Goal: Task Accomplishment & Management: Manage account settings

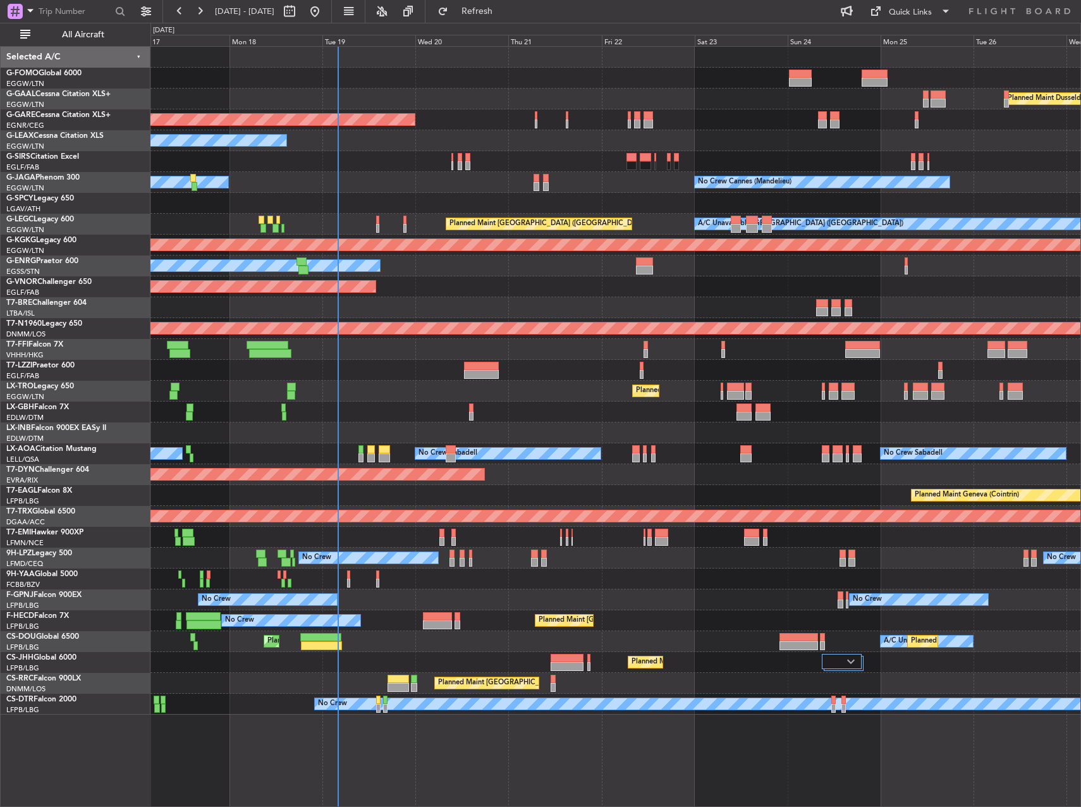
click at [438, 247] on div "Planned Maint Windsor Locks (Bradley Intl) Planned Maint Dusseldorf Unplanned M…" at bounding box center [616, 381] width 930 height 668
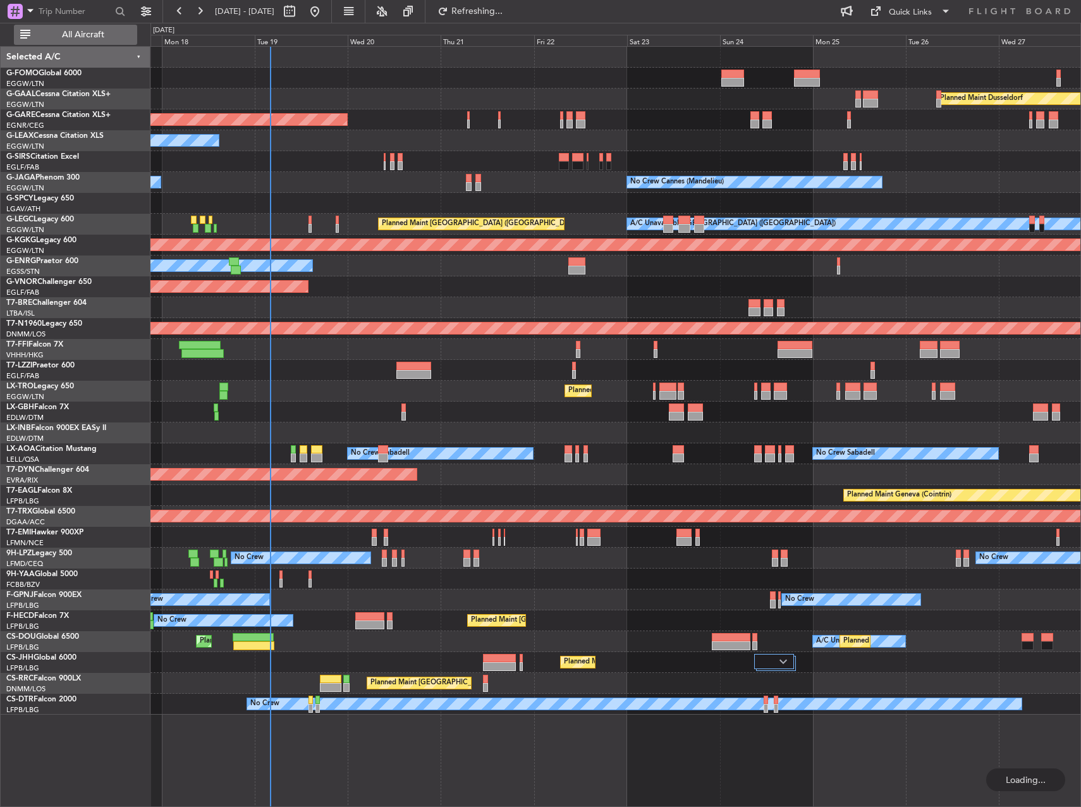
click at [77, 31] on span "All Aircraft" at bounding box center [83, 34] width 101 height 9
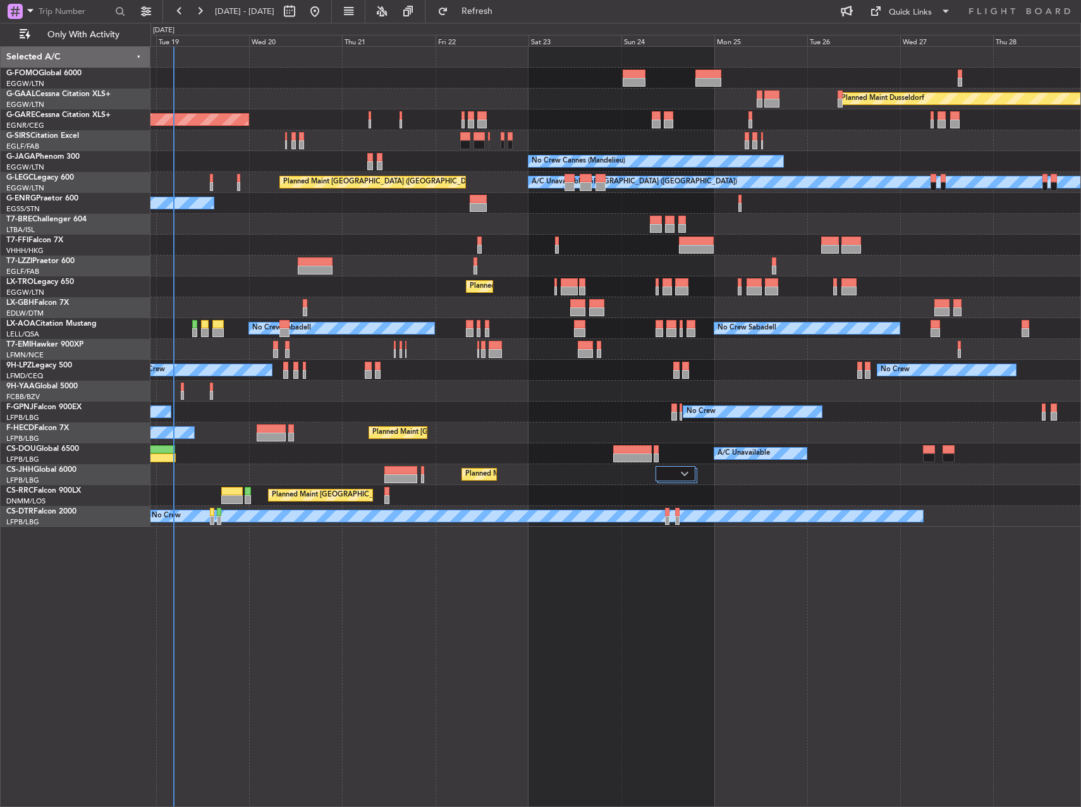
click at [615, 667] on div "Planned Maint Windsor Locks (Bradley Intl) Planned Maint Dusseldorf Unplanned M…" at bounding box center [616, 426] width 931 height 761
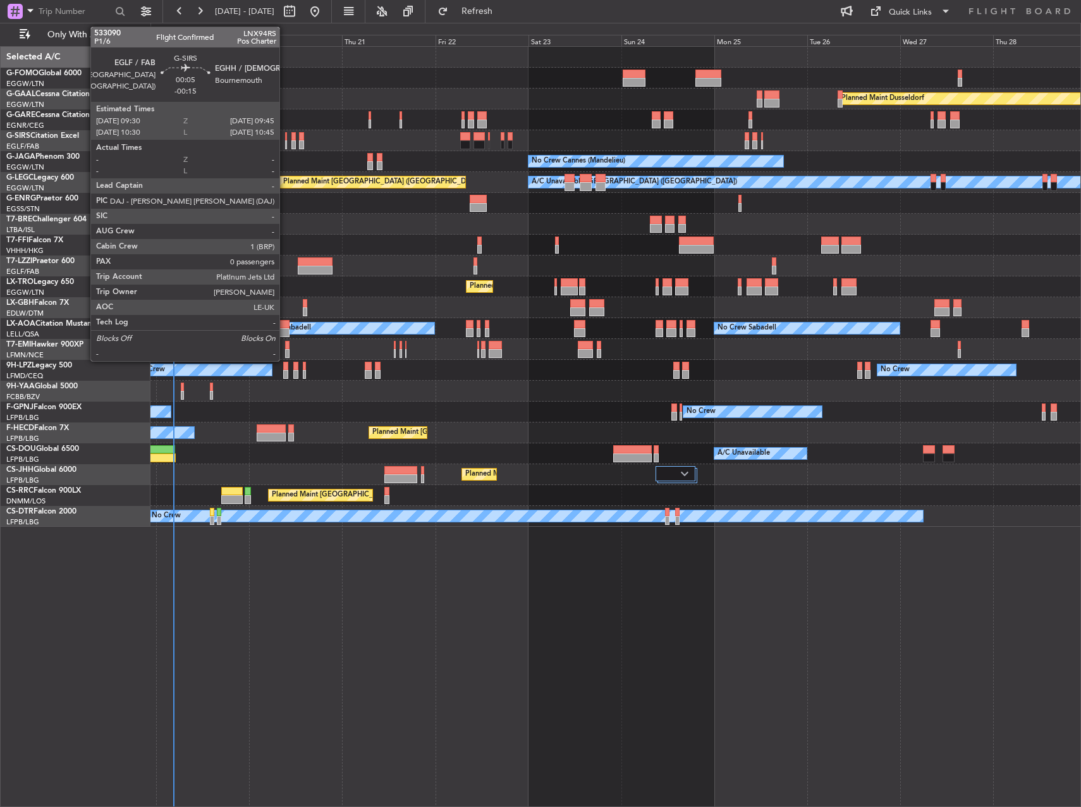
click at [285, 147] on div at bounding box center [285, 144] width 1 height 9
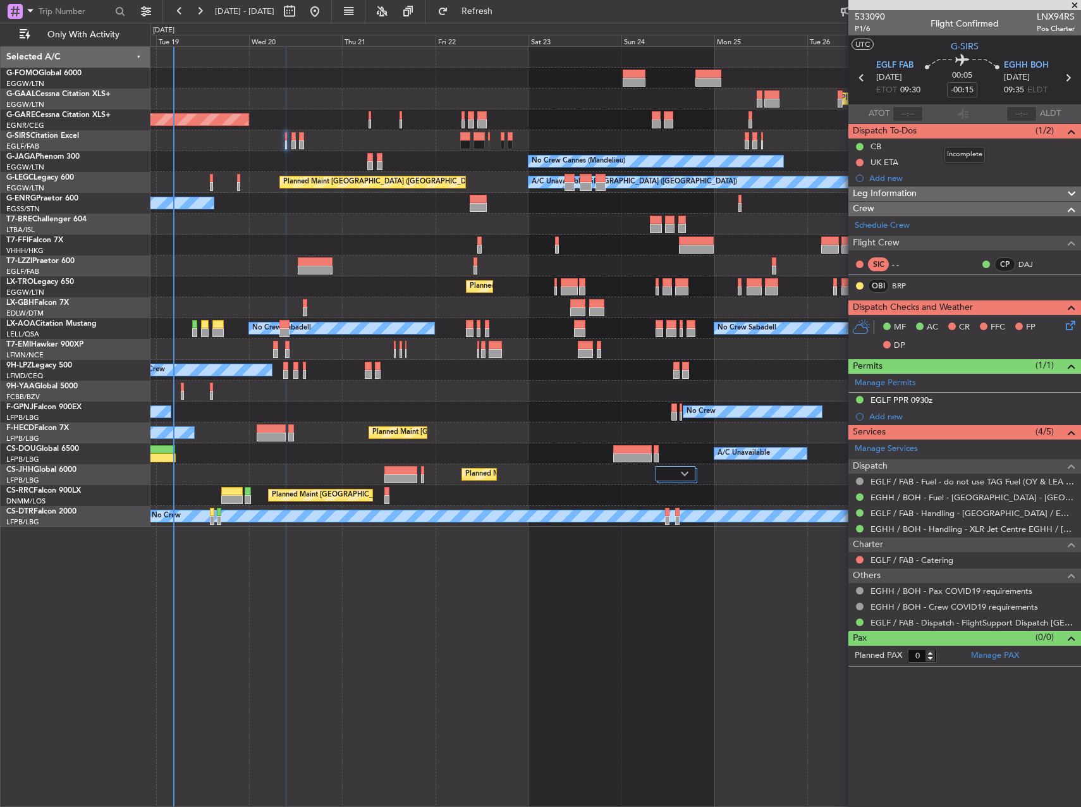
click at [909, 194] on span "Leg Information" at bounding box center [885, 194] width 64 height 15
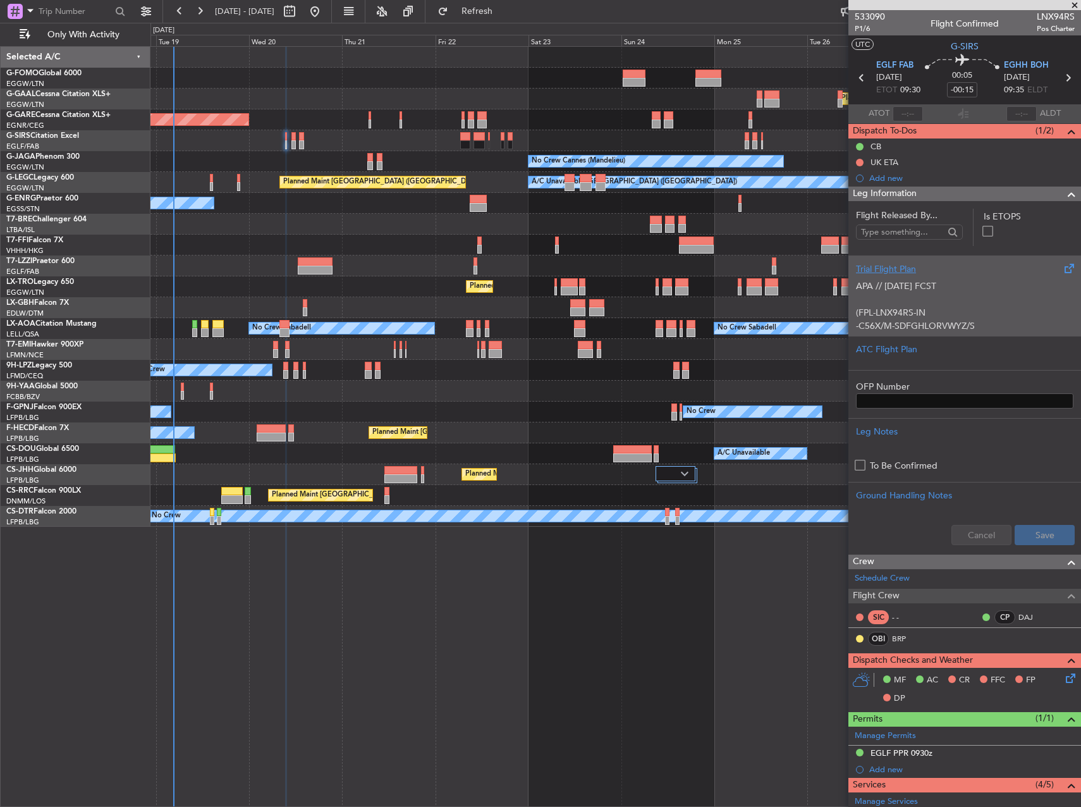
click at [967, 317] on p "(FPL-LNX94RS-IN" at bounding box center [965, 312] width 218 height 13
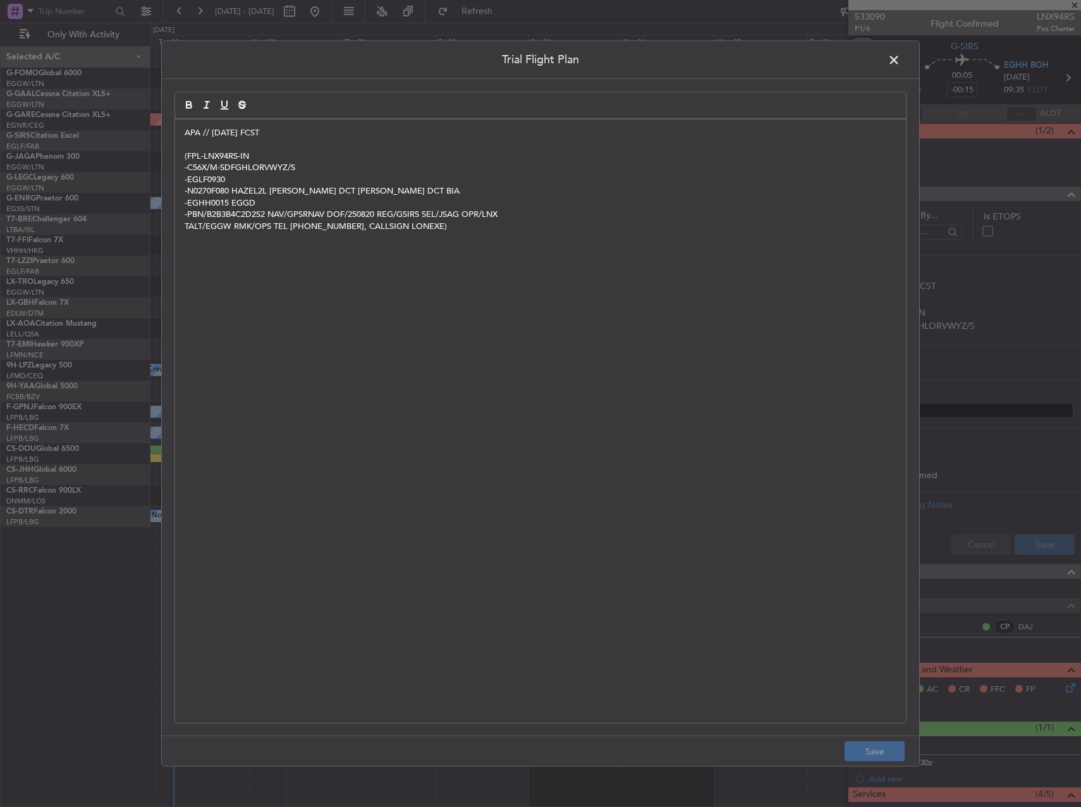
click at [187, 130] on p "APA // 18AUG FCST" at bounding box center [541, 132] width 712 height 11
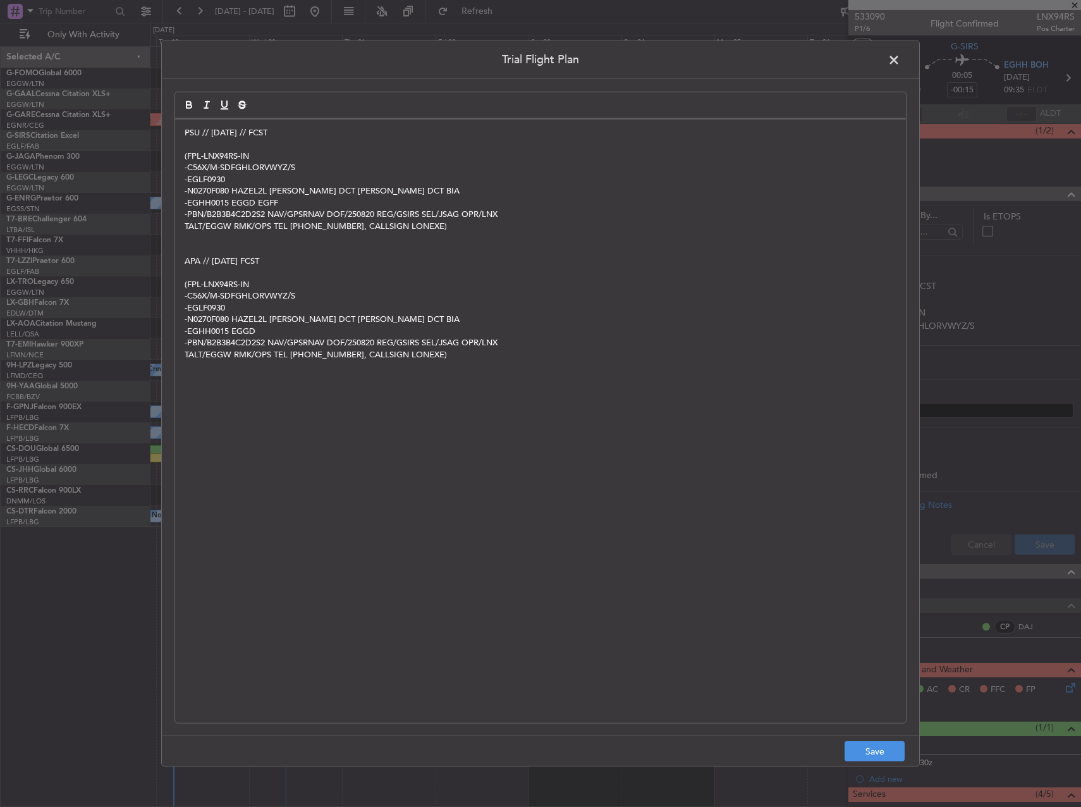
click at [235, 254] on p at bounding box center [541, 248] width 712 height 11
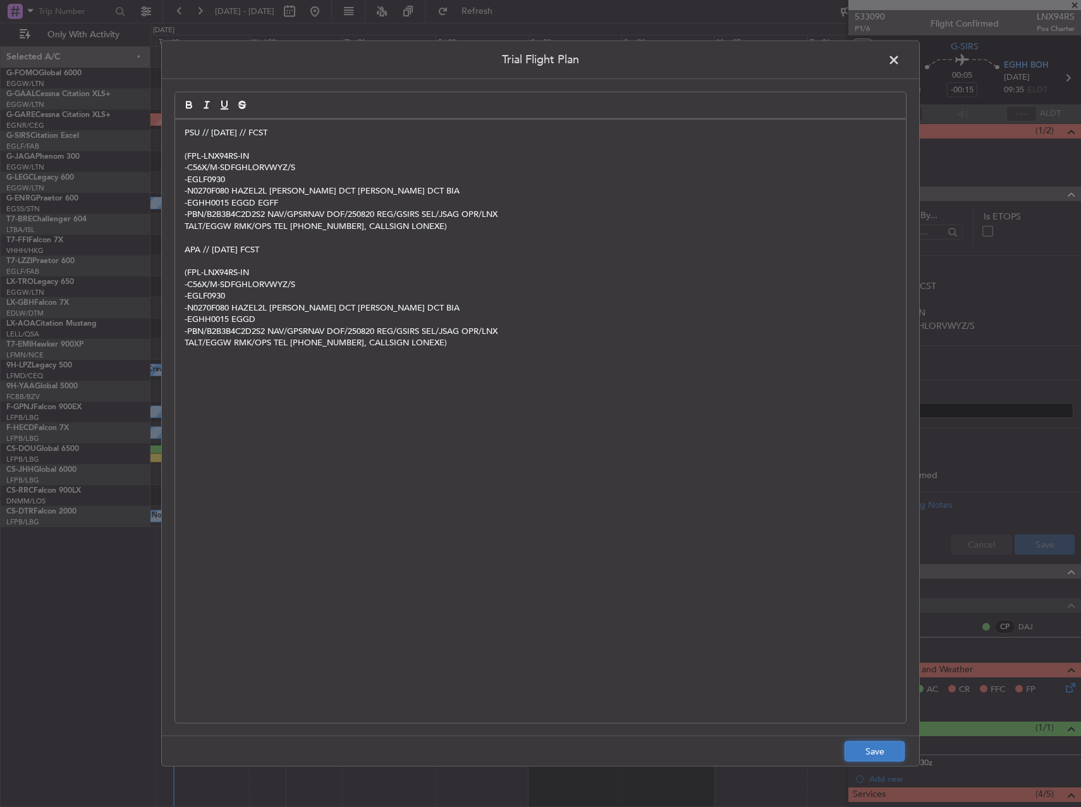
click at [873, 742] on button "Save" at bounding box center [875, 751] width 60 height 20
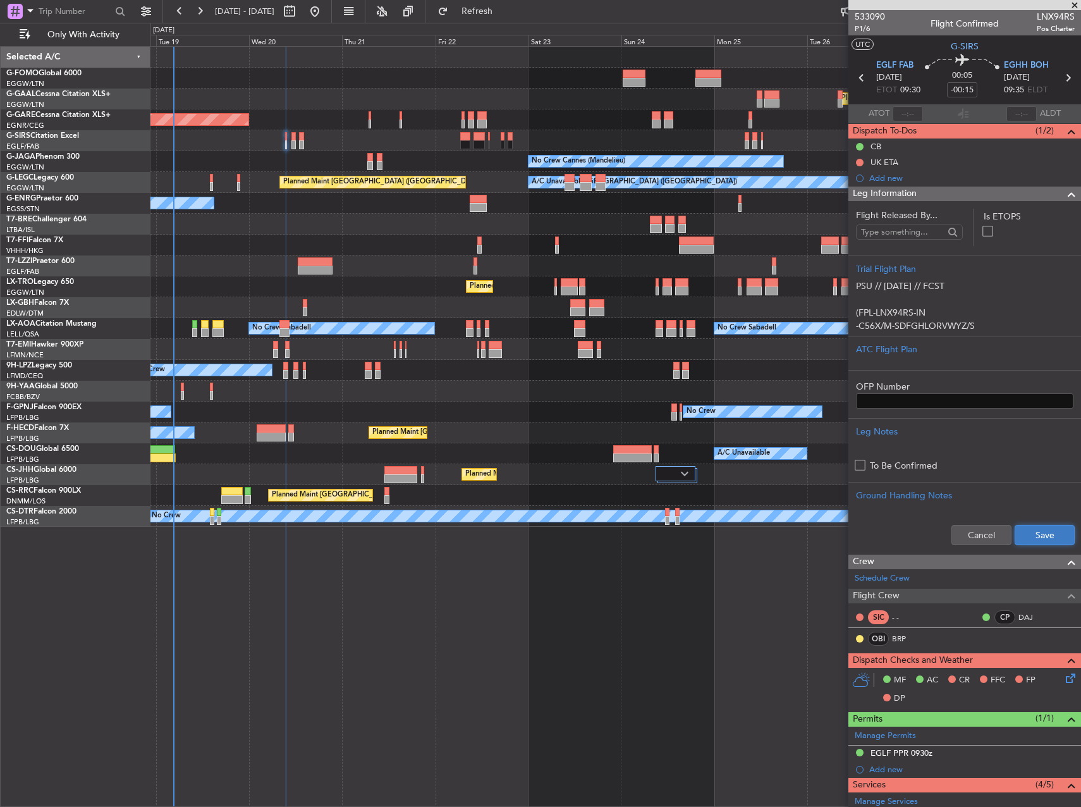
click at [1032, 539] on button "Save" at bounding box center [1045, 535] width 60 height 20
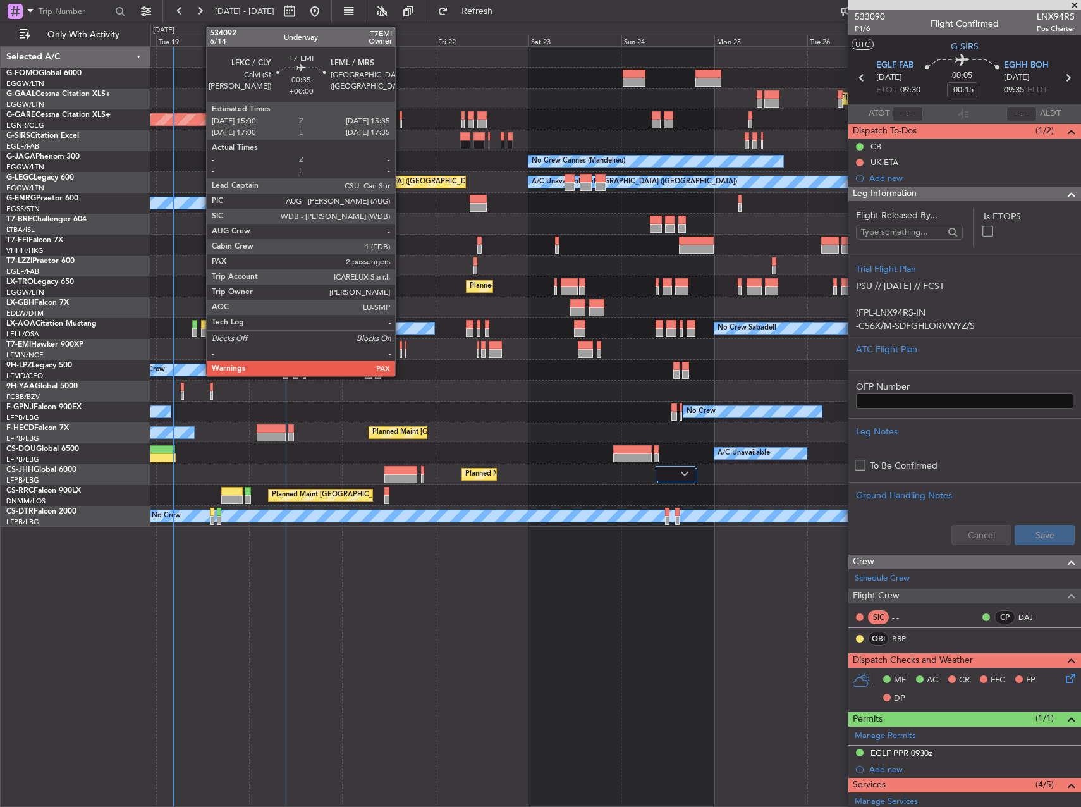
click at [401, 348] on div at bounding box center [401, 345] width 3 height 9
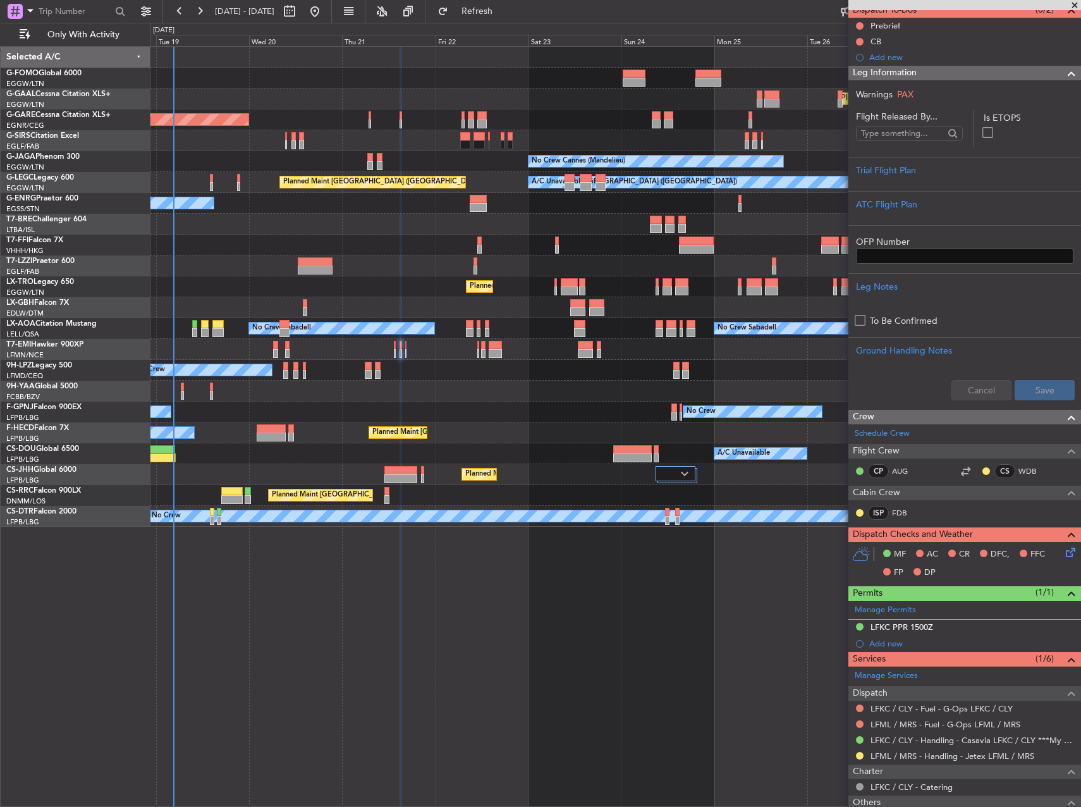
scroll to position [207, 0]
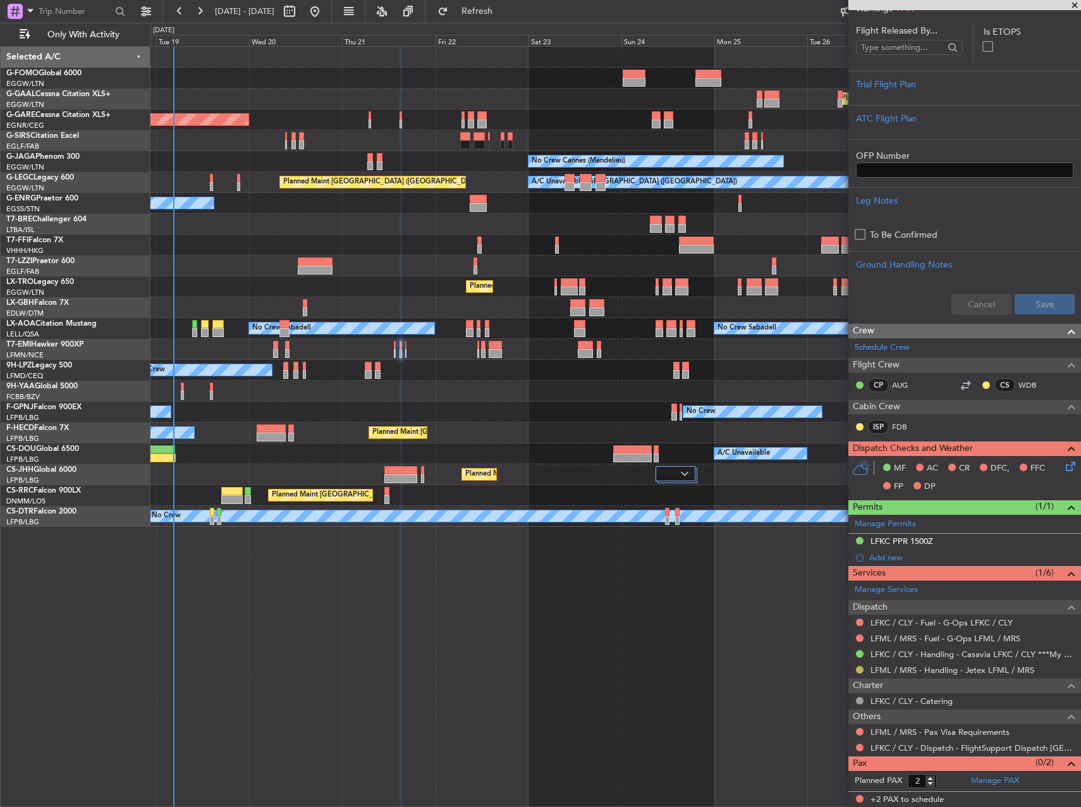
click at [860, 670] on button at bounding box center [860, 670] width 8 height 8
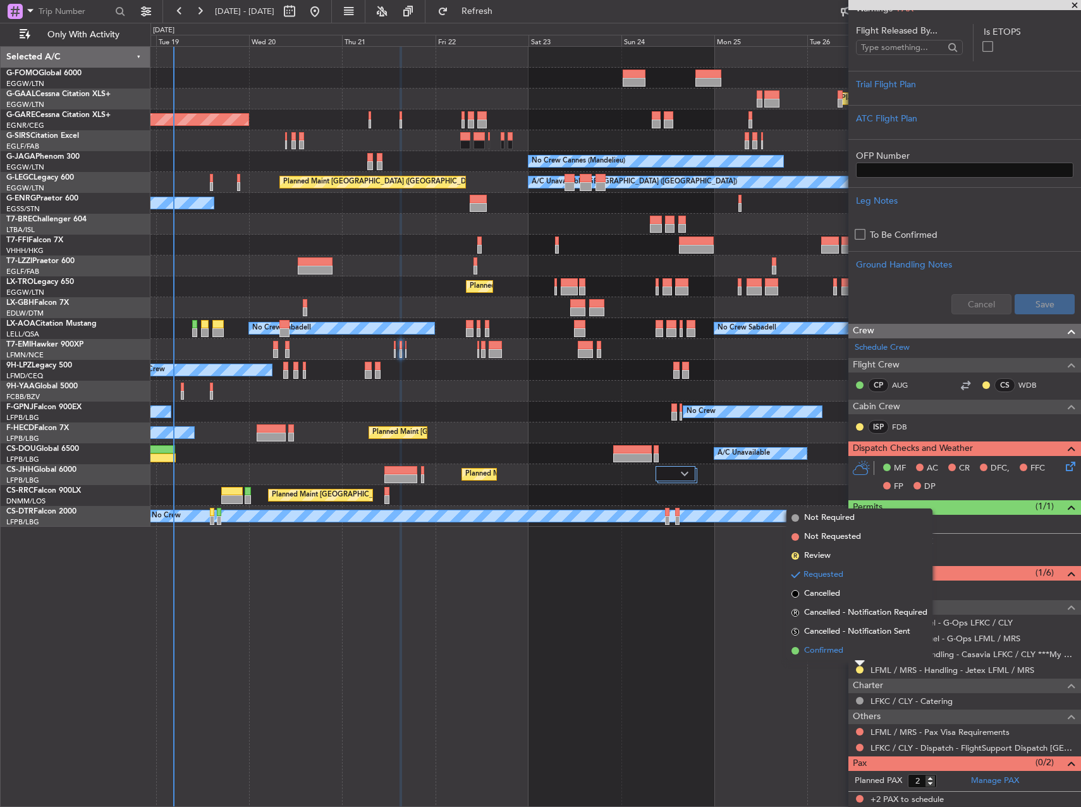
click at [848, 655] on li "Confirmed" at bounding box center [860, 650] width 146 height 19
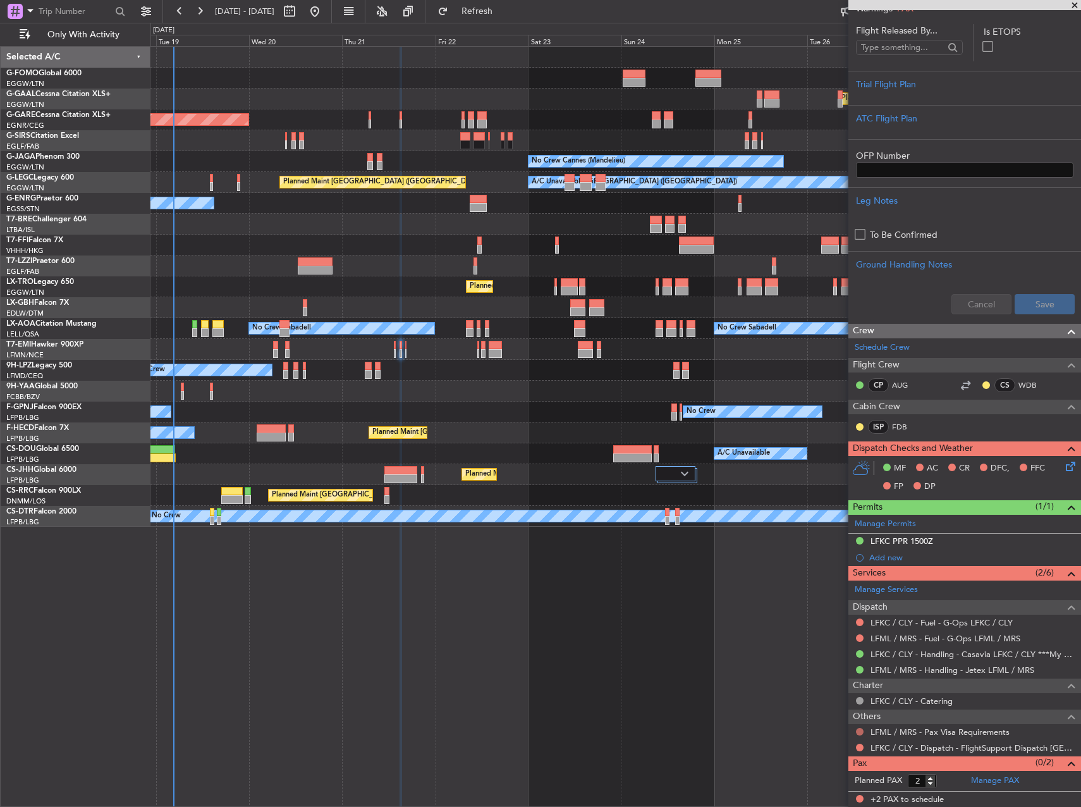
click at [858, 730] on button at bounding box center [860, 732] width 8 height 8
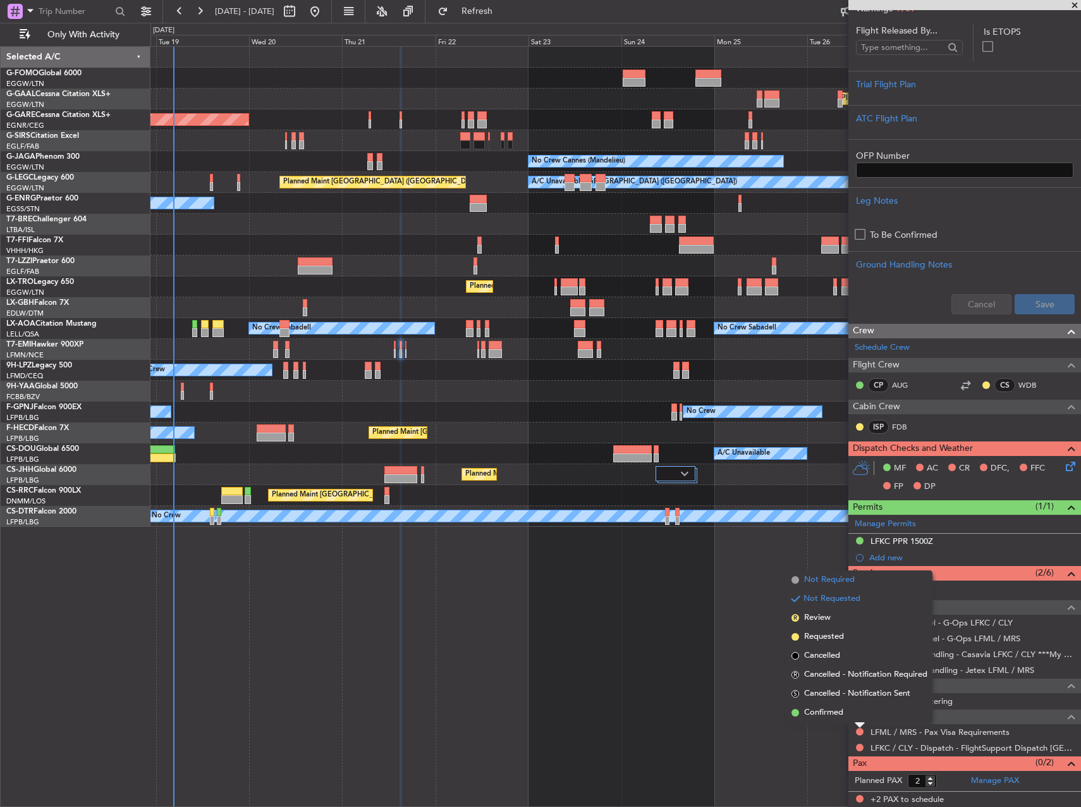
click at [807, 577] on span "Not Required" at bounding box center [829, 580] width 51 height 13
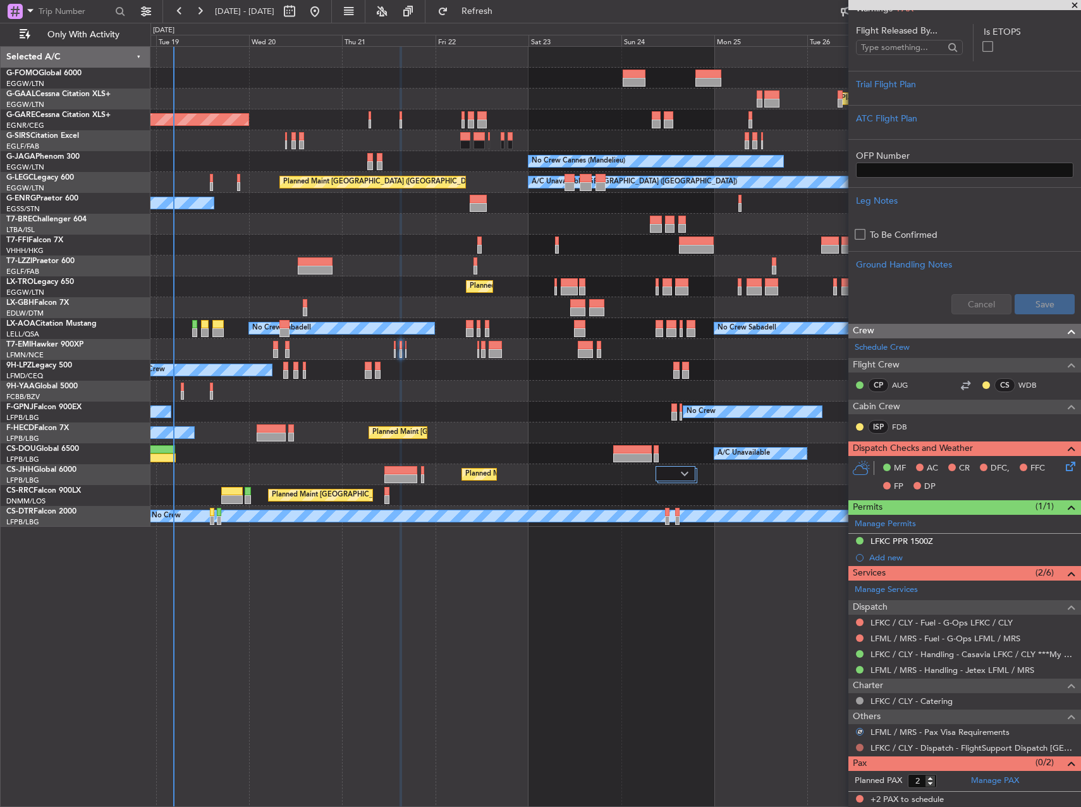
click at [858, 749] on button at bounding box center [860, 748] width 8 height 8
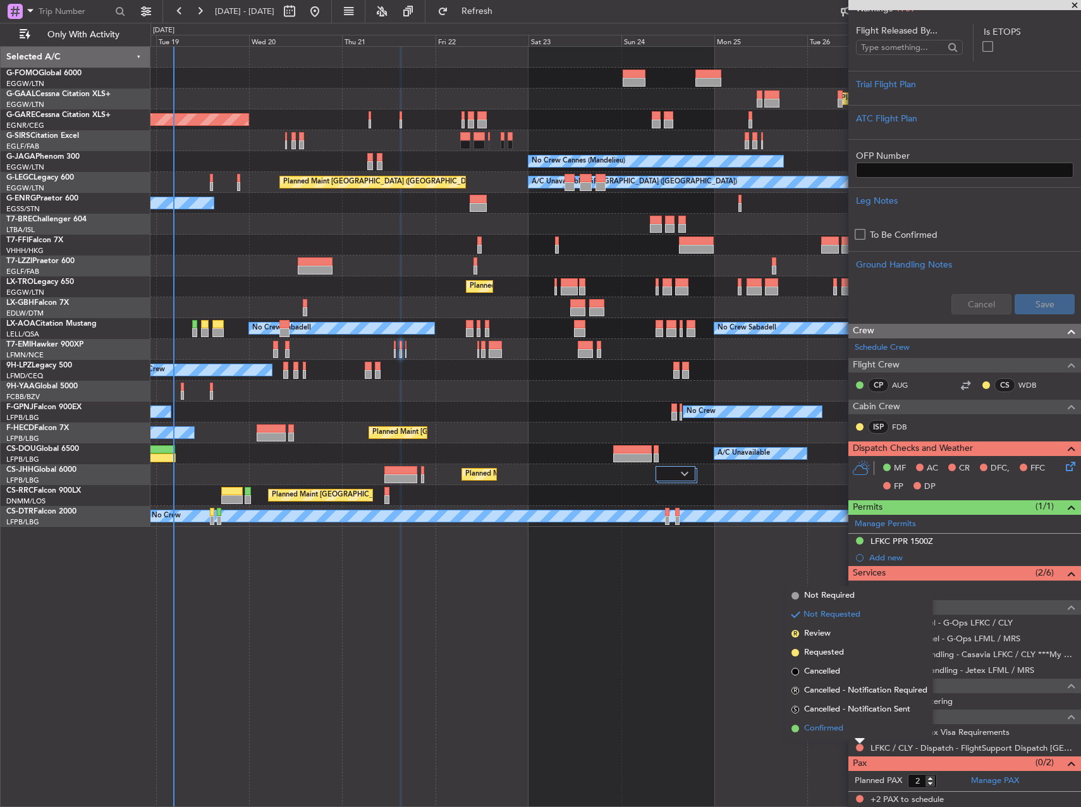
click at [844, 726] on span "Confirmed" at bounding box center [823, 728] width 39 height 13
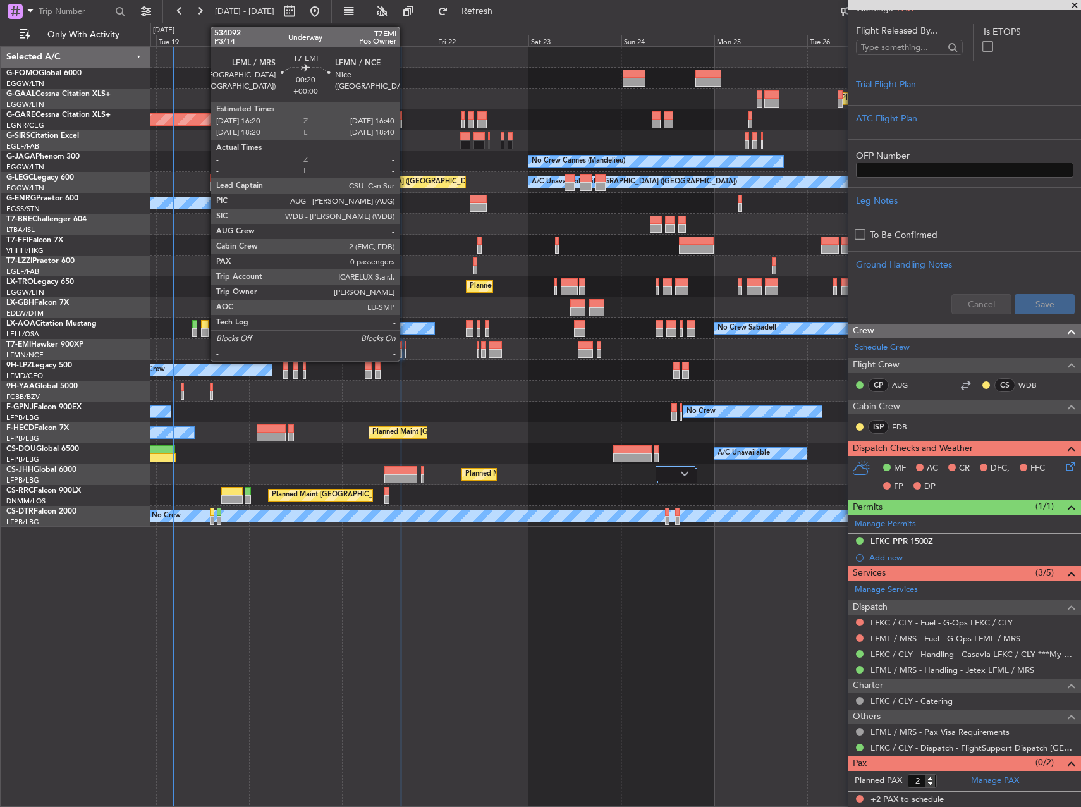
click at [405, 350] on div at bounding box center [406, 353] width 2 height 9
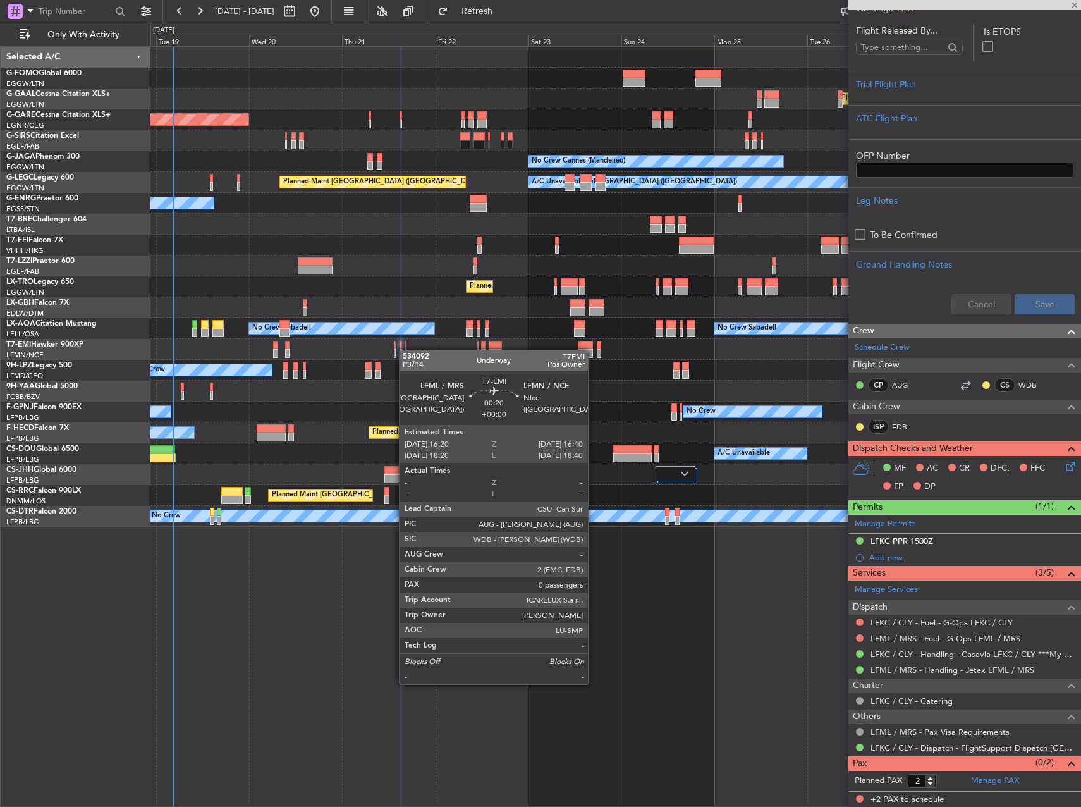
type input "0"
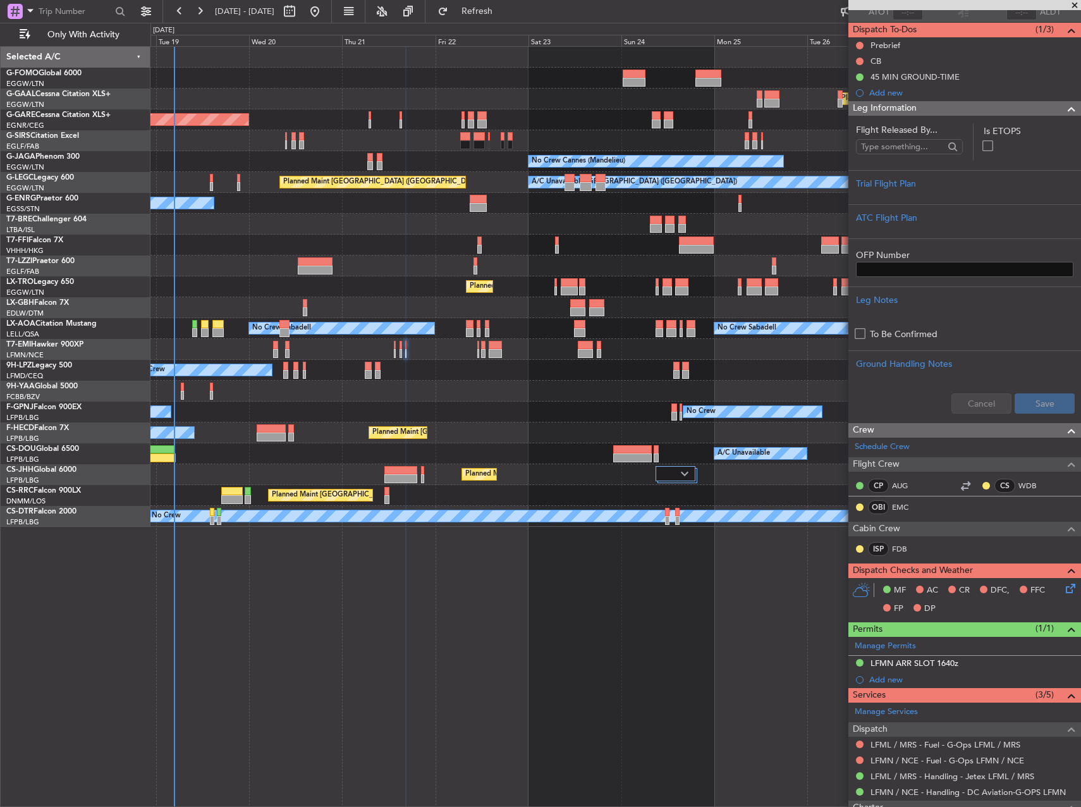
scroll to position [0, 0]
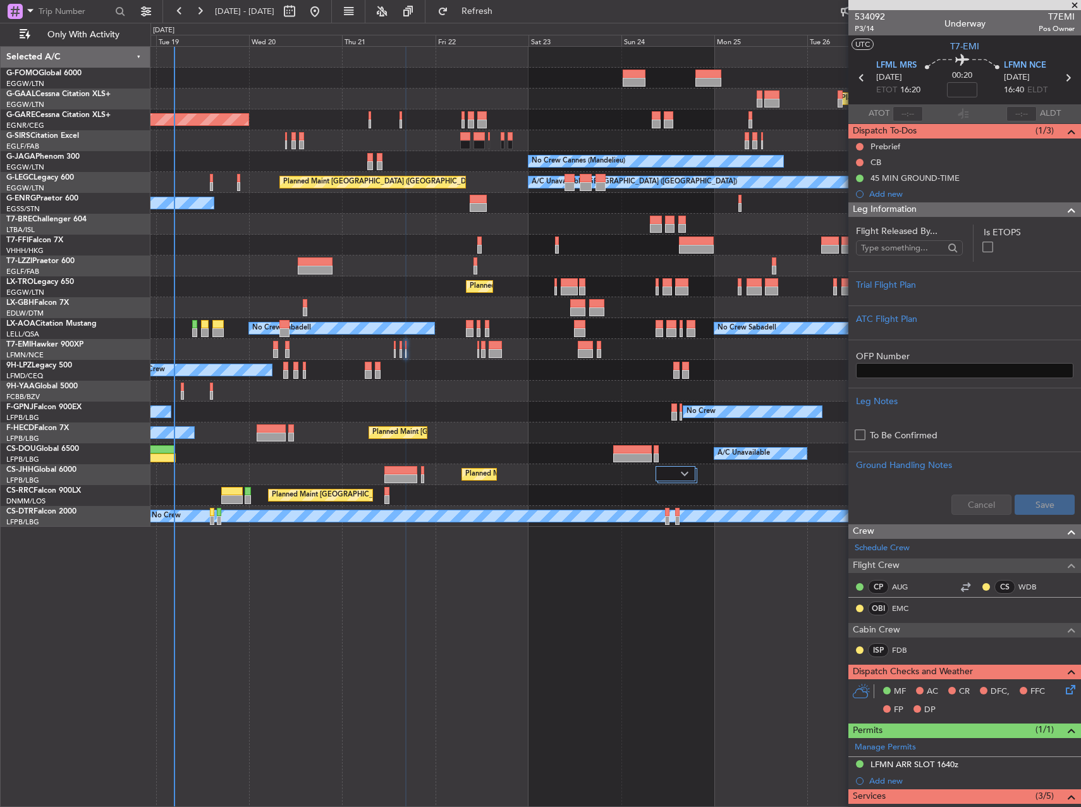
click at [393, 140] on div at bounding box center [616, 140] width 930 height 21
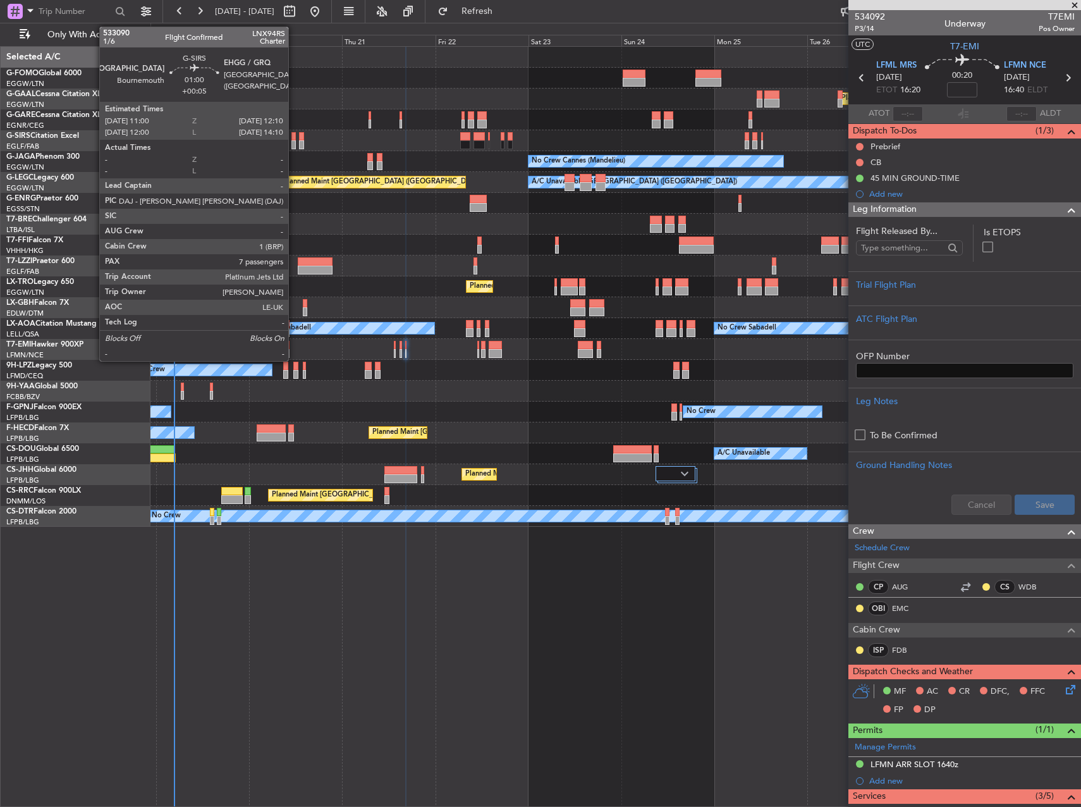
click at [294, 143] on div at bounding box center [294, 144] width 5 height 9
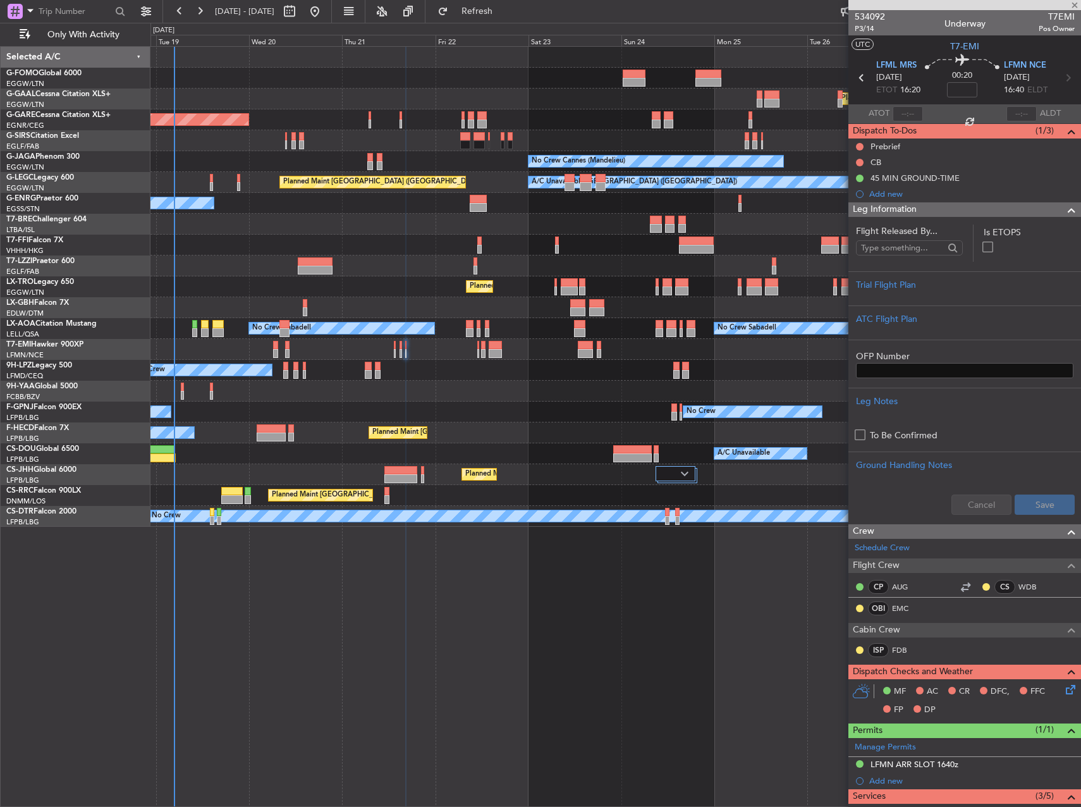
type input "+00:05"
type input "7"
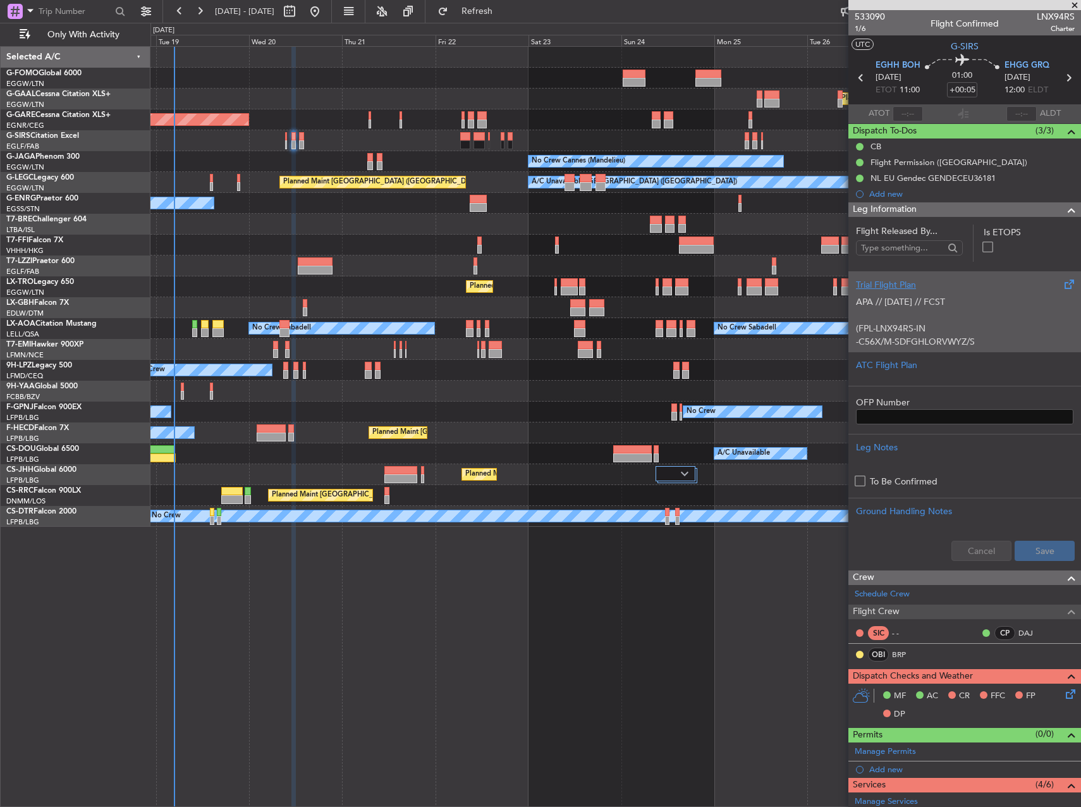
click at [945, 330] on p "(FPL-LNX94RS-IN" at bounding box center [965, 328] width 218 height 13
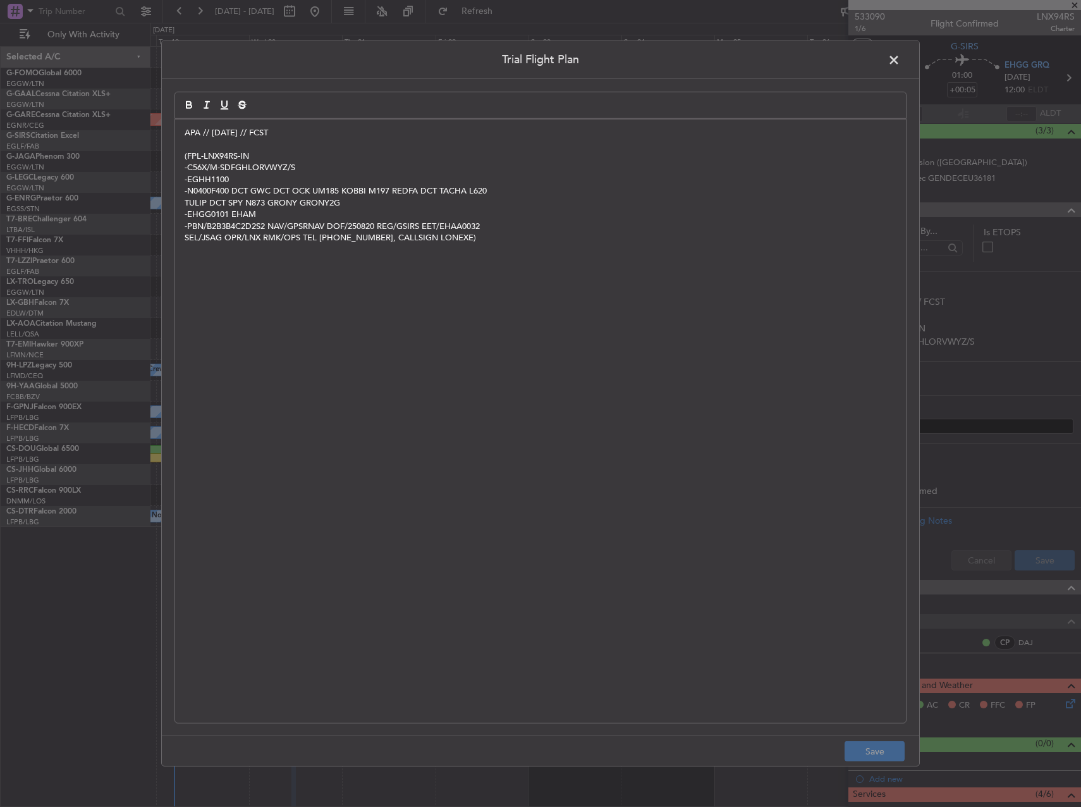
click at [184, 132] on div "APA // 18AUG // FCST (FPL-LNX94RS-IN -C56X/M-SDFGHLORVWYZ/S -EGHH1100 -N0400F40…" at bounding box center [540, 421] width 731 height 603
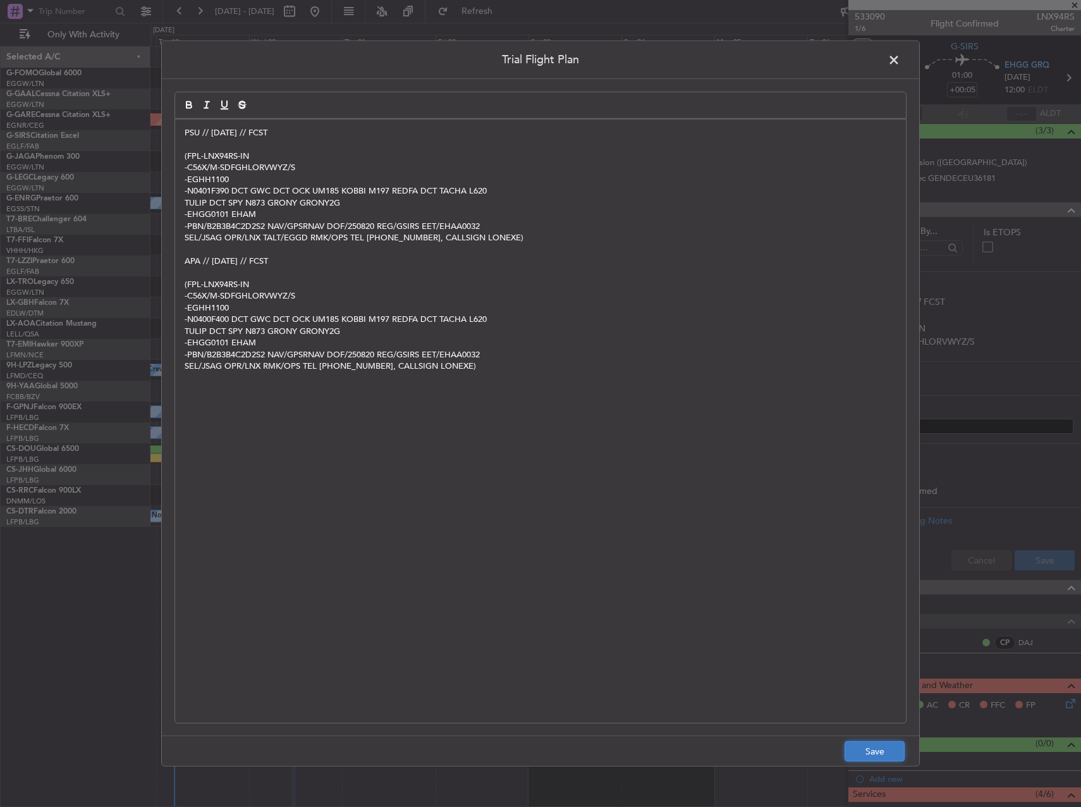
click at [893, 751] on button "Save" at bounding box center [875, 751] width 60 height 20
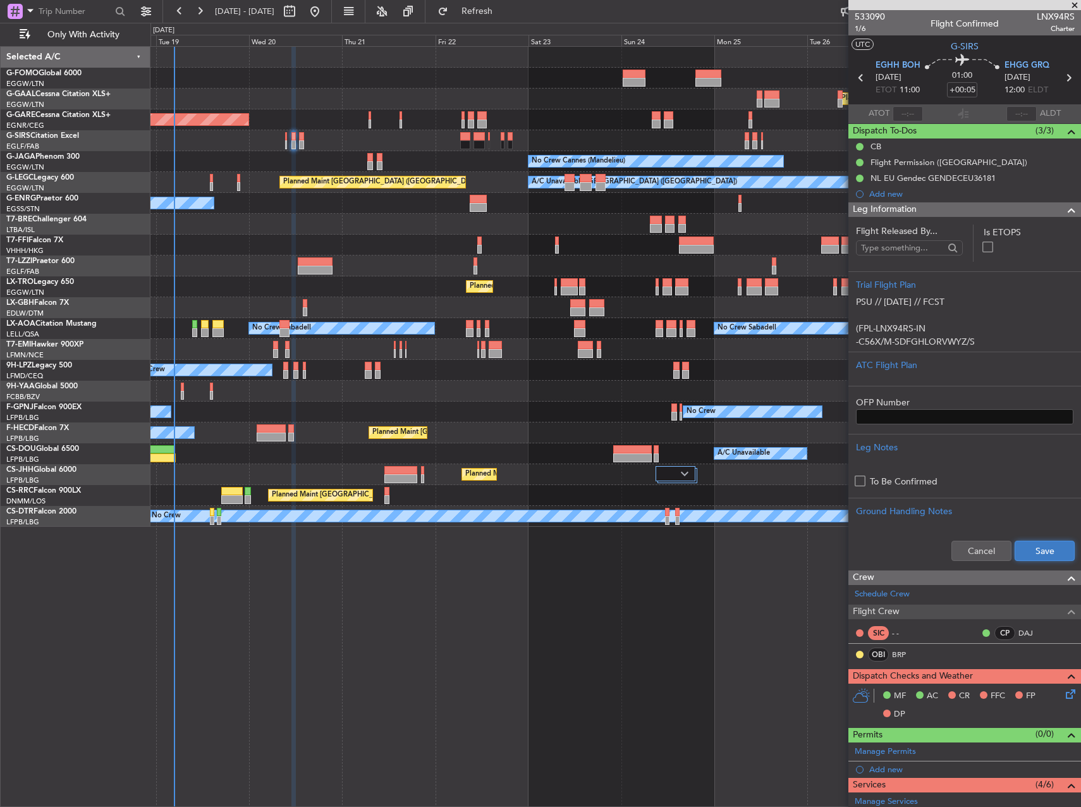
click at [1045, 547] on button "Save" at bounding box center [1045, 551] width 60 height 20
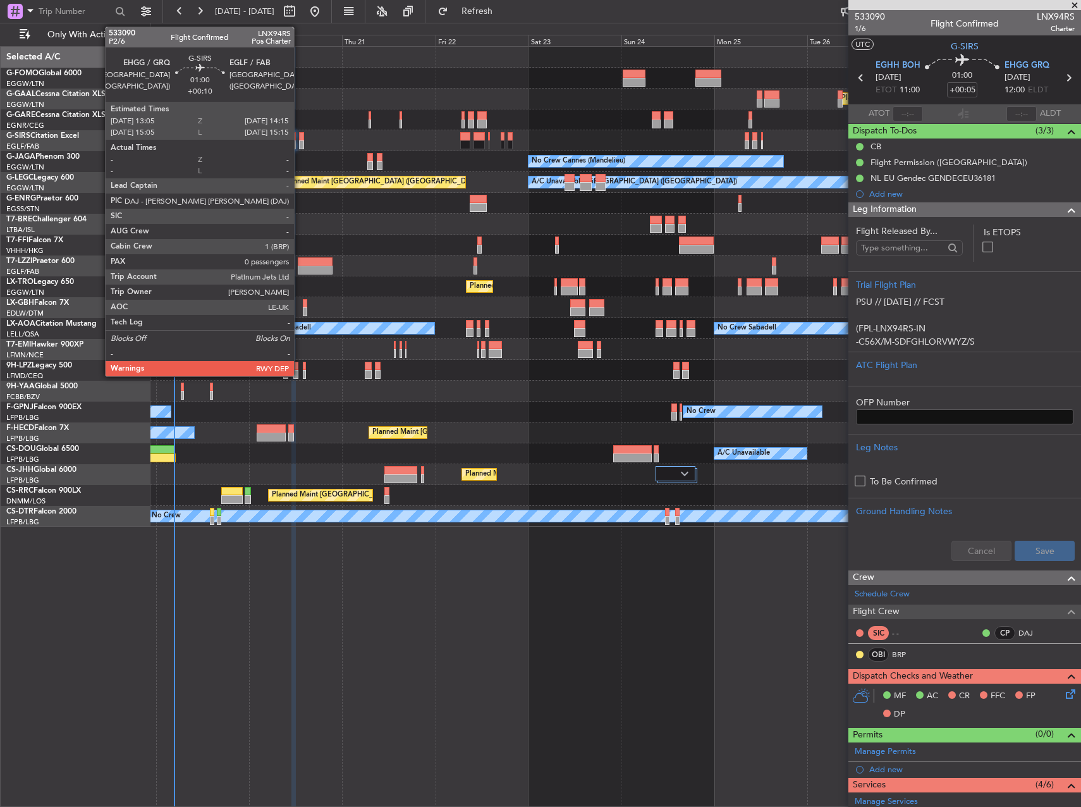
click at [300, 142] on div at bounding box center [301, 144] width 5 height 9
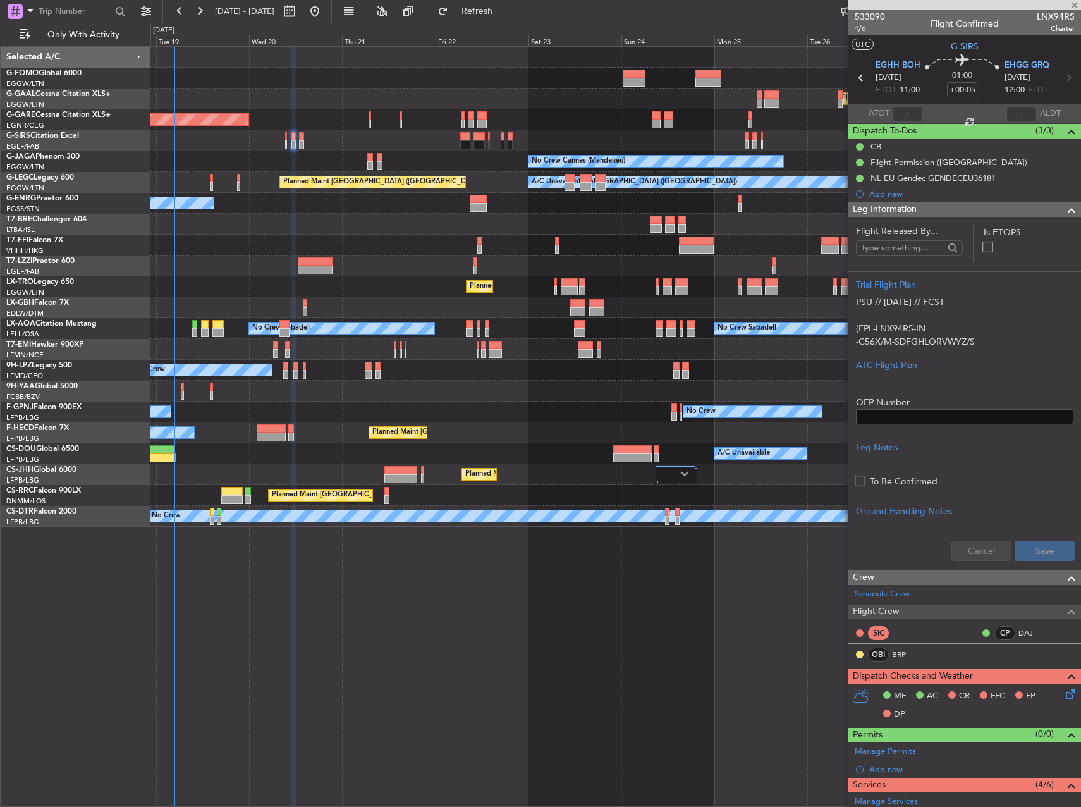
type input "+00:10"
type input "0"
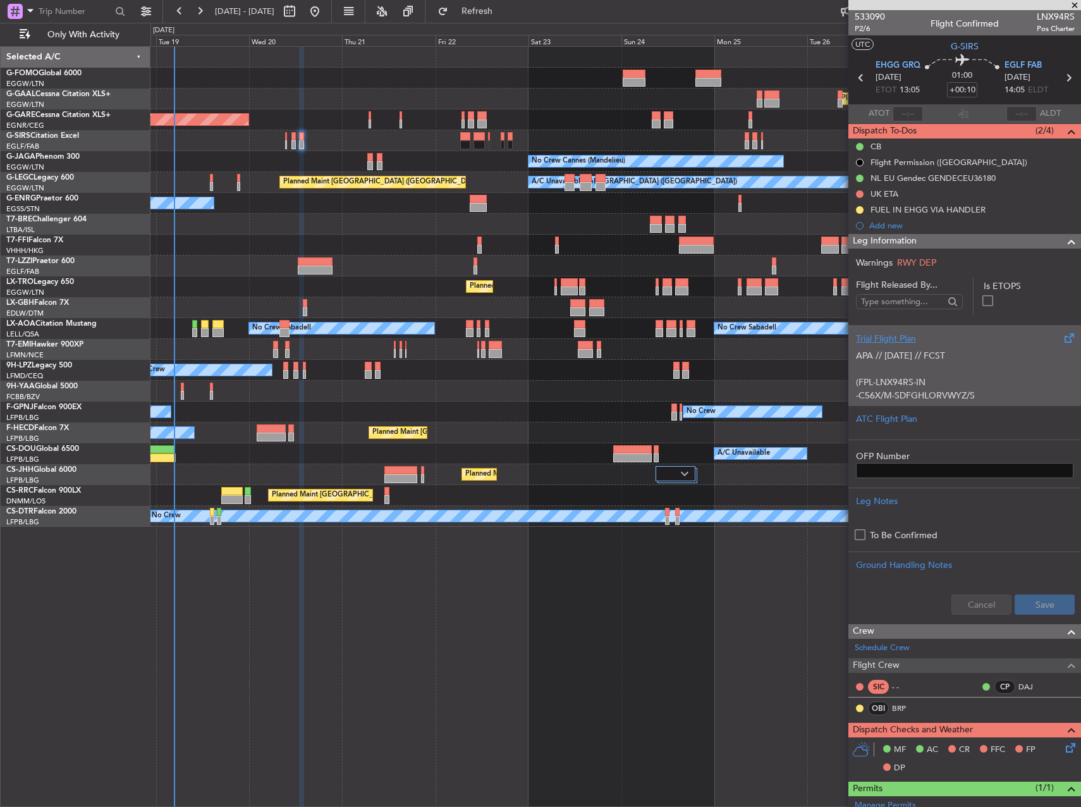
click at [1004, 360] on p "APA // [DATE] // FCST" at bounding box center [965, 355] width 218 height 13
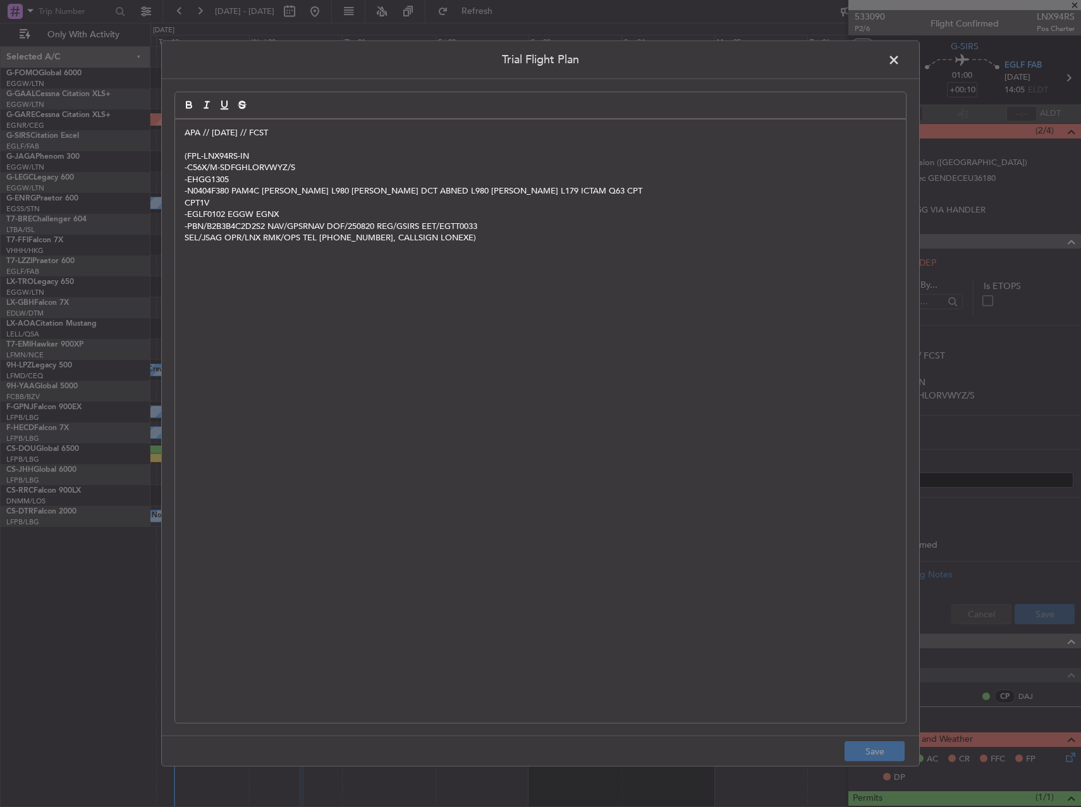
click at [185, 132] on p "APA // [DATE] // FCST" at bounding box center [541, 132] width 712 height 11
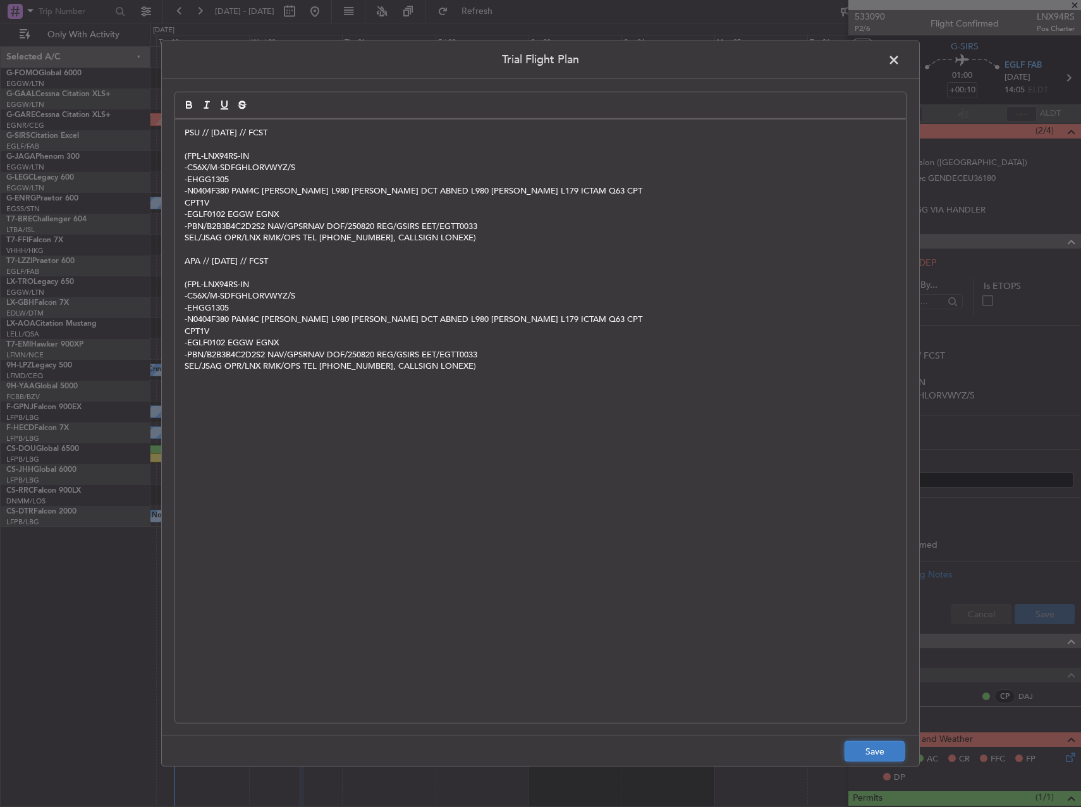
click at [887, 741] on button "Save" at bounding box center [875, 751] width 60 height 20
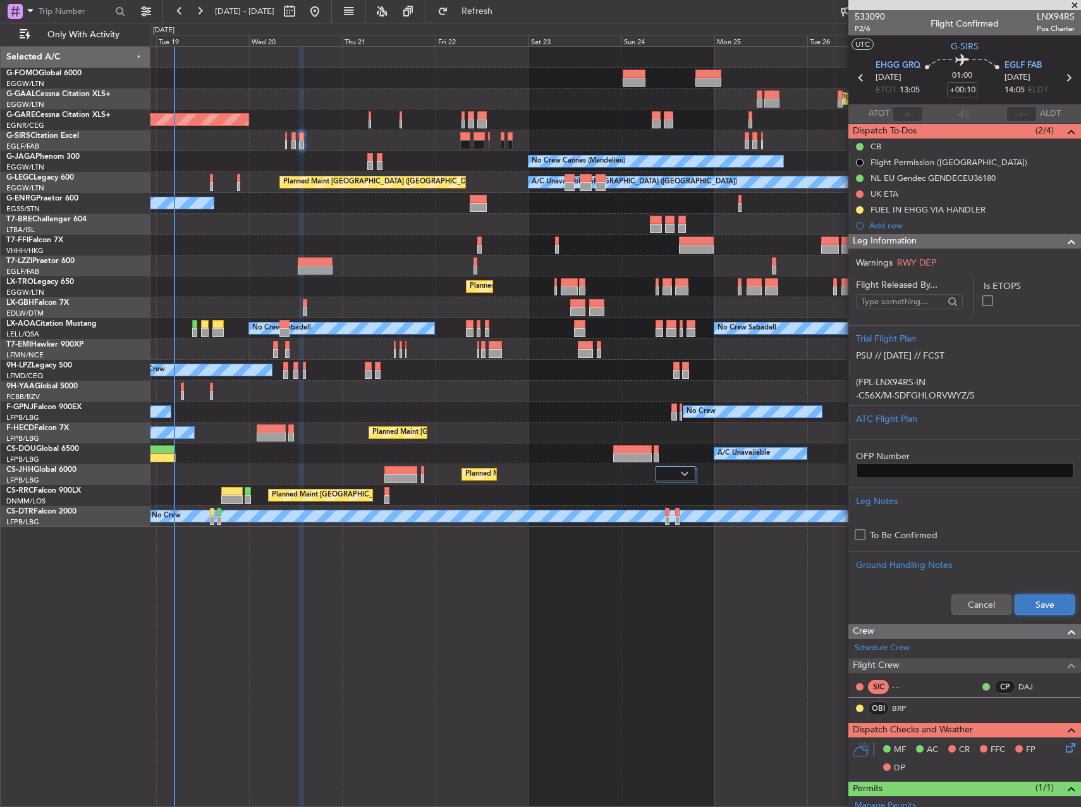
click at [1038, 603] on button "Save" at bounding box center [1045, 604] width 60 height 20
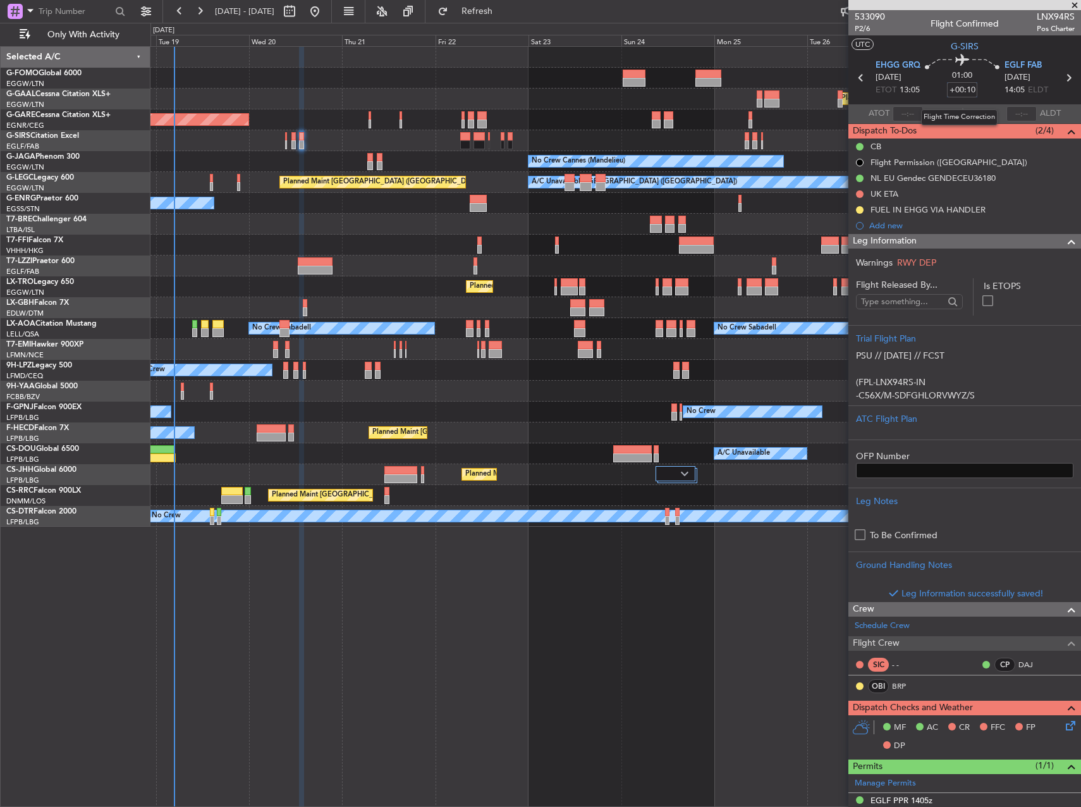
click at [962, 92] on input "+00:10" at bounding box center [962, 89] width 30 height 15
click at [518, 113] on div "Unplanned Maint [PERSON_NAME]" at bounding box center [616, 119] width 930 height 21
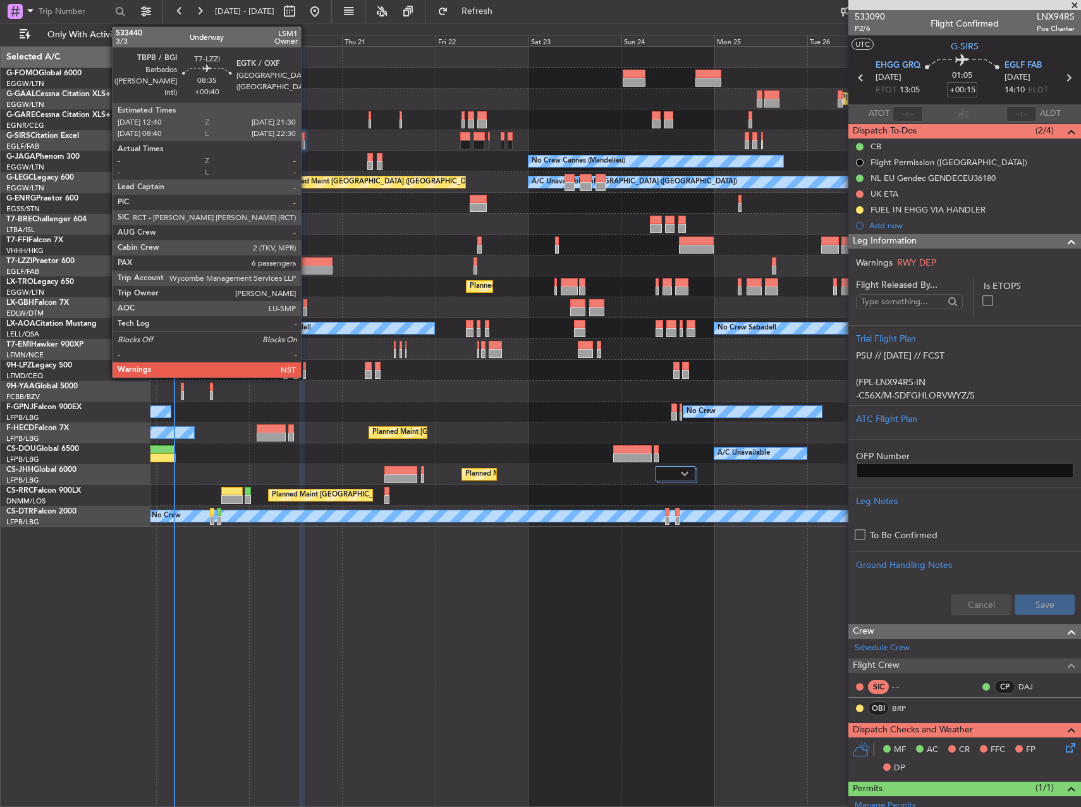
click at [307, 268] on div at bounding box center [315, 270] width 35 height 9
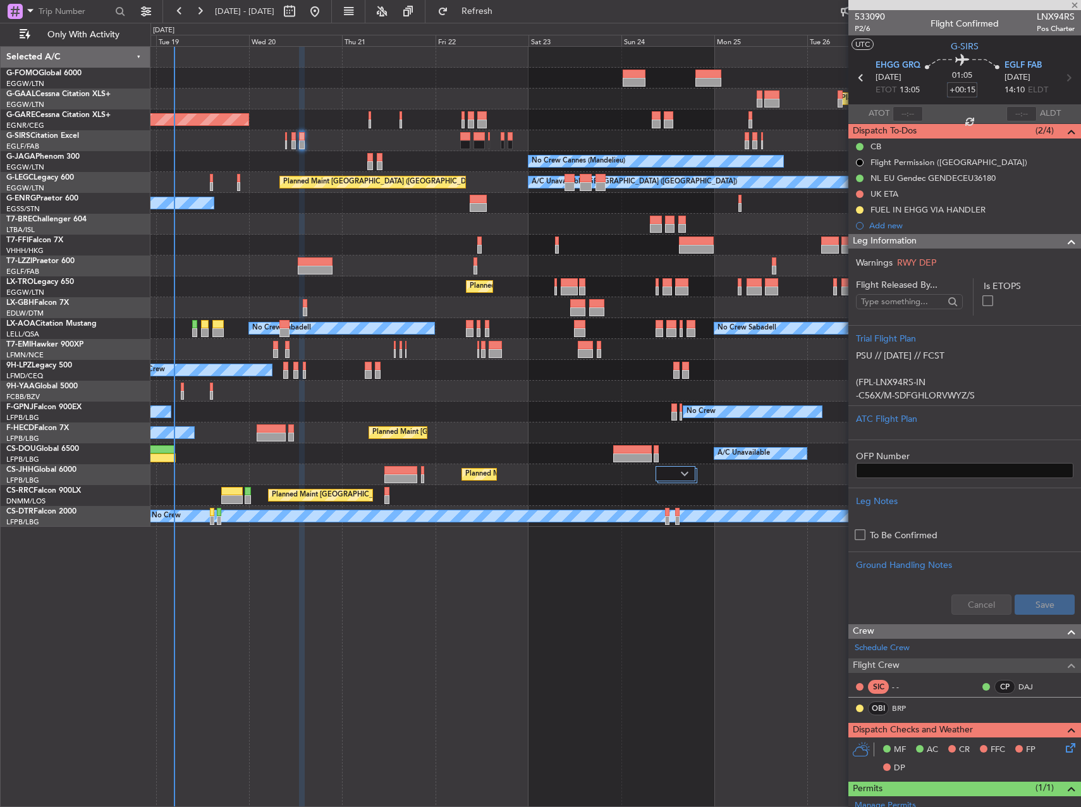
type input "+00:40"
type input "6"
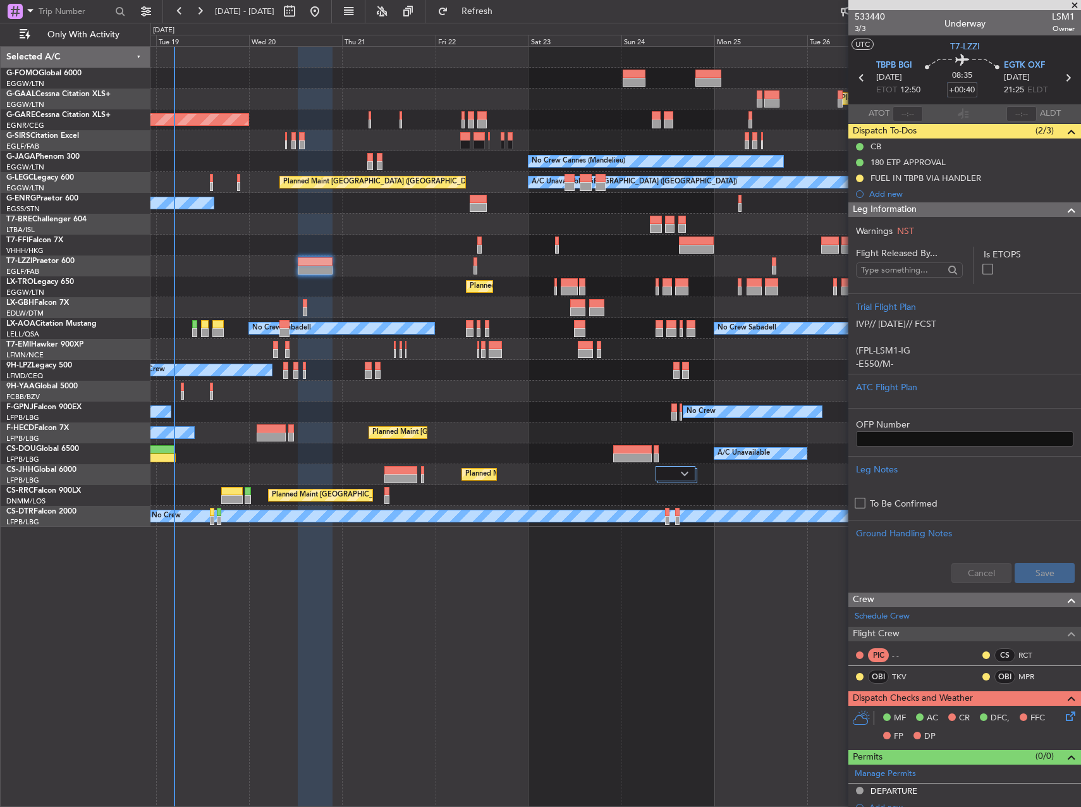
click at [670, 657] on div "Planned Maint Windsor Locks (Bradley Intl) Planned Maint Dusseldorf Unplanned M…" at bounding box center [616, 426] width 931 height 761
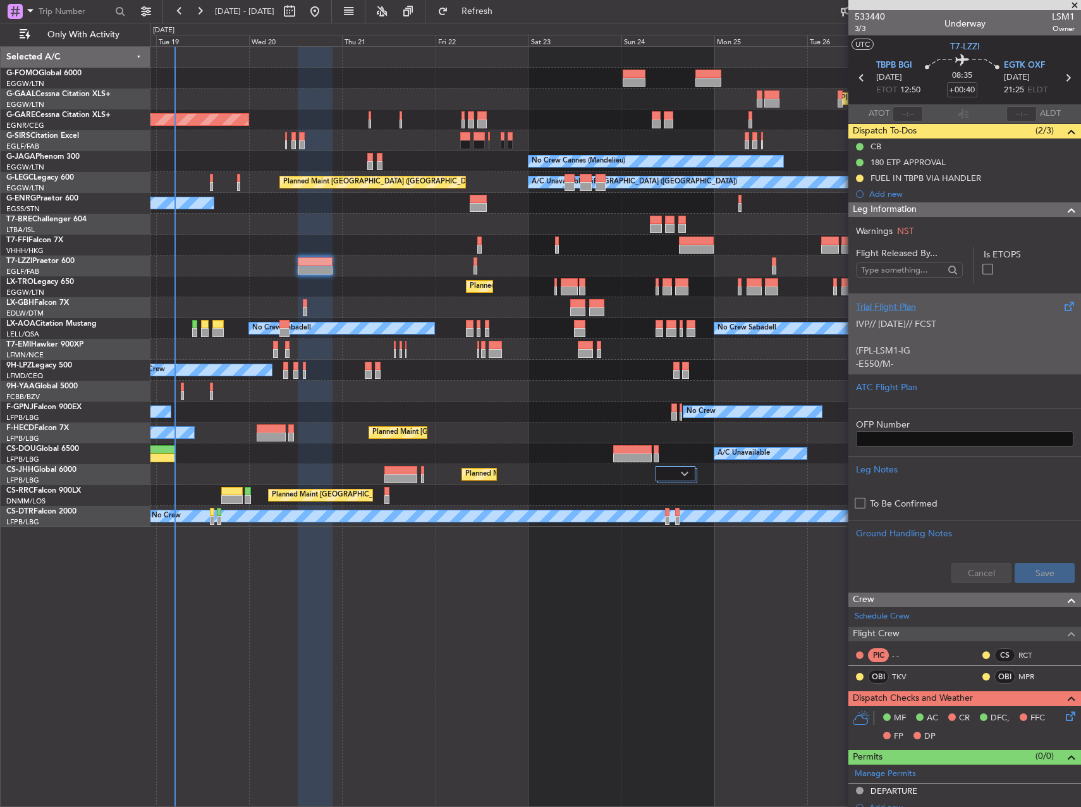
click at [966, 343] on div "IVP// 06AUG// FCST (FPL-LSM1-IG -E550/M-SBDE2E3FGHIJ1J3J4J7M3P2RWXYZ/LB2D1 -TBP…" at bounding box center [965, 341] width 218 height 54
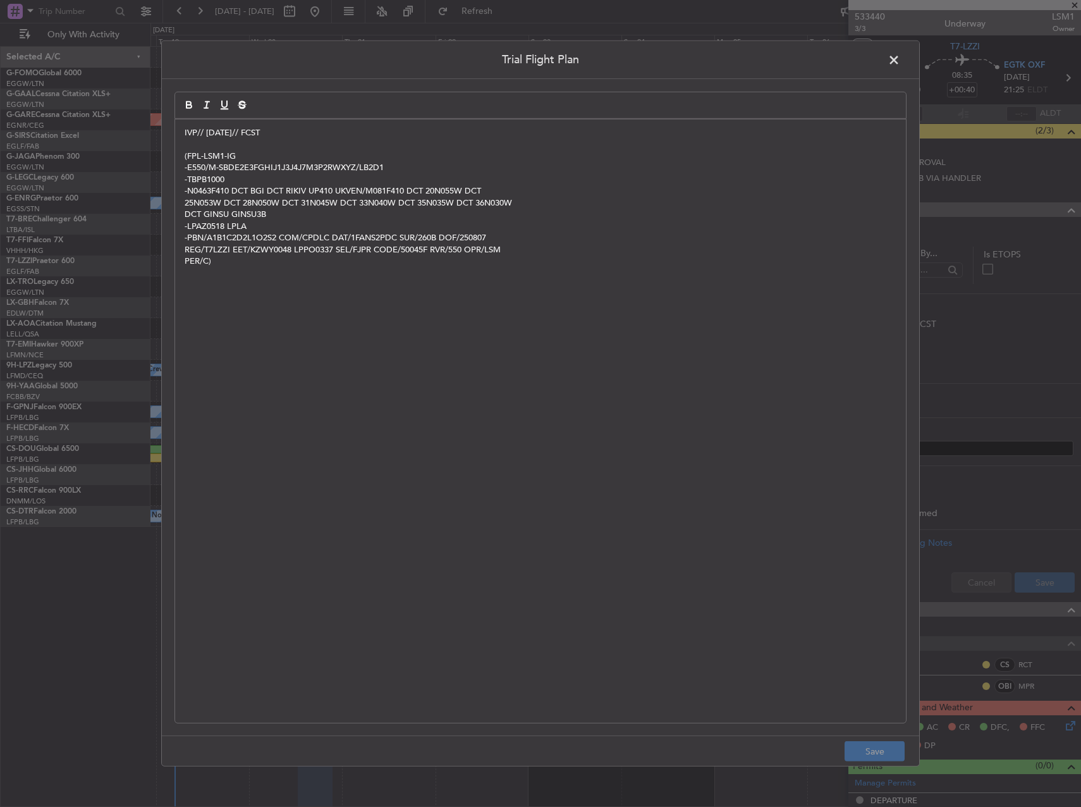
click at [182, 132] on div "IVP// 06AUG// FCST (FPL-LSM1-IG -E550/M-SBDE2E3FGHIJ1J3J4J7M3P2RWXYZ/LB2D1 -TBP…" at bounding box center [540, 421] width 731 height 603
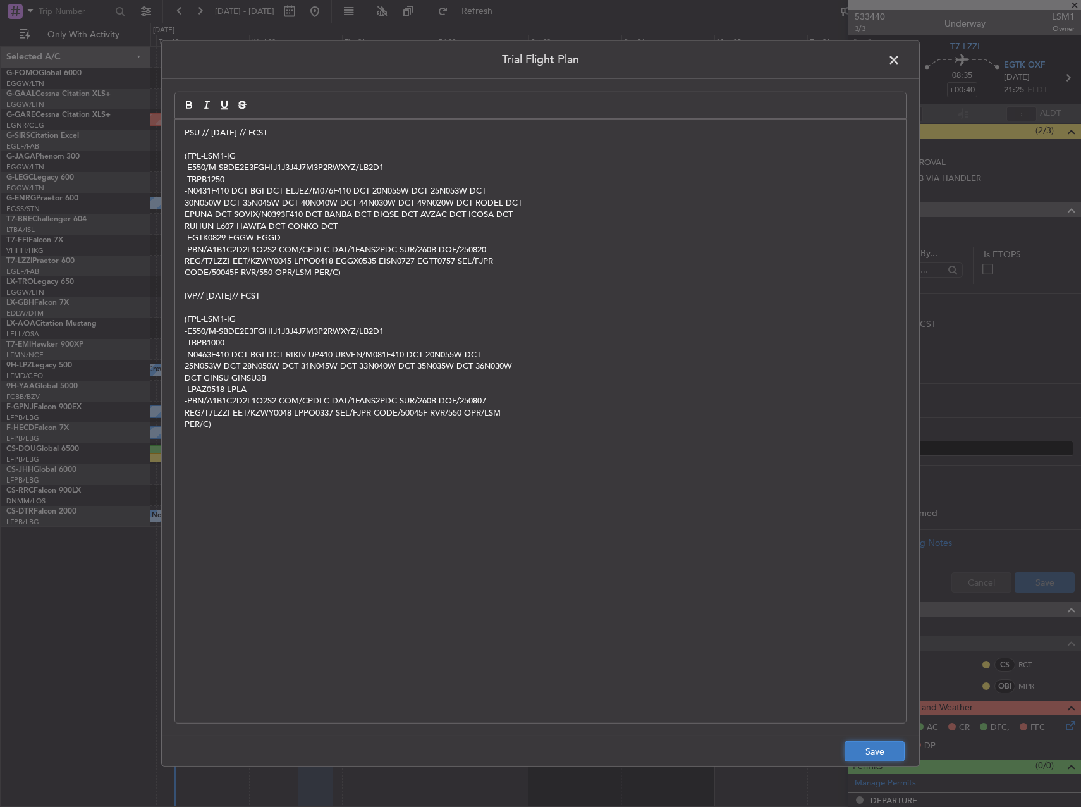
click at [892, 751] on button "Save" at bounding box center [875, 751] width 60 height 20
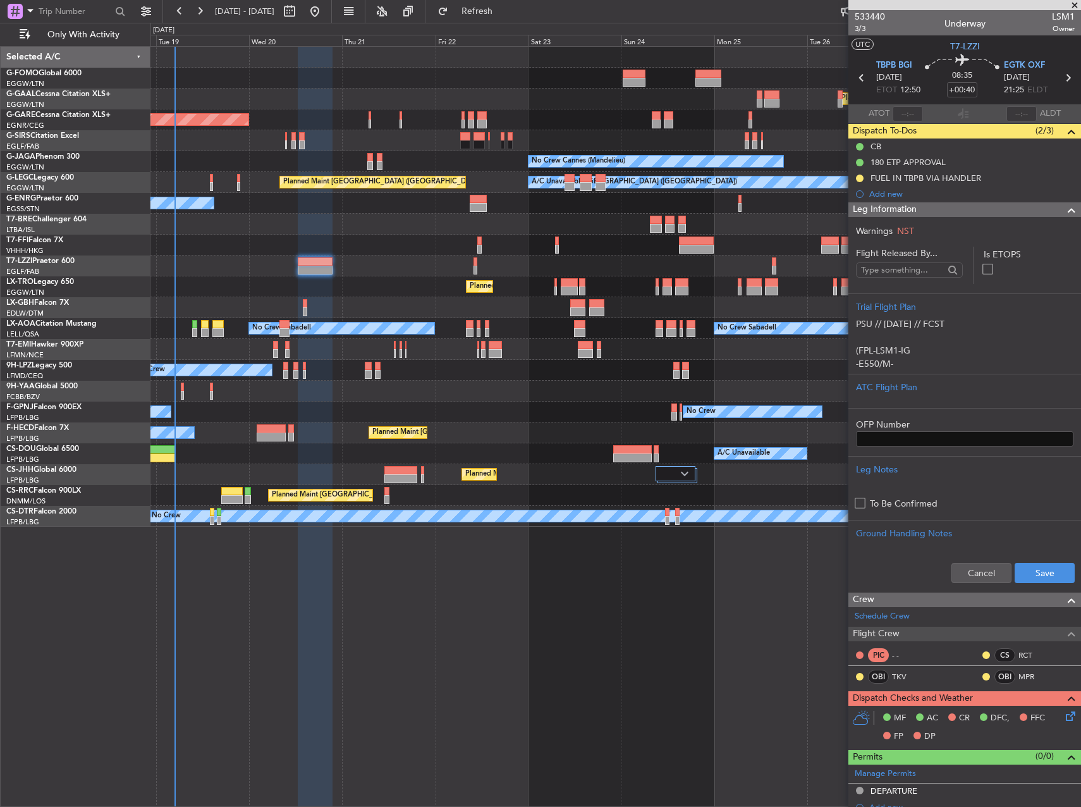
click at [1053, 583] on div "Cancel Save" at bounding box center [965, 573] width 233 height 38
click at [1054, 571] on button "Save" at bounding box center [1045, 573] width 60 height 20
click at [622, 574] on div "Planned Maint Windsor Locks (Bradley Intl) Planned Maint Dusseldorf Unplanned M…" at bounding box center [616, 426] width 931 height 761
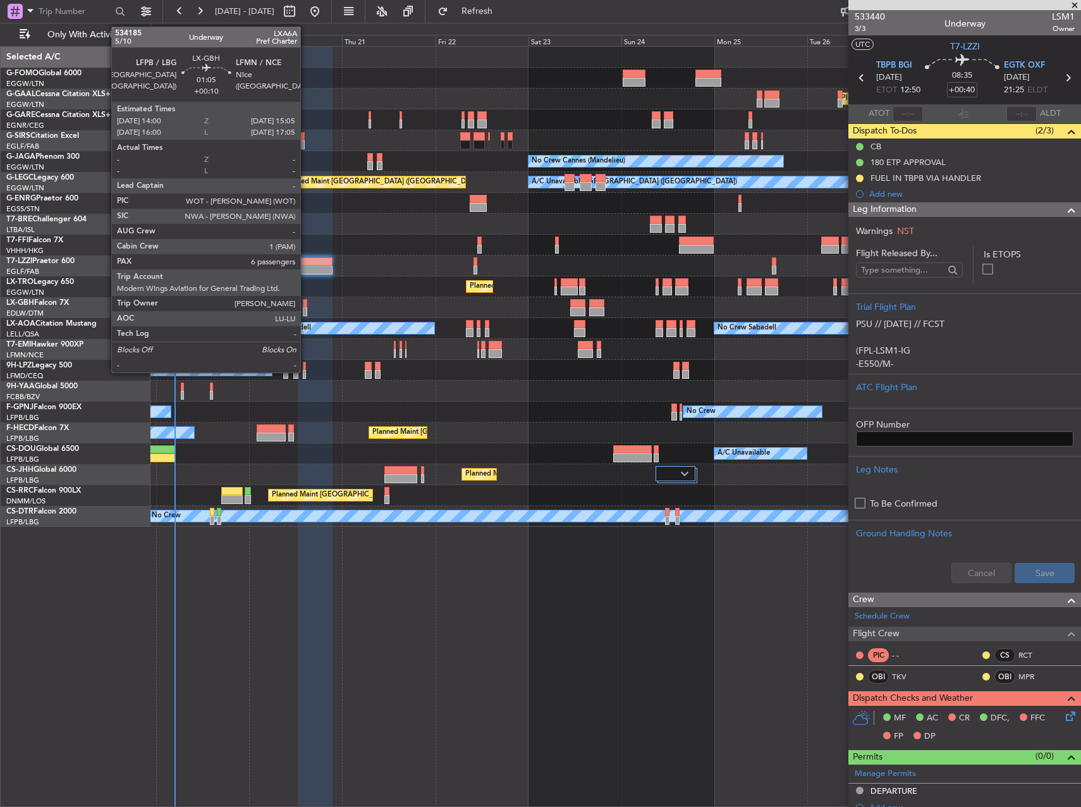
click at [306, 304] on div at bounding box center [305, 303] width 4 height 9
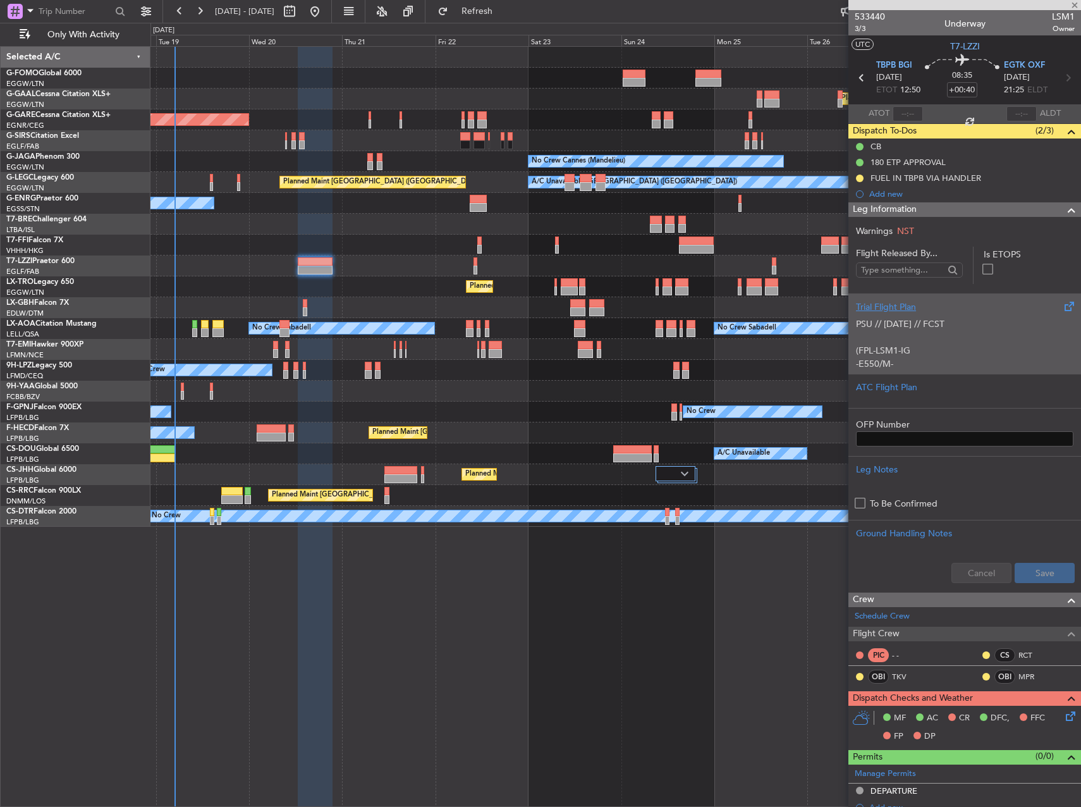
type input "+00:10"
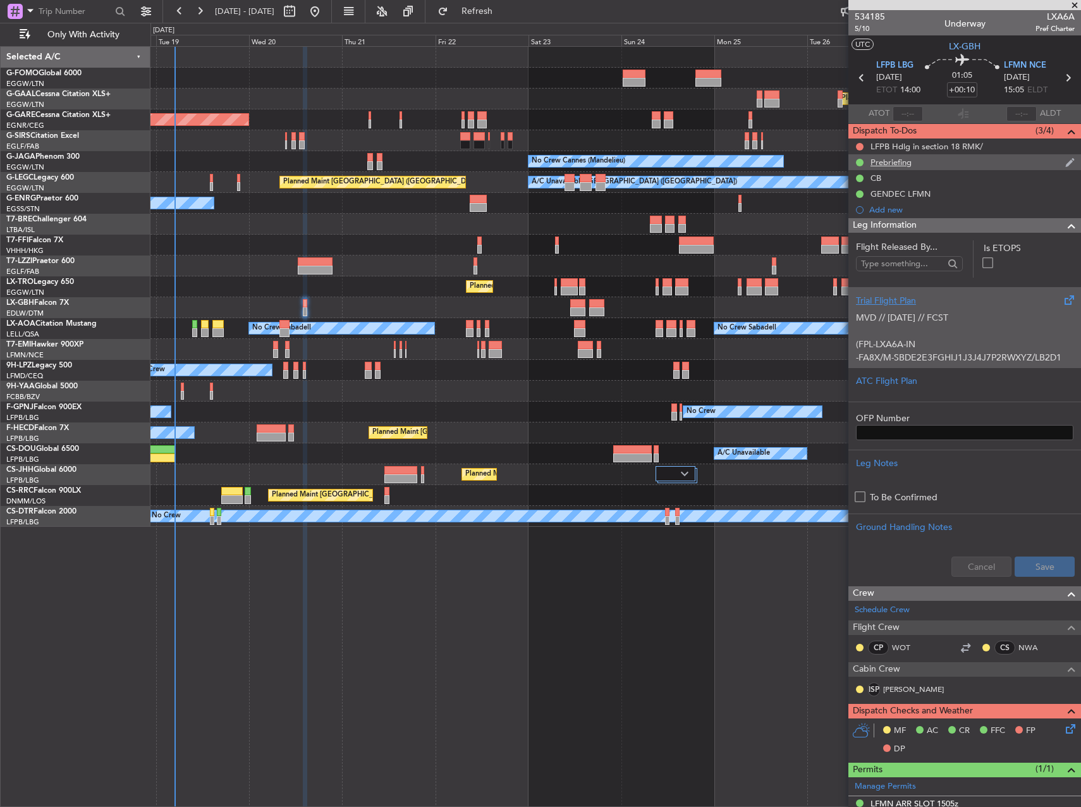
click at [991, 165] on div "Prebriefing" at bounding box center [965, 162] width 233 height 16
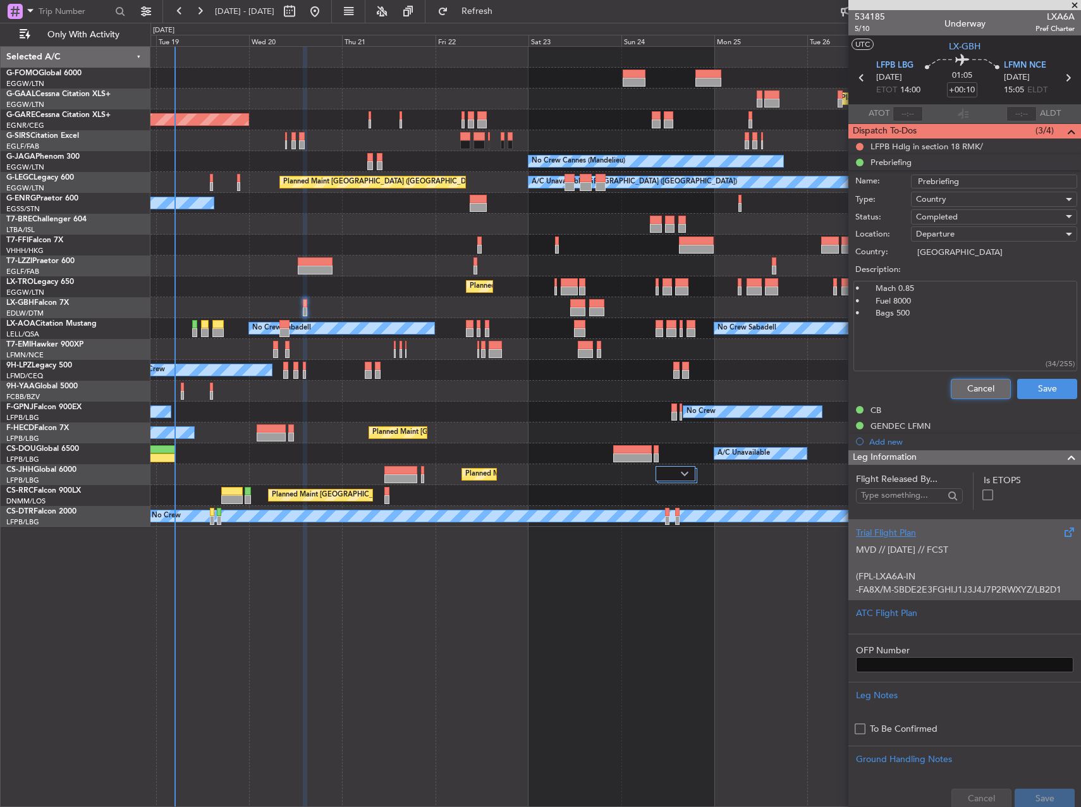
click at [990, 389] on button "Cancel" at bounding box center [981, 389] width 60 height 20
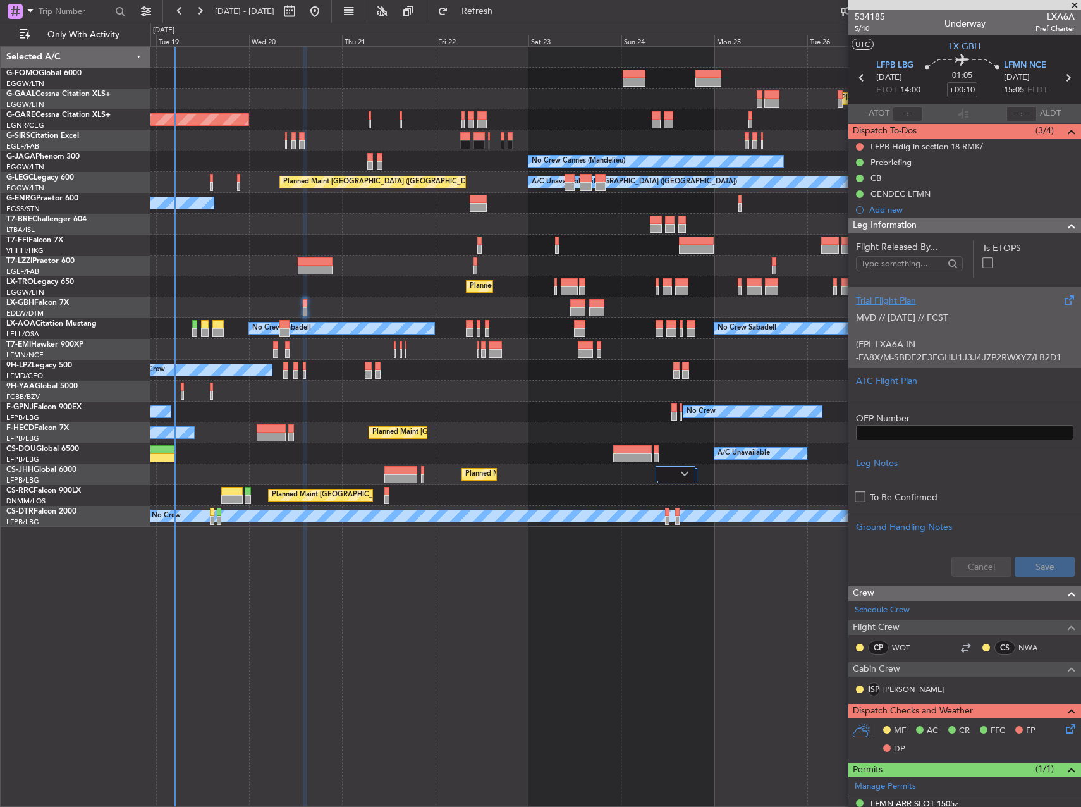
click at [968, 351] on p "-FA8X/M-SBDE2E3FGHIJ1J3J4J7P2RWXYZ/LB2D1" at bounding box center [965, 357] width 218 height 13
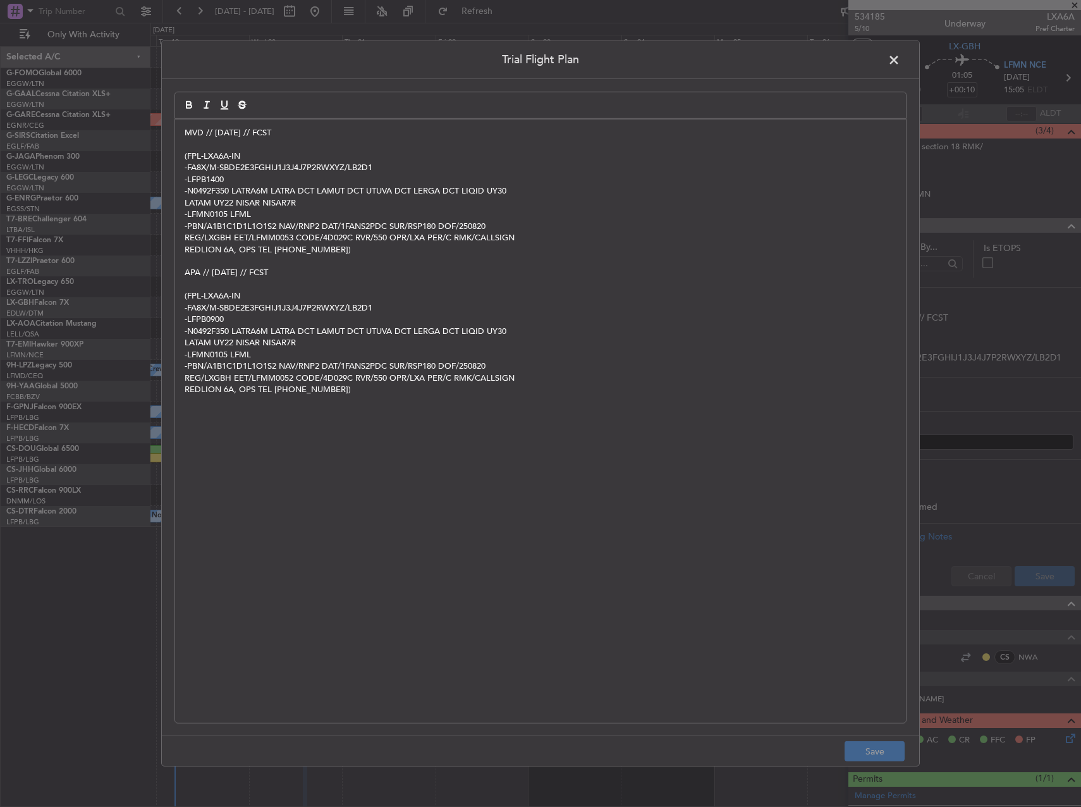
click at [183, 137] on div "MVD // 18AUG // FCST (FPL-LXA6A-IN -FA8X/M-SBDE2E3FGHIJ1J3J4J7P2RWXYZ/LB2D1 -LF…" at bounding box center [540, 421] width 731 height 603
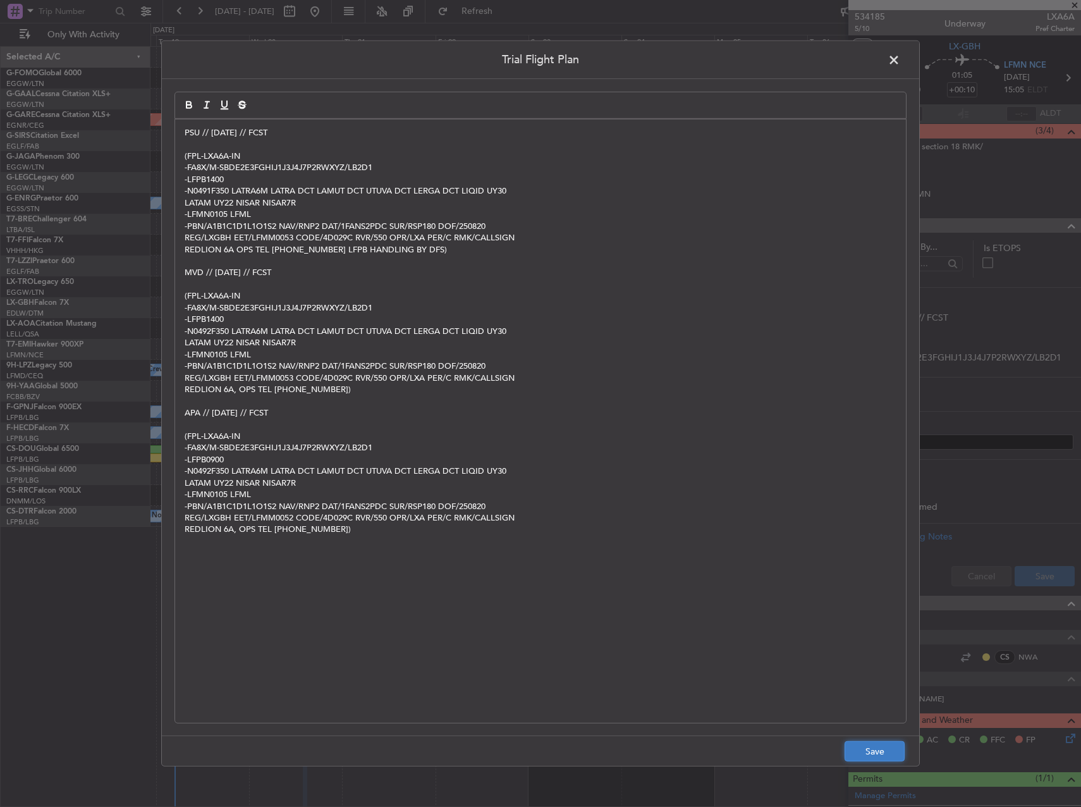
click at [872, 755] on button "Save" at bounding box center [875, 751] width 60 height 20
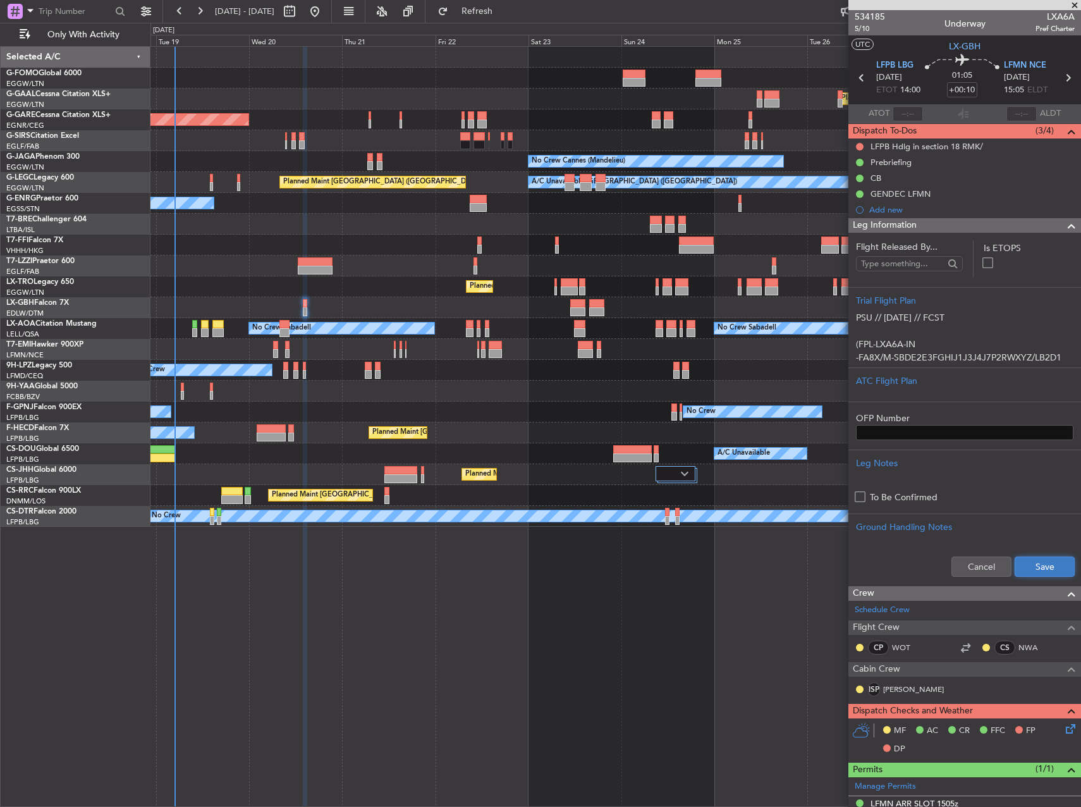
click at [1040, 567] on button "Save" at bounding box center [1045, 567] width 60 height 20
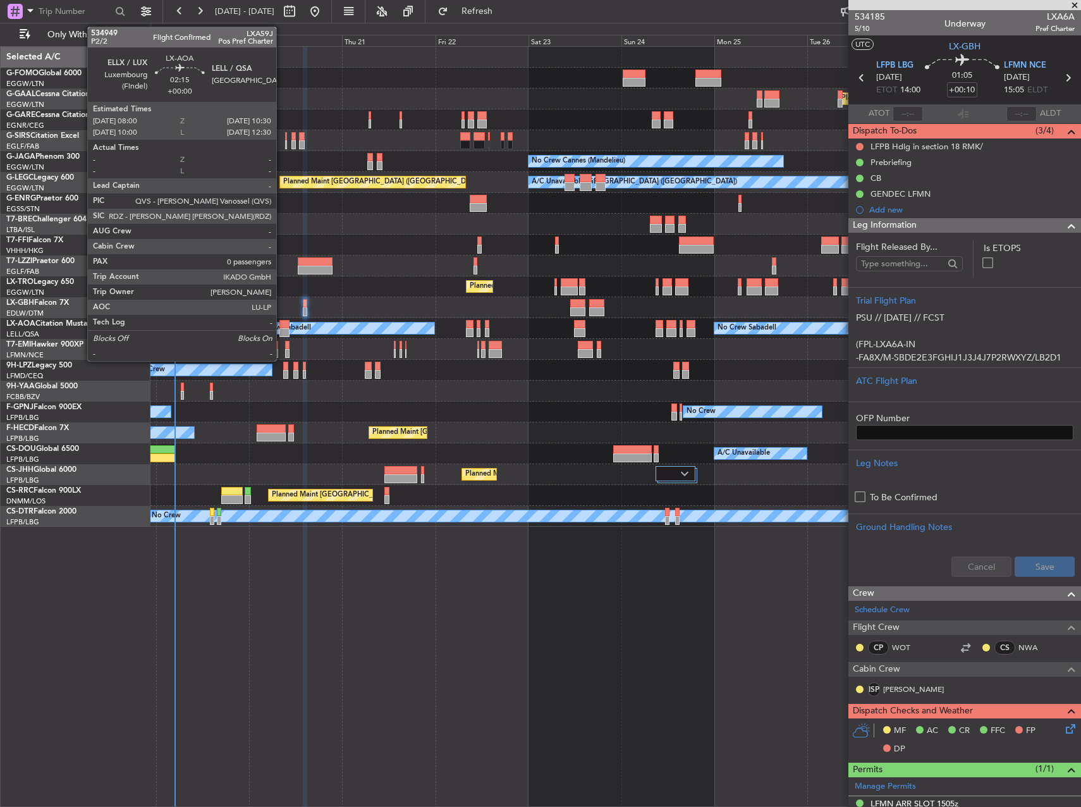
click at [283, 328] on div at bounding box center [285, 332] width 10 height 9
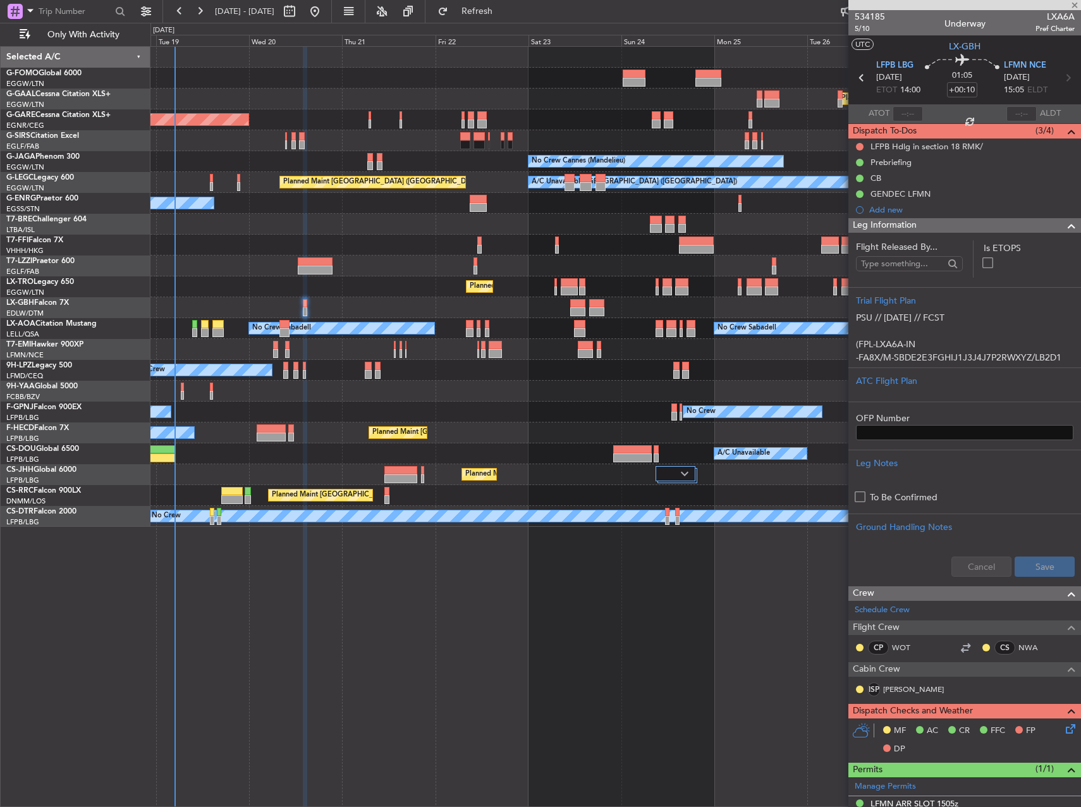
type input "0"
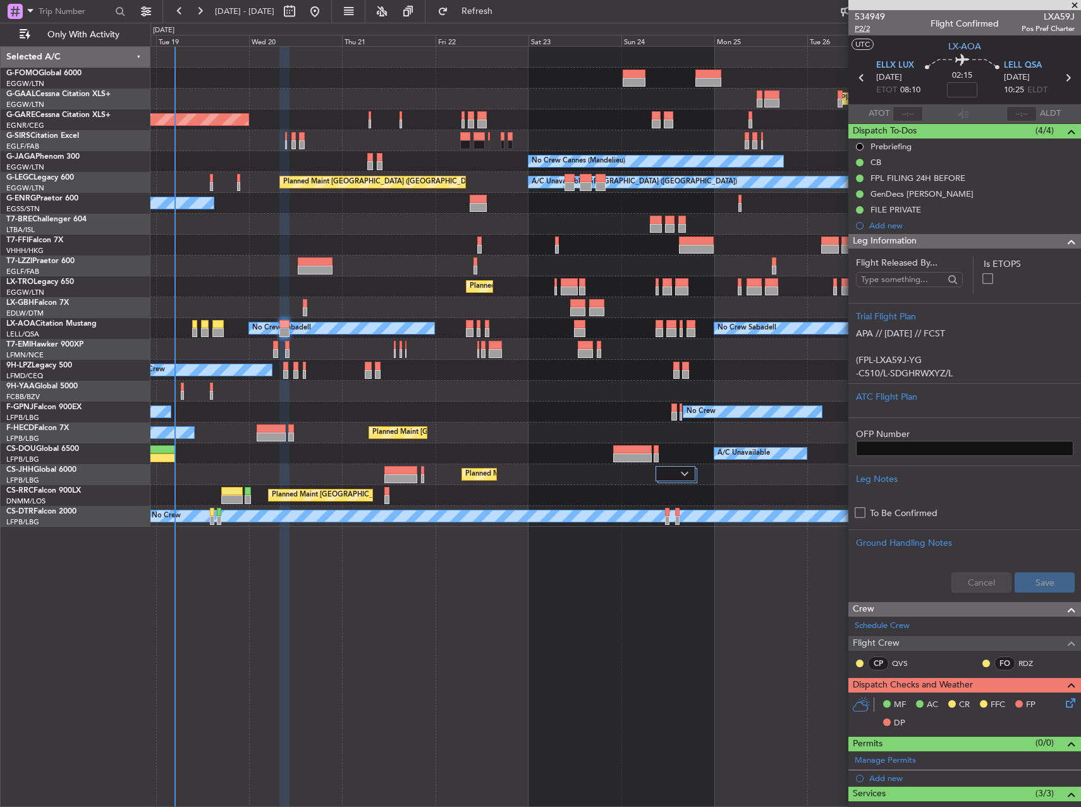
click at [861, 28] on span "P2/2" at bounding box center [870, 28] width 30 height 11
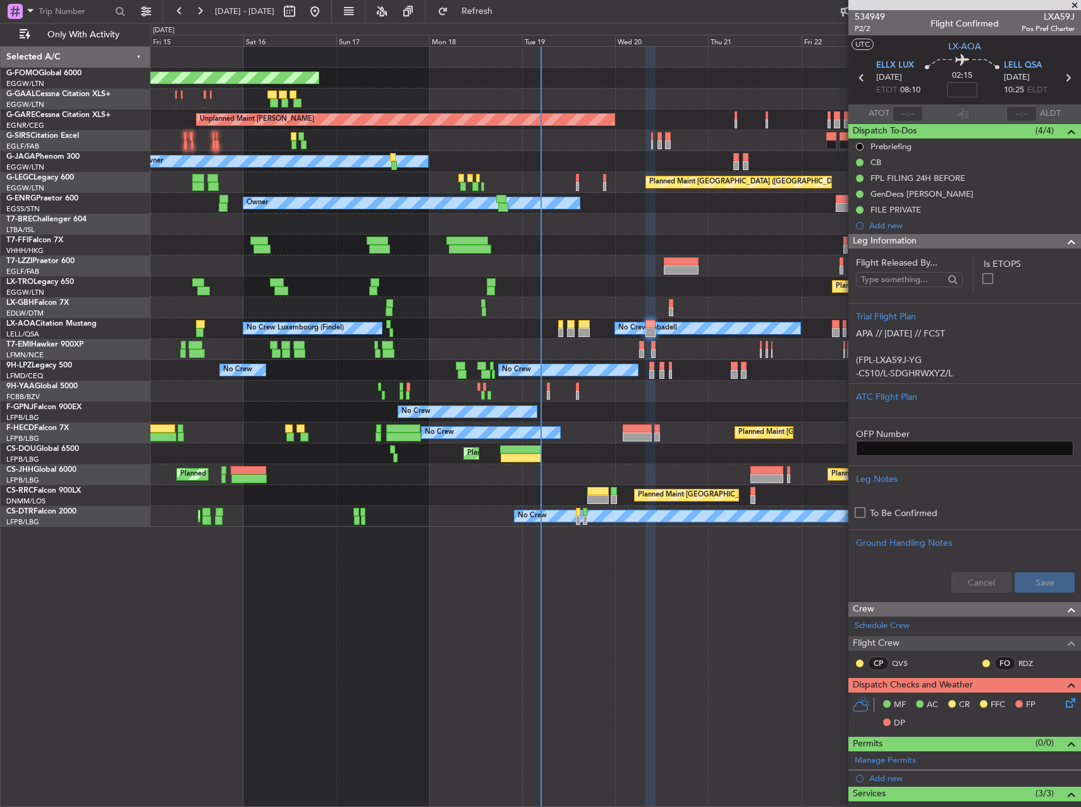
click at [774, 400] on div "Planned Maint Windsor Locks (Bradley Intl) Planned Maint Planned Maint Dusseldo…" at bounding box center [616, 287] width 930 height 480
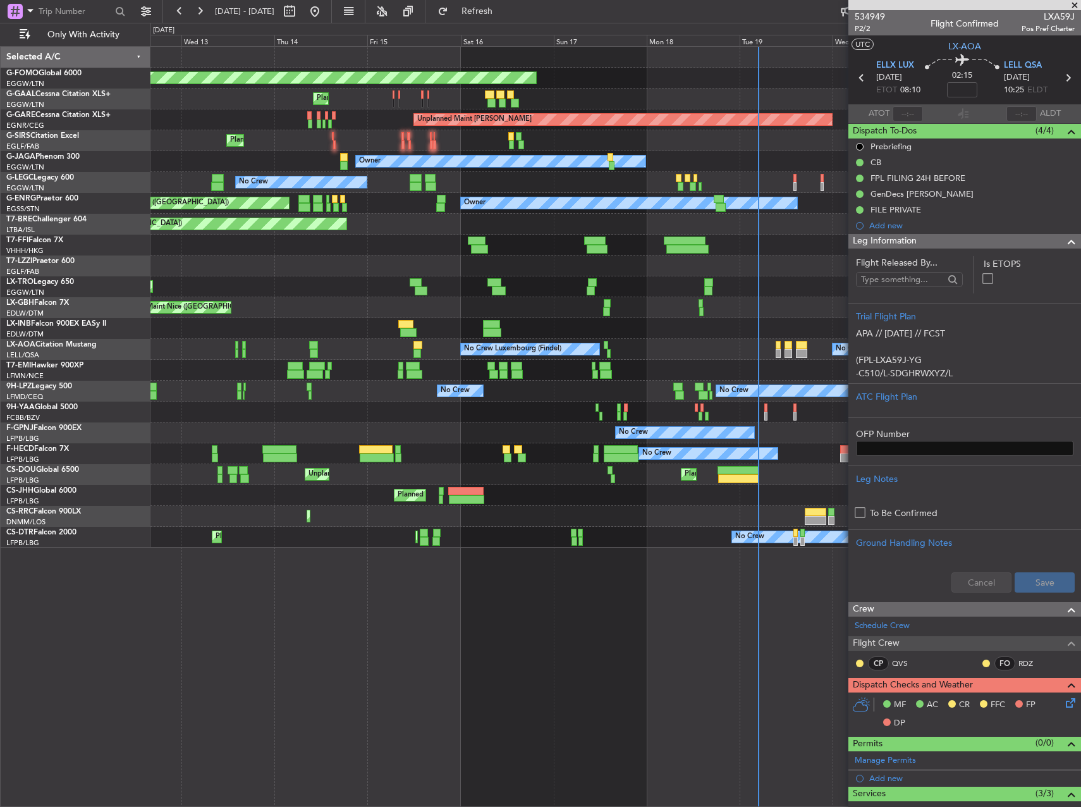
click at [582, 339] on div "No Crew Sabadell No Crew Luxembourg (Findel) No Crew Sabadell No Crew Ostend-br…" at bounding box center [616, 349] width 930 height 21
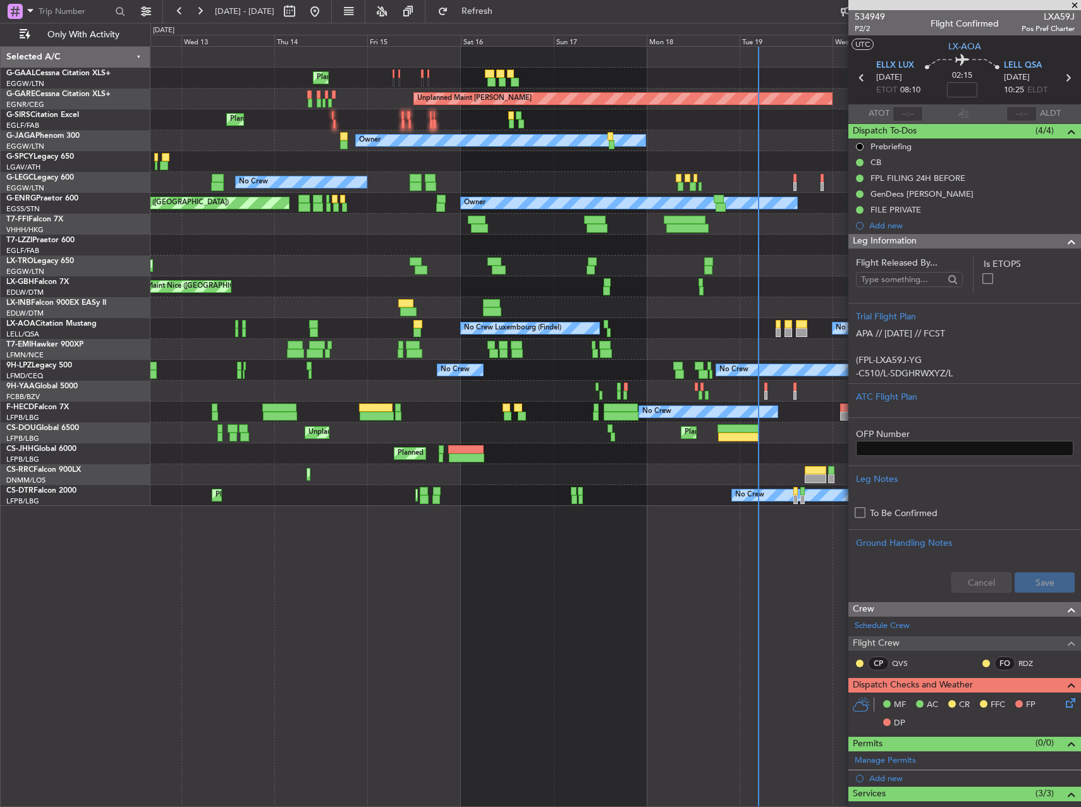
click at [565, 307] on div at bounding box center [616, 307] width 930 height 21
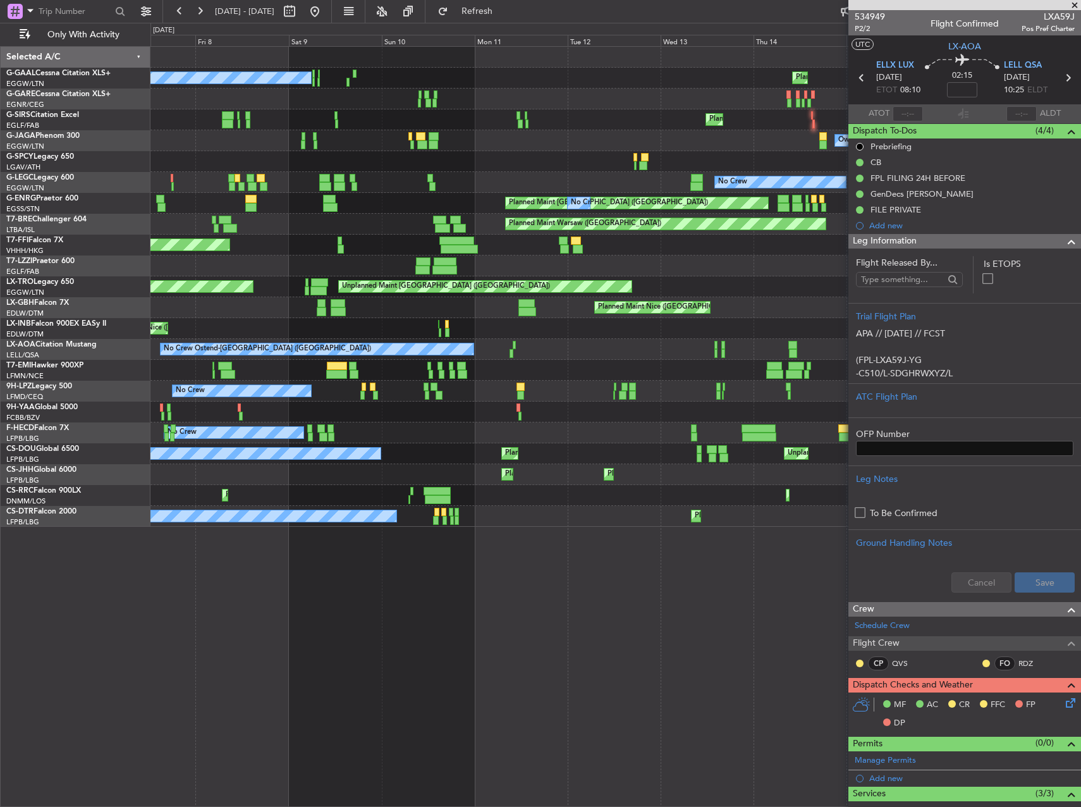
click at [560, 324] on div "Unplanned Maint Nice (Côte d'Azur Airport)" at bounding box center [616, 328] width 930 height 21
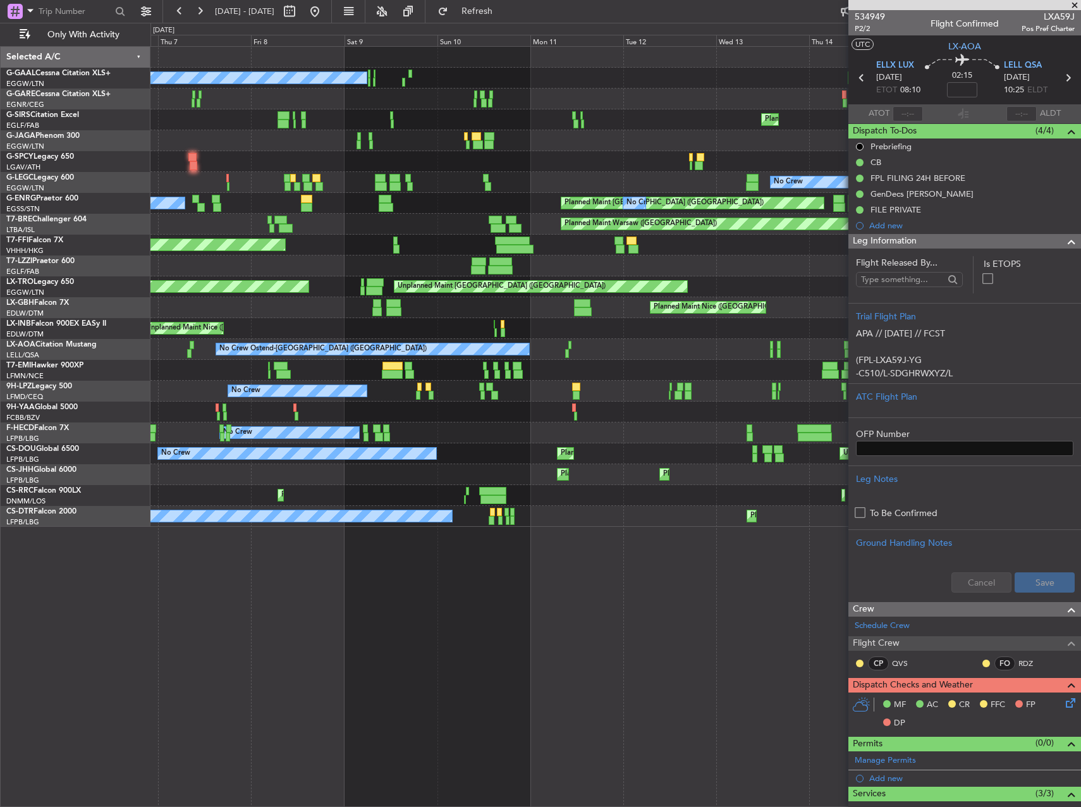
click at [421, 338] on div "Planned Maint No Crew Unplanned Maint Chester Planned Maint London (Farnborough…" at bounding box center [616, 287] width 930 height 480
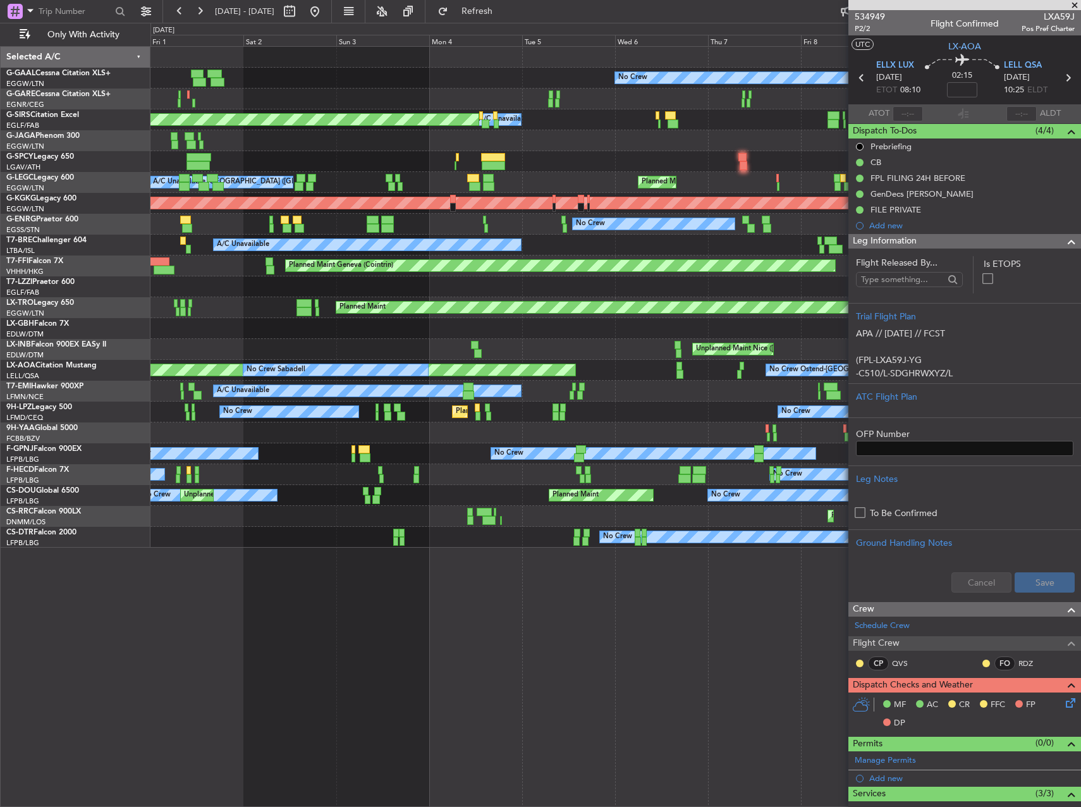
click at [675, 372] on div "No Crew Ostend-brugge (Ostend) AOG Maint Biarritz (Pays Basque) No Crew Sabadell" at bounding box center [616, 370] width 930 height 21
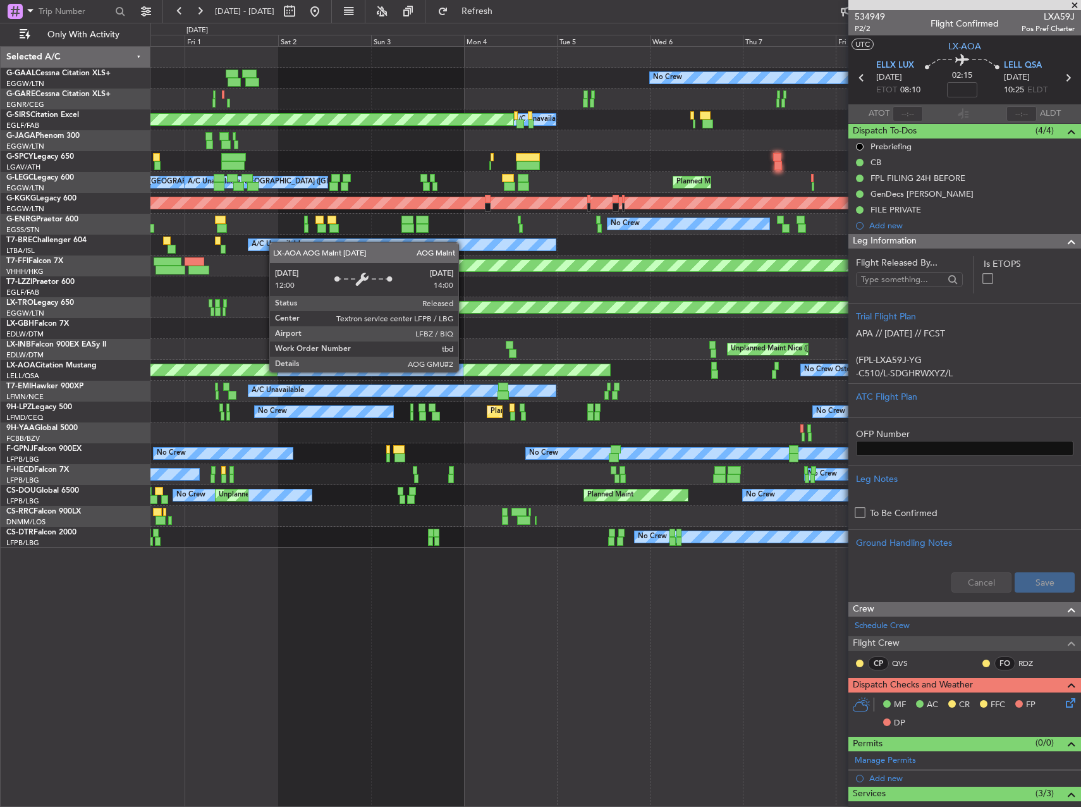
click at [738, 330] on div "Planned Maint Nice (Côte d'Azur Airport)" at bounding box center [616, 328] width 930 height 21
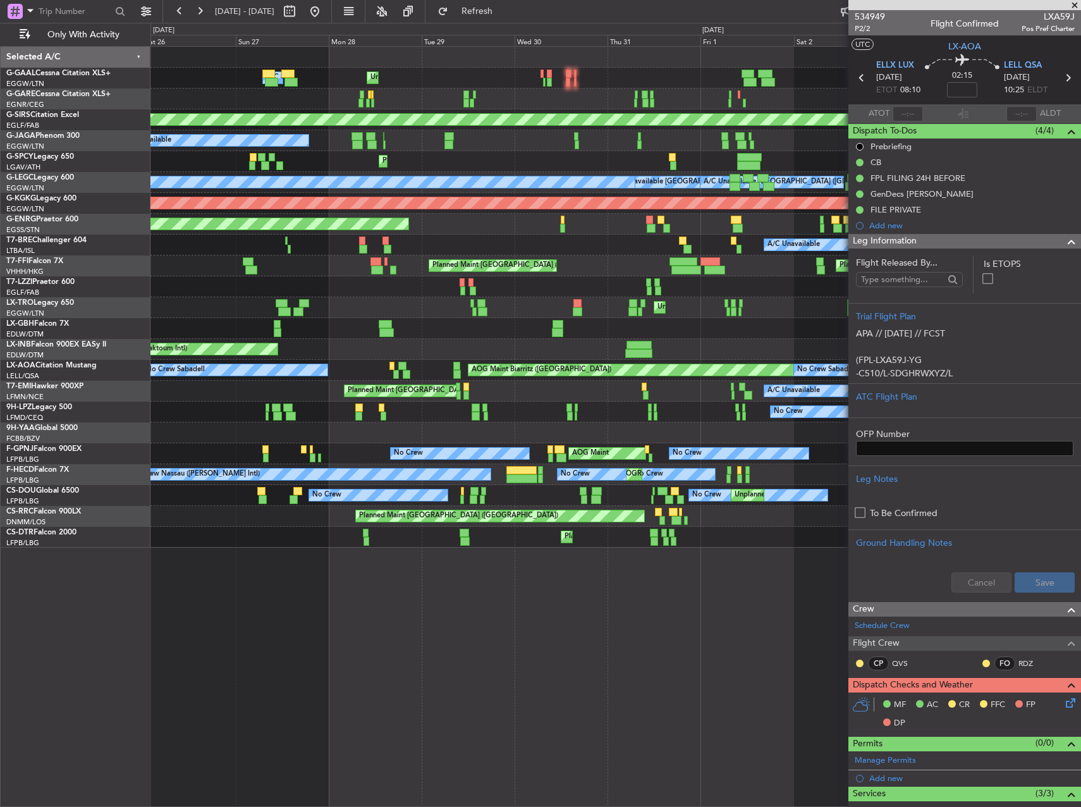
click at [651, 331] on div at bounding box center [616, 328] width 930 height 21
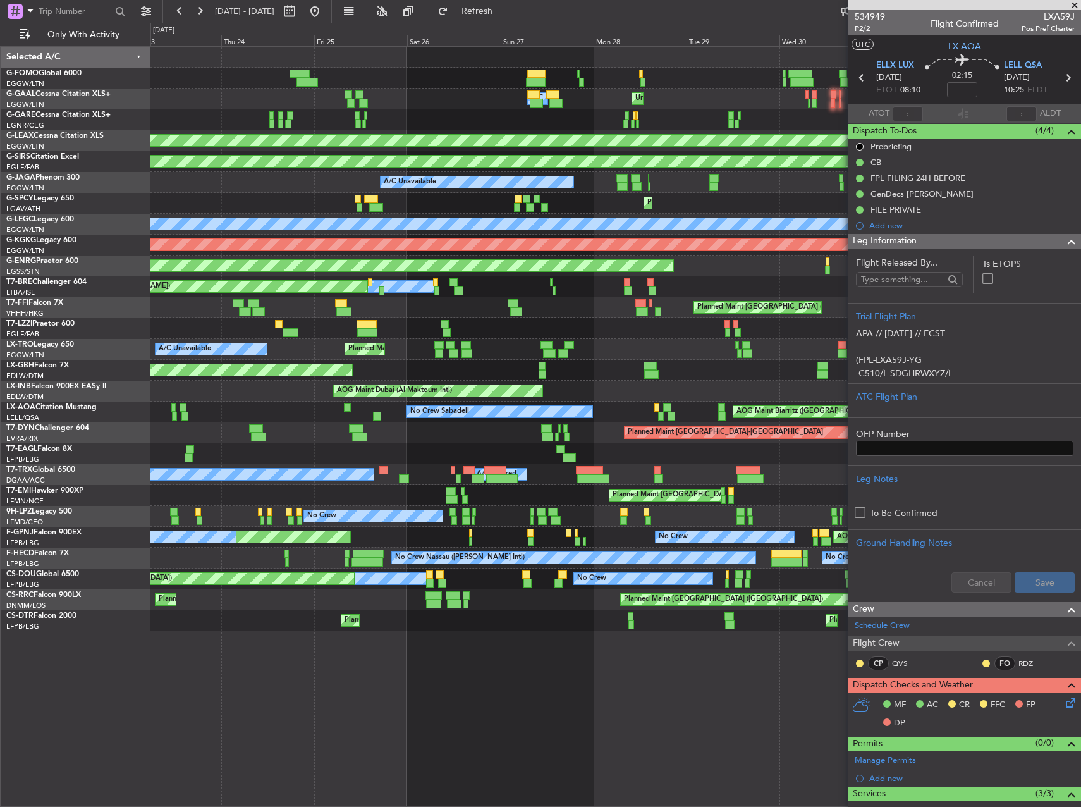
click at [591, 403] on div "AOG Maint Biarritz (Pays Basque) No Crew Sabadell No Crew Sabadell" at bounding box center [616, 412] width 930 height 21
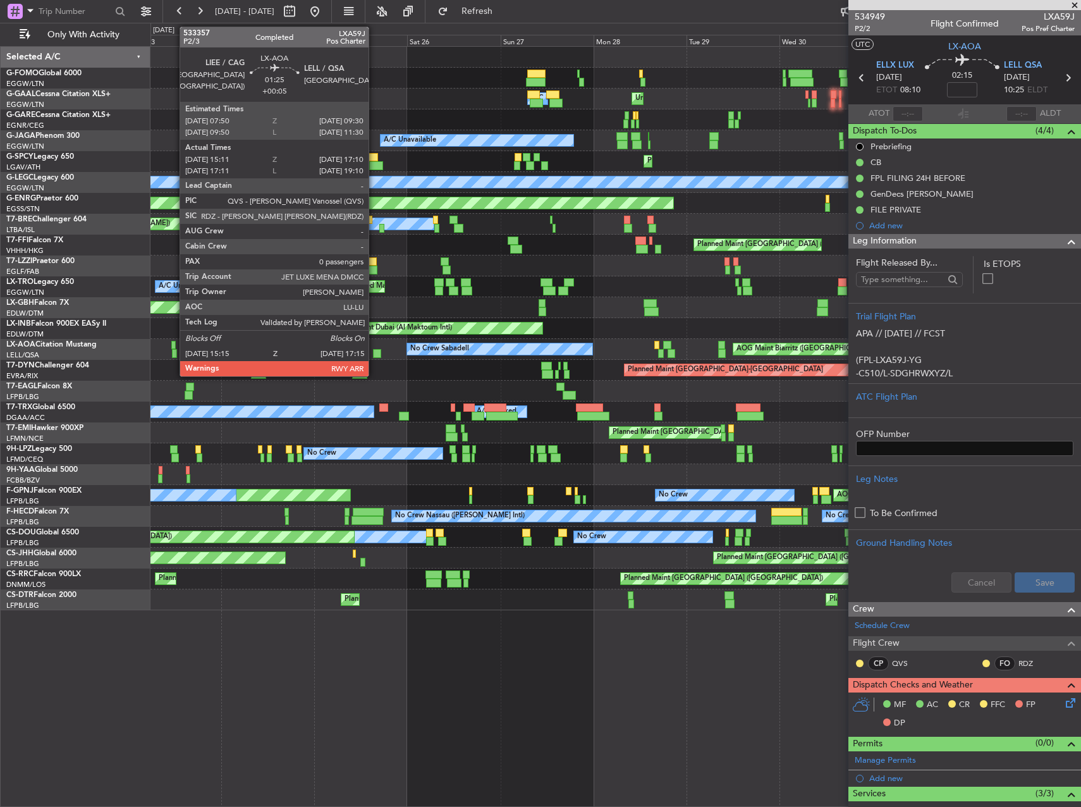
click at [374, 351] on div at bounding box center [377, 353] width 8 height 9
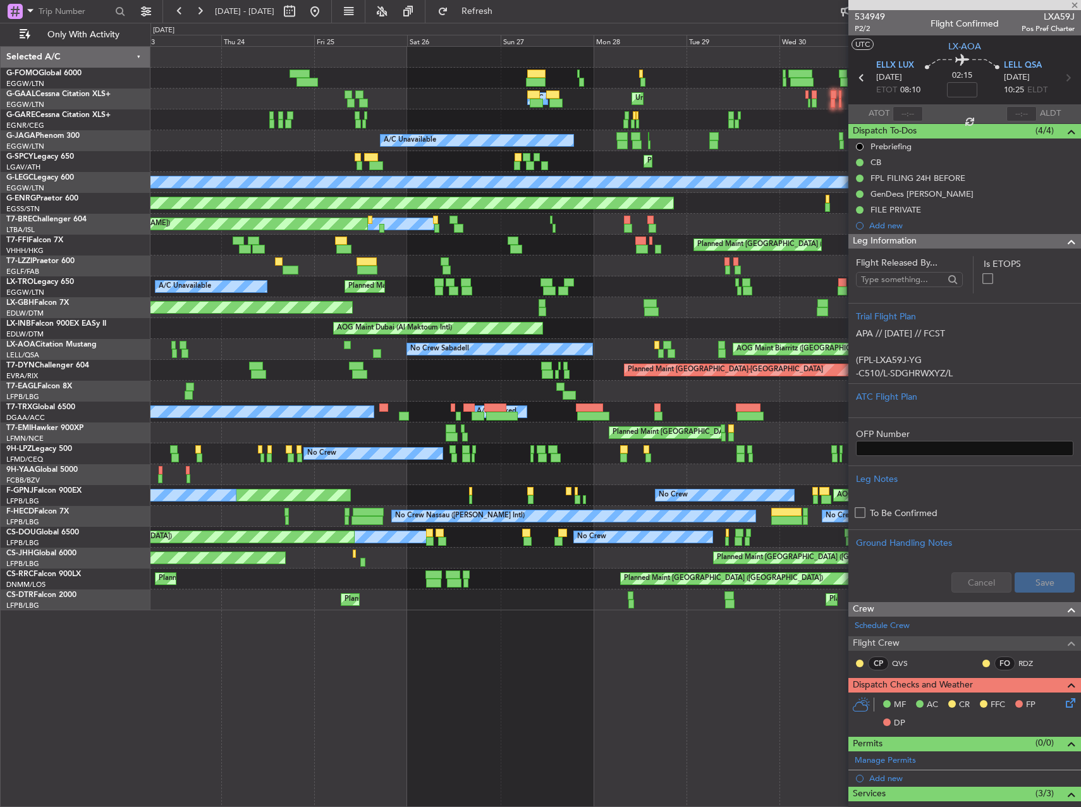
type input "+00:05"
type input "15:21"
type input "17:05"
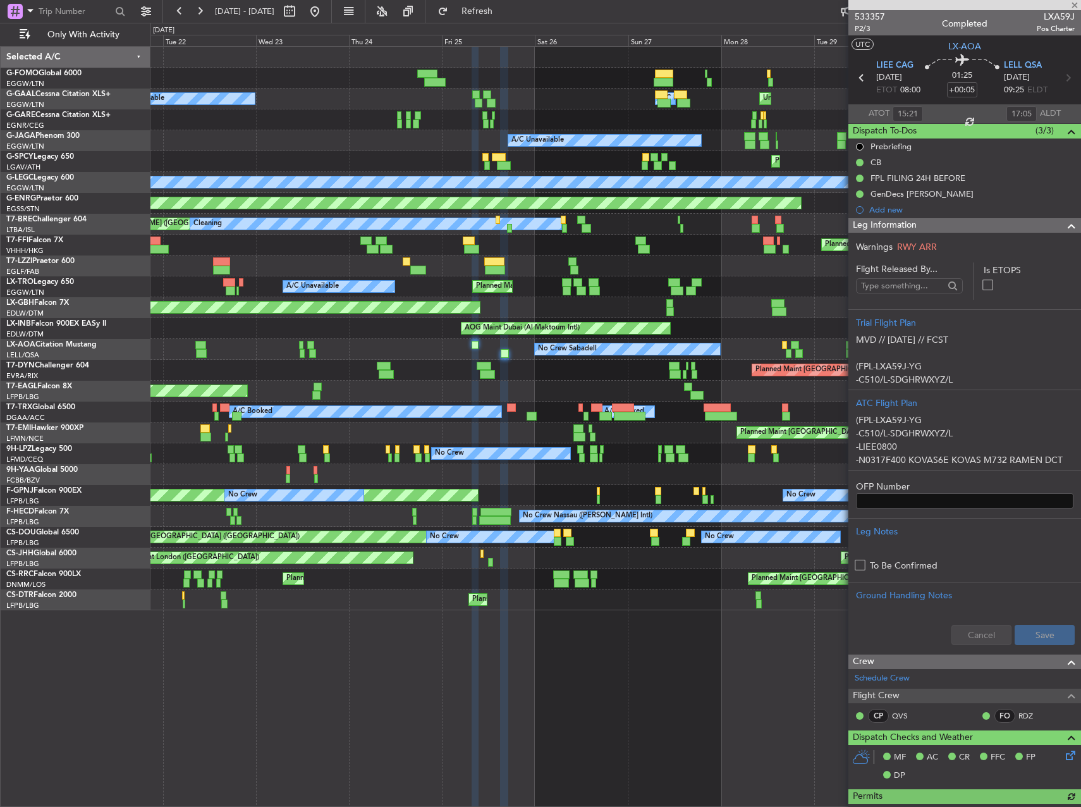
click at [444, 352] on div "AOG Maint Biarritz (Pays Basque) No Crew Sabadell No Crew Sabadell" at bounding box center [616, 349] width 930 height 21
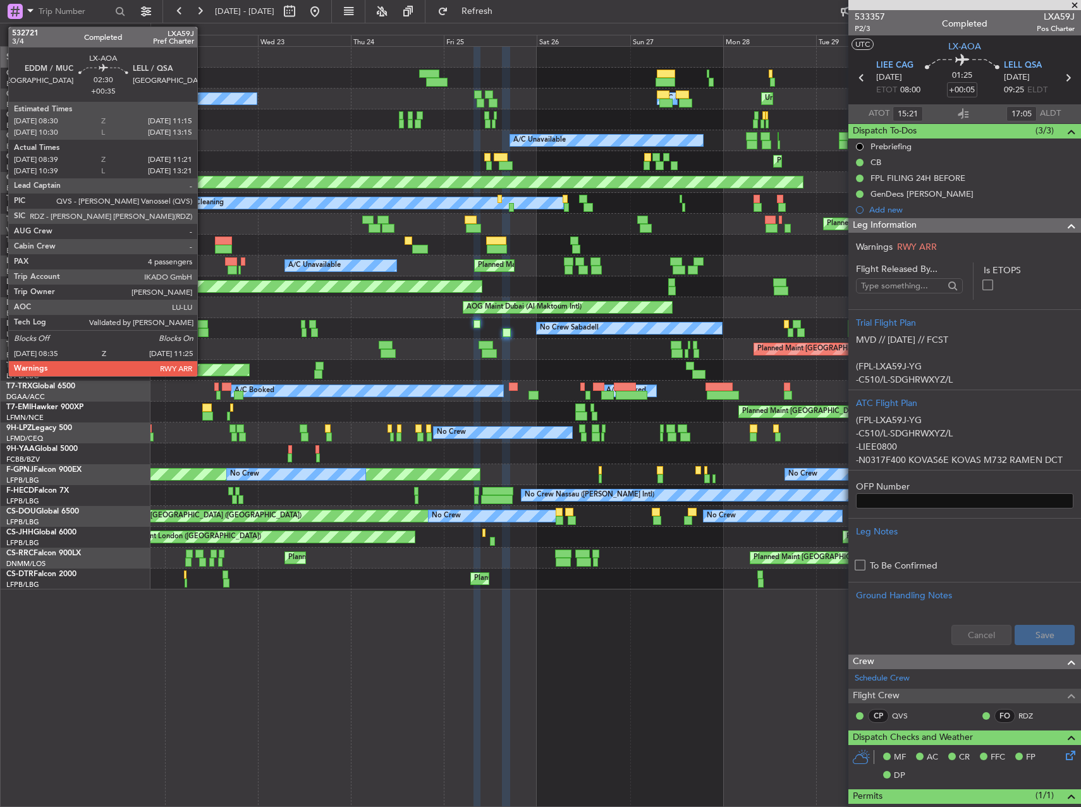
click at [203, 331] on div at bounding box center [203, 332] width 11 height 9
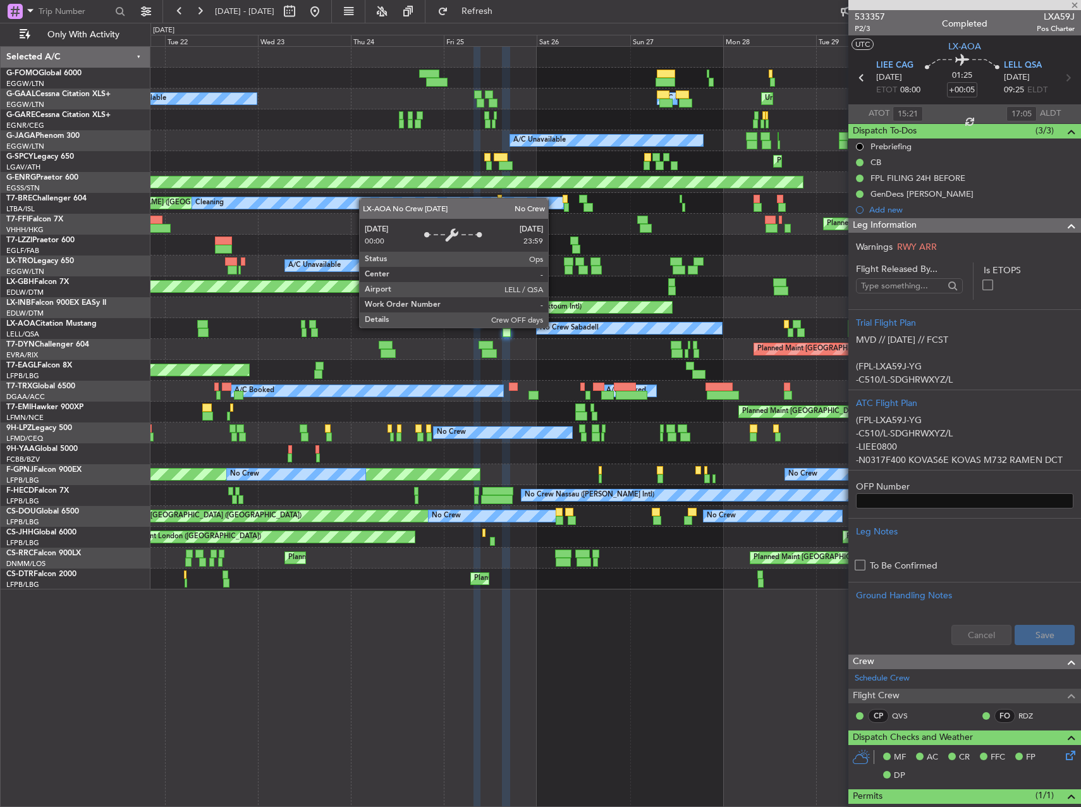
type input "+00:35"
type input "08:49"
type input "11:16"
type input "4"
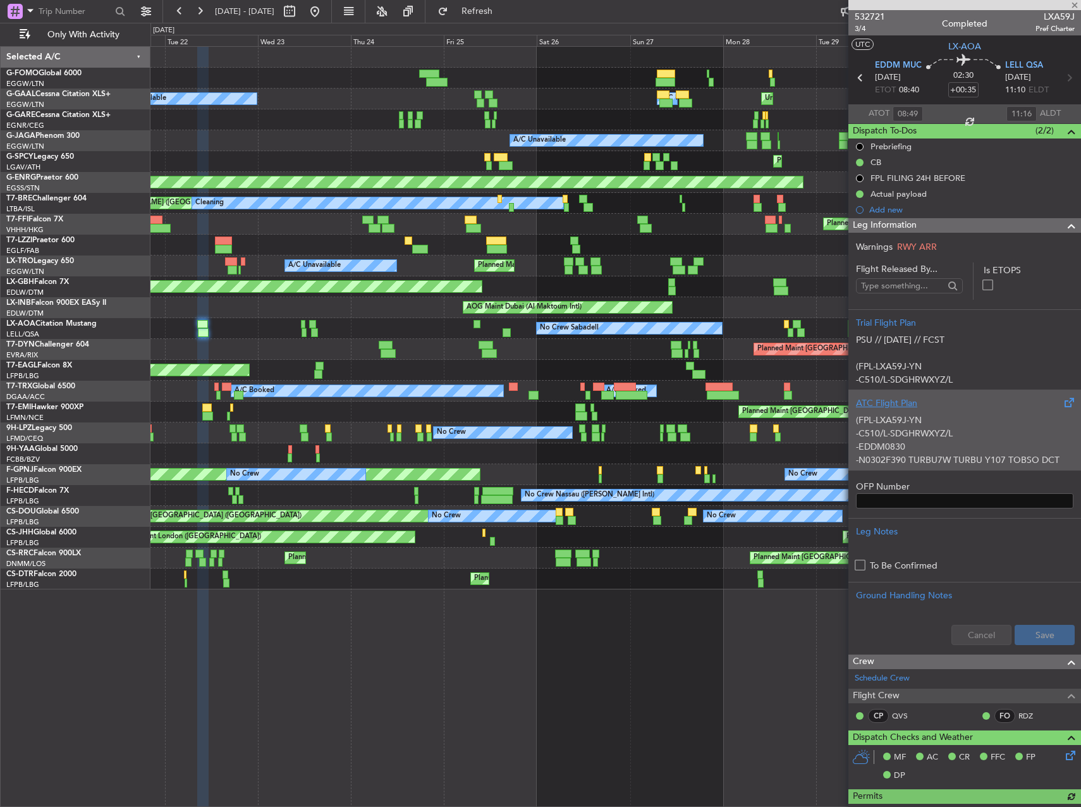
click at [1012, 447] on div "(FPL-LXA59J-YN -C510/L-SDGHRWXYZ/L -EDDM0830 -N0302F390 TURBU7W TURBU Y107 TOBS…" at bounding box center [965, 437] width 218 height 54
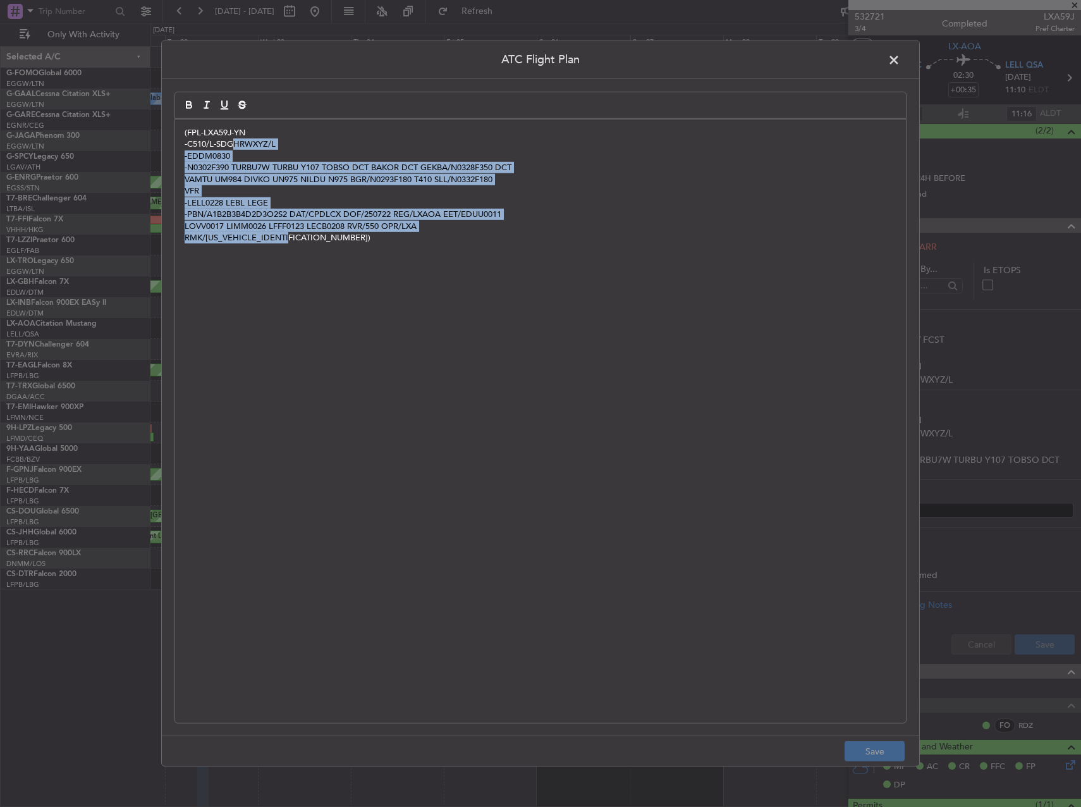
drag, startPoint x: 377, startPoint y: 204, endPoint x: 492, endPoint y: 264, distance: 129.8
click at [492, 264] on div "(FPL-LXA59J-YN -C510/L-SDGHRWXYZ/L -EDDM0830 -N0302F390 TURBU7W TURBU Y107 TOBS…" at bounding box center [540, 421] width 731 height 603
click at [350, 196] on p "VFR" at bounding box center [541, 190] width 712 height 11
click at [435, 190] on p "VFR" at bounding box center [541, 190] width 712 height 11
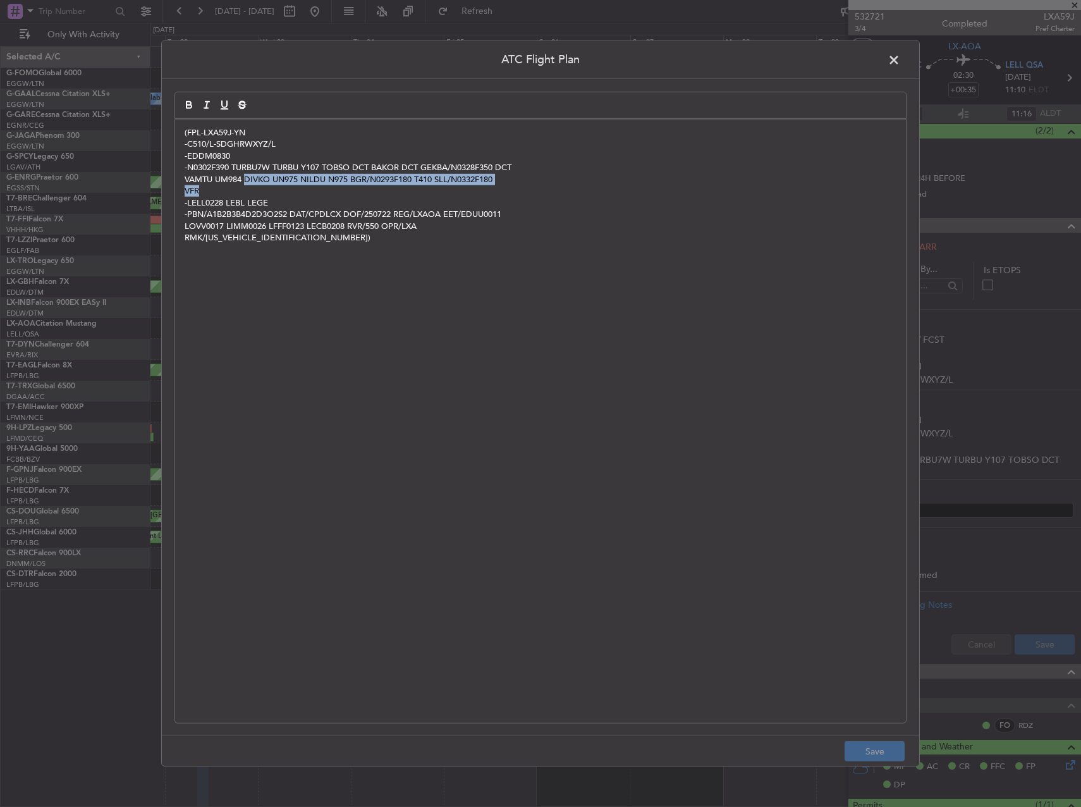
drag, startPoint x: 246, startPoint y: 180, endPoint x: 350, endPoint y: 189, distance: 104.7
click at [350, 189] on div "(FPL-LXA59J-YN -C510/L-SDGHRWXYZ/L -EDDM0830 -N0302F390 TURBU7W TURBU Y107 TOBS…" at bounding box center [540, 421] width 731 height 603
copy div "DIVKO UN975 NILDU N975 BGR/N0293F180 T410 SLL/N0332F180 VFR"
click at [901, 58] on span at bounding box center [901, 63] width 0 height 25
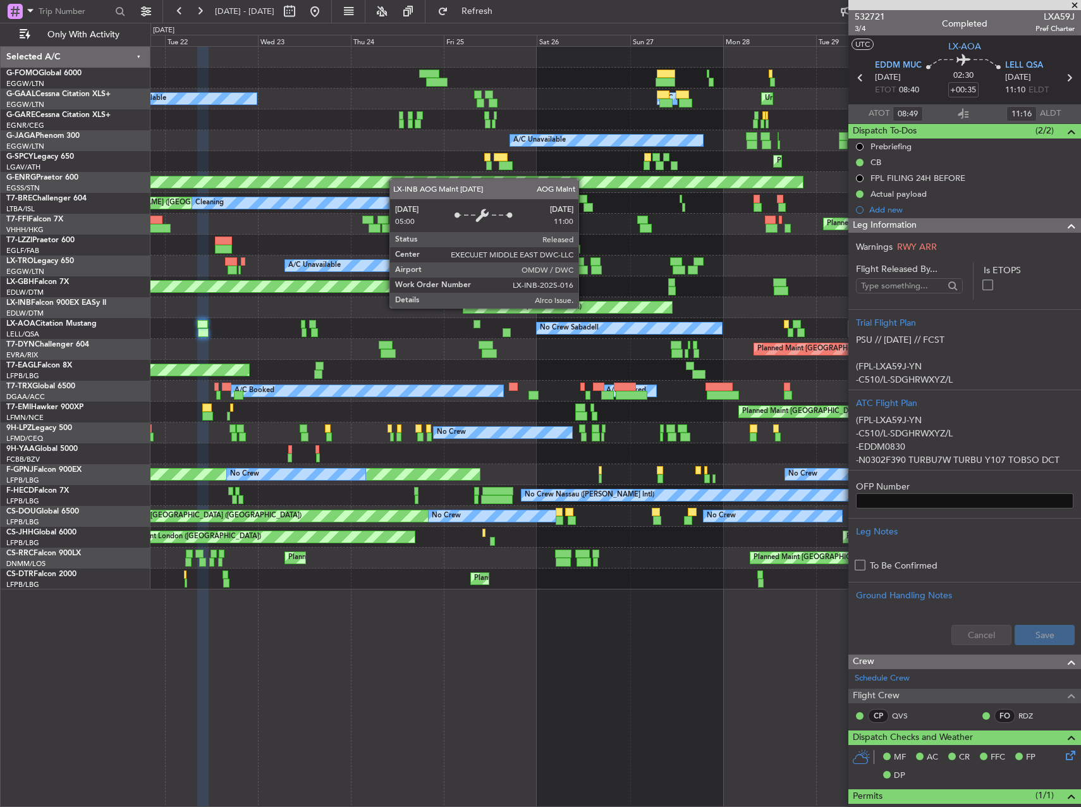
click at [269, 333] on div "Planned Maint Palma De Mallorca Unplanned Maint London (Luton) A/C Unavailable …" at bounding box center [616, 318] width 930 height 543
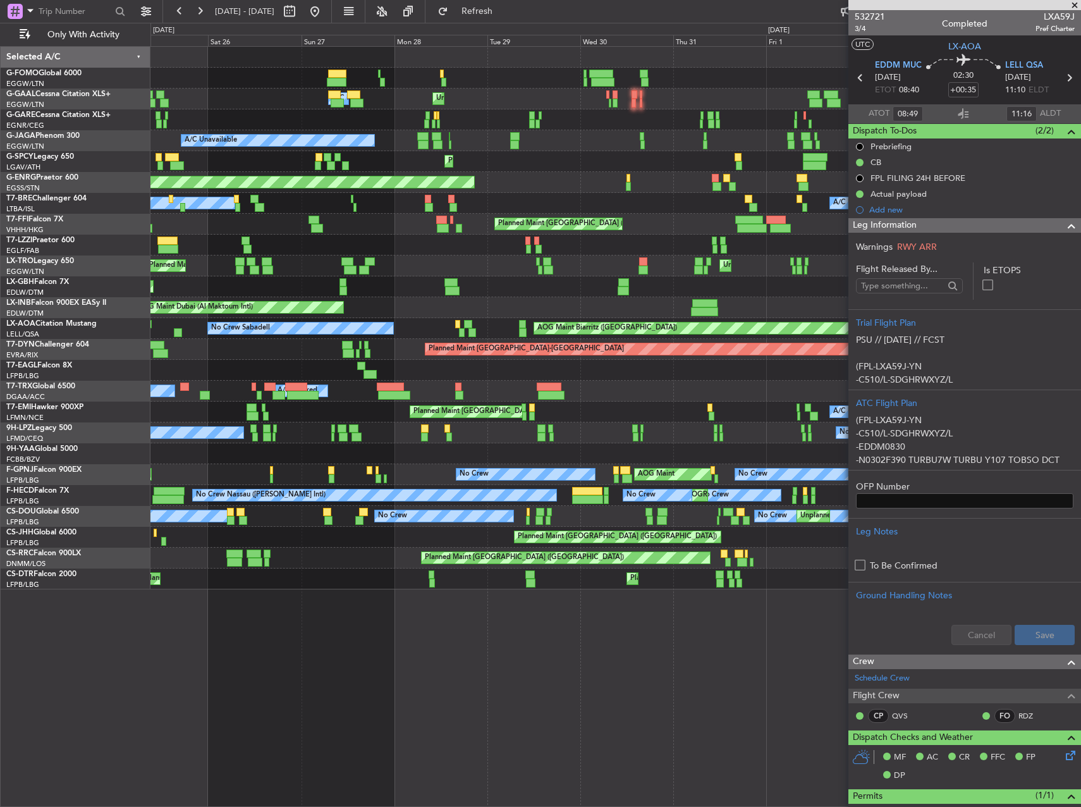
click at [361, 315] on div "AOG Maint Dubai (Al Maktoum Intl) Unplanned Maint Nice (Côte d'Azur Airport)" at bounding box center [616, 307] width 930 height 21
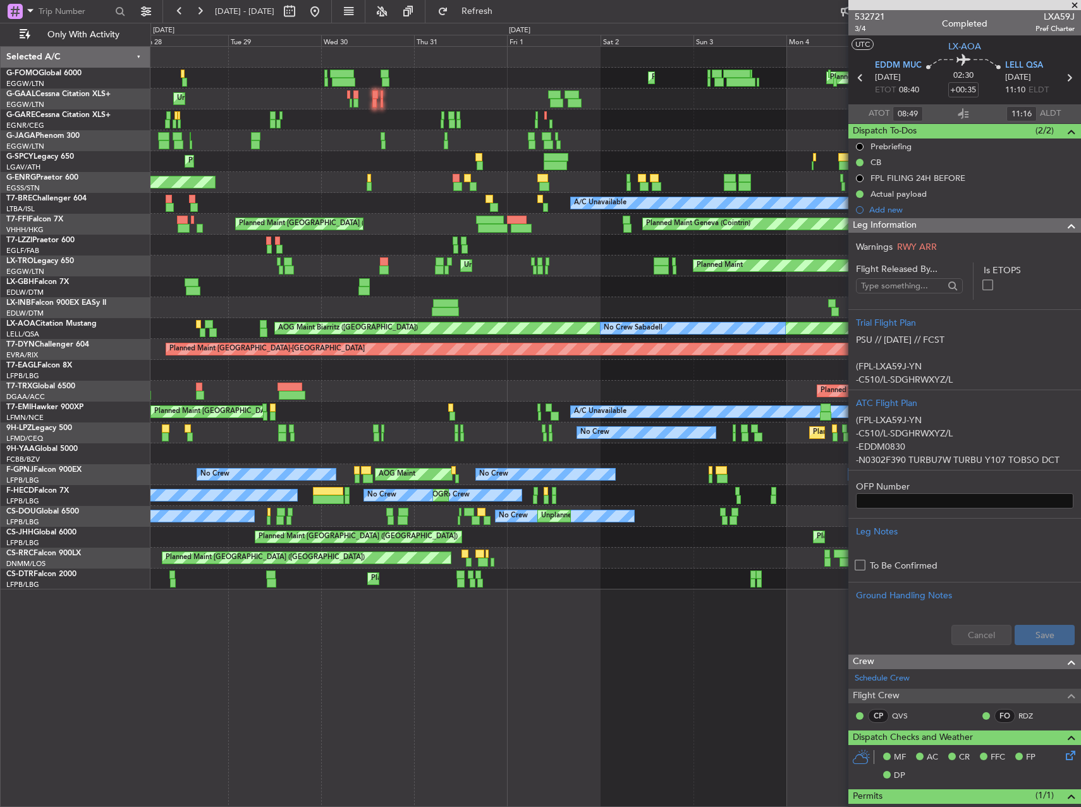
click at [326, 305] on div "Planned Maint Palma De Mallorca Planned Maint Windsor Locks (Bradley Intl) Unpl…" at bounding box center [616, 318] width 930 height 543
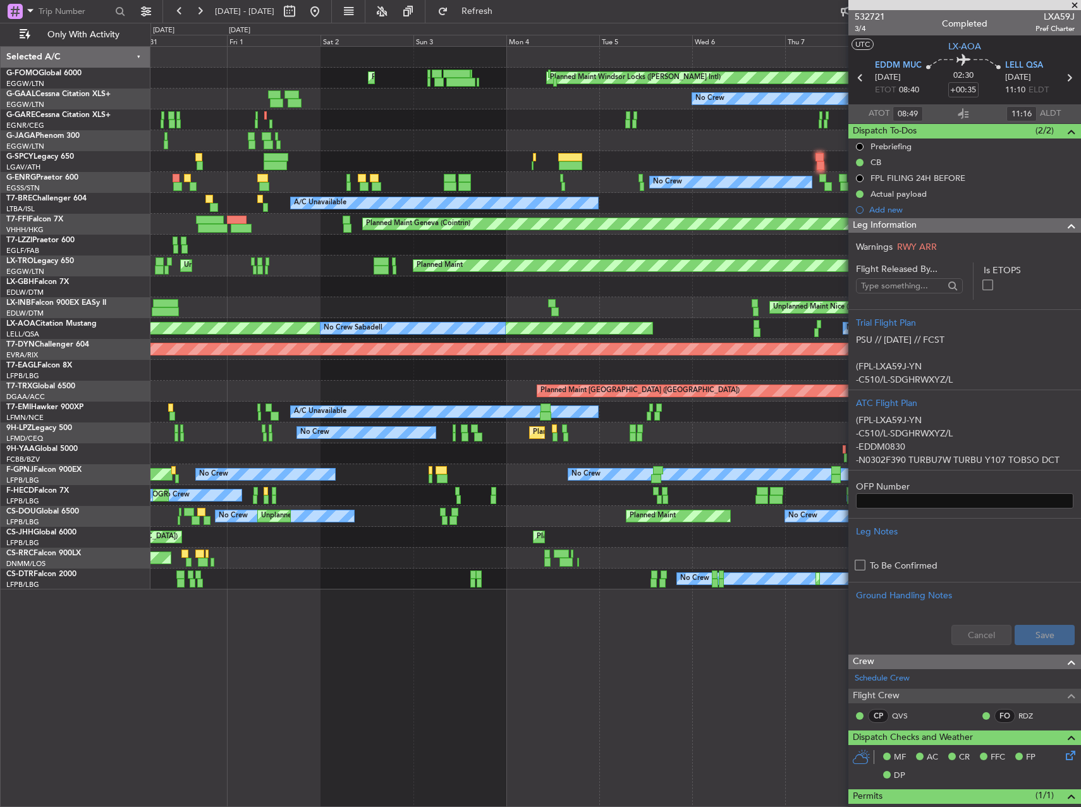
click at [286, 299] on div "Planned Maint Palma De Mallorca Planned Maint Windsor Locks (Bradley Intl) No C…" at bounding box center [616, 318] width 930 height 543
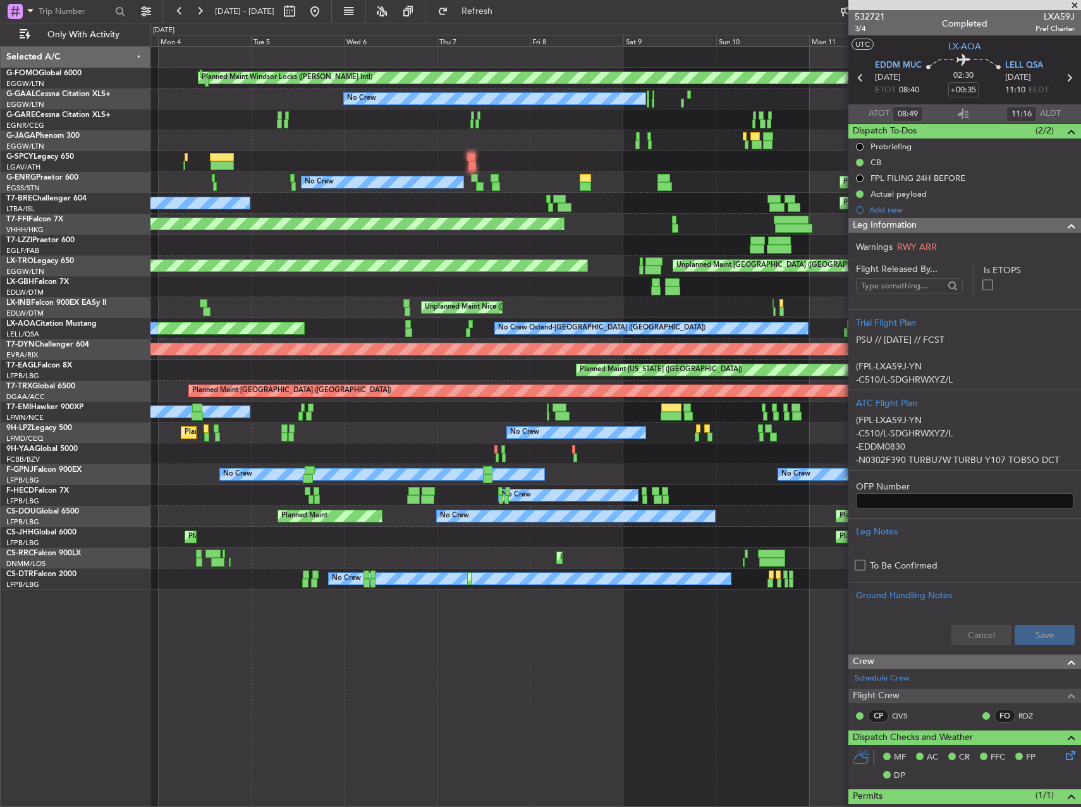
click at [401, 291] on div "Planned Maint Windsor Locks (Bradley Intl) Planned Maint Palma De Mallorca No C…" at bounding box center [616, 318] width 930 height 543
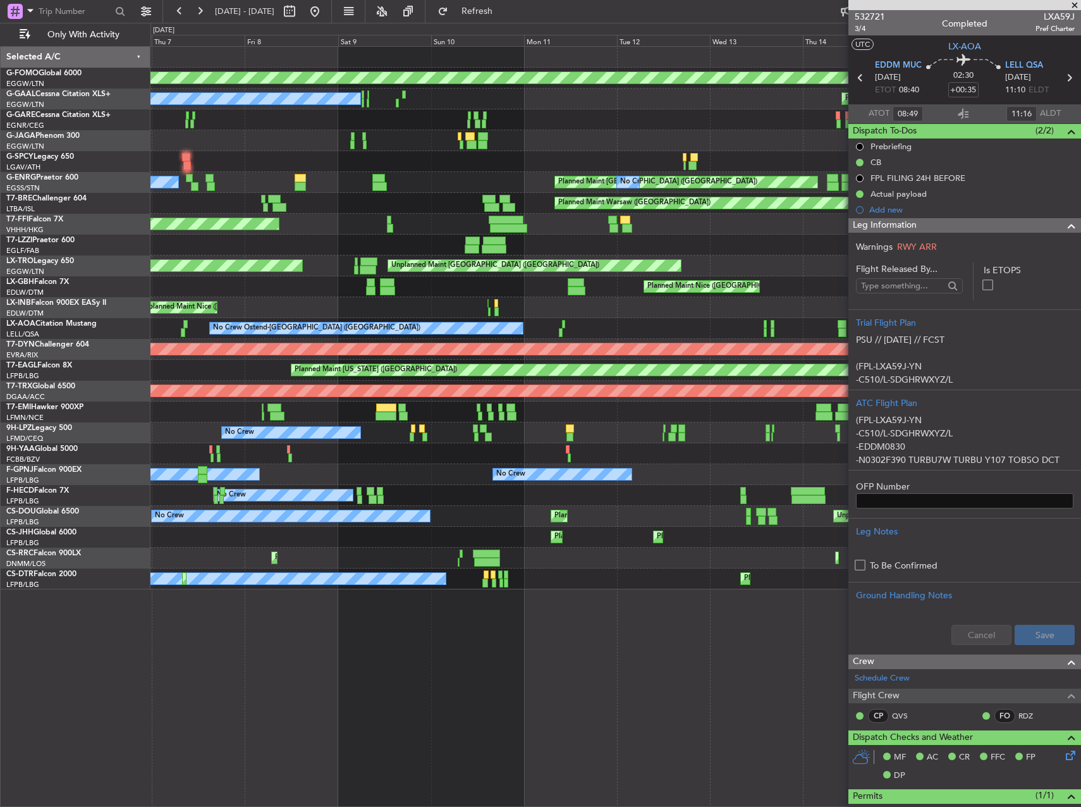
click at [451, 281] on div "Planned Maint Windsor Locks (Bradley Intl) No Crew Planned Maint Unplanned Main…" at bounding box center [616, 318] width 930 height 543
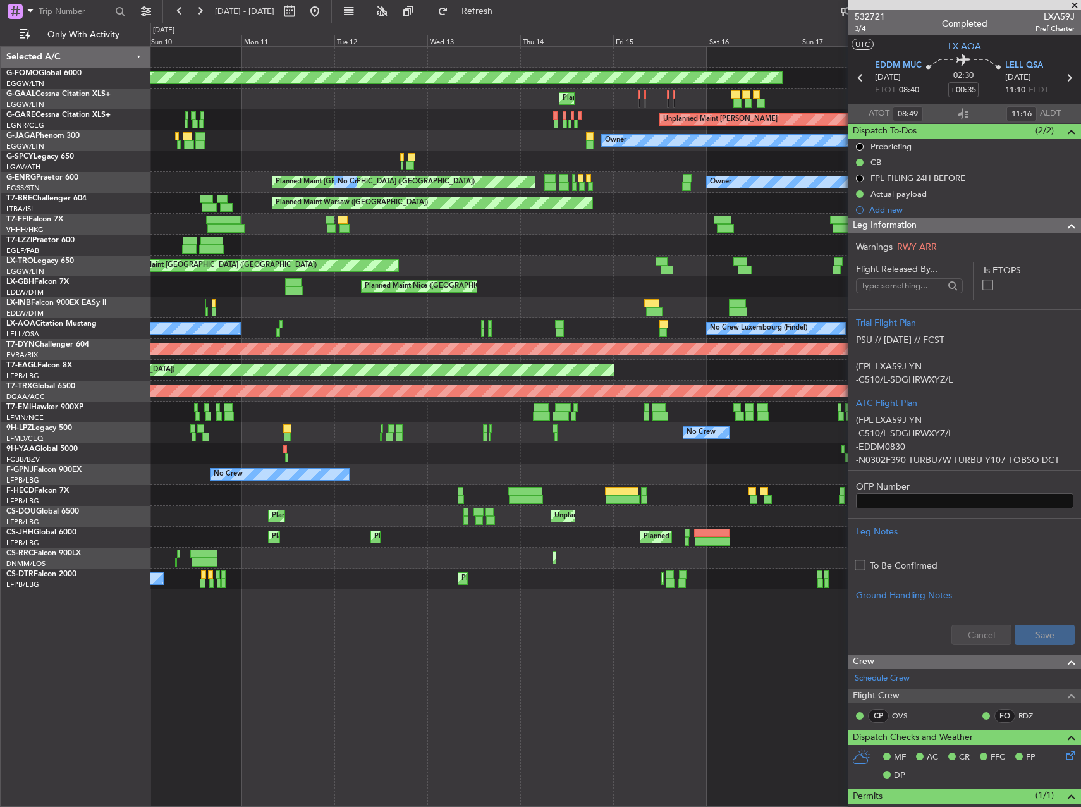
click at [398, 286] on div "Planned Maint Windsor Locks (Bradley Intl) Planned Maint No Crew Unplanned Main…" at bounding box center [616, 318] width 930 height 543
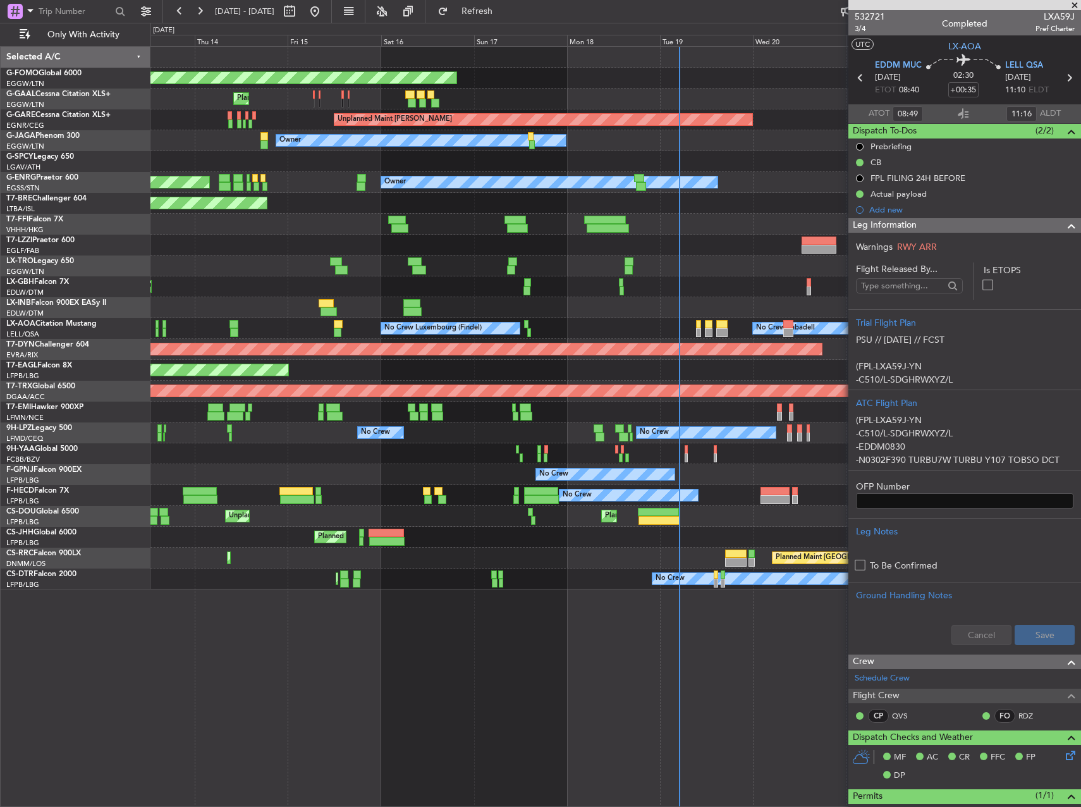
click at [383, 278] on div "Planned Maint Windsor Locks (Bradley Intl) Planned Maint Unplanned Maint Cheste…" at bounding box center [616, 318] width 930 height 543
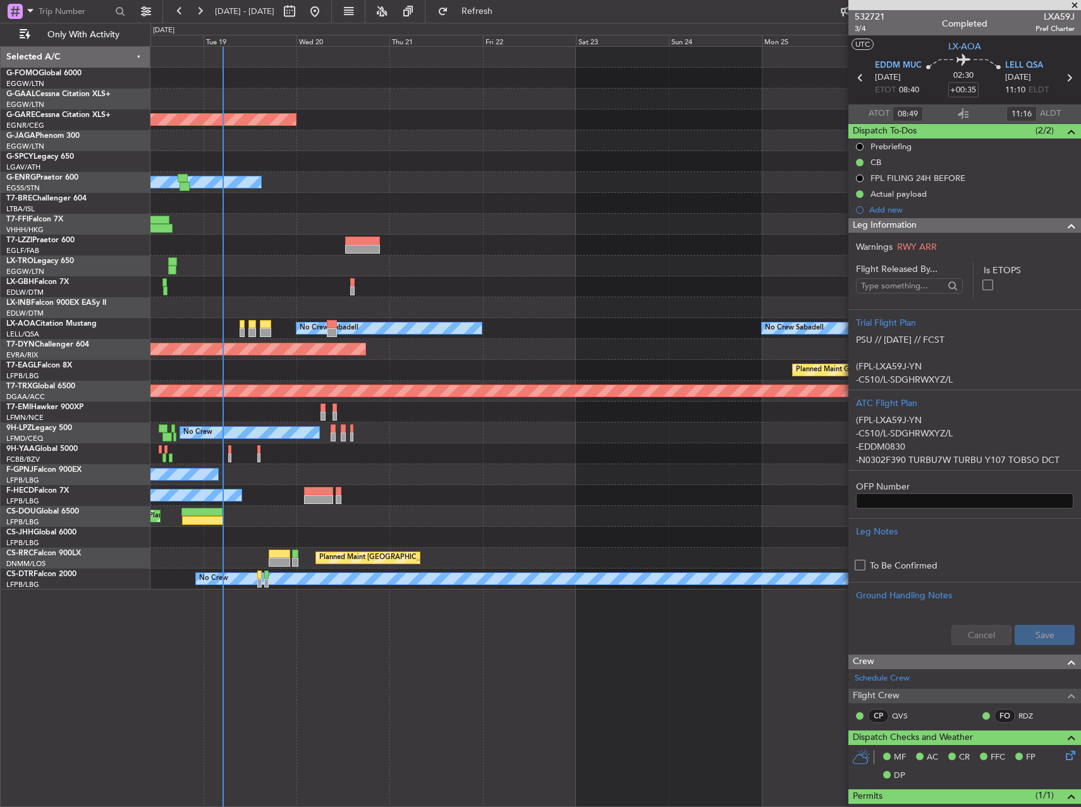
click at [428, 247] on div "Planned Maint Windsor Locks (Bradley Intl) Planned Maint Dusseldorf Unplanned M…" at bounding box center [616, 318] width 930 height 543
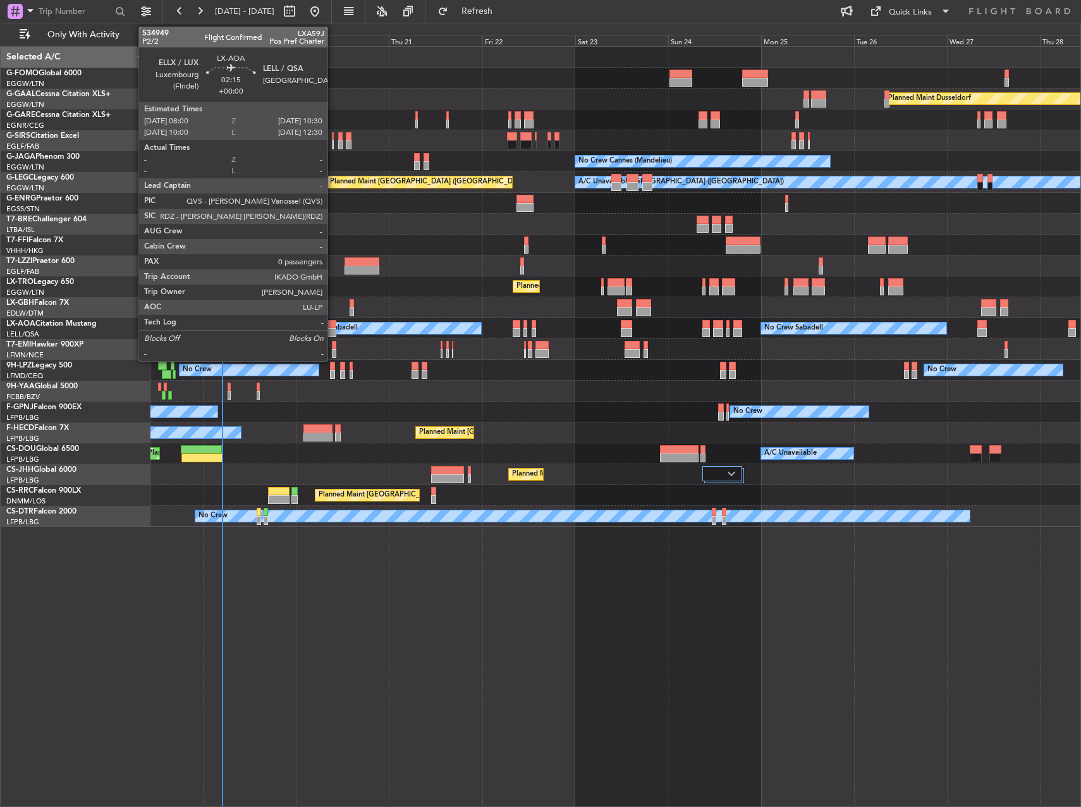
click at [333, 326] on div at bounding box center [331, 324] width 10 height 9
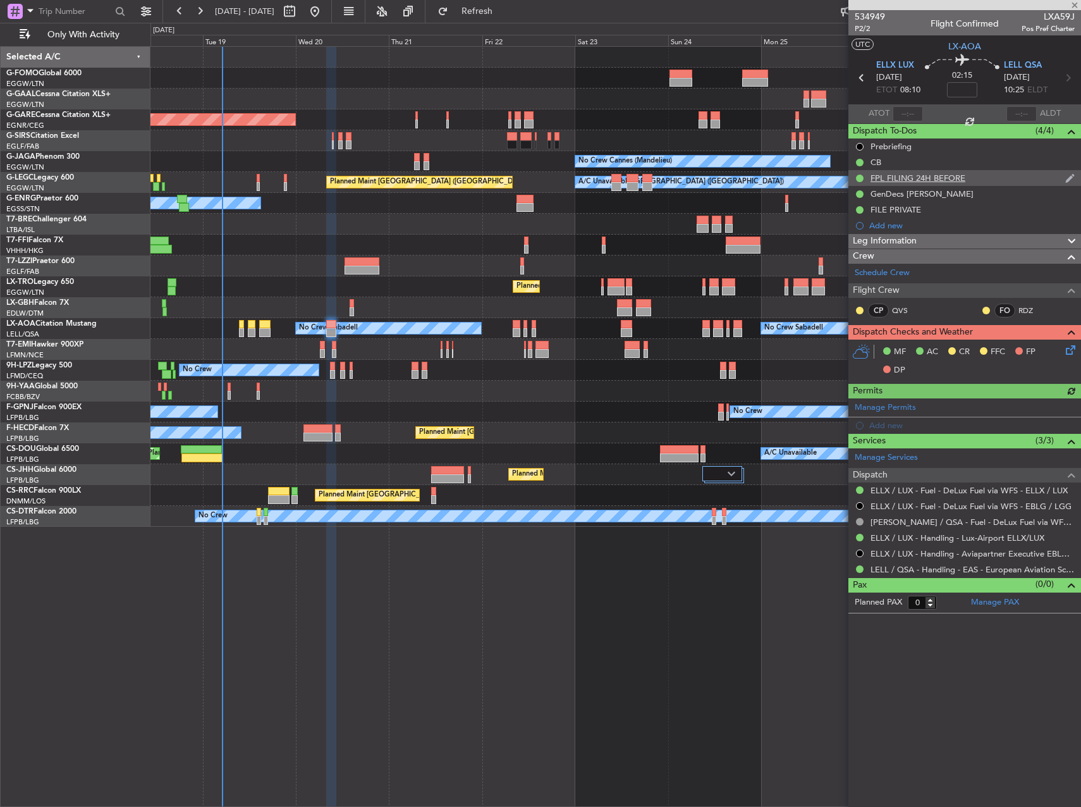
click at [909, 182] on div "FPL FILING 24H BEFORE" at bounding box center [918, 178] width 95 height 11
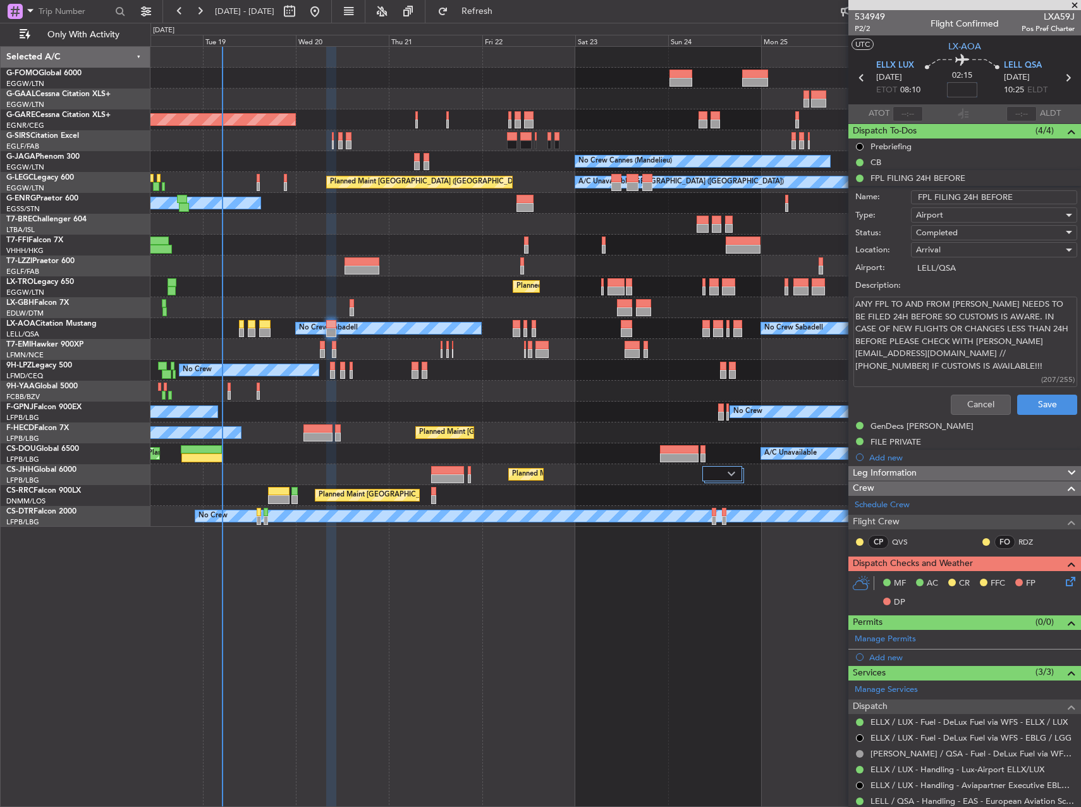
click at [959, 89] on input at bounding box center [962, 89] width 30 height 15
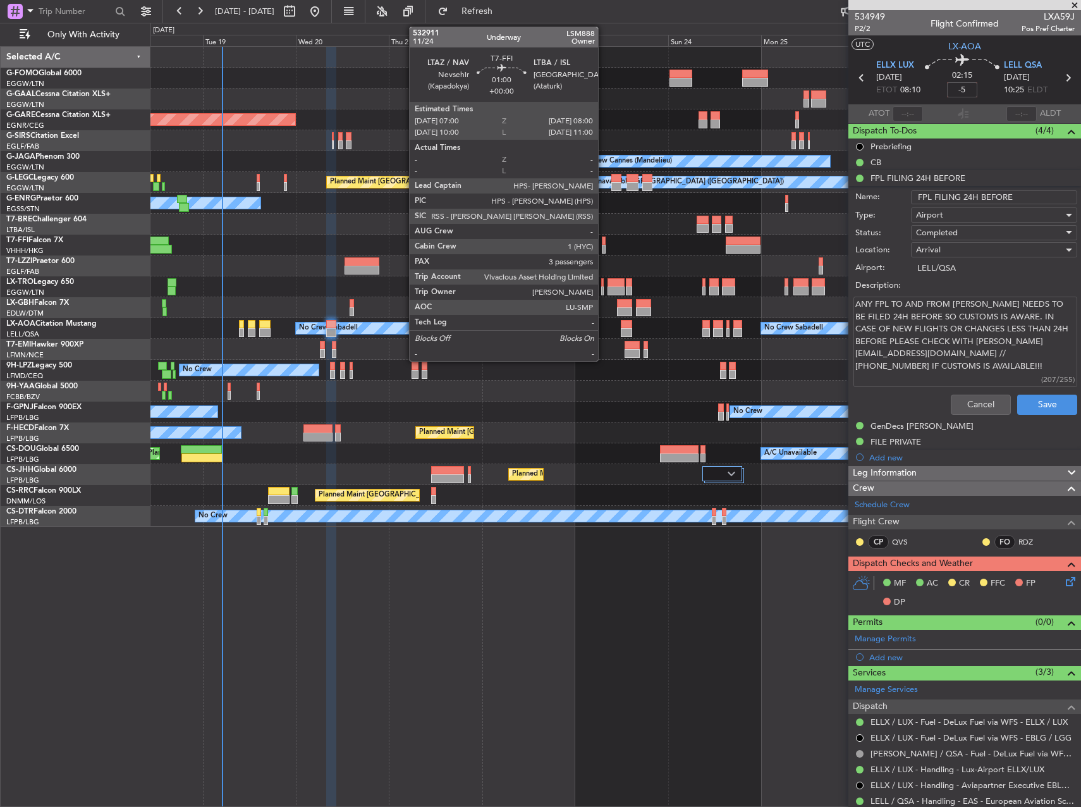
click at [604, 251] on div at bounding box center [604, 249] width 4 height 9
type input "-00:05"
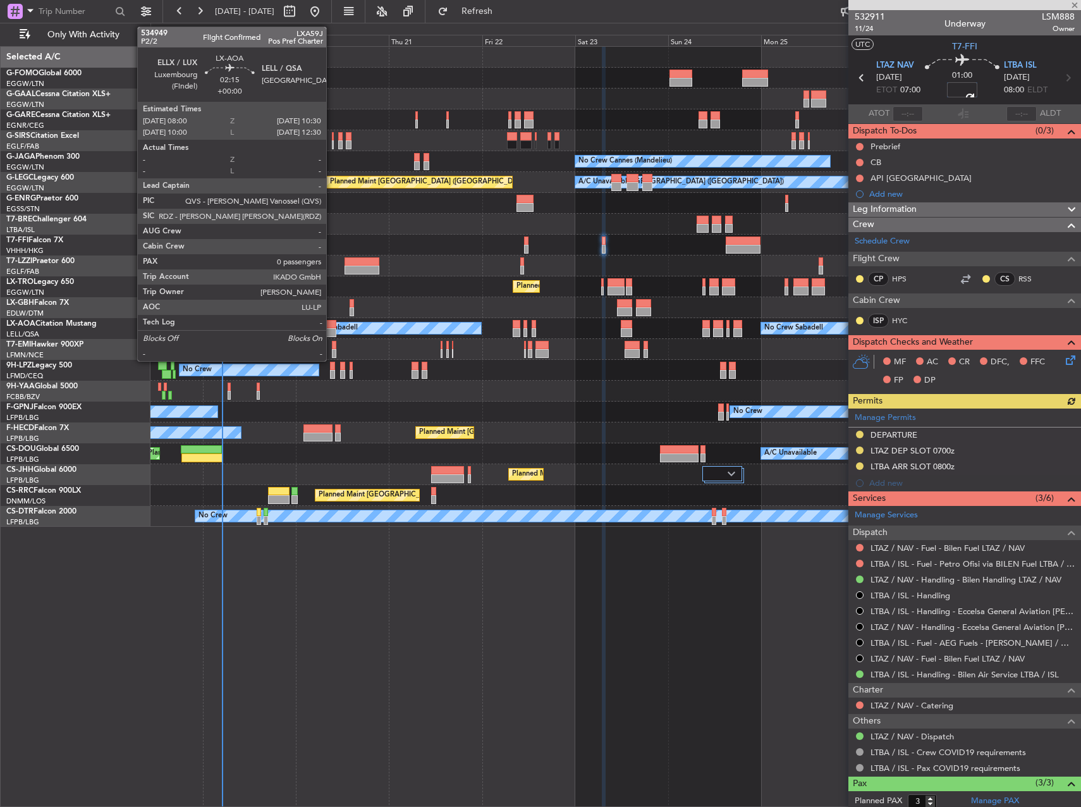
click at [332, 332] on div at bounding box center [331, 332] width 10 height 9
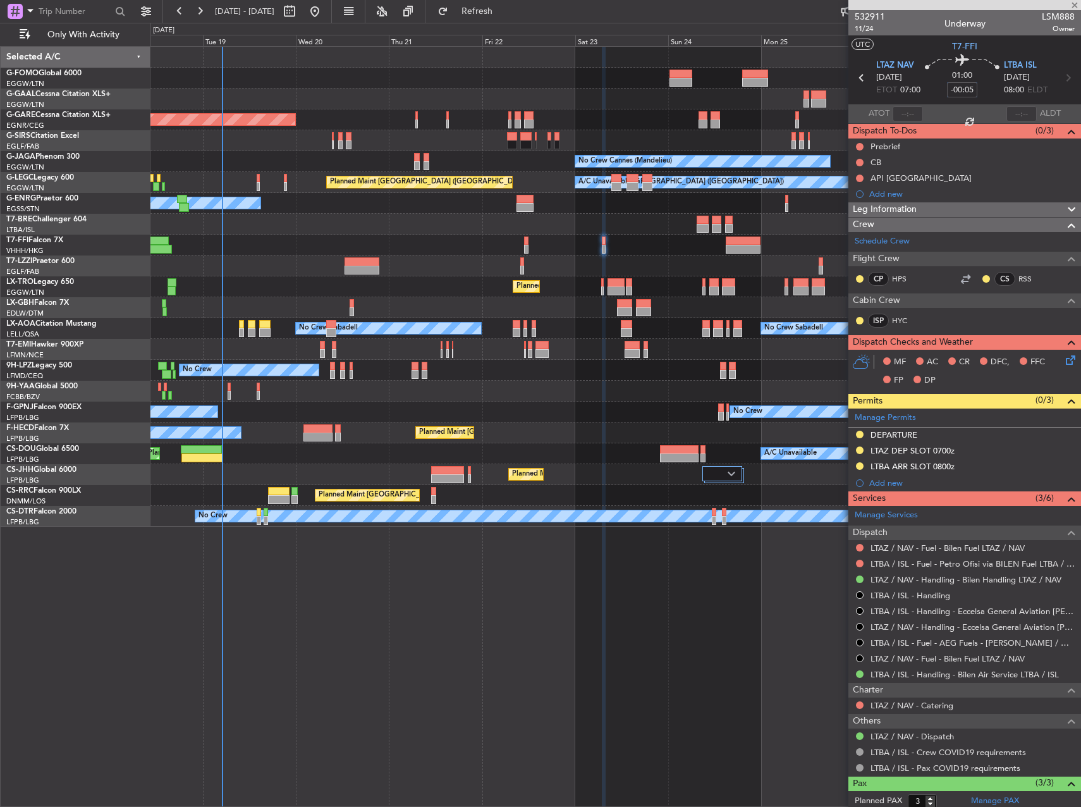
type input "0"
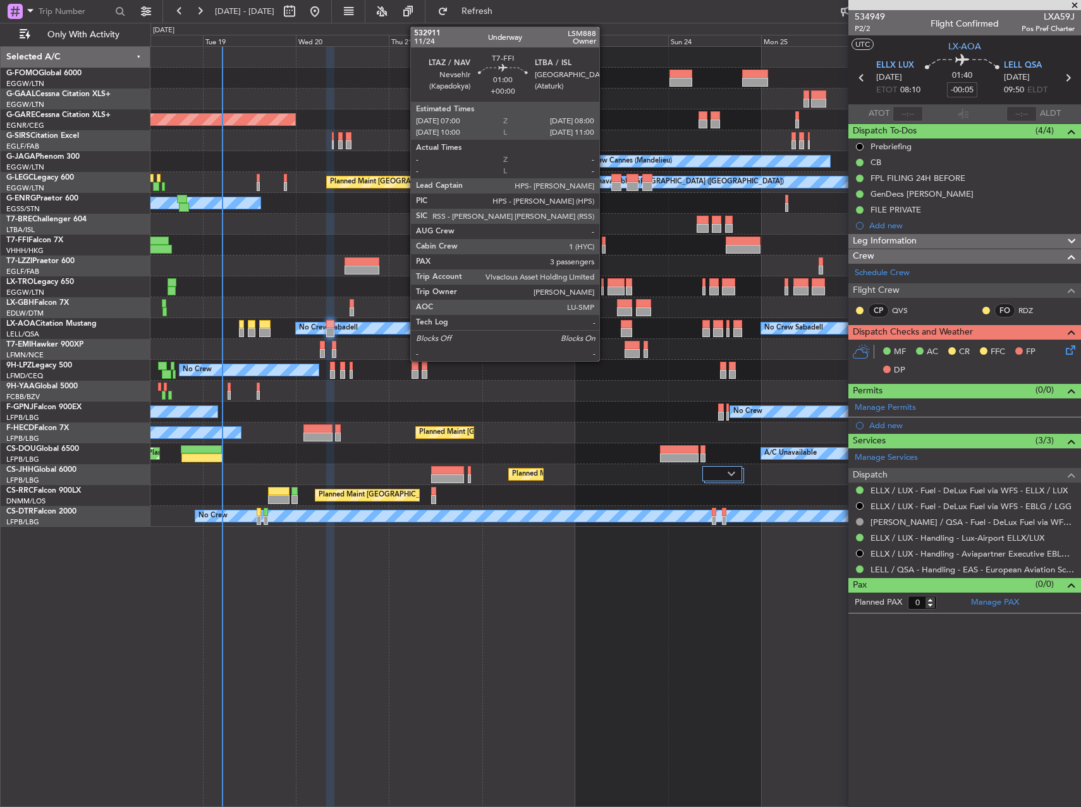
click at [605, 245] on div at bounding box center [604, 249] width 4 height 9
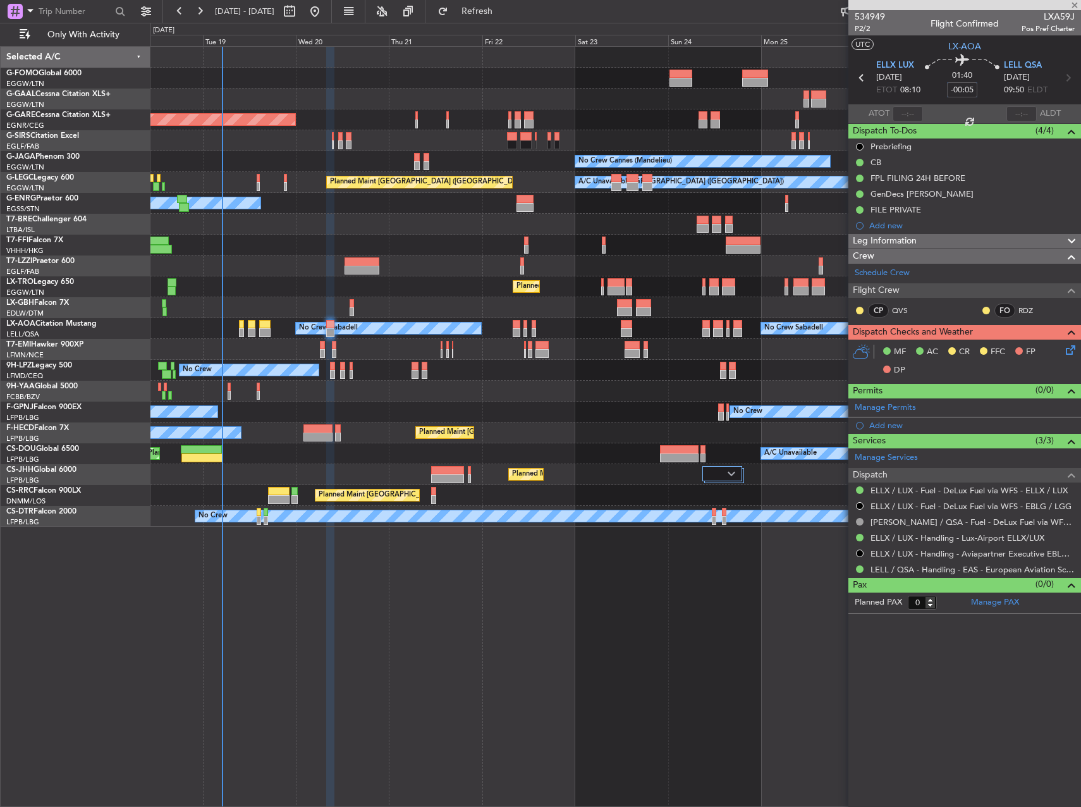
type input "3"
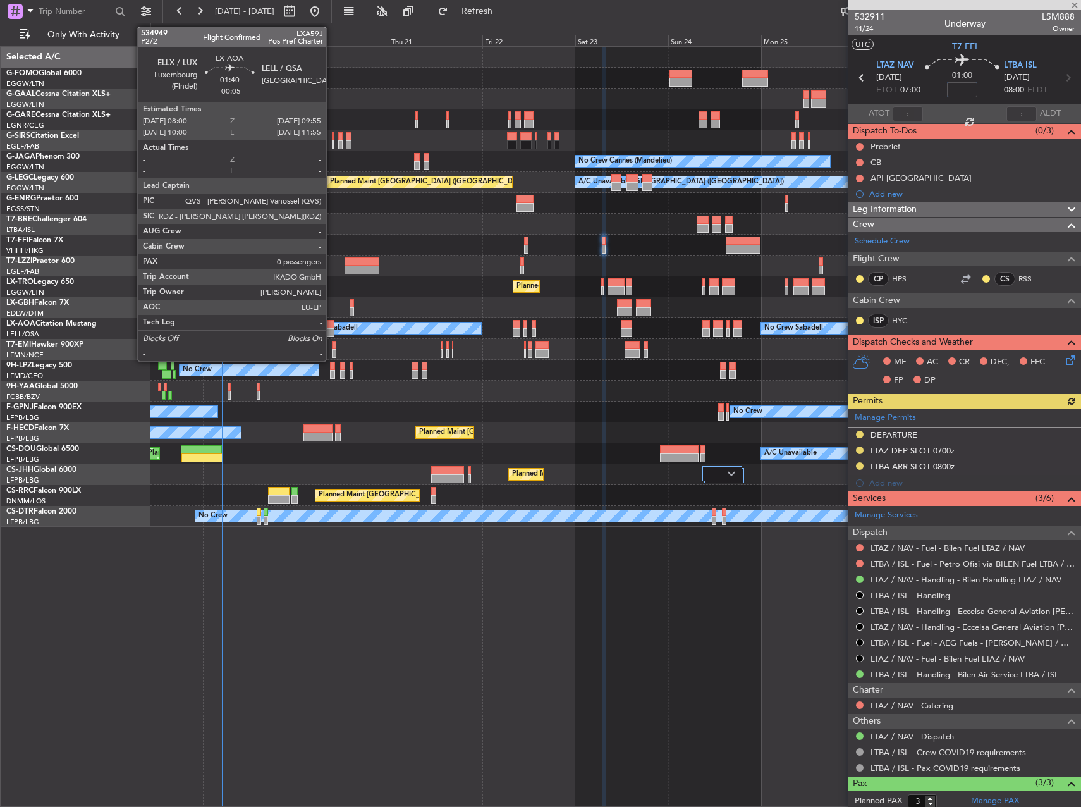
click at [332, 322] on div at bounding box center [330, 324] width 8 height 9
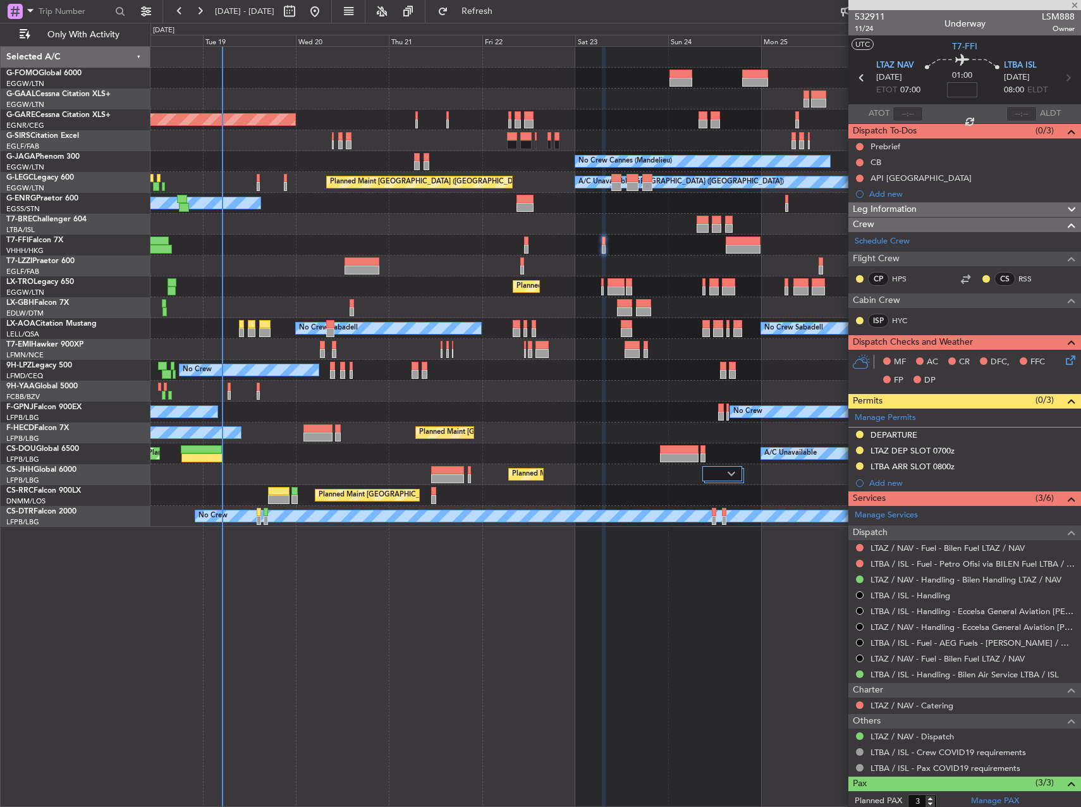
type input "-00:05"
type input "0"
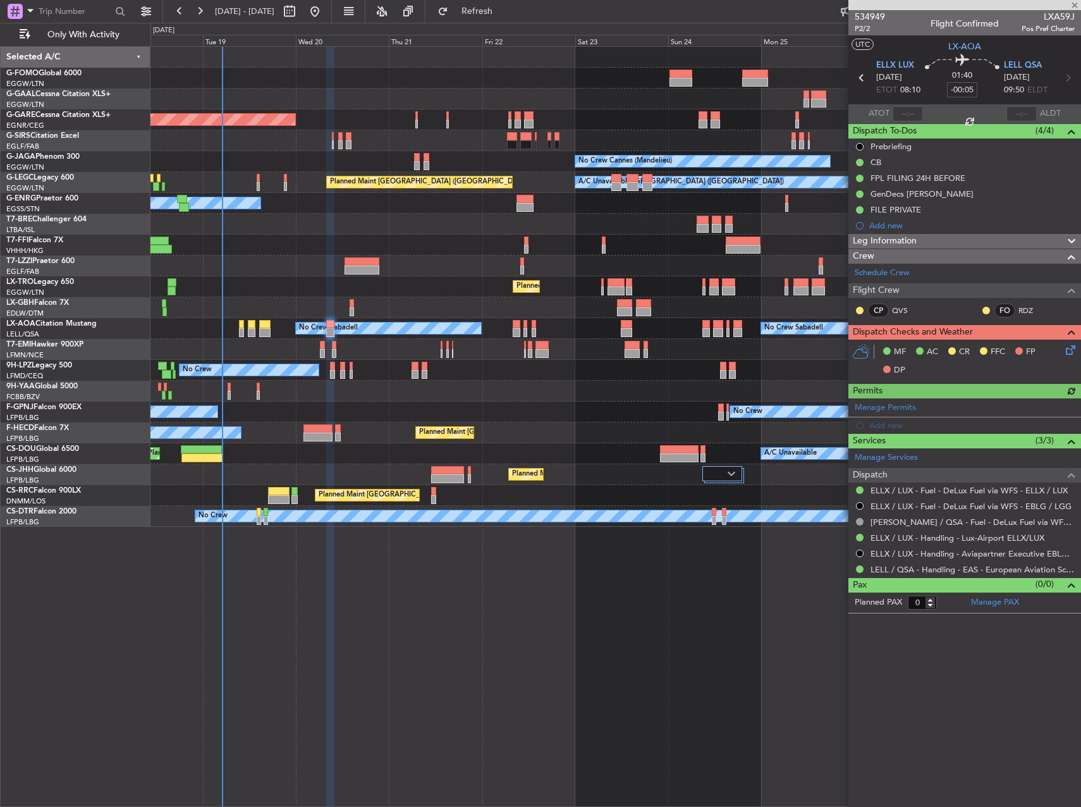
type input "-00:05"
click at [932, 240] on div "Leg Information" at bounding box center [965, 241] width 233 height 15
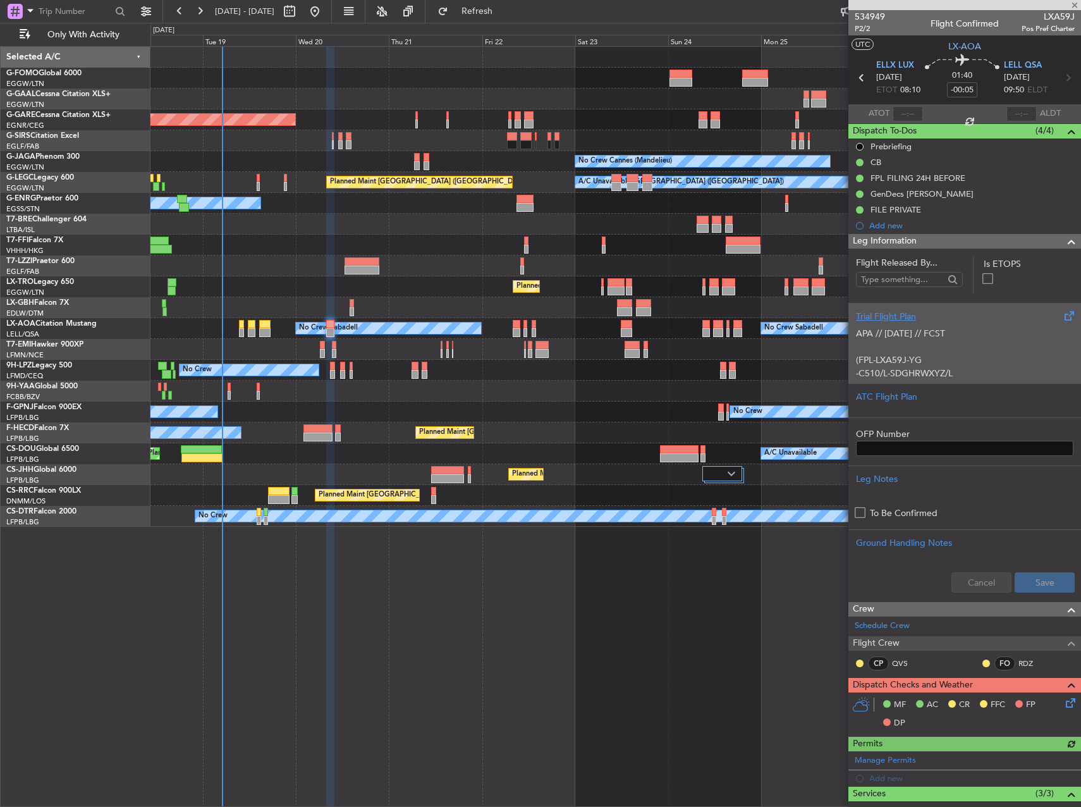
click at [996, 347] on p at bounding box center [965, 346] width 218 height 13
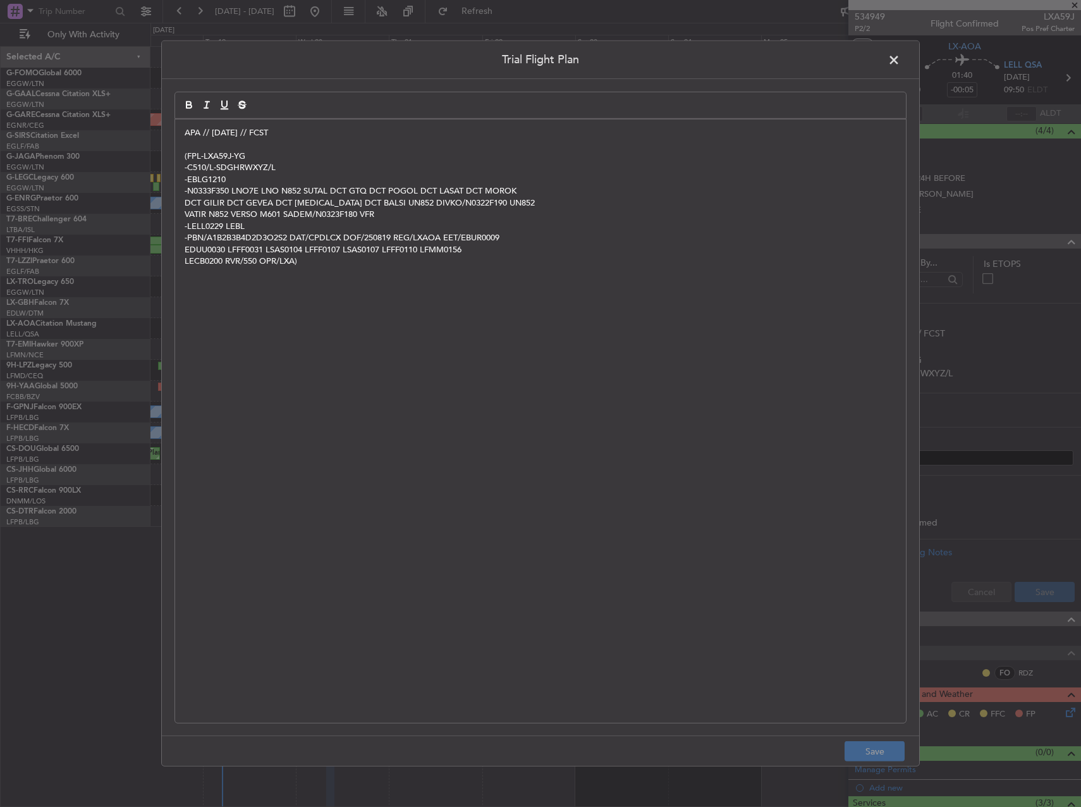
click at [186, 133] on p "APA // [DATE] // FCST" at bounding box center [541, 132] width 712 height 11
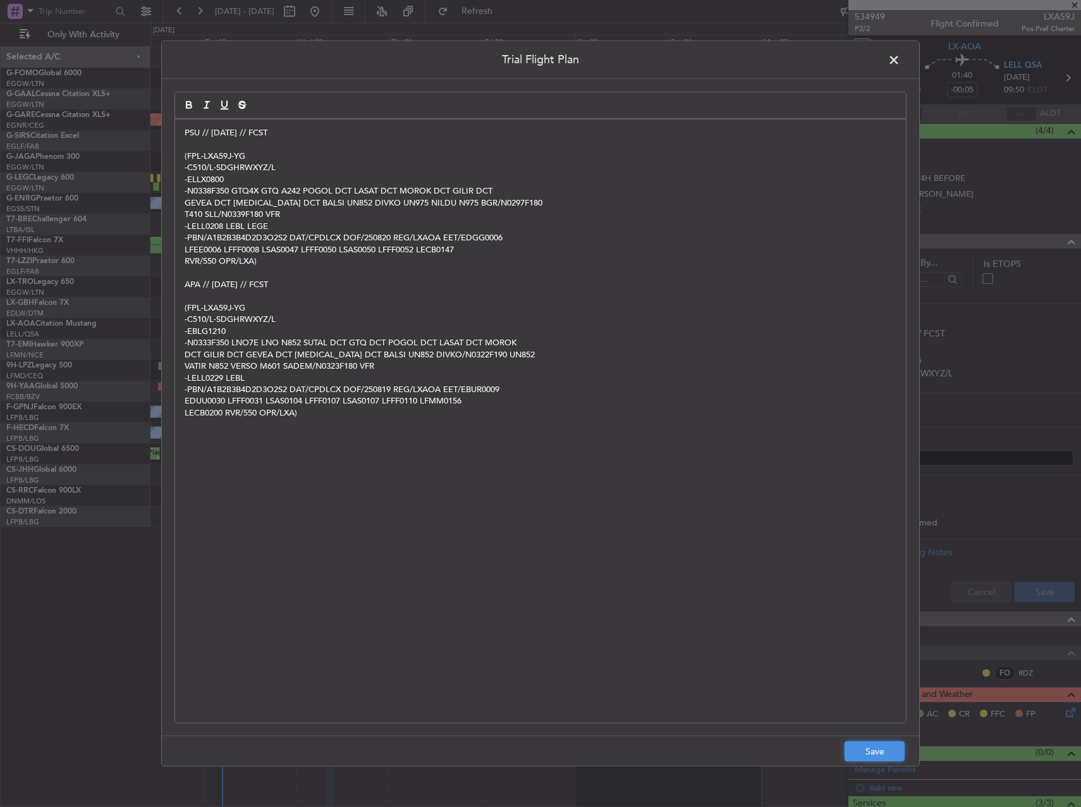
click at [889, 749] on button "Save" at bounding box center [875, 751] width 60 height 20
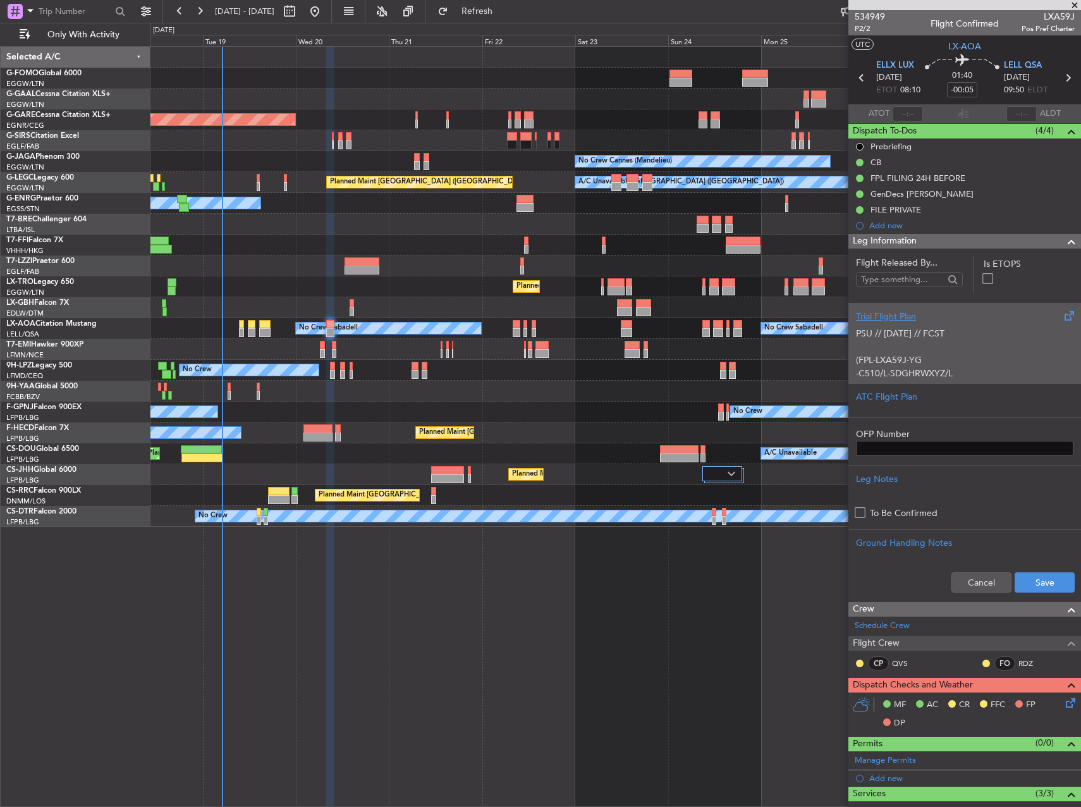
click at [947, 350] on p at bounding box center [965, 346] width 218 height 13
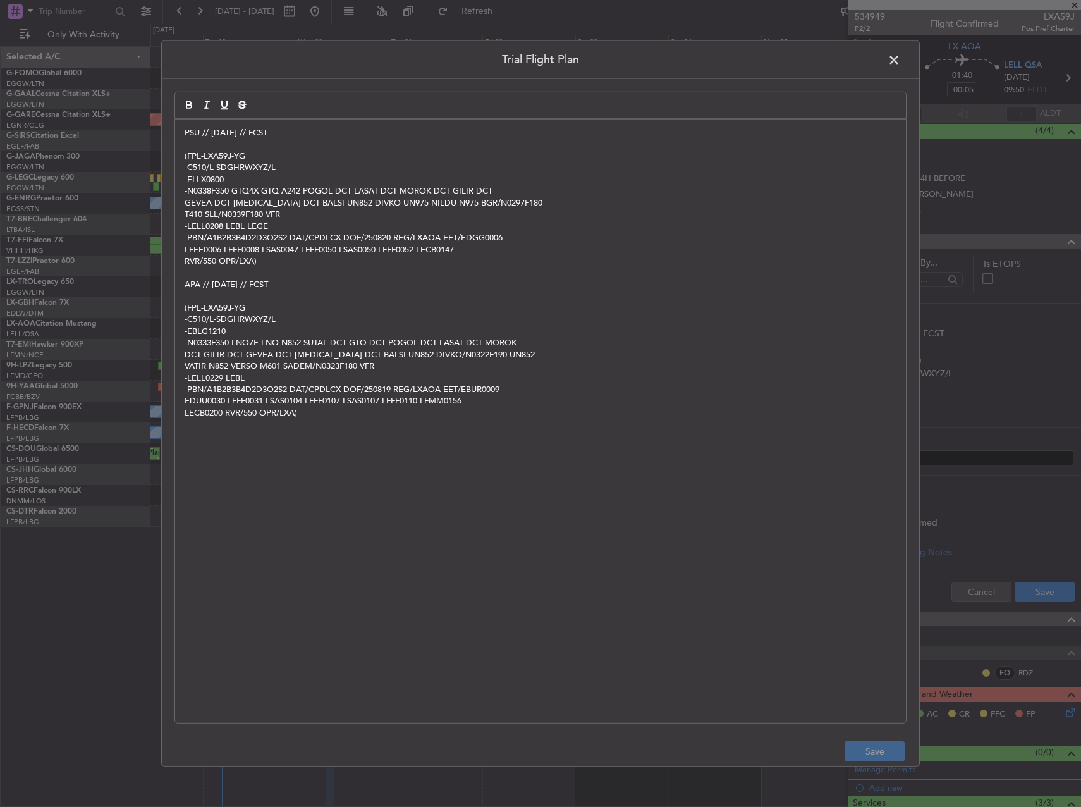
click at [884, 57] on header "Trial Flight Plan" at bounding box center [541, 60] width 758 height 38
click at [901, 57] on span at bounding box center [901, 63] width 0 height 25
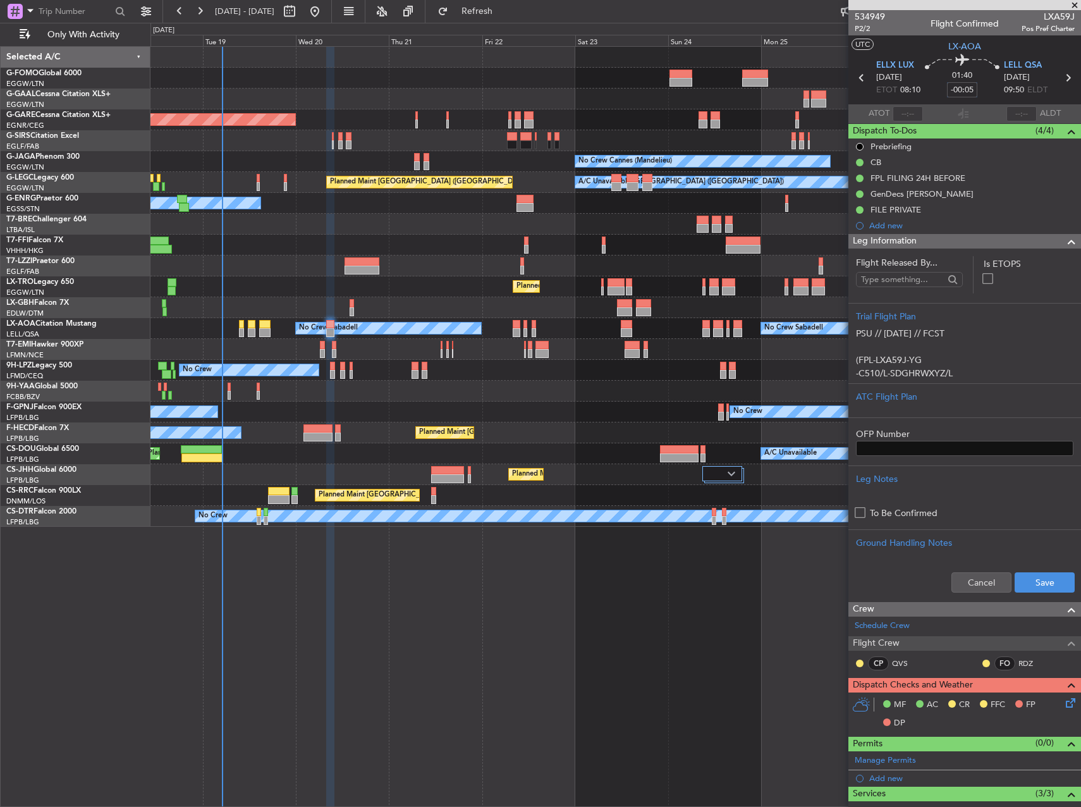
click at [964, 90] on input "-00:05" at bounding box center [962, 89] width 30 height 15
click at [656, 223] on div at bounding box center [616, 224] width 930 height 21
type input "+00:00"
click at [964, 87] on input at bounding box center [962, 89] width 30 height 15
click at [963, 90] on input at bounding box center [962, 89] width 30 height 15
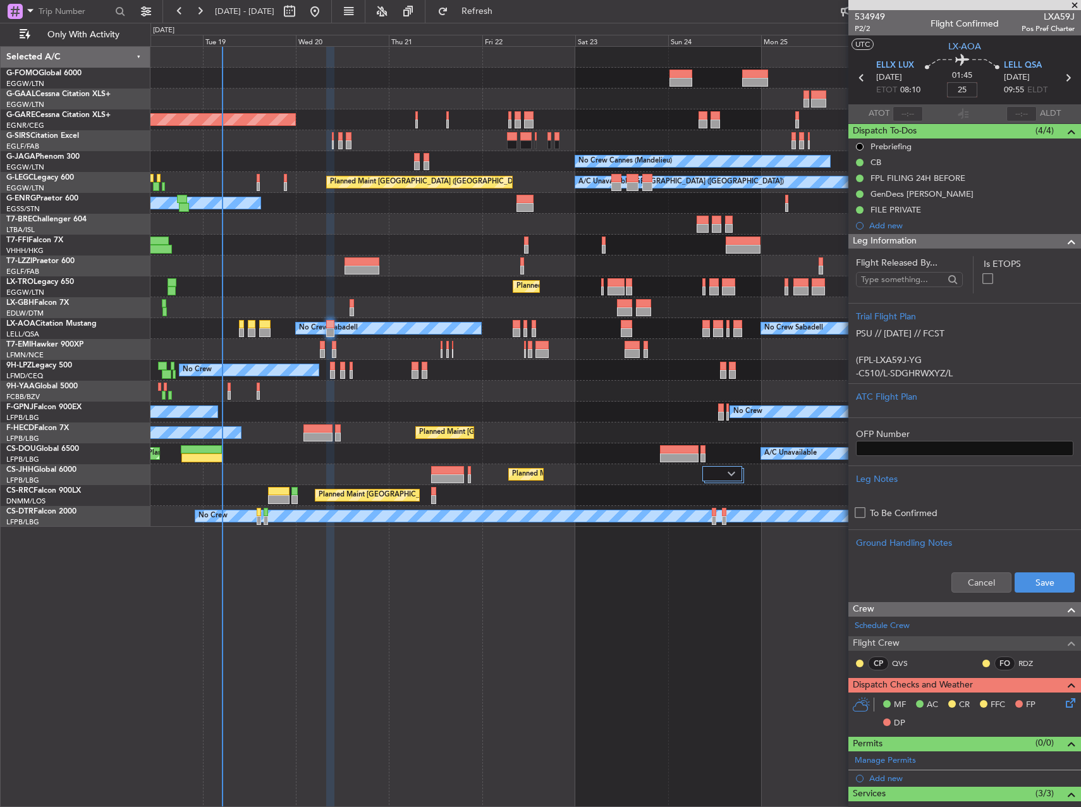
click at [639, 228] on div at bounding box center [616, 224] width 930 height 21
click at [434, 276] on div at bounding box center [616, 266] width 930 height 21
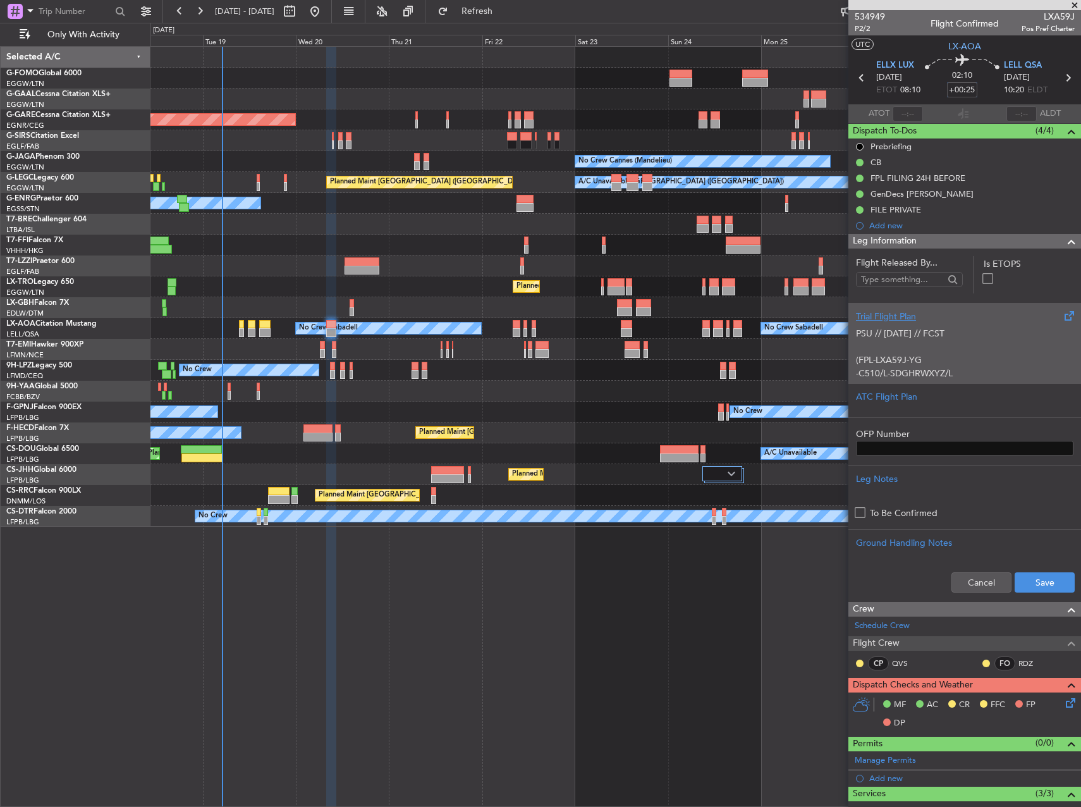
type input "+00:25"
click at [915, 360] on p "(FPL-LXA59J-YG" at bounding box center [965, 360] width 218 height 13
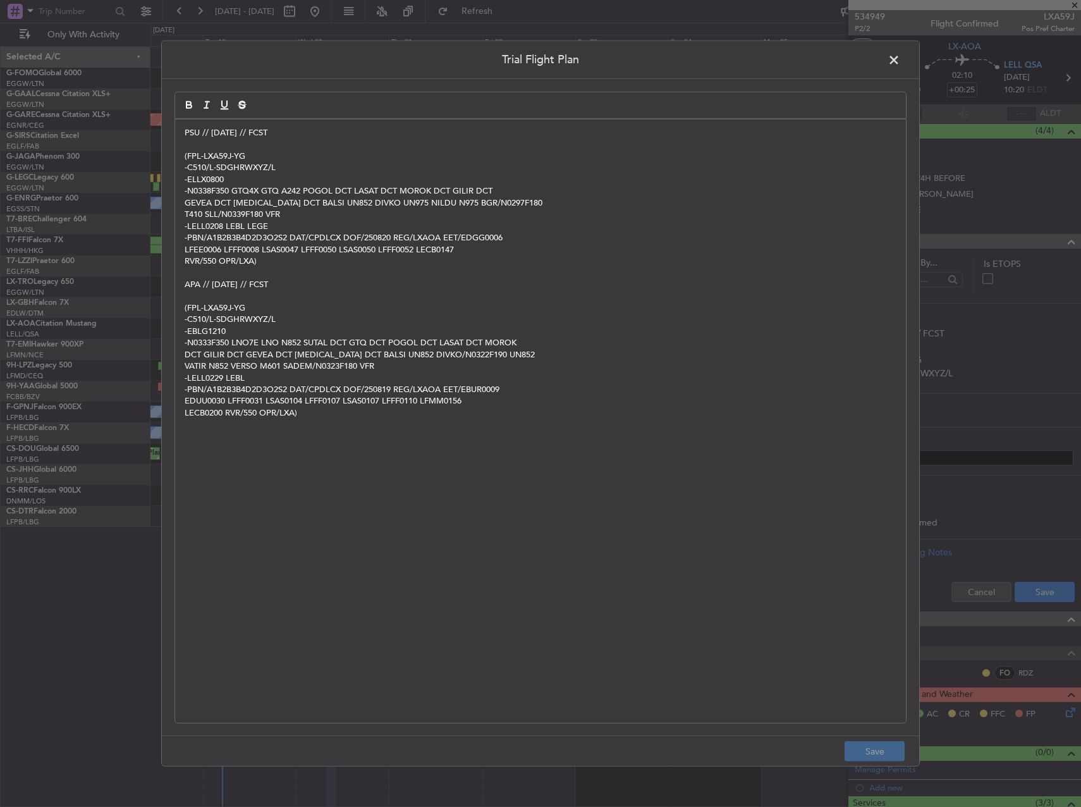
click at [901, 59] on span at bounding box center [901, 63] width 0 height 25
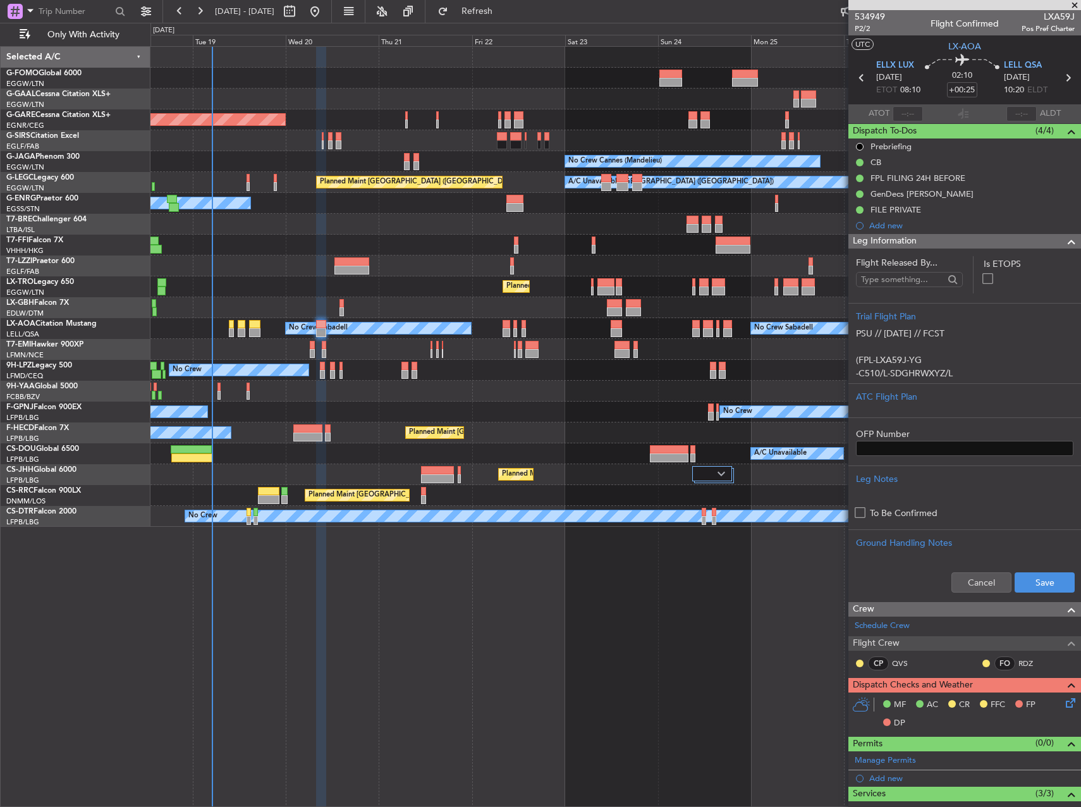
click at [475, 407] on div "No Crew No Crew No Crew" at bounding box center [616, 412] width 930 height 21
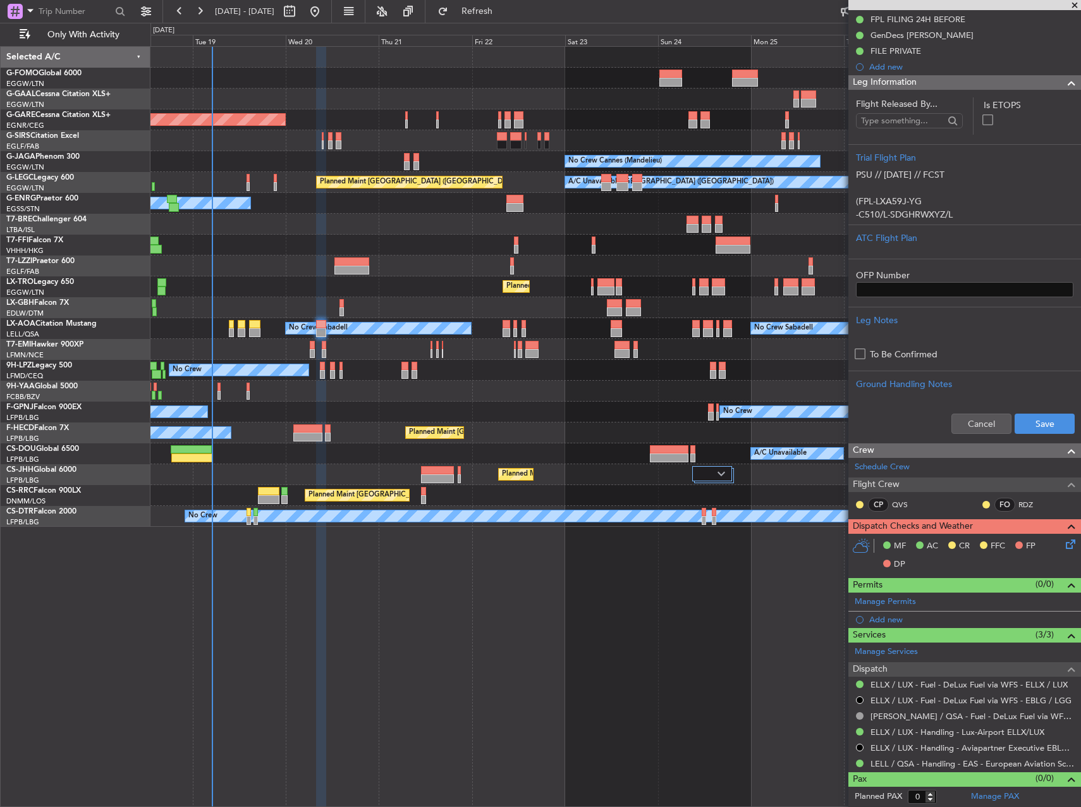
click at [1064, 546] on icon at bounding box center [1069, 542] width 10 height 10
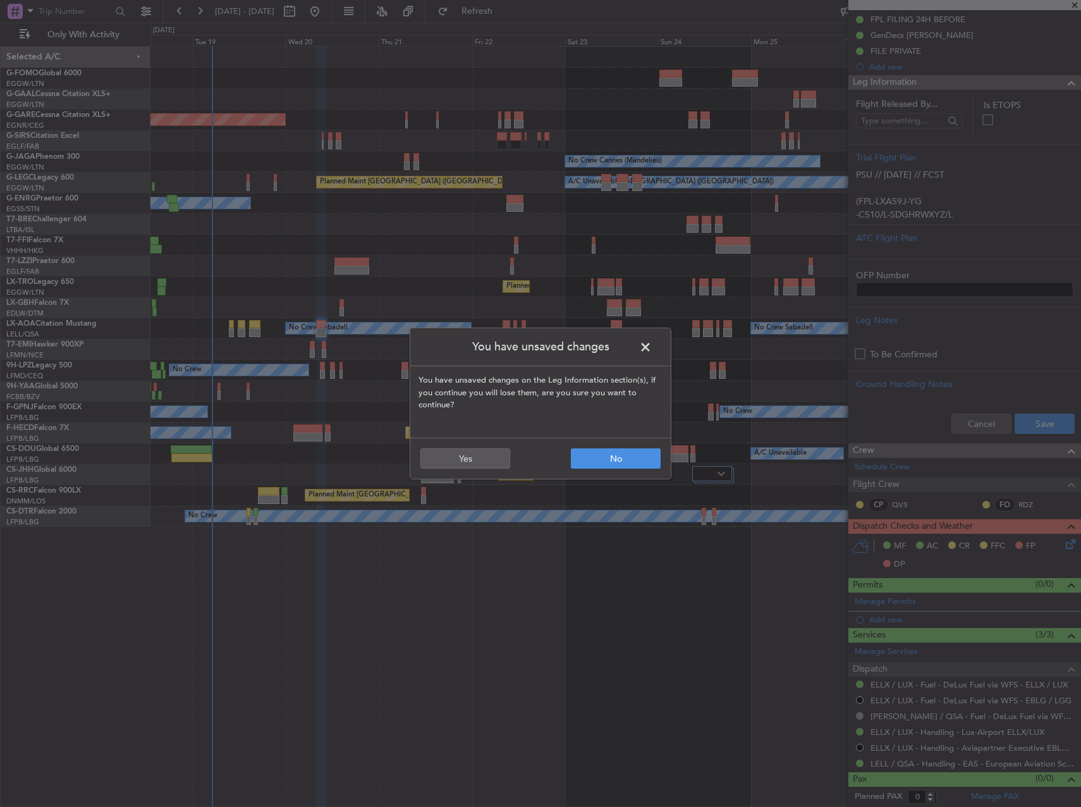
click at [652, 348] on span at bounding box center [652, 350] width 0 height 25
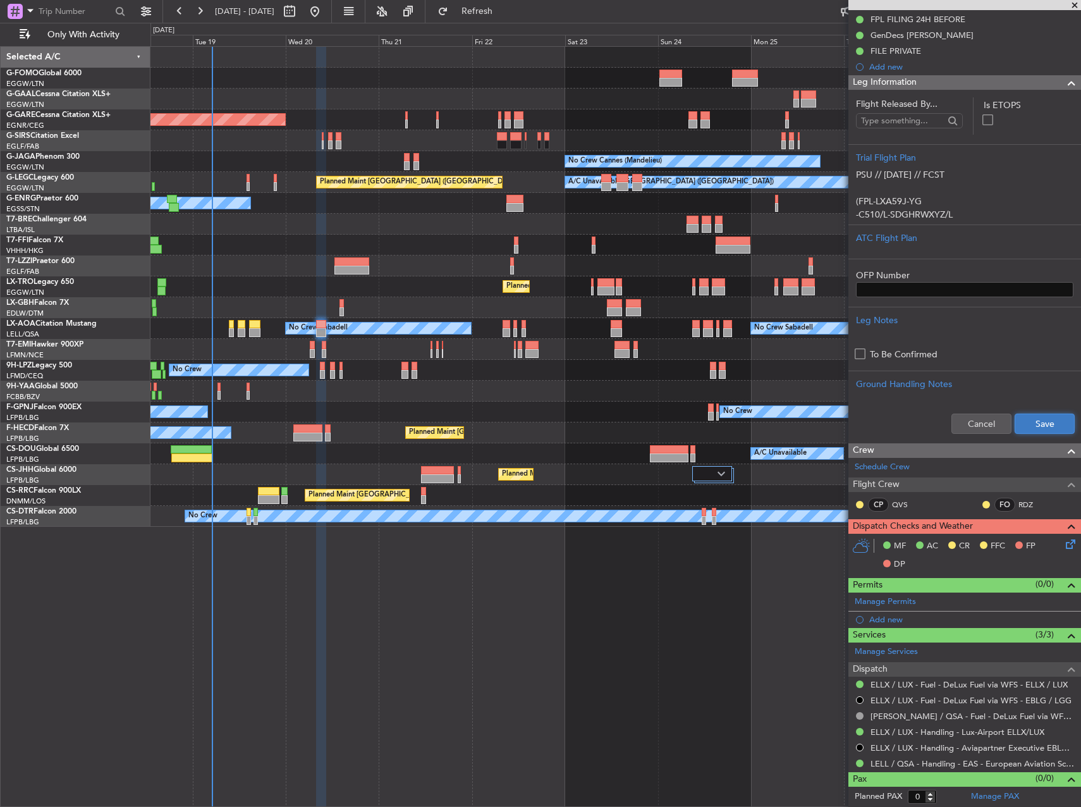
click at [1054, 422] on button "Save" at bounding box center [1045, 424] width 60 height 20
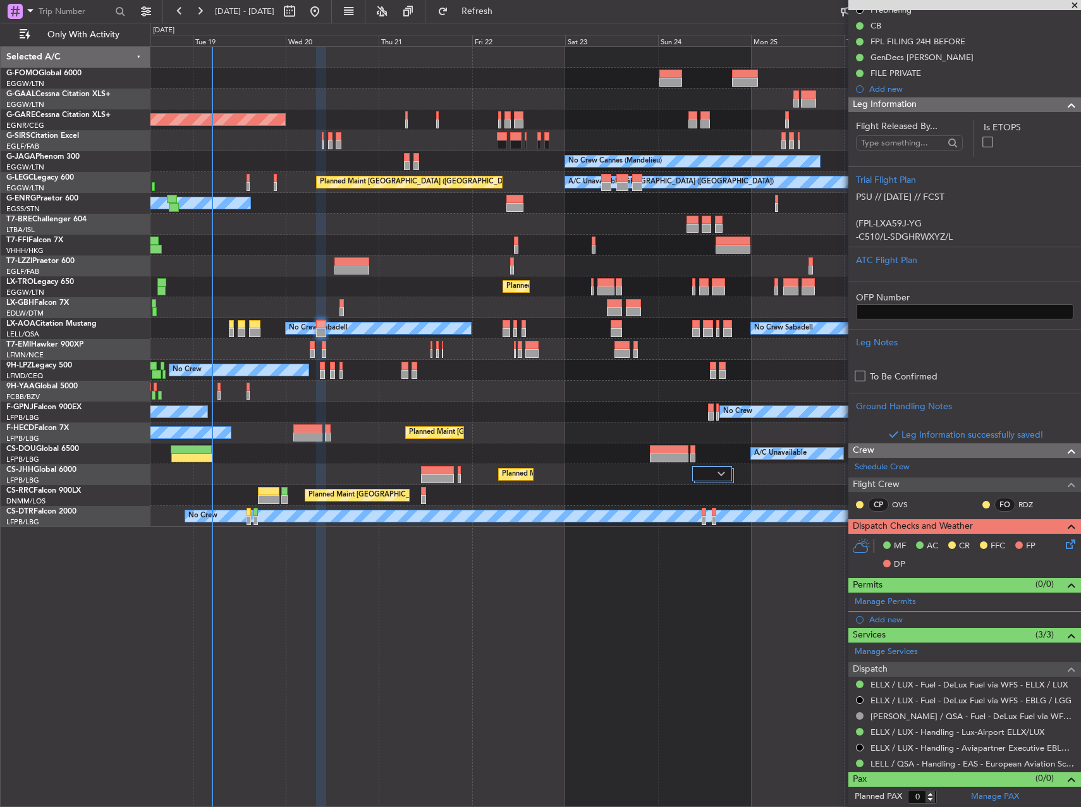
click at [1064, 543] on icon at bounding box center [1069, 542] width 10 height 10
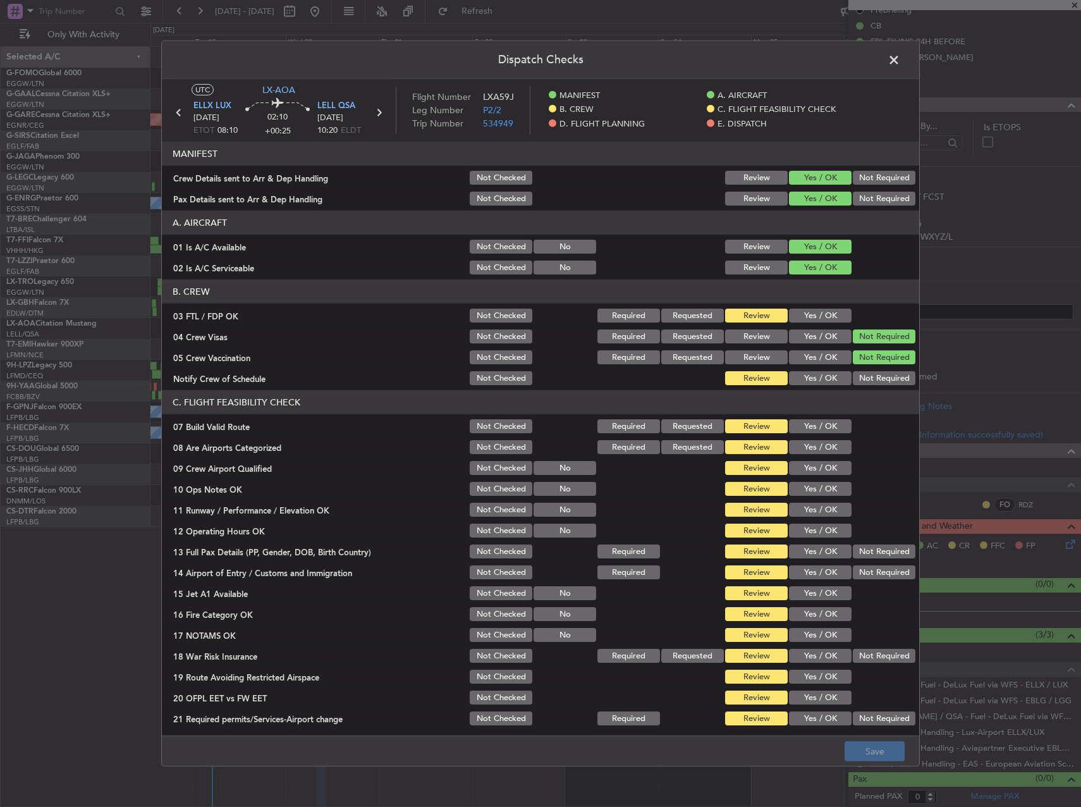
scroll to position [159, 0]
click at [825, 374] on button "Yes / OK" at bounding box center [820, 378] width 63 height 14
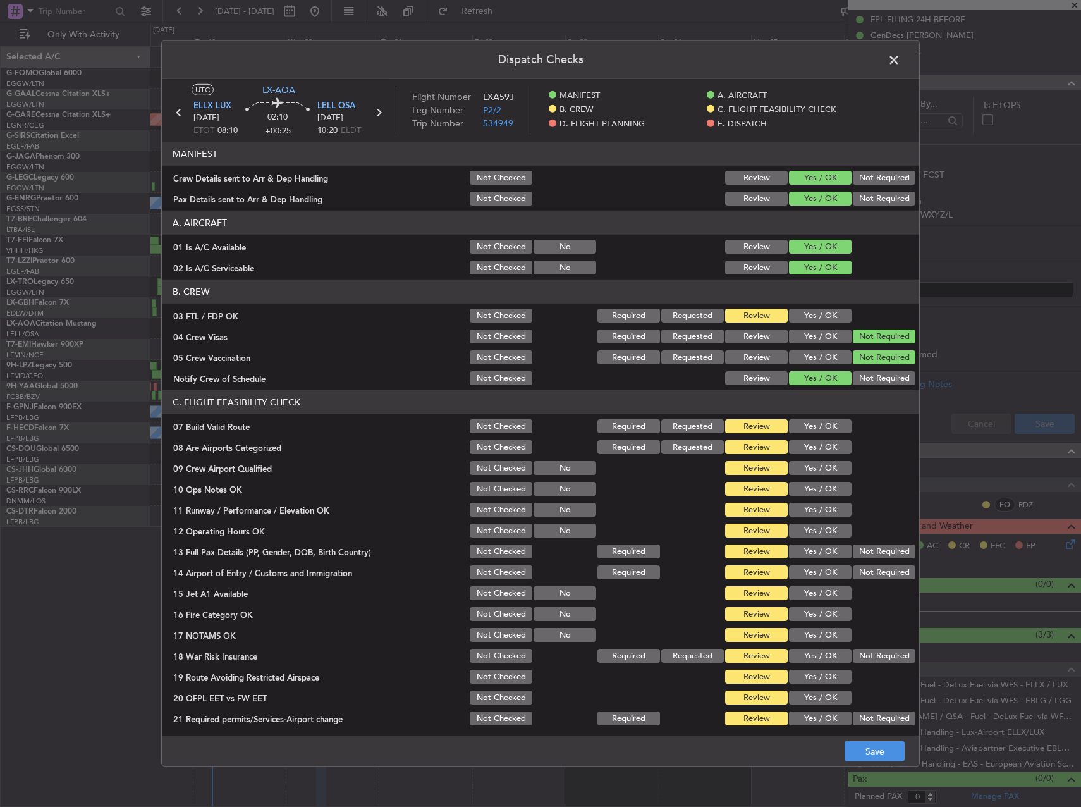
drag, startPoint x: 813, startPoint y: 308, endPoint x: 814, endPoint y: 326, distance: 18.4
click at [813, 309] on div "Yes / OK" at bounding box center [819, 316] width 64 height 18
click at [813, 315] on button "Yes / OK" at bounding box center [820, 316] width 63 height 14
click at [804, 419] on button "Yes / OK" at bounding box center [820, 426] width 63 height 14
click at [805, 441] on button "Yes / OK" at bounding box center [820, 447] width 63 height 14
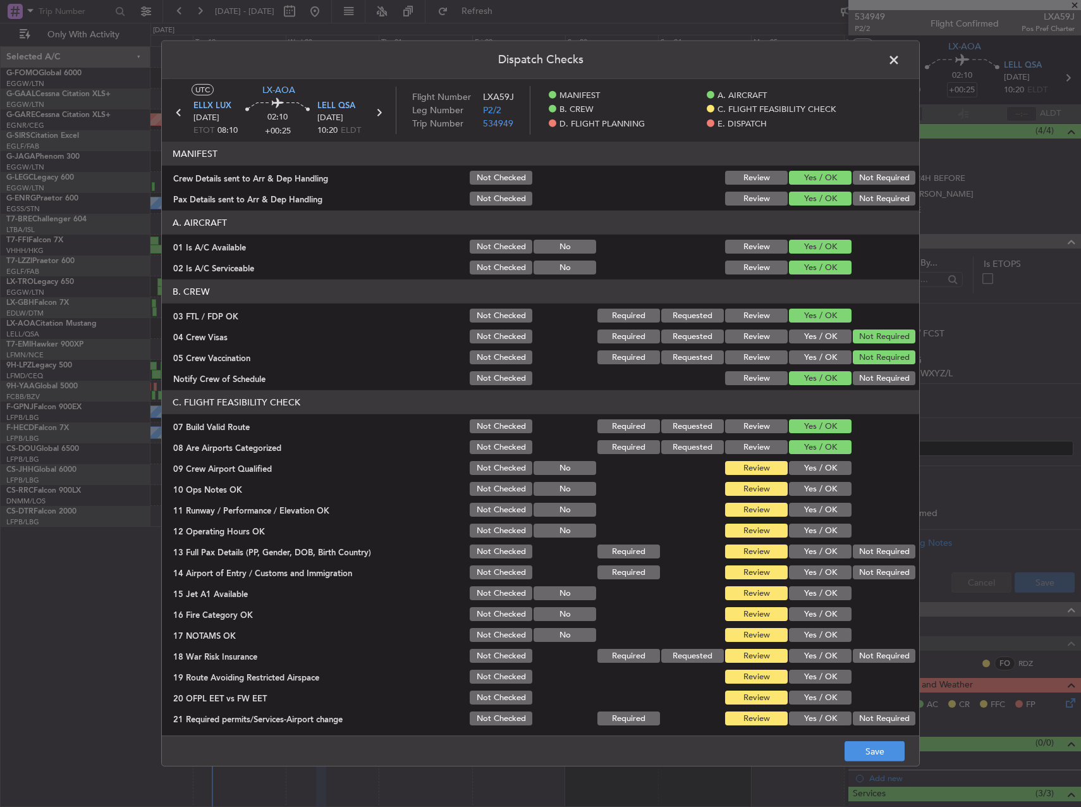
scroll to position [159, 0]
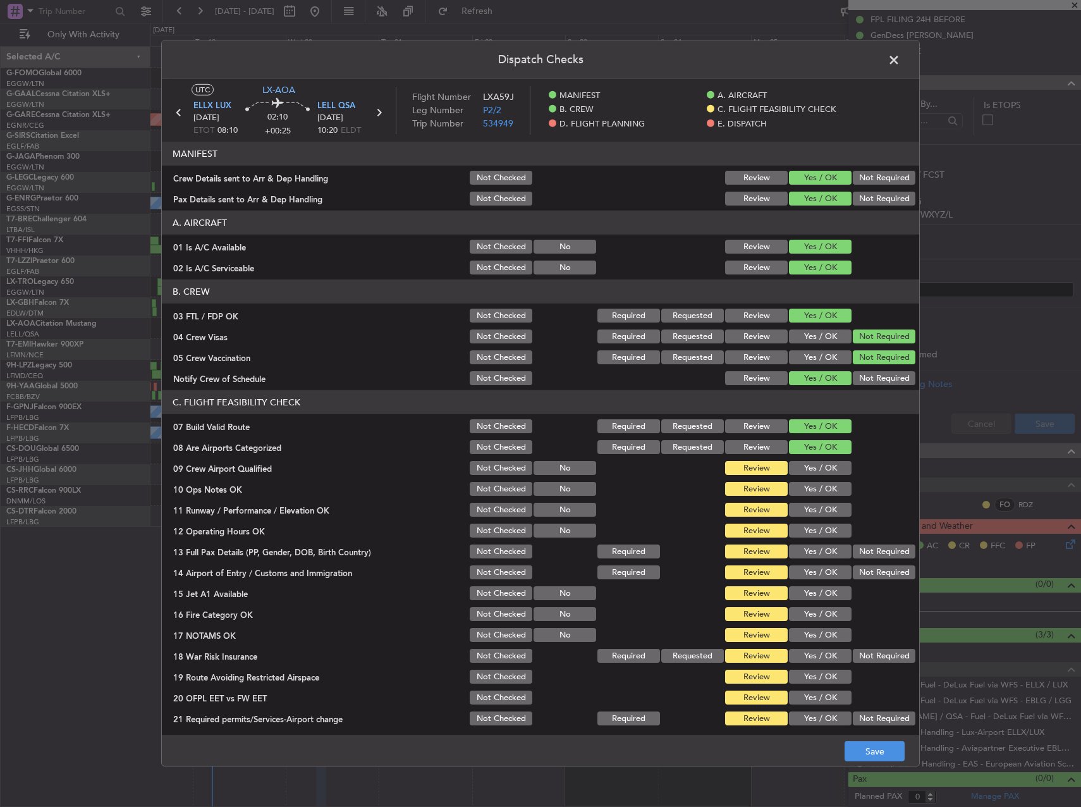
click at [807, 469] on button "Yes / OK" at bounding box center [820, 468] width 63 height 14
click at [808, 490] on button "Yes / OK" at bounding box center [820, 489] width 63 height 14
click at [810, 504] on button "Yes / OK" at bounding box center [820, 510] width 63 height 14
click at [815, 517] on div "Yes / OK" at bounding box center [819, 510] width 64 height 18
click at [816, 527] on button "Yes / OK" at bounding box center [820, 531] width 63 height 14
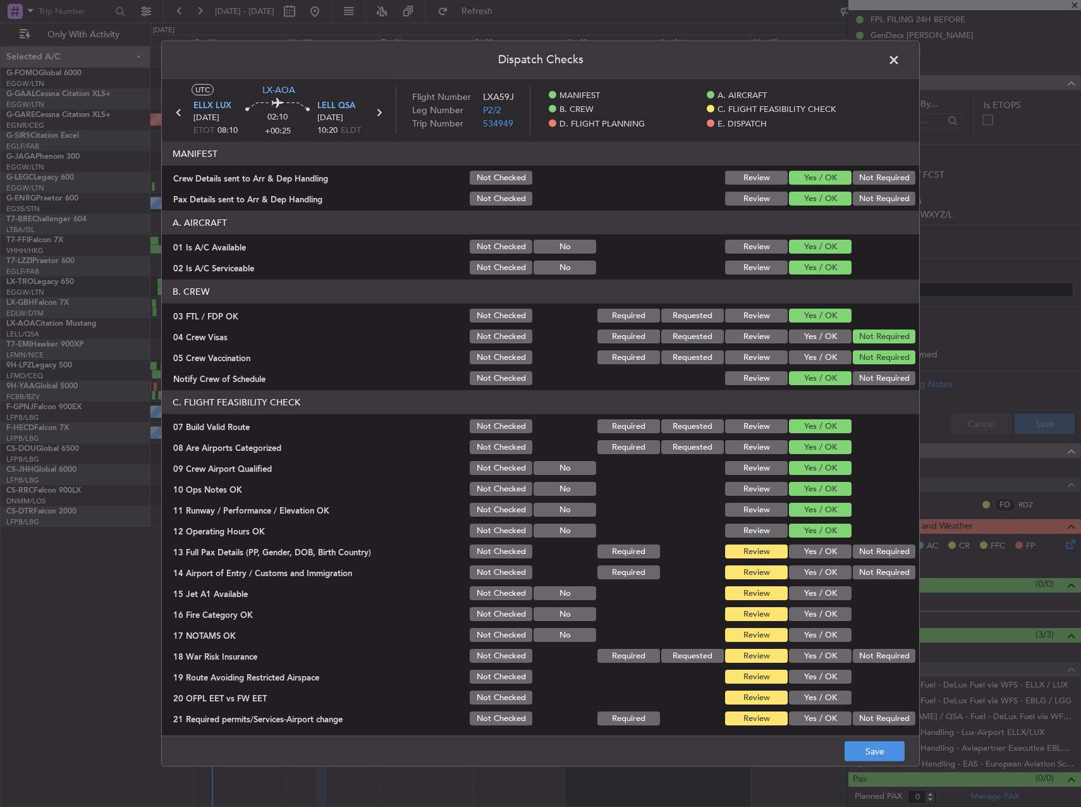
drag, startPoint x: 816, startPoint y: 547, endPoint x: 816, endPoint y: 555, distance: 8.2
click at [816, 548] on button "Yes / OK" at bounding box center [820, 552] width 63 height 14
click at [816, 570] on button "Yes / OK" at bounding box center [820, 572] width 63 height 14
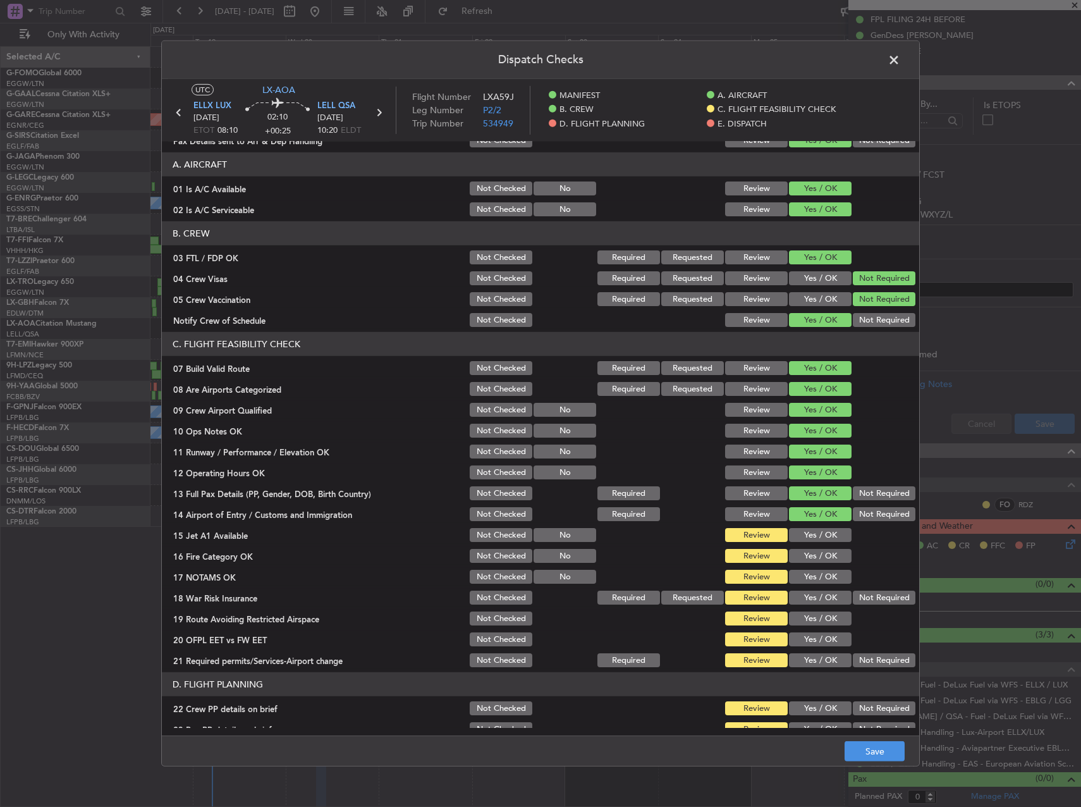
scroll to position [126, 0]
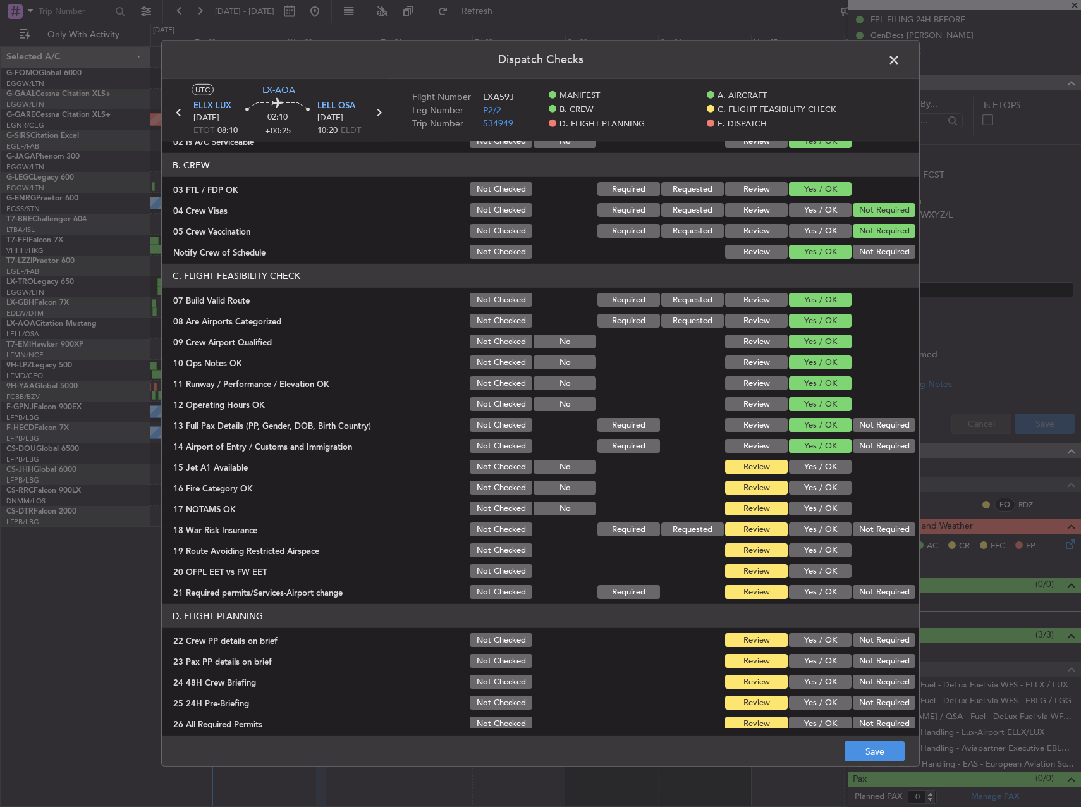
click at [818, 474] on div "Yes / OK" at bounding box center [819, 467] width 64 height 18
click at [815, 486] on button "Yes / OK" at bounding box center [820, 488] width 63 height 14
click at [818, 504] on button "Yes / OK" at bounding box center [820, 509] width 63 height 14
click at [812, 471] on button "Yes / OK" at bounding box center [820, 467] width 63 height 14
drag, startPoint x: 880, startPoint y: 530, endPoint x: 874, endPoint y: 524, distance: 8.0
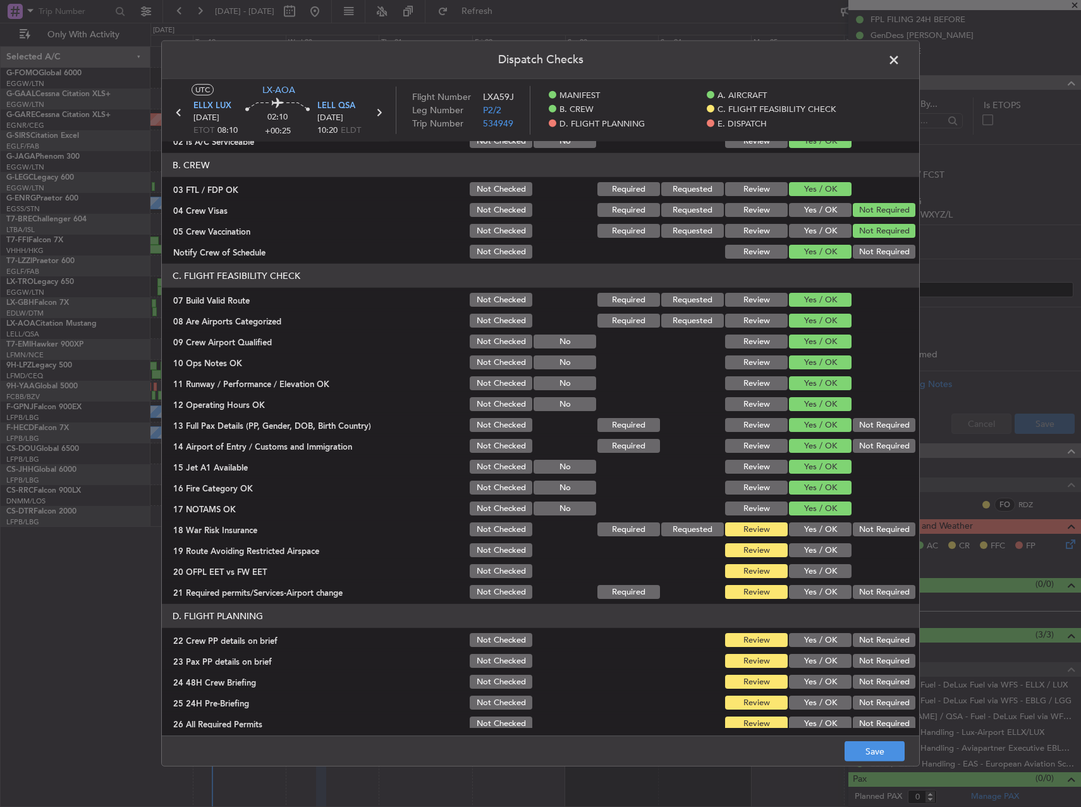
click at [874, 524] on button "Not Required" at bounding box center [884, 529] width 63 height 14
click at [825, 551] on button "Yes / OK" at bounding box center [820, 550] width 63 height 14
click at [815, 574] on button "Yes / OK" at bounding box center [820, 571] width 63 height 14
click at [818, 588] on button "Yes / OK" at bounding box center [820, 592] width 63 height 14
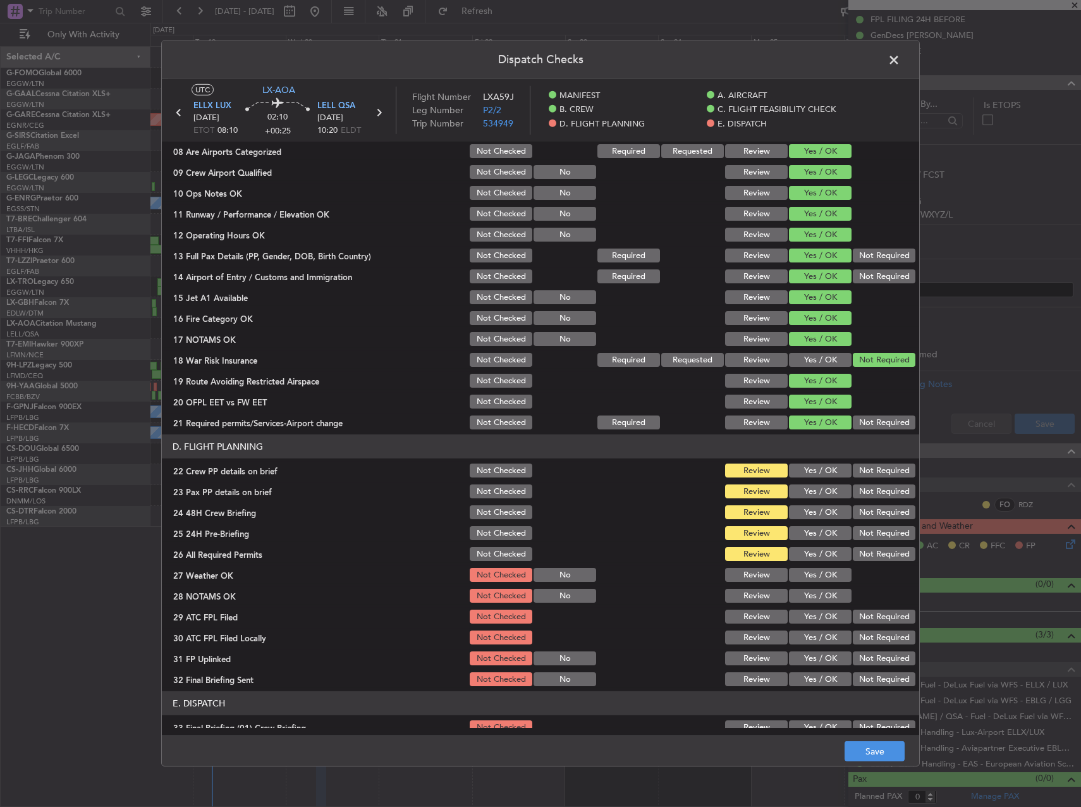
scroll to position [316, 0]
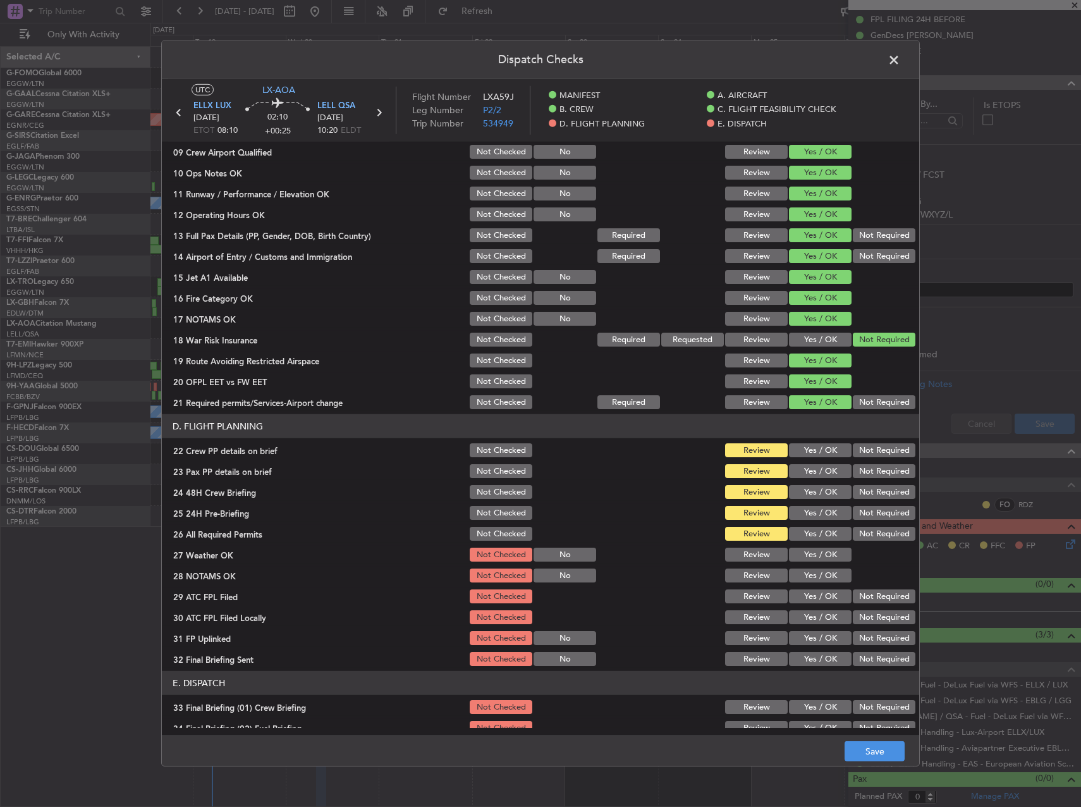
drag, startPoint x: 804, startPoint y: 454, endPoint x: 803, endPoint y: 463, distance: 8.9
click at [804, 455] on button "Yes / OK" at bounding box center [820, 450] width 63 height 14
click at [802, 476] on button "Yes / OK" at bounding box center [820, 471] width 63 height 14
click at [804, 492] on button "Yes / OK" at bounding box center [820, 492] width 63 height 14
click at [859, 512] on button "Not Required" at bounding box center [884, 513] width 63 height 14
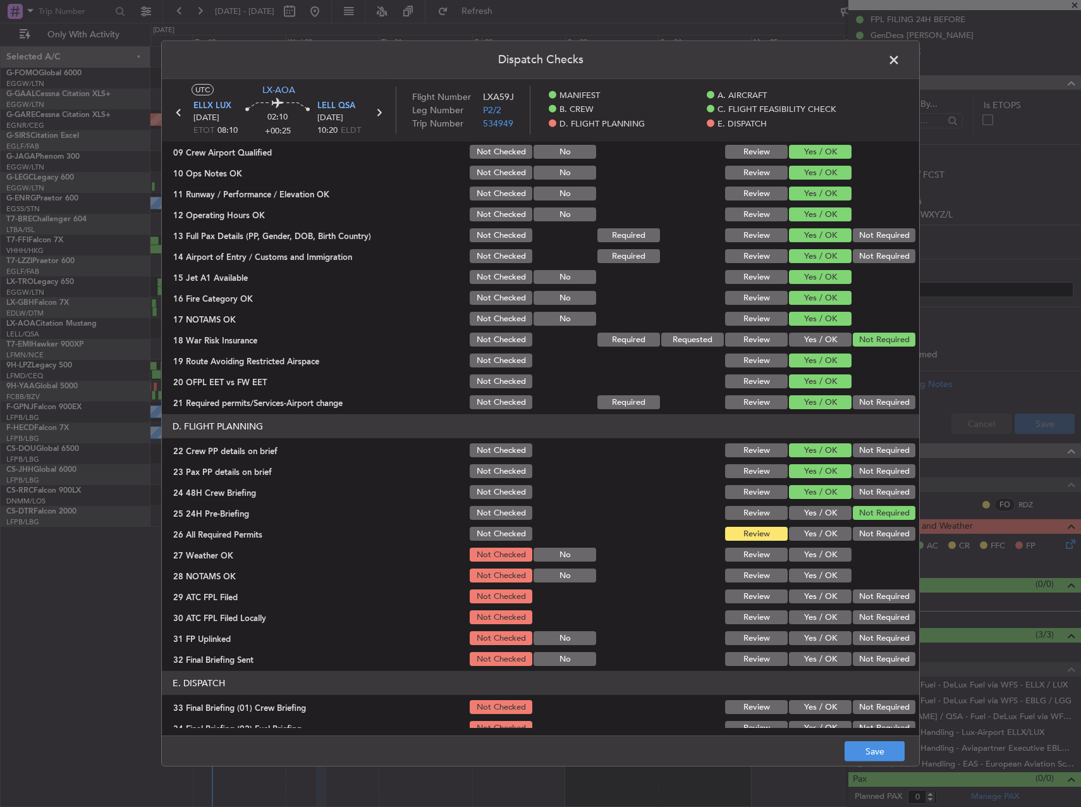
click at [830, 533] on button "Yes / OK" at bounding box center [820, 534] width 63 height 14
click at [877, 746] on button "Save" at bounding box center [875, 751] width 60 height 20
click at [901, 59] on span at bounding box center [901, 63] width 0 height 25
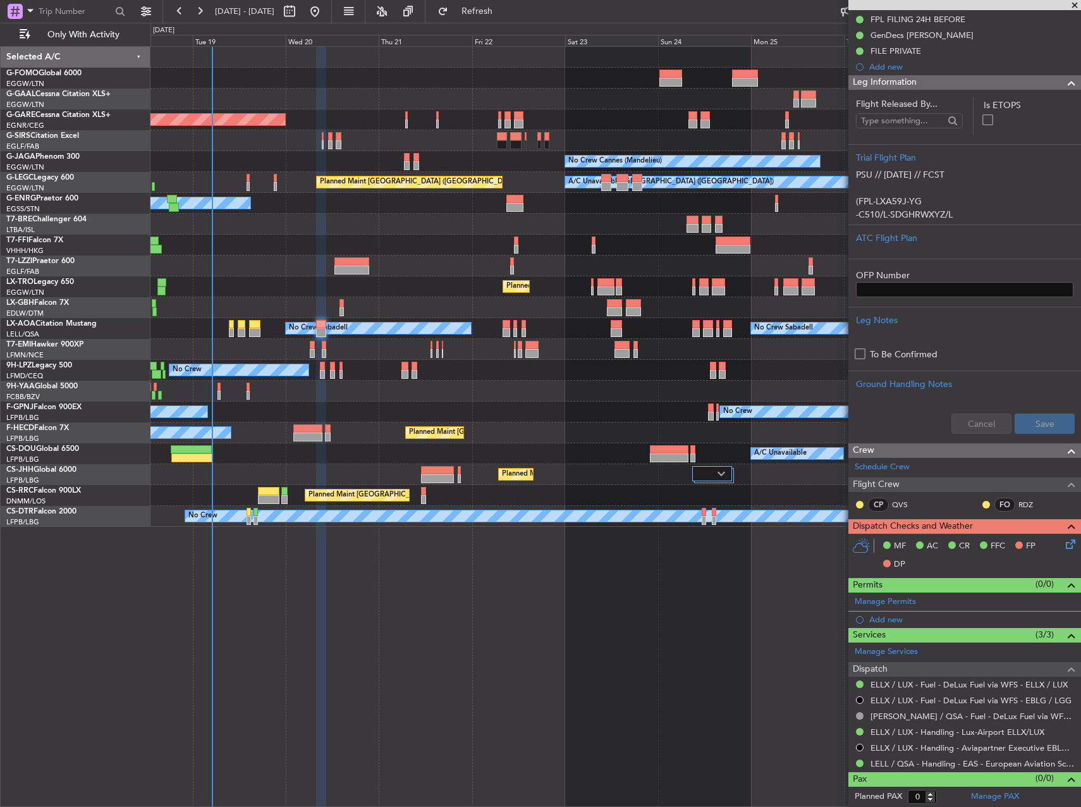
scroll to position [113, 0]
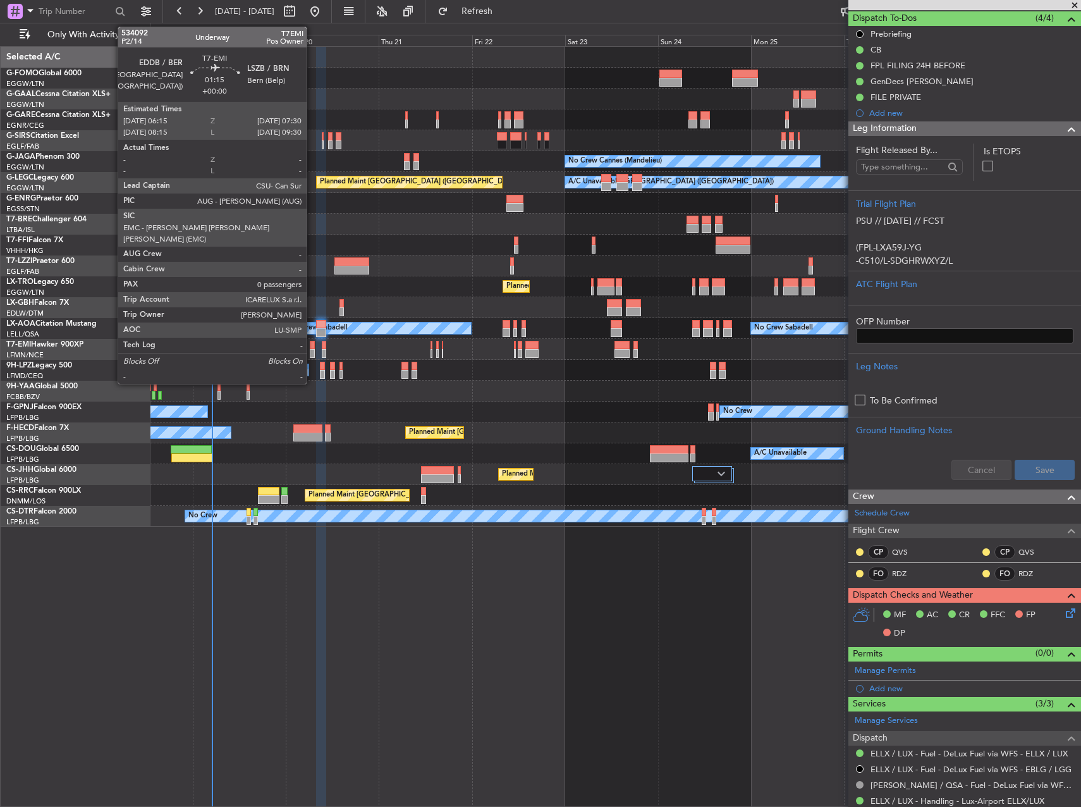
click at [312, 346] on div at bounding box center [312, 345] width 5 height 9
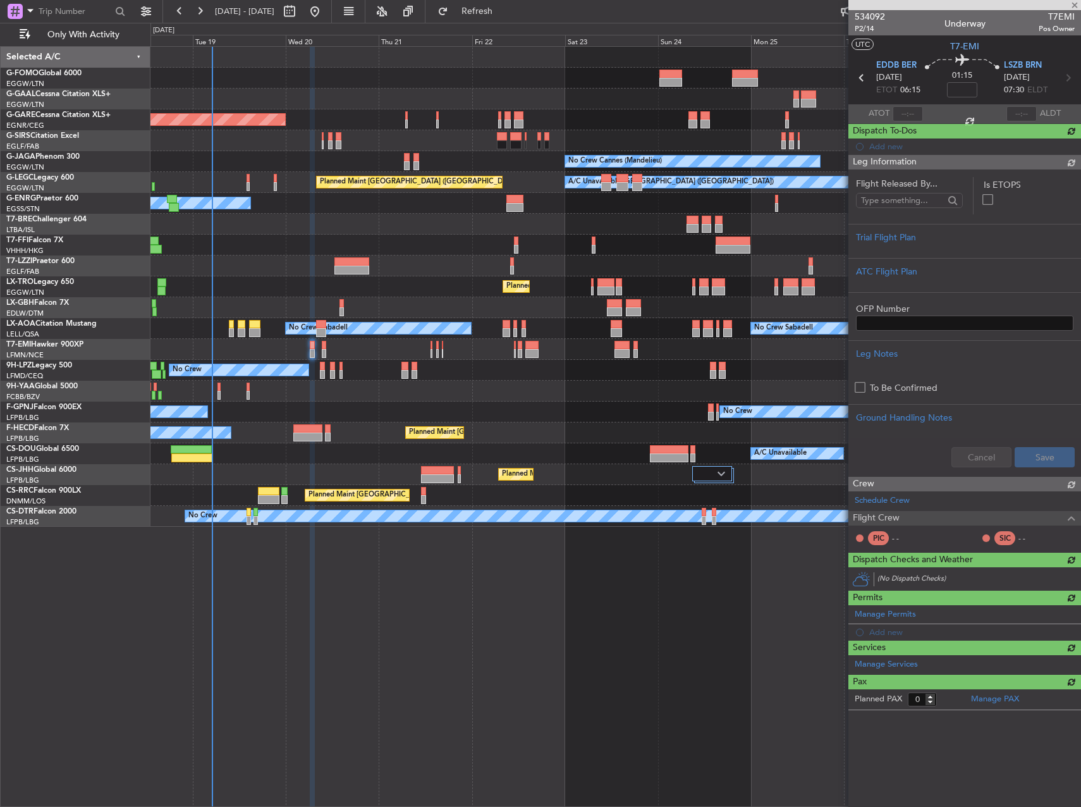
scroll to position [0, 0]
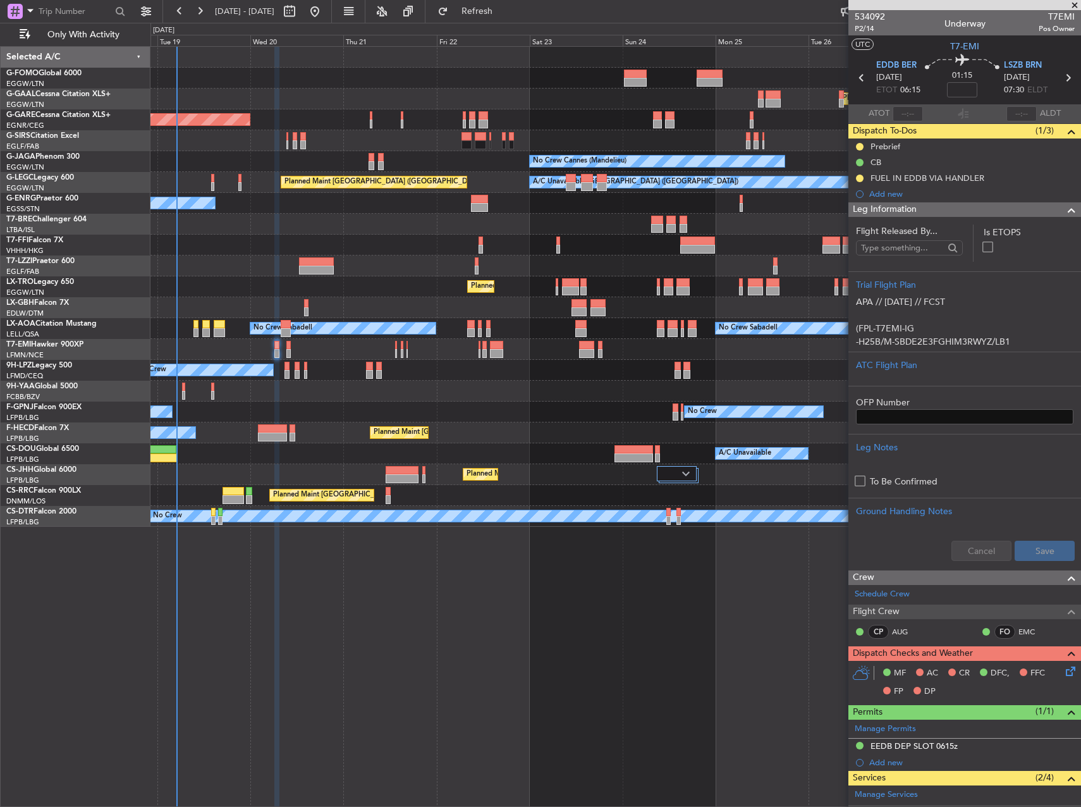
click at [388, 248] on div at bounding box center [616, 245] width 930 height 21
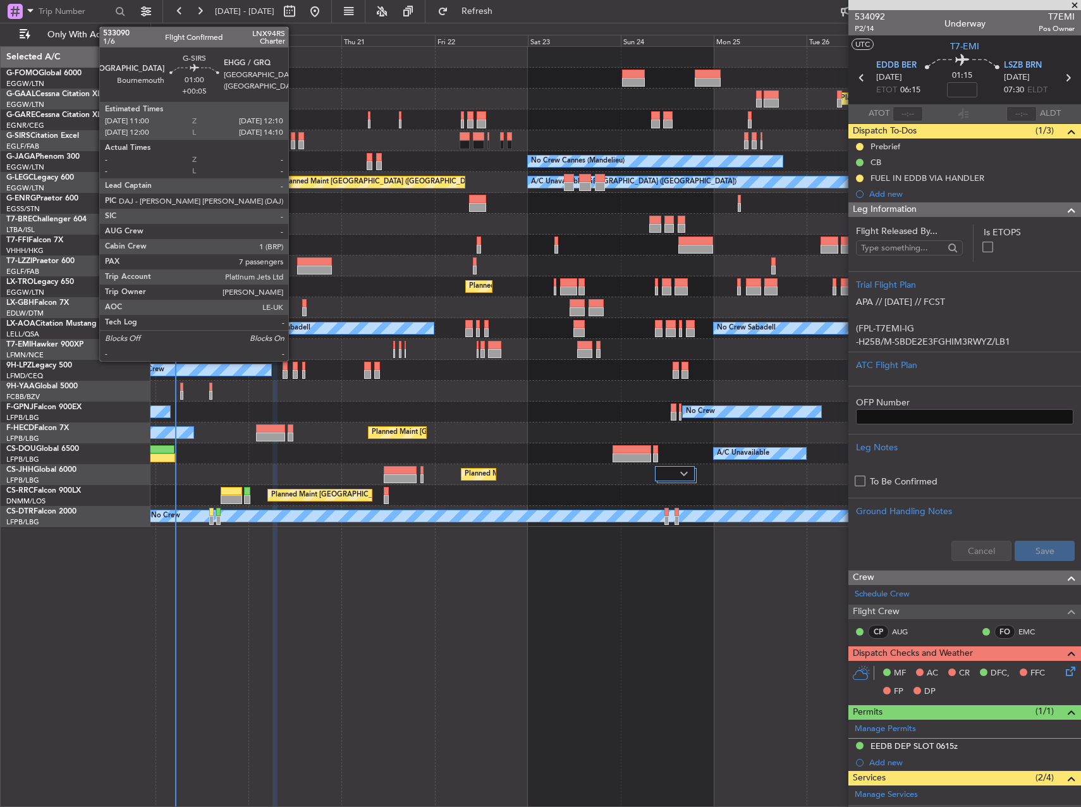
click at [294, 144] on div at bounding box center [293, 144] width 5 height 9
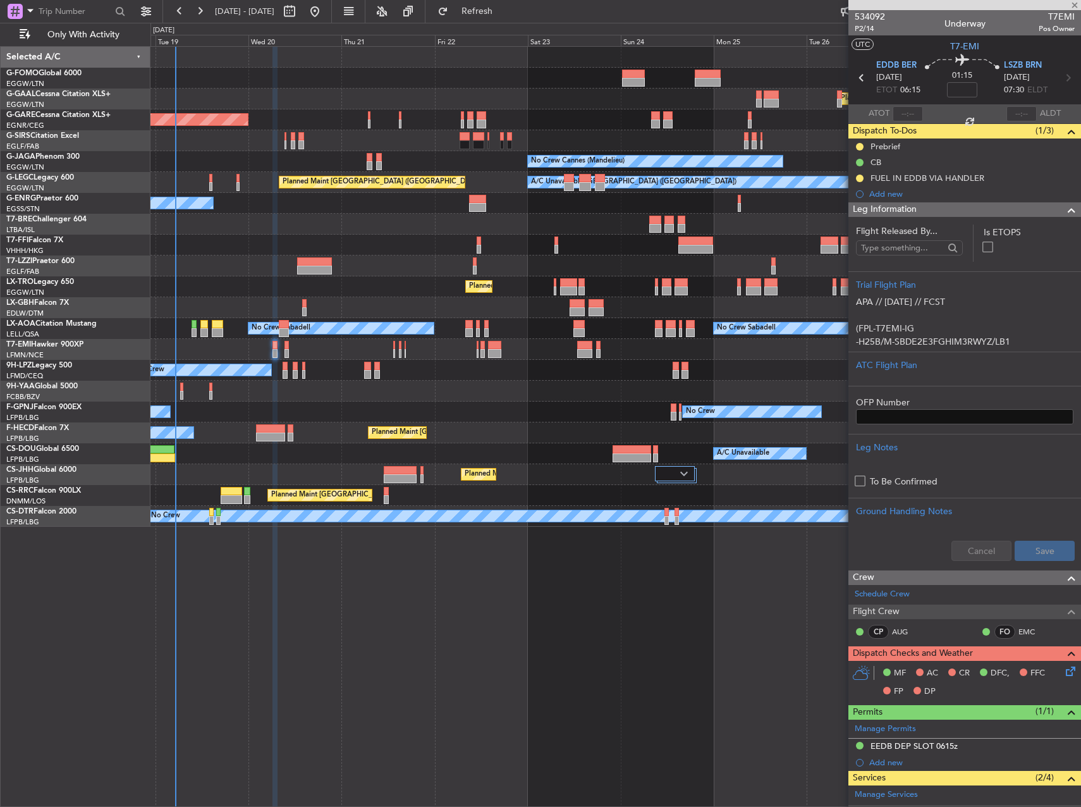
type input "+00:05"
type input "7"
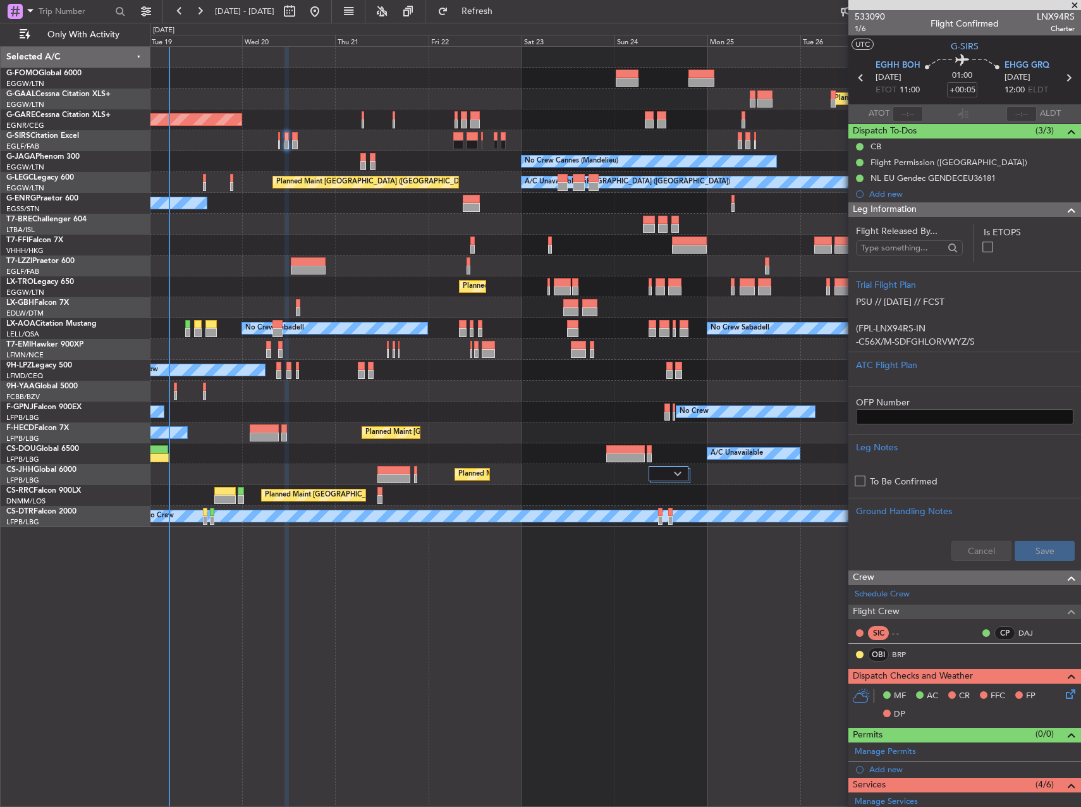
click at [299, 151] on div "Planned Maint Windsor Locks (Bradley Intl) Planned Maint Dusseldorf Unplanned M…" at bounding box center [616, 287] width 930 height 480
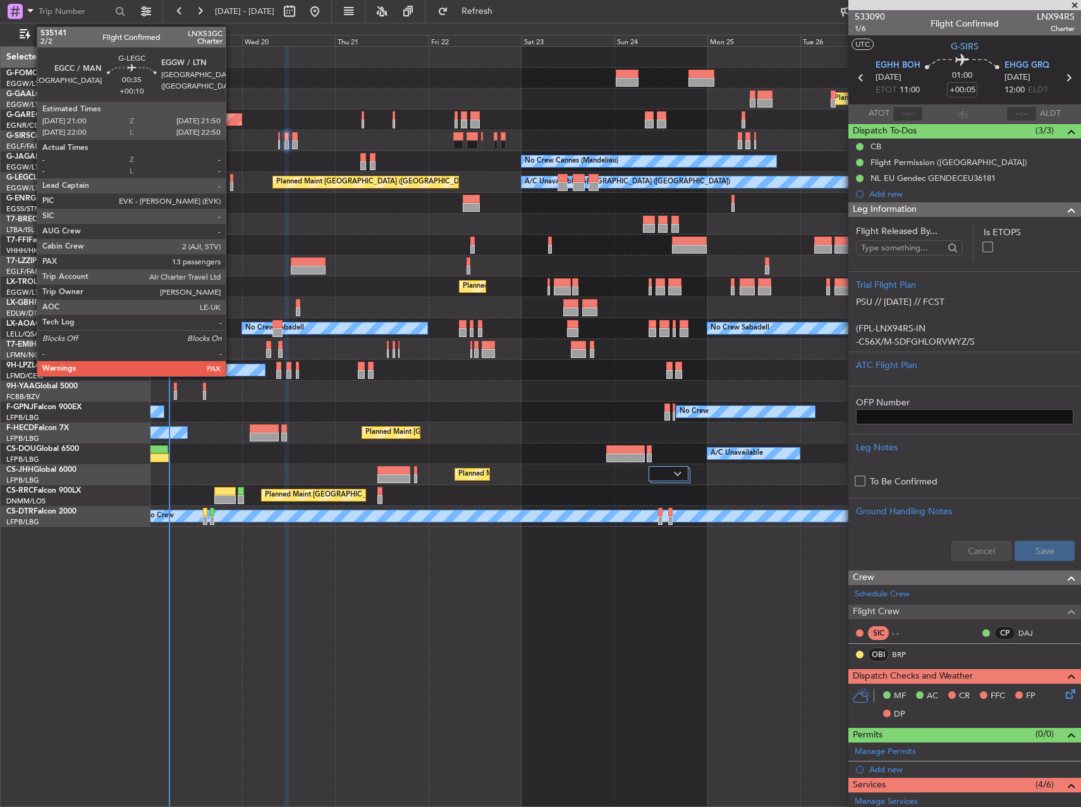
click at [231, 183] on div at bounding box center [232, 186] width 4 height 9
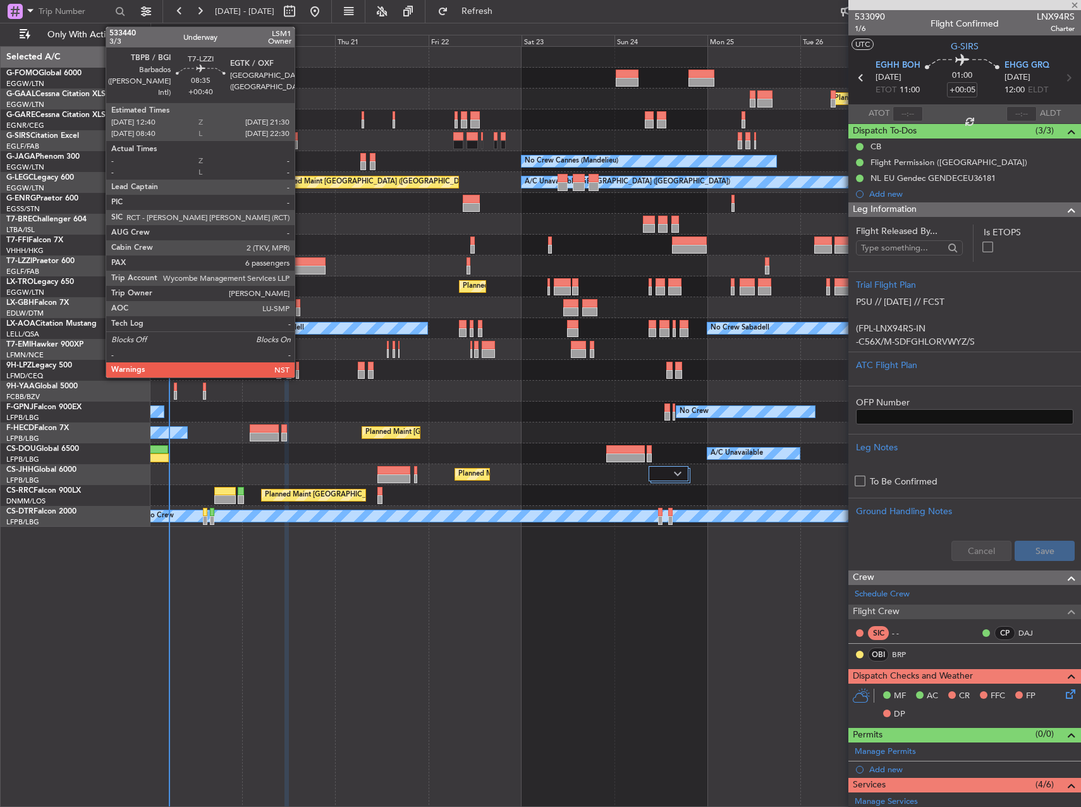
click at [300, 262] on div at bounding box center [308, 261] width 35 height 9
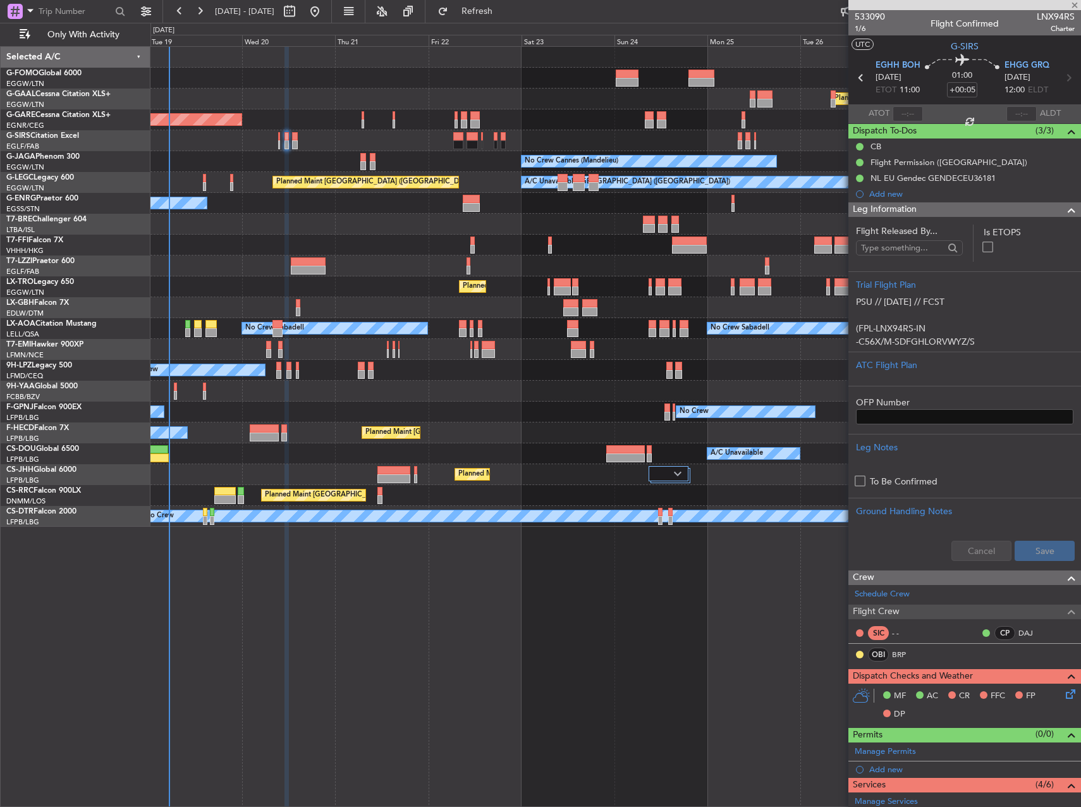
type input "+00:40"
type input "6"
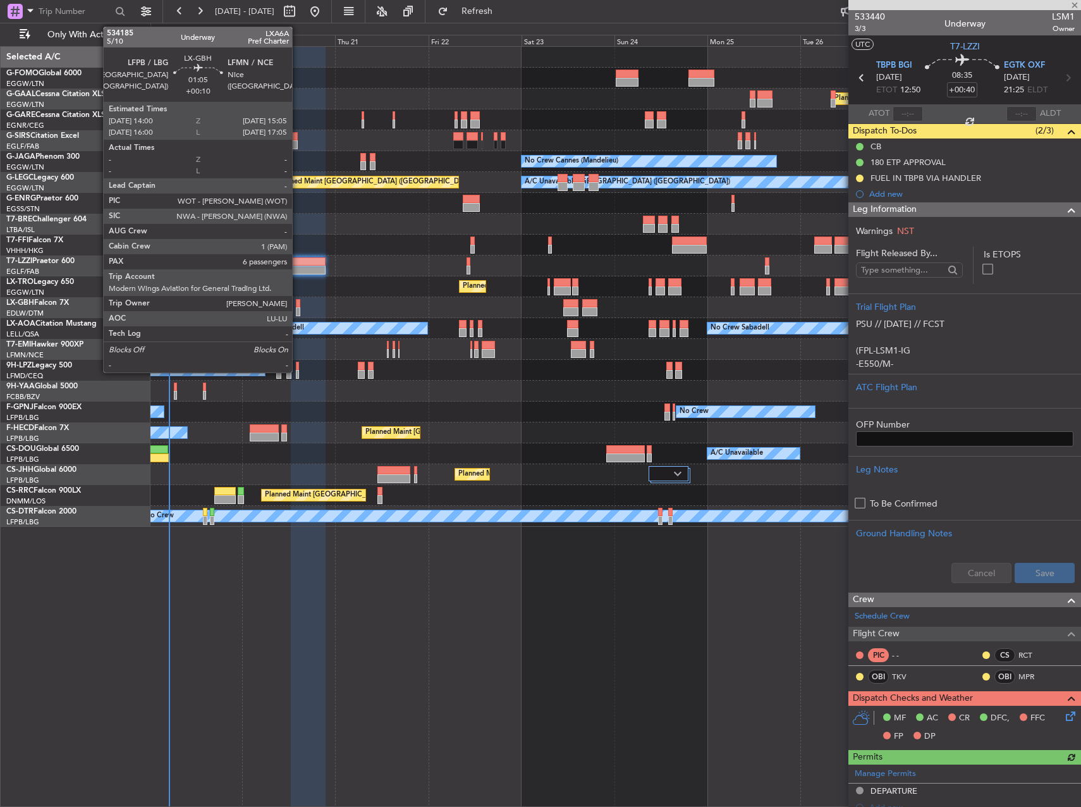
click at [298, 309] on div at bounding box center [298, 311] width 4 height 9
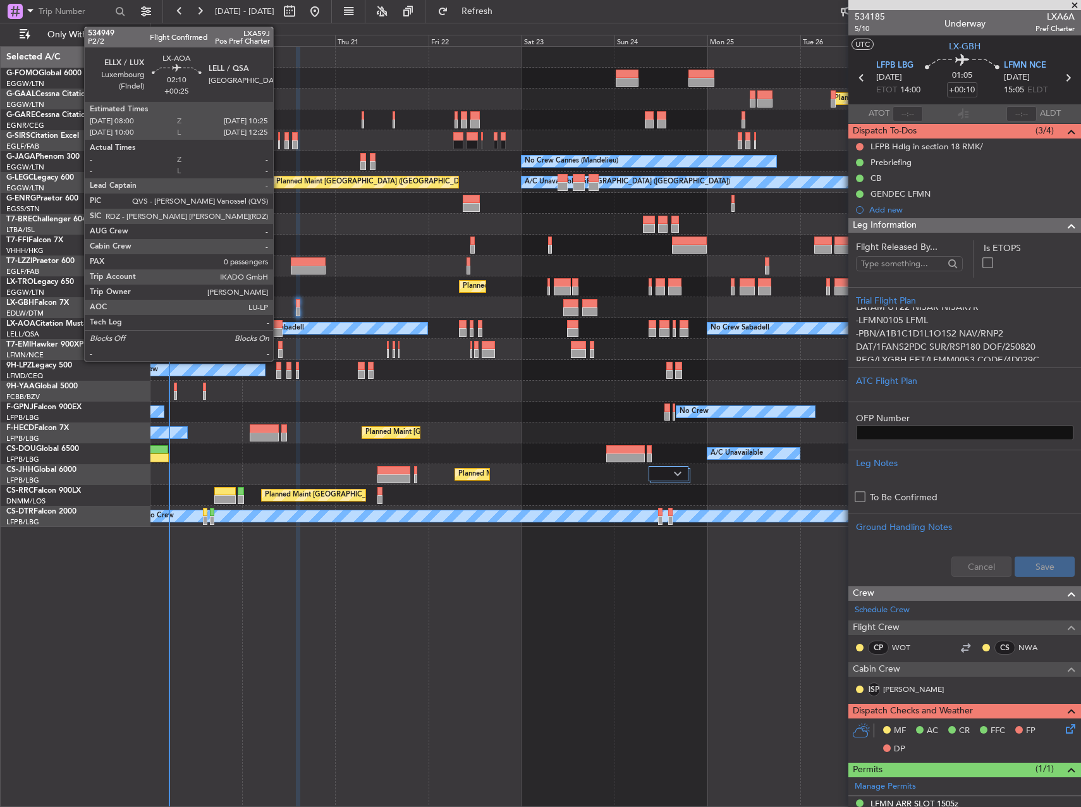
click at [279, 330] on div at bounding box center [277, 332] width 9 height 9
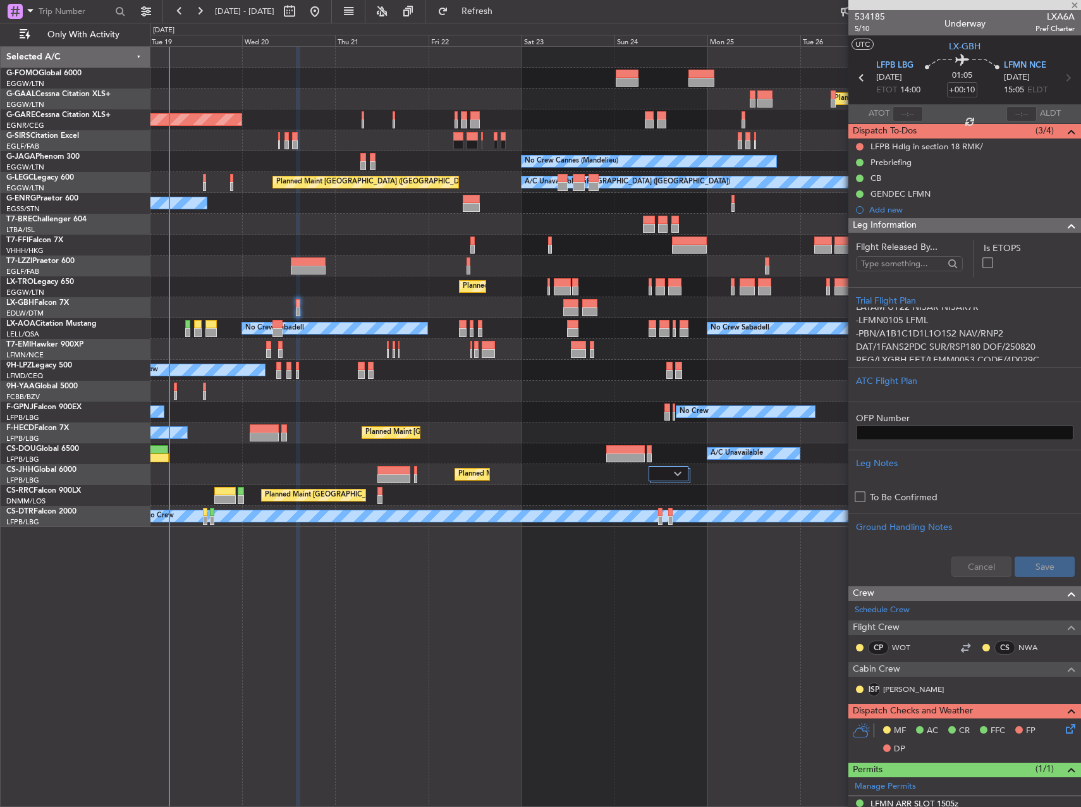
type input "+00:25"
type input "0"
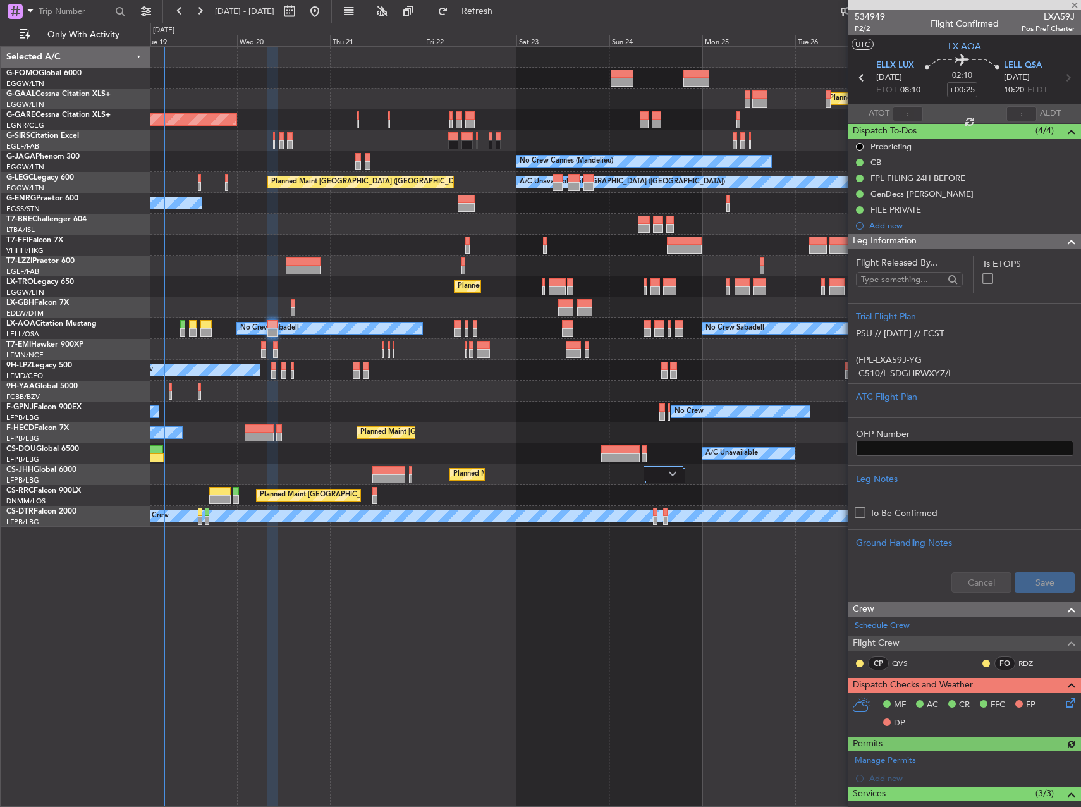
click at [404, 281] on div "Planned Maint [GEOGRAPHIC_DATA] ([GEOGRAPHIC_DATA])" at bounding box center [616, 286] width 930 height 21
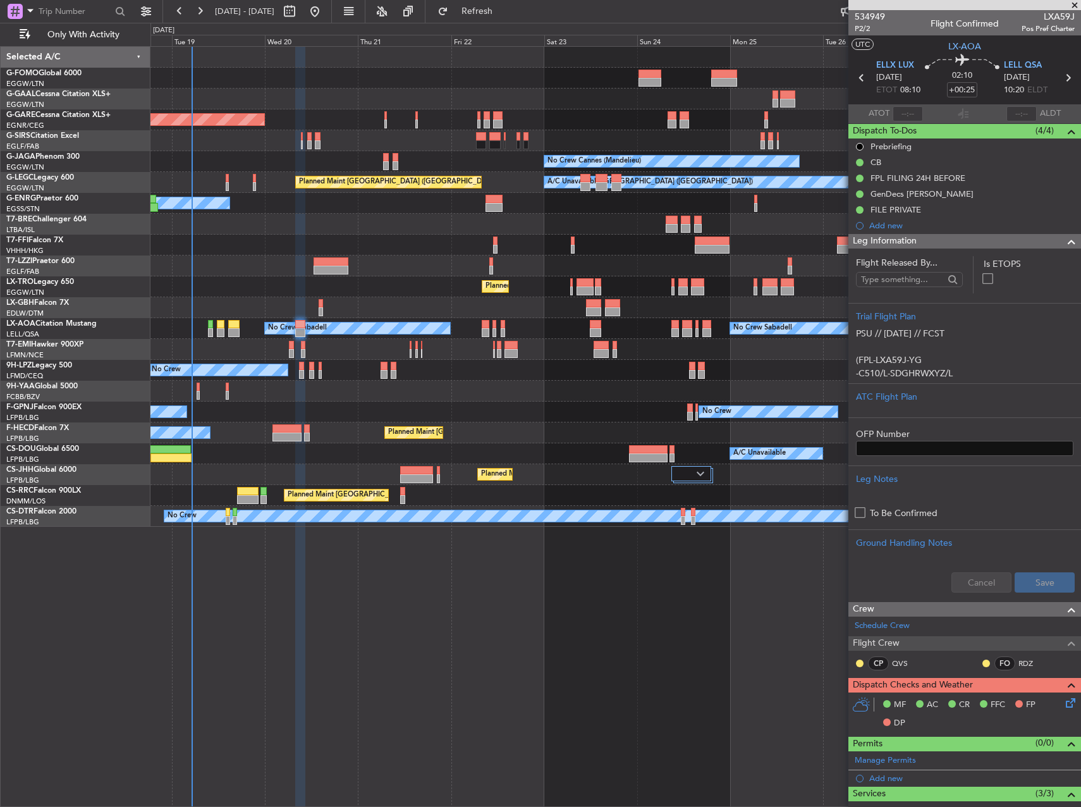
click at [390, 283] on div "Planned Maint [GEOGRAPHIC_DATA] ([GEOGRAPHIC_DATA])" at bounding box center [616, 286] width 930 height 21
click at [366, 286] on div "Planned Maint [GEOGRAPHIC_DATA] ([GEOGRAPHIC_DATA])" at bounding box center [616, 286] width 930 height 21
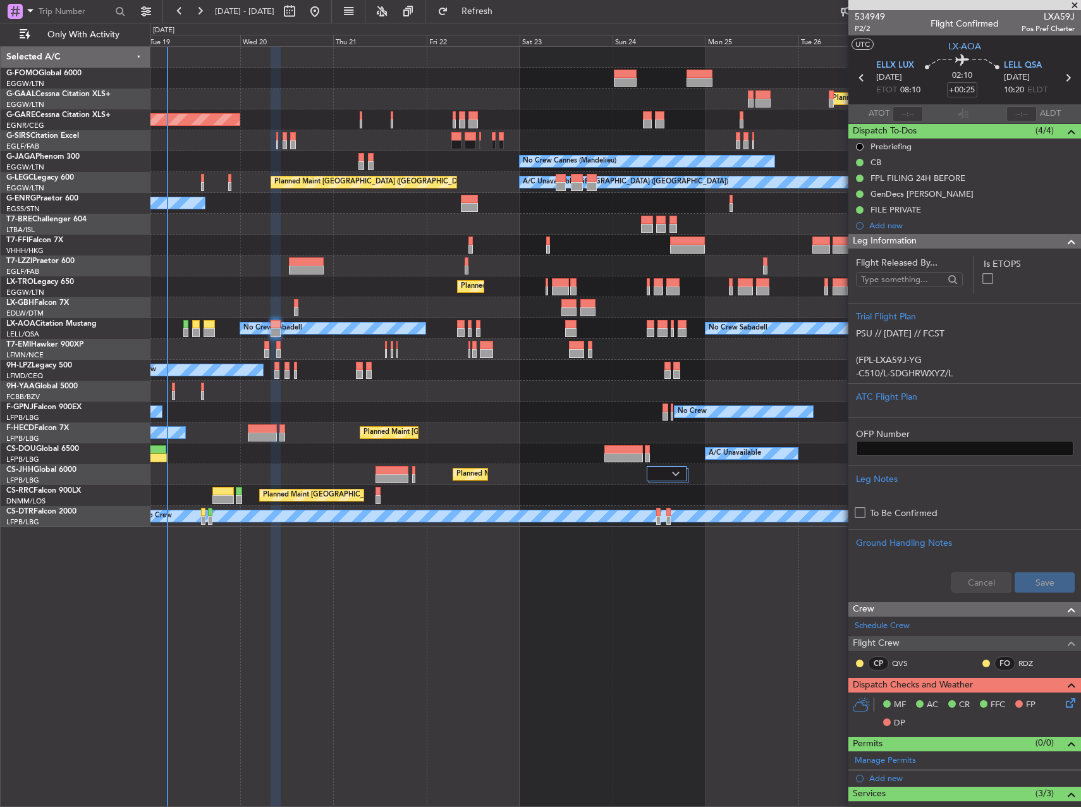
click at [354, 309] on div at bounding box center [616, 307] width 930 height 21
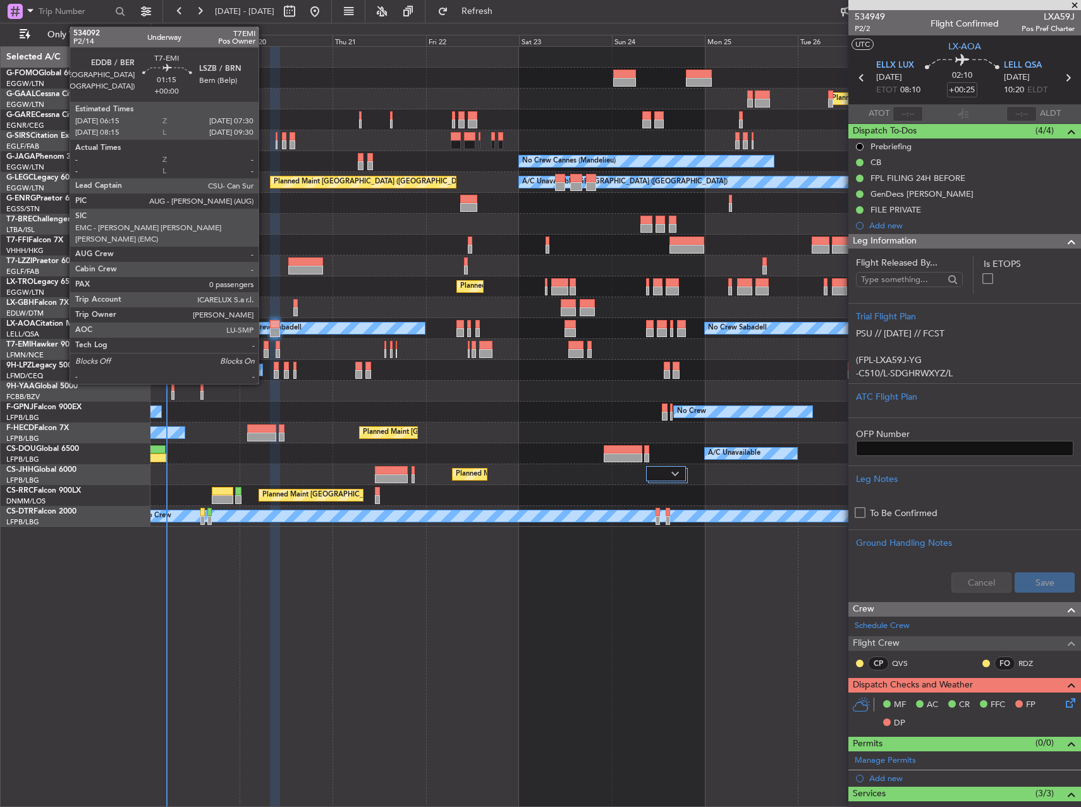
click at [264, 350] on div at bounding box center [266, 353] width 5 height 9
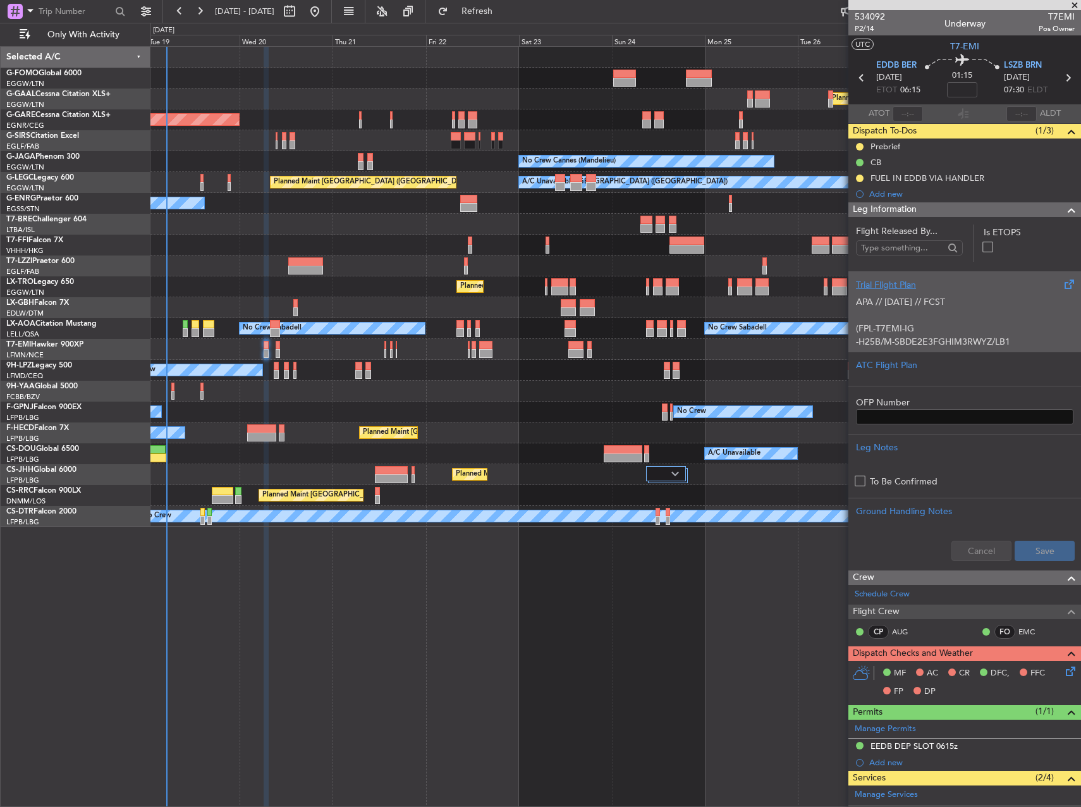
click at [994, 324] on p "(FPL-T7EMI-IG" at bounding box center [965, 328] width 218 height 13
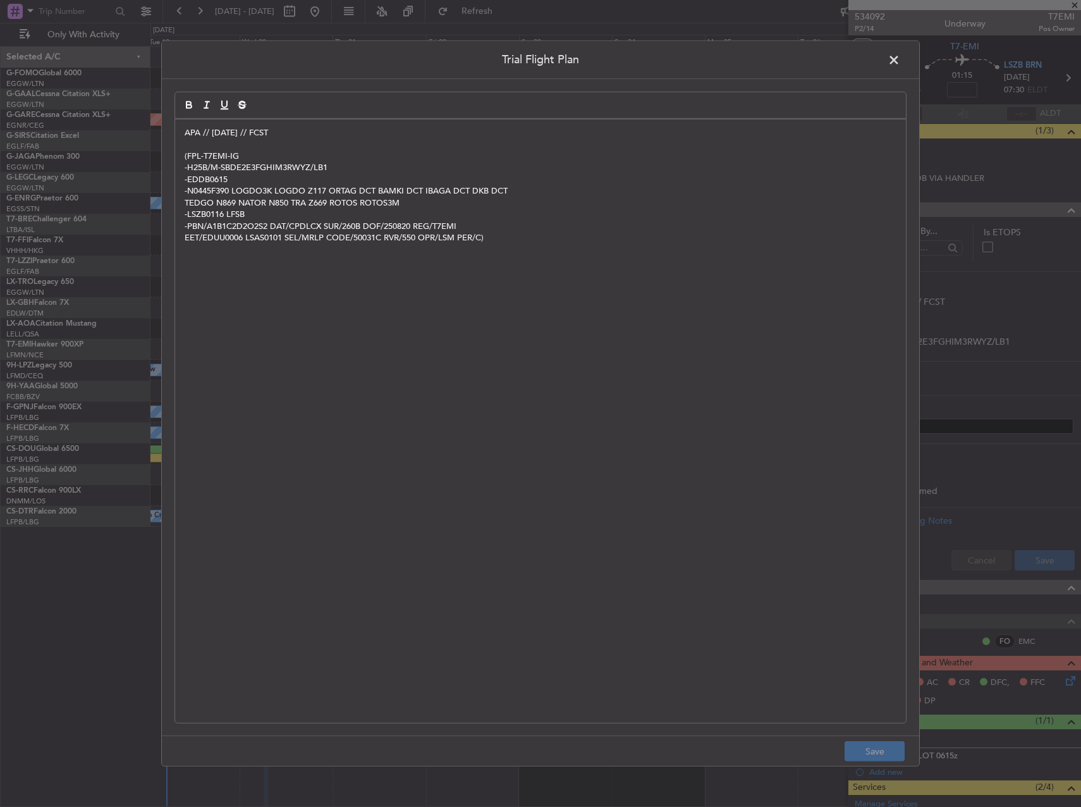
click at [185, 133] on p "APA // [DATE] // FCST" at bounding box center [541, 132] width 712 height 11
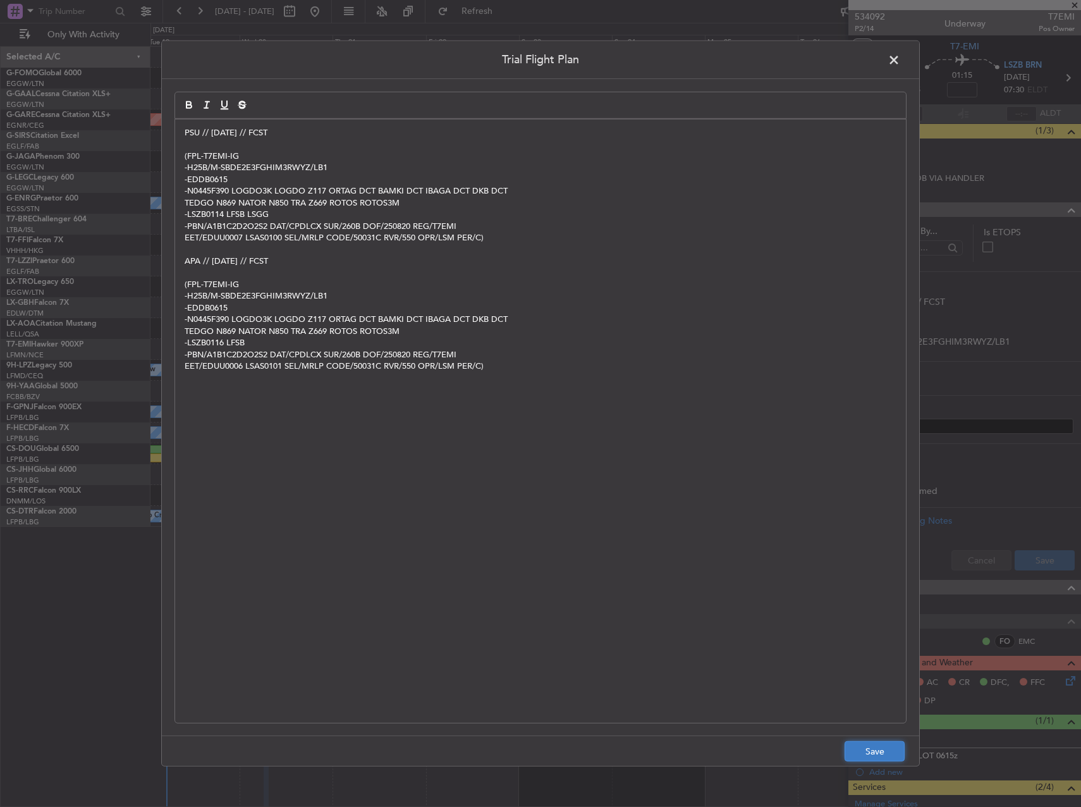
click at [884, 754] on button "Save" at bounding box center [875, 751] width 60 height 20
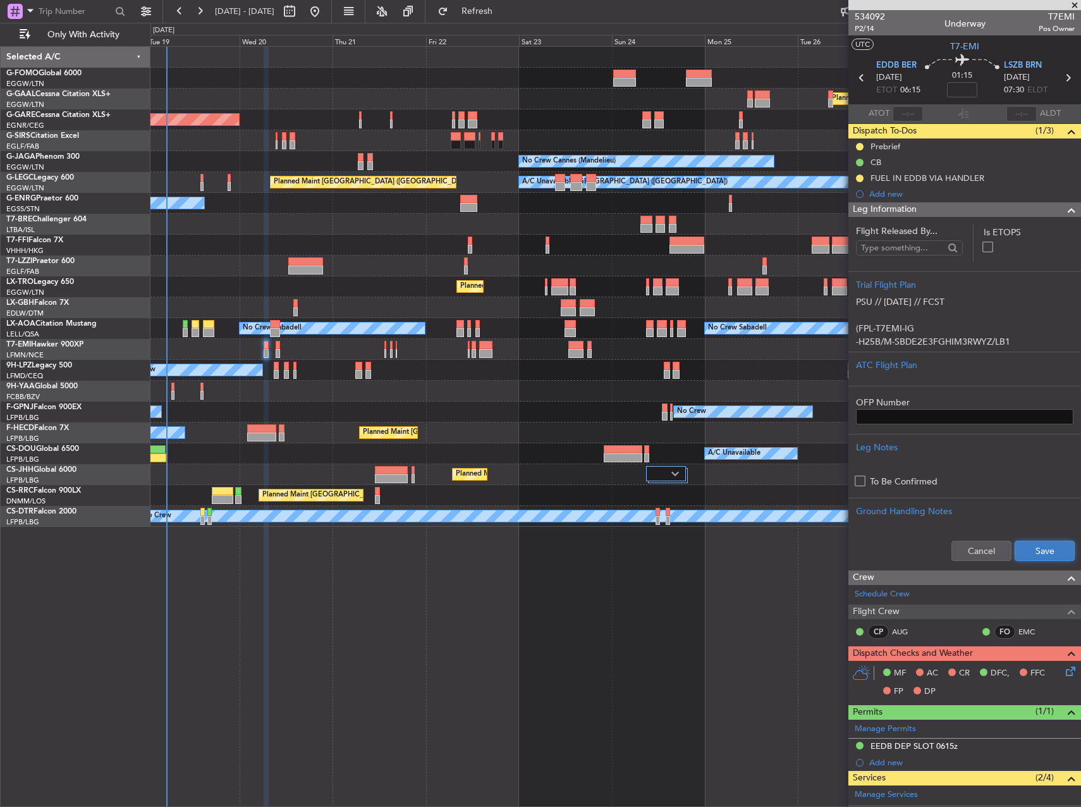
click at [1061, 548] on button "Save" at bounding box center [1045, 551] width 60 height 20
click at [494, 406] on div "No Crew No Crew No Crew" at bounding box center [616, 412] width 930 height 21
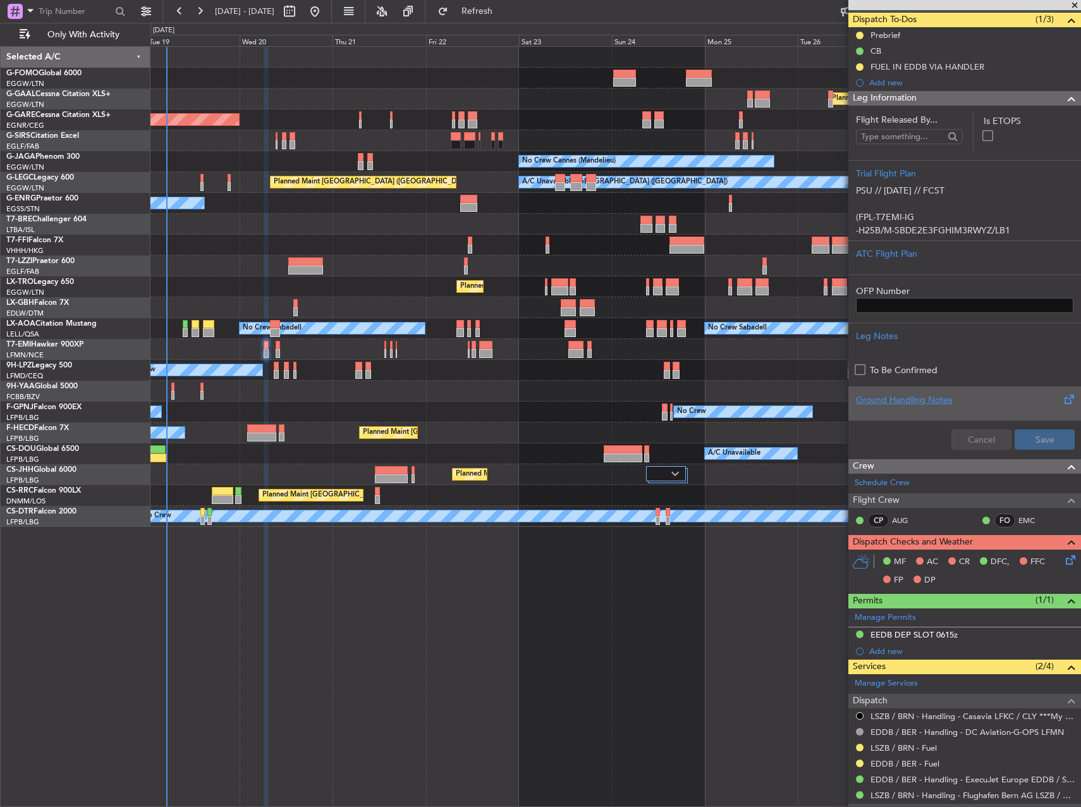
scroll to position [221, 0]
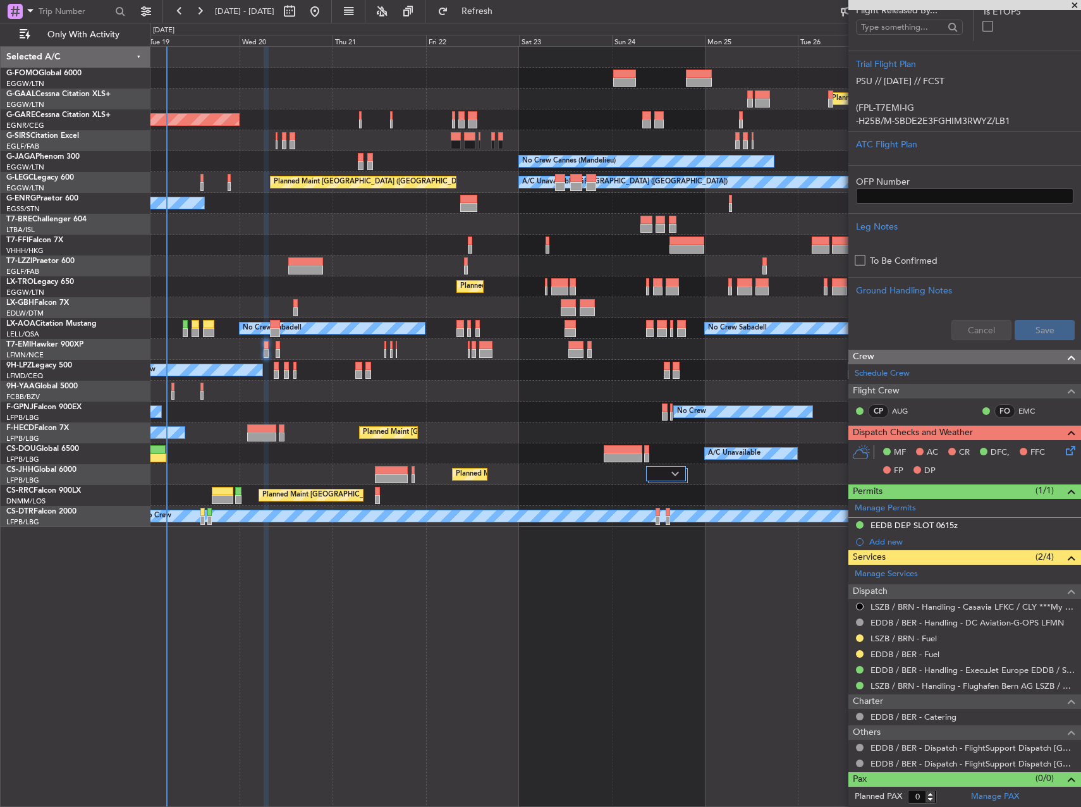
click at [1064, 452] on icon at bounding box center [1069, 448] width 10 height 10
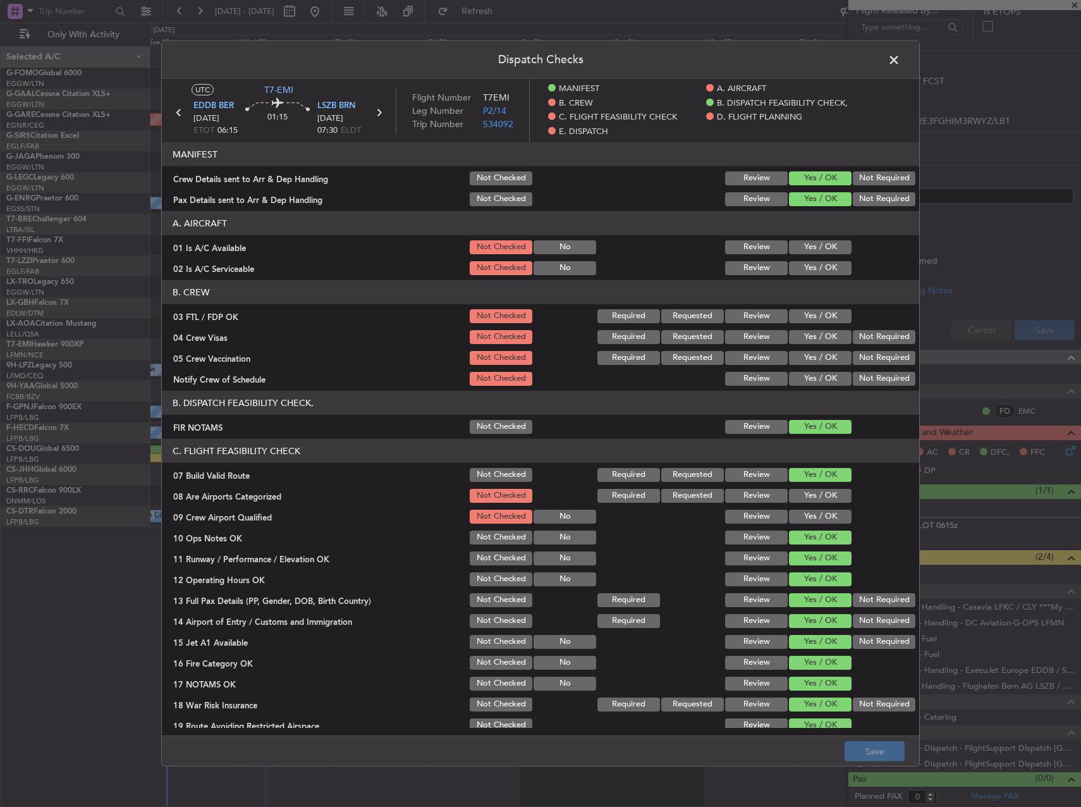
click at [790, 247] on button "Yes / OK" at bounding box center [820, 247] width 63 height 14
click at [797, 263] on button "Yes / OK" at bounding box center [820, 268] width 63 height 14
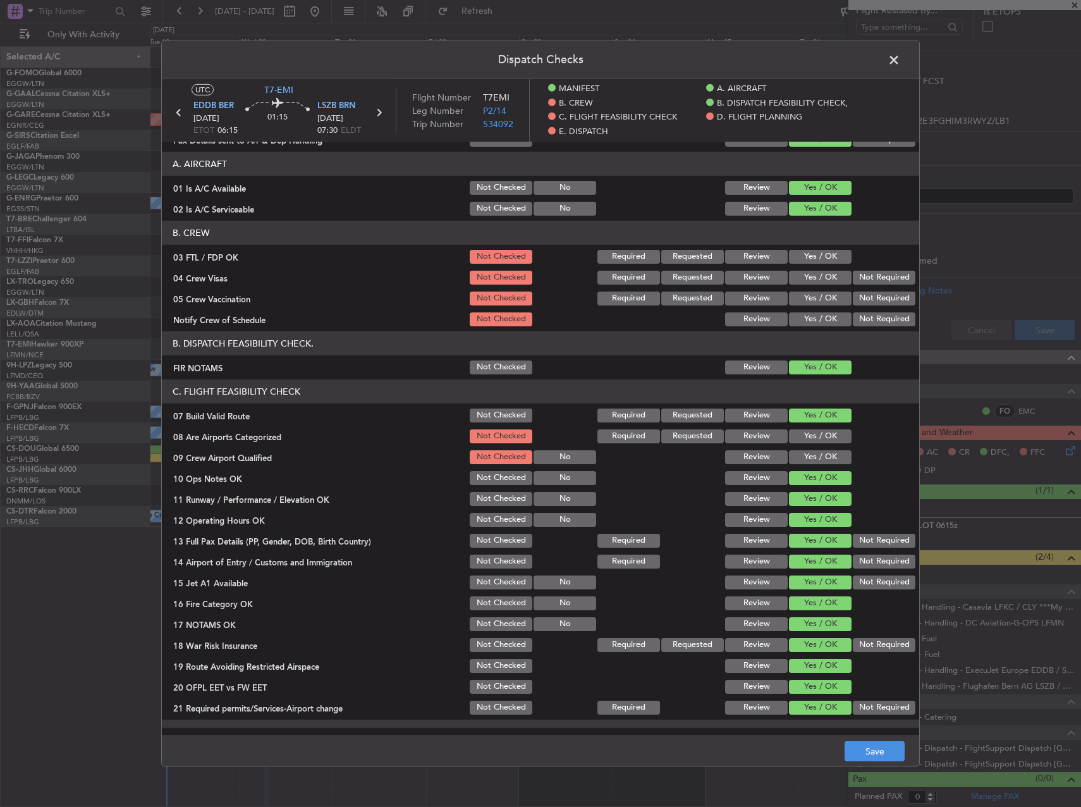
scroll to position [0, 0]
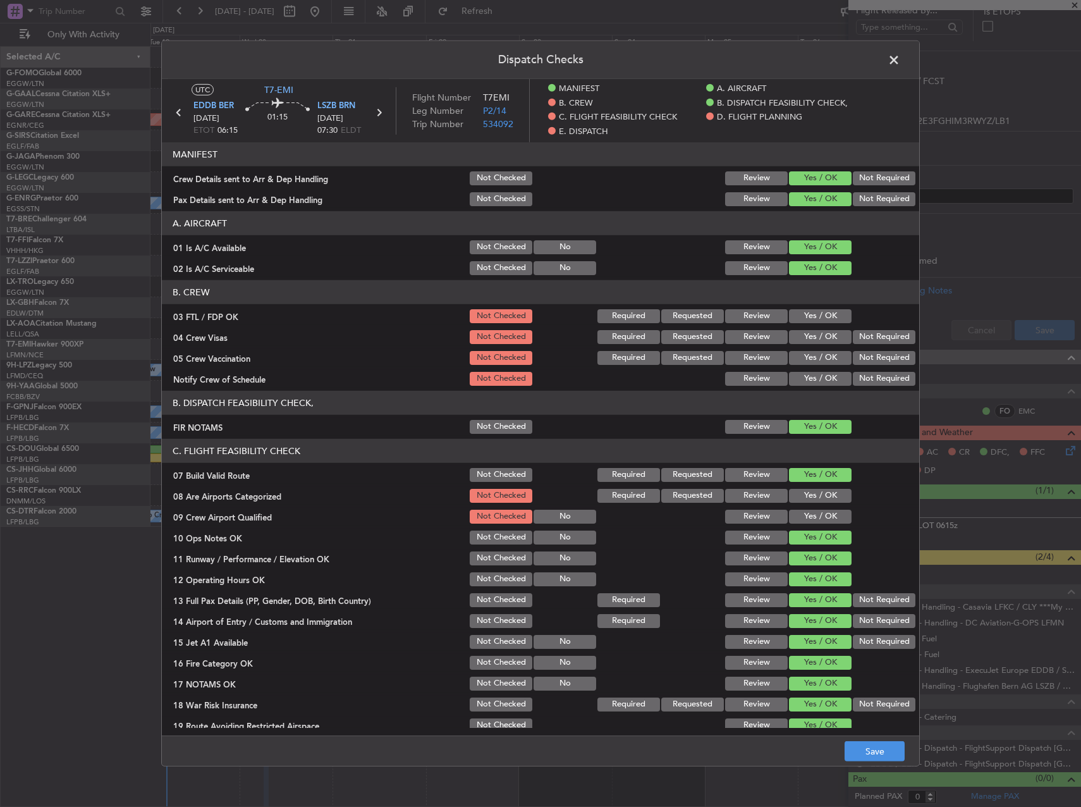
click at [789, 312] on button "Yes / OK" at bounding box center [820, 316] width 63 height 14
click at [884, 339] on button "Not Required" at bounding box center [884, 337] width 63 height 14
drag, startPoint x: 882, startPoint y: 353, endPoint x: 850, endPoint y: 381, distance: 43.0
click at [880, 355] on button "Not Required" at bounding box center [884, 358] width 63 height 14
click at [795, 389] on article "MANIFEST Crew Details sent to Arr & Dep Handling Not Checked Review Yes / OK No…" at bounding box center [541, 435] width 758 height 586
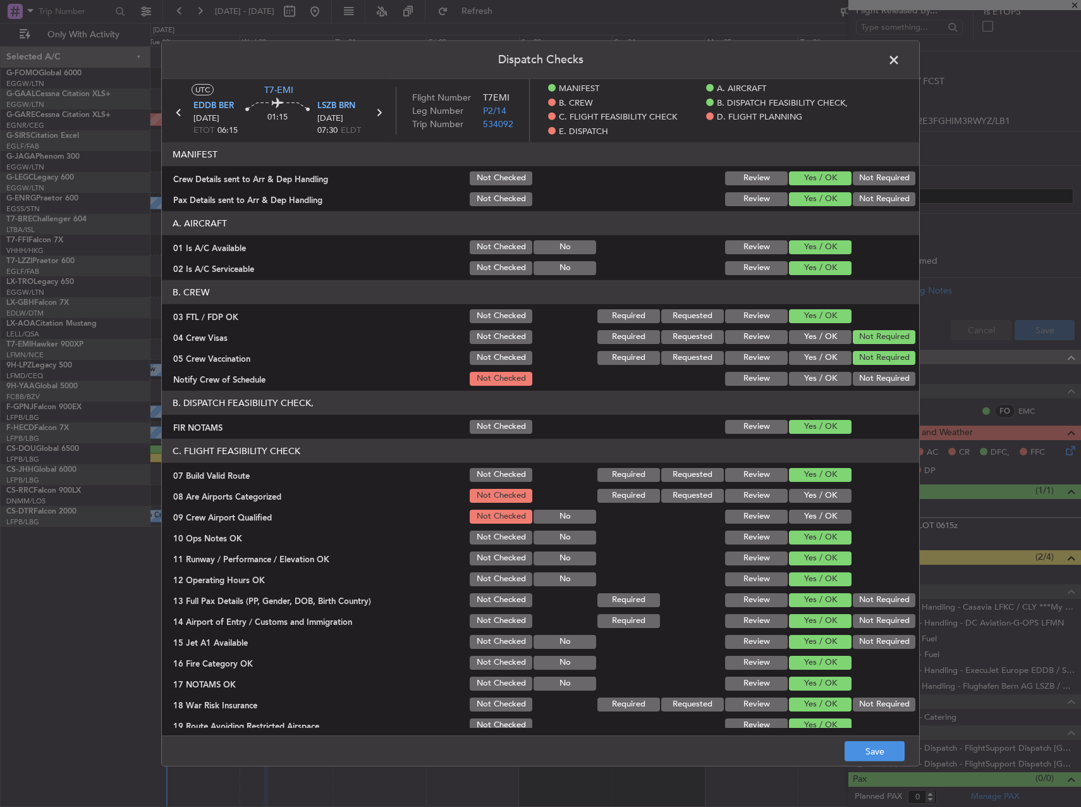
click at [797, 380] on button "Yes / OK" at bounding box center [820, 379] width 63 height 14
drag, startPoint x: 813, startPoint y: 493, endPoint x: 814, endPoint y: 510, distance: 17.1
click at [813, 494] on button "Yes / OK" at bounding box center [820, 496] width 63 height 14
click at [814, 511] on button "Yes / OK" at bounding box center [820, 517] width 63 height 14
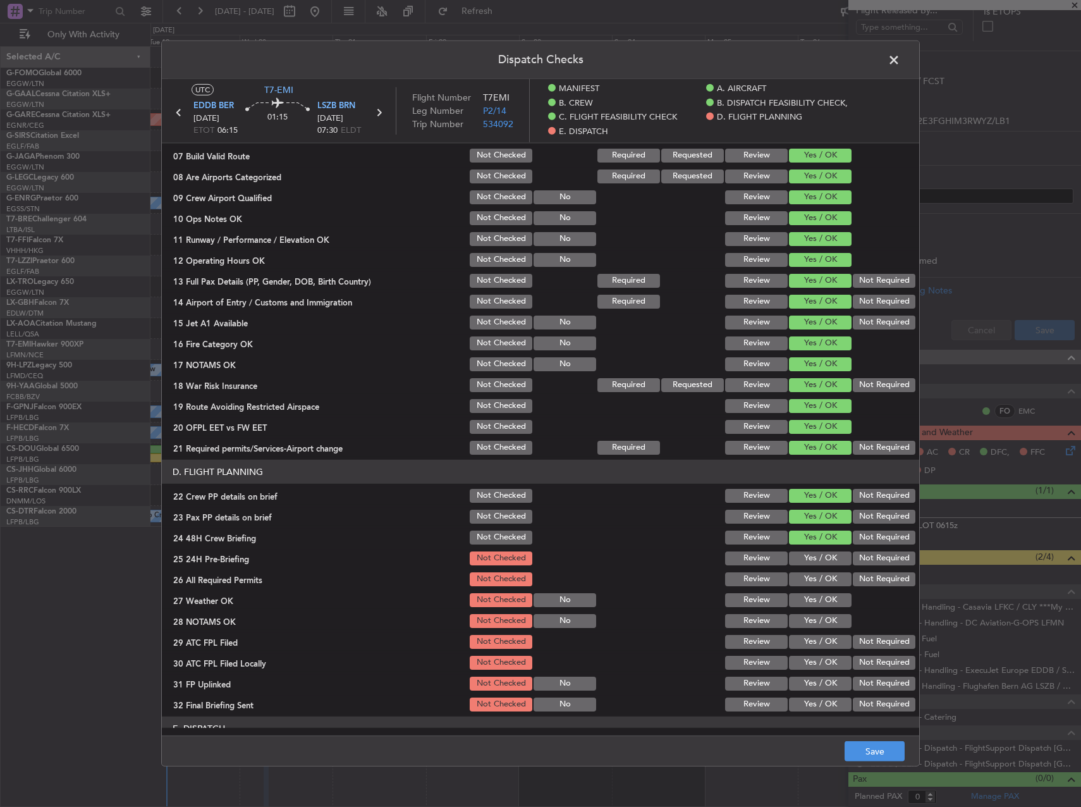
scroll to position [443, 0]
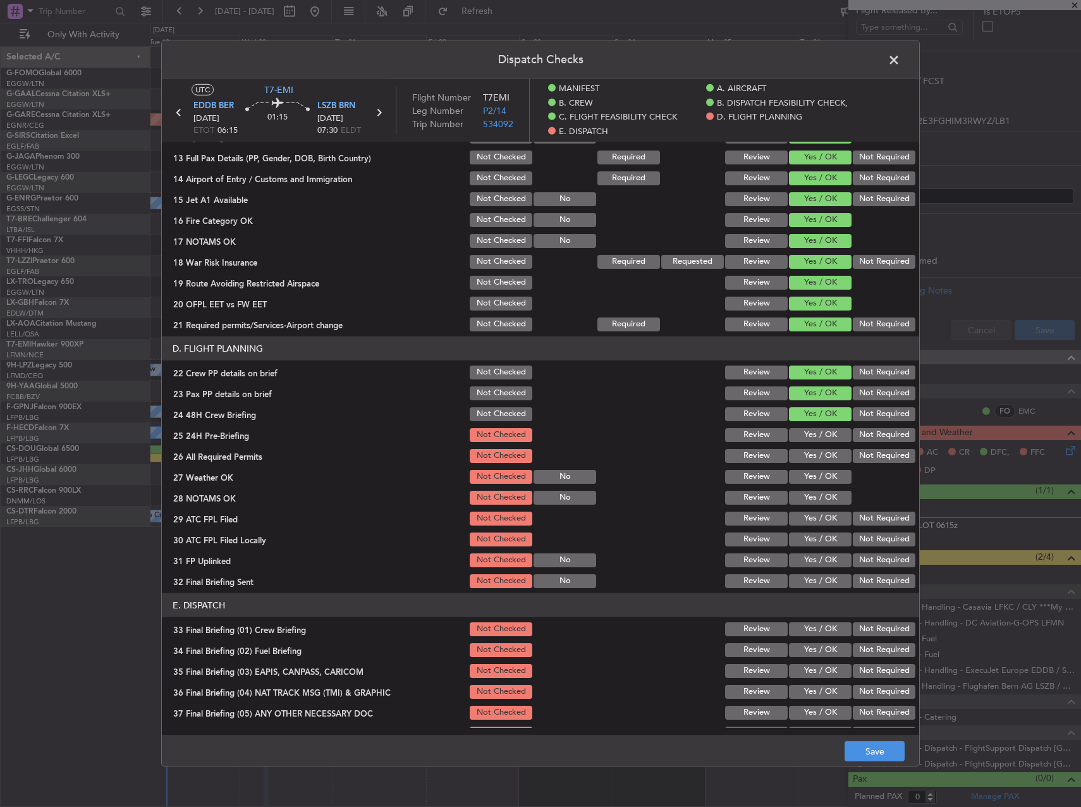
click at [870, 438] on button "Not Required" at bounding box center [884, 435] width 63 height 14
click at [875, 755] on button "Save" at bounding box center [875, 751] width 60 height 20
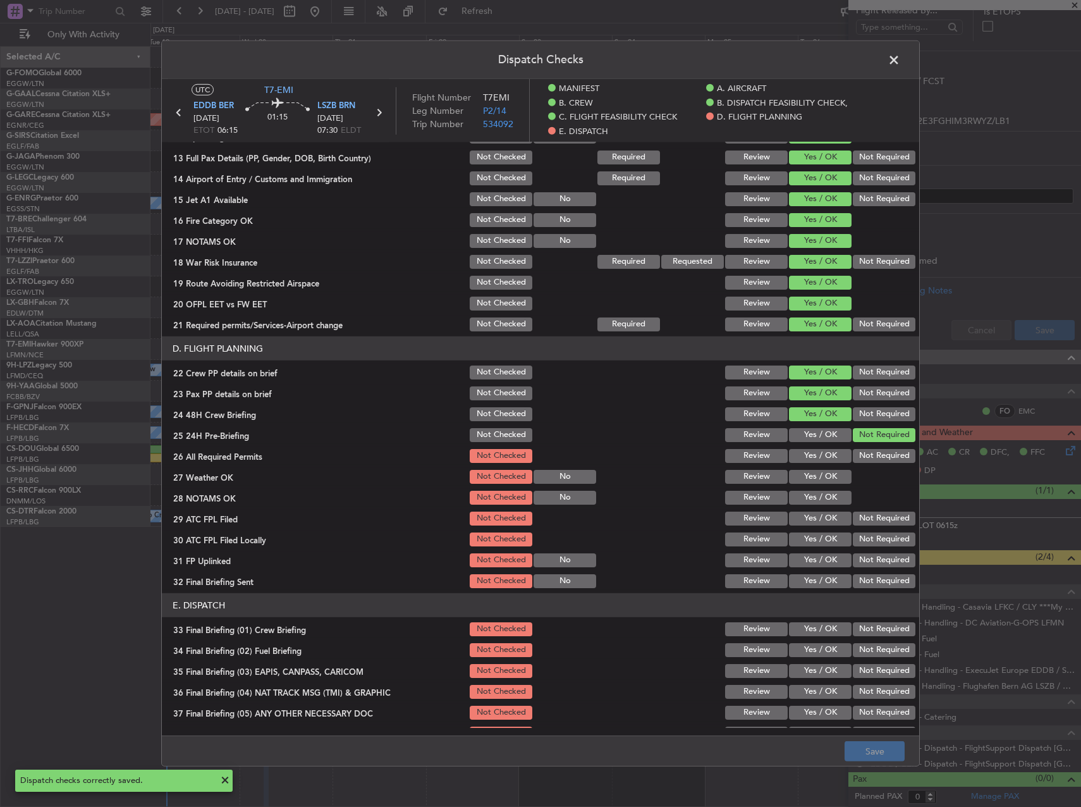
click at [901, 63] on span at bounding box center [901, 63] width 0 height 25
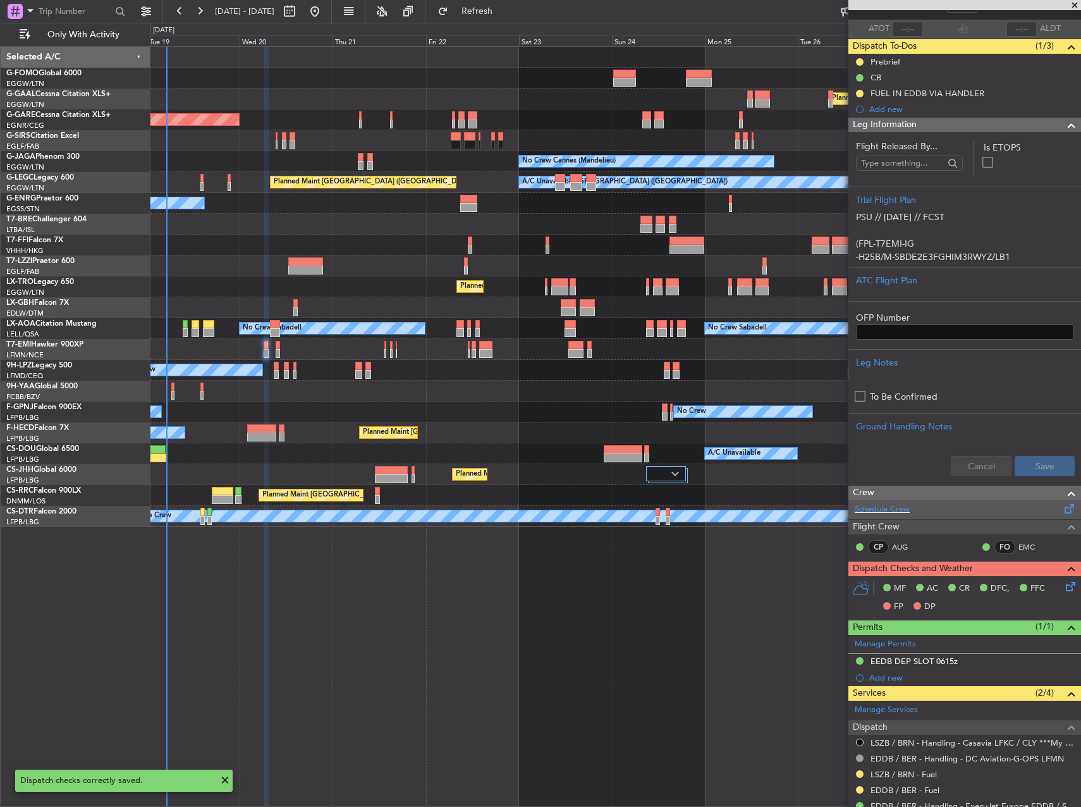
scroll to position [0, 0]
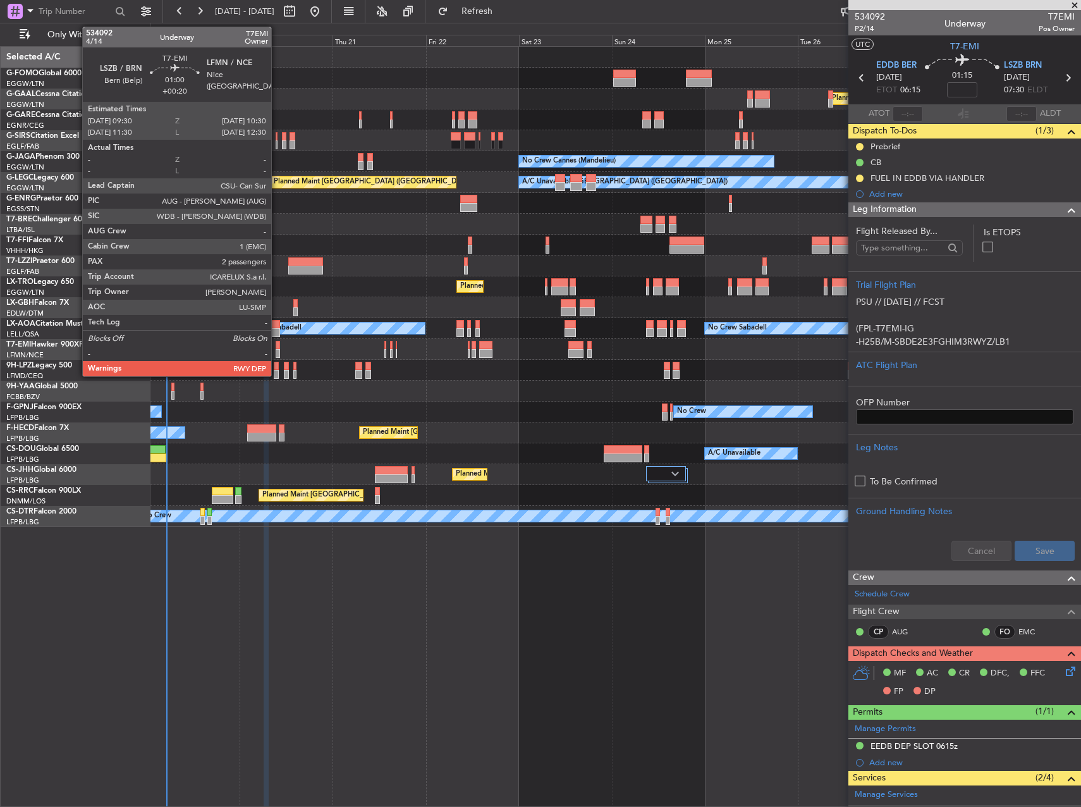
click at [277, 345] on div at bounding box center [278, 345] width 4 height 9
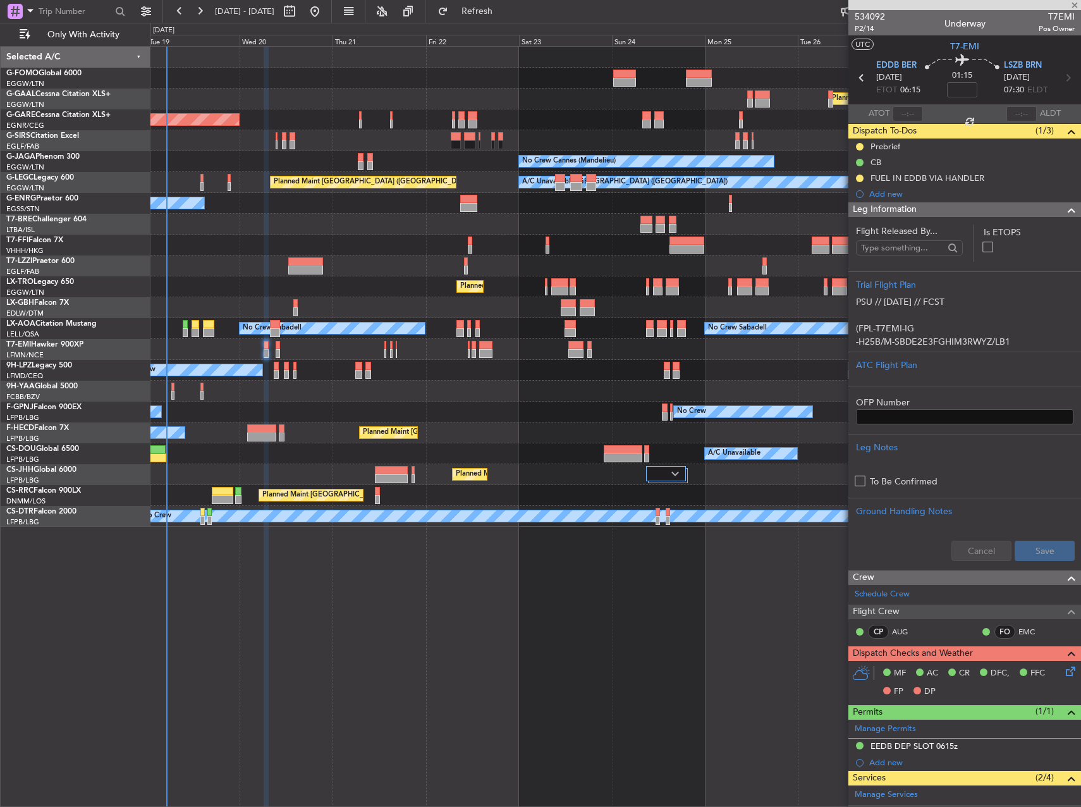
type input "+00:20"
type input "2"
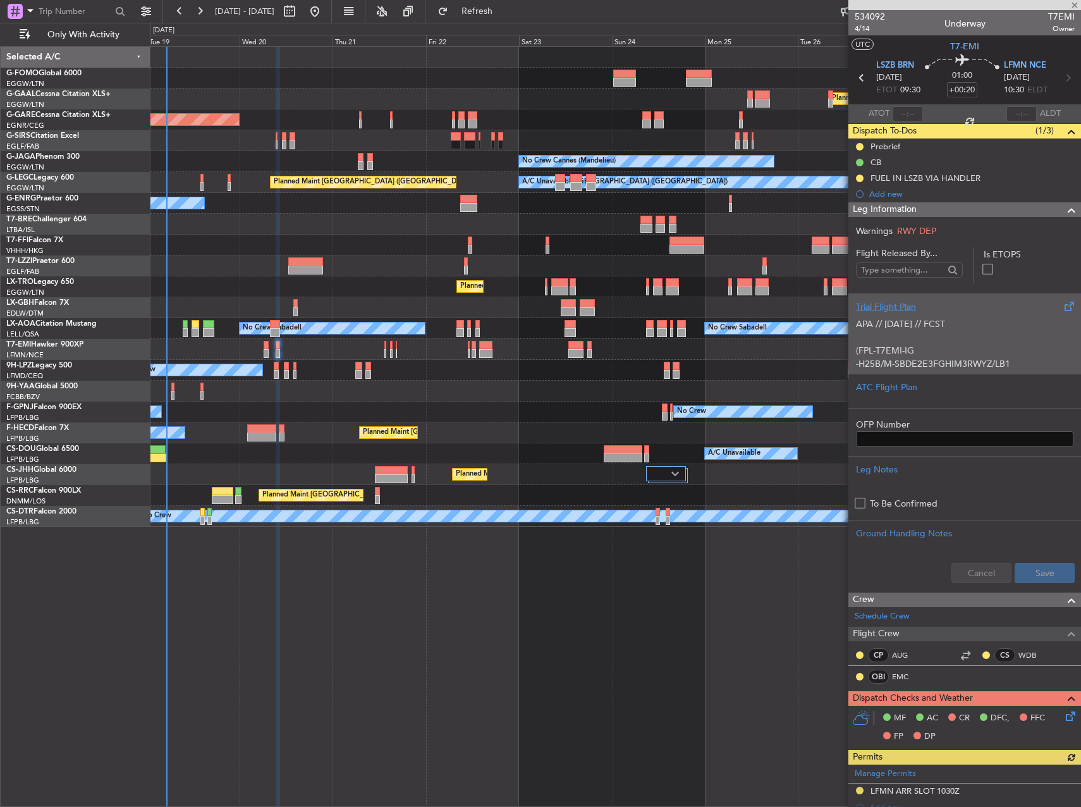
click at [971, 334] on div "APA // 18AUG // FCST (FPL-T7EMI-IG -H25B/M-SBDE2E3FGHIM3RWYZ/LB1 -LSZB0930 -N04…" at bounding box center [965, 341] width 218 height 54
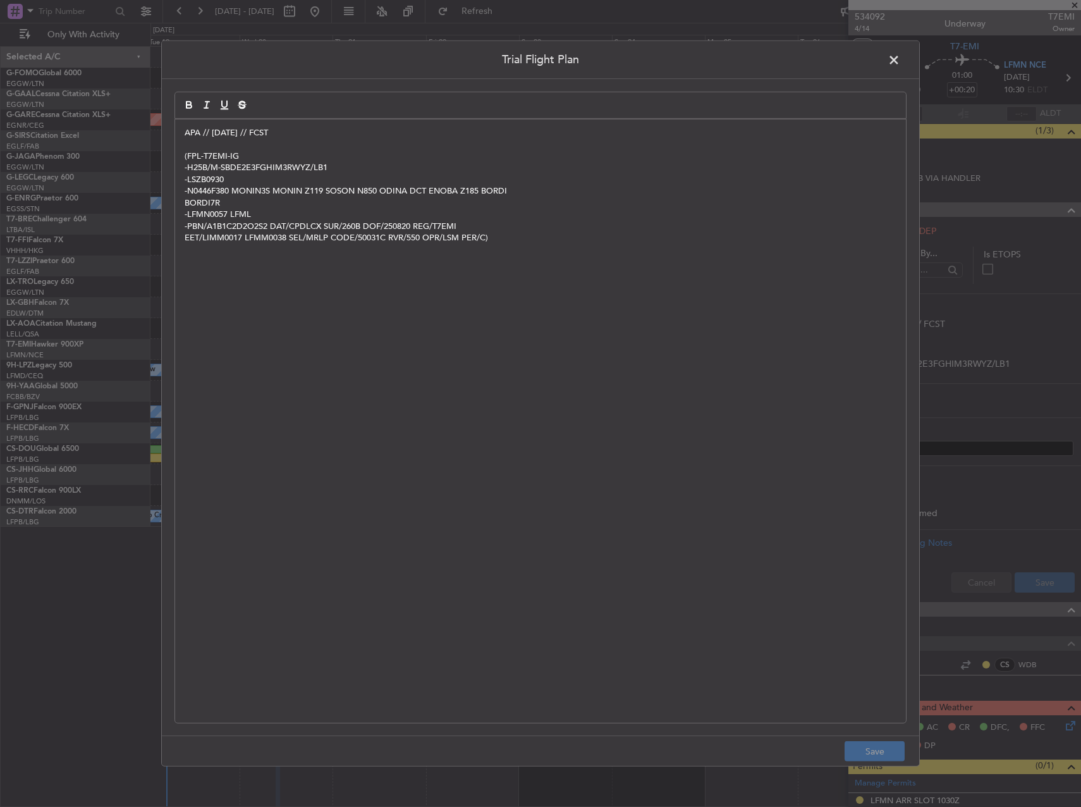
click at [179, 135] on div "APA // 18AUG // FCST (FPL-T7EMI-IG -H25B/M-SBDE2E3FGHIM3RWYZ/LB1 -LSZB0930 -N04…" at bounding box center [540, 421] width 731 height 603
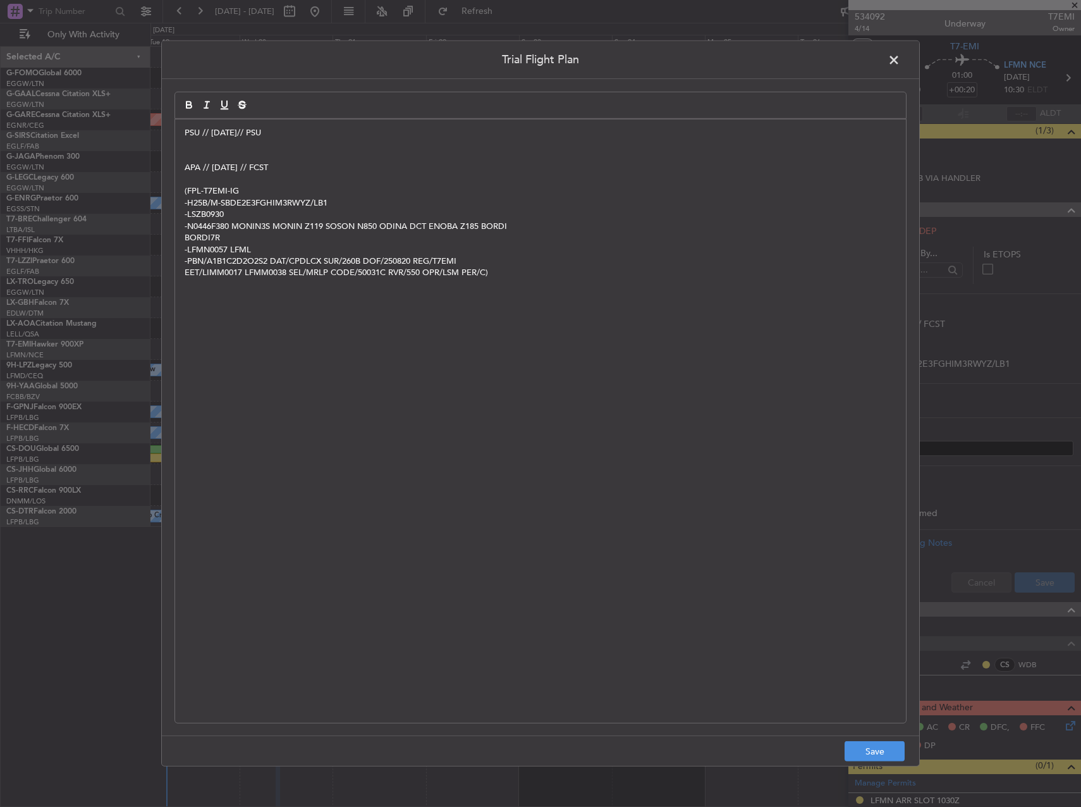
click at [236, 134] on p "PSU // 19AUG// PSU" at bounding box center [541, 132] width 712 height 11
click at [221, 147] on p at bounding box center [541, 144] width 712 height 11
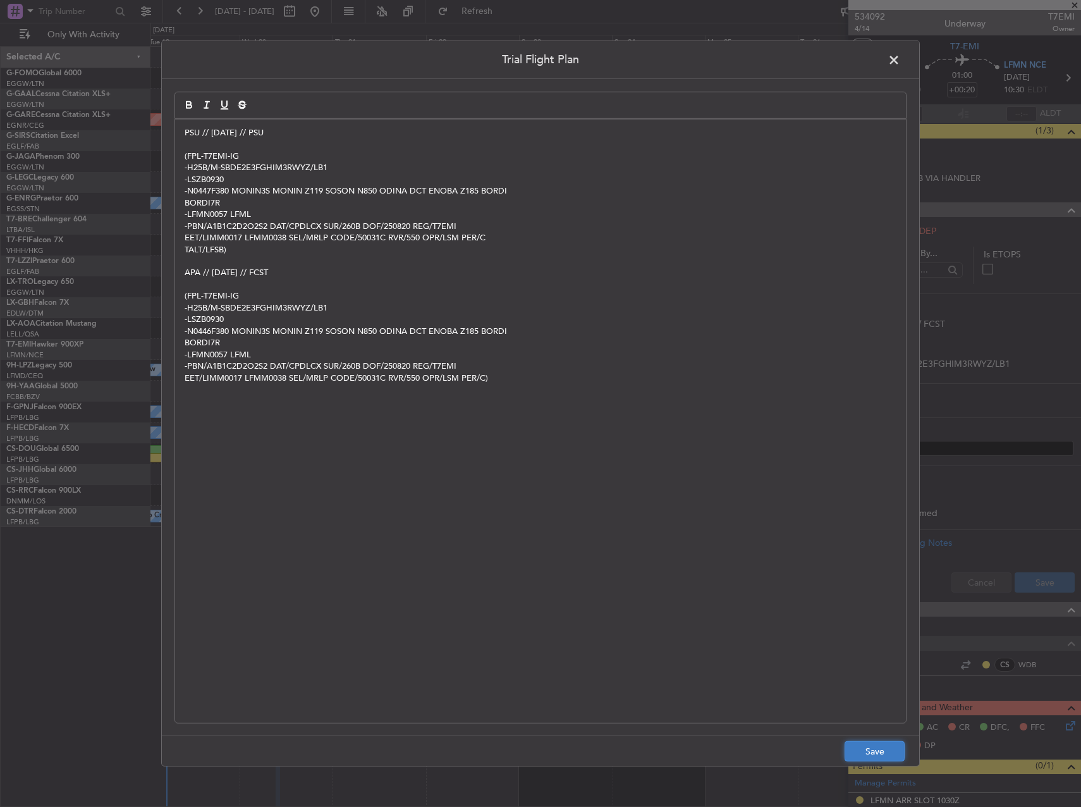
click at [882, 752] on button "Save" at bounding box center [875, 751] width 60 height 20
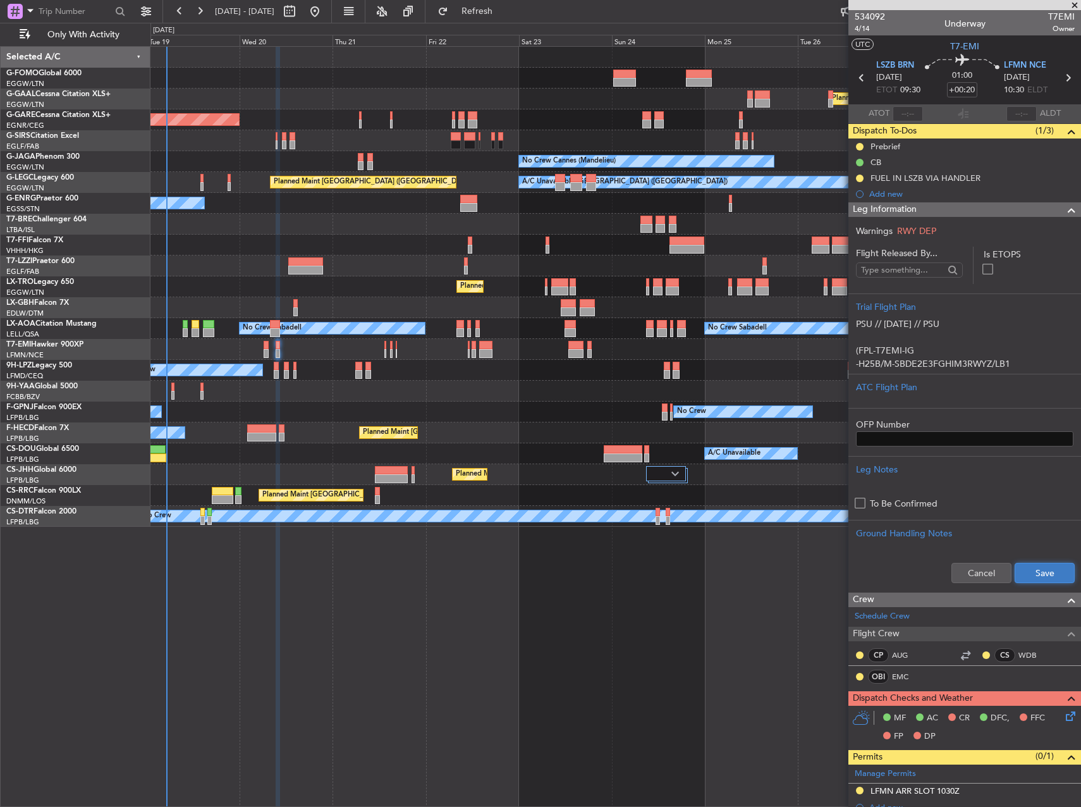
click at [1035, 569] on button "Save" at bounding box center [1045, 573] width 60 height 20
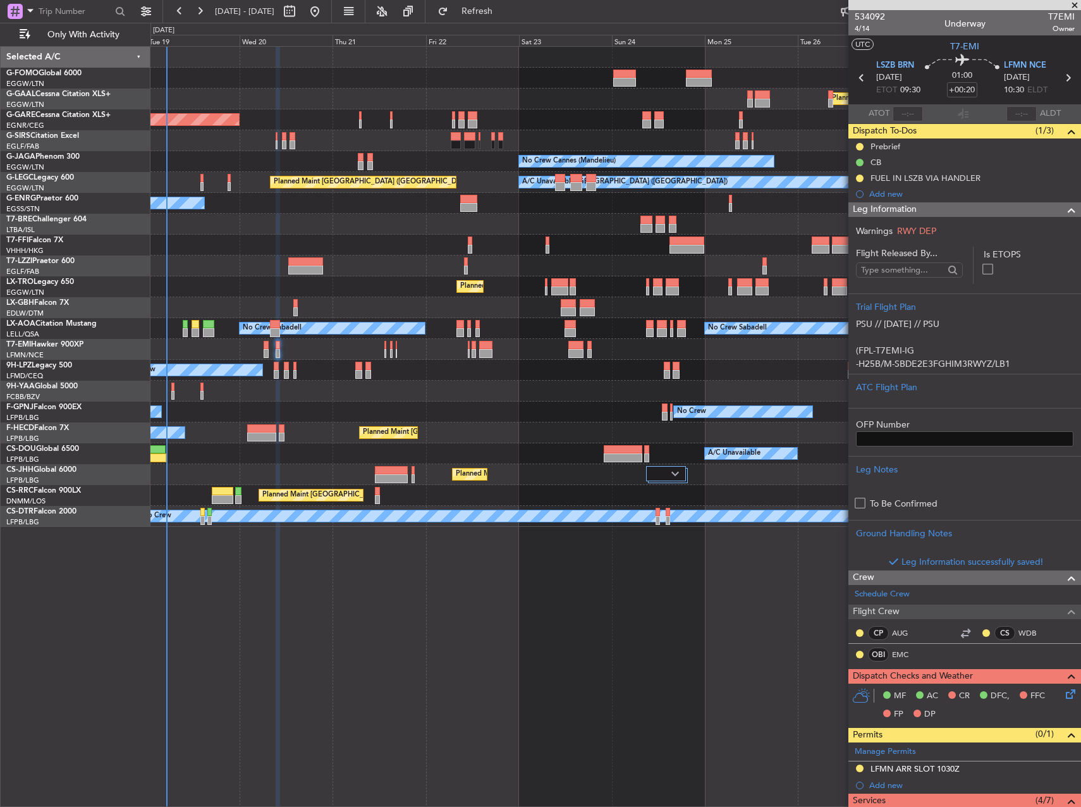
click at [326, 411] on div "No Crew No Crew No Crew" at bounding box center [616, 412] width 930 height 21
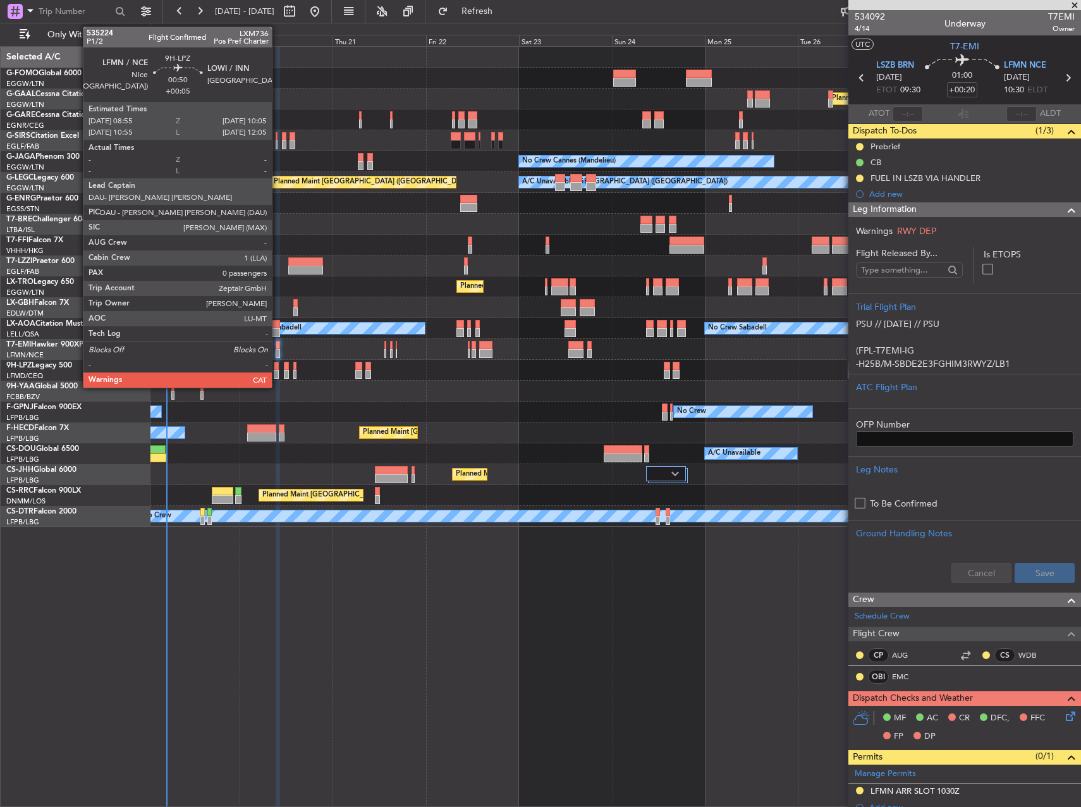
click at [277, 370] on div at bounding box center [276, 374] width 5 height 9
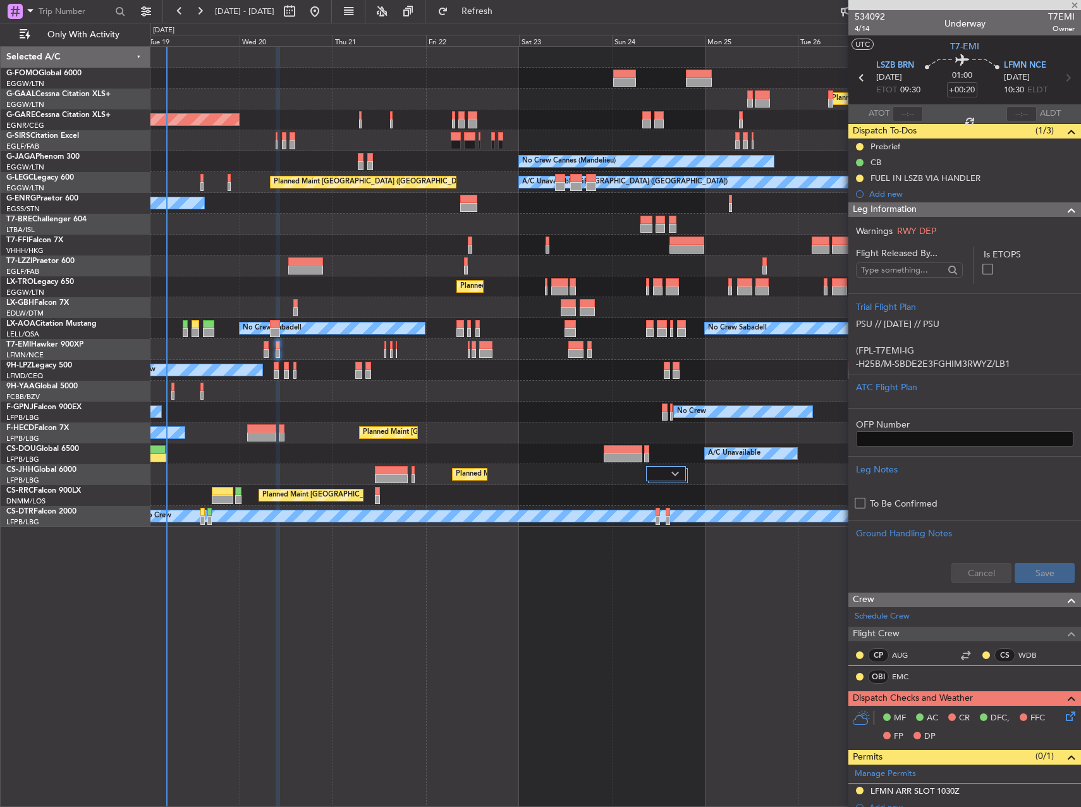
type input "+00:05"
type input "0"
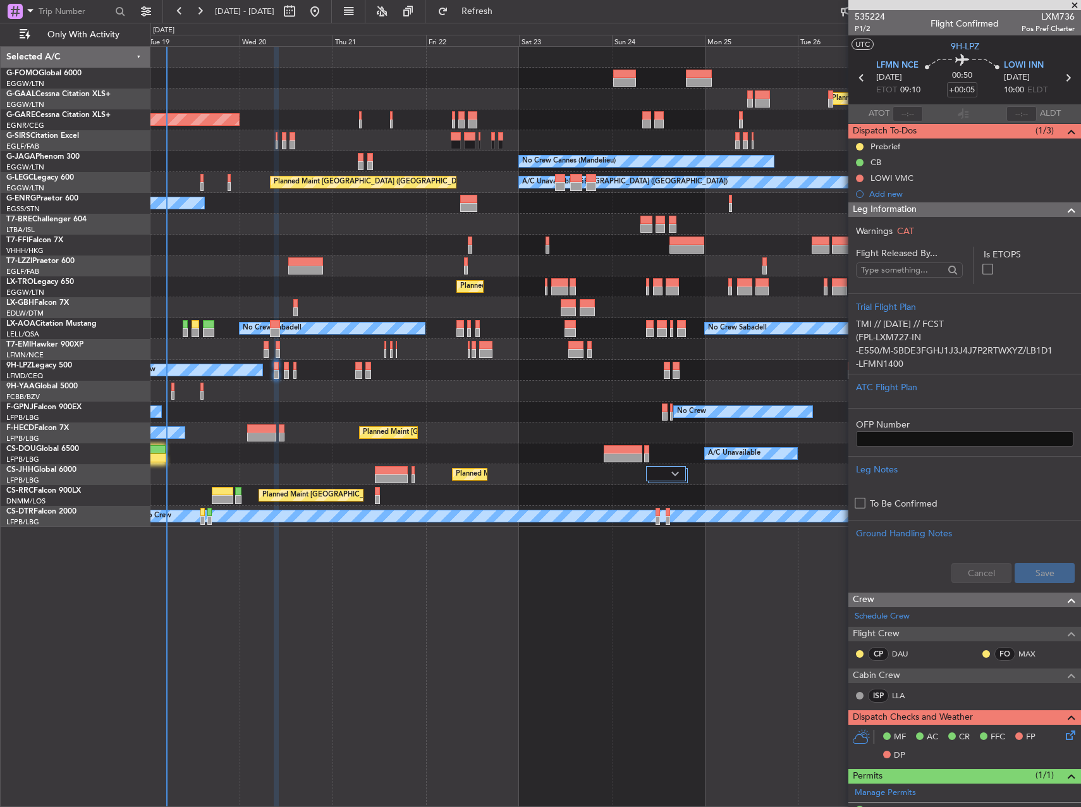
drag, startPoint x: 514, startPoint y: 16, endPoint x: 607, endPoint y: 16, distance: 92.3
click at [504, 16] on span "Refresh" at bounding box center [477, 11] width 53 height 9
click at [880, 145] on div "Prebrief" at bounding box center [886, 146] width 30 height 11
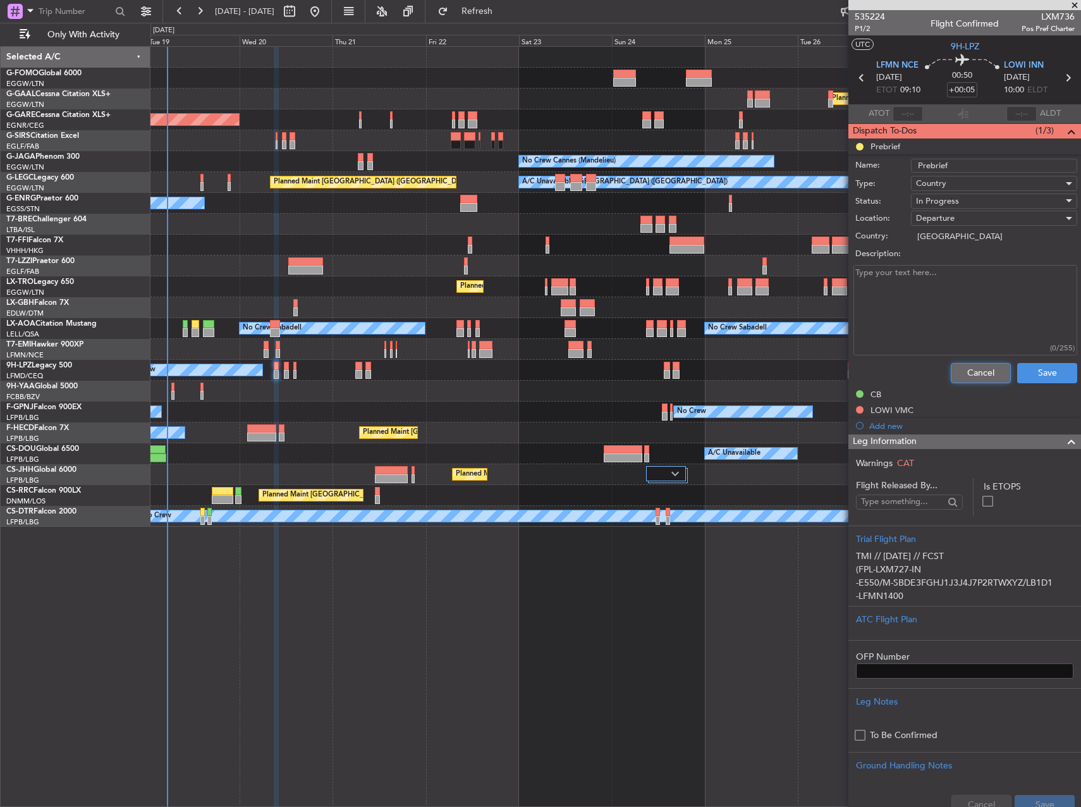
click at [962, 370] on button "Cancel" at bounding box center [981, 373] width 60 height 20
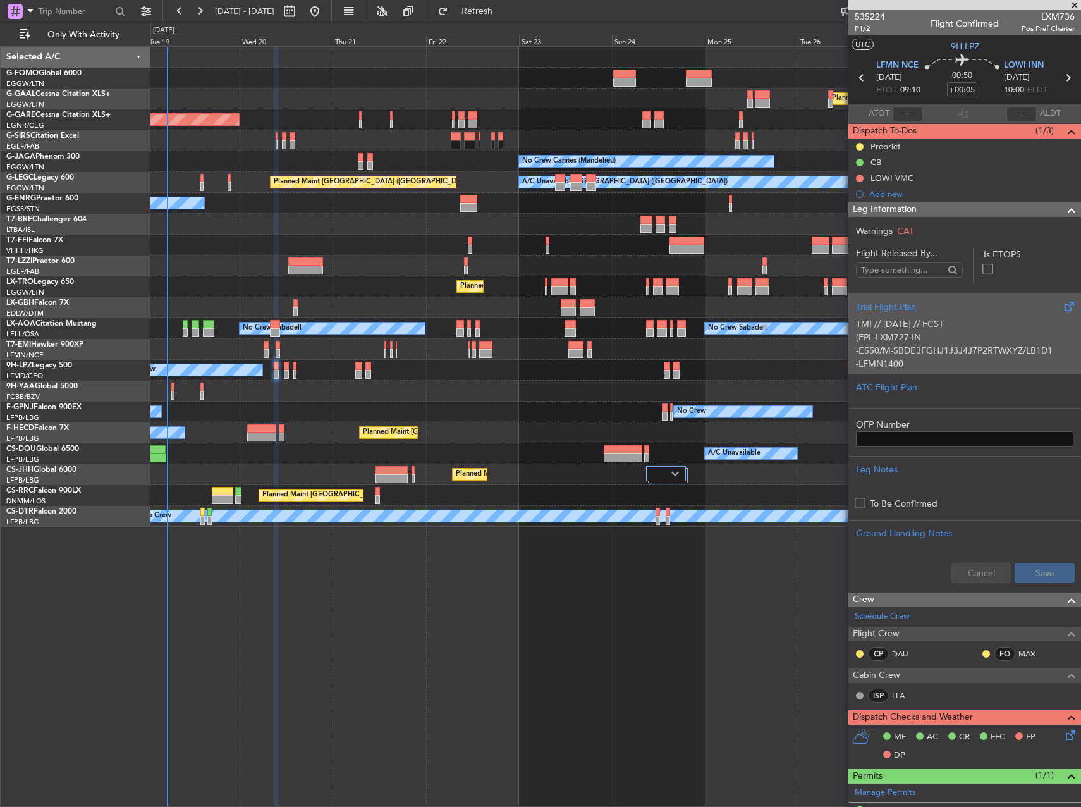
click at [958, 350] on div "TMI // 18AUG // FCST (FPL-LXM727-IN -E550/M-SBDE3FGHJ1J3J4J7P2RTWXYZ/LB1D1 -LFM…" at bounding box center [965, 341] width 218 height 54
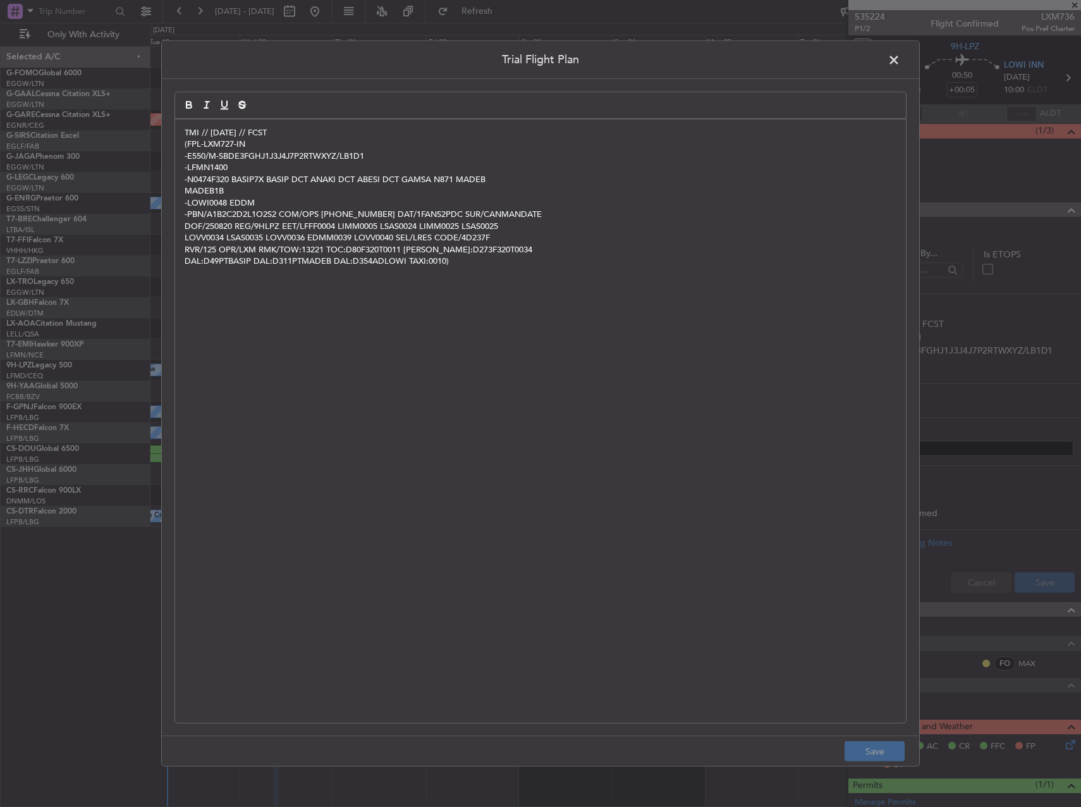
click at [187, 133] on p "TMI // 18AUG // FCST" at bounding box center [541, 132] width 712 height 11
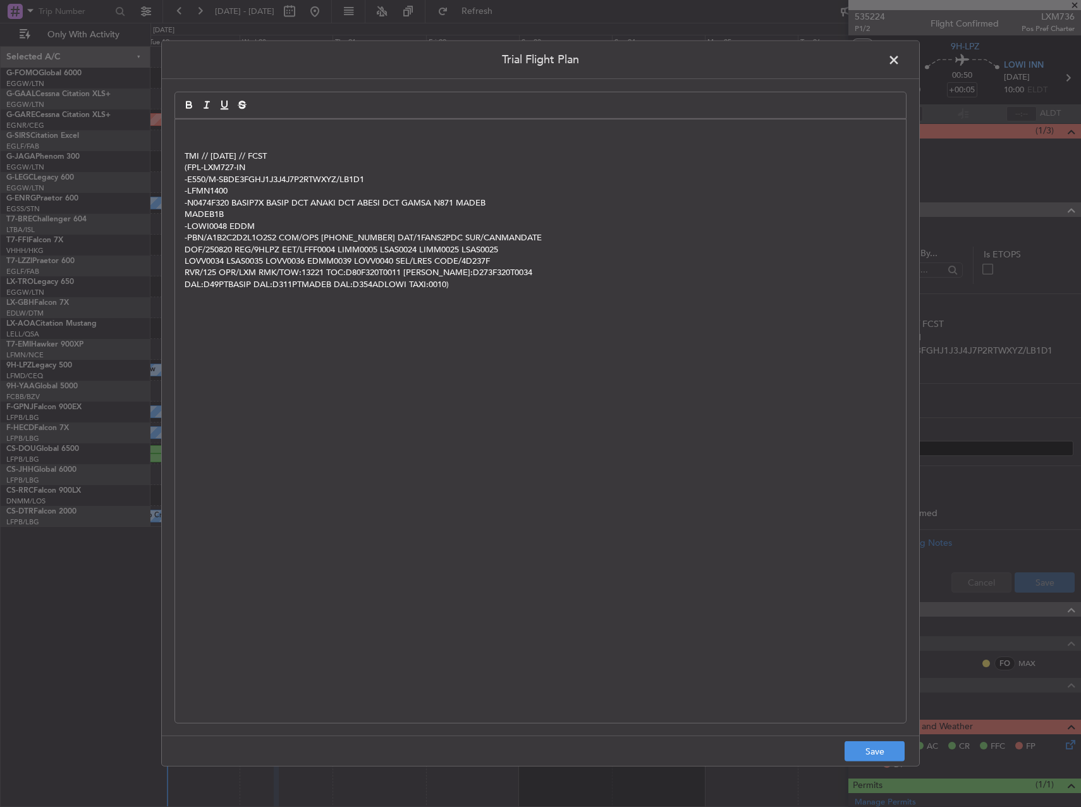
click at [266, 152] on p "TMI // 18AUG // FCST" at bounding box center [541, 156] width 712 height 11
click at [276, 152] on p "TMI // 18AUG // FCST" at bounding box center [541, 156] width 712 height 11
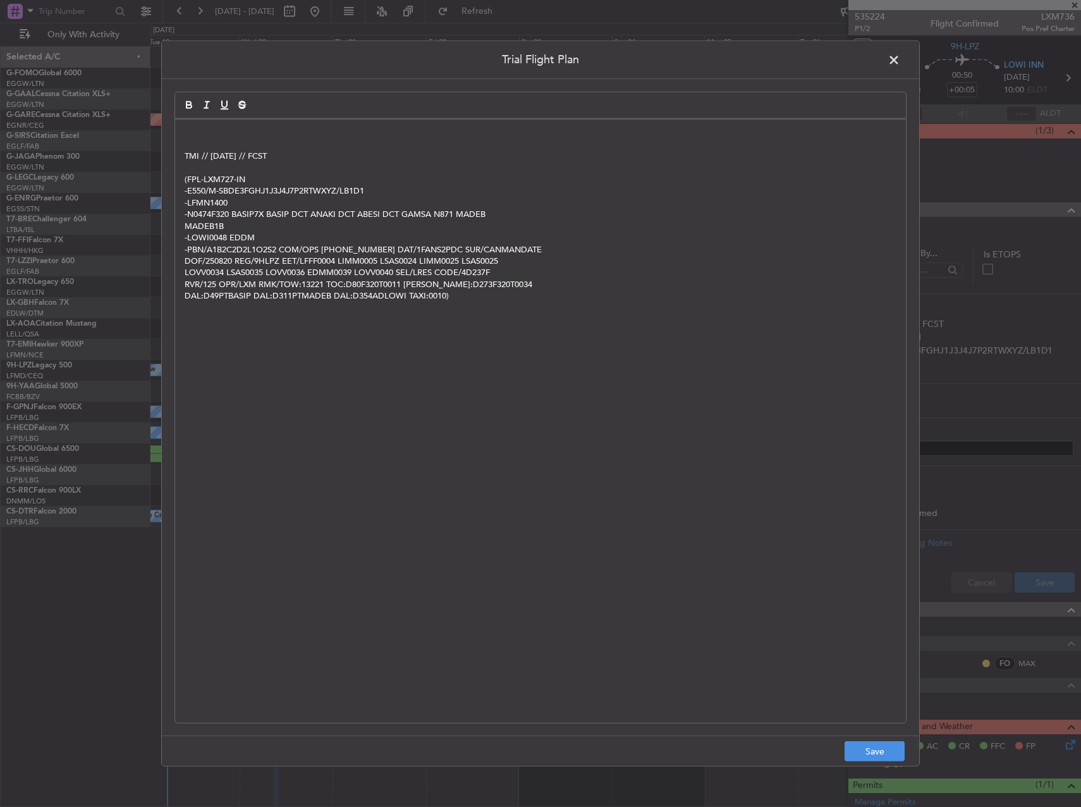
click at [245, 129] on p at bounding box center [541, 132] width 712 height 11
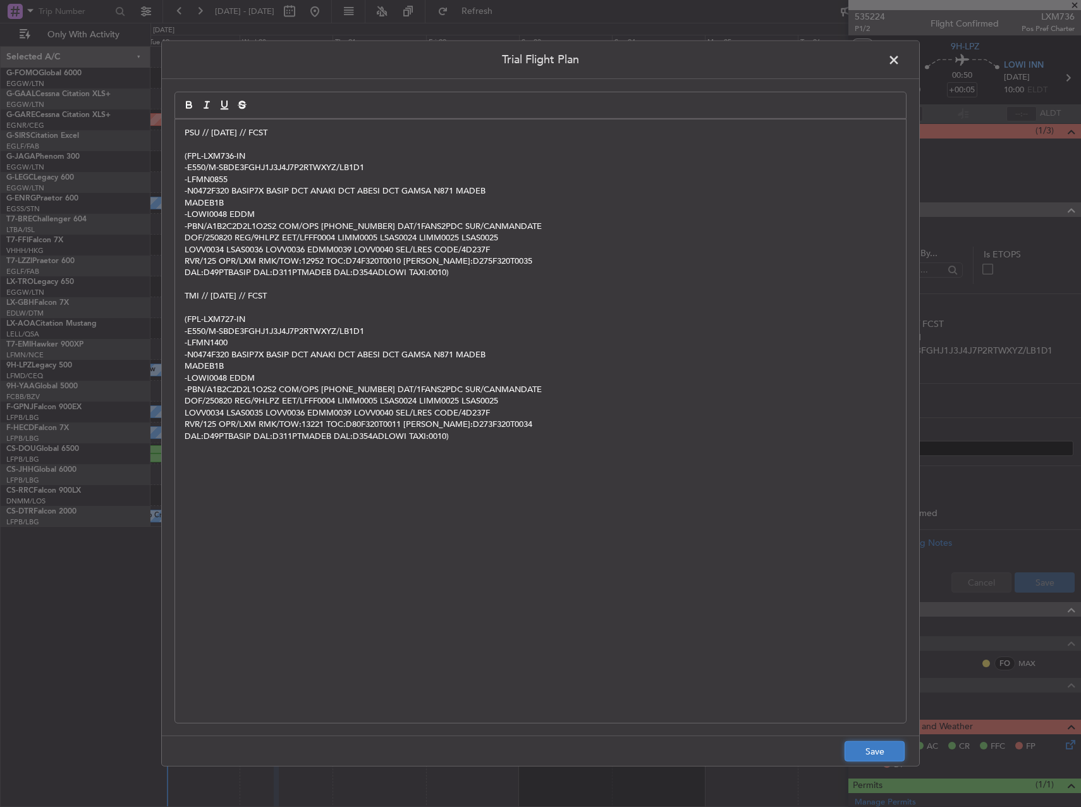
click at [868, 751] on button "Save" at bounding box center [875, 751] width 60 height 20
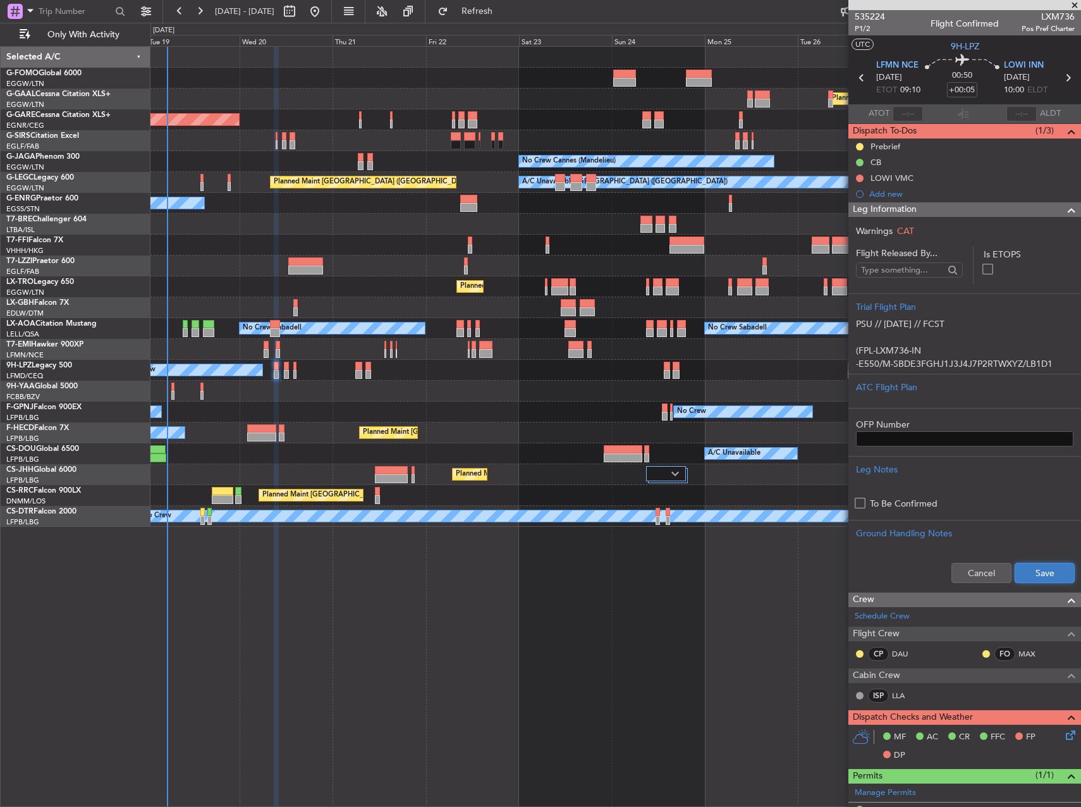
click at [1041, 572] on button "Save" at bounding box center [1045, 573] width 60 height 20
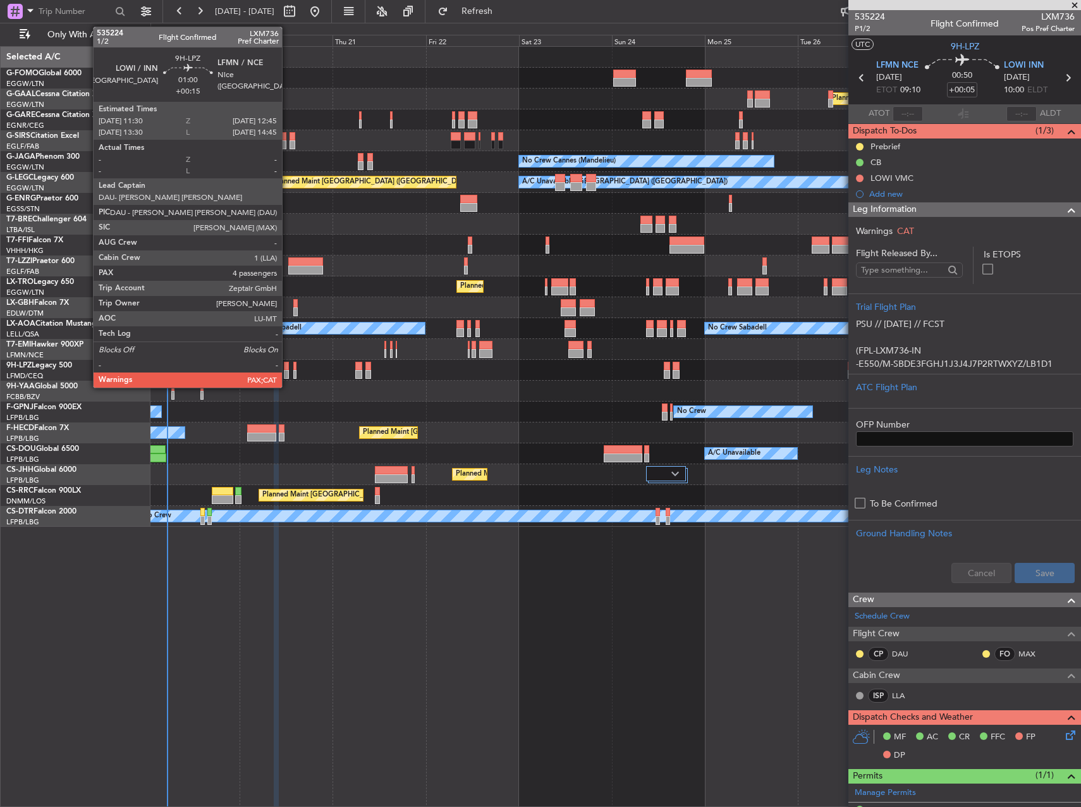
click at [288, 370] on div at bounding box center [286, 374] width 5 height 9
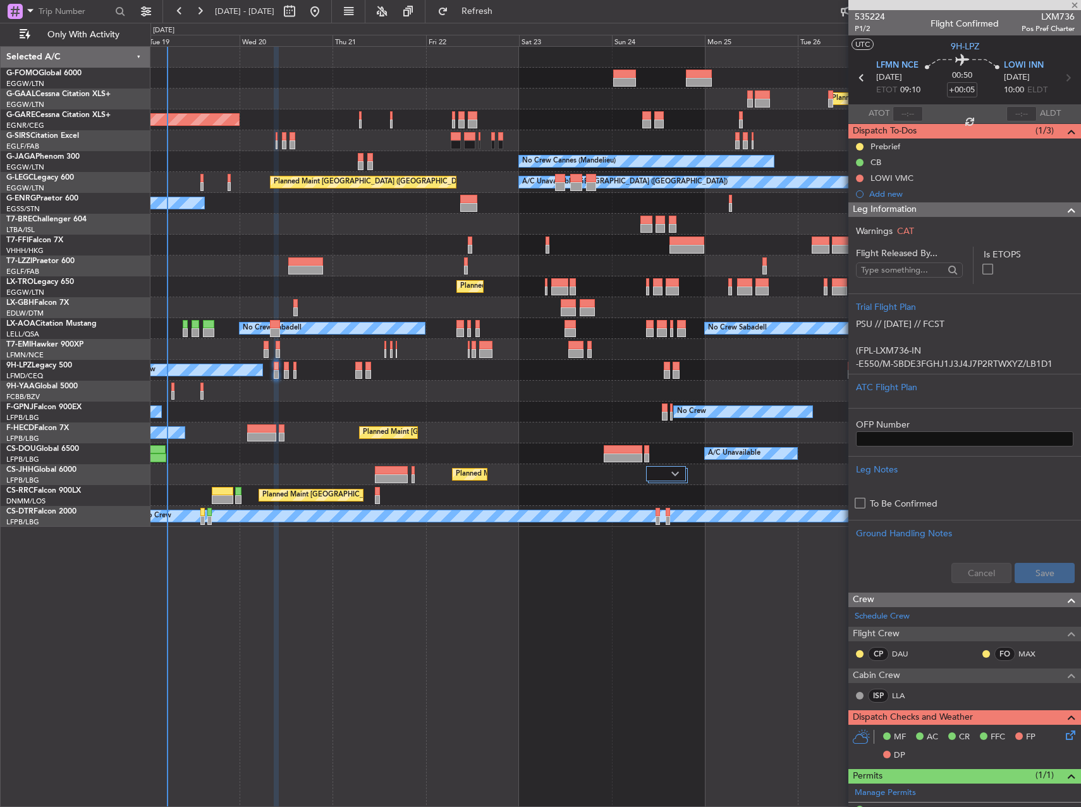
type input "+00:15"
type input "4"
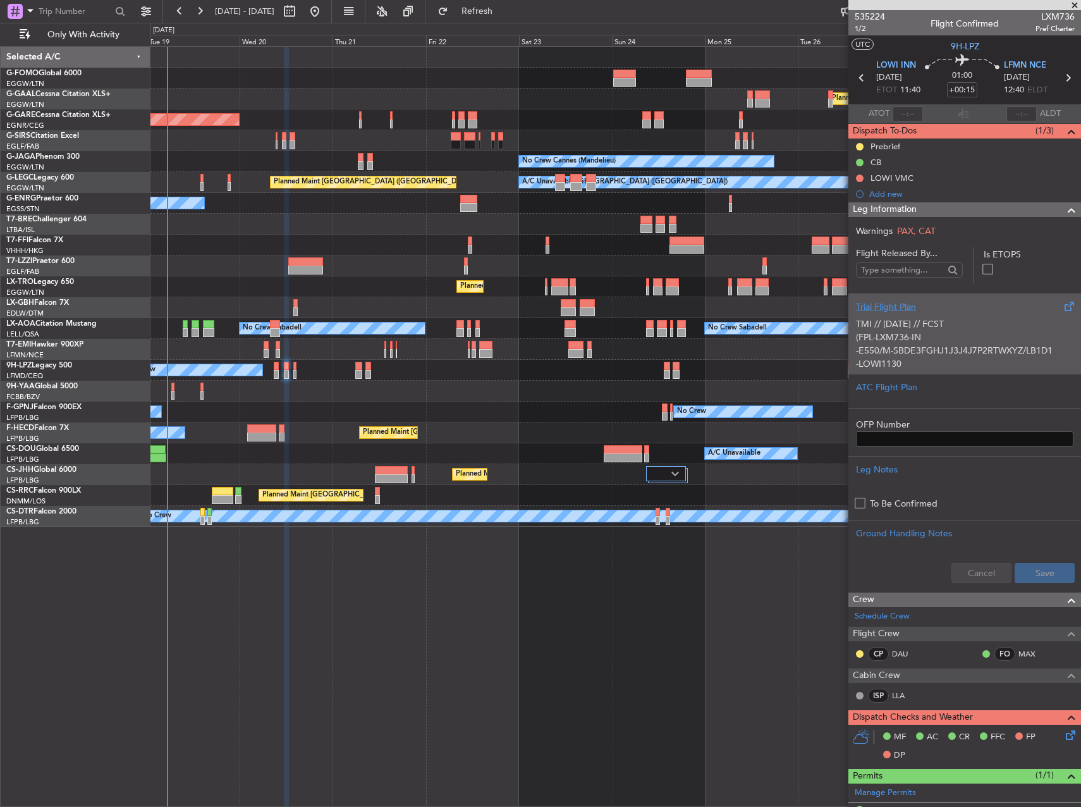
click at [975, 348] on div "TMI // 18AUG // FCST (FPL-LXM736-IN -E550/M-SBDE3FGHJ1J3J4J7P2RTWXYZ/LB1D1 -LOW…" at bounding box center [965, 341] width 218 height 54
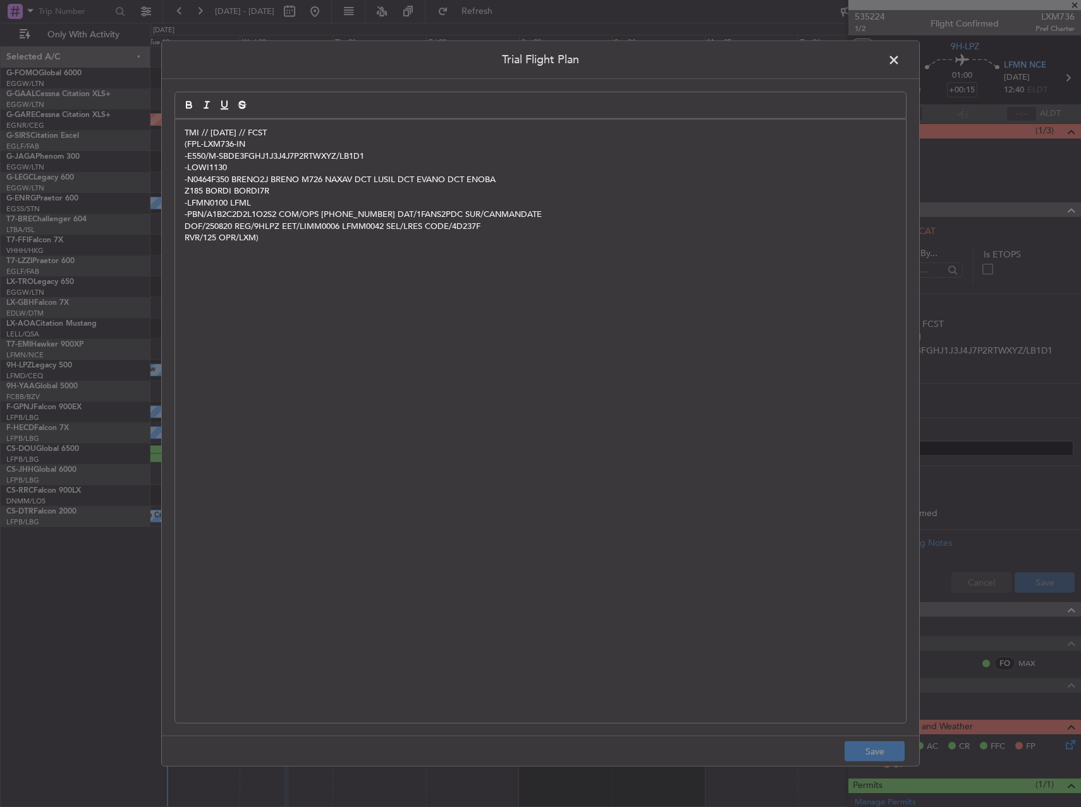
drag, startPoint x: 182, startPoint y: 132, endPoint x: 193, endPoint y: 133, distance: 10.8
click at [182, 132] on div "TMI // 18AUG // FCST (FPL-LXM736-IN -E550/M-SBDE3FGHJ1J3J4J7P2RTWXYZ/LB1D1 -LOW…" at bounding box center [540, 421] width 731 height 603
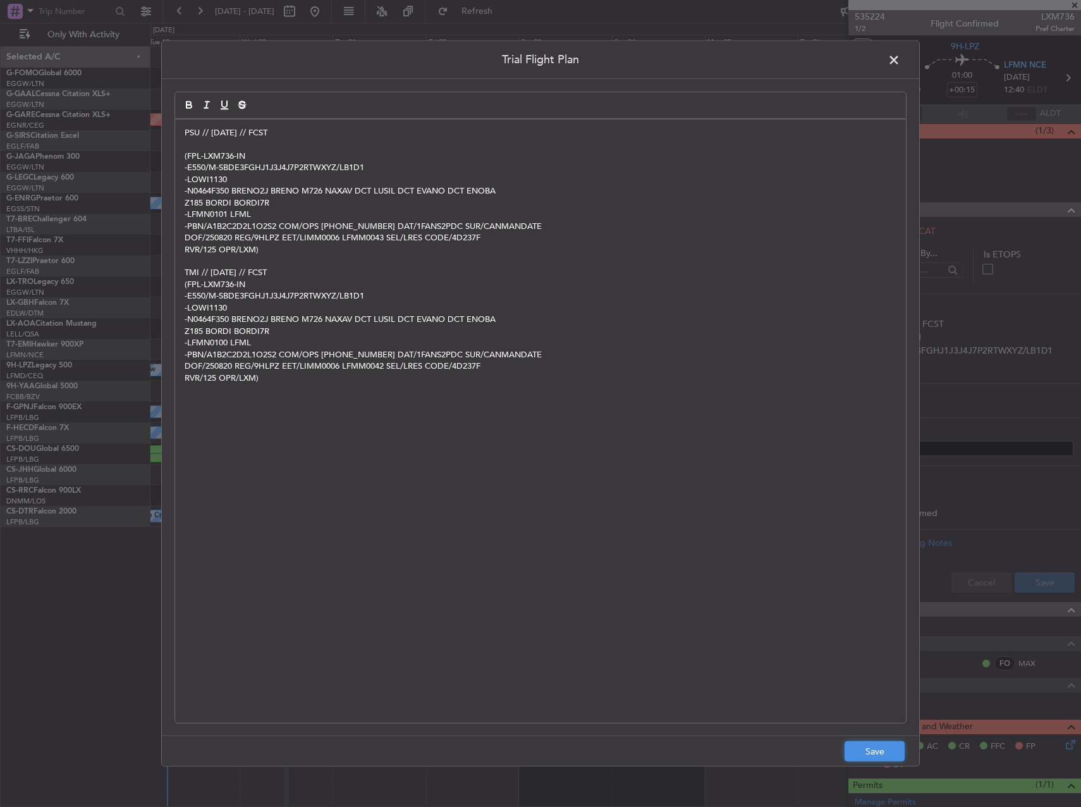
click at [882, 753] on button "Save" at bounding box center [875, 751] width 60 height 20
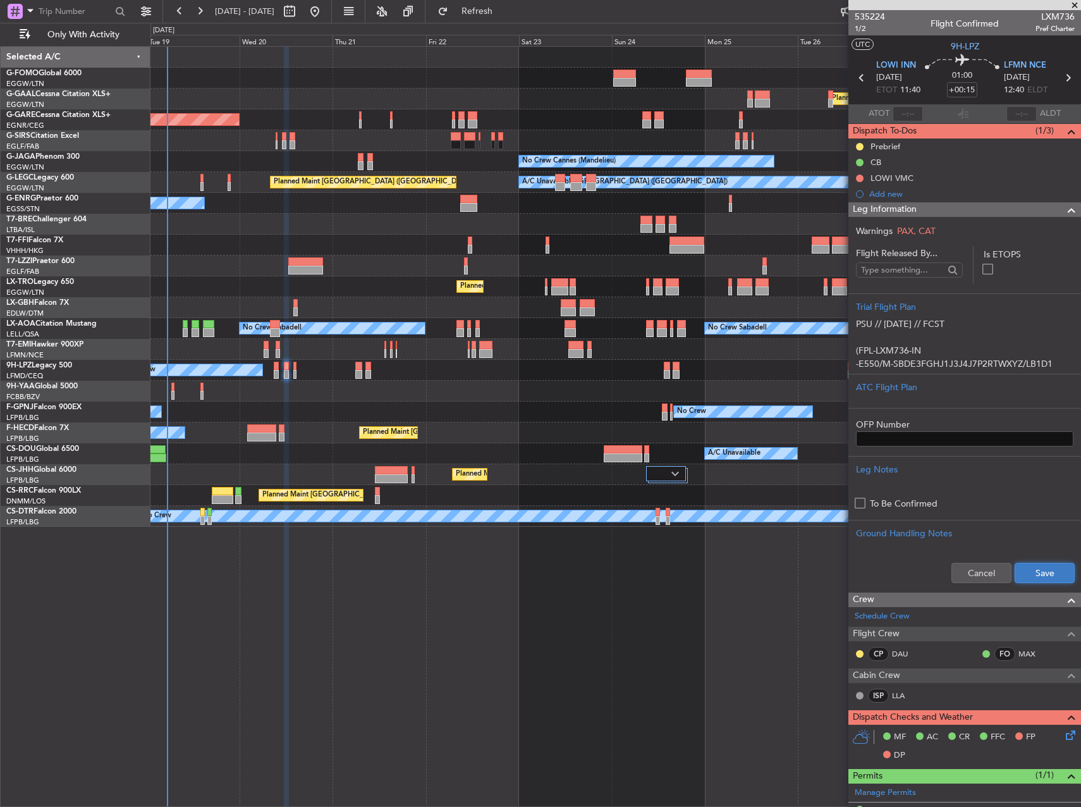
click at [1044, 569] on button "Save" at bounding box center [1045, 573] width 60 height 20
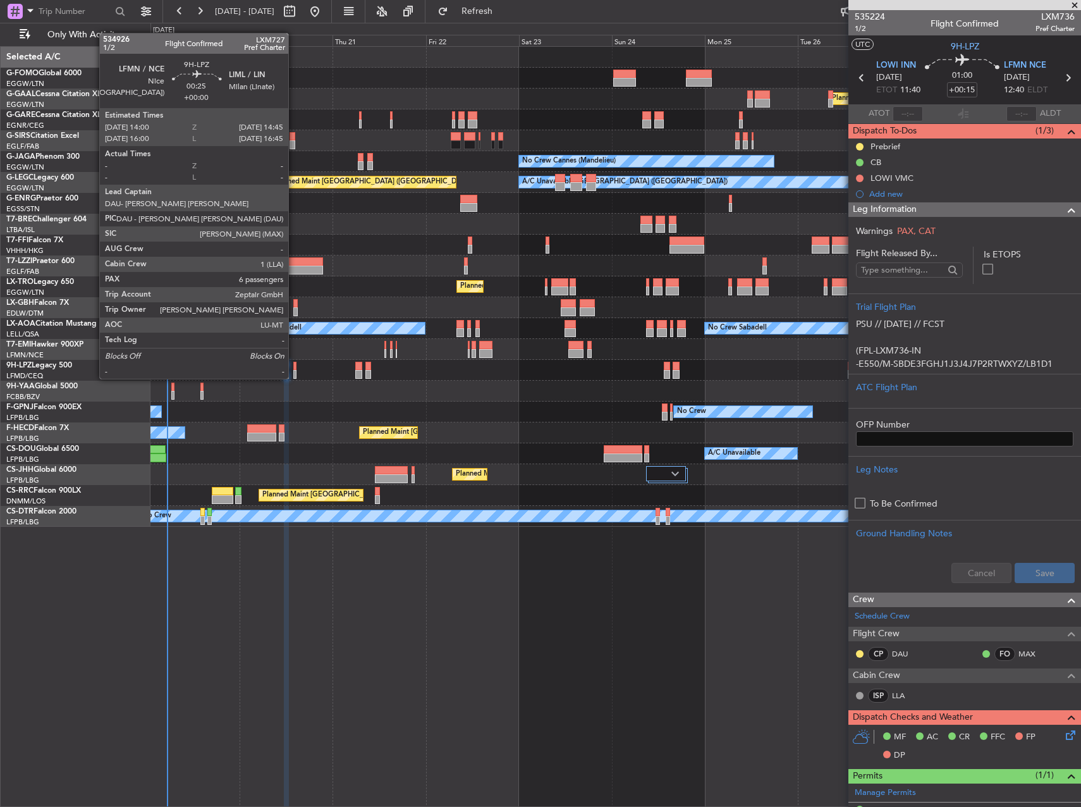
click at [294, 366] on div at bounding box center [294, 366] width 3 height 9
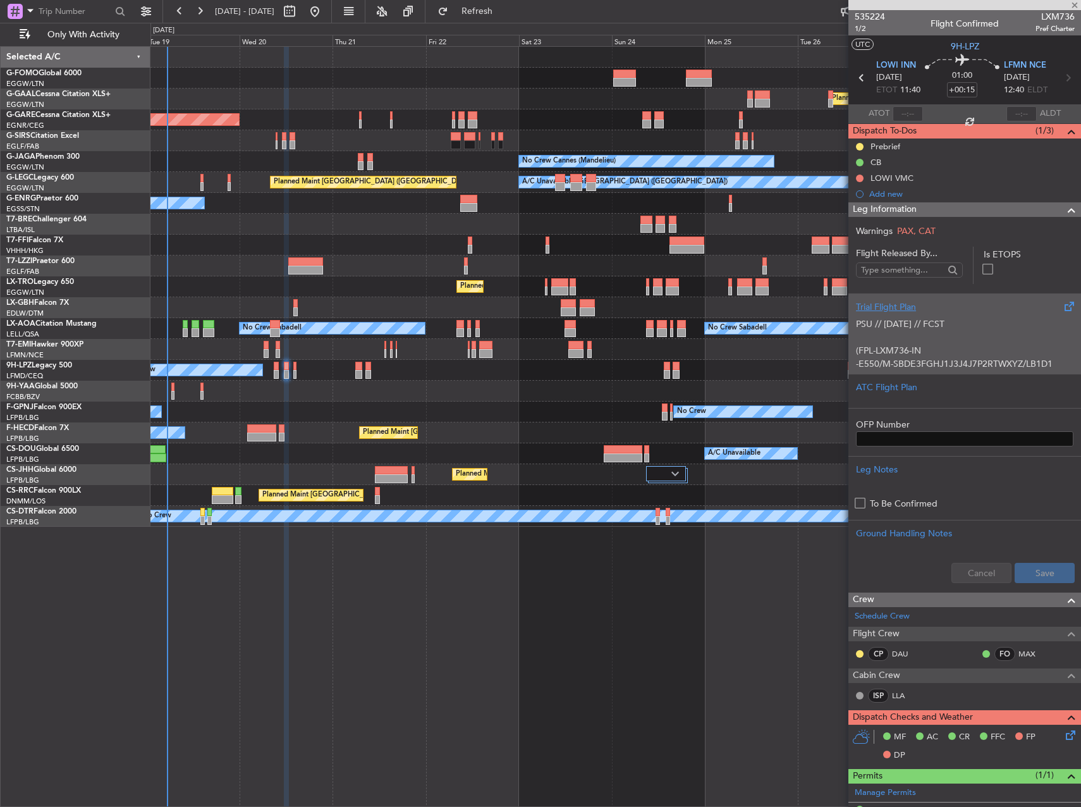
type input "6"
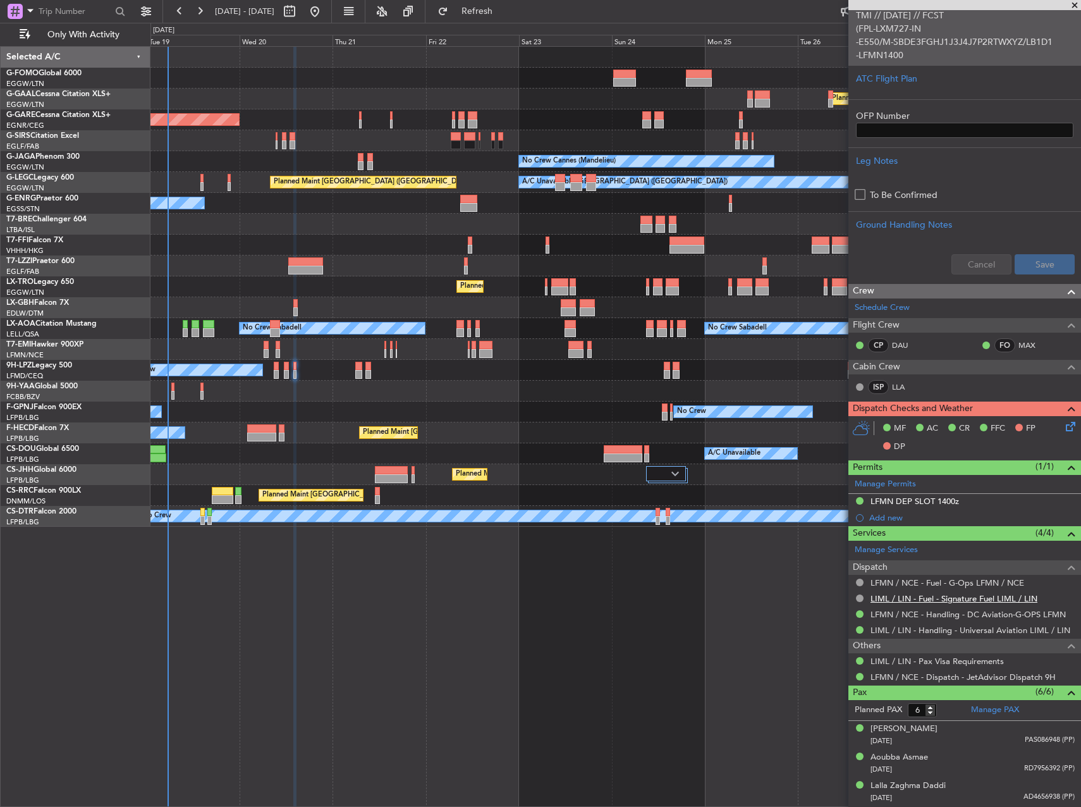
scroll to position [402, 0]
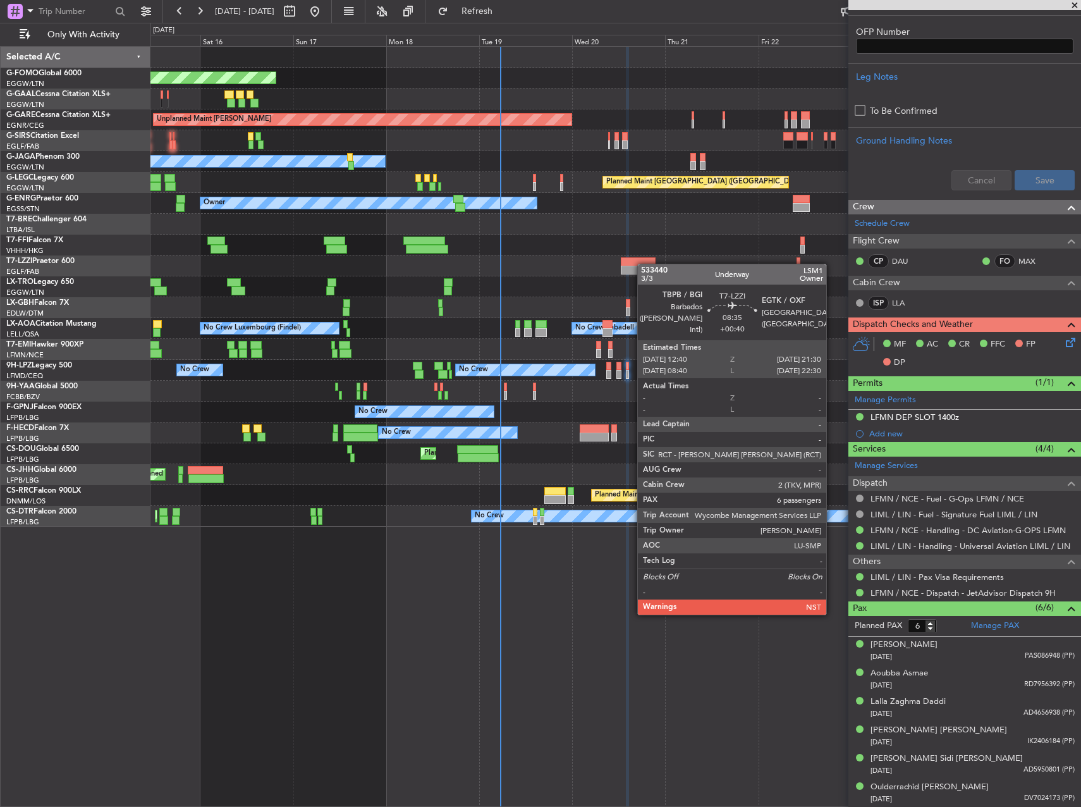
click at [644, 264] on div at bounding box center [638, 261] width 35 height 9
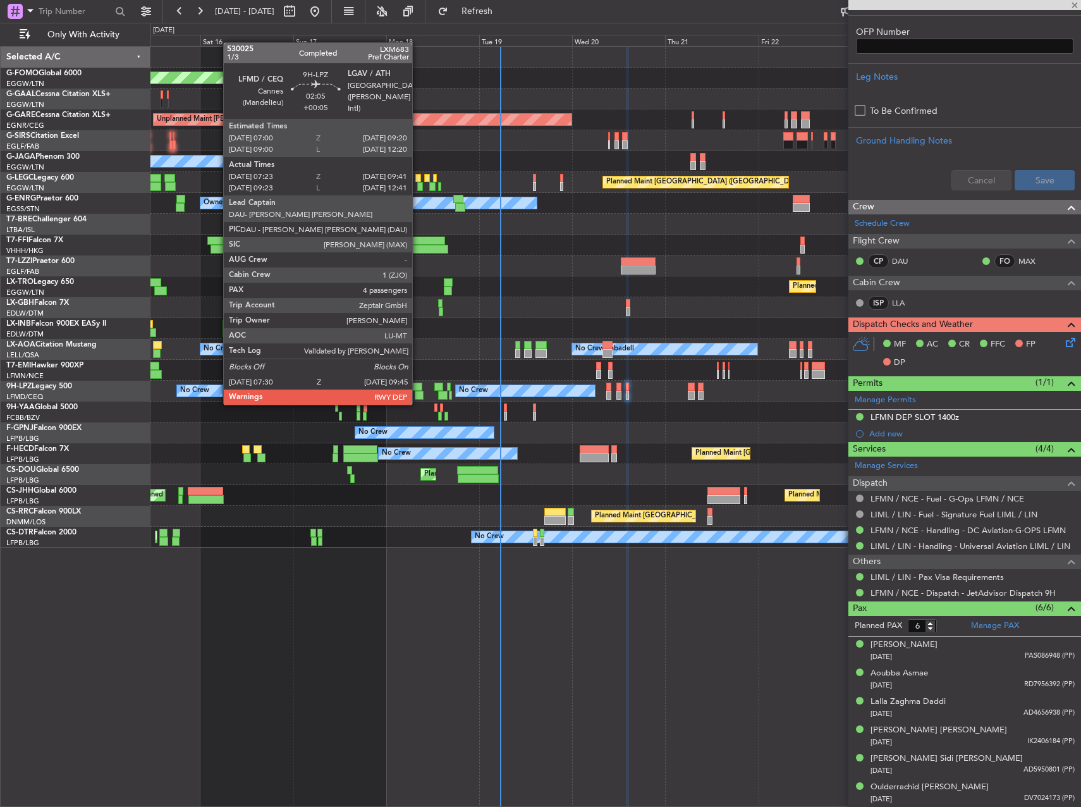
type input "+00:40"
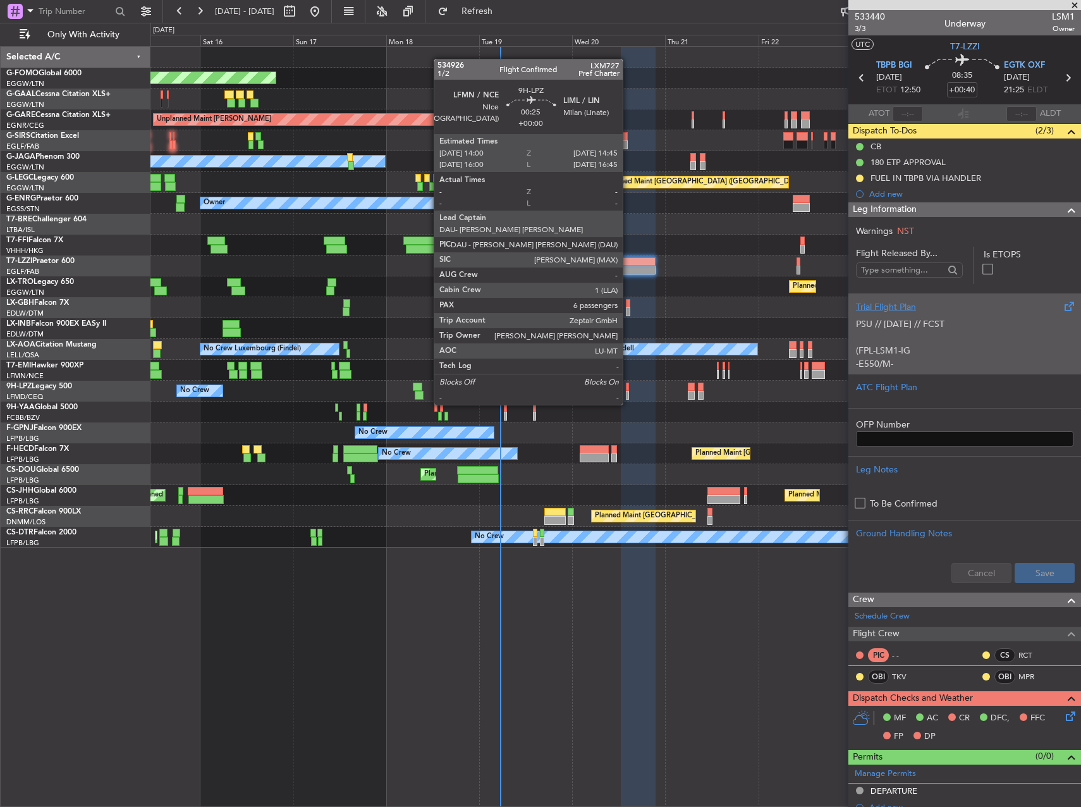
click at [629, 392] on div at bounding box center [627, 395] width 3 height 9
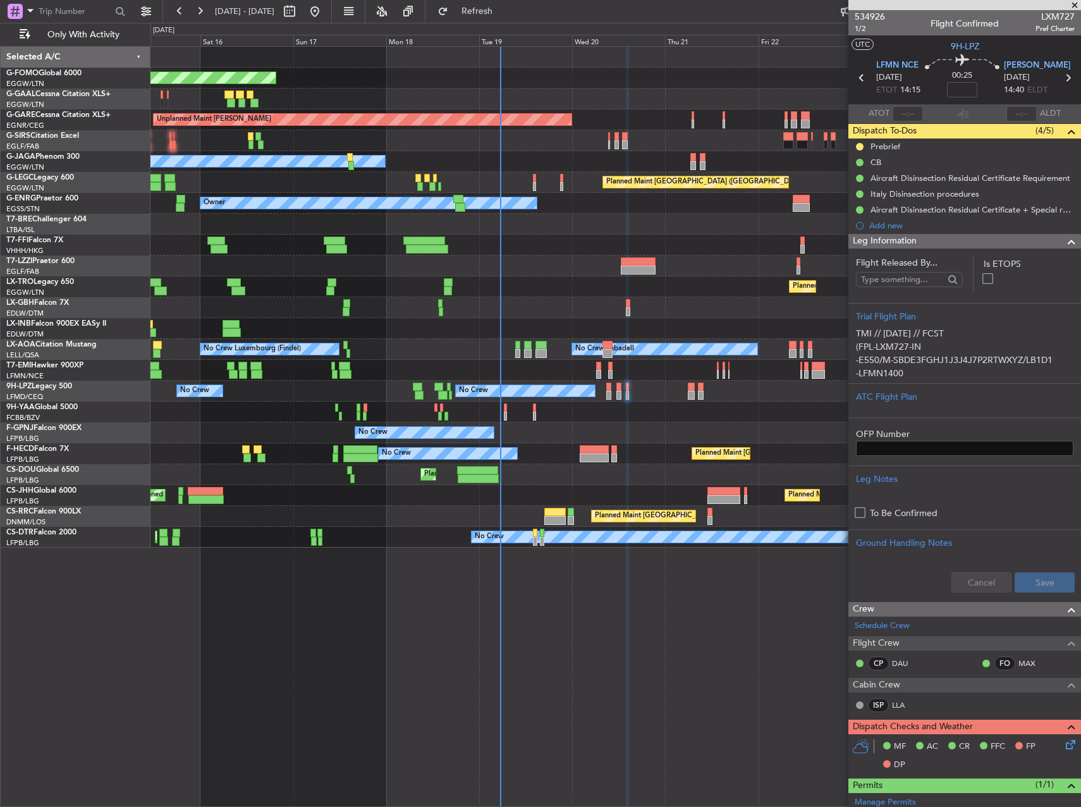
click at [951, 360] on p "TMI // 18AUG // FCST (FPL-LXM727-IN -E550/M-SBDE3FGHJ1J3J4J7P2RTWXYZ/LB1D1 -LFM…" at bounding box center [965, 440] width 218 height 226
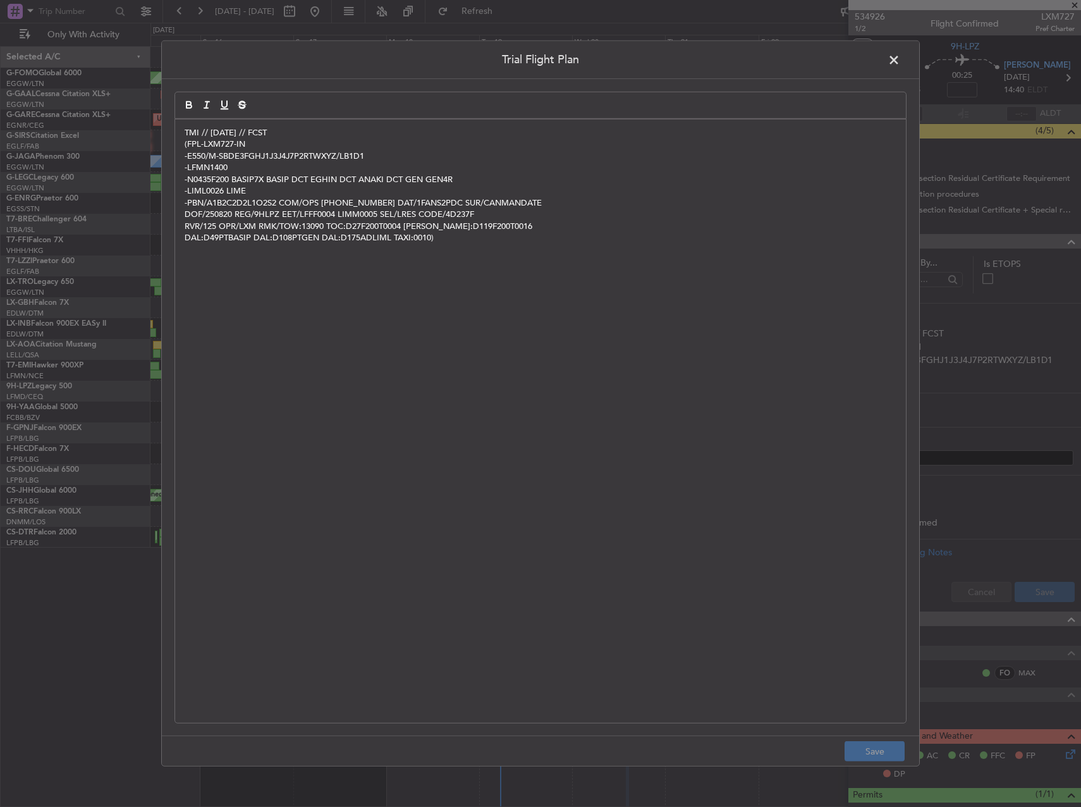
click at [183, 132] on div "TMI // 18AUG // FCST (FPL-LXM727-IN -E550/M-SBDE3FGHJ1J3J4J7P2RTWXYZ/LB1D1 -LFM…" at bounding box center [540, 421] width 731 height 603
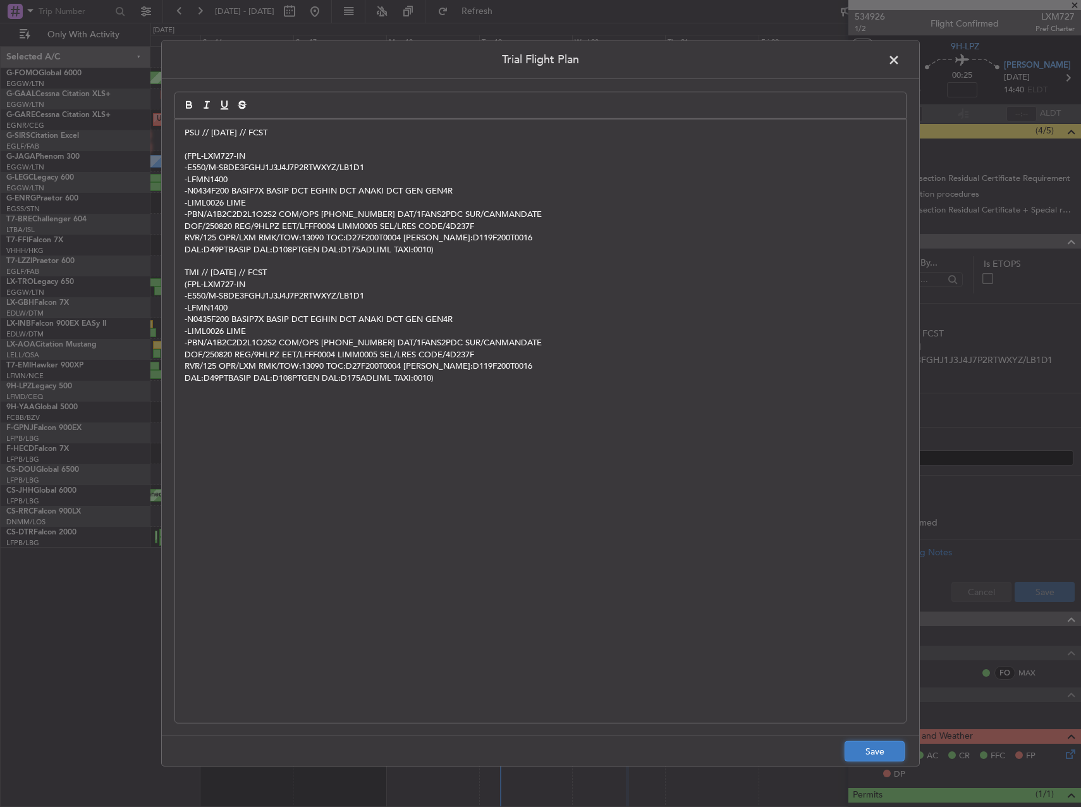
click at [878, 746] on button "Save" at bounding box center [875, 751] width 60 height 20
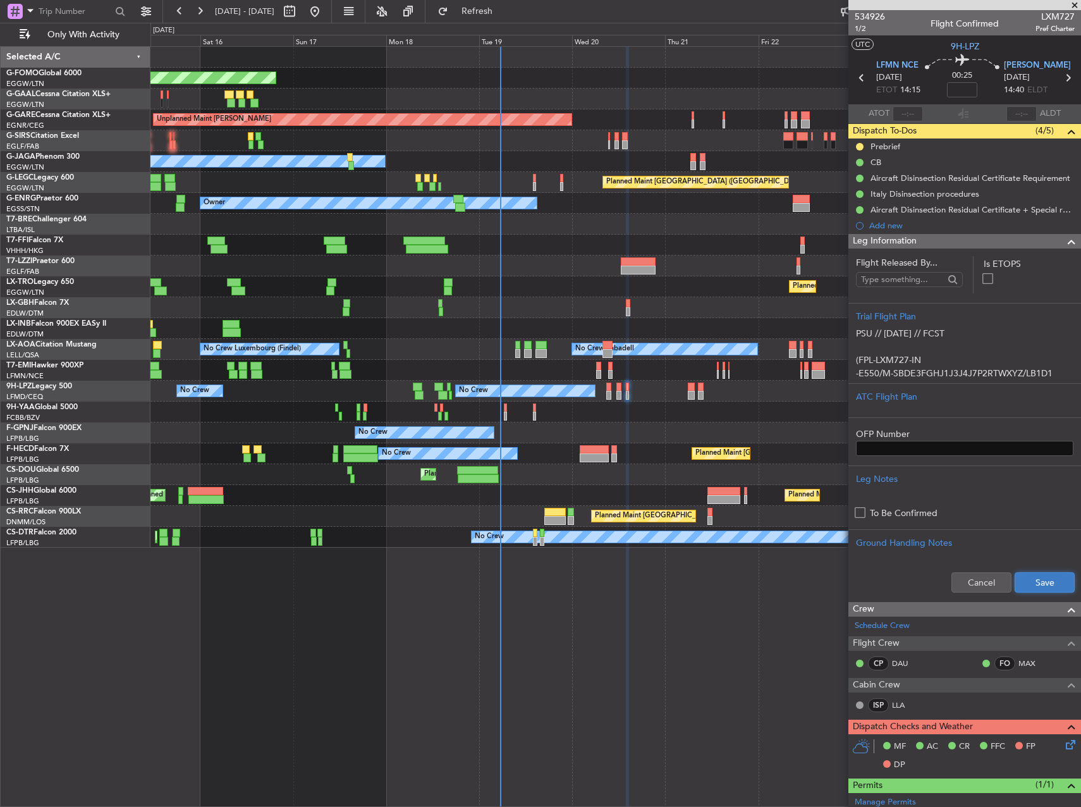
click at [1052, 578] on button "Save" at bounding box center [1045, 582] width 60 height 20
click at [631, 645] on div "Planned Maint Windsor Locks (Bradley Intl) Planned Maint Planned Maint Dusseldo…" at bounding box center [616, 426] width 931 height 761
click at [555, 323] on div at bounding box center [616, 328] width 930 height 21
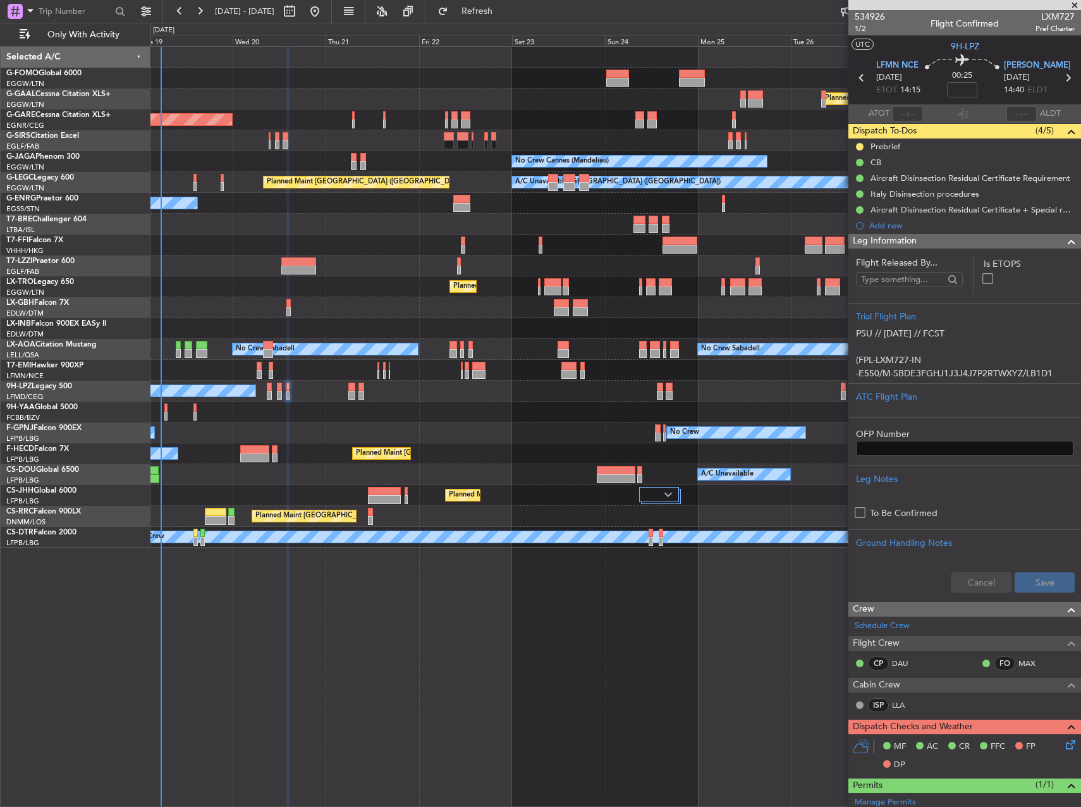
click at [297, 326] on div "Planned Maint Windsor Locks (Bradley Intl) Planned Maint Dusseldorf Unplanned M…" at bounding box center [616, 297] width 930 height 501
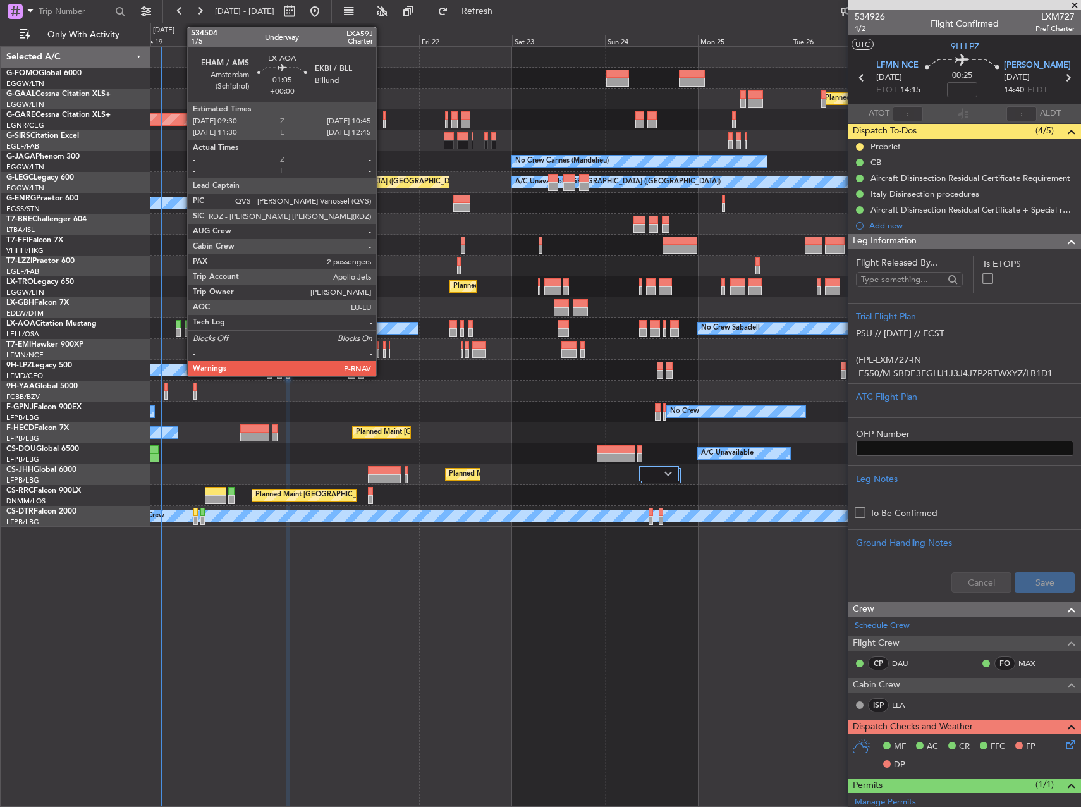
click at [181, 327] on div at bounding box center [178, 324] width 5 height 9
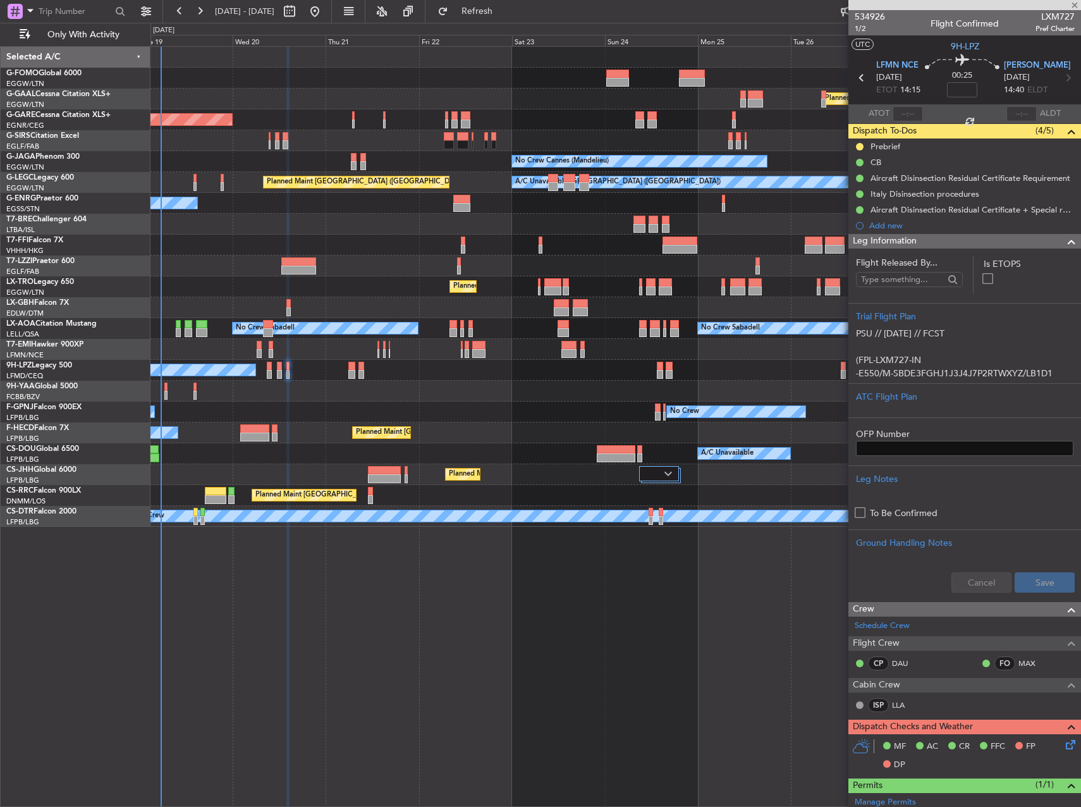
type input "2"
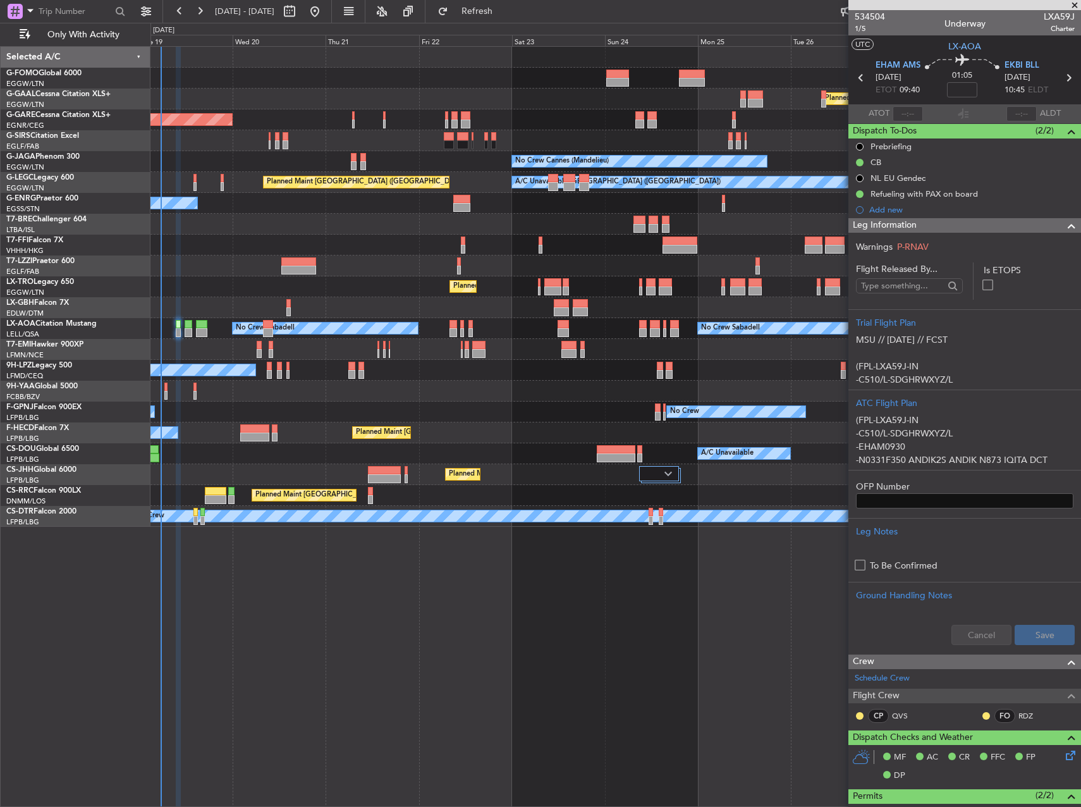
click at [192, 328] on div "No Crew Sabadell No Crew Sabadell No Crew Luxembourg (Findel)" at bounding box center [616, 328] width 930 height 21
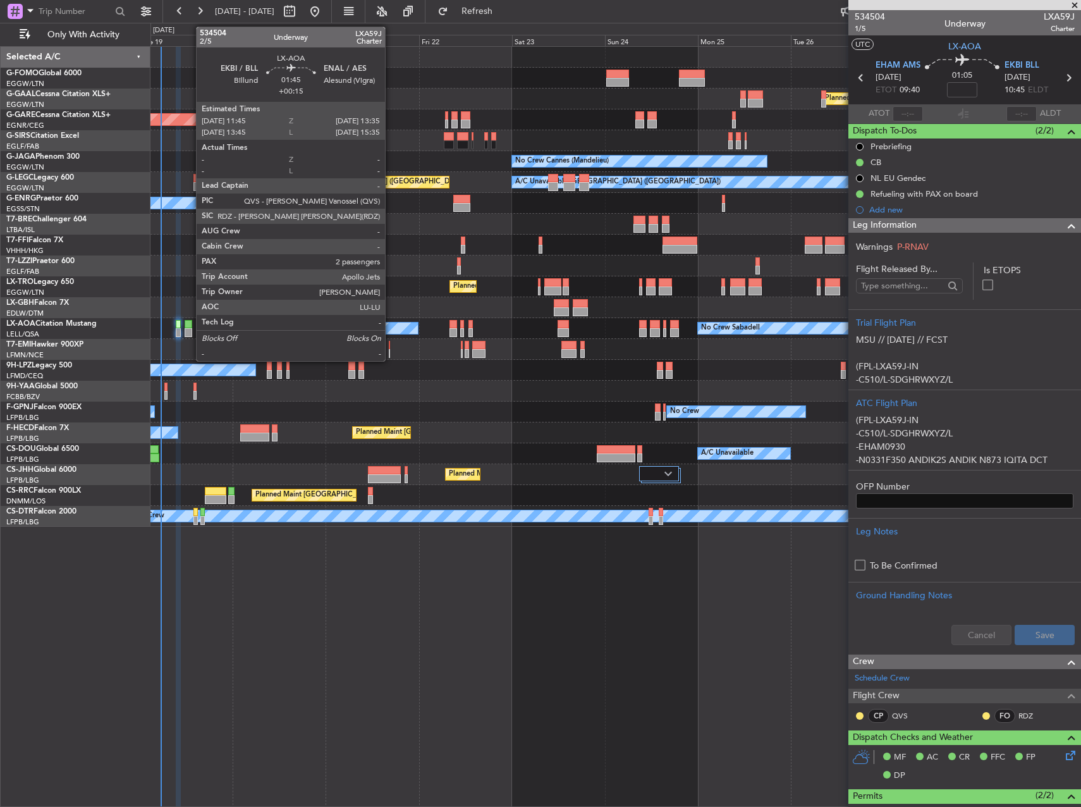
click at [190, 329] on div at bounding box center [189, 332] width 8 height 9
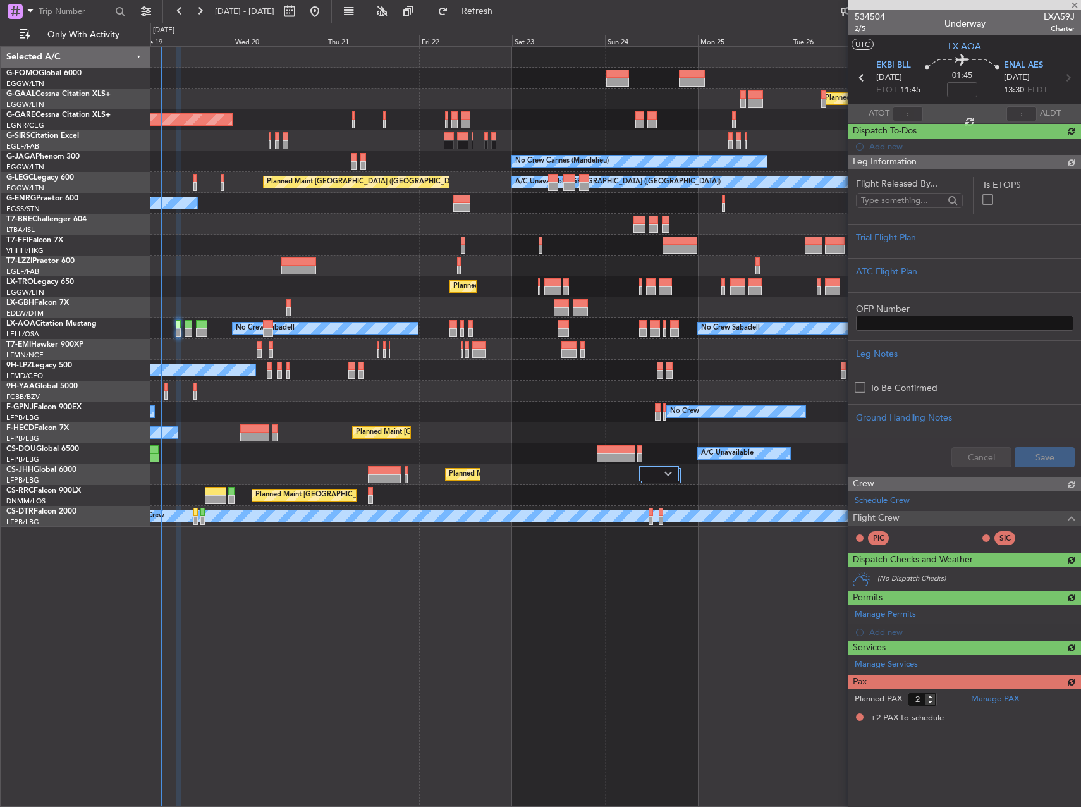
type input "+00:15"
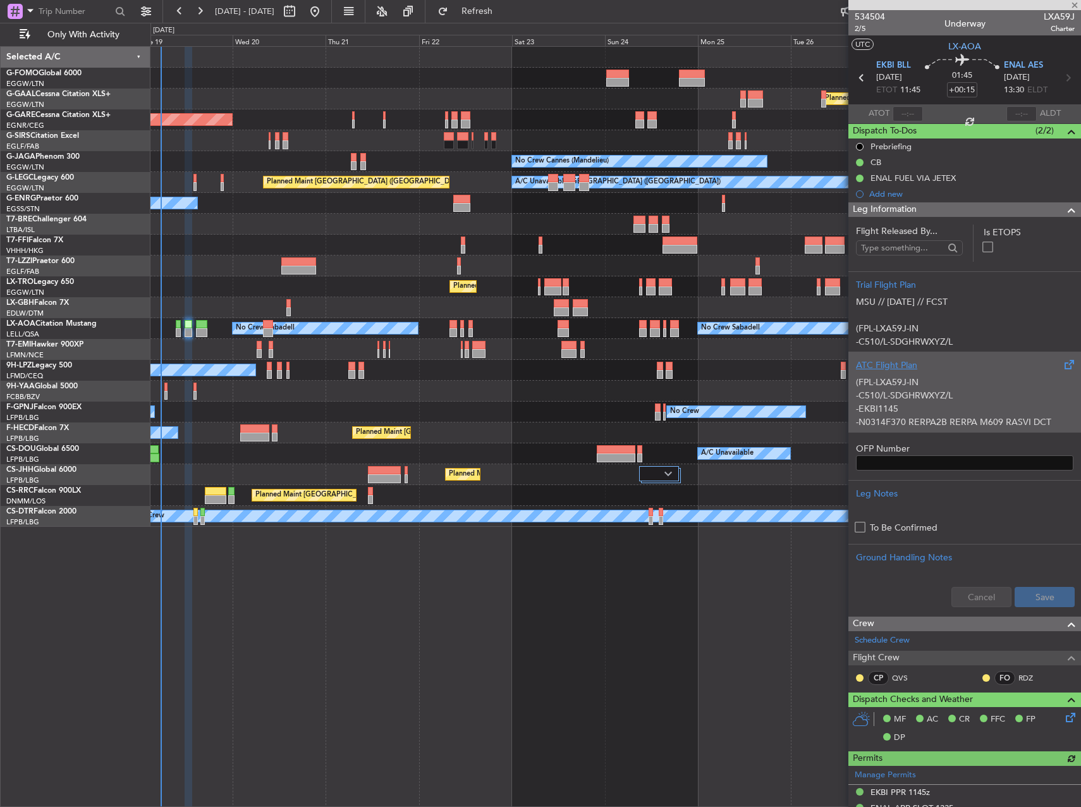
click at [949, 400] on p "(FPL-LXA59J-IN -C510/L-SDGHRWXYZ/L -EKBI1145 -N0314F370 RERPA2B RERPA M609 RASV…" at bounding box center [965, 442] width 218 height 133
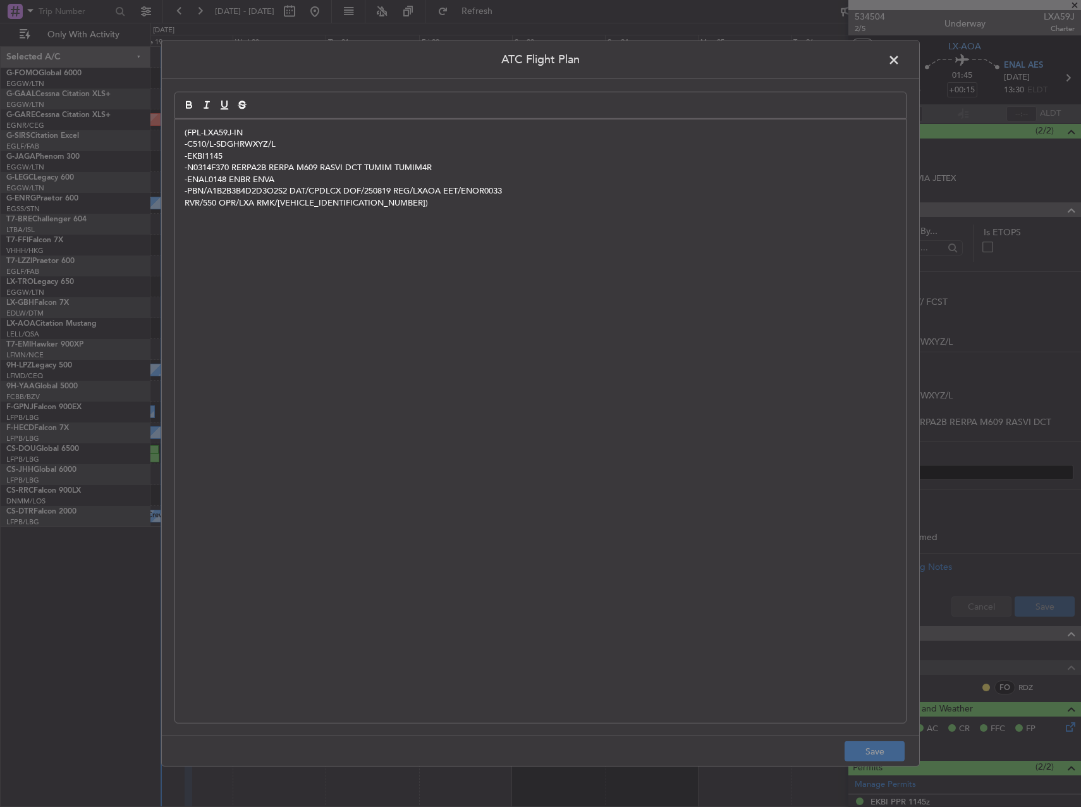
click at [901, 54] on span at bounding box center [901, 63] width 0 height 25
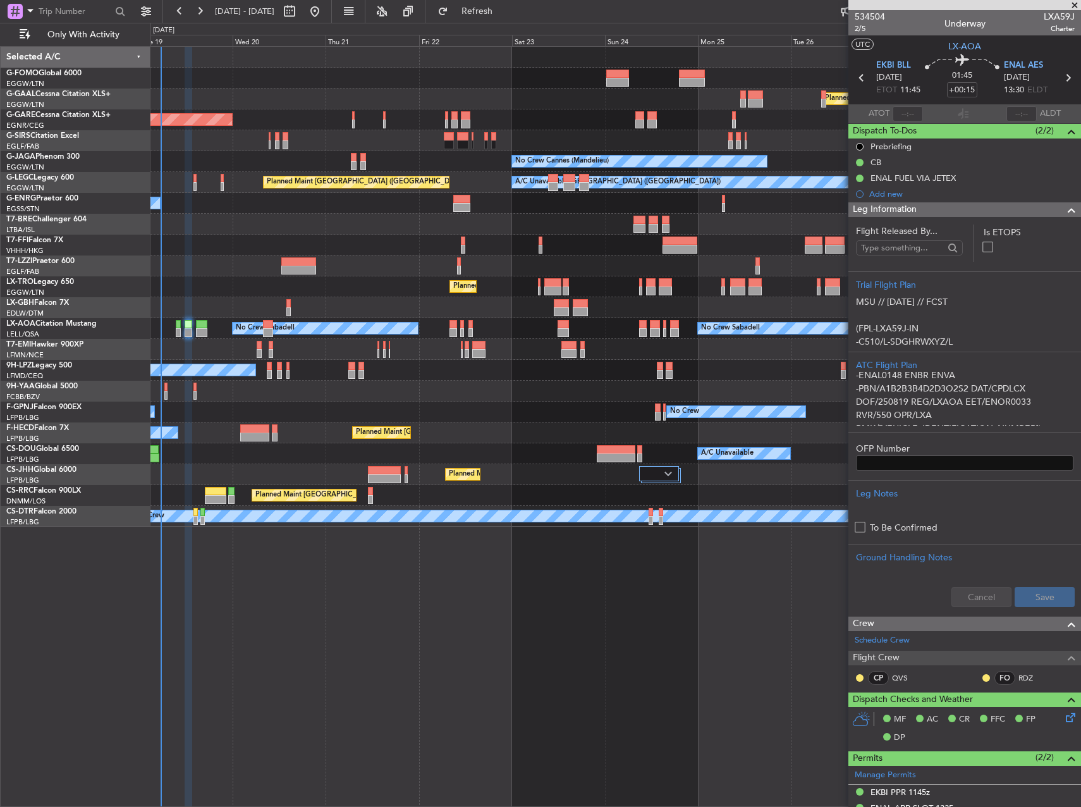
click at [1054, 15] on span "LXA59J" at bounding box center [1059, 16] width 31 height 13
copy span "LXA59J"
click at [474, 424] on div "Planned Maint [GEOGRAPHIC_DATA] ([GEOGRAPHIC_DATA]) No Crew" at bounding box center [616, 432] width 930 height 21
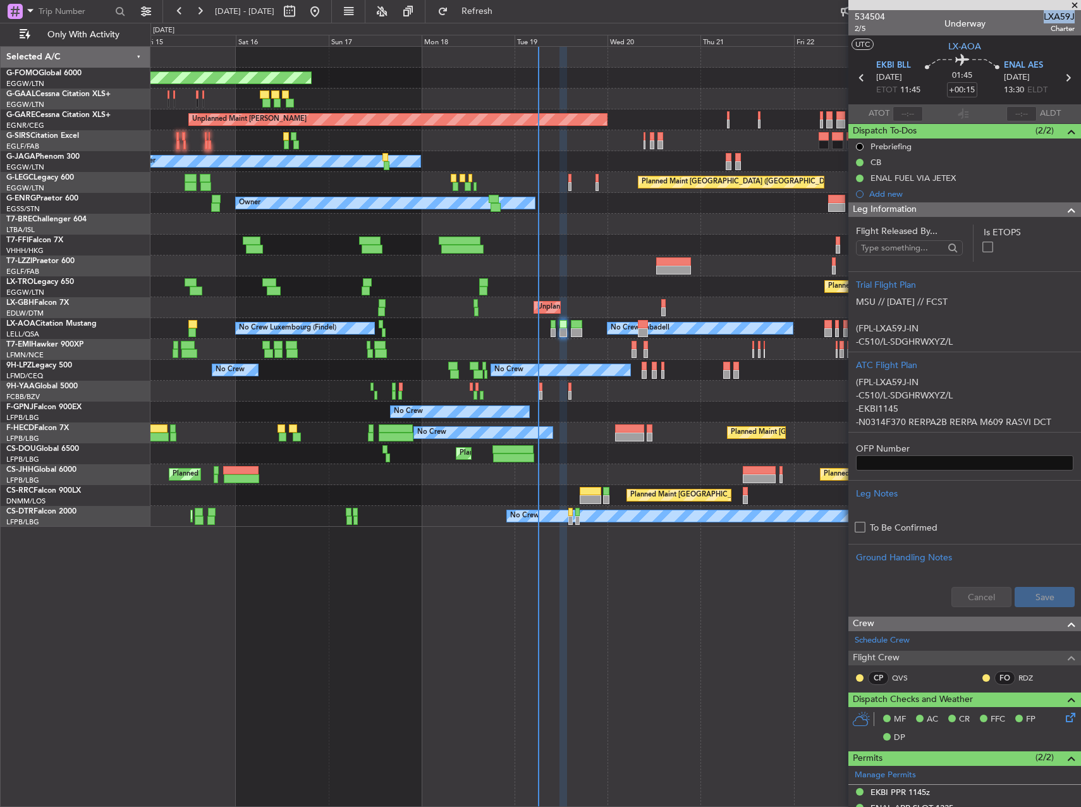
click at [901, 593] on fb-app "[DATE] - [DATE] Refresh Quick Links Only With Activity Planned Maint Windsor Lo…" at bounding box center [540, 408] width 1081 height 798
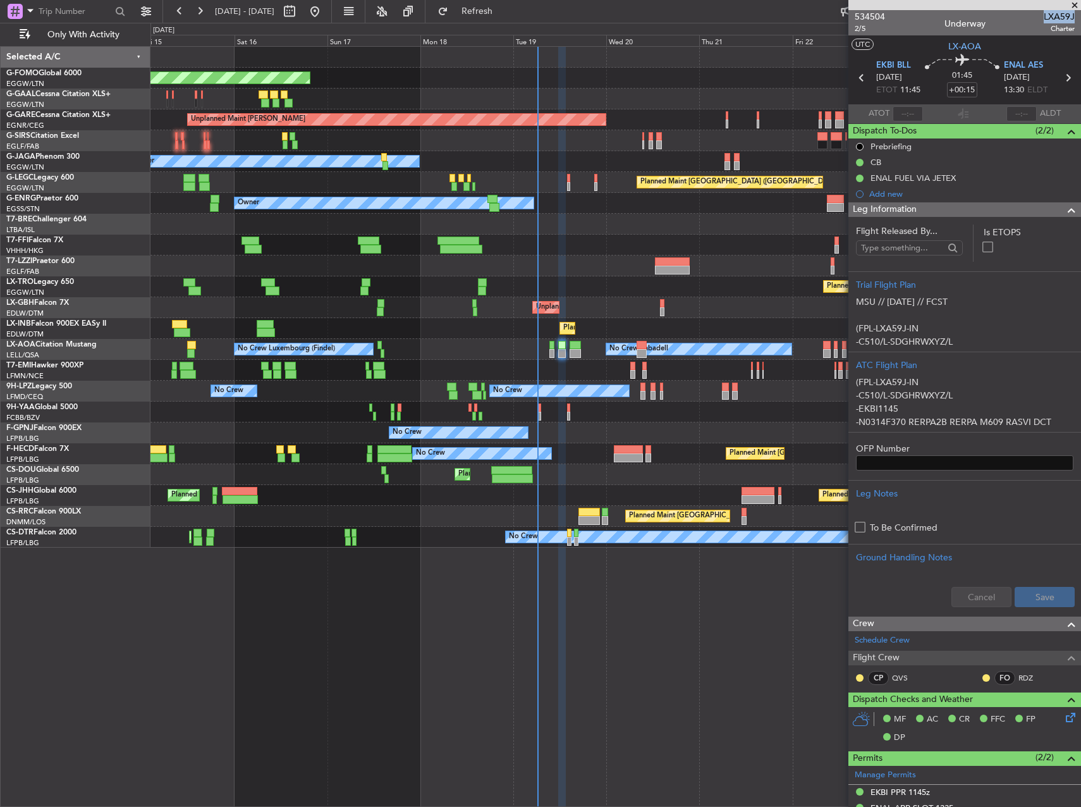
click at [577, 436] on div "Planned Maint Windsor Locks ([PERSON_NAME] Intl) Planned Maint Planned [GEOGRAP…" at bounding box center [616, 297] width 930 height 501
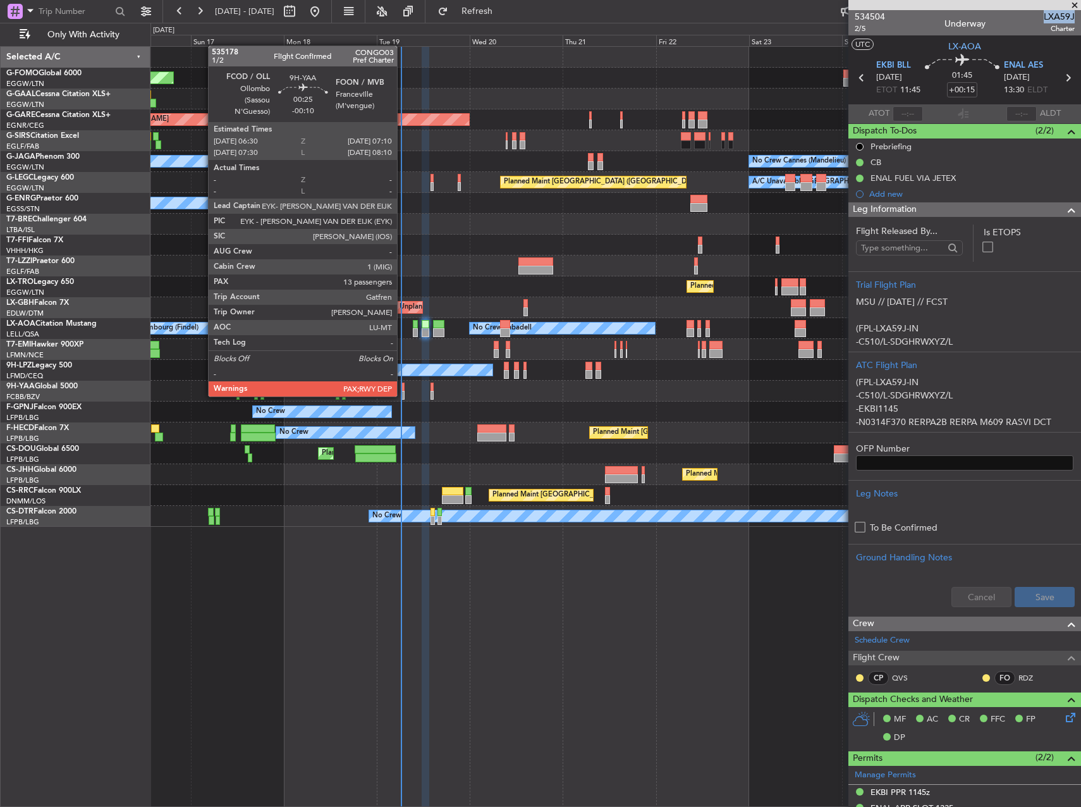
click at [403, 395] on div at bounding box center [403, 395] width 3 height 9
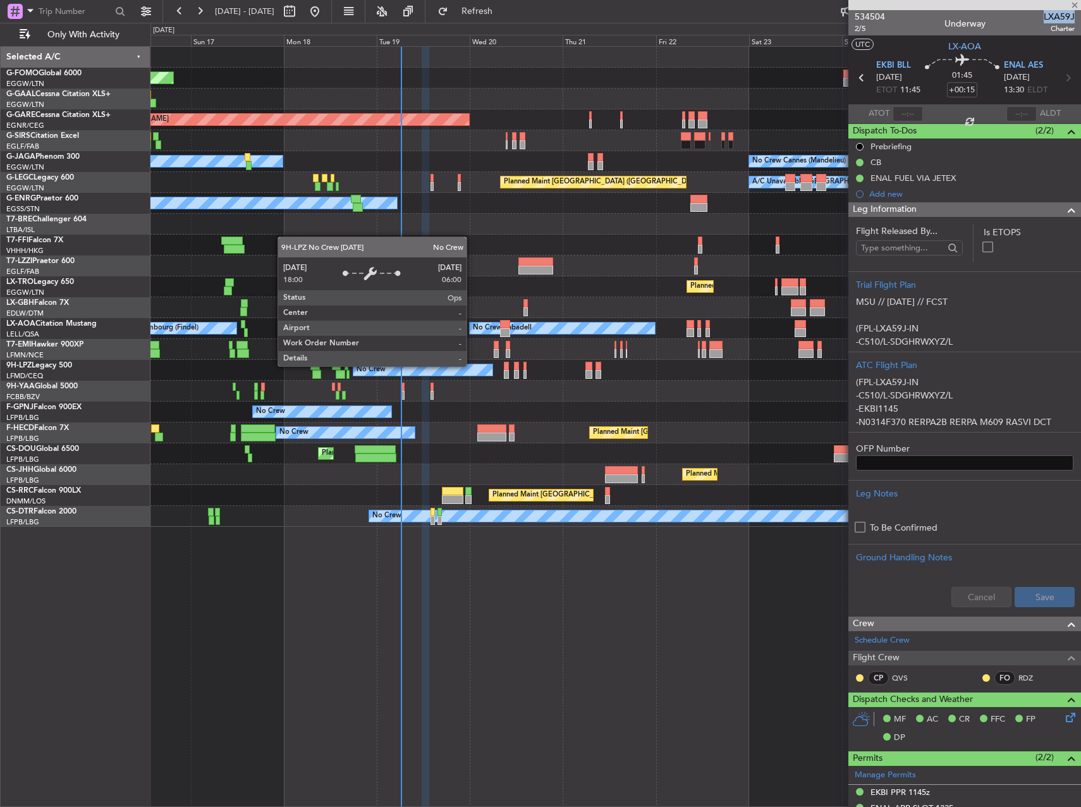
type input "-00:10"
type input "13"
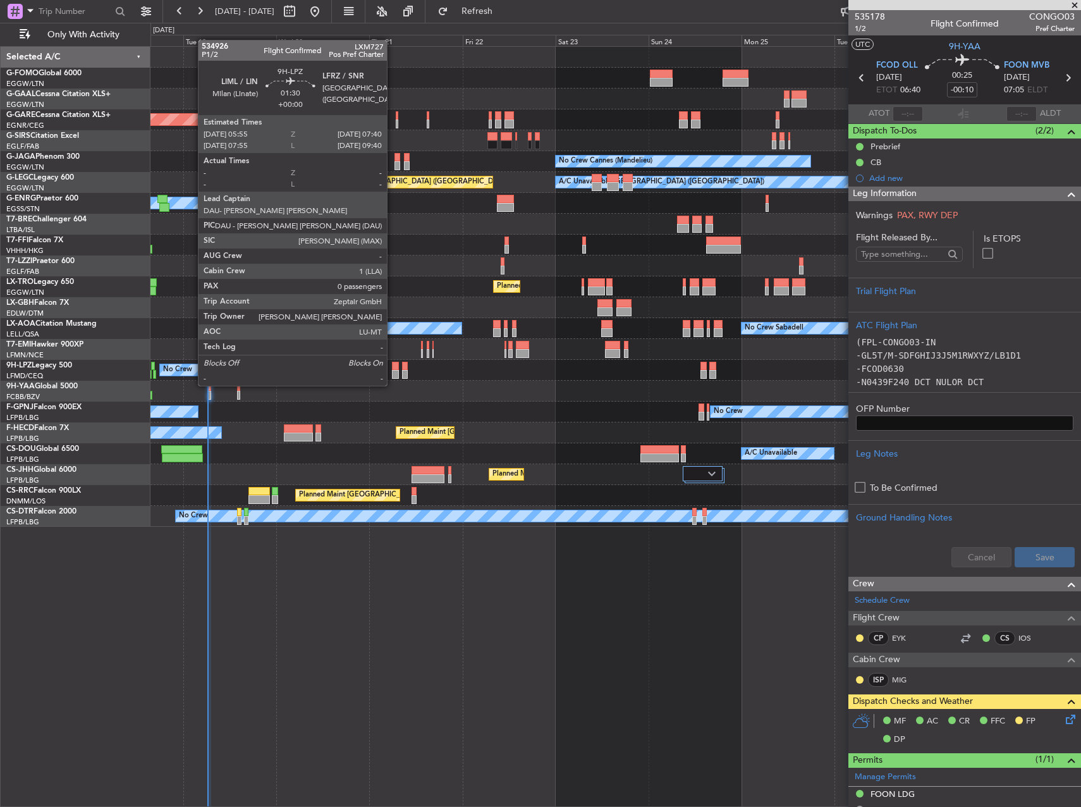
click at [393, 370] on div at bounding box center [395, 374] width 7 height 9
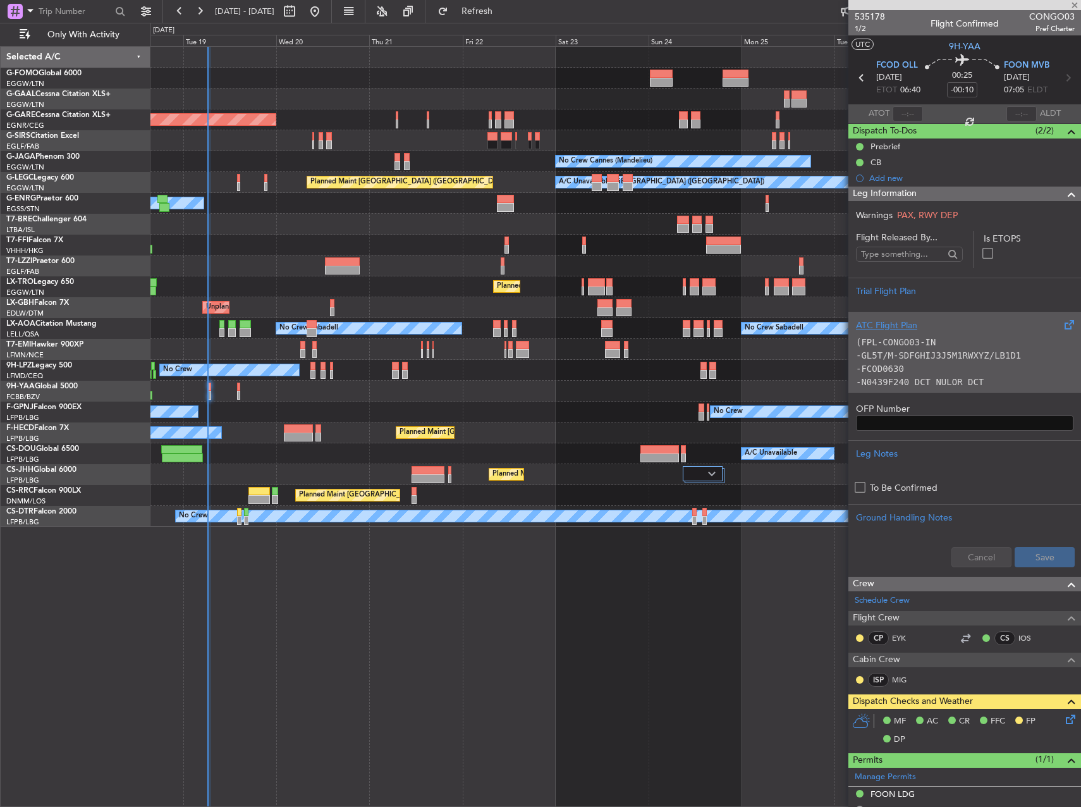
type input "0"
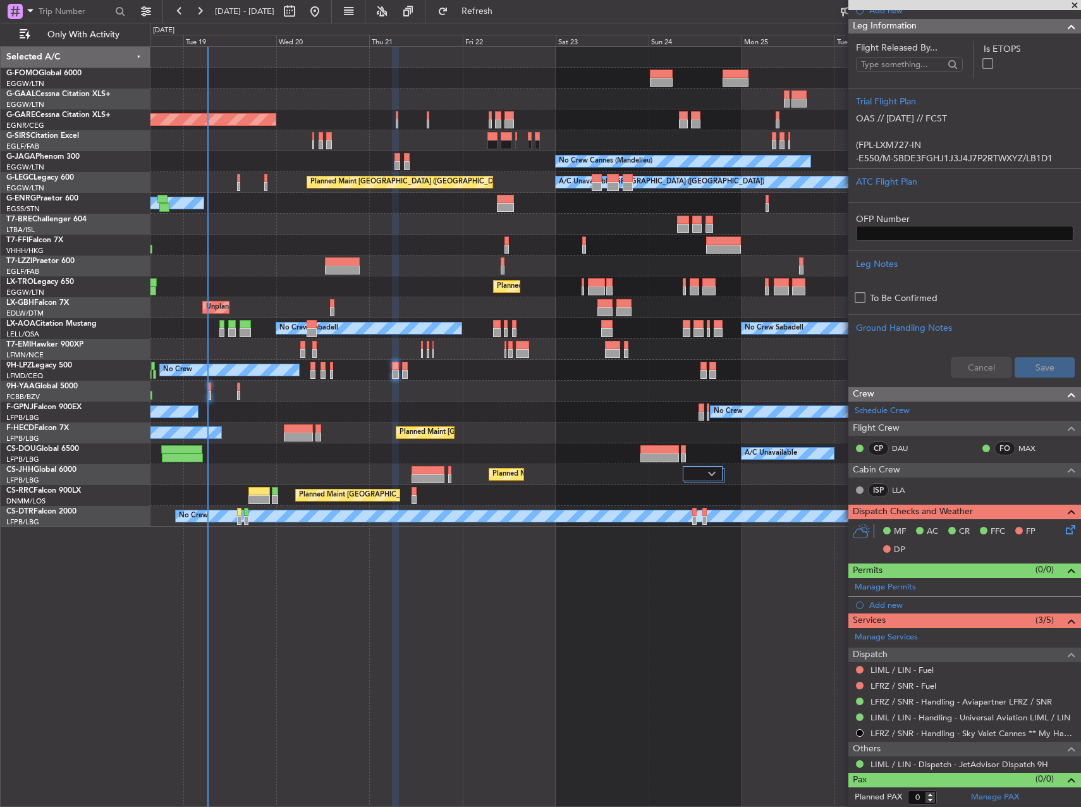
scroll to position [216, 0]
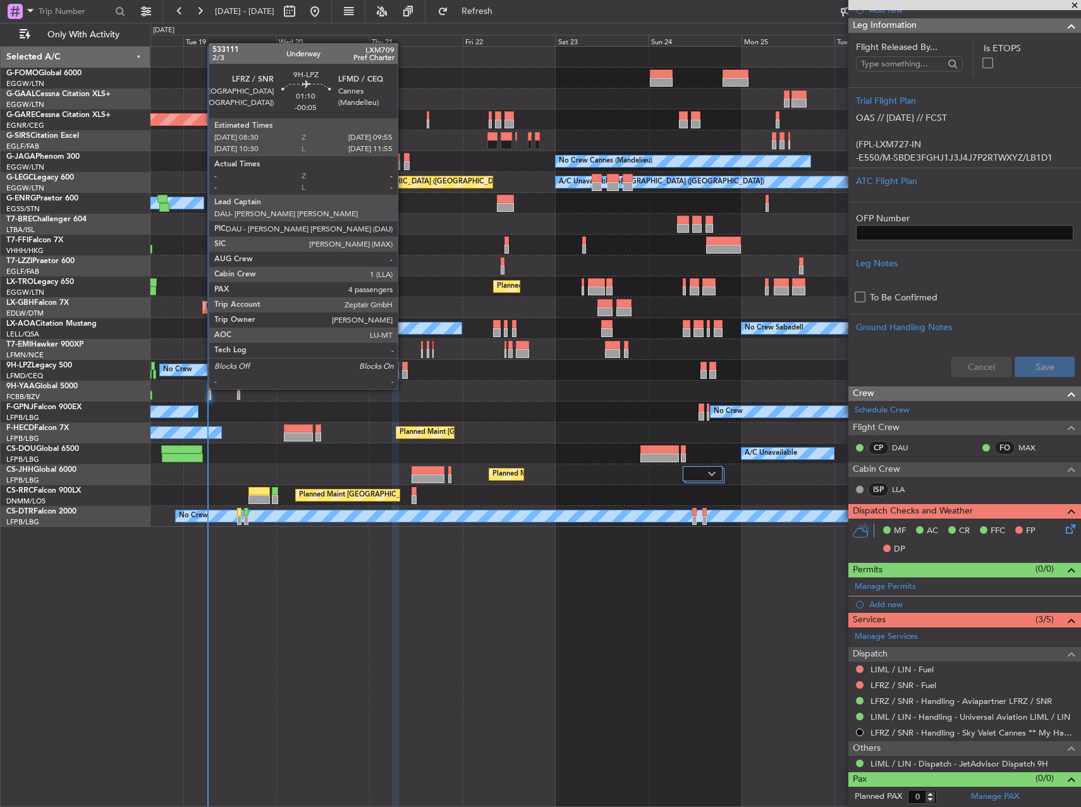
click at [404, 376] on div at bounding box center [405, 374] width 6 height 9
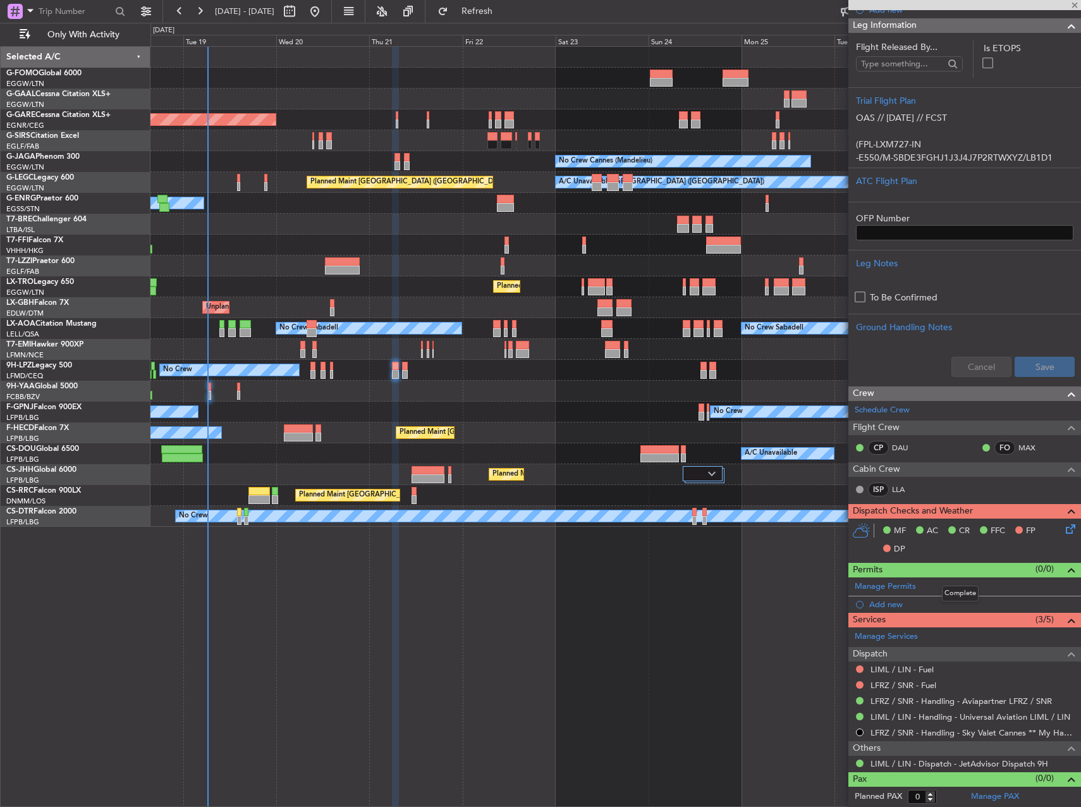
type input "-00:05"
type input "4"
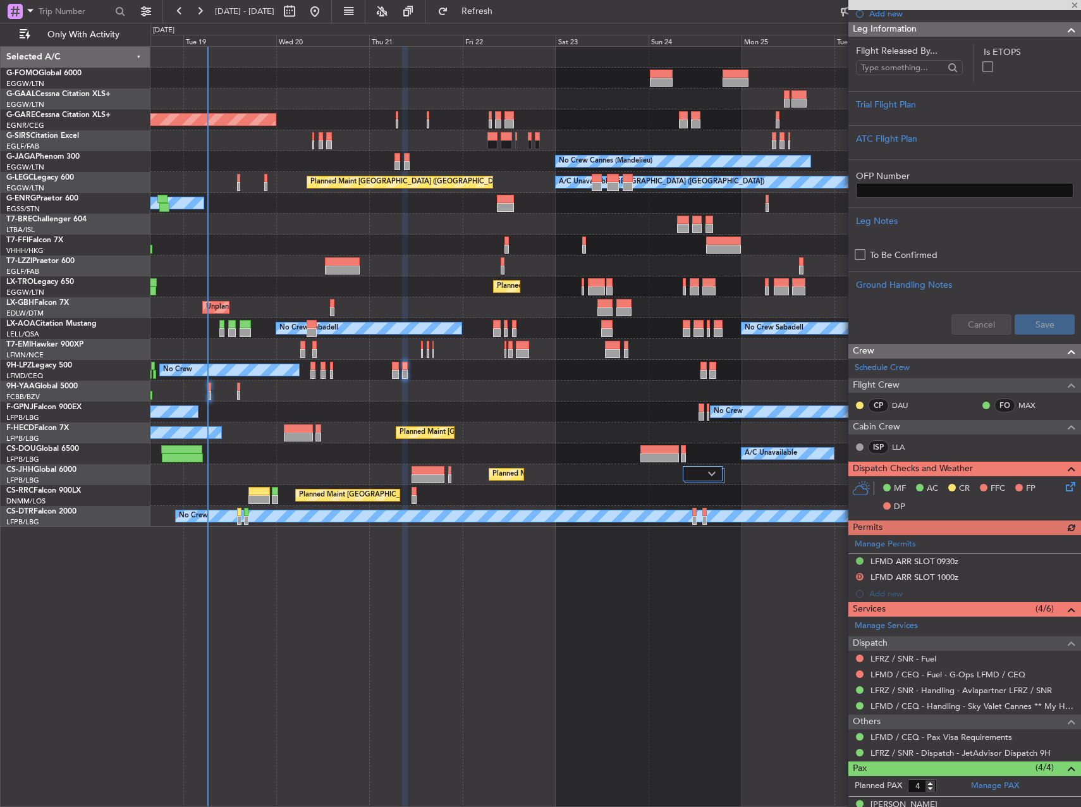
scroll to position [316, 0]
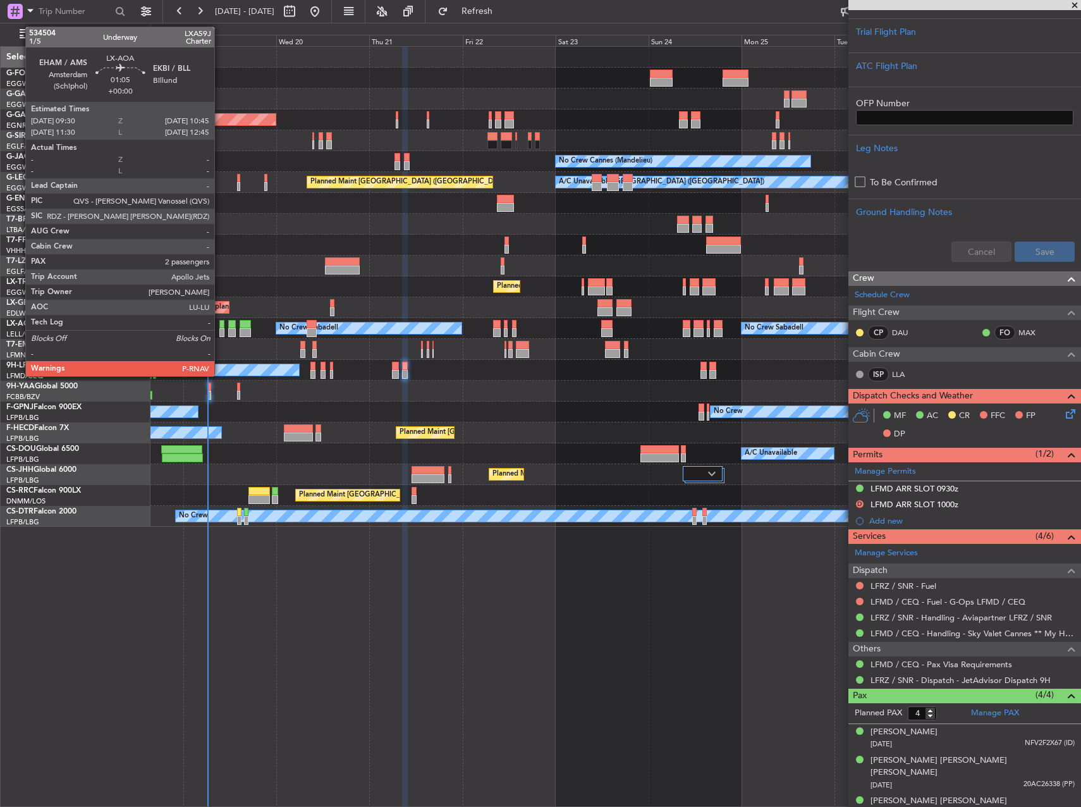
click at [220, 329] on div at bounding box center [221, 332] width 5 height 9
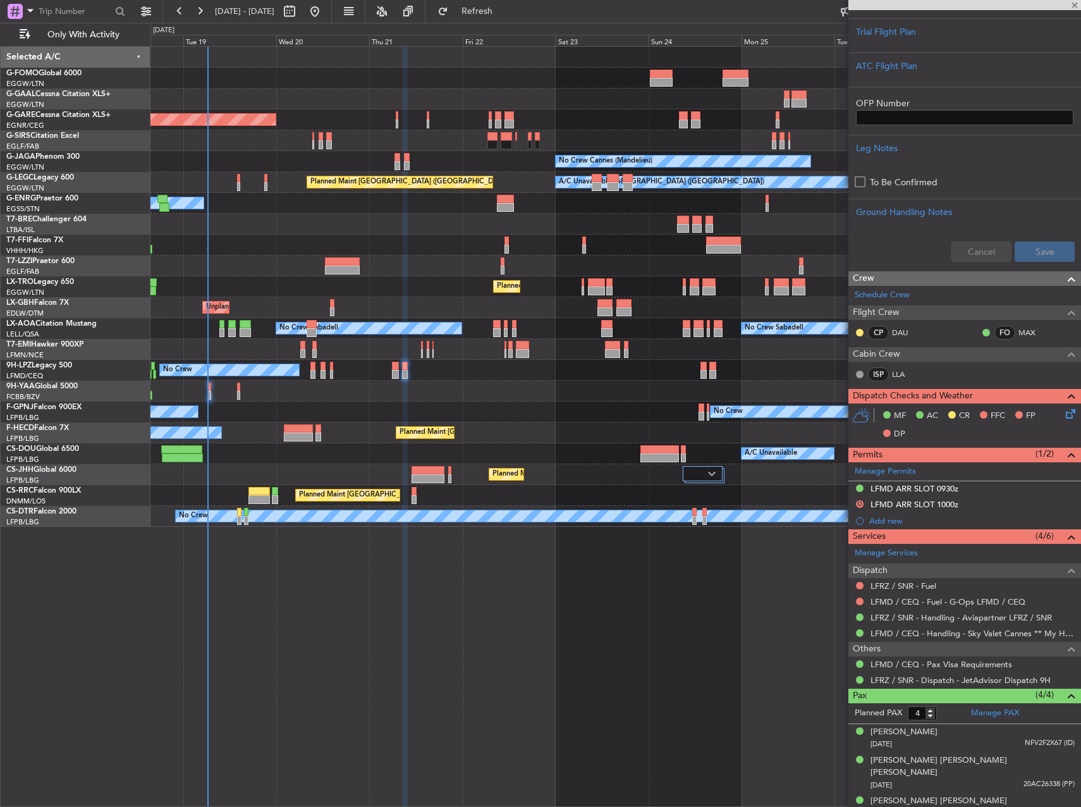
type input "2"
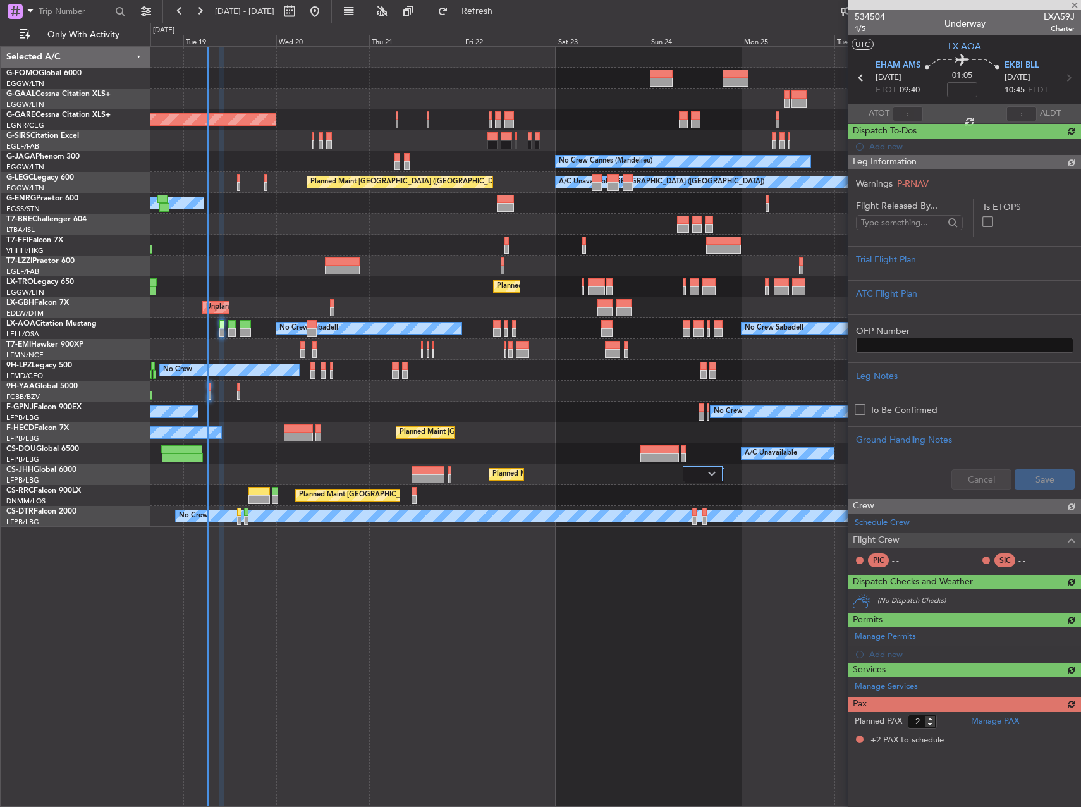
scroll to position [0, 0]
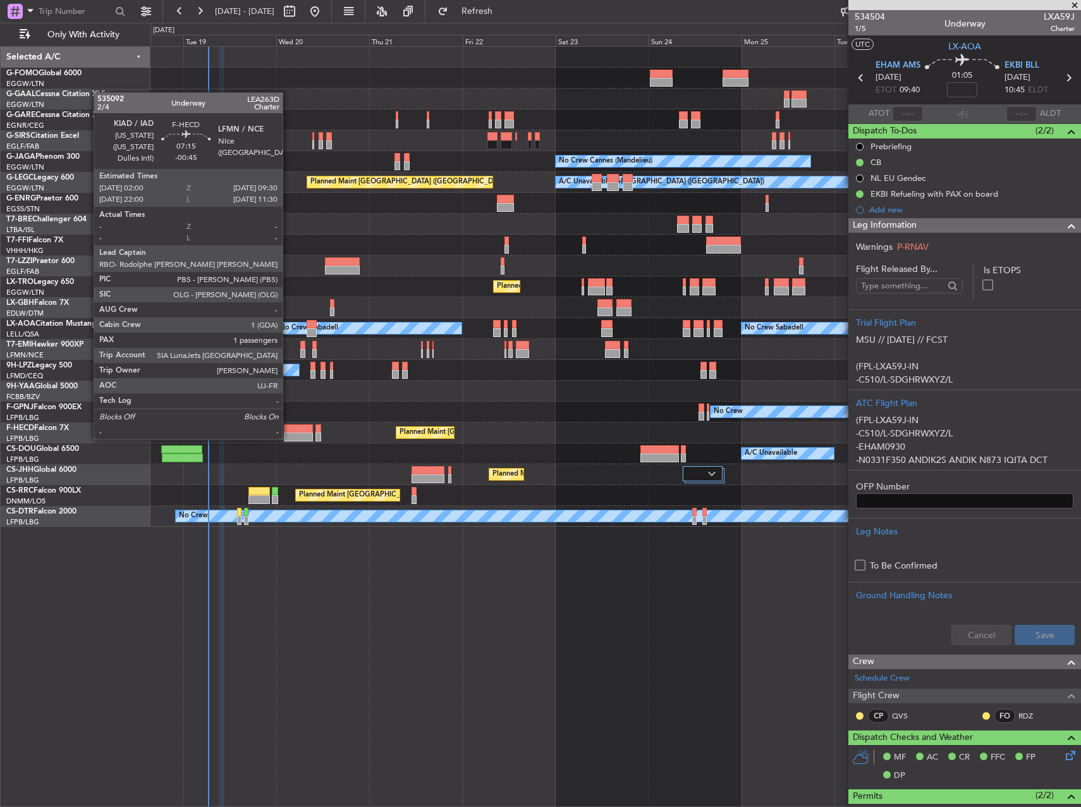
click at [288, 427] on div at bounding box center [298, 428] width 29 height 9
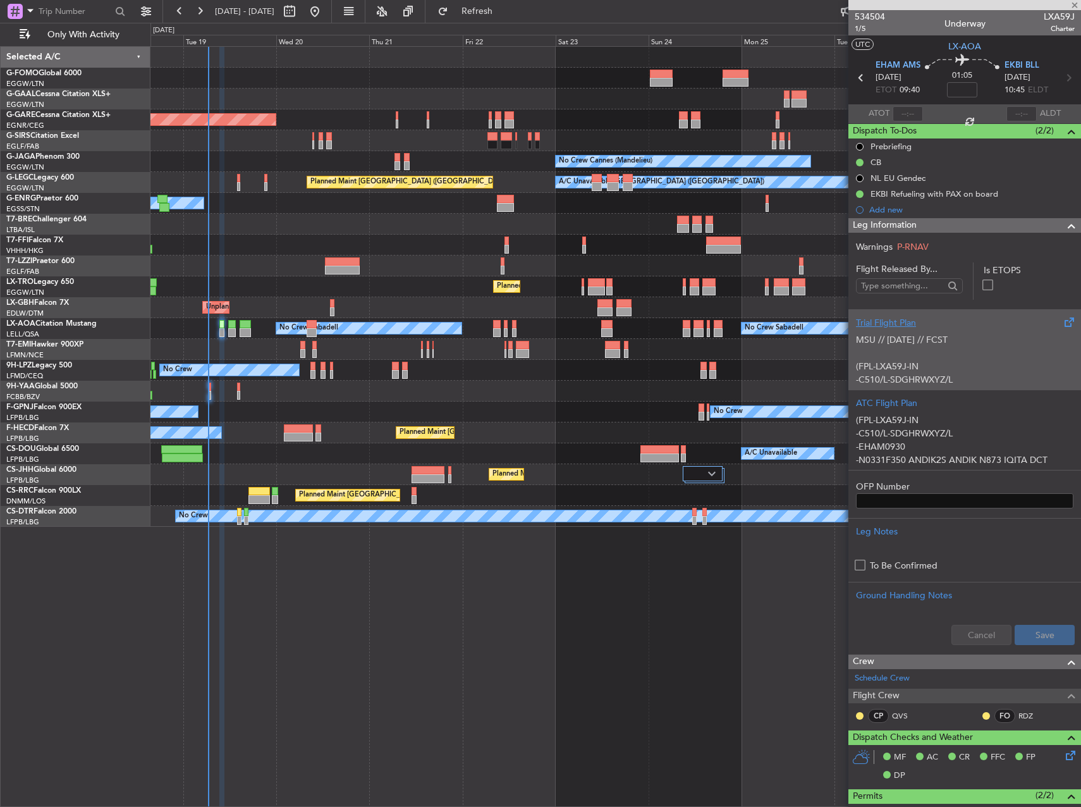
type input "-00:45"
type input "1"
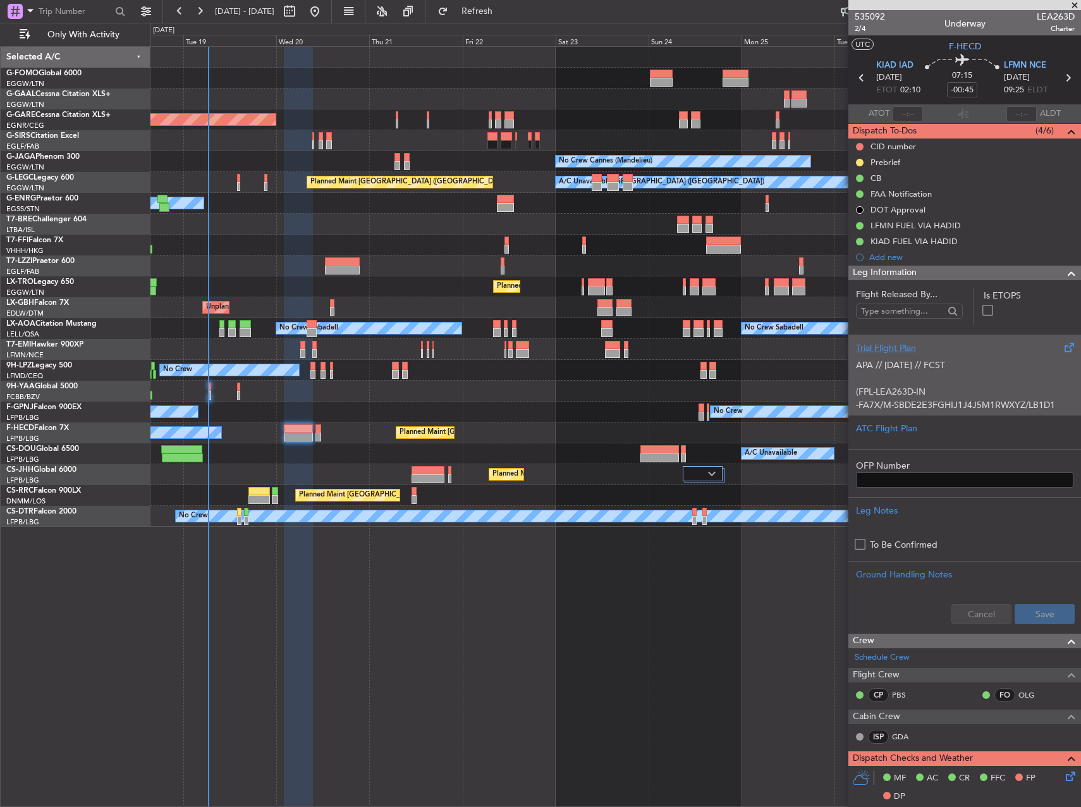
click at [1006, 386] on p "(FPL-LEA263D-IN" at bounding box center [965, 391] width 218 height 13
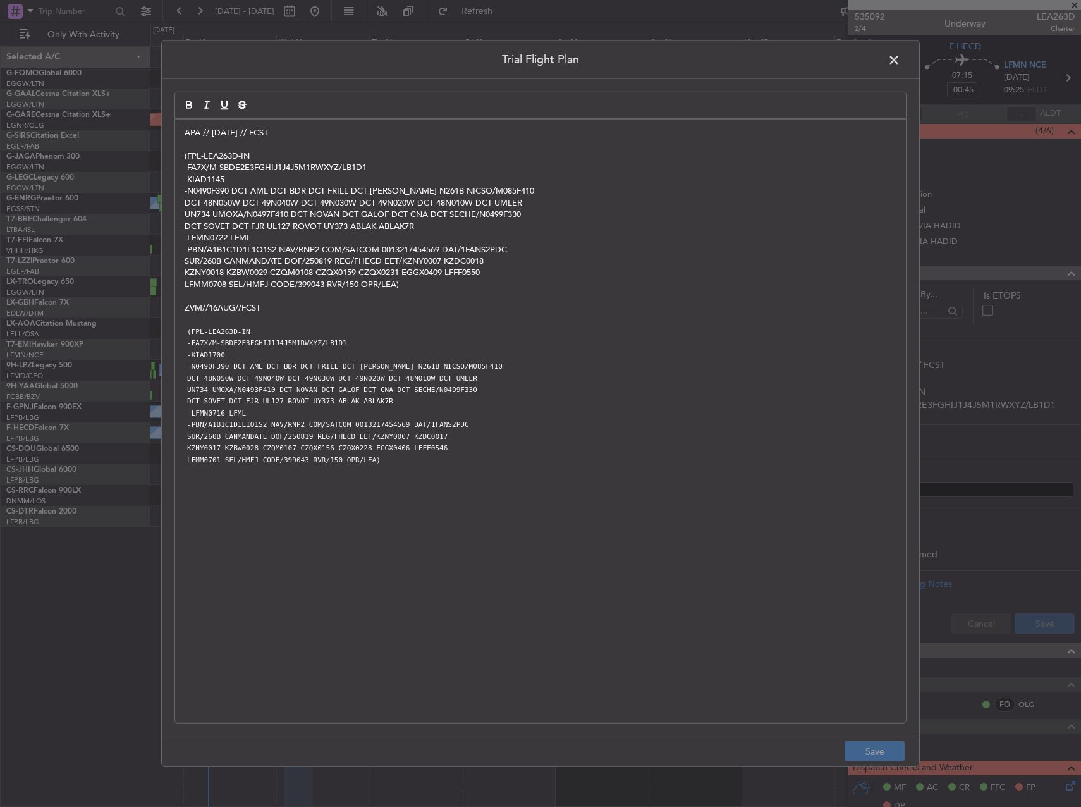
click at [901, 58] on span at bounding box center [901, 63] width 0 height 25
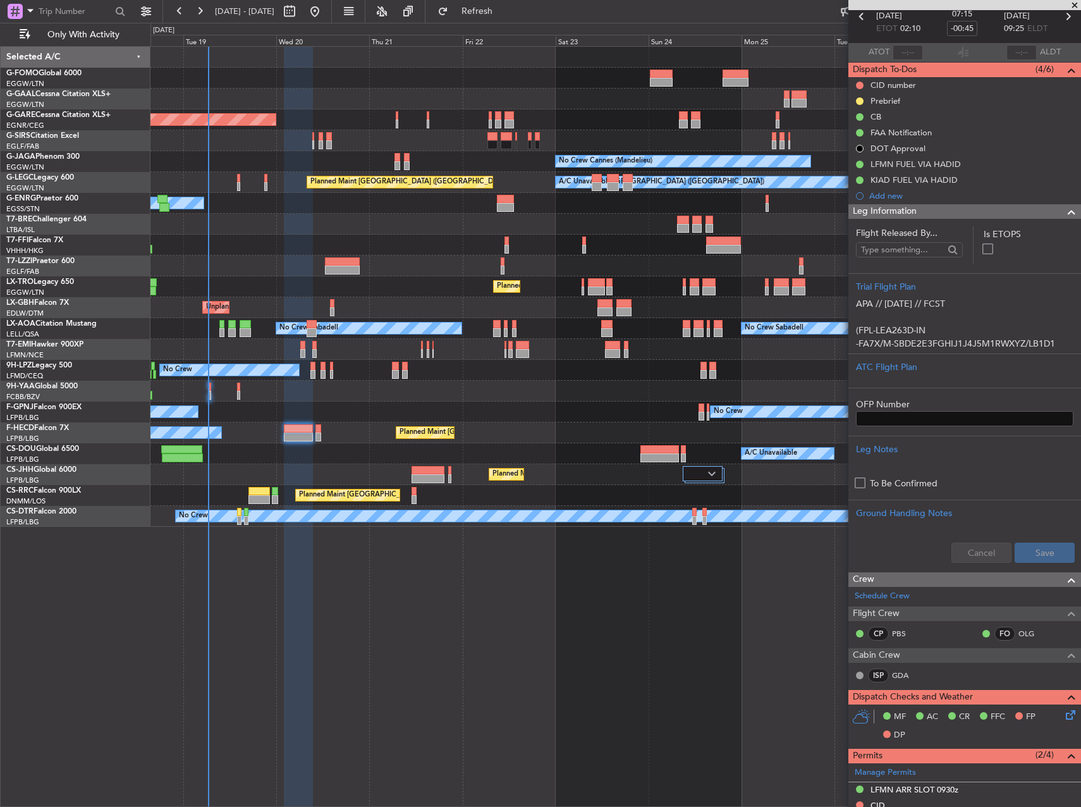
scroll to position [126, 0]
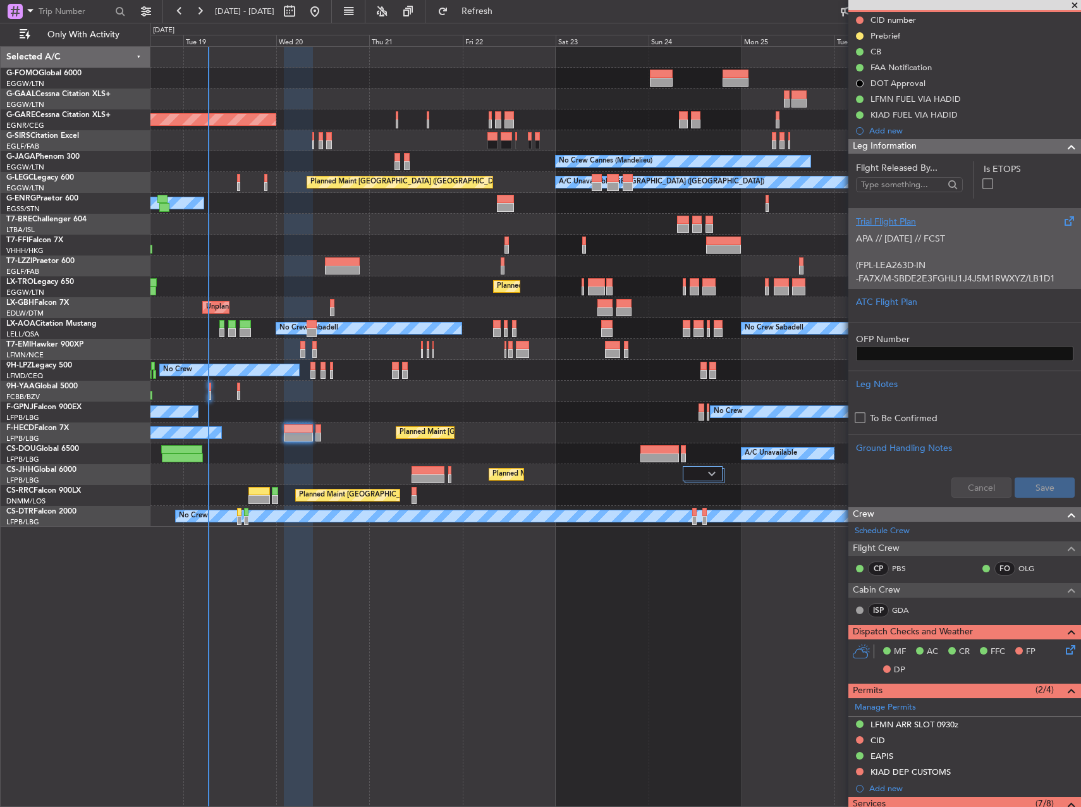
click at [952, 252] on p at bounding box center [965, 251] width 218 height 13
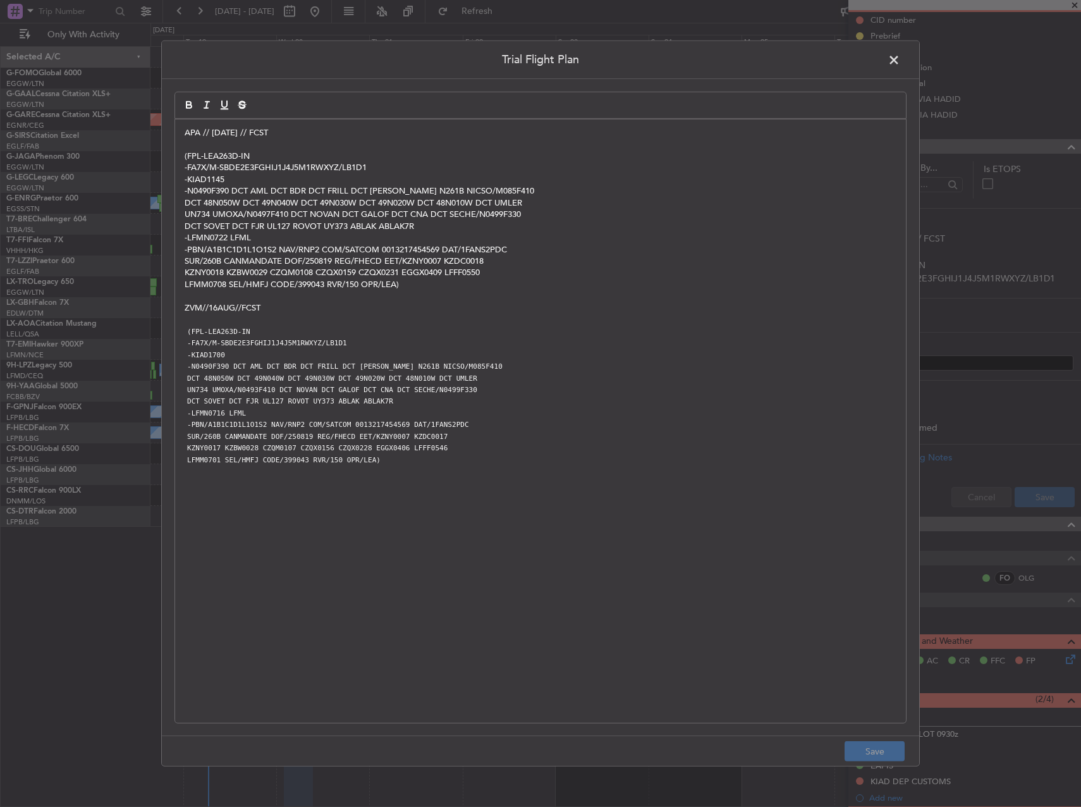
click at [183, 133] on div "APA // 17AUG // FCST (FPL-LEA263D-IN -FA7X/M-SBDE2E3FGHIJ1J4J5M1RWXYZ/LB1D1 -KI…" at bounding box center [540, 421] width 731 height 603
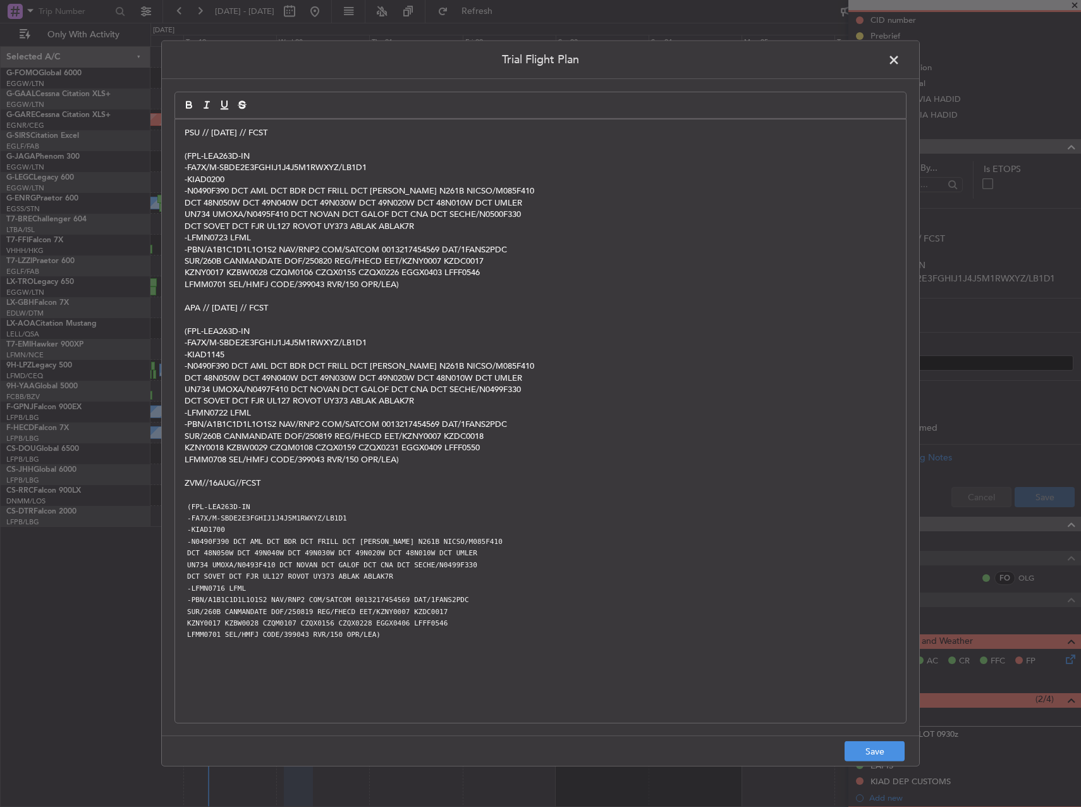
scroll to position [0, 0]
click at [885, 753] on button "Save" at bounding box center [875, 751] width 60 height 20
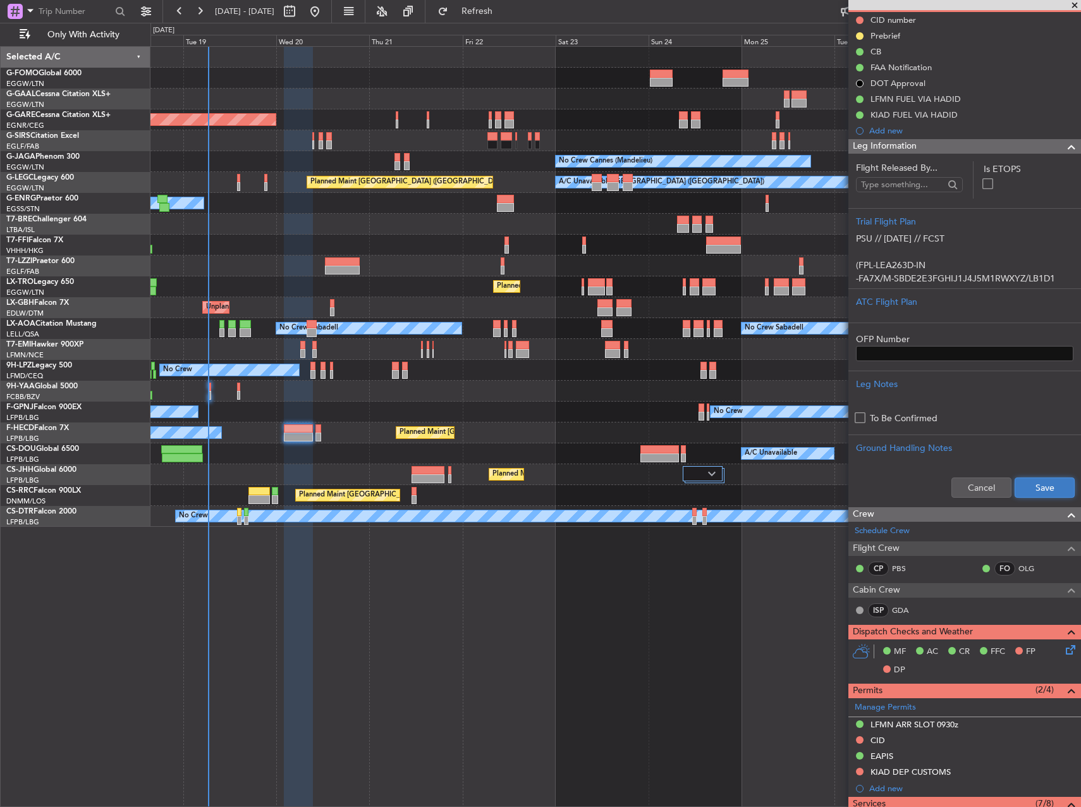
click at [1023, 490] on button "Save" at bounding box center [1045, 487] width 60 height 20
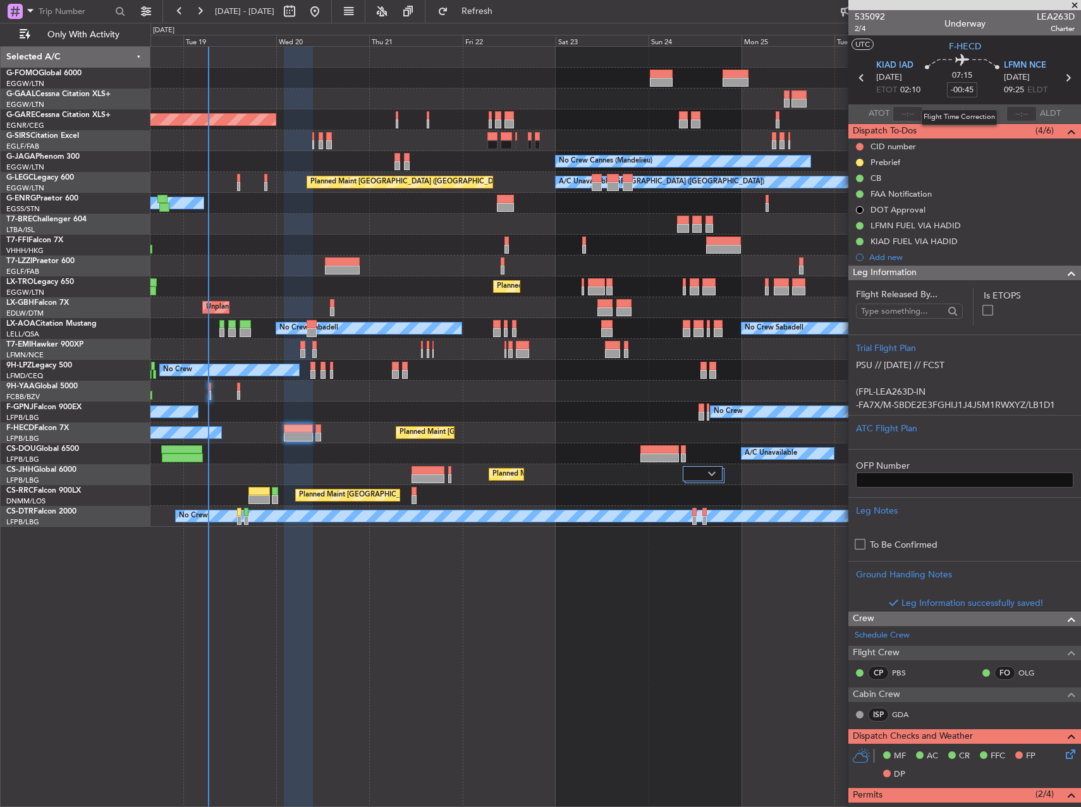
click at [961, 93] on input "-00:45" at bounding box center [962, 89] width 30 height 15
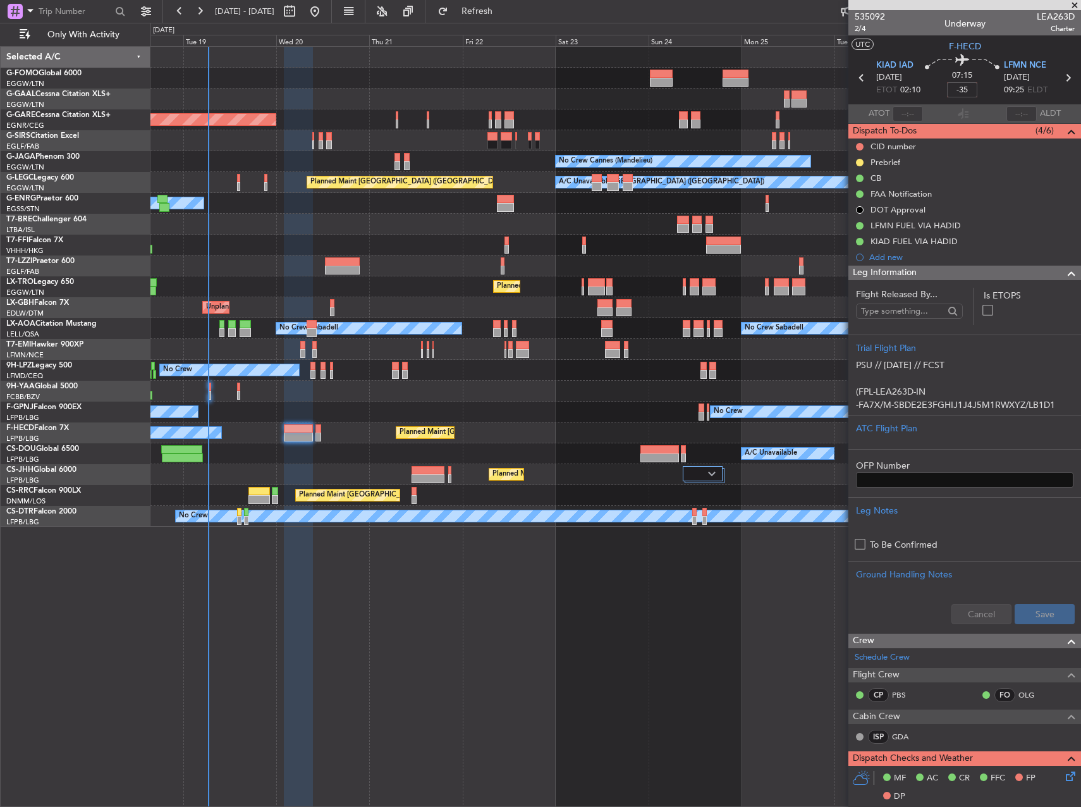
click at [612, 101] on div "Planned Maint Dusseldorf" at bounding box center [616, 99] width 930 height 21
type input "-00:35"
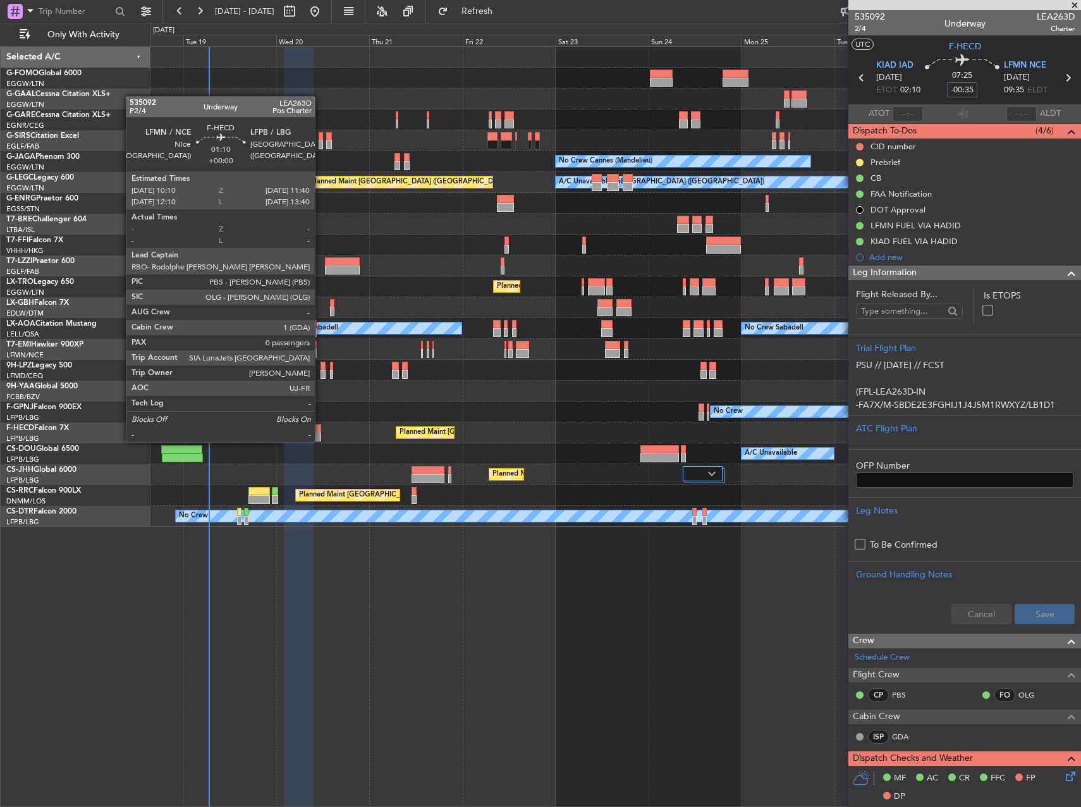
click at [321, 429] on div at bounding box center [319, 428] width 6 height 9
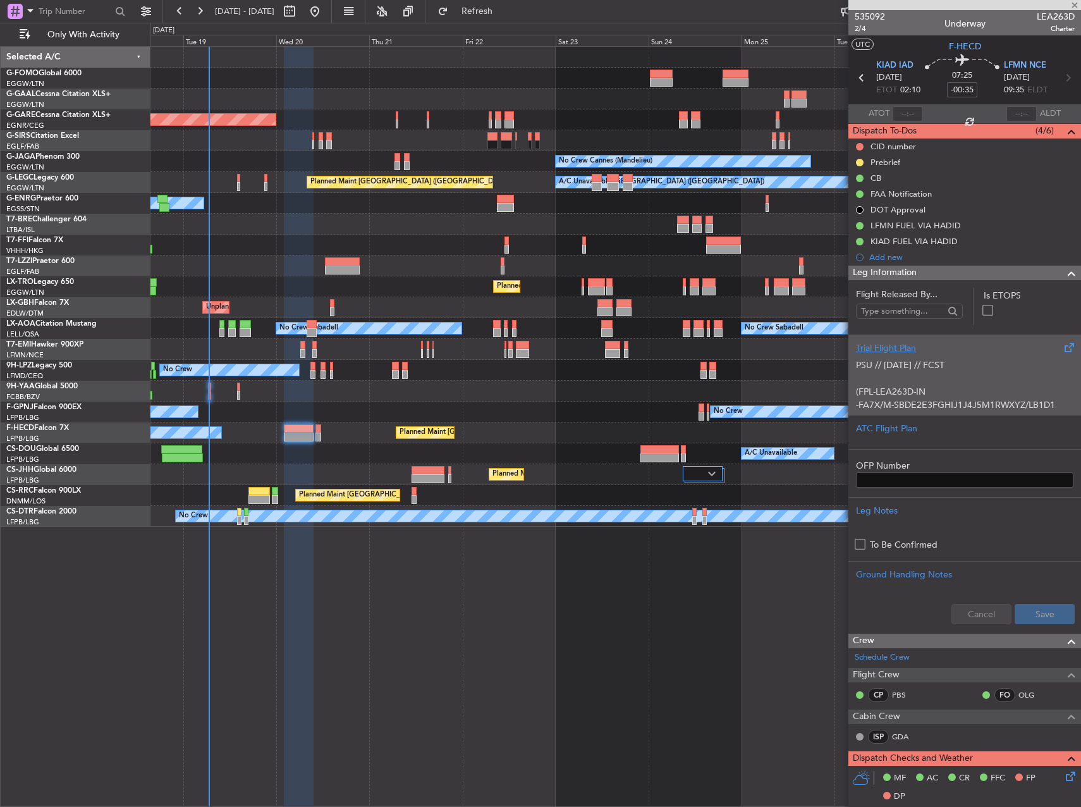
type input "0"
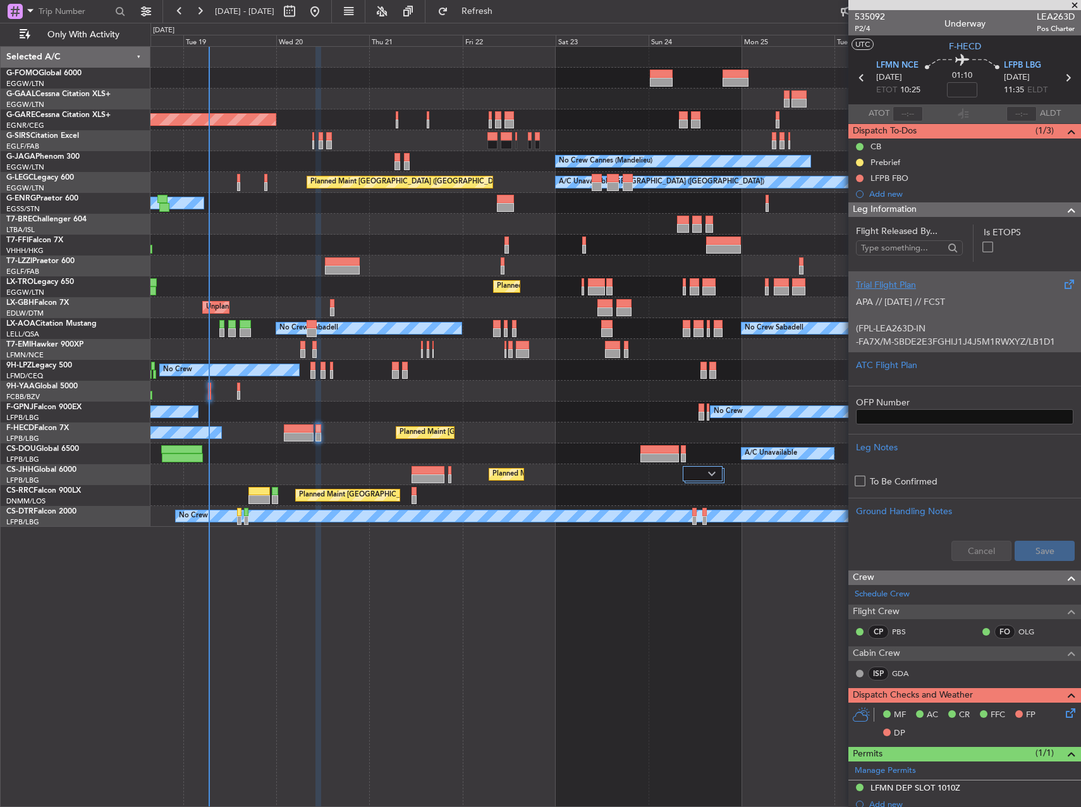
click at [939, 341] on p "-FA7X/M-SBDE2E3FGHIJ1J4J5M1RWXYZ/LB1D1" at bounding box center [965, 341] width 218 height 13
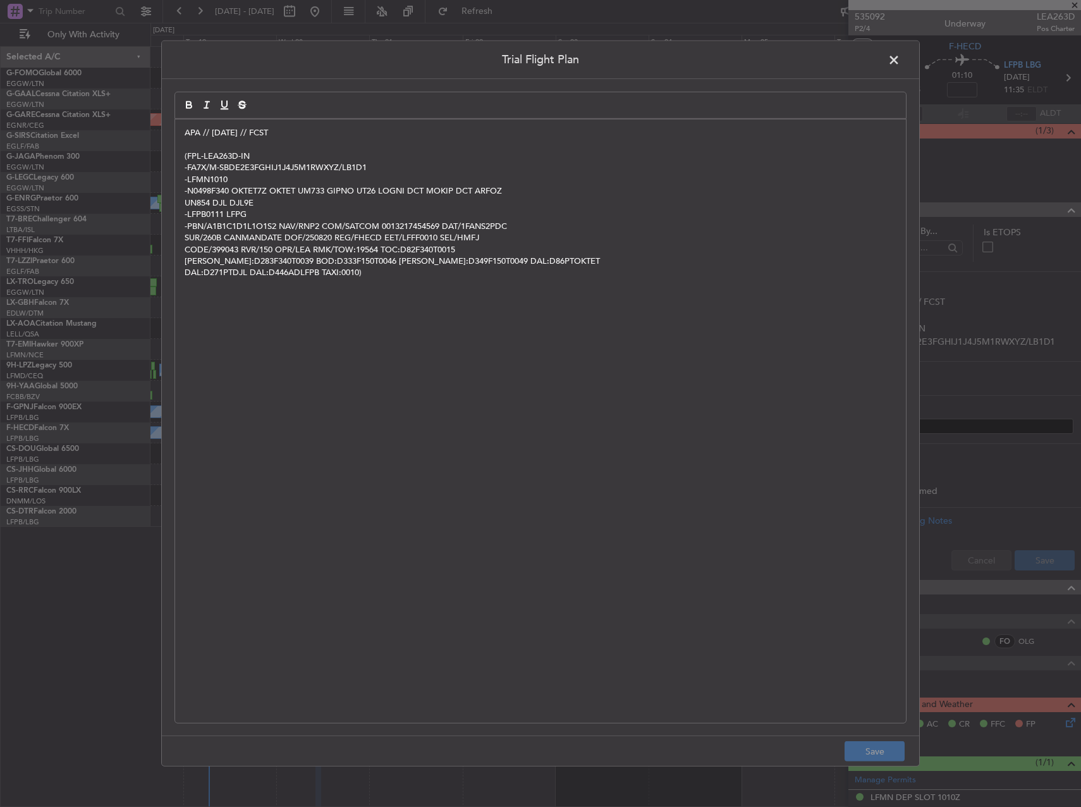
click at [180, 137] on div "APA // 17AUG // FCST (FPL-LEA263D-IN -FA7X/M-SBDE2E3FGHIJ1J4J5M1RWXYZ/LB1D1 -LF…" at bounding box center [540, 421] width 731 height 603
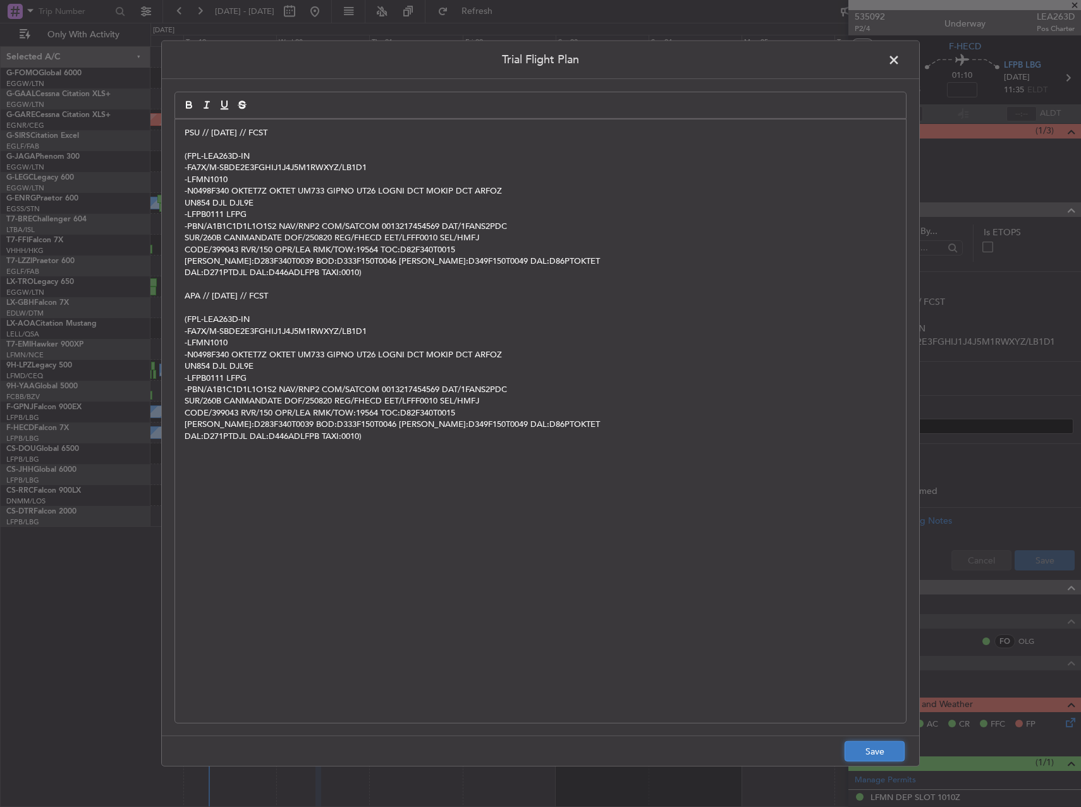
click at [897, 755] on button "Save" at bounding box center [875, 751] width 60 height 20
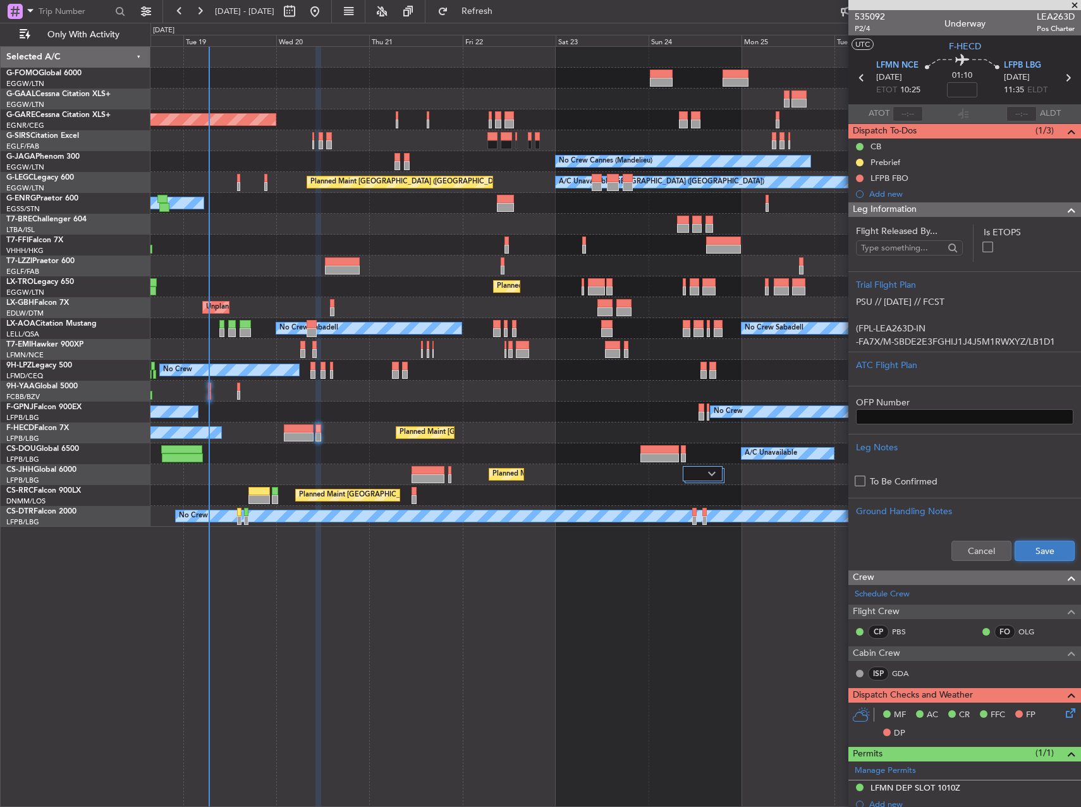
click at [1028, 555] on button "Save" at bounding box center [1045, 551] width 60 height 20
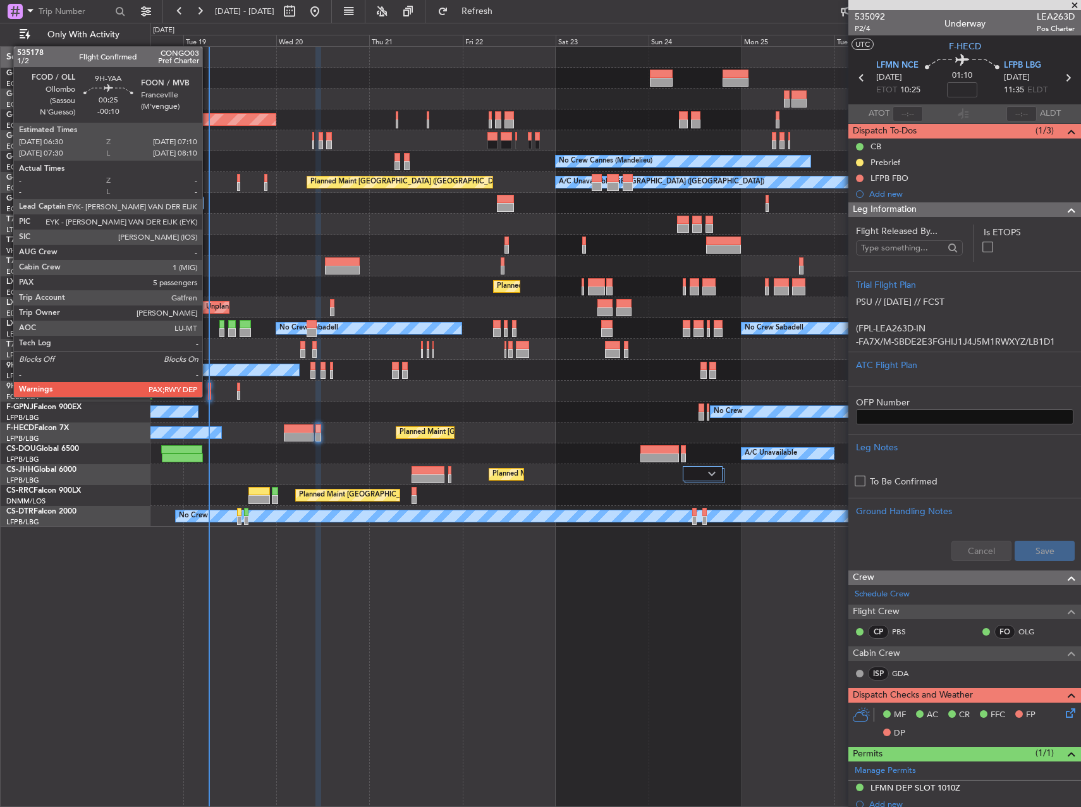
click at [208, 396] on div at bounding box center [209, 395] width 3 height 9
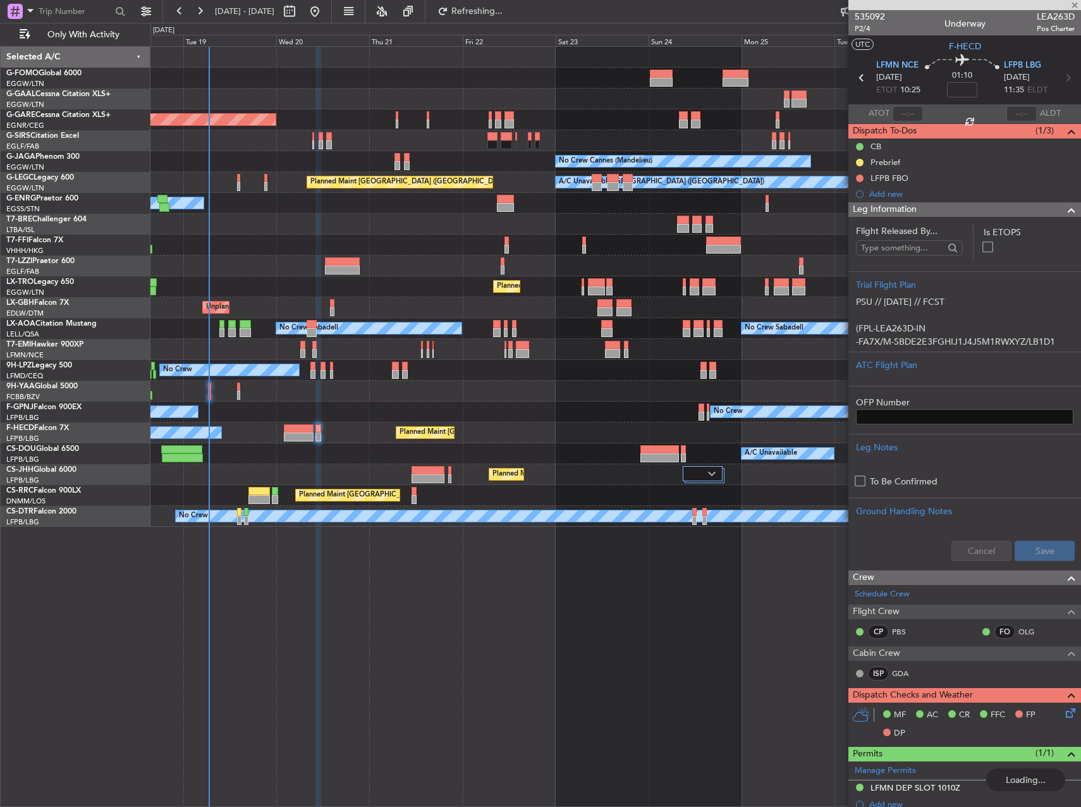
type input "-00:10"
type input "13"
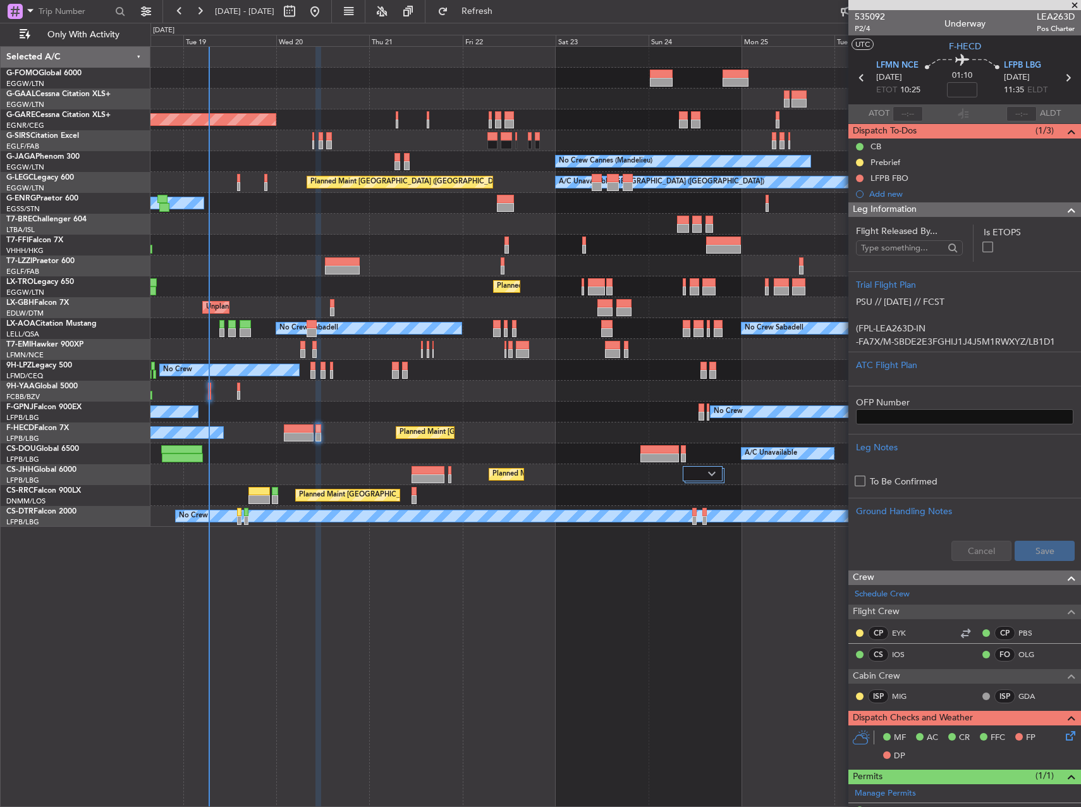
click at [211, 389] on div at bounding box center [616, 391] width 930 height 21
click at [504, 7] on span "Refresh" at bounding box center [477, 11] width 53 height 9
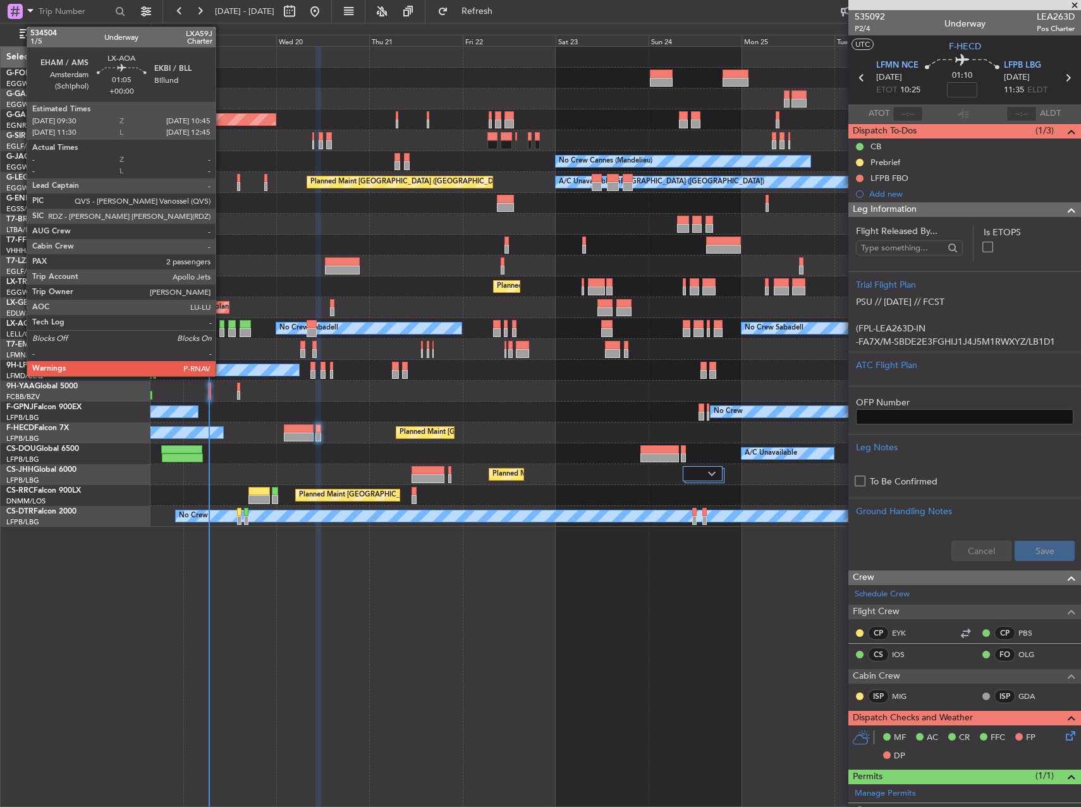
click at [221, 327] on div at bounding box center [221, 324] width 5 height 9
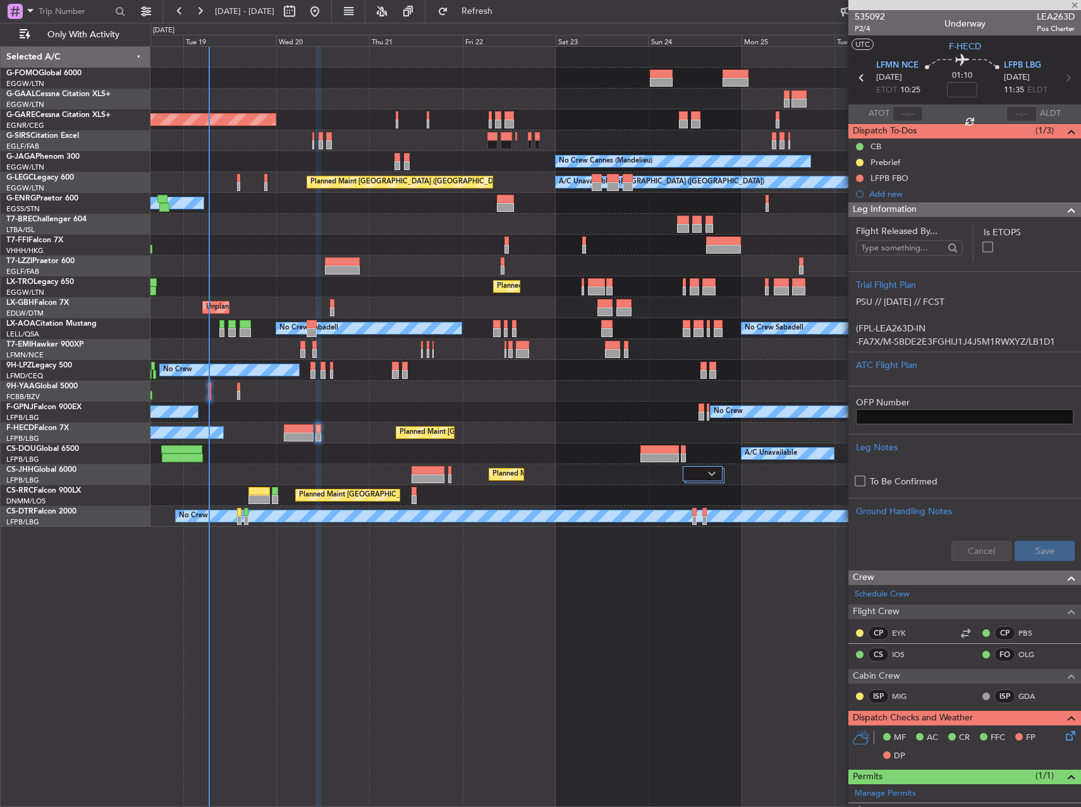
type input "2"
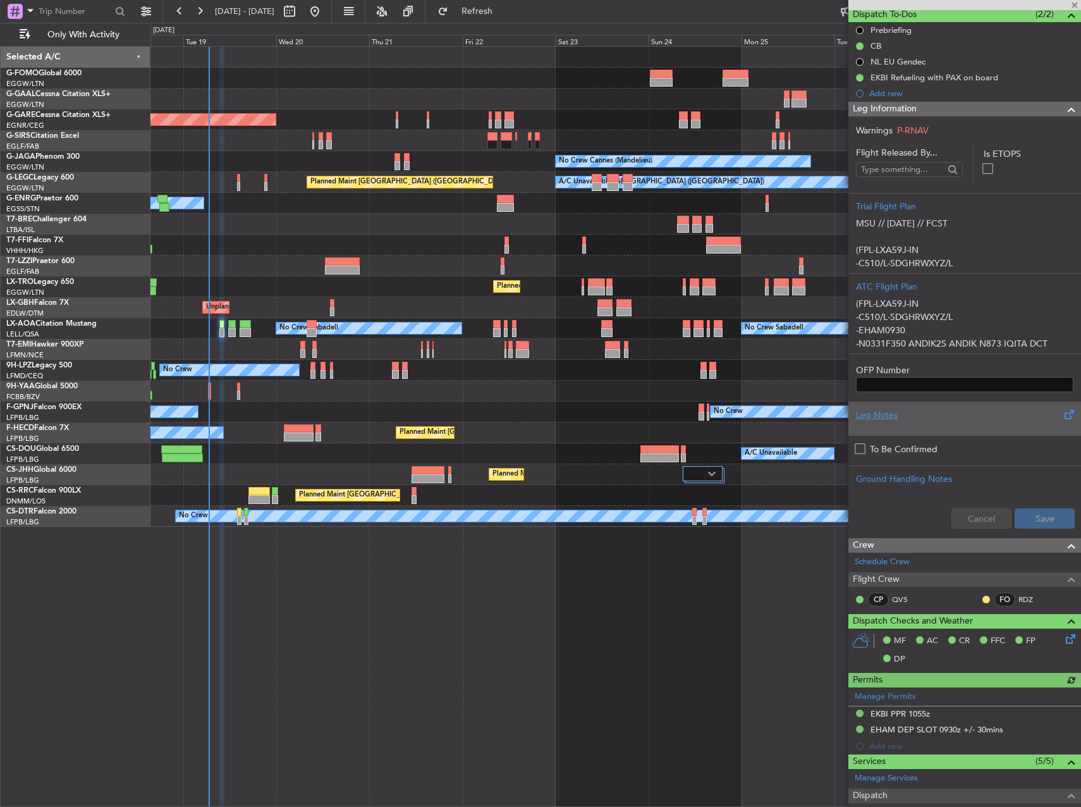
scroll to position [316, 0]
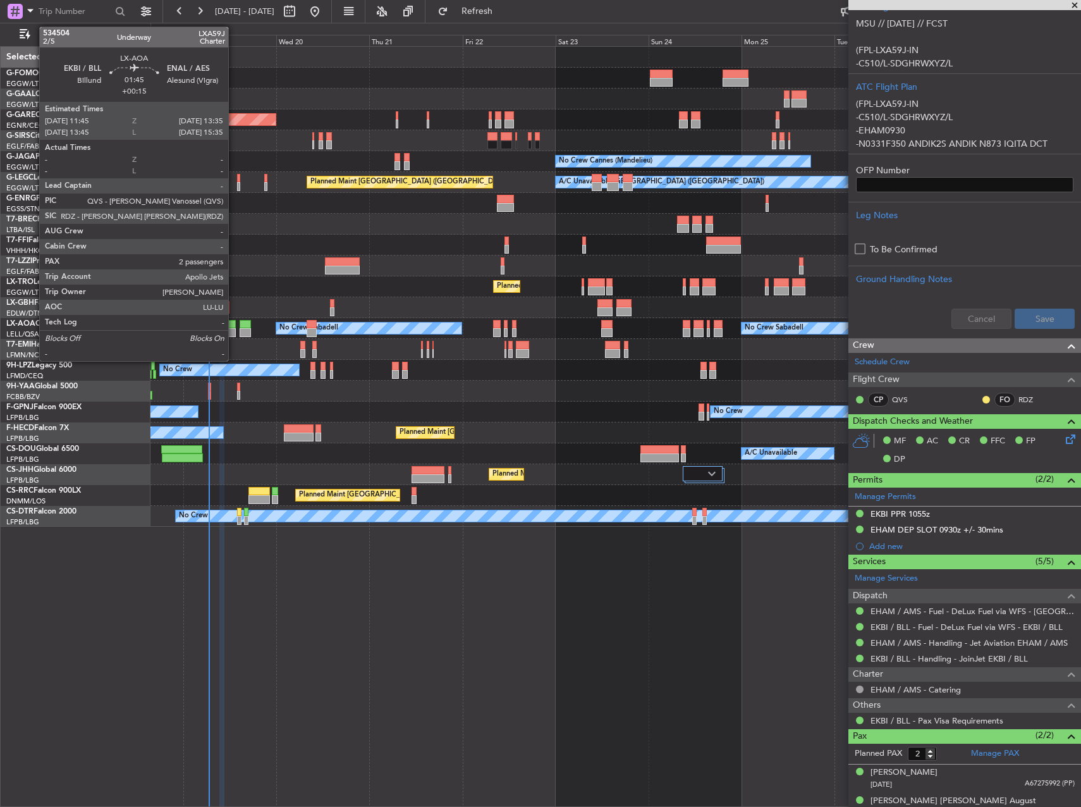
click at [234, 331] on div at bounding box center [232, 332] width 8 height 9
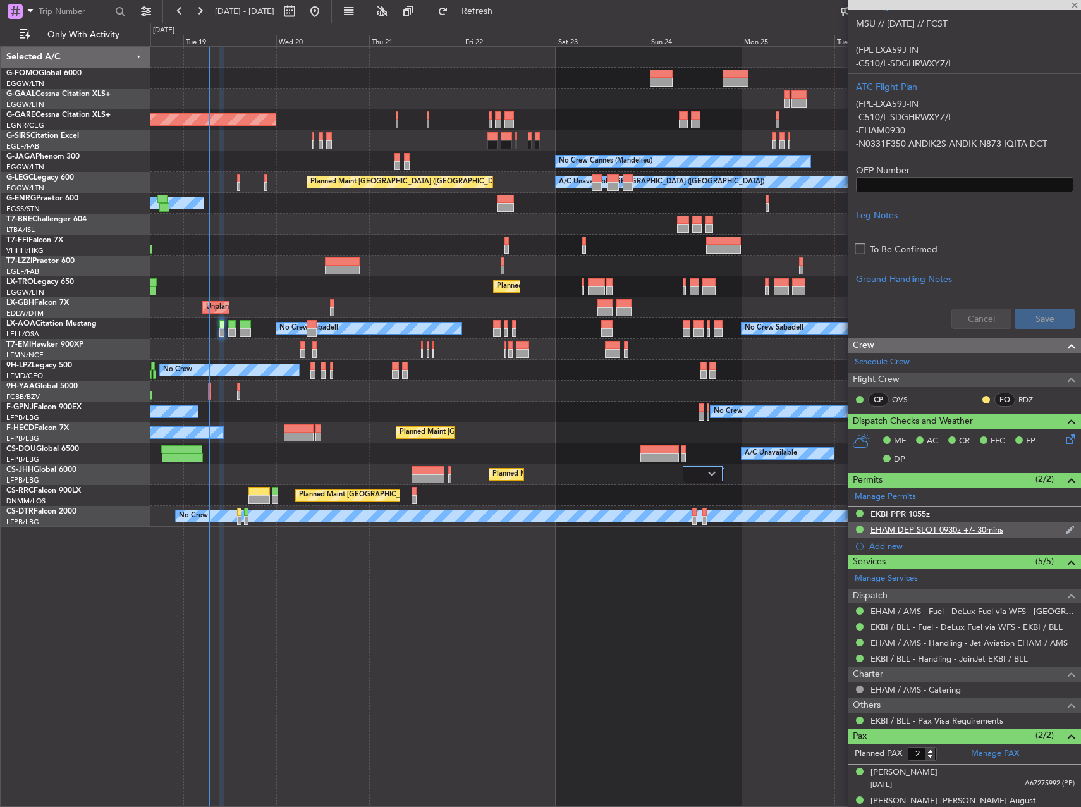
type input "+00:15"
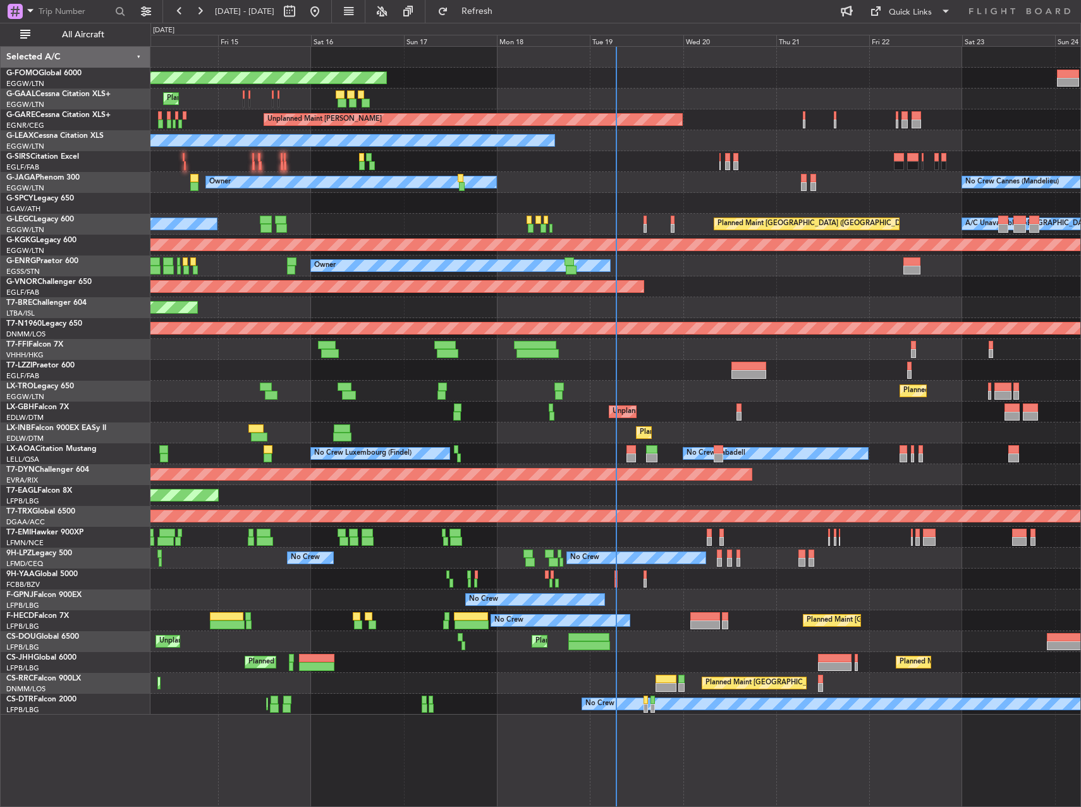
click at [596, 654] on div "Planned Maint London (Luton) Planned Maint Paris (Le Bourget) Planned Maint Par…" at bounding box center [616, 662] width 930 height 21
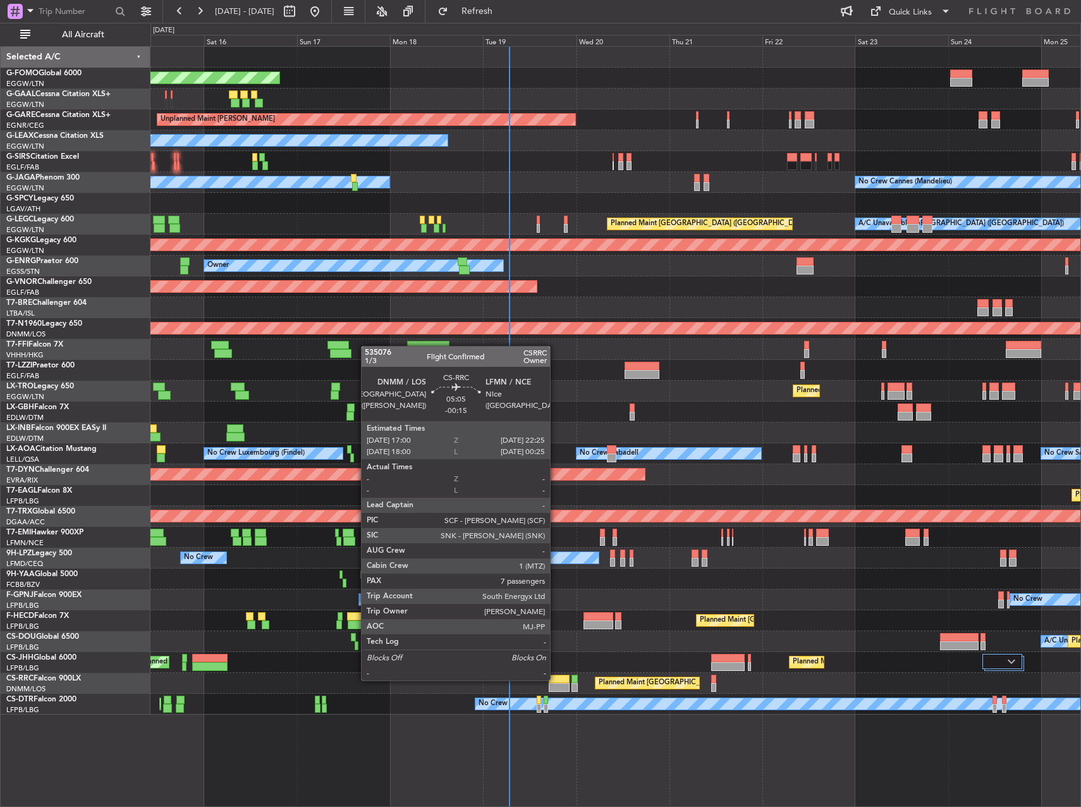
click at [556, 679] on div at bounding box center [560, 679] width 22 height 9
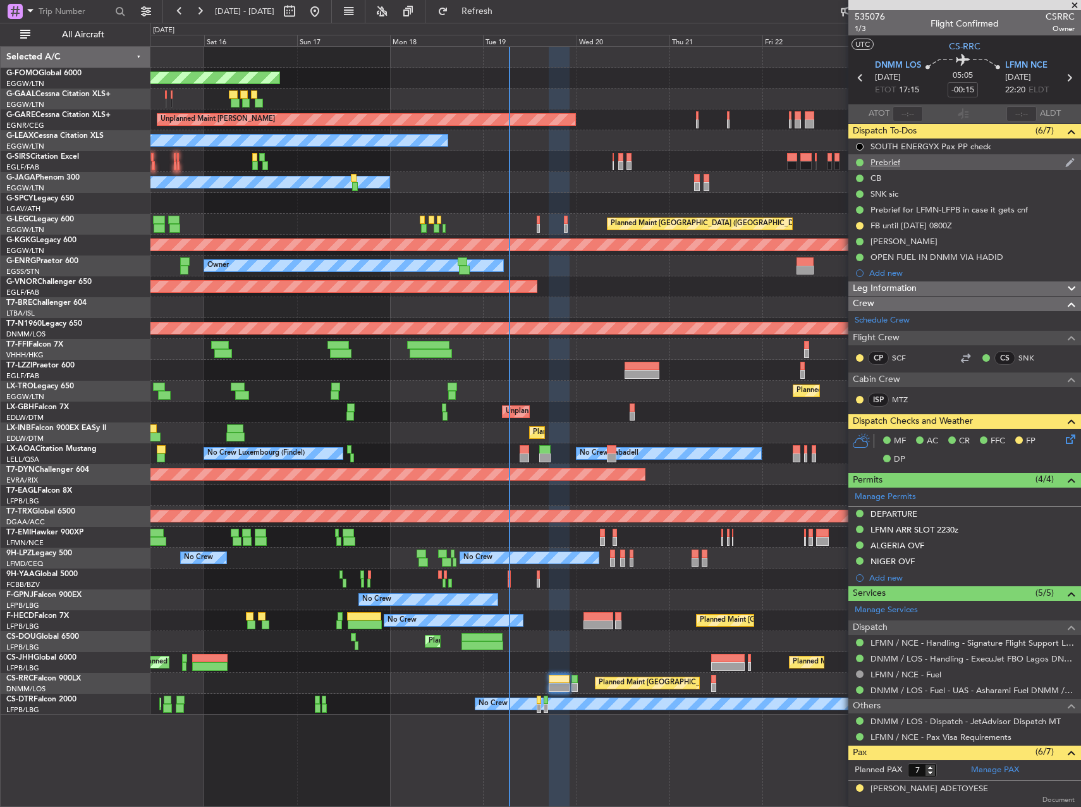
click at [897, 159] on div "Prebrief" at bounding box center [886, 162] width 30 height 11
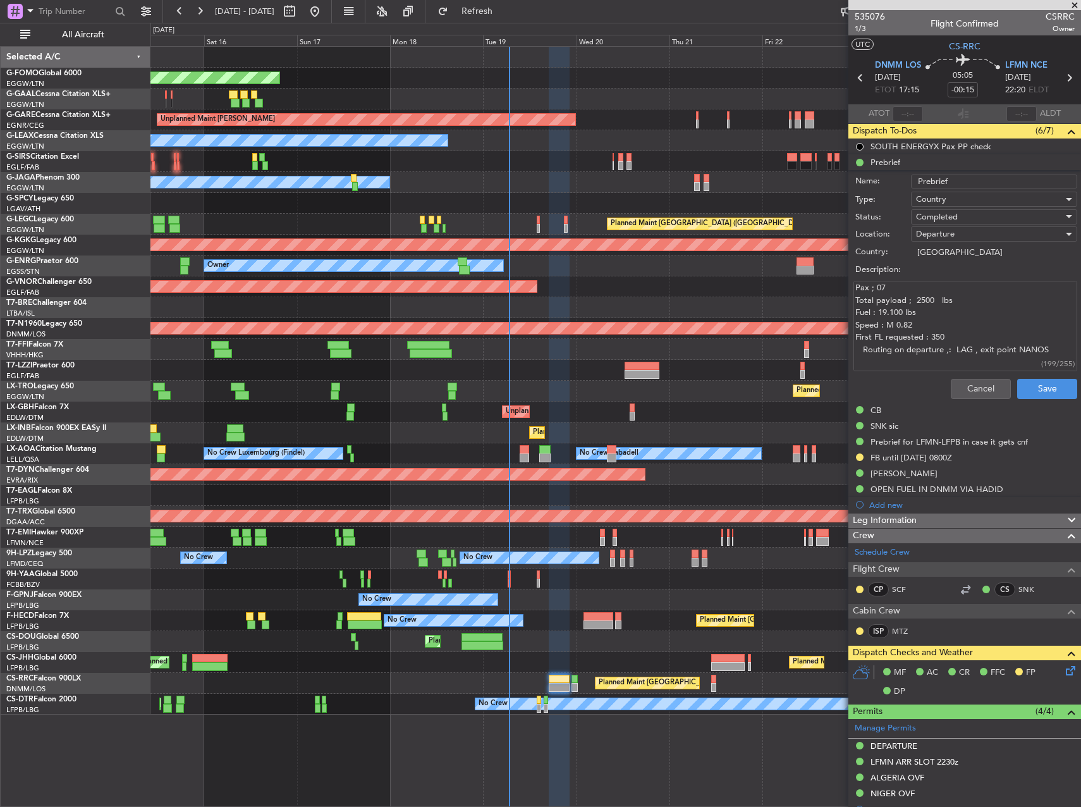
scroll to position [37, 0]
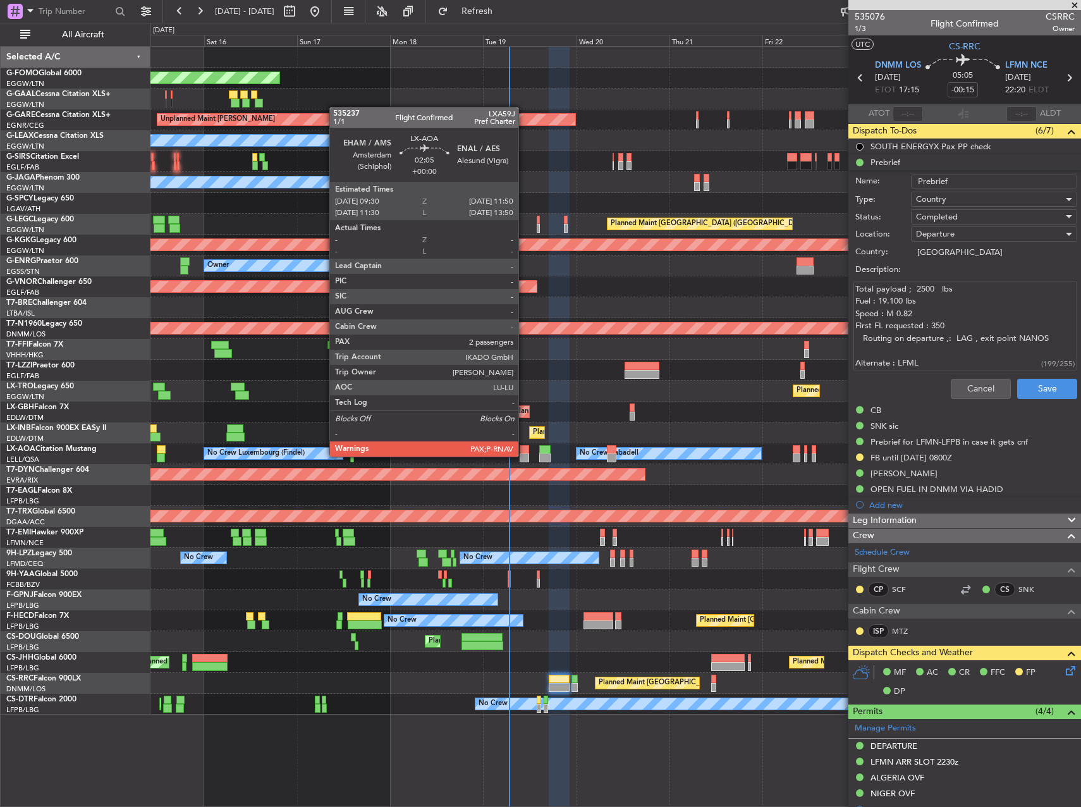
click at [524, 455] on div at bounding box center [524, 457] width 9 height 9
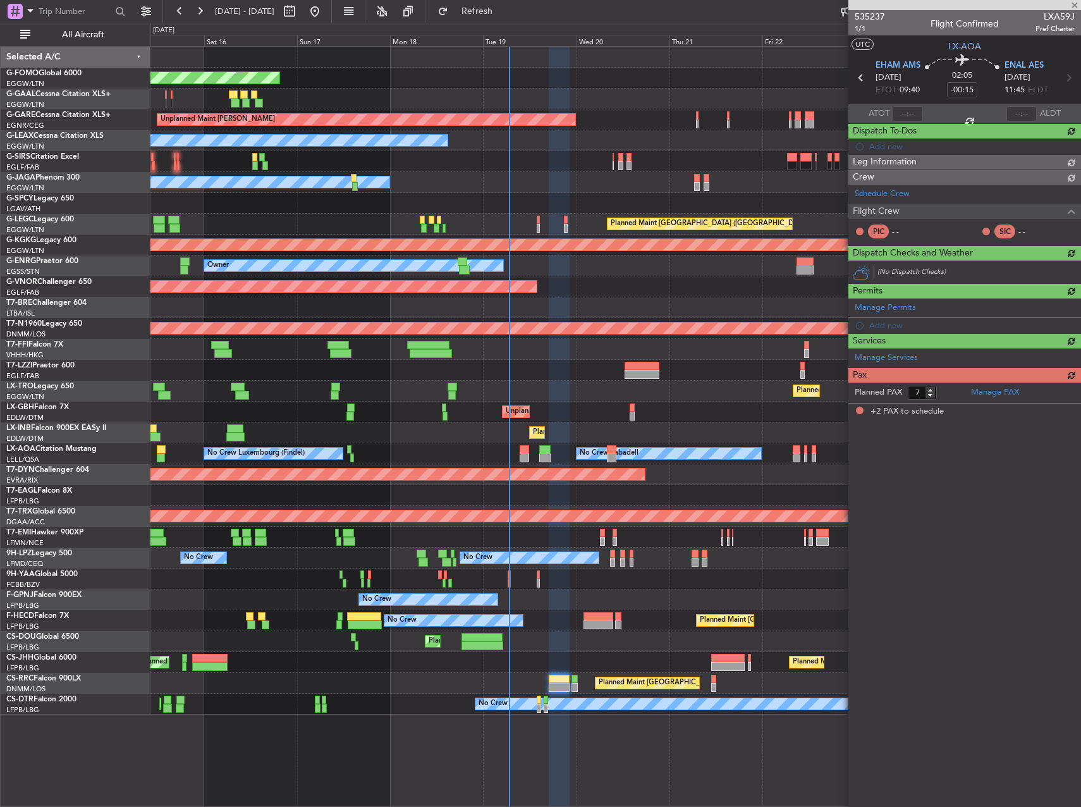
type input "2"
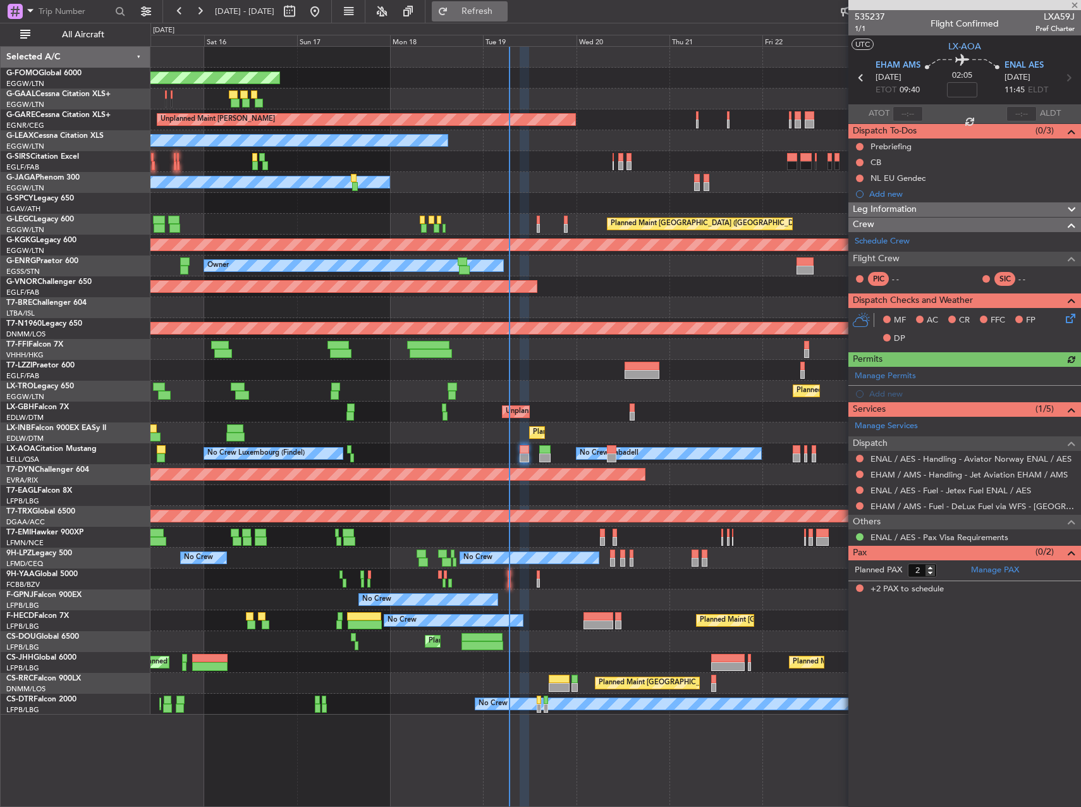
click at [499, 15] on span "Refresh" at bounding box center [477, 11] width 53 height 9
click at [1018, 63] on span "ENAL AES" at bounding box center [1024, 65] width 39 height 13
click at [1066, 421] on span at bounding box center [1070, 422] width 15 height 9
click at [576, 342] on div at bounding box center [616, 349] width 930 height 21
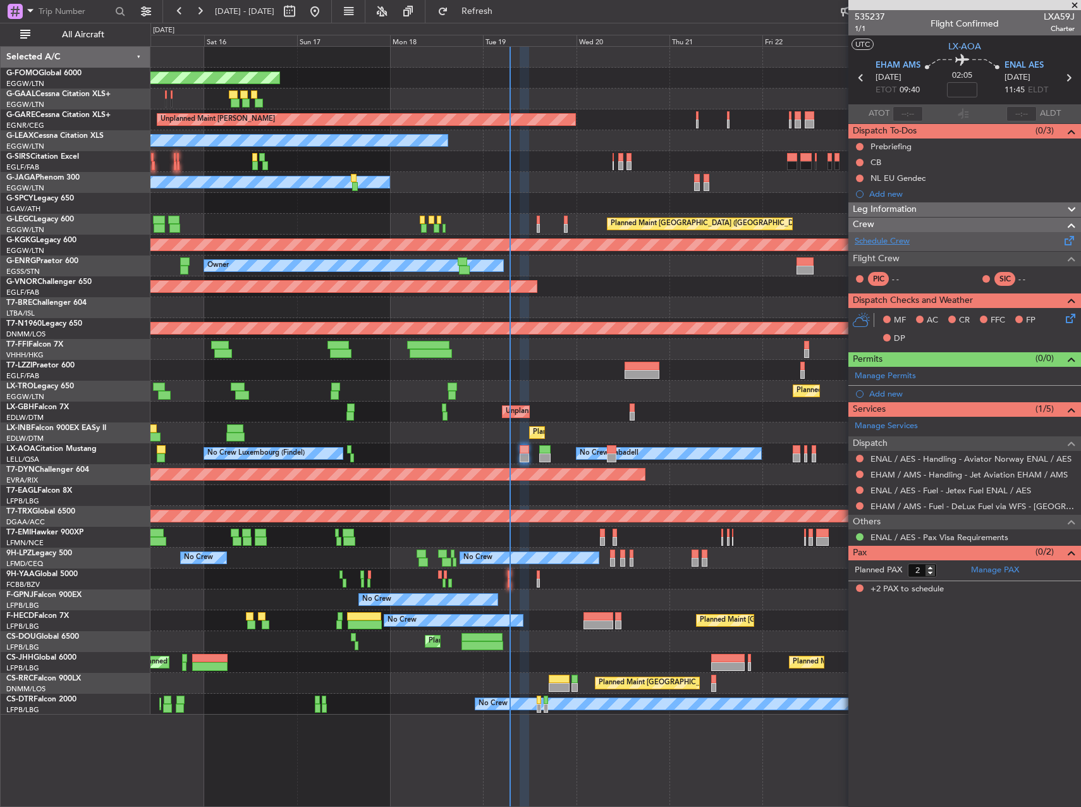
click at [884, 237] on link "Schedule Crew" at bounding box center [882, 241] width 55 height 13
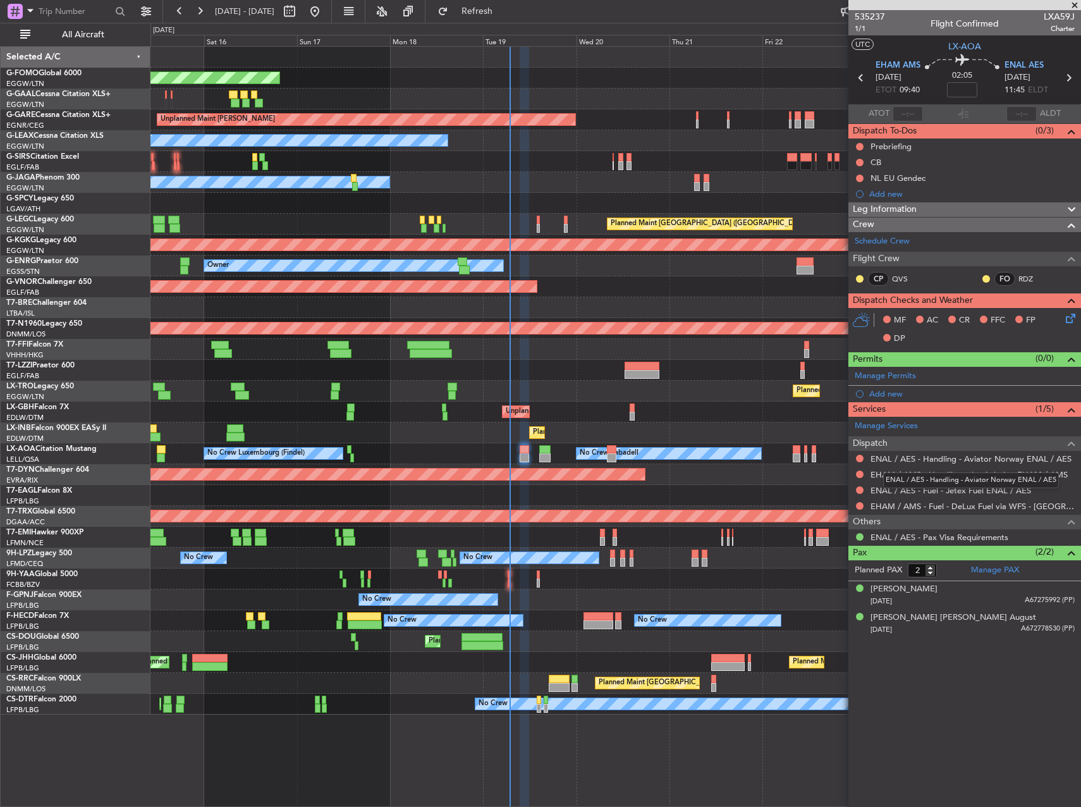
click at [941, 475] on div "ENAL / AES - Handling - Aviator Norway ENAL / AES" at bounding box center [972, 480] width 176 height 16
click at [908, 469] on link "EHAM / AMS - Handling - Jet Aviation EHAM / AMS" at bounding box center [969, 474] width 197 height 11
click at [890, 460] on link "ENAL / AES - Handling - Aviator Norway ENAL / AES" at bounding box center [971, 458] width 201 height 11
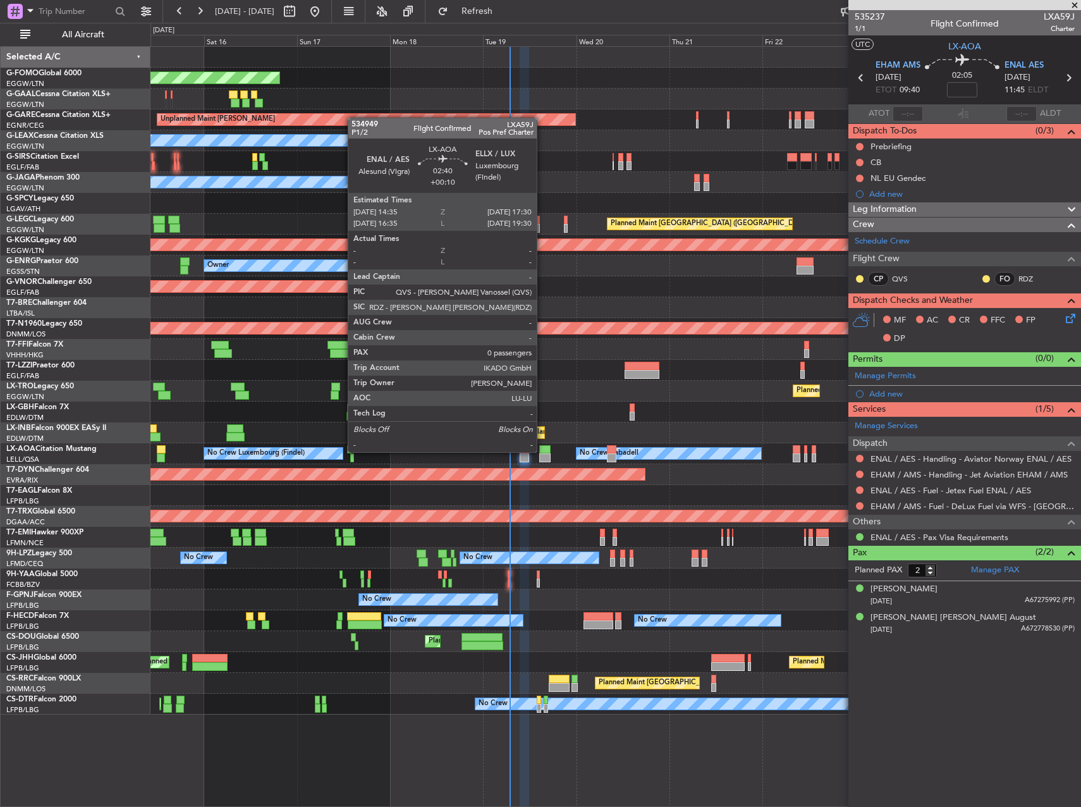
click at [543, 451] on div at bounding box center [544, 449] width 11 height 9
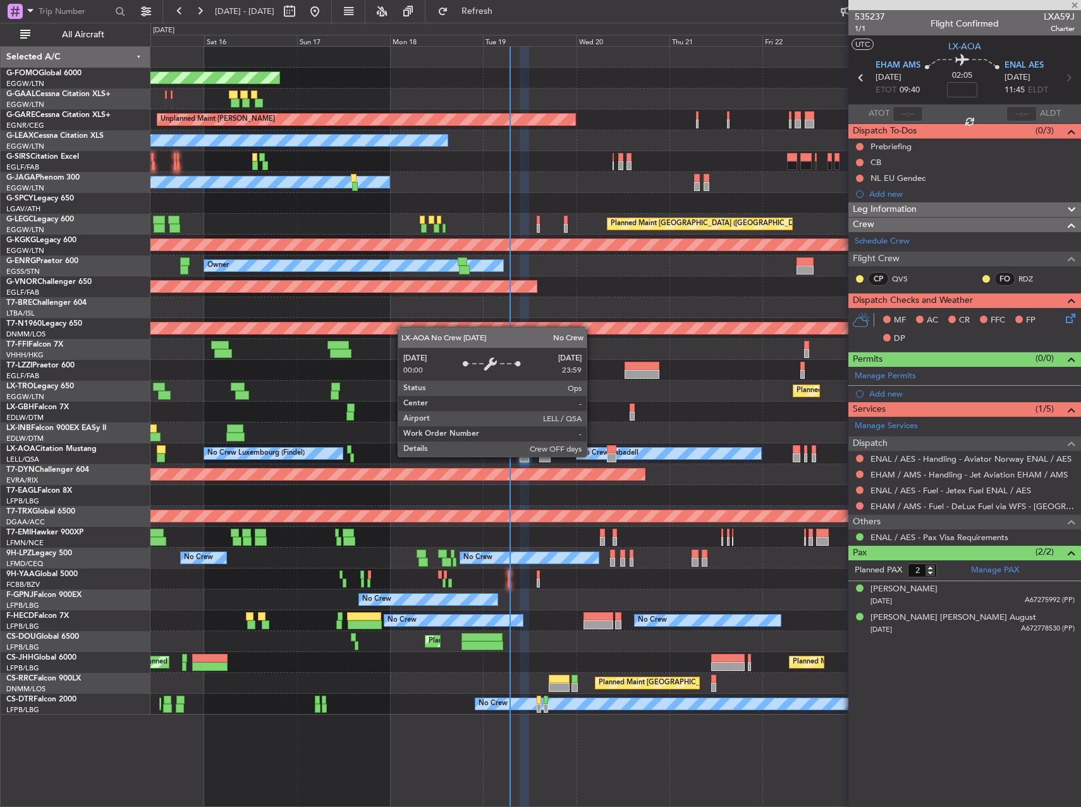
type input "+00:10"
type input "0"
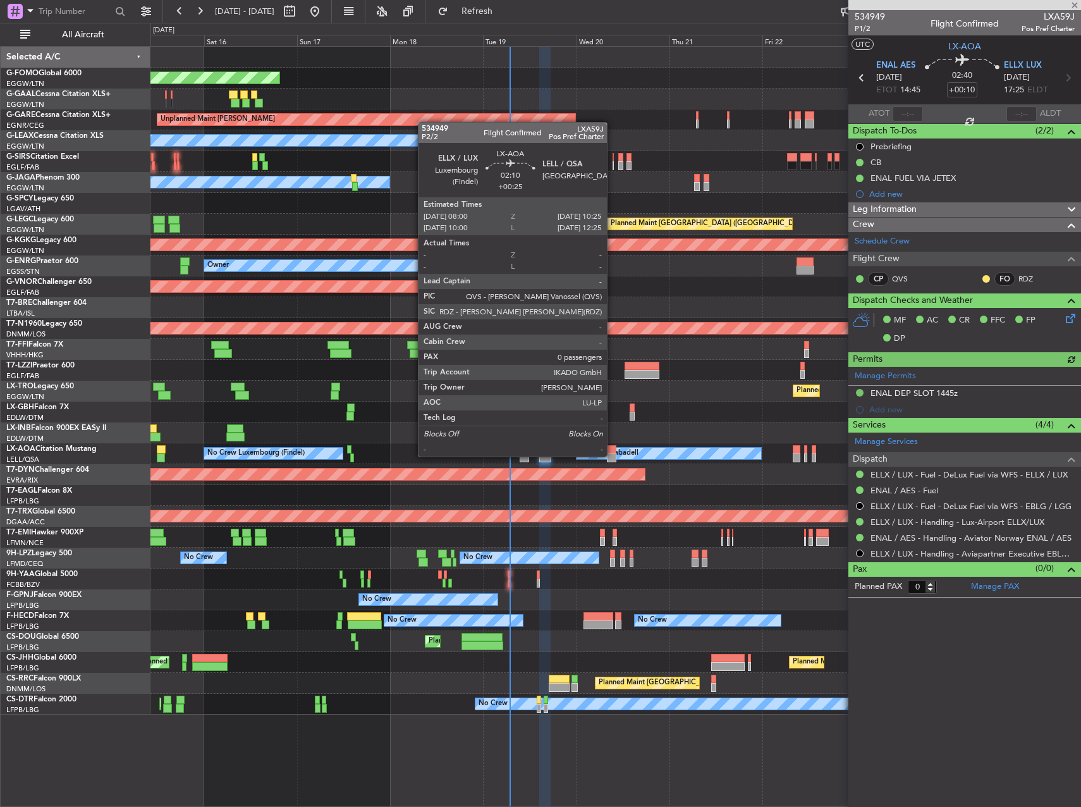
click at [613, 455] on div at bounding box center [611, 457] width 9 height 9
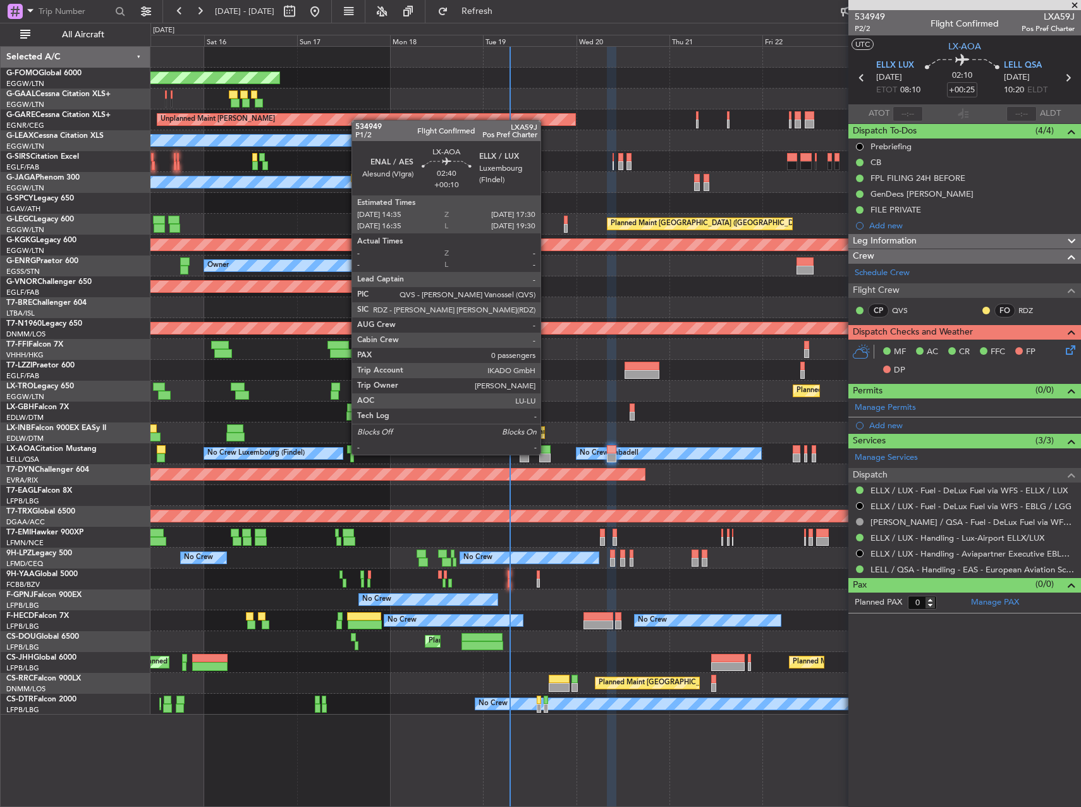
click at [546, 453] on div at bounding box center [544, 457] width 11 height 9
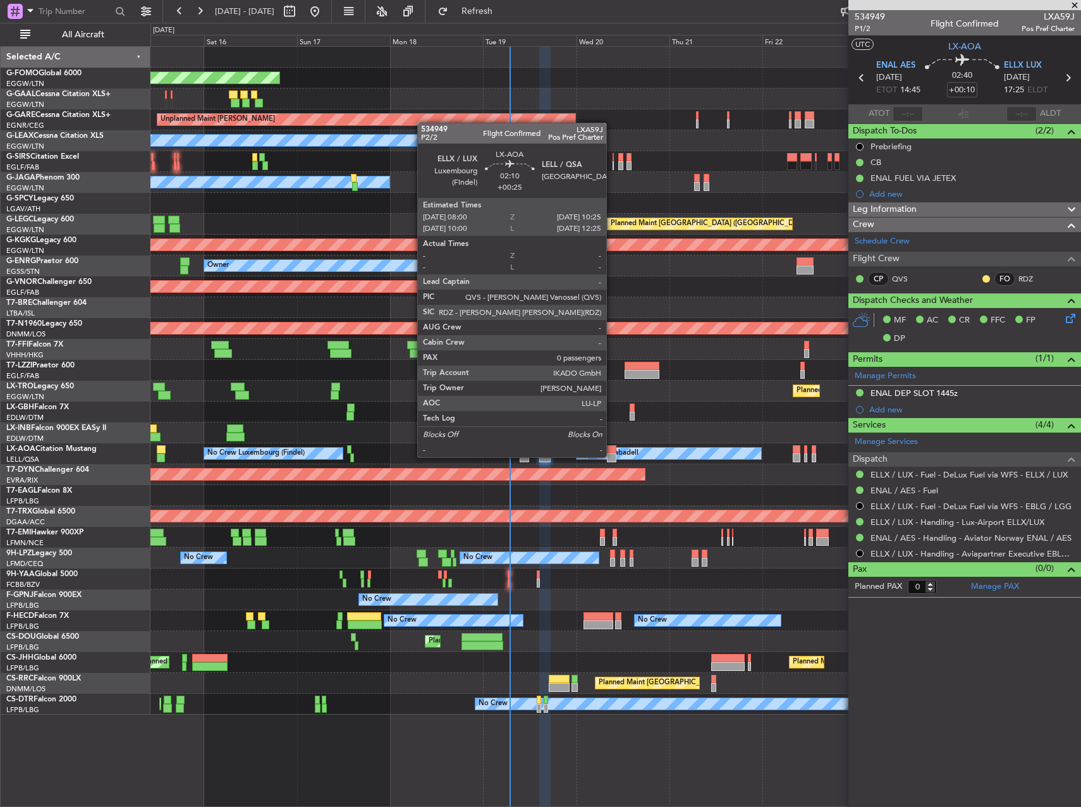
click at [612, 456] on div at bounding box center [611, 457] width 9 height 9
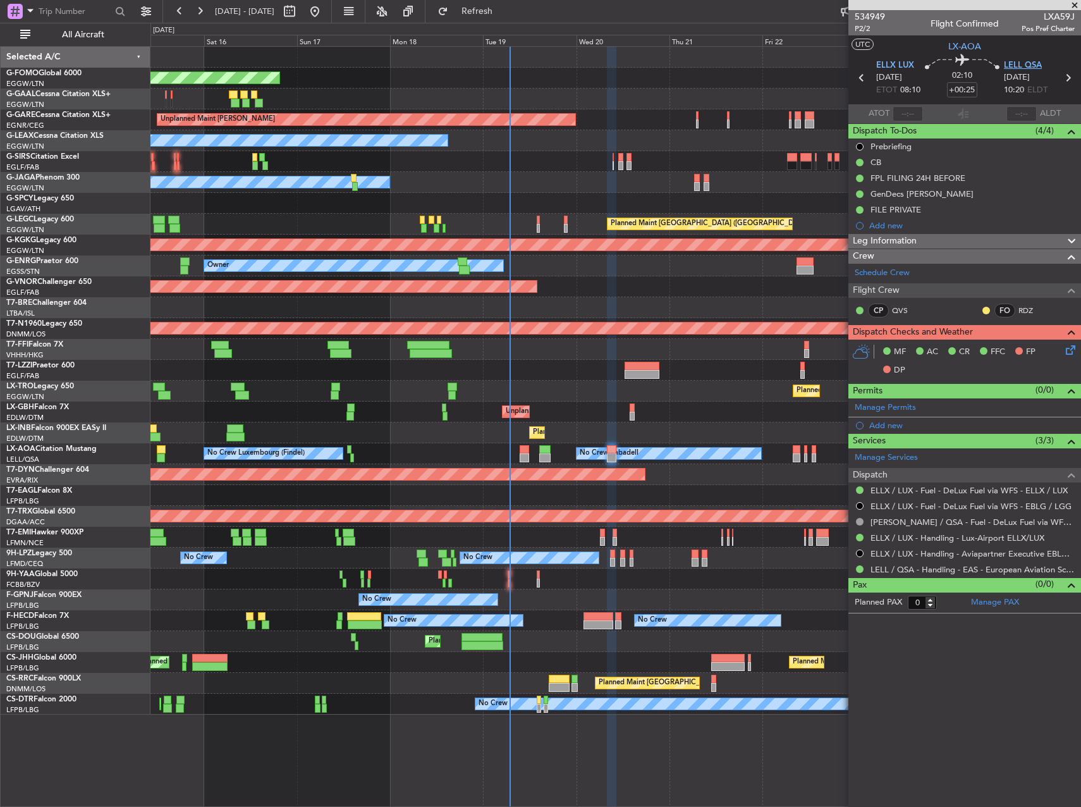
click at [1028, 65] on span "LELL QSA" at bounding box center [1023, 65] width 38 height 13
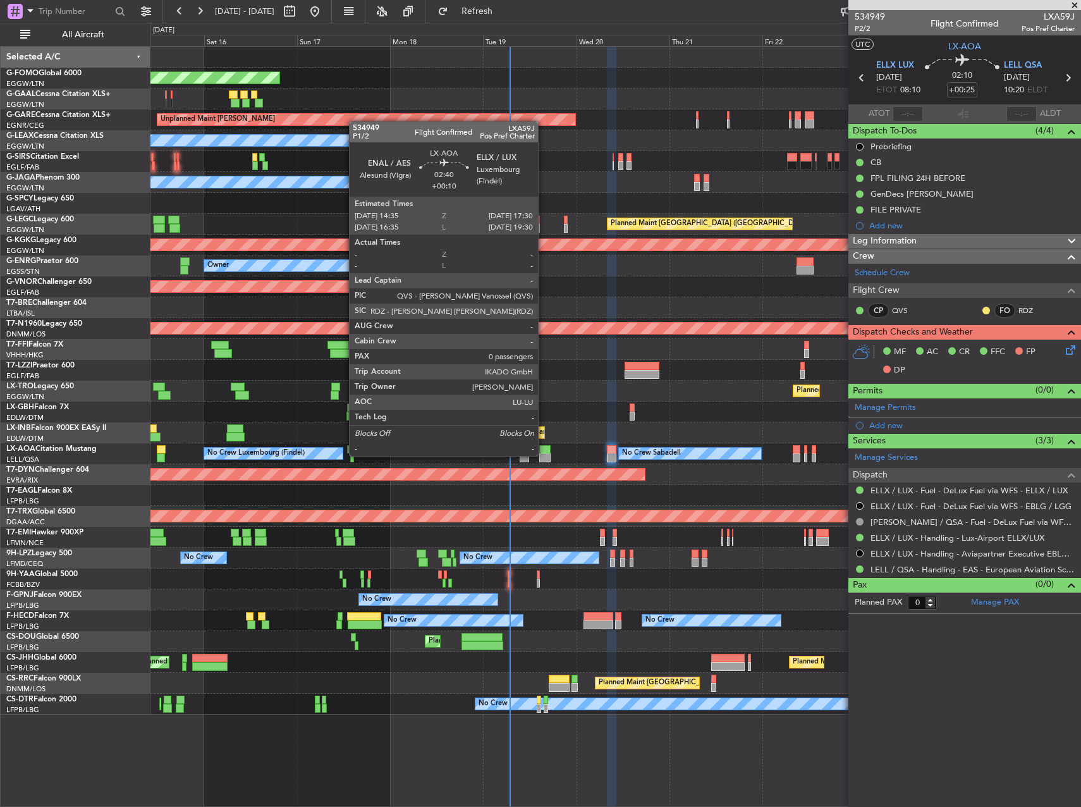
click at [544, 455] on div at bounding box center [544, 457] width 11 height 9
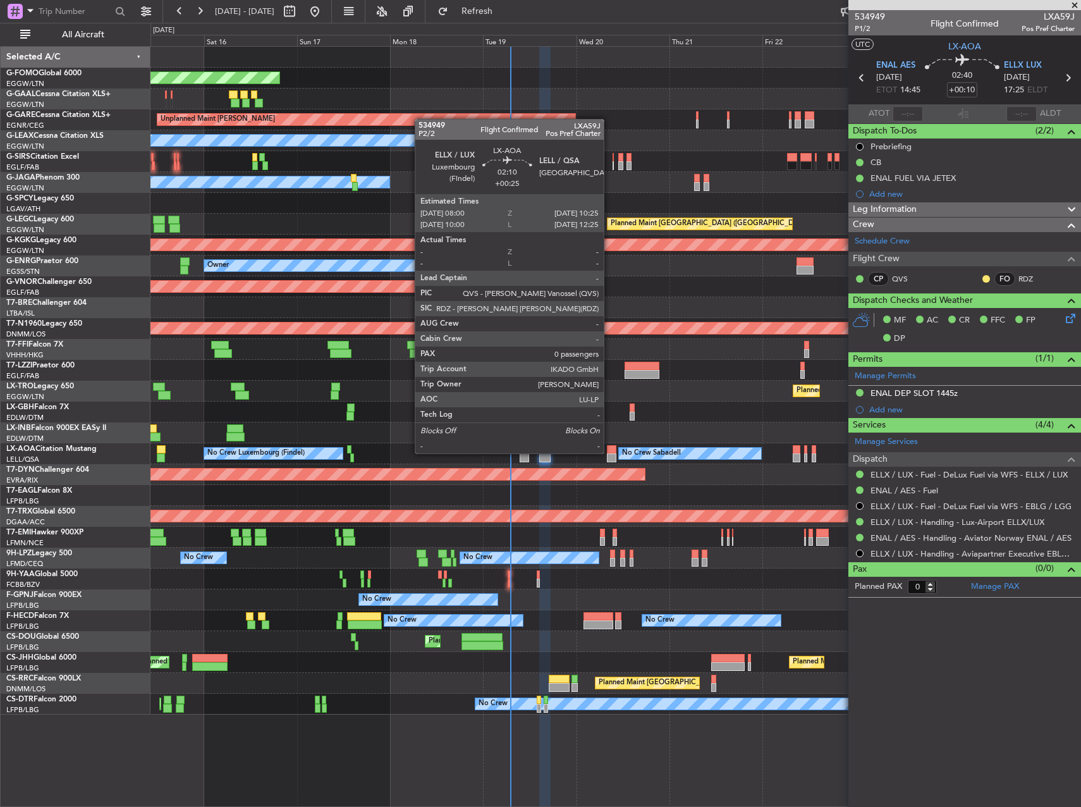
click at [610, 452] on div at bounding box center [611, 449] width 9 height 9
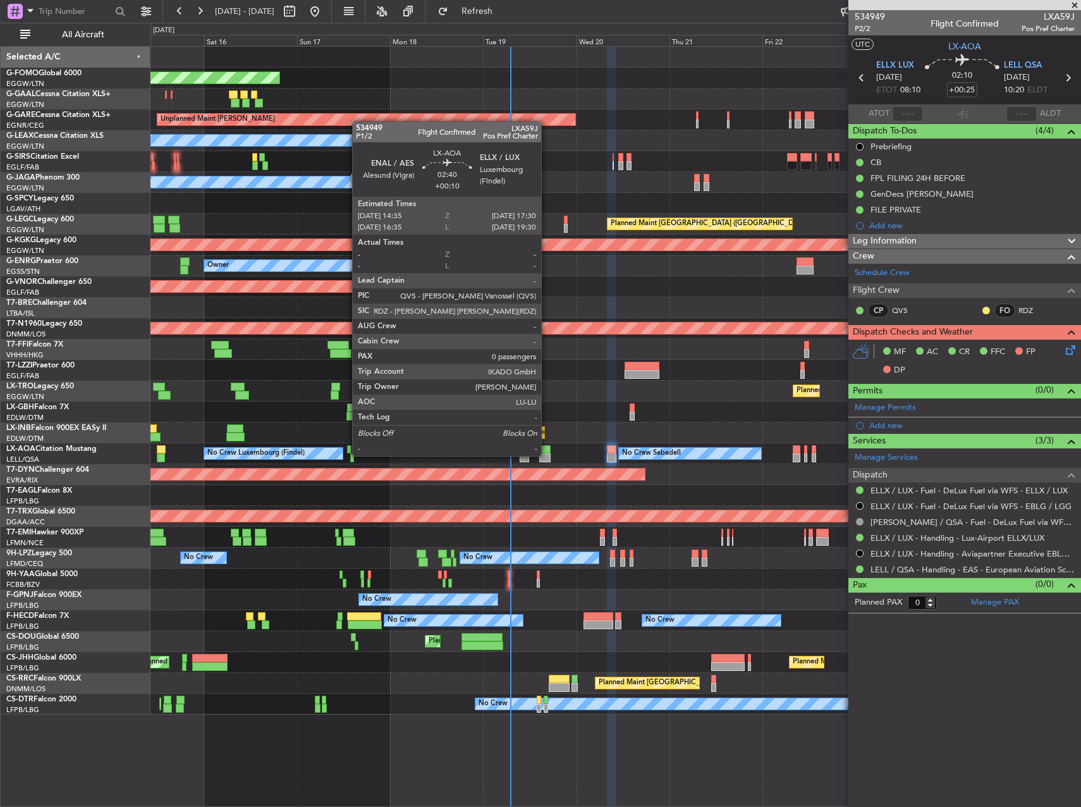
click at [547, 455] on div at bounding box center [544, 457] width 11 height 9
type input "+00:10"
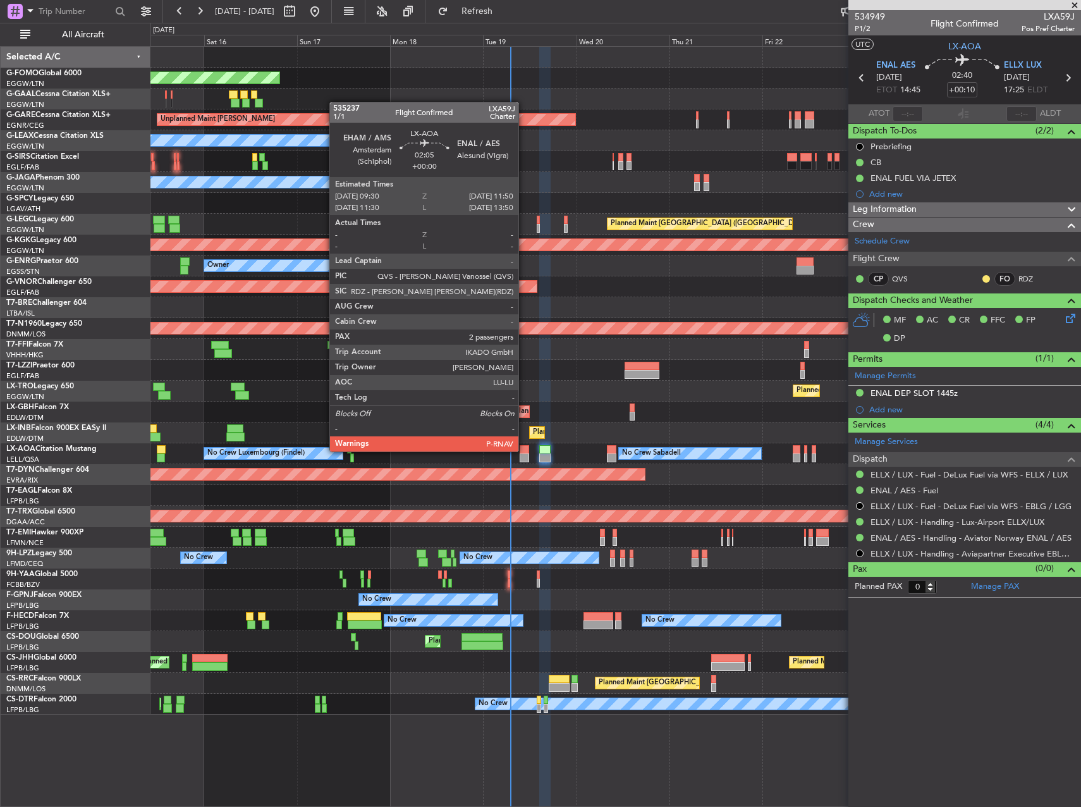
click at [524, 452] on div at bounding box center [524, 449] width 9 height 9
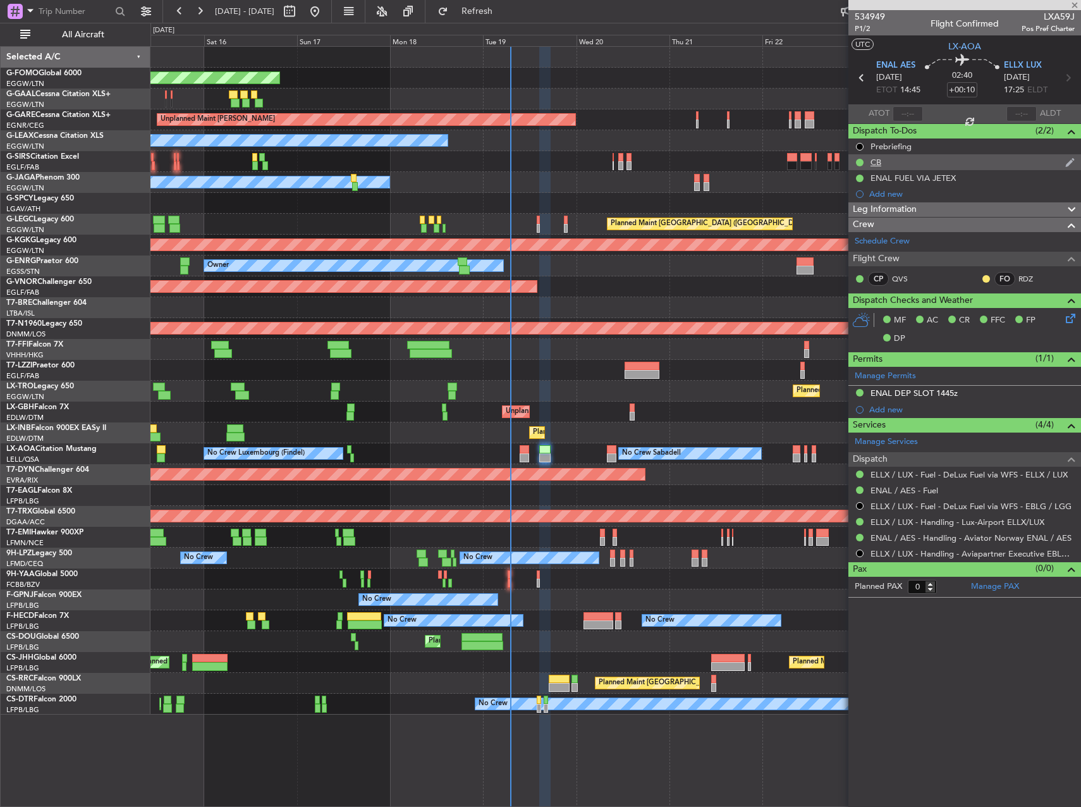
type input "2"
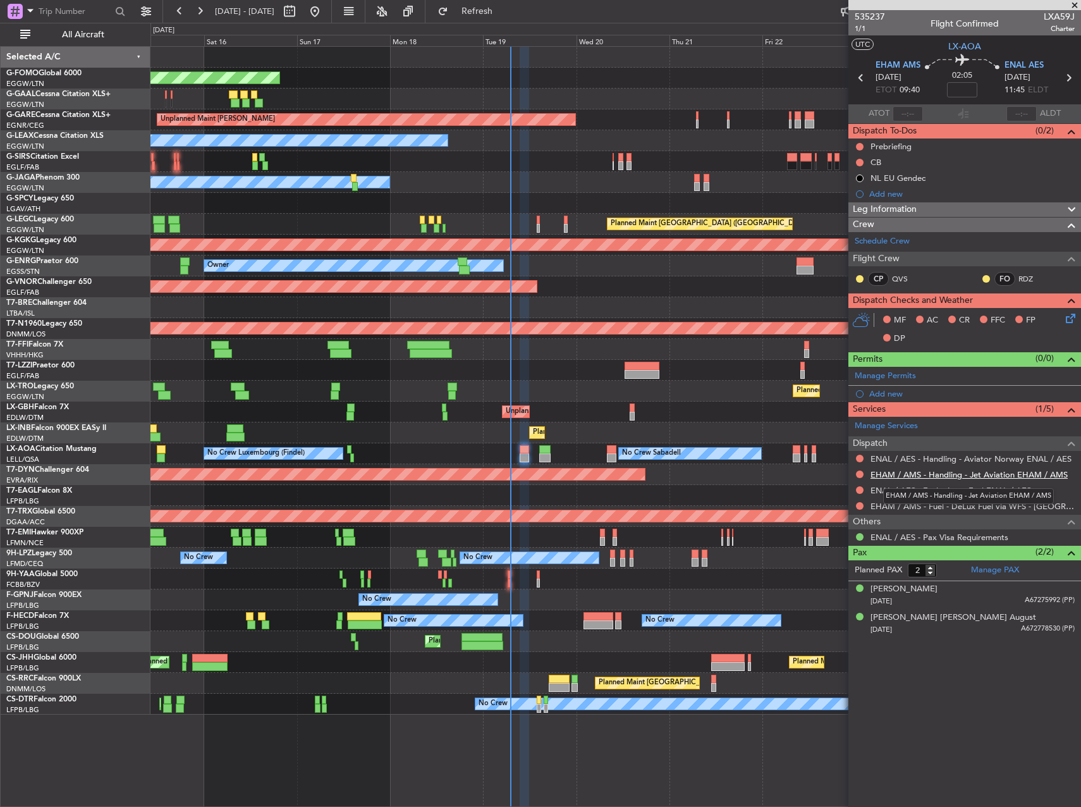
click at [904, 473] on link "EHAM / AMS - Handling - Jet Aviation EHAM / AMS" at bounding box center [969, 474] width 197 height 11
click at [921, 460] on link "ENAL / AES - Handling - Aviator Norway ENAL / AES" at bounding box center [971, 458] width 201 height 11
click at [582, 450] on div "No Crew Luxembourg (Findel) No Crew Sabadell No Crew Sabadell" at bounding box center [616, 453] width 930 height 21
click at [561, 428] on div "Planned Maint Geneva (Cointrin)" at bounding box center [616, 432] width 930 height 21
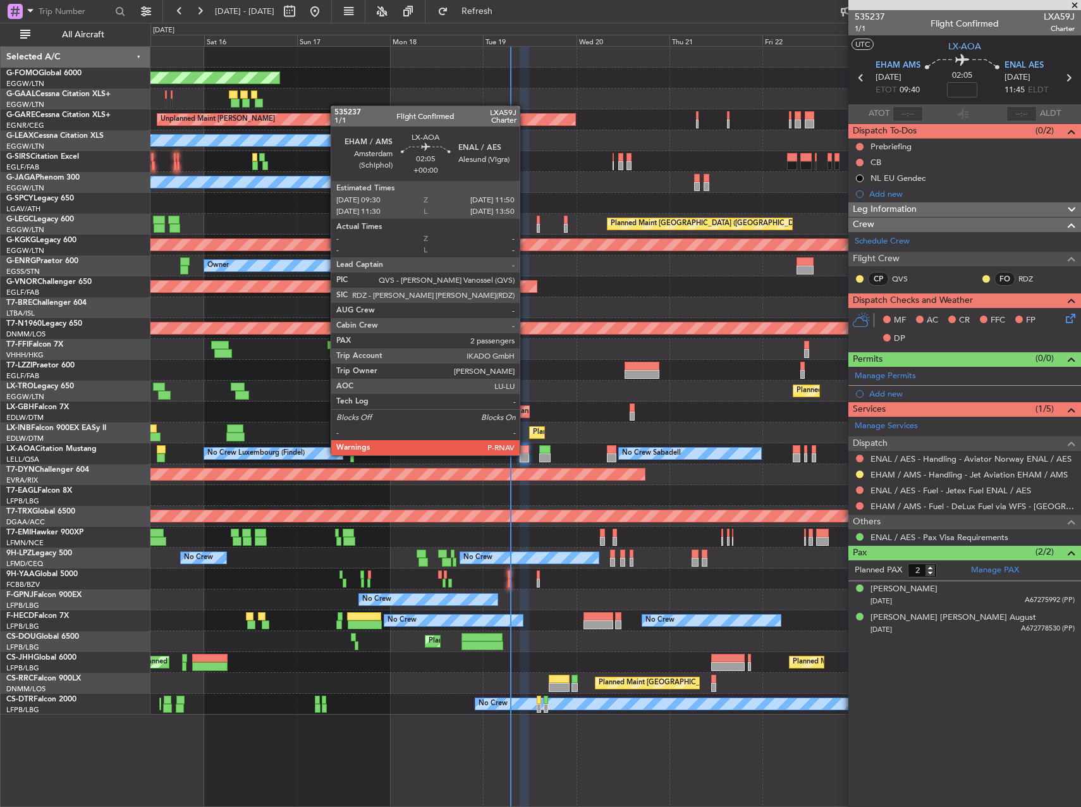
click at [526, 454] on div at bounding box center [524, 457] width 9 height 9
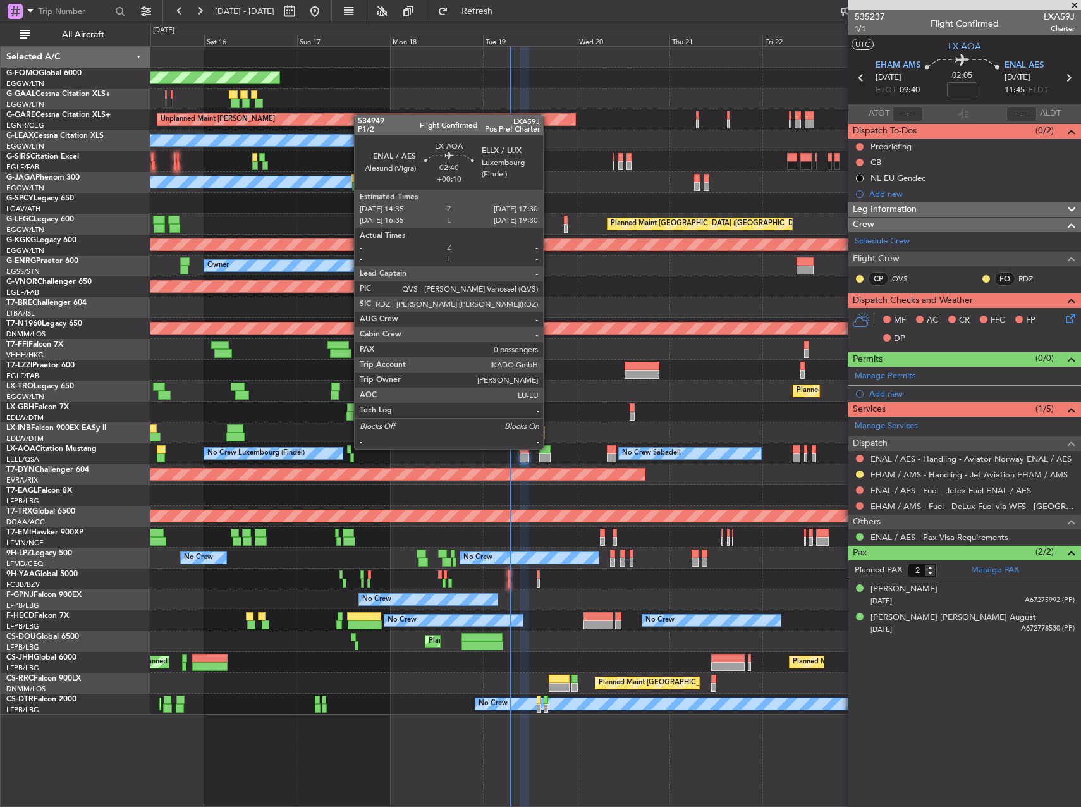
click at [549, 448] on div at bounding box center [544, 449] width 11 height 9
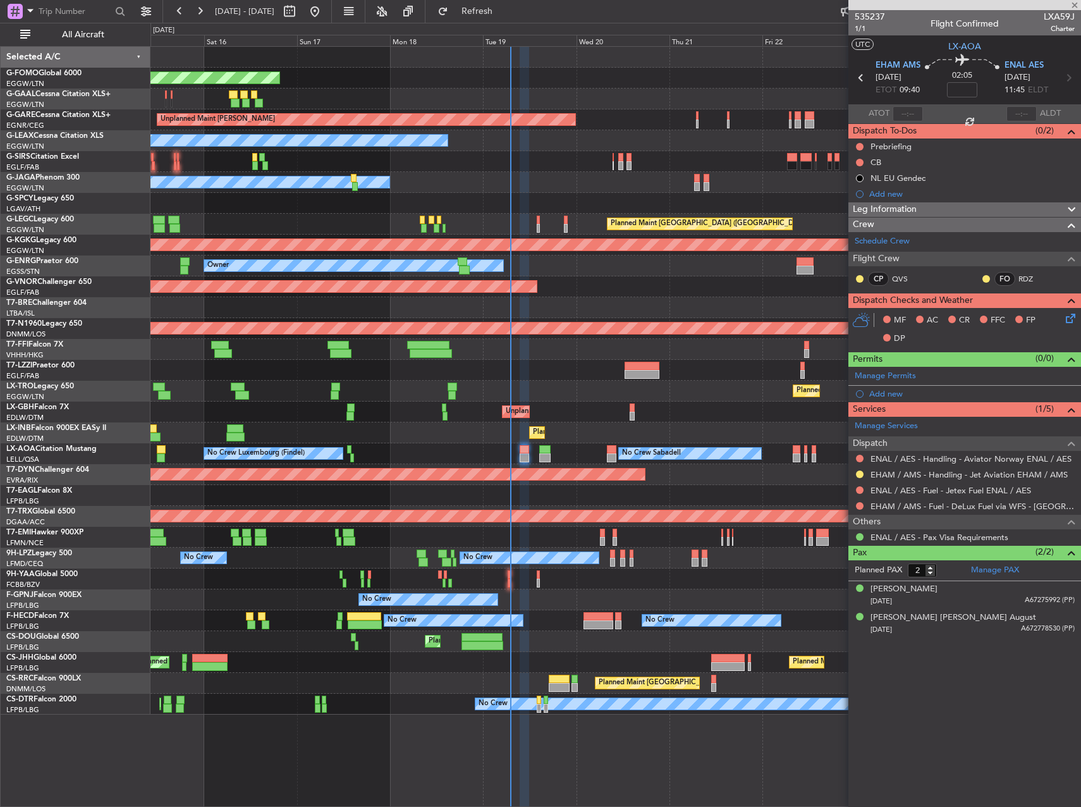
type input "+00:10"
type input "0"
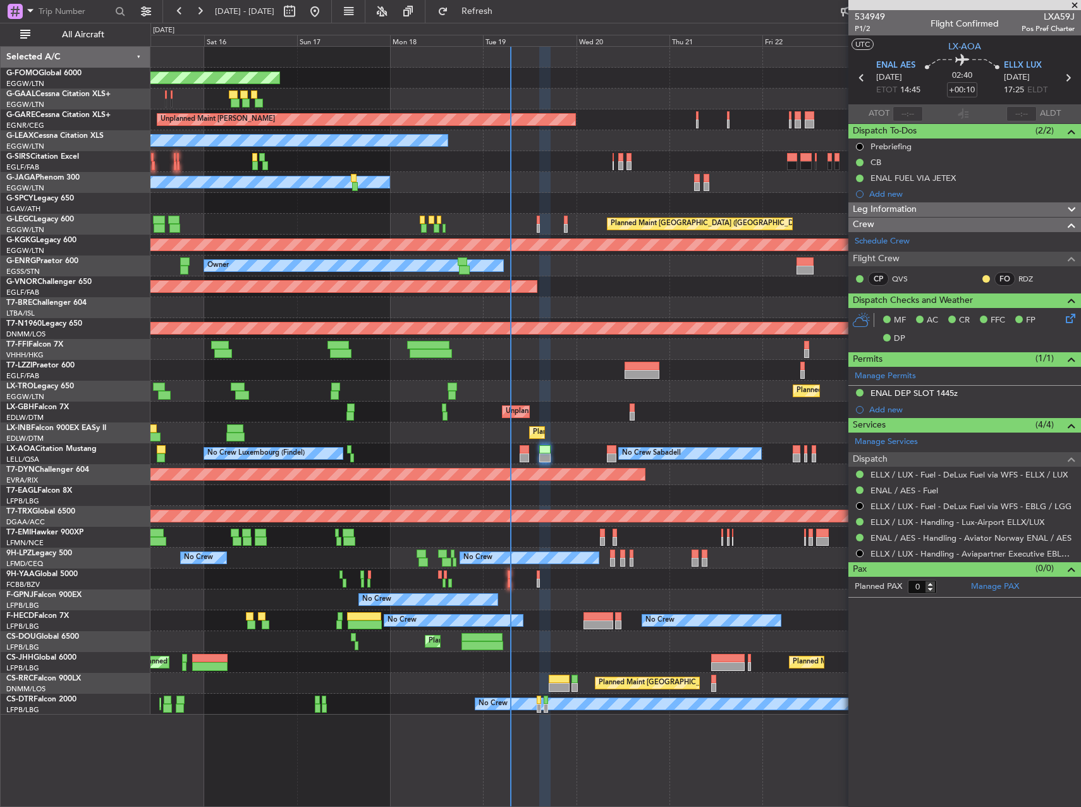
click at [592, 404] on div "Unplanned Maint Paris (Le Bourget) Planned Maint Nice (Côte d'Azur Airport)" at bounding box center [616, 412] width 930 height 21
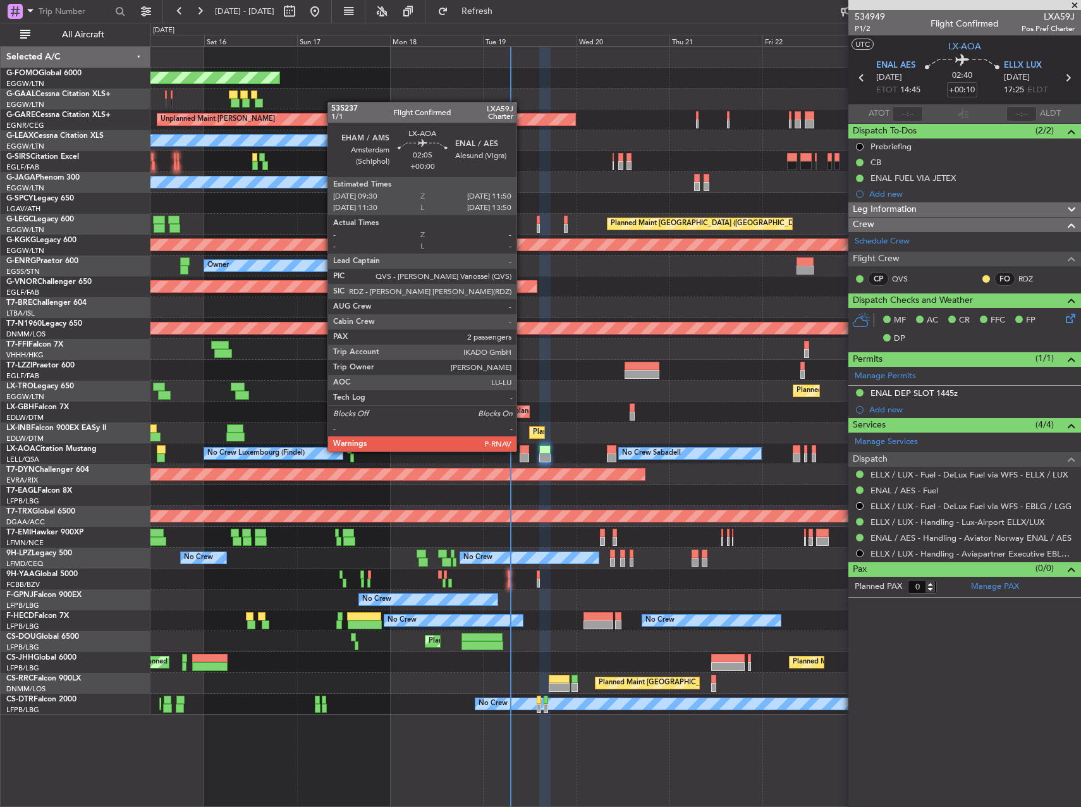
click at [522, 450] on div at bounding box center [524, 449] width 9 height 9
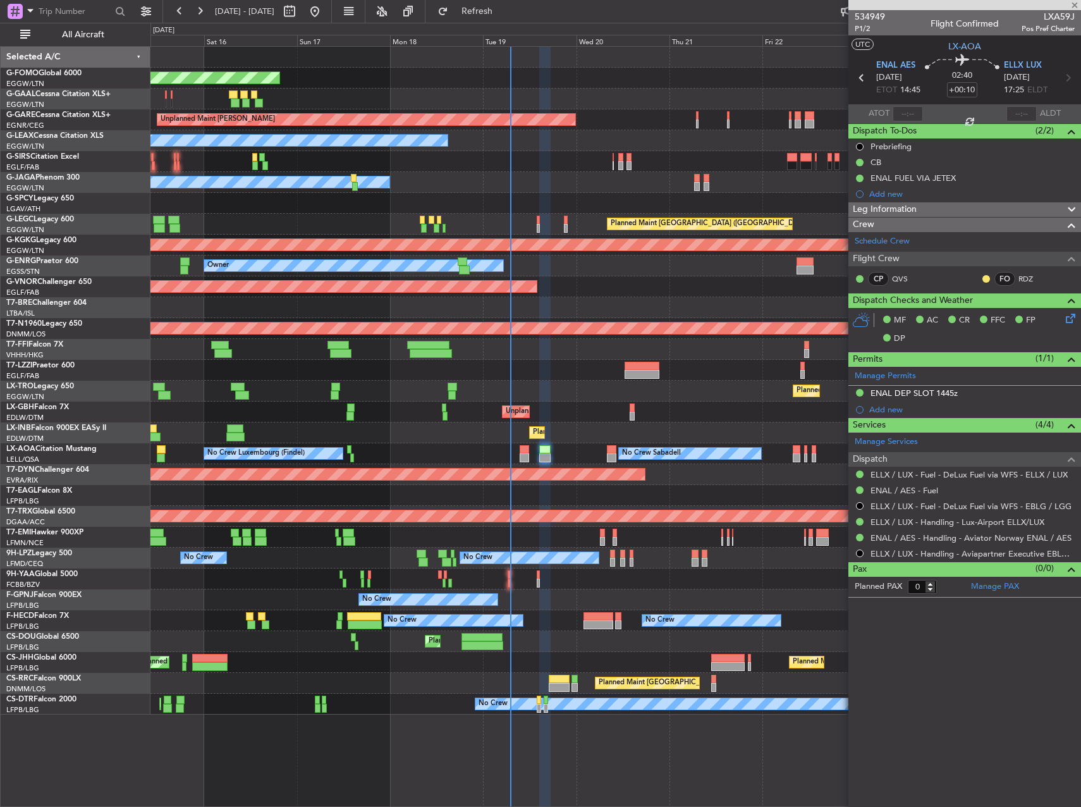
type input "2"
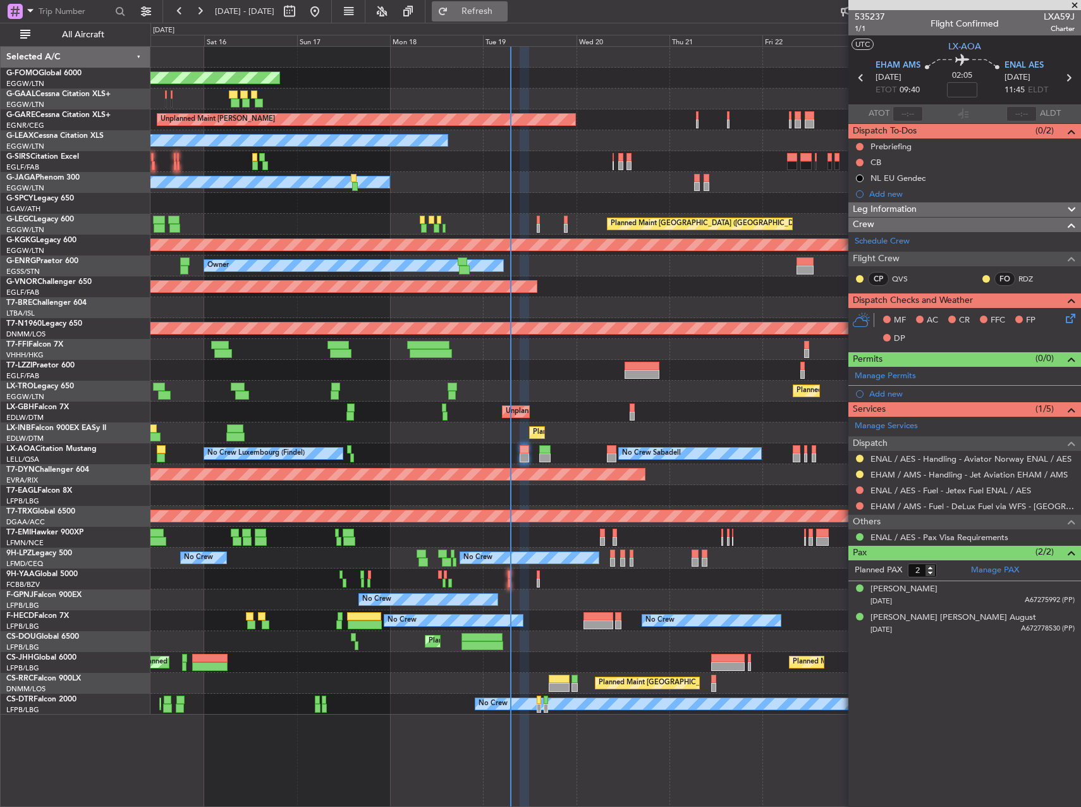
drag, startPoint x: 526, startPoint y: 13, endPoint x: 533, endPoint y: 17, distance: 8.2
click at [504, 13] on span "Refresh" at bounding box center [477, 11] width 53 height 9
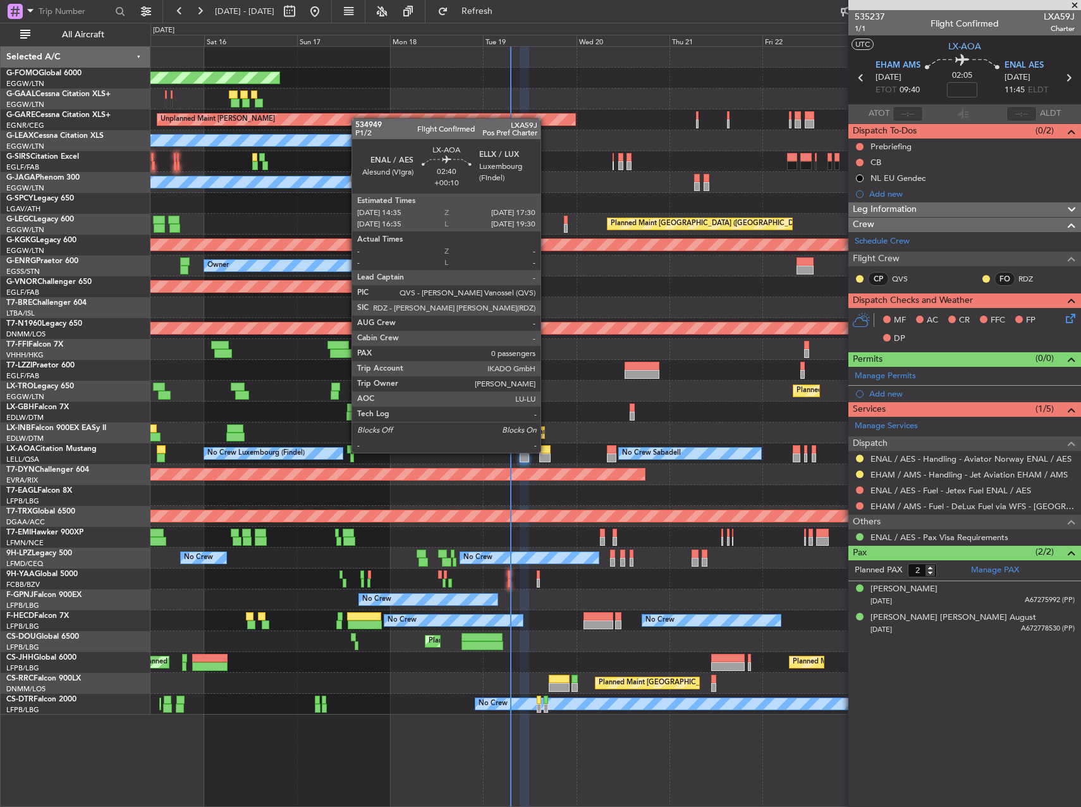
click at [545, 452] on div at bounding box center [544, 449] width 11 height 9
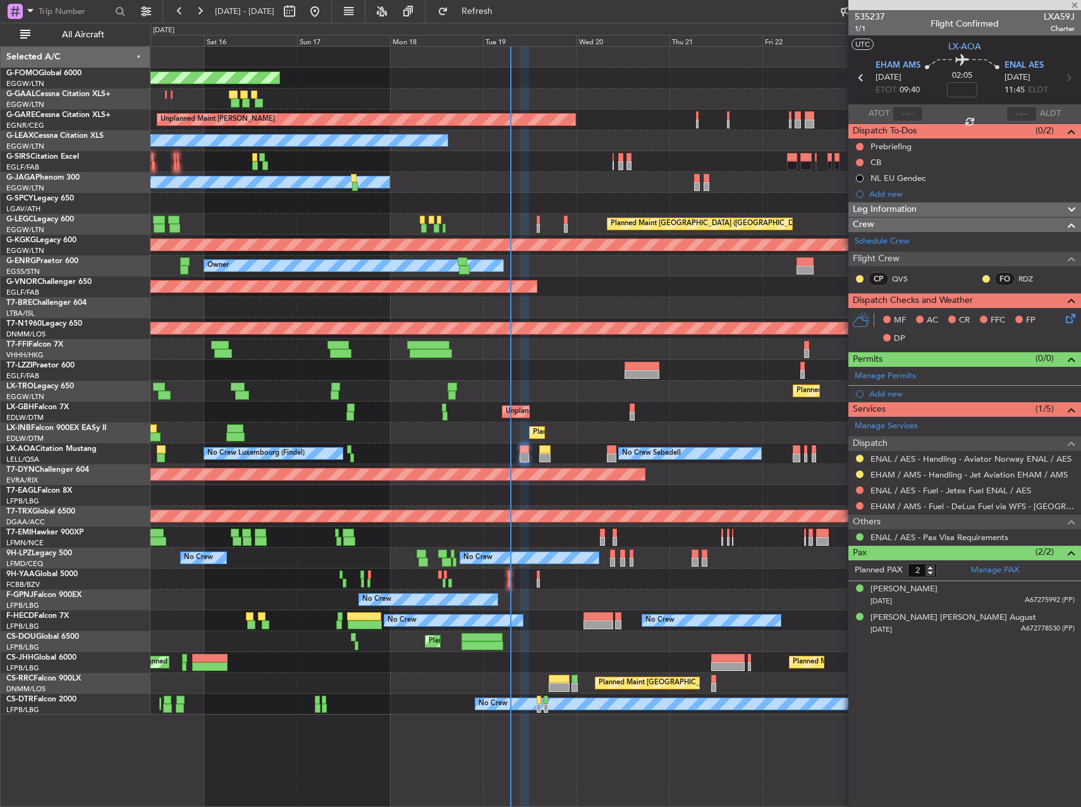
type input "+00:10"
type input "0"
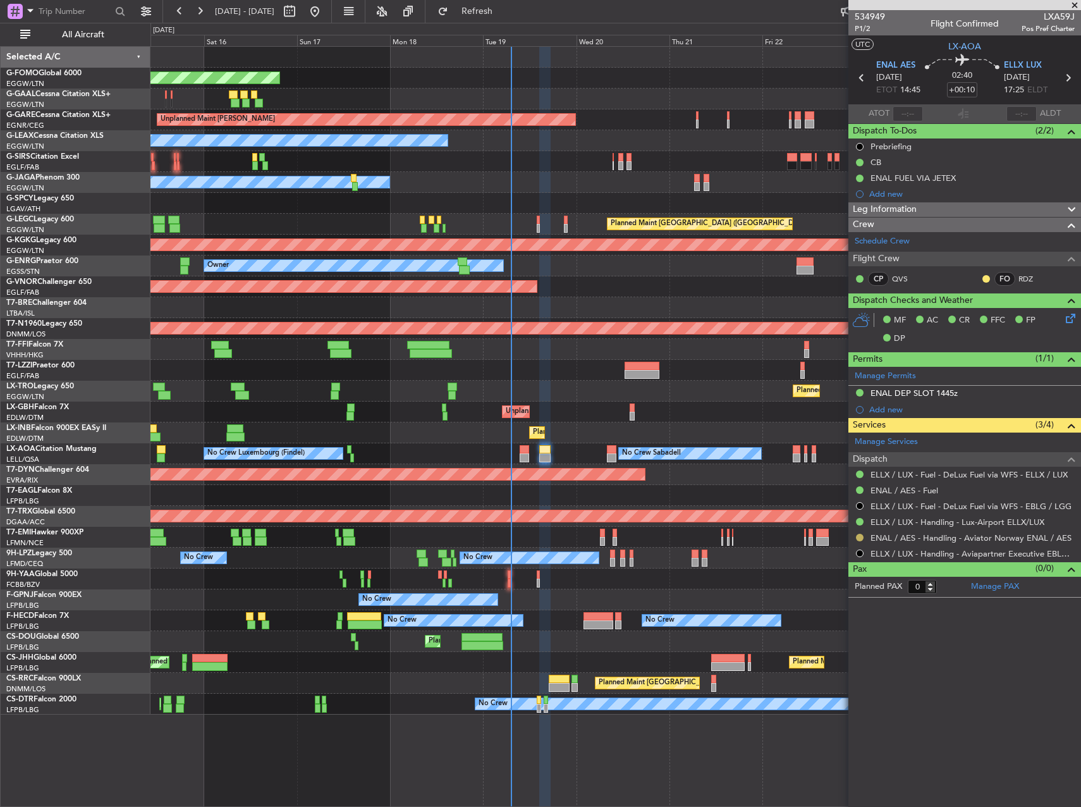
click at [858, 536] on button at bounding box center [860, 538] width 8 height 8
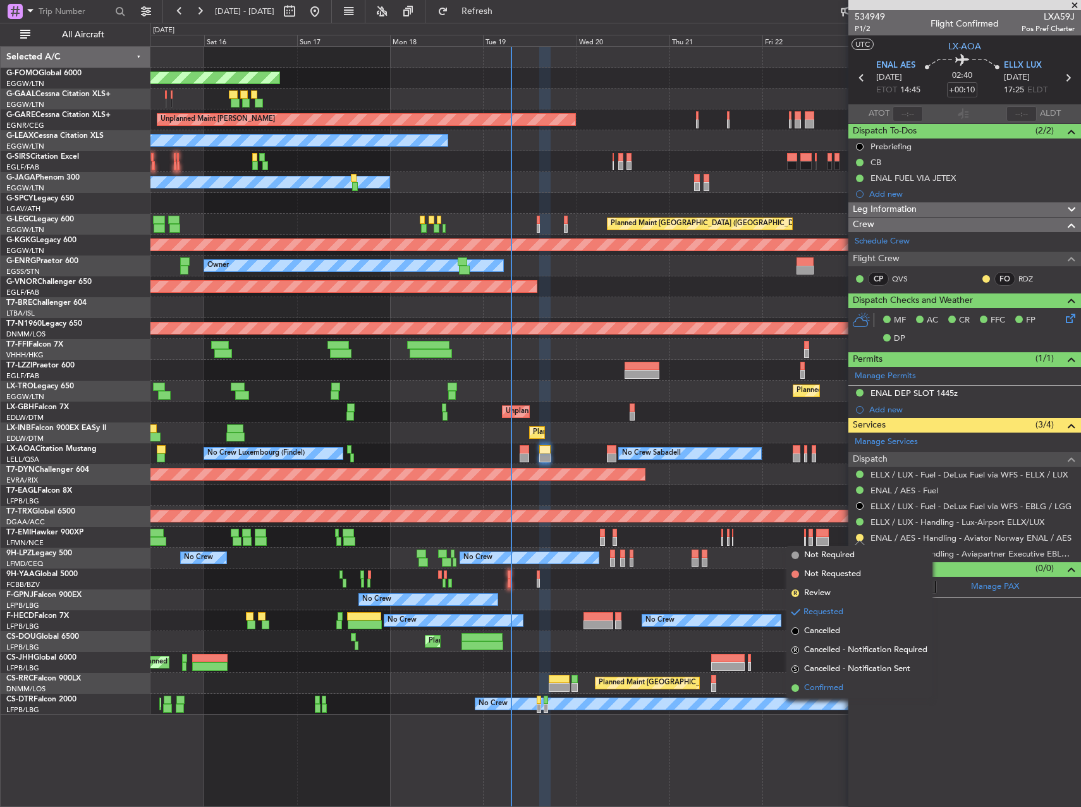
click at [851, 691] on li "Confirmed" at bounding box center [860, 688] width 146 height 19
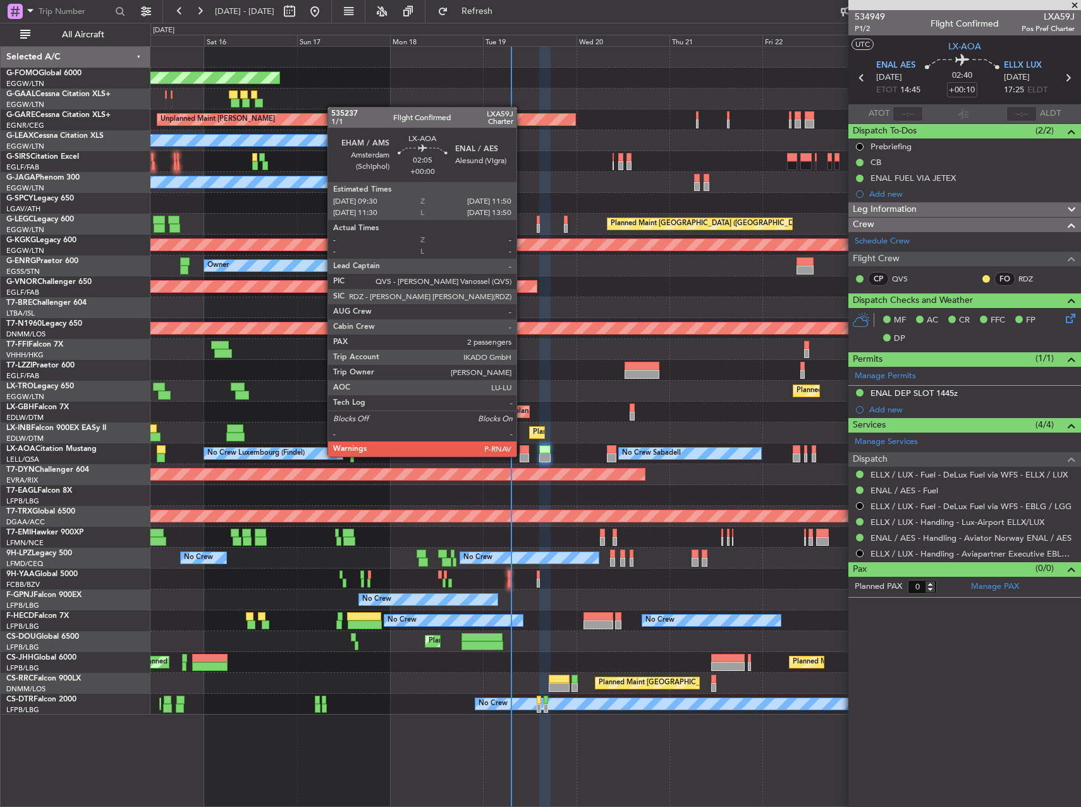
click at [522, 455] on div at bounding box center [524, 457] width 9 height 9
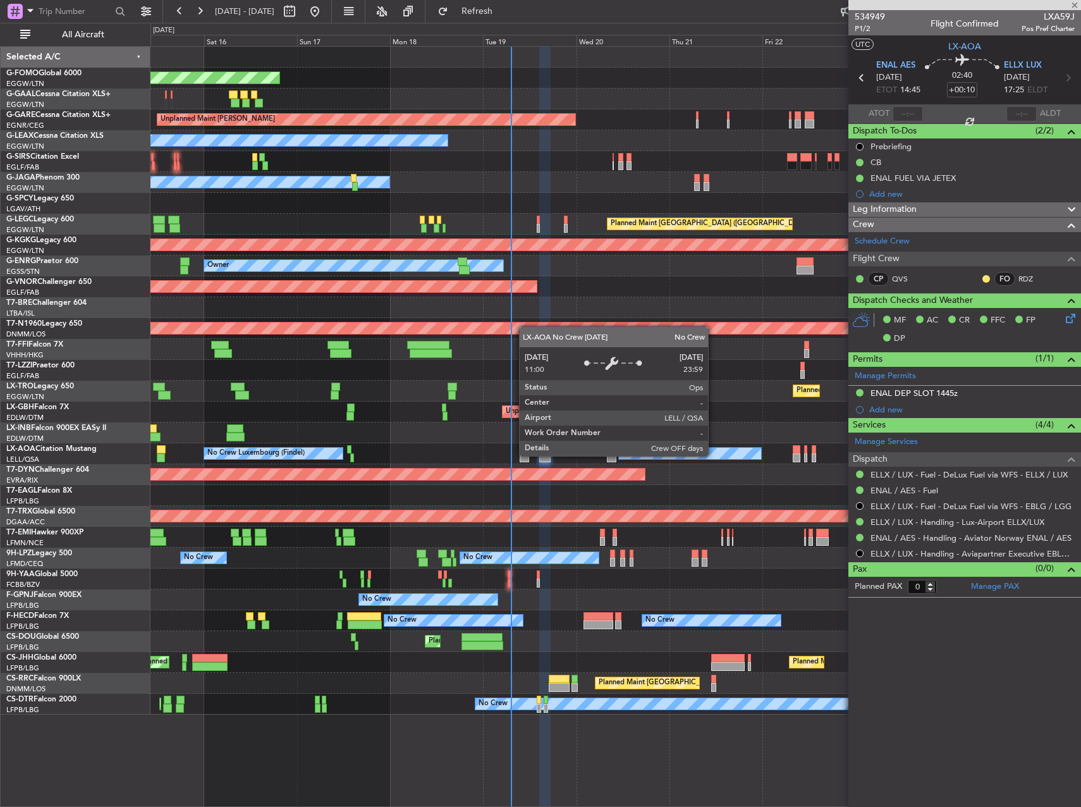
type input "2"
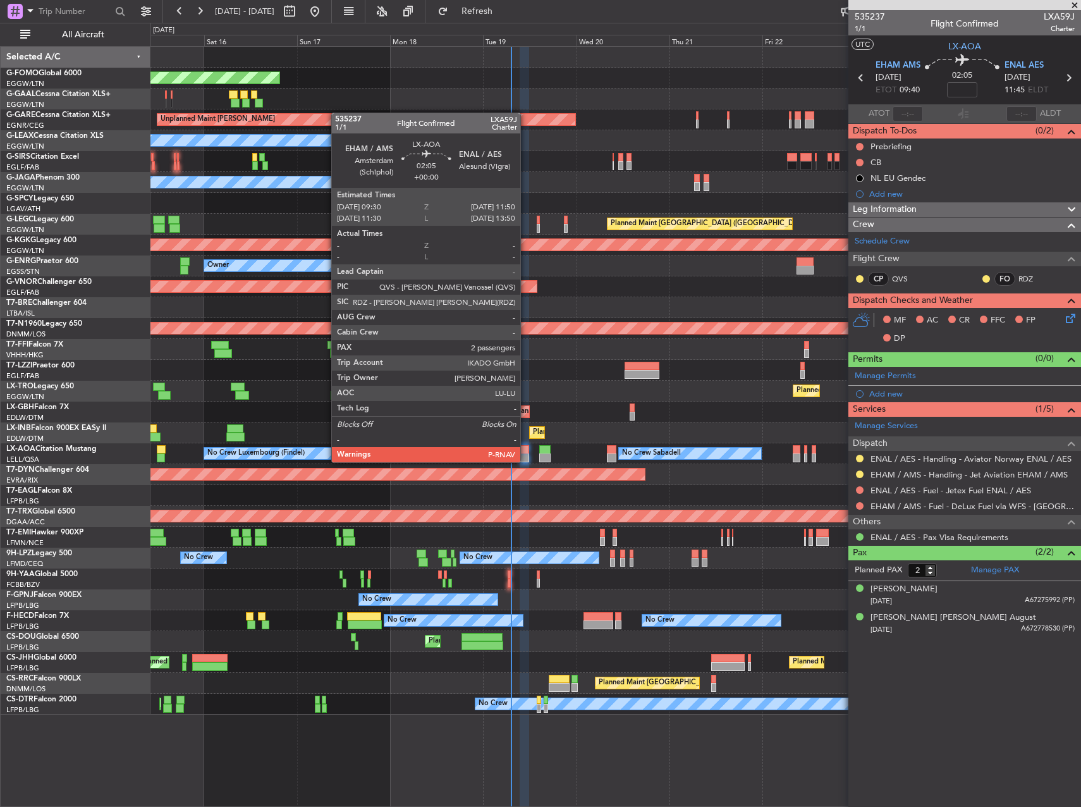
click at [526, 461] on div at bounding box center [524, 457] width 9 height 9
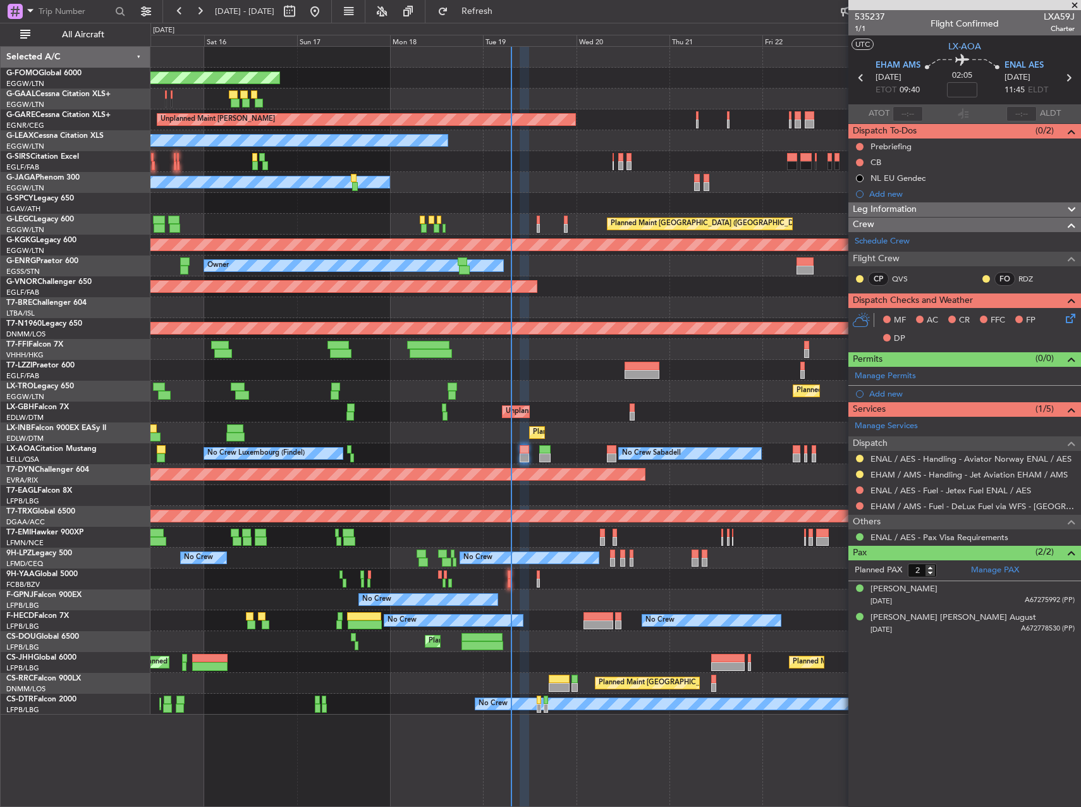
click at [927, 206] on div "Leg Information" at bounding box center [965, 209] width 233 height 15
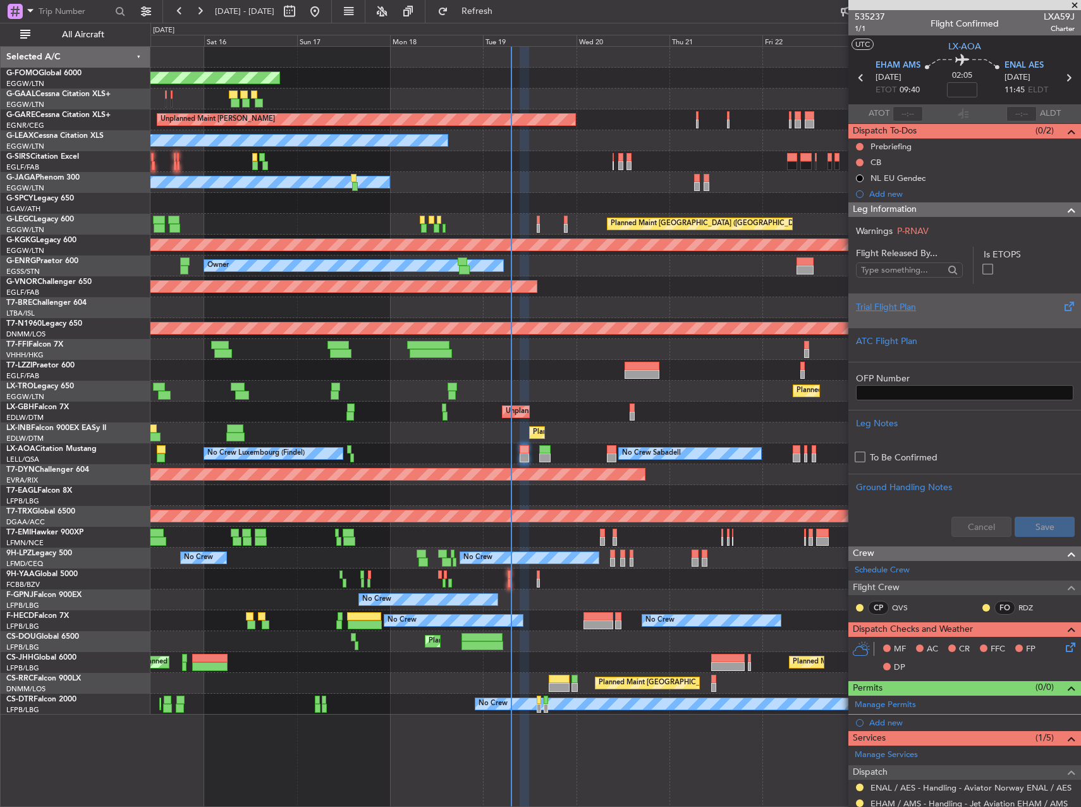
click at [1007, 310] on div "Trial Flight Plan" at bounding box center [965, 306] width 218 height 13
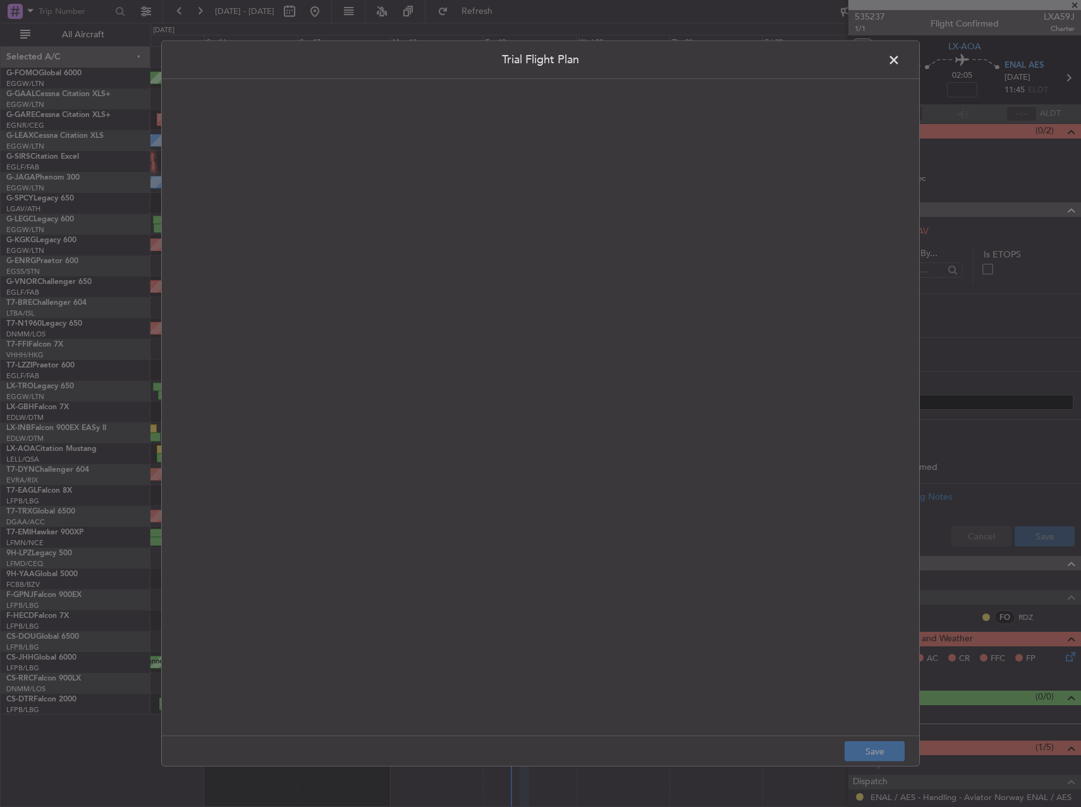
click at [551, 237] on quill-editor at bounding box center [541, 394] width 732 height 605
click at [502, 217] on div at bounding box center [540, 421] width 731 height 603
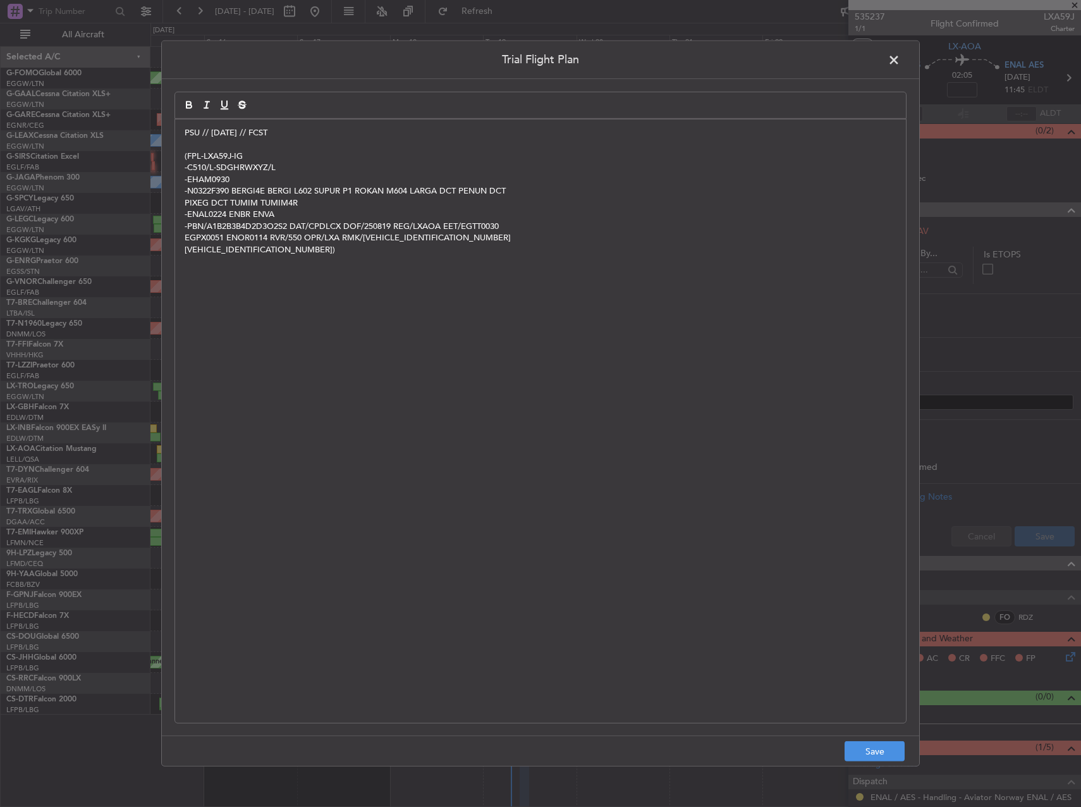
scroll to position [0, 0]
click at [880, 748] on button "Save" at bounding box center [875, 751] width 60 height 20
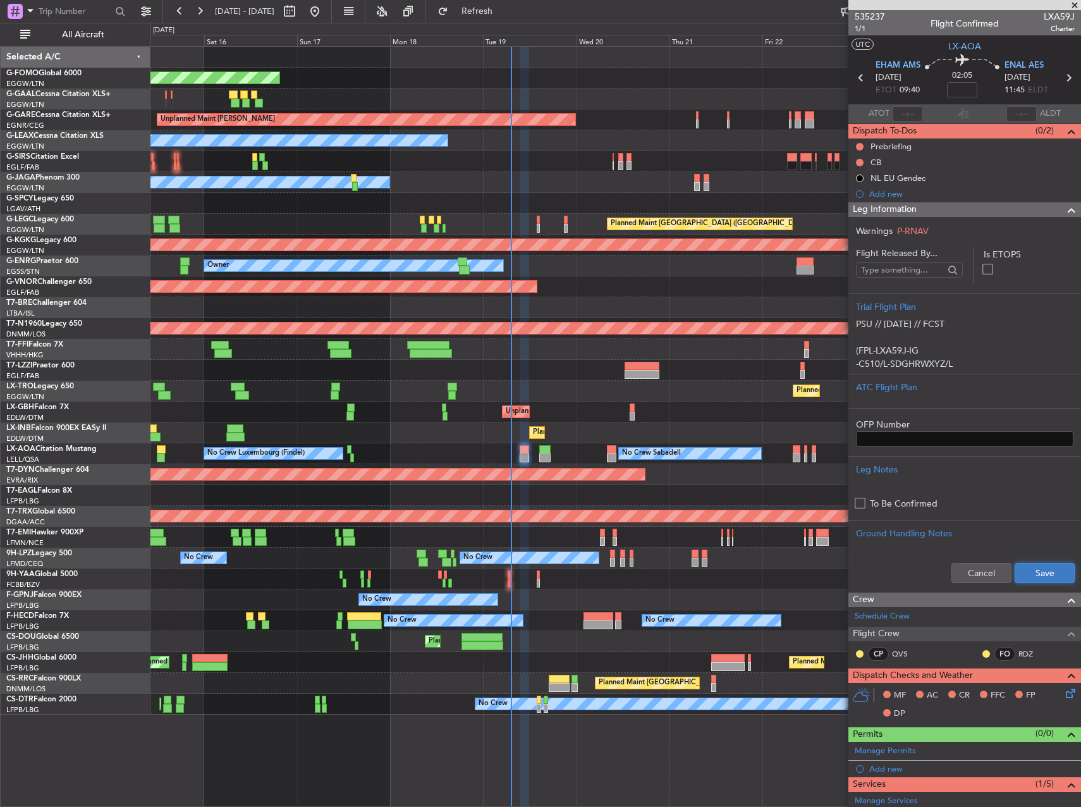
click at [1038, 573] on button "Save" at bounding box center [1045, 573] width 60 height 20
click at [858, 146] on button at bounding box center [860, 147] width 8 height 8
click at [846, 182] on span "In Progress" at bounding box center [866, 183] width 43 height 13
click at [777, 183] on div "Owner No Crew Cannes (Mandelieu)" at bounding box center [616, 182] width 930 height 21
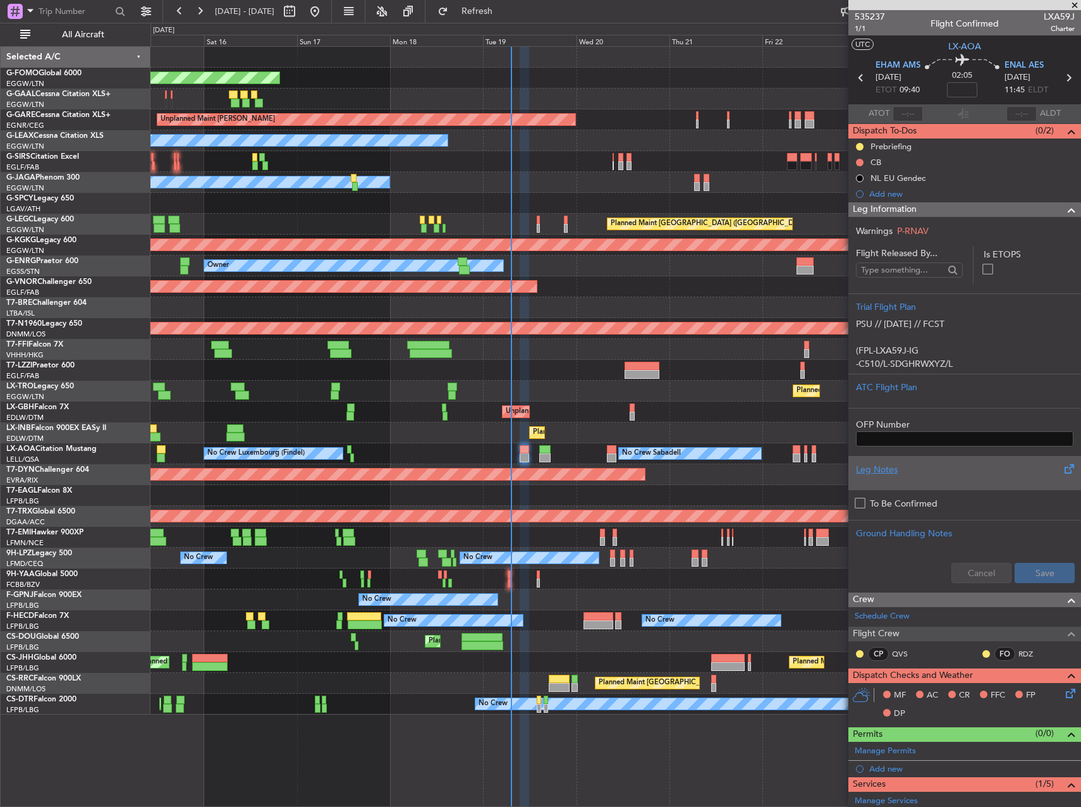
scroll to position [206, 0]
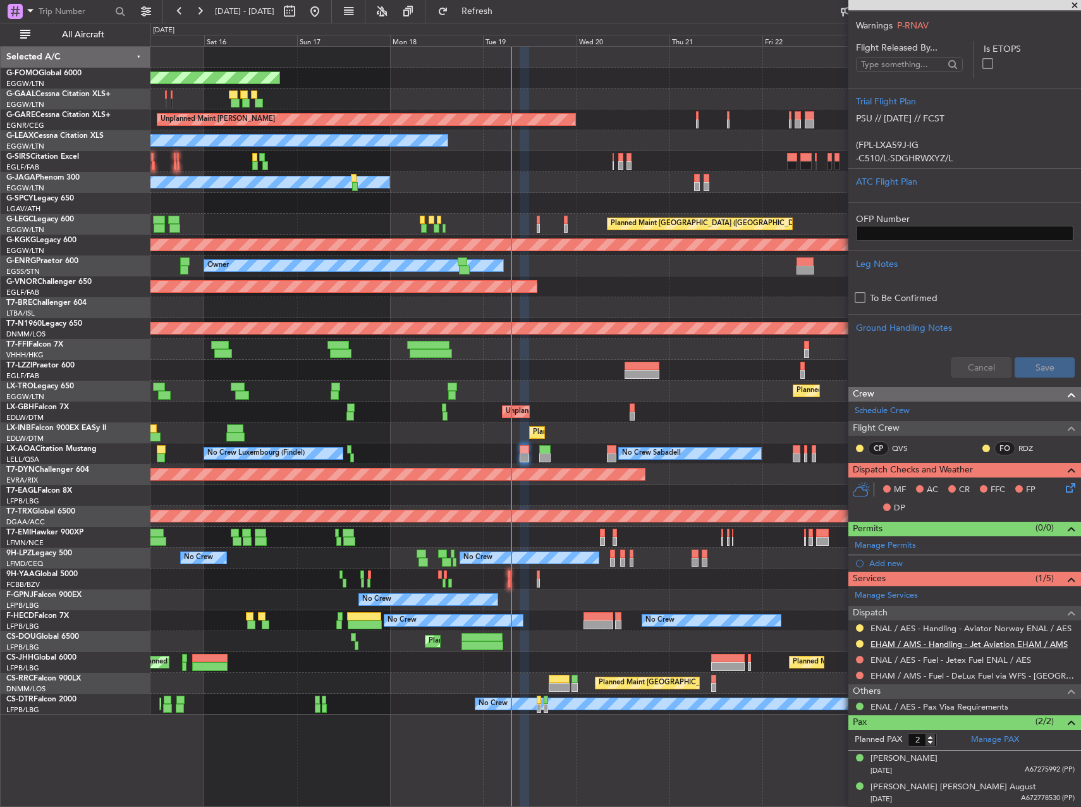
click at [920, 642] on link "EHAM / AMS - Handling - Jet Aviation EHAM / AMS" at bounding box center [969, 644] width 197 height 11
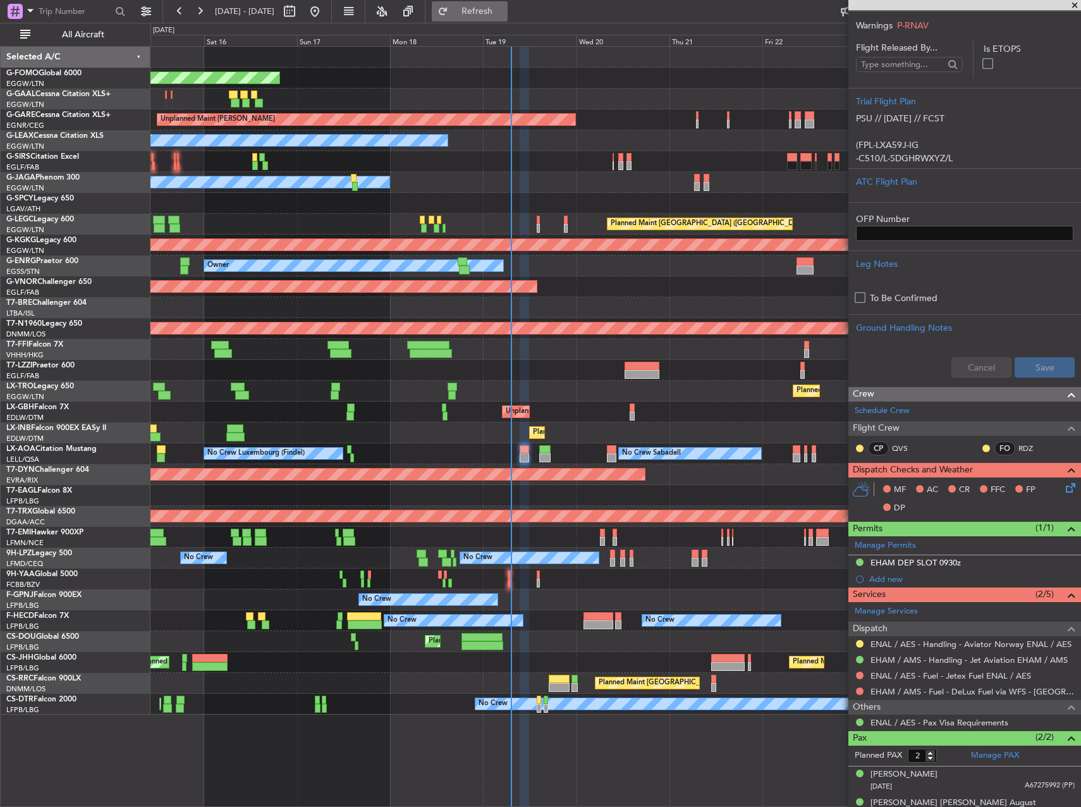
click at [504, 13] on span "Refresh" at bounding box center [477, 11] width 53 height 9
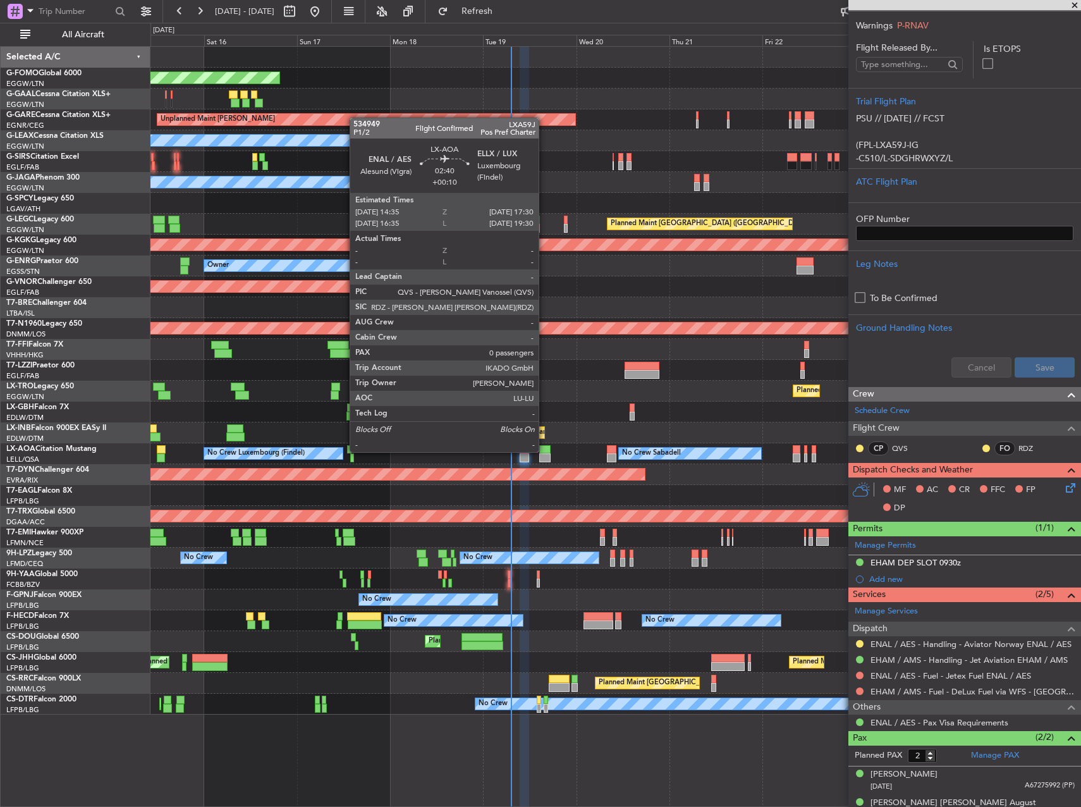
click at [545, 451] on div at bounding box center [544, 449] width 11 height 9
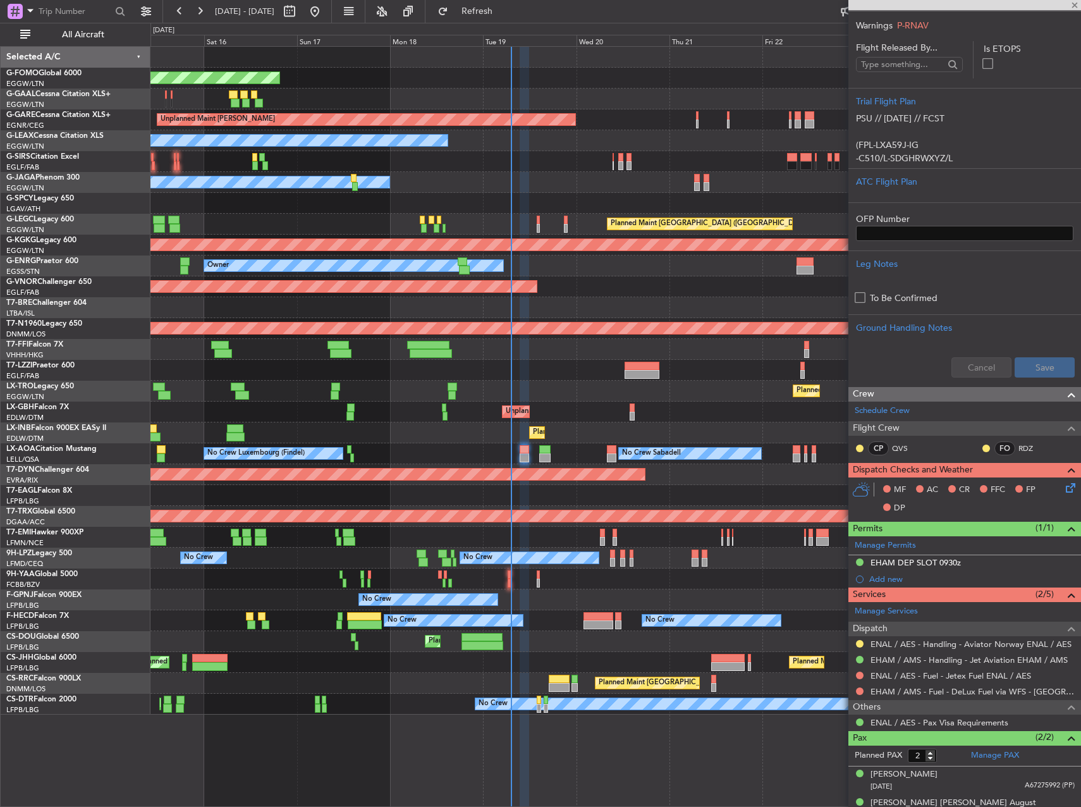
type input "+00:10"
type input "0"
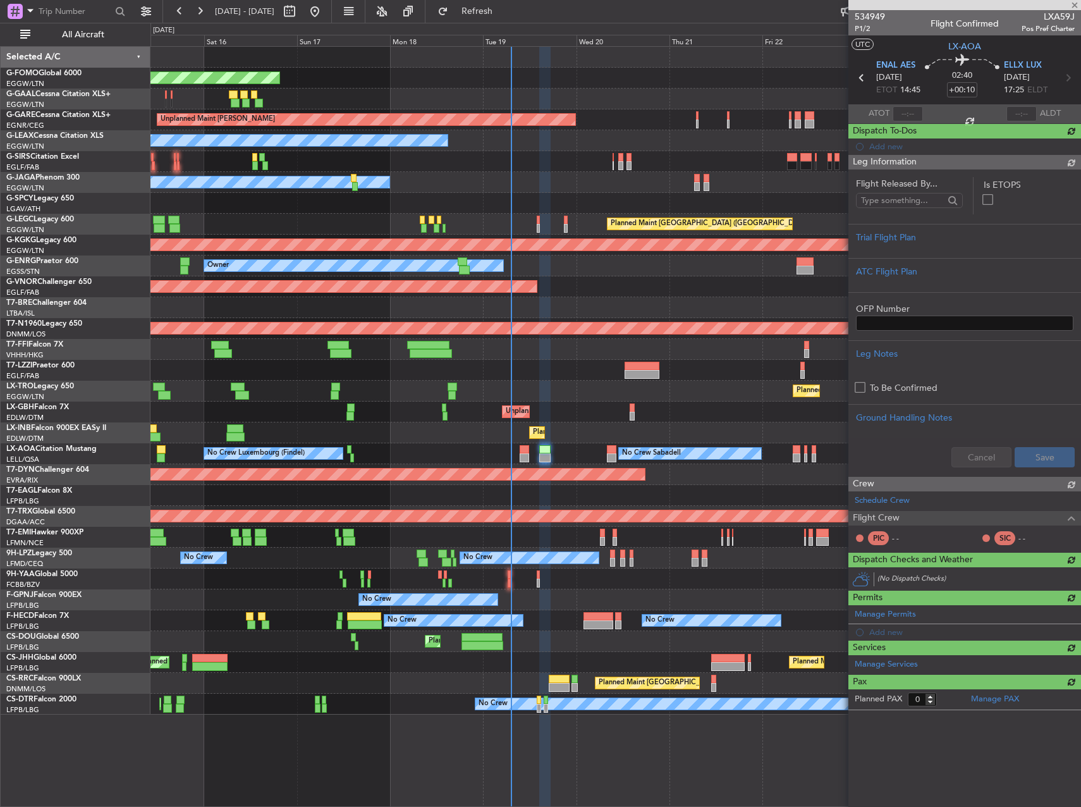
scroll to position [0, 0]
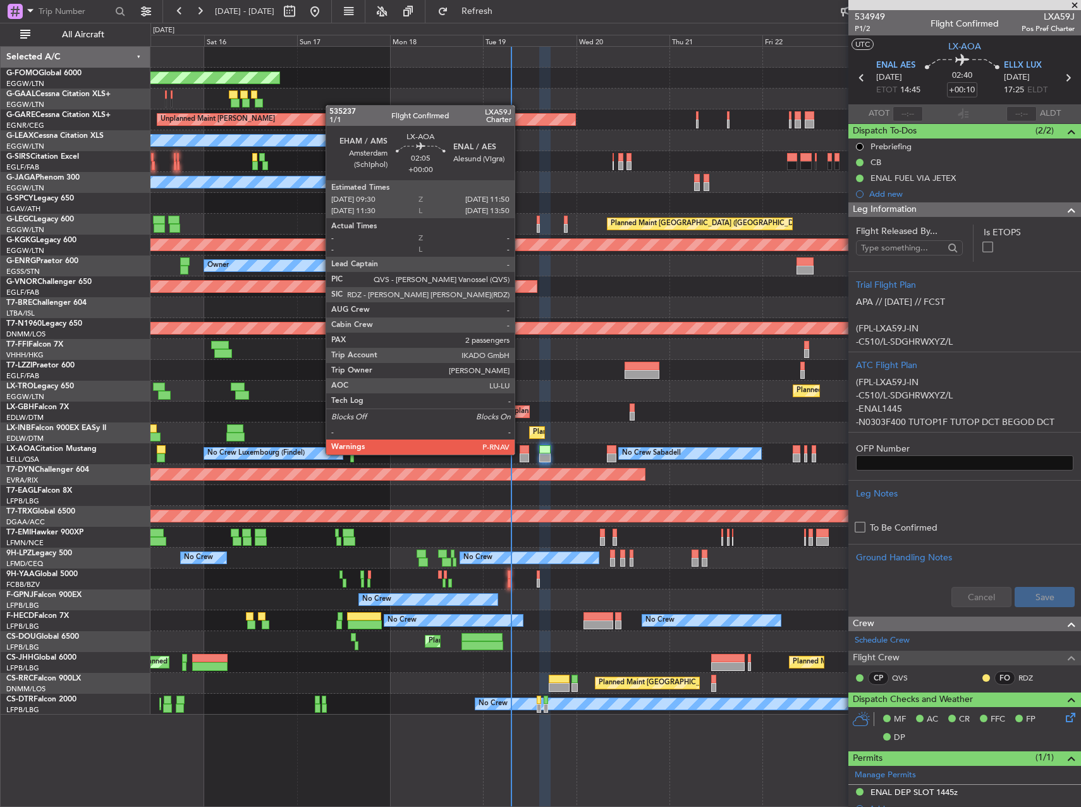
click at [520, 453] on div at bounding box center [524, 457] width 9 height 9
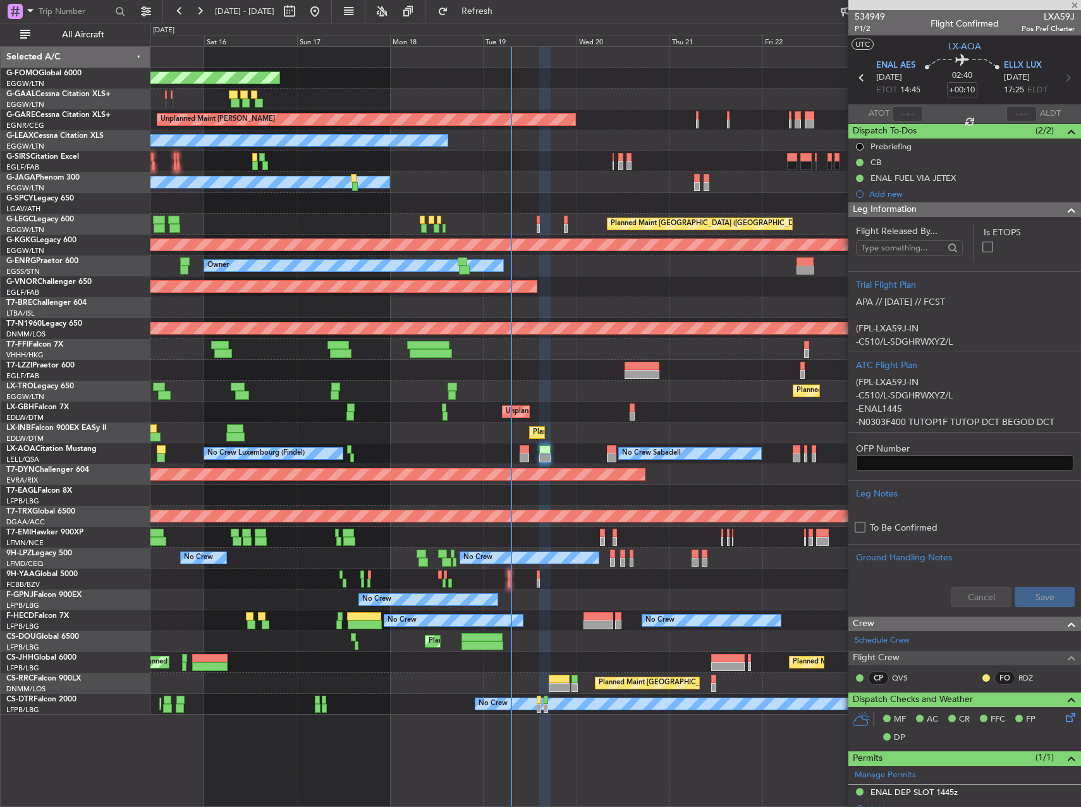
type input "2"
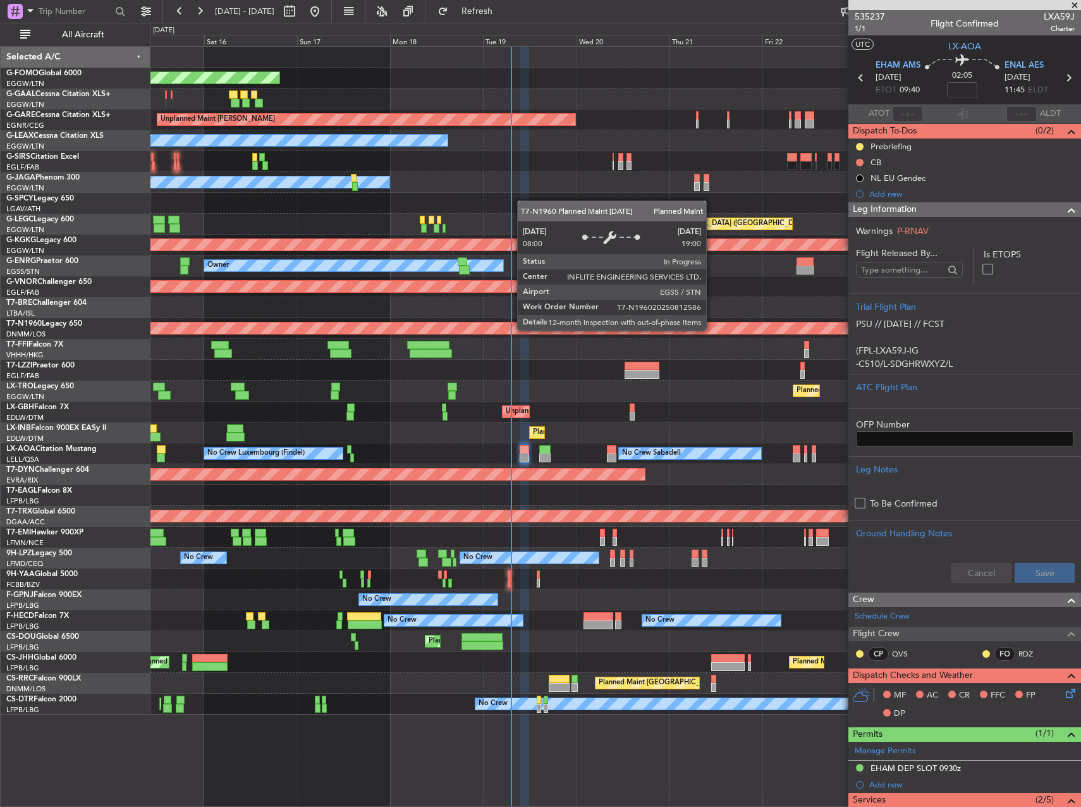
click at [712, 330] on div "Planned Maint [GEOGRAPHIC_DATA] ([GEOGRAPHIC_DATA])" at bounding box center [307, 328] width 2173 height 11
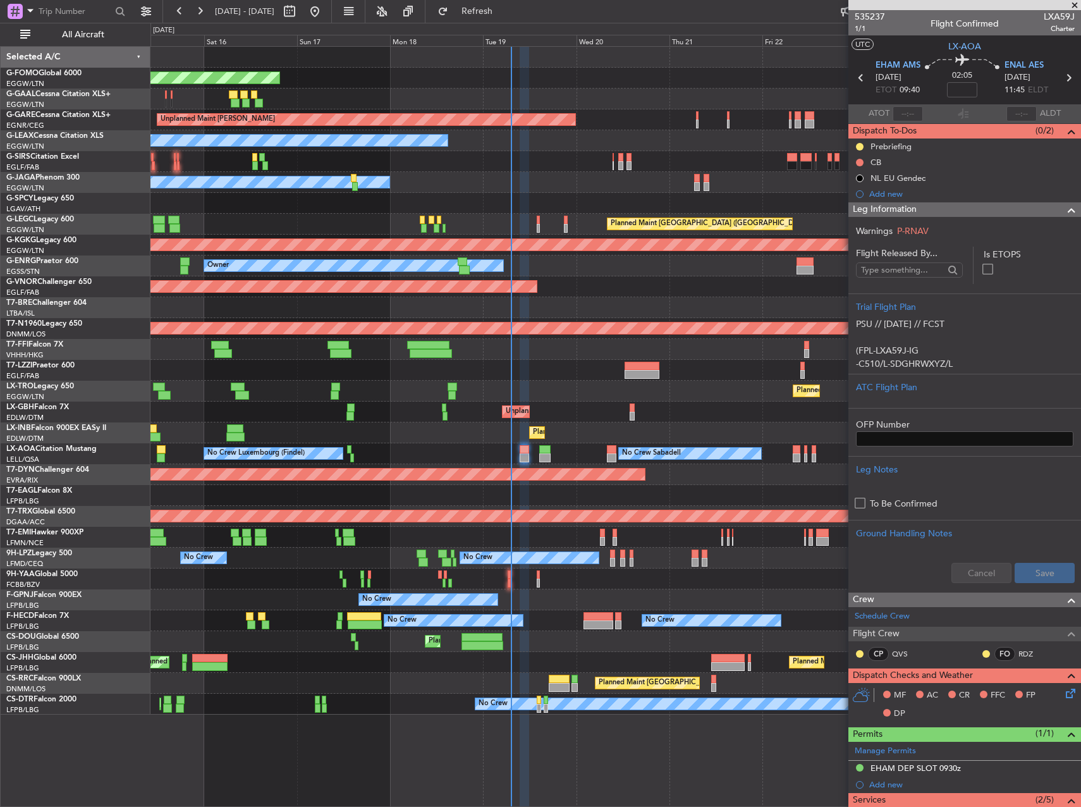
click at [736, 383] on div "Planned Maint [GEOGRAPHIC_DATA] ([GEOGRAPHIC_DATA])" at bounding box center [616, 391] width 930 height 21
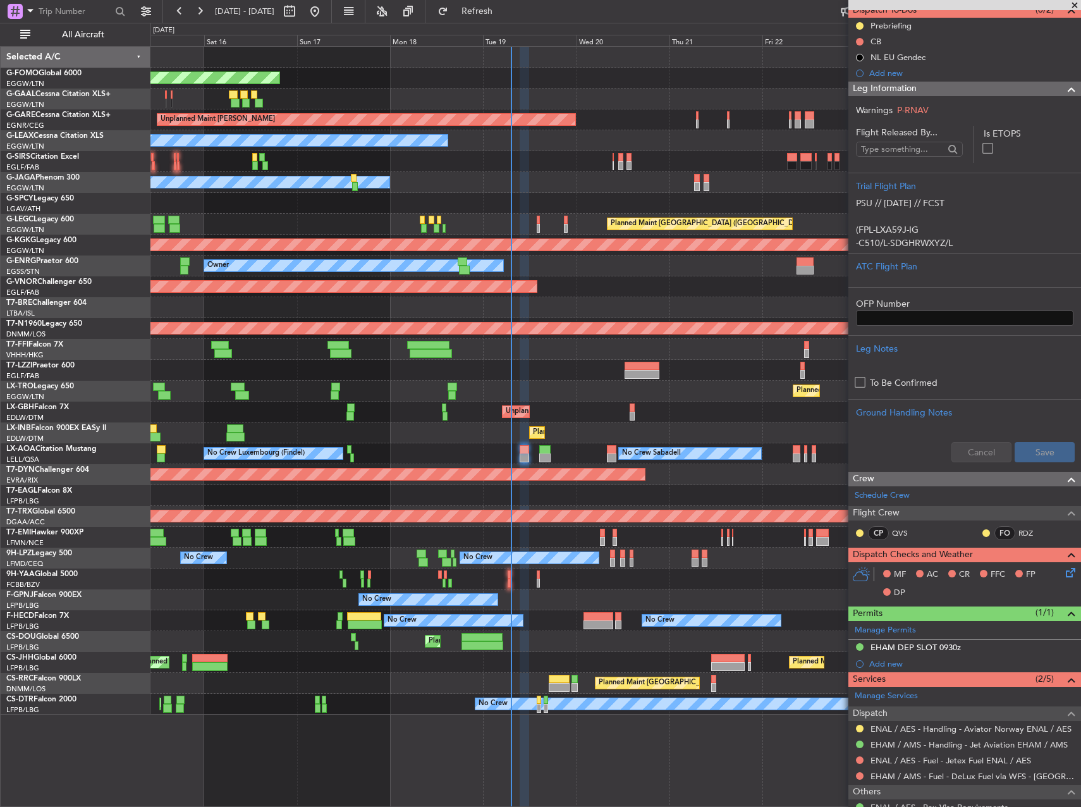
scroll to position [221, 0]
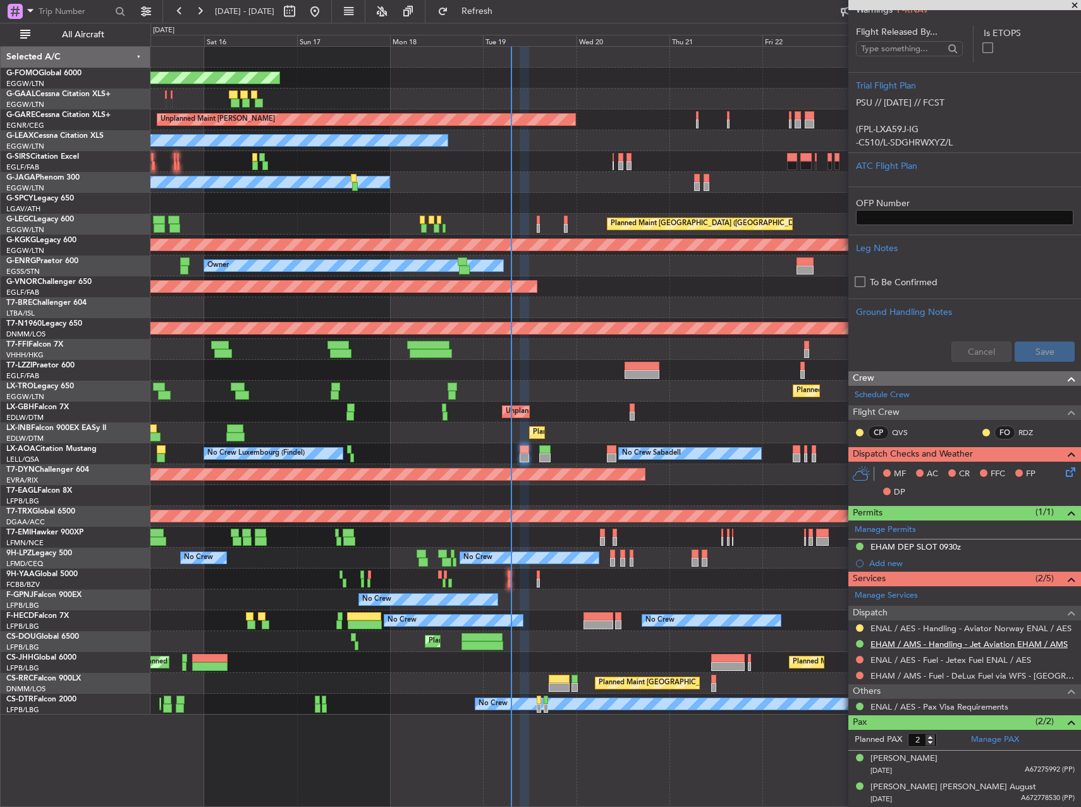
click at [1029, 645] on link "EHAM / AMS - Handling - Jet Aviation EHAM / AMS" at bounding box center [969, 644] width 197 height 11
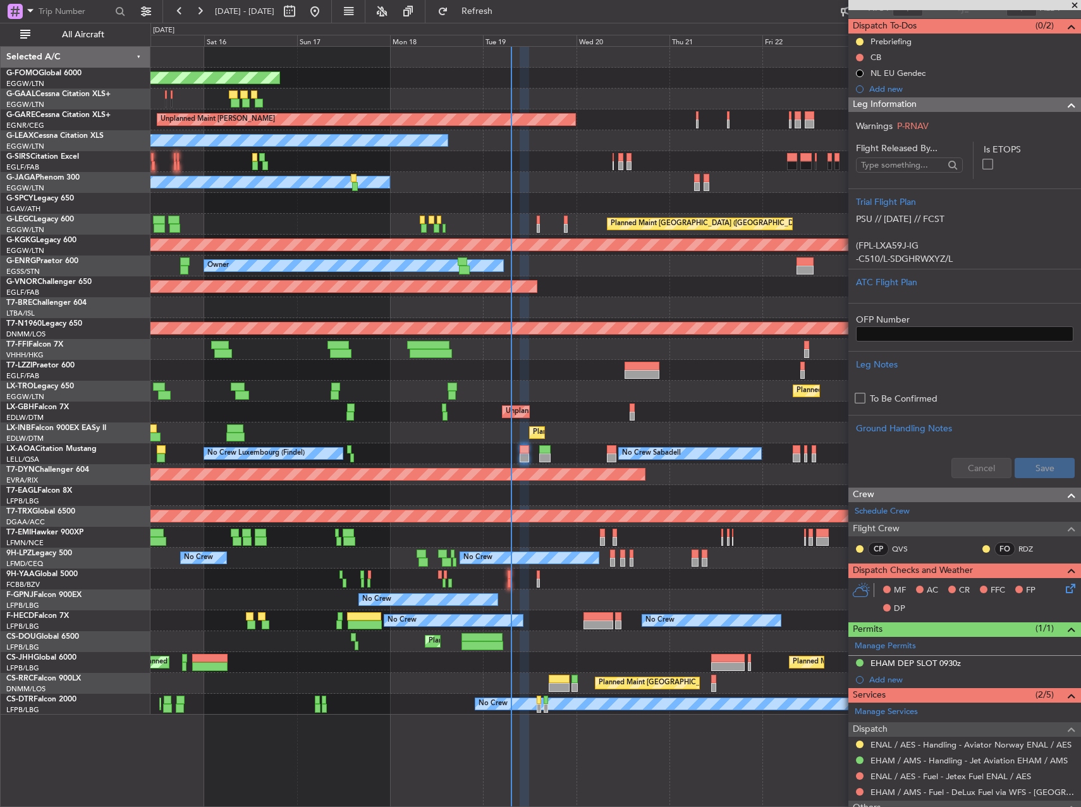
scroll to position [0, 0]
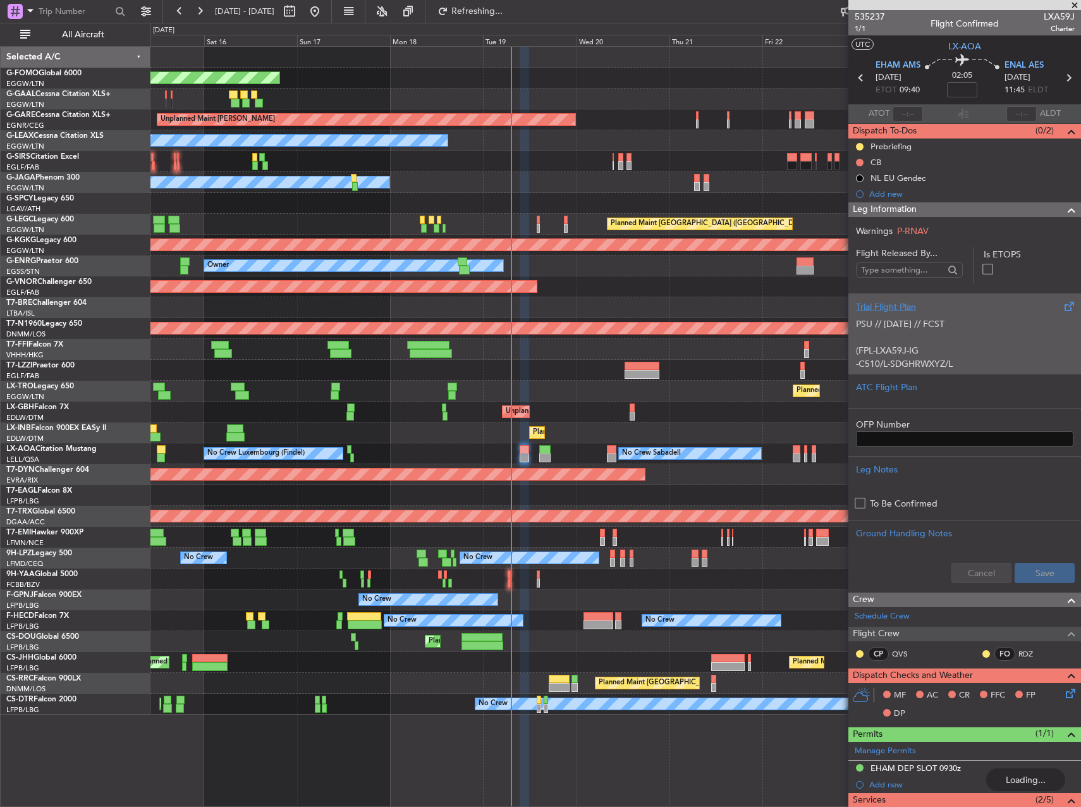
click at [954, 336] on p at bounding box center [965, 337] width 218 height 13
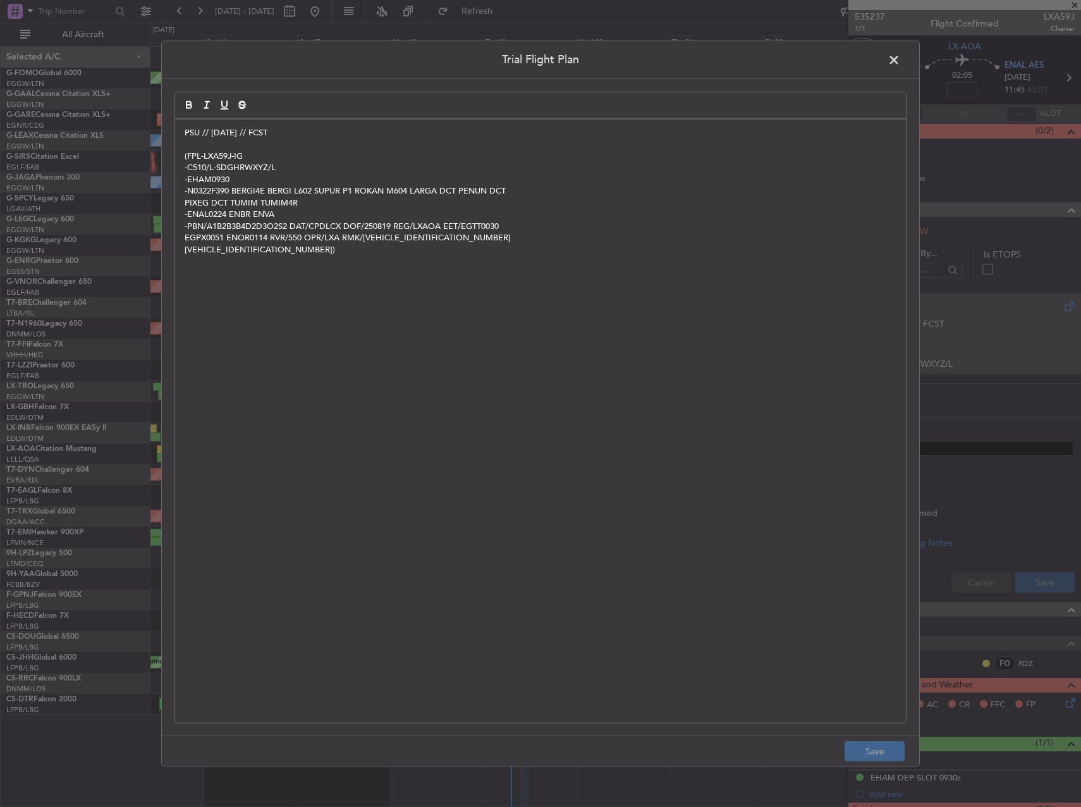
click at [901, 58] on span at bounding box center [901, 63] width 0 height 25
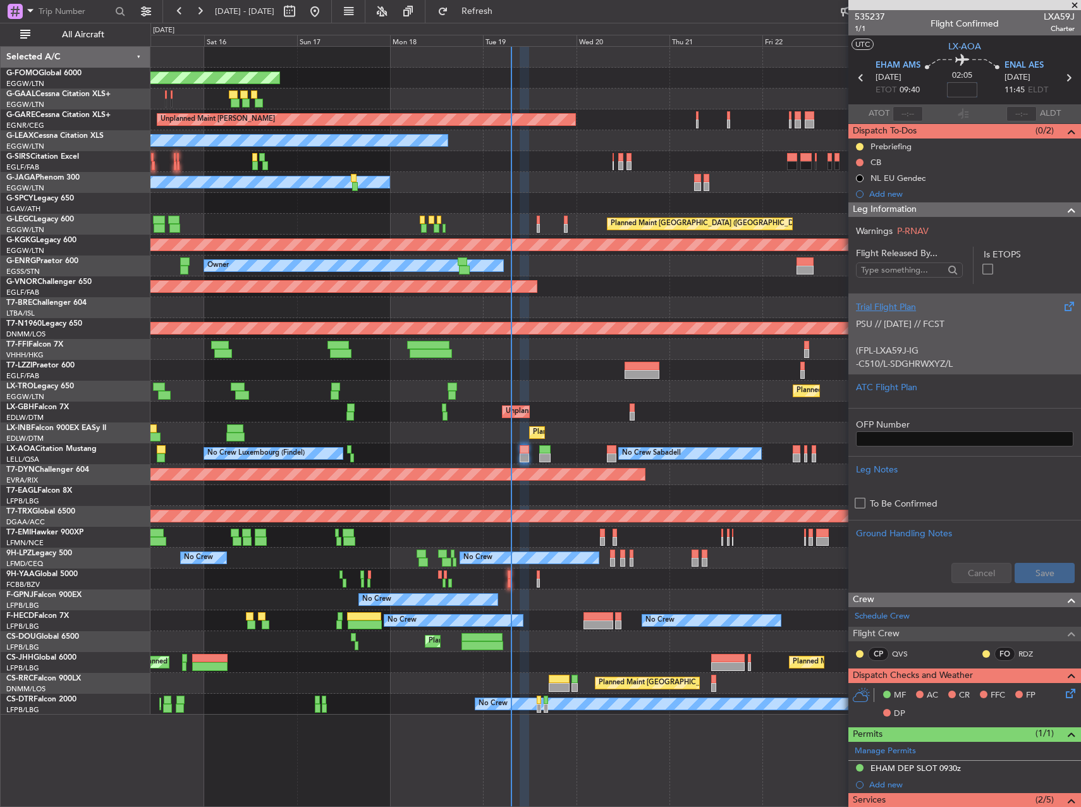
click at [970, 92] on input at bounding box center [962, 89] width 30 height 15
click at [695, 57] on div at bounding box center [616, 57] width 930 height 21
type input "+00:20"
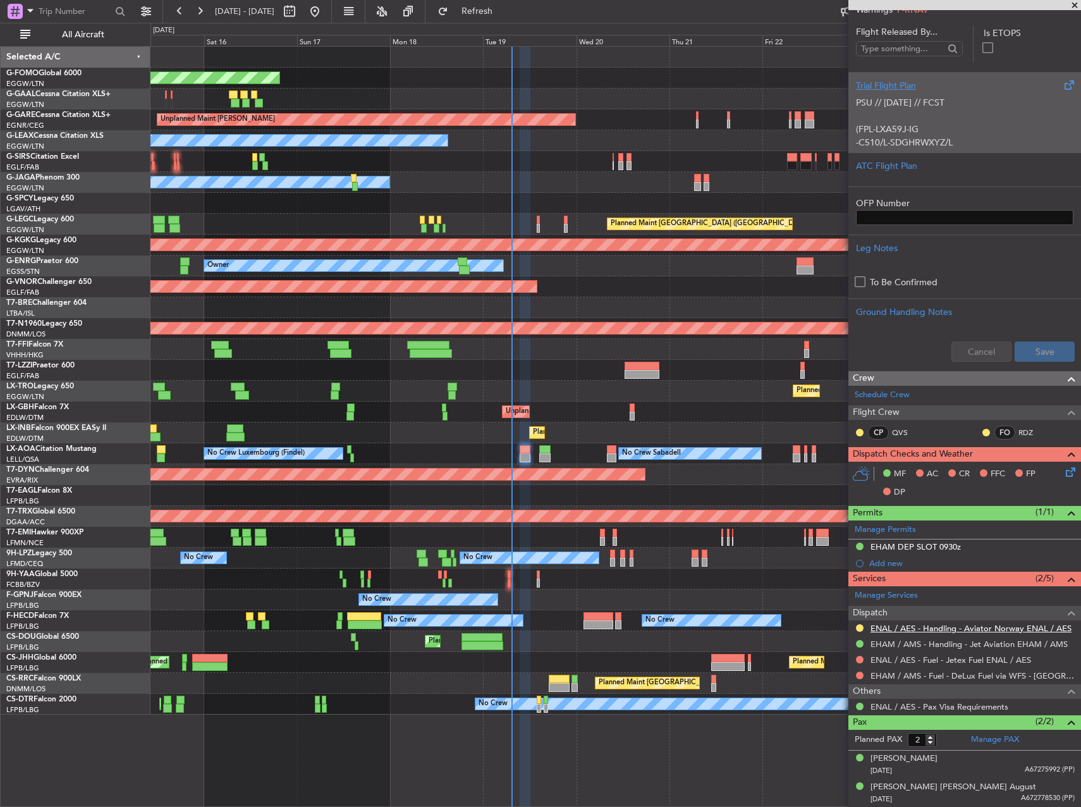
click at [897, 629] on link "ENAL / AES - Handling - Aviator Norway ENAL / AES" at bounding box center [971, 628] width 201 height 11
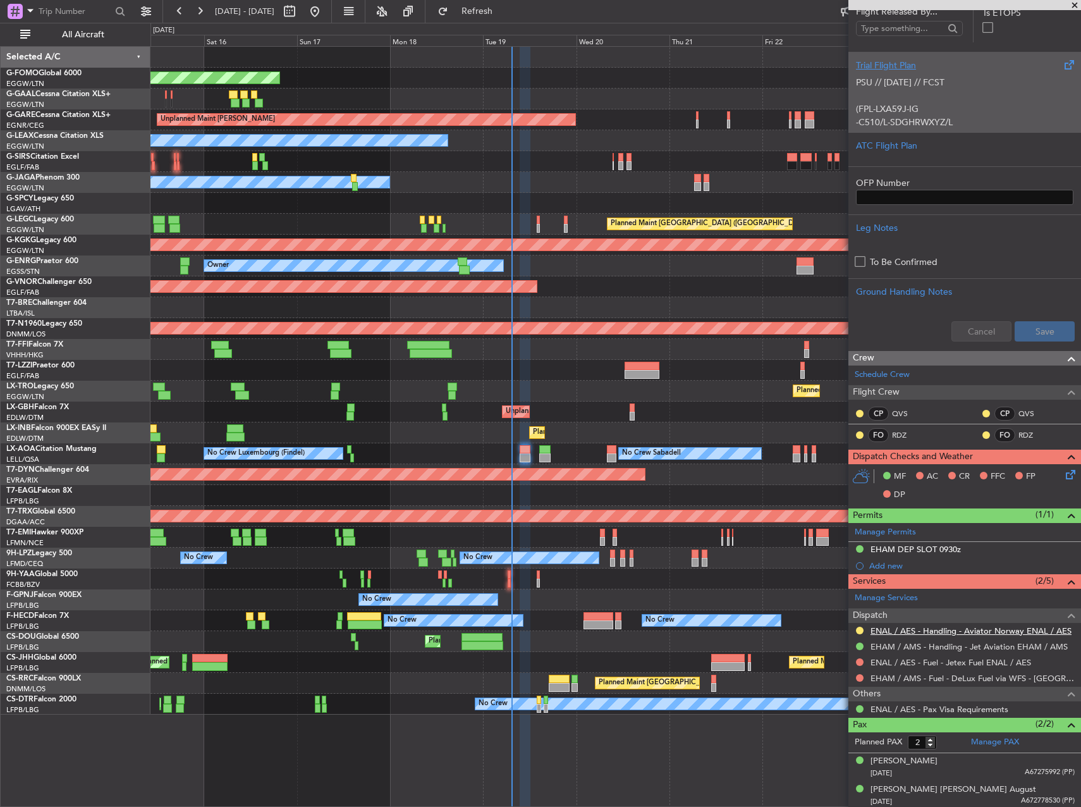
scroll to position [244, 0]
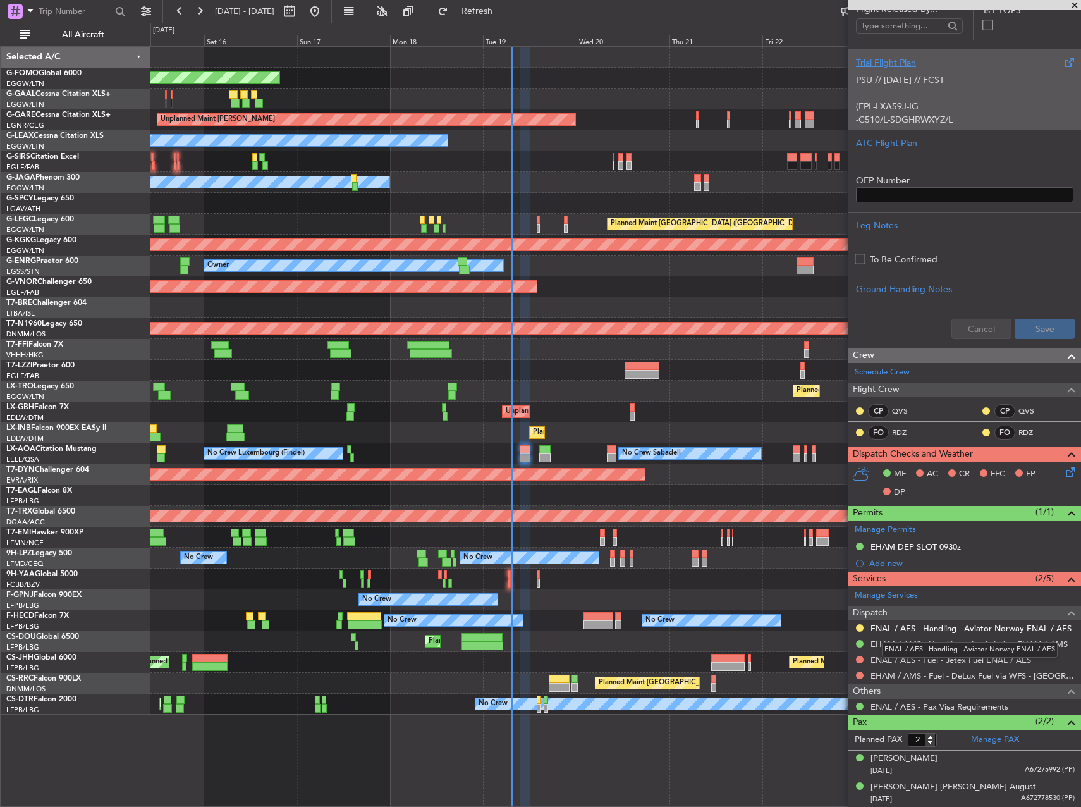
click at [976, 629] on link "ENAL / AES - Handling - Aviator Norway ENAL / AES" at bounding box center [971, 628] width 201 height 11
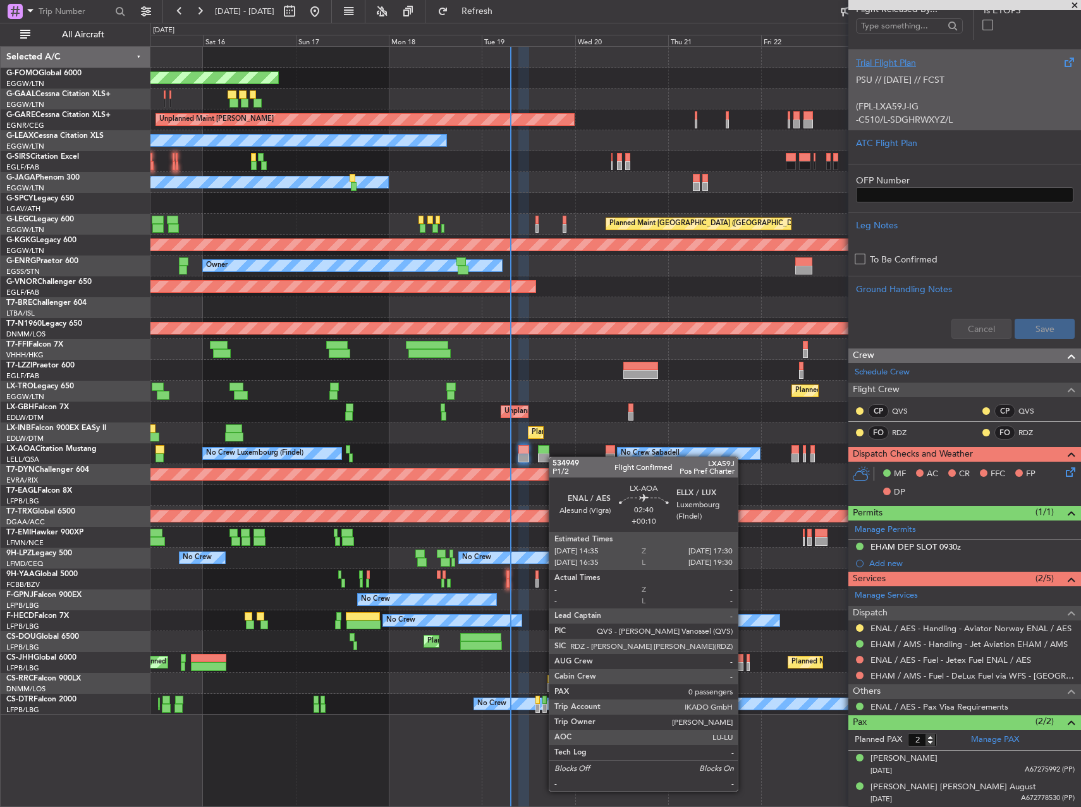
click at [548, 458] on div "No Crew Sabadell No Crew Luxembourg (Findel) No Crew Sabadell" at bounding box center [616, 453] width 930 height 21
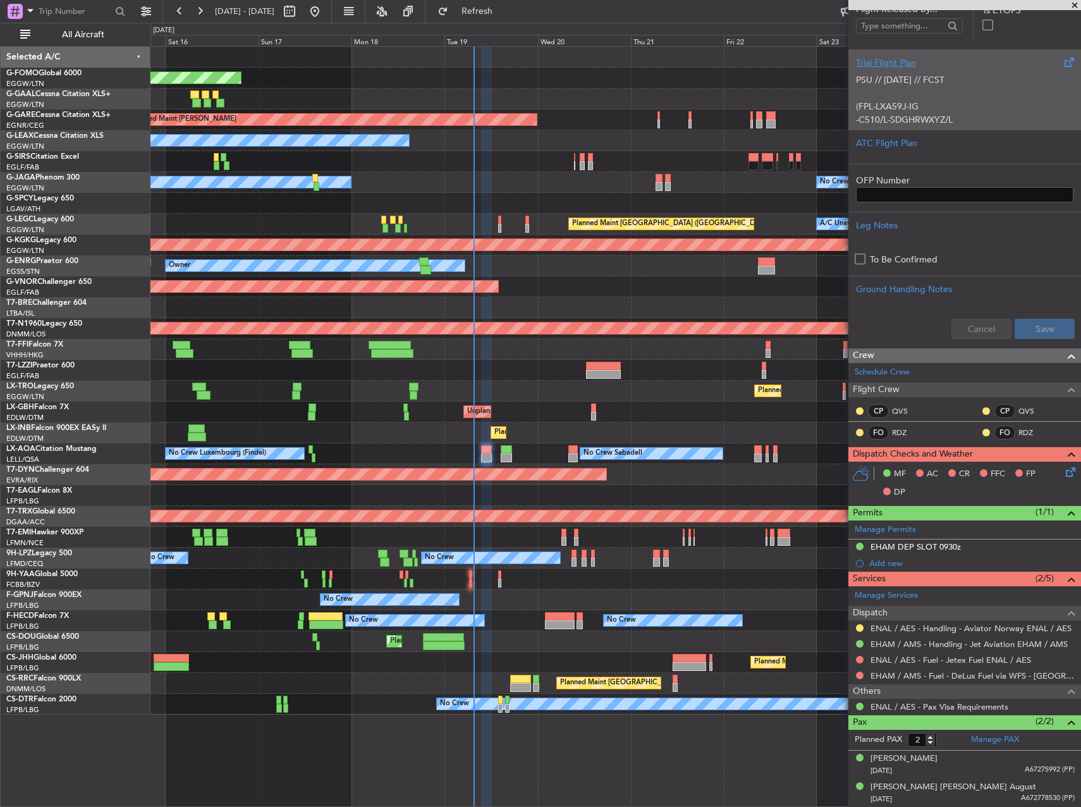
click at [653, 386] on div "Planned Maint [GEOGRAPHIC_DATA] ([GEOGRAPHIC_DATA])" at bounding box center [616, 391] width 930 height 21
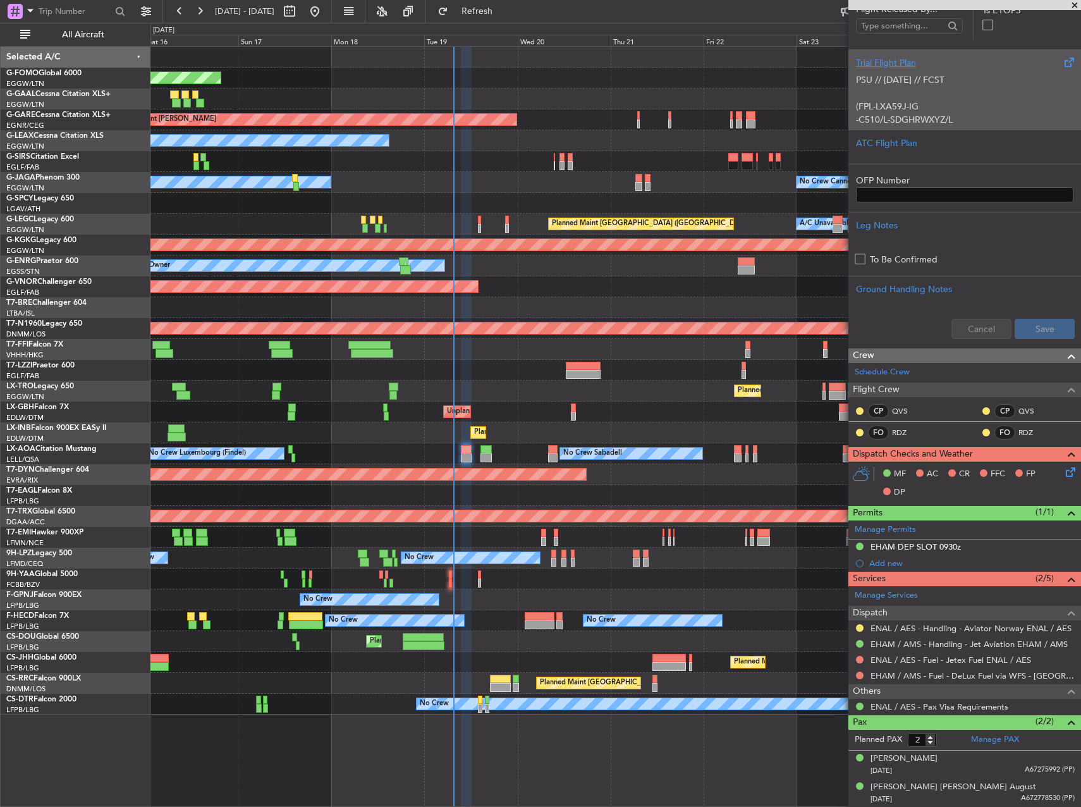
click at [670, 344] on div at bounding box center [616, 349] width 930 height 21
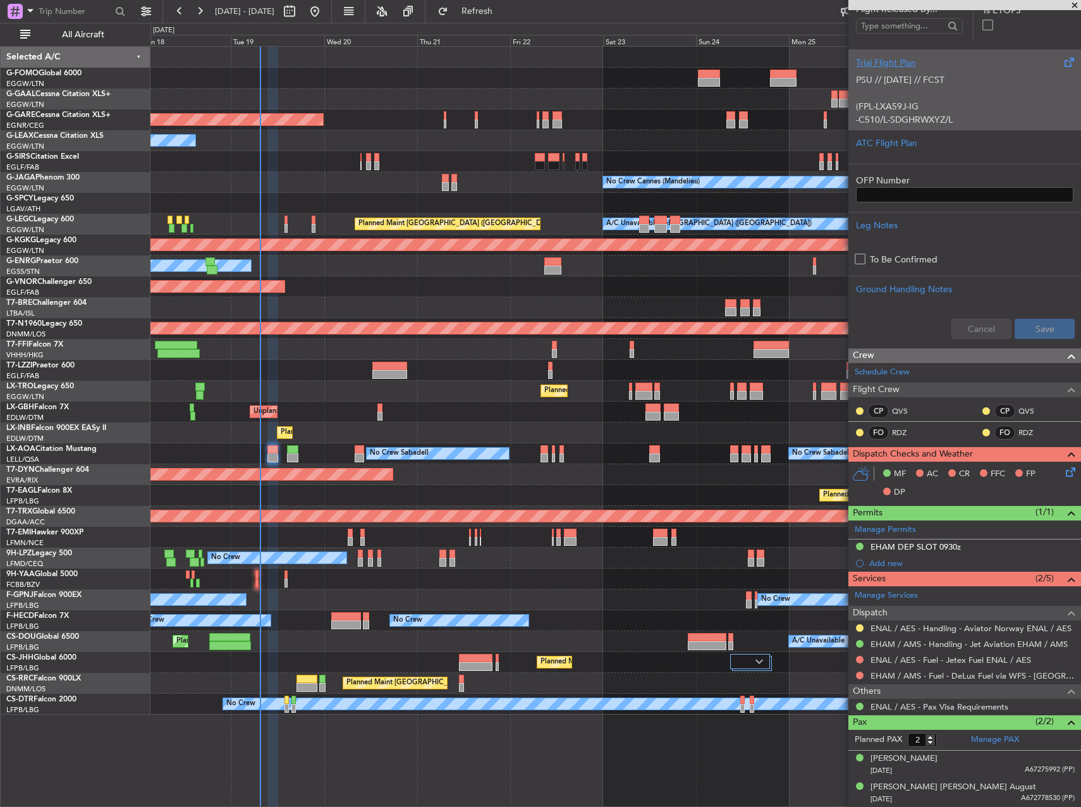
click at [485, 324] on div "Planned Maint Windsor Locks (Bradley Intl) Planned Maint Dusseldorf Unplanned M…" at bounding box center [616, 381] width 930 height 668
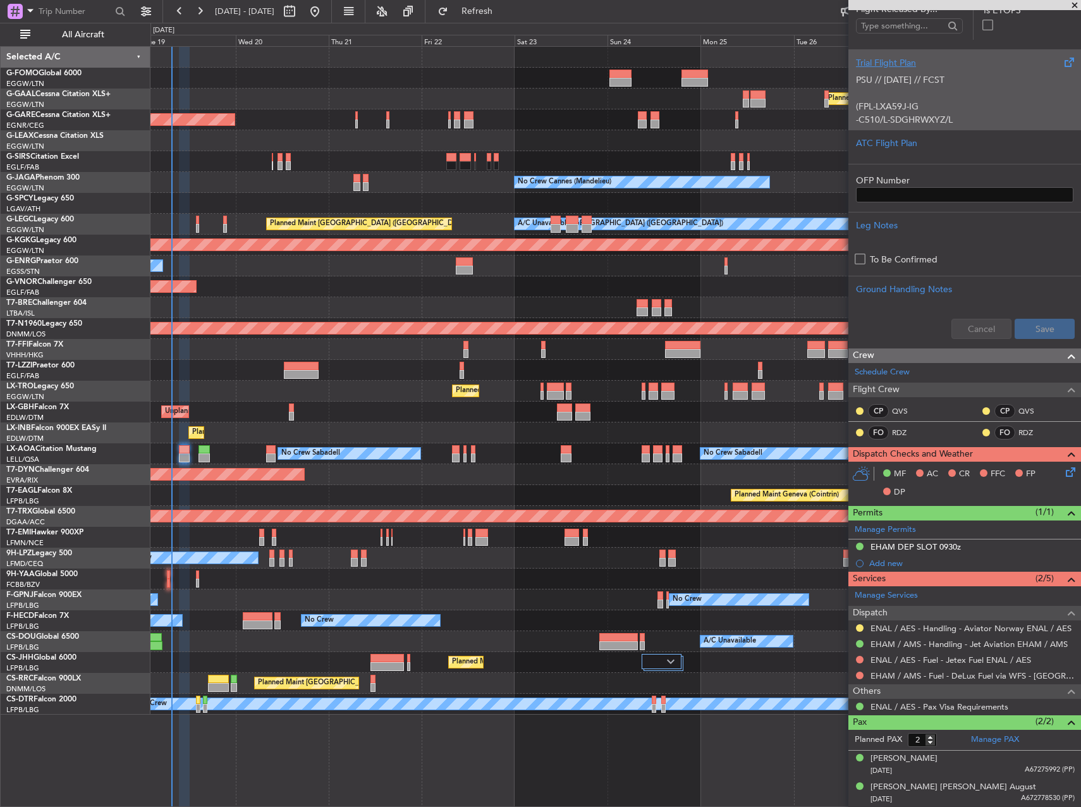
click at [379, 295] on div "Planned Maint Windsor Locks (Bradley Intl) Planned Maint Dusseldorf Unplanned M…" at bounding box center [616, 381] width 930 height 668
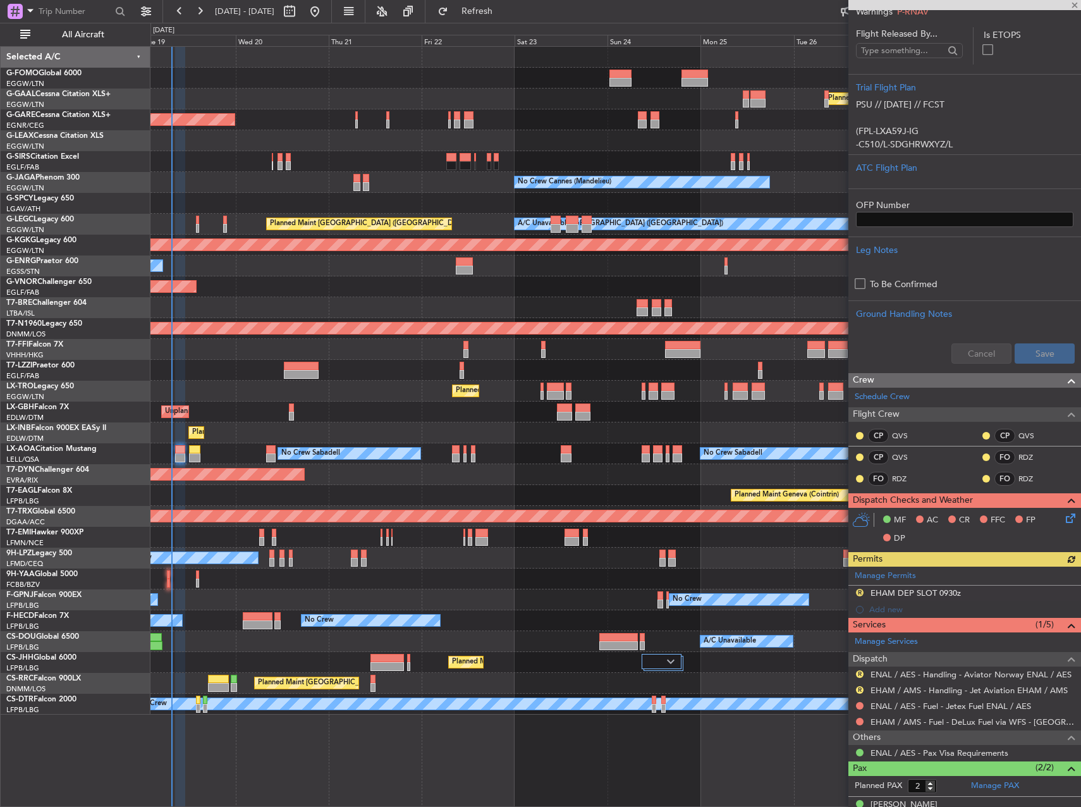
scroll to position [244, 0]
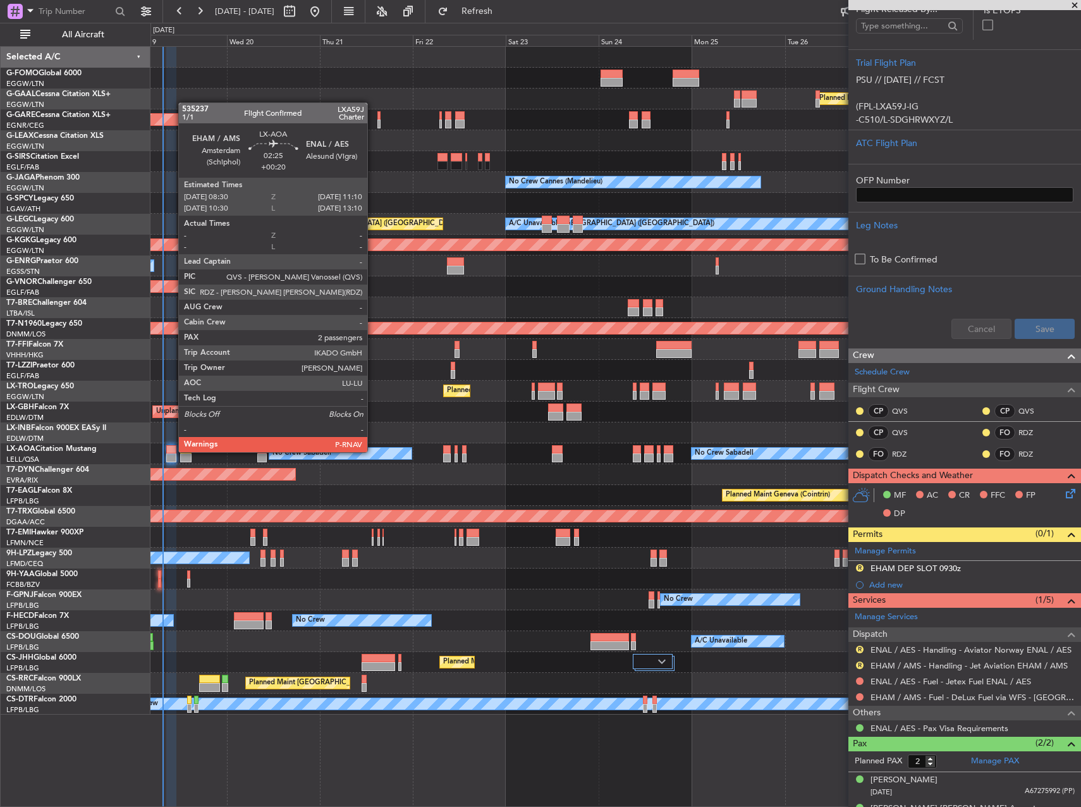
click at [171, 451] on div at bounding box center [171, 449] width 11 height 9
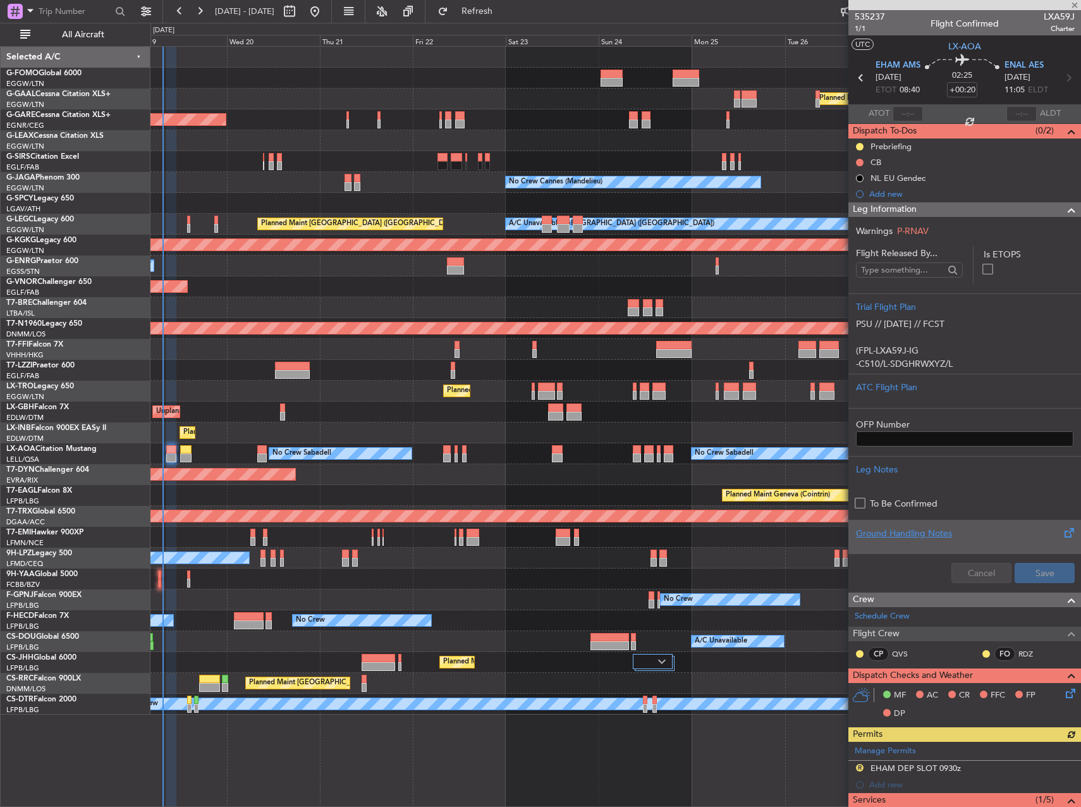
scroll to position [221, 0]
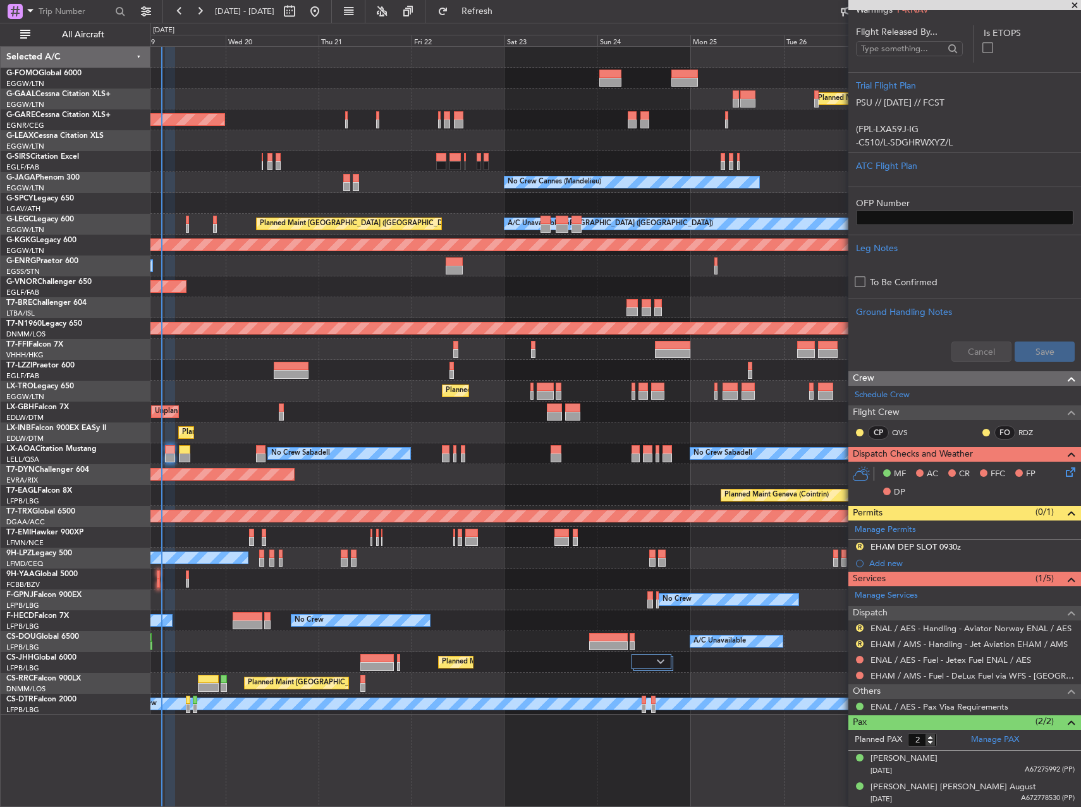
click at [758, 563] on div "No Crew No Crew" at bounding box center [616, 558] width 930 height 21
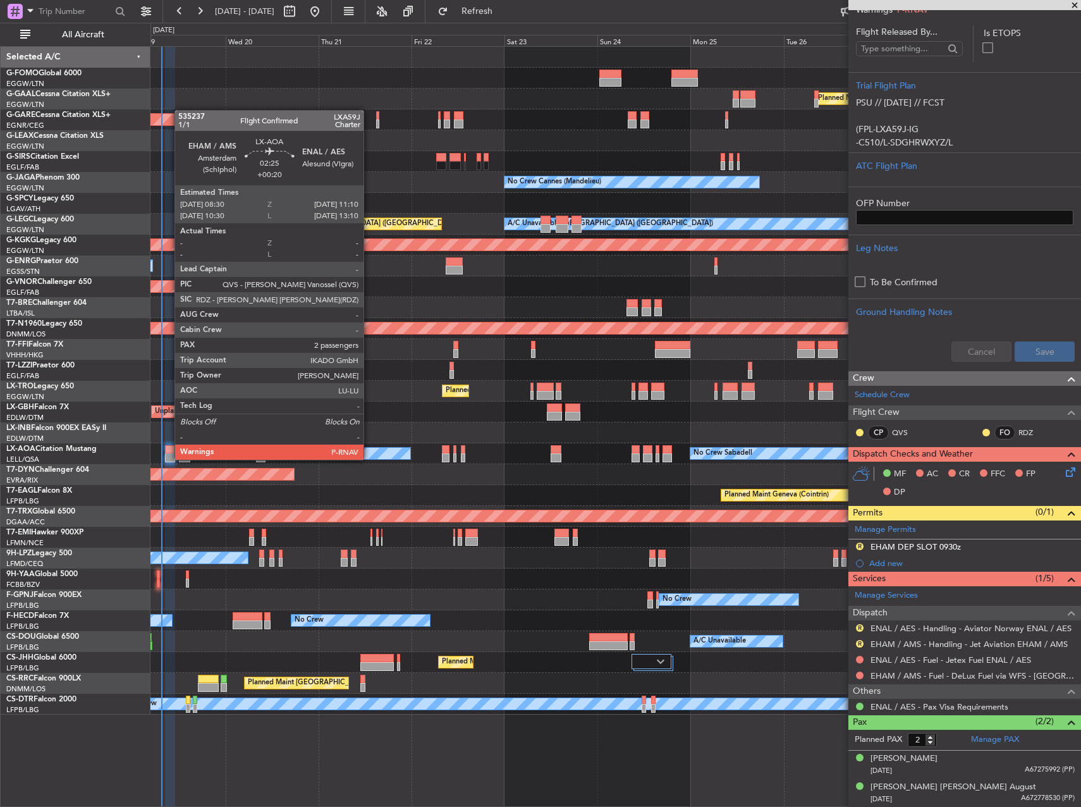
click at [168, 458] on div at bounding box center [170, 457] width 11 height 9
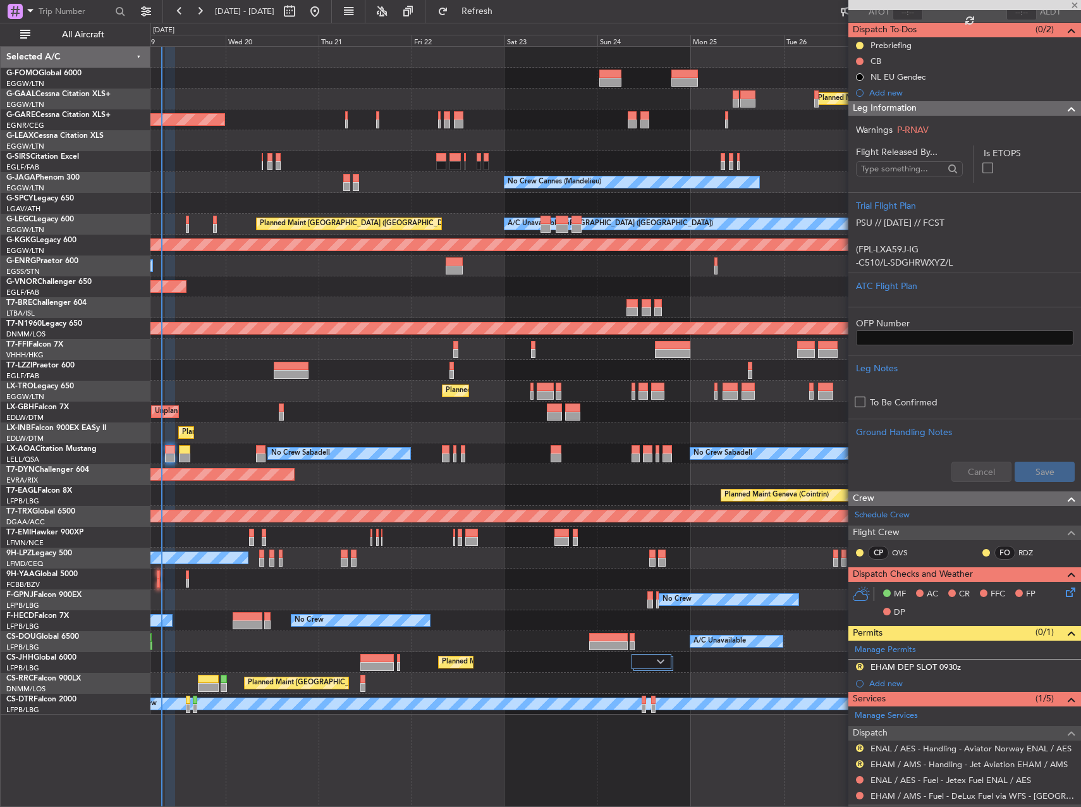
scroll to position [0, 0]
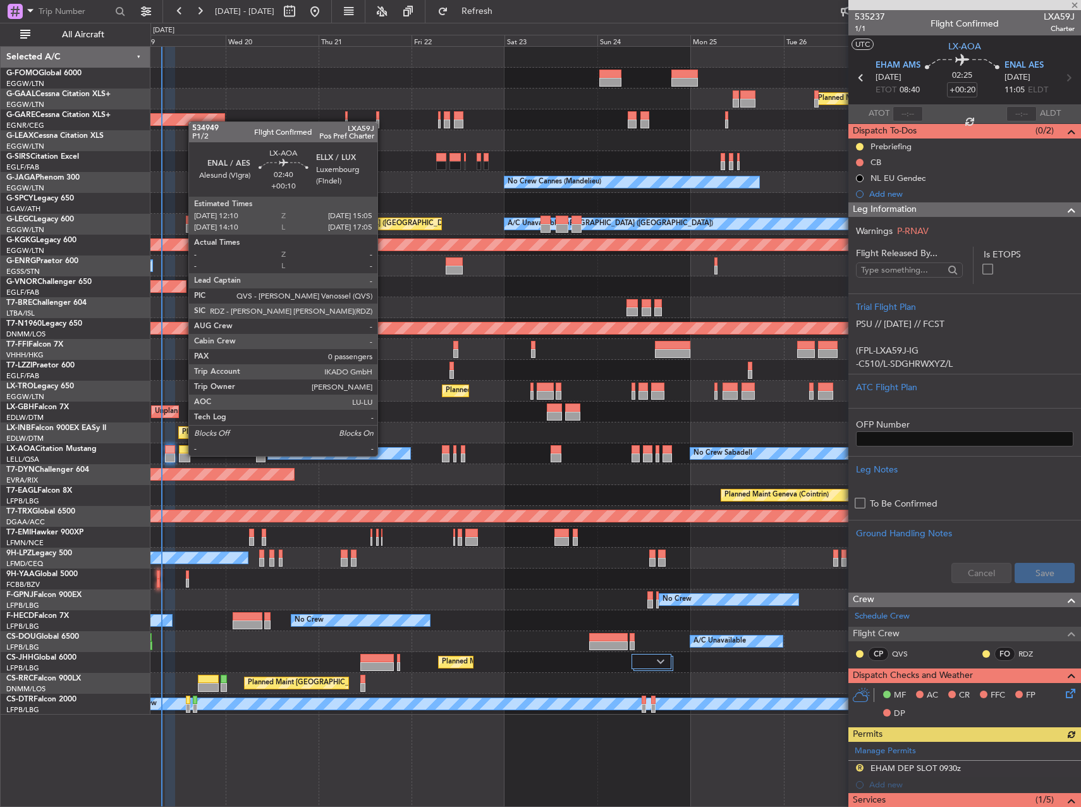
click at [182, 455] on div at bounding box center [184, 457] width 11 height 9
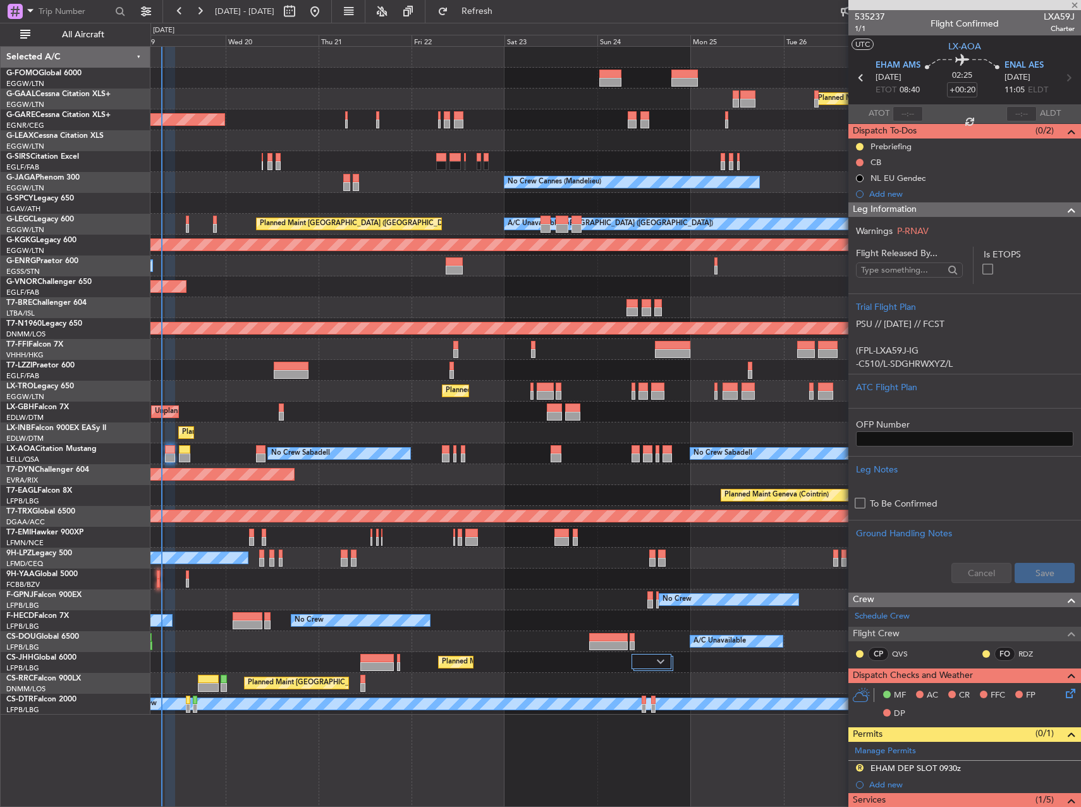
type input "+00:10"
type input "0"
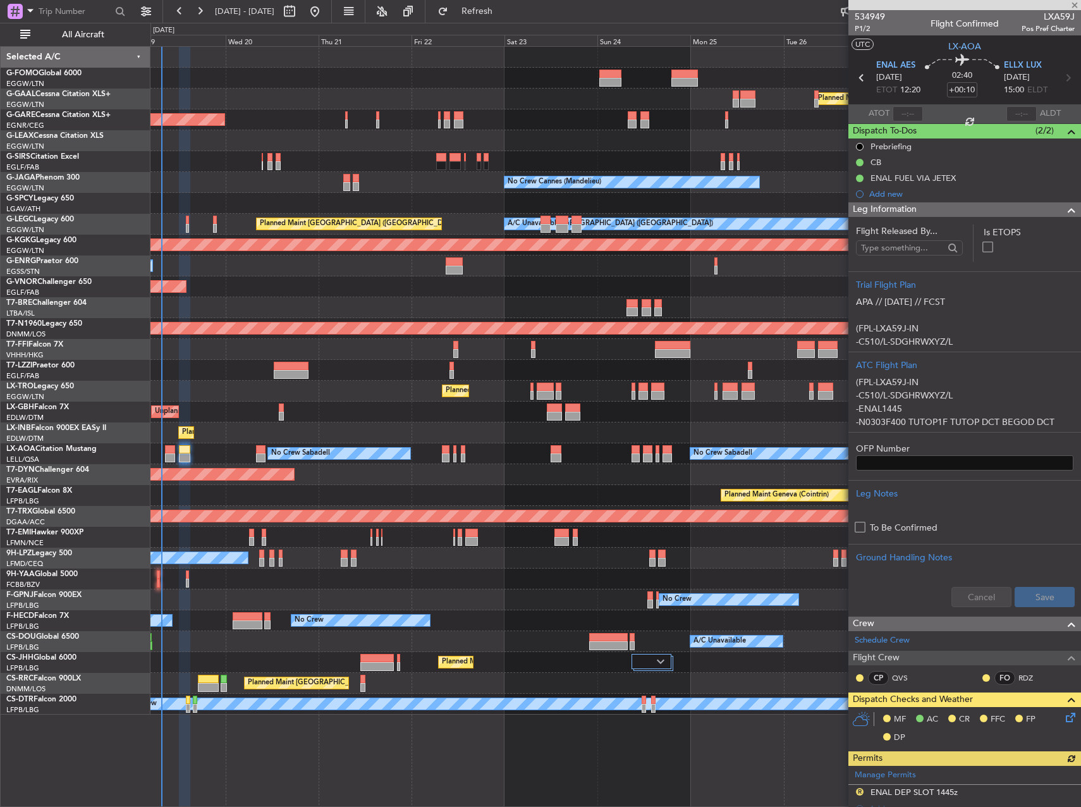
click at [231, 450] on div "No Crew Sabadell No Crew Sabadell No Crew Luxembourg (Findel)" at bounding box center [616, 453] width 930 height 21
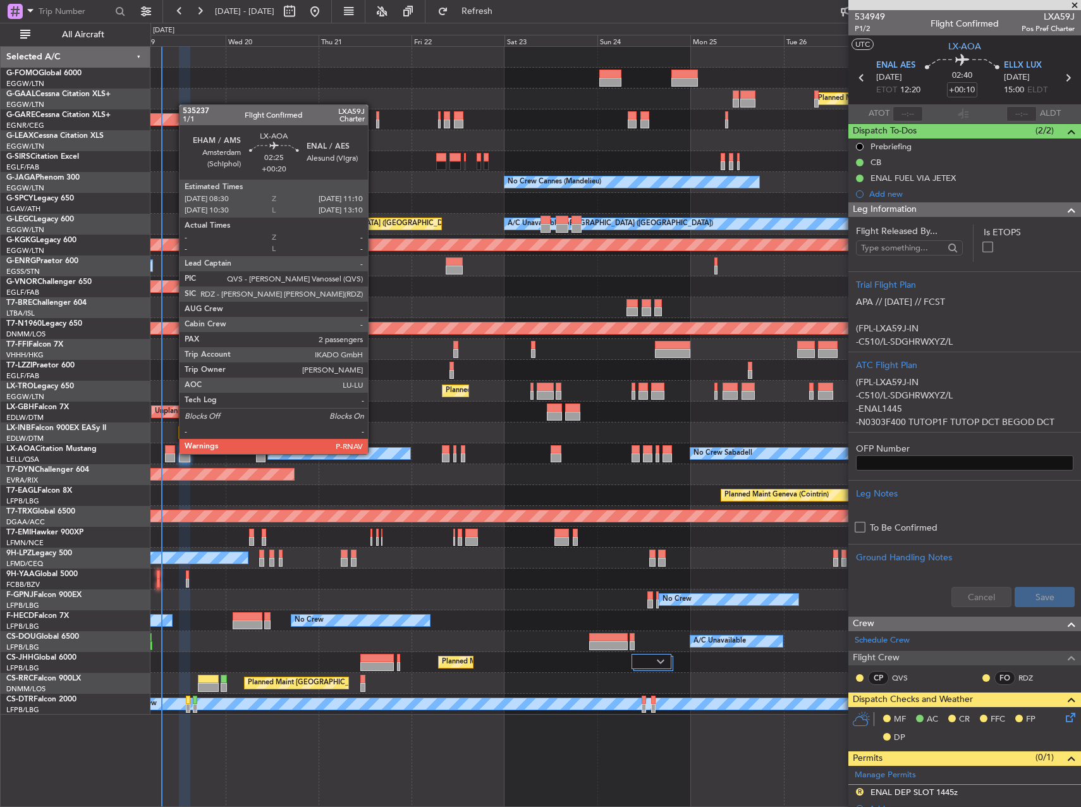
click at [173, 453] on div at bounding box center [170, 449] width 11 height 9
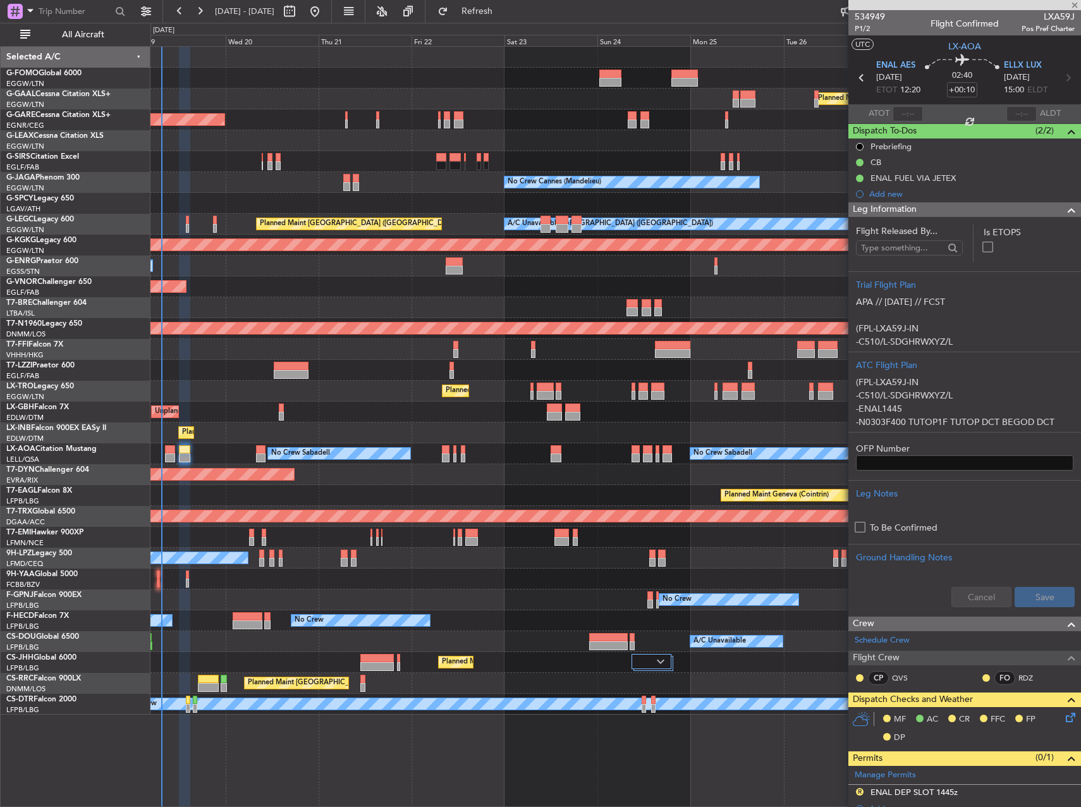
type input "+00:20"
type input "2"
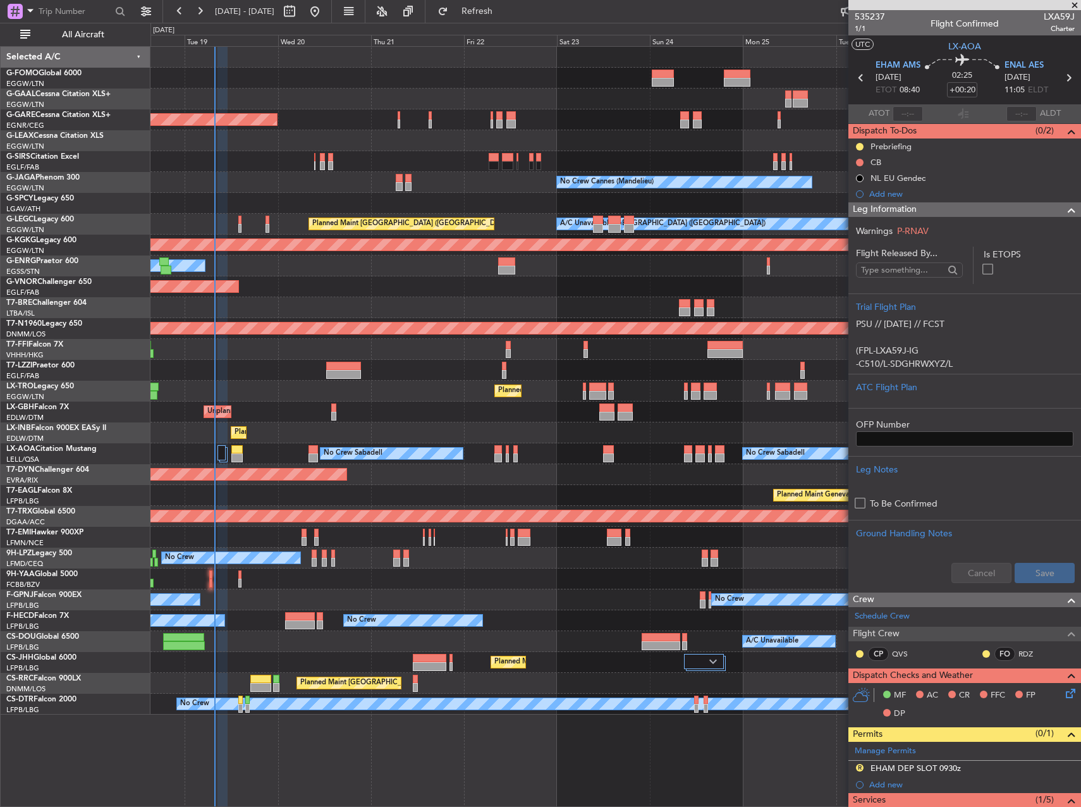
click at [444, 311] on div "Planned Maint Windsor Locks ([PERSON_NAME] Intl) Planned [GEOGRAPHIC_DATA] Unpl…" at bounding box center [616, 381] width 930 height 668
click at [216, 452] on div "No Crew Sabadell No Crew Sabadell No Crew Luxembourg (Findel)" at bounding box center [616, 453] width 930 height 21
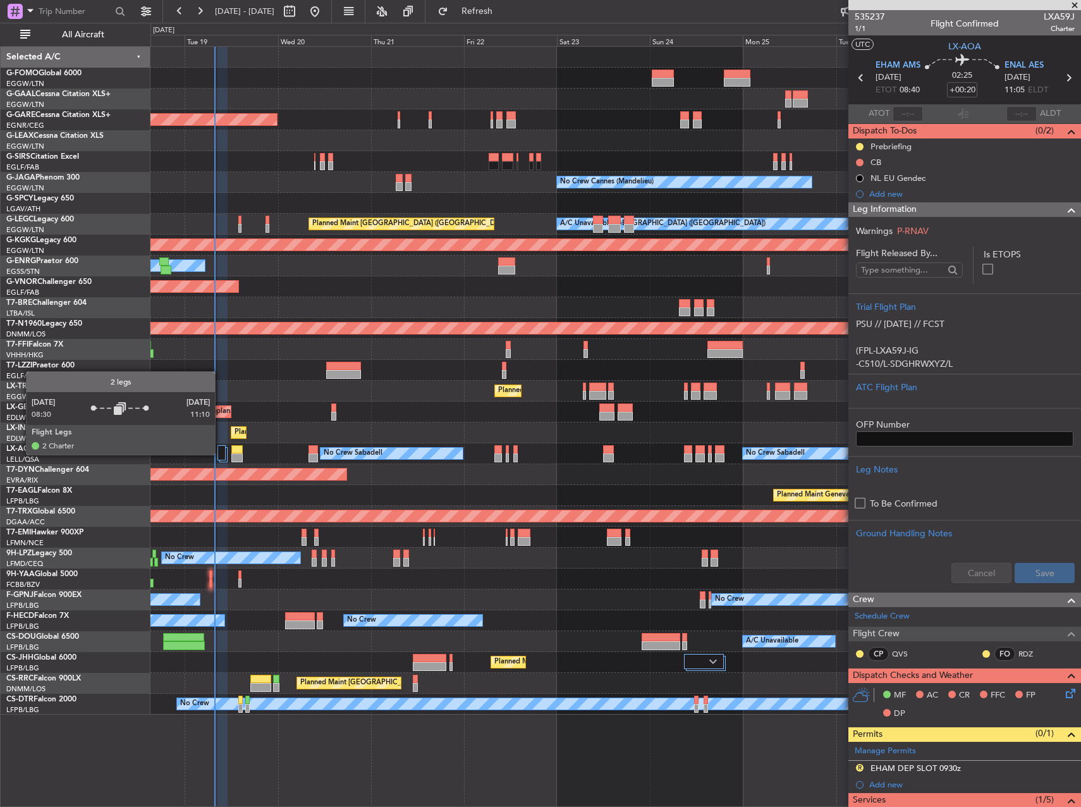
click at [223, 455] on div at bounding box center [222, 452] width 9 height 15
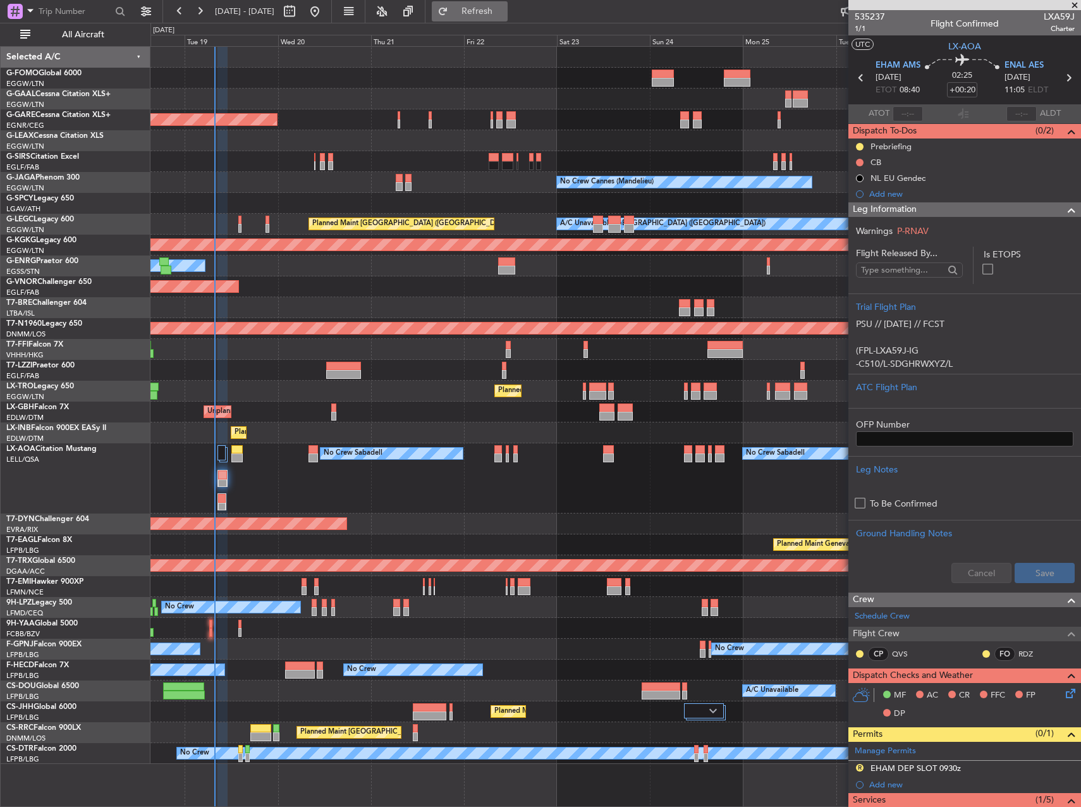
click at [502, 12] on span "Refresh" at bounding box center [477, 11] width 53 height 9
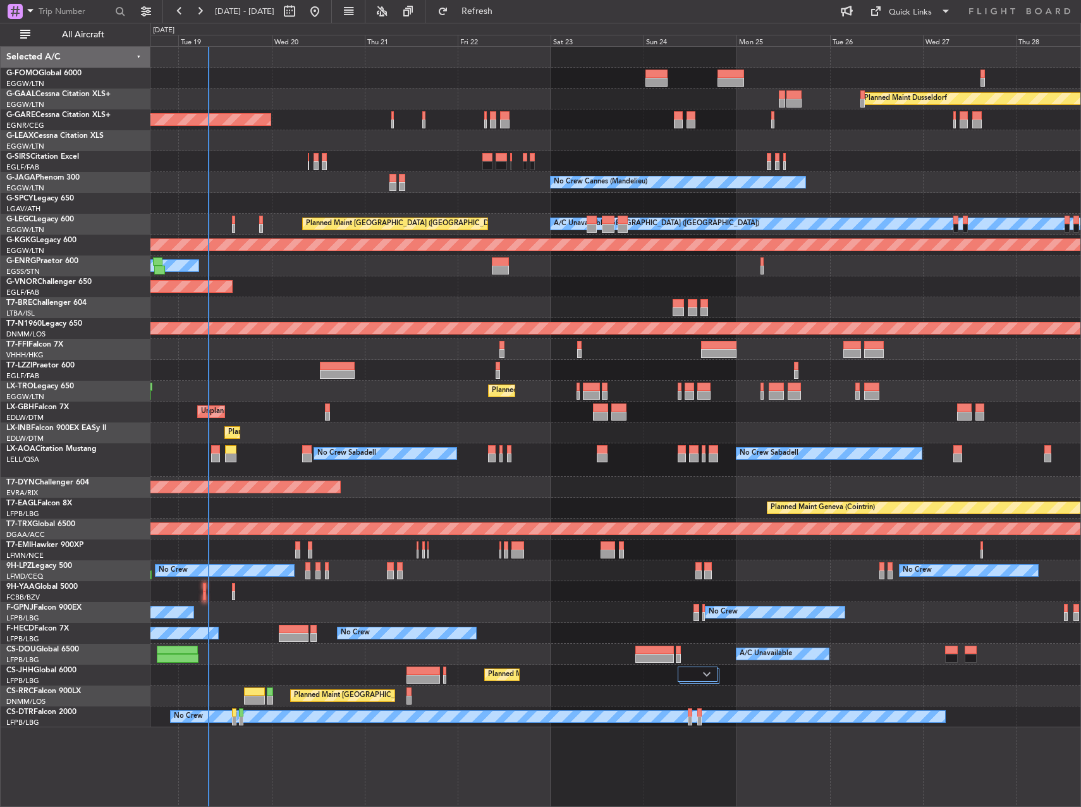
click at [631, 477] on div "Planned Maint Windsor Locks ([PERSON_NAME] Intl) Planned [GEOGRAPHIC_DATA] Unpl…" at bounding box center [616, 387] width 930 height 681
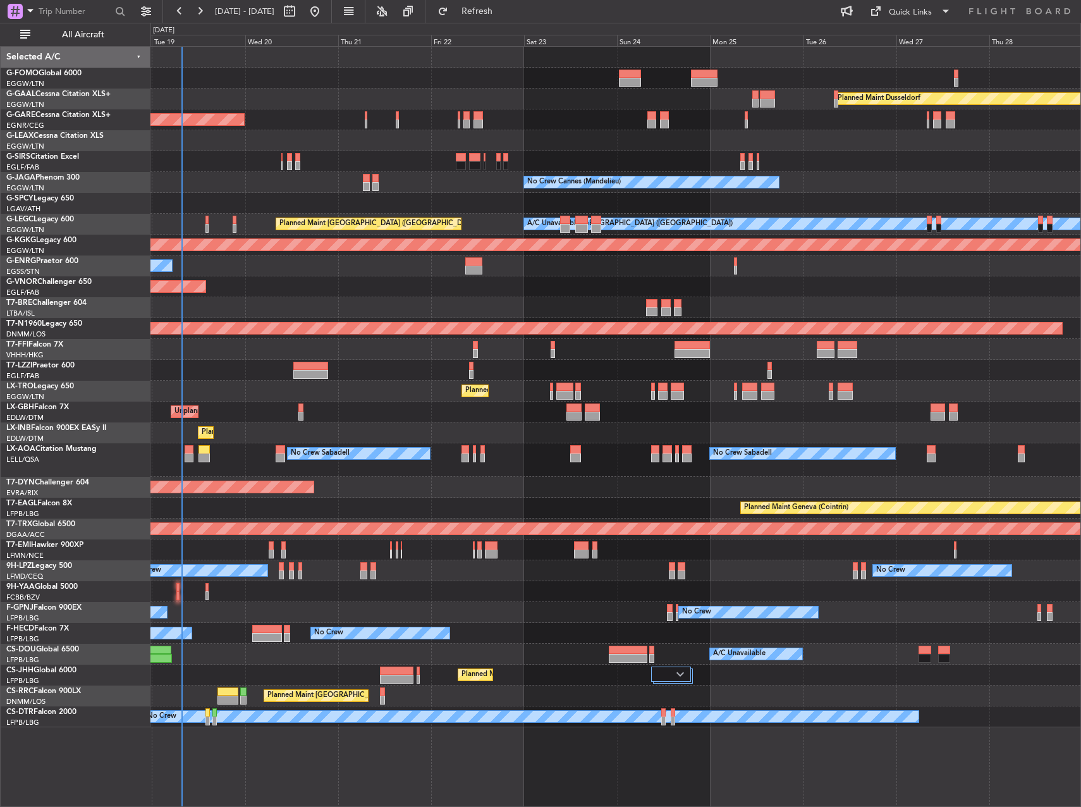
click at [602, 473] on div "Planned Maint Windsor Locks ([PERSON_NAME] Intl) Planned [GEOGRAPHIC_DATA] Unpl…" at bounding box center [616, 387] width 930 height 681
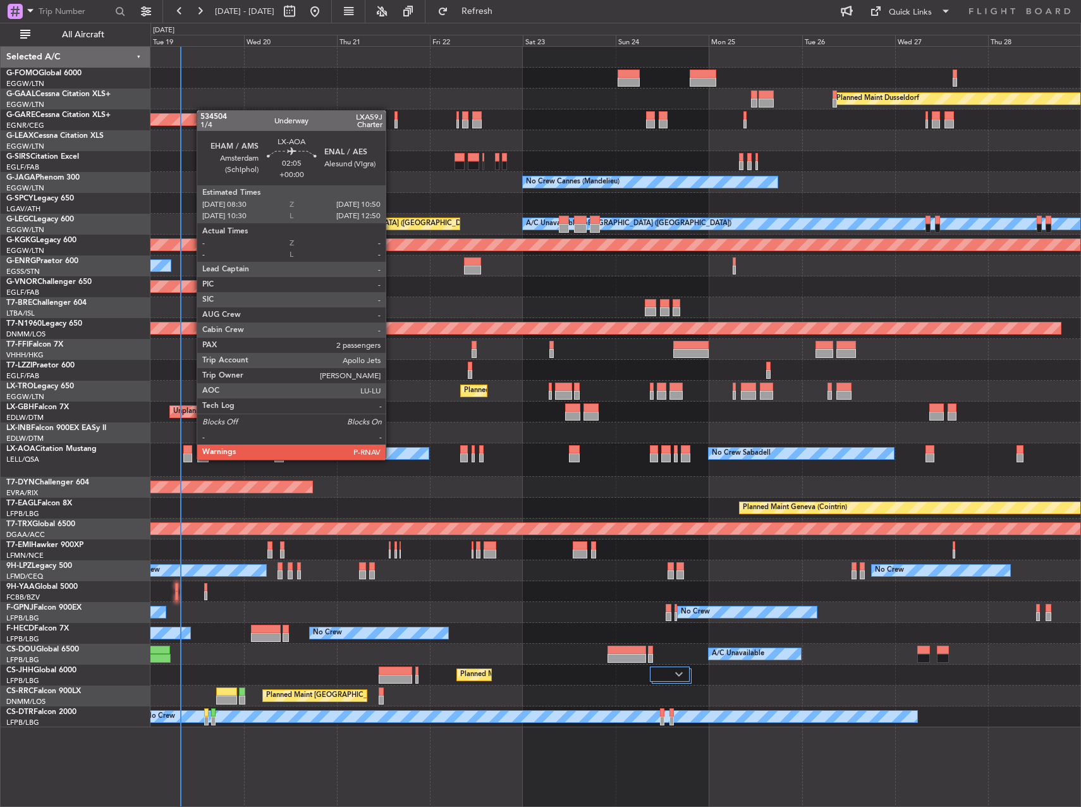
click at [188, 459] on div at bounding box center [187, 457] width 9 height 9
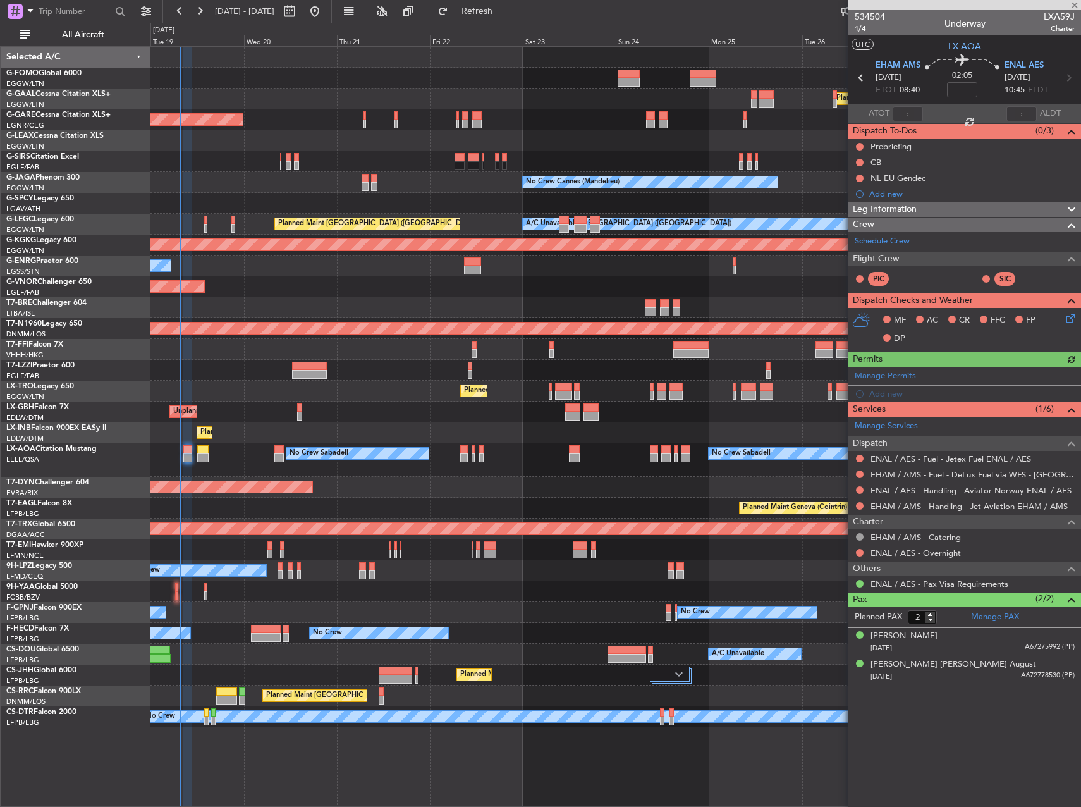
click at [852, 506] on div "EHAM / AMS - Handling - Jet Aviation EHAM / AMS" at bounding box center [965, 506] width 233 height 16
click at [857, 506] on div at bounding box center [860, 506] width 10 height 10
click at [860, 506] on button at bounding box center [860, 506] width 8 height 8
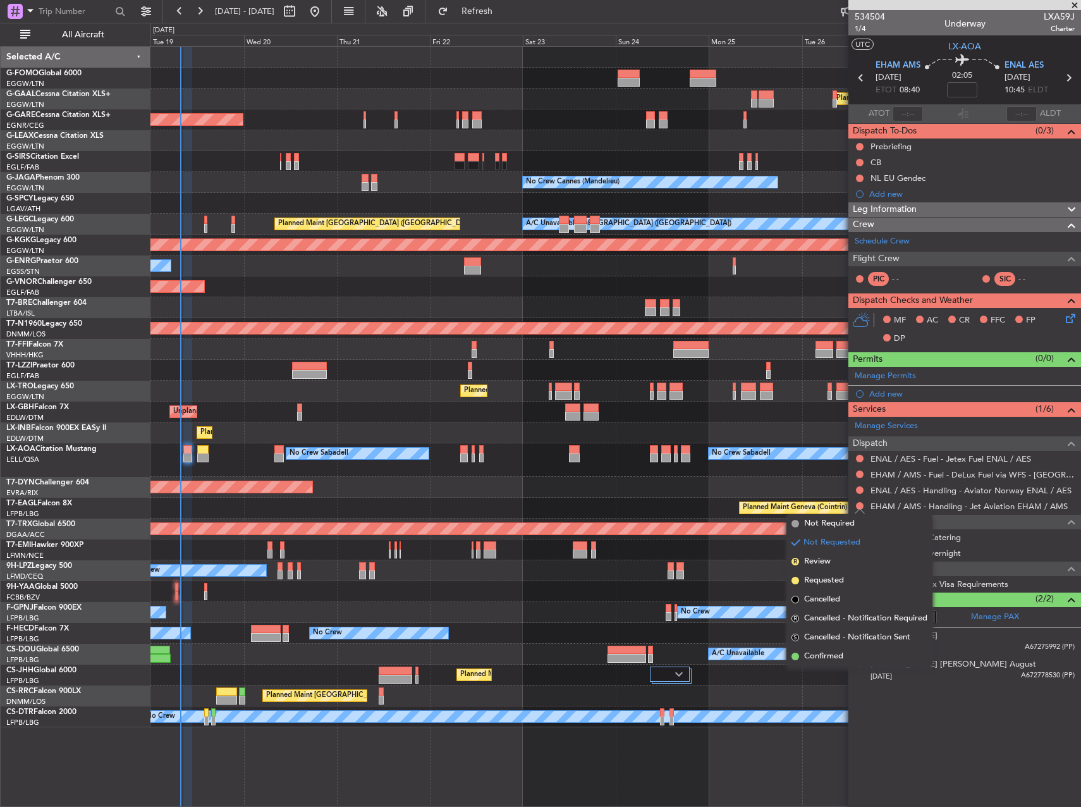
drag, startPoint x: 836, startPoint y: 581, endPoint x: 850, endPoint y: 528, distance: 54.3
click at [837, 574] on li "Requested" at bounding box center [860, 580] width 146 height 19
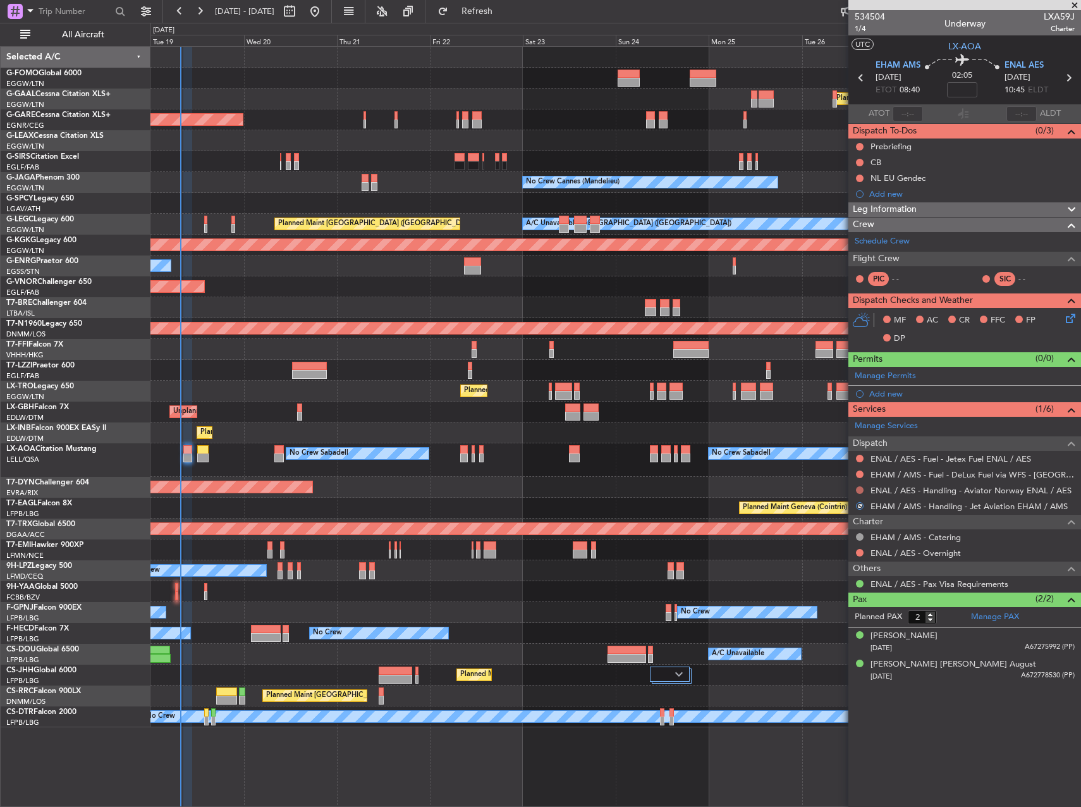
click at [859, 490] on button at bounding box center [860, 490] width 8 height 8
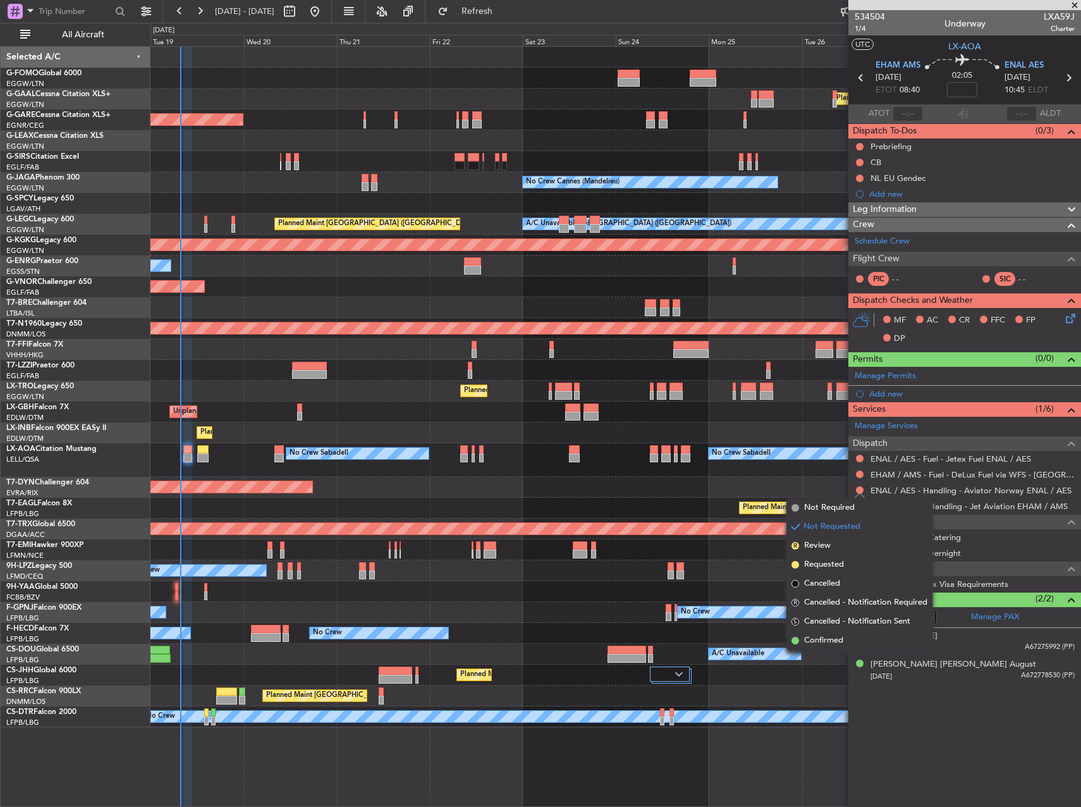
drag, startPoint x: 833, startPoint y: 641, endPoint x: 831, endPoint y: 616, distance: 24.7
click at [833, 640] on span "Confirmed" at bounding box center [823, 640] width 39 height 13
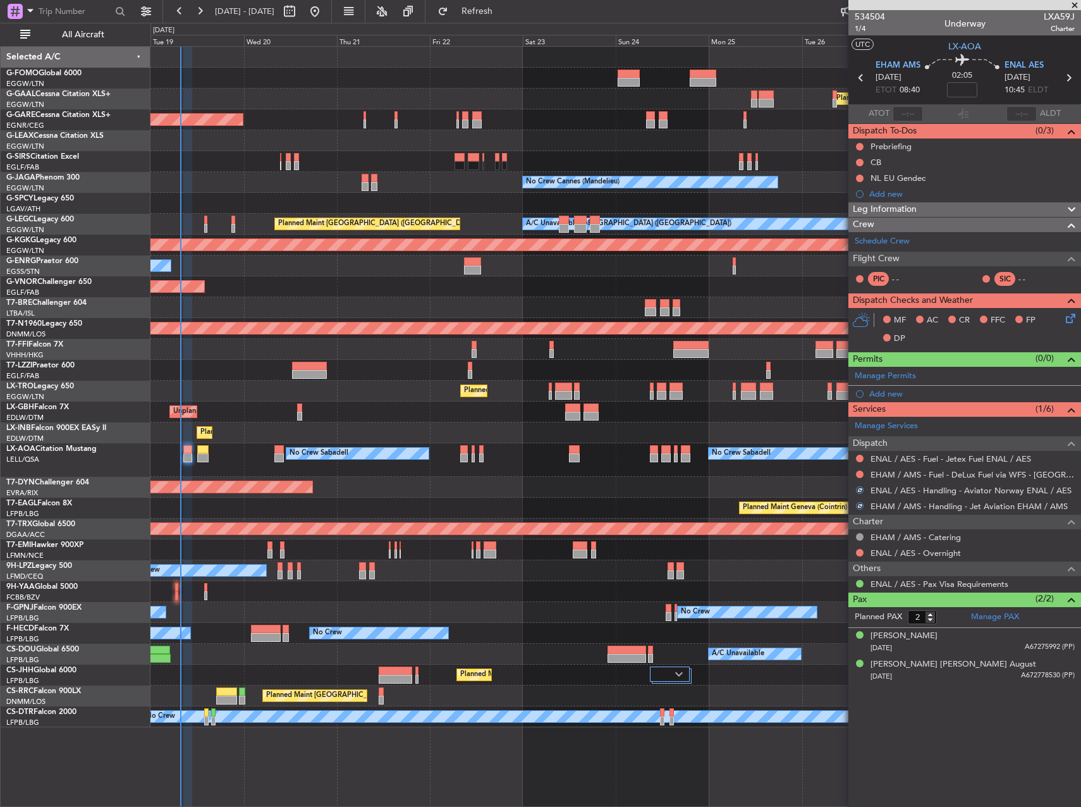
click at [769, 494] on div "Planned Maint [GEOGRAPHIC_DATA]-[GEOGRAPHIC_DATA]" at bounding box center [616, 487] width 930 height 21
click at [862, 459] on button at bounding box center [860, 459] width 8 height 8
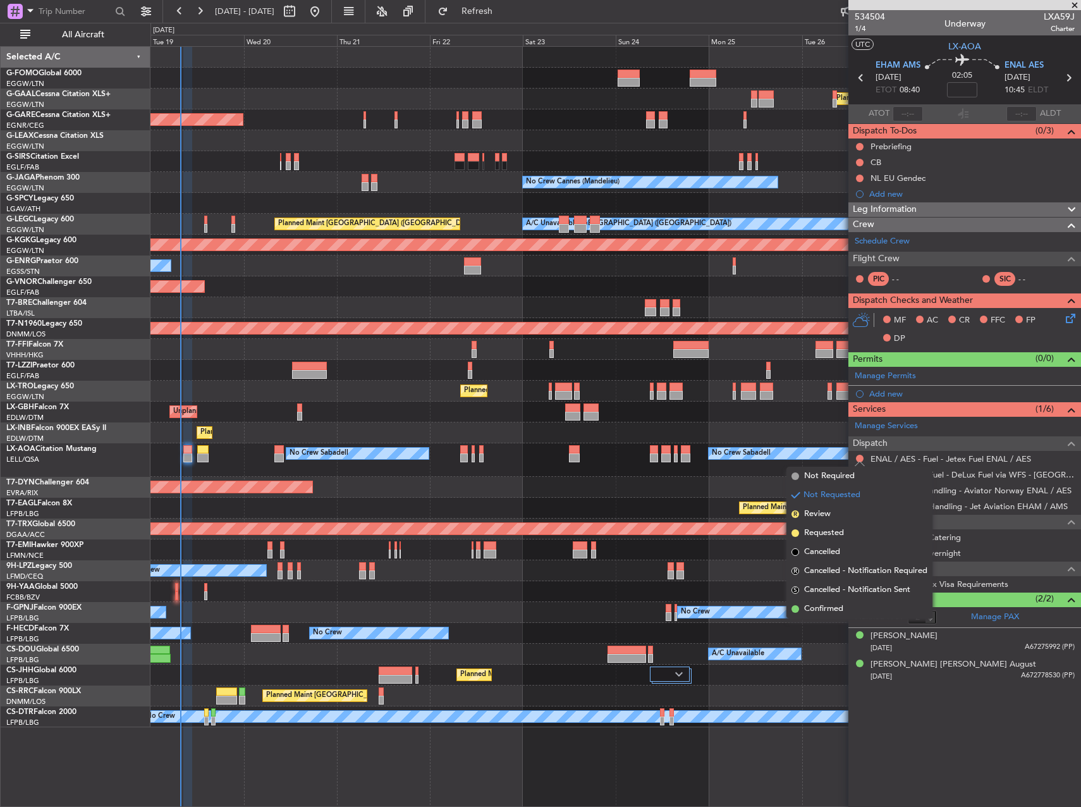
click at [844, 608] on li "Confirmed" at bounding box center [860, 609] width 146 height 19
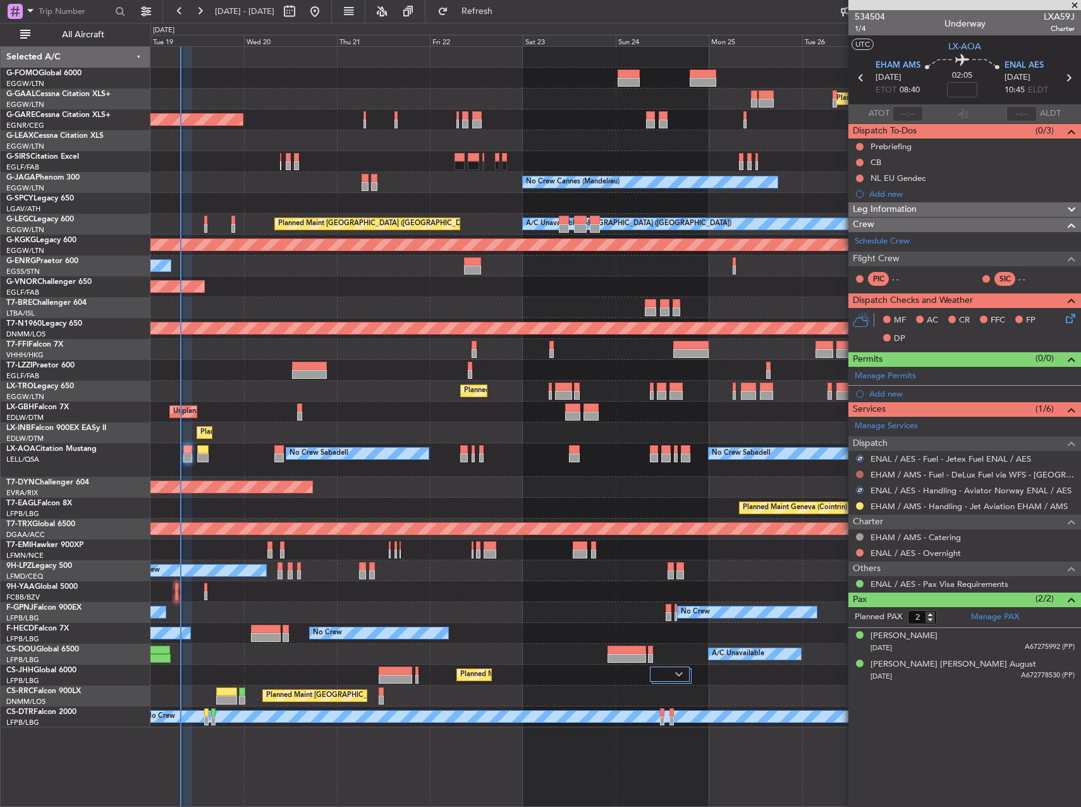
click at [858, 472] on button at bounding box center [860, 475] width 8 height 8
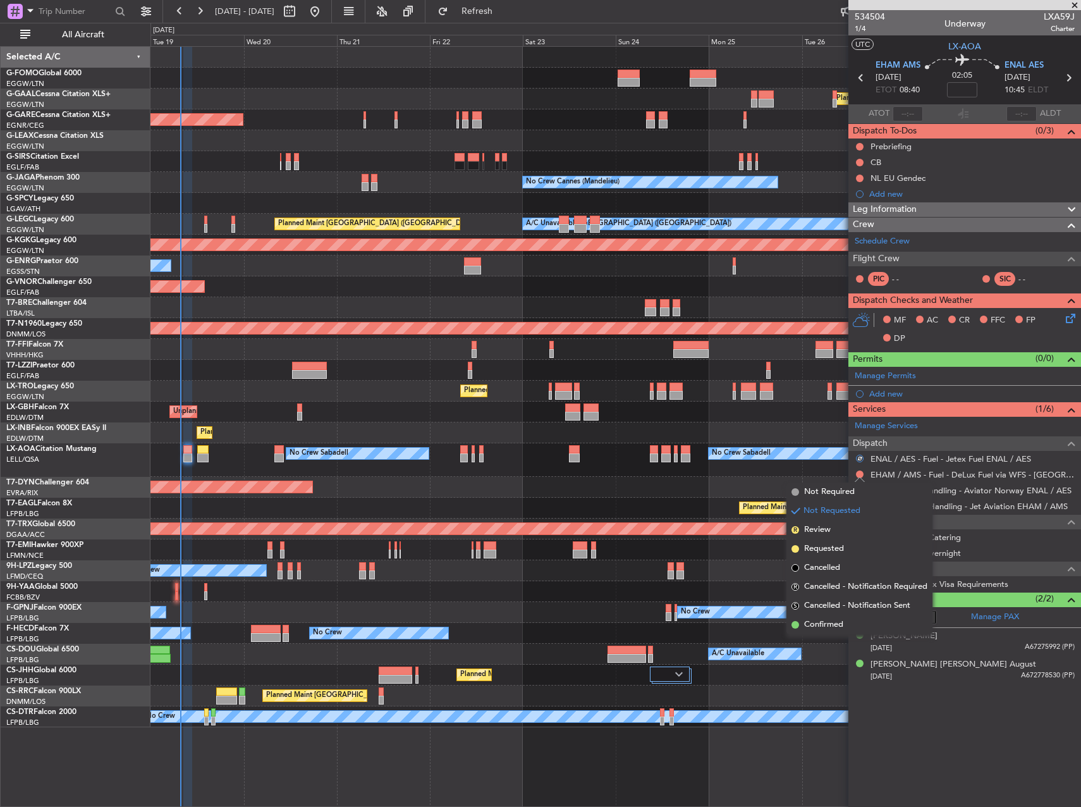
drag, startPoint x: 827, startPoint y: 624, endPoint x: 766, endPoint y: 555, distance: 91.8
click at [827, 624] on span "Confirmed" at bounding box center [823, 625] width 39 height 13
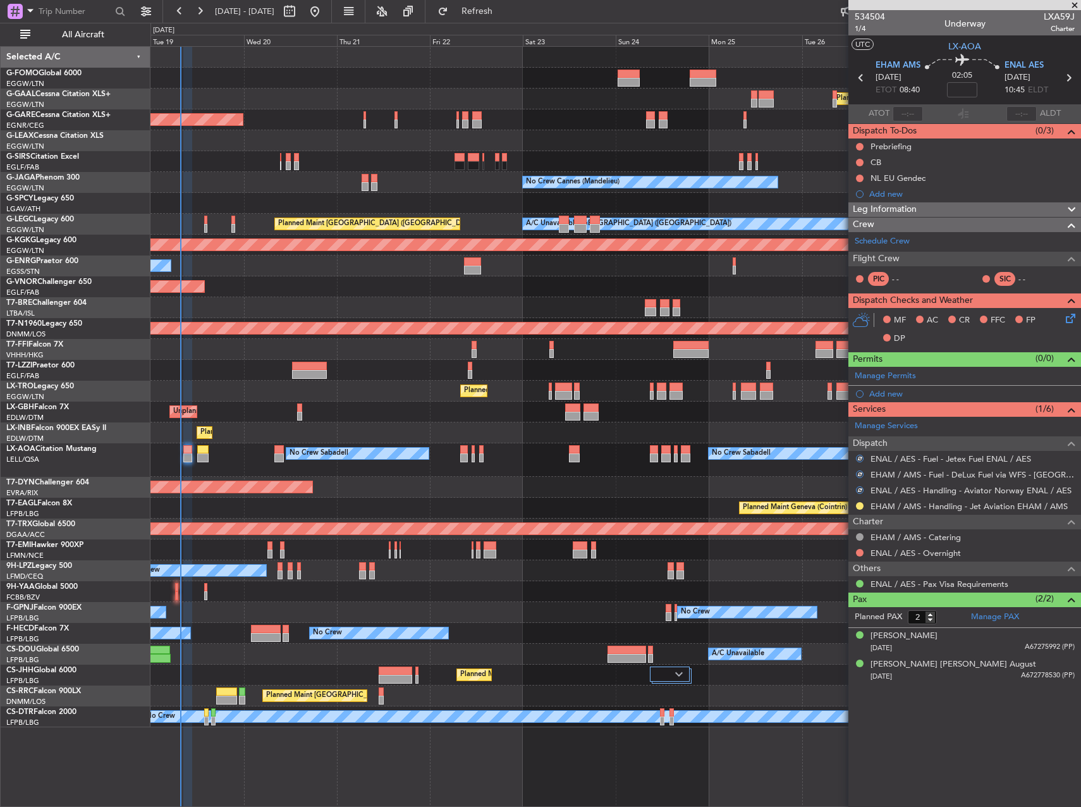
click at [694, 489] on div "Planned Maint [GEOGRAPHIC_DATA]-[GEOGRAPHIC_DATA]" at bounding box center [616, 487] width 930 height 21
drag, startPoint x: 957, startPoint y: 209, endPoint x: 769, endPoint y: 274, distance: 198.8
click at [768, 266] on fb-app "19 Aug 2025 - 29 Aug 2025 Refresh Quick Links All Aircraft Planned Maint Windso…" at bounding box center [540, 408] width 1081 height 798
click at [770, 298] on div at bounding box center [616, 307] width 930 height 21
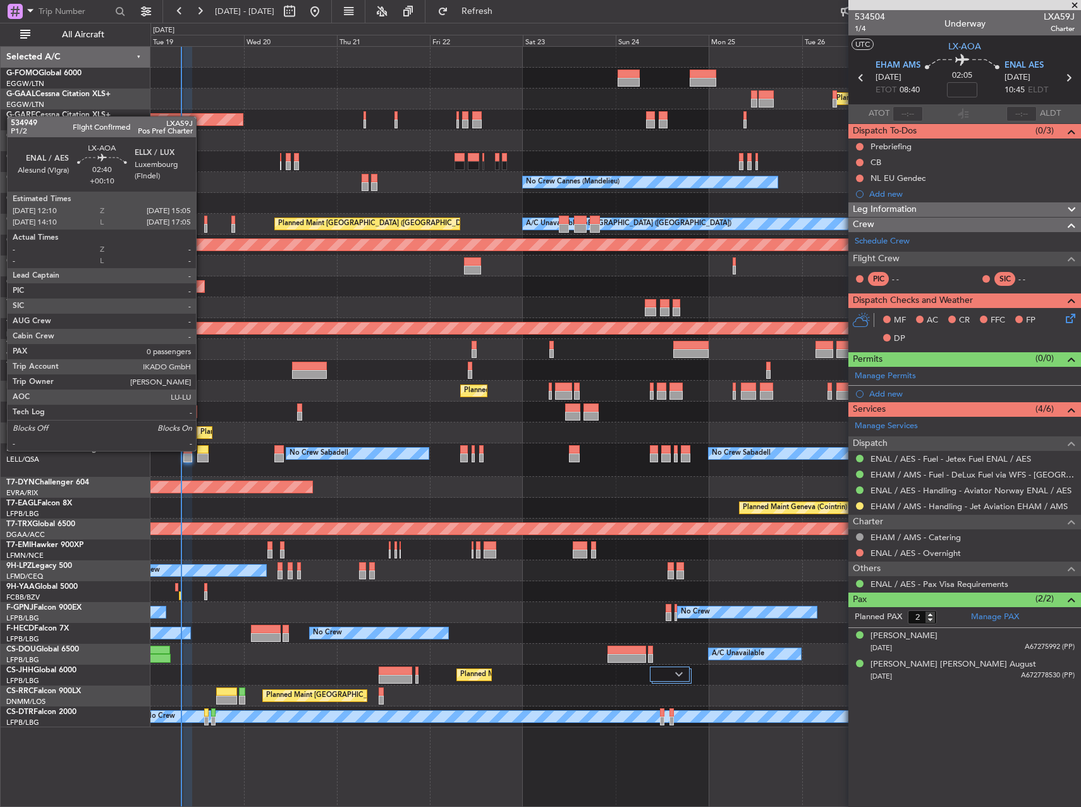
click at [201, 450] on div at bounding box center [202, 449] width 11 height 9
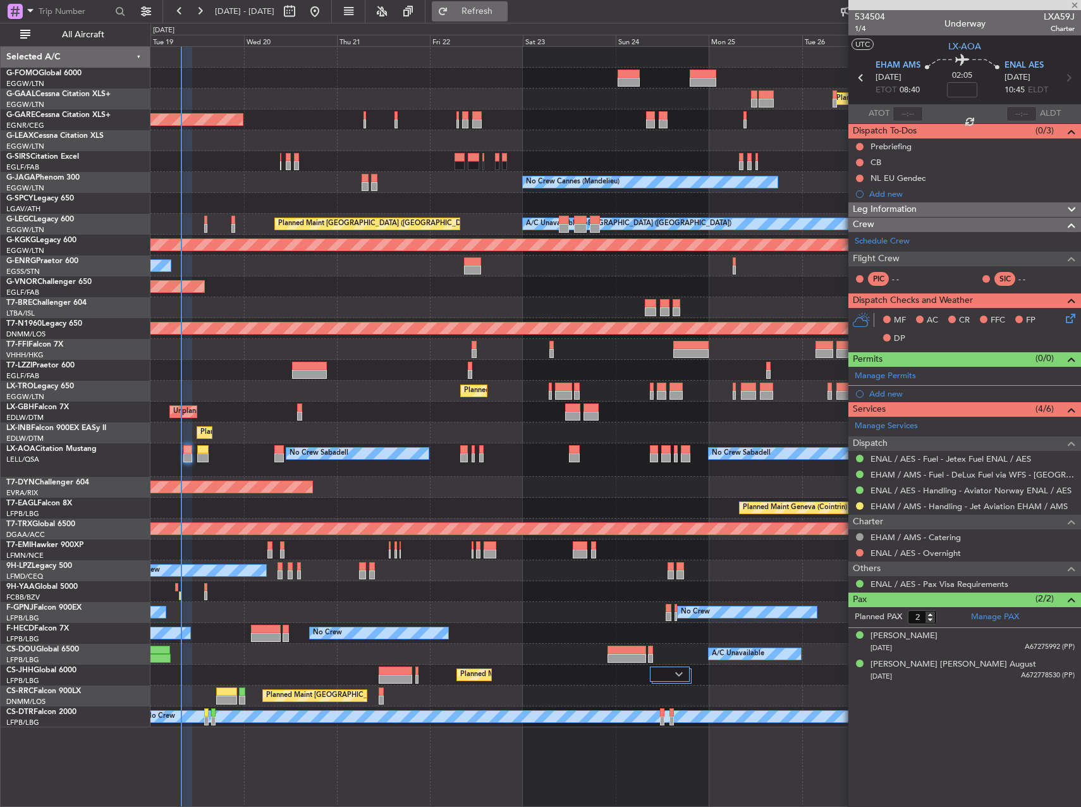
click at [504, 13] on span "Refresh" at bounding box center [477, 11] width 53 height 9
type input "+00:10"
type input "0"
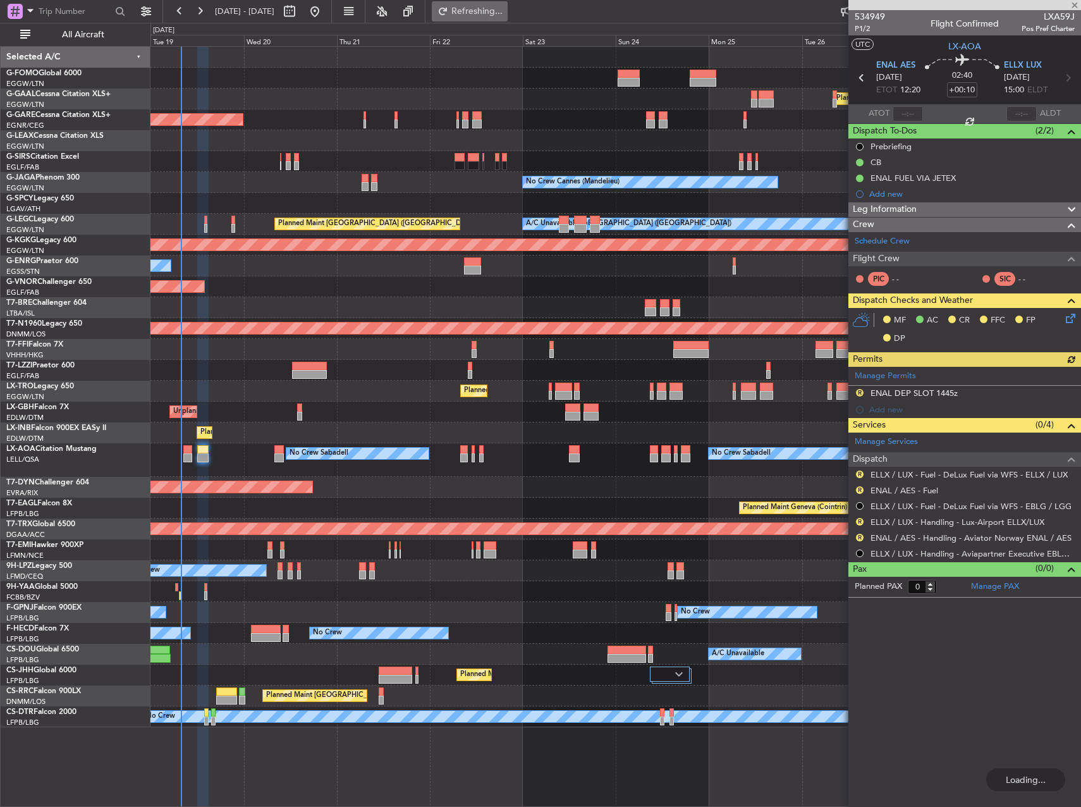
type input "2"
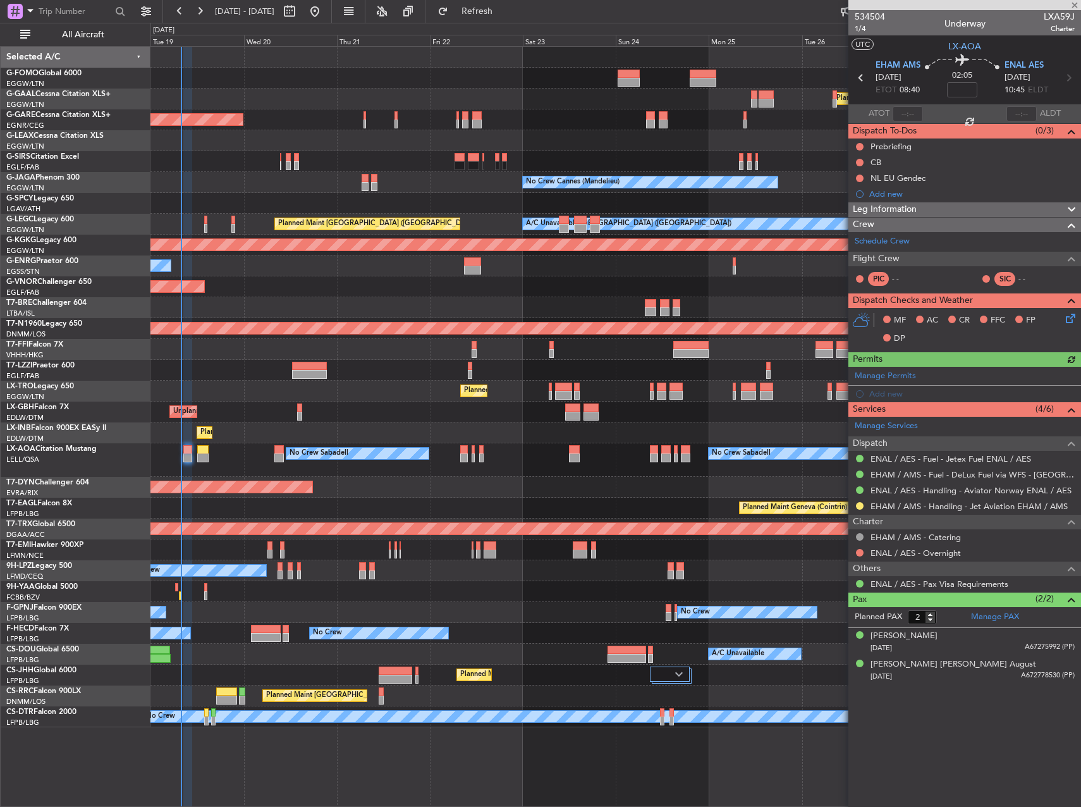
click at [192, 452] on div at bounding box center [187, 449] width 9 height 9
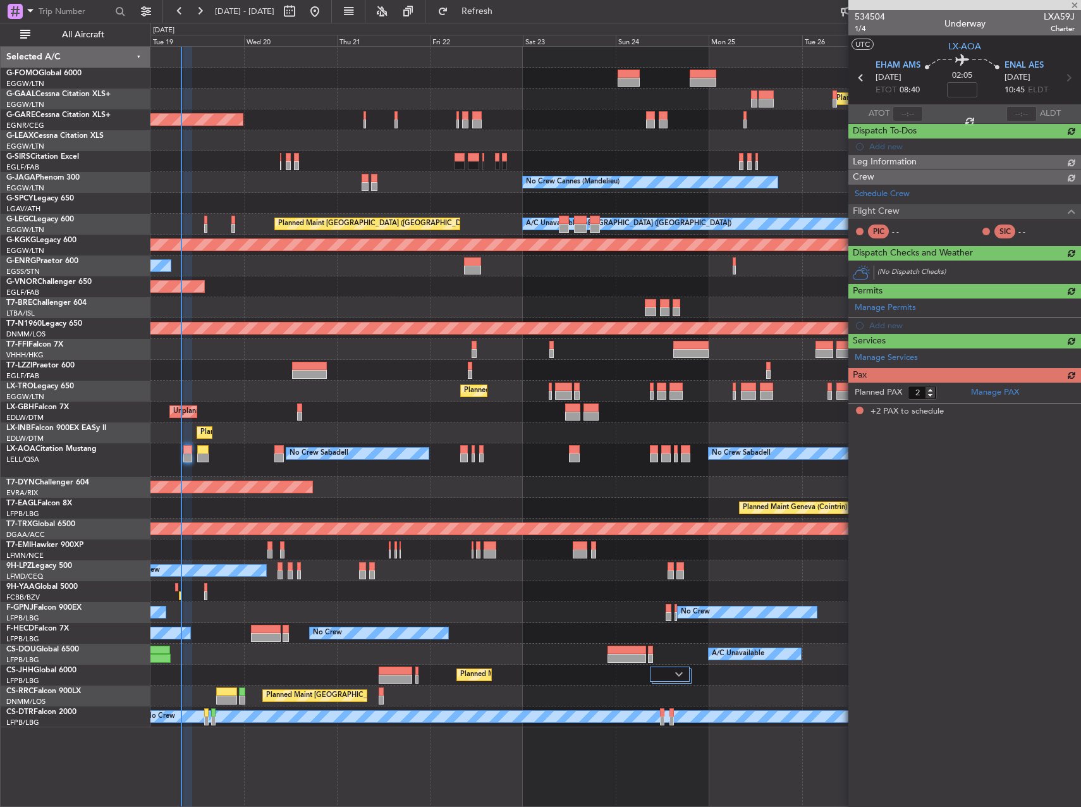
click at [663, 299] on div at bounding box center [616, 307] width 930 height 21
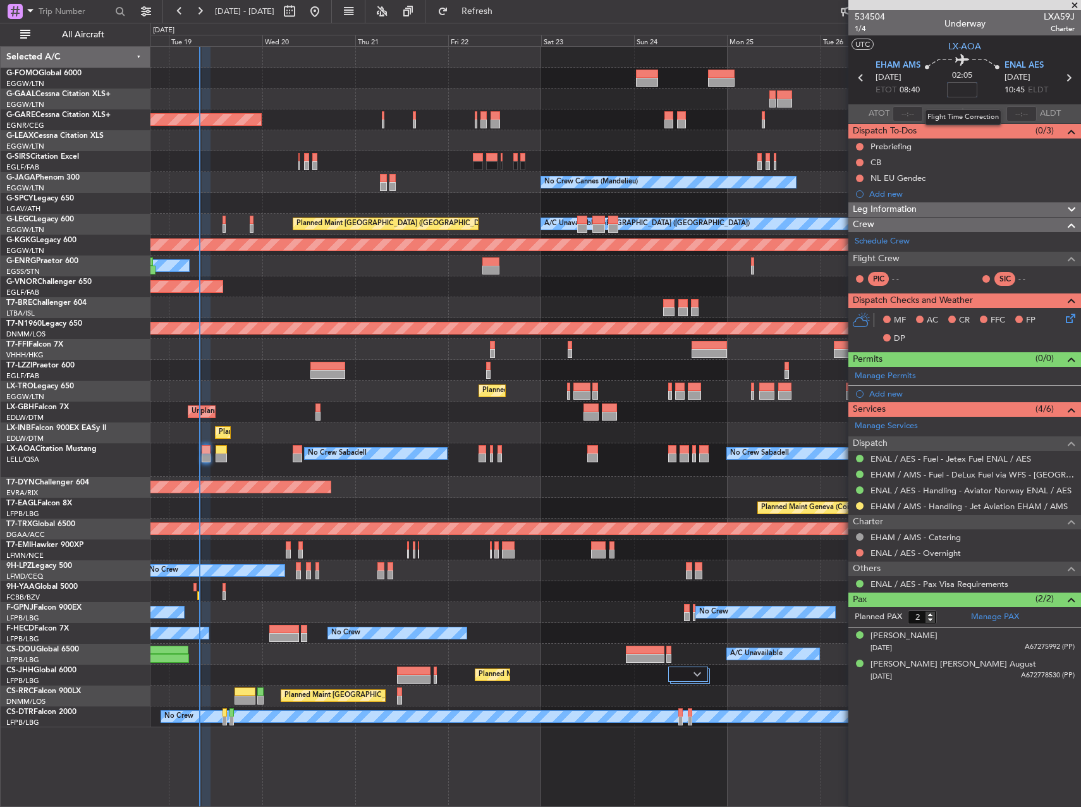
drag, startPoint x: 972, startPoint y: 87, endPoint x: 997, endPoint y: 106, distance: 31.5
click at [975, 91] on input at bounding box center [962, 89] width 30 height 15
click at [579, 288] on div "Planned Maint London ([GEOGRAPHIC_DATA])" at bounding box center [616, 286] width 930 height 21
click at [555, 280] on div "Planned Maint London ([GEOGRAPHIC_DATA])" at bounding box center [616, 286] width 930 height 21
click at [504, 9] on span "Refresh" at bounding box center [477, 11] width 53 height 9
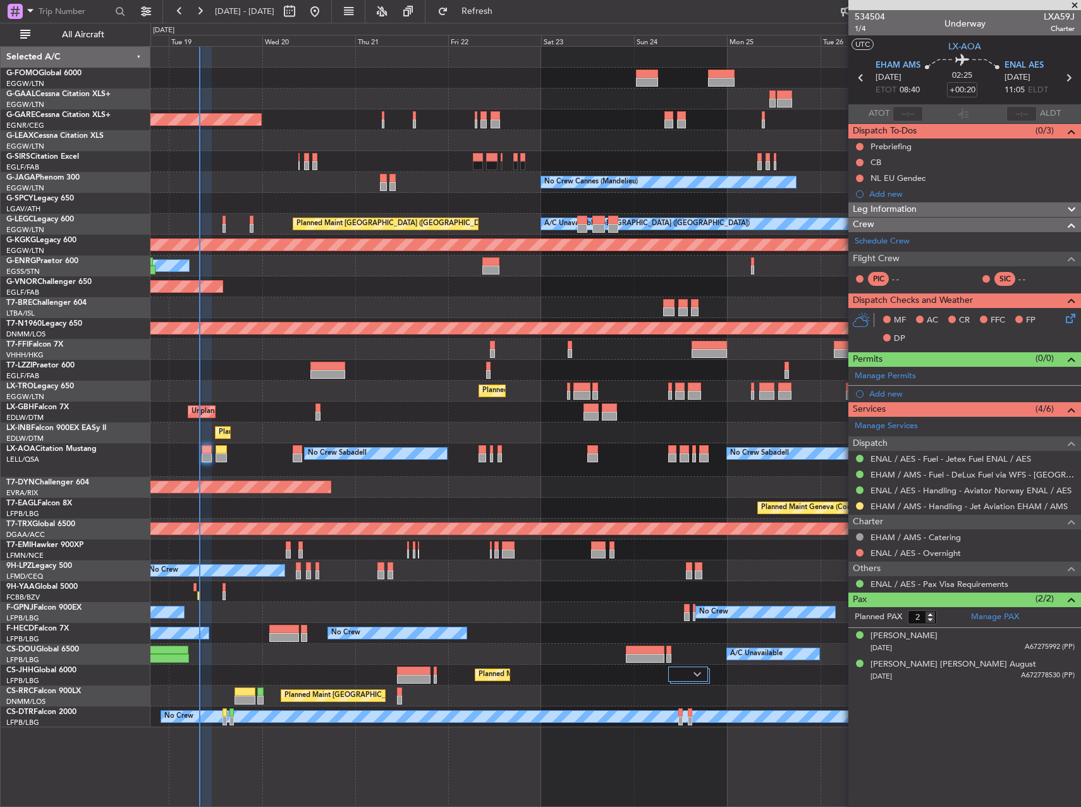
click at [710, 418] on div "Unplanned Maint [GEOGRAPHIC_DATA] ([GEOGRAPHIC_DATA])" at bounding box center [616, 412] width 930 height 21
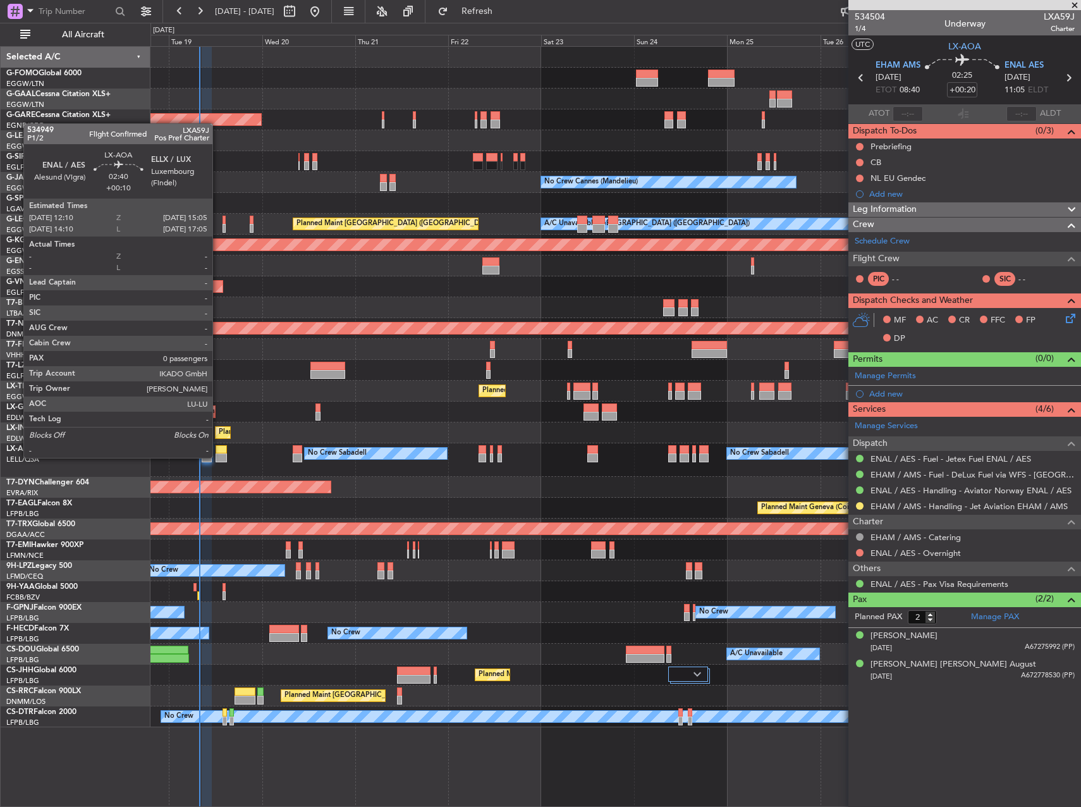
click at [218, 456] on div at bounding box center [221, 457] width 11 height 9
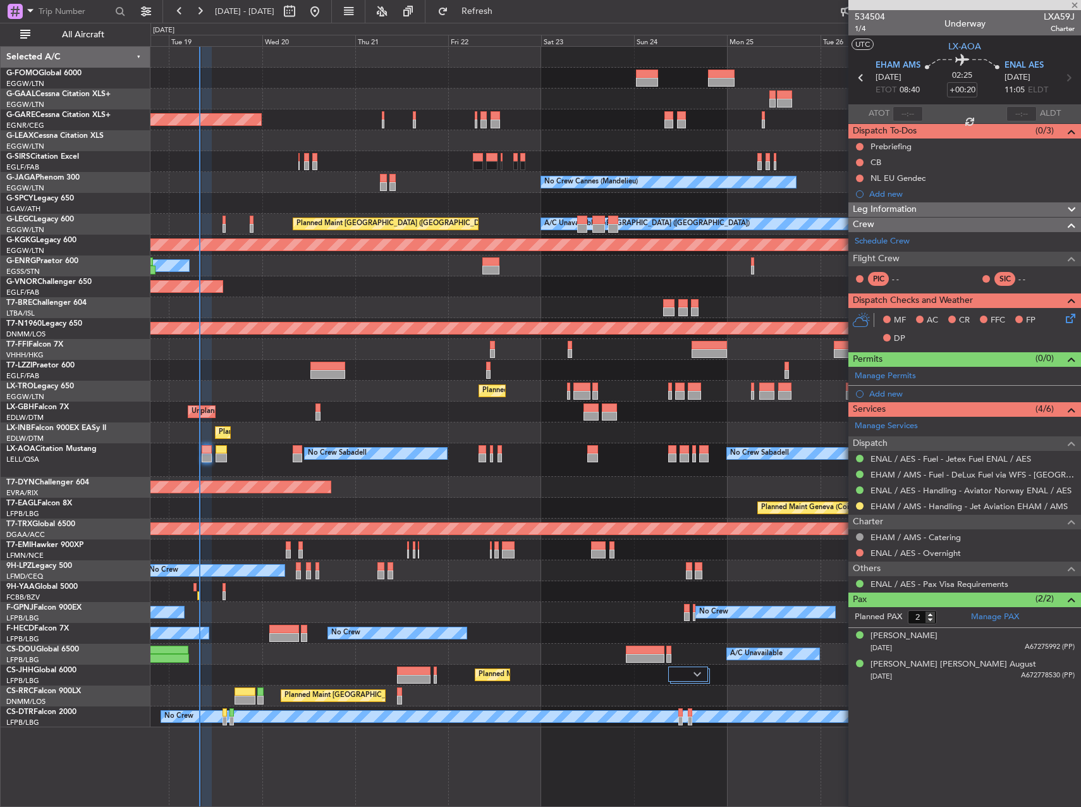
type input "+00:10"
type input "0"
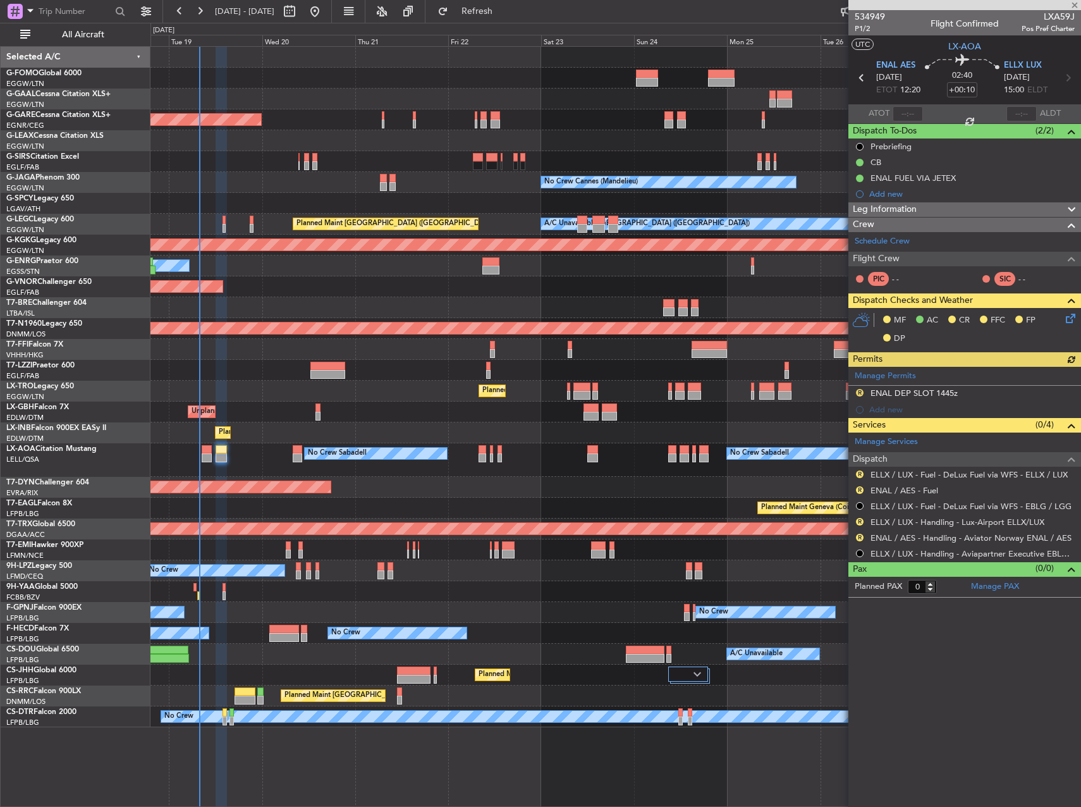
click at [314, 319] on div "Planned Maint [GEOGRAPHIC_DATA] ([GEOGRAPHIC_DATA])" at bounding box center [616, 328] width 930 height 21
click at [913, 393] on div "ENAL DEP SLOT 1445z" at bounding box center [914, 393] width 87 height 11
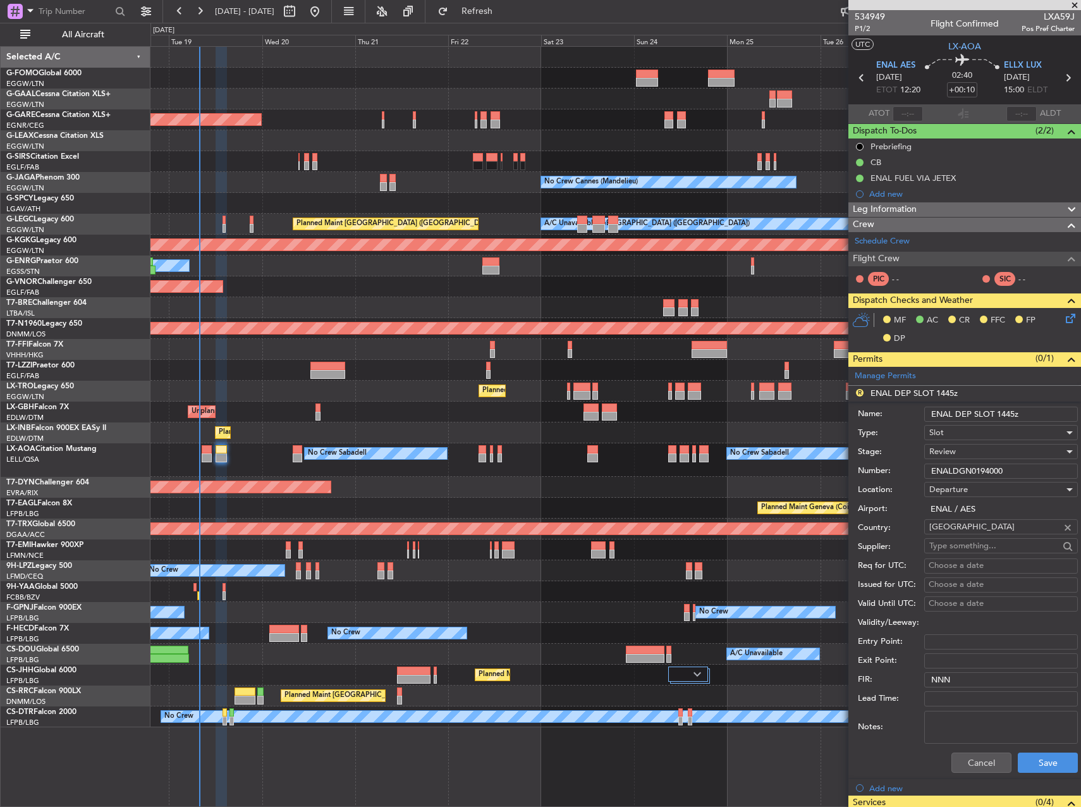
click at [1009, 417] on input "ENAL DEP SLOT 1445z" at bounding box center [1002, 414] width 154 height 15
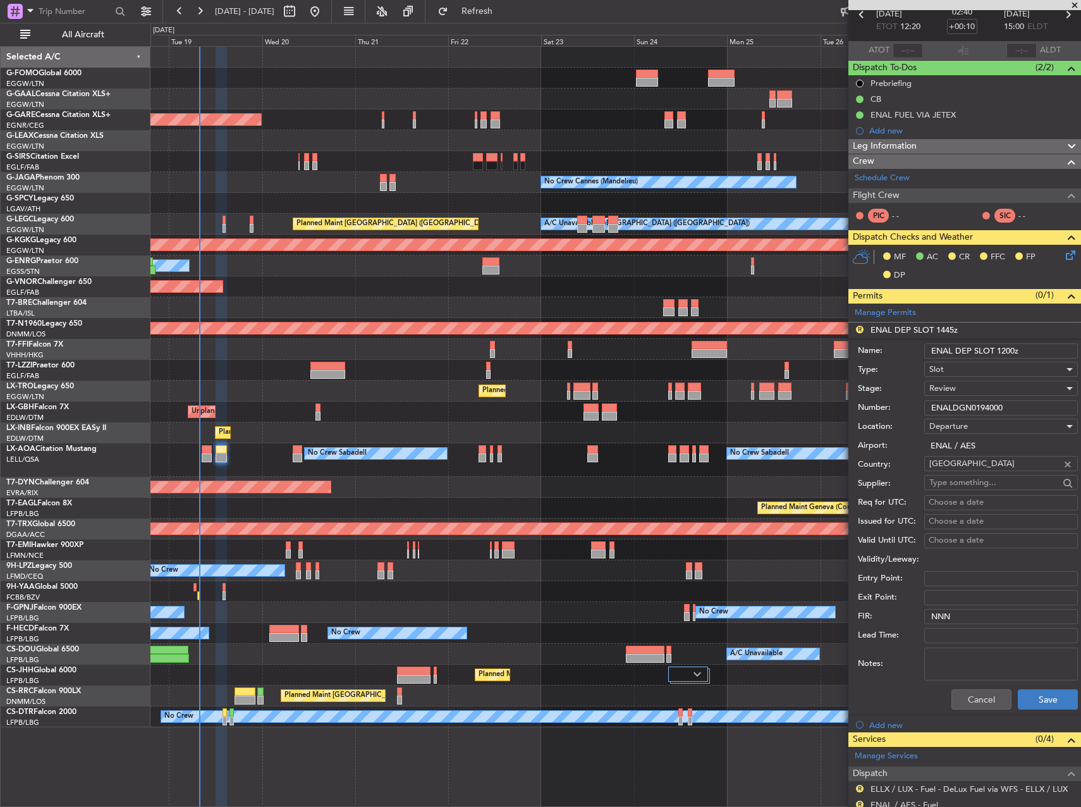
type input "ENAL DEP SLOT 1200z"
click at [1051, 703] on button "Save" at bounding box center [1048, 699] width 60 height 20
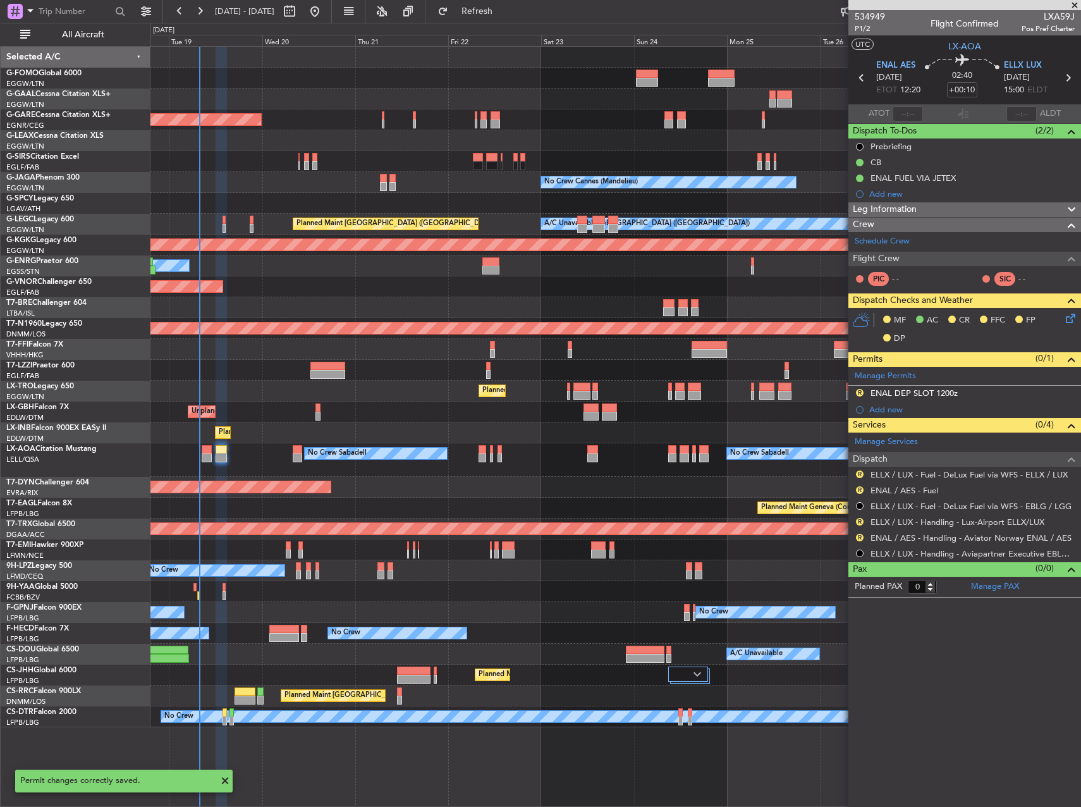
scroll to position [0, 0]
click at [627, 493] on div "Planned Maint [GEOGRAPHIC_DATA]-[GEOGRAPHIC_DATA]" at bounding box center [616, 487] width 930 height 21
click at [566, 516] on div "Planned Maint Geneva (Cointrin)" at bounding box center [616, 508] width 930 height 21
click at [584, 501] on div "Planned Maint Geneva (Cointrin)" at bounding box center [616, 508] width 930 height 21
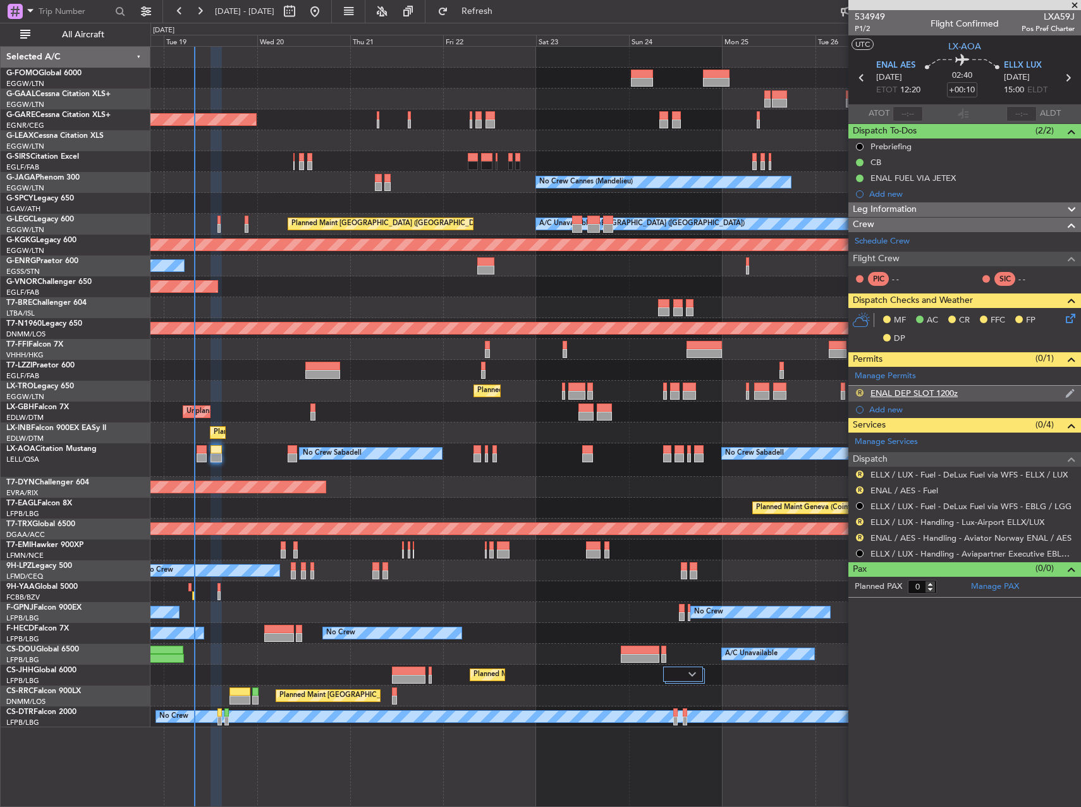
click at [859, 393] on button "R" at bounding box center [860, 393] width 8 height 8
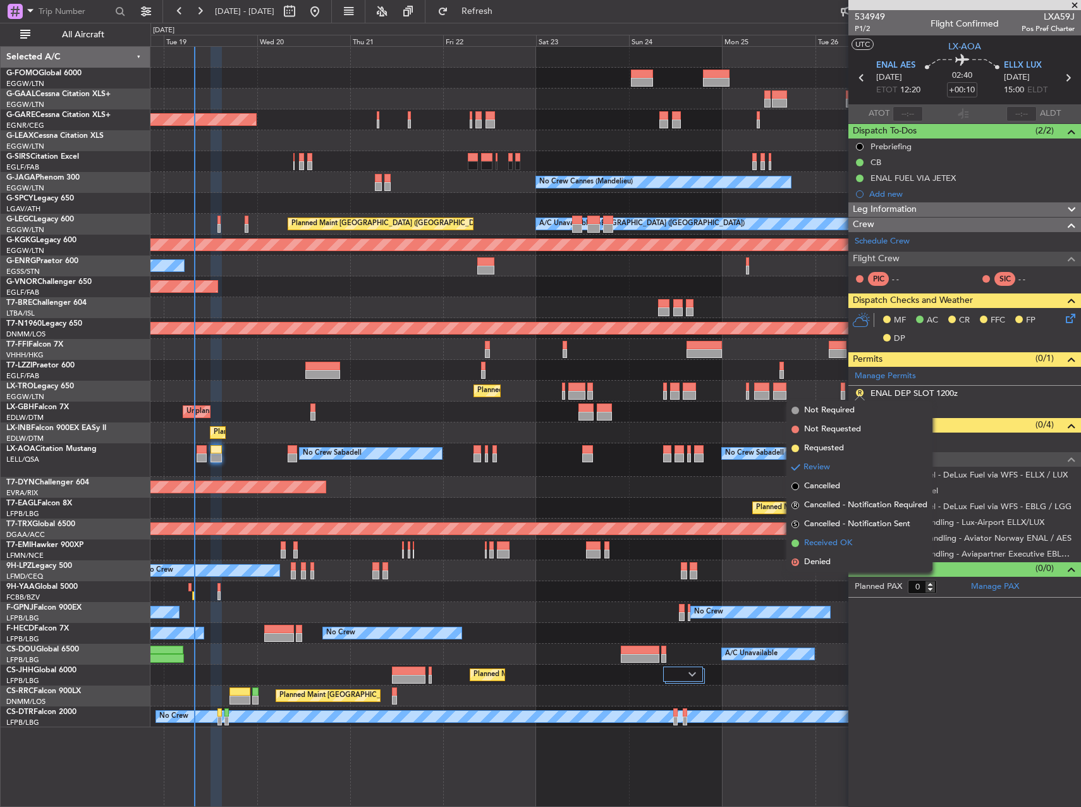
click at [834, 544] on span "Received OK" at bounding box center [828, 543] width 48 height 13
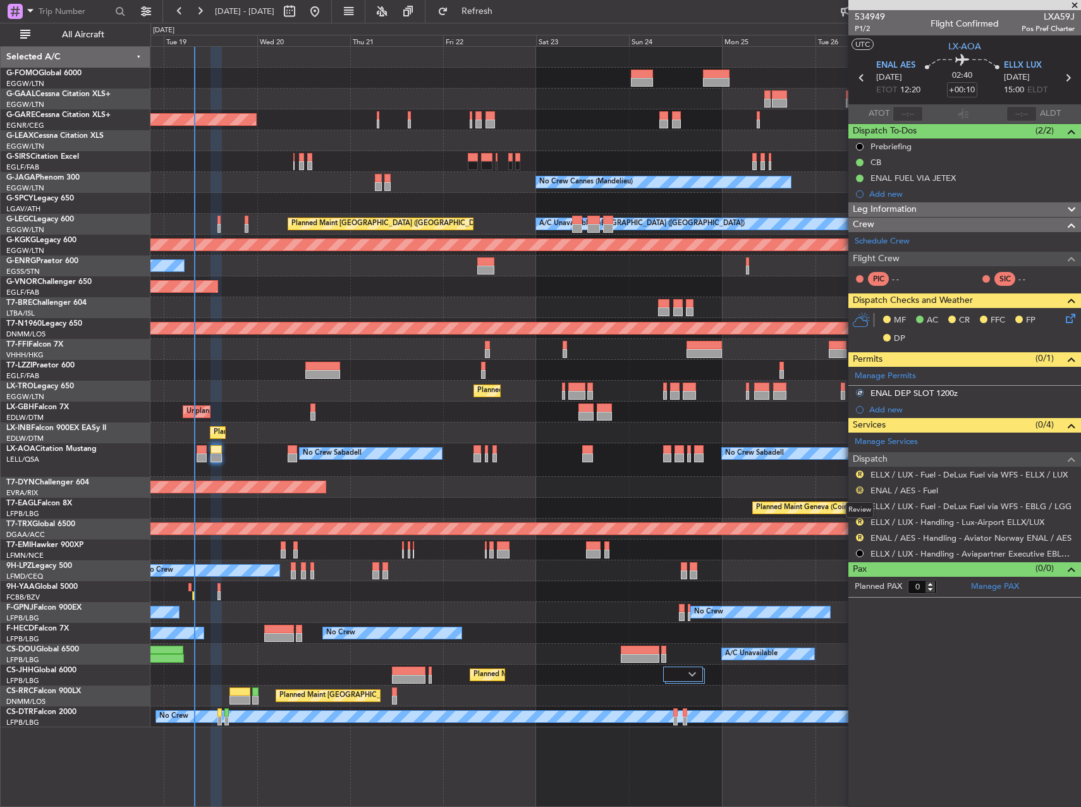
click at [860, 489] on button "R" at bounding box center [860, 490] width 8 height 8
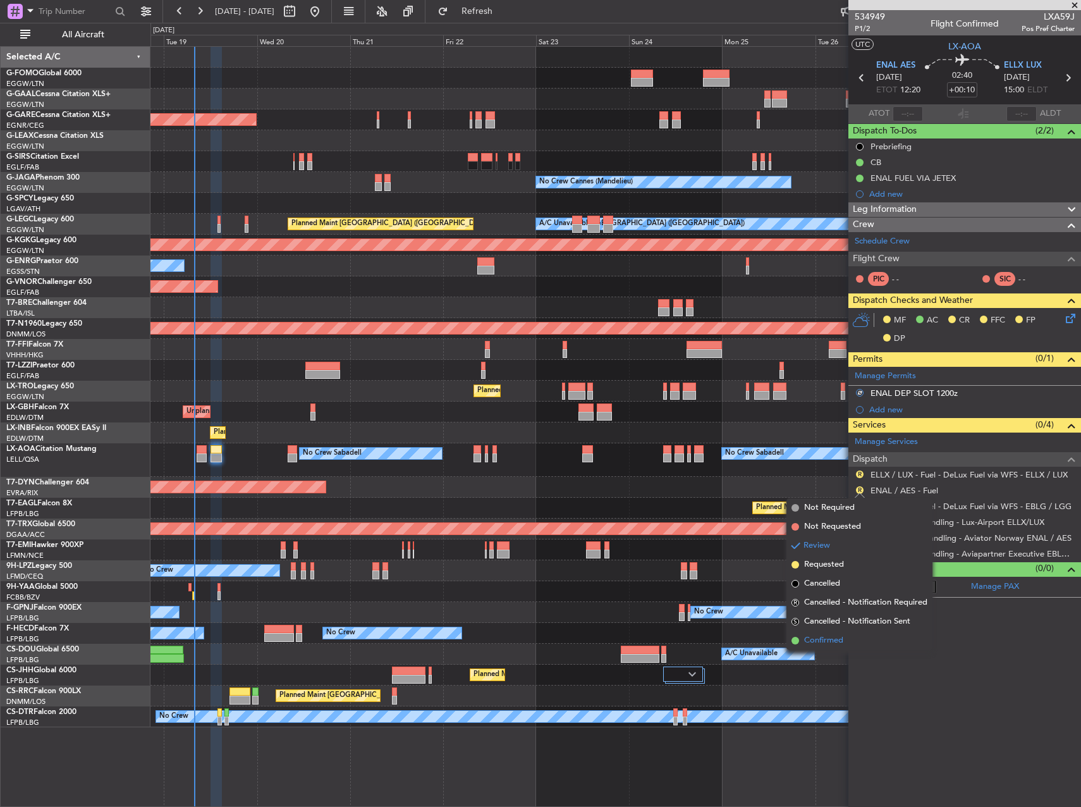
click at [836, 634] on span "Confirmed" at bounding box center [823, 640] width 39 height 13
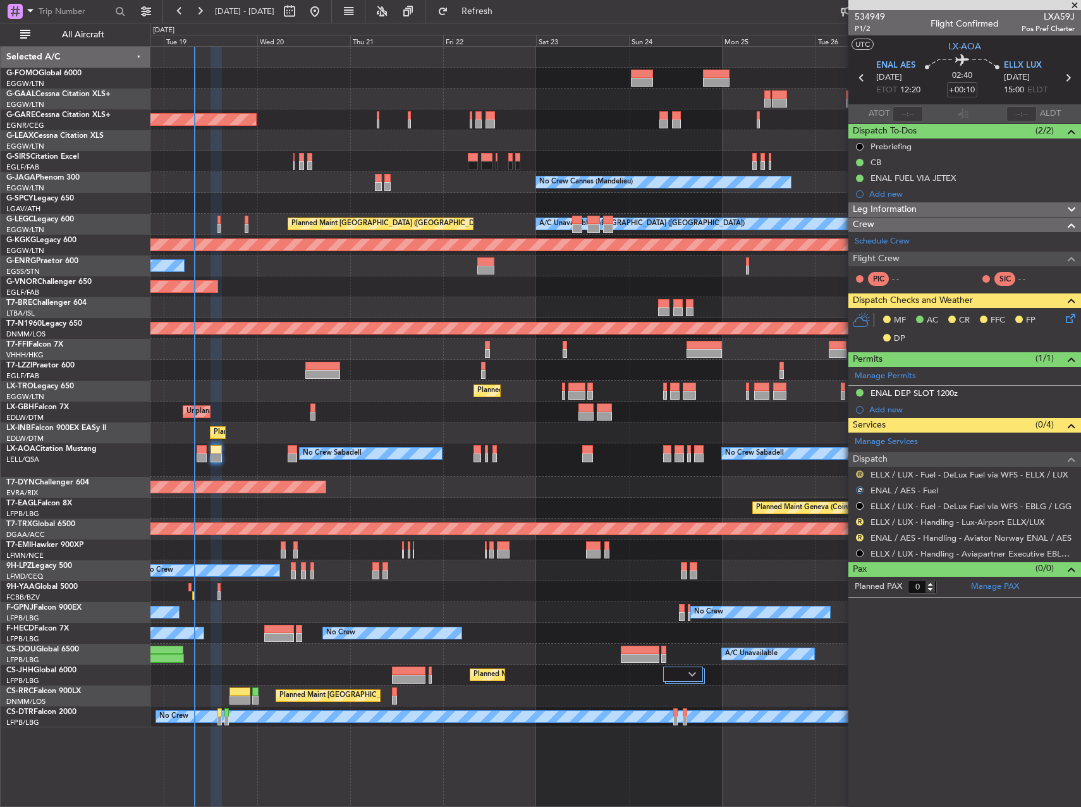
click at [861, 475] on button "R" at bounding box center [860, 475] width 8 height 8
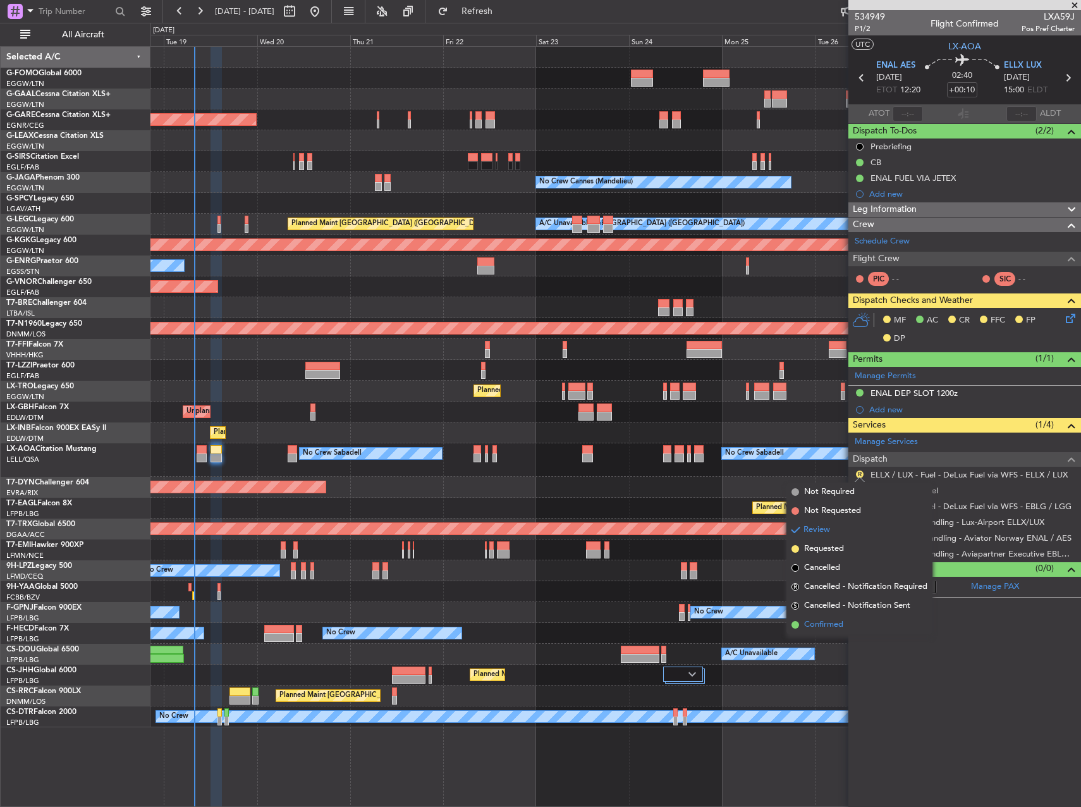
click at [828, 627] on span "Confirmed" at bounding box center [823, 625] width 39 height 13
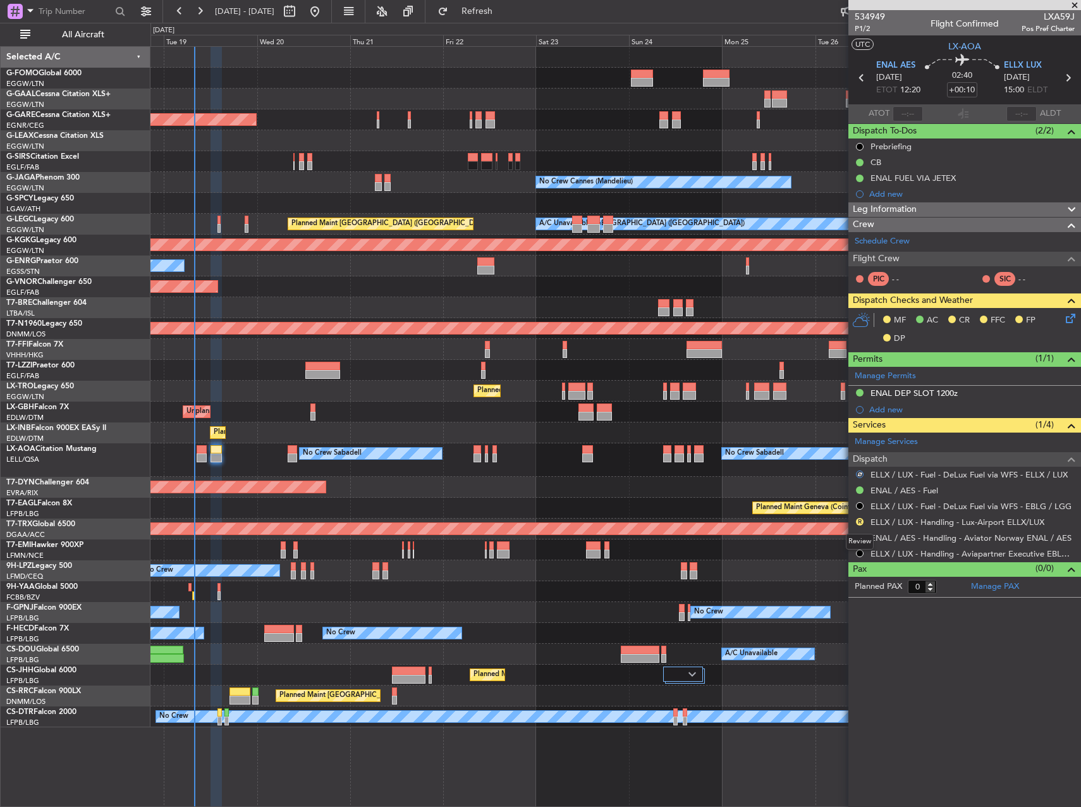
click at [860, 539] on div "Review" at bounding box center [860, 542] width 28 height 16
click at [857, 535] on button "R" at bounding box center [860, 538] width 8 height 8
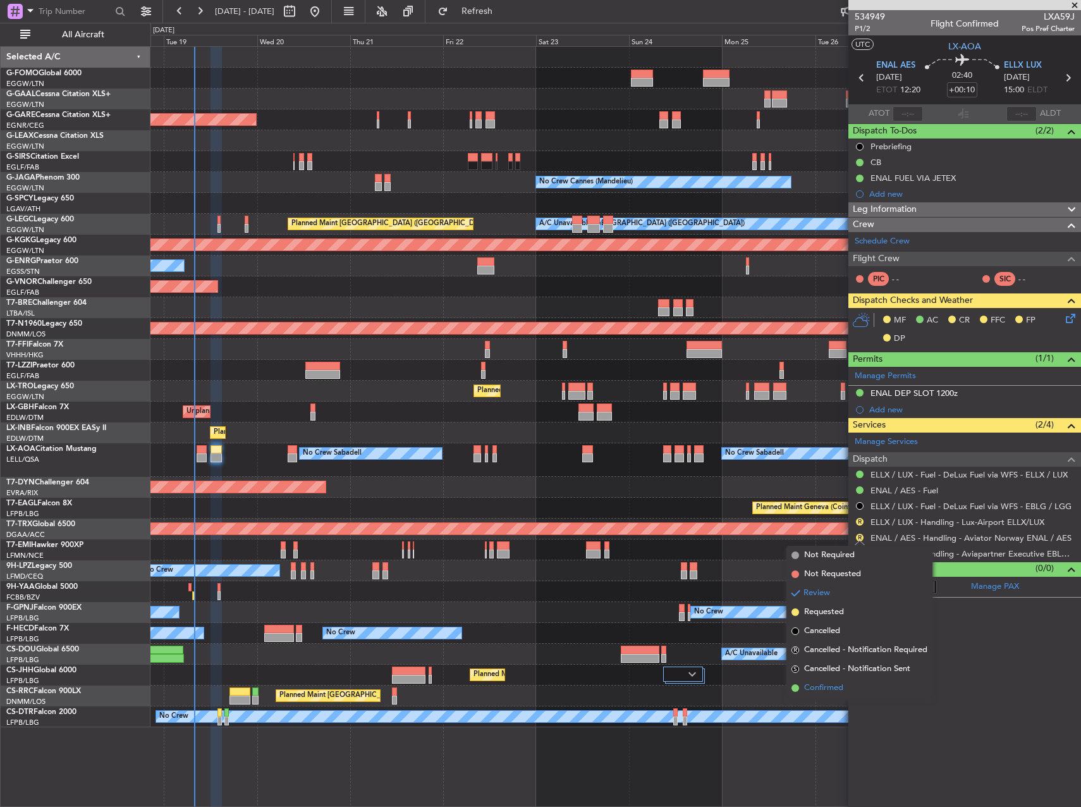
click at [841, 685] on span "Confirmed" at bounding box center [823, 688] width 39 height 13
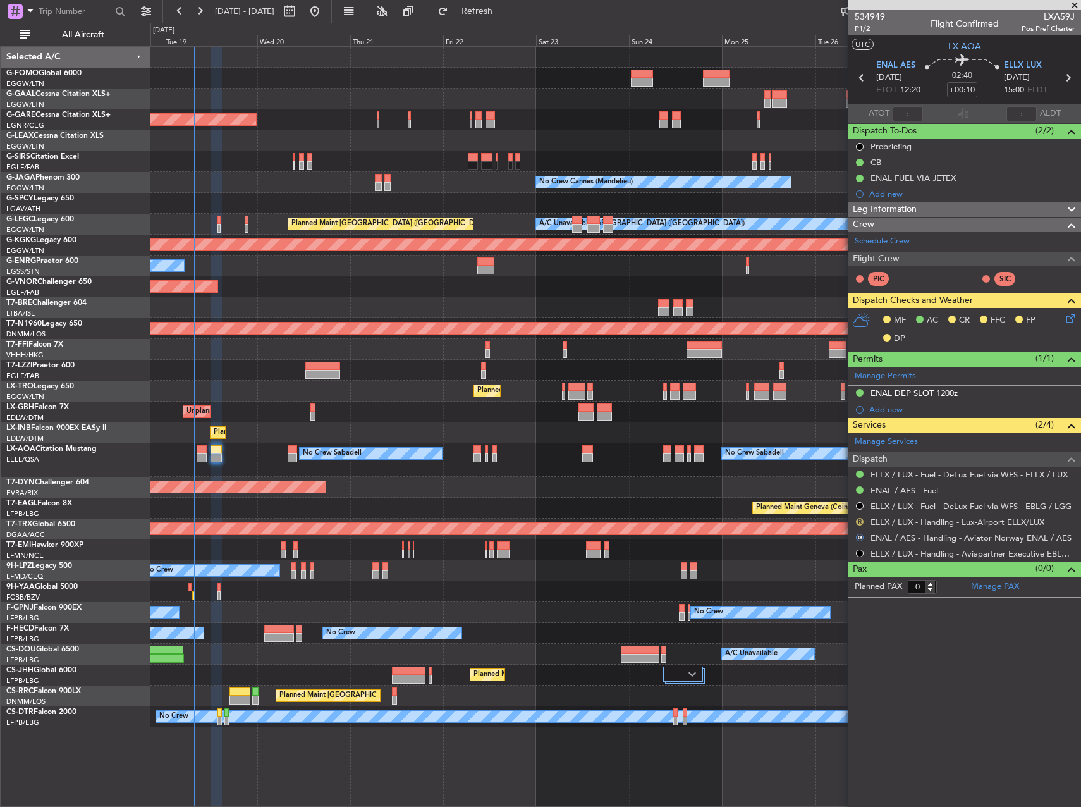
click at [860, 520] on button "R" at bounding box center [860, 522] width 8 height 8
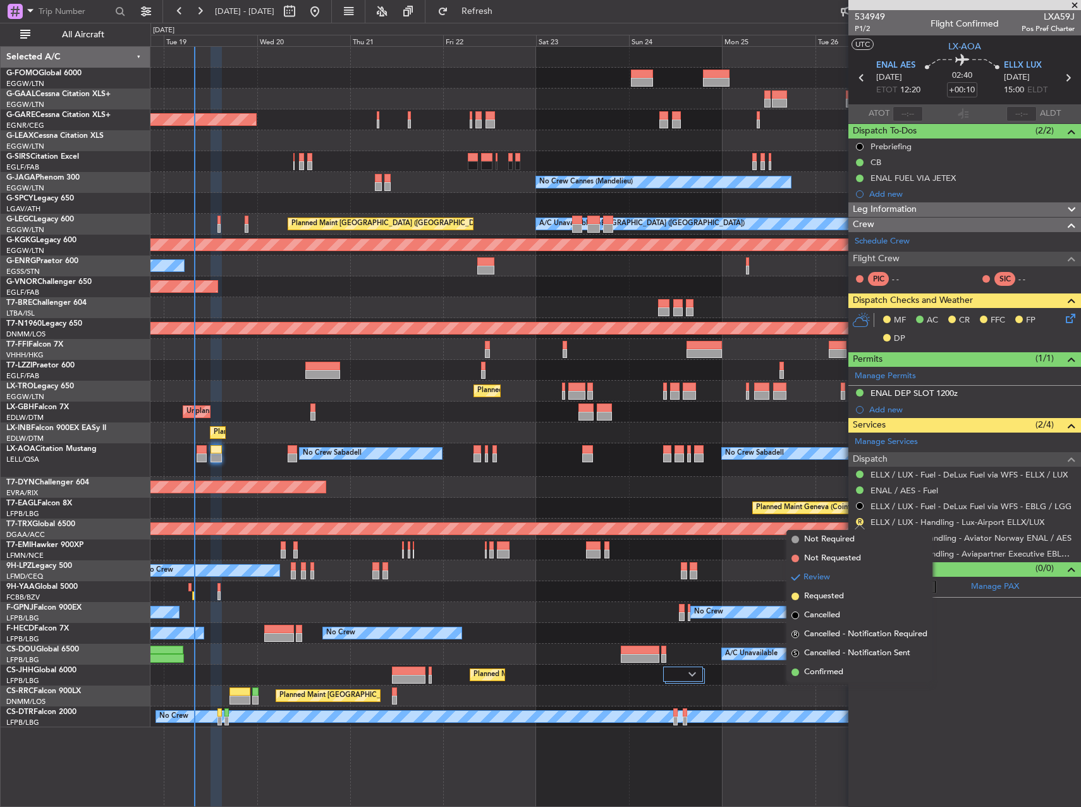
click at [739, 582] on div at bounding box center [616, 591] width 930 height 21
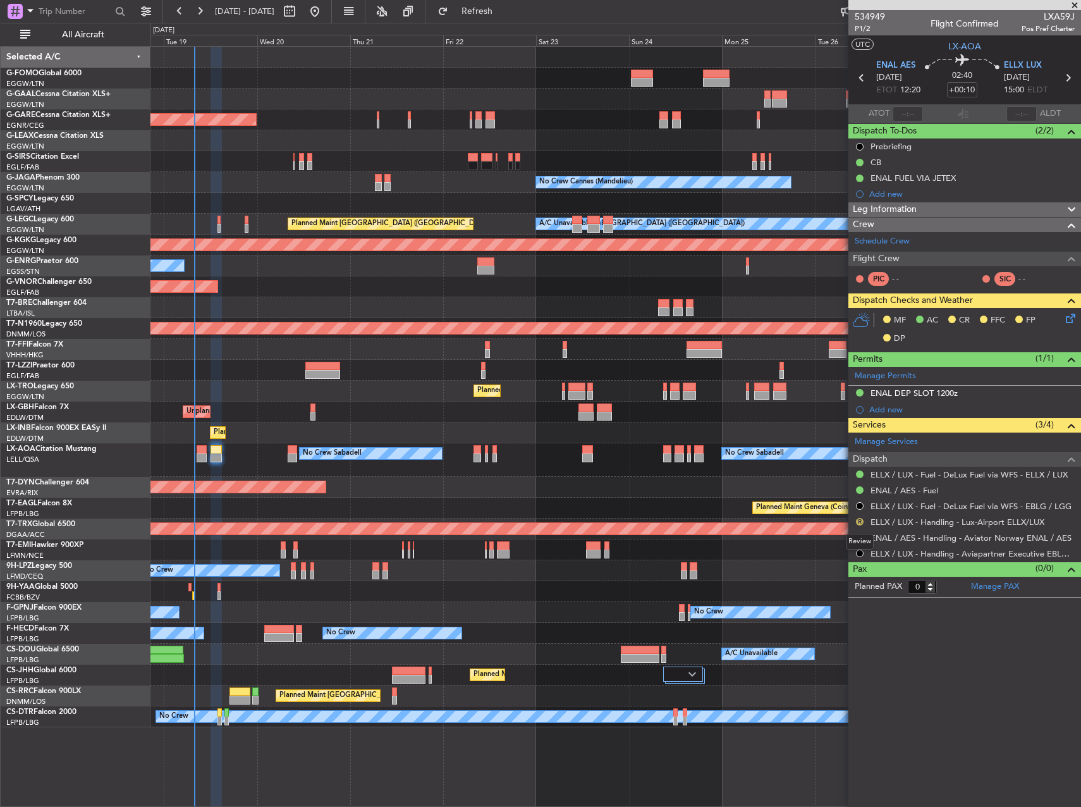
click at [863, 521] on button "R" at bounding box center [860, 522] width 8 height 8
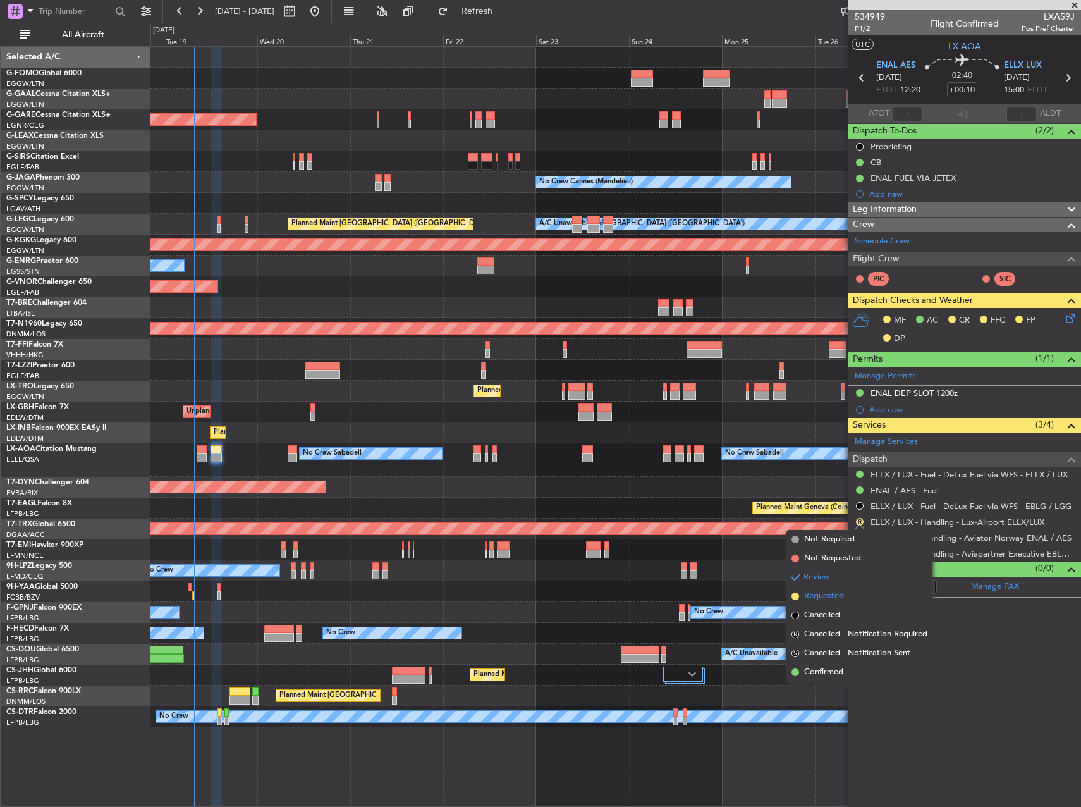
click at [835, 593] on span "Requested" at bounding box center [824, 596] width 40 height 13
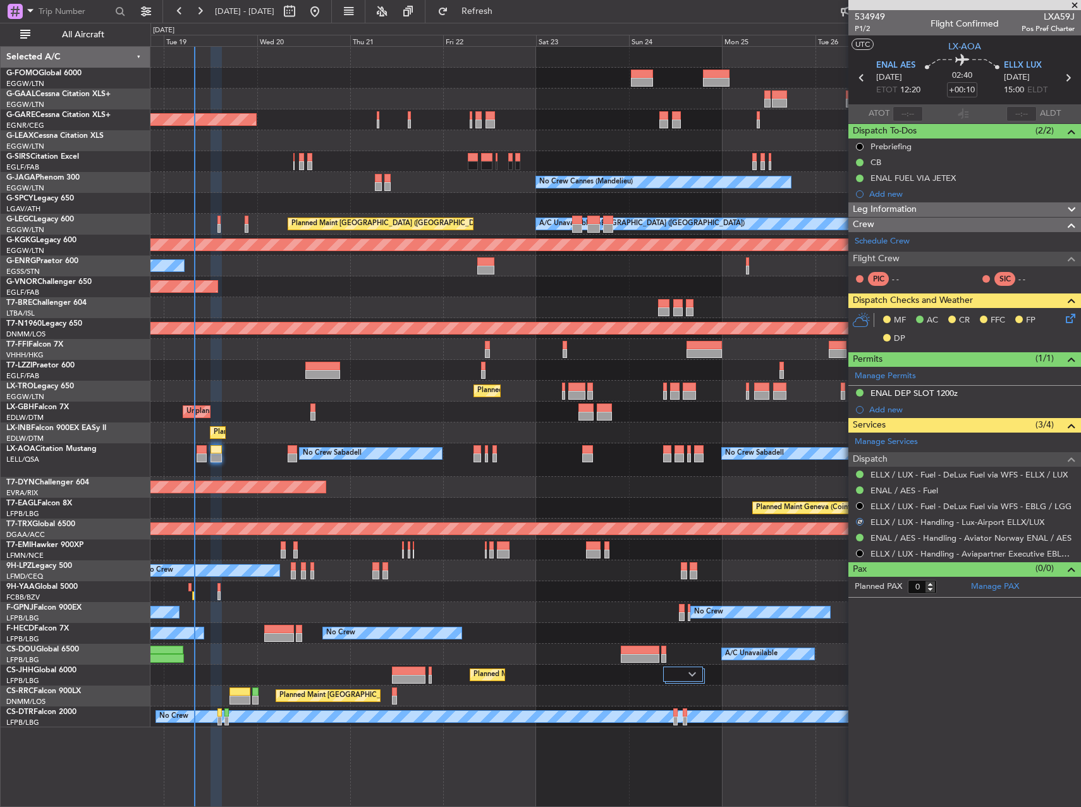
click at [731, 553] on div at bounding box center [616, 549] width 930 height 21
click at [1072, 374] on span at bounding box center [1070, 372] width 15 height 9
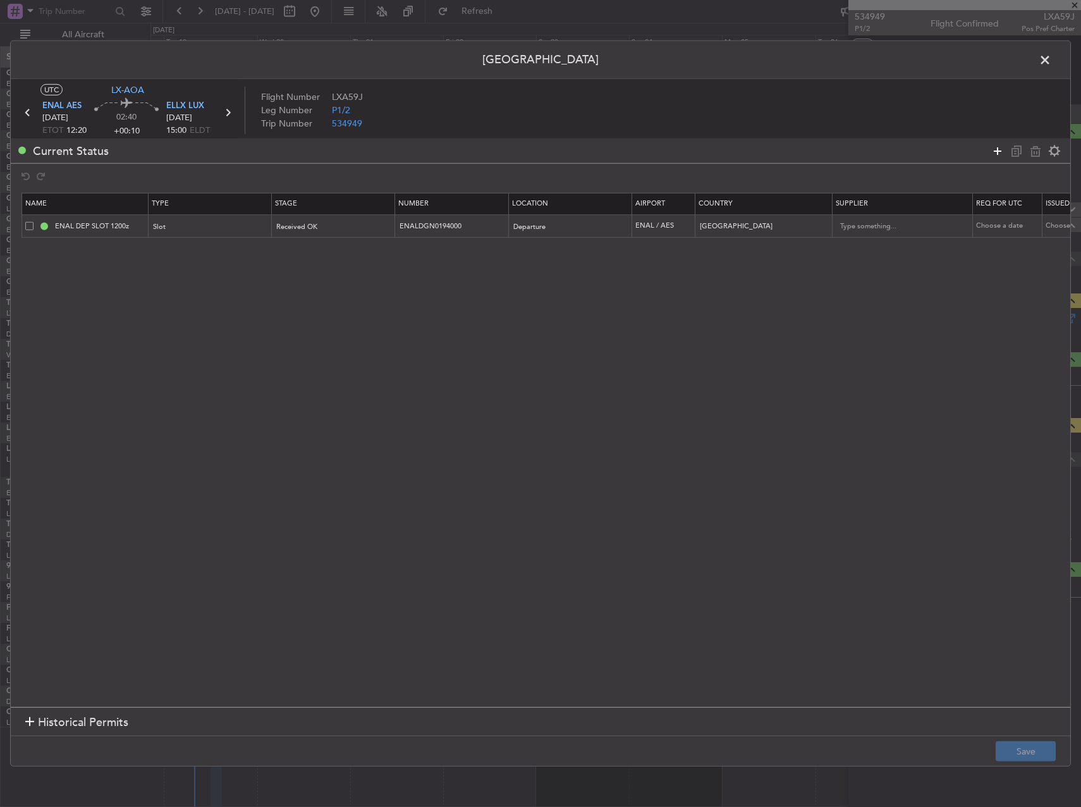
click at [997, 154] on icon at bounding box center [997, 150] width 15 height 15
click at [192, 256] on div "Type" at bounding box center [206, 250] width 105 height 19
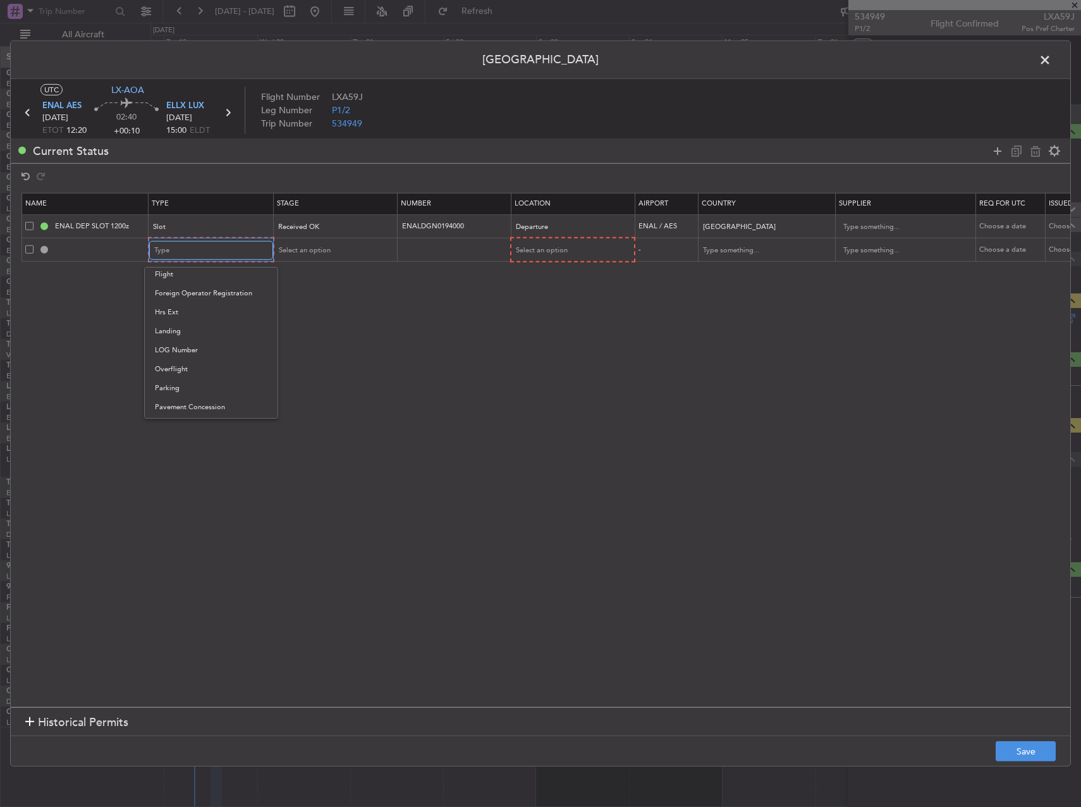
scroll to position [381, 0]
click at [187, 315] on span "PPR" at bounding box center [211, 313] width 113 height 19
click at [110, 258] on td at bounding box center [85, 250] width 126 height 24
click at [374, 255] on div "Select an option" at bounding box center [329, 250] width 105 height 19
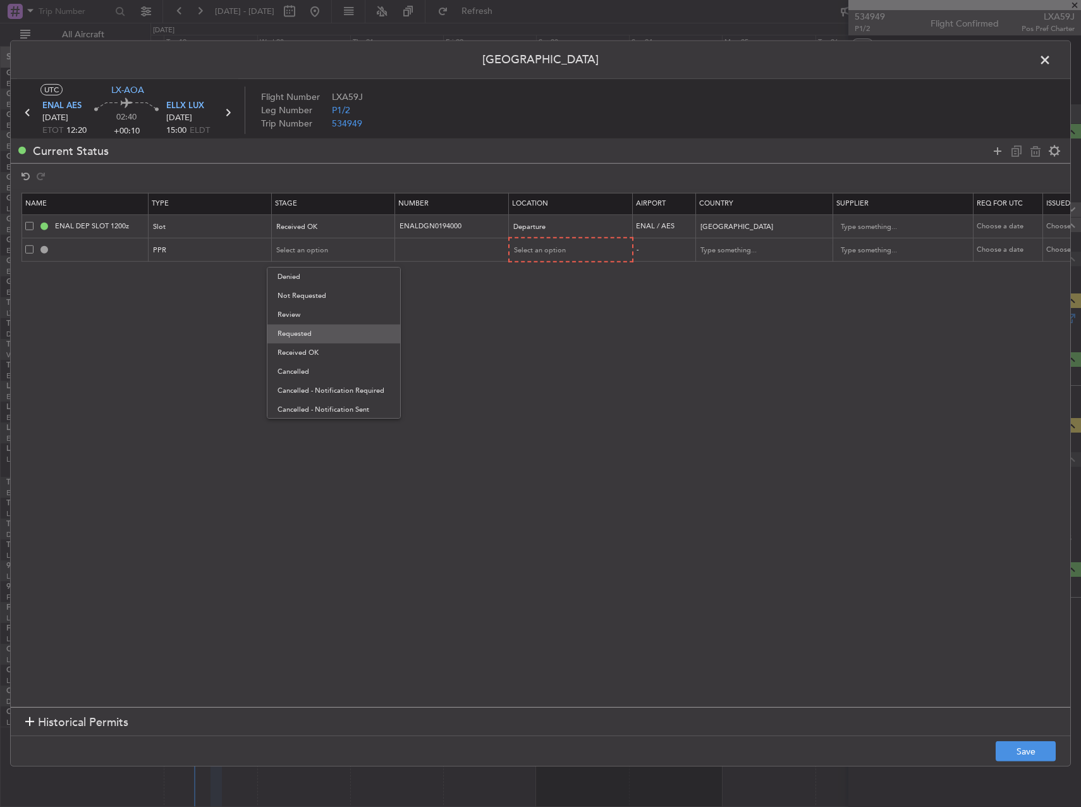
click at [338, 331] on span "Requested" at bounding box center [334, 333] width 113 height 19
click at [549, 245] on span "Select an option" at bounding box center [541, 249] width 52 height 9
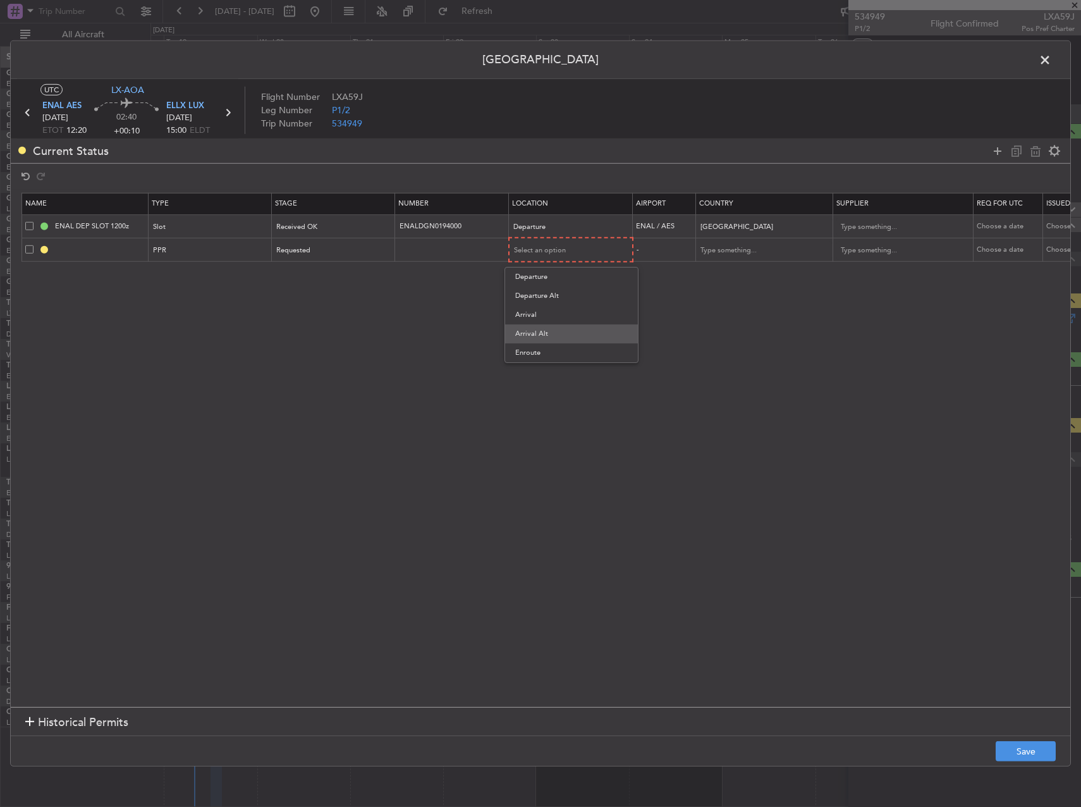
click at [565, 324] on span "Arrival Alt" at bounding box center [571, 333] width 113 height 19
click at [538, 249] on span "Arrival Alt" at bounding box center [530, 249] width 33 height 9
click at [540, 307] on span "Arrival" at bounding box center [571, 314] width 113 height 19
click at [656, 335] on section "Name Type Stage Number Location Airport Country Supplier Req For Utc Issued For…" at bounding box center [541, 448] width 1060 height 517
click at [1040, 755] on button "Save" at bounding box center [1026, 751] width 60 height 20
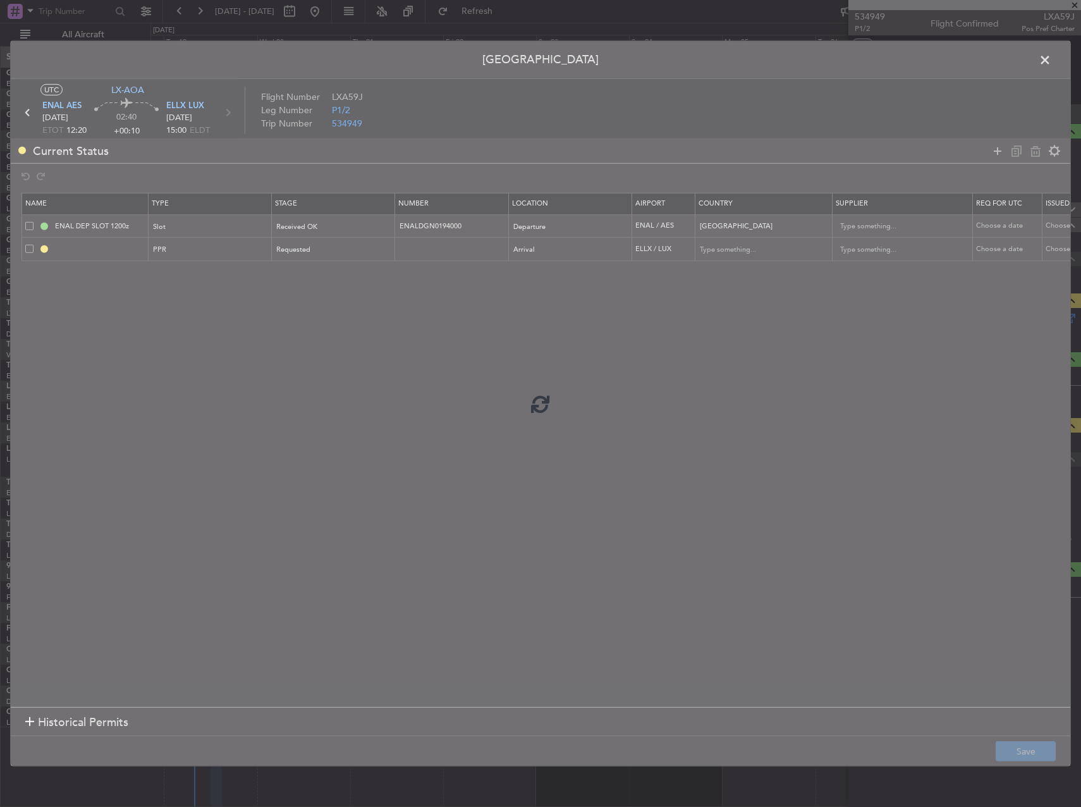
type input "ELLX PPR"
type input "Luxembourg"
type input "NNN"
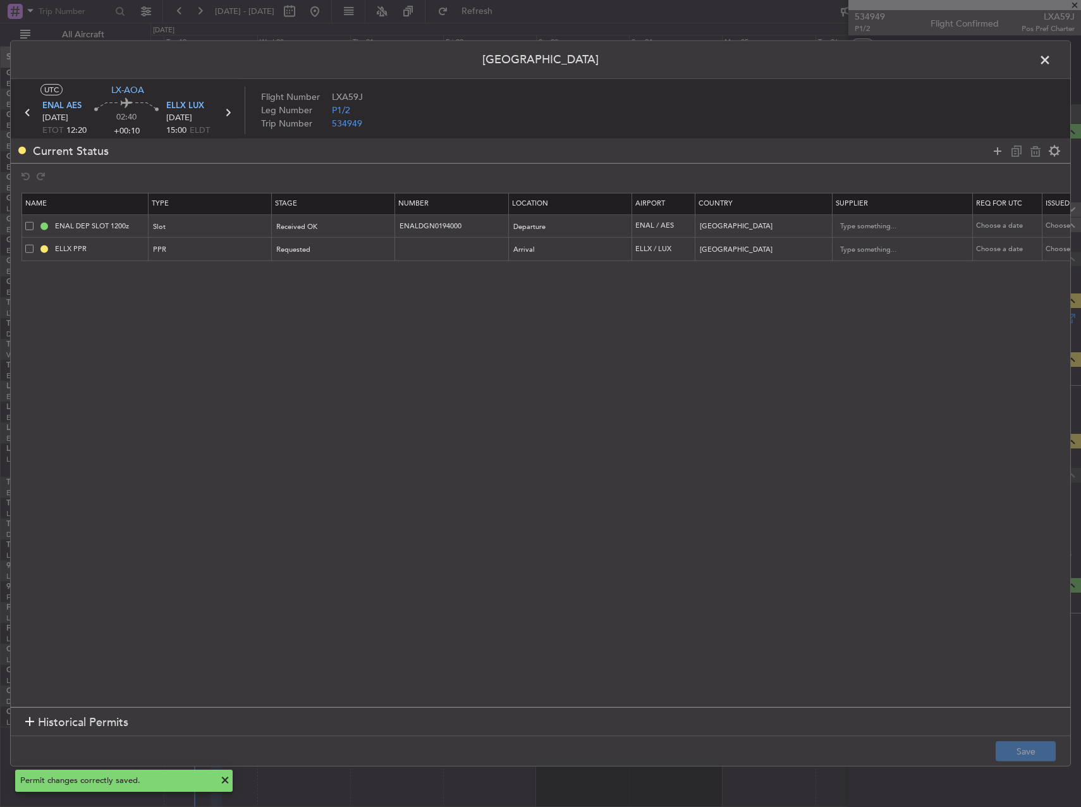
click at [119, 259] on td "ELLX PPR" at bounding box center [85, 249] width 126 height 23
click at [109, 249] on input "ELLX PPR" at bounding box center [99, 248] width 95 height 11
type input "ELLX PPR 1500z"
click at [1013, 760] on button "Save" at bounding box center [1026, 751] width 60 height 20
click at [1052, 64] on span at bounding box center [1052, 63] width 0 height 25
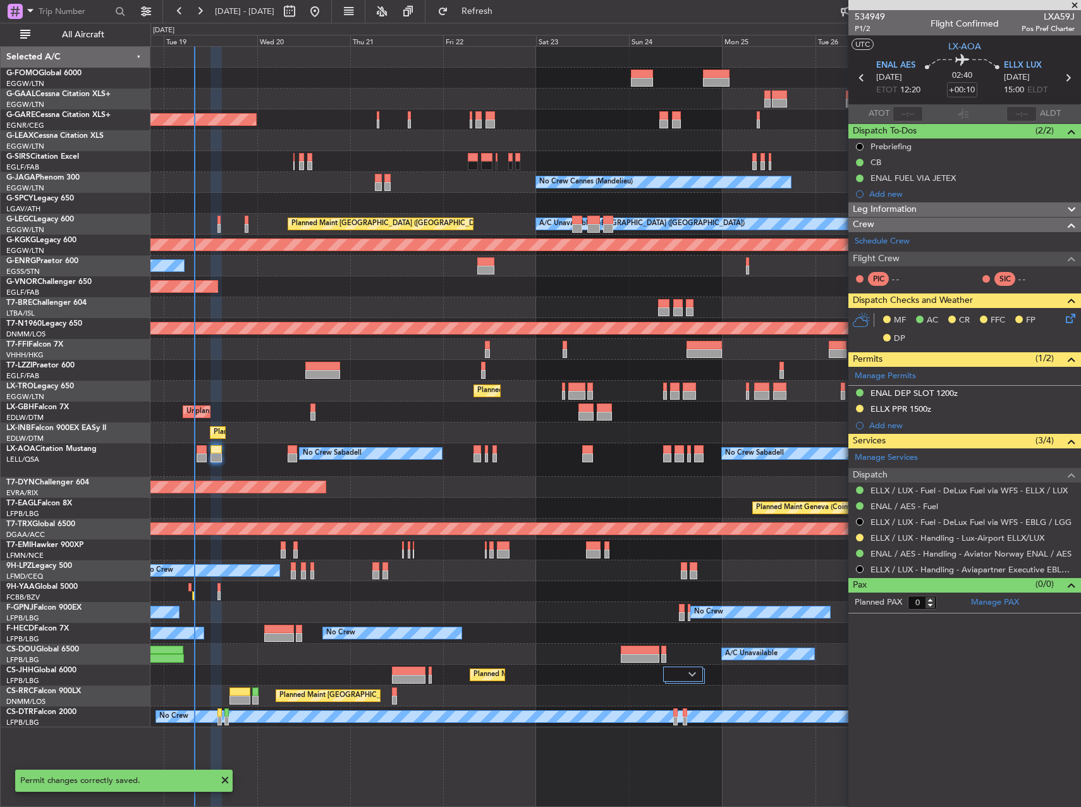
click at [515, 615] on div "No Crew No Crew No Crew" at bounding box center [616, 612] width 930 height 21
click at [437, 490] on div "Planned Maint [GEOGRAPHIC_DATA]-[GEOGRAPHIC_DATA]" at bounding box center [616, 487] width 930 height 21
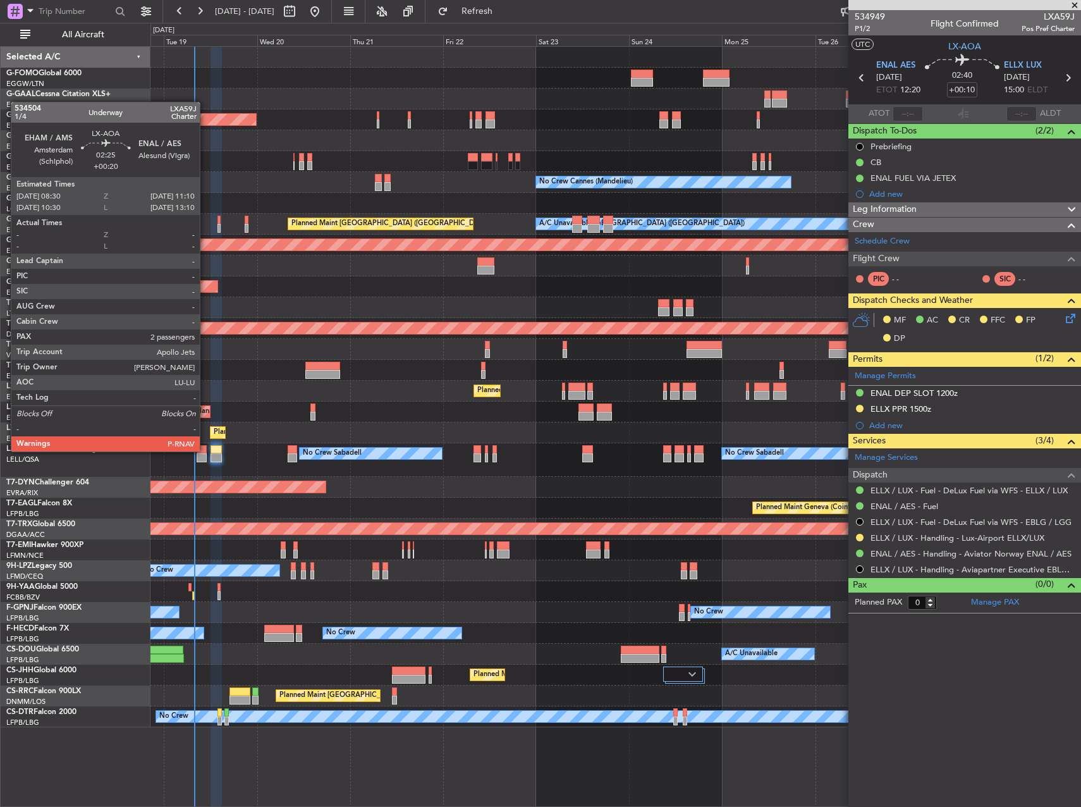
click at [206, 450] on div at bounding box center [202, 449] width 11 height 9
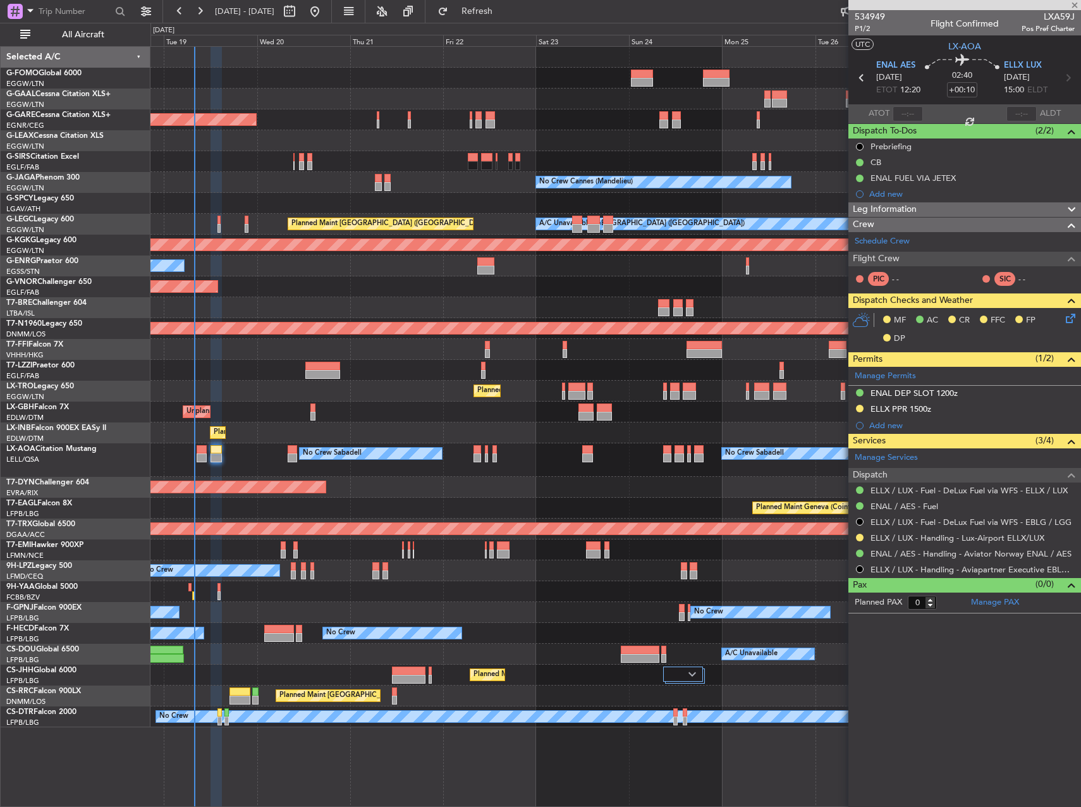
type input "+00:20"
type input "2"
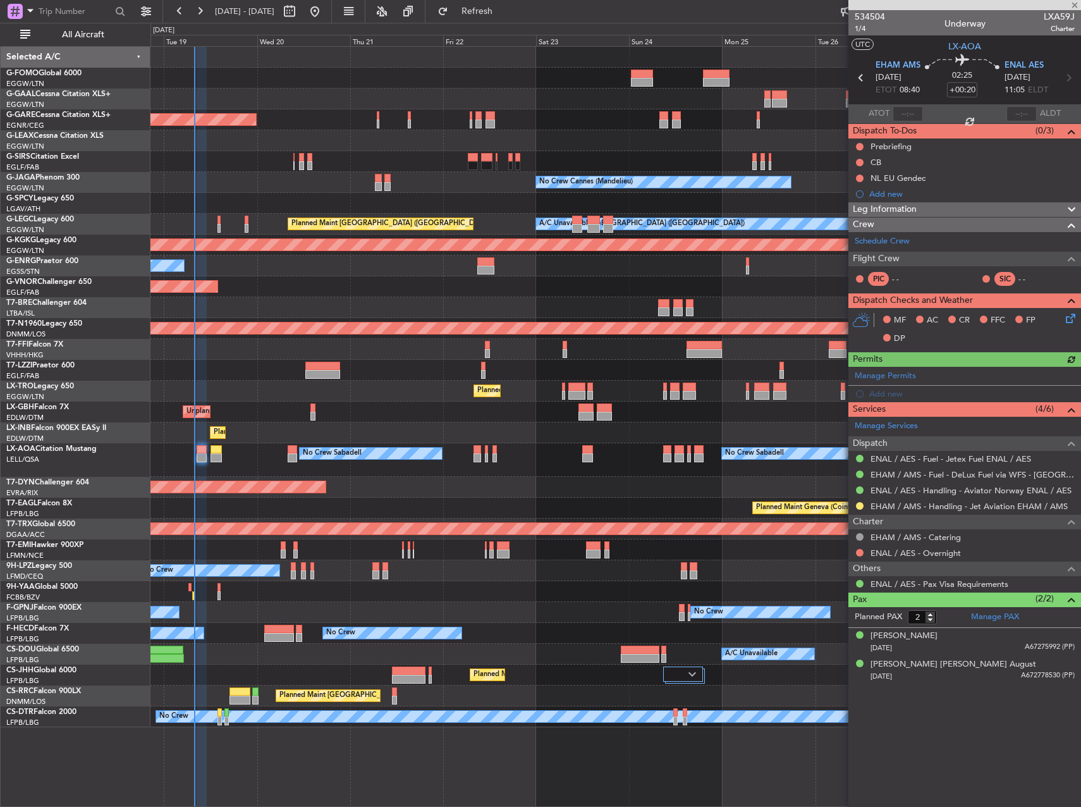
click at [1067, 315] on icon at bounding box center [1069, 316] width 10 height 10
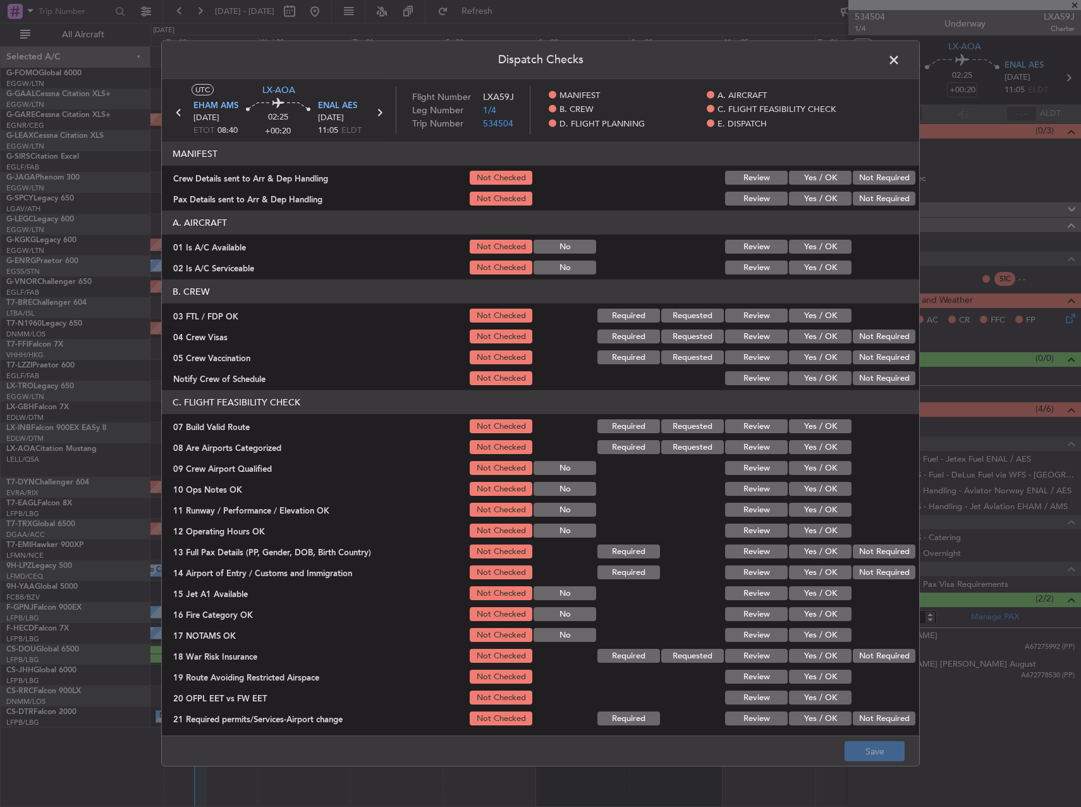
click at [816, 257] on section "A. AIRCRAFT 01 Is A/C Available Not Checked No Review Yes / OK 02 Is A/C Servic…" at bounding box center [541, 244] width 758 height 66
drag, startPoint x: 813, startPoint y: 248, endPoint x: 810, endPoint y: 264, distance: 16.0
click at [812, 248] on button "Yes / OK" at bounding box center [820, 247] width 63 height 14
click at [810, 264] on button "Yes / OK" at bounding box center [820, 268] width 63 height 14
click at [814, 427] on button "Yes / OK" at bounding box center [820, 426] width 63 height 14
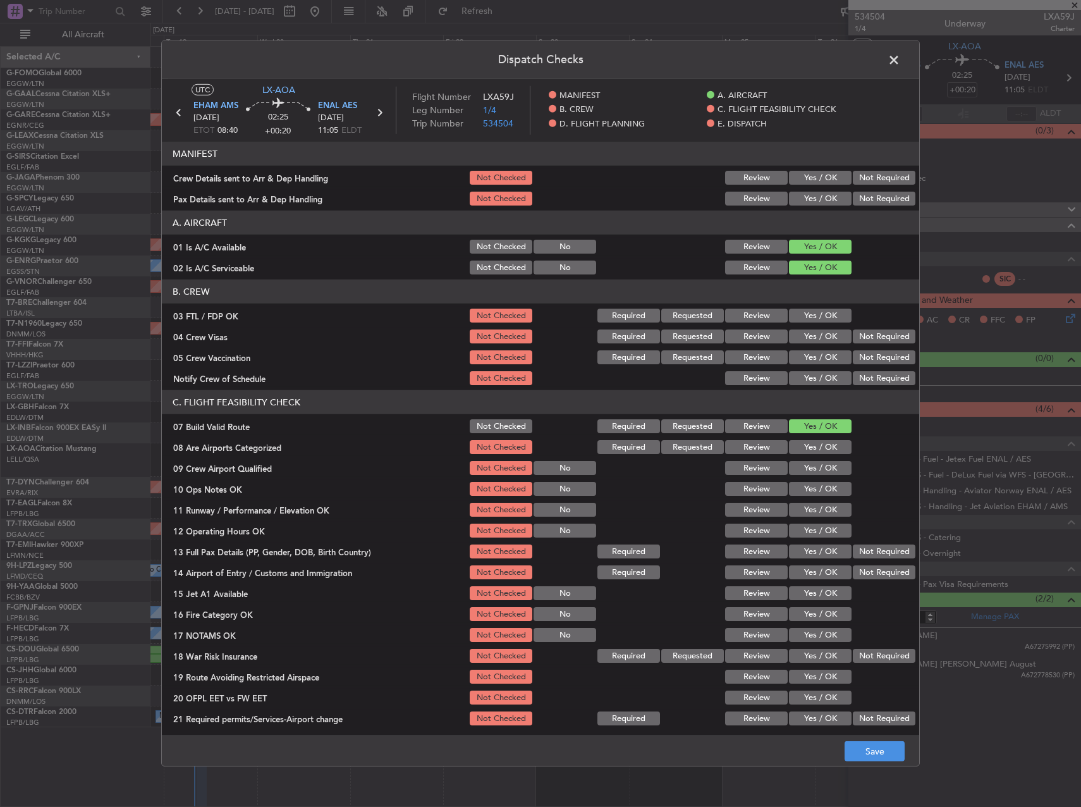
click at [823, 491] on button "Yes / OK" at bounding box center [820, 489] width 63 height 14
drag, startPoint x: 823, startPoint y: 509, endPoint x: 822, endPoint y: 531, distance: 22.1
click at [823, 510] on button "Yes / OK" at bounding box center [820, 510] width 63 height 14
drag, startPoint x: 822, startPoint y: 531, endPoint x: 822, endPoint y: 545, distance: 13.3
click at [822, 532] on button "Yes / OK" at bounding box center [820, 531] width 63 height 14
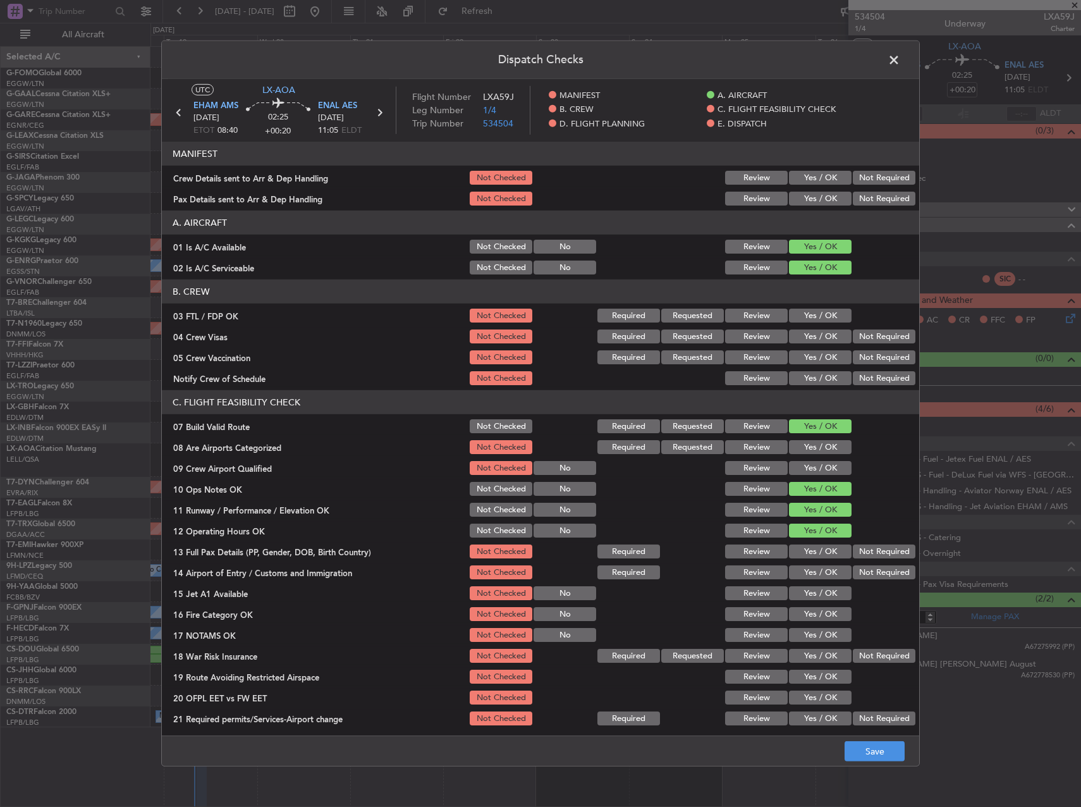
click at [822, 548] on button "Yes / OK" at bounding box center [820, 552] width 63 height 14
click at [822, 570] on button "Yes / OK" at bounding box center [820, 572] width 63 height 14
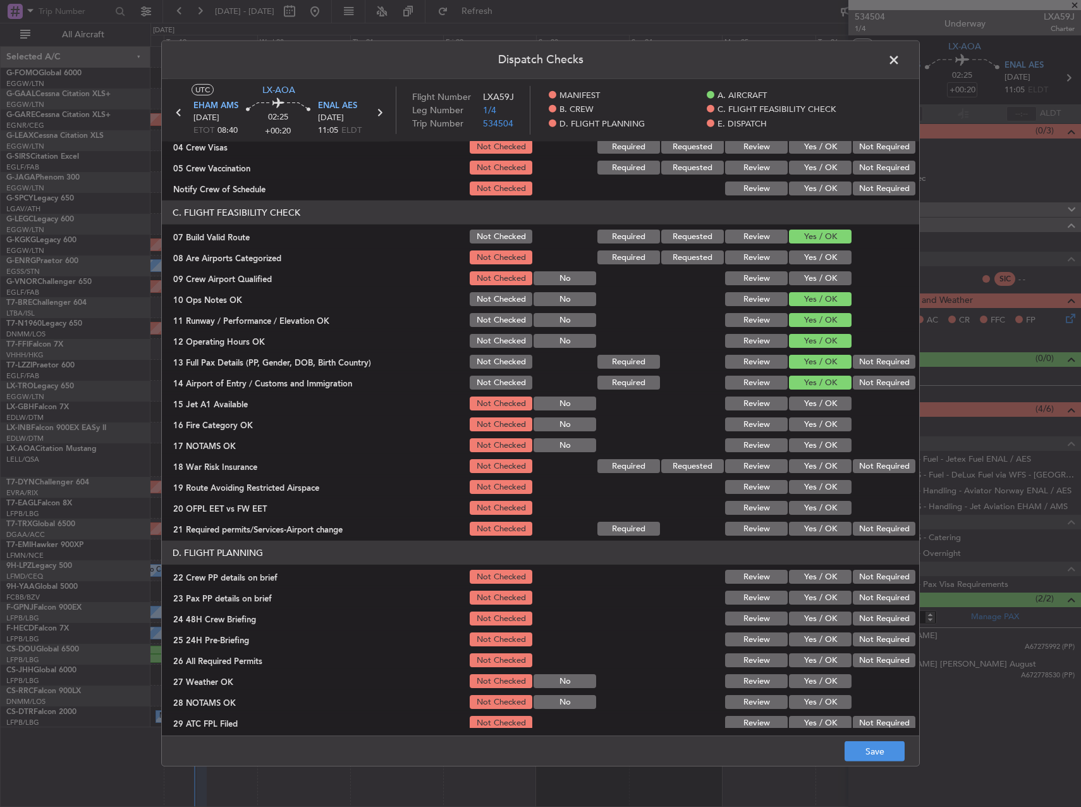
click at [813, 402] on button "Yes / OK" at bounding box center [820, 404] width 63 height 14
click at [813, 433] on div "Yes / OK" at bounding box center [819, 425] width 64 height 18
click at [811, 424] on button "Yes / OK" at bounding box center [820, 424] width 63 height 14
click at [815, 453] on div "Yes / OK" at bounding box center [819, 445] width 64 height 18
click at [812, 452] on button "Yes / OK" at bounding box center [820, 445] width 63 height 14
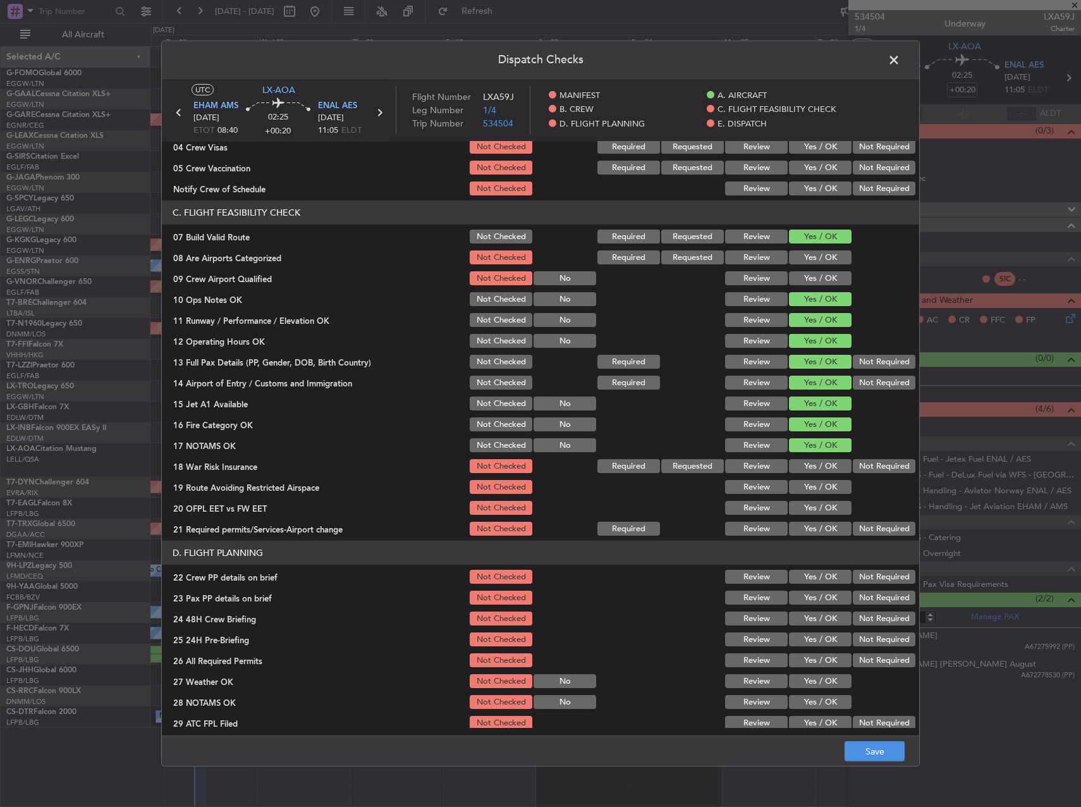
drag, startPoint x: 853, startPoint y: 464, endPoint x: 846, endPoint y: 471, distance: 9.9
click at [853, 464] on button "Not Required" at bounding box center [884, 466] width 63 height 14
click at [803, 496] on div "Yes / OK" at bounding box center [819, 487] width 64 height 18
click at [803, 488] on button "Yes / OK" at bounding box center [820, 487] width 63 height 14
click at [808, 506] on button "Yes / OK" at bounding box center [820, 508] width 63 height 14
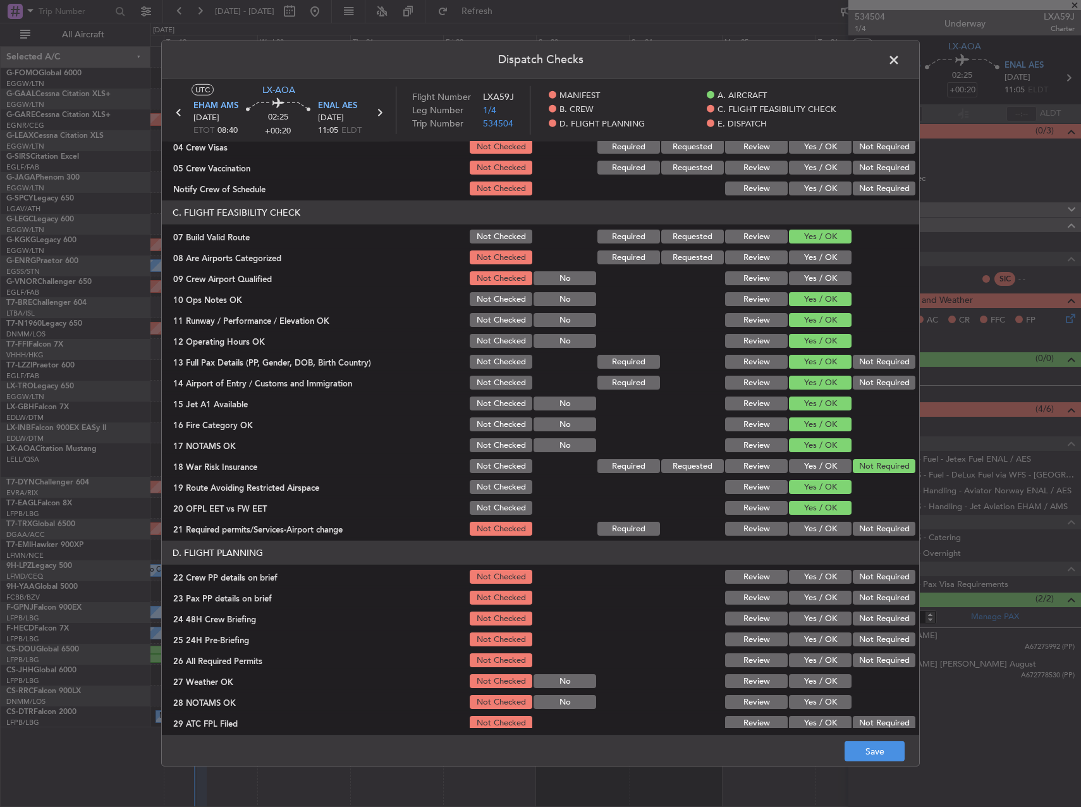
click at [813, 529] on button "Yes / OK" at bounding box center [820, 529] width 63 height 14
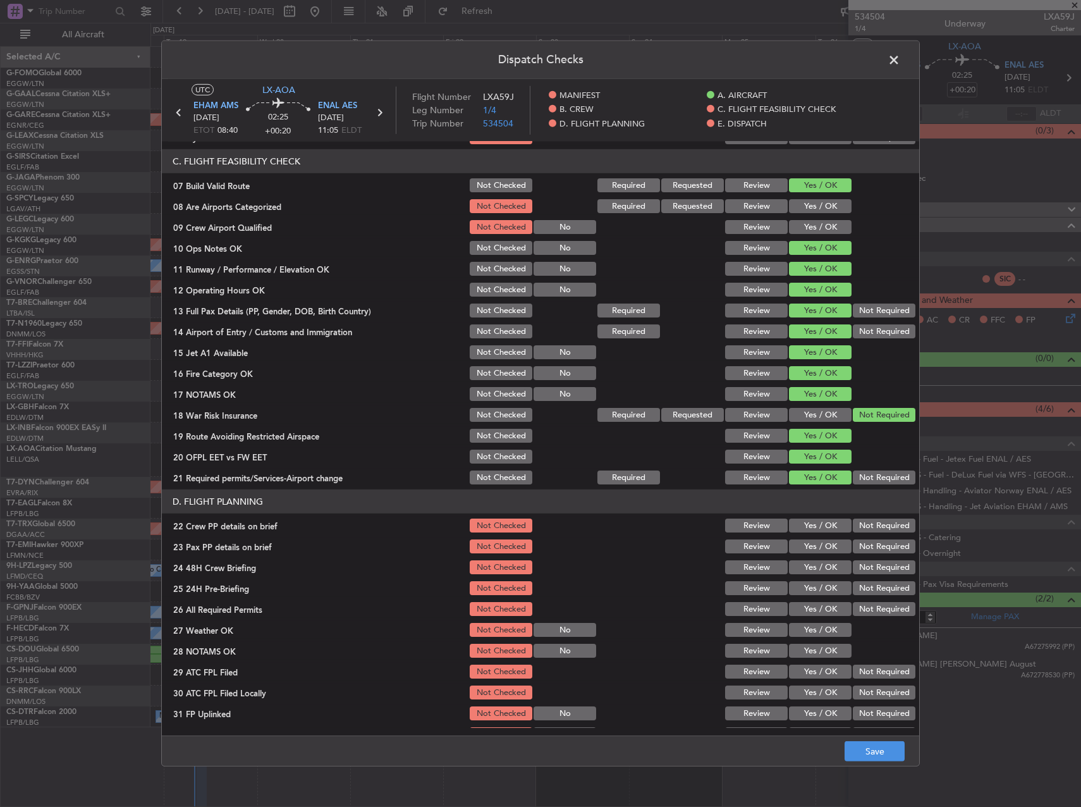
scroll to position [316, 0]
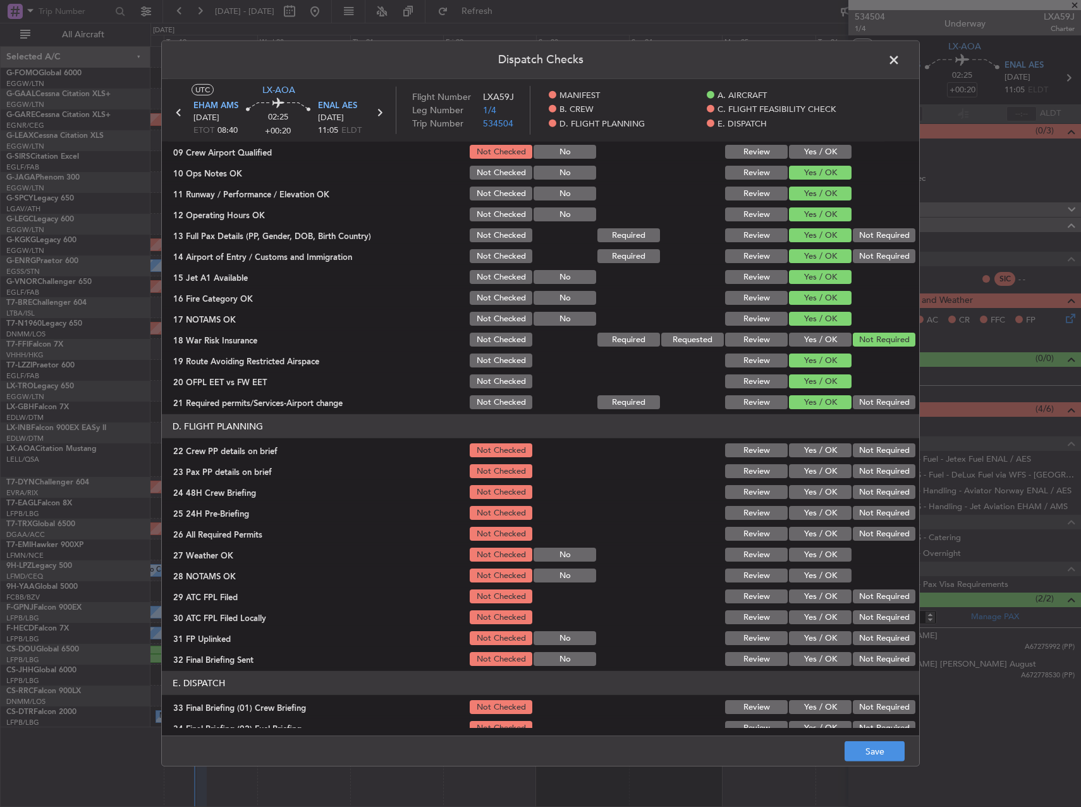
click at [812, 462] on div "Yes / OK" at bounding box center [819, 471] width 64 height 18
click at [813, 452] on button "Yes / OK" at bounding box center [820, 450] width 63 height 14
click at [813, 467] on button "Yes / OK" at bounding box center [820, 471] width 63 height 14
click at [816, 495] on button "Yes / OK" at bounding box center [820, 492] width 63 height 14
drag, startPoint x: 850, startPoint y: 508, endPoint x: 832, endPoint y: 526, distance: 25.1
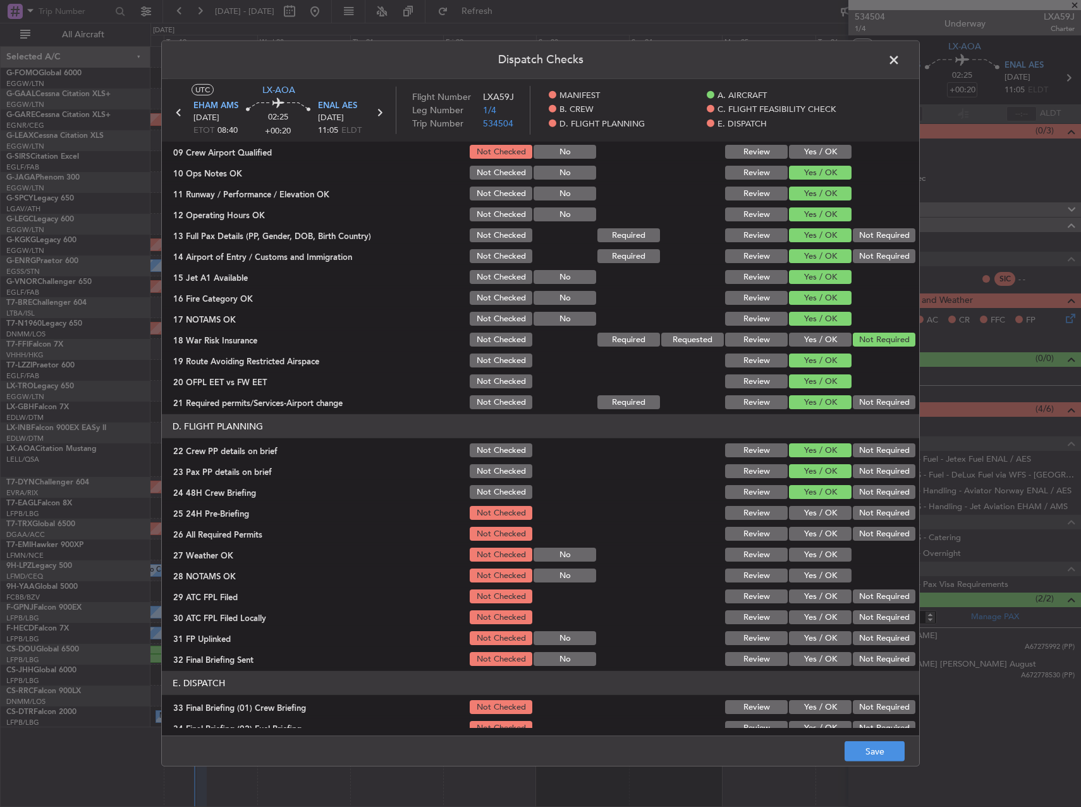
click at [853, 509] on button "Not Required" at bounding box center [884, 513] width 63 height 14
click at [815, 533] on button "Yes / OK" at bounding box center [820, 534] width 63 height 14
drag, startPoint x: 814, startPoint y: 555, endPoint x: 814, endPoint y: 562, distance: 7.6
click at [814, 555] on button "Yes / OK" at bounding box center [820, 555] width 63 height 14
click at [816, 575] on button "Yes / OK" at bounding box center [820, 576] width 63 height 14
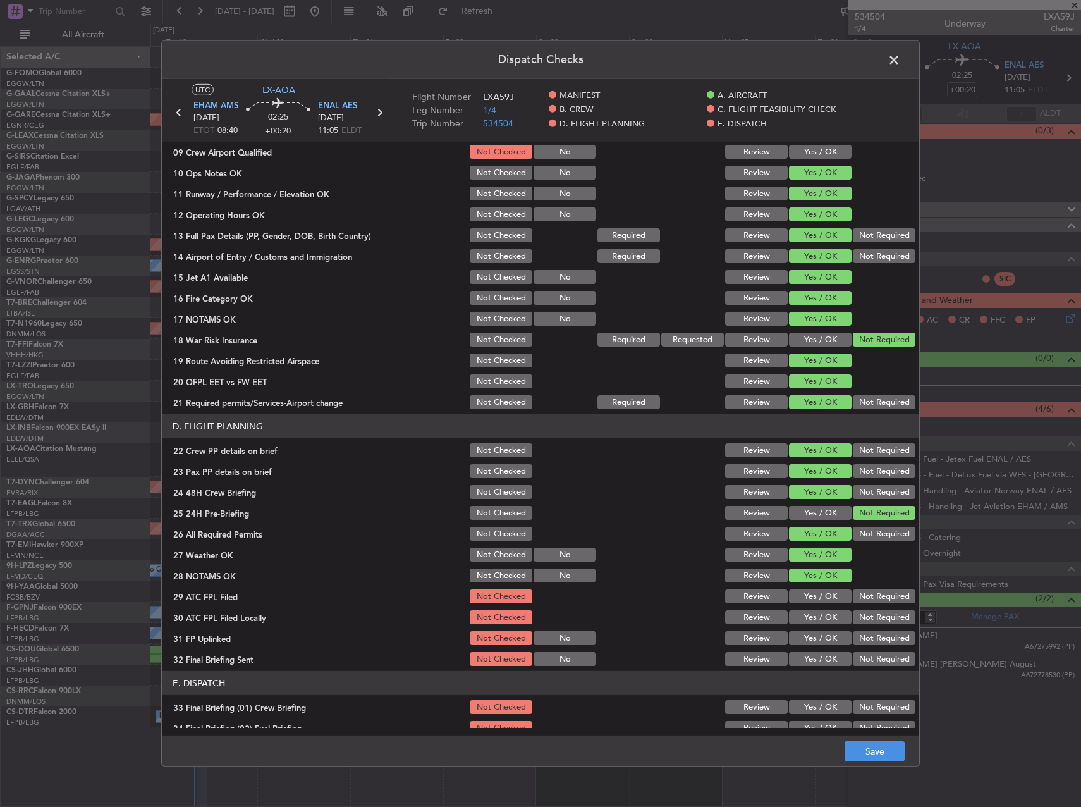
drag, startPoint x: 817, startPoint y: 591, endPoint x: 818, endPoint y: 599, distance: 8.2
click at [817, 591] on button "Yes / OK" at bounding box center [820, 596] width 63 height 14
click at [858, 622] on button "Not Required" at bounding box center [884, 617] width 63 height 14
click at [813, 636] on button "Yes / OK" at bounding box center [820, 638] width 63 height 14
drag, startPoint x: 858, startPoint y: 657, endPoint x: 854, endPoint y: 651, distance: 6.5
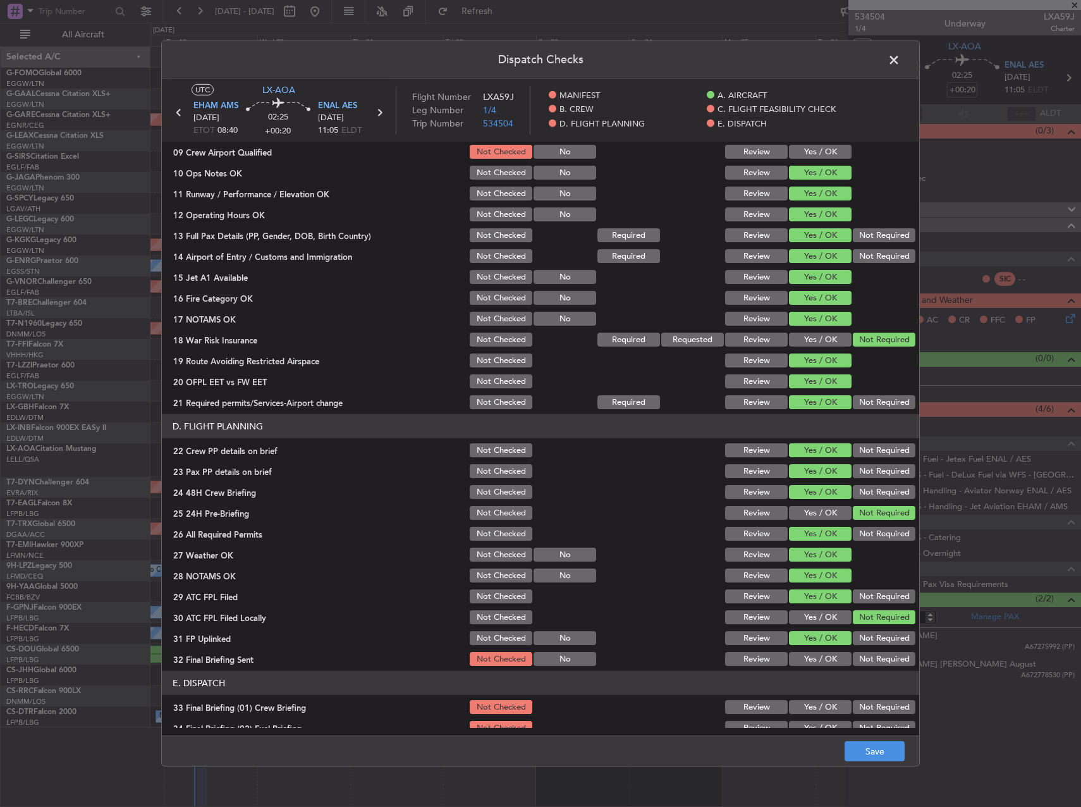
click at [858, 658] on button "Not Required" at bounding box center [884, 659] width 63 height 14
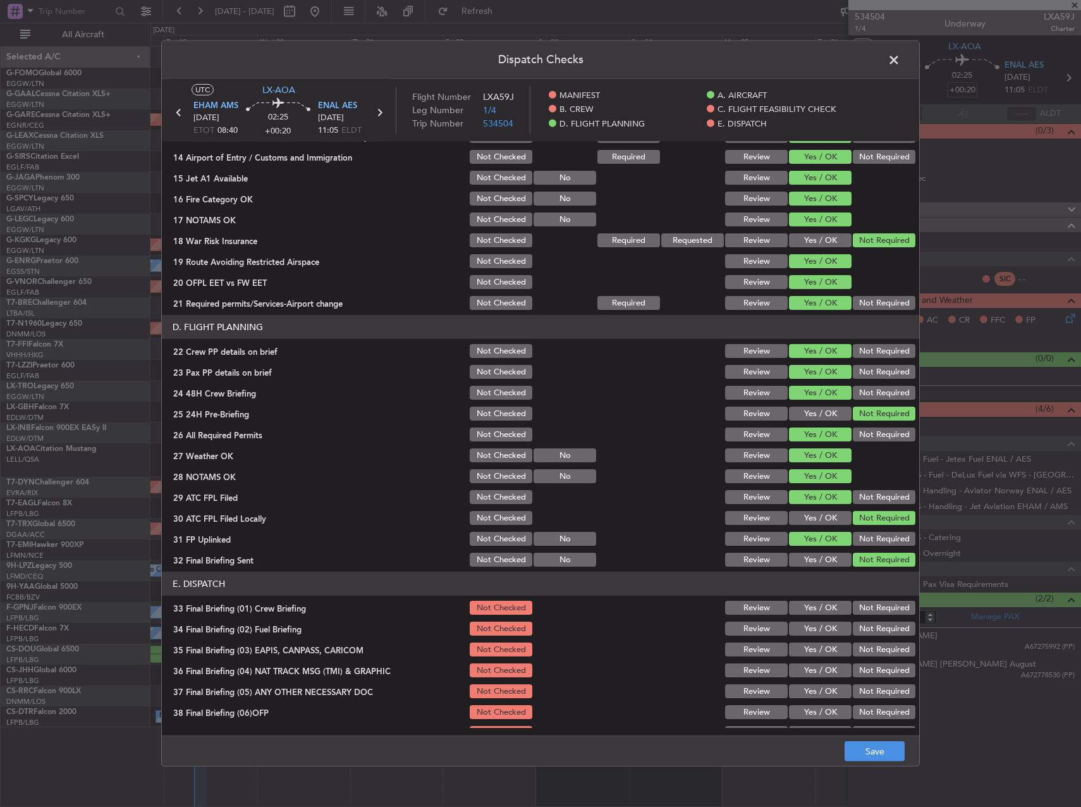
scroll to position [537, 0]
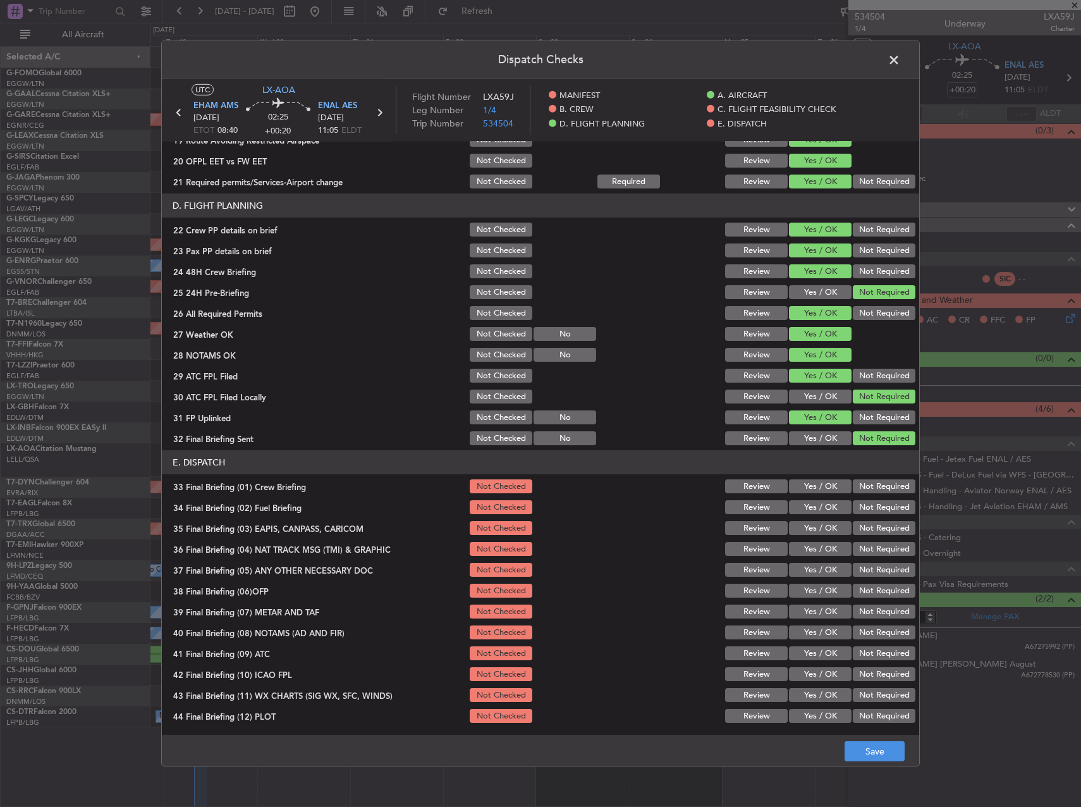
click at [810, 496] on section "E. DISPATCH 33 Final Briefing (01) Crew Briefing Not Checked Review Yes / OK No…" at bounding box center [541, 587] width 758 height 274
click at [810, 492] on button "Yes / OK" at bounding box center [820, 486] width 63 height 14
drag, startPoint x: 810, startPoint y: 501, endPoint x: 813, endPoint y: 526, distance: 25.4
click at [810, 503] on button "Yes / OK" at bounding box center [820, 507] width 63 height 14
click at [859, 539] on section "E. DISPATCH 33 Final Briefing (01) Crew Briefing Not Checked Review Yes / OK No…" at bounding box center [541, 587] width 758 height 274
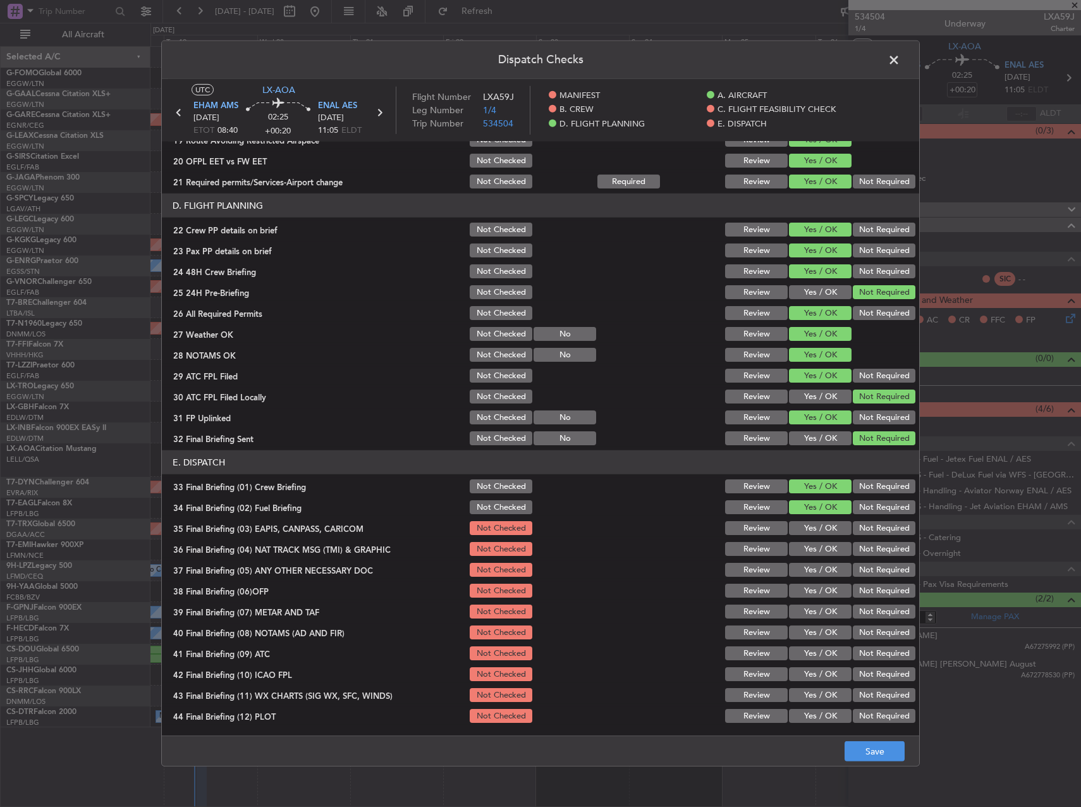
drag, startPoint x: 858, startPoint y: 530, endPoint x: 858, endPoint y: 541, distance: 11.4
click at [857, 531] on button "Not Required" at bounding box center [884, 528] width 63 height 14
drag, startPoint x: 860, startPoint y: 549, endPoint x: 862, endPoint y: 565, distance: 16.6
click at [860, 551] on button "Not Required" at bounding box center [884, 549] width 63 height 14
click at [863, 577] on div "Not Required" at bounding box center [883, 570] width 64 height 18
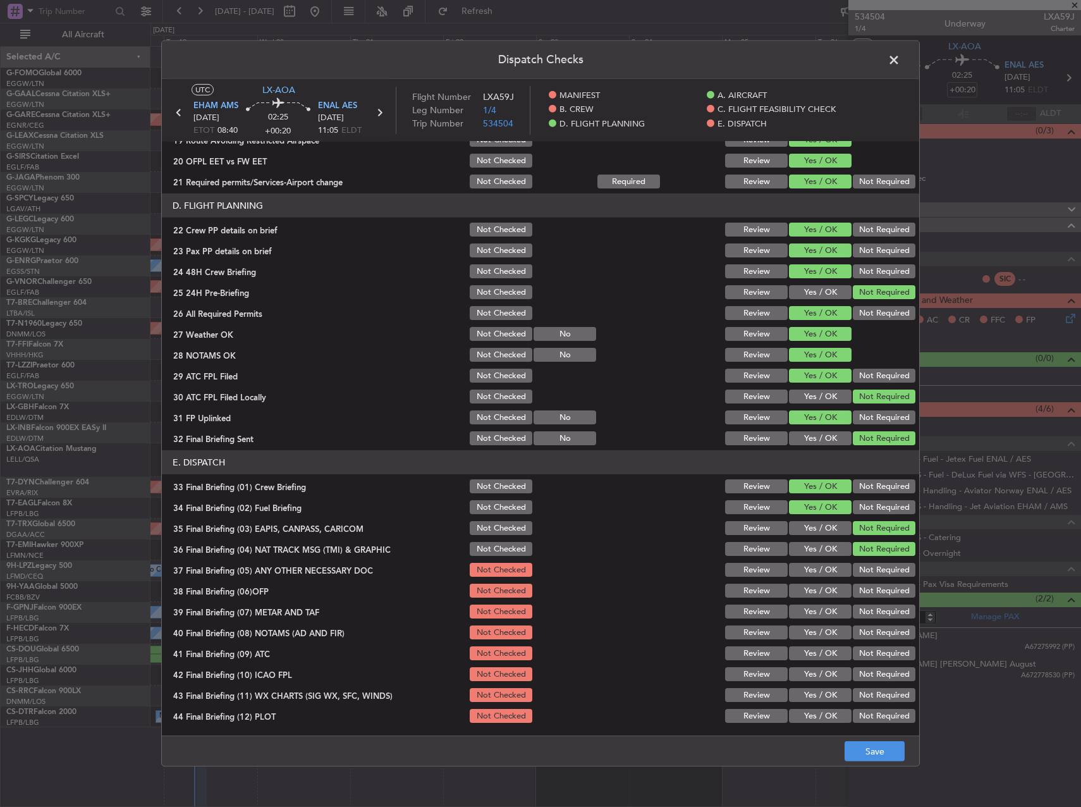
click at [808, 594] on button "Yes / OK" at bounding box center [820, 591] width 63 height 14
click at [853, 575] on button "Not Required" at bounding box center [884, 570] width 63 height 14
drag, startPoint x: 819, startPoint y: 610, endPoint x: 820, endPoint y: 630, distance: 20.3
click at [819, 612] on button "Yes / OK" at bounding box center [820, 612] width 63 height 14
click at [821, 634] on button "Yes / OK" at bounding box center [820, 632] width 63 height 14
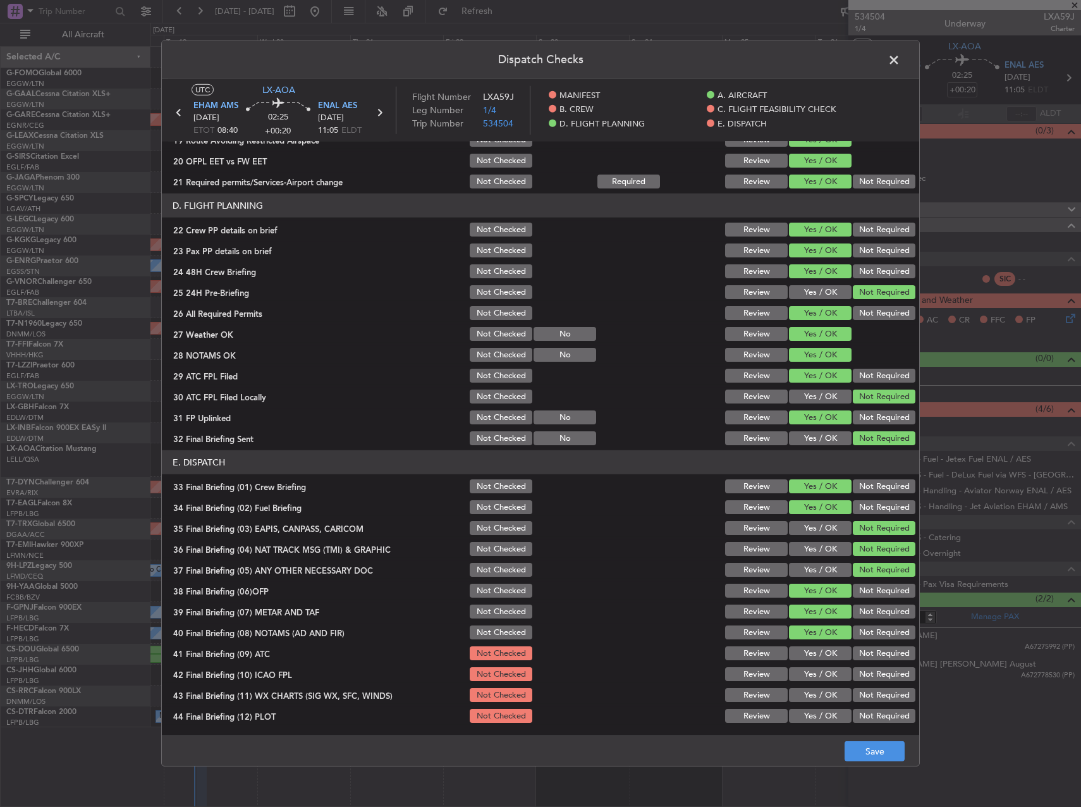
click at [823, 658] on button "Yes / OK" at bounding box center [820, 653] width 63 height 14
click at [853, 676] on button "Not Required" at bounding box center [884, 674] width 63 height 14
click at [822, 693] on button "Yes / OK" at bounding box center [820, 695] width 63 height 14
click at [828, 715] on button "Yes / OK" at bounding box center [820, 716] width 63 height 14
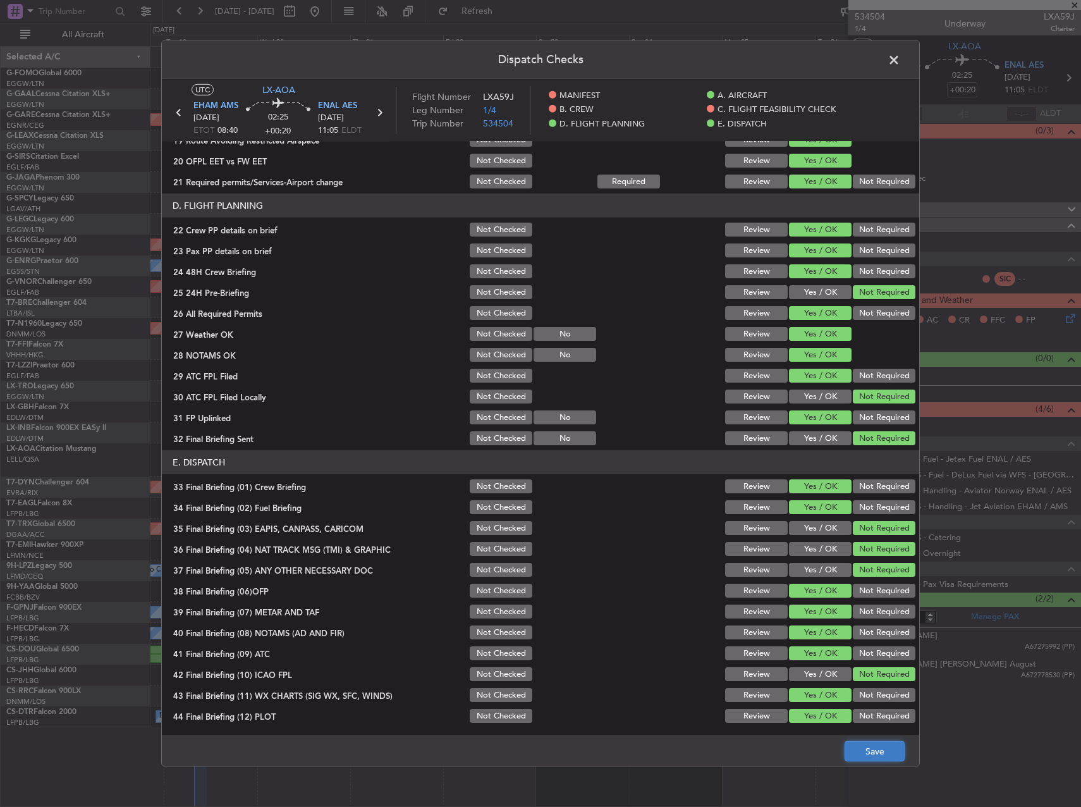
click at [890, 749] on button "Save" at bounding box center [875, 751] width 60 height 20
click at [901, 56] on span at bounding box center [901, 63] width 0 height 25
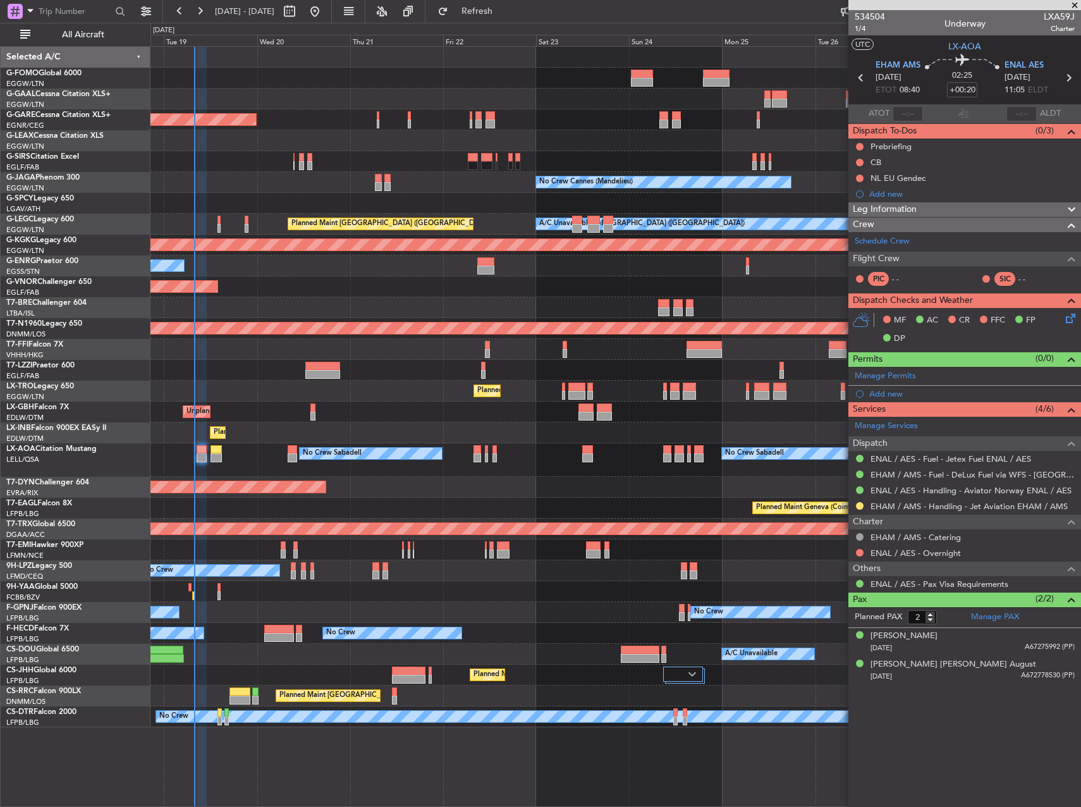
click at [257, 453] on div "No Crew Sabadell No Crew Sabadell No Crew Luxembourg (Findel)" at bounding box center [616, 460] width 930 height 34
click at [299, 432] on div "Planned Maint Geneva (Cointrin)" at bounding box center [616, 432] width 930 height 21
click at [504, 11] on span "Refresh" at bounding box center [477, 11] width 53 height 9
click at [519, 485] on div "Planned Maint [GEOGRAPHIC_DATA]-[GEOGRAPHIC_DATA]" at bounding box center [616, 487] width 930 height 21
click at [957, 207] on div "Leg Information" at bounding box center [965, 209] width 233 height 15
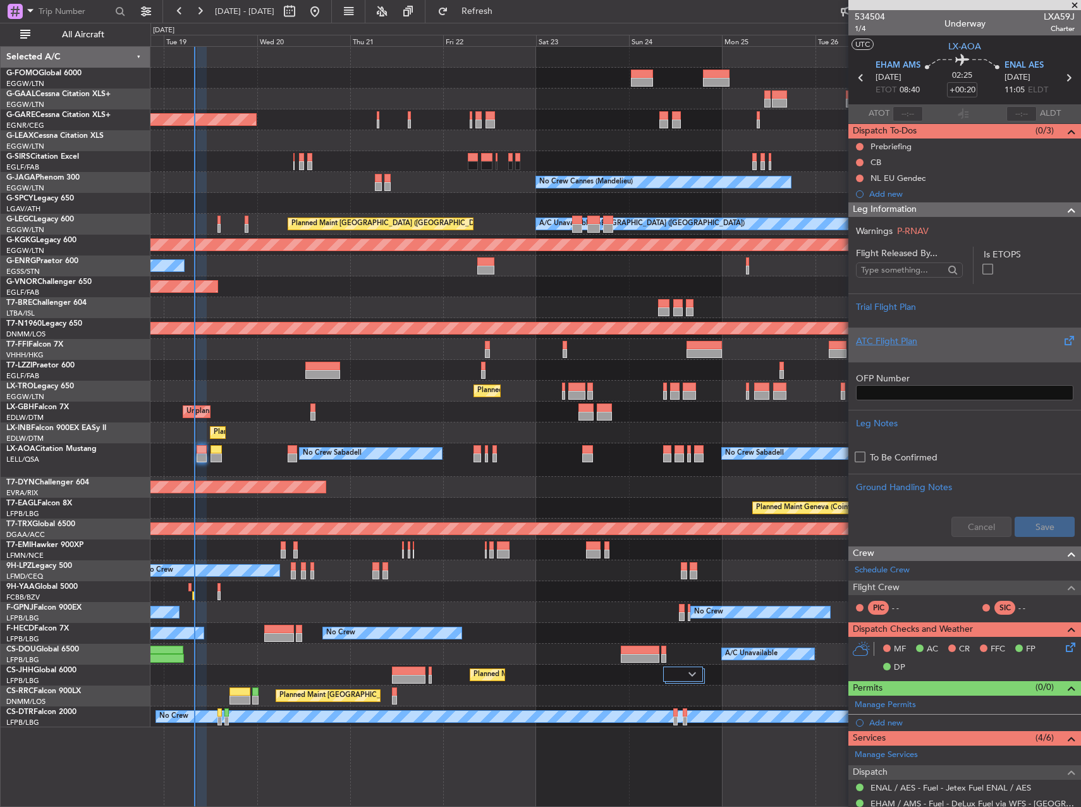
click at [1002, 354] on div at bounding box center [965, 352] width 218 height 8
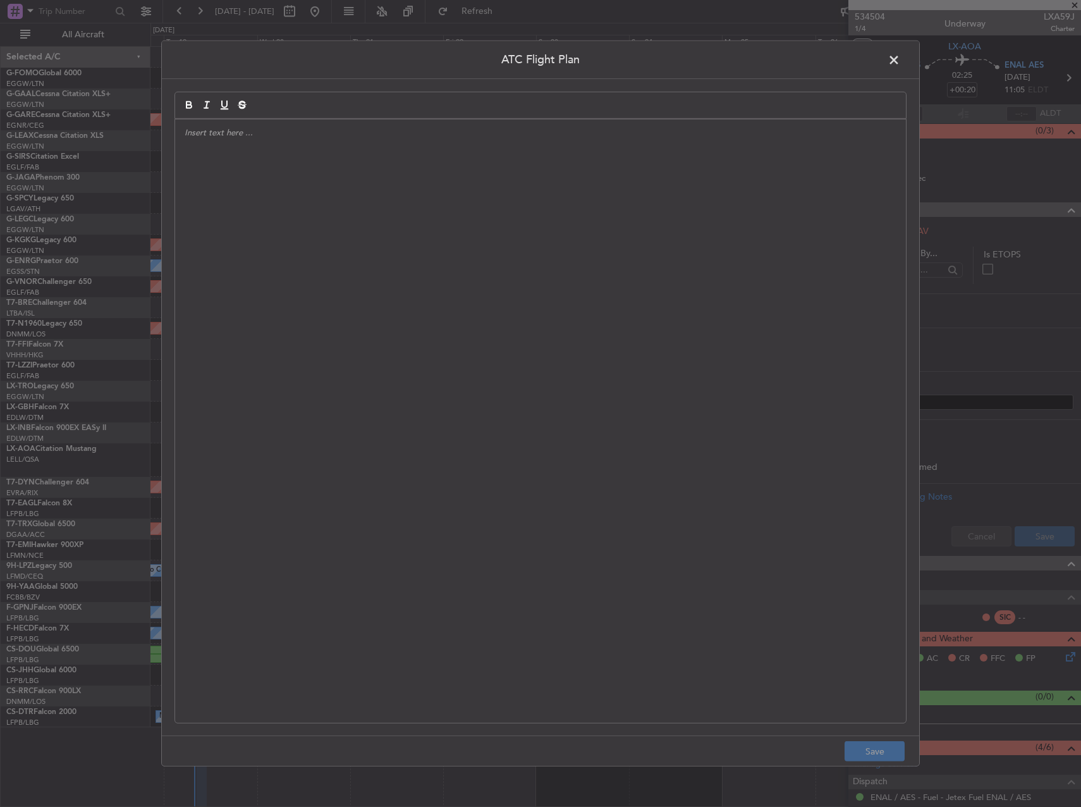
click at [610, 331] on div at bounding box center [540, 421] width 731 height 603
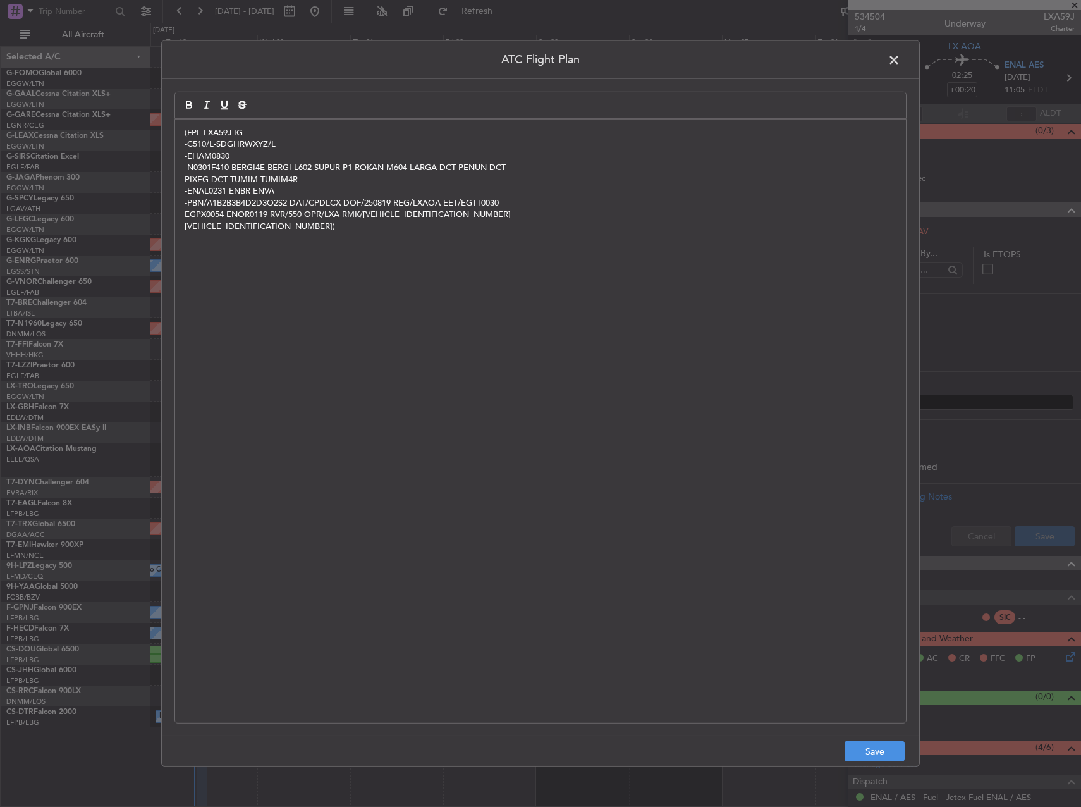
scroll to position [0, 0]
click at [873, 749] on button "Save" at bounding box center [875, 751] width 60 height 20
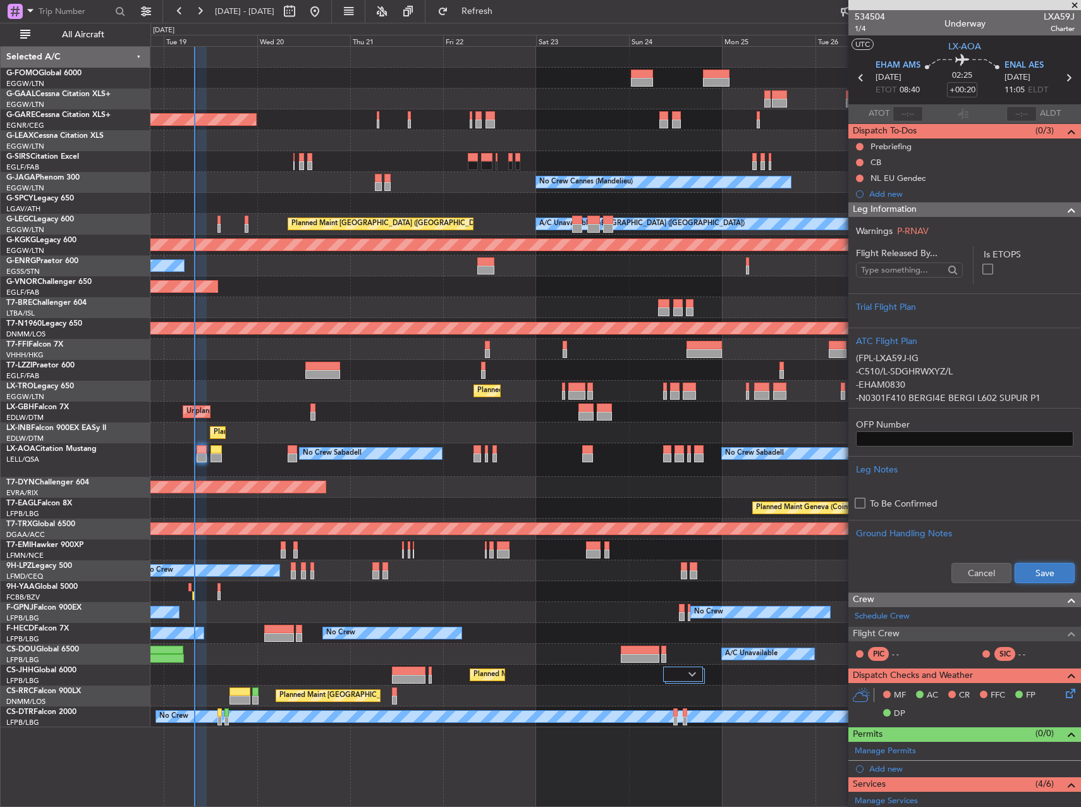
click at [1049, 574] on button "Save" at bounding box center [1045, 573] width 60 height 20
click at [859, 147] on button at bounding box center [860, 147] width 8 height 8
click at [859, 185] on span "In Progress" at bounding box center [866, 183] width 43 height 13
click at [861, 162] on button at bounding box center [860, 163] width 8 height 8
click at [867, 215] on span "Completed" at bounding box center [866, 218] width 42 height 13
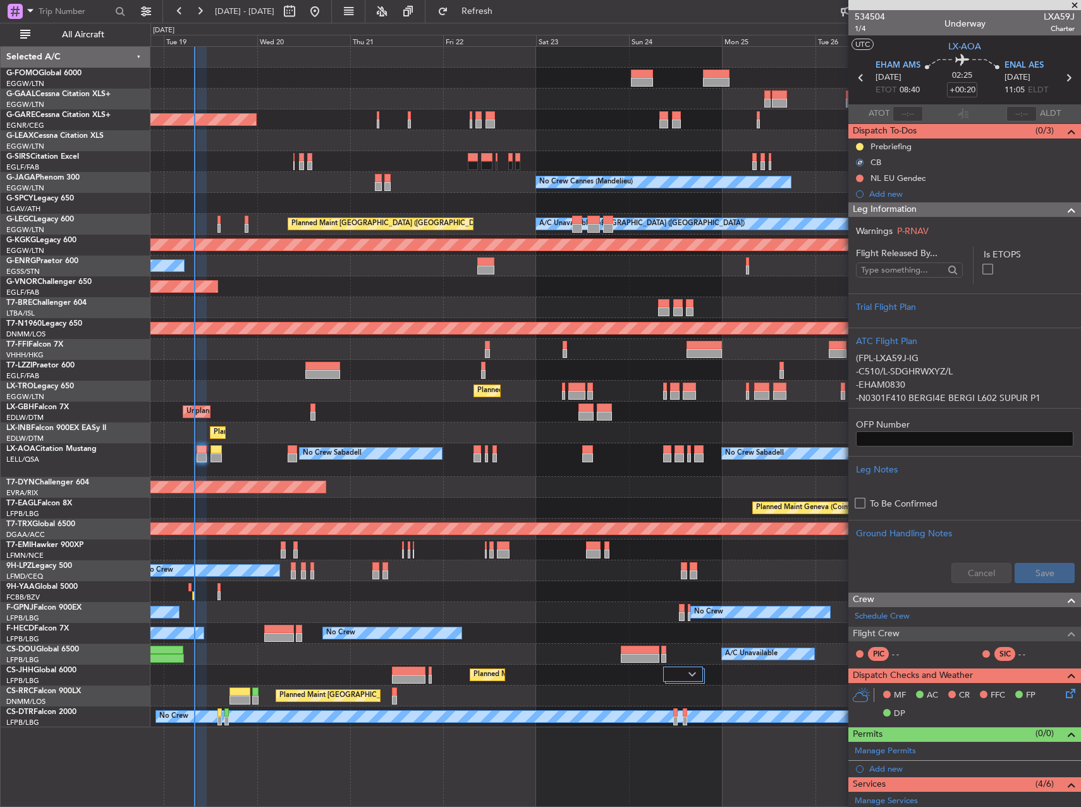
click at [799, 209] on div at bounding box center [616, 203] width 930 height 21
click at [918, 178] on div "NL EU Gendec" at bounding box center [898, 178] width 55 height 11
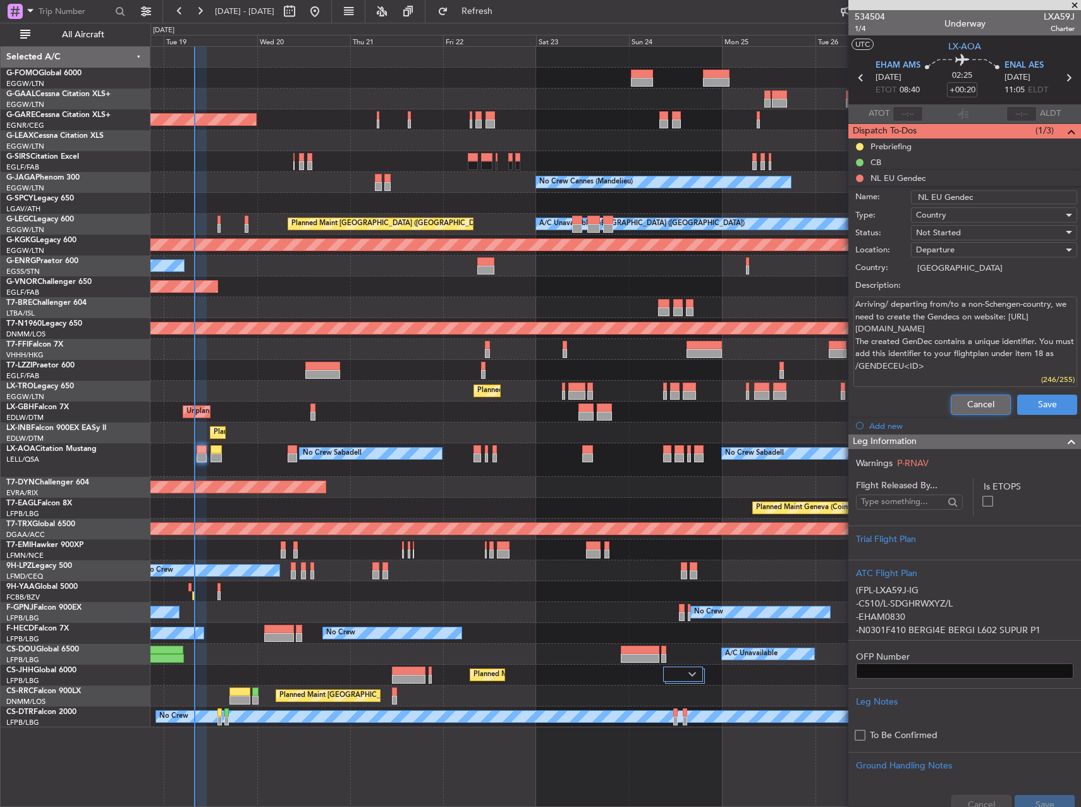
click at [970, 403] on button "Cancel" at bounding box center [981, 405] width 60 height 20
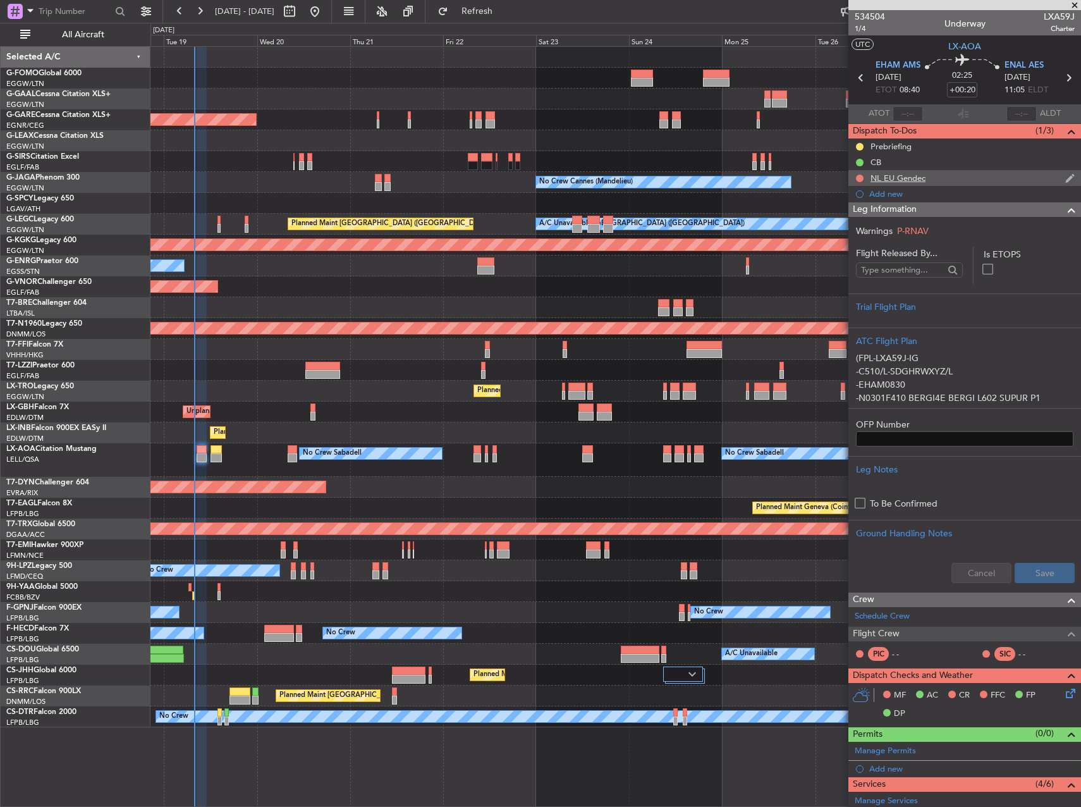
click at [854, 181] on div "NL EU Gendec" at bounding box center [965, 178] width 233 height 16
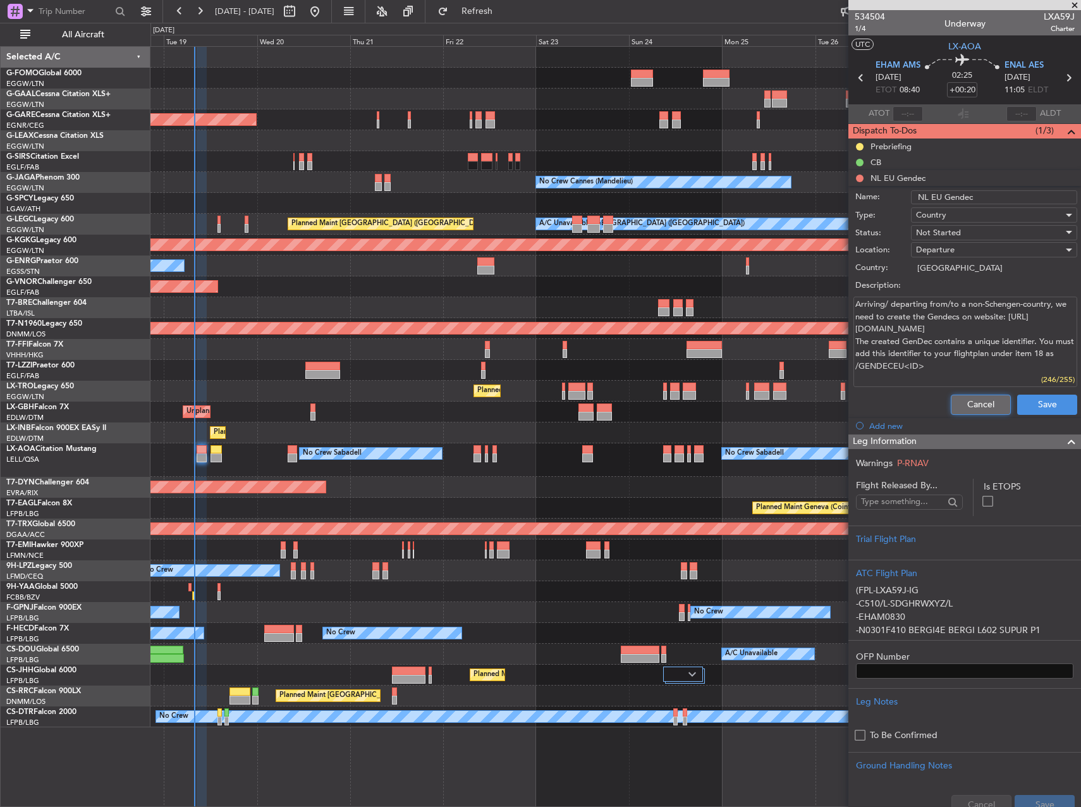
click at [980, 403] on button "Cancel" at bounding box center [981, 405] width 60 height 20
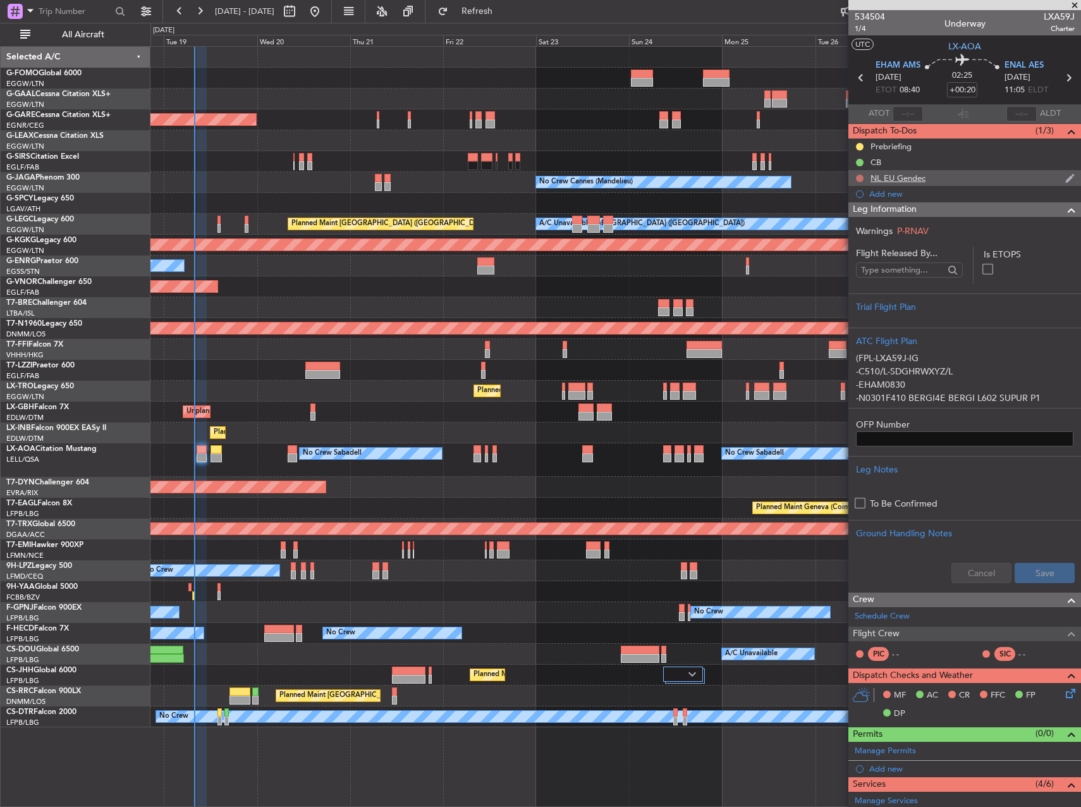
click at [863, 177] on button at bounding box center [860, 179] width 8 height 8
click at [863, 251] on span "Cancelled" at bounding box center [863, 253] width 36 height 13
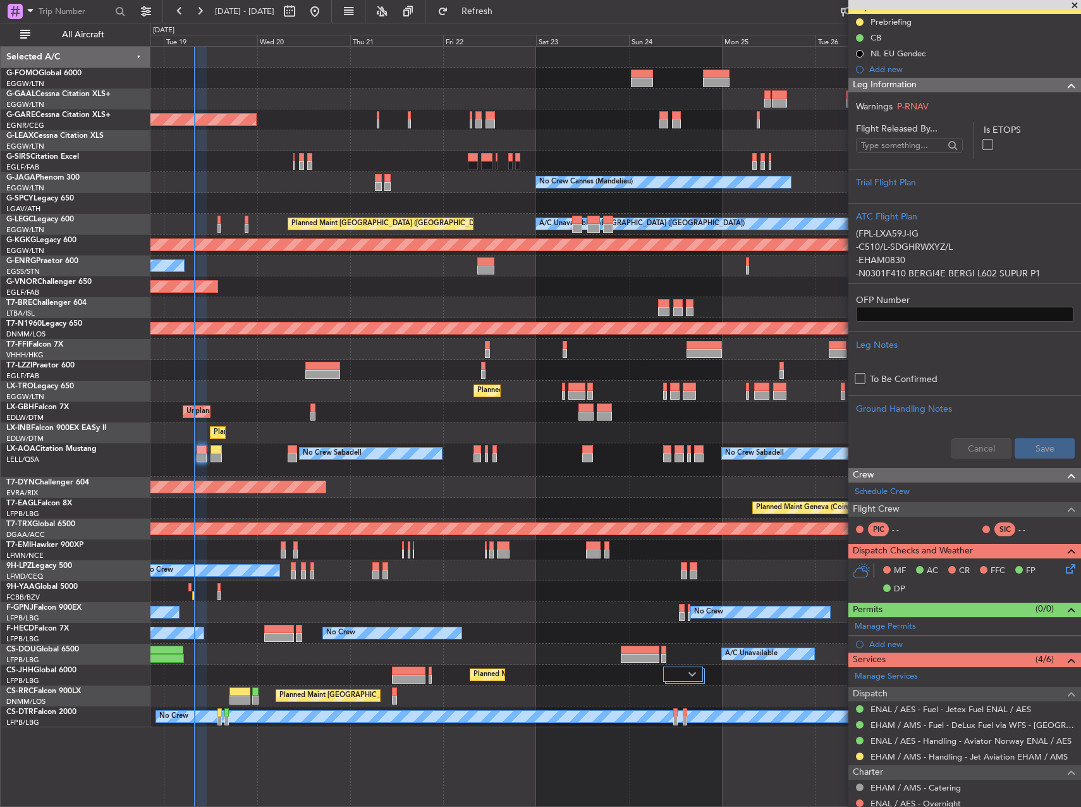
scroll to position [252, 0]
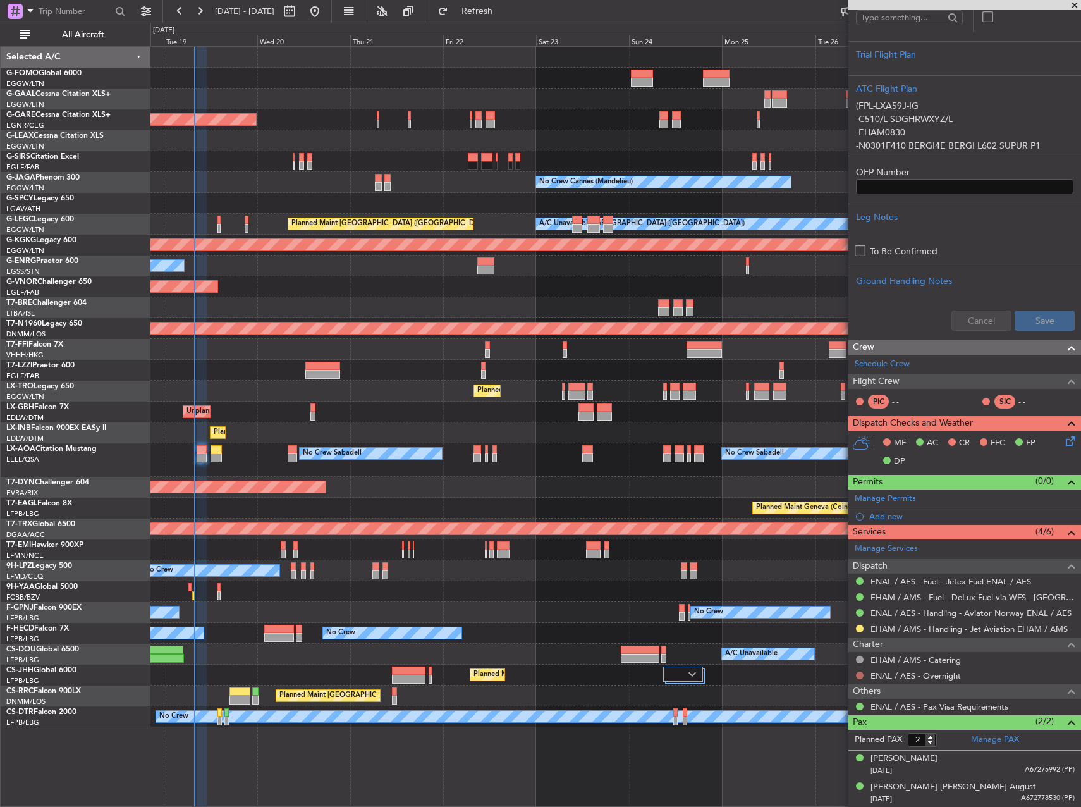
click at [858, 675] on button at bounding box center [860, 676] width 8 height 8
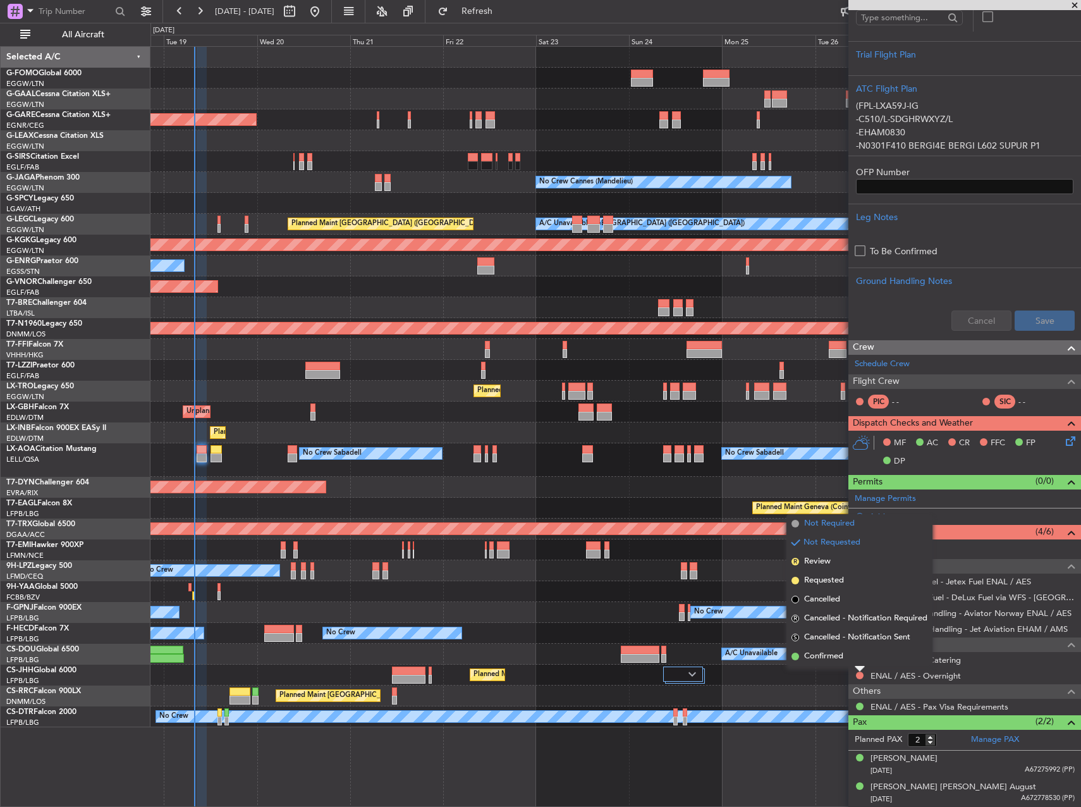
click at [827, 528] on span "Not Required" at bounding box center [829, 523] width 51 height 13
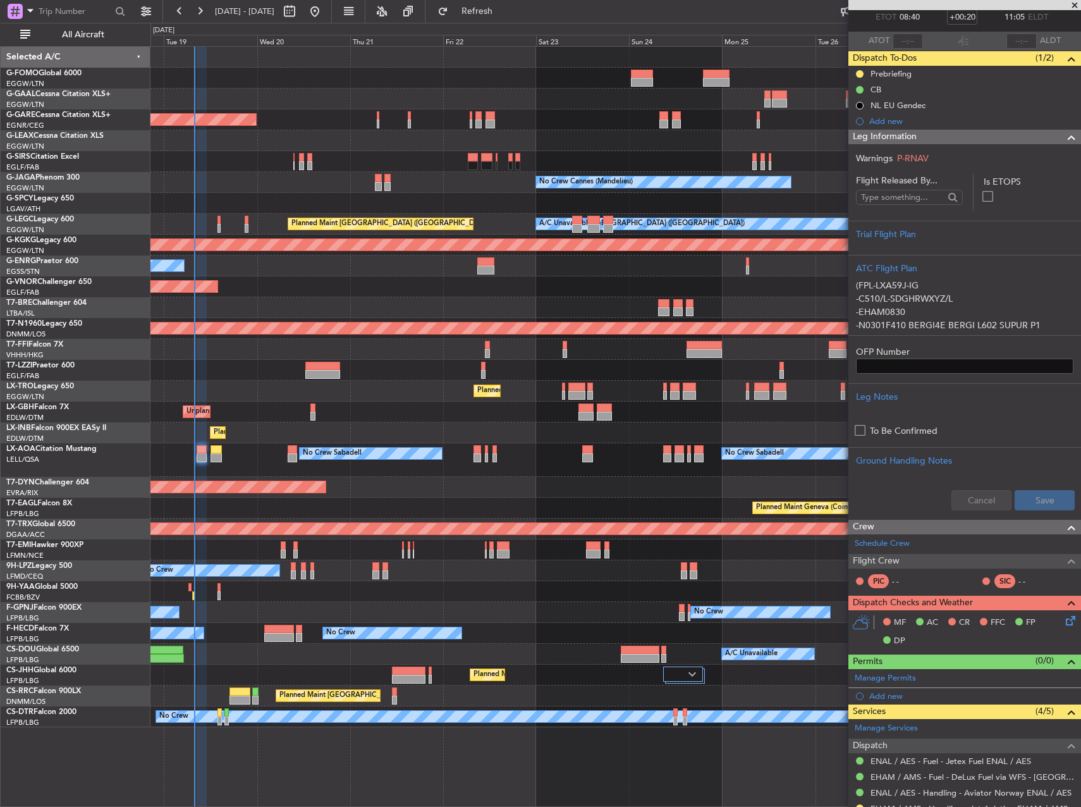
scroll to position [0, 0]
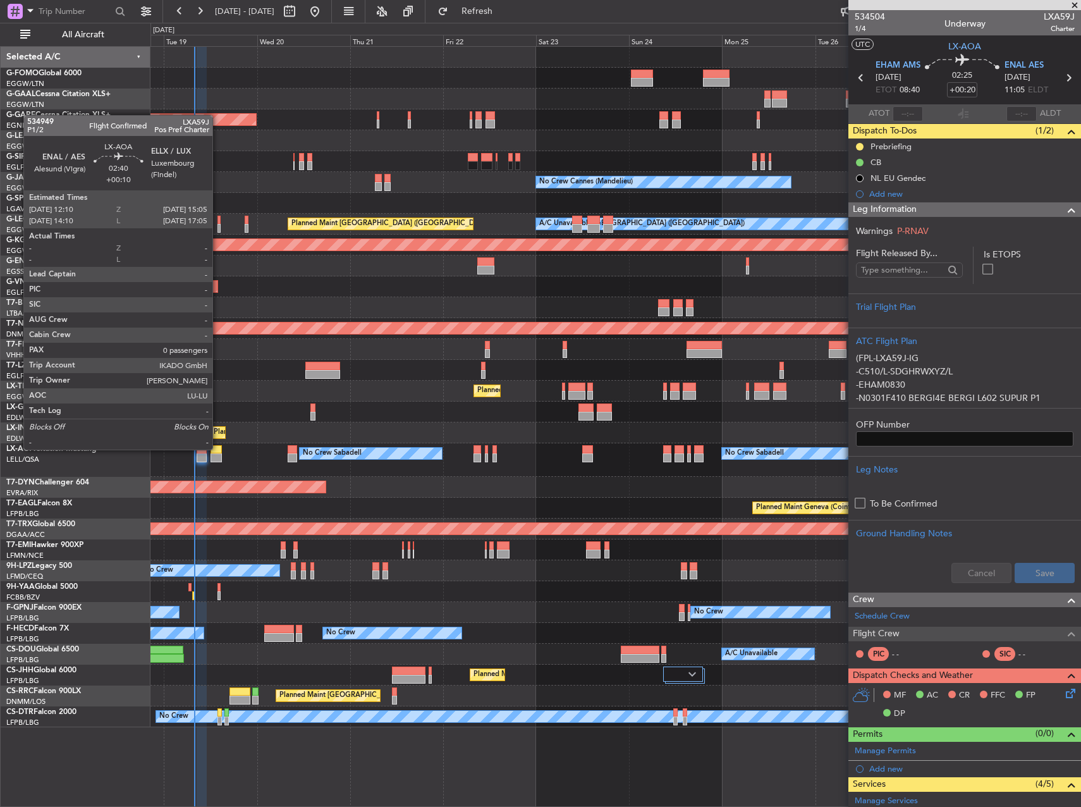
click at [218, 448] on div at bounding box center [216, 449] width 11 height 9
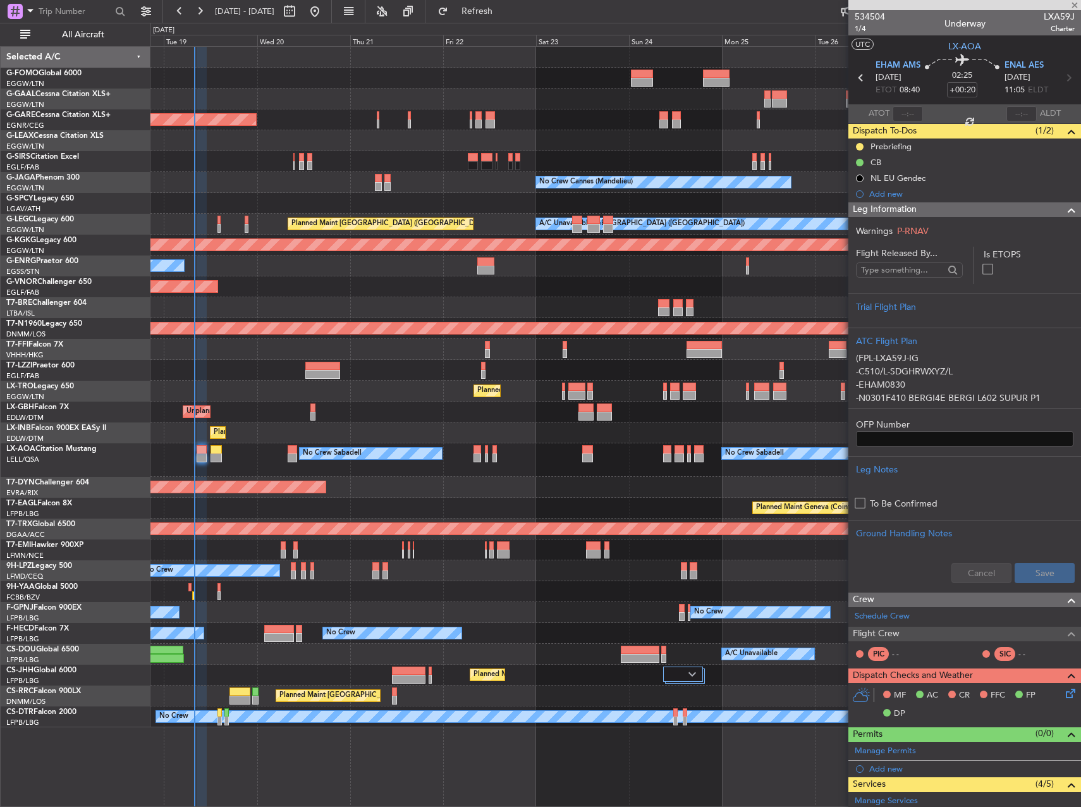
type input "+00:10"
type input "0"
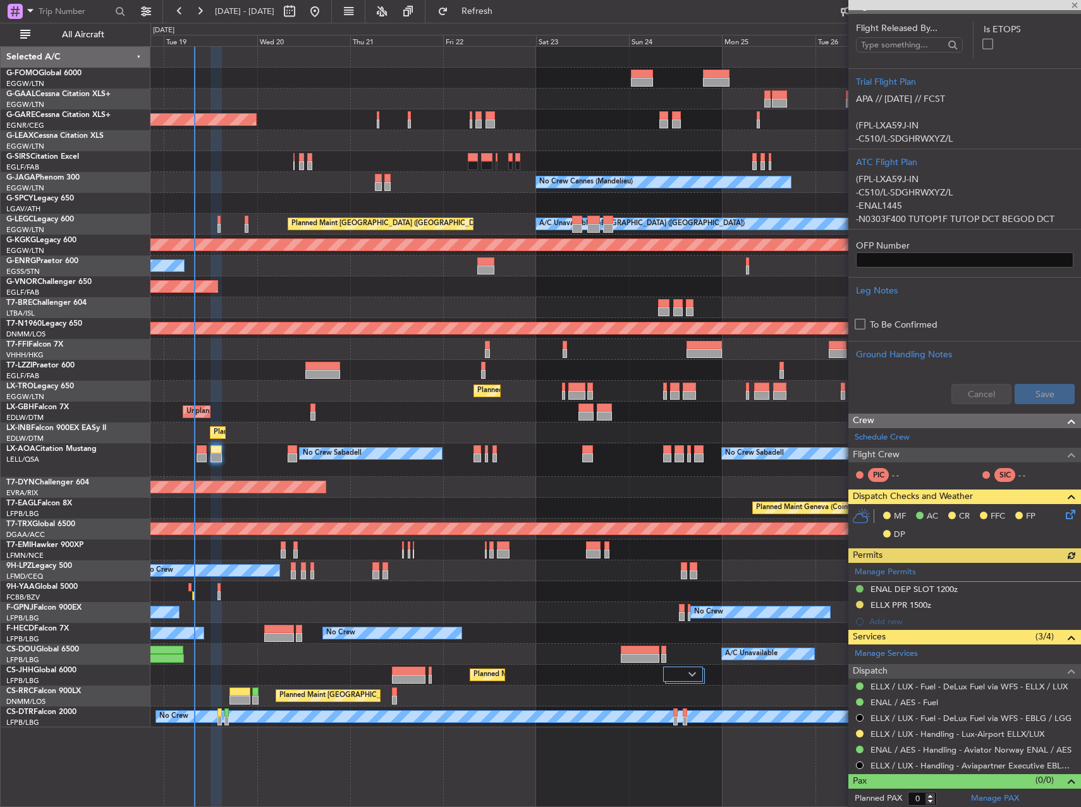
scroll to position [205, 0]
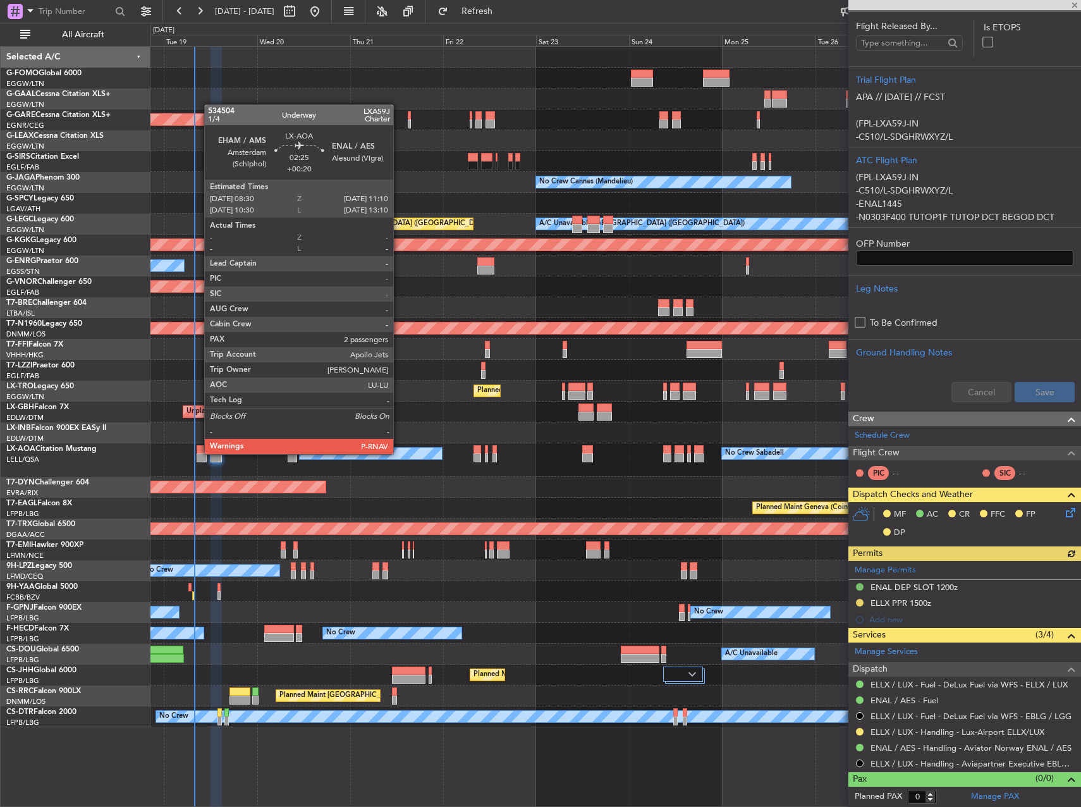
click at [198, 453] on div at bounding box center [202, 449] width 11 height 9
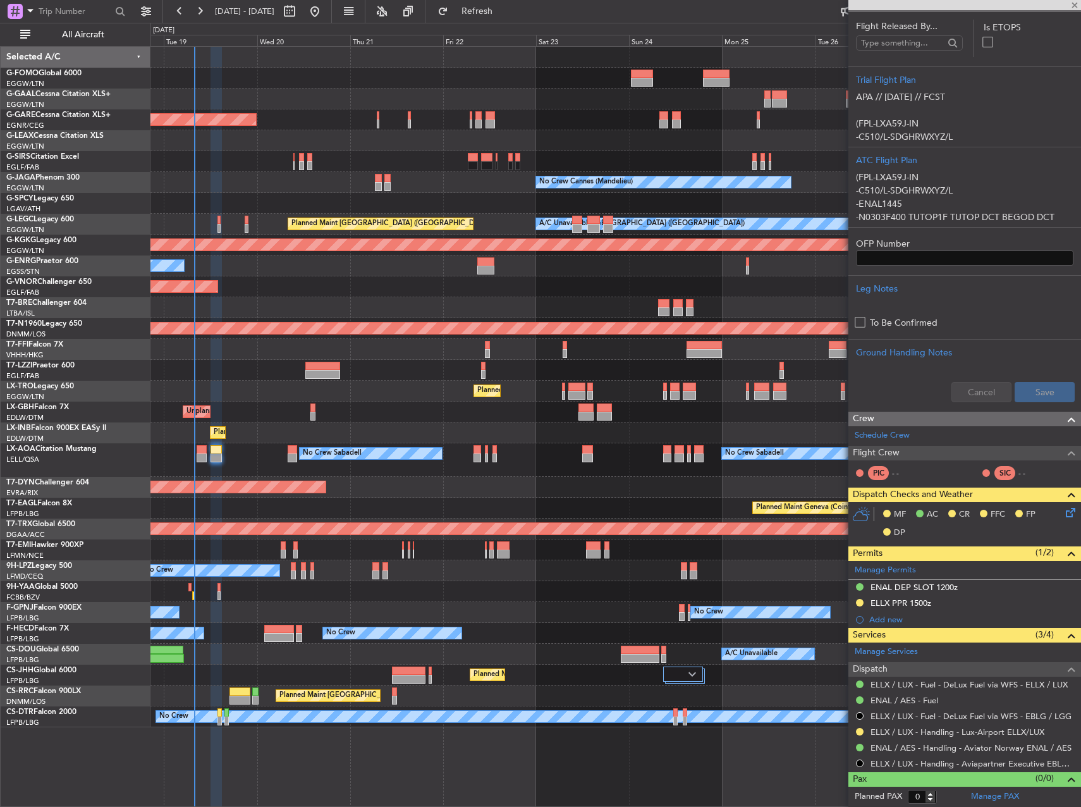
scroll to position [0, 0]
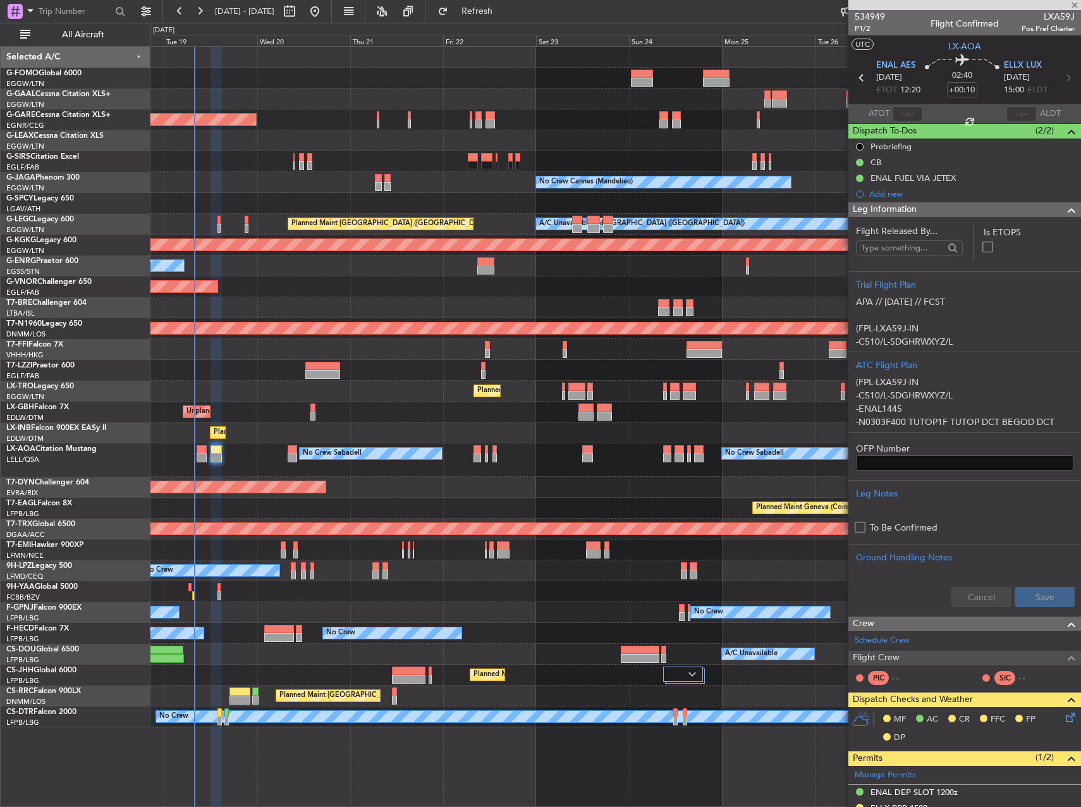
type input "+00:20"
type input "2"
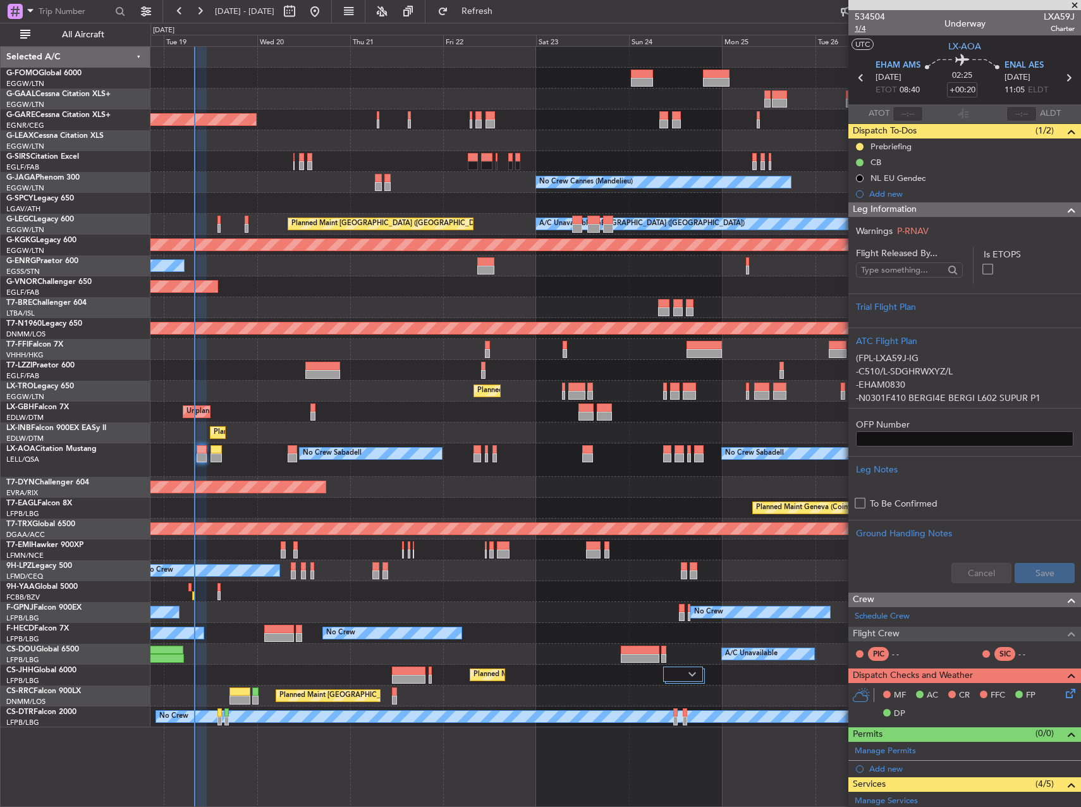
click at [861, 28] on span "1/4" at bounding box center [870, 28] width 30 height 11
click at [895, 622] on div "Schedule Crew" at bounding box center [965, 616] width 233 height 19
click at [398, 307] on div at bounding box center [616, 307] width 930 height 21
click at [504, 7] on span "Refresh" at bounding box center [477, 11] width 53 height 9
click at [330, 437] on div "Planned Maint Geneva (Cointrin)" at bounding box center [616, 432] width 930 height 21
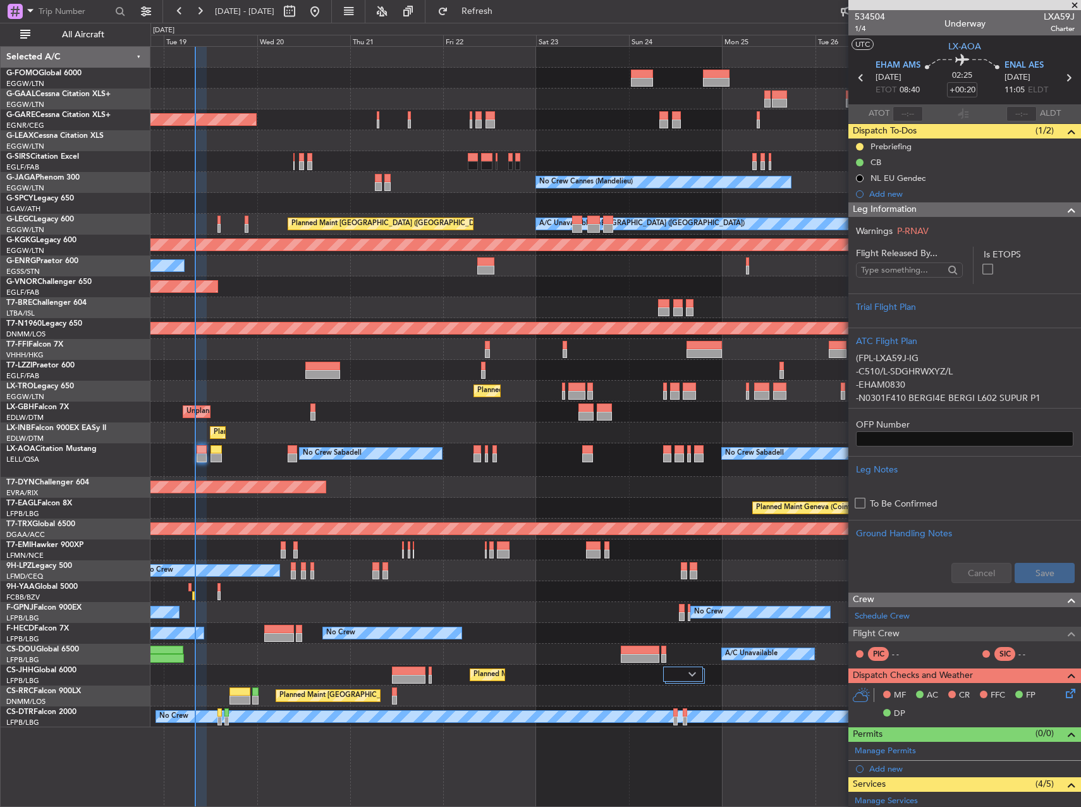
click at [502, 487] on div "Planned Maint [GEOGRAPHIC_DATA]-[GEOGRAPHIC_DATA]" at bounding box center [616, 487] width 930 height 21
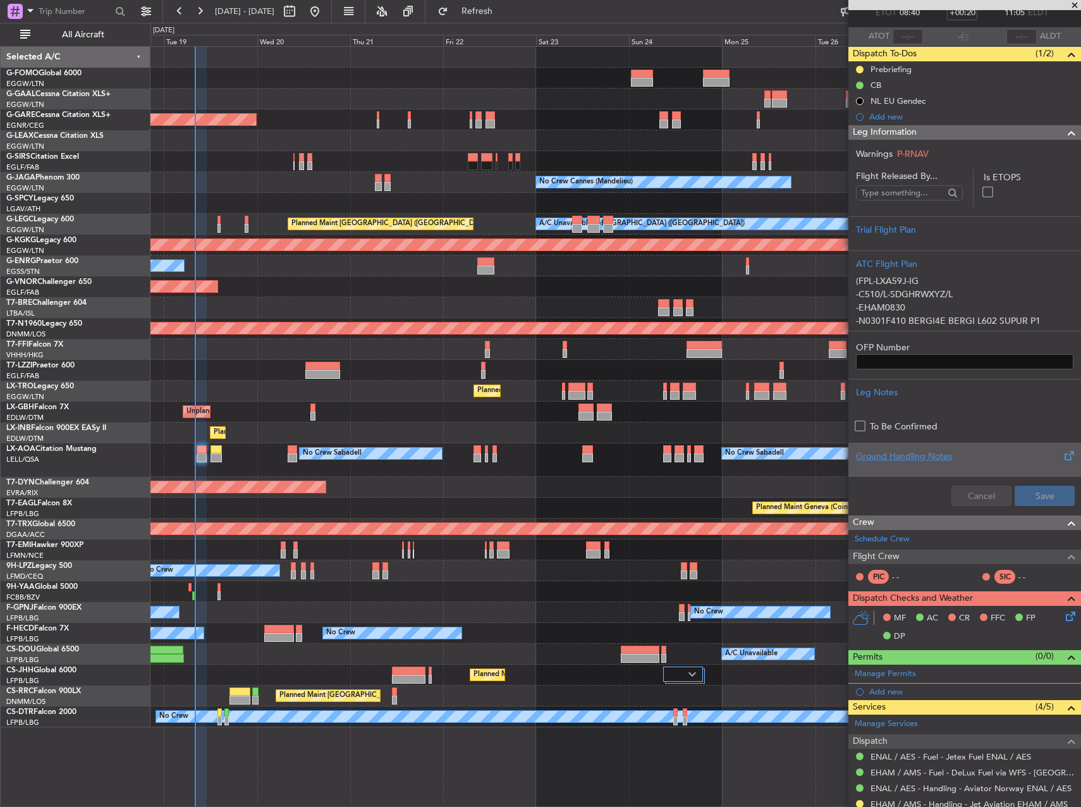
scroll to position [252, 0]
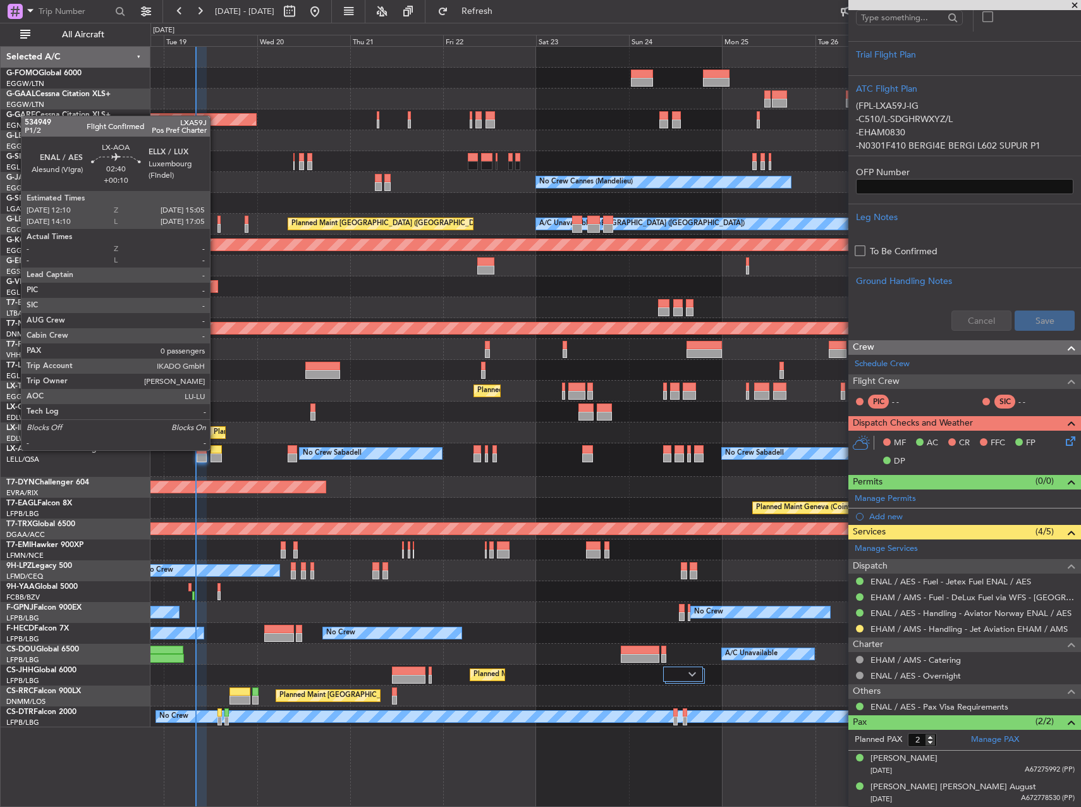
click at [216, 449] on div at bounding box center [216, 449] width 11 height 9
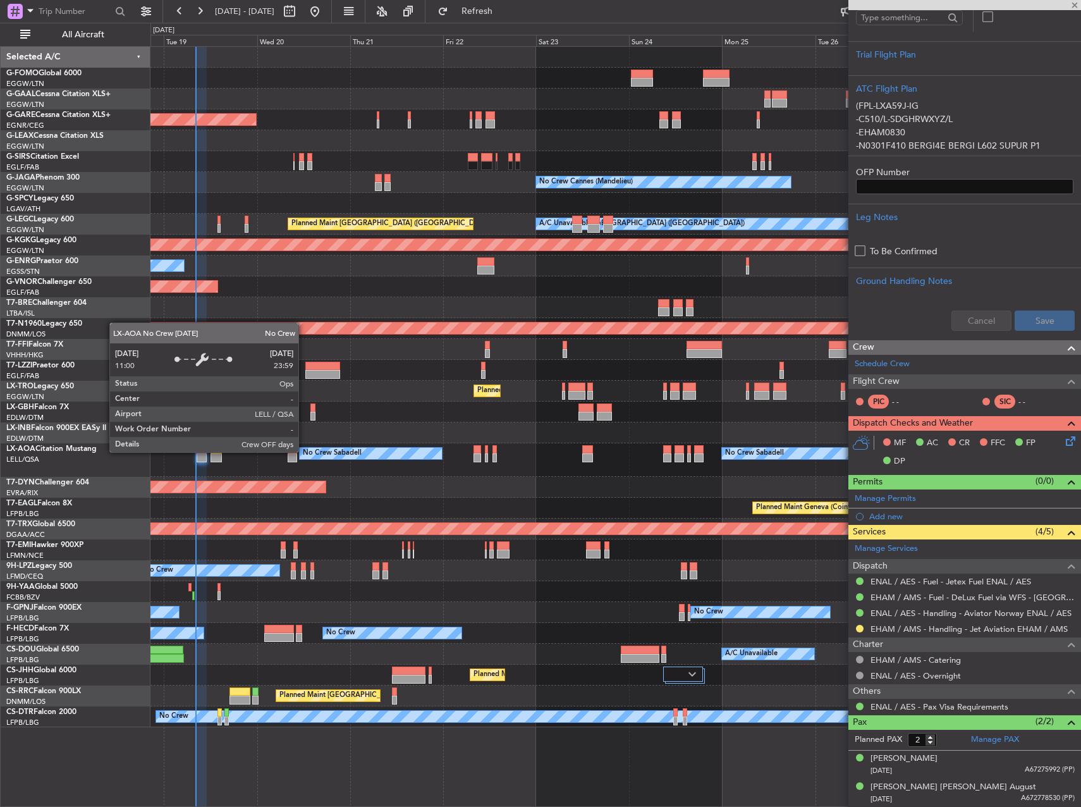
type input "+00:10"
type input "0"
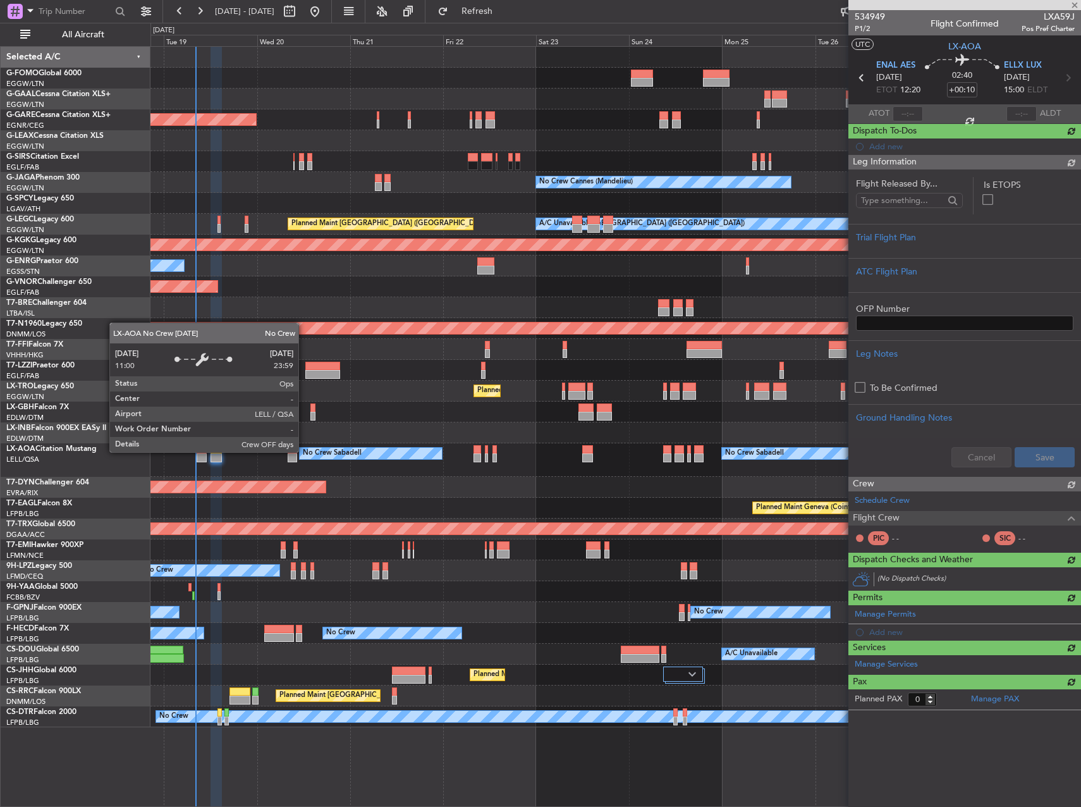
scroll to position [0, 0]
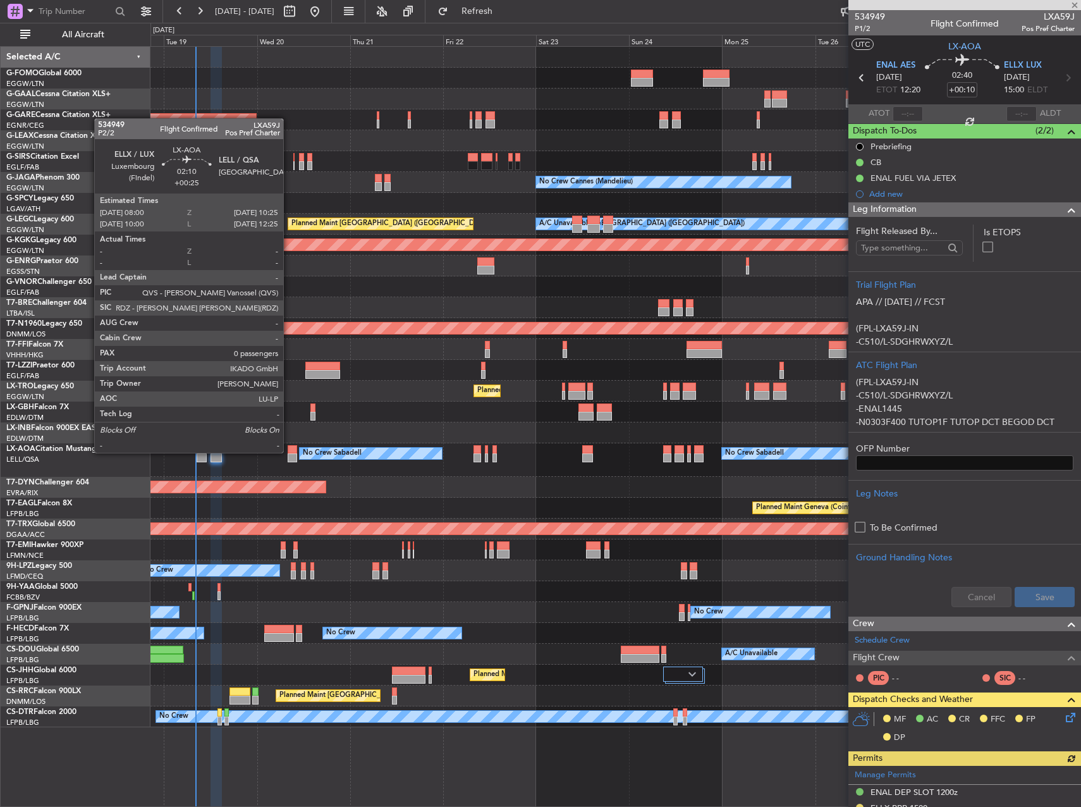
click at [289, 452] on div at bounding box center [292, 449] width 9 height 9
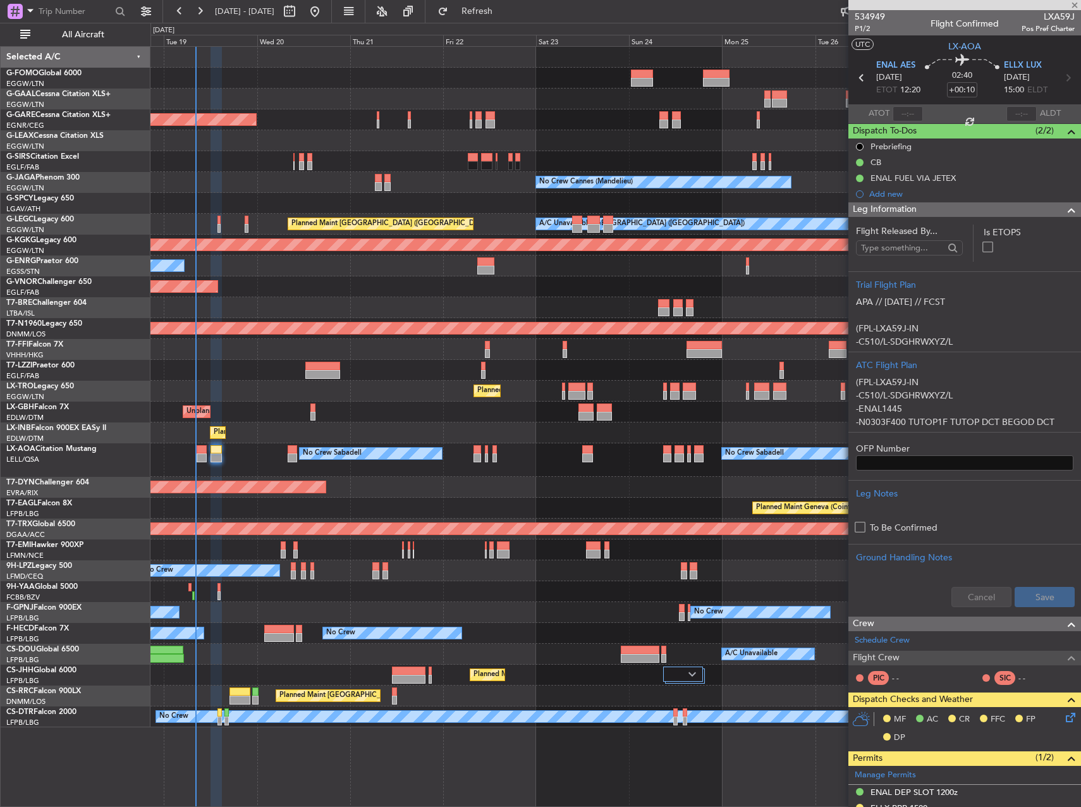
type input "+00:25"
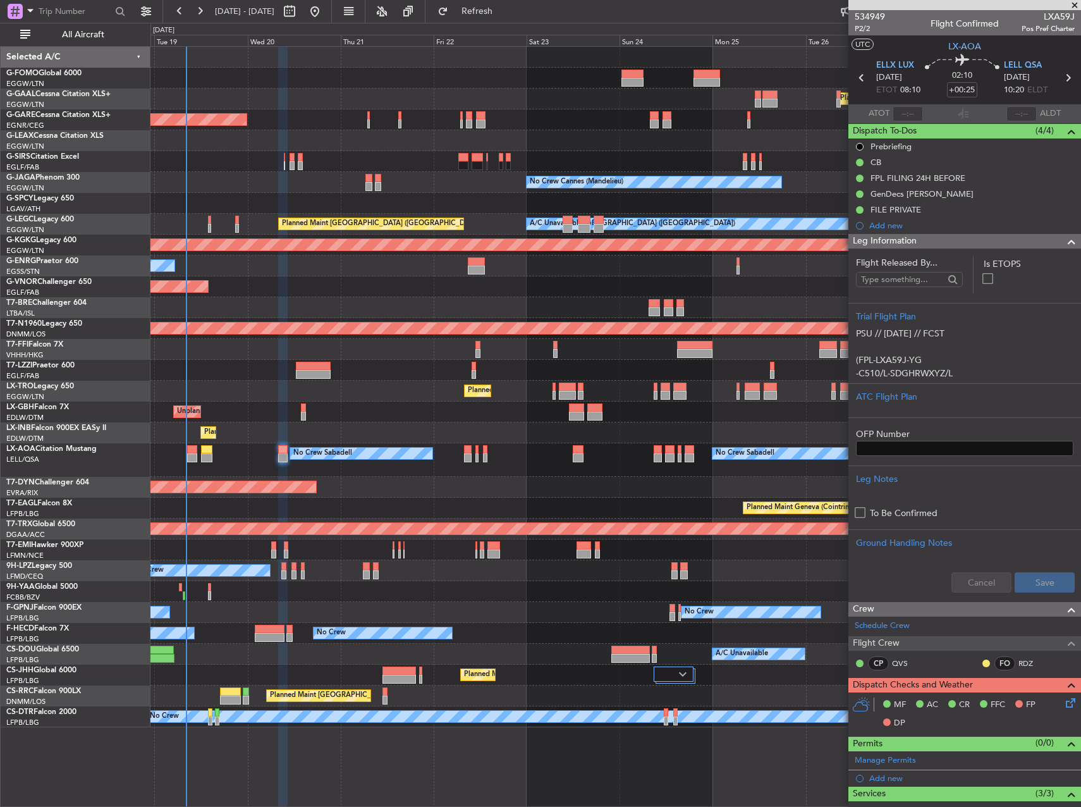
click at [243, 456] on div "No Crew Sabadell No Crew Sabadell No Crew Luxembourg (Findel)" at bounding box center [616, 460] width 930 height 34
drag, startPoint x: 512, startPoint y: 11, endPoint x: 434, endPoint y: 101, distance: 119.2
click at [504, 11] on span "Refresh" at bounding box center [477, 11] width 53 height 9
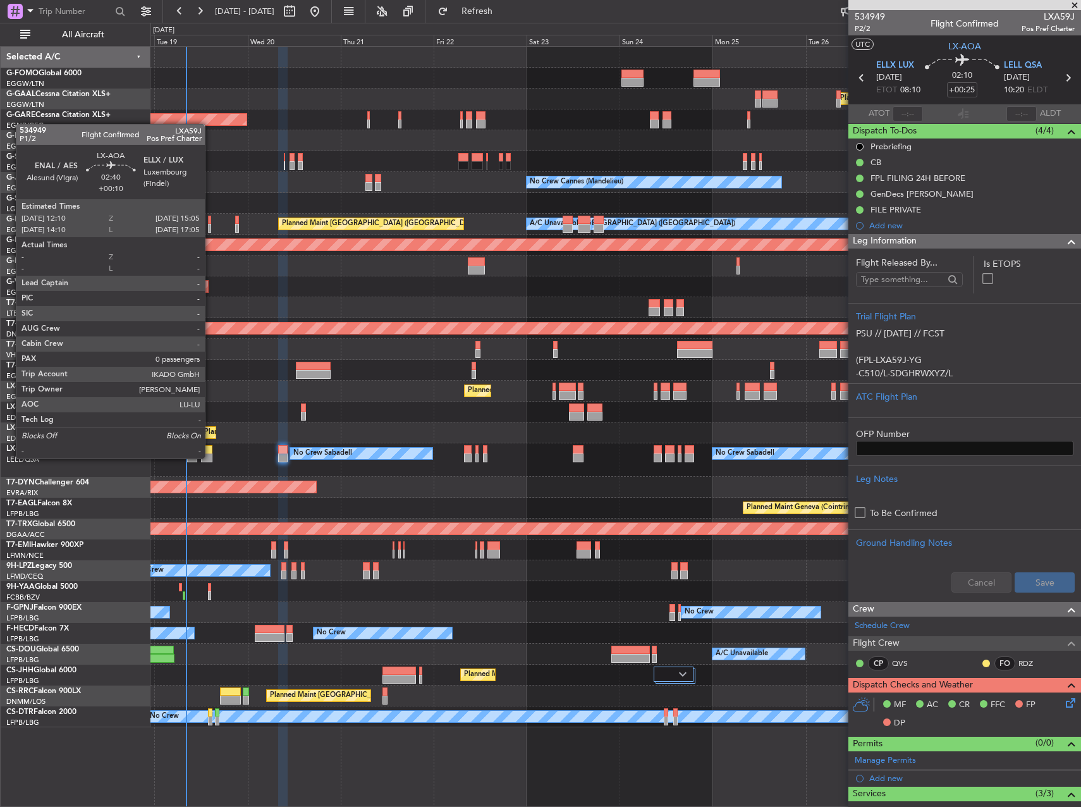
click at [211, 457] on div at bounding box center [206, 457] width 11 height 9
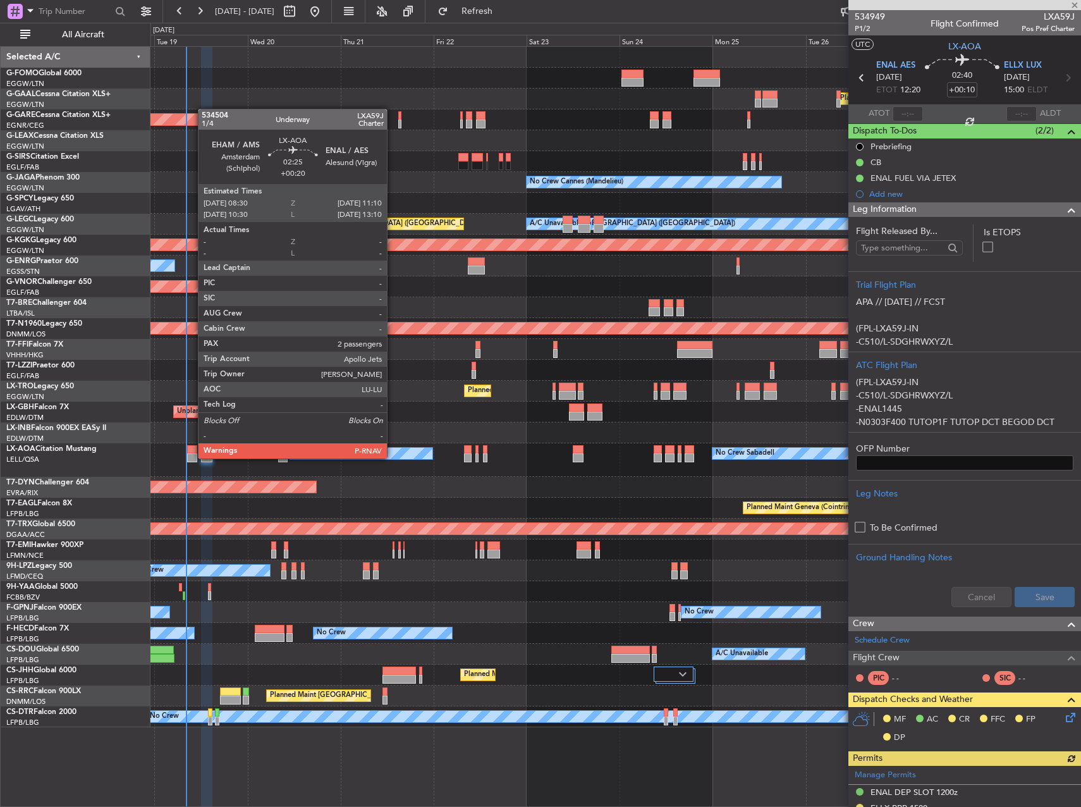
click at [192, 457] on div at bounding box center [192, 457] width 11 height 9
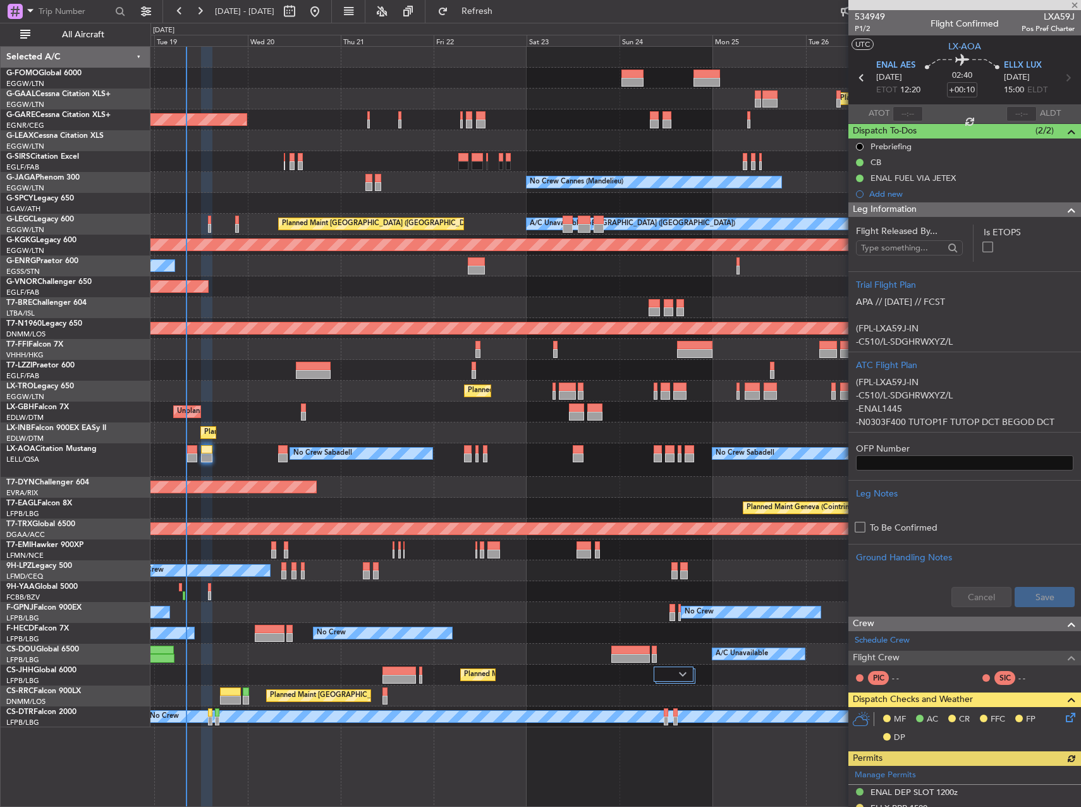
type input "+00:20"
type input "2"
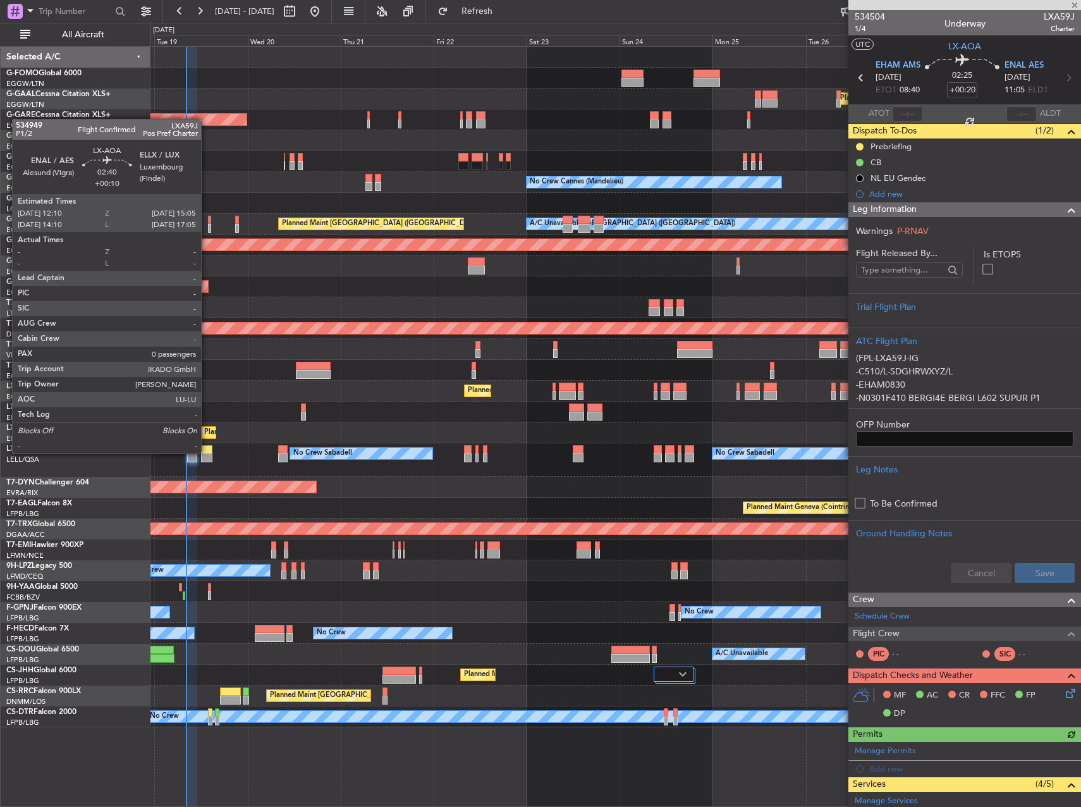
click at [207, 452] on div at bounding box center [206, 449] width 11 height 9
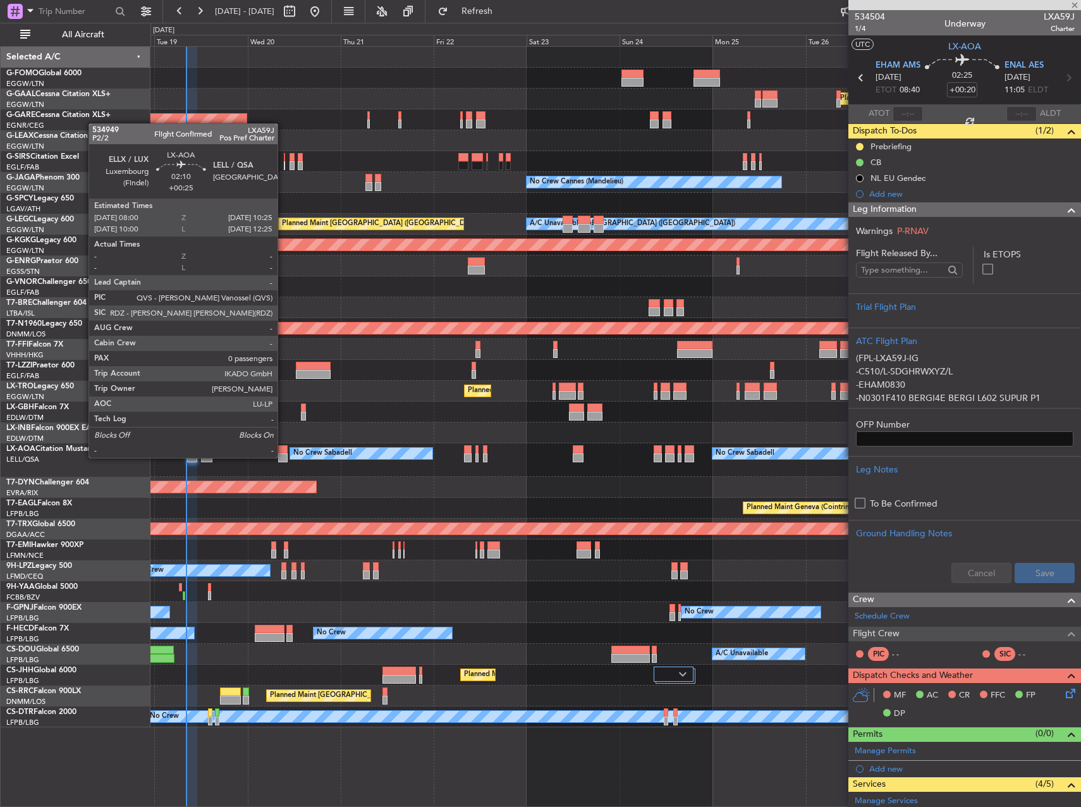
type input "+00:10"
type input "0"
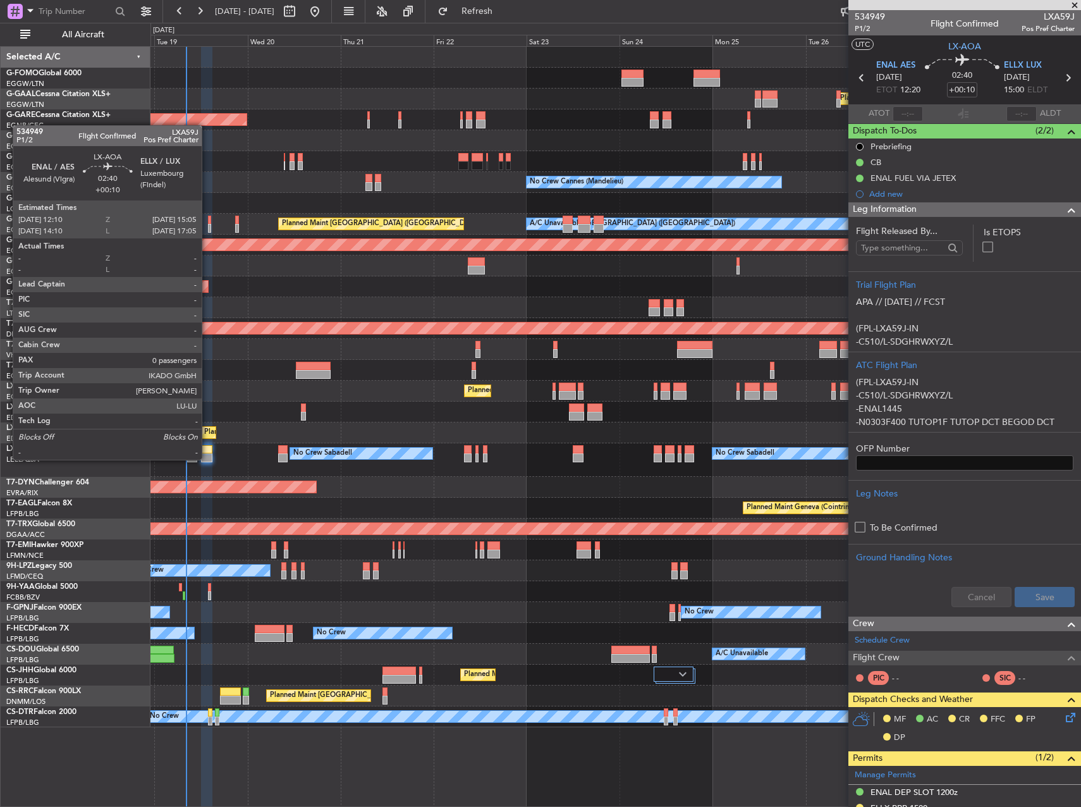
click at [207, 459] on div at bounding box center [206, 457] width 11 height 9
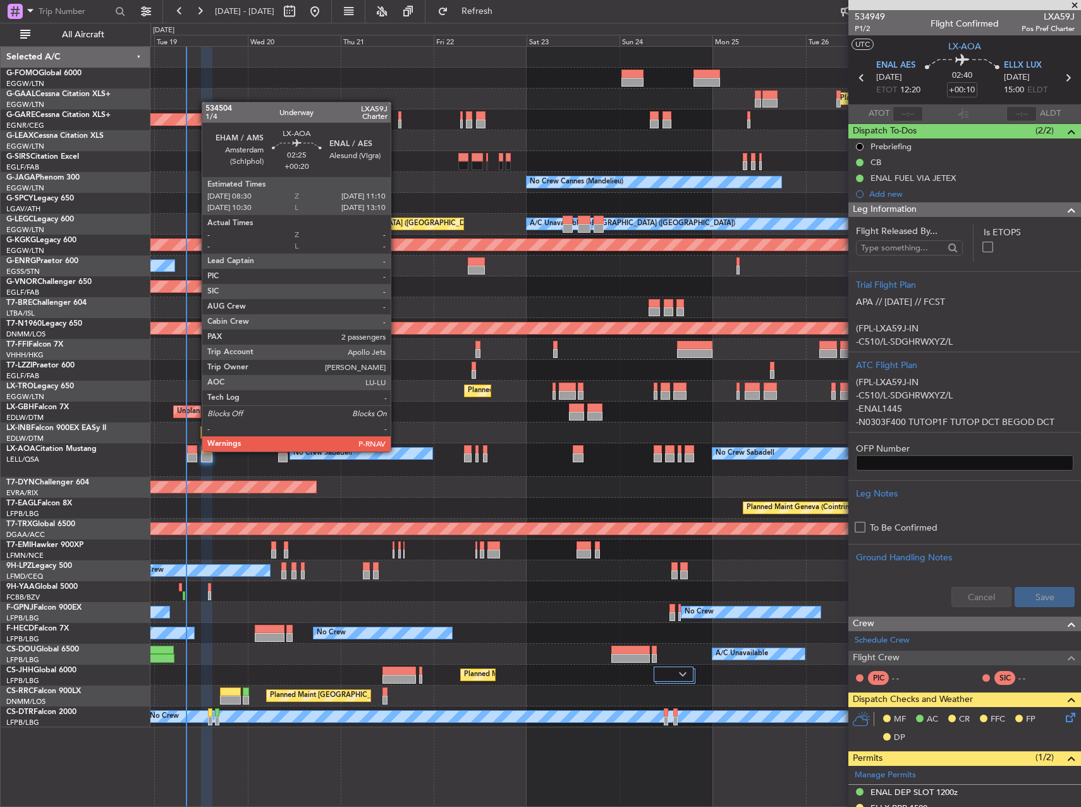
click at [195, 450] on div at bounding box center [192, 449] width 11 height 9
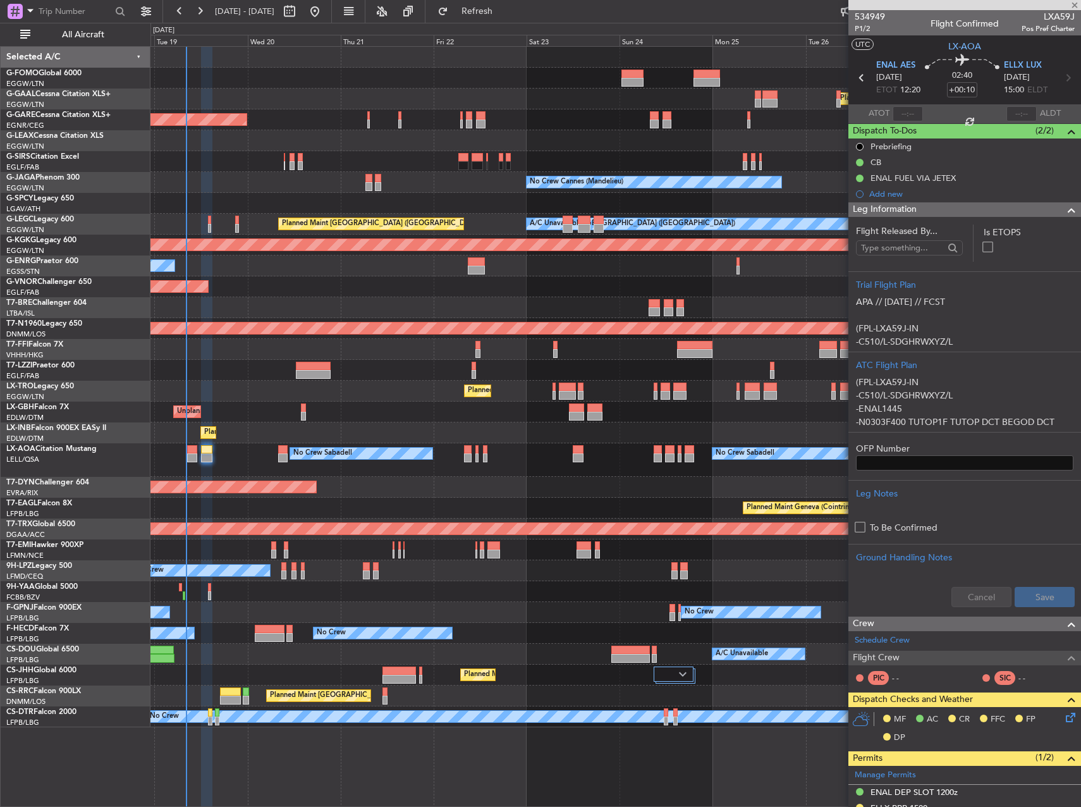
type input "+00:20"
type input "2"
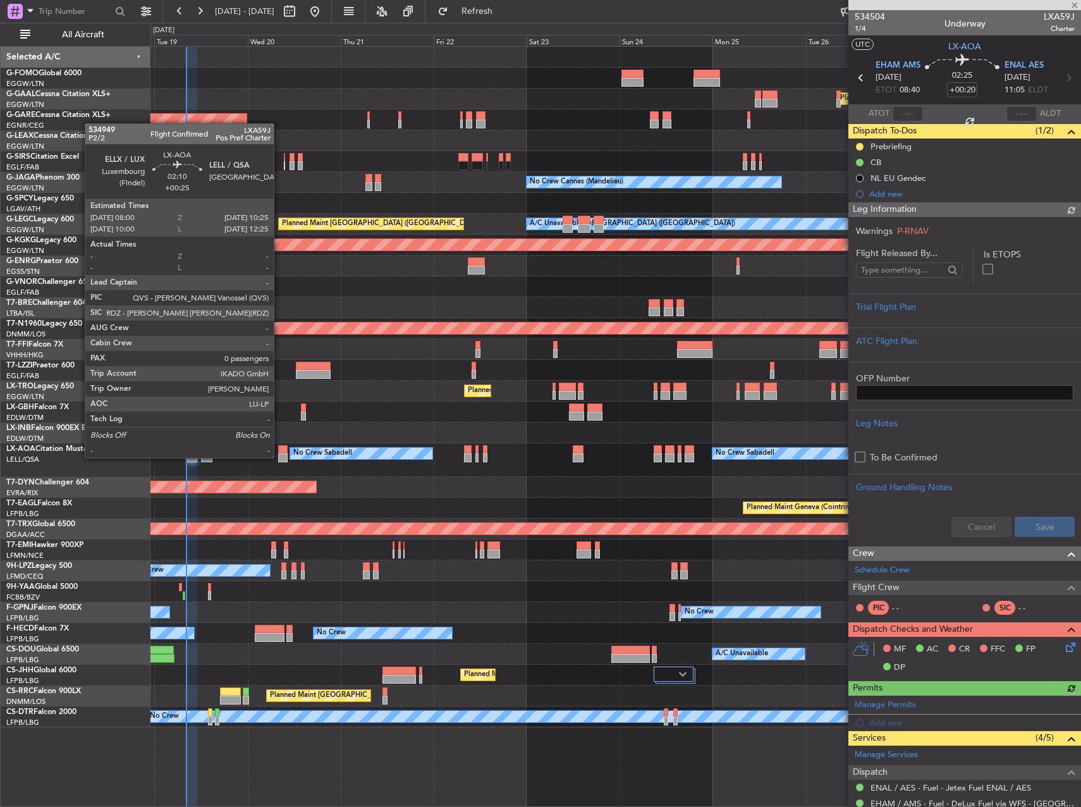
click at [280, 457] on div at bounding box center [282, 457] width 9 height 9
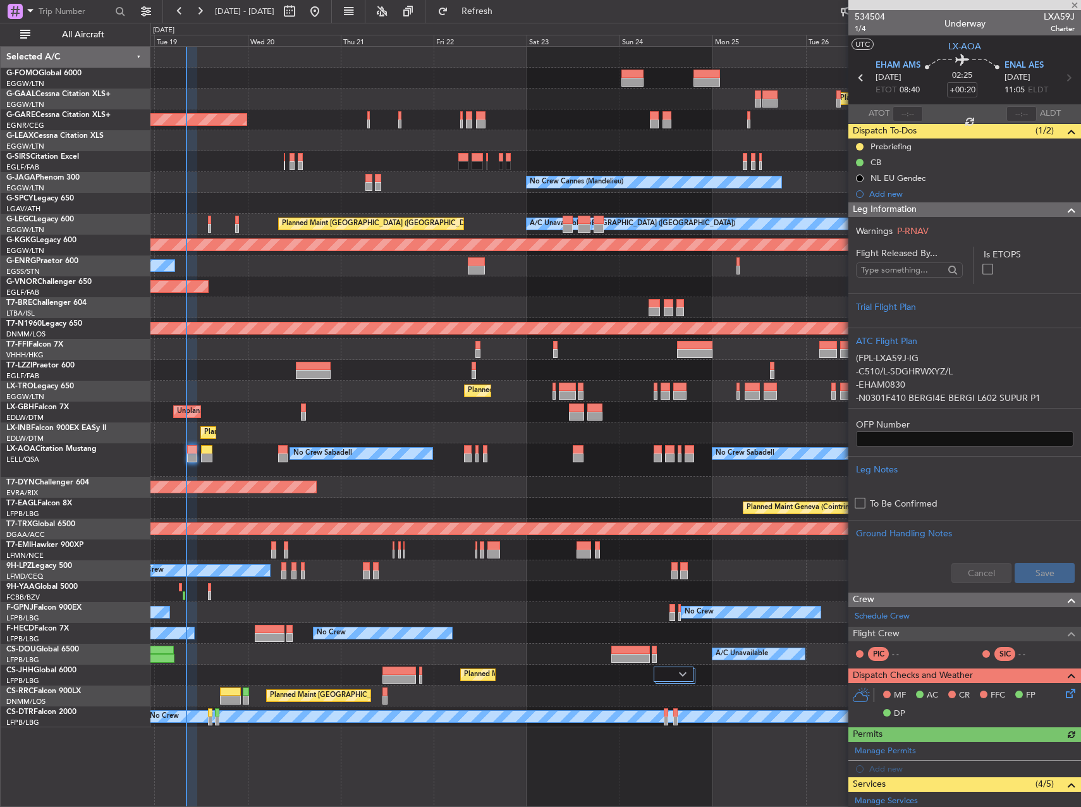
type input "+00:25"
type input "0"
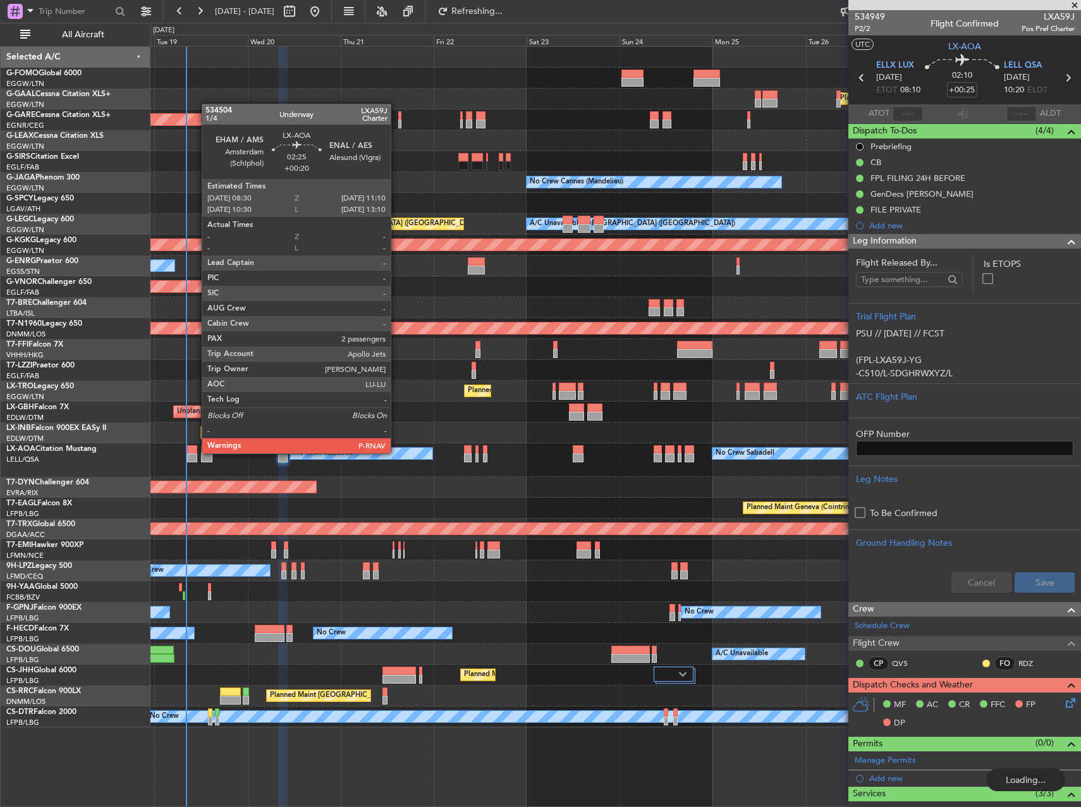
click at [195, 452] on div at bounding box center [192, 449] width 11 height 9
type input "+00:20"
type input "2"
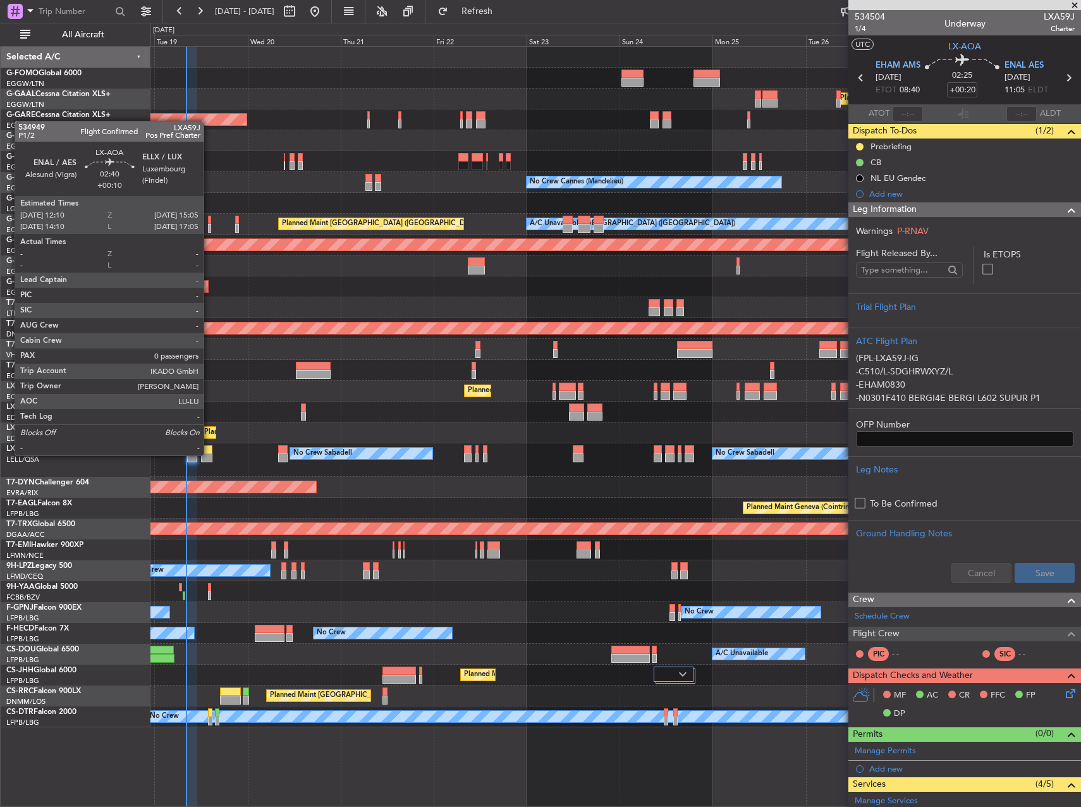
click at [209, 453] on div "No Crew Sabadell No Crew Sabadell No Crew Luxembourg (Findel)" at bounding box center [616, 460] width 930 height 34
click at [212, 455] on div at bounding box center [206, 457] width 11 height 9
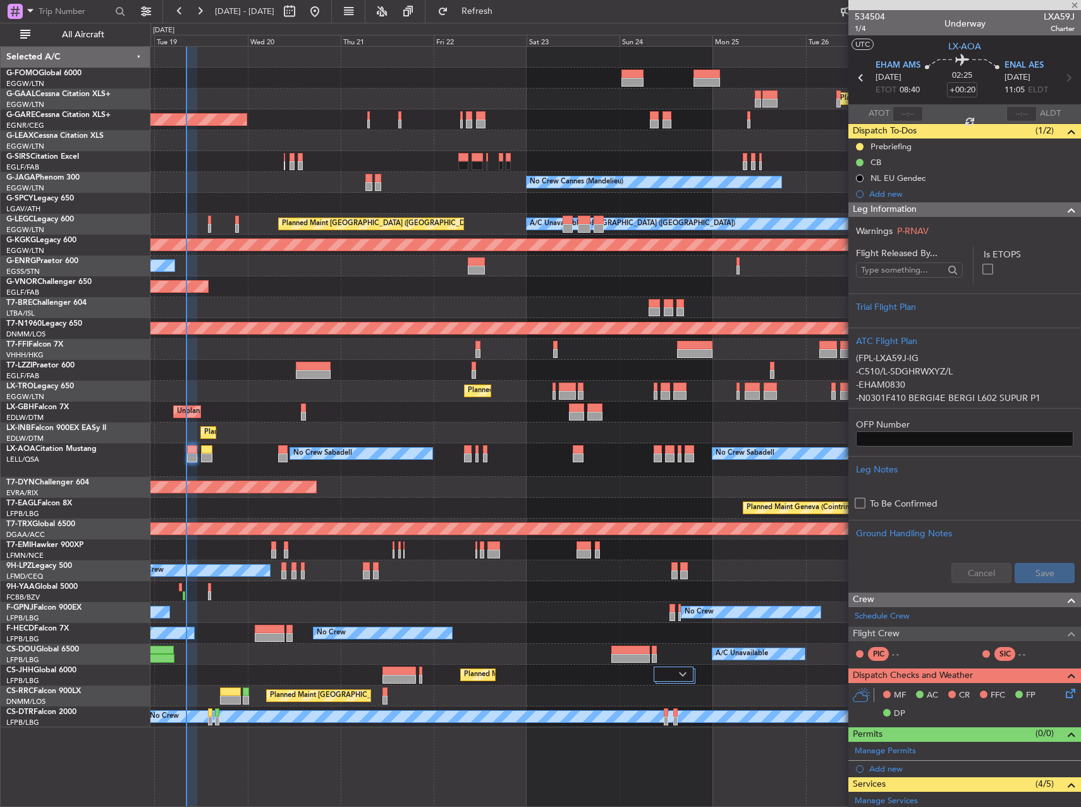
type input "+00:10"
type input "0"
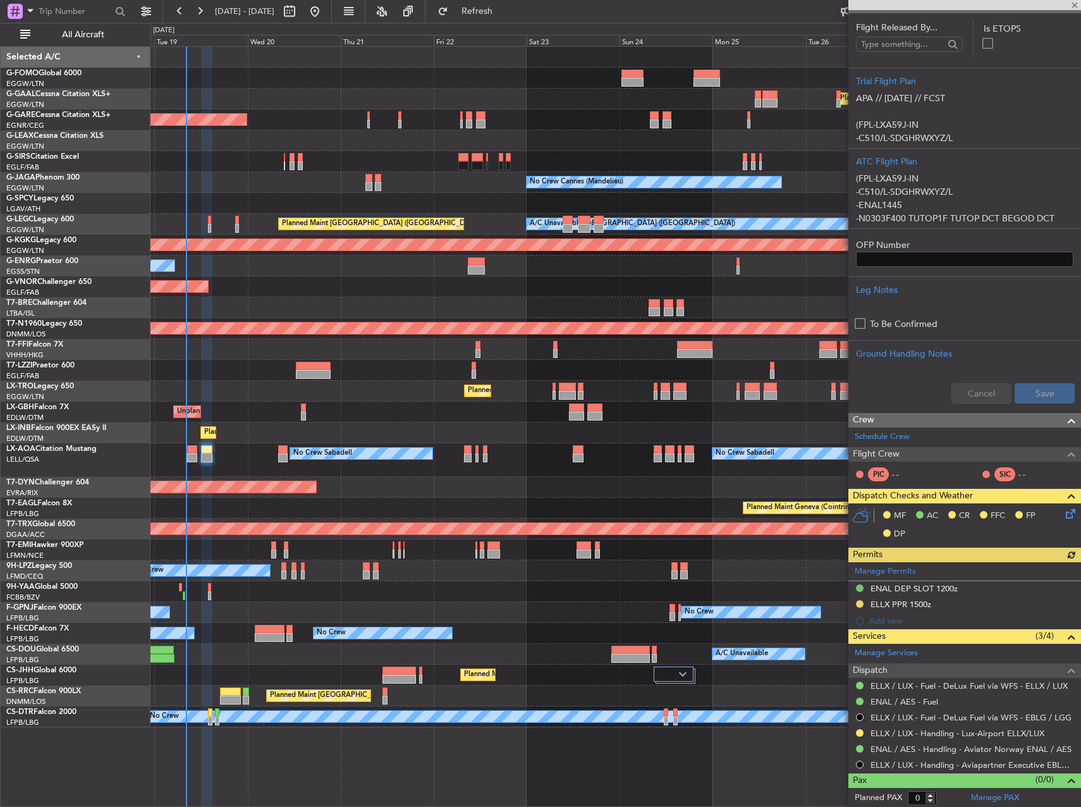
scroll to position [205, 0]
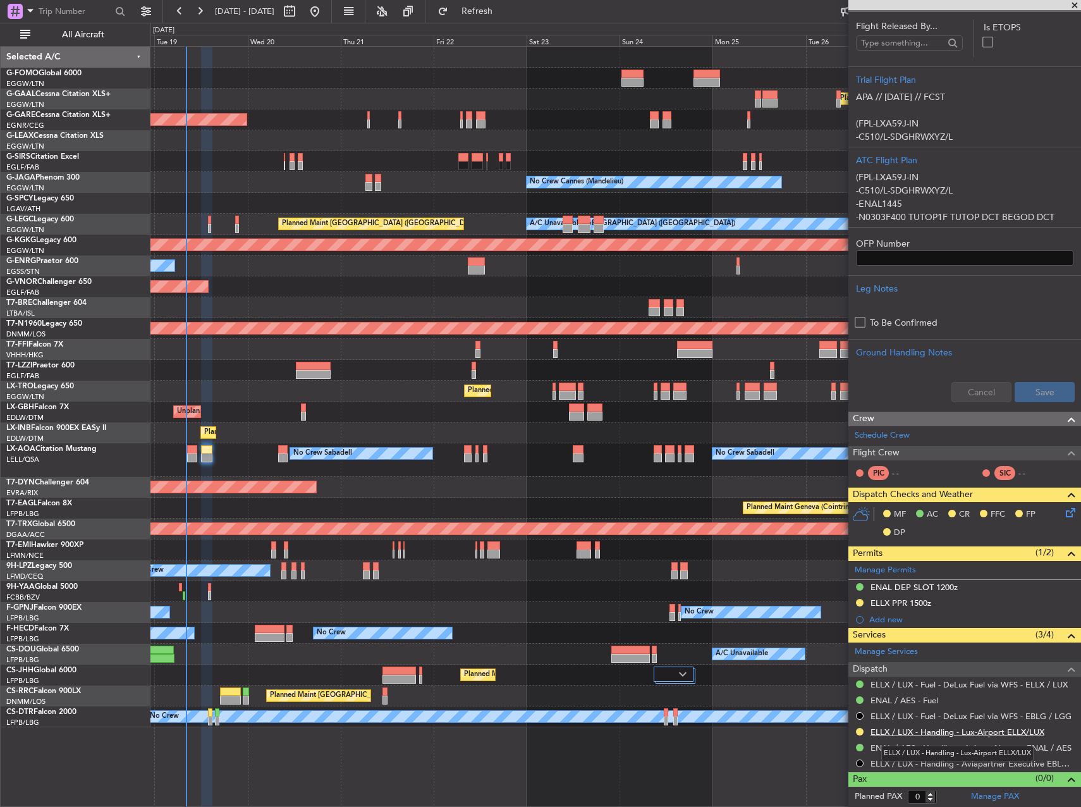
click at [908, 727] on link "ELLX / LUX - Handling - Lux-Airport ELLX/LUX" at bounding box center [958, 732] width 174 height 11
click at [413, 315] on div at bounding box center [616, 307] width 930 height 21
click at [408, 388] on div "Planned Maint [GEOGRAPHIC_DATA] ([GEOGRAPHIC_DATA])" at bounding box center [616, 391] width 930 height 21
click at [574, 512] on div "Planned Maint Geneva (Cointrin)" at bounding box center [616, 508] width 930 height 21
click at [862, 602] on button at bounding box center [860, 603] width 8 height 8
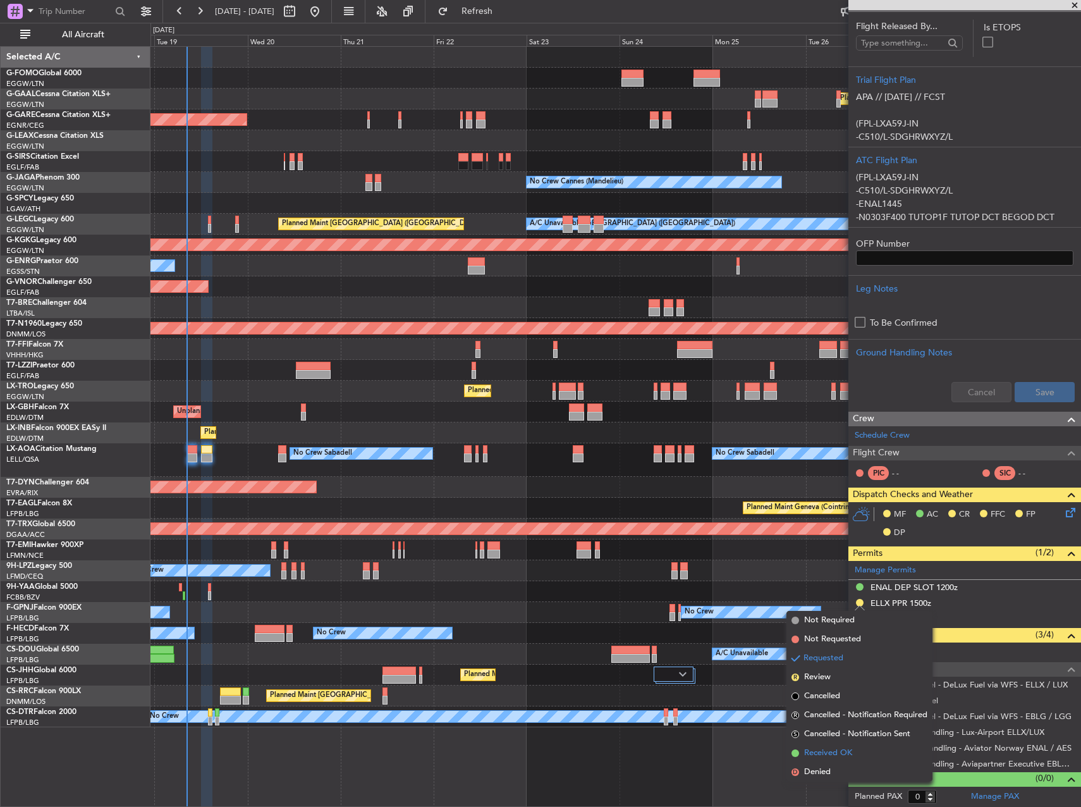
click at [829, 752] on span "Received OK" at bounding box center [828, 753] width 48 height 13
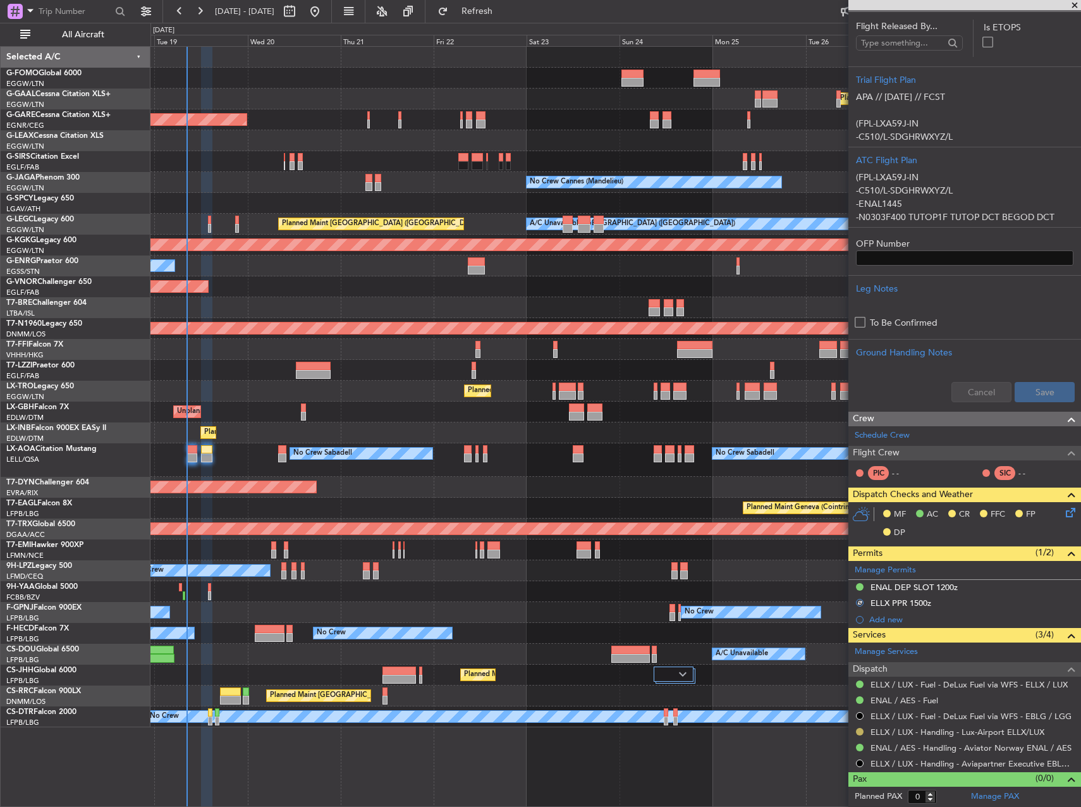
click at [860, 732] on button at bounding box center [860, 732] width 8 height 8
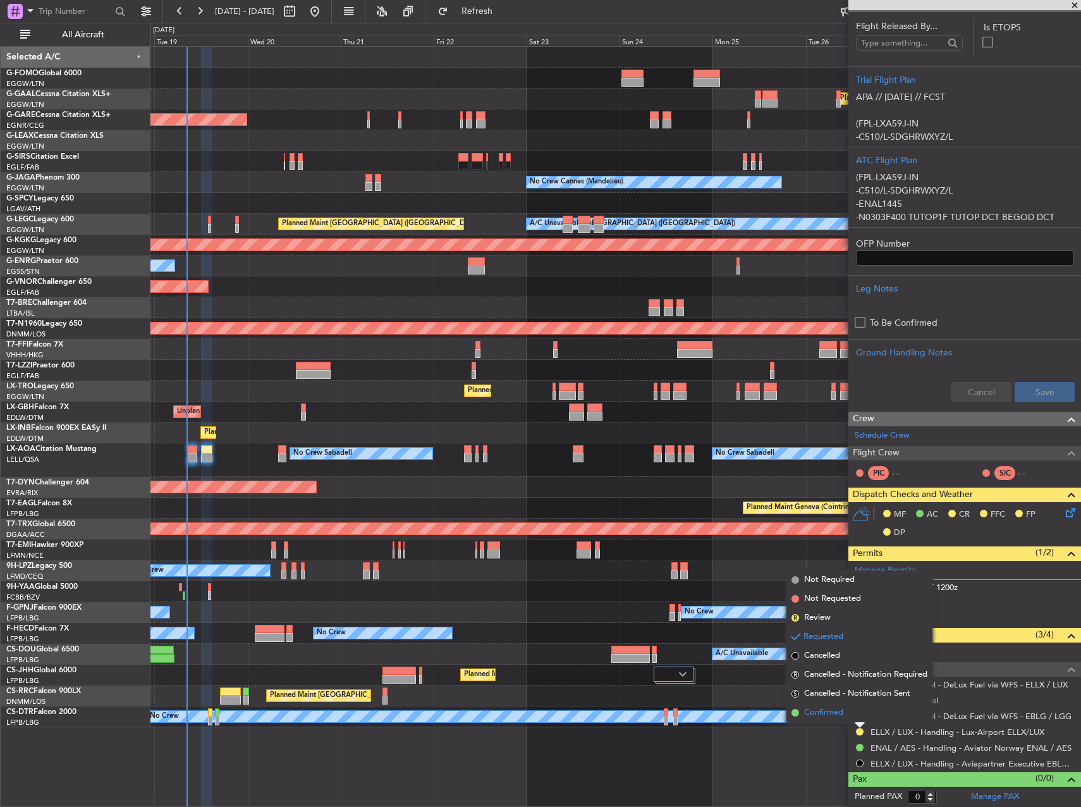
click at [851, 714] on li "Confirmed" at bounding box center [860, 712] width 146 height 19
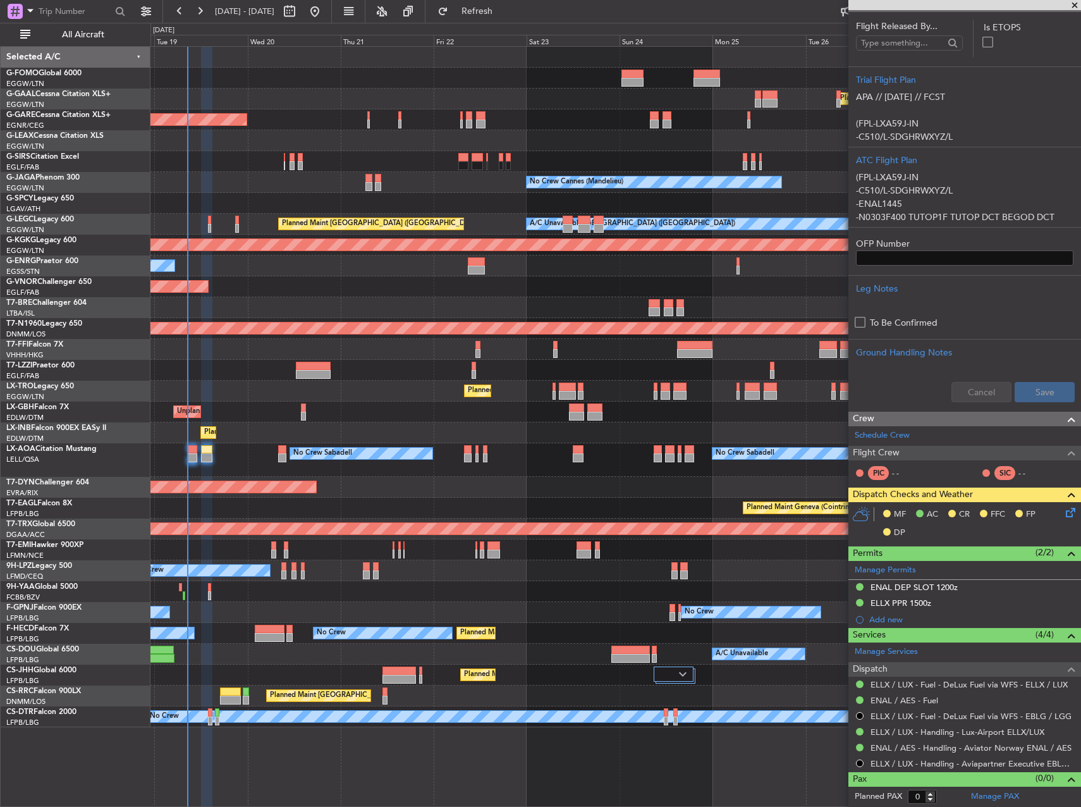
click at [447, 497] on div "Planned Maint [GEOGRAPHIC_DATA]-[GEOGRAPHIC_DATA]" at bounding box center [616, 487] width 930 height 21
click at [207, 588] on div at bounding box center [616, 591] width 930 height 21
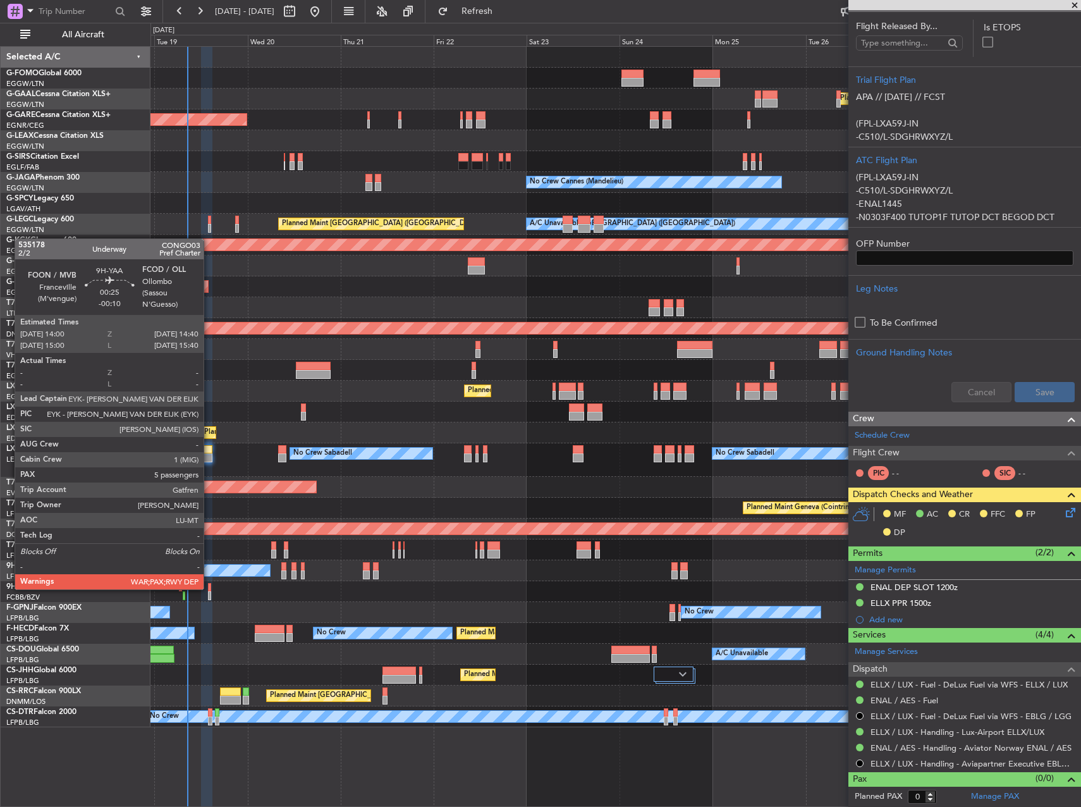
click at [209, 588] on div at bounding box center [209, 587] width 3 height 9
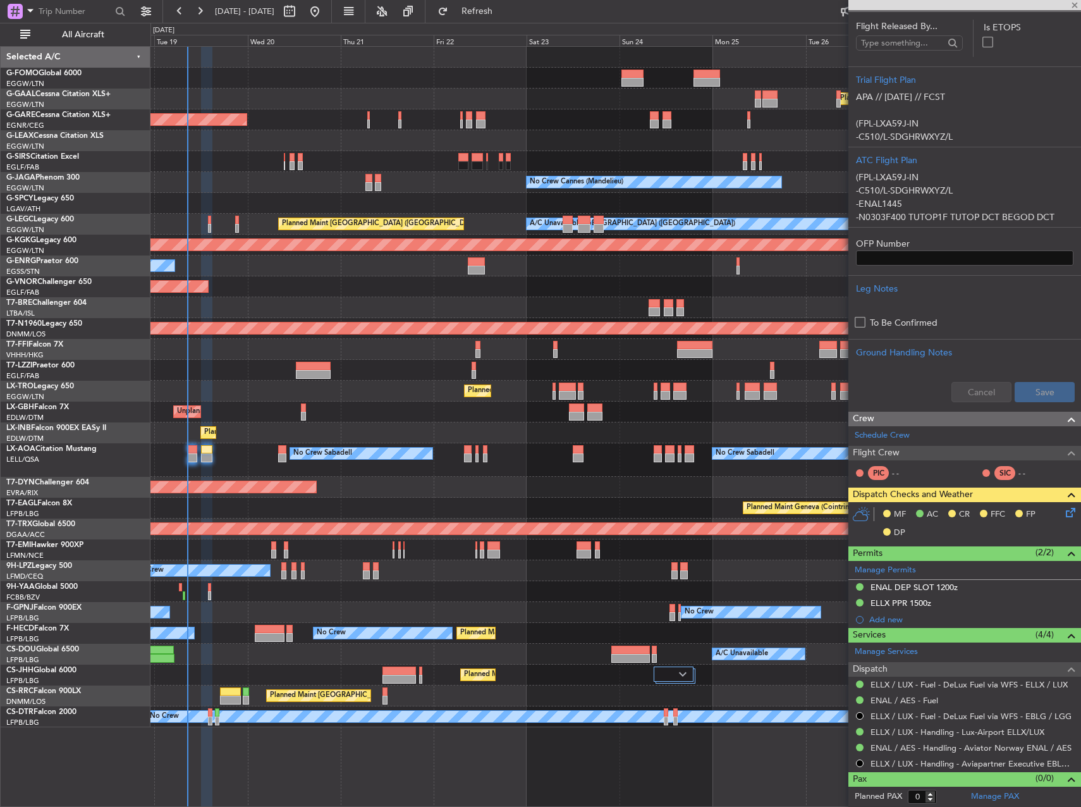
type input "-00:10"
type input "13"
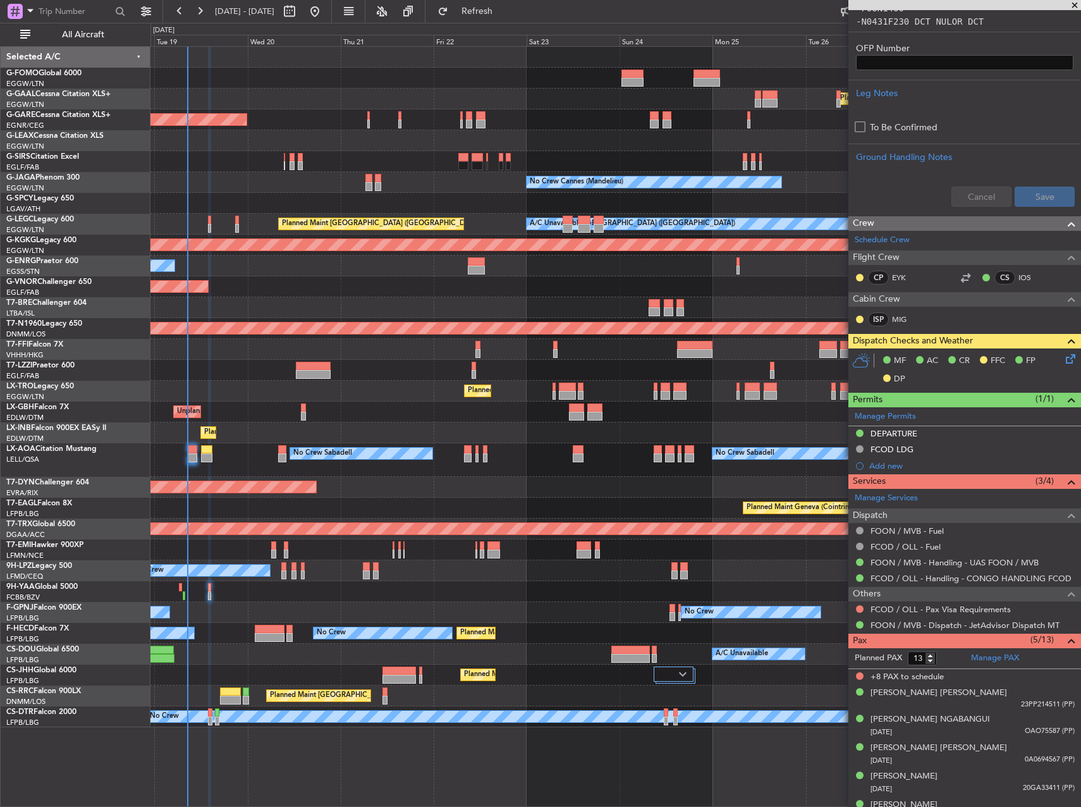
scroll to position [378, 0]
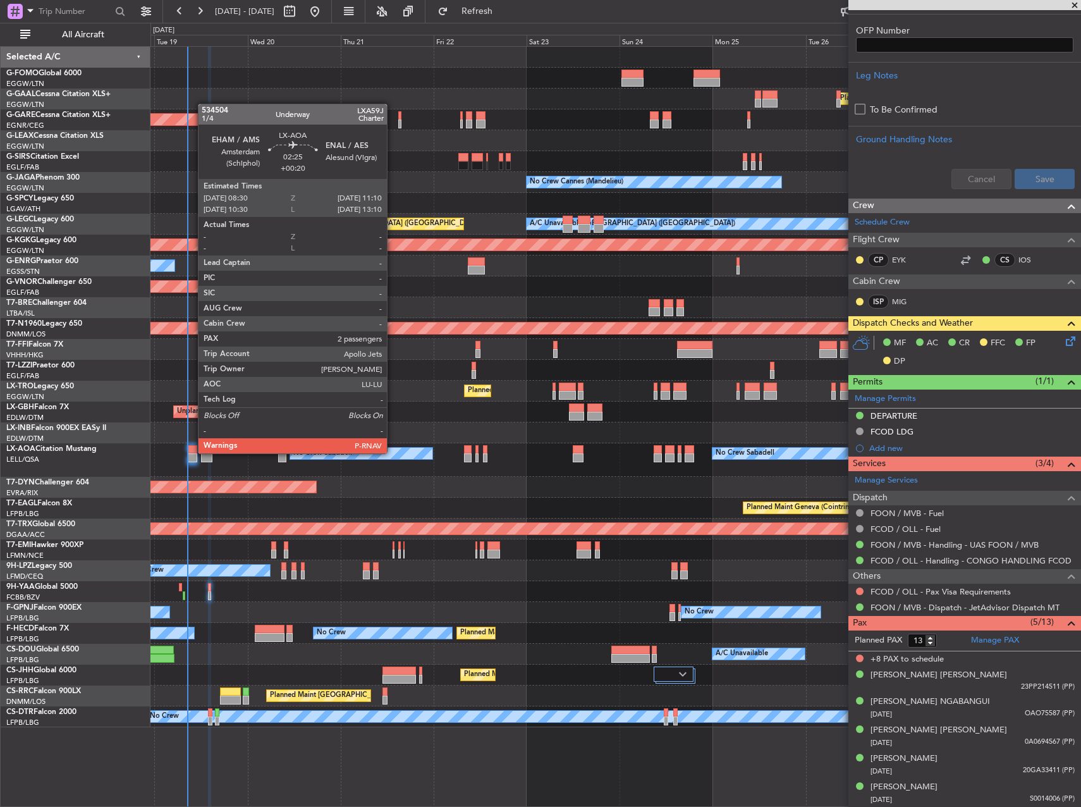
click at [192, 452] on div at bounding box center [192, 449] width 11 height 9
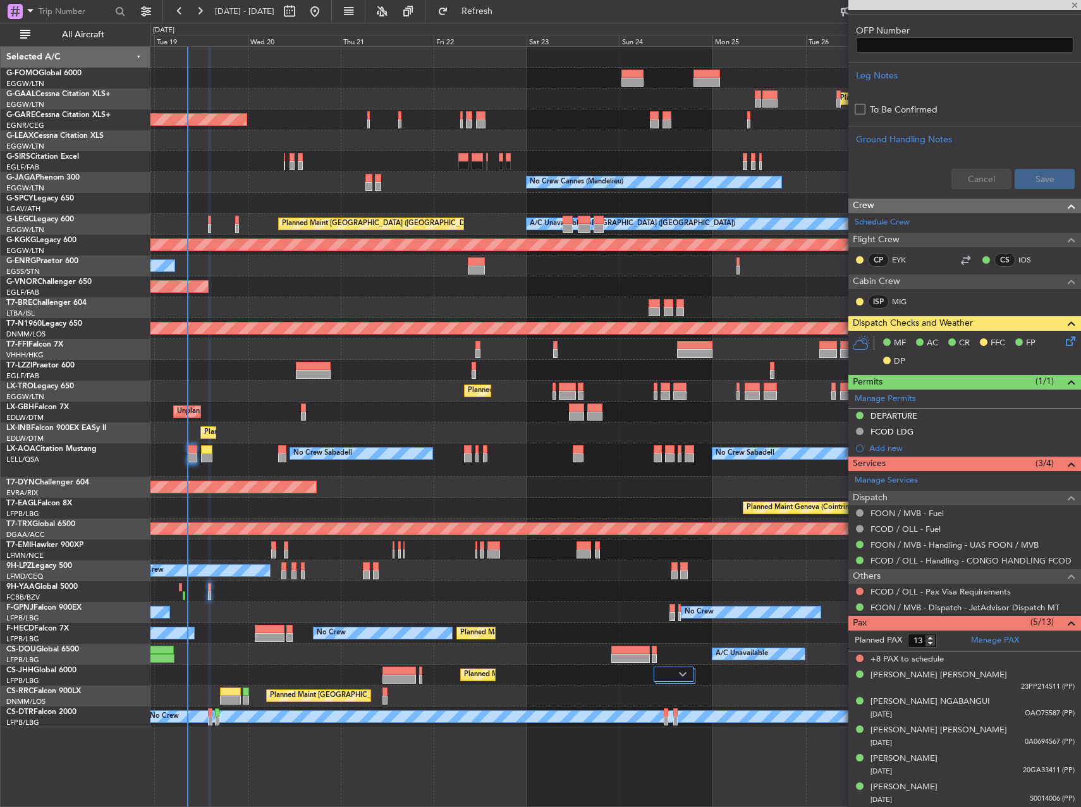
type input "+00:20"
type input "2"
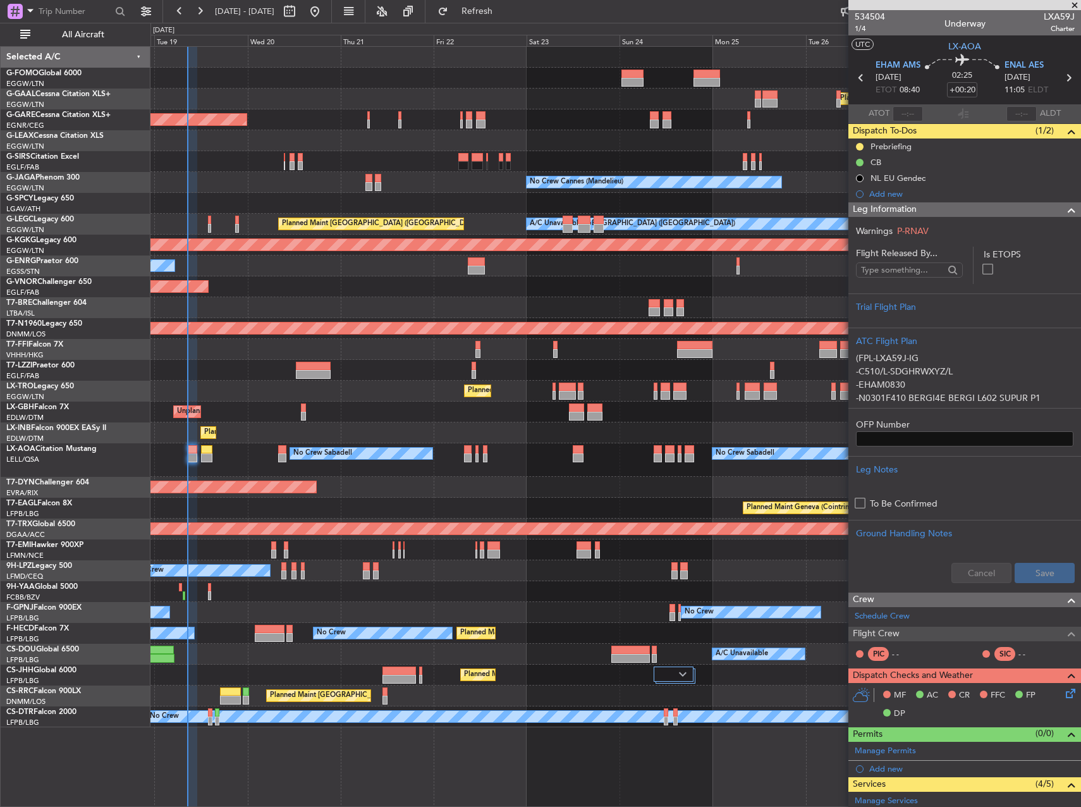
click at [599, 274] on div "Owner" at bounding box center [616, 266] width 930 height 21
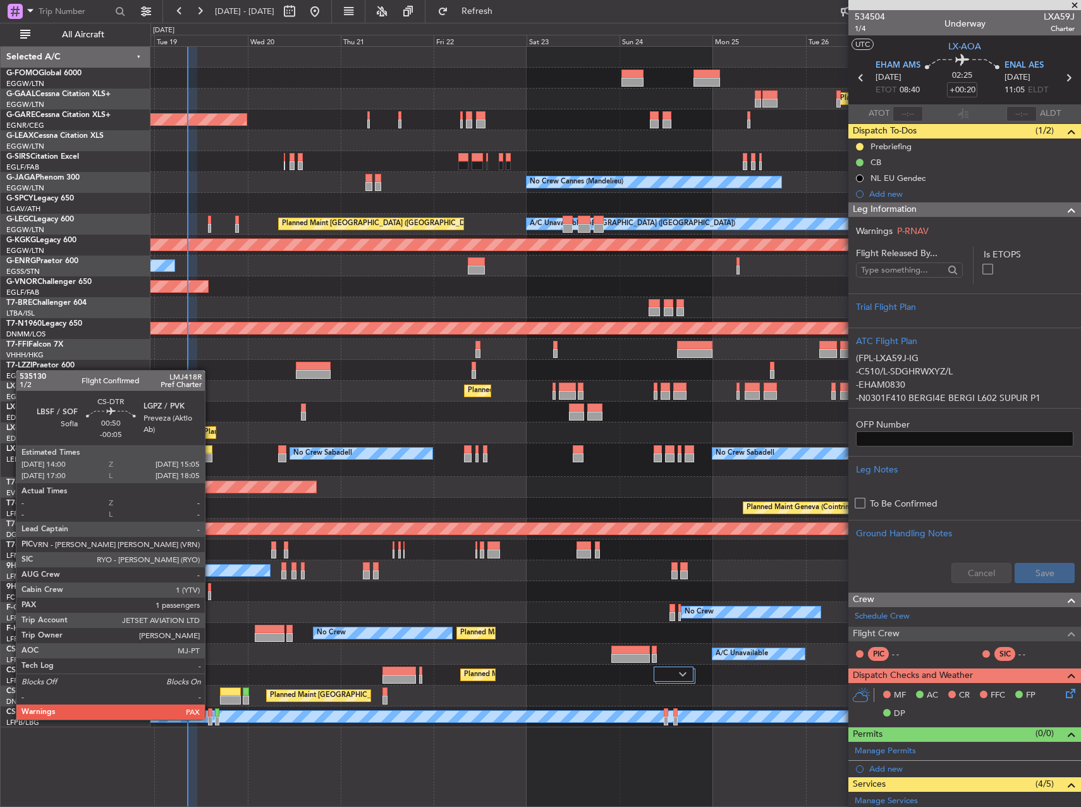
click at [211, 718] on div at bounding box center [210, 721] width 4 height 9
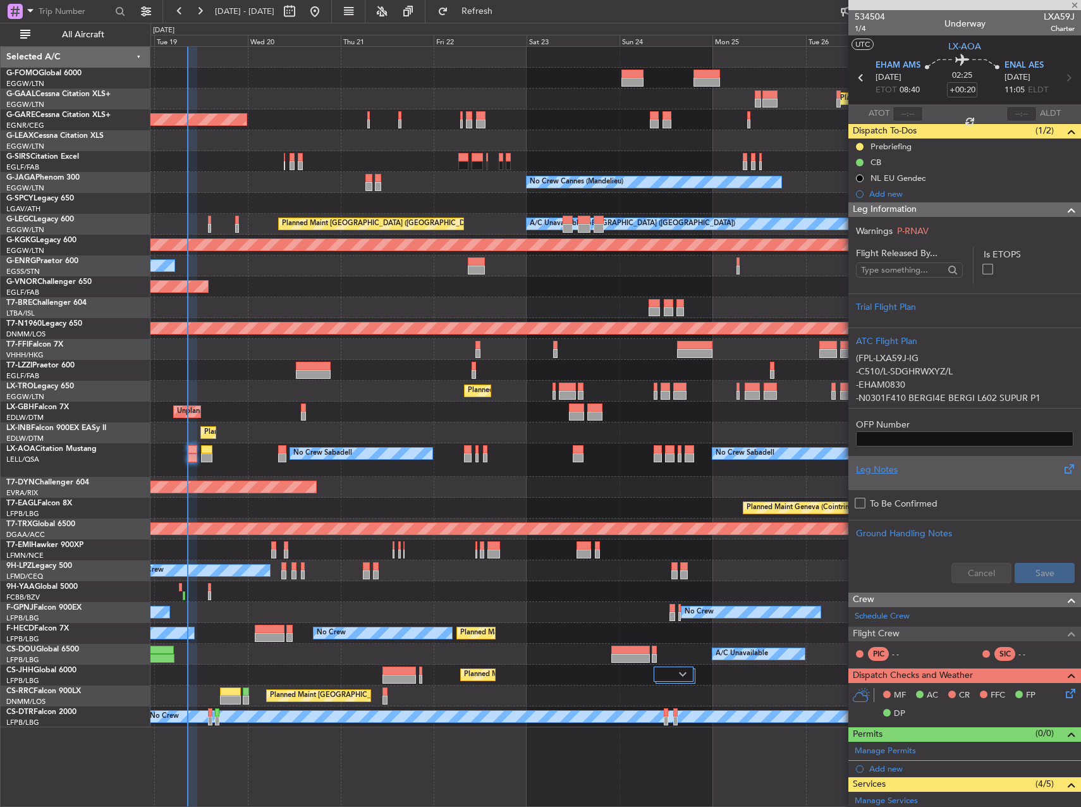
type input "-00:05"
type input "4"
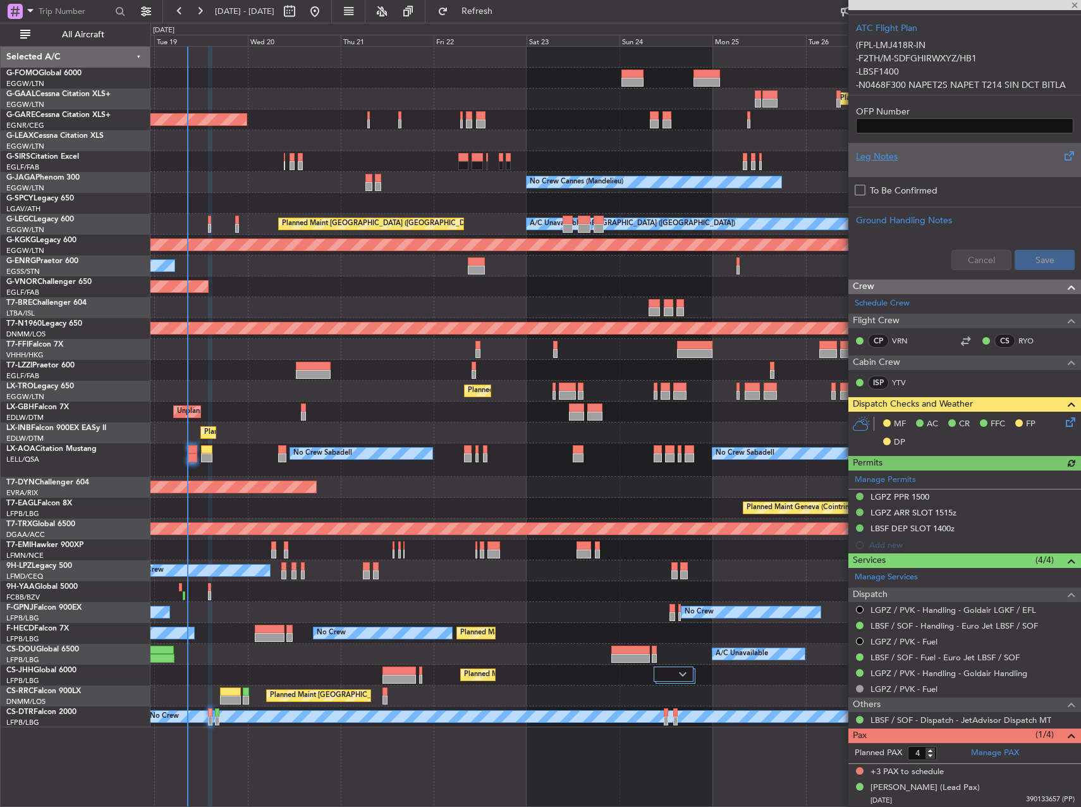
scroll to position [376, 0]
click at [504, 10] on span "Refresh" at bounding box center [477, 11] width 53 height 9
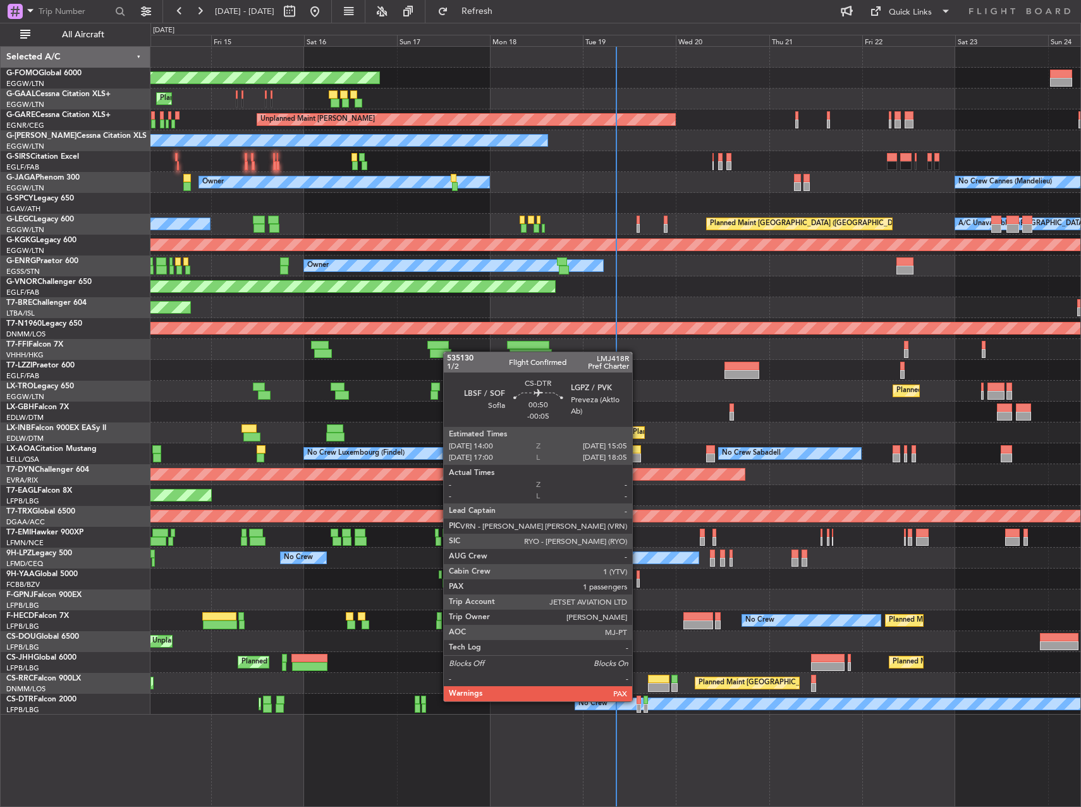
click at [638, 700] on div at bounding box center [639, 700] width 4 height 9
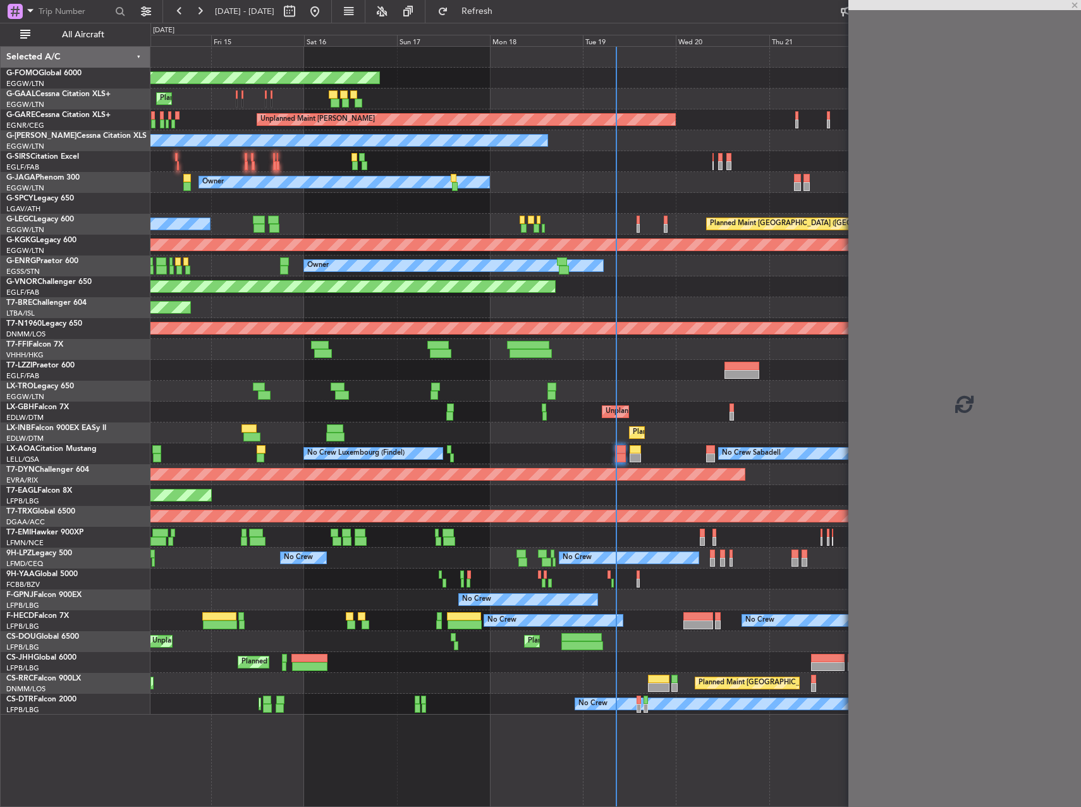
click at [515, 355] on div "Planned Maint Windsor Locks ([PERSON_NAME] Intl) Planned Maint Planned [GEOGRAP…" at bounding box center [616, 381] width 930 height 668
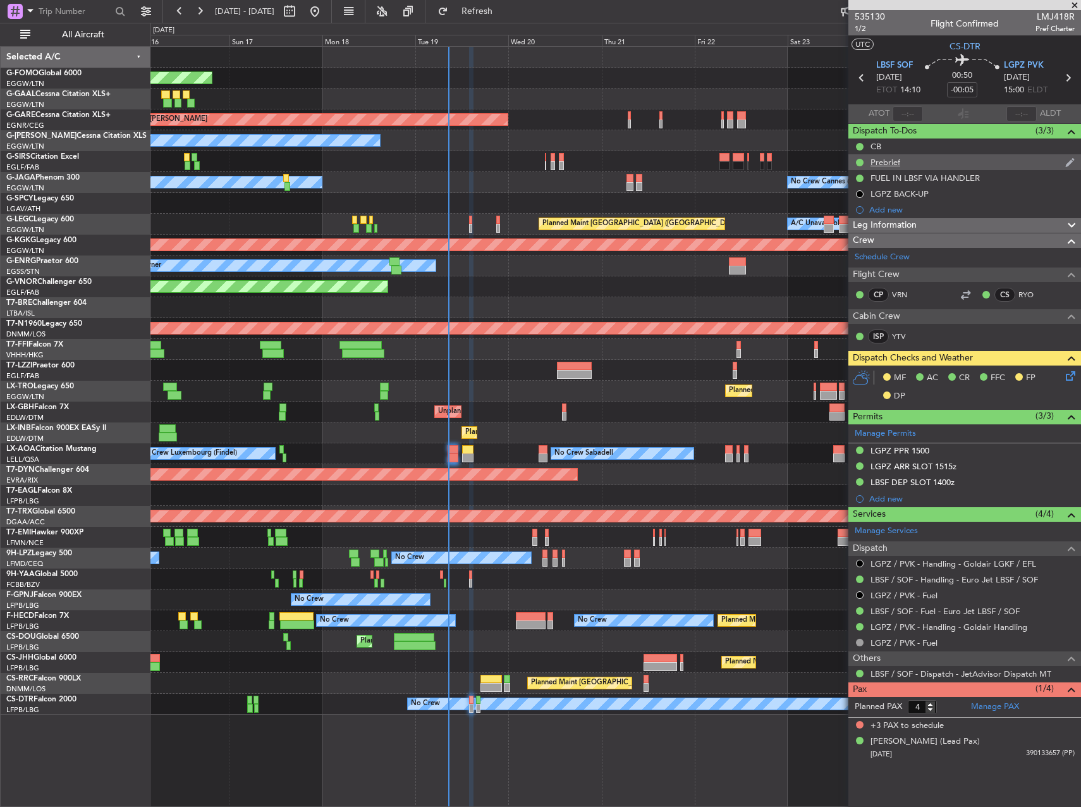
click at [904, 161] on div "Prebrief" at bounding box center [965, 162] width 233 height 16
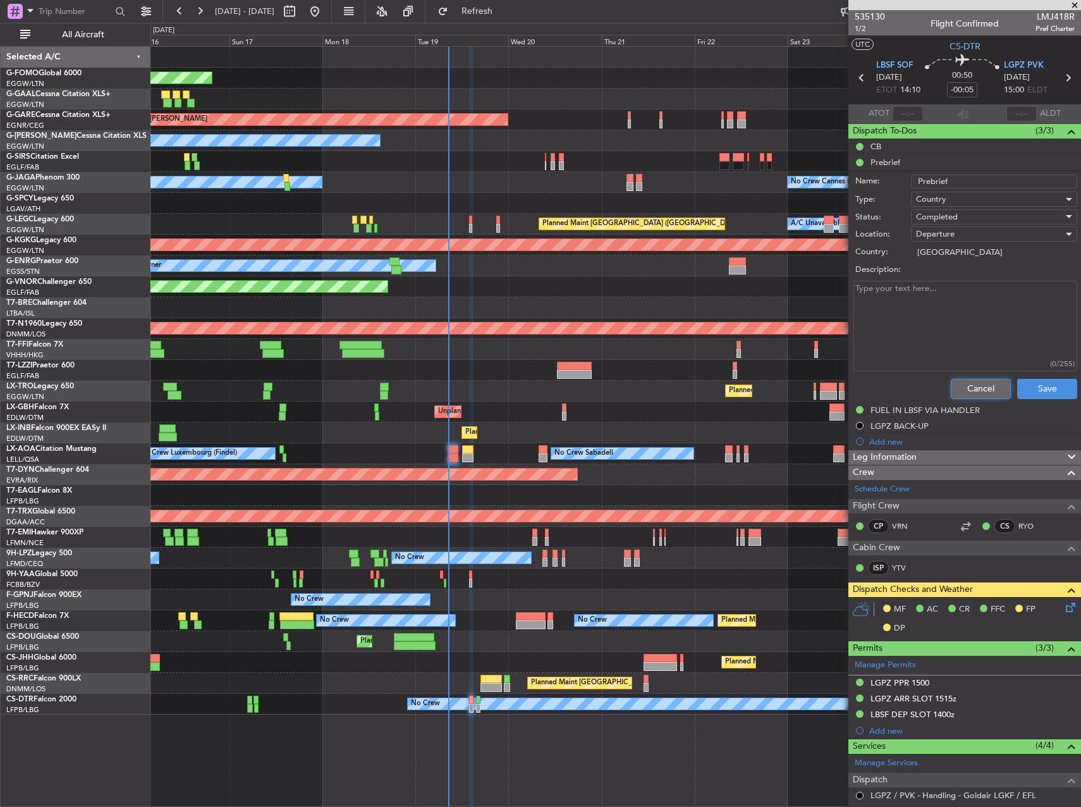
click at [973, 388] on button "Cancel" at bounding box center [981, 389] width 60 height 20
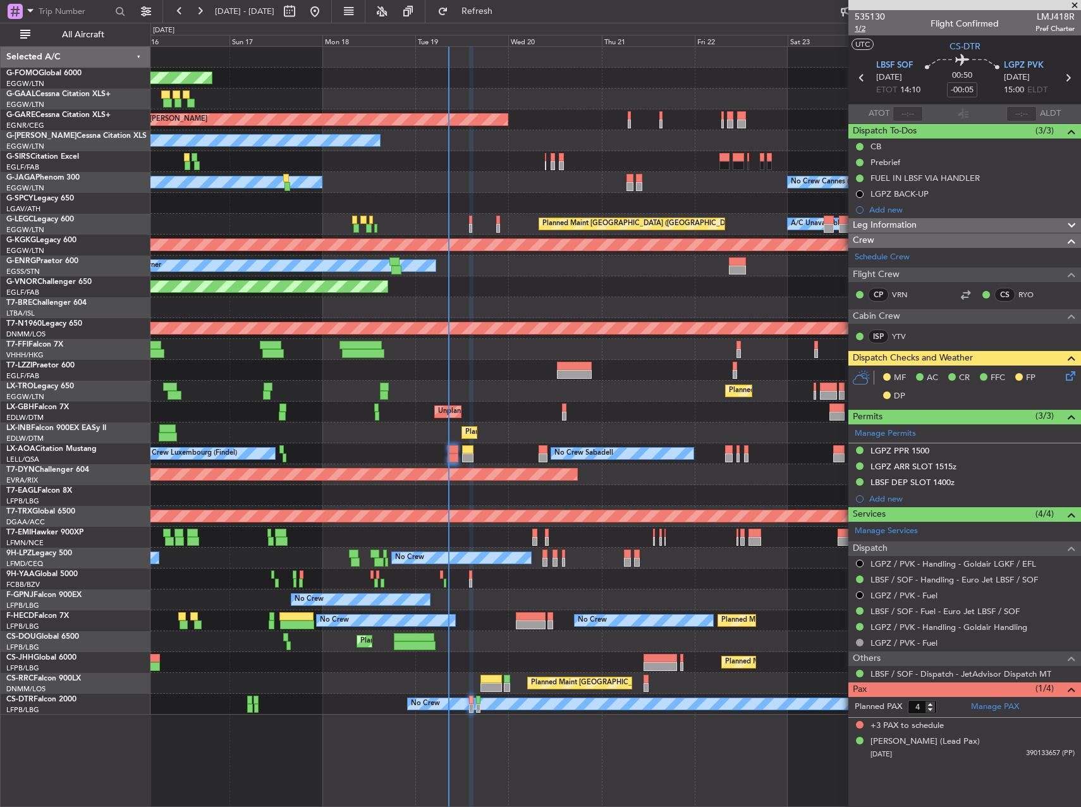
click at [858, 23] on span "1/2" at bounding box center [870, 28] width 30 height 11
click at [504, 12] on span "Refresh" at bounding box center [477, 11] width 53 height 9
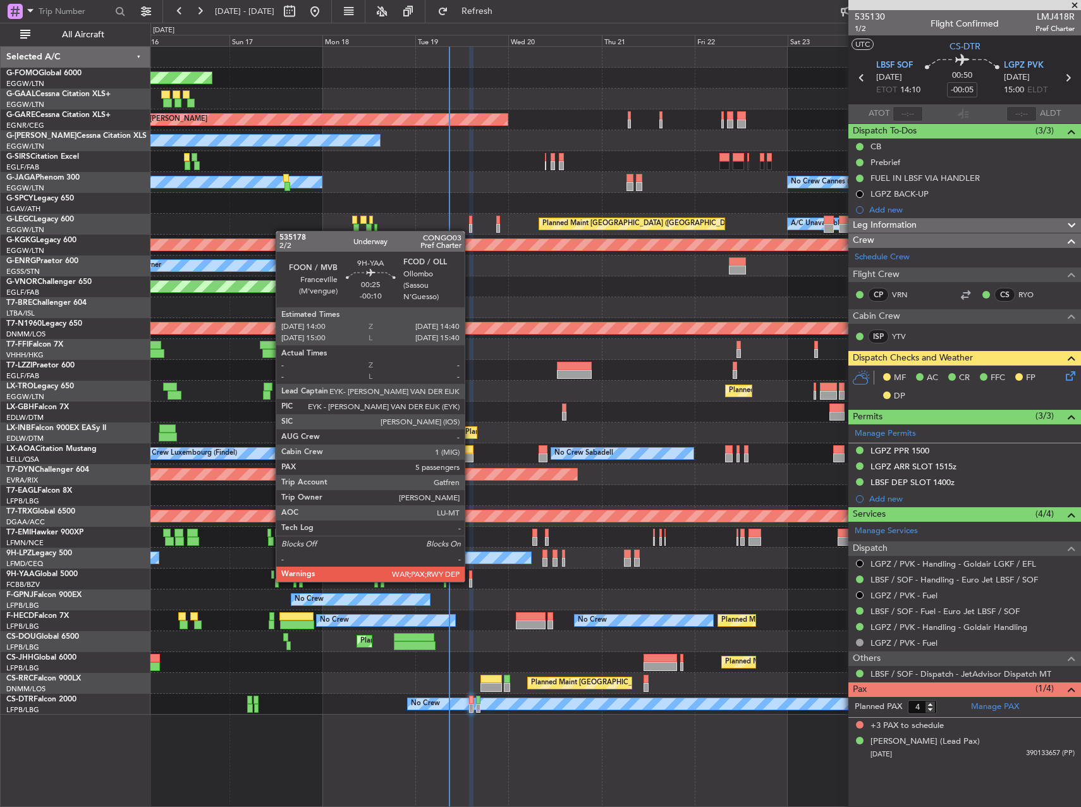
click at [471, 581] on div at bounding box center [470, 583] width 3 height 9
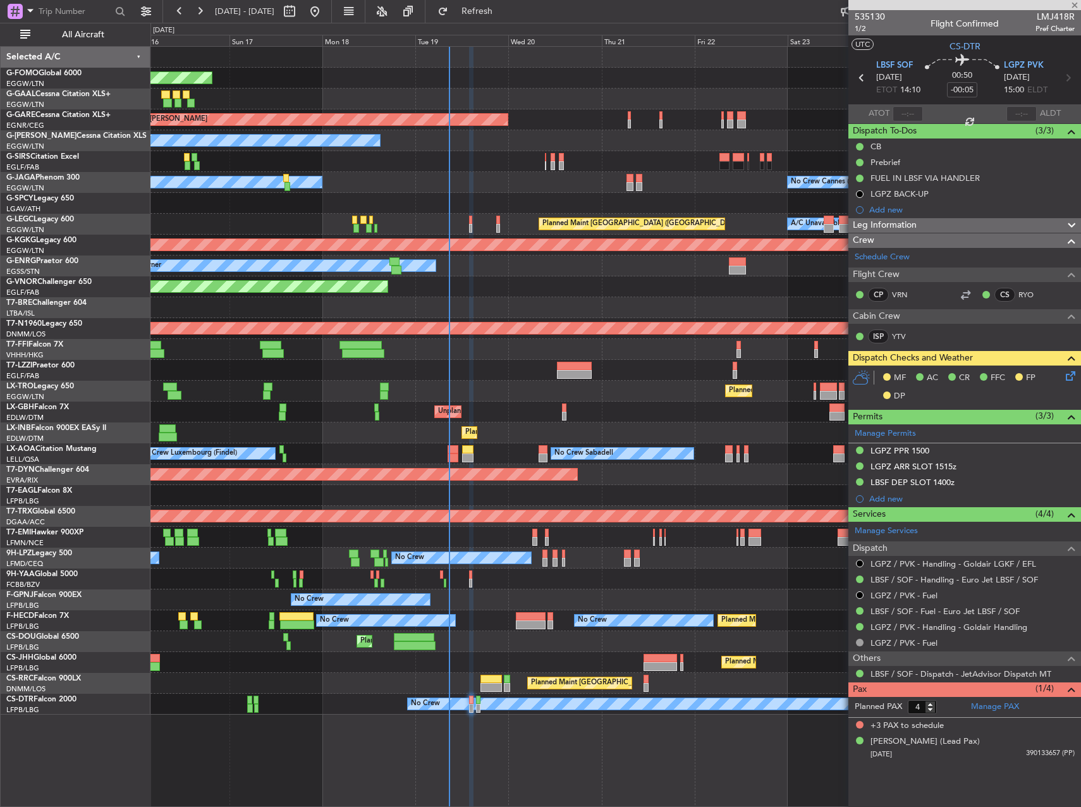
type input "-00:10"
type input "13"
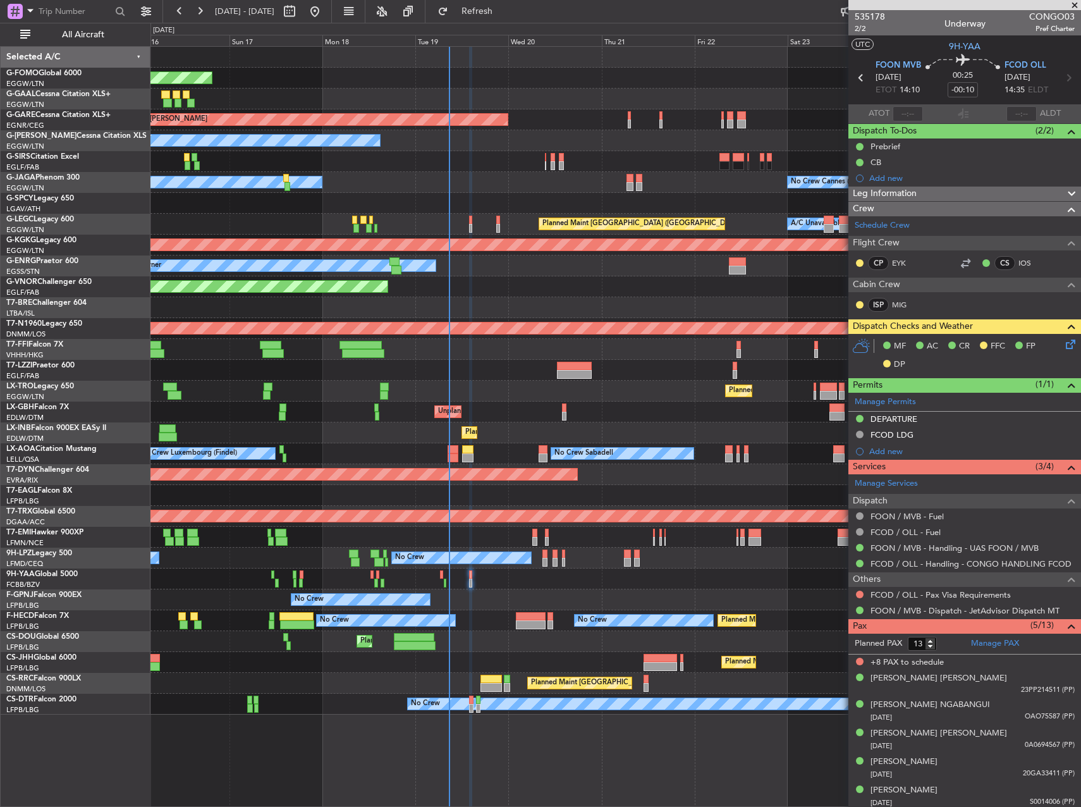
click at [515, 263] on div "Owner Planned Maint London (Stansted)" at bounding box center [616, 266] width 930 height 21
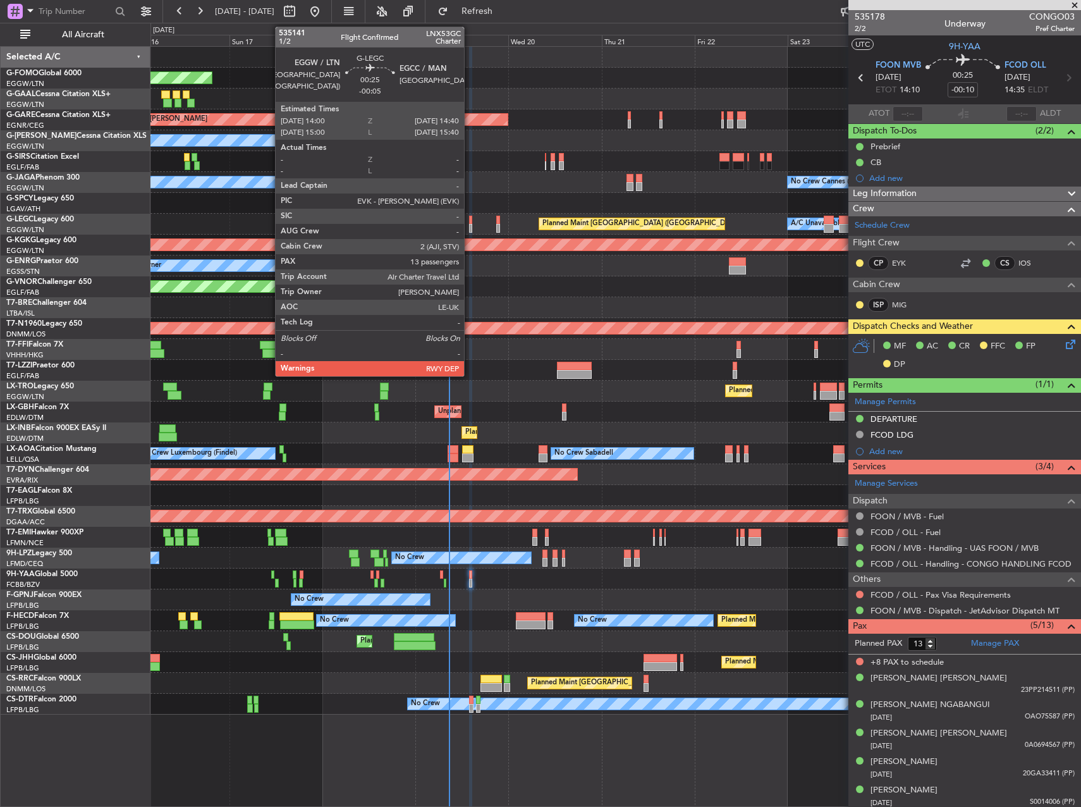
click at [470, 220] on div at bounding box center [470, 220] width 3 height 9
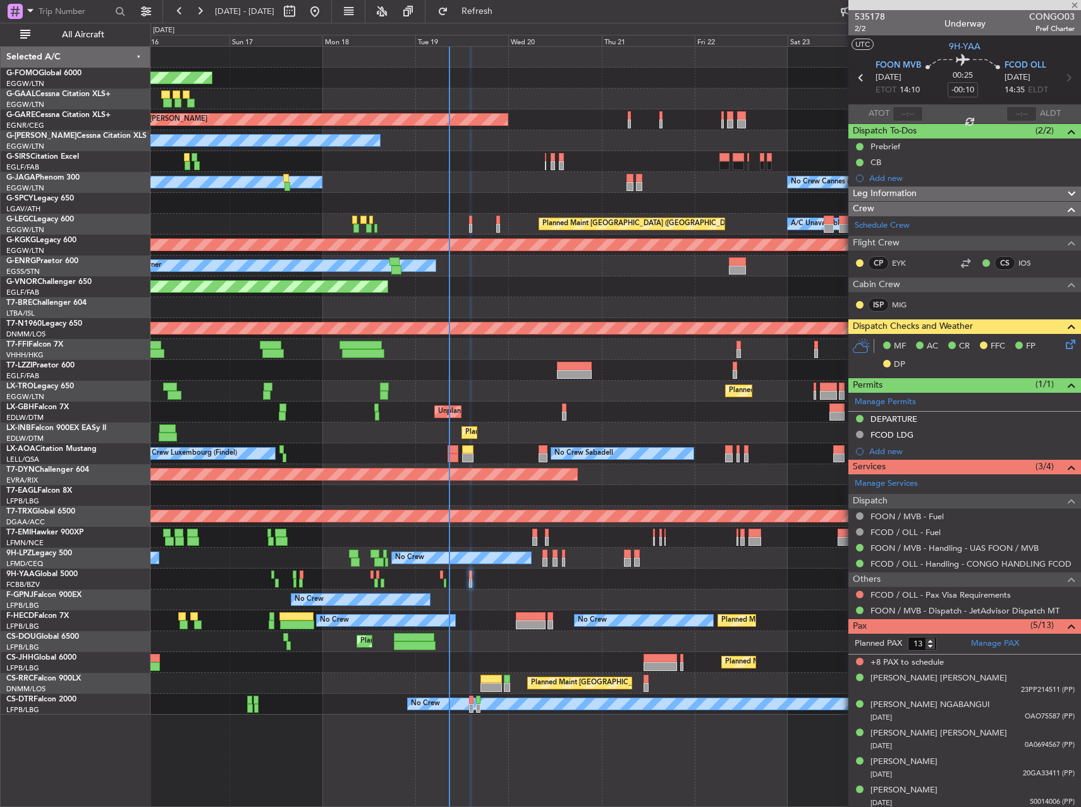
type input "-00:05"
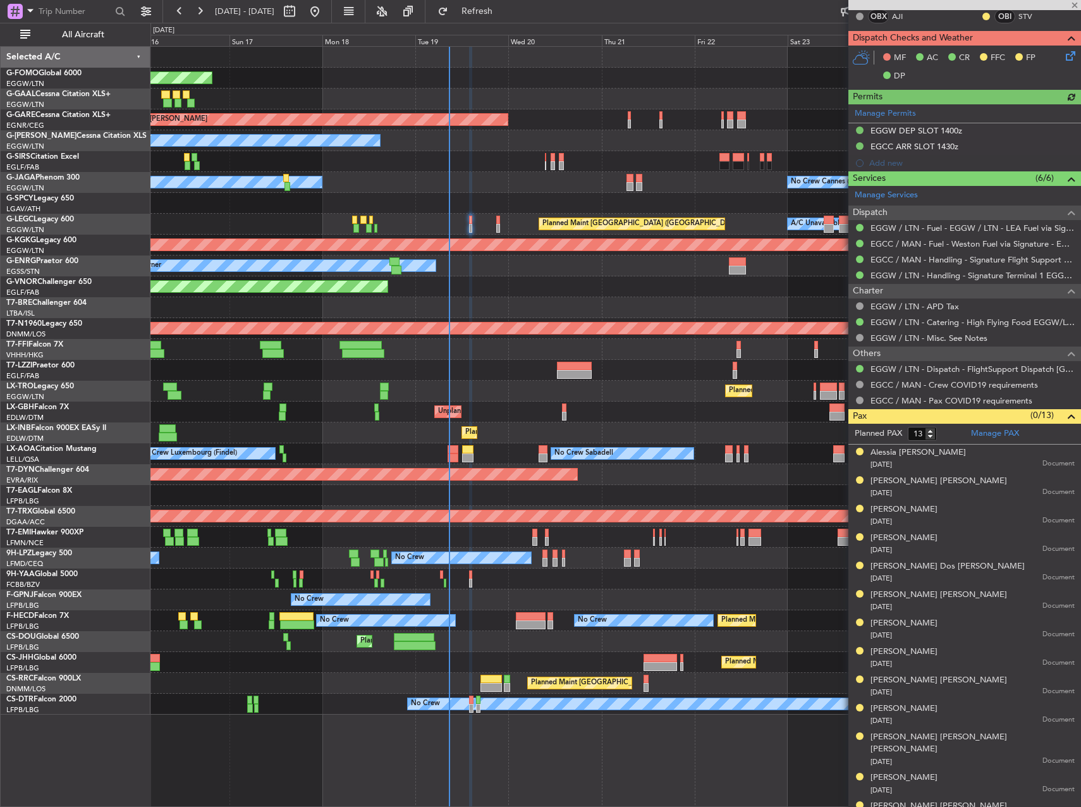
scroll to position [276, 0]
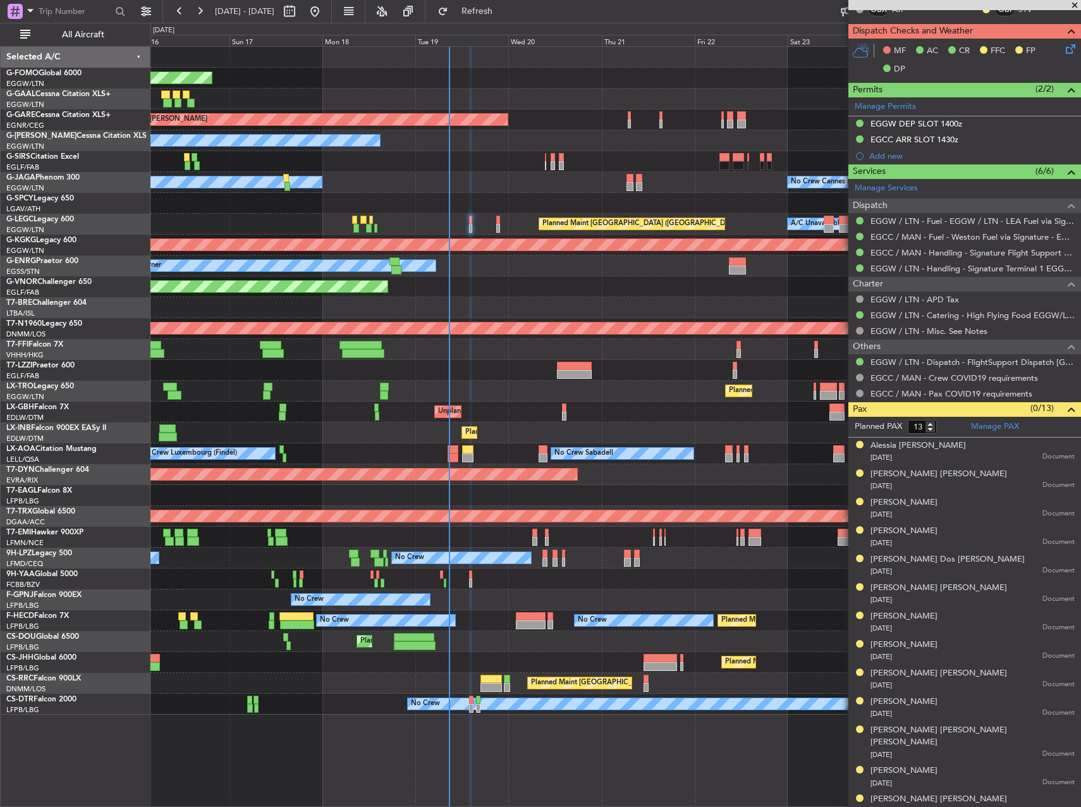
click at [544, 781] on div "Planned Maint Windsor Locks (Bradley Intl) Planned Maint Planned Maint Dusseldo…" at bounding box center [616, 426] width 931 height 761
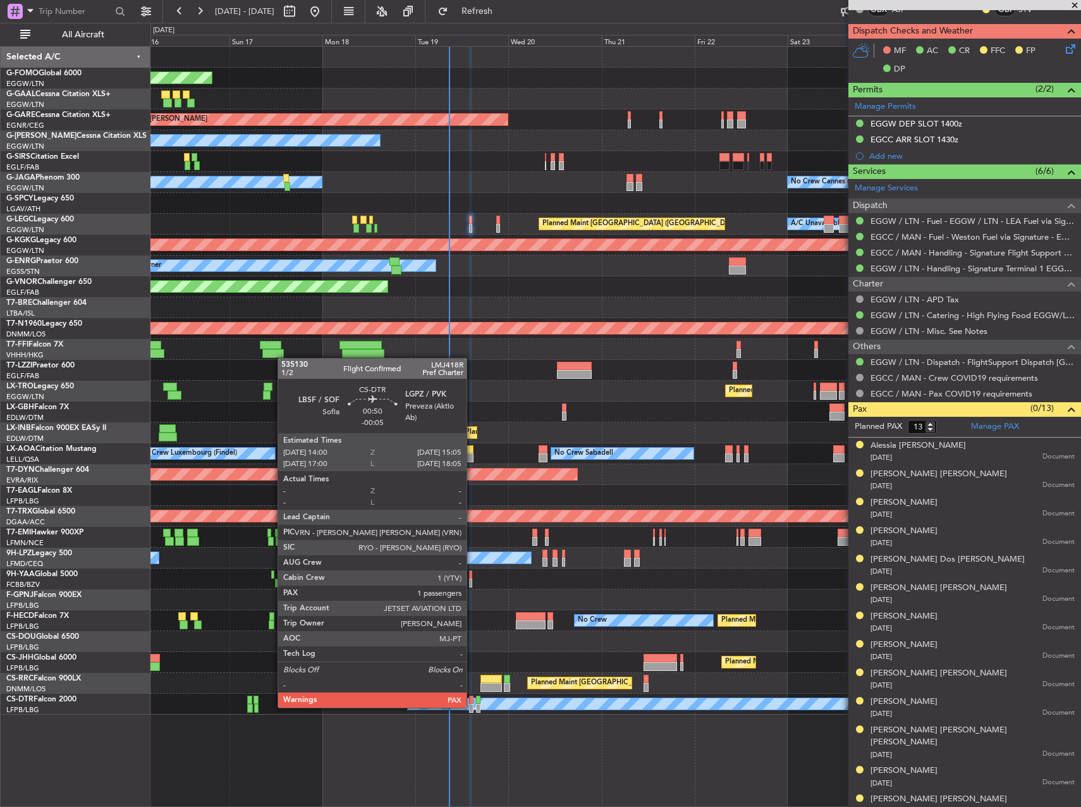
click at [472, 706] on div at bounding box center [471, 708] width 4 height 9
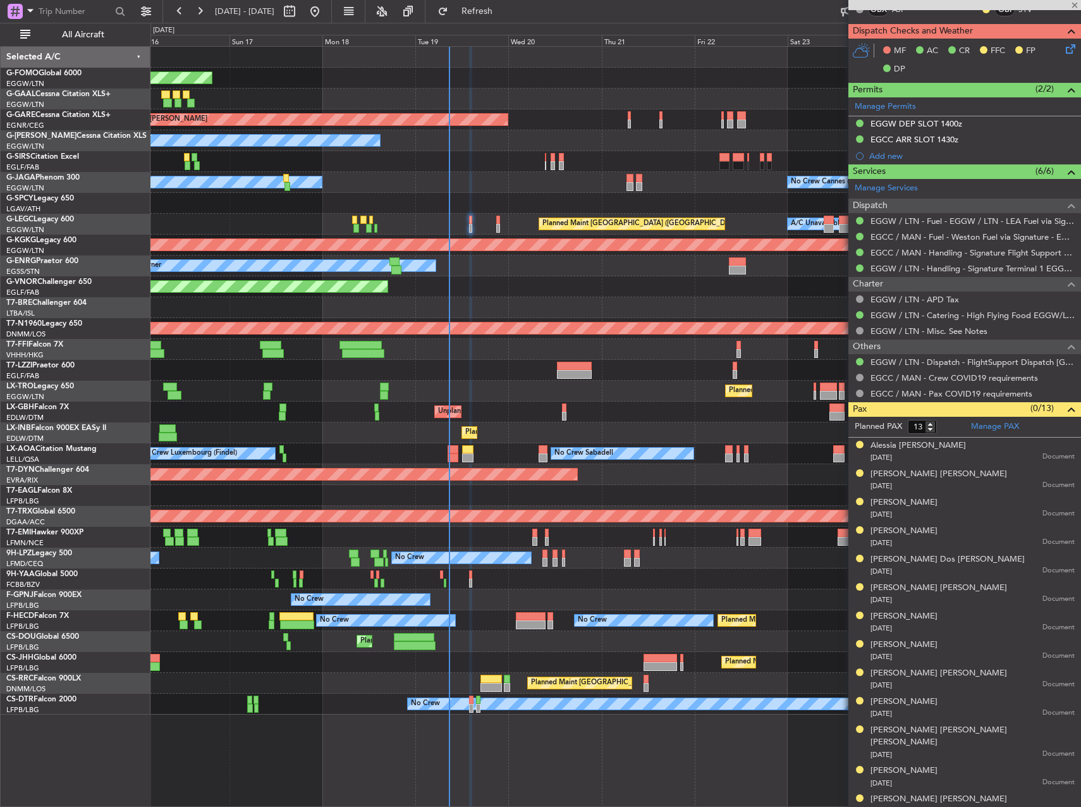
type input "4"
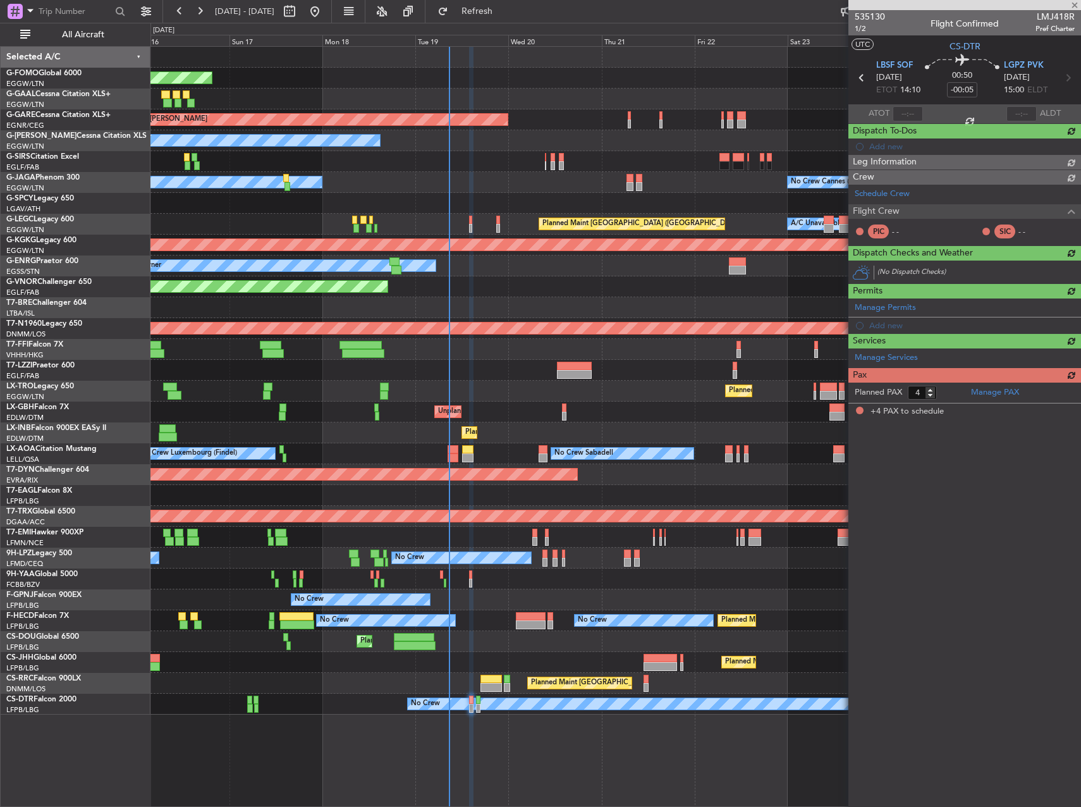
scroll to position [0, 0]
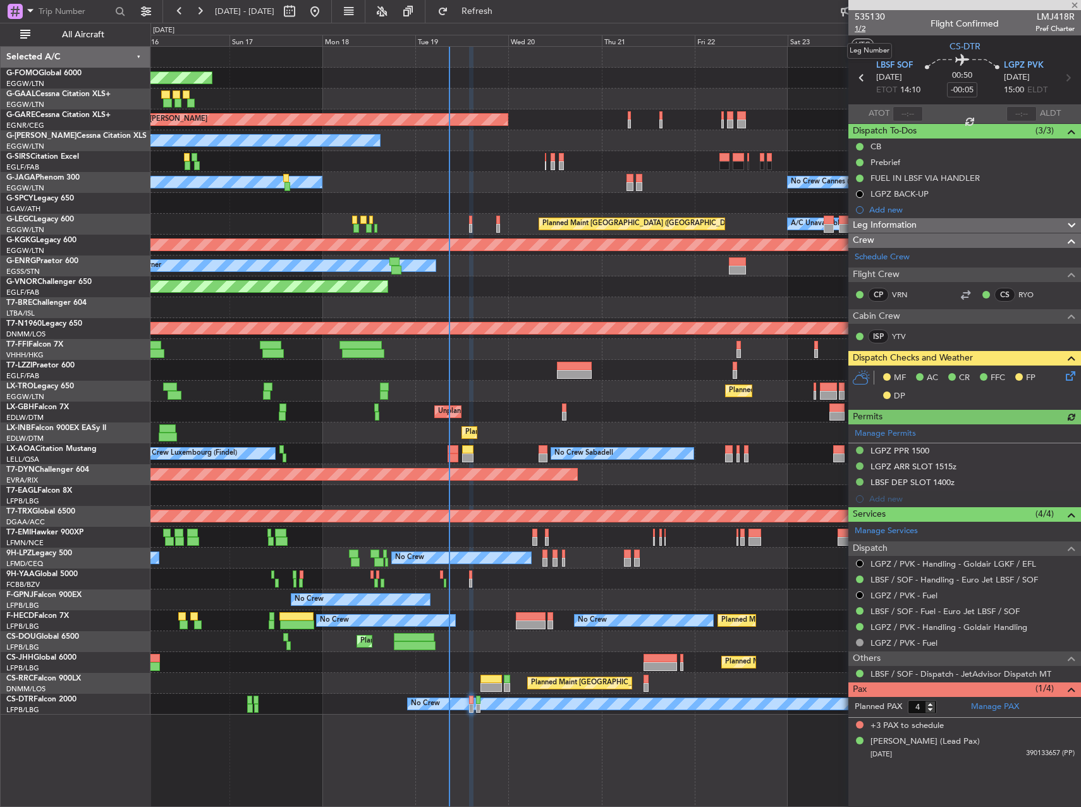
click at [866, 32] on span "1/2" at bounding box center [870, 28] width 30 height 11
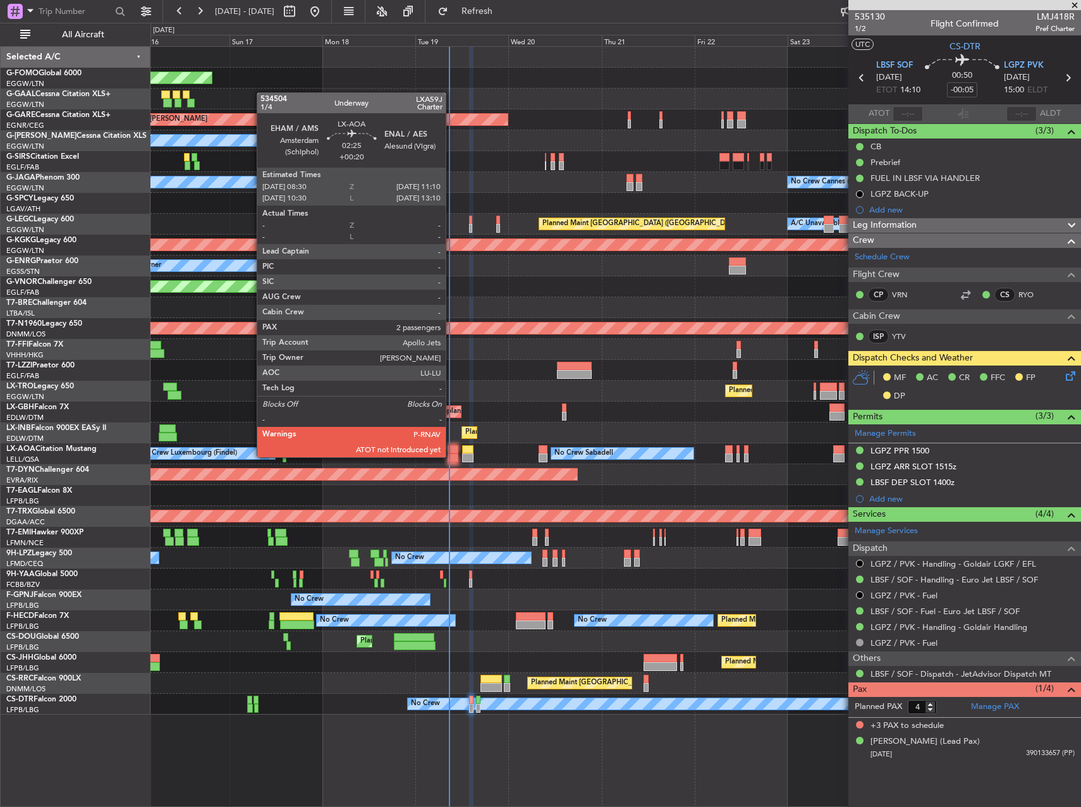
click at [452, 456] on div at bounding box center [453, 457] width 11 height 9
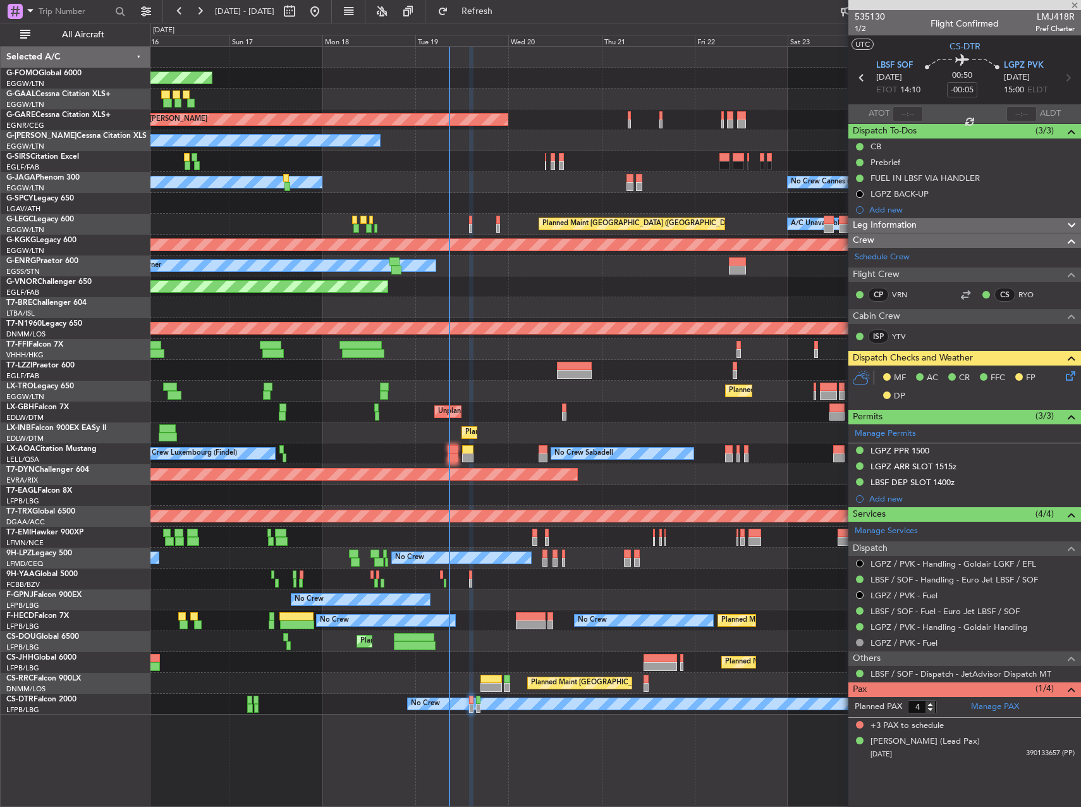
type input "+00:20"
type input "2"
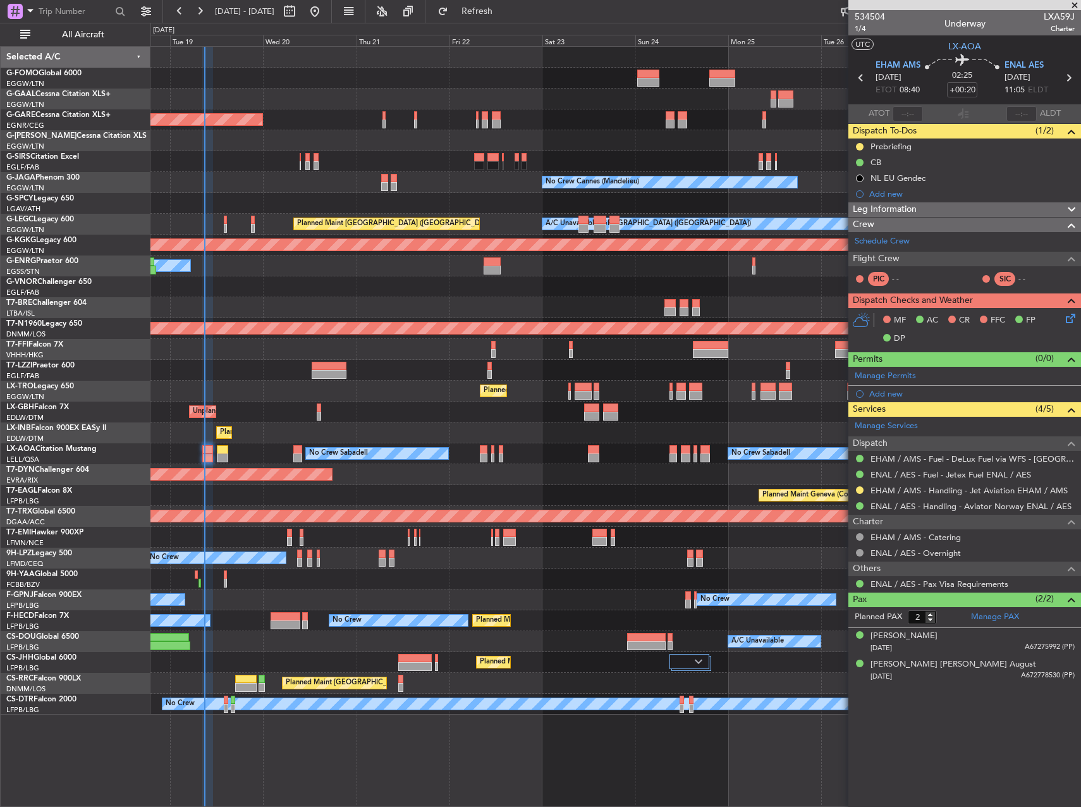
click at [452, 316] on div "Planned Maint Windsor Locks (Bradley Intl) Planned Maint Dusseldorf Unplanned M…" at bounding box center [616, 381] width 930 height 668
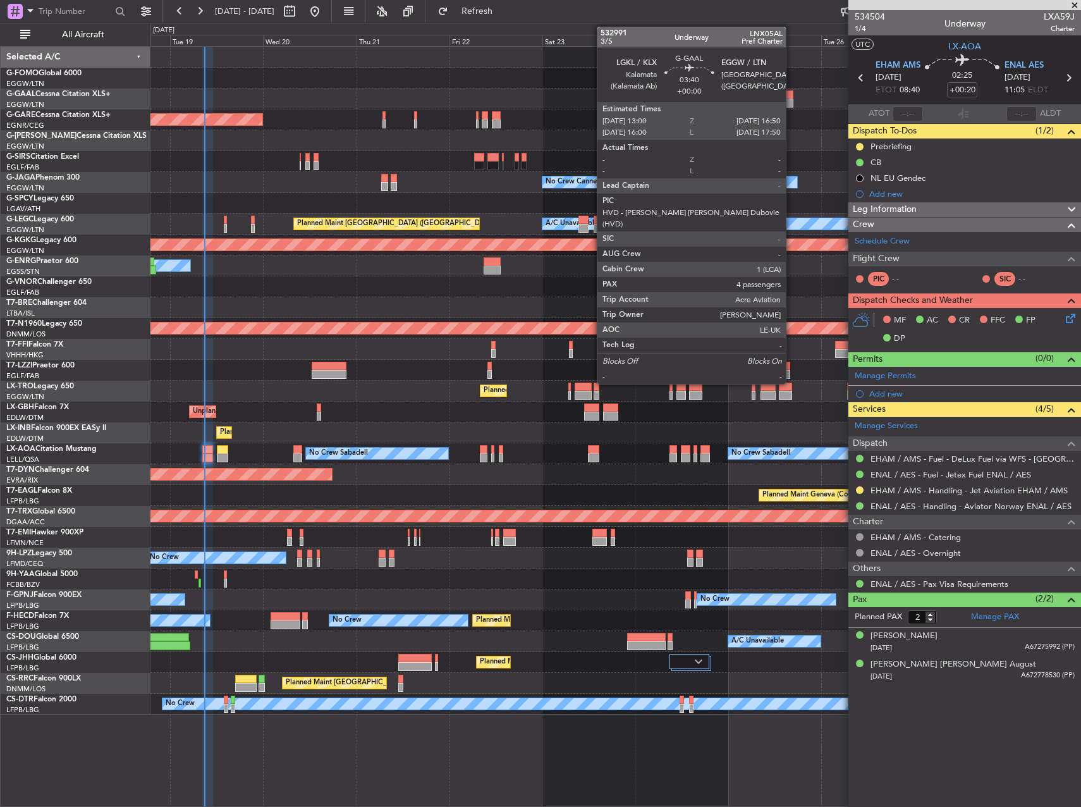
click at [792, 99] on div at bounding box center [786, 103] width 15 height 9
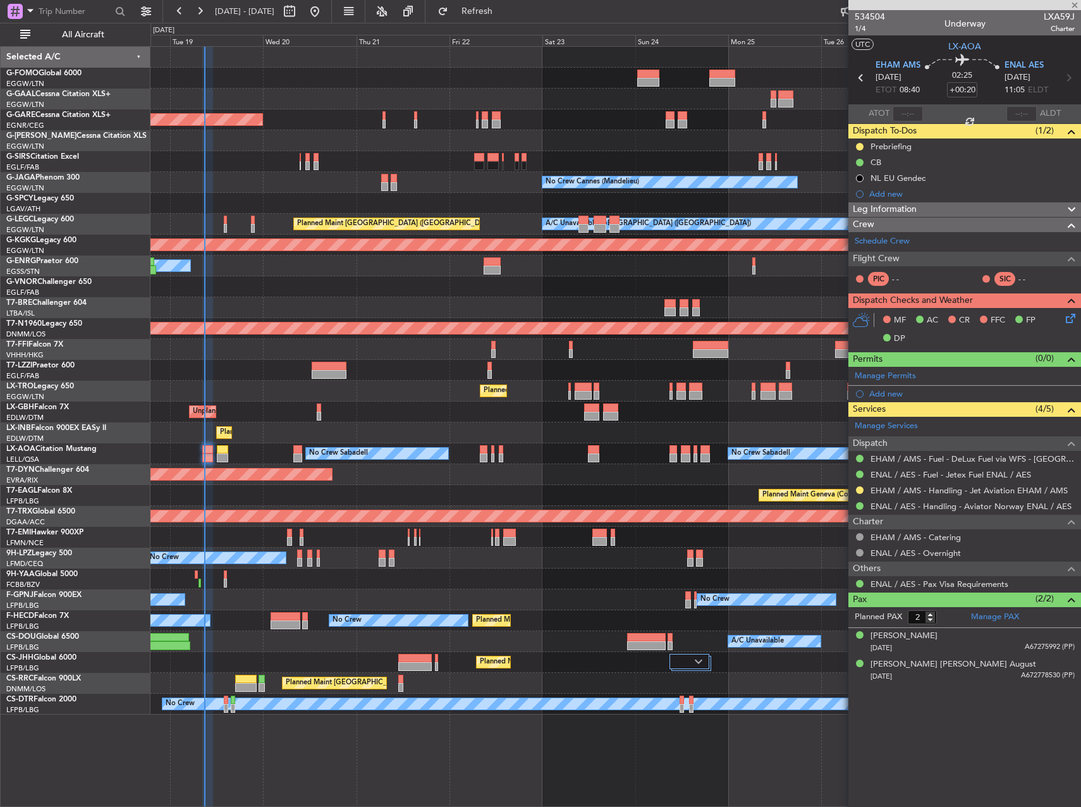
type input "4"
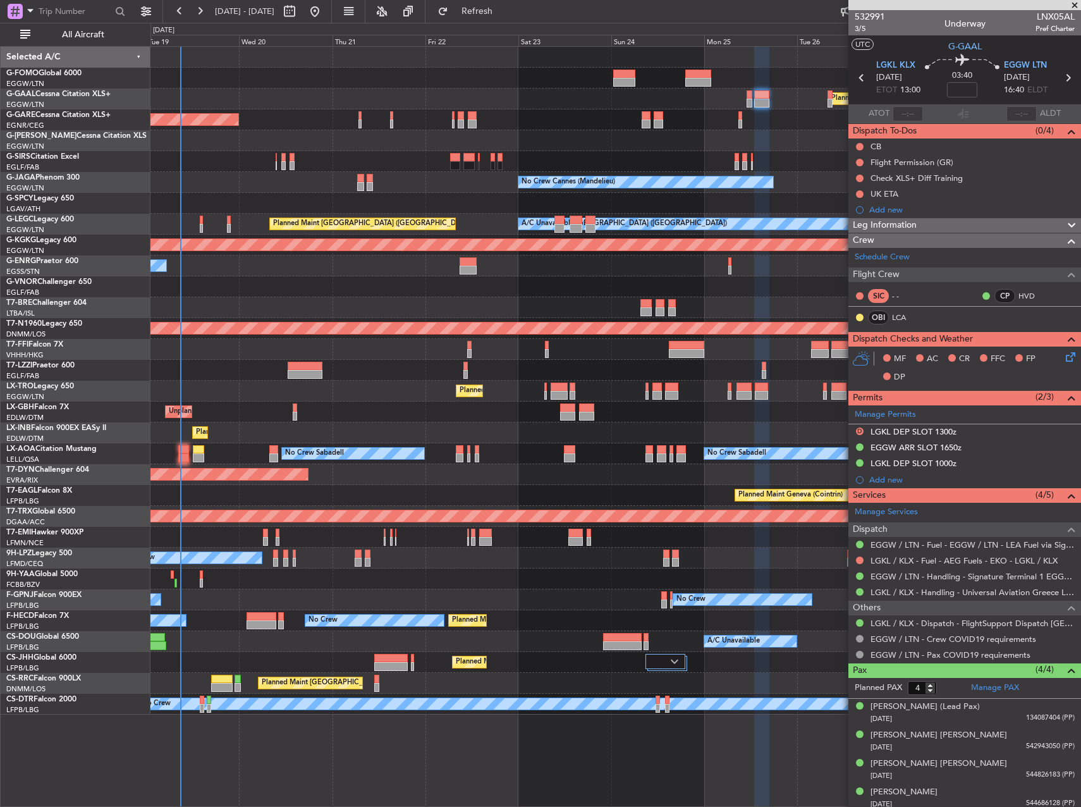
click at [755, 428] on div "Planned Maint Geneva (Cointrin)" at bounding box center [616, 432] width 930 height 21
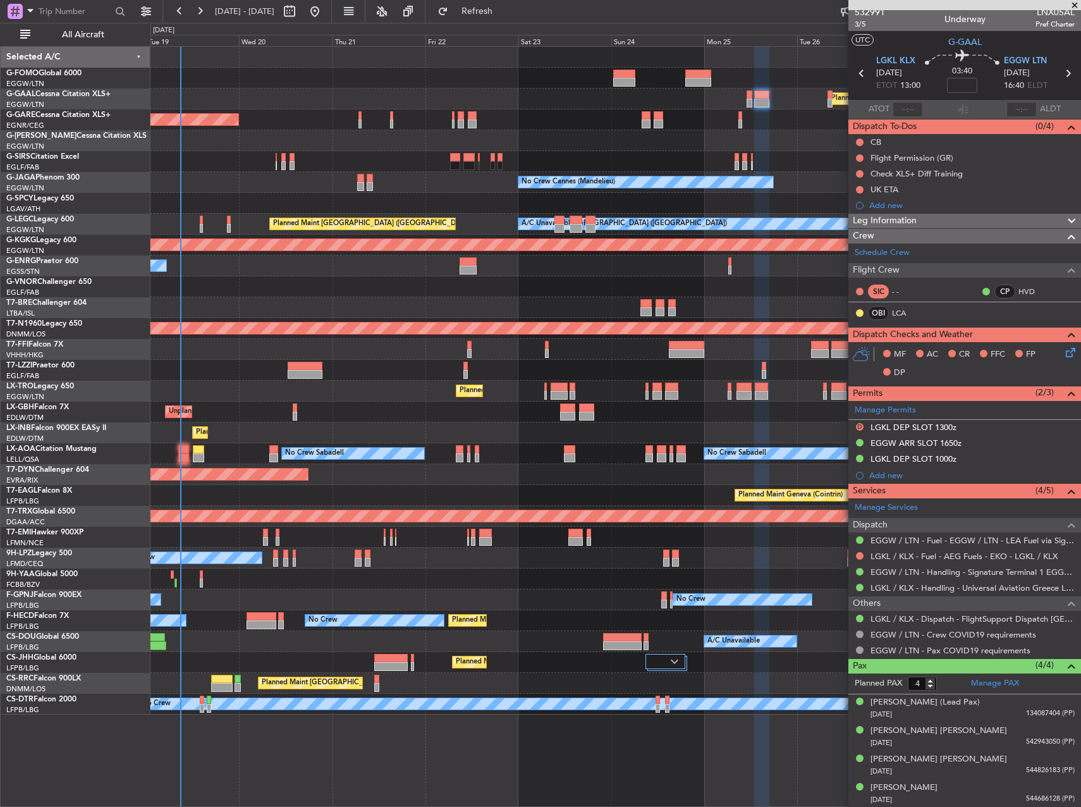
scroll to position [5, 0]
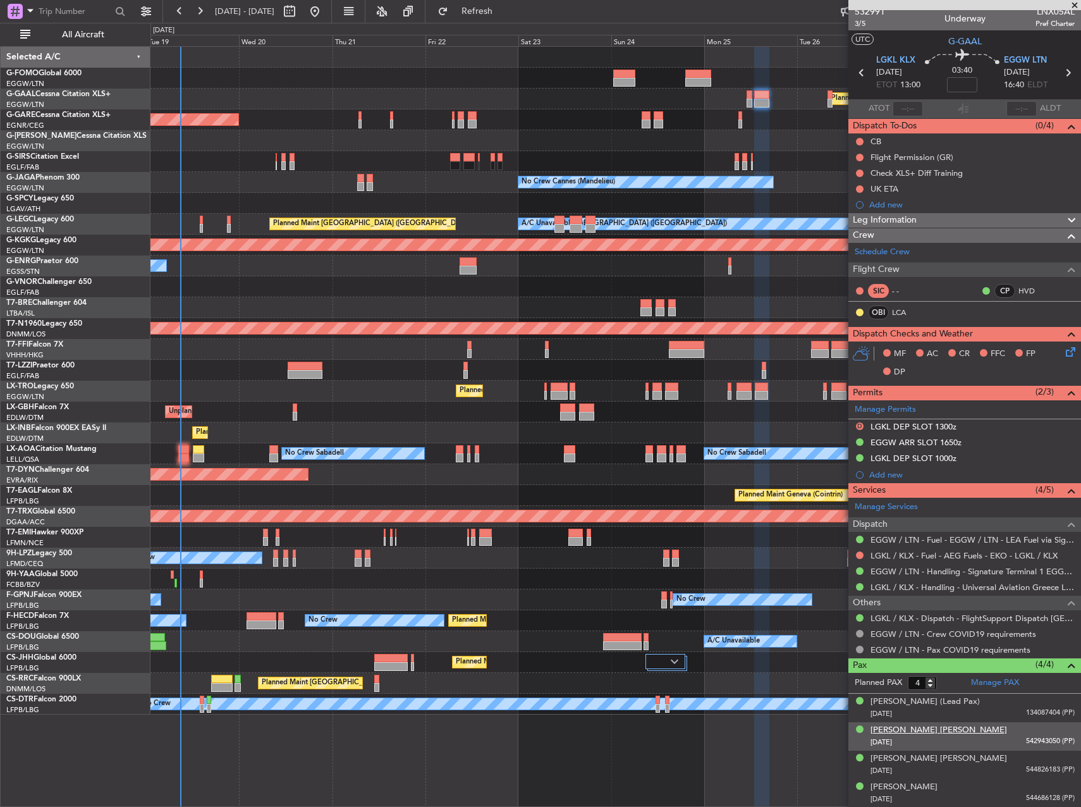
click at [916, 733] on div "Gail Dame Gail Ronson" at bounding box center [939, 730] width 137 height 13
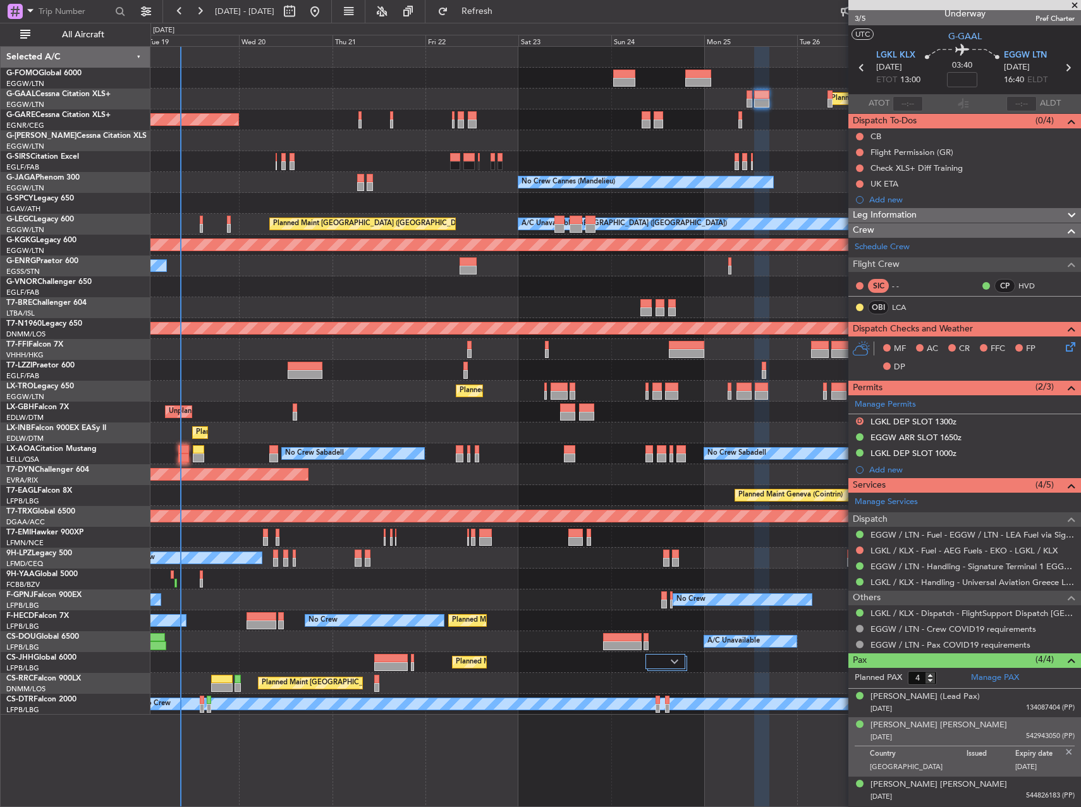
scroll to position [0, 0]
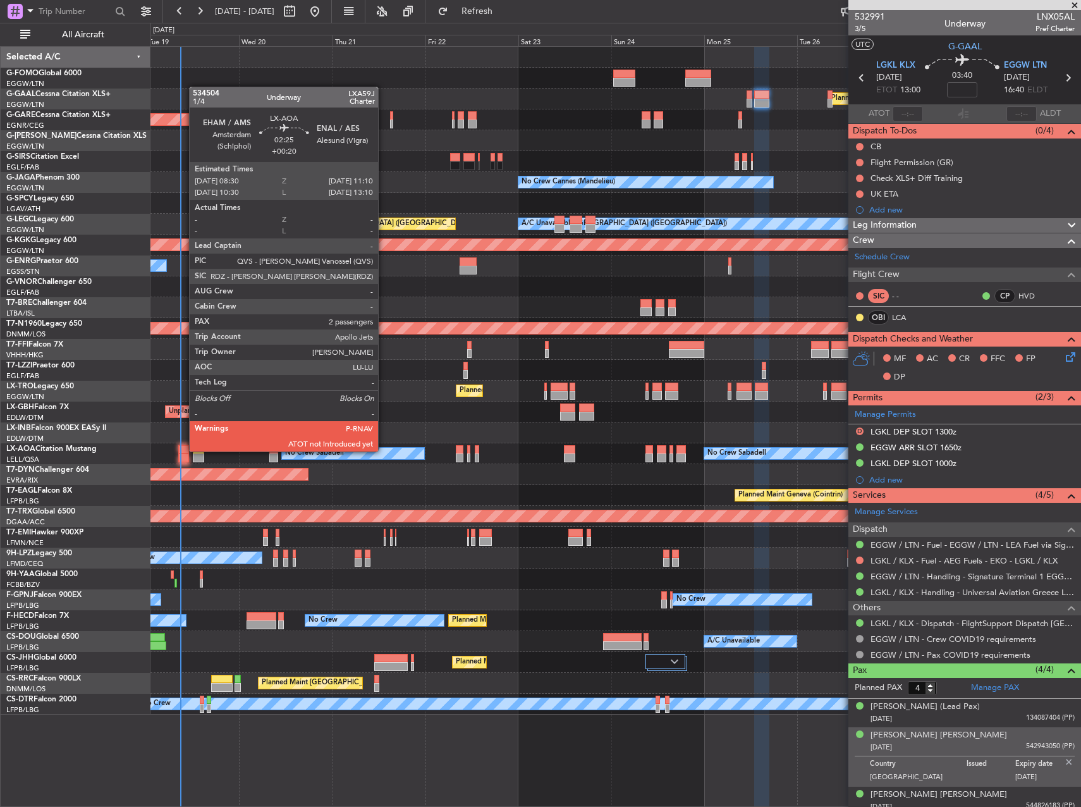
click at [183, 450] on div at bounding box center [183, 449] width 11 height 9
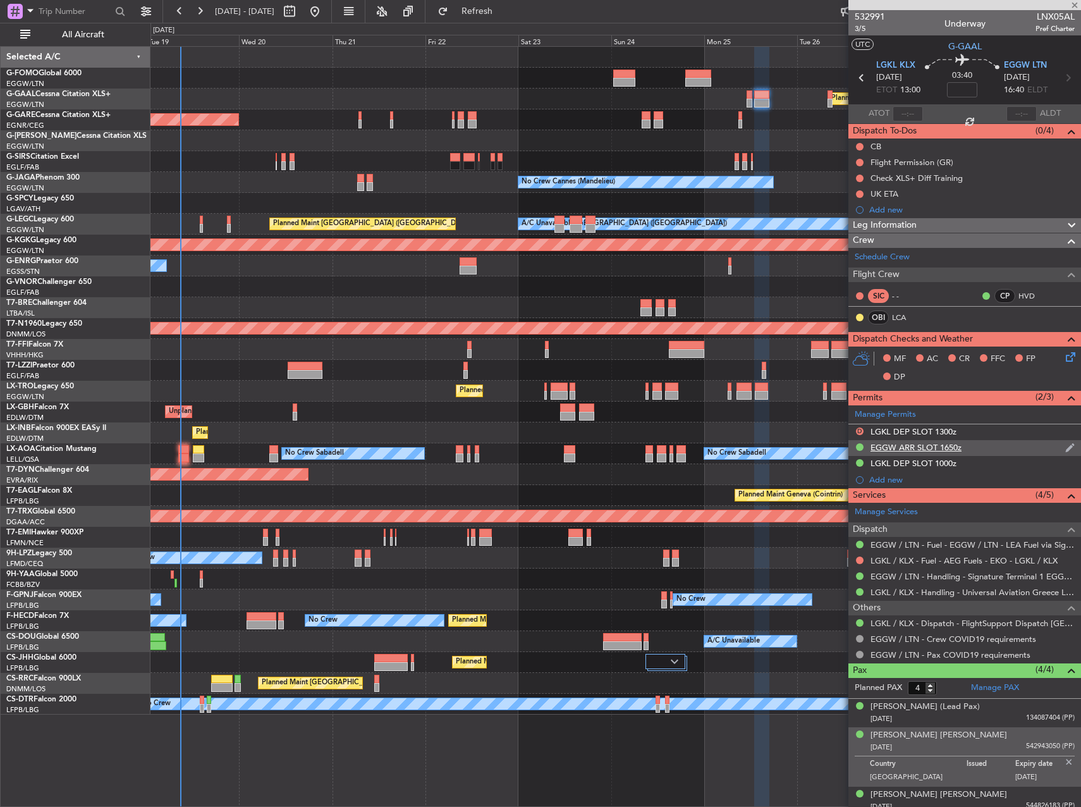
type input "+00:20"
type input "2"
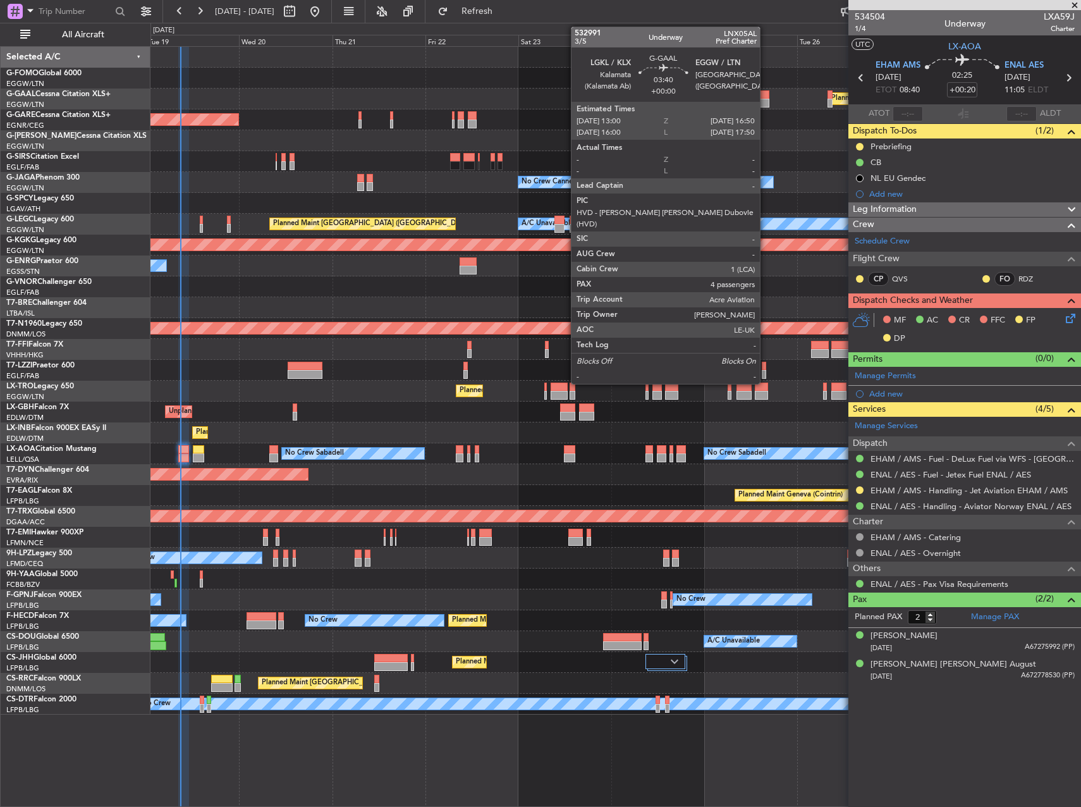
click at [765, 99] on div at bounding box center [762, 103] width 15 height 9
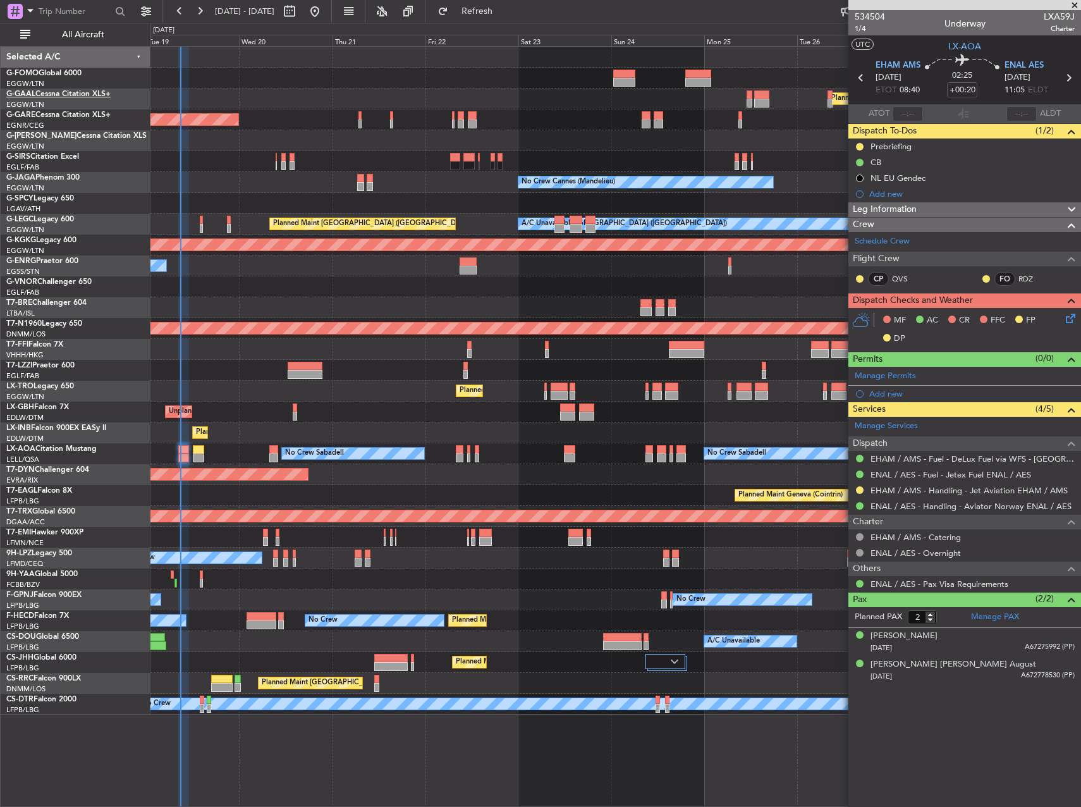
click at [91, 94] on link "G-GAAL Cessna Citation XLS+" at bounding box center [58, 94] width 104 height 8
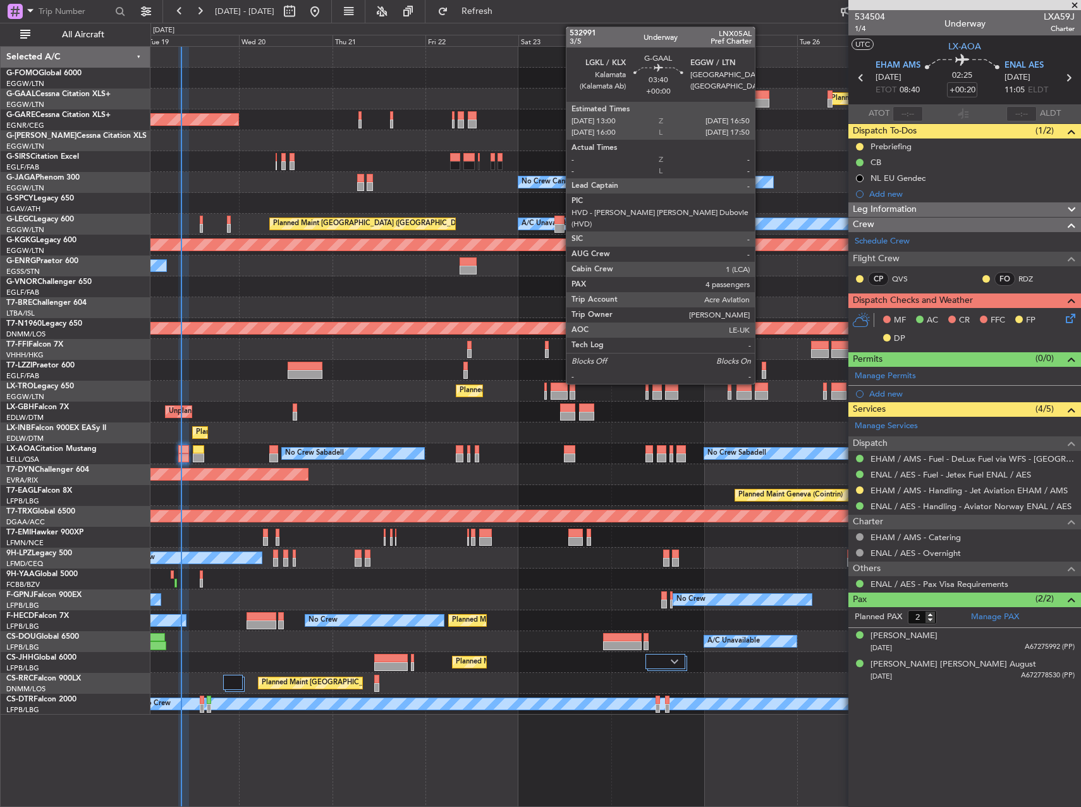
click at [761, 104] on div at bounding box center [762, 103] width 15 height 9
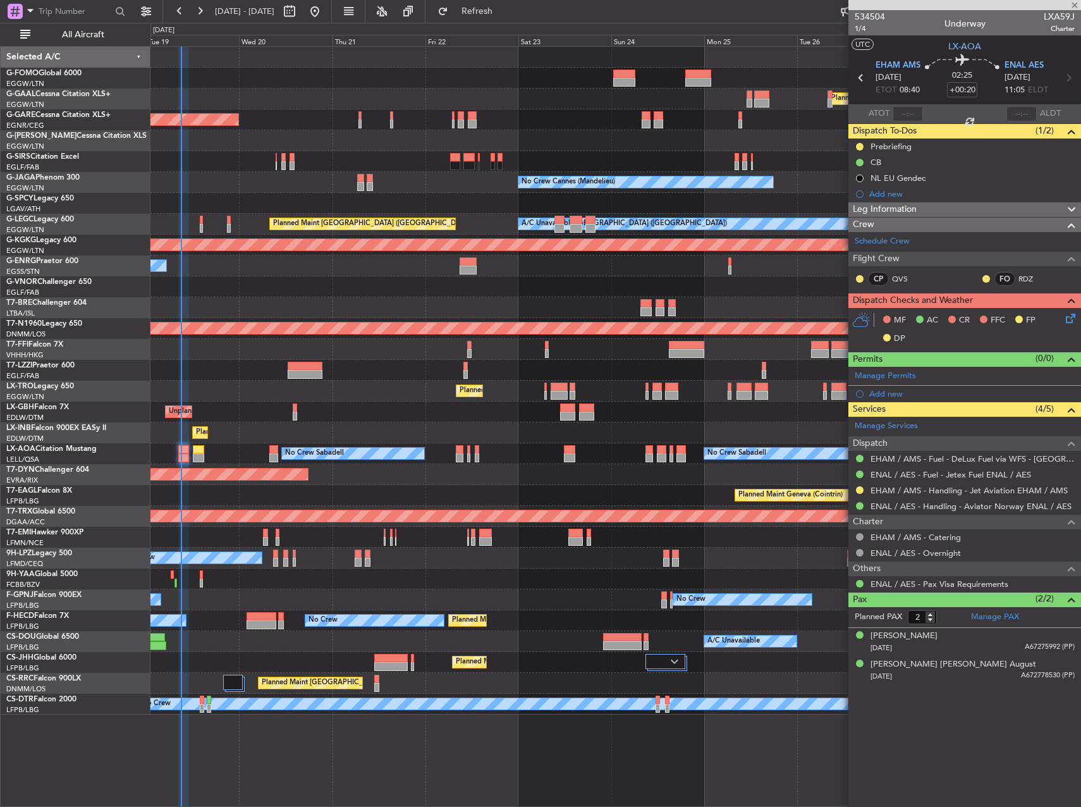
type input "4"
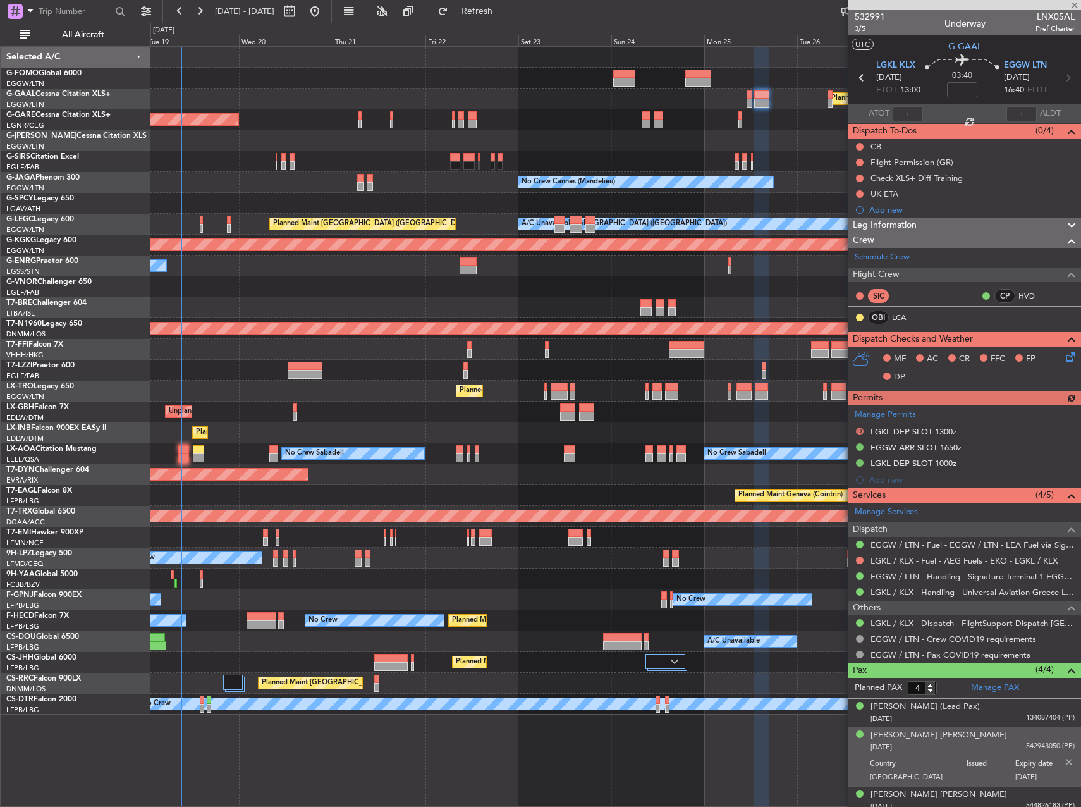
scroll to position [36, 0]
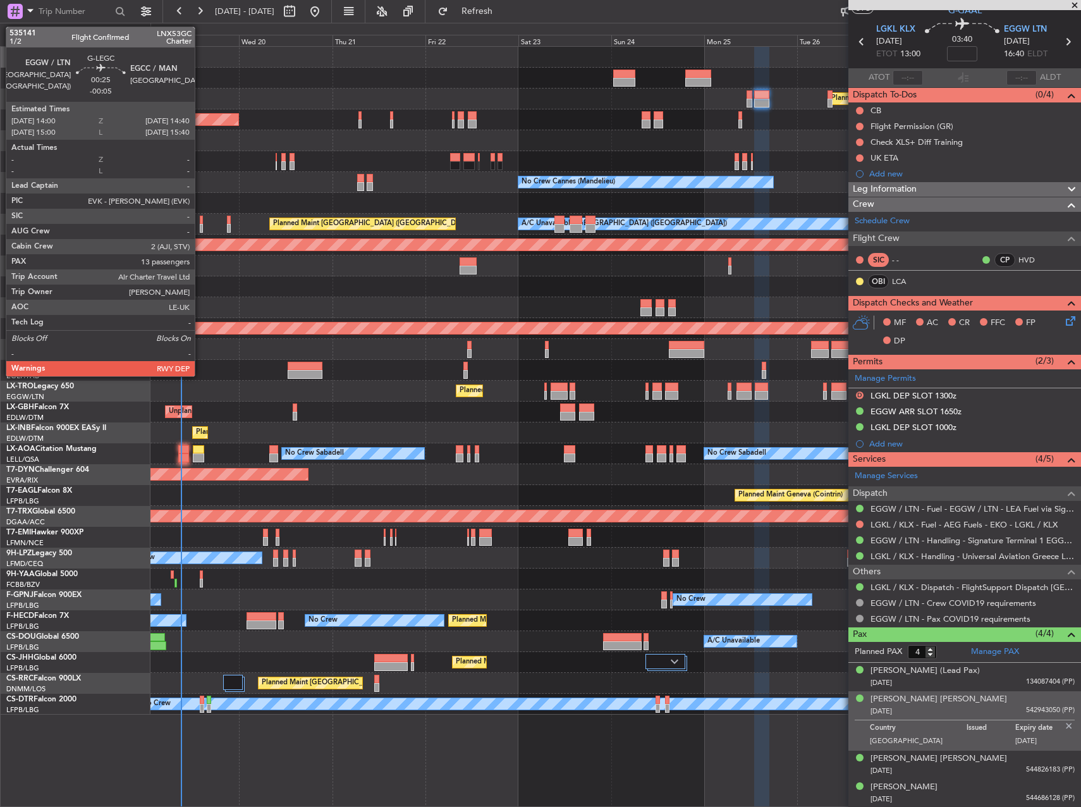
click at [200, 220] on div at bounding box center [201, 220] width 3 height 9
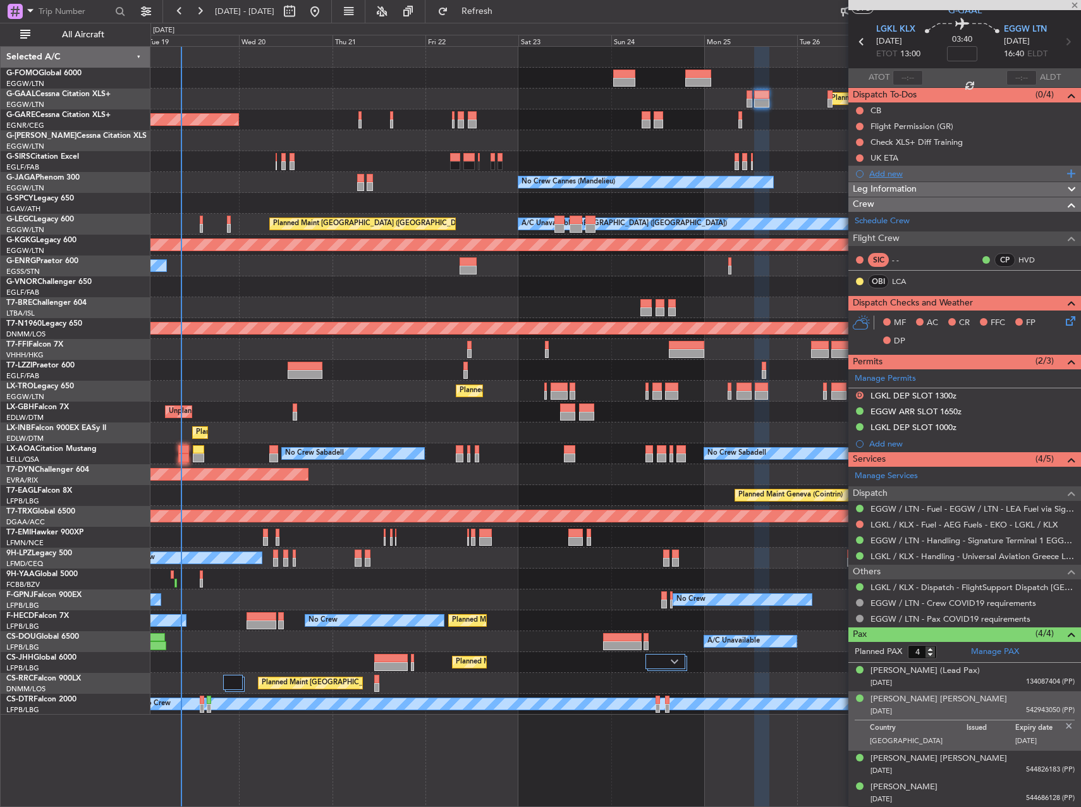
type input "-00:05"
type input "13"
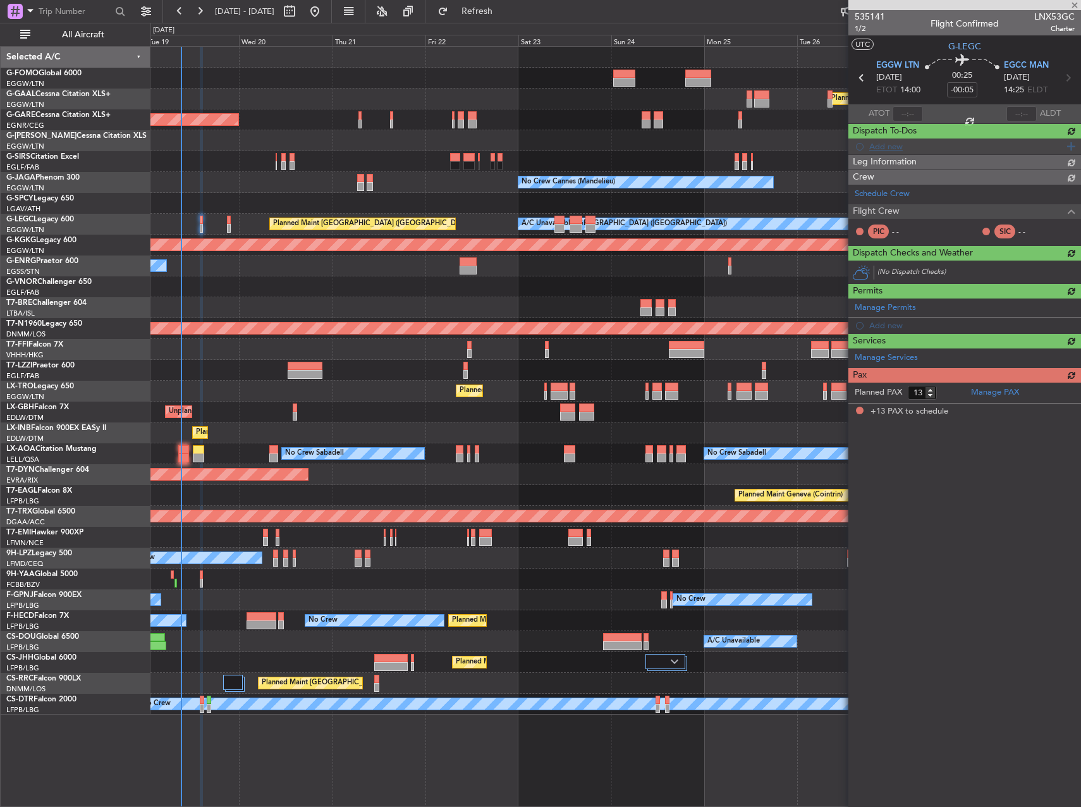
scroll to position [0, 0]
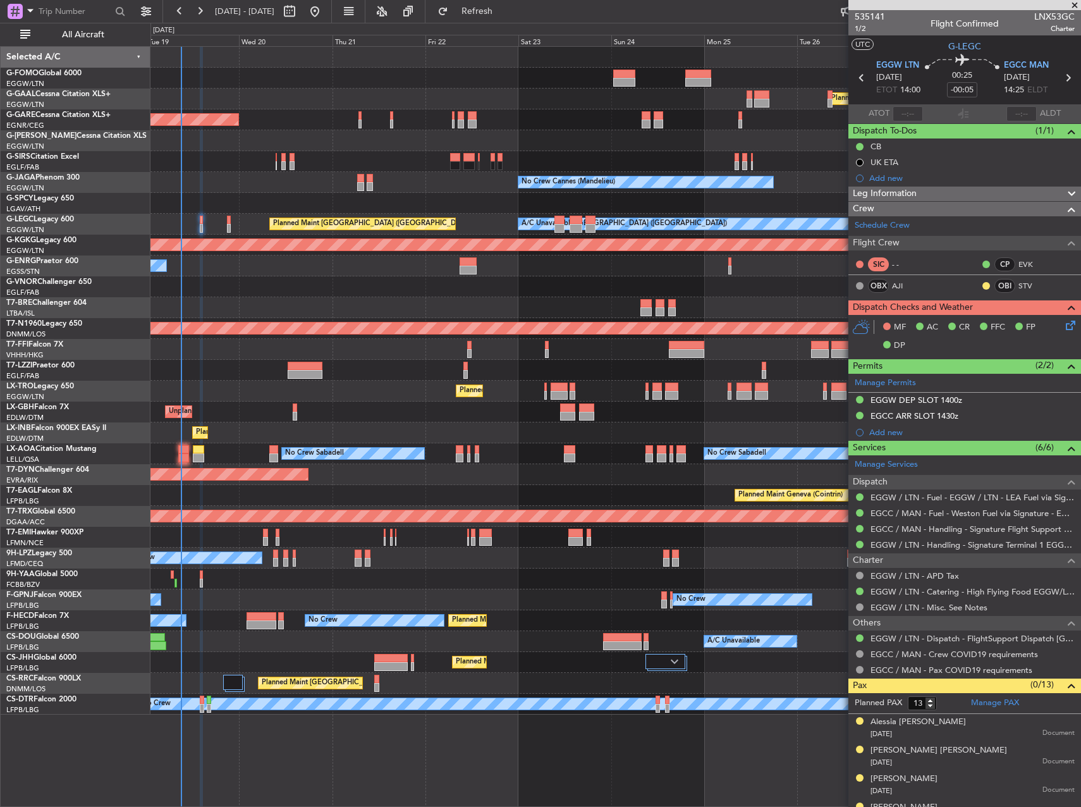
click at [646, 495] on div "Planned Maint Geneva (Cointrin)" at bounding box center [616, 495] width 930 height 21
click at [202, 374] on div at bounding box center [616, 370] width 930 height 21
click at [240, 303] on div at bounding box center [616, 307] width 930 height 21
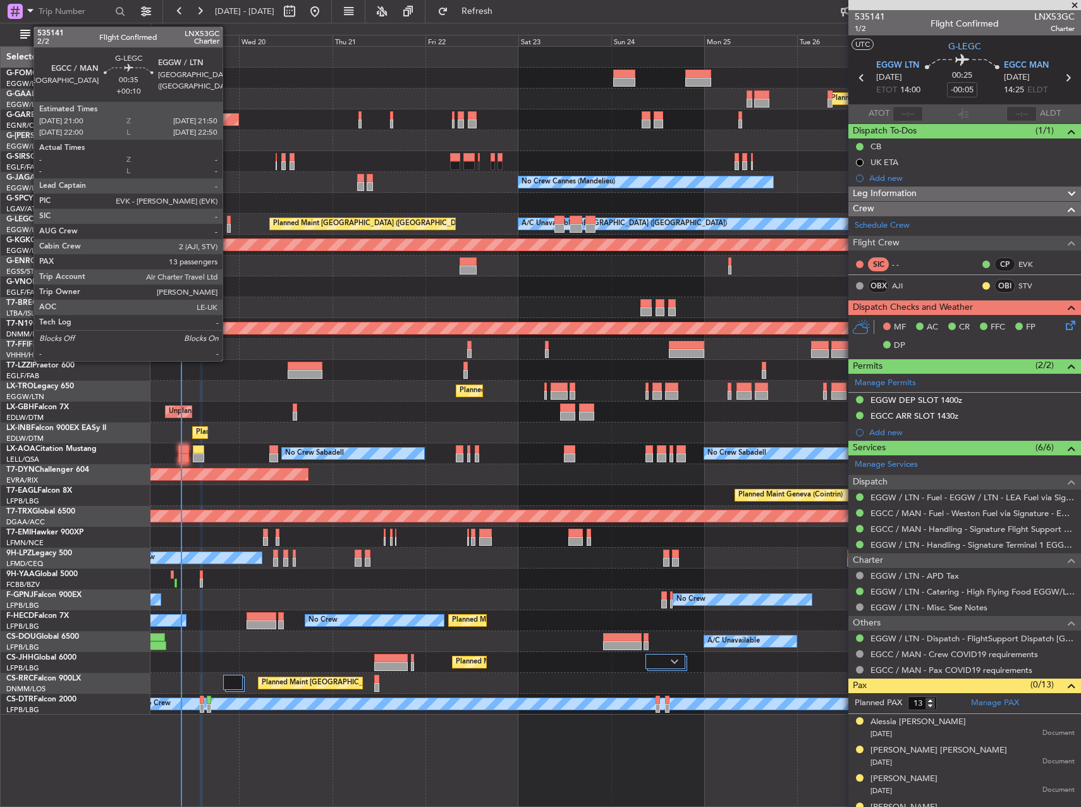
click at [228, 223] on div at bounding box center [229, 220] width 4 height 9
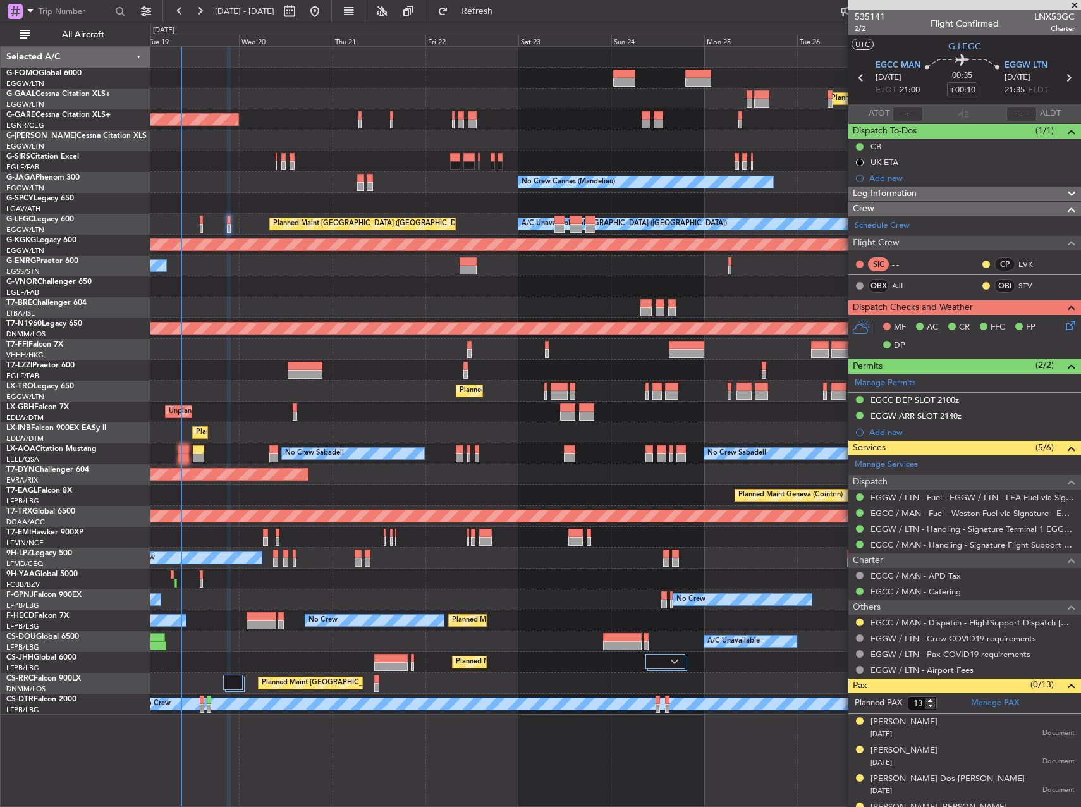
click at [560, 299] on div at bounding box center [616, 307] width 930 height 21
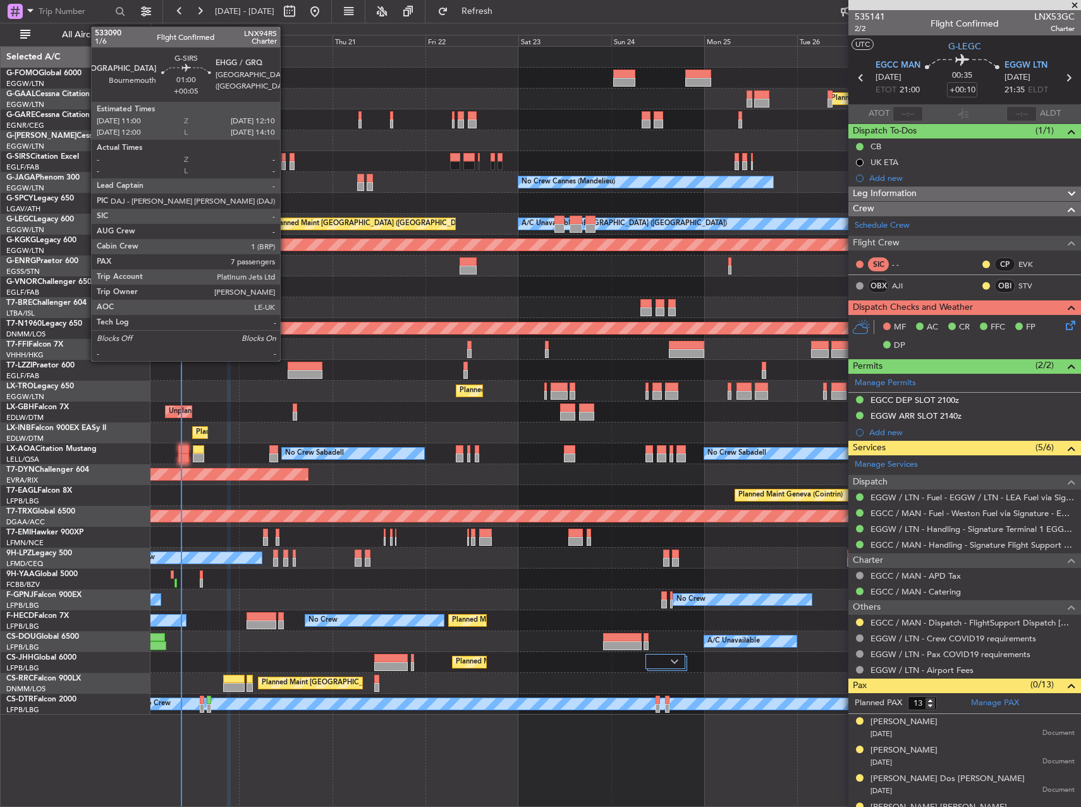
click at [286, 164] on div at bounding box center [283, 165] width 5 height 9
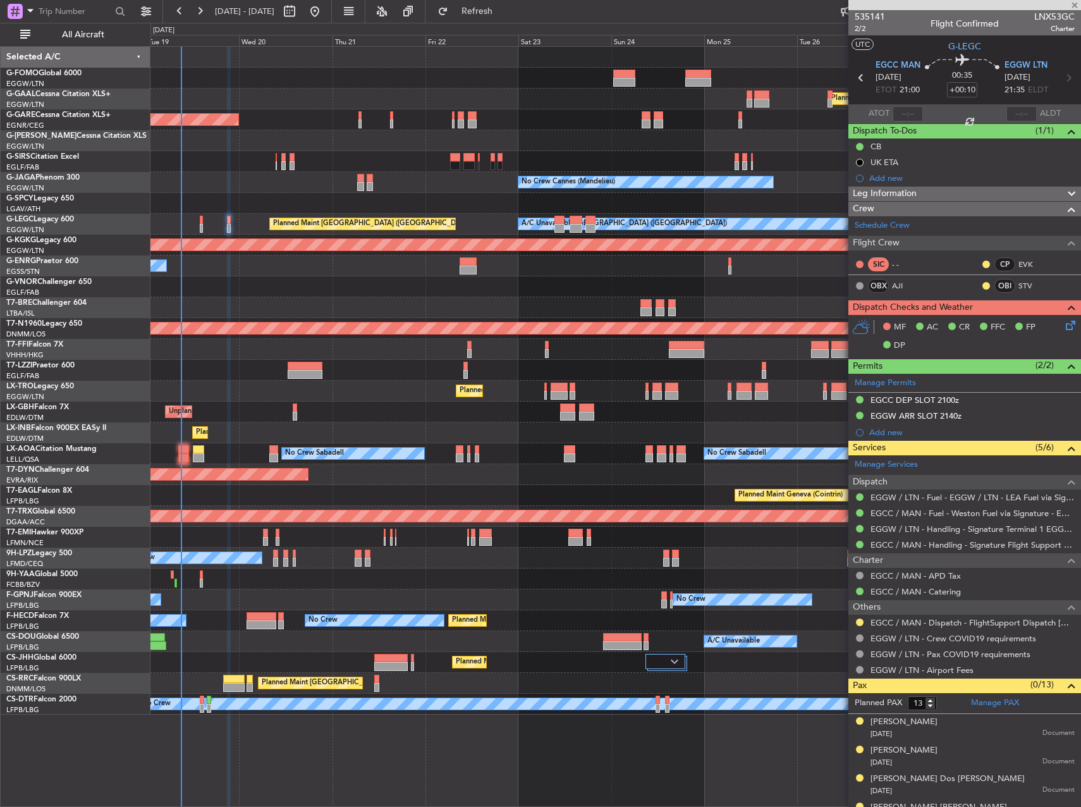
type input "+00:05"
type input "7"
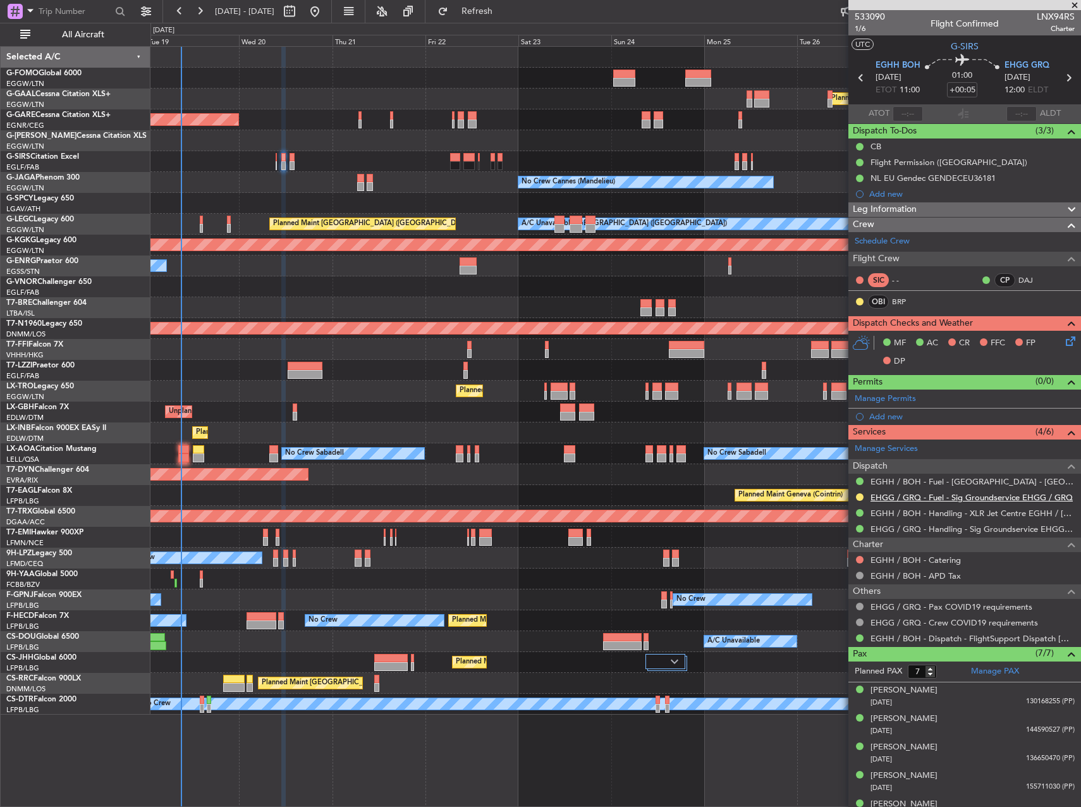
click at [946, 500] on link "EHGG / GRQ - Fuel - Sig Groundservice EHGG / GRQ" at bounding box center [972, 497] width 202 height 11
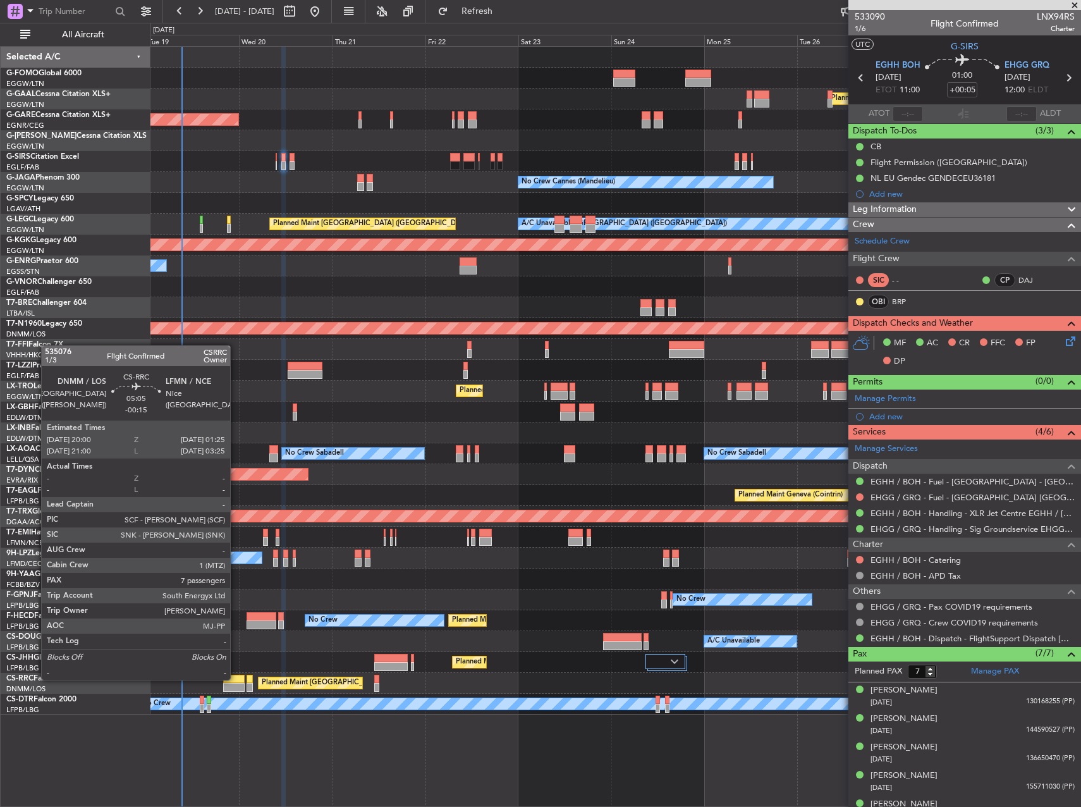
click at [233, 683] on div at bounding box center [234, 687] width 22 height 9
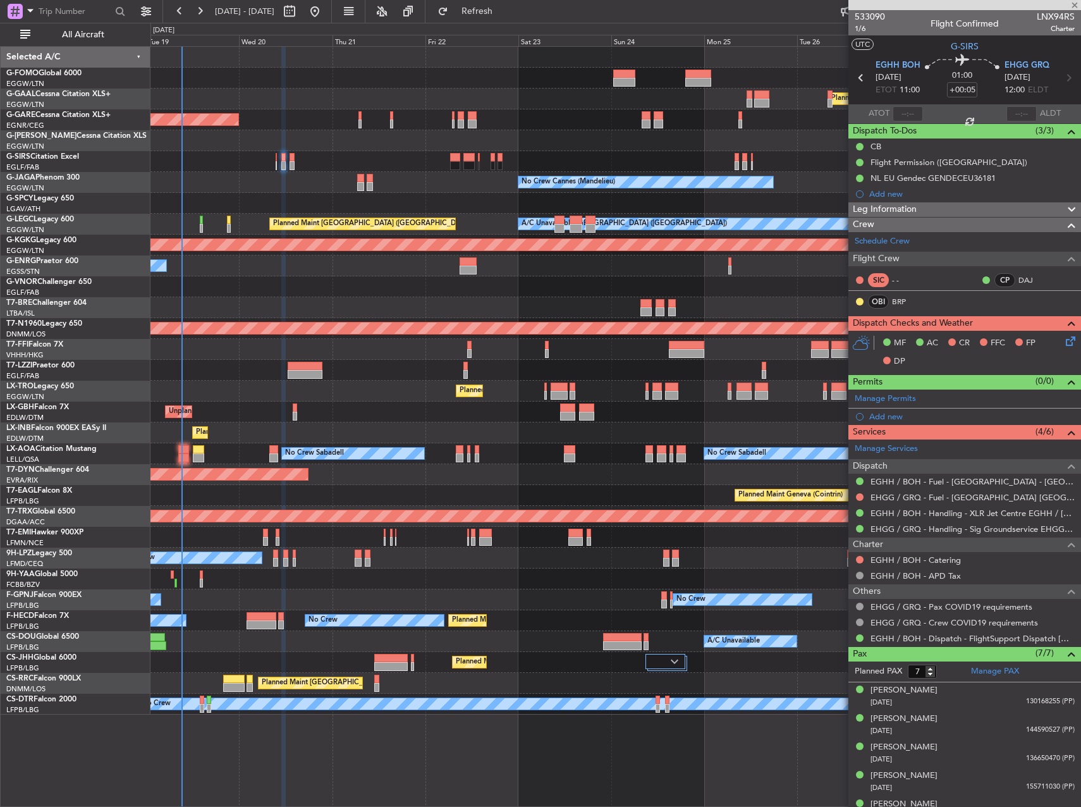
type input "-00:15"
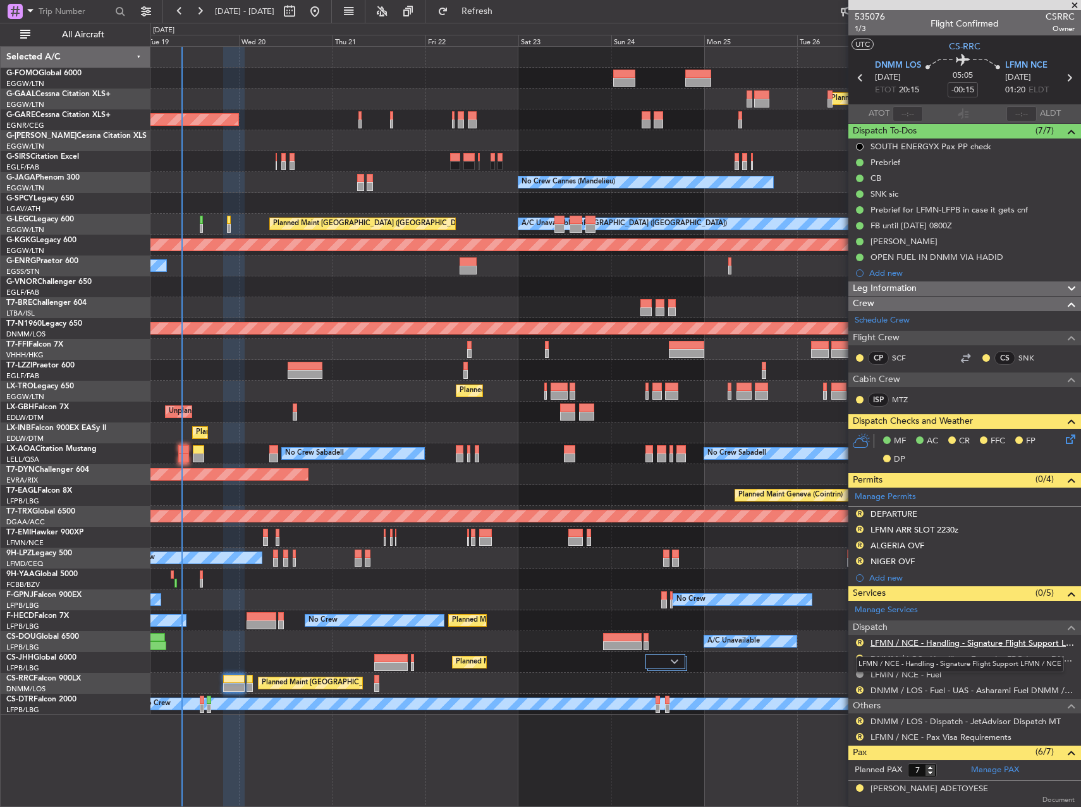
click at [1038, 643] on link "LFMN / NCE - Handling - Signature Flight Support LFMN / NCE" at bounding box center [973, 643] width 204 height 11
click at [504, 15] on span "Refresh" at bounding box center [477, 11] width 53 height 9
click at [862, 529] on button "R" at bounding box center [860, 530] width 8 height 8
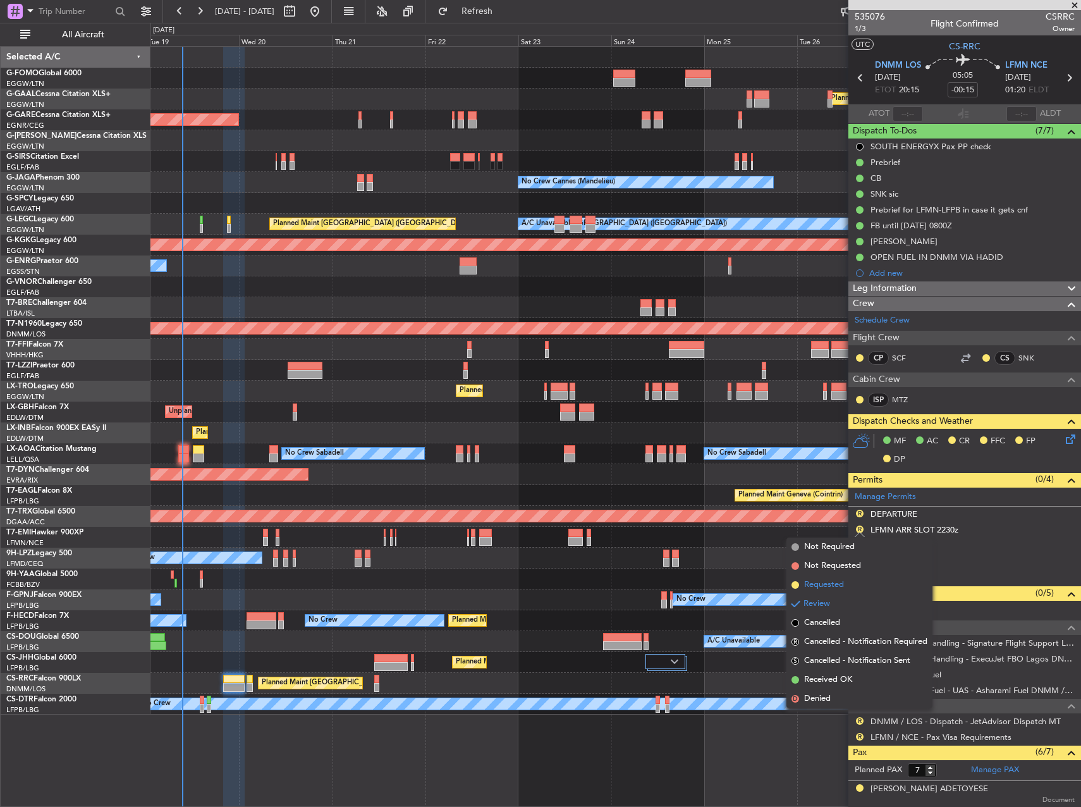
click at [828, 586] on span "Requested" at bounding box center [824, 585] width 40 height 13
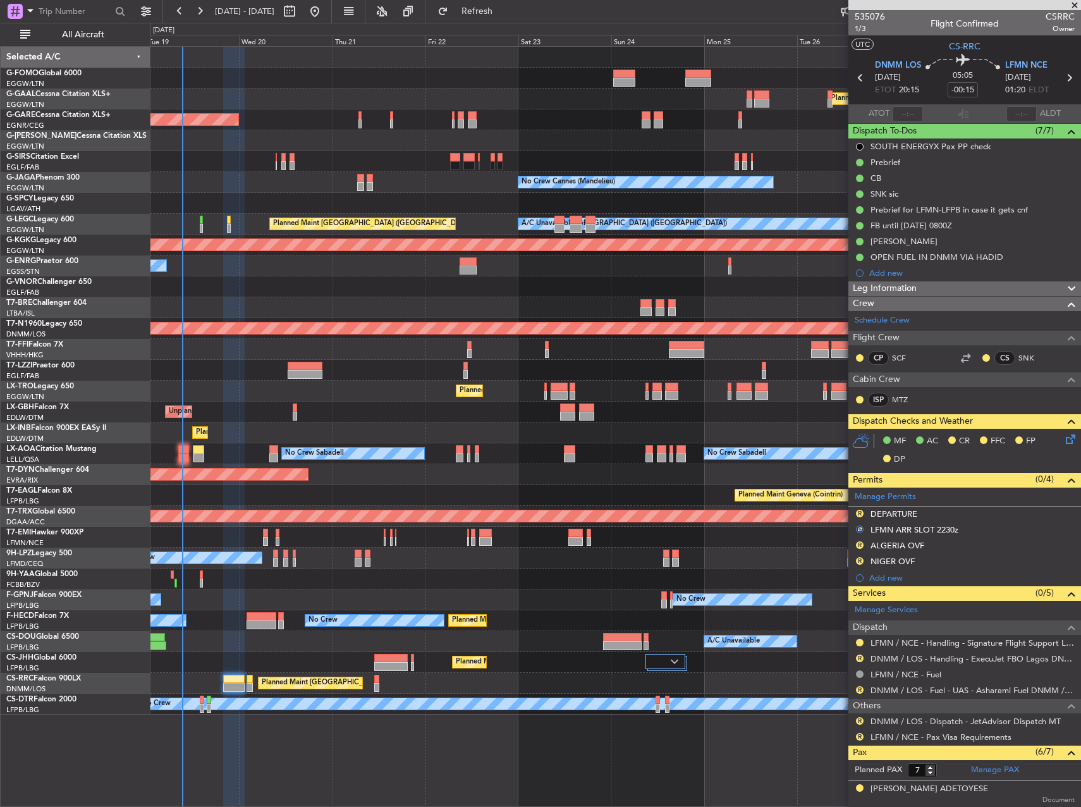
click at [646, 779] on div "Planned Maint Windsor Locks (Bradley Intl) Planned Maint Dusseldorf Unplanned M…" at bounding box center [616, 426] width 931 height 761
click at [605, 739] on div "Planned Maint Windsor Locks (Bradley Intl) Planned Maint Dusseldorf Unplanned M…" at bounding box center [616, 426] width 931 height 761
click at [859, 717] on button "R" at bounding box center [860, 721] width 8 height 8
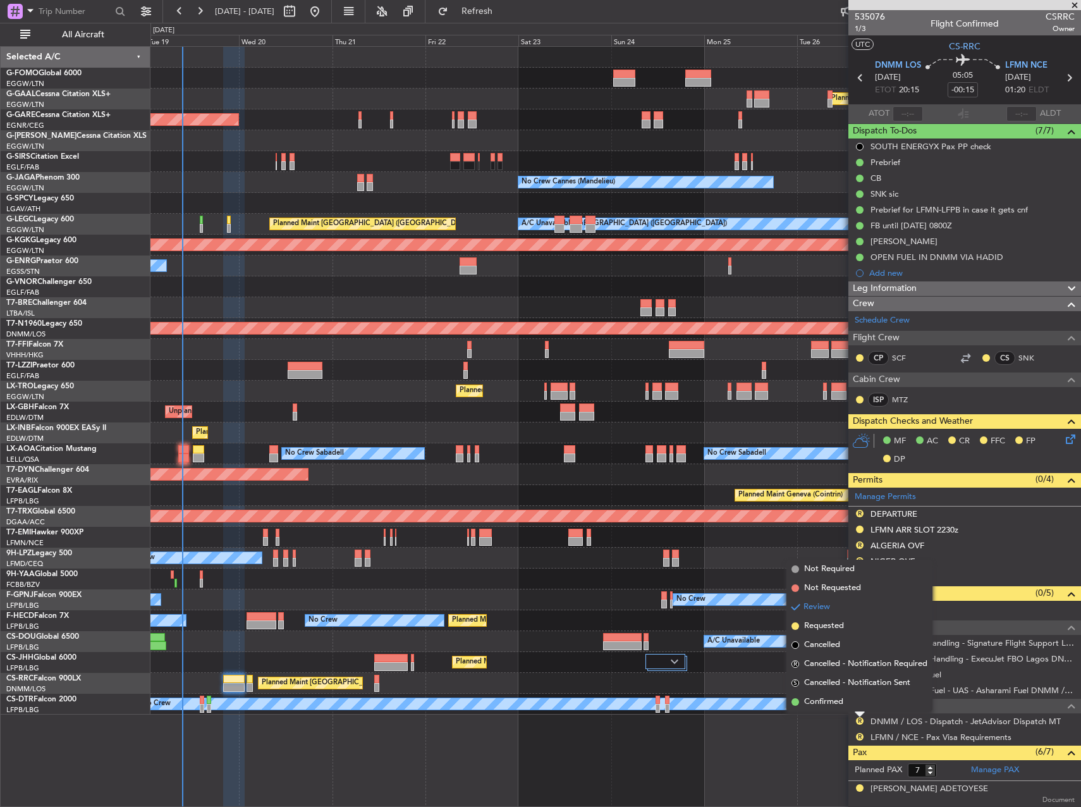
drag, startPoint x: 846, startPoint y: 695, endPoint x: 865, endPoint y: 725, distance: 35.3
click at [846, 695] on li "Confirmed" at bounding box center [860, 702] width 146 height 19
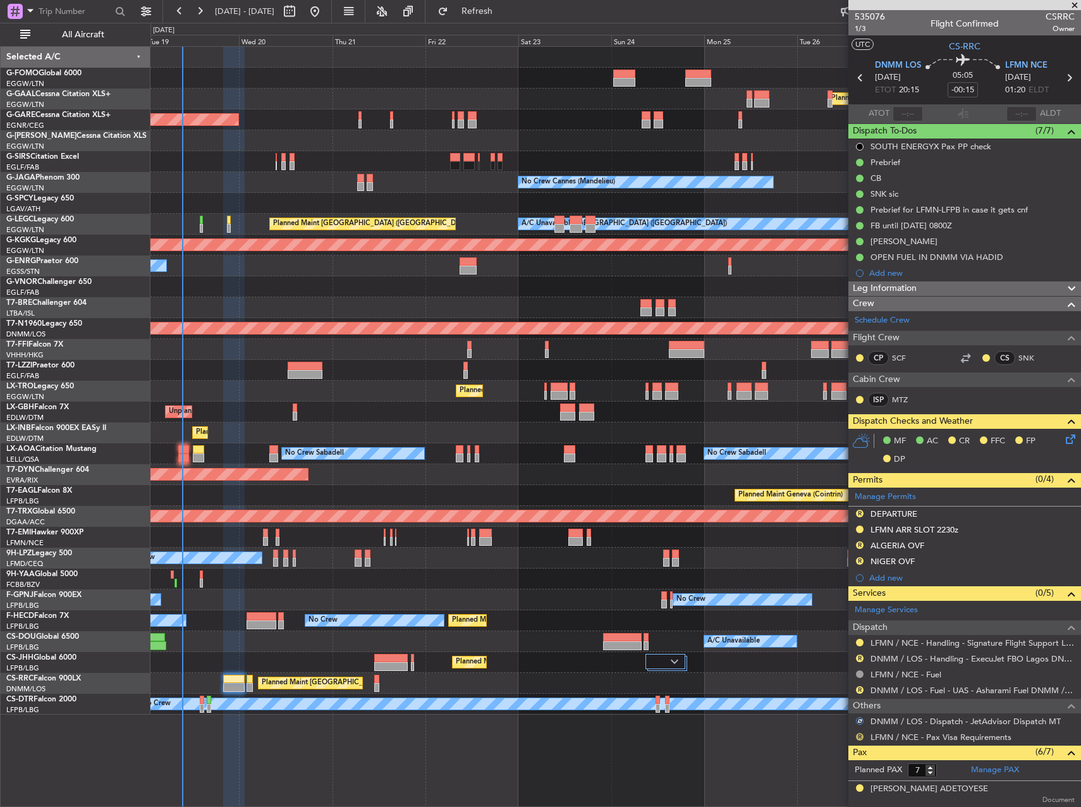
click at [861, 738] on button "R" at bounding box center [860, 737] width 8 height 8
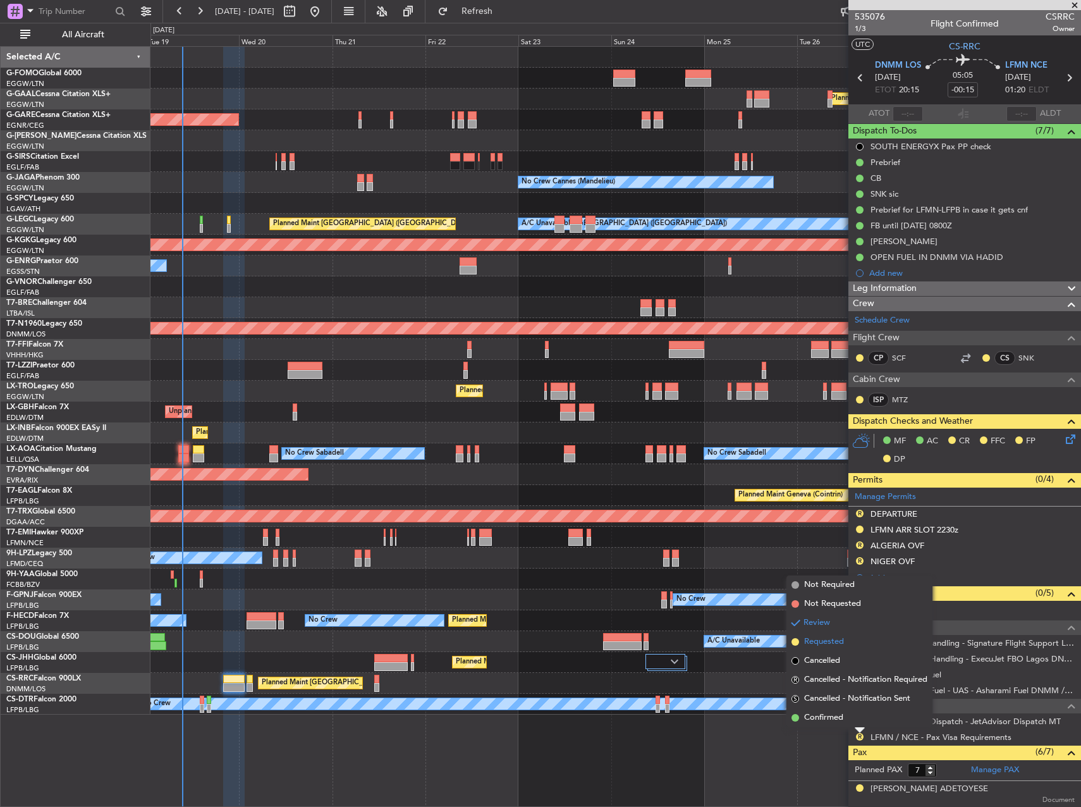
click at [822, 645] on span "Requested" at bounding box center [824, 642] width 40 height 13
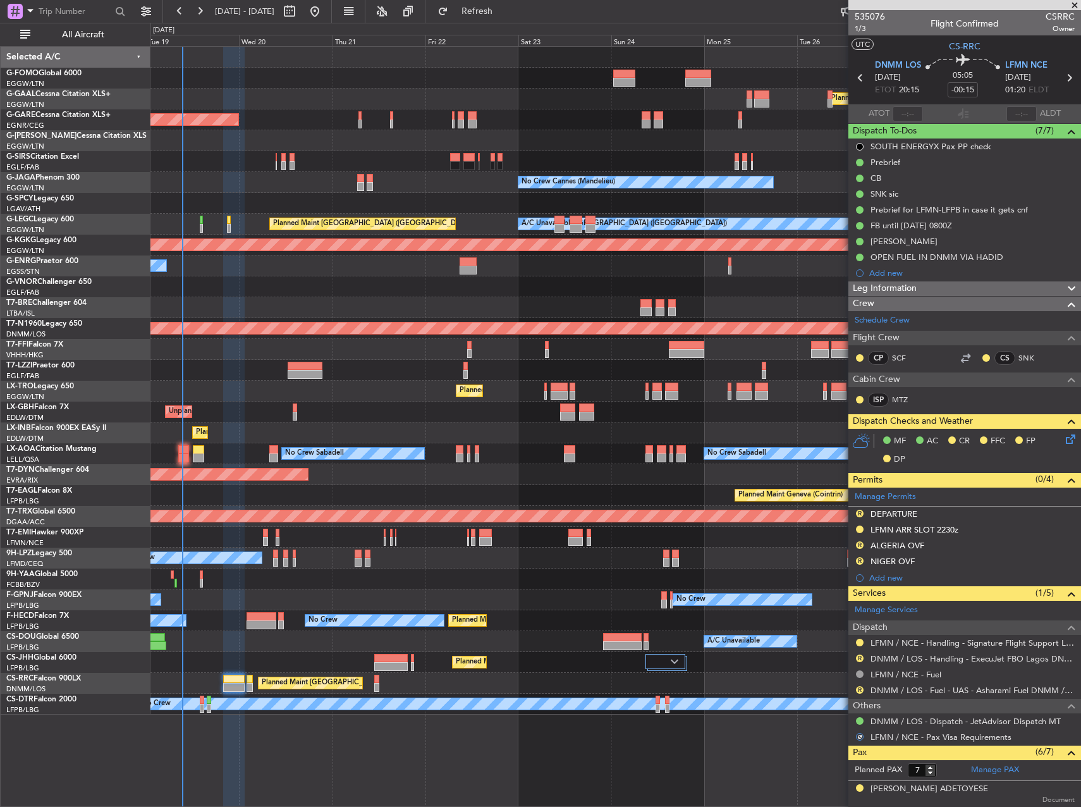
click at [602, 767] on div "Planned Maint Windsor Locks (Bradley Intl) Planned Maint Dusseldorf Unplanned M…" at bounding box center [616, 426] width 931 height 761
click at [860, 688] on button "R" at bounding box center [860, 690] width 8 height 8
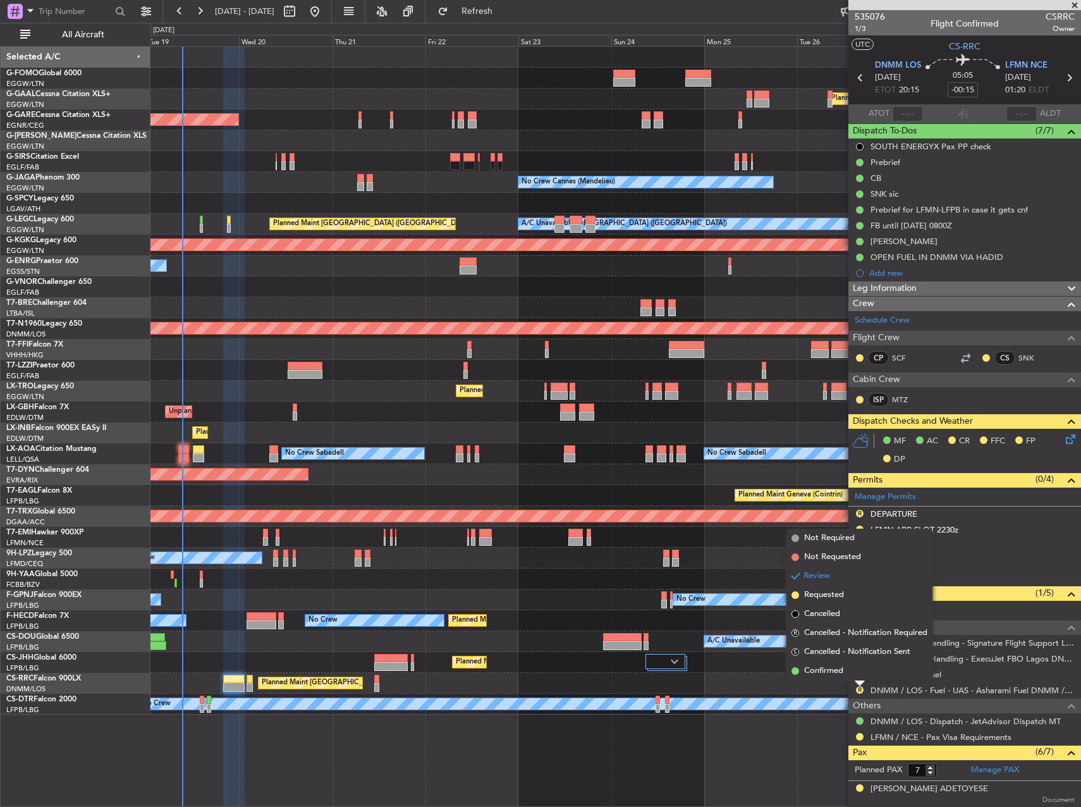
click at [848, 676] on li "Confirmed" at bounding box center [860, 671] width 146 height 19
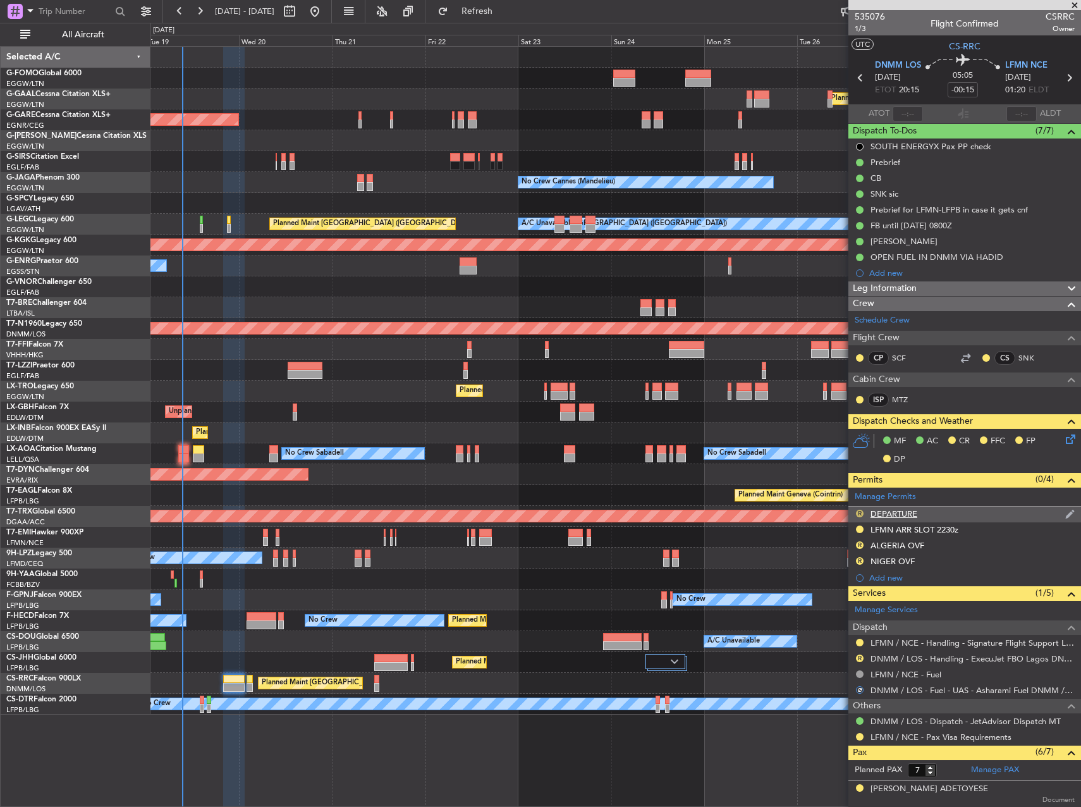
click at [859, 512] on button "R" at bounding box center [860, 514] width 8 height 8
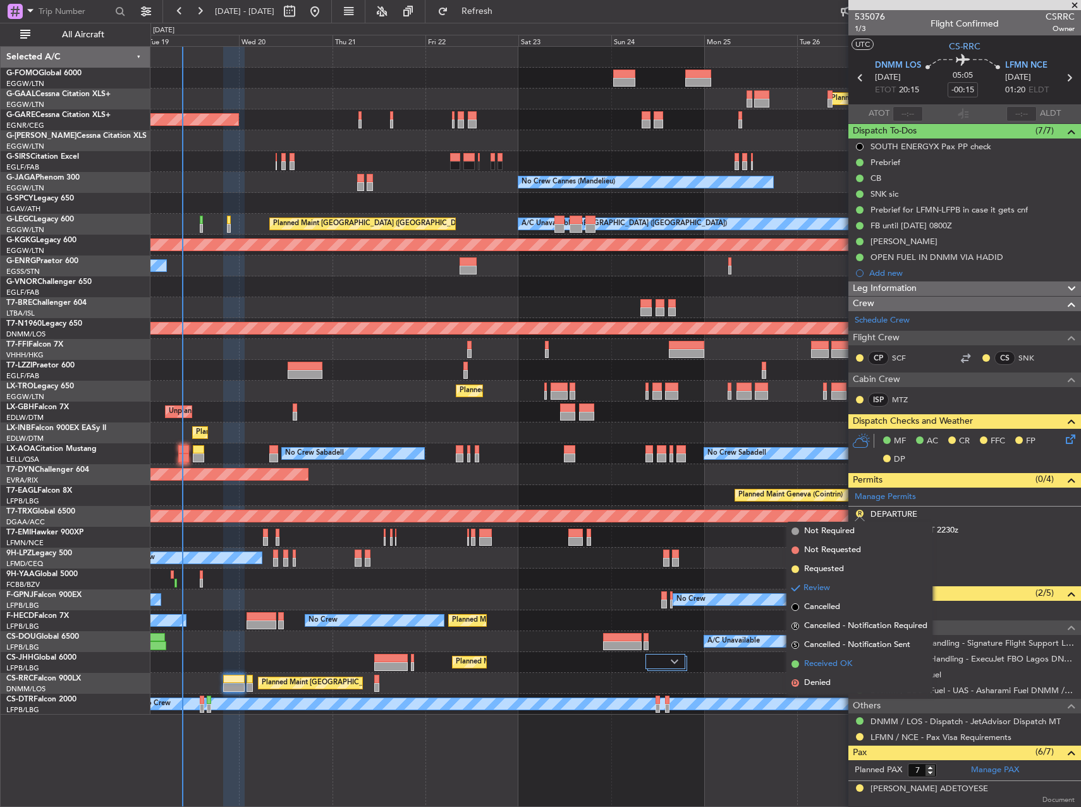
click at [825, 665] on span "Received OK" at bounding box center [828, 664] width 48 height 13
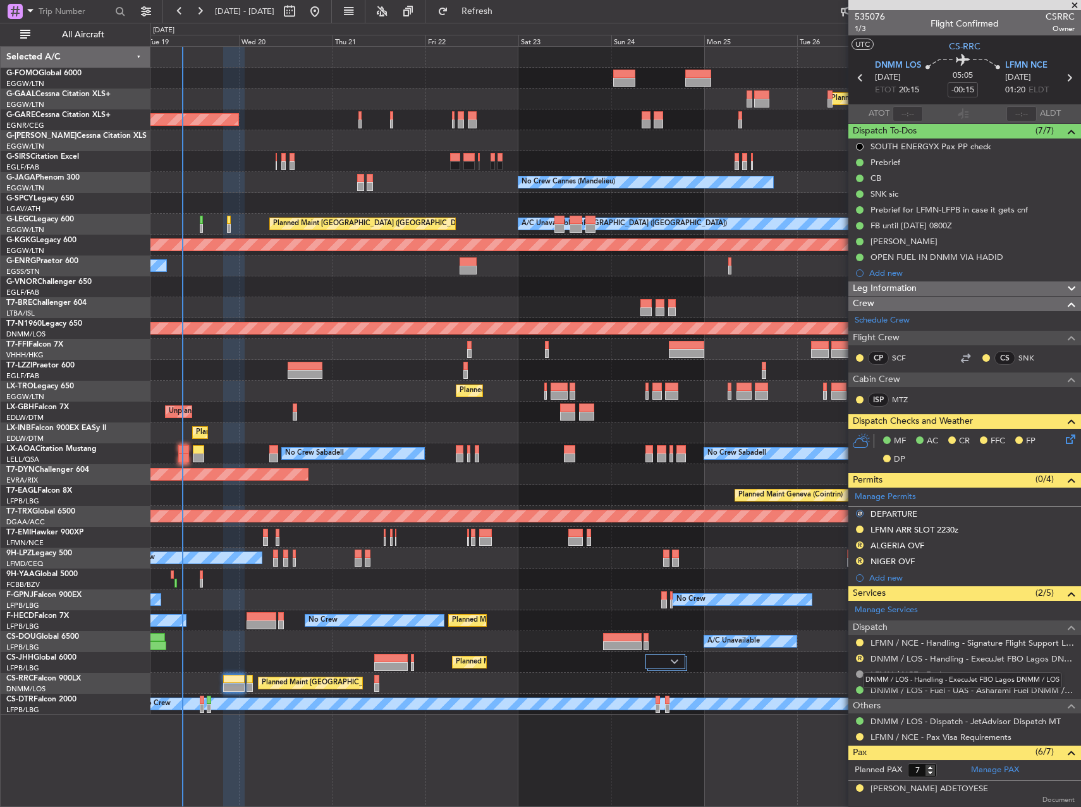
click at [929, 663] on mat-tooltip-component "DNMM / LOS - Handling - ExecuJet FBO Lagos DNMM / LOS" at bounding box center [962, 680] width 217 height 34
click at [918, 664] on div "LFMN / NCE - Handling - Signature Flight Support LFMN / NCE" at bounding box center [960, 664] width 208 height 16
click at [907, 660] on link "DNMM / LOS - Handling - ExecuJet FBO Lagos DNMM / LOS" at bounding box center [973, 658] width 204 height 11
click at [503, 10] on span "Refresh" at bounding box center [477, 11] width 53 height 9
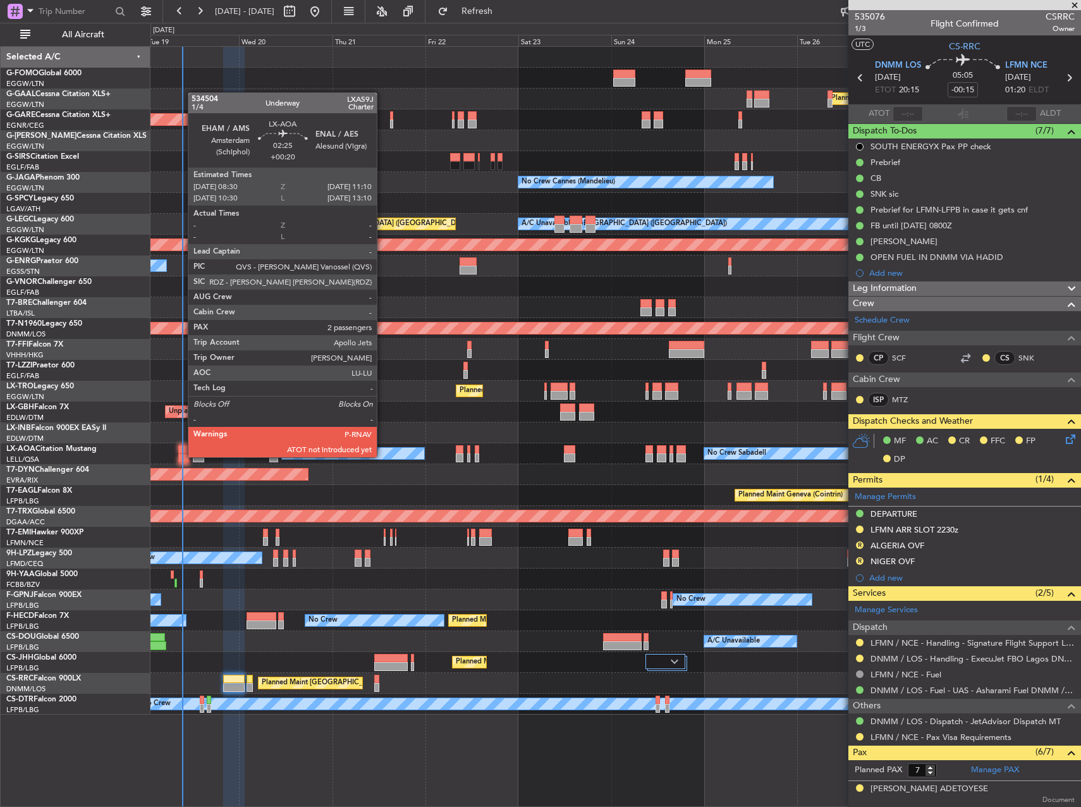
click at [182, 456] on div at bounding box center [183, 457] width 11 height 9
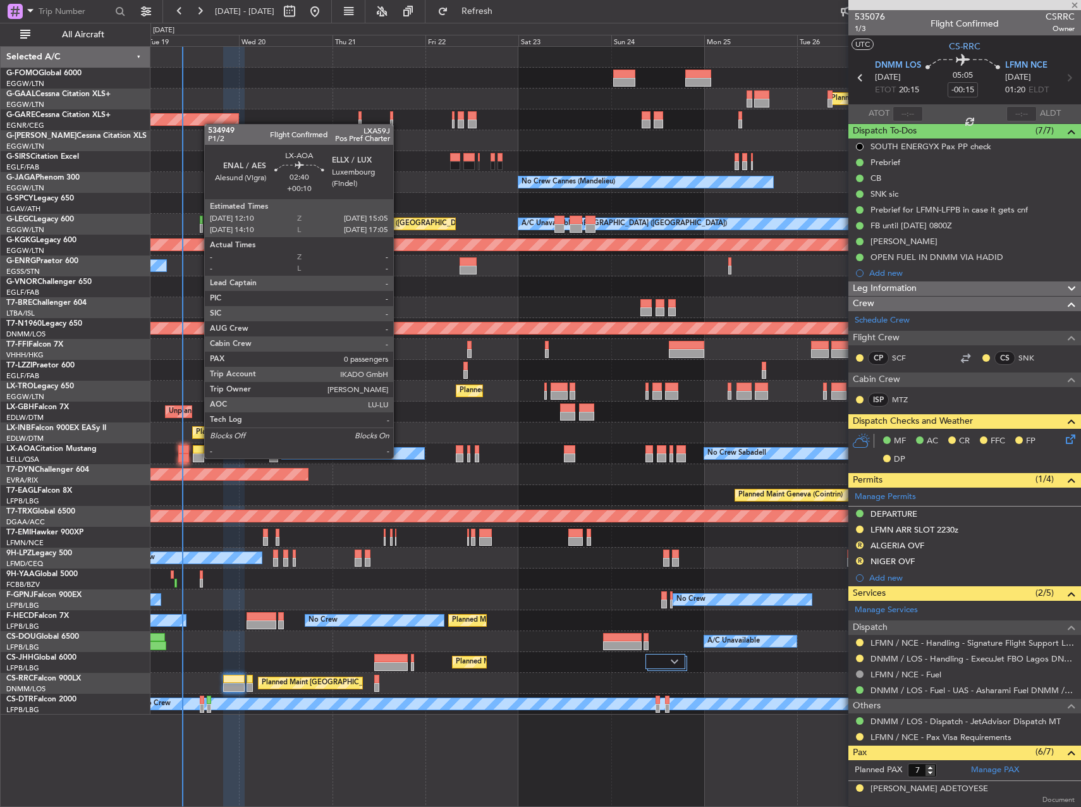
type input "+00:20"
type input "2"
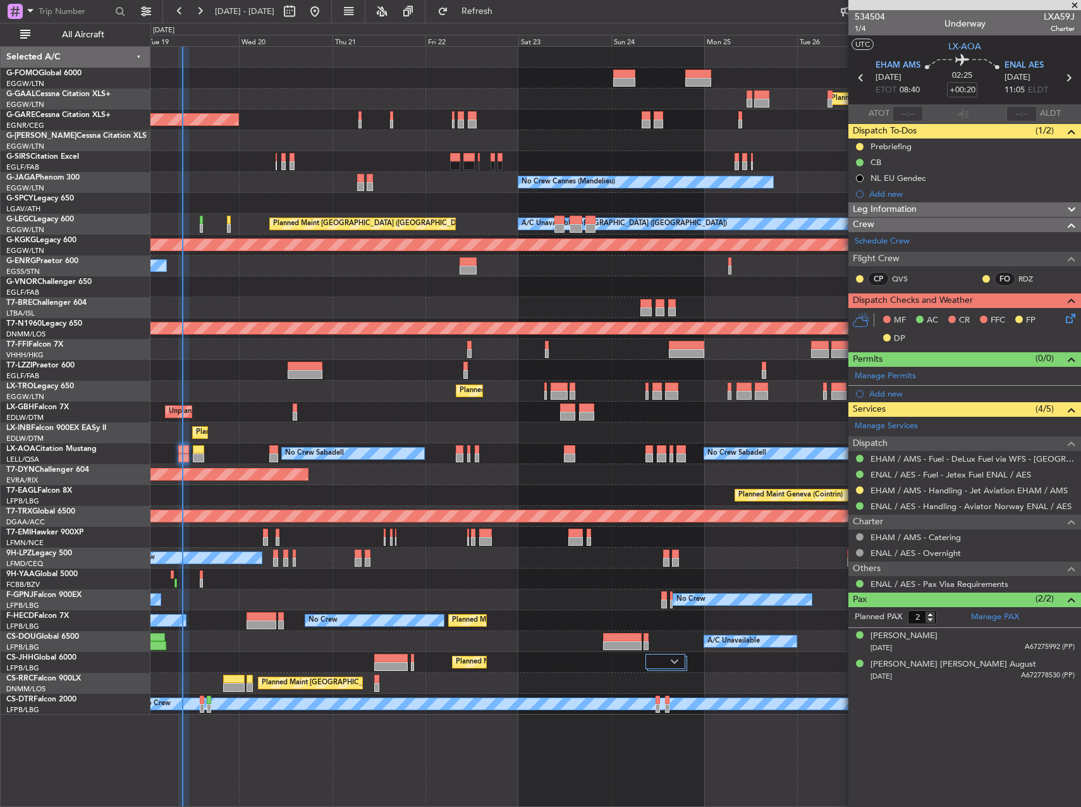
drag, startPoint x: 891, startPoint y: 390, endPoint x: 902, endPoint y: 393, distance: 12.0
click at [891, 390] on div "Add new" at bounding box center [973, 393] width 206 height 11
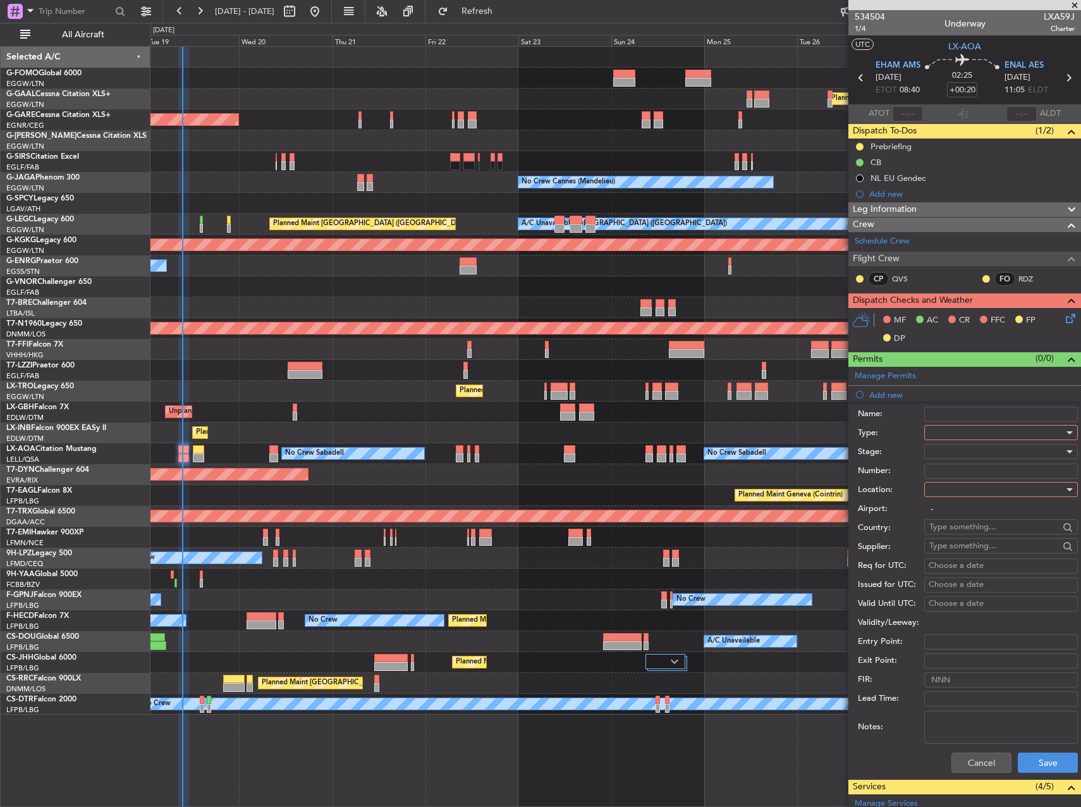
click at [964, 434] on div at bounding box center [997, 432] width 135 height 19
click at [973, 546] on span "Slot" at bounding box center [996, 552] width 133 height 19
click at [964, 454] on div at bounding box center [997, 451] width 135 height 19
click at [986, 550] on span "Received OK" at bounding box center [996, 553] width 133 height 19
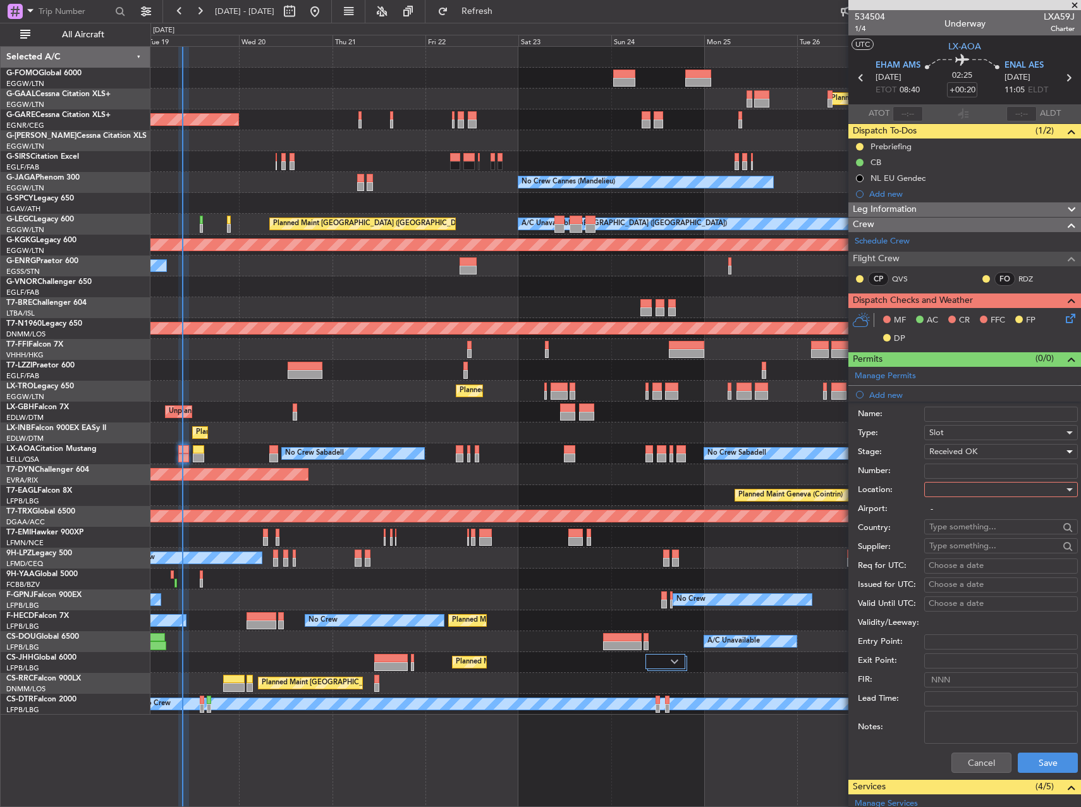
click at [964, 467] on input "Number:" at bounding box center [1002, 471] width 154 height 15
paste input "aslEHAMDGNN937100"
click at [942, 471] on input "aslEHAMDGNN937100" at bounding box center [1002, 471] width 154 height 15
type input "[VEHICLE_IDENTIFICATION_NUMBER]"
click at [956, 491] on div at bounding box center [997, 489] width 135 height 19
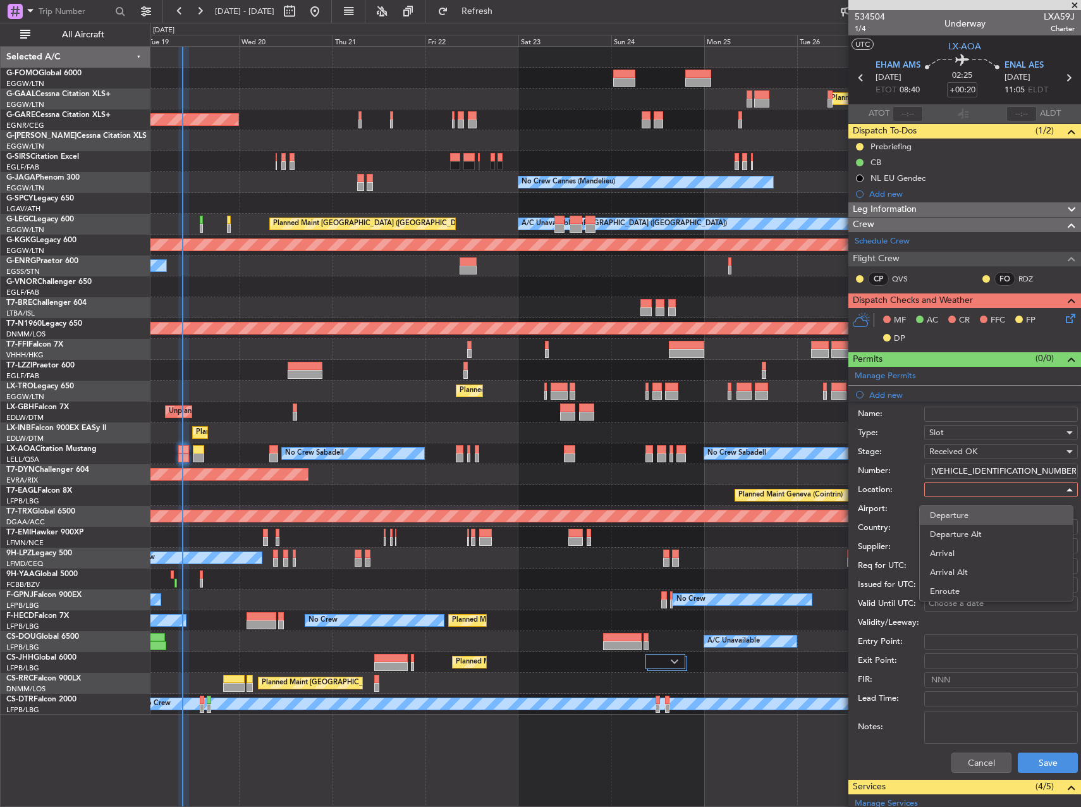
click at [963, 521] on span "Departure" at bounding box center [996, 515] width 133 height 19
type input "EHAM / AMS"
click at [1037, 764] on button "Save" at bounding box center [1048, 763] width 60 height 20
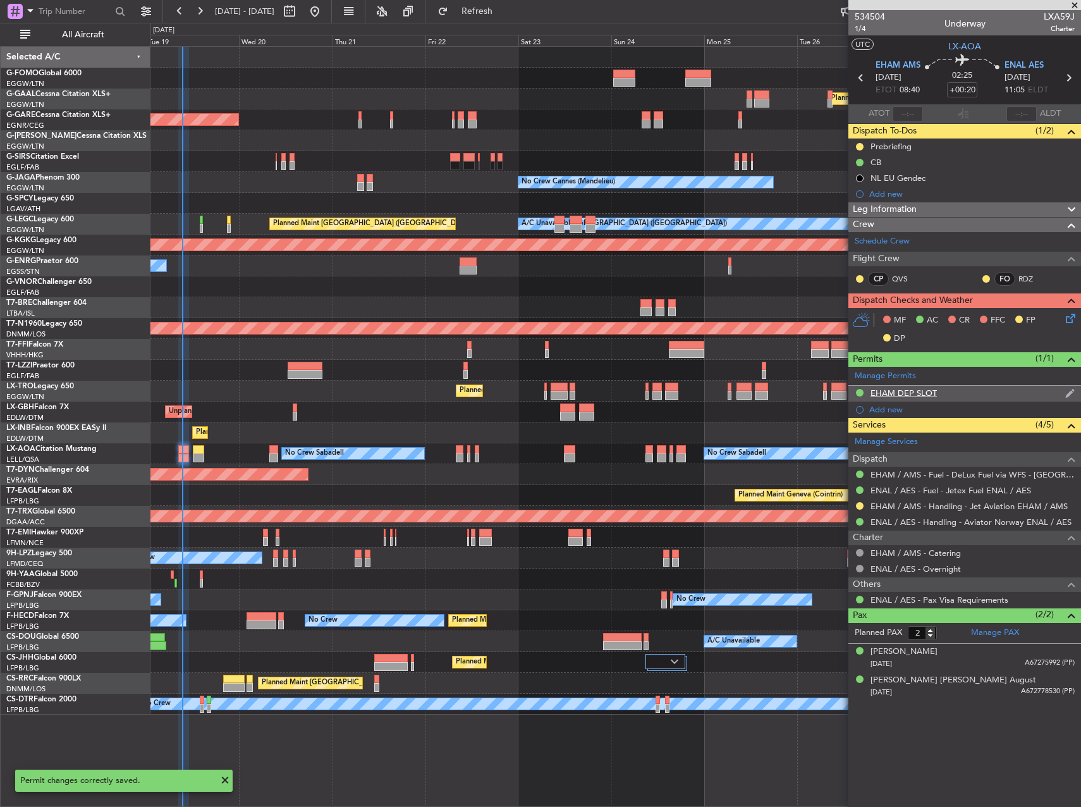
click at [913, 391] on div "EHAM DEP SLOT" at bounding box center [904, 393] width 66 height 11
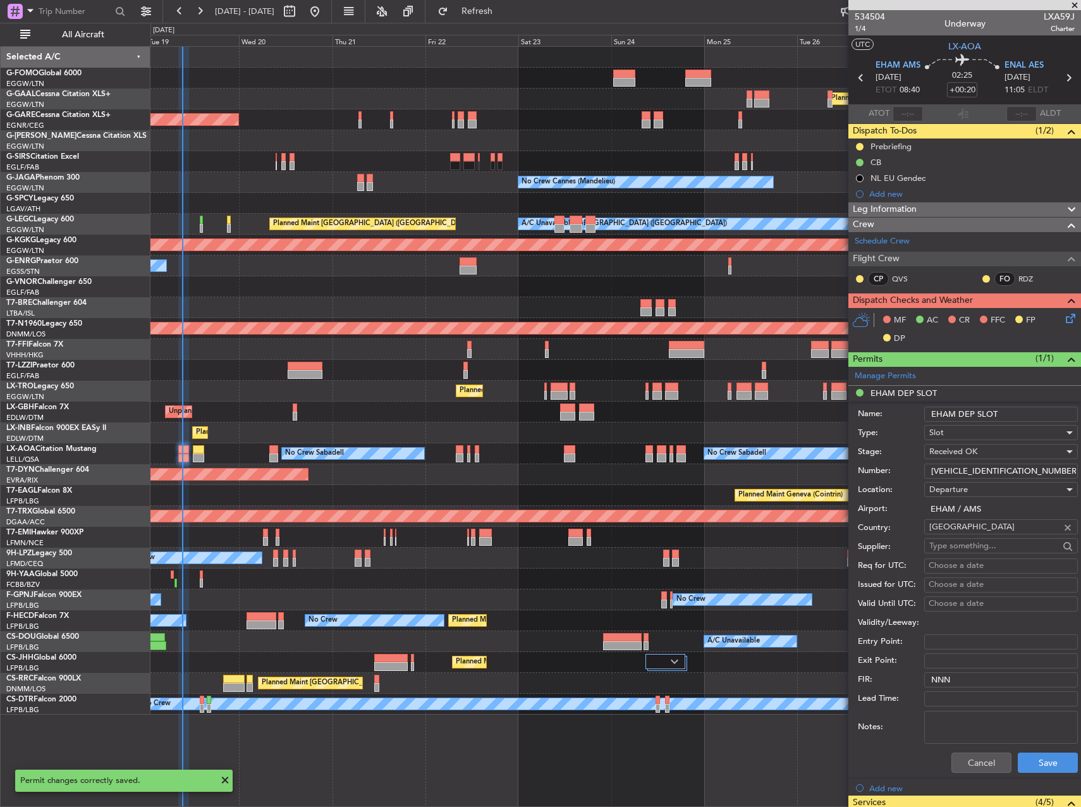
click at [1037, 419] on input "EHAM DEP SLOT" at bounding box center [1002, 414] width 154 height 15
type input "EHAM DEP SLOT 0830z"
click at [1047, 764] on button "Save" at bounding box center [1048, 763] width 60 height 20
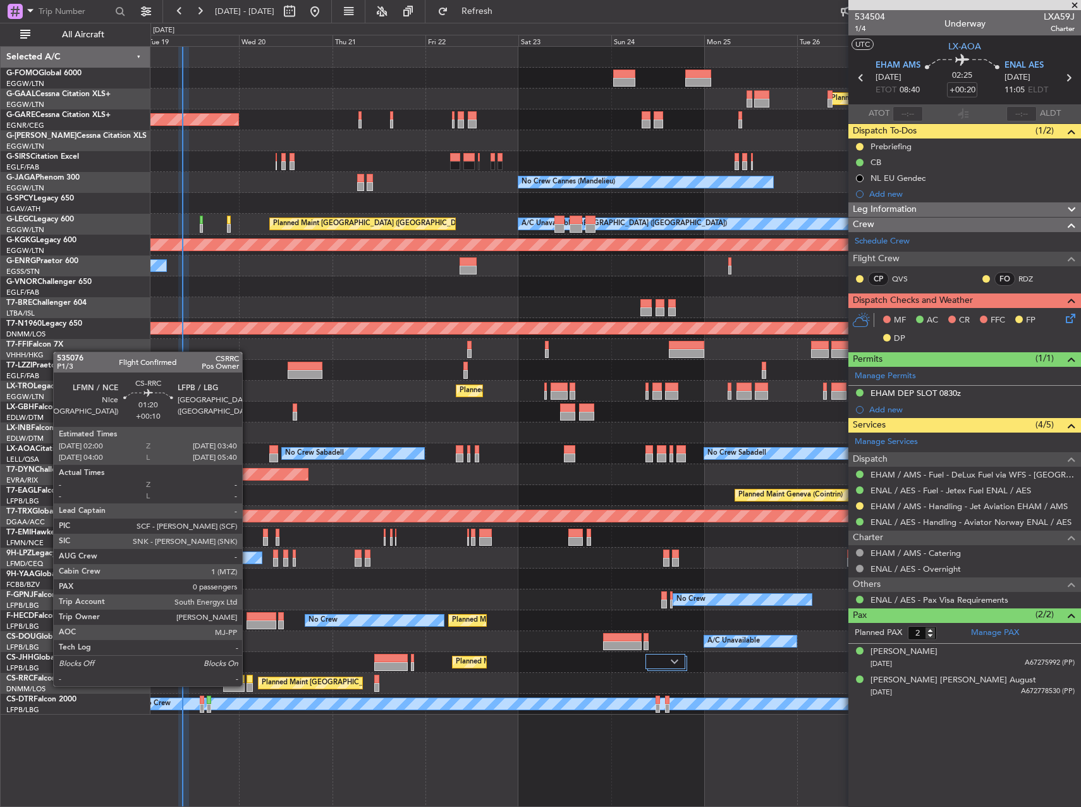
click at [248, 685] on div at bounding box center [250, 687] width 7 height 9
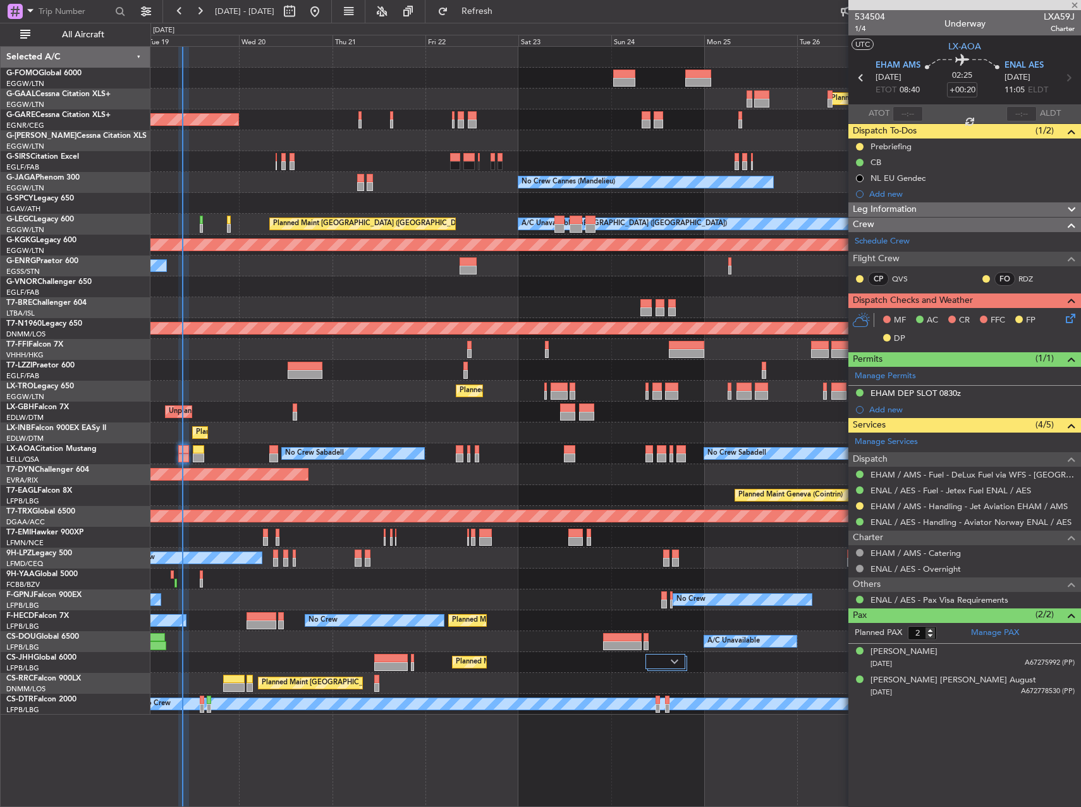
type input "+00:10"
type input "0"
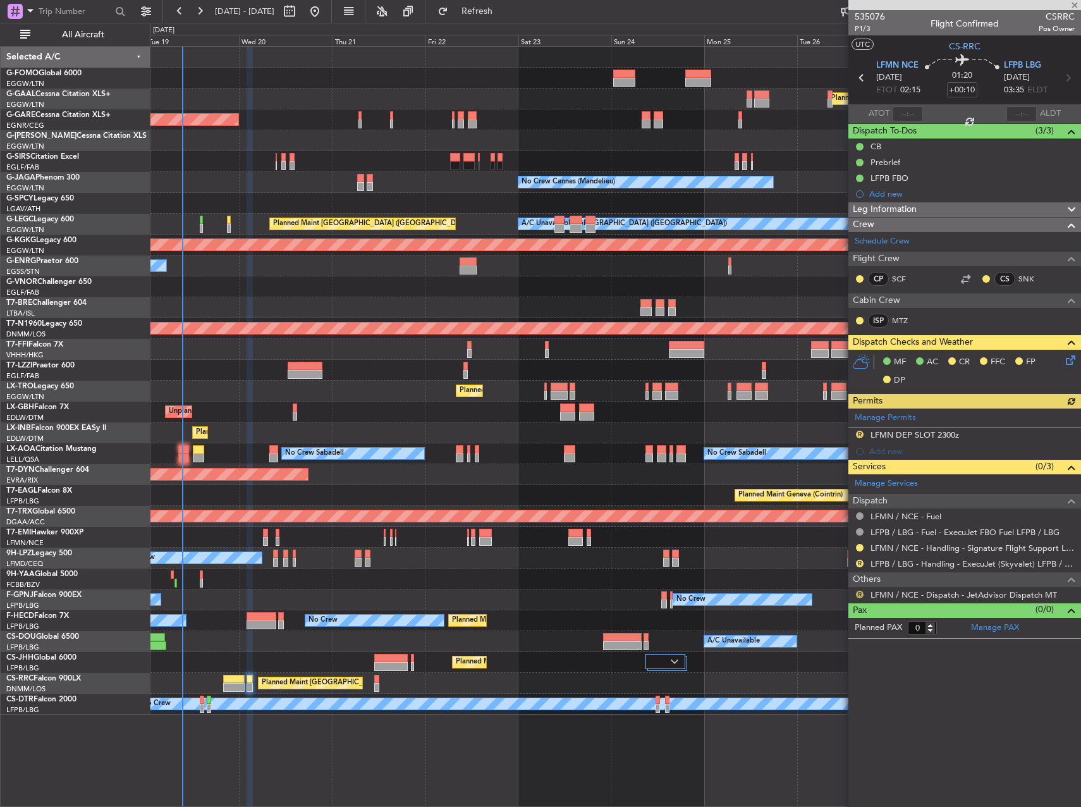
click at [861, 593] on button "R" at bounding box center [860, 595] width 8 height 8
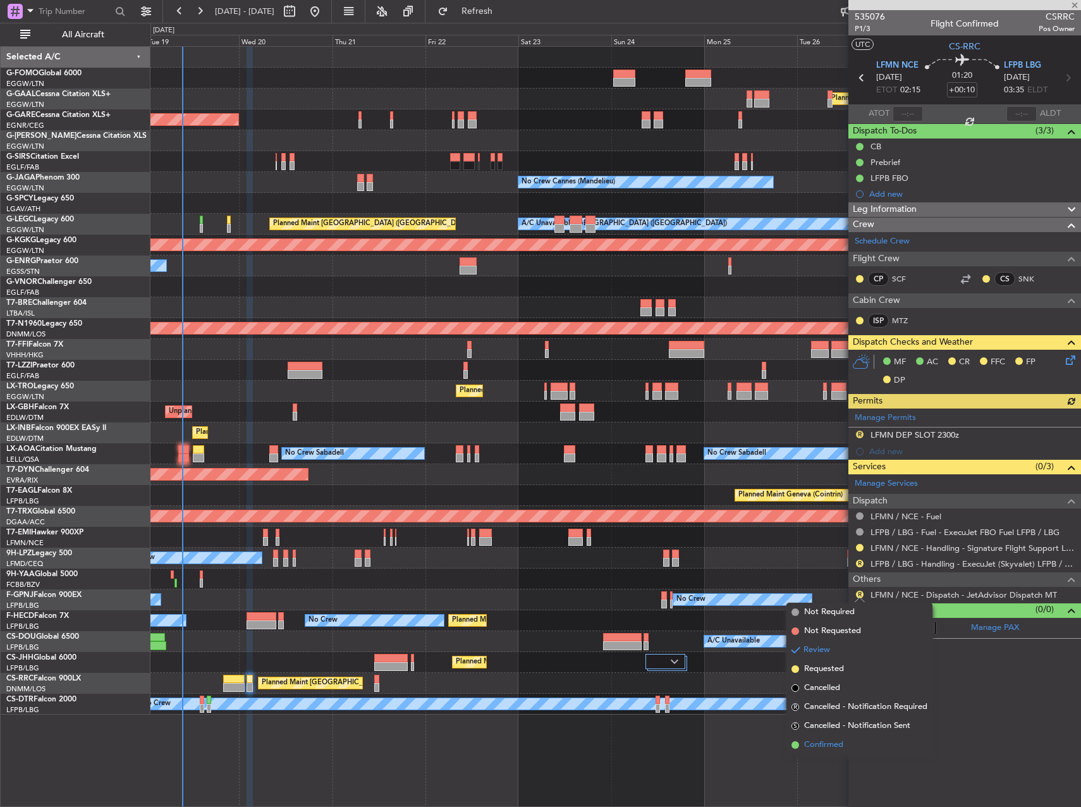
click at [841, 744] on span "Confirmed" at bounding box center [823, 745] width 39 height 13
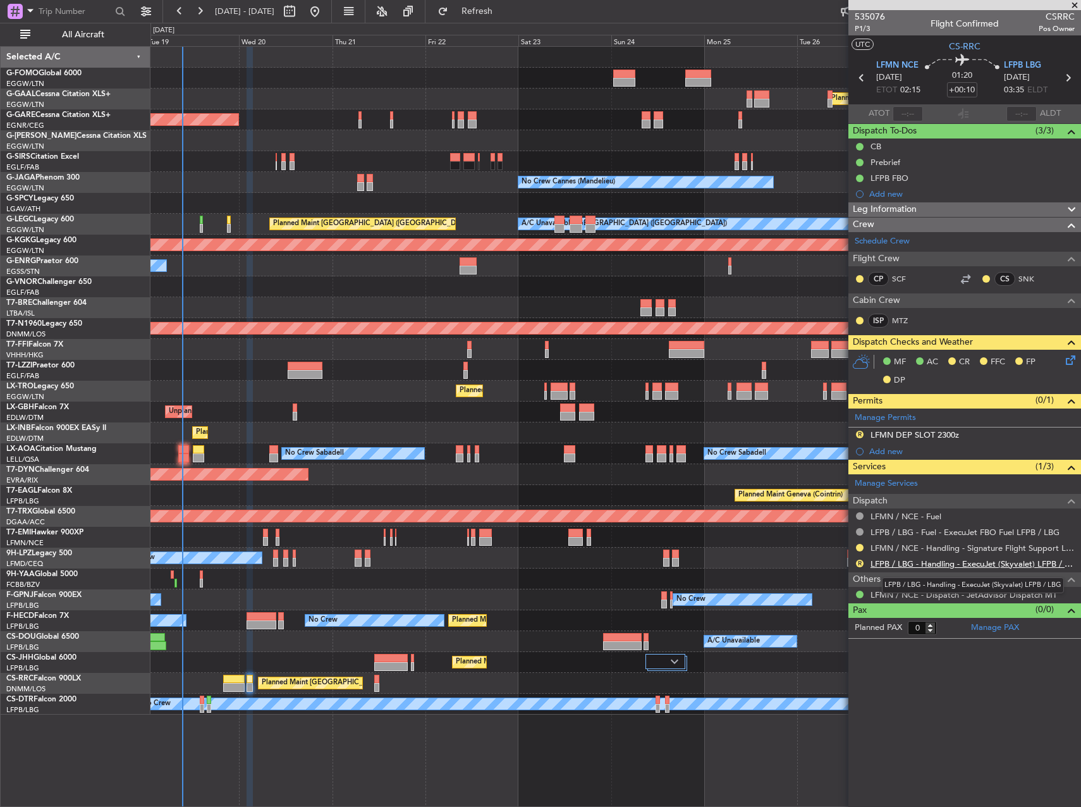
click at [901, 564] on link "LFPB / LBG - Handling - ExecuJet (Skyvalet) LFPB / LBG" at bounding box center [973, 563] width 204 height 11
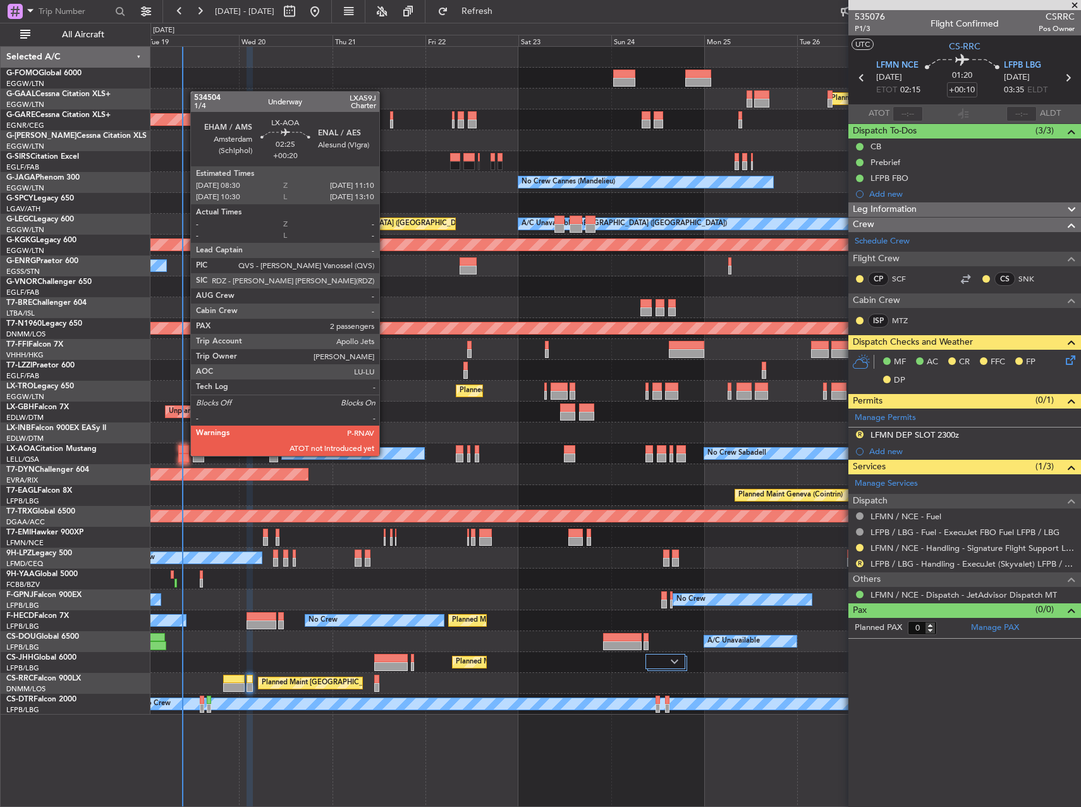
click at [182, 452] on div at bounding box center [183, 449] width 11 height 9
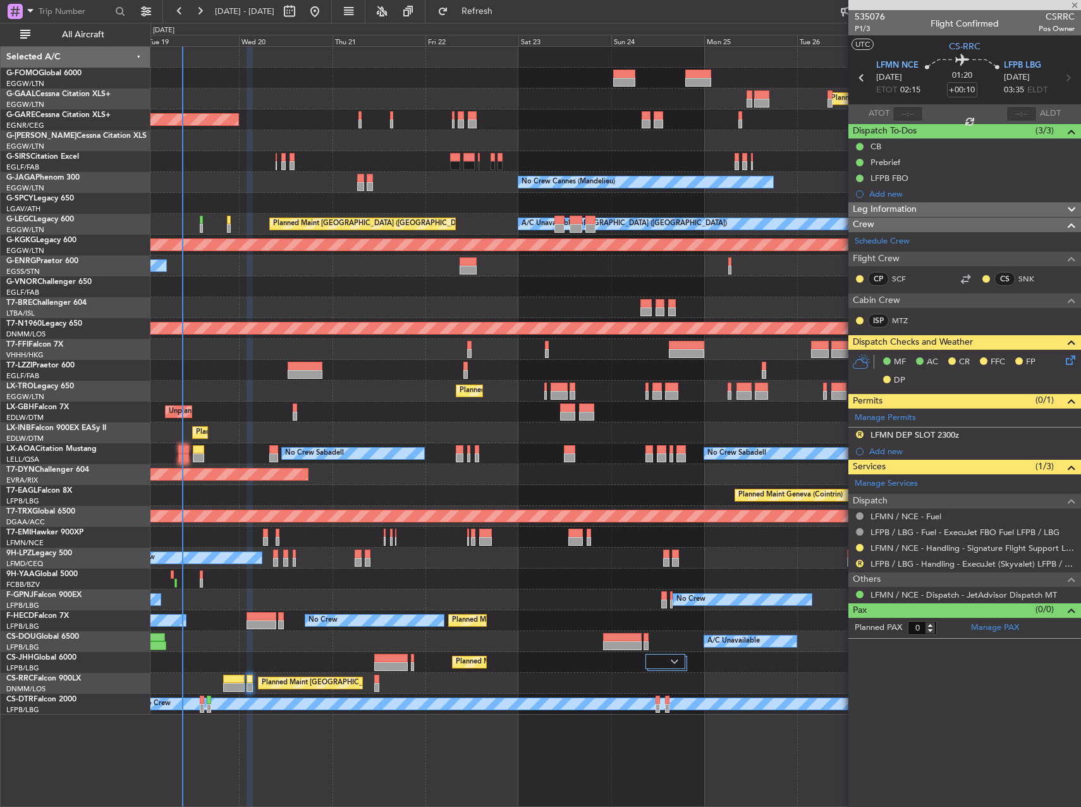
type input "+00:20"
type input "2"
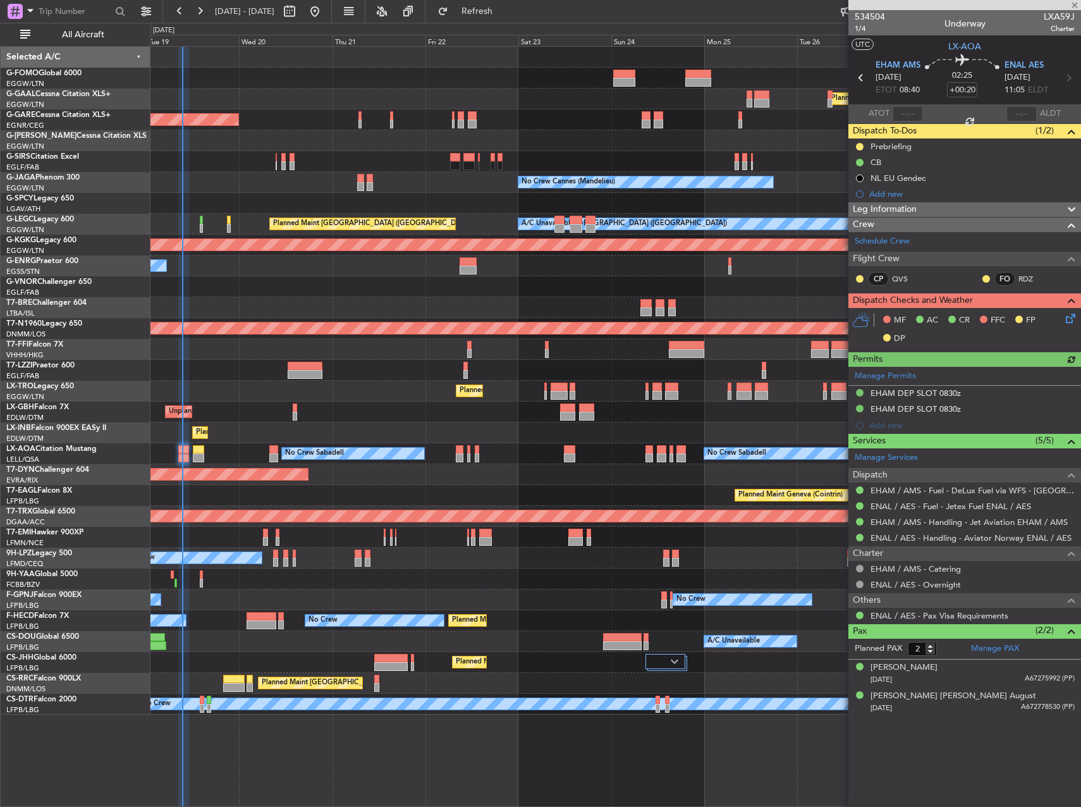
click at [1070, 316] on icon at bounding box center [1069, 316] width 10 height 10
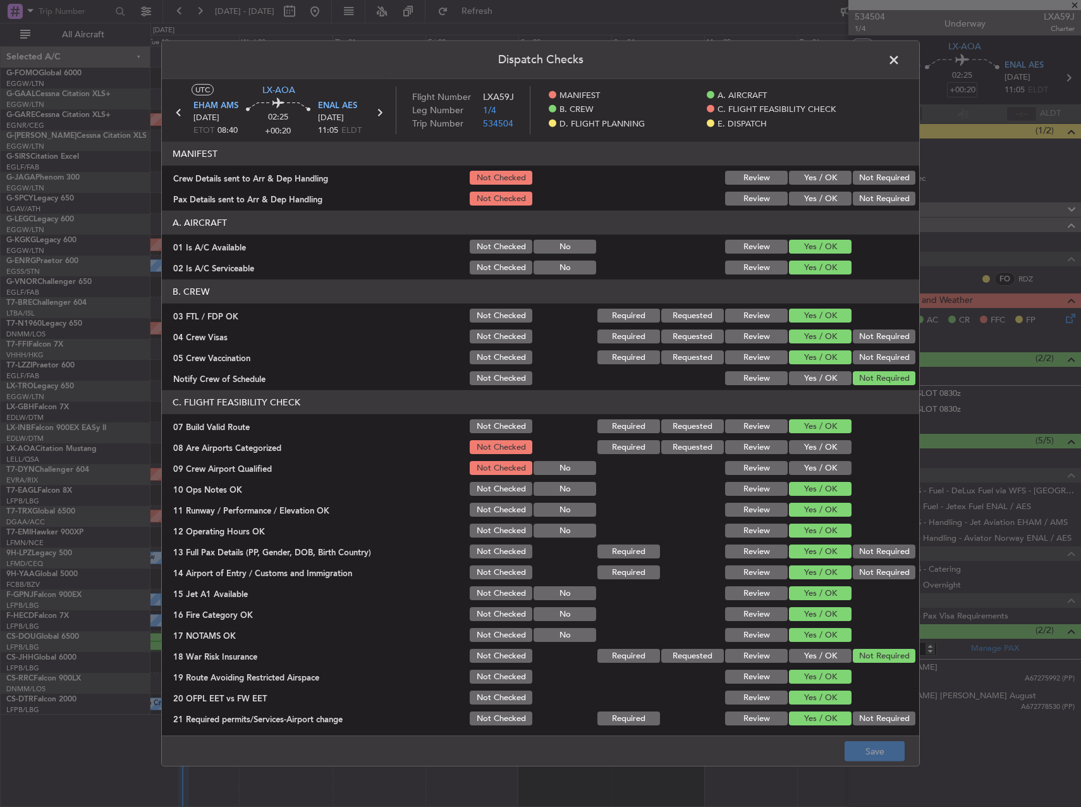
click at [803, 175] on button "Yes / OK" at bounding box center [820, 178] width 63 height 14
click at [808, 191] on div "Yes / OK" at bounding box center [819, 199] width 64 height 18
click at [808, 197] on button "Yes / OK" at bounding box center [820, 199] width 63 height 14
drag, startPoint x: 828, startPoint y: 450, endPoint x: 822, endPoint y: 472, distance: 22.2
click at [827, 456] on div "Yes / OK" at bounding box center [819, 447] width 64 height 18
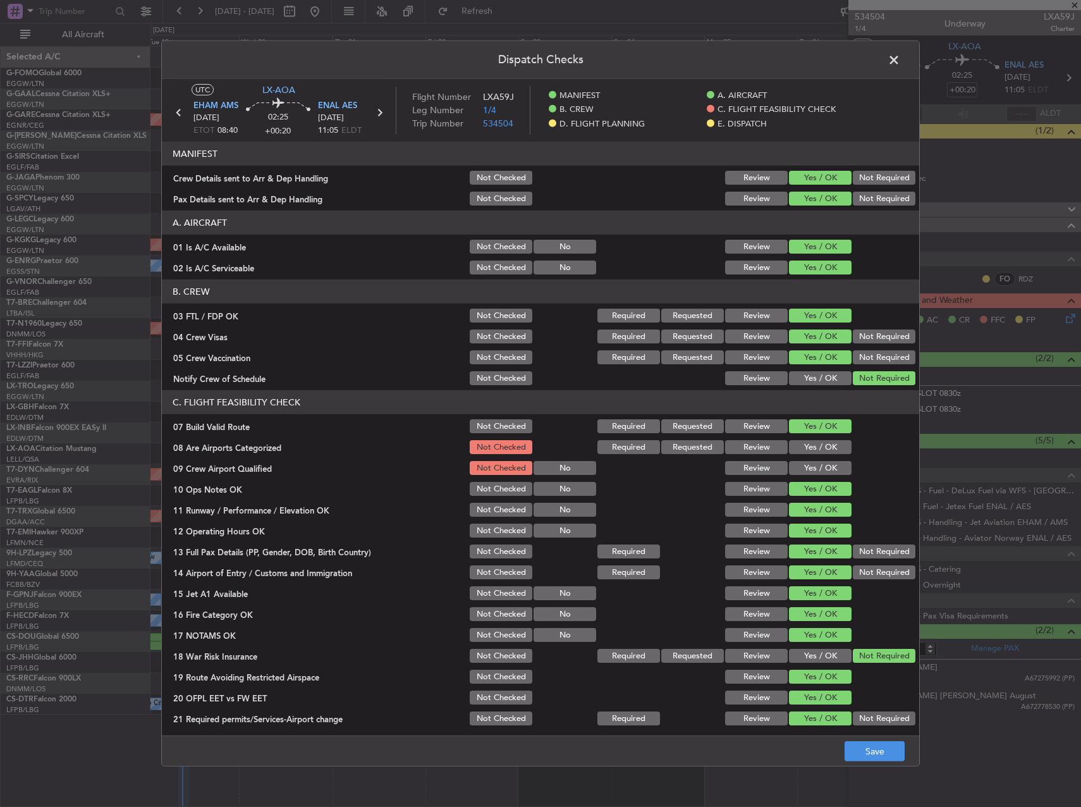
click at [822, 472] on button "Yes / OK" at bounding box center [820, 468] width 63 height 14
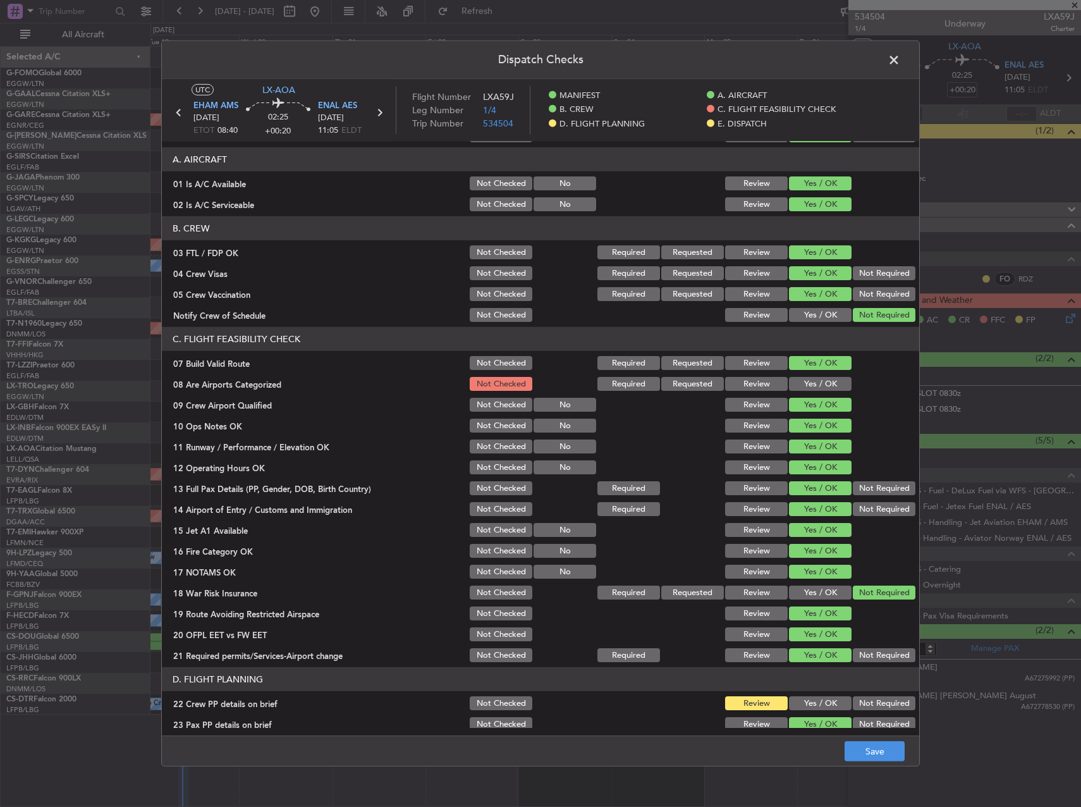
click at [806, 381] on button "Yes / OK" at bounding box center [820, 384] width 63 height 14
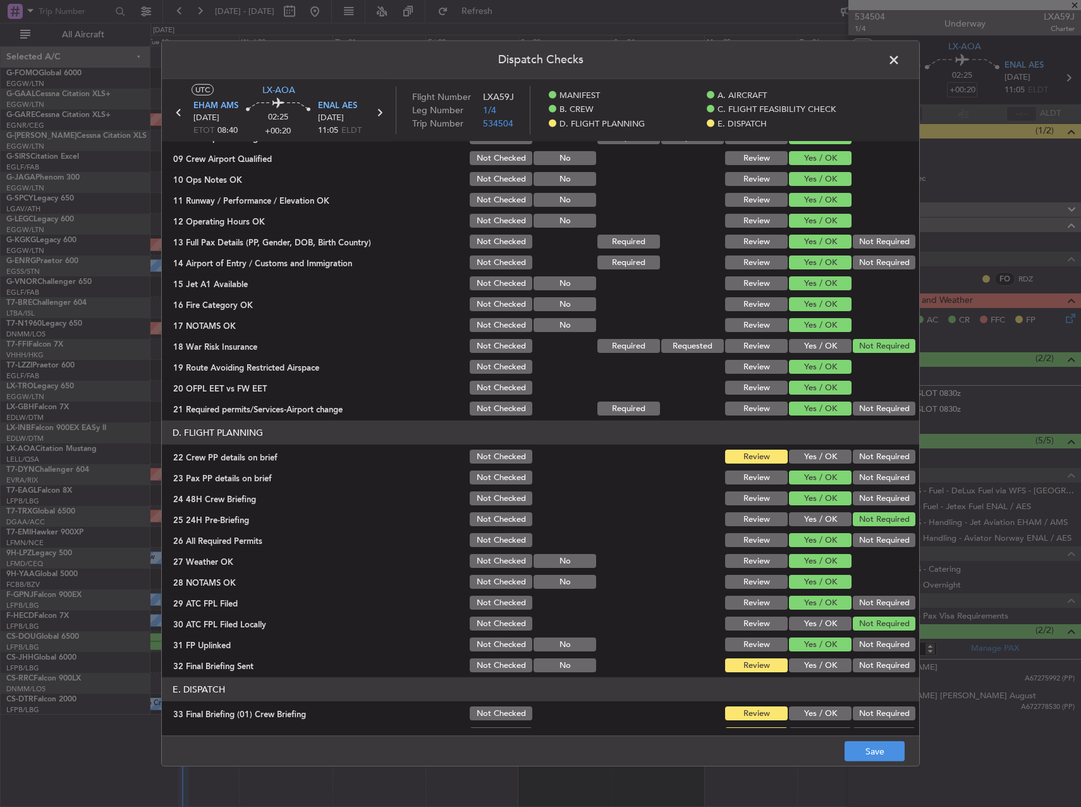
scroll to position [443, 0]
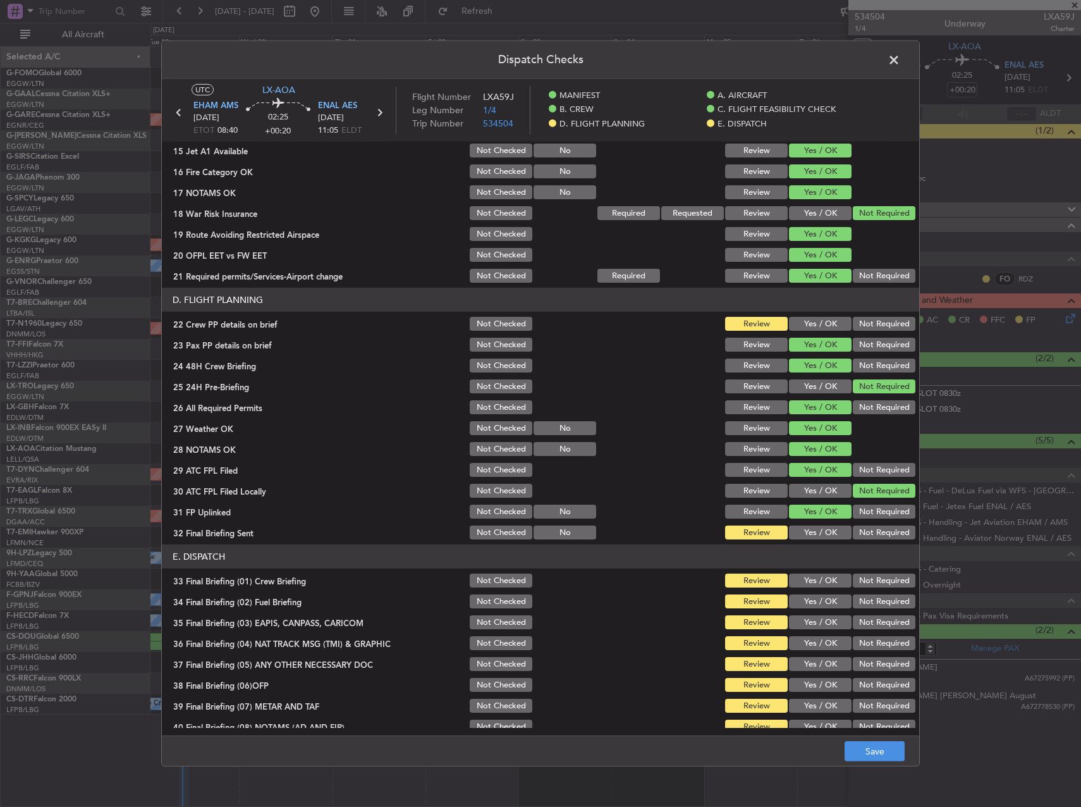
click at [803, 324] on button "Yes / OK" at bounding box center [820, 324] width 63 height 14
click at [813, 539] on div "Yes / OK" at bounding box center [819, 533] width 64 height 18
drag, startPoint x: 816, startPoint y: 536, endPoint x: 825, endPoint y: 533, distance: 9.6
click at [816, 536] on button "Yes / OK" at bounding box center [820, 533] width 63 height 14
click at [884, 531] on button "Not Required" at bounding box center [884, 533] width 63 height 14
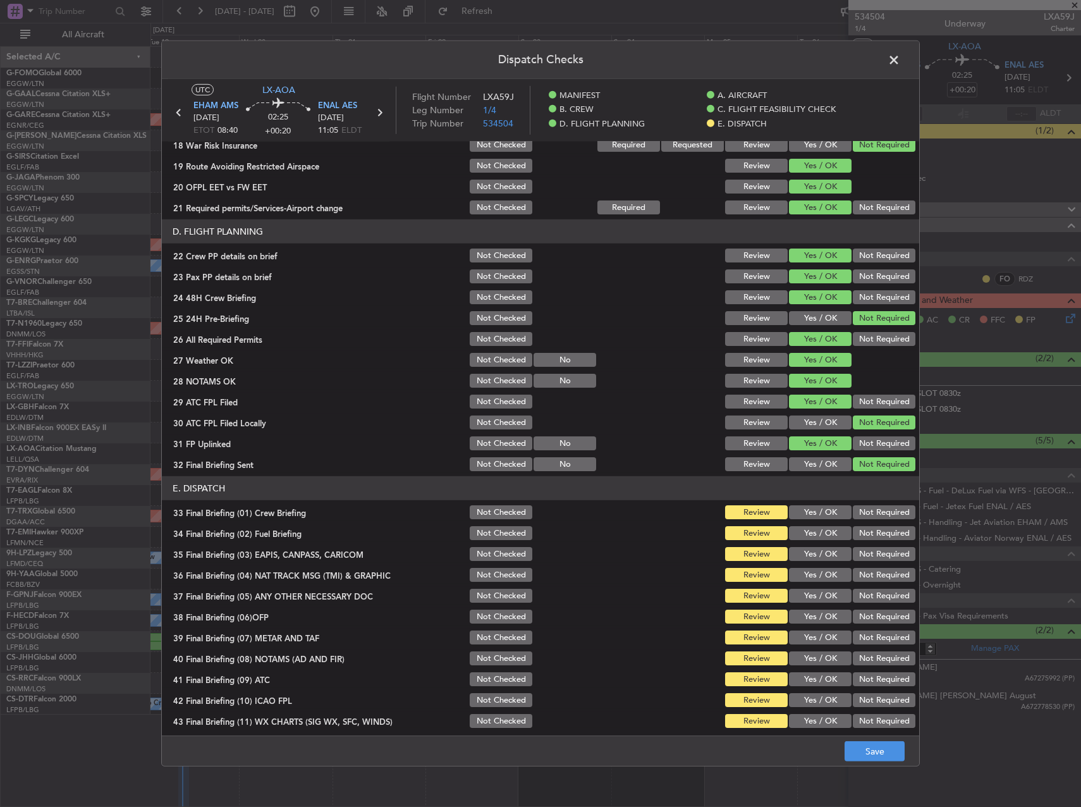
scroll to position [537, 0]
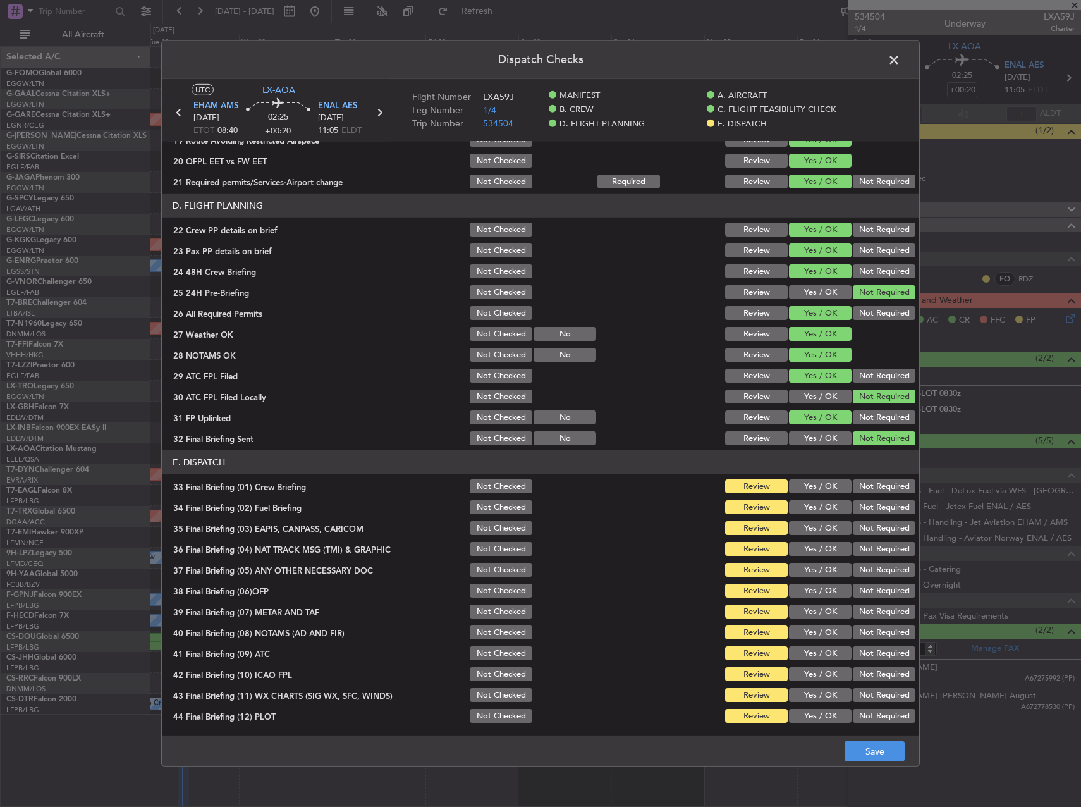
click at [822, 489] on button "Yes / OK" at bounding box center [820, 486] width 63 height 14
drag, startPoint x: 823, startPoint y: 508, endPoint x: 827, endPoint y: 517, distance: 9.6
click at [823, 509] on button "Yes / OK" at bounding box center [820, 507] width 63 height 14
click at [859, 535] on div "Not Required" at bounding box center [883, 528] width 64 height 18
click at [861, 537] on section "E. DISPATCH 33 Final Briefing (01) Crew Briefing Not Checked Review Yes / OK No…" at bounding box center [541, 587] width 758 height 274
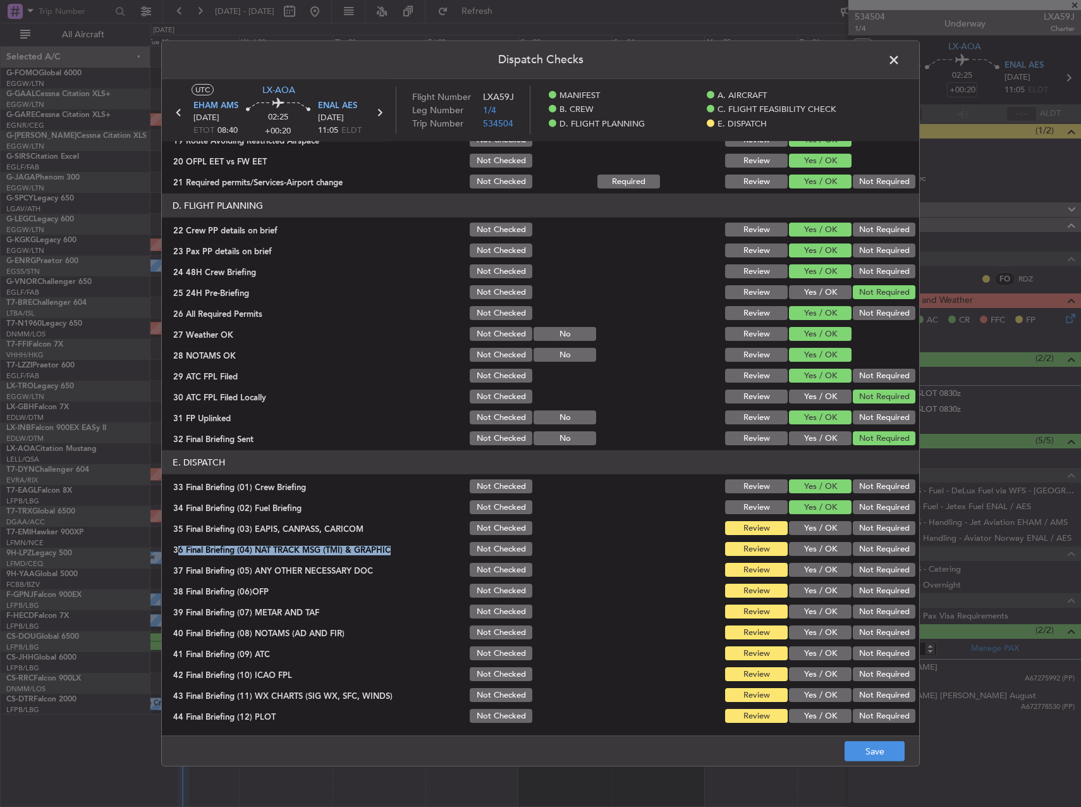
click at [861, 532] on button "Not Required" at bounding box center [884, 528] width 63 height 14
click at [861, 546] on button "Not Required" at bounding box center [884, 549] width 63 height 14
click at [863, 570] on button "Not Required" at bounding box center [884, 570] width 63 height 14
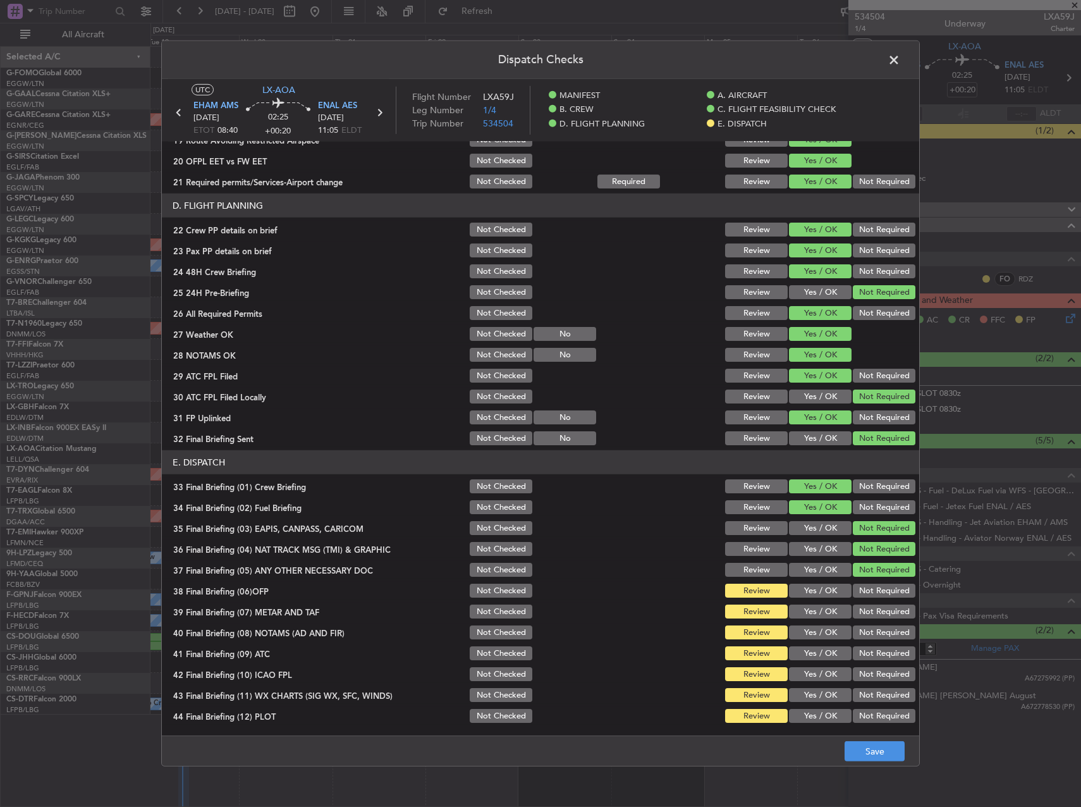
click at [827, 583] on div "Yes / OK" at bounding box center [819, 591] width 64 height 18
click at [820, 593] on button "Yes / OK" at bounding box center [820, 591] width 63 height 14
click at [820, 605] on button "Yes / OK" at bounding box center [820, 612] width 63 height 14
click at [820, 625] on div "Yes / OK" at bounding box center [819, 633] width 64 height 18
click at [823, 635] on button "Yes / OK" at bounding box center [820, 632] width 63 height 14
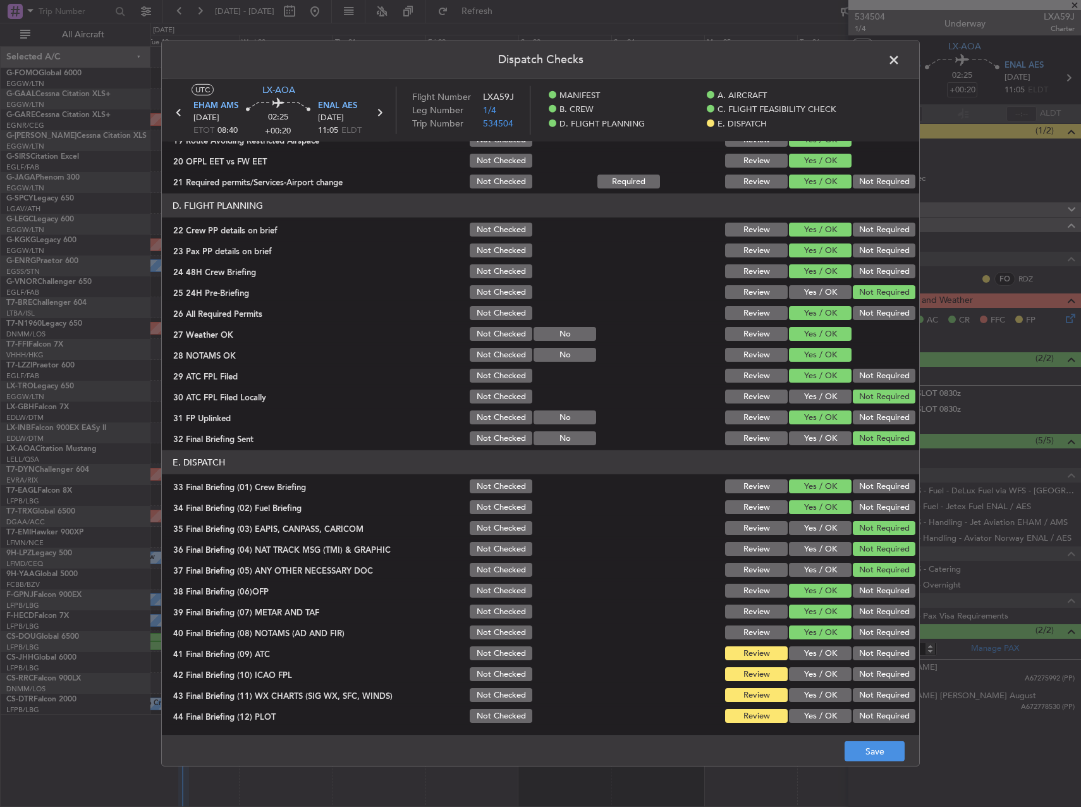
click at [824, 647] on button "Yes / OK" at bounding box center [820, 653] width 63 height 14
drag, startPoint x: 853, startPoint y: 668, endPoint x: 846, endPoint y: 679, distance: 13.2
click at [853, 668] on button "Not Required" at bounding box center [884, 674] width 63 height 14
click at [822, 691] on button "Yes / OK" at bounding box center [820, 695] width 63 height 14
click at [825, 713] on button "Yes / OK" at bounding box center [820, 716] width 63 height 14
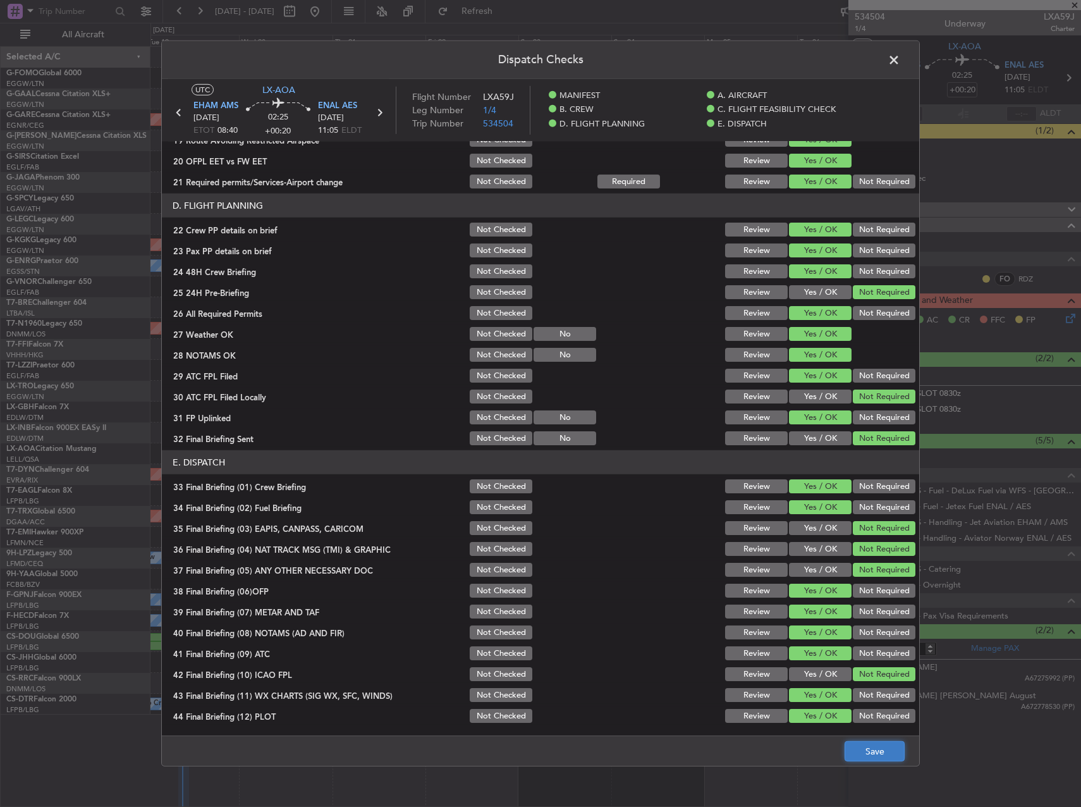
click at [855, 749] on button "Save" at bounding box center [875, 751] width 60 height 20
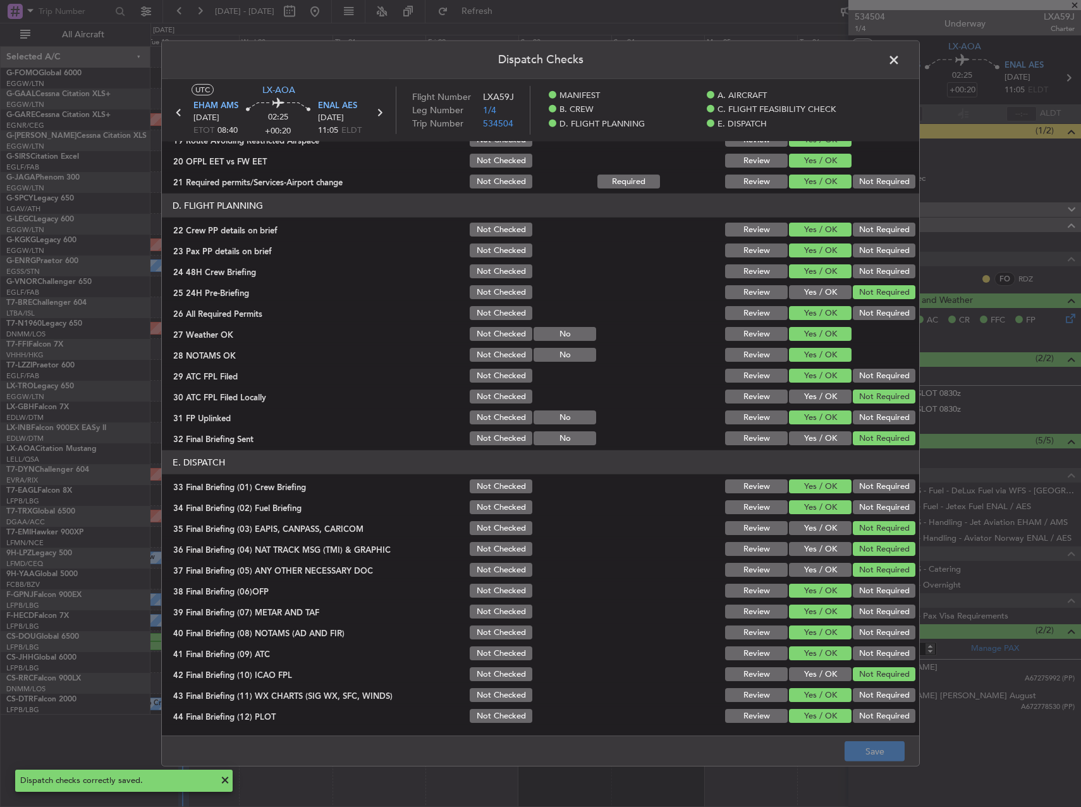
click at [906, 51] on header "Dispatch Checks" at bounding box center [541, 60] width 758 height 38
click at [901, 59] on span at bounding box center [901, 63] width 0 height 25
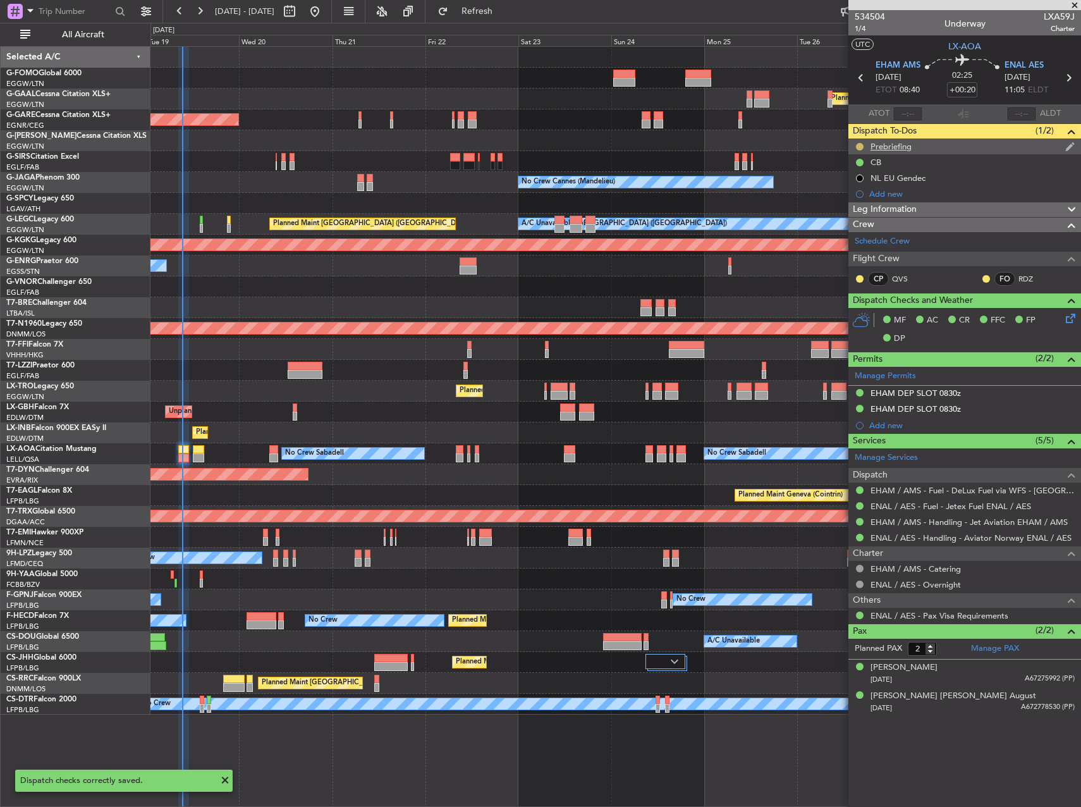
click at [858, 148] on button at bounding box center [860, 147] width 8 height 8
click at [870, 221] on span "Cancelled" at bounding box center [862, 221] width 36 height 13
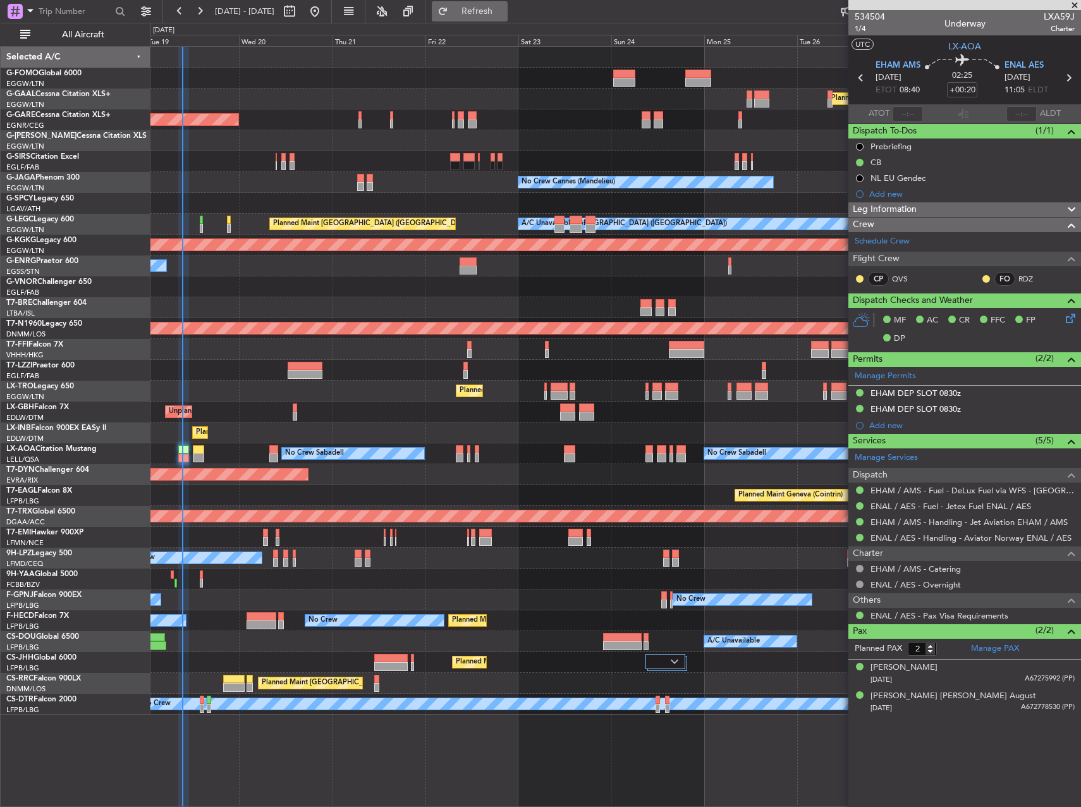
click at [504, 16] on span "Refresh" at bounding box center [477, 11] width 53 height 9
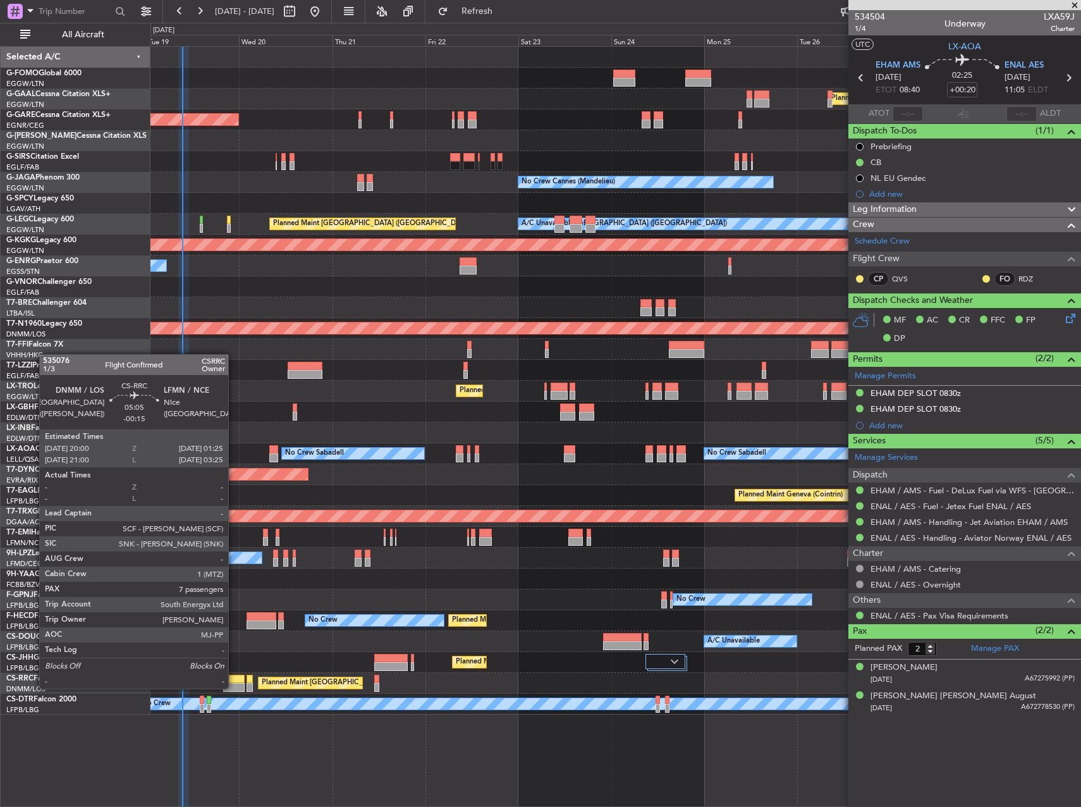
click at [234, 687] on div at bounding box center [234, 687] width 22 height 9
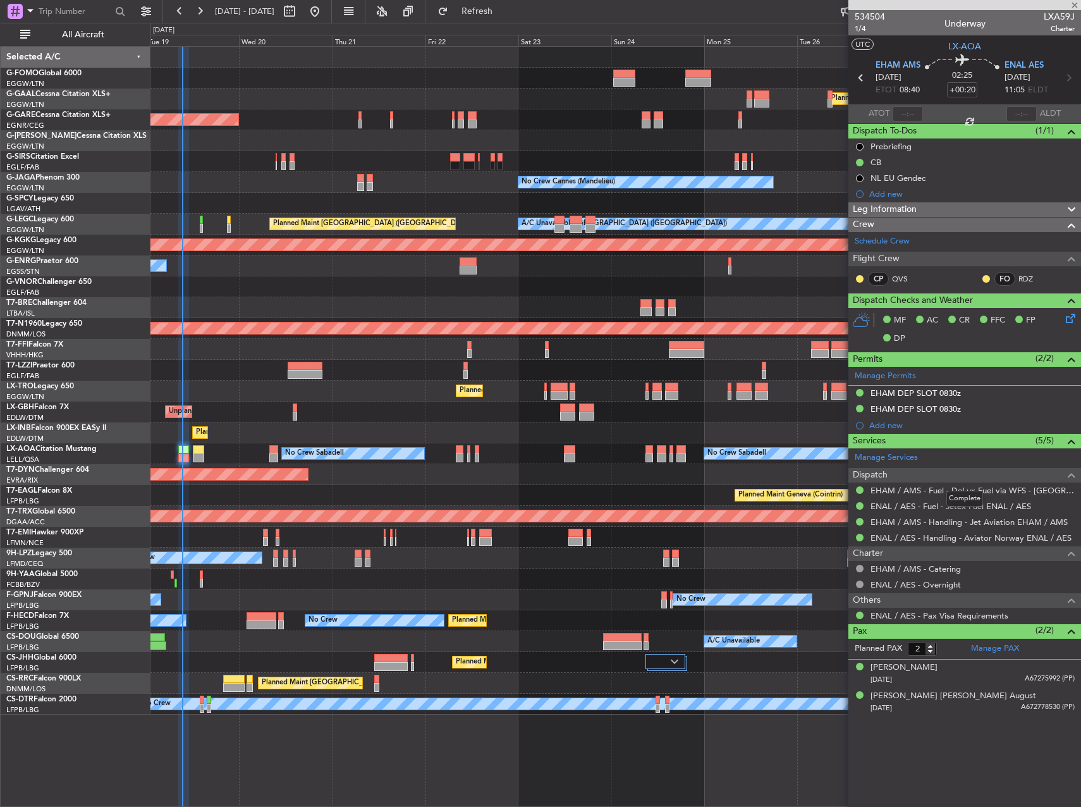
type input "-00:15"
type input "7"
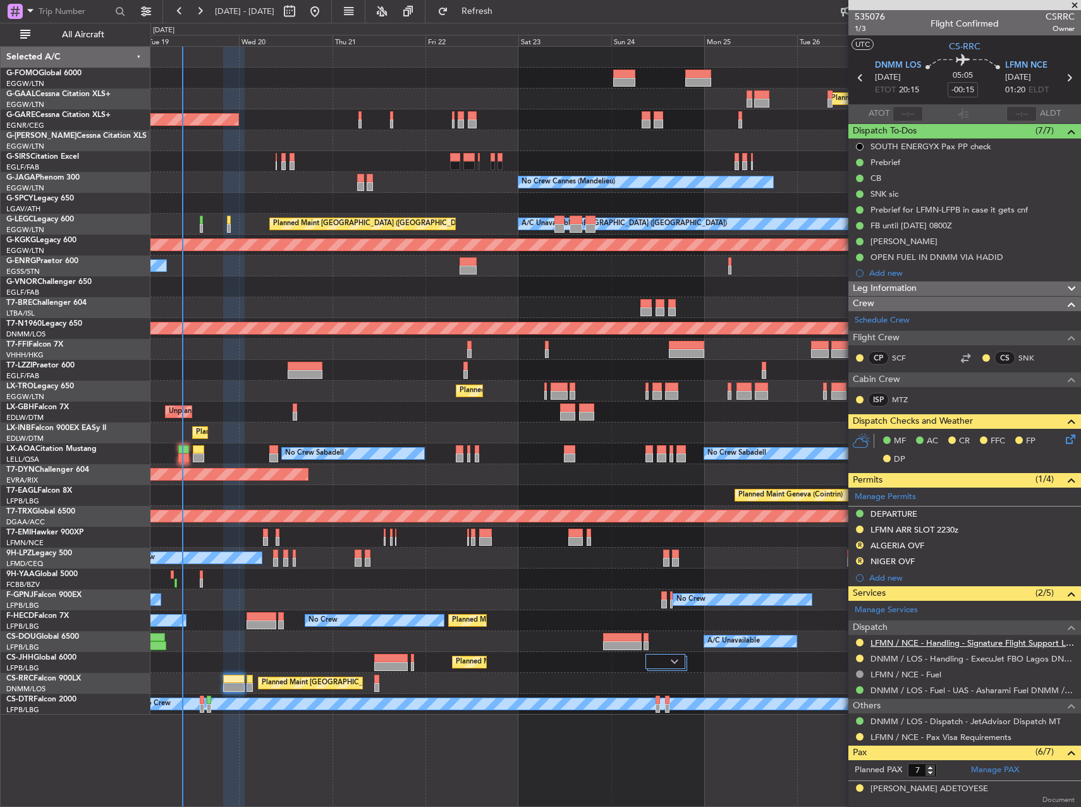
click at [903, 639] on link "LFMN / NCE - Handling - Signature Flight Support LFMN / NCE" at bounding box center [973, 643] width 204 height 11
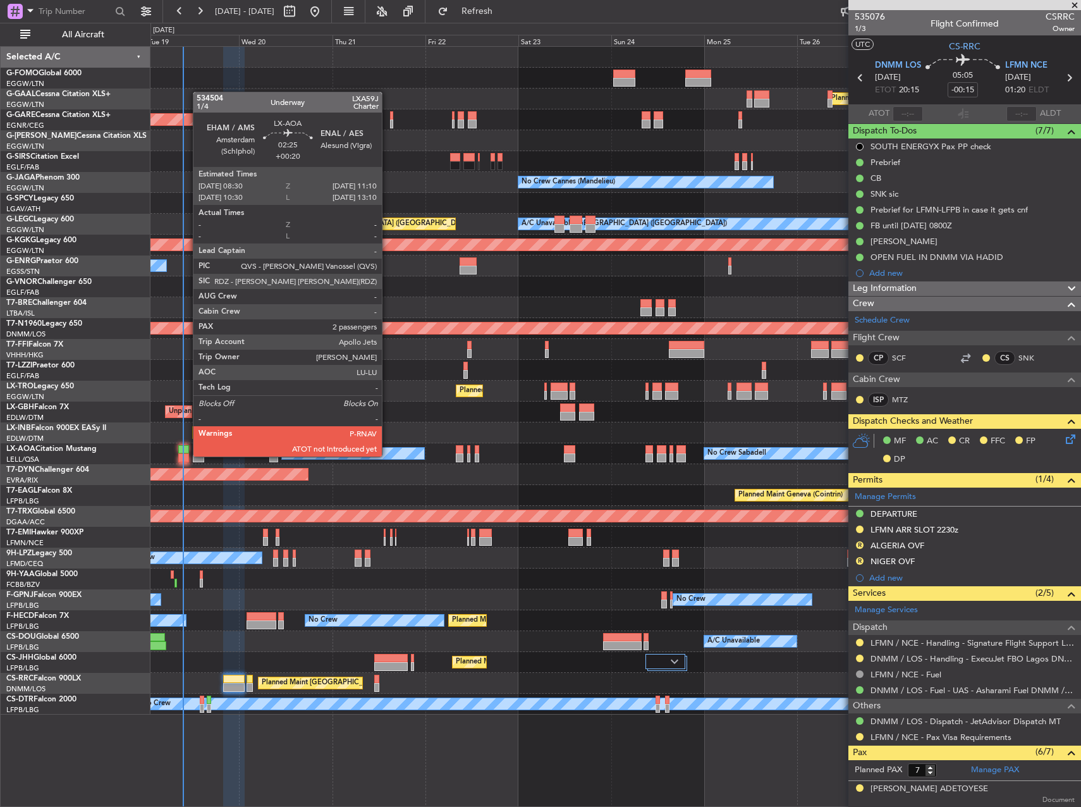
click at [185, 455] on div at bounding box center [183, 457] width 11 height 9
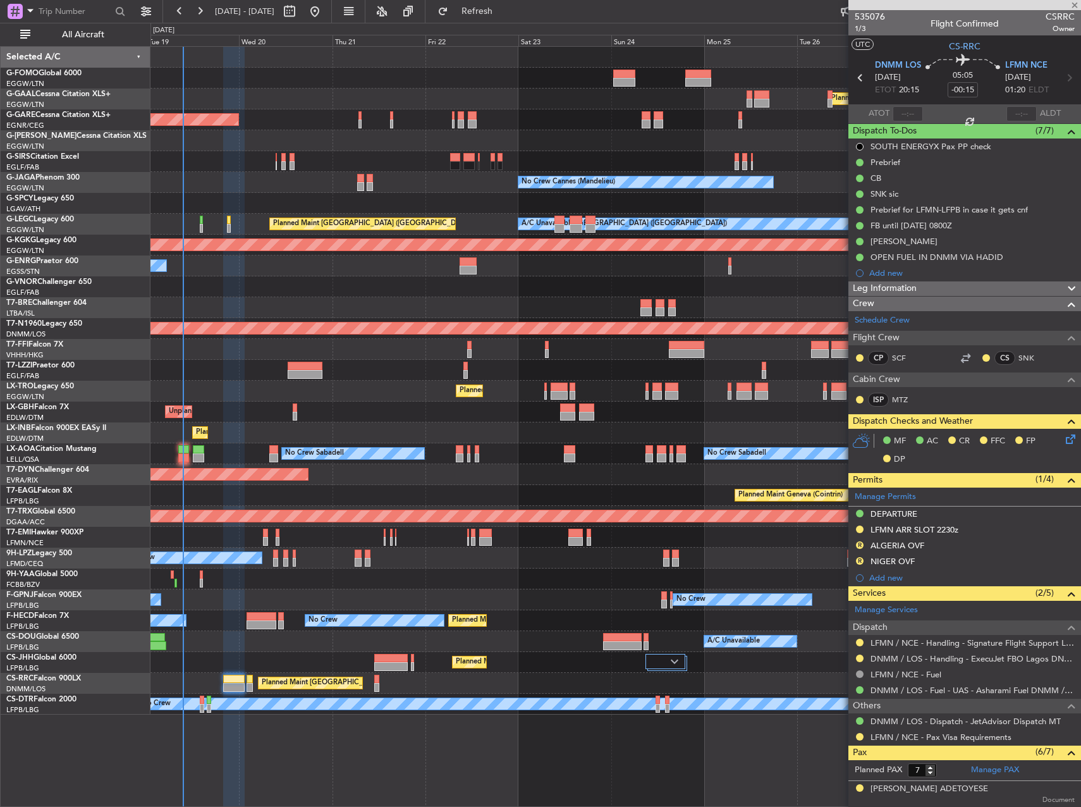
type input "+00:20"
type input "2"
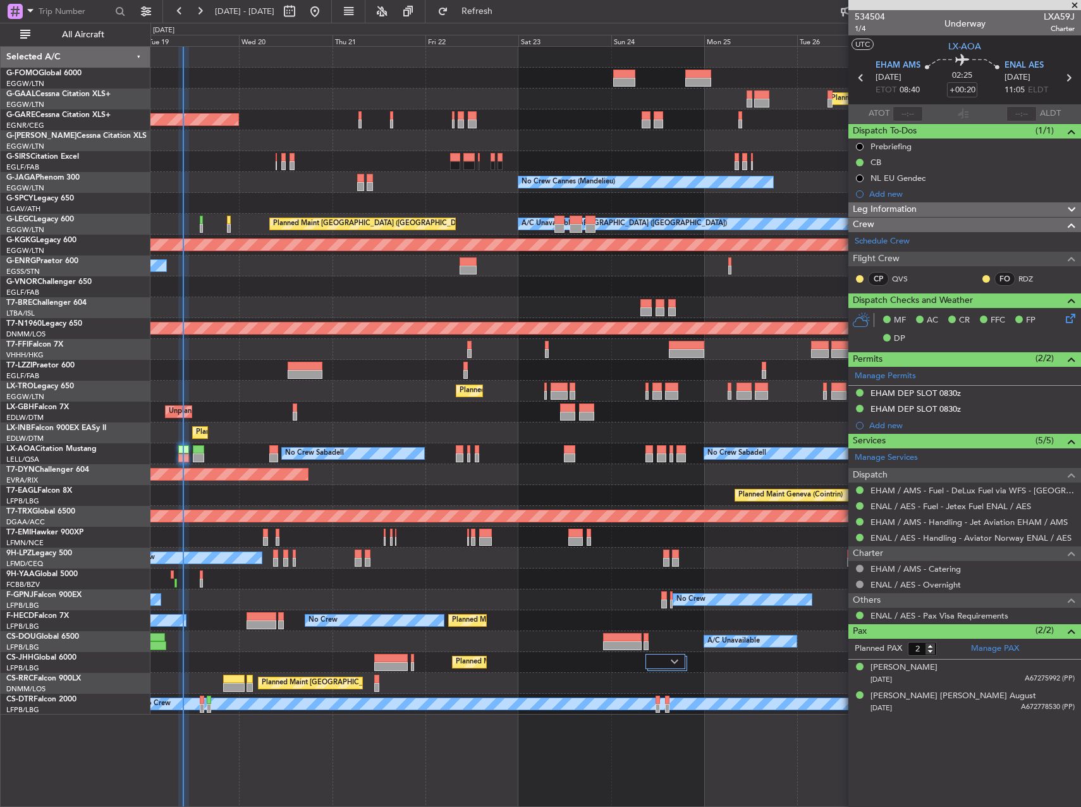
click at [245, 679] on div "Planned Maint [GEOGRAPHIC_DATA] ([GEOGRAPHIC_DATA])" at bounding box center [616, 683] width 930 height 21
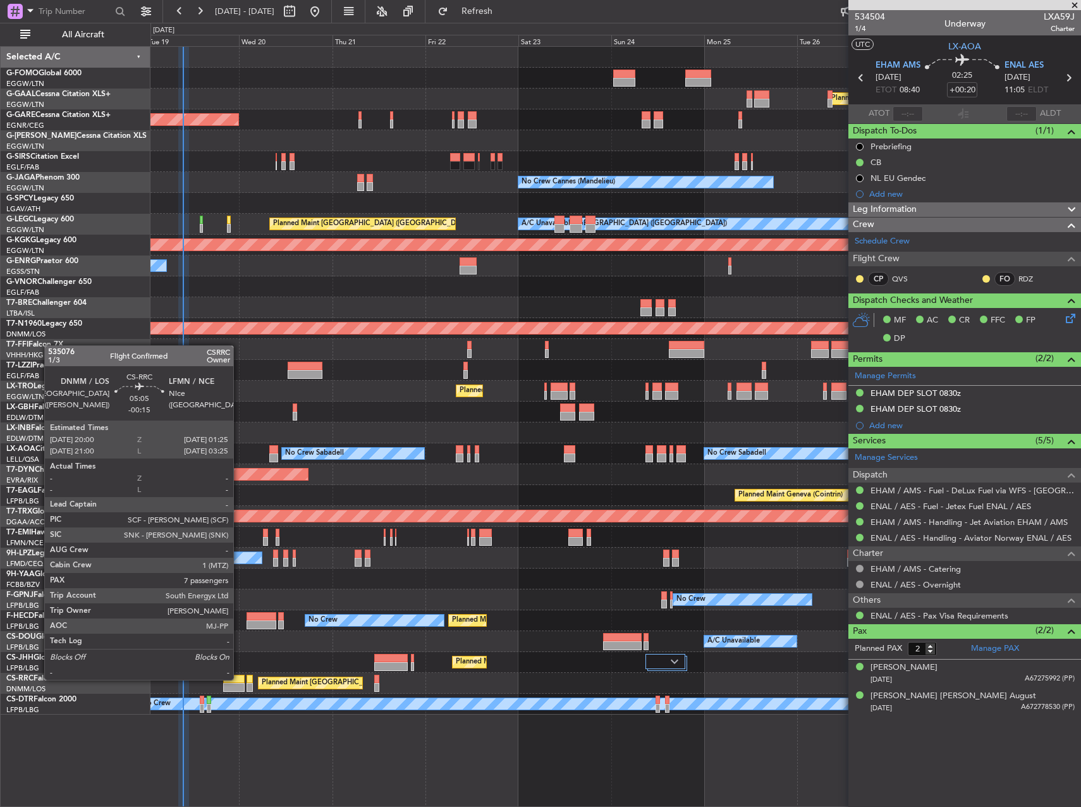
click at [239, 679] on div at bounding box center [234, 679] width 22 height 9
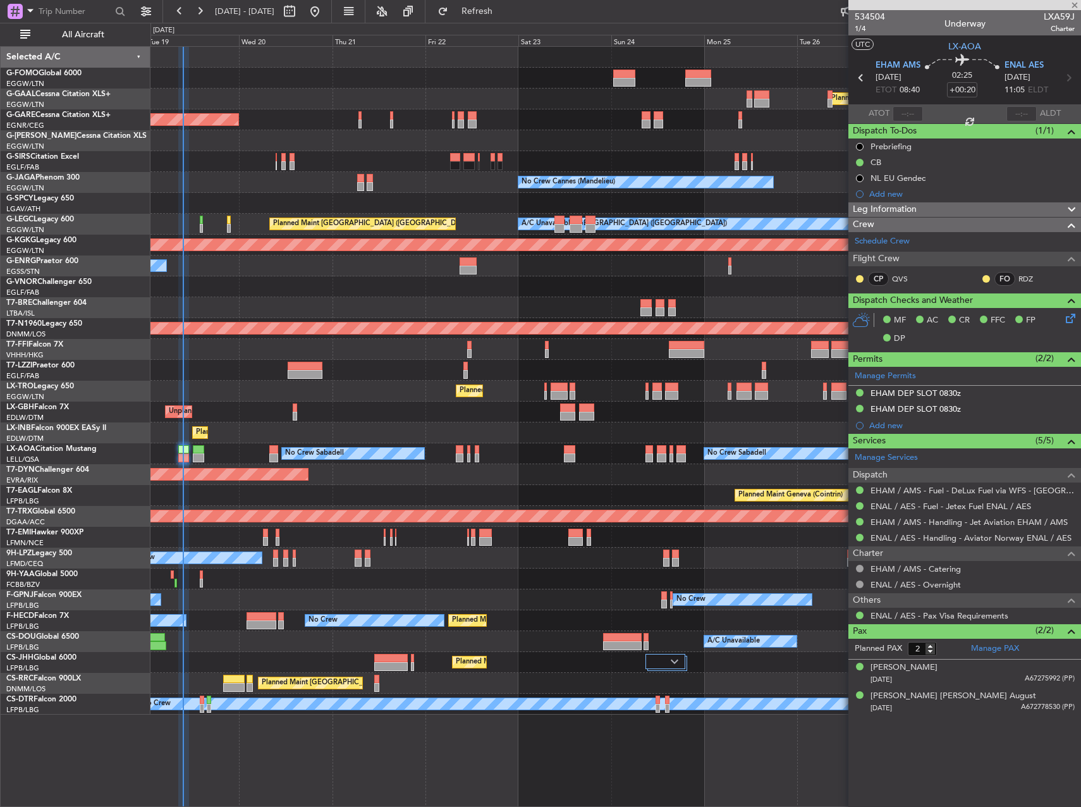
type input "-00:15"
type input "7"
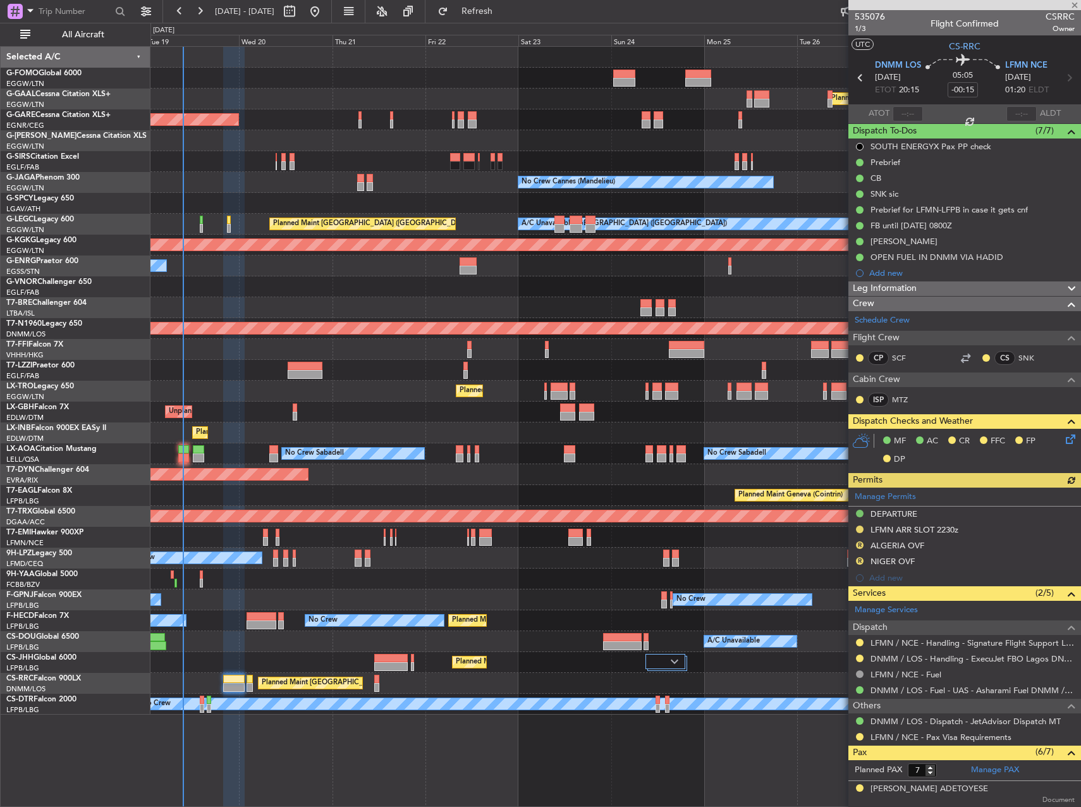
click at [859, 558] on div "Manage Permits DEPARTURE LFMN ARR SLOT 2230z R ALGERIA OVF R NIGER OVF Add new" at bounding box center [965, 537] width 233 height 99
click at [857, 545] on button "R" at bounding box center [860, 545] width 8 height 8
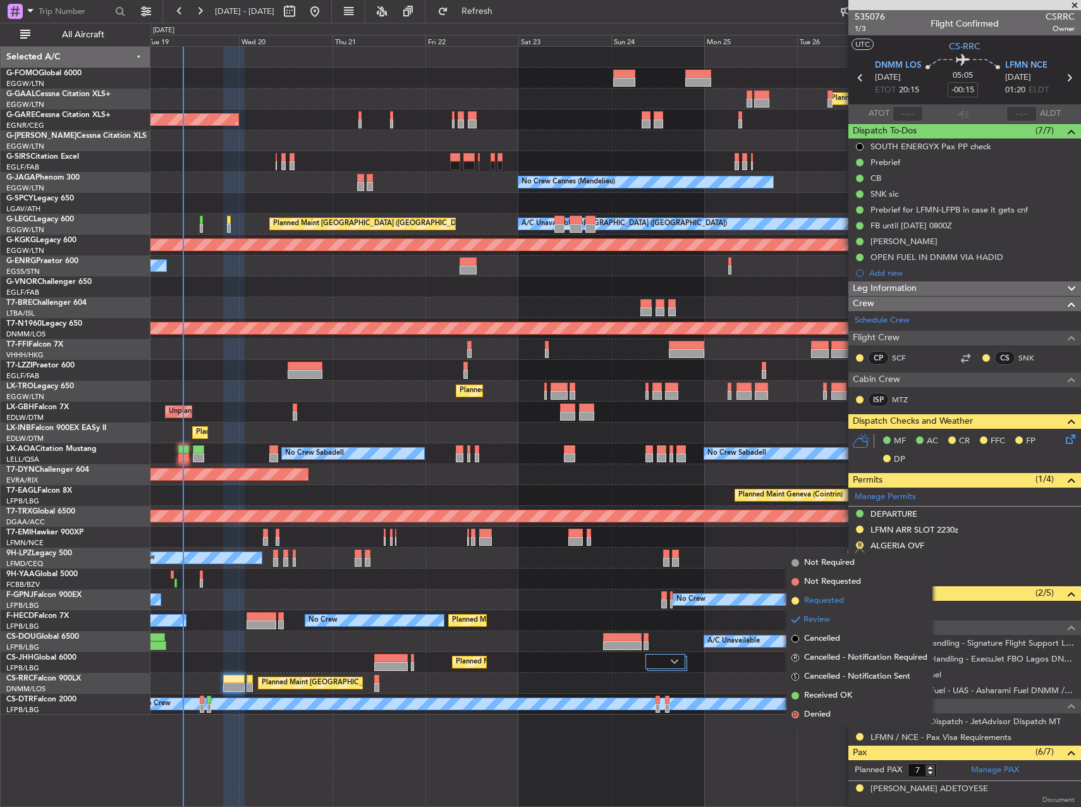
click at [837, 598] on span "Requested" at bounding box center [824, 600] width 40 height 13
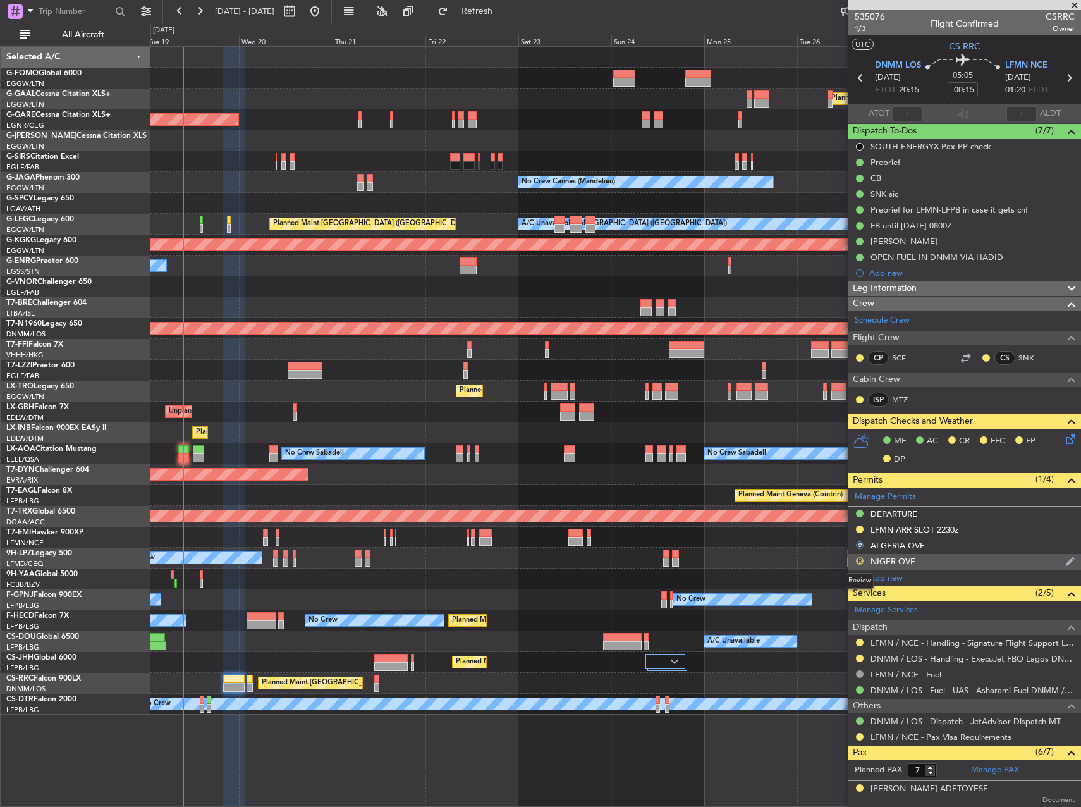
click at [860, 558] on button "R" at bounding box center [860, 561] width 8 height 8
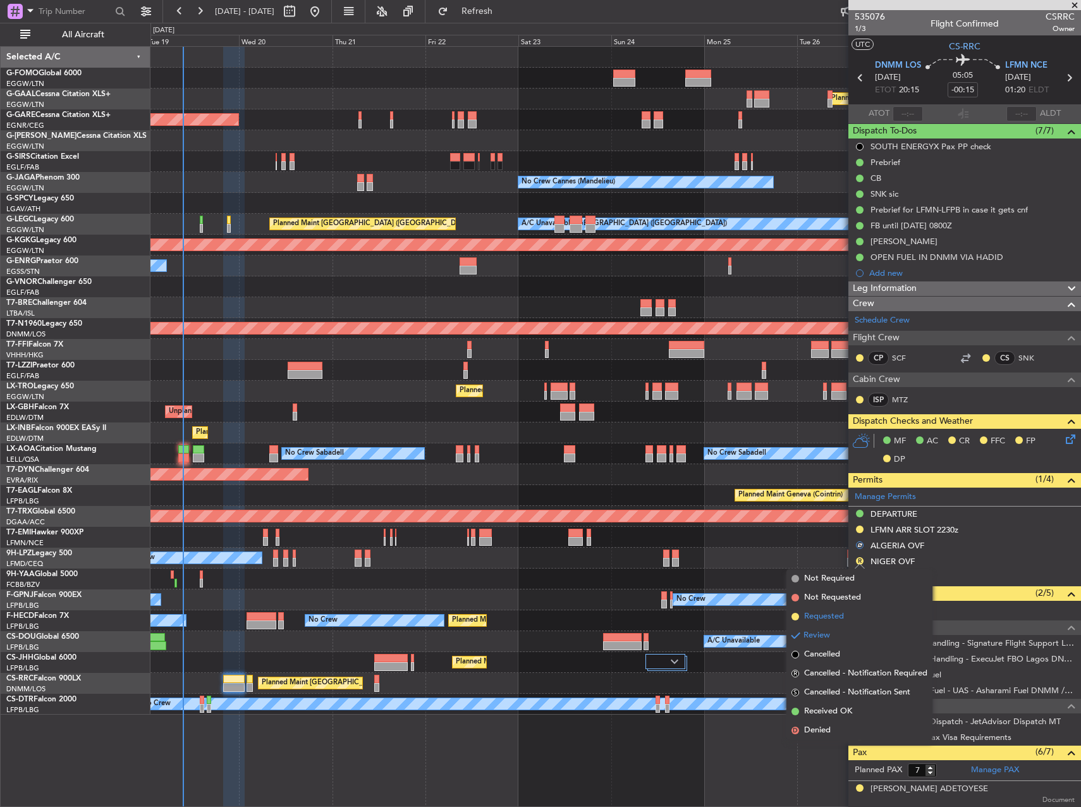
click at [845, 618] on li "Requested" at bounding box center [860, 616] width 146 height 19
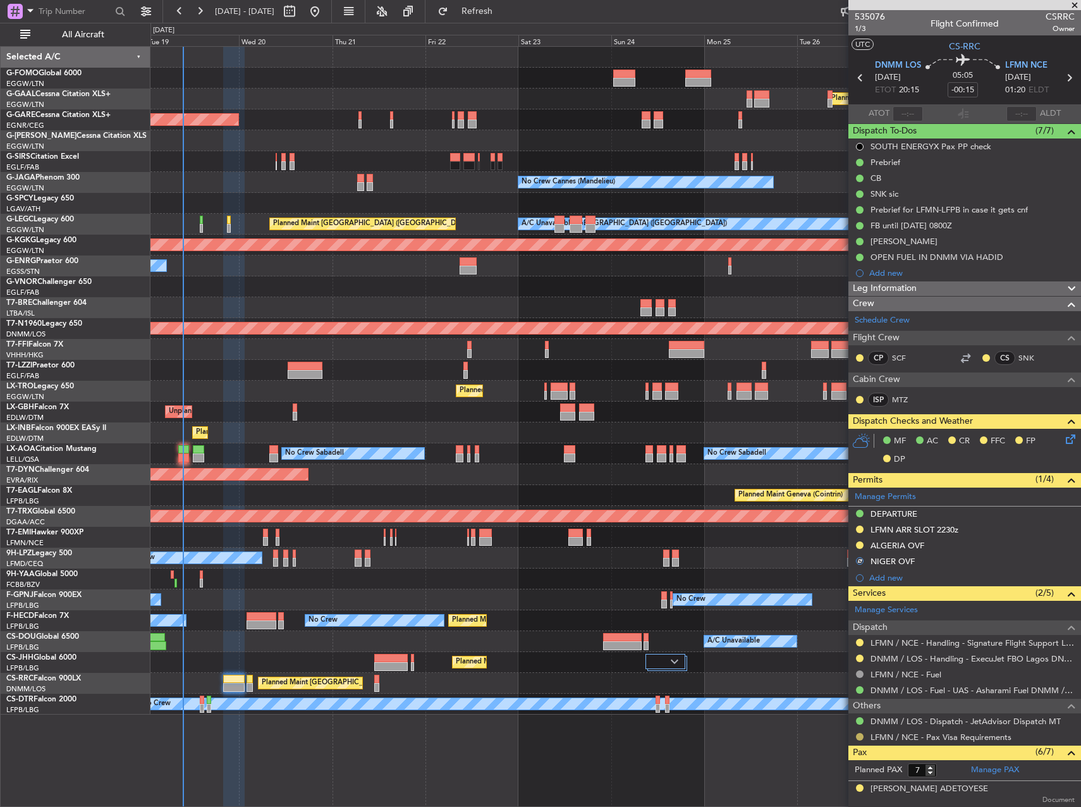
click at [859, 735] on button at bounding box center [860, 737] width 8 height 8
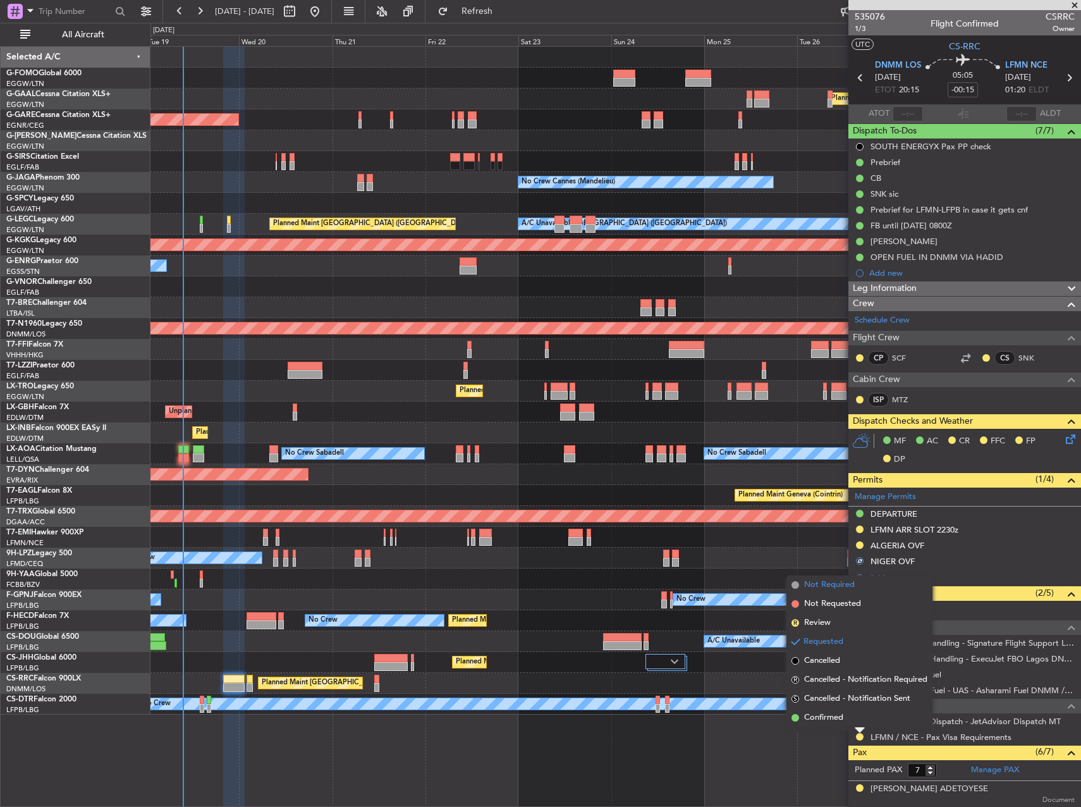
click at [835, 586] on span "Not Required" at bounding box center [829, 585] width 51 height 13
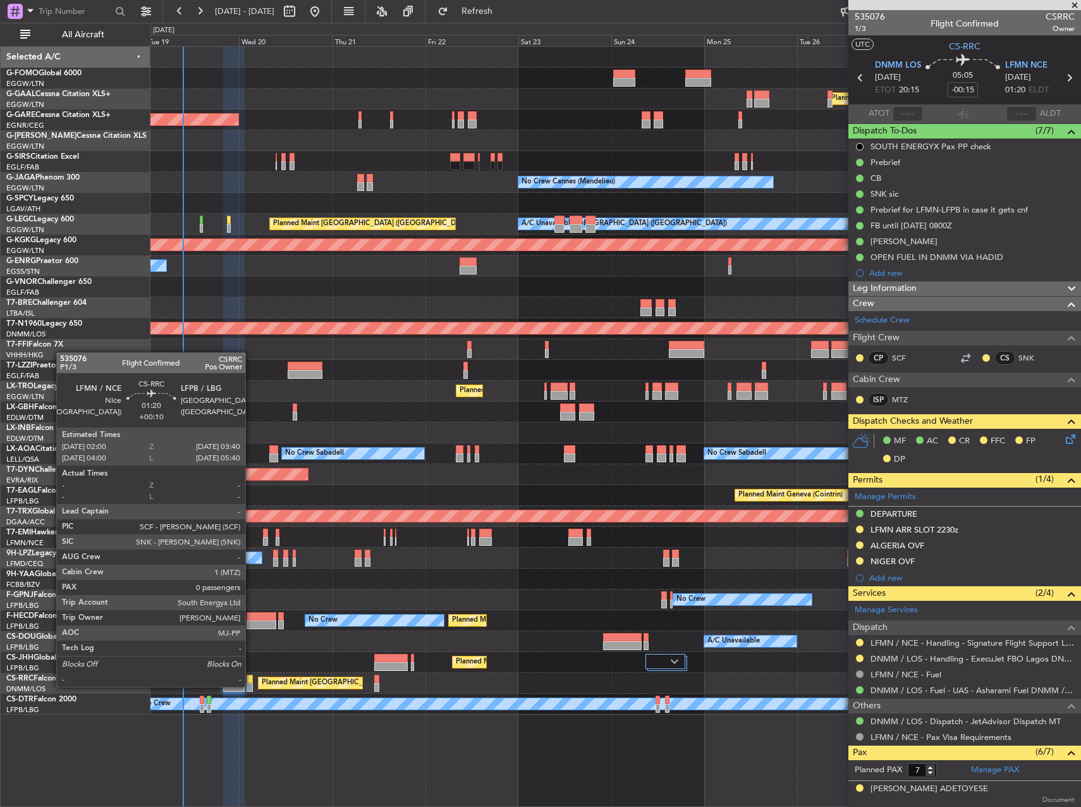
click at [251, 686] on div at bounding box center [250, 687] width 7 height 9
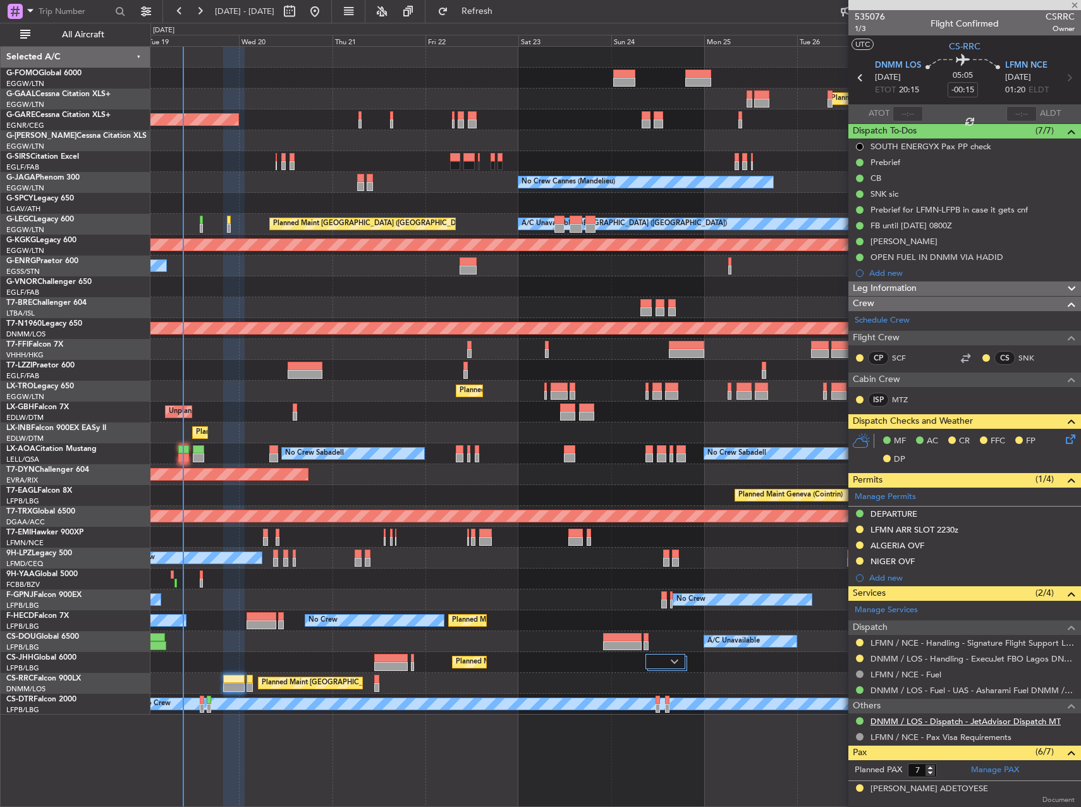
type input "+00:10"
type input "0"
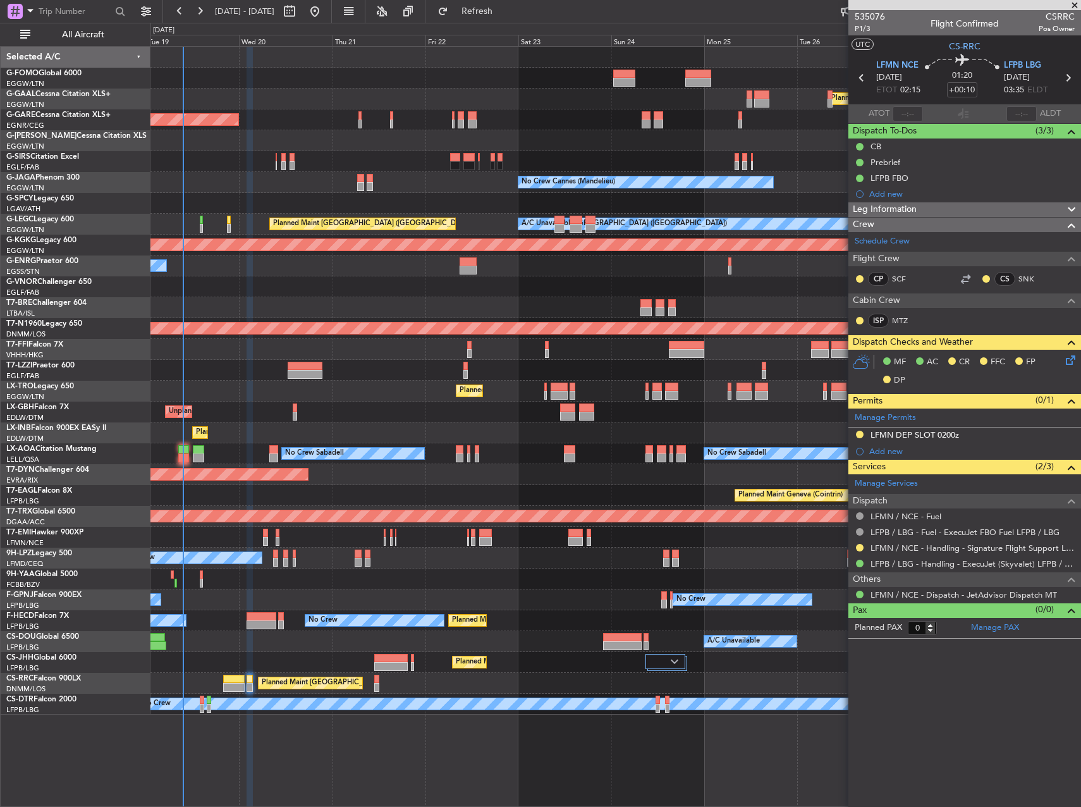
click at [436, 297] on div at bounding box center [616, 307] width 930 height 21
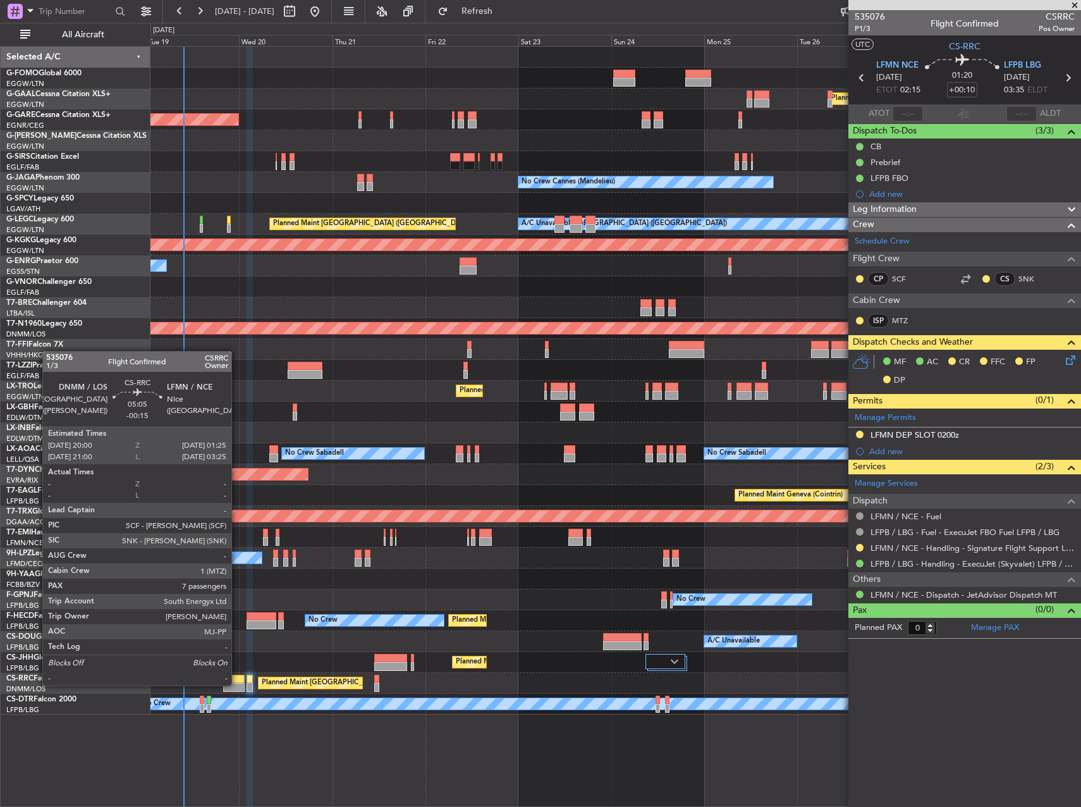
click at [235, 682] on div at bounding box center [234, 679] width 22 height 9
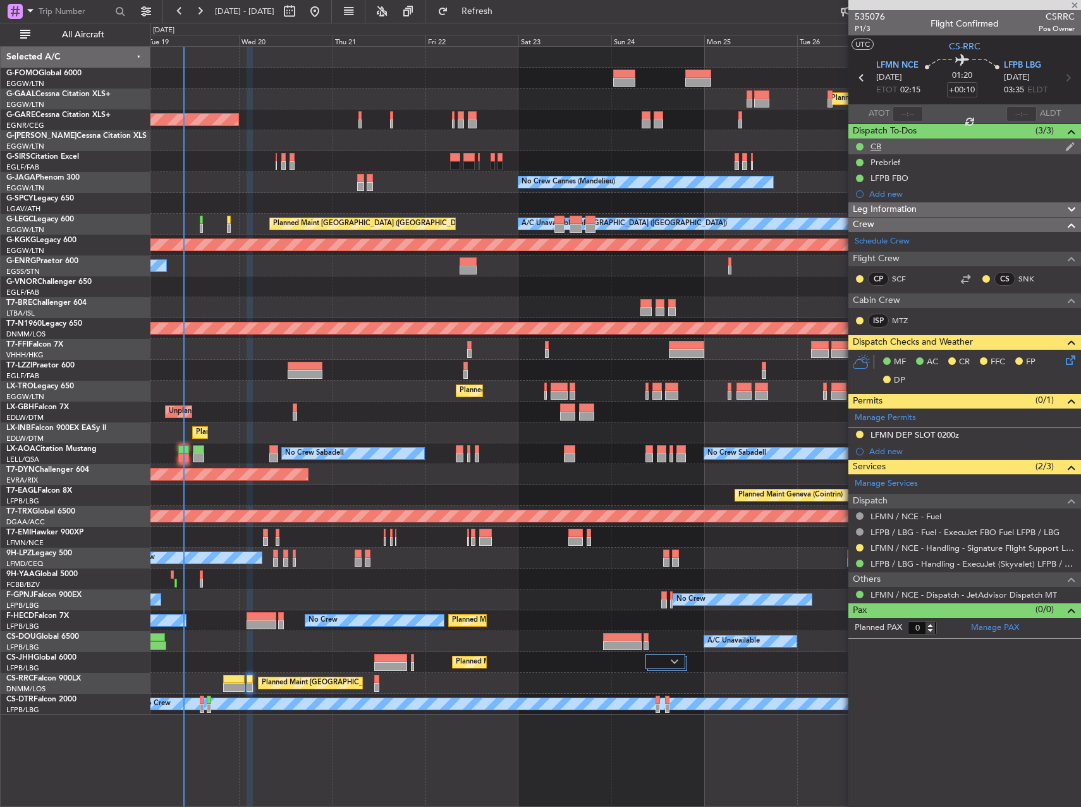
type input "-00:15"
type input "7"
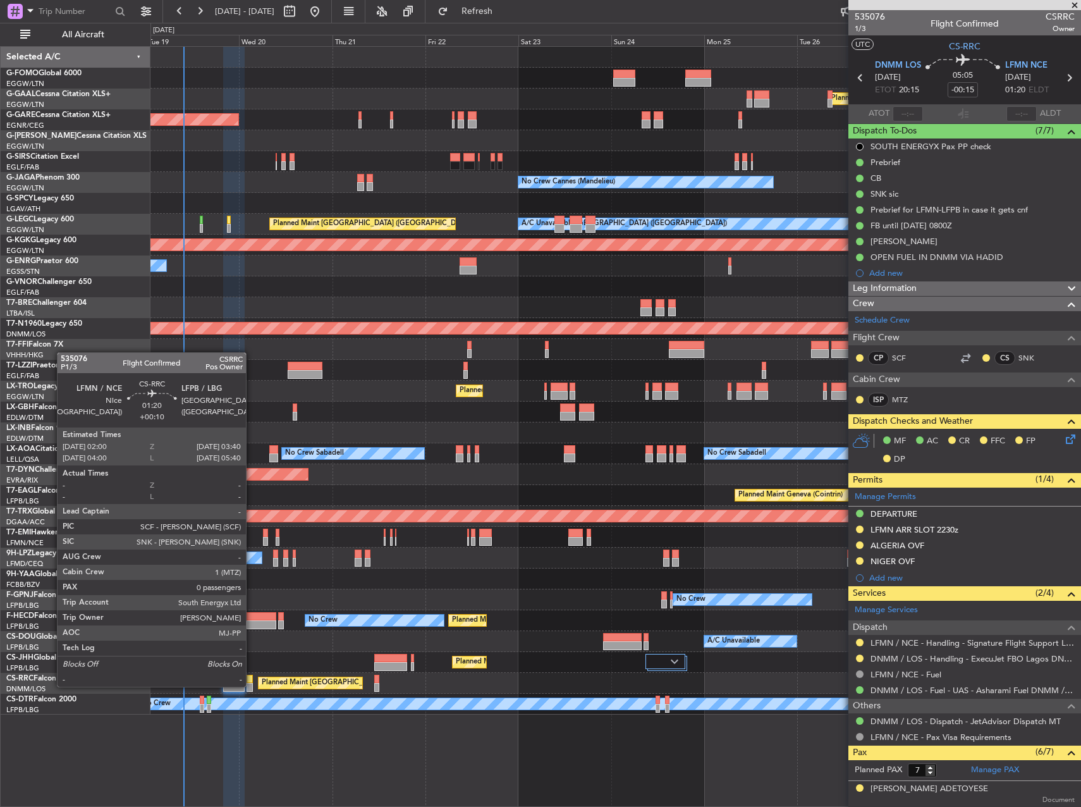
click at [252, 686] on div at bounding box center [250, 687] width 7 height 9
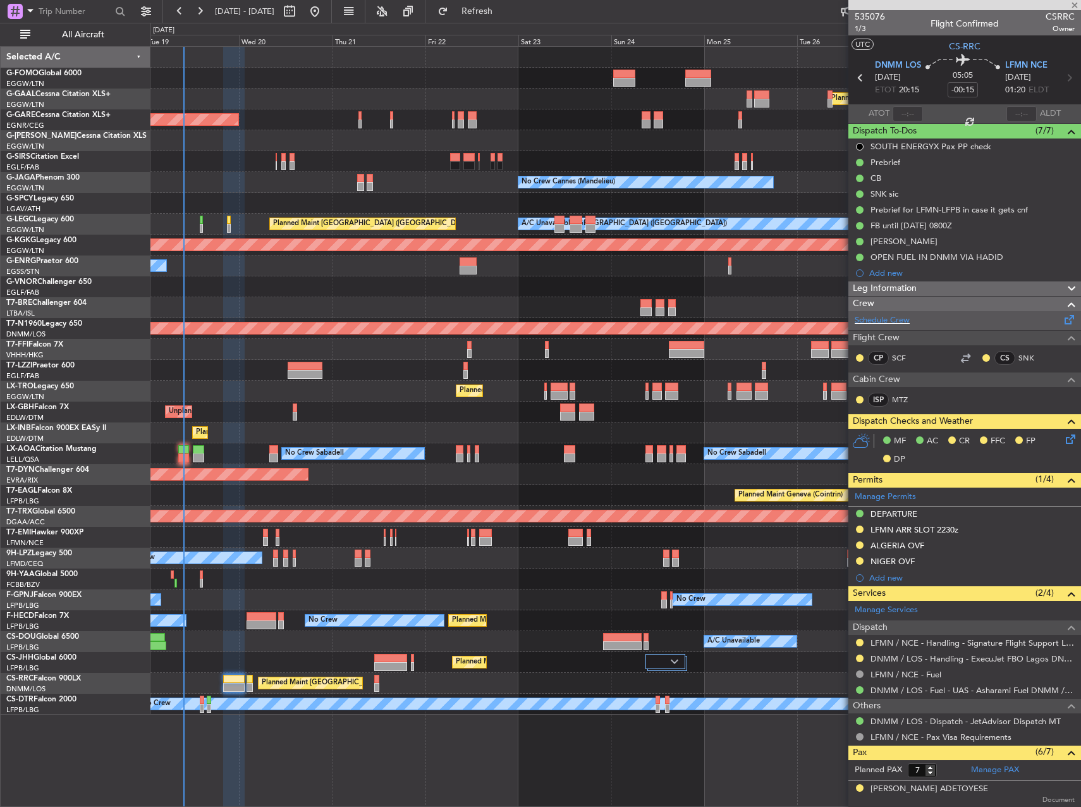
type input "+00:10"
type input "0"
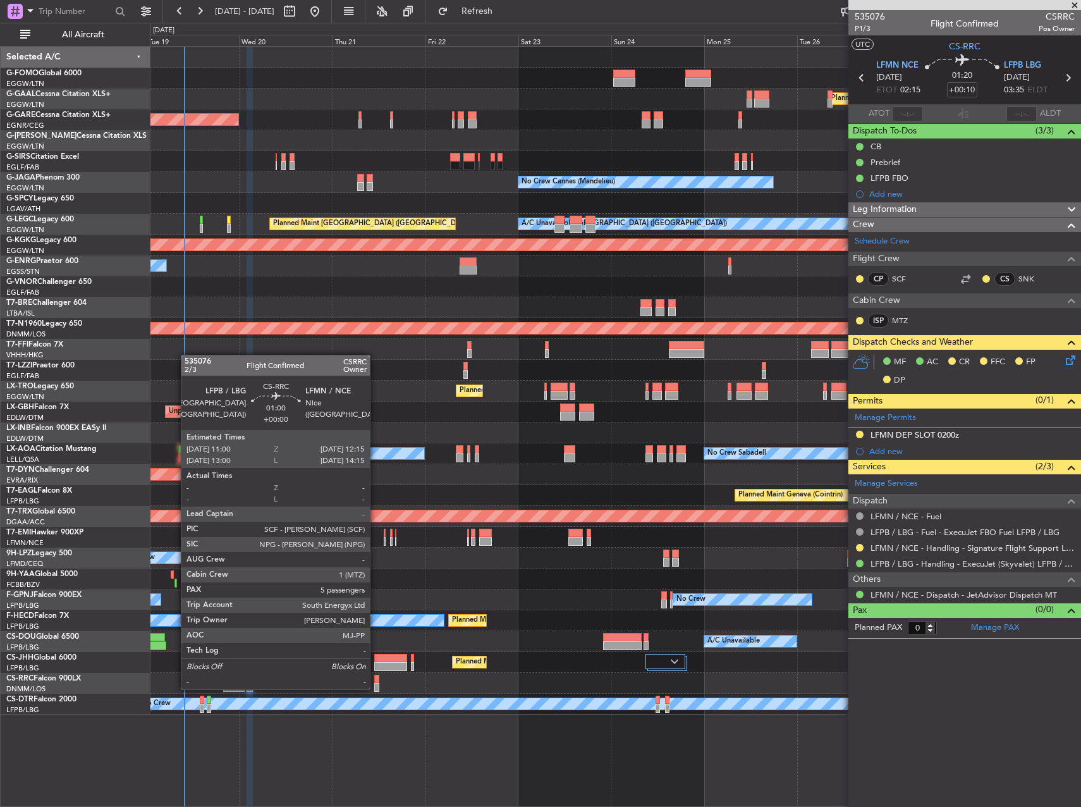
click at [376, 688] on div at bounding box center [376, 687] width 5 height 9
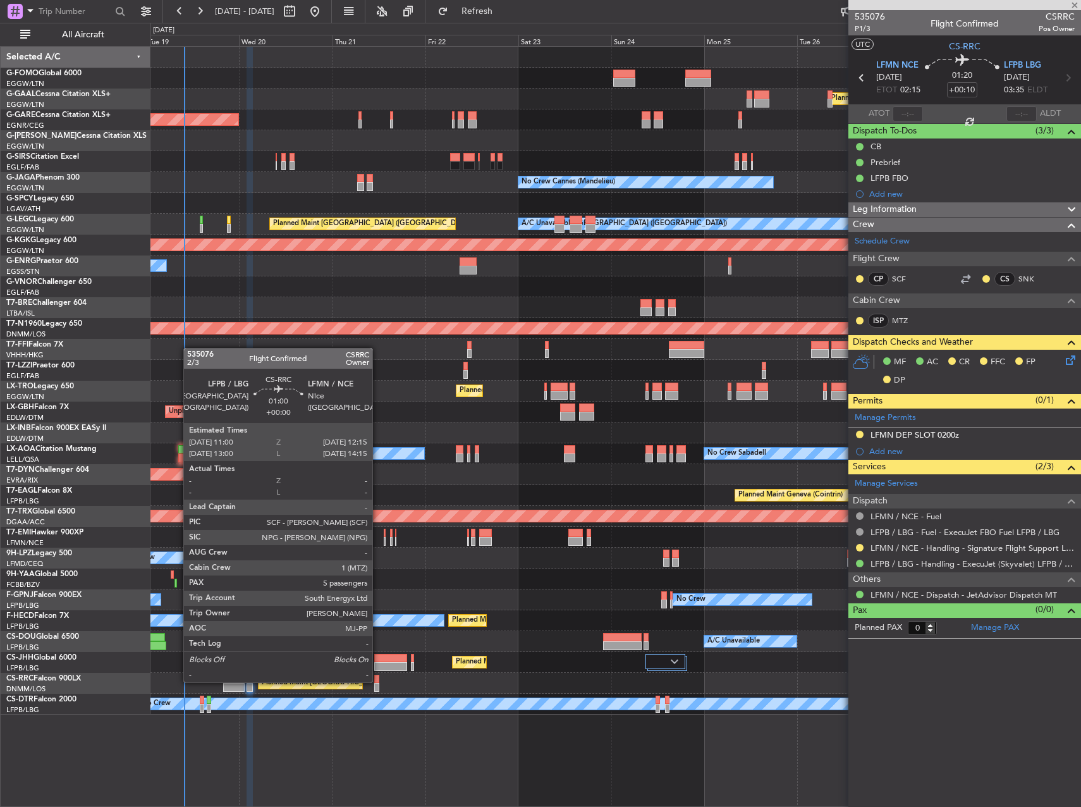
type input "5"
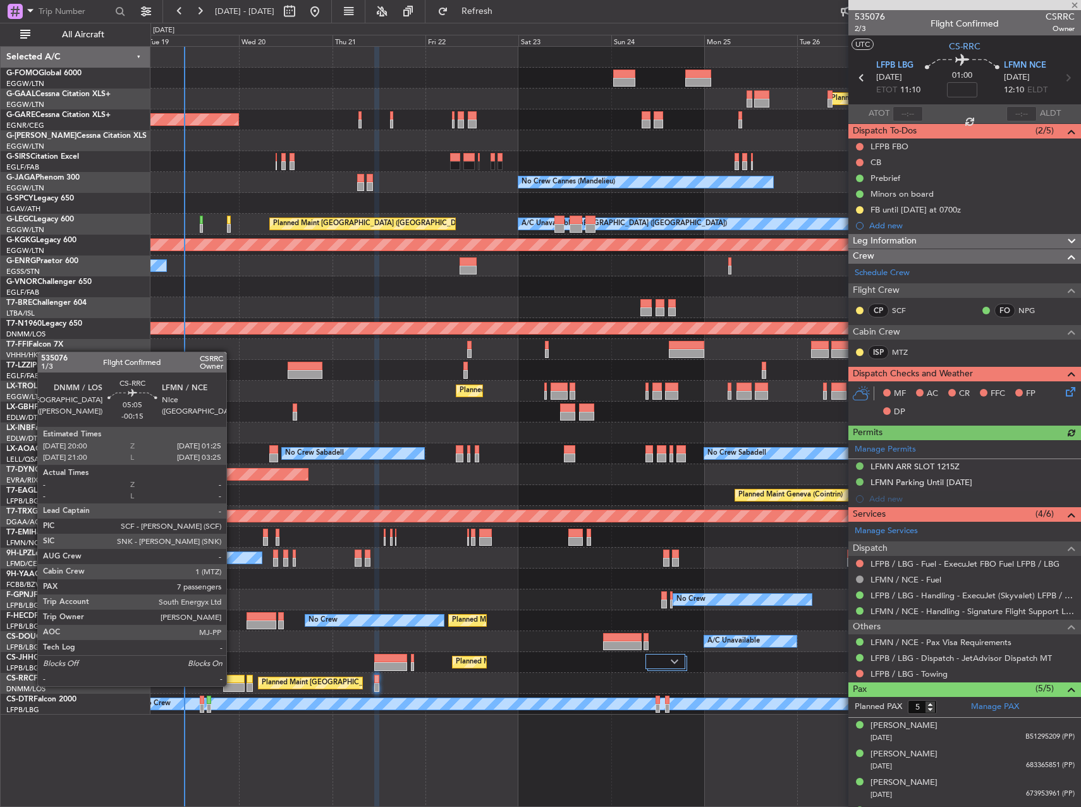
click at [232, 685] on div at bounding box center [234, 687] width 22 height 9
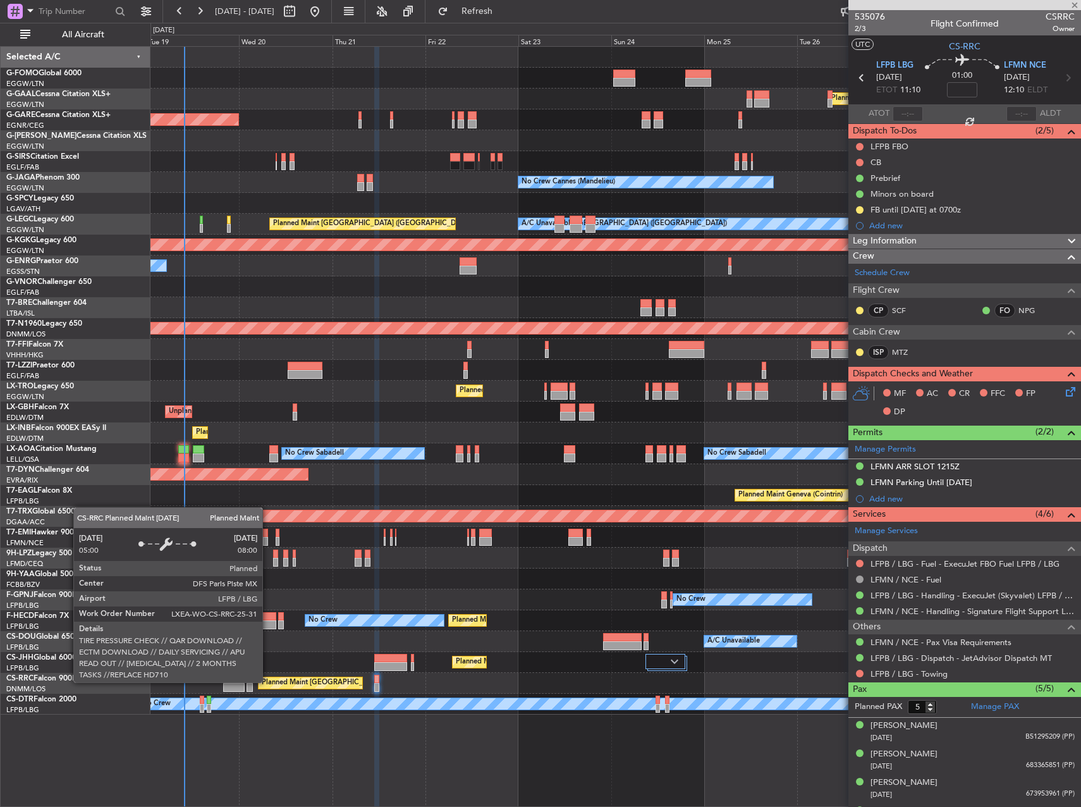
type input "-00:15"
type input "7"
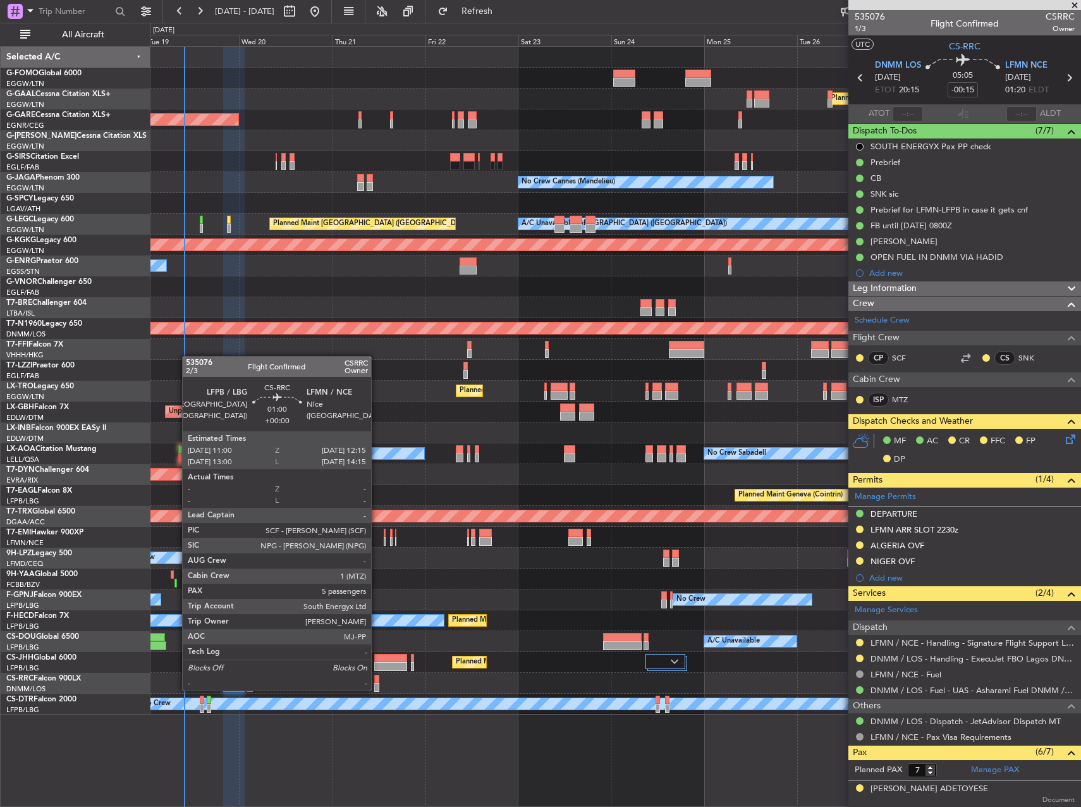
click at [377, 689] on div at bounding box center [376, 687] width 5 height 9
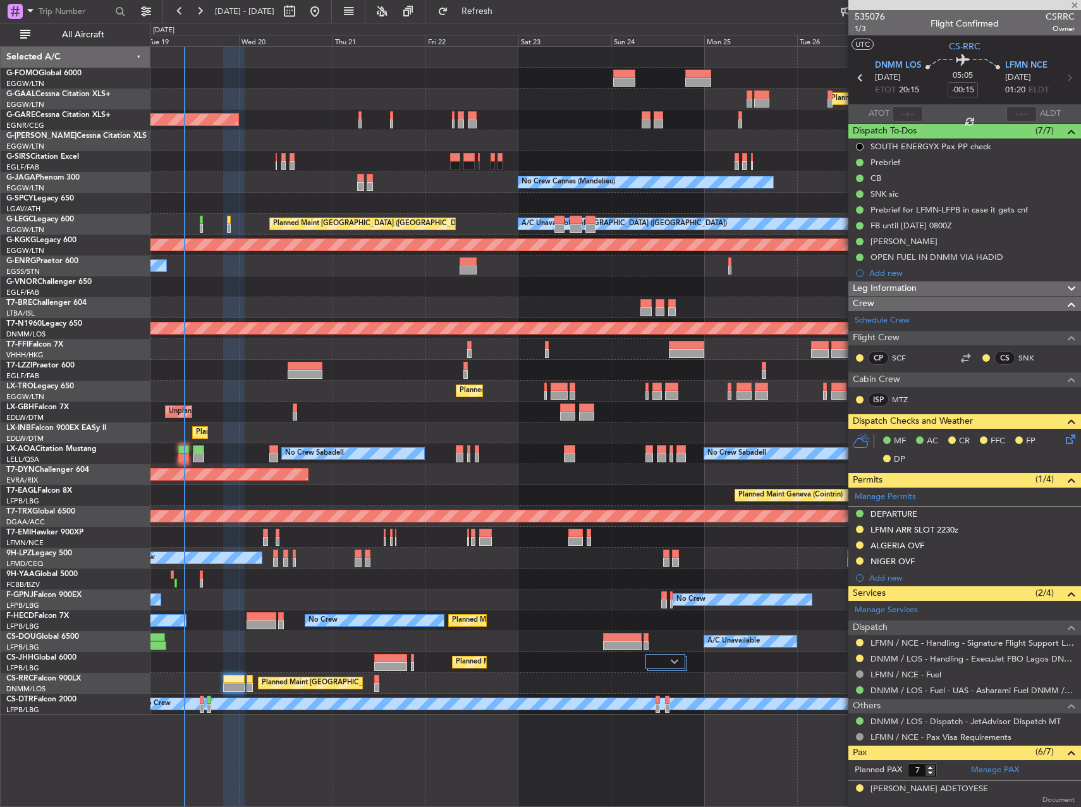
type input "5"
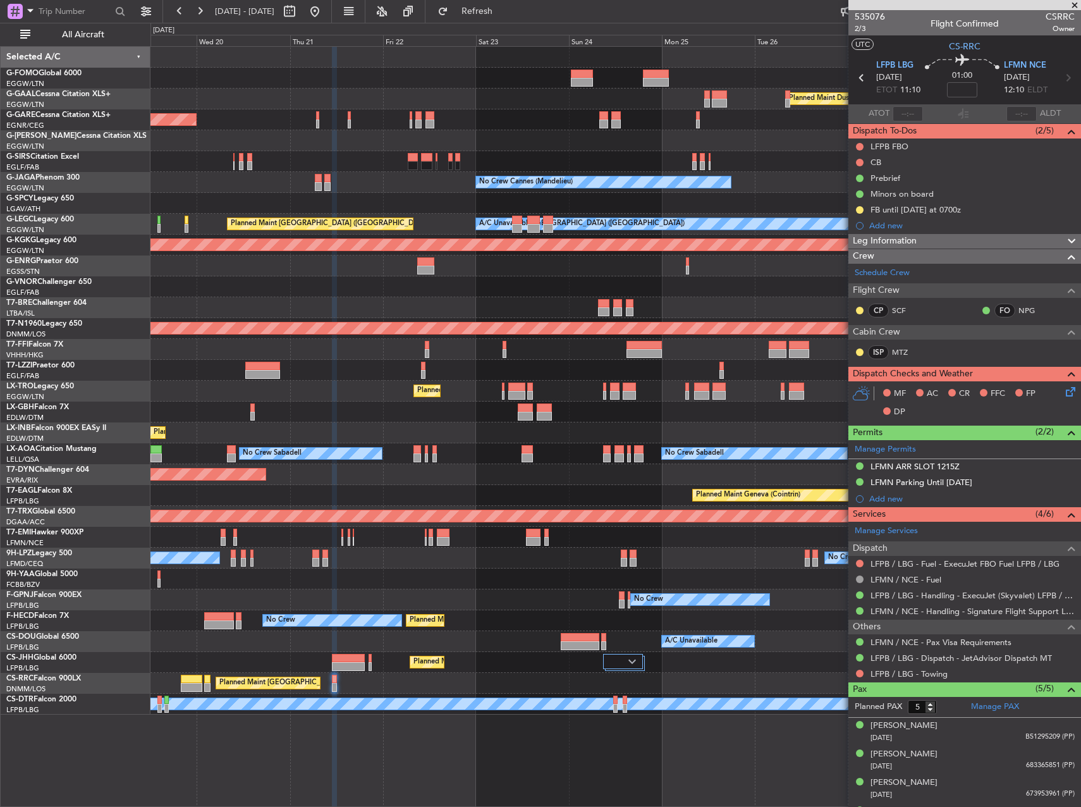
click at [641, 644] on div "Planned Maint Dusseldorf Unplanned Maint Chester Owner No Crew Cannes (Mandelie…" at bounding box center [616, 381] width 930 height 668
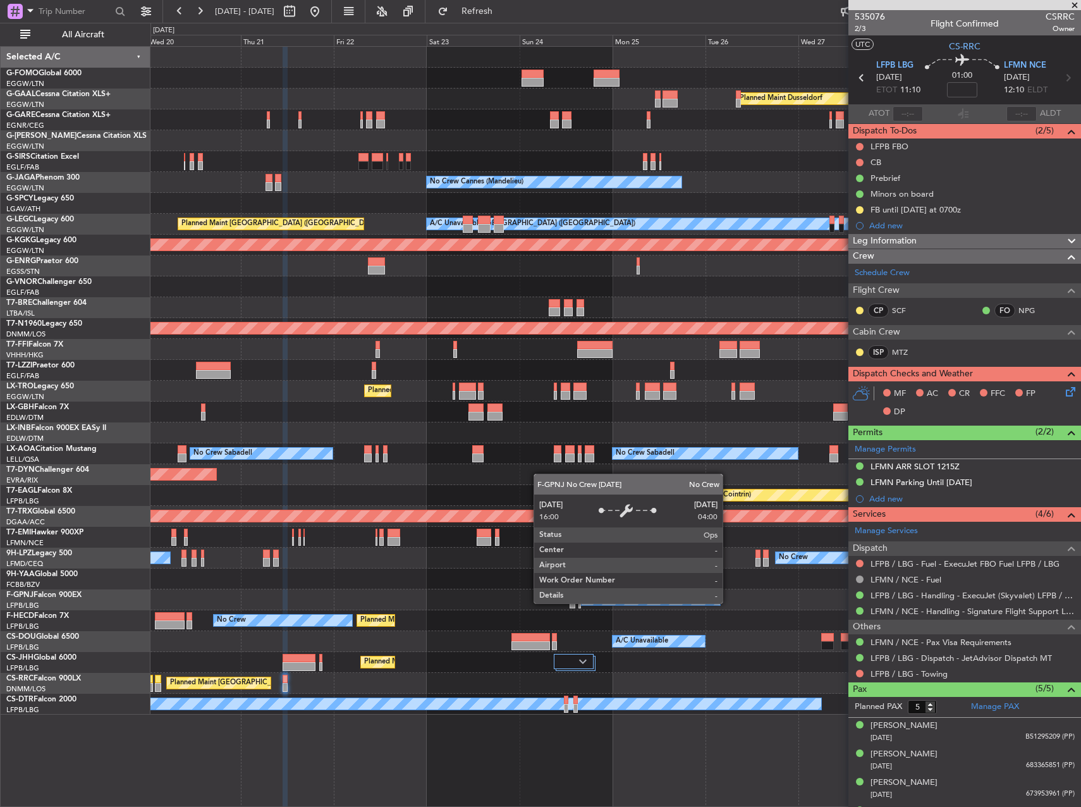
click at [694, 596] on div "No Crew" at bounding box center [651, 599] width 139 height 11
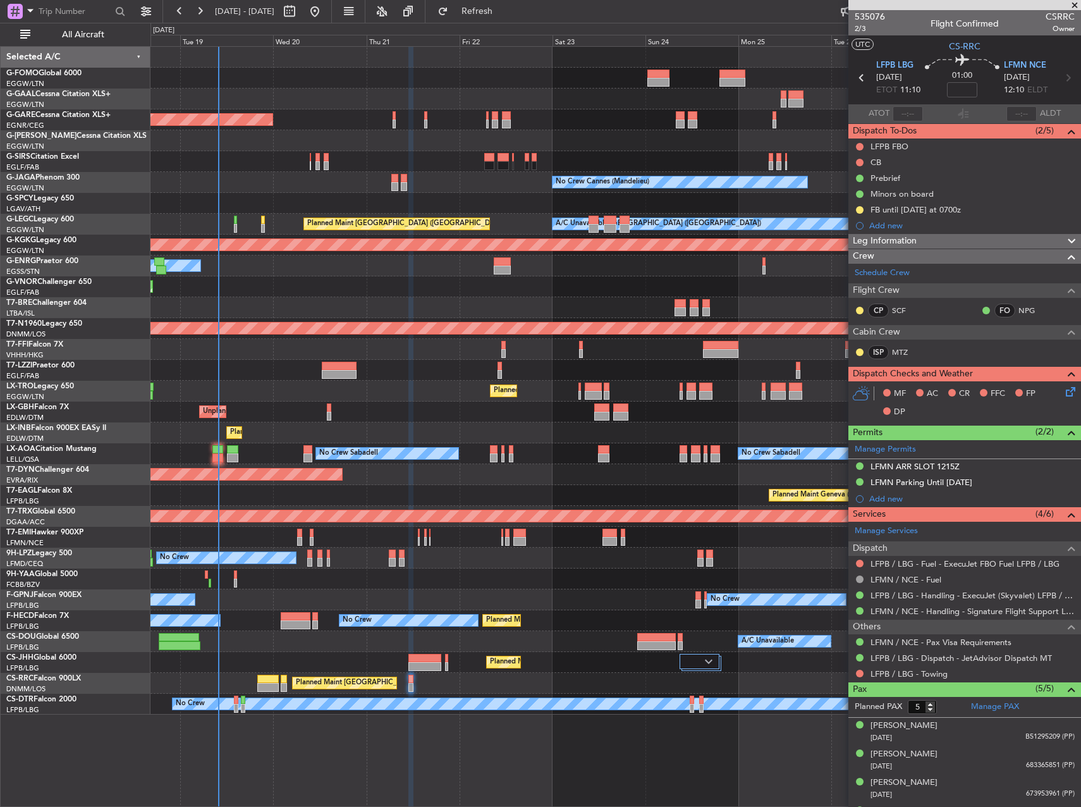
click at [625, 684] on div "Planned Maint [GEOGRAPHIC_DATA] ([GEOGRAPHIC_DATA])" at bounding box center [616, 683] width 930 height 21
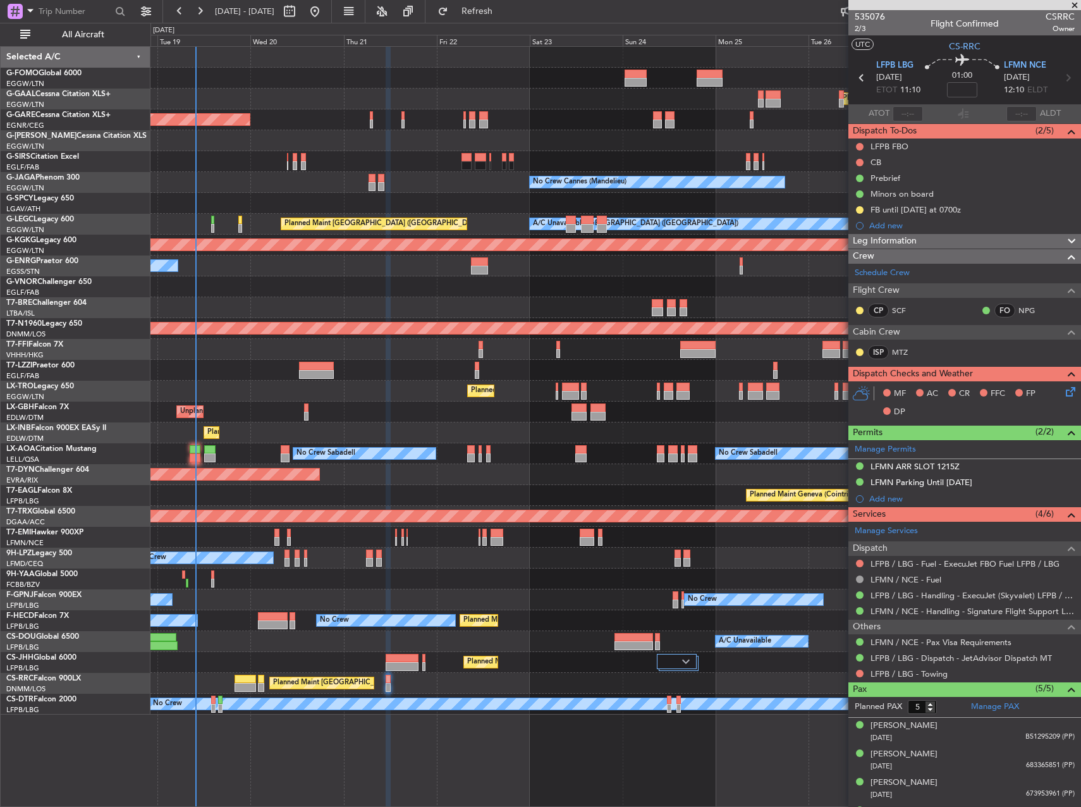
click at [603, 683] on div "Planned Maint [GEOGRAPHIC_DATA] ([GEOGRAPHIC_DATA])" at bounding box center [616, 683] width 930 height 21
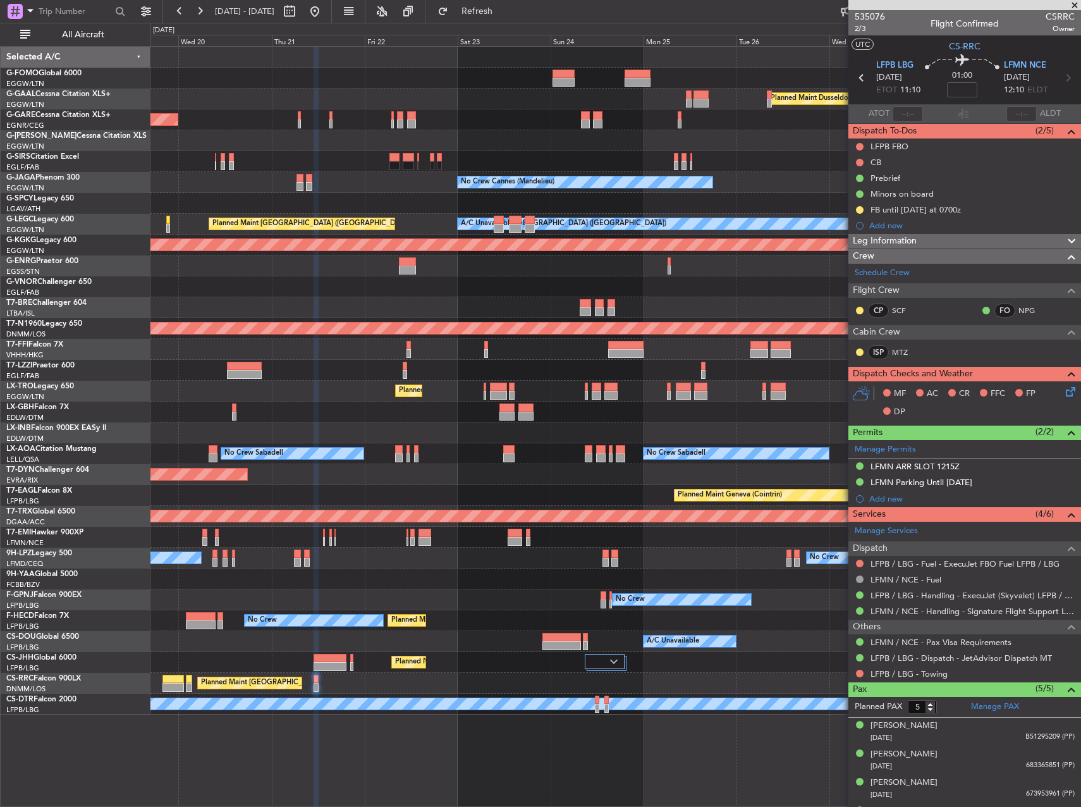
click at [464, 570] on div at bounding box center [616, 579] width 930 height 21
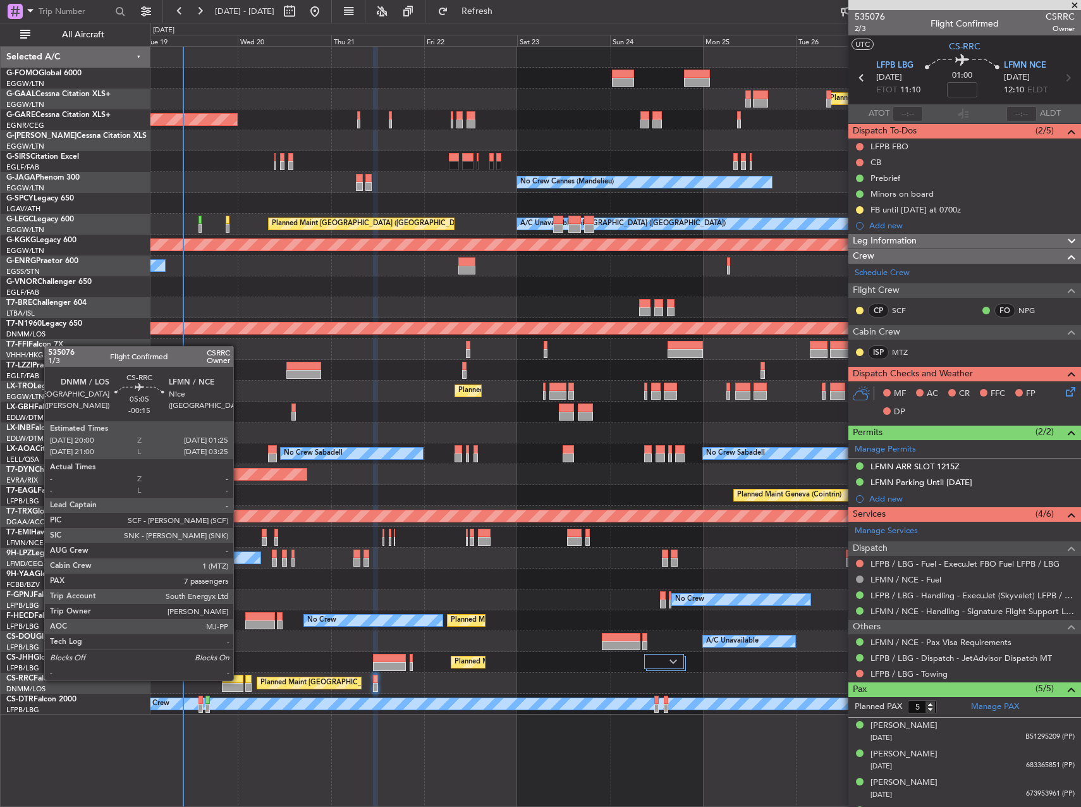
click at [239, 679] on div at bounding box center [233, 679] width 22 height 9
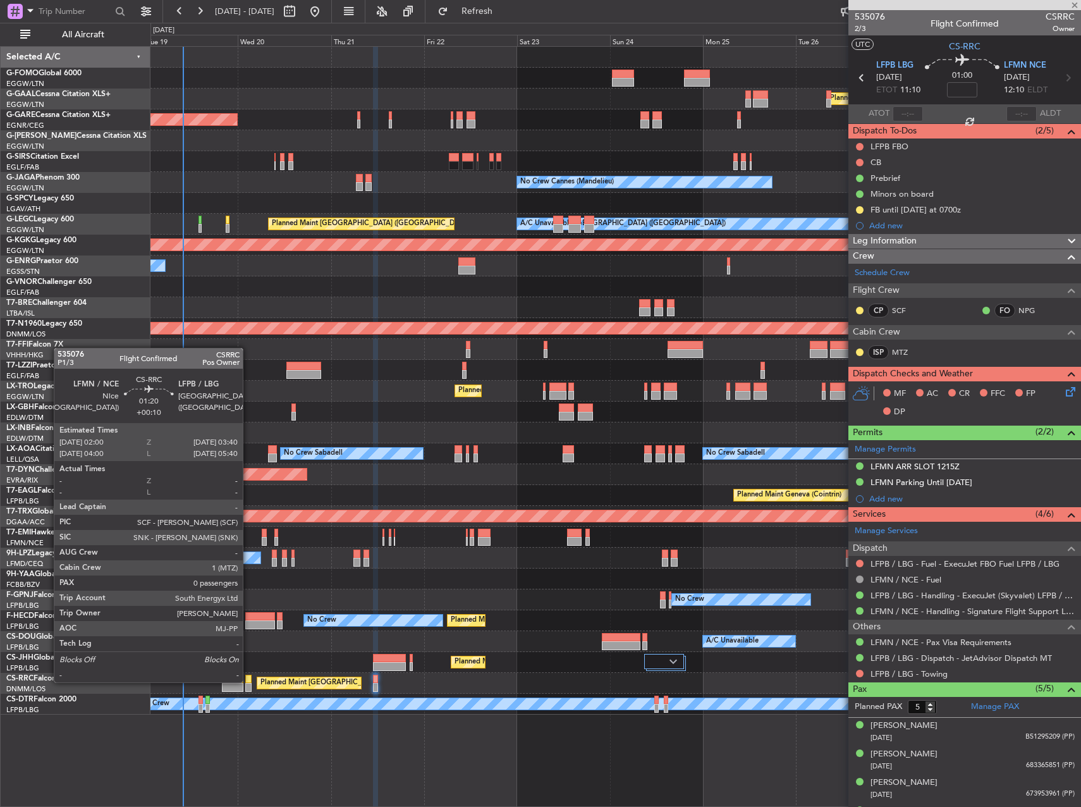
type input "-00:15"
type input "7"
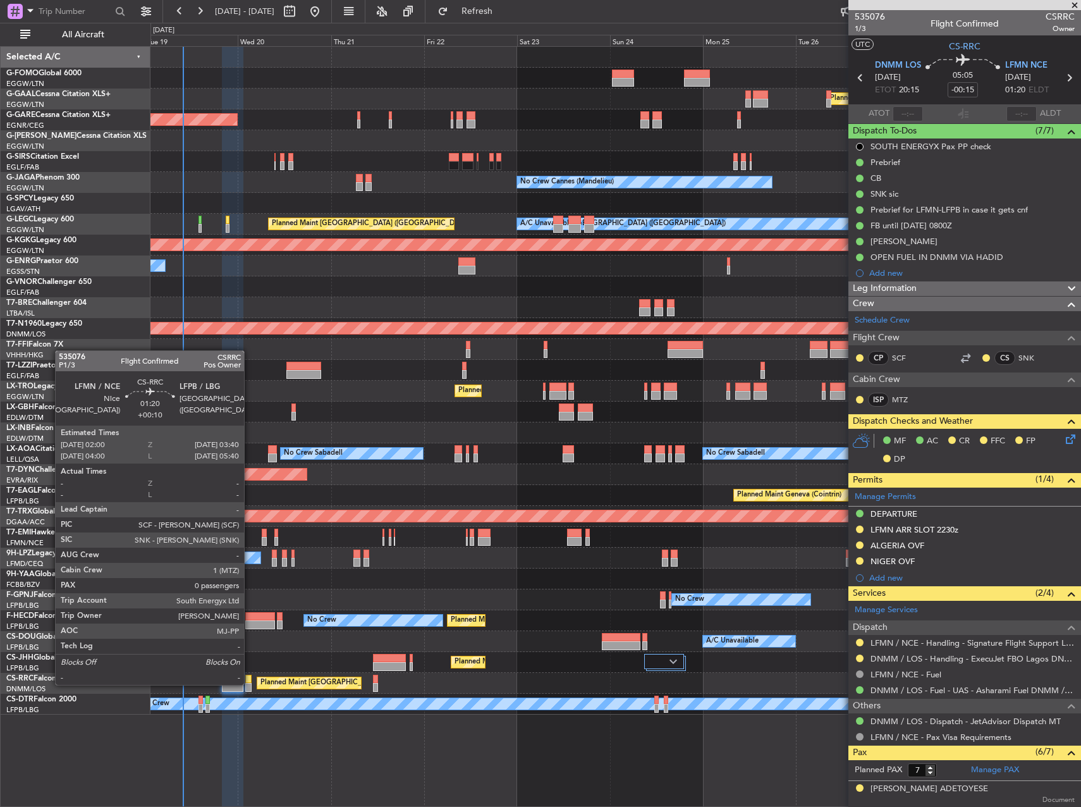
click at [250, 684] on div at bounding box center [248, 687] width 7 height 9
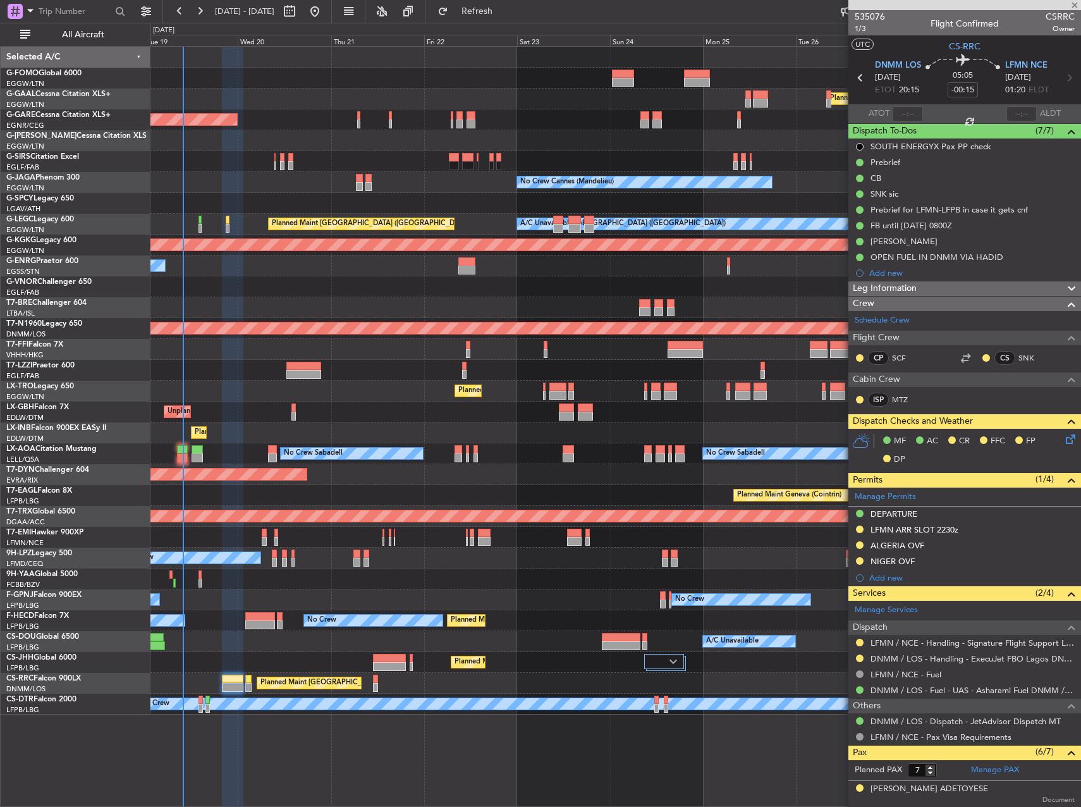
type input "+00:10"
type input "0"
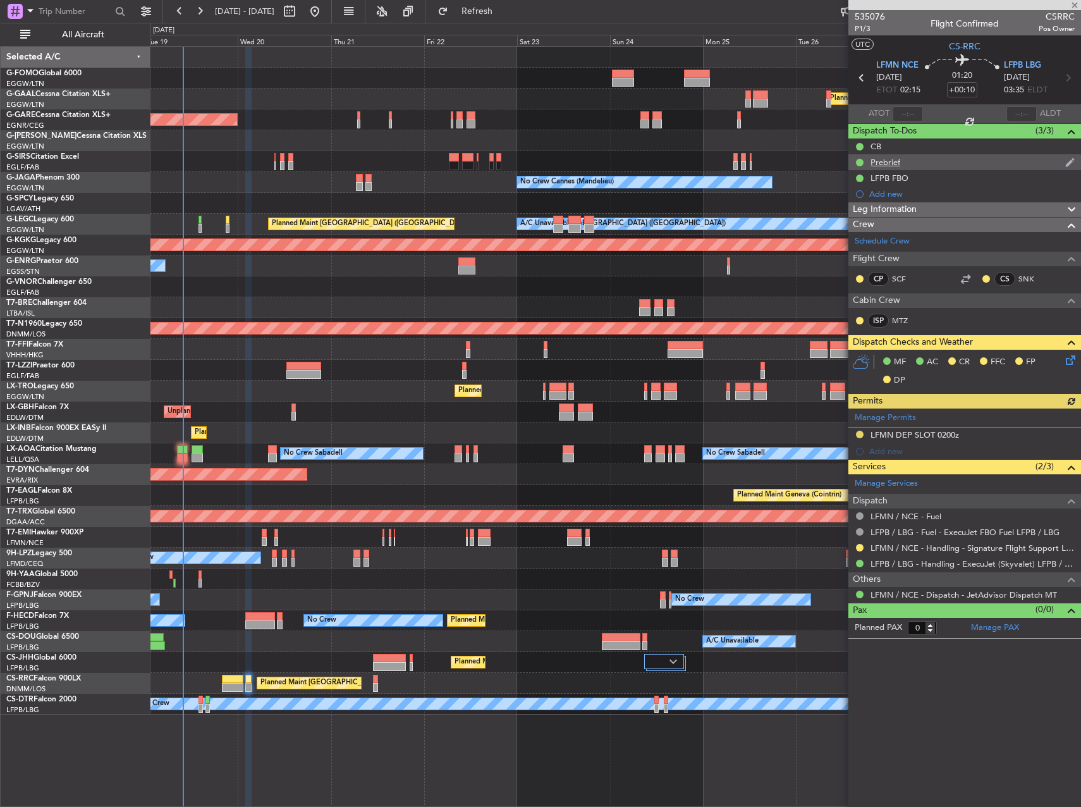
click at [882, 163] on div "Prebrief" at bounding box center [886, 162] width 30 height 11
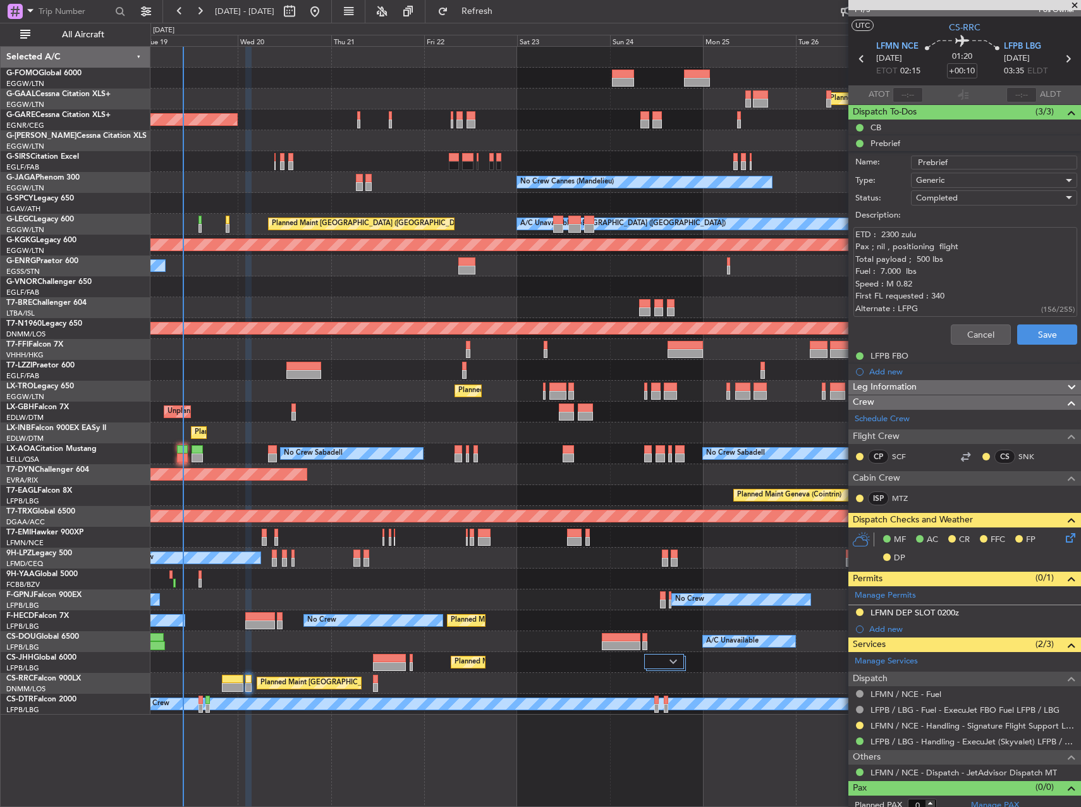
scroll to position [28, 0]
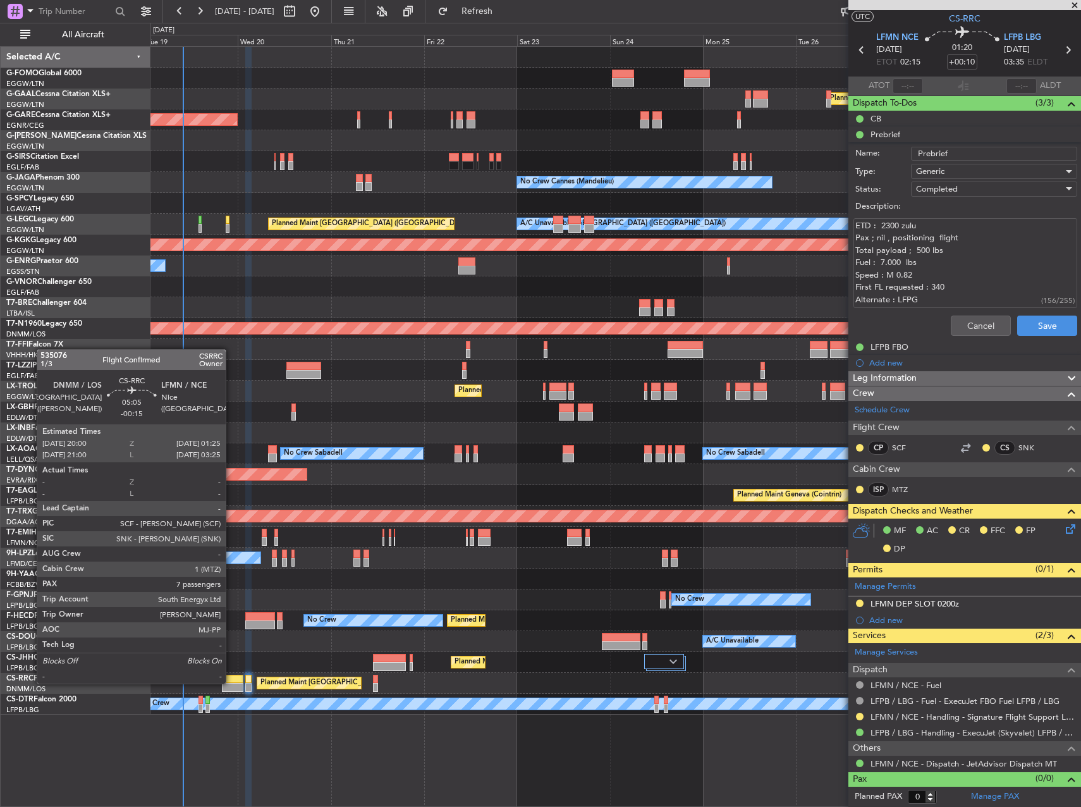
click at [231, 682] on div at bounding box center [233, 679] width 22 height 9
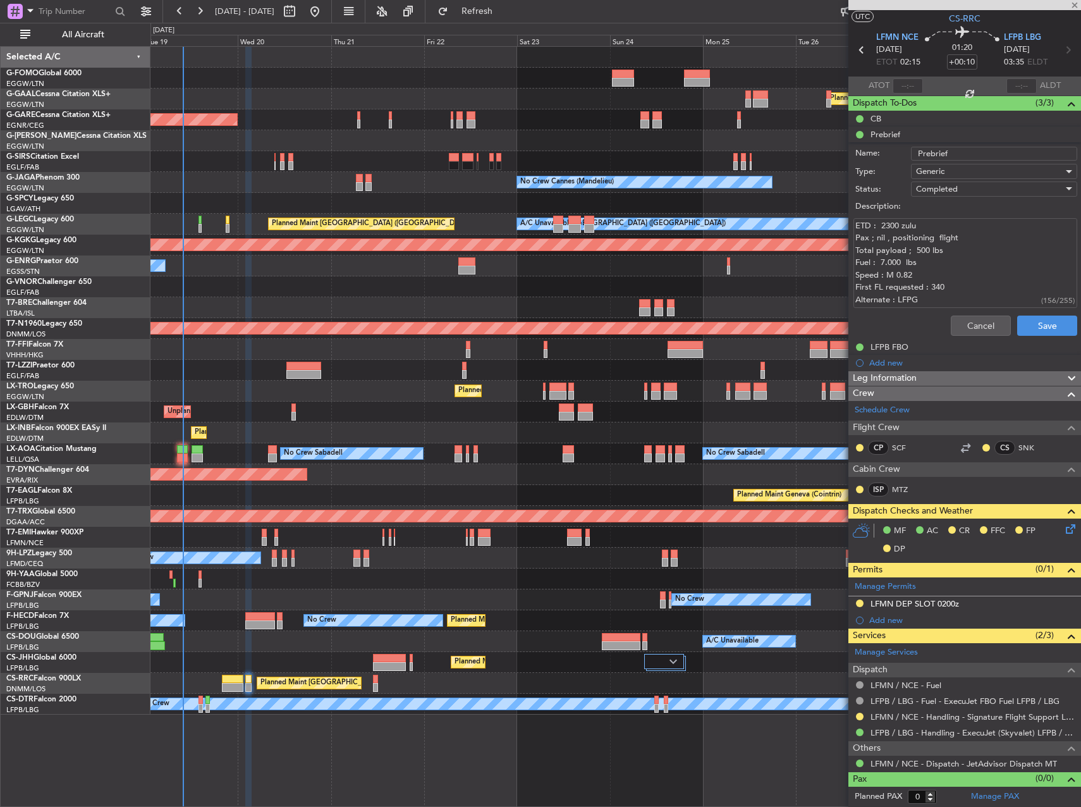
type input "-00:15"
type input "7"
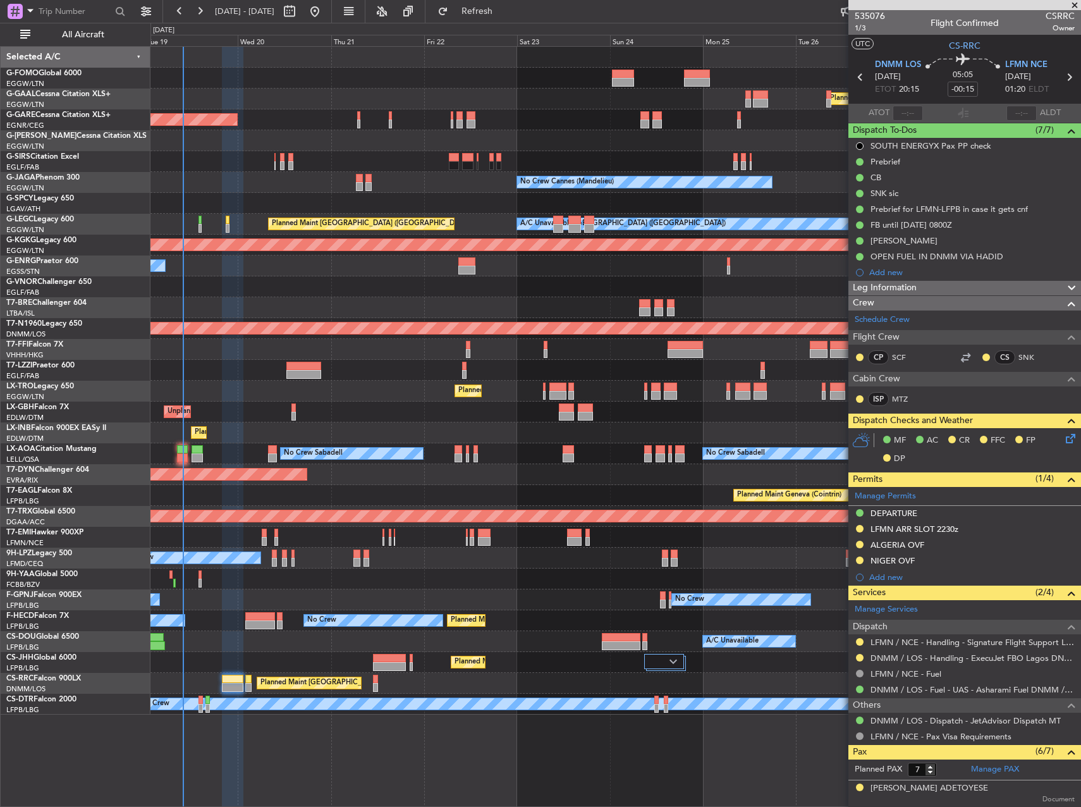
scroll to position [0, 0]
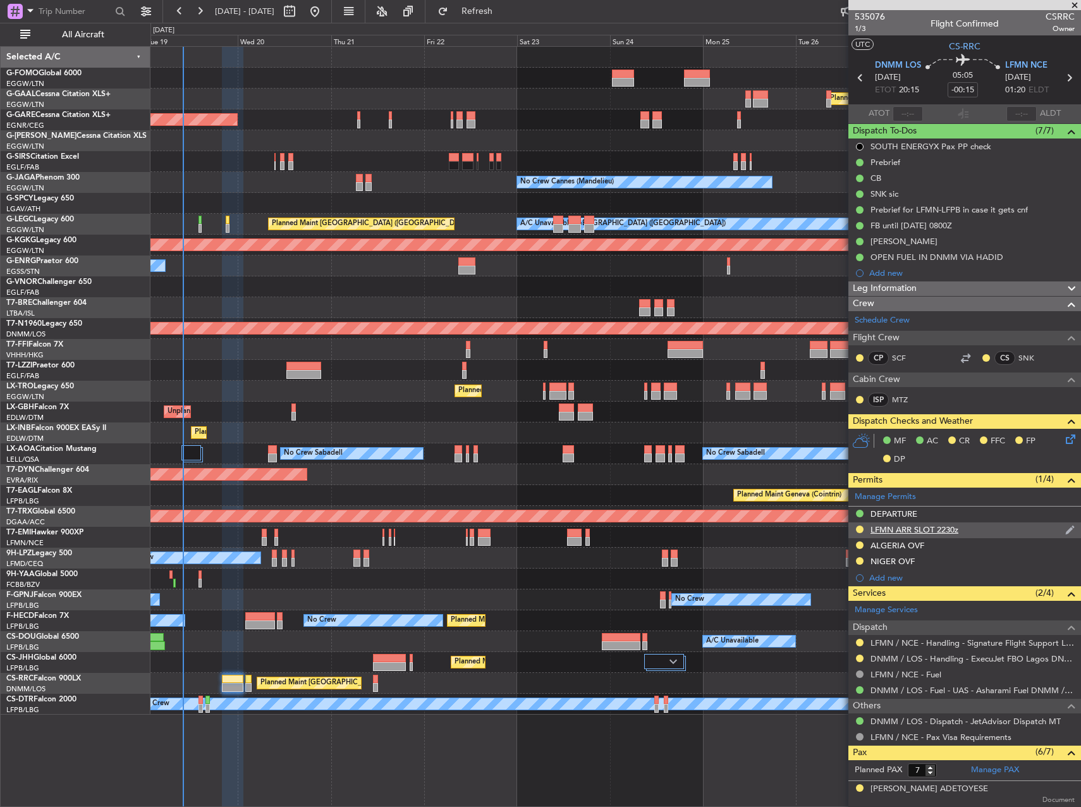
click at [937, 534] on div "LFMN ARR SLOT 2230z" at bounding box center [965, 530] width 233 height 16
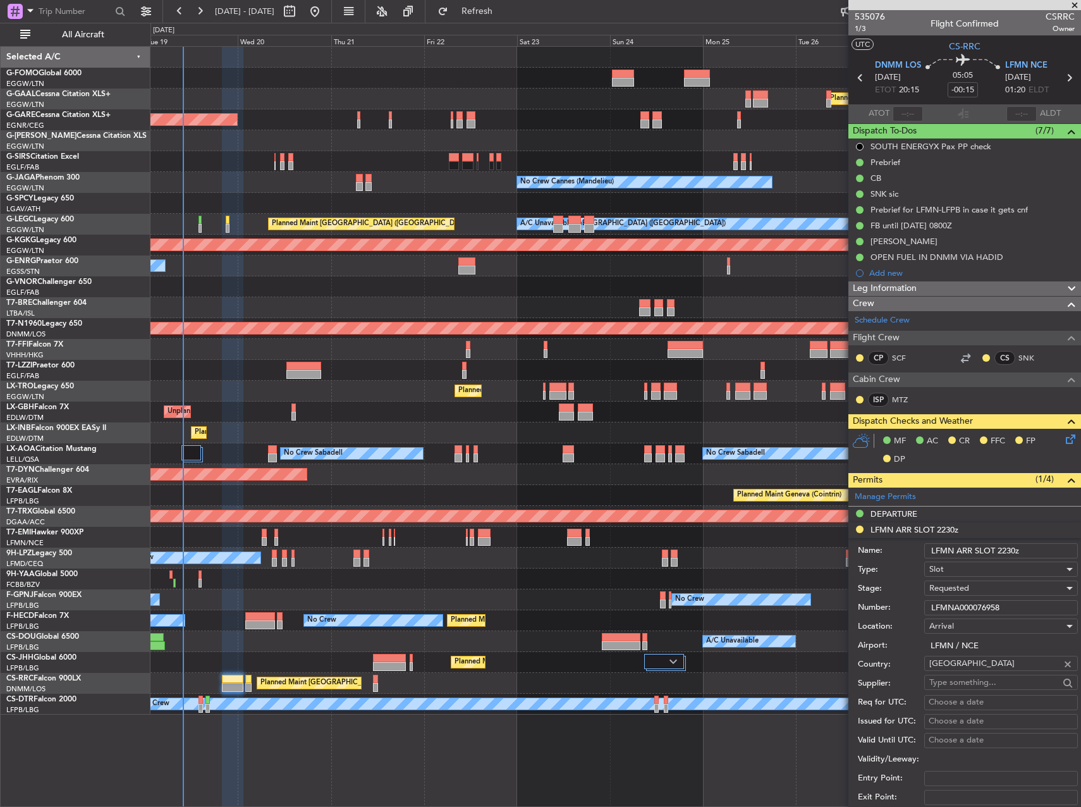
click at [989, 602] on input "LFMNA000076958" at bounding box center [1002, 607] width 154 height 15
click at [935, 589] on span "Requested" at bounding box center [950, 587] width 40 height 11
click at [956, 676] on span "Received OK" at bounding box center [996, 684] width 133 height 19
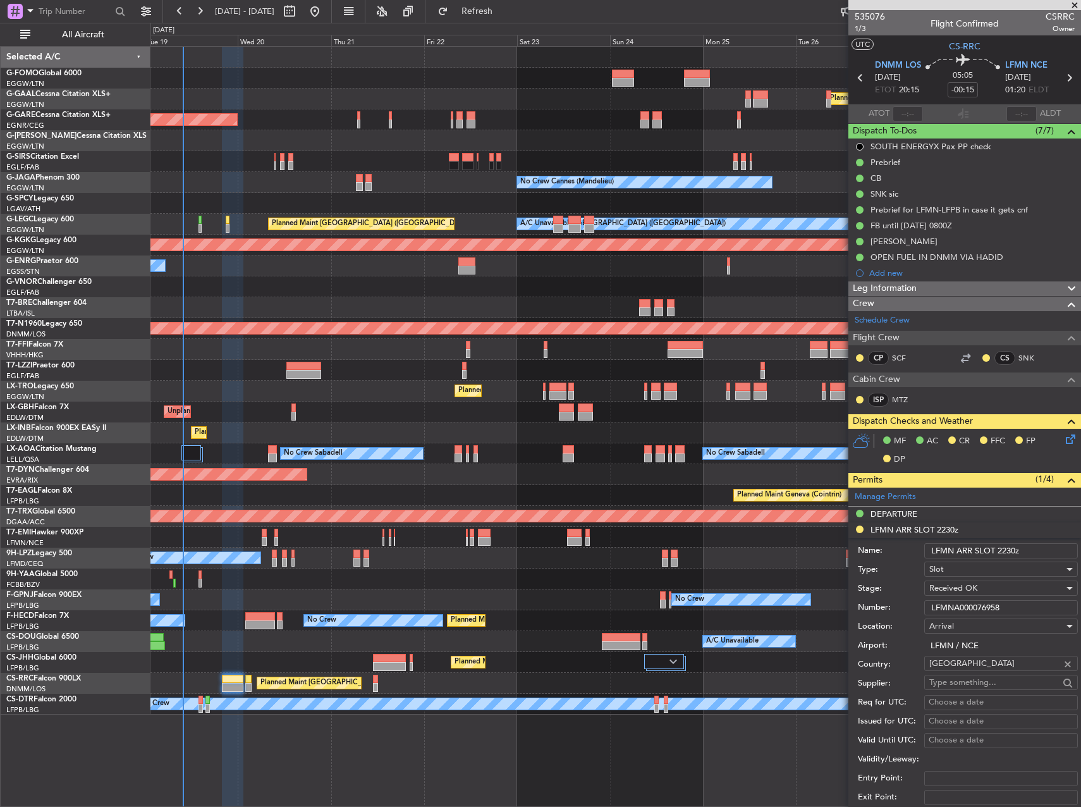
click at [1020, 550] on input "LFMN ARR SLOT 2230z" at bounding box center [1002, 550] width 154 height 15
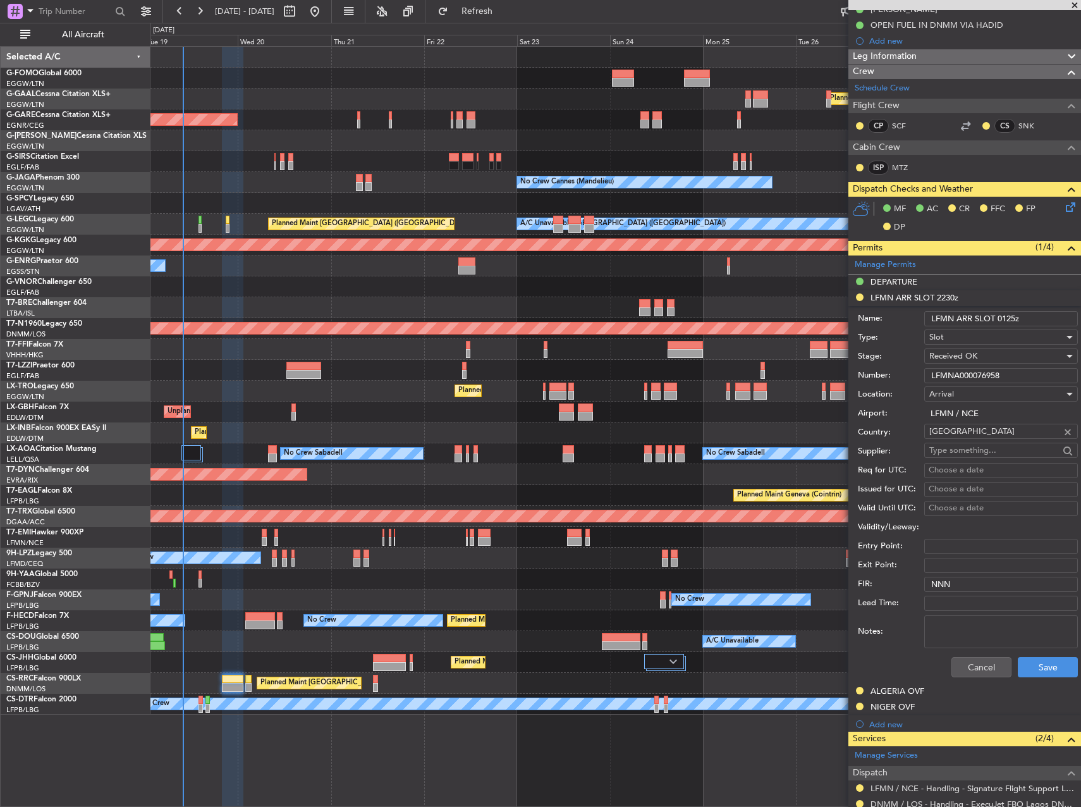
scroll to position [253, 0]
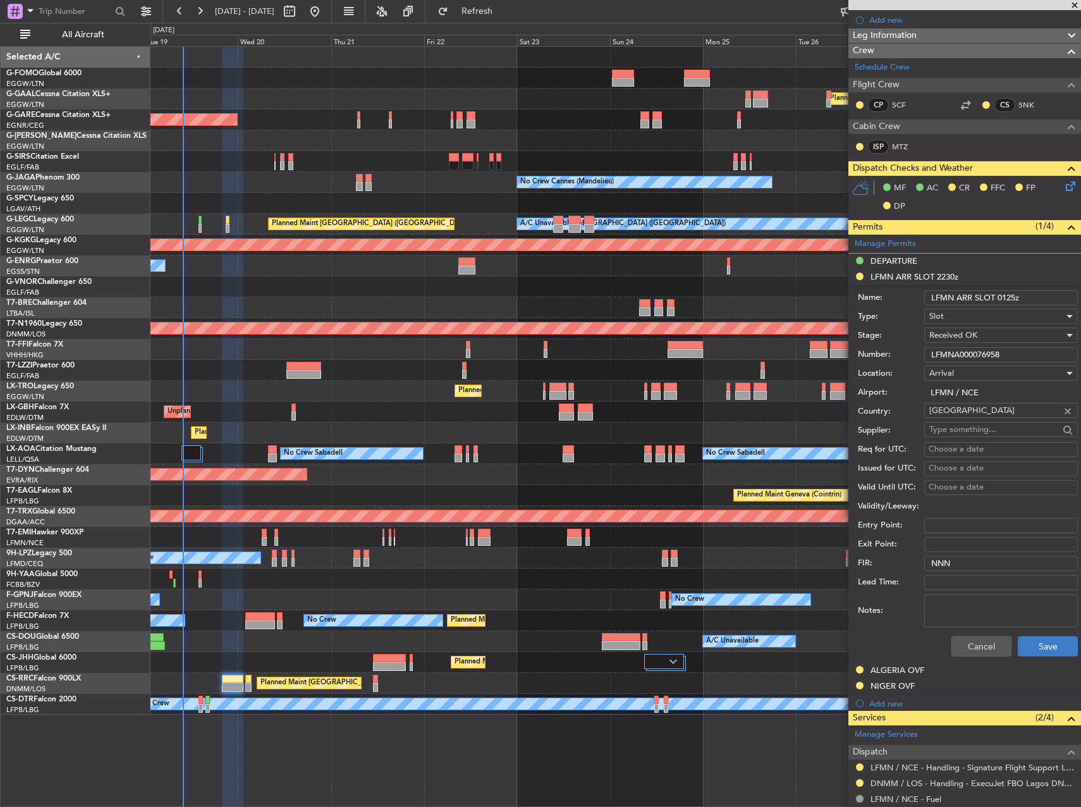
type input "LFMN ARR SLOT 0125z"
click at [1051, 650] on button "Save" at bounding box center [1048, 646] width 60 height 20
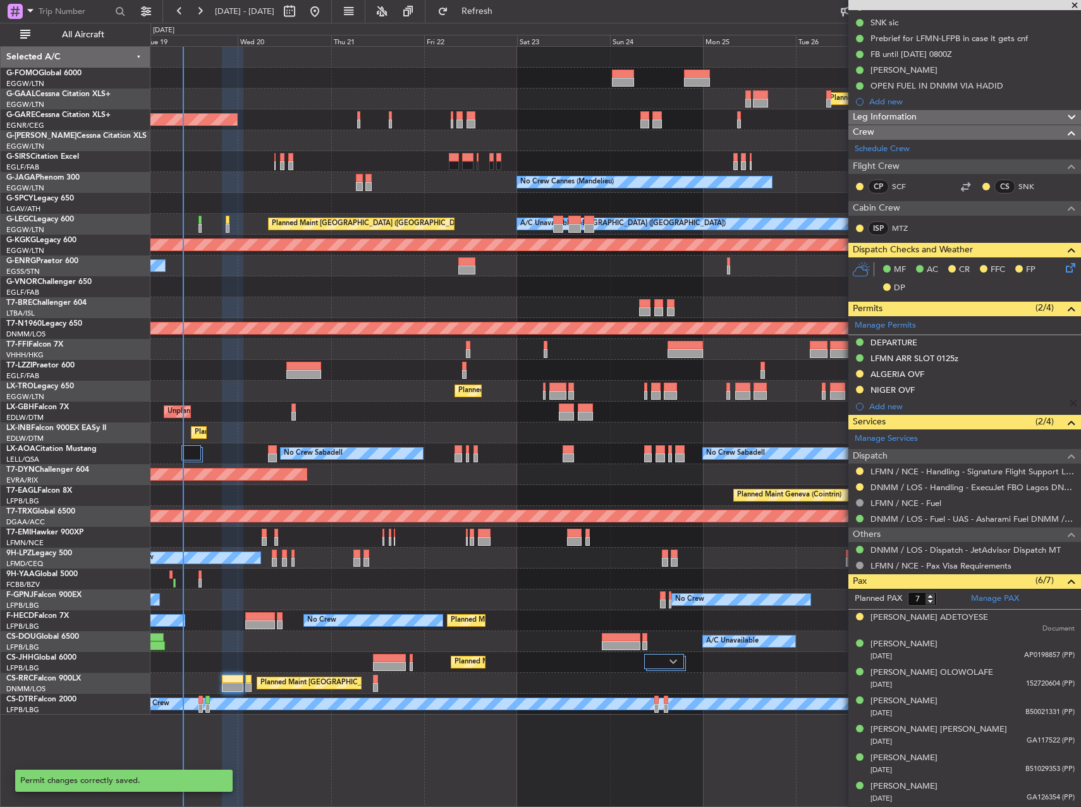
scroll to position [171, 0]
click at [860, 472] on button at bounding box center [860, 472] width 8 height 8
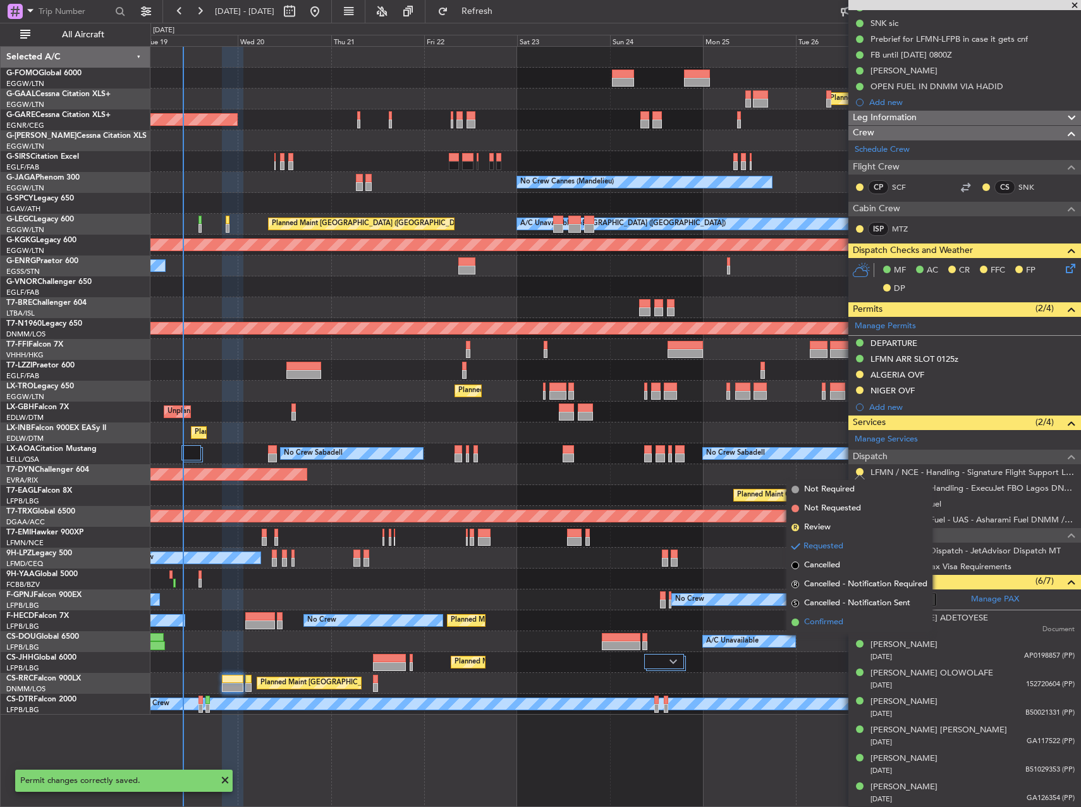
click at [845, 618] on li "Confirmed" at bounding box center [860, 622] width 146 height 19
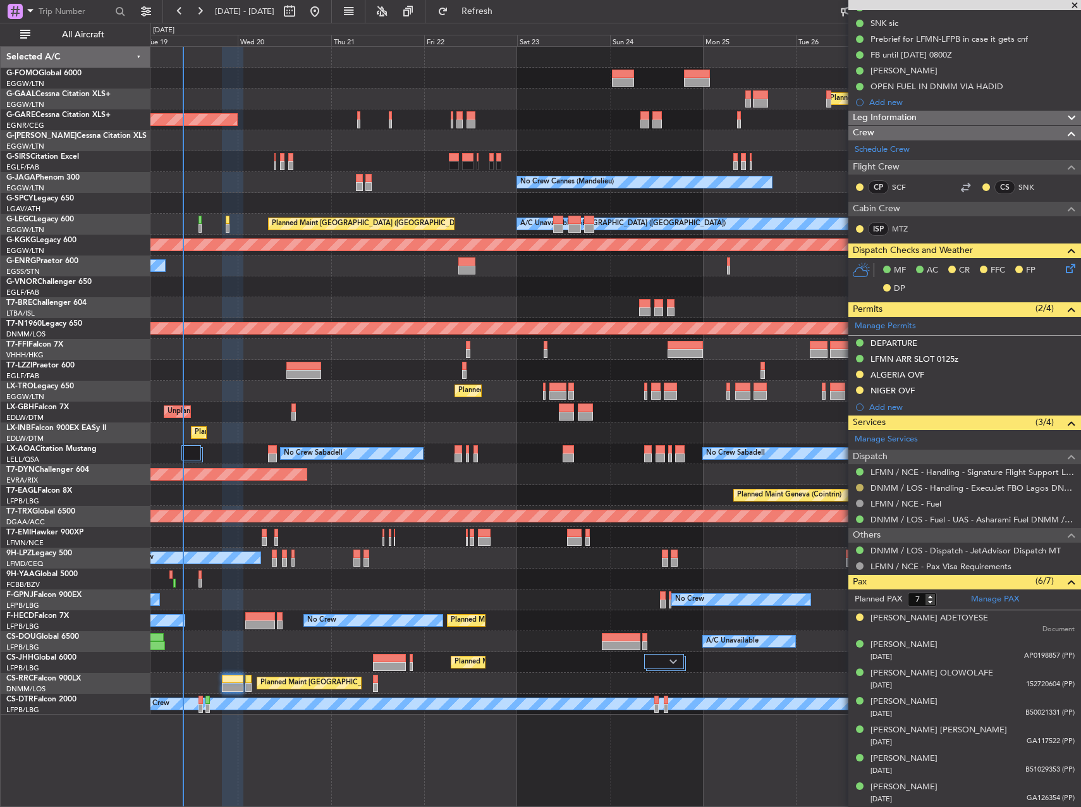
click at [861, 487] on button at bounding box center [860, 488] width 8 height 8
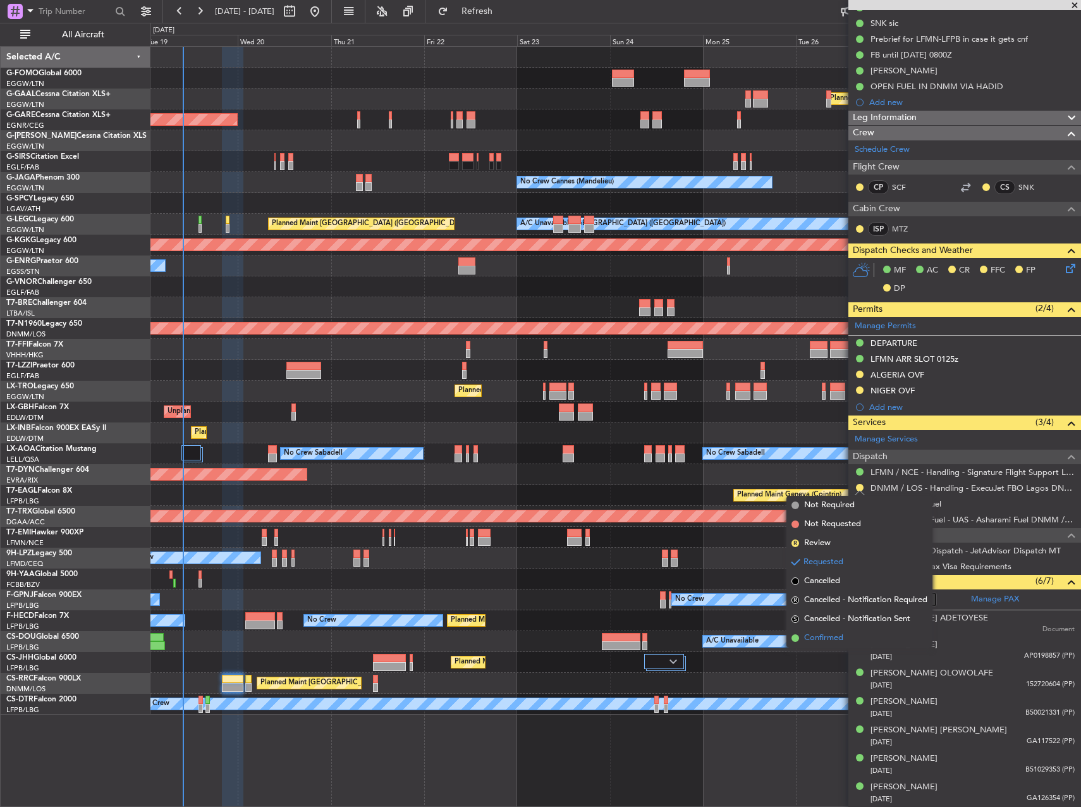
click at [825, 637] on span "Confirmed" at bounding box center [823, 638] width 39 height 13
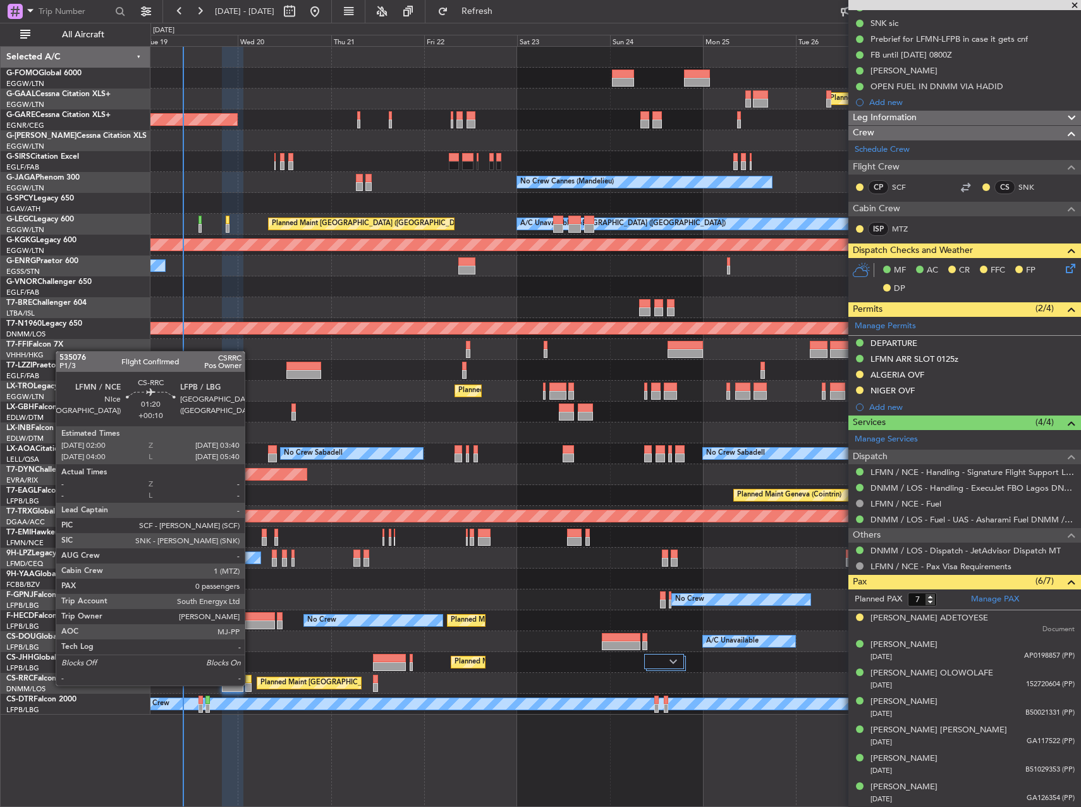
click at [250, 684] on div at bounding box center [248, 687] width 7 height 9
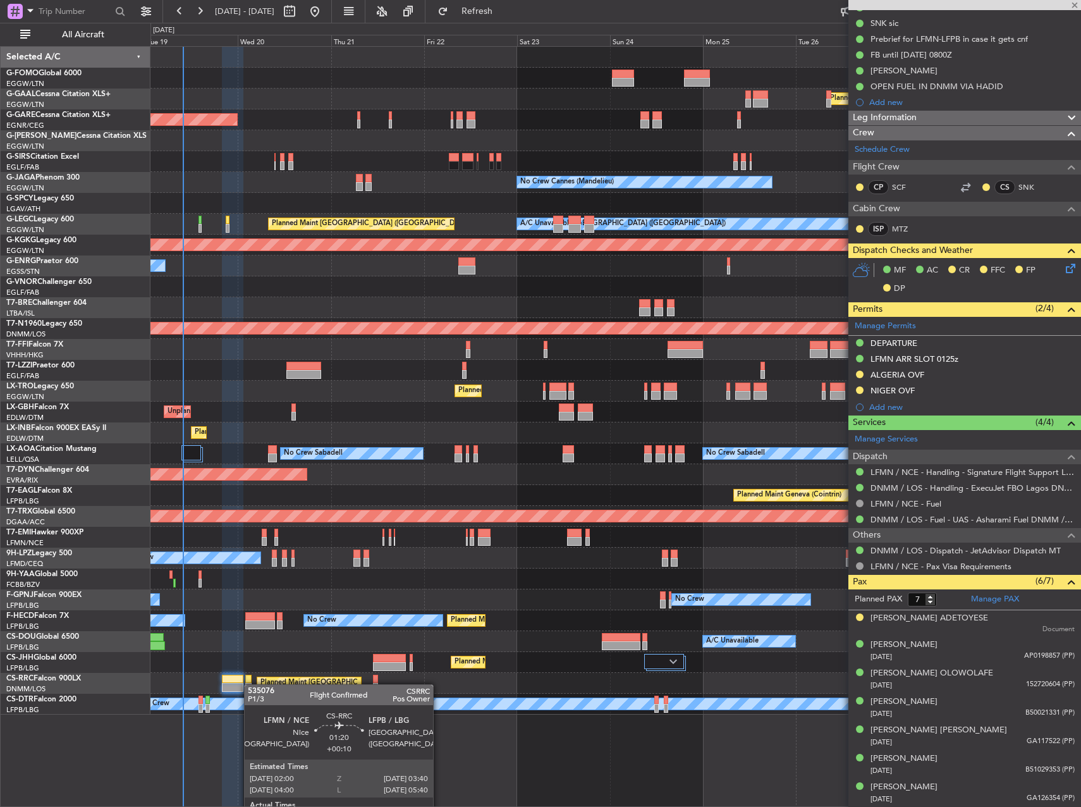
type input "+00:10"
type input "0"
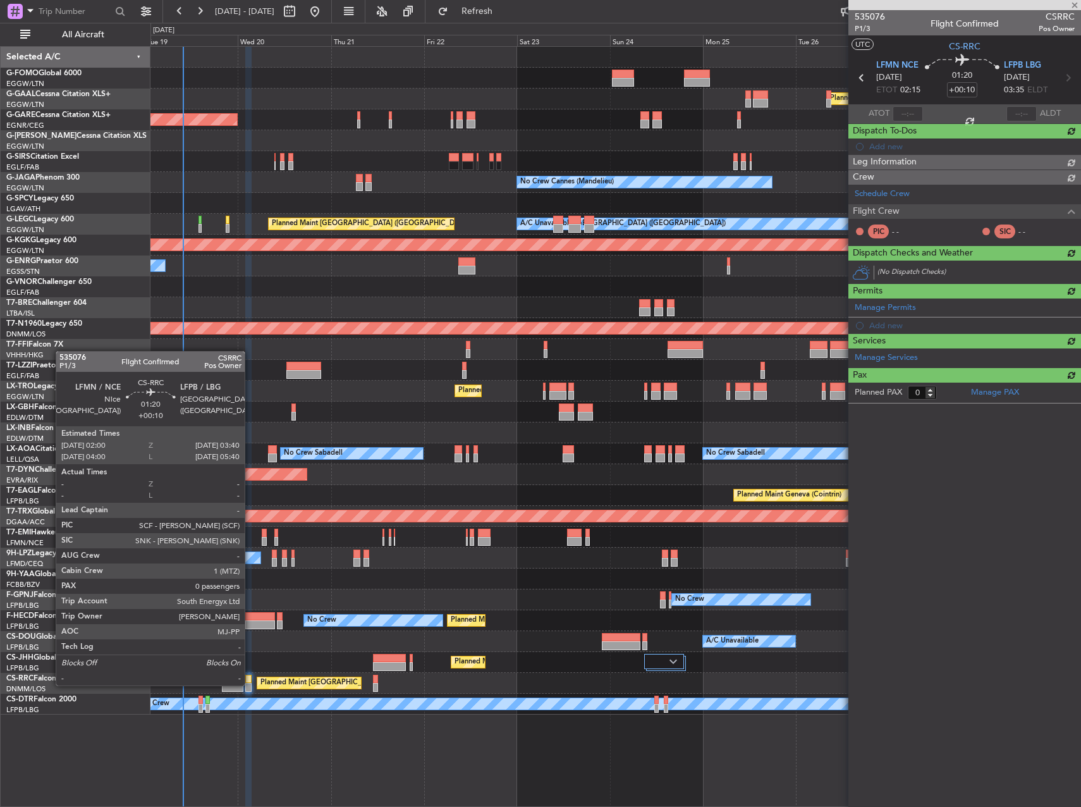
scroll to position [0, 0]
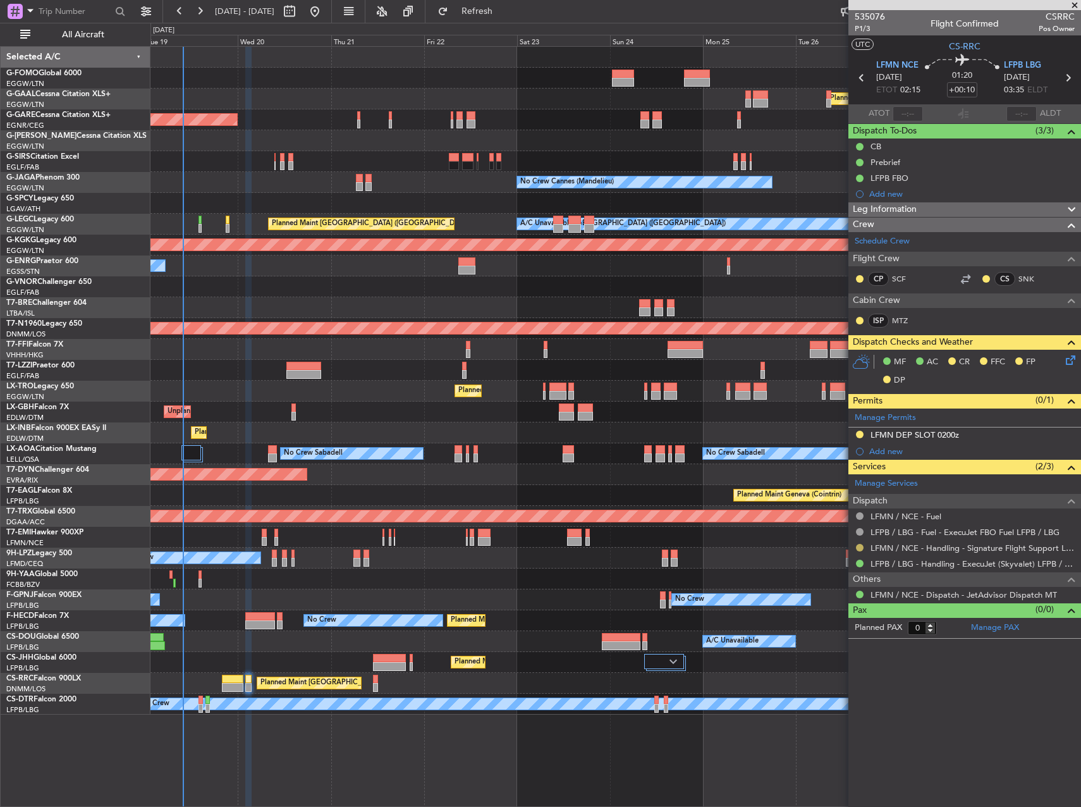
click at [858, 546] on button at bounding box center [860, 548] width 8 height 8
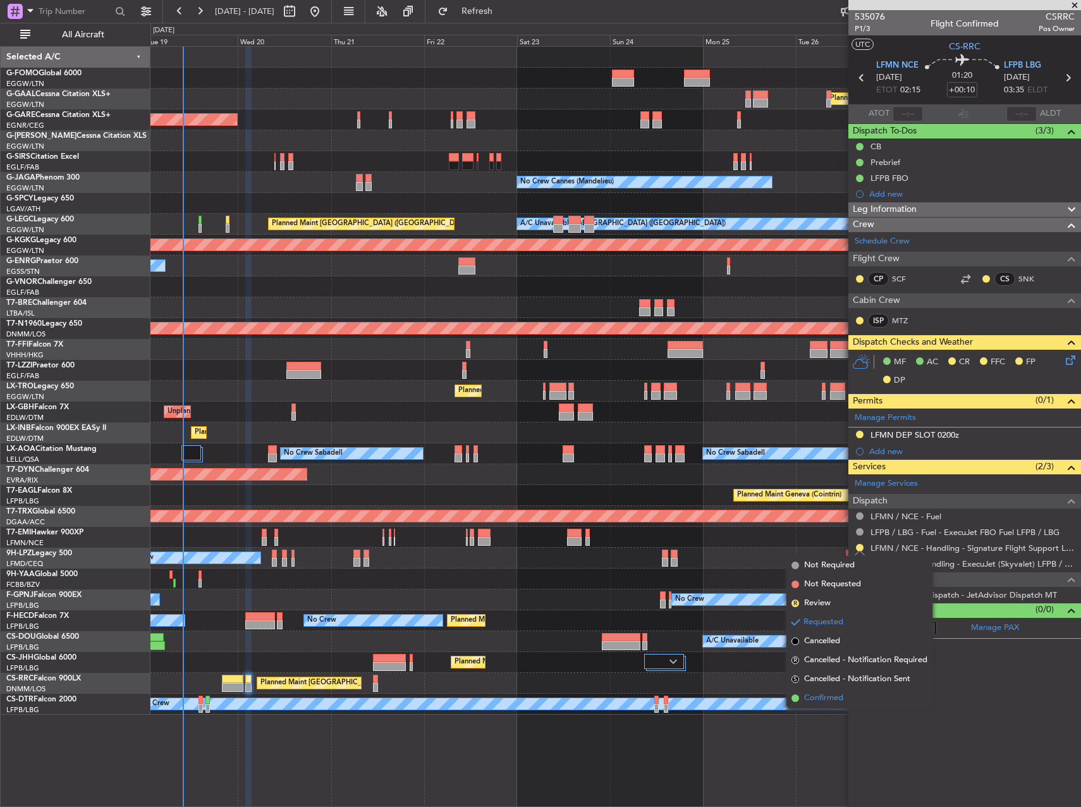
click at [844, 694] on span "Confirmed" at bounding box center [823, 698] width 39 height 13
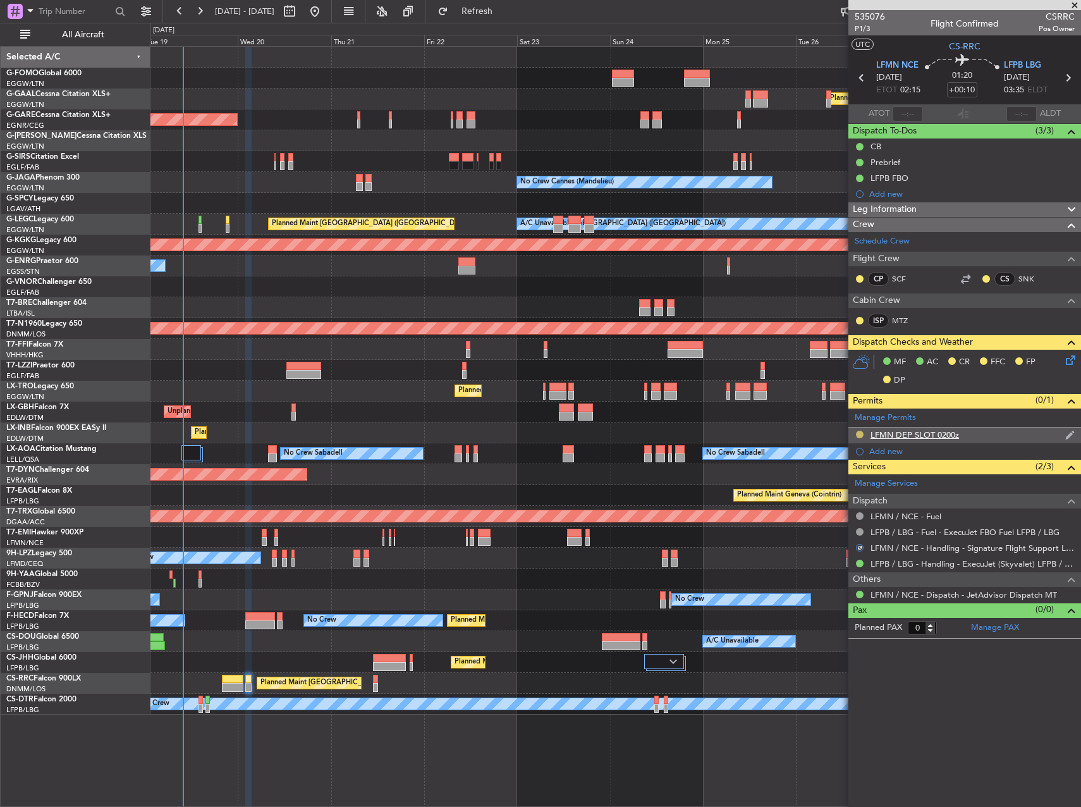
click at [858, 435] on button at bounding box center [860, 435] width 8 height 8
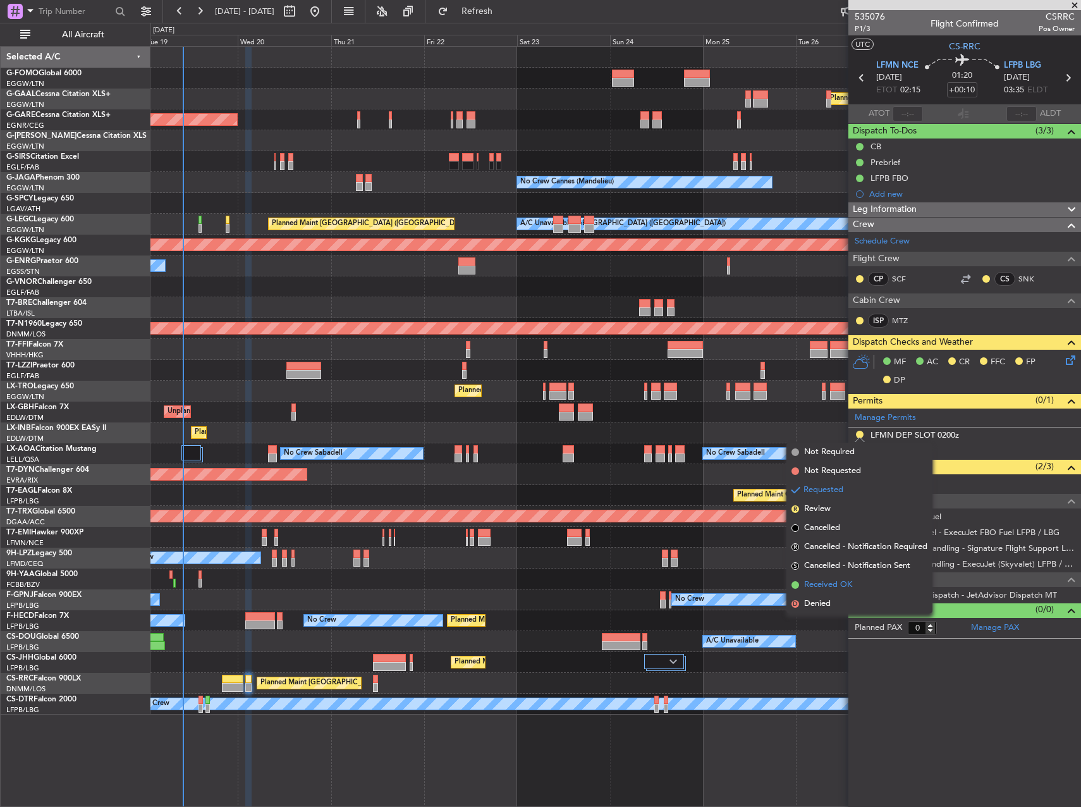
click at [859, 587] on li "Received OK" at bounding box center [860, 585] width 146 height 19
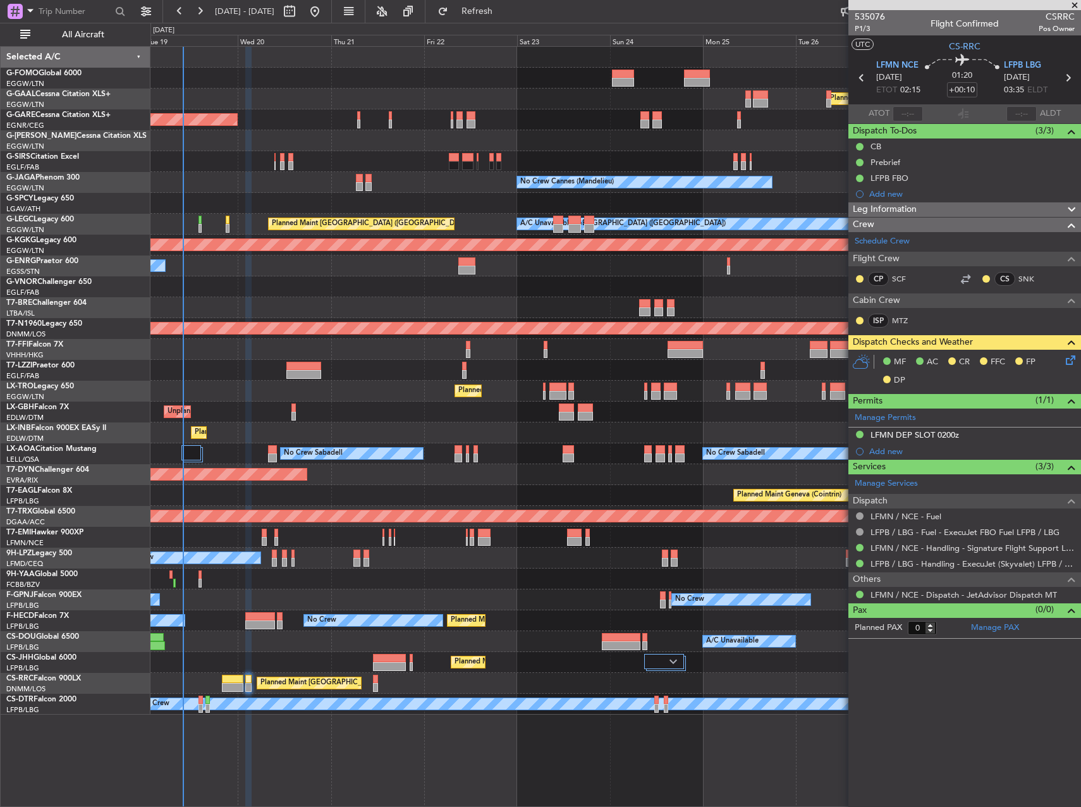
click at [1069, 359] on icon at bounding box center [1069, 358] width 10 height 10
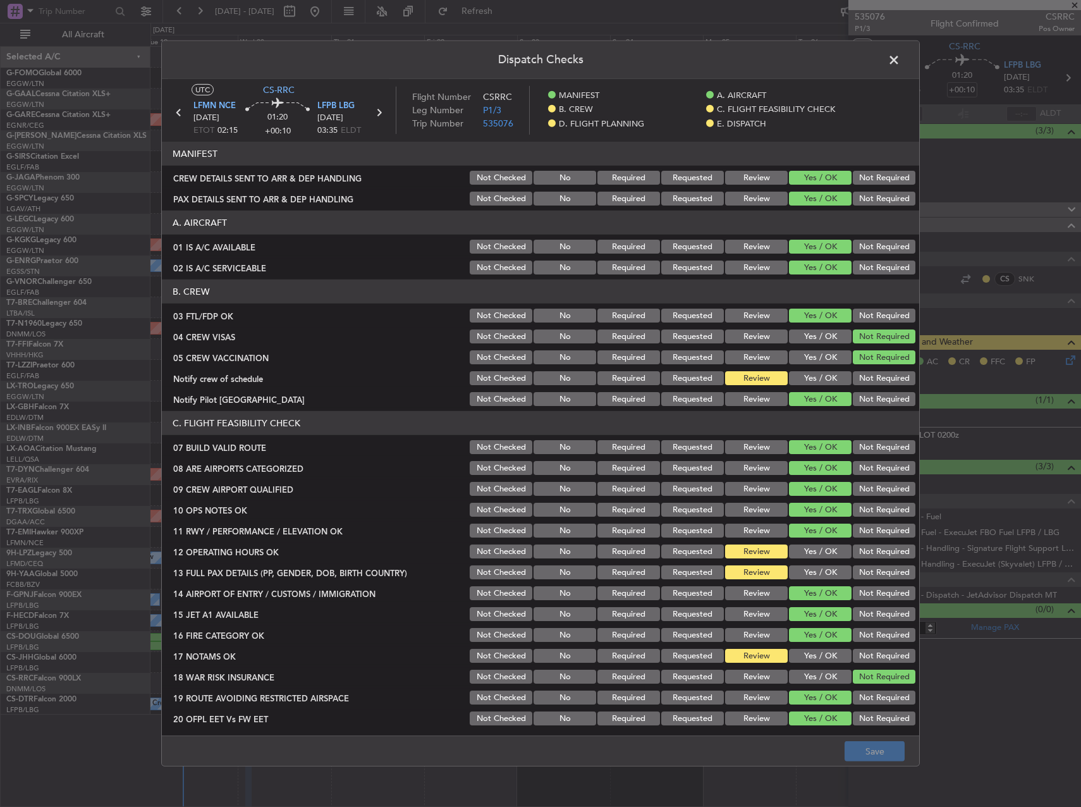
click at [827, 375] on button "Yes / OK" at bounding box center [820, 378] width 63 height 14
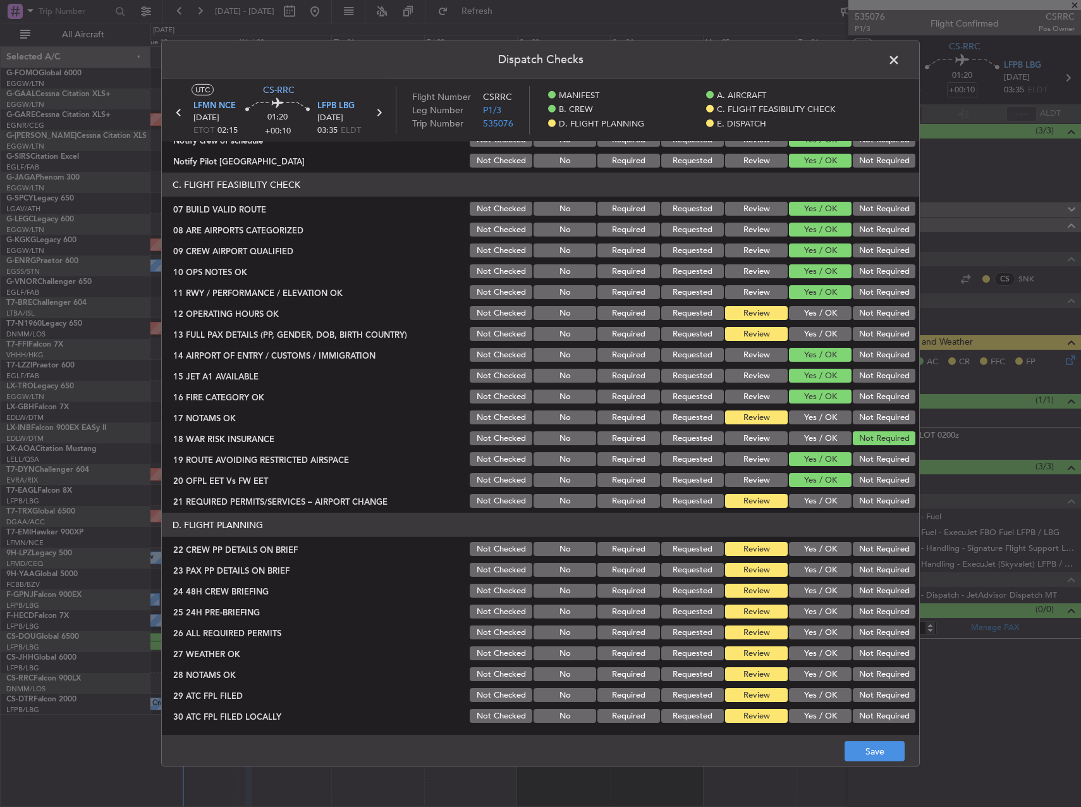
scroll to position [253, 0]
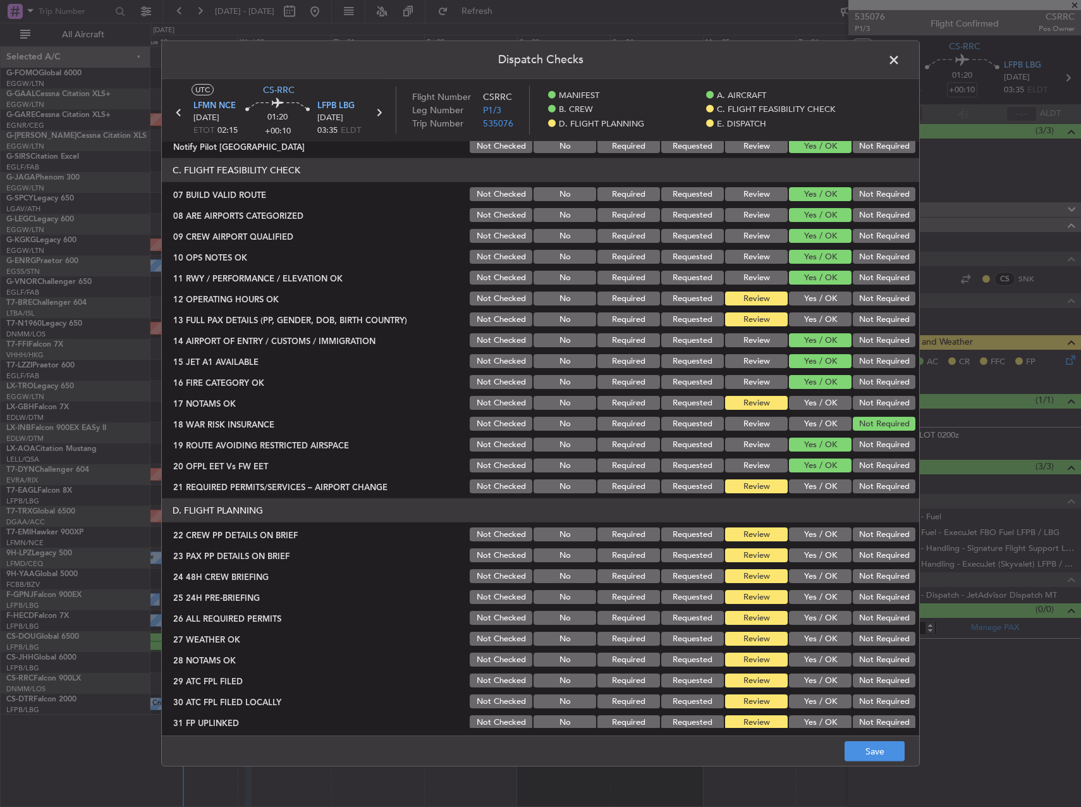
click at [811, 305] on button "Yes / OK" at bounding box center [820, 299] width 63 height 14
click at [811, 311] on div "Yes / OK" at bounding box center [819, 320] width 64 height 18
click at [813, 323] on button "Yes / OK" at bounding box center [820, 319] width 63 height 14
click at [811, 395] on div "Yes / OK" at bounding box center [819, 403] width 64 height 18
click at [811, 400] on button "Yes / OK" at bounding box center [820, 403] width 63 height 14
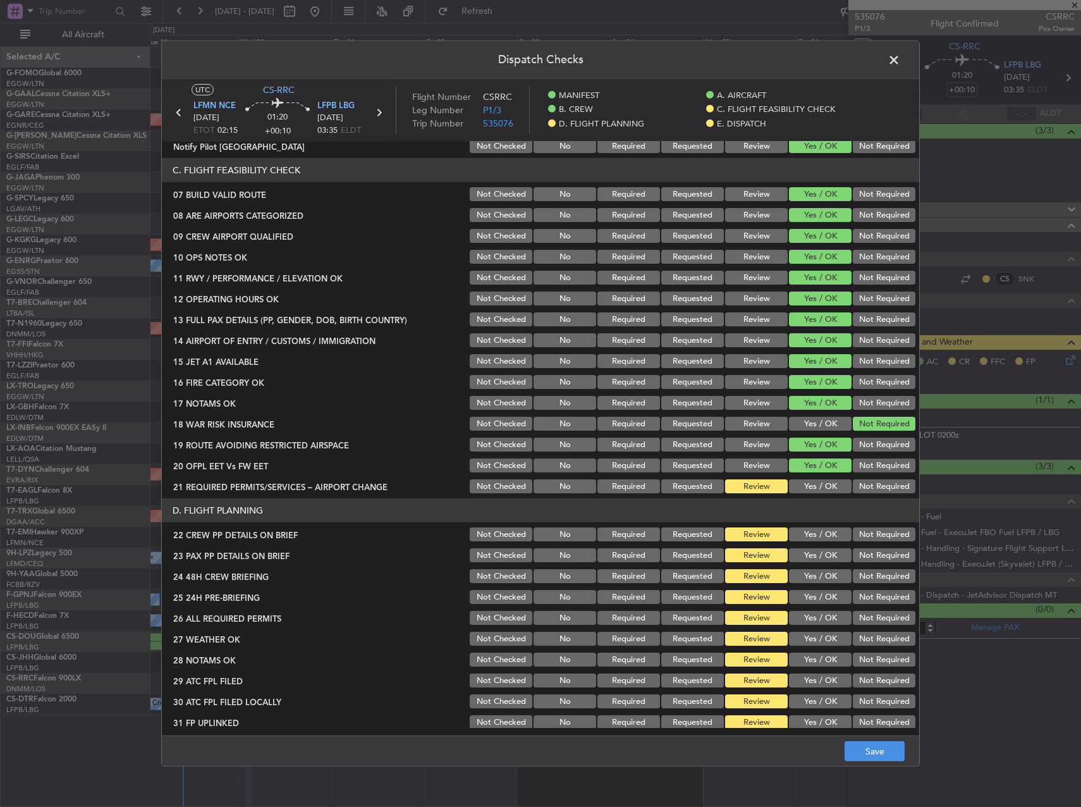
click at [867, 400] on button "Not Required" at bounding box center [884, 403] width 63 height 14
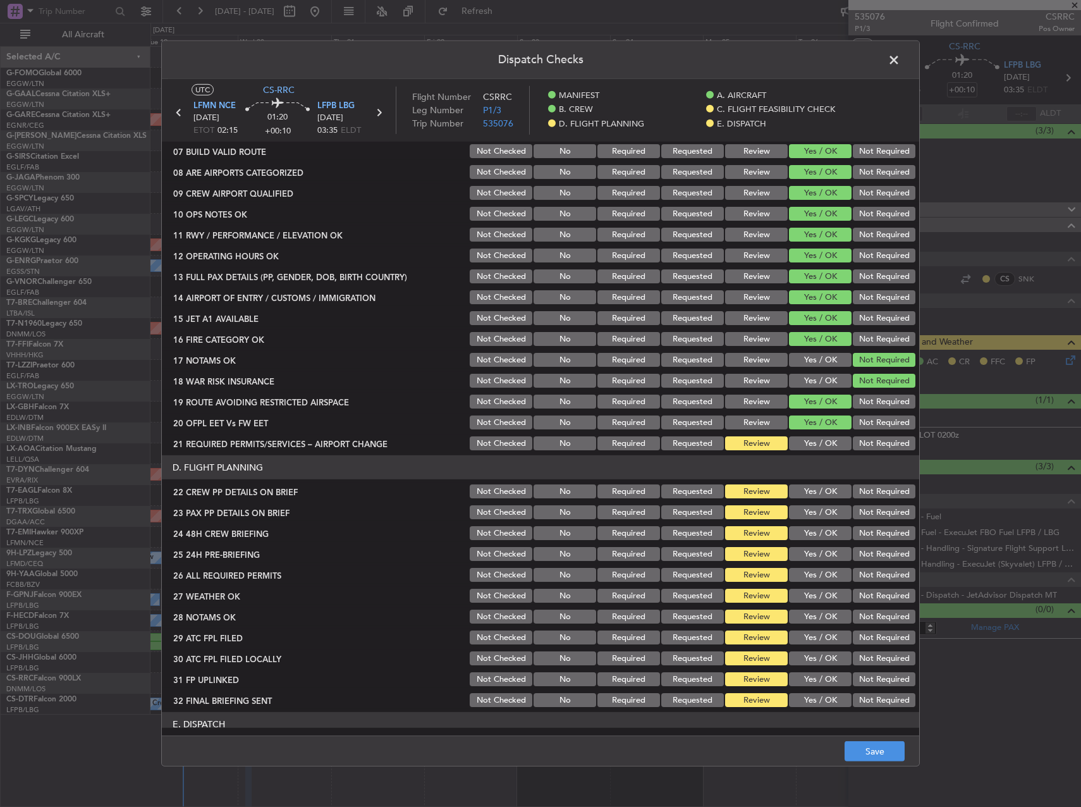
scroll to position [316, 0]
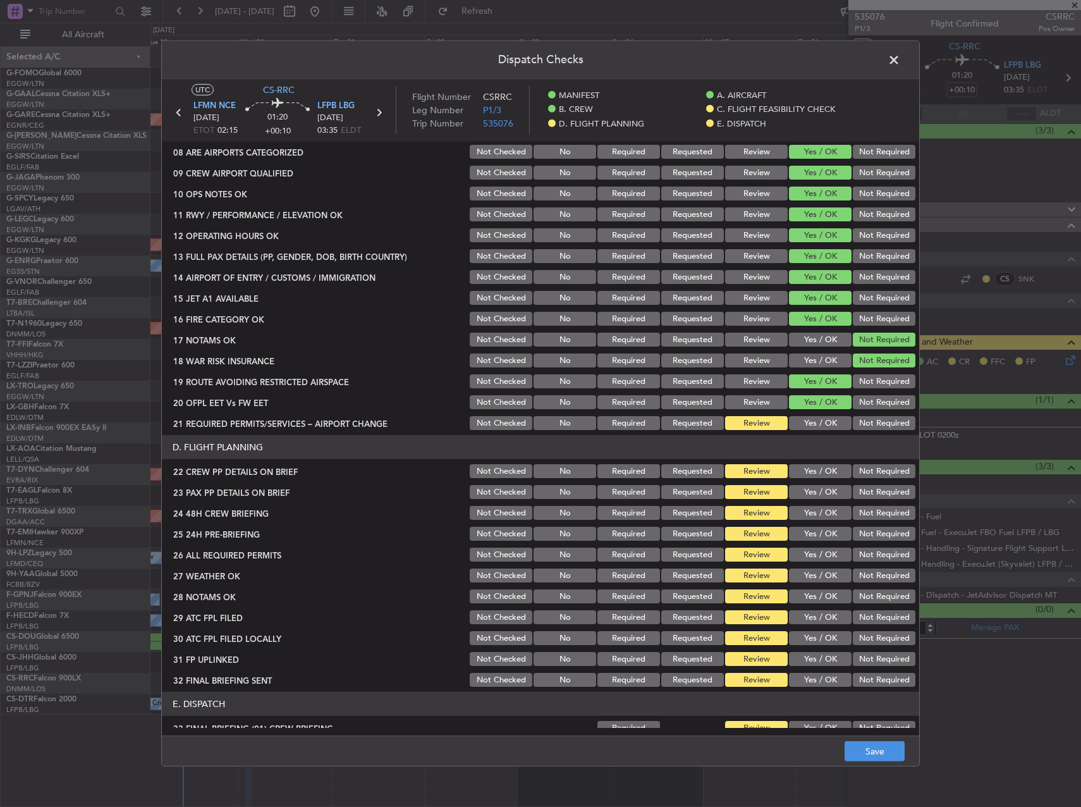
drag, startPoint x: 871, startPoint y: 424, endPoint x: 862, endPoint y: 440, distance: 18.7
click at [871, 424] on button "Not Required" at bounding box center [884, 423] width 63 height 14
click at [816, 422] on button "Yes / OK" at bounding box center [820, 423] width 63 height 14
click at [814, 478] on div "Yes / OK" at bounding box center [819, 471] width 64 height 18
click at [813, 495] on button "Yes / OK" at bounding box center [820, 492] width 63 height 14
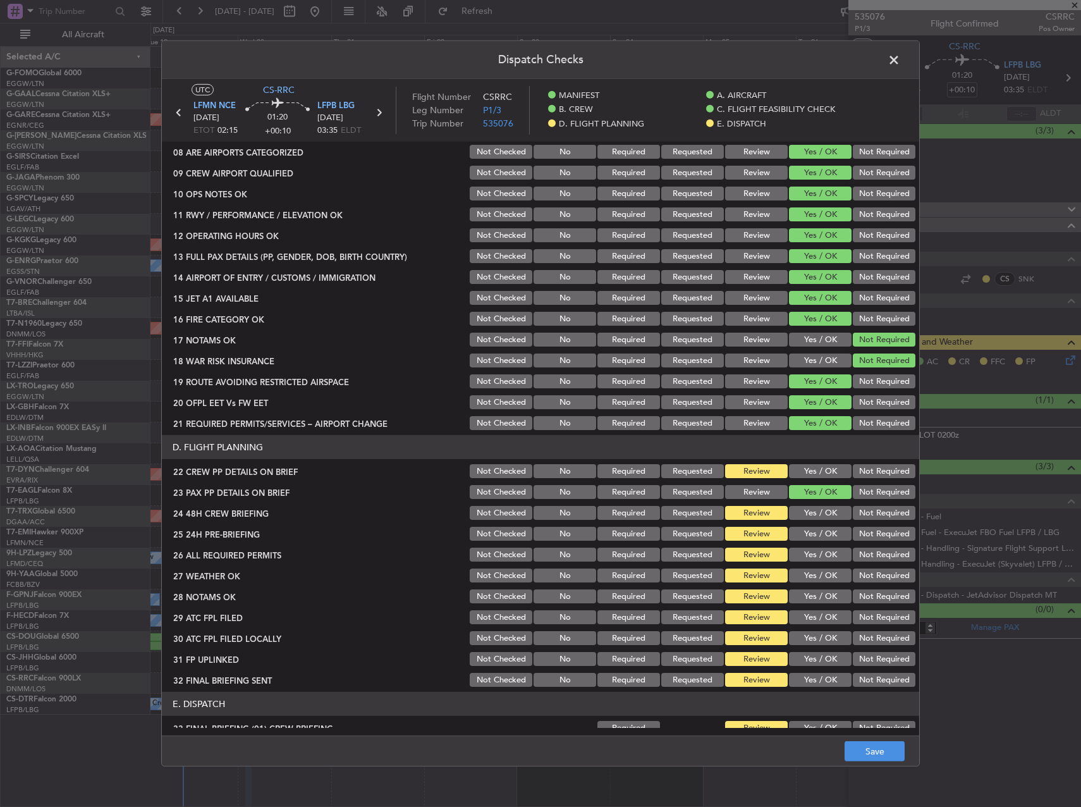
click at [817, 511] on button "Yes / OK" at bounding box center [820, 513] width 63 height 14
click at [815, 469] on button "Yes / OK" at bounding box center [820, 471] width 63 height 14
click at [865, 530] on button "Not Required" at bounding box center [884, 534] width 63 height 14
click at [823, 555] on button "Yes / OK" at bounding box center [820, 555] width 63 height 14
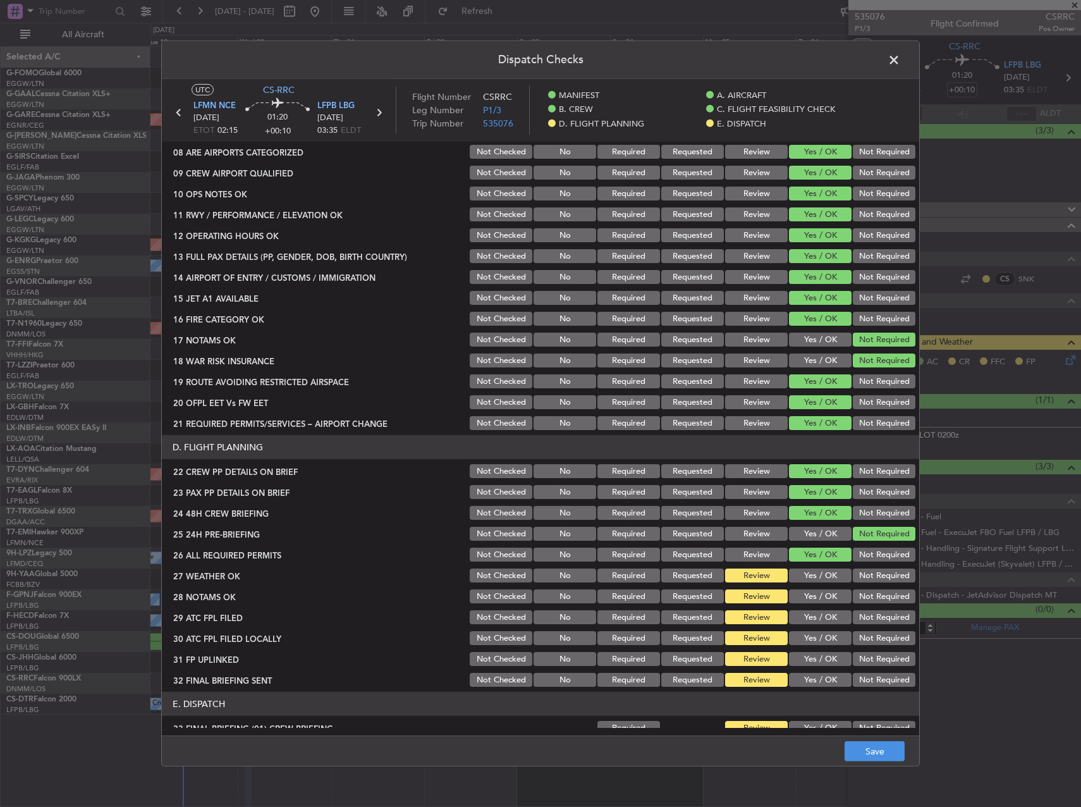
click at [820, 574] on button "Yes / OK" at bounding box center [820, 576] width 63 height 14
click at [819, 594] on button "Yes / OK" at bounding box center [820, 596] width 63 height 14
click at [820, 616] on button "Yes / OK" at bounding box center [820, 617] width 63 height 14
click at [868, 639] on button "Not Required" at bounding box center [884, 638] width 63 height 14
click at [821, 656] on button "Yes / OK" at bounding box center [820, 659] width 63 height 14
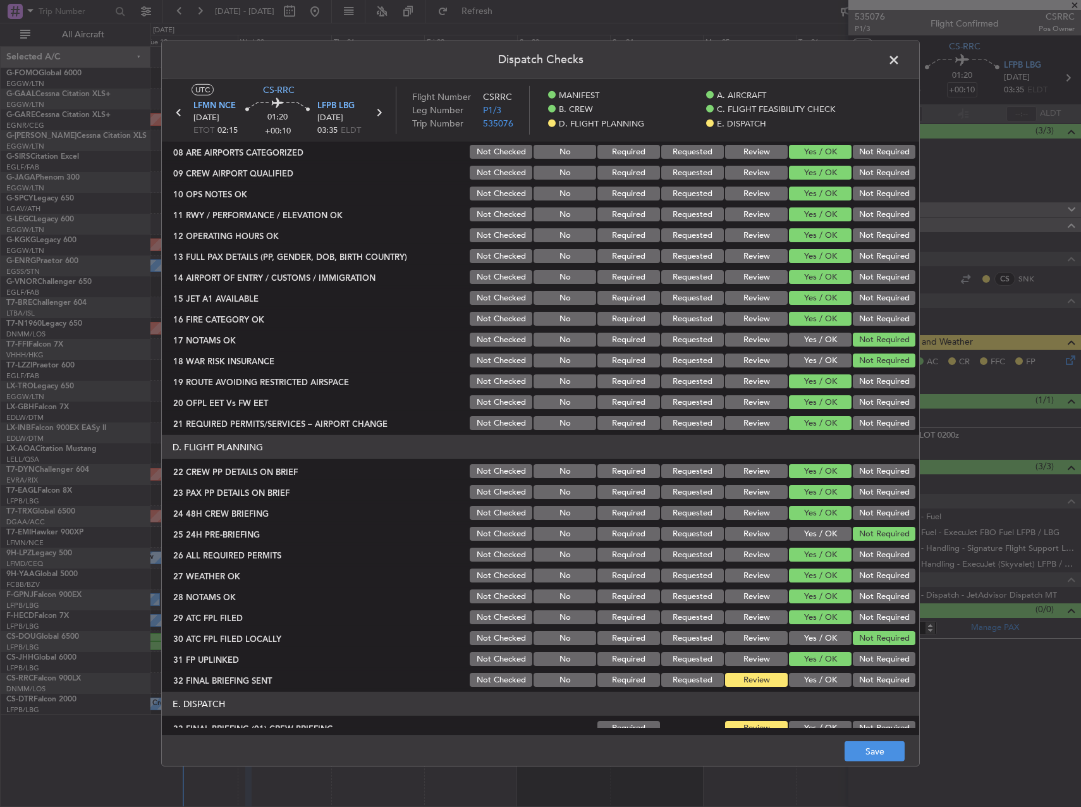
click at [863, 675] on button "Not Required" at bounding box center [884, 680] width 63 height 14
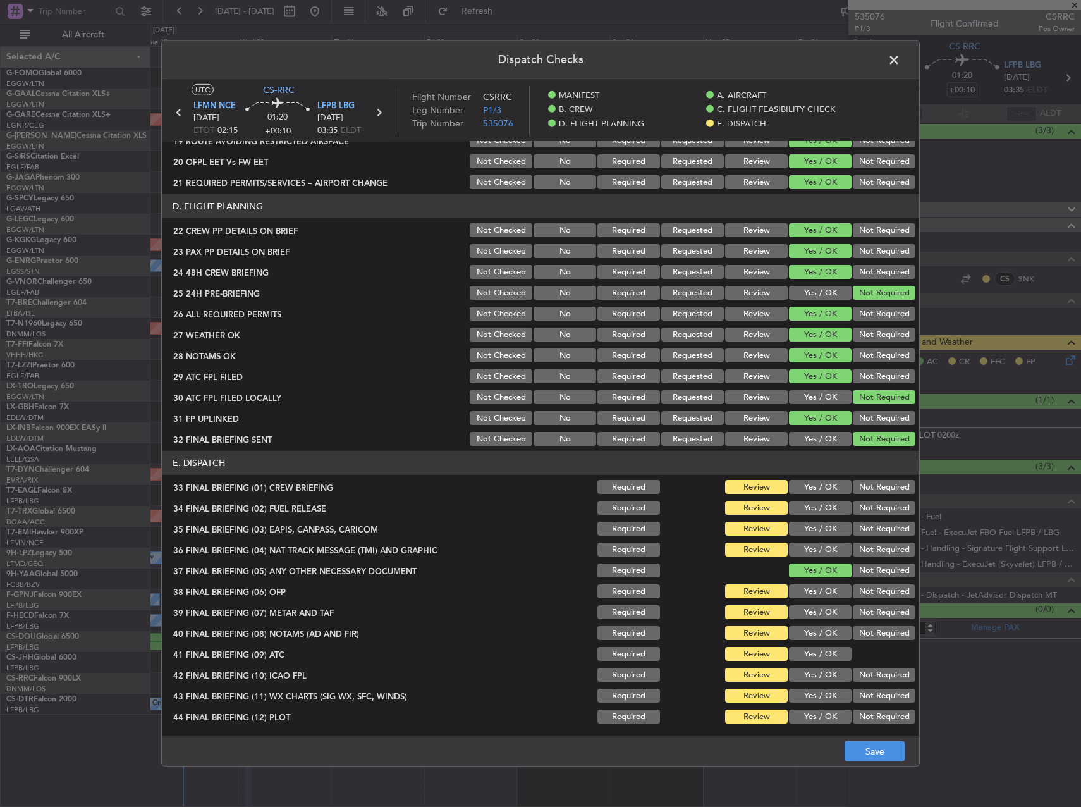
scroll to position [558, 0]
click at [809, 485] on button "Yes / OK" at bounding box center [820, 486] width 63 height 14
click at [808, 500] on div "Yes / OK" at bounding box center [819, 507] width 64 height 18
drag, startPoint x: 824, startPoint y: 517, endPoint x: 811, endPoint y: 507, distance: 16.7
click at [823, 517] on section "E. DISPATCH 33 FINAL BRIEFING (01) CREW BRIEFING Required Review Yes / OK Not R…" at bounding box center [541, 587] width 758 height 274
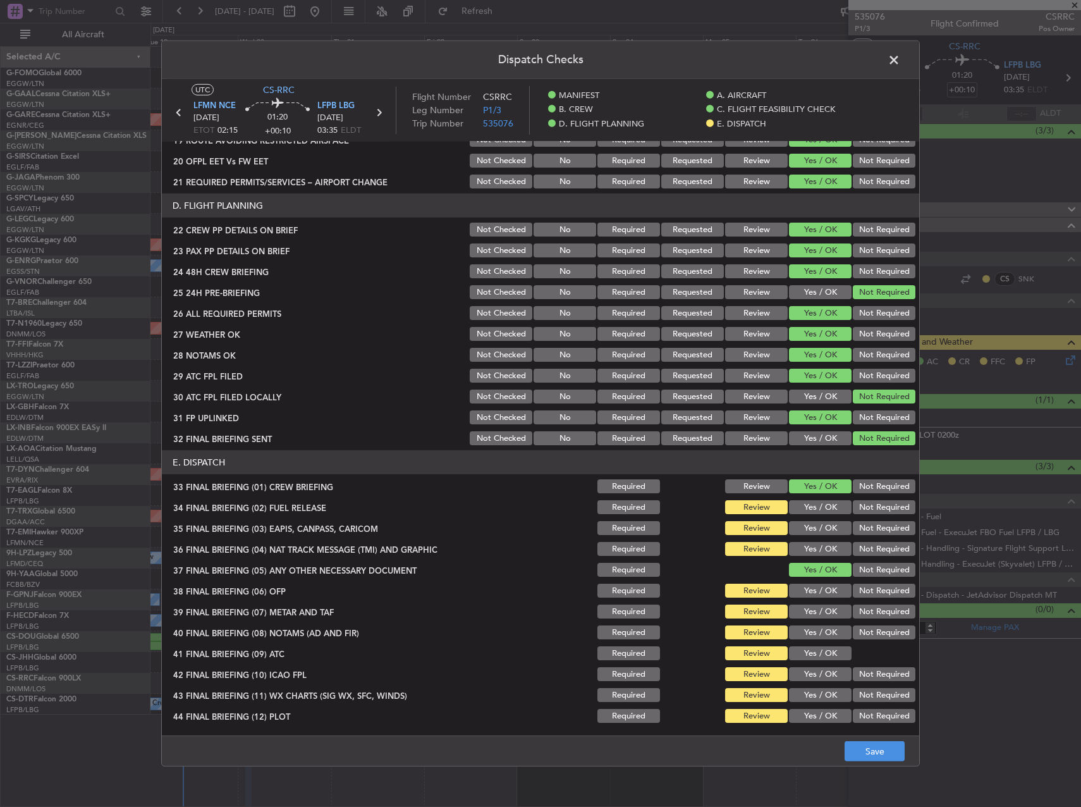
click at [811, 507] on button "Yes / OK" at bounding box center [820, 507] width 63 height 14
click at [869, 536] on div "Not Required" at bounding box center [883, 528] width 64 height 18
click at [867, 530] on button "Not Required" at bounding box center [884, 528] width 63 height 14
click at [870, 550] on button "Not Required" at bounding box center [884, 549] width 63 height 14
click at [808, 593] on button "Yes / OK" at bounding box center [820, 591] width 63 height 14
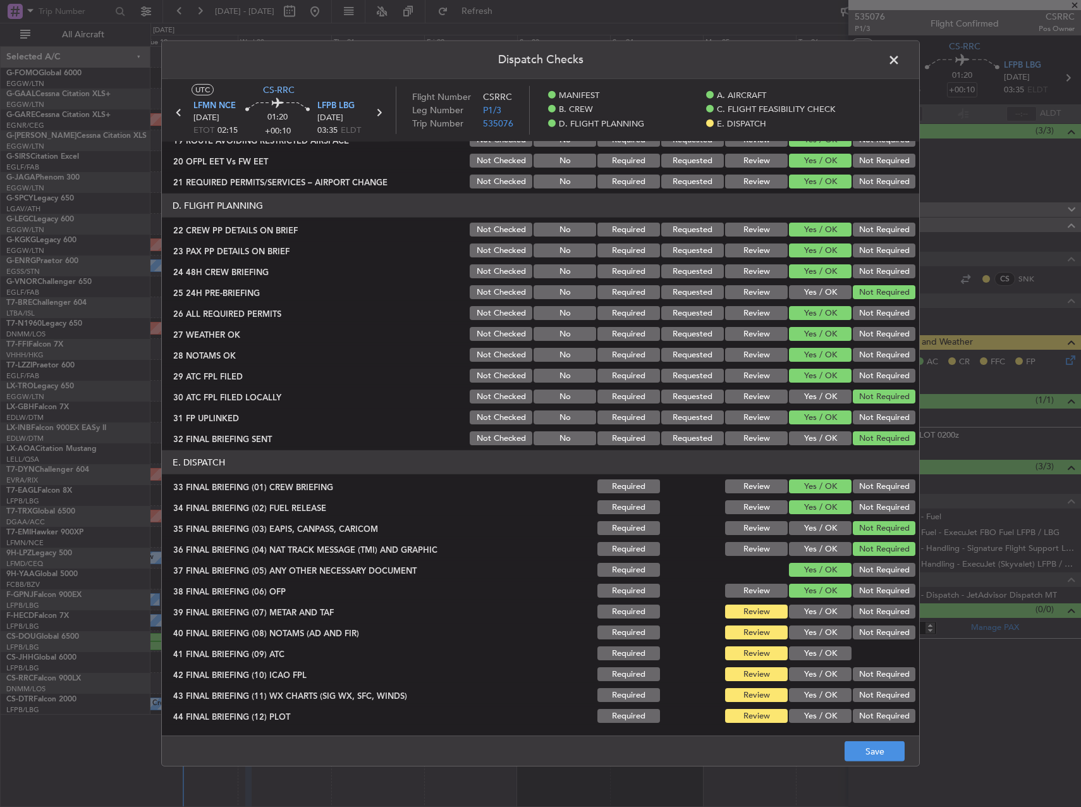
click at [815, 603] on div "Yes / OK" at bounding box center [819, 612] width 64 height 18
click at [815, 608] on button "Yes / OK" at bounding box center [820, 612] width 63 height 14
drag, startPoint x: 818, startPoint y: 625, endPoint x: 818, endPoint y: 632, distance: 7.6
click at [818, 628] on div "Yes / OK" at bounding box center [819, 633] width 64 height 18
click at [817, 634] on button "Yes / OK" at bounding box center [820, 632] width 63 height 14
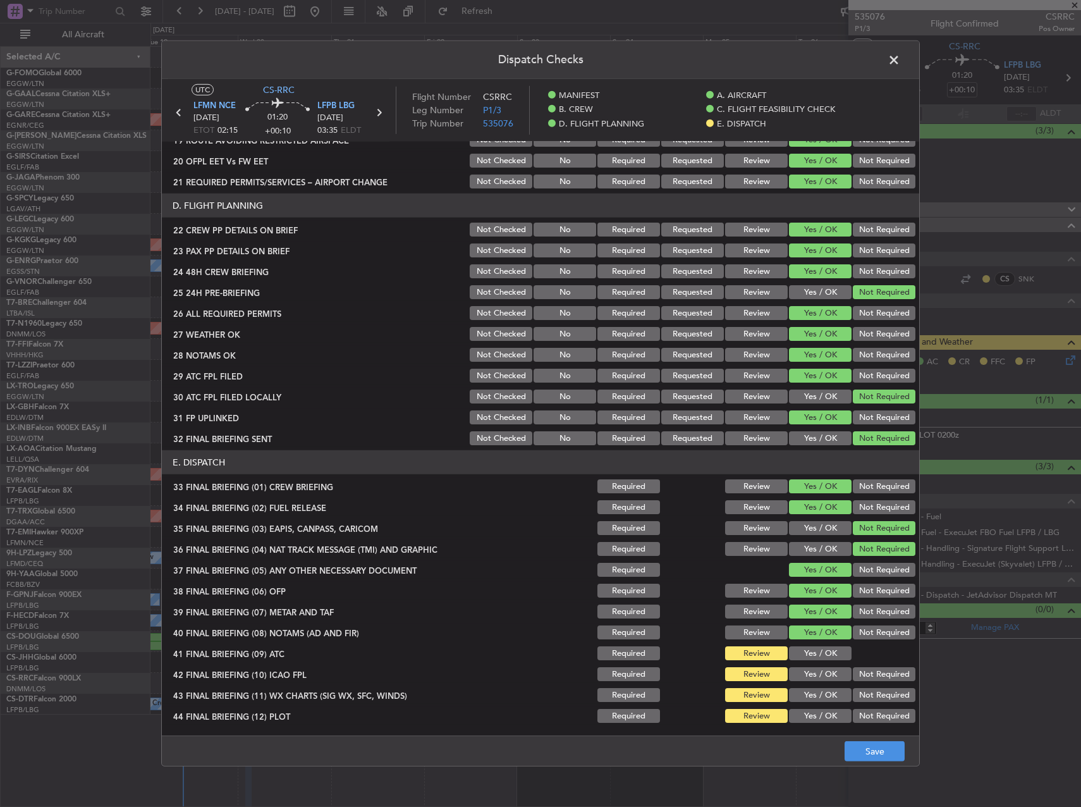
click at [811, 650] on button "Yes / OK" at bounding box center [820, 653] width 63 height 14
click at [883, 671] on button "Not Required" at bounding box center [884, 674] width 63 height 14
click at [828, 689] on button "Yes / OK" at bounding box center [820, 695] width 63 height 14
click at [825, 720] on button "Yes / OK" at bounding box center [820, 716] width 63 height 14
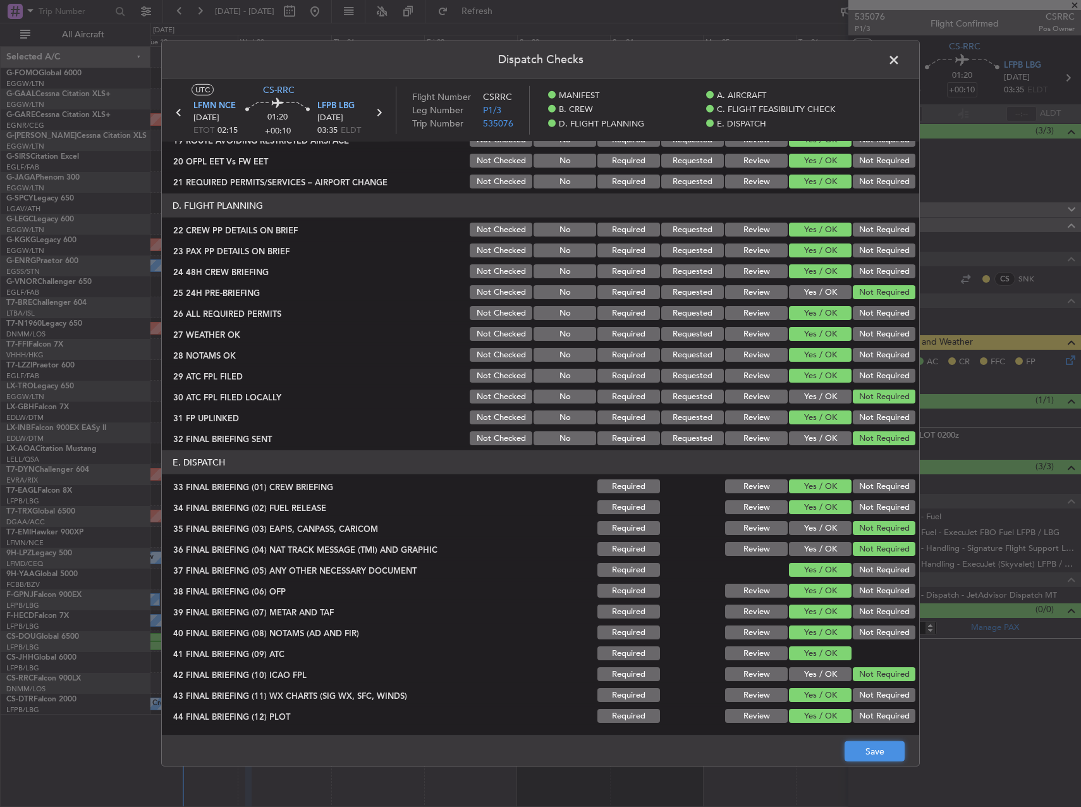
click at [862, 751] on button "Save" at bounding box center [875, 751] width 60 height 20
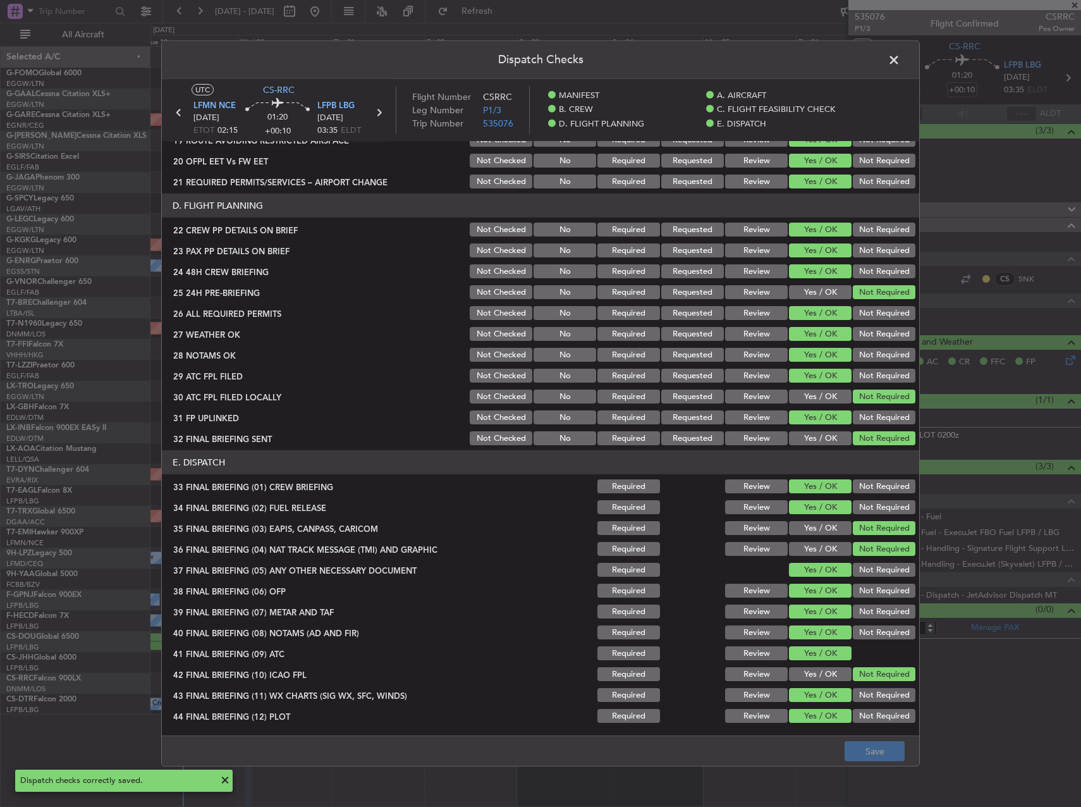
click at [901, 59] on span at bounding box center [901, 63] width 0 height 25
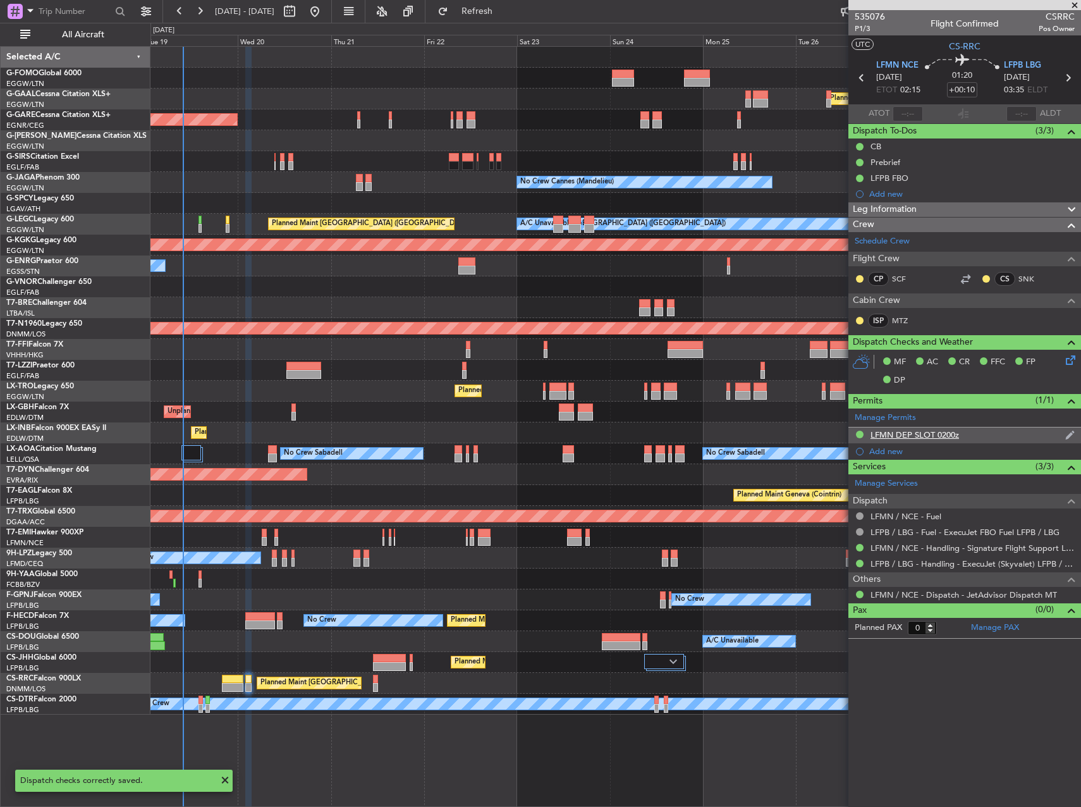
click at [940, 437] on div "LFMN DEP SLOT 0200z" at bounding box center [915, 434] width 89 height 11
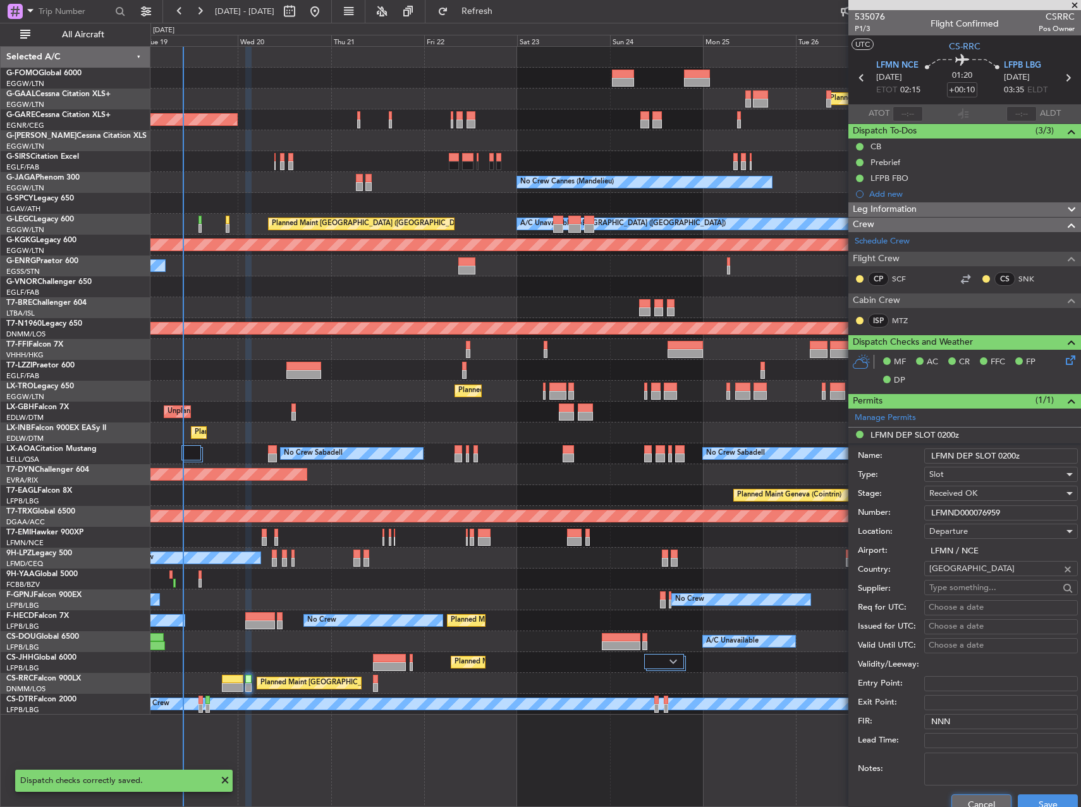
click at [973, 804] on button "Cancel" at bounding box center [982, 804] width 60 height 20
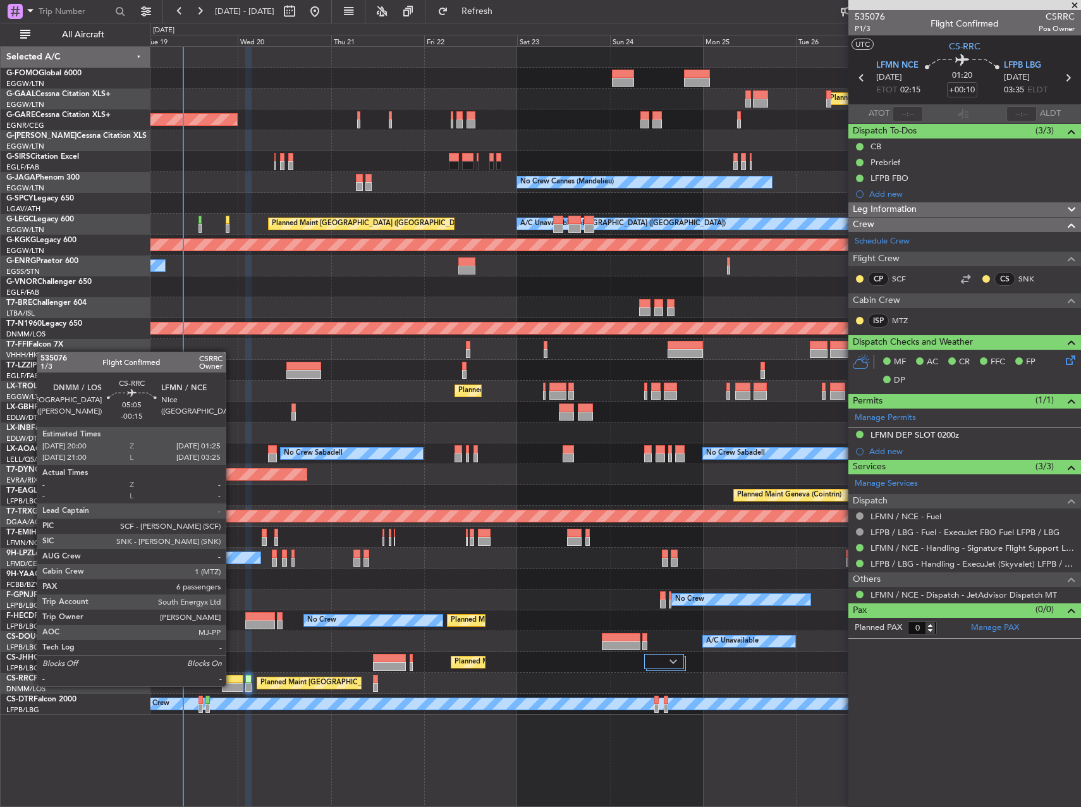
click at [231, 685] on div at bounding box center [233, 687] width 22 height 9
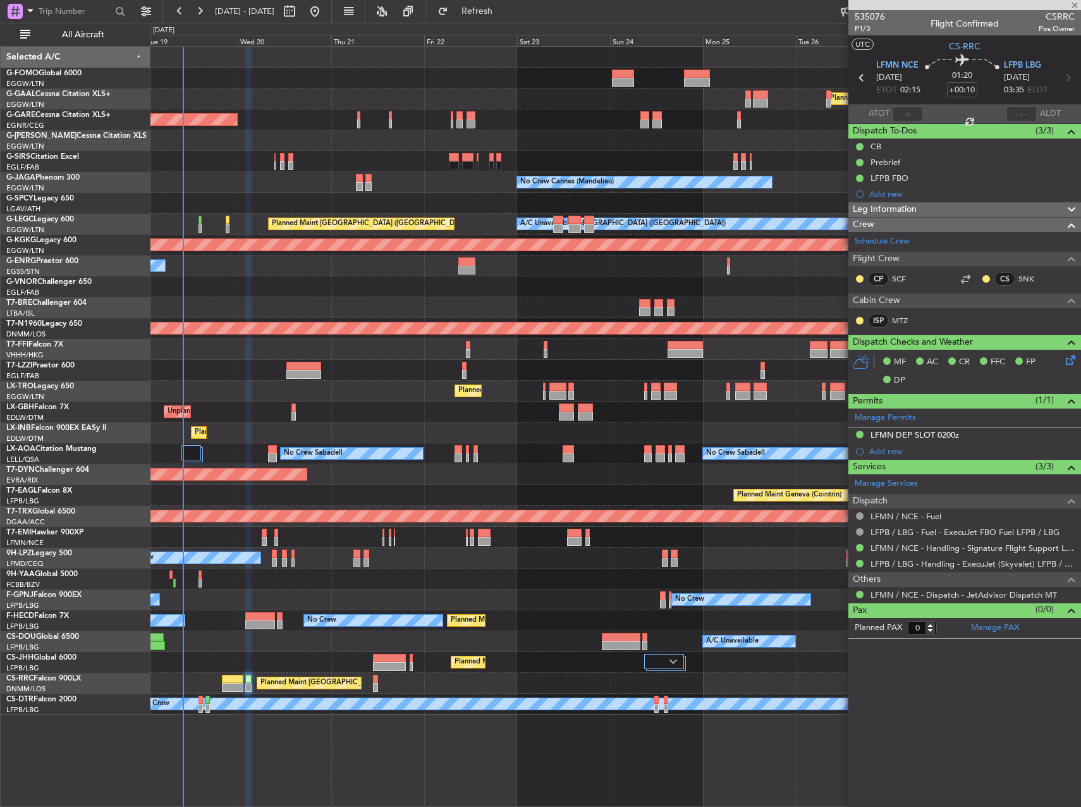
type input "-00:15"
type input "7"
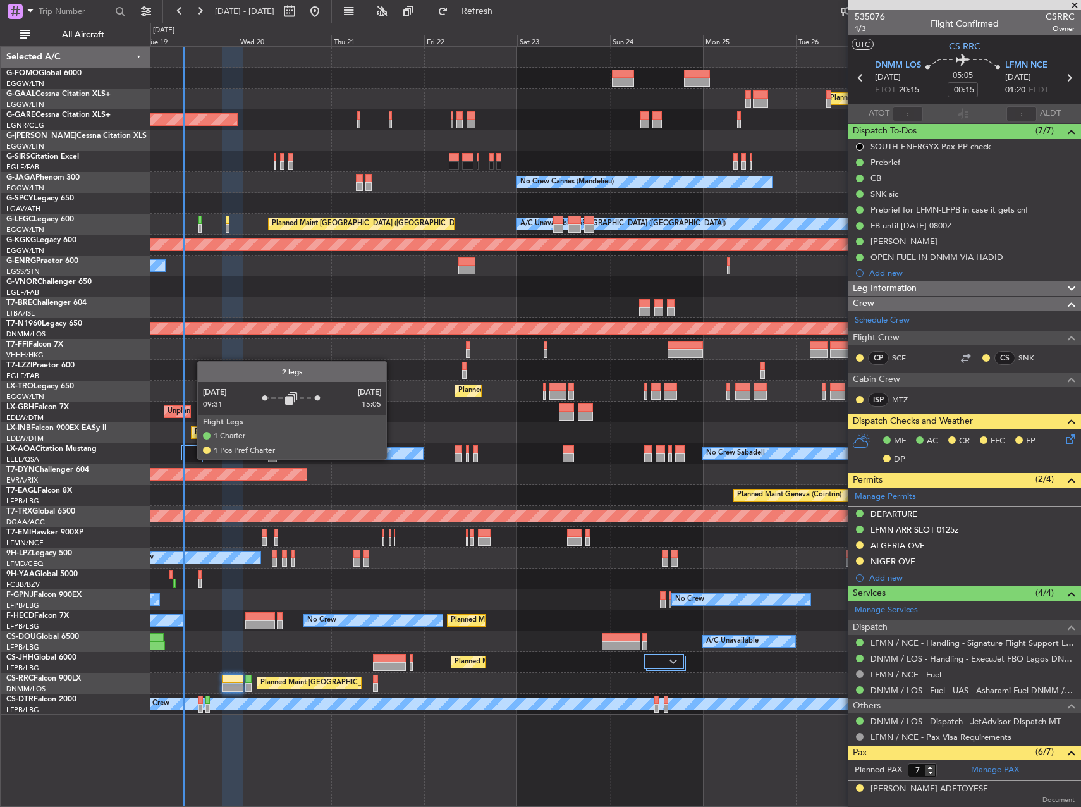
click at [191, 459] on div at bounding box center [192, 452] width 20 height 15
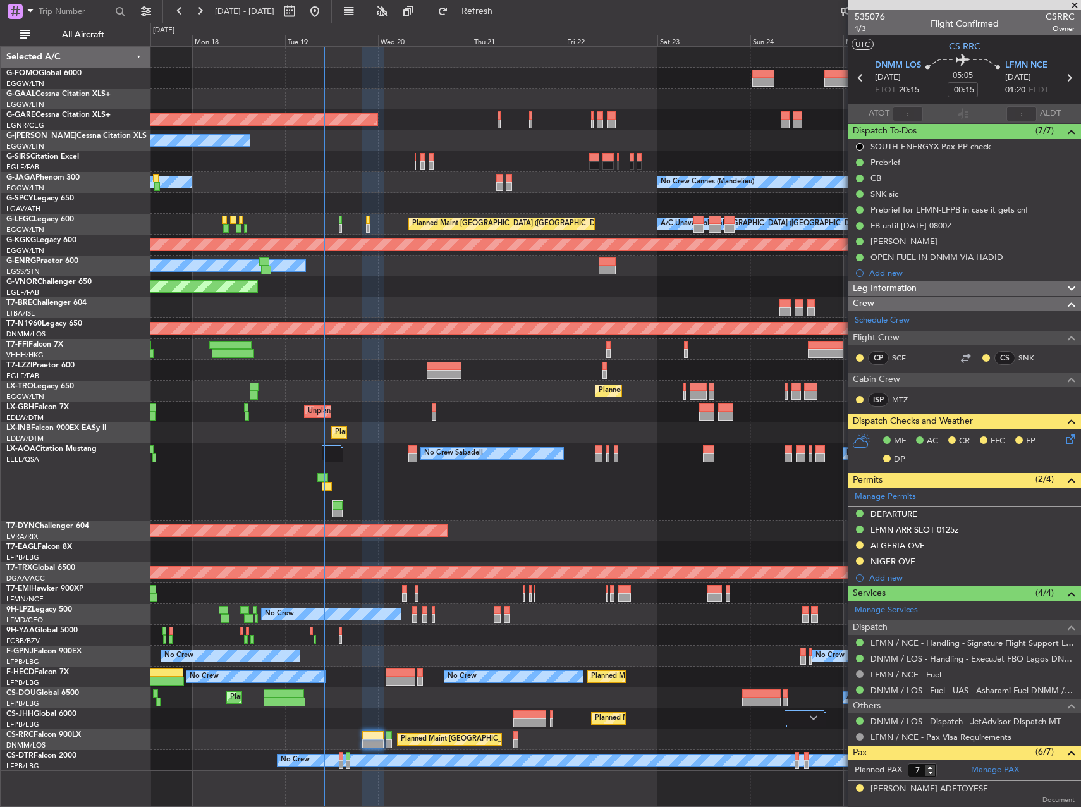
click at [414, 627] on div "Planned Maint Windsor Locks ([PERSON_NAME] Intl) Planned [GEOGRAPHIC_DATA] Unpl…" at bounding box center [616, 409] width 930 height 724
click at [388, 635] on div at bounding box center [616, 635] width 930 height 21
click at [345, 213] on div at bounding box center [616, 203] width 930 height 21
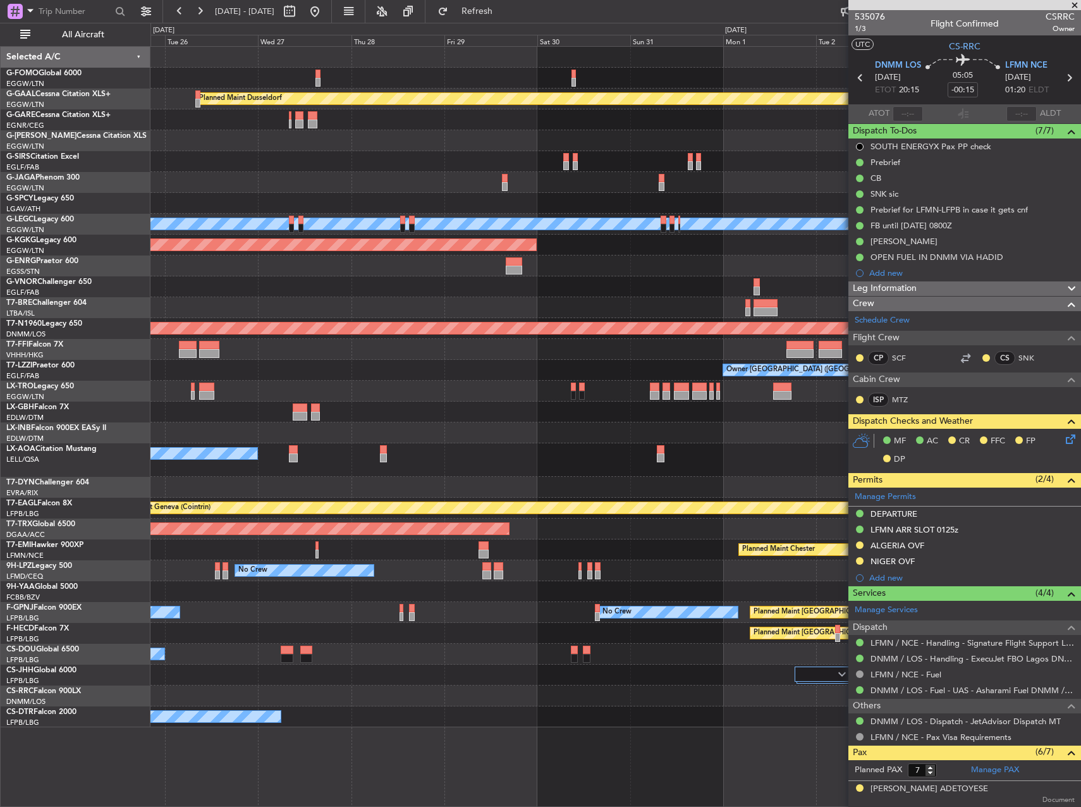
click at [251, 208] on div "Planned Maint Dusseldorf Planned Maint [GEOGRAPHIC_DATA] ([GEOGRAPHIC_DATA]) No…" at bounding box center [616, 387] width 930 height 681
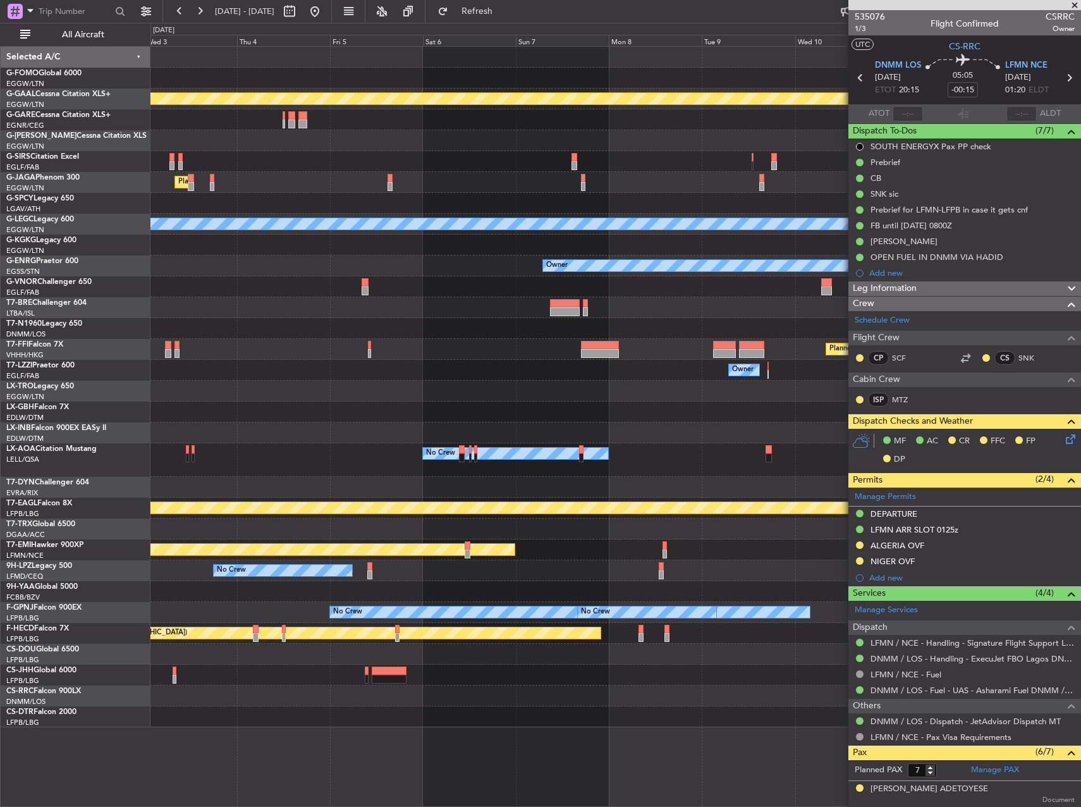
click at [226, 208] on div "Planned Maint Dusseldorf Planned Maint [GEOGRAPHIC_DATA] ([GEOGRAPHIC_DATA]) A/…" at bounding box center [616, 387] width 930 height 681
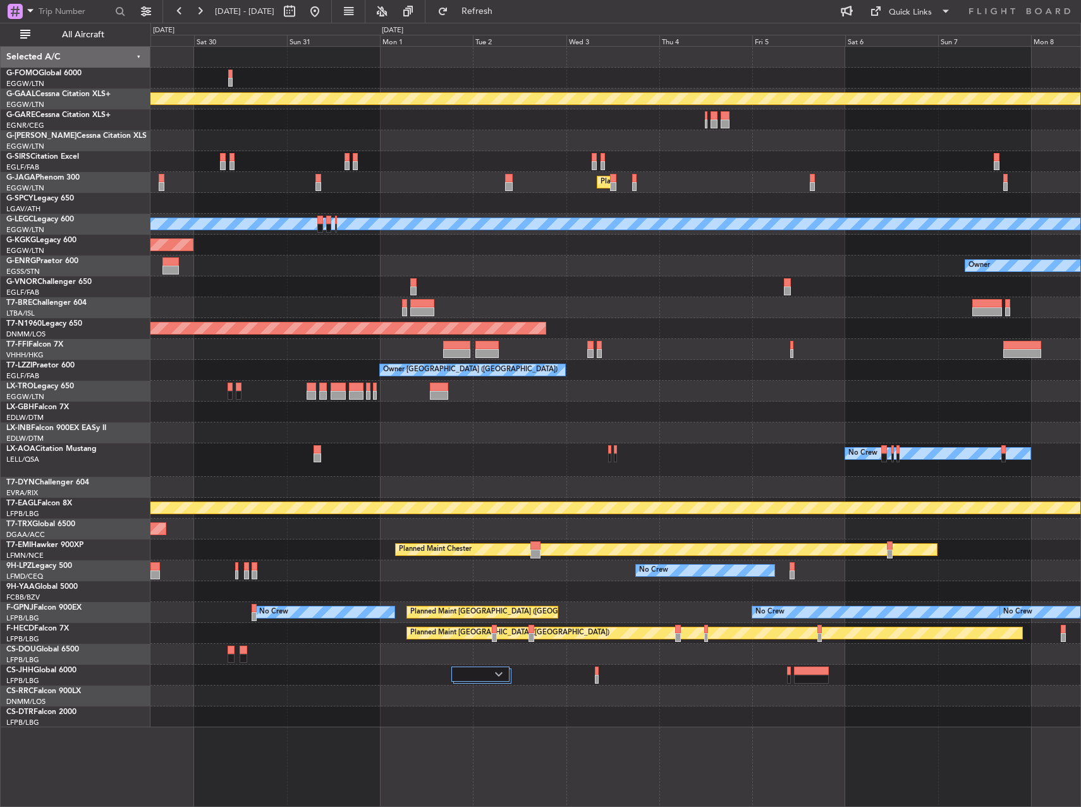
click at [798, 400] on div "Planned Maint Dusseldorf Planned Maint [GEOGRAPHIC_DATA] ([GEOGRAPHIC_DATA]) A/…" at bounding box center [616, 387] width 930 height 681
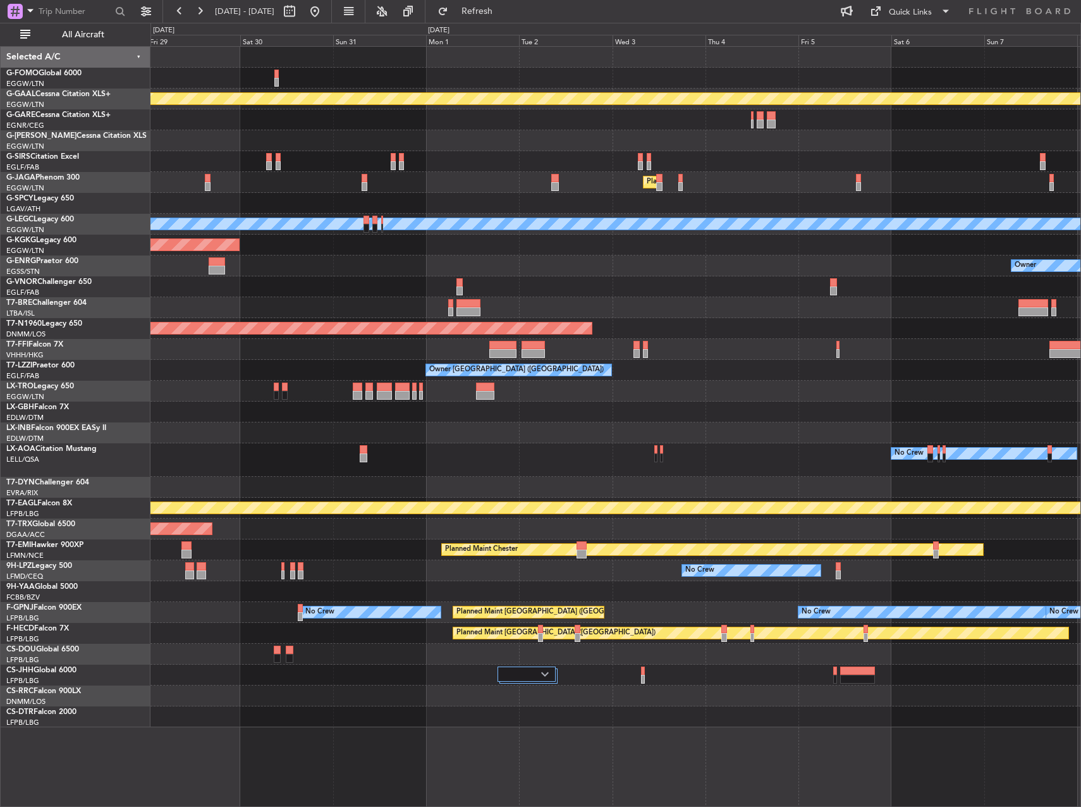
click at [933, 385] on div "Planned Maint Dusseldorf Planned Maint [GEOGRAPHIC_DATA] ([GEOGRAPHIC_DATA]) A/…" at bounding box center [616, 387] width 930 height 681
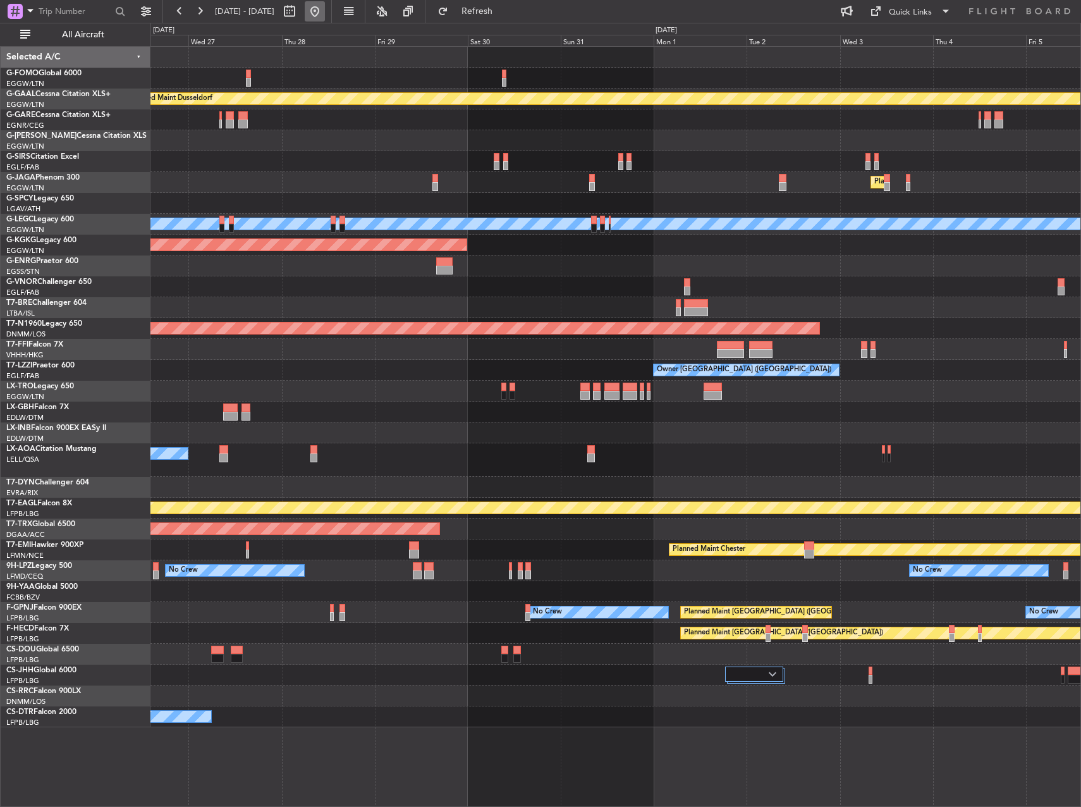
click at [325, 16] on button at bounding box center [315, 11] width 20 height 20
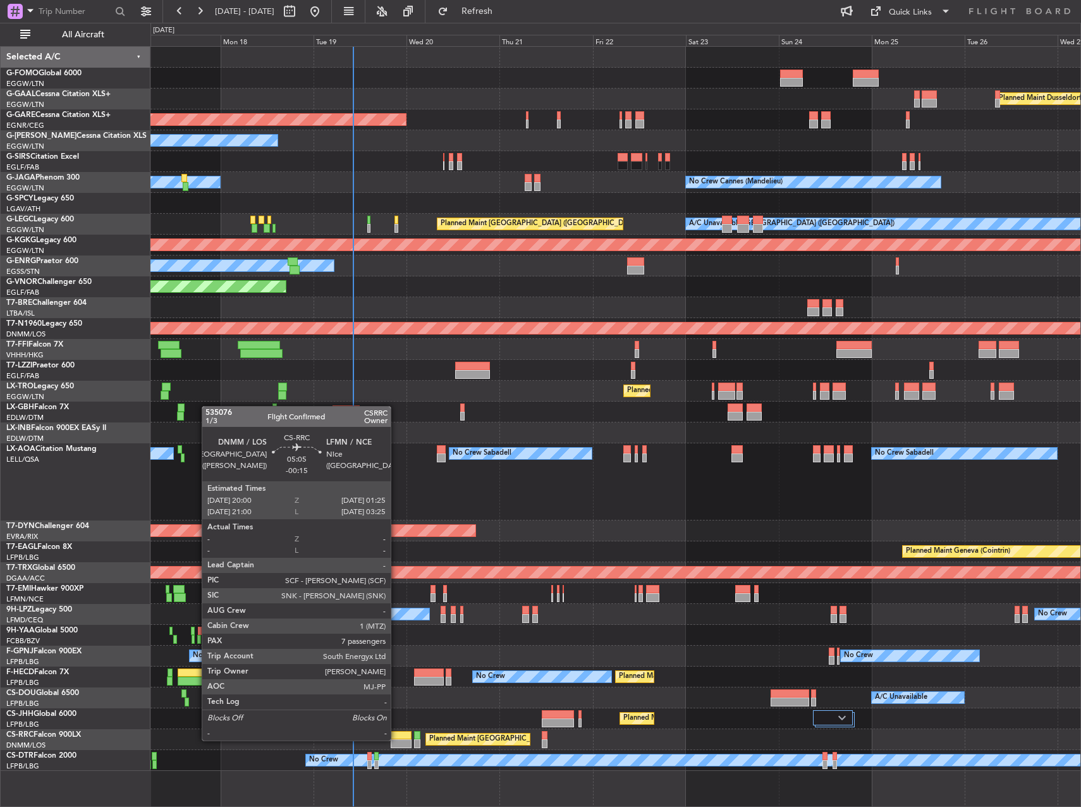
click at [397, 739] on div at bounding box center [402, 743] width 22 height 9
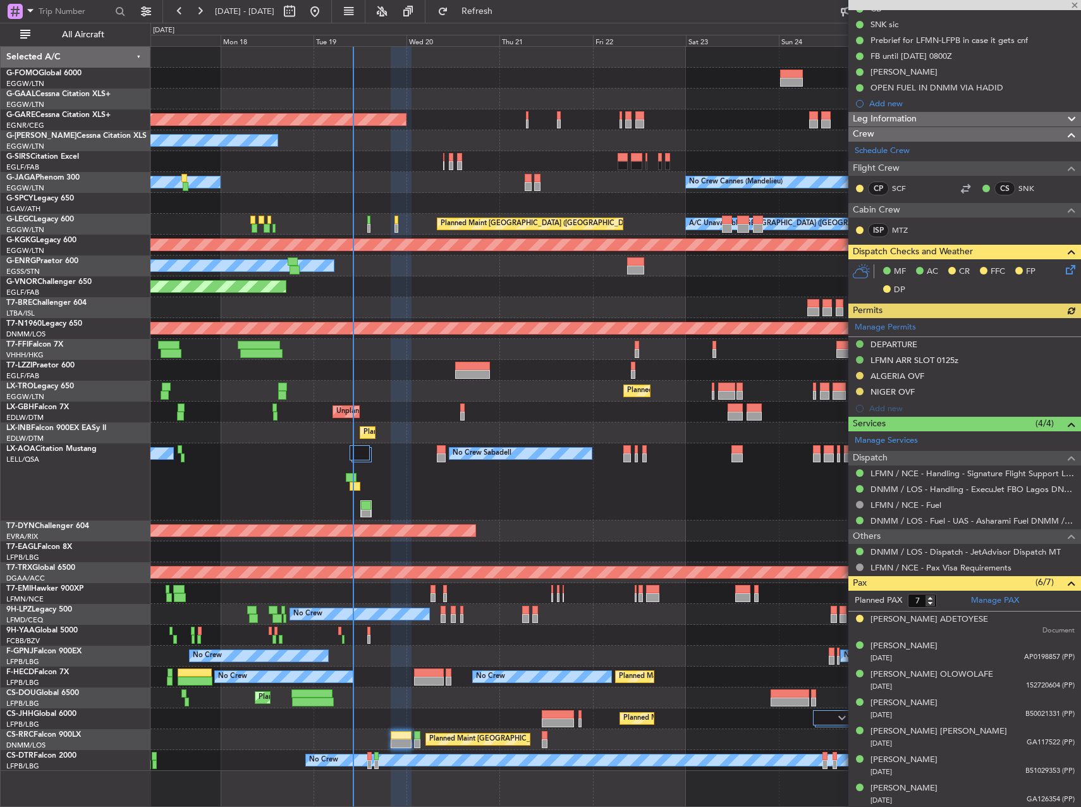
scroll to position [171, 0]
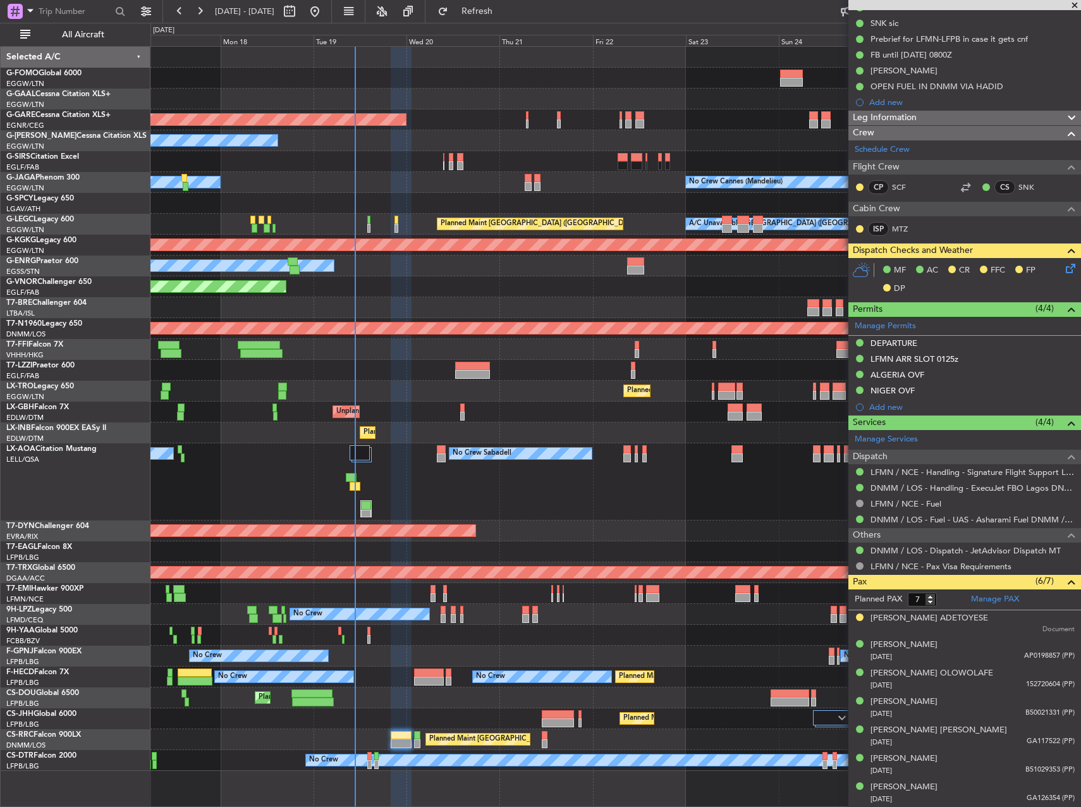
click at [291, 360] on div "Planned Maint Windsor Locks ([PERSON_NAME] Intl) Planned [GEOGRAPHIC_DATA] Unpl…" at bounding box center [616, 409] width 930 height 724
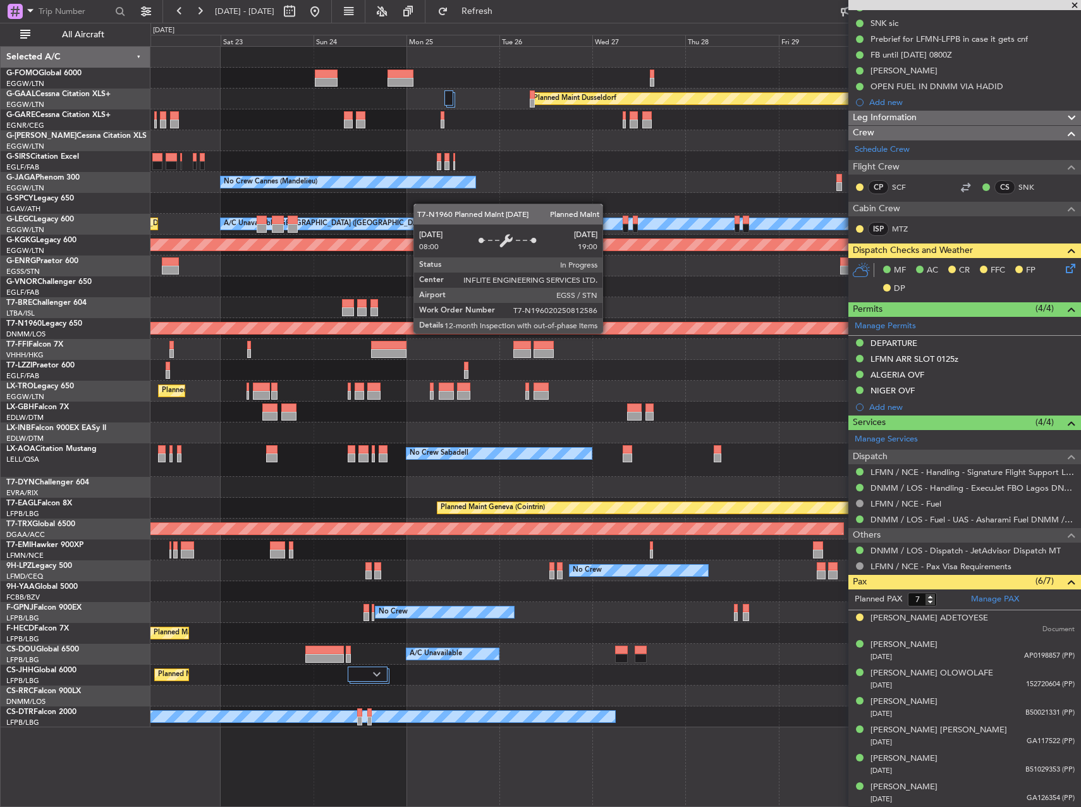
click at [157, 348] on div "Planned Maint Dusseldorf Unplanned Maint [PERSON_NAME] No Crew Cannes ([GEOGRAP…" at bounding box center [616, 387] width 930 height 681
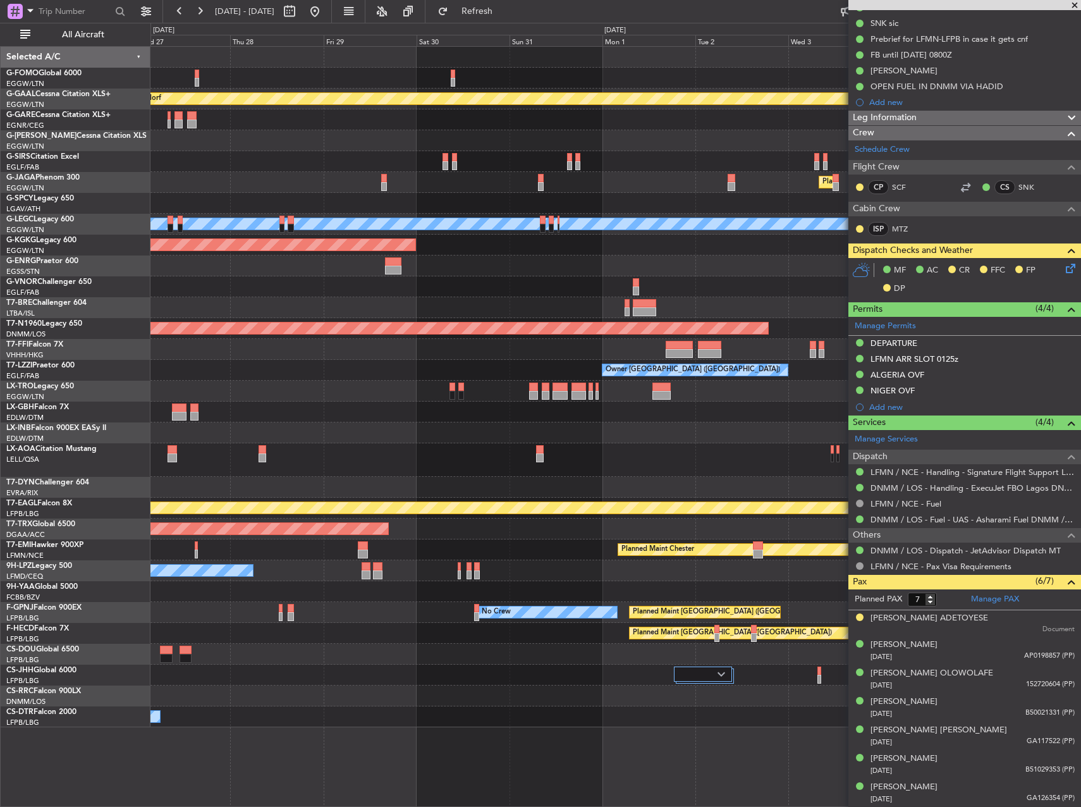
click at [76, 349] on div "Planned Maint Dusseldorf Planned Maint [GEOGRAPHIC_DATA] ([GEOGRAPHIC_DATA]) No…" at bounding box center [540, 415] width 1081 height 784
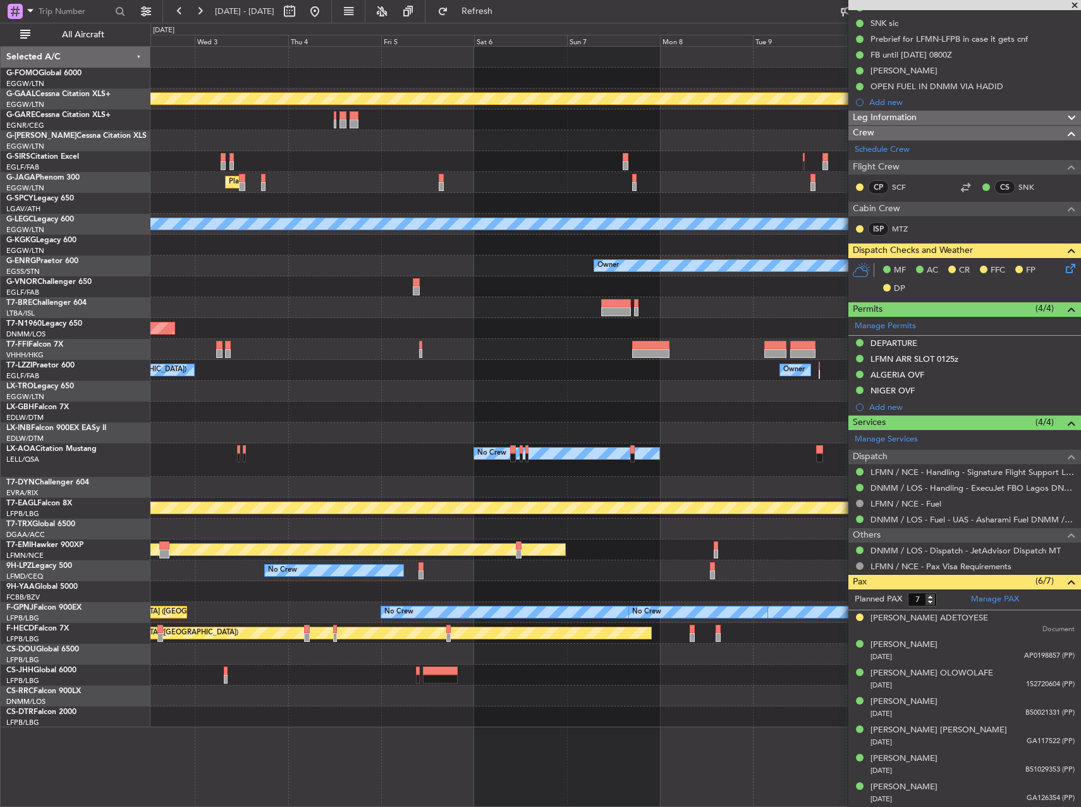
click at [151, 351] on div "Planned Maint Dusseldorf Planned Maint [GEOGRAPHIC_DATA] ([GEOGRAPHIC_DATA]) A/…" at bounding box center [540, 415] width 1081 height 784
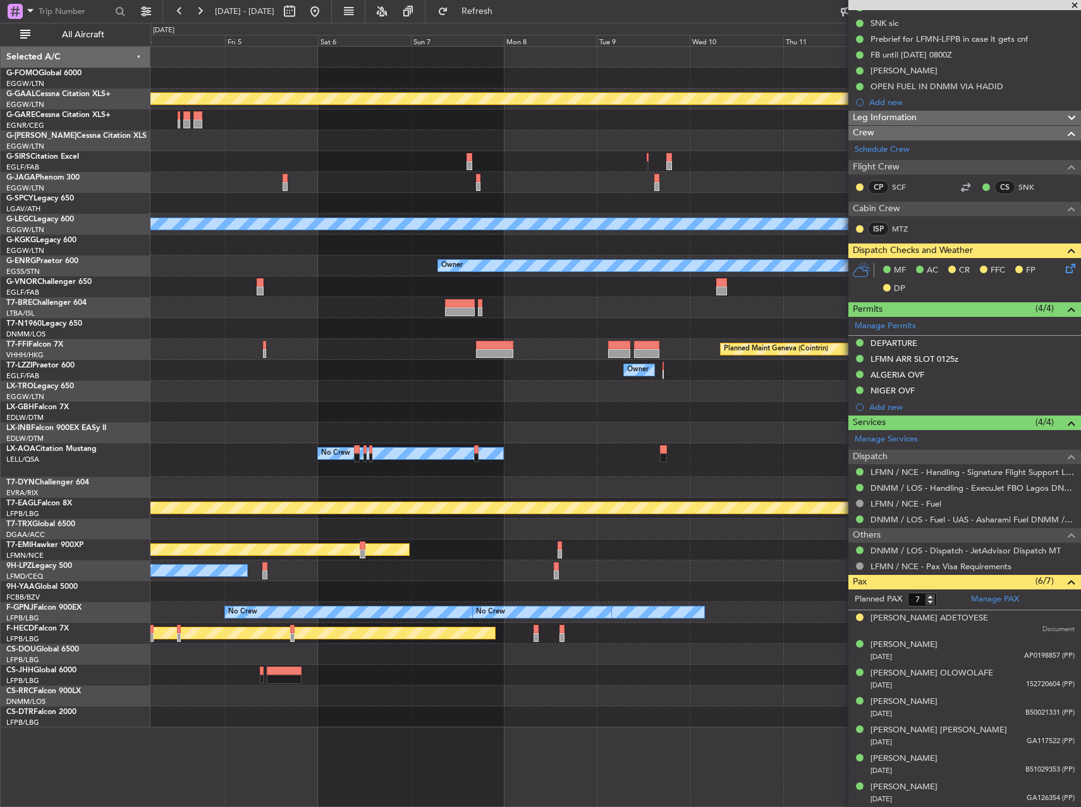
click at [98, 359] on div "Planned Maint Dusseldorf Planned Maint [GEOGRAPHIC_DATA] ([GEOGRAPHIC_DATA]) A/…" at bounding box center [540, 415] width 1081 height 784
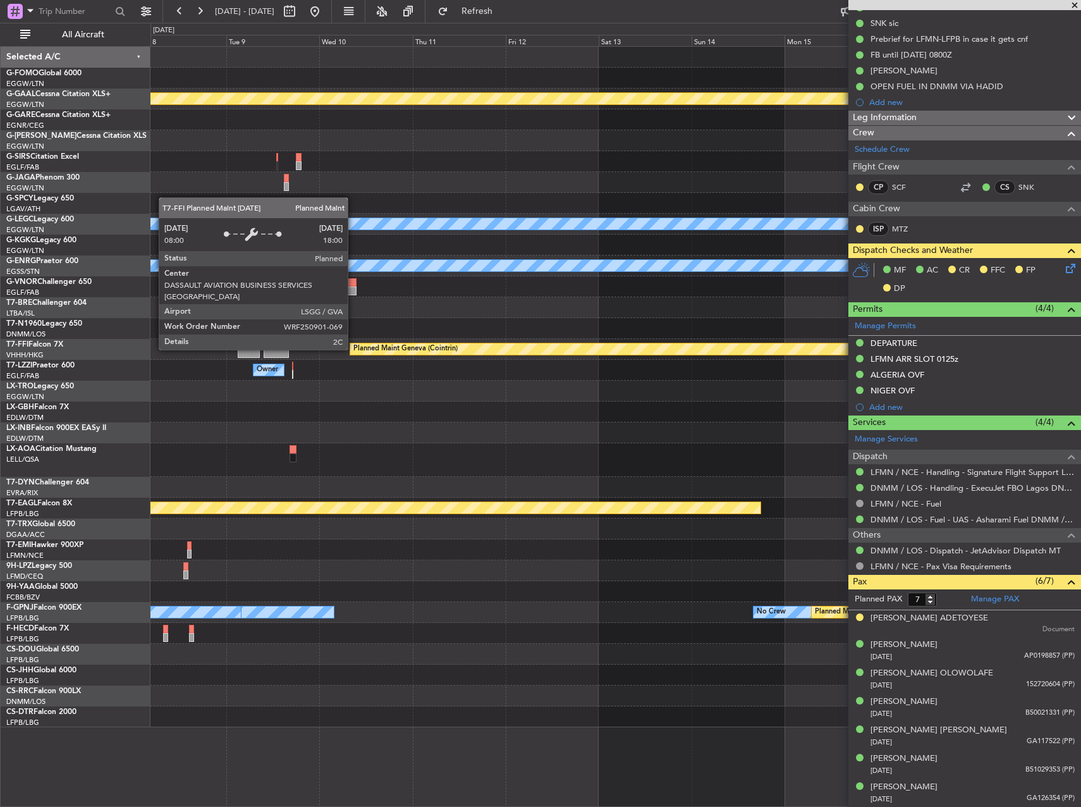
click at [2, 375] on div "Planned Maint Dusseldorf A/C Unavailable [GEOGRAPHIC_DATA] ([GEOGRAPHIC_DATA]) …" at bounding box center [540, 415] width 1081 height 784
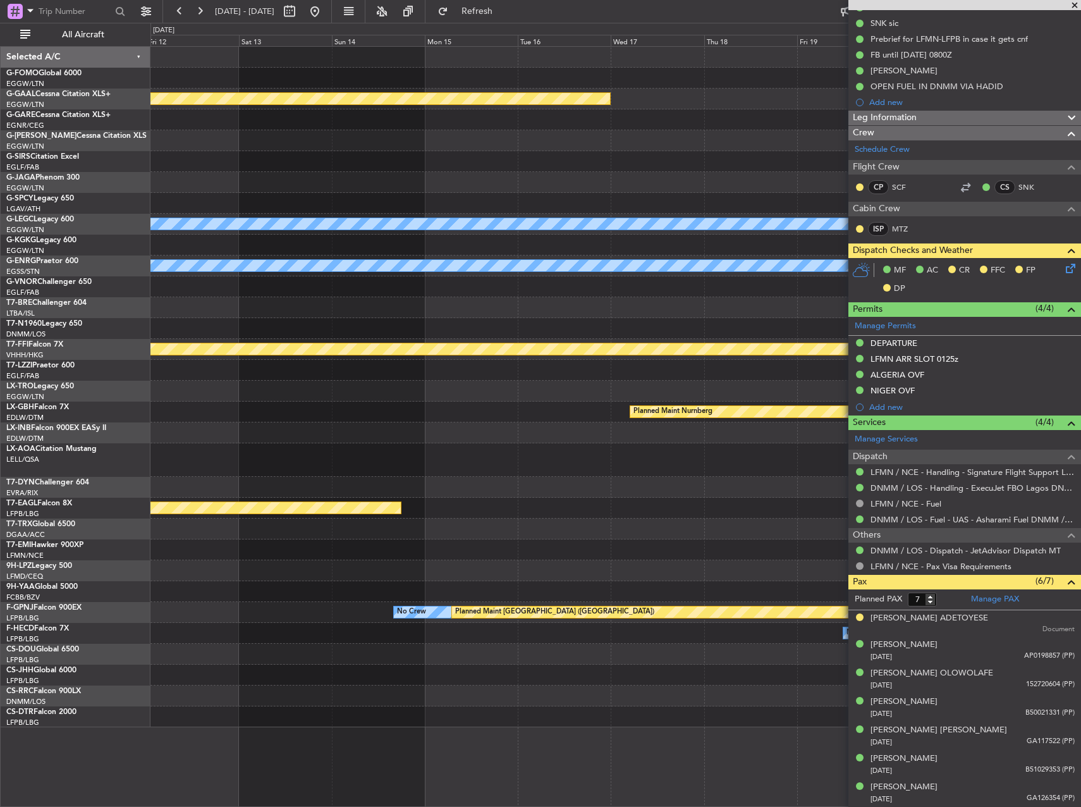
click at [120, 369] on div "Planned Maint Dusseldorf A/C Unavailable [GEOGRAPHIC_DATA] ([GEOGRAPHIC_DATA]) …" at bounding box center [540, 415] width 1081 height 784
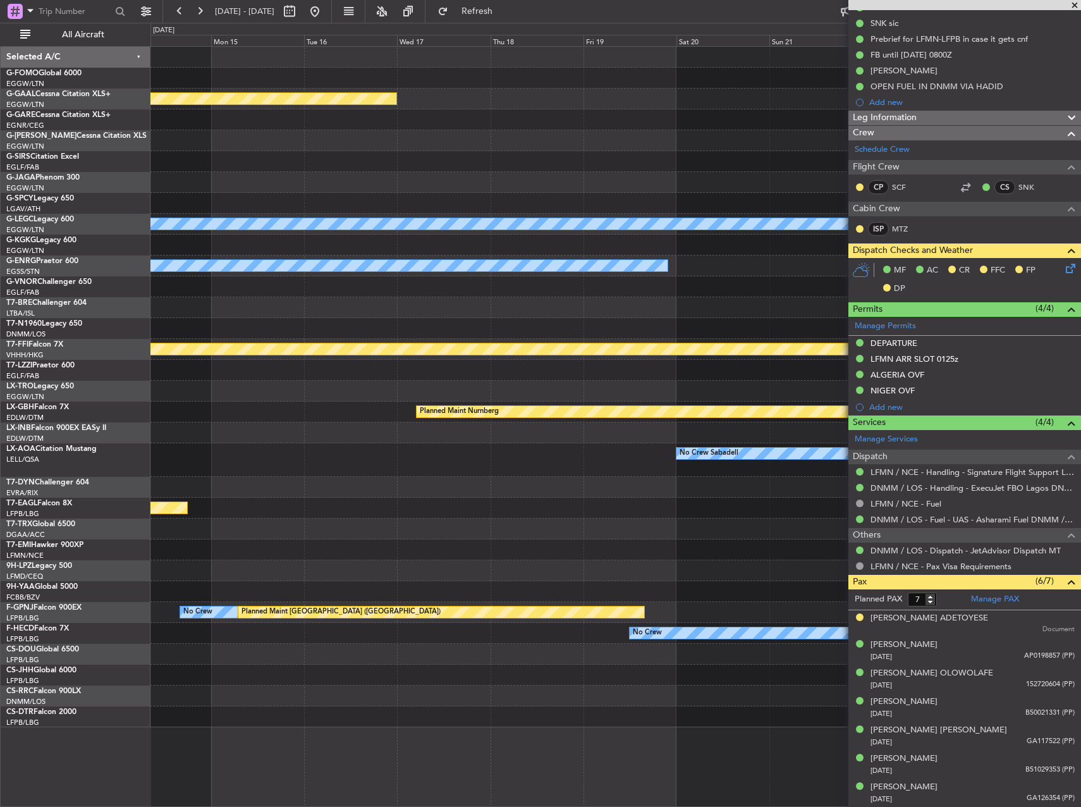
click at [440, 362] on div at bounding box center [616, 370] width 930 height 21
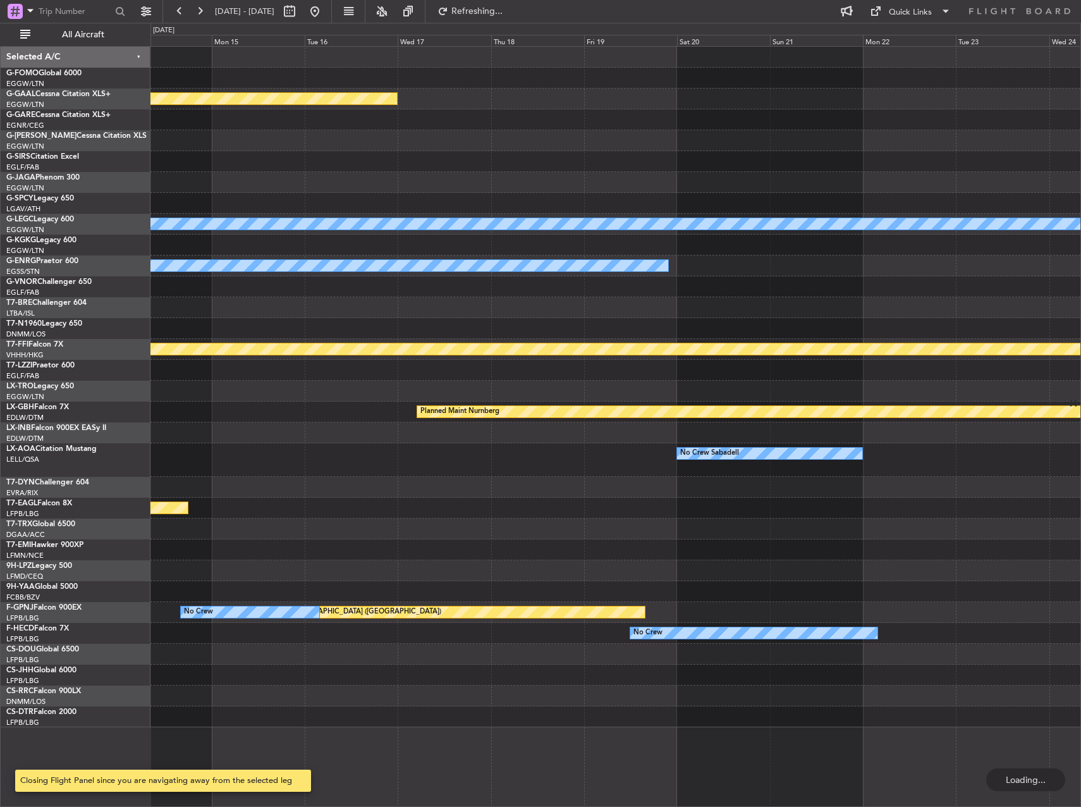
scroll to position [0, 0]
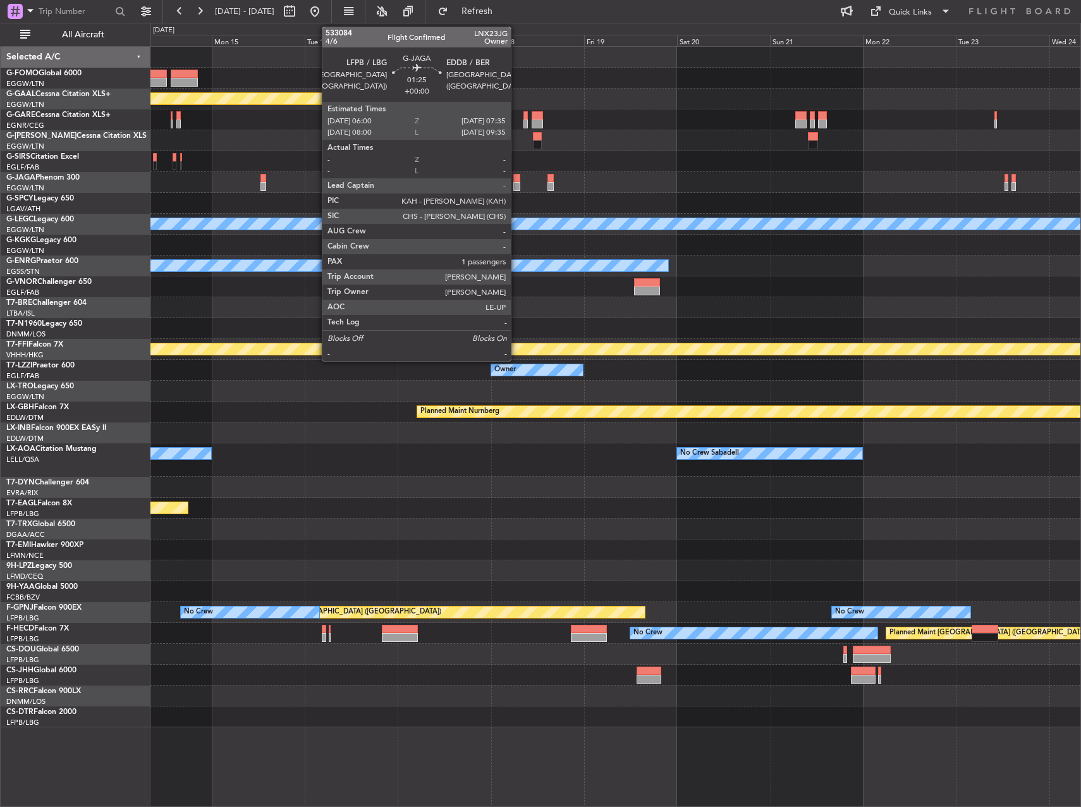
click at [517, 179] on div at bounding box center [517, 178] width 6 height 9
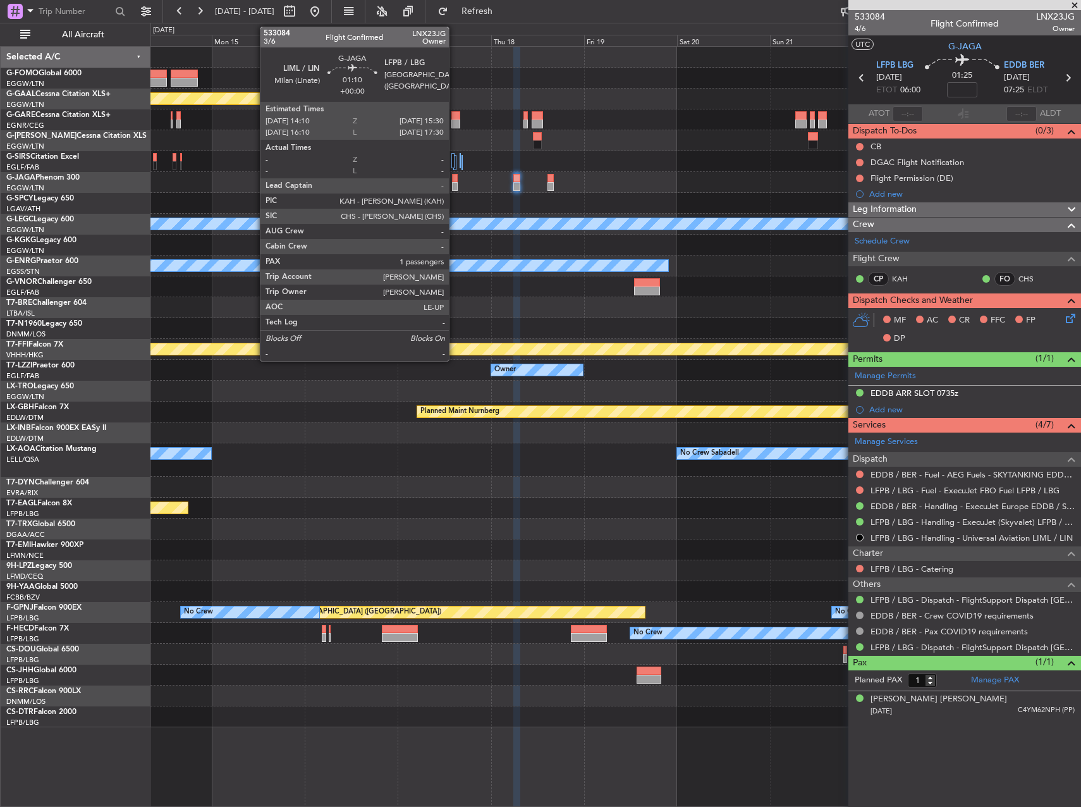
click at [455, 183] on div at bounding box center [455, 186] width 6 height 9
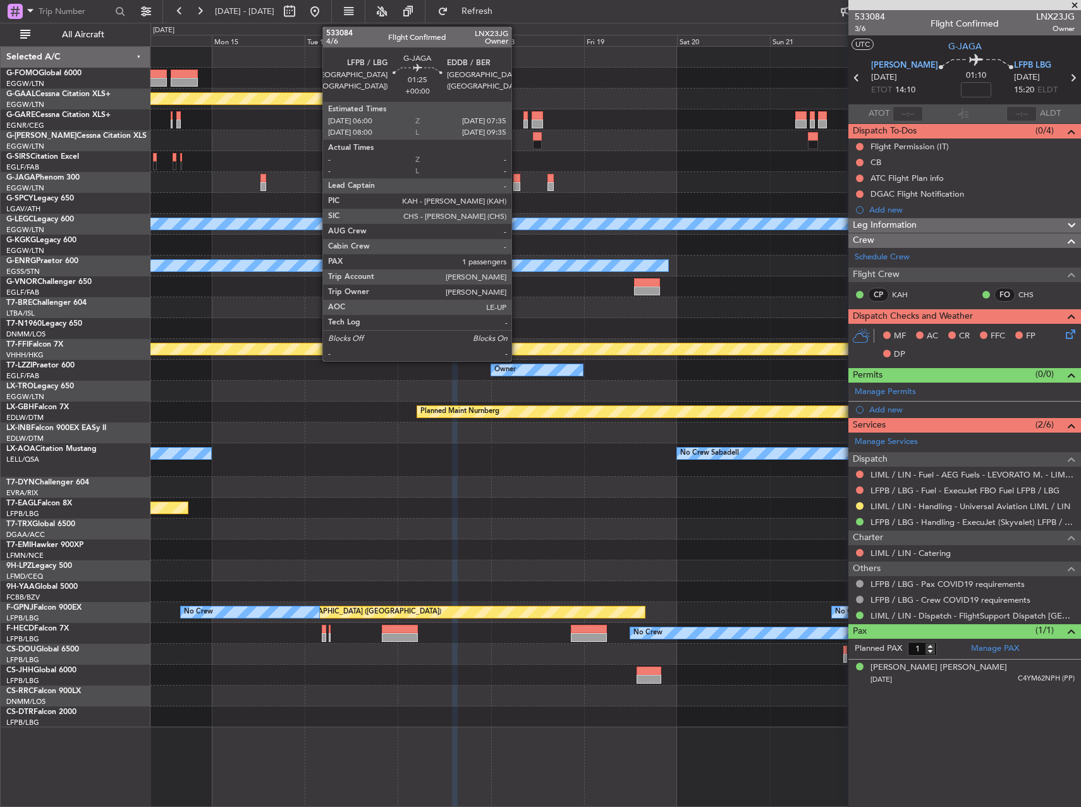
click at [517, 182] on div at bounding box center [517, 186] width 6 height 9
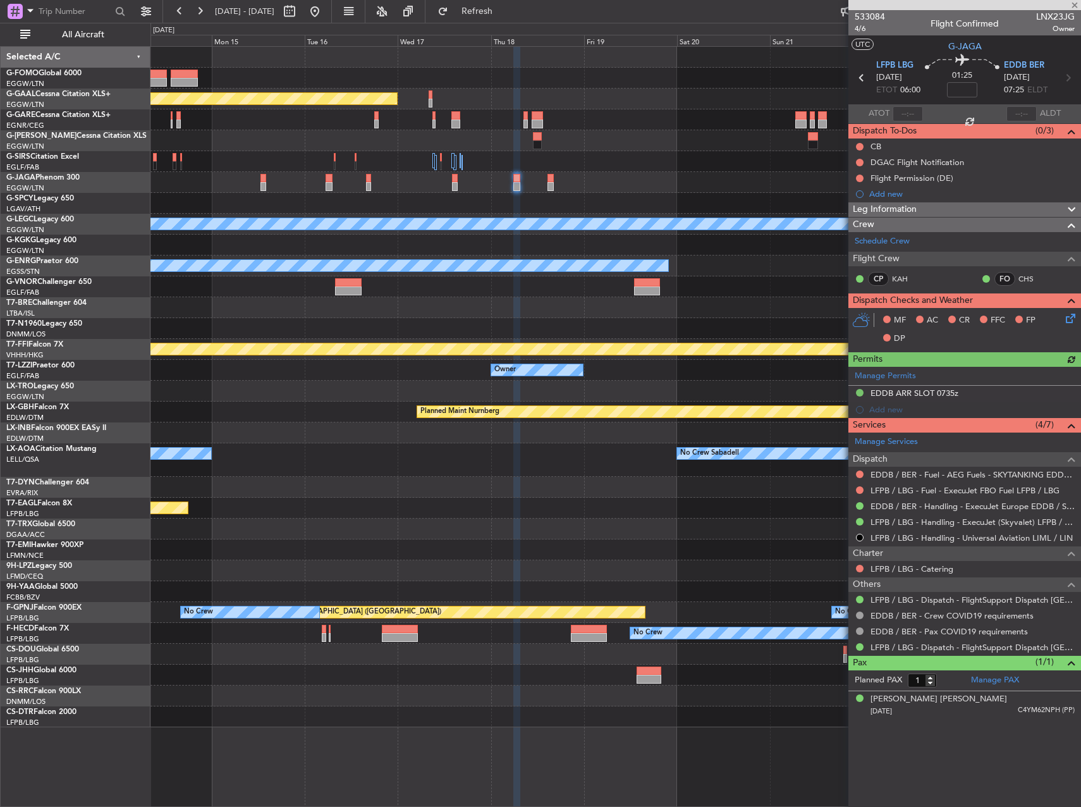
click at [556, 181] on div at bounding box center [616, 182] width 930 height 21
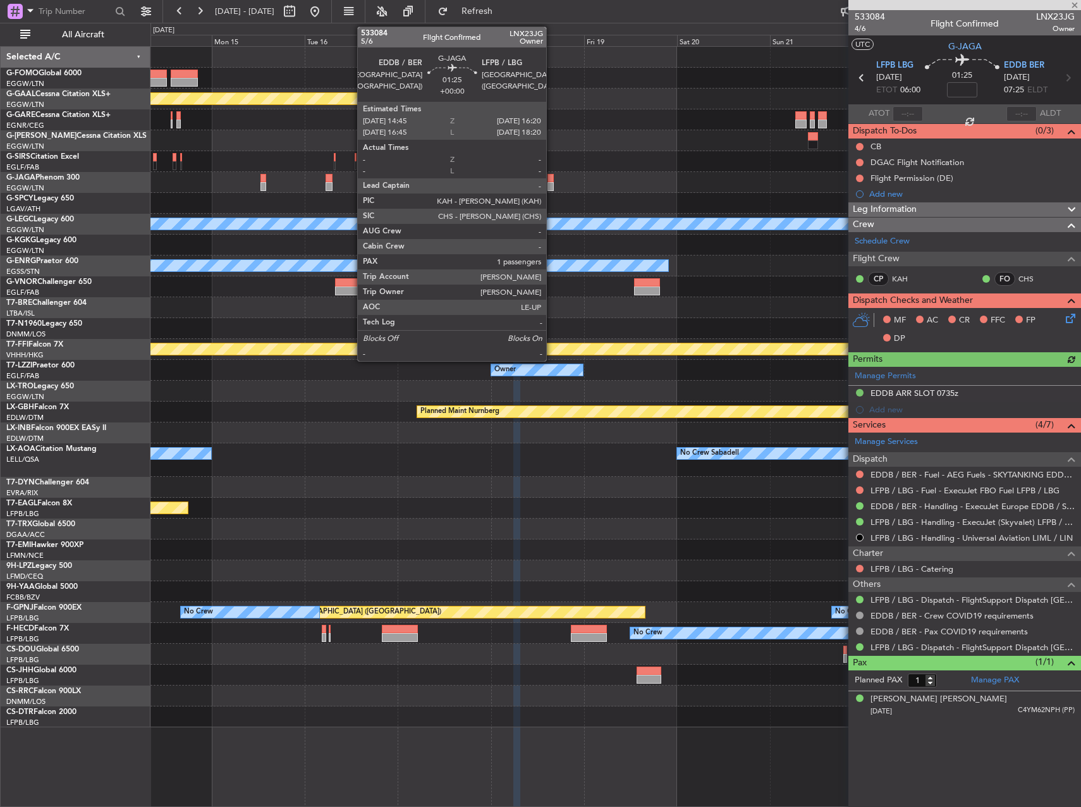
click at [552, 182] on div at bounding box center [551, 178] width 6 height 9
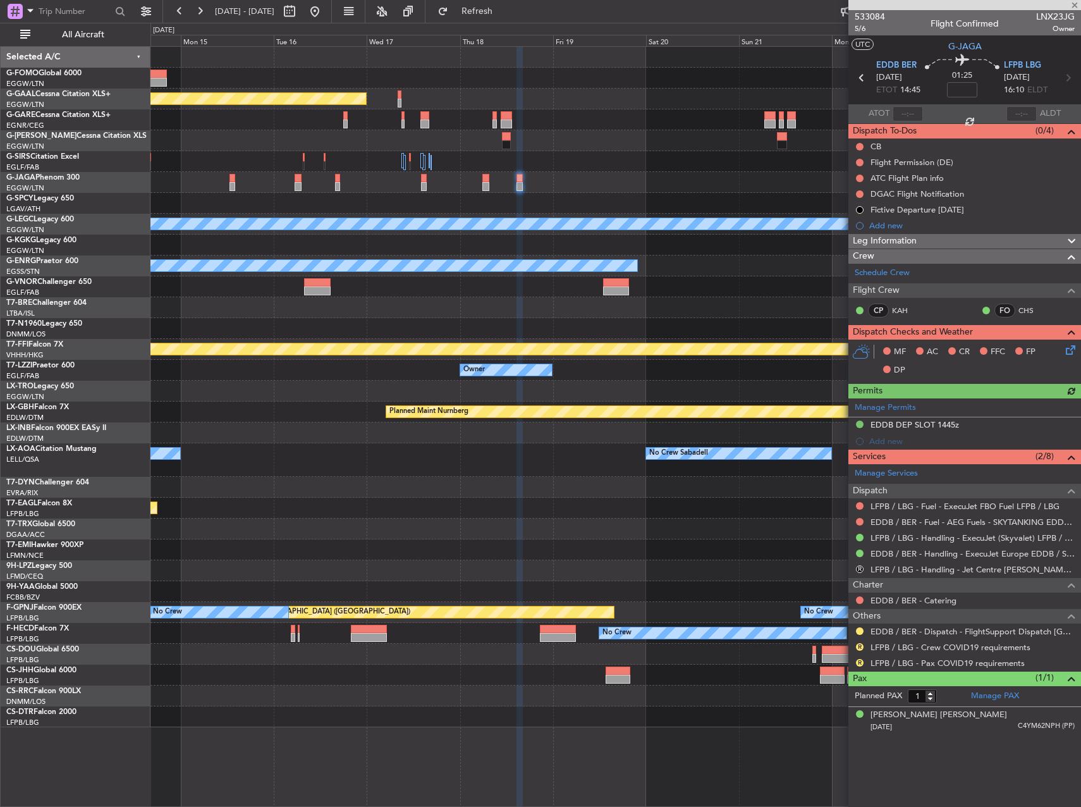
click at [298, 223] on div "Planned Maint Dusseldorf A/C Unavailable [GEOGRAPHIC_DATA] ([GEOGRAPHIC_DATA]) …" at bounding box center [616, 387] width 930 height 681
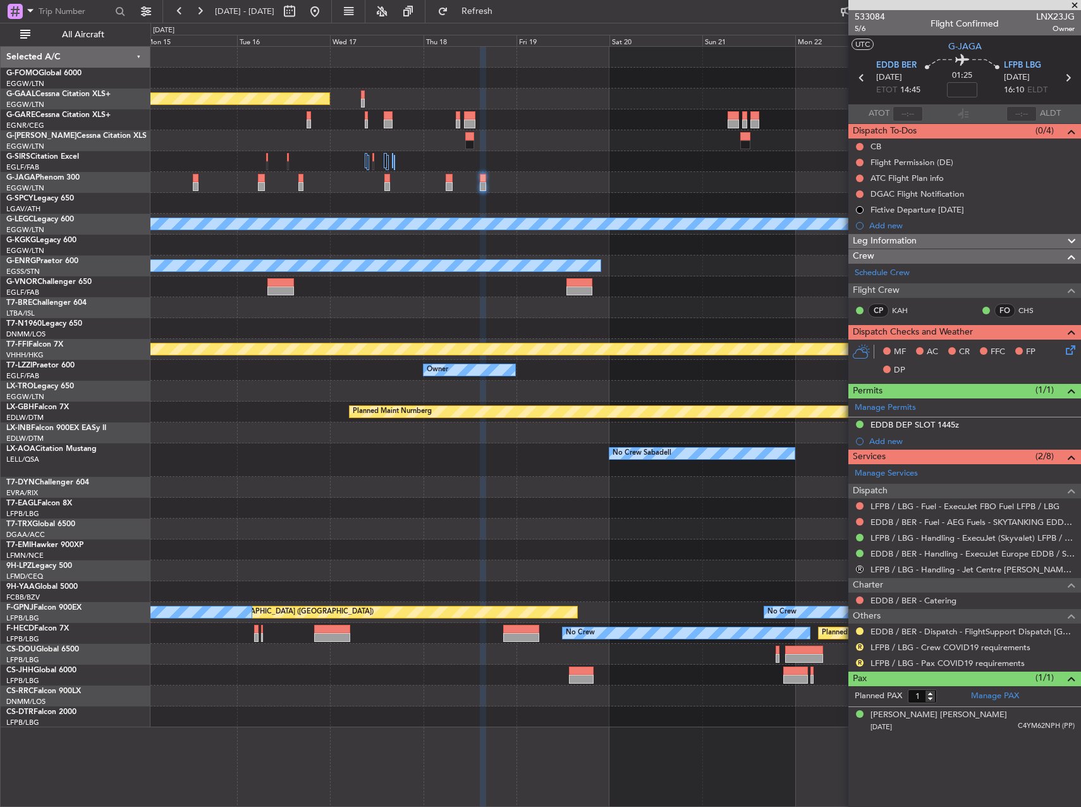
click at [518, 183] on div at bounding box center [616, 182] width 930 height 21
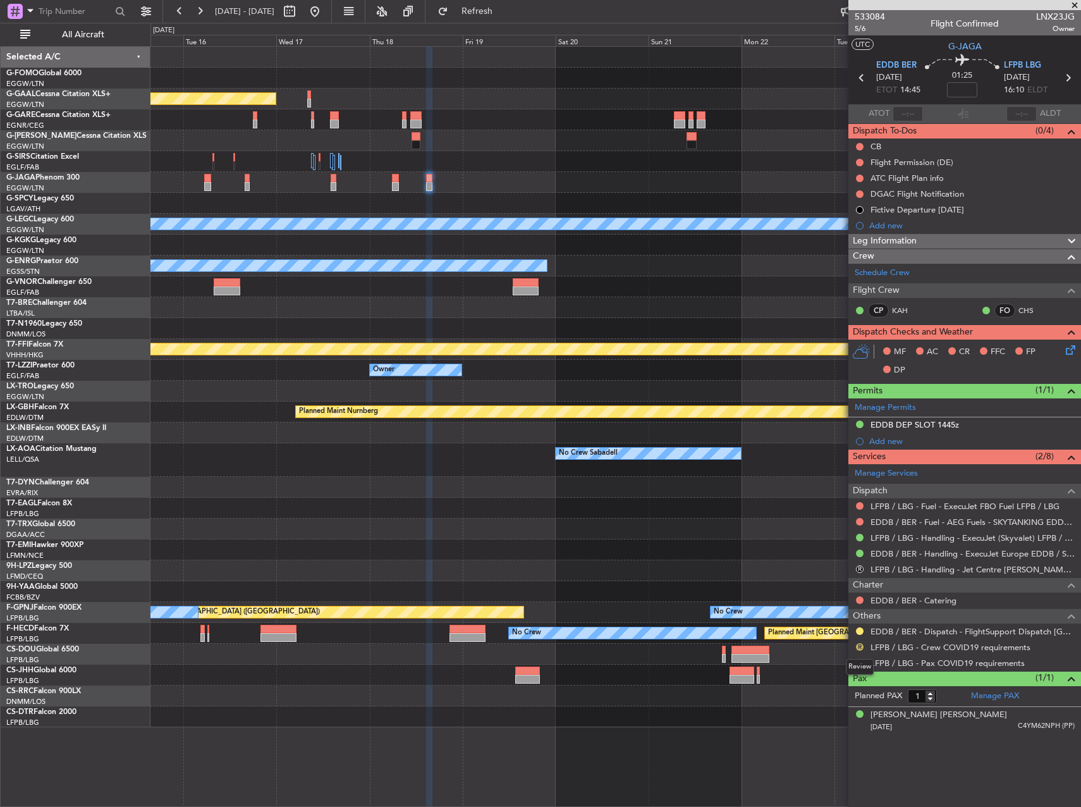
click at [859, 644] on button "R" at bounding box center [860, 647] width 8 height 8
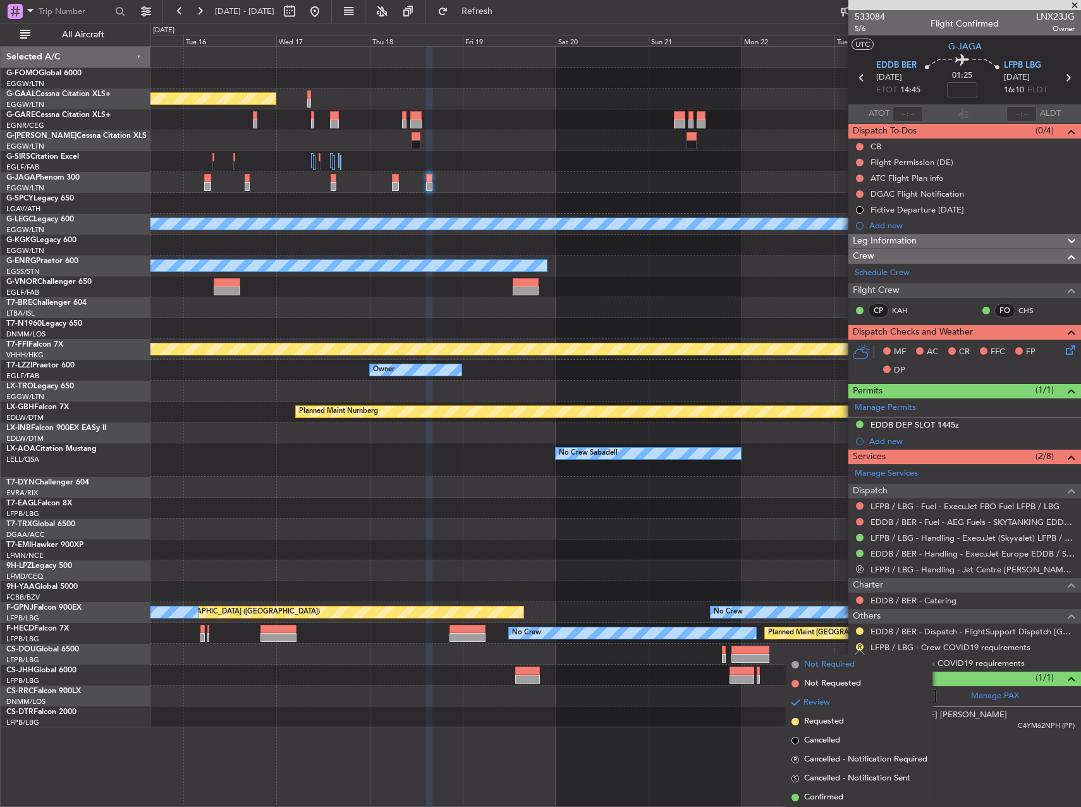
click at [833, 667] on span "Not Required" at bounding box center [829, 664] width 51 height 13
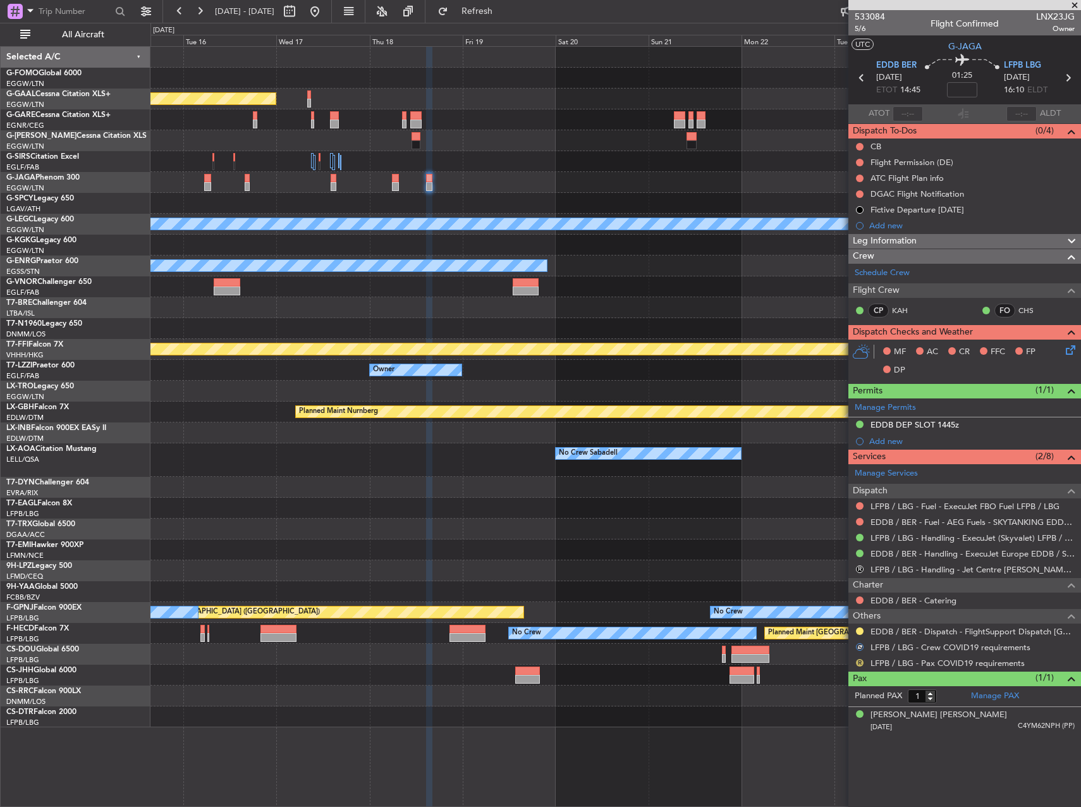
click at [858, 663] on button "R" at bounding box center [860, 663] width 8 height 8
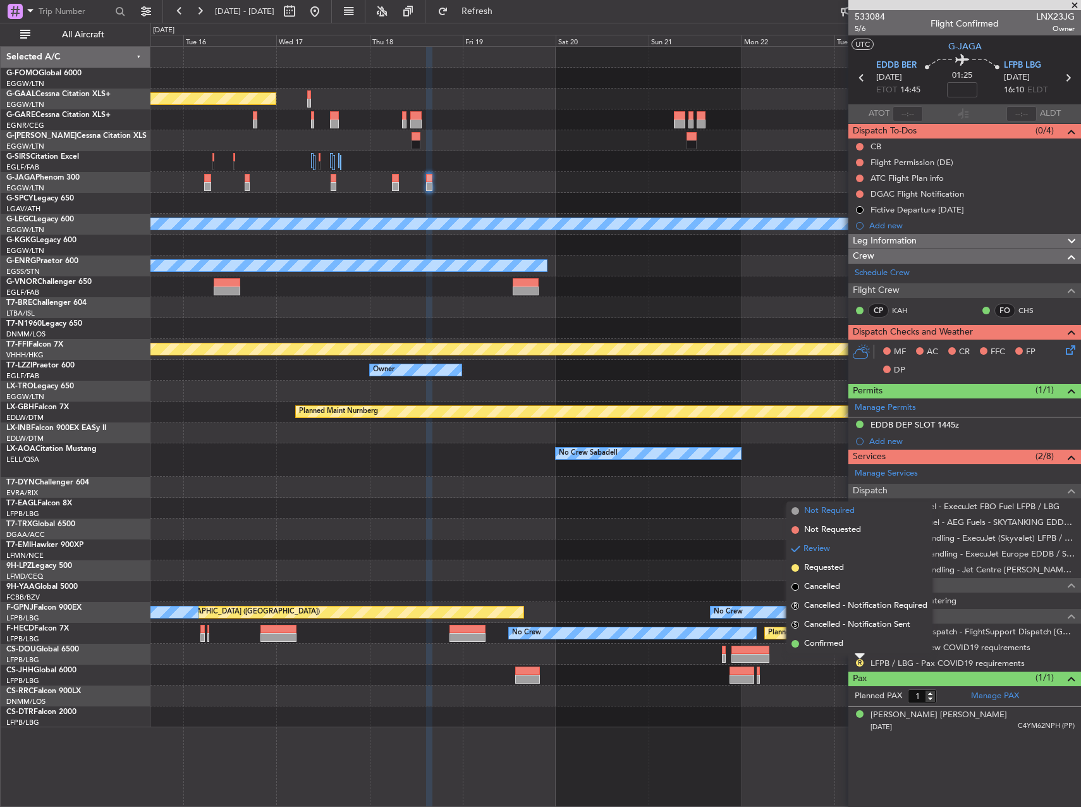
click at [828, 512] on span "Not Required" at bounding box center [829, 511] width 51 height 13
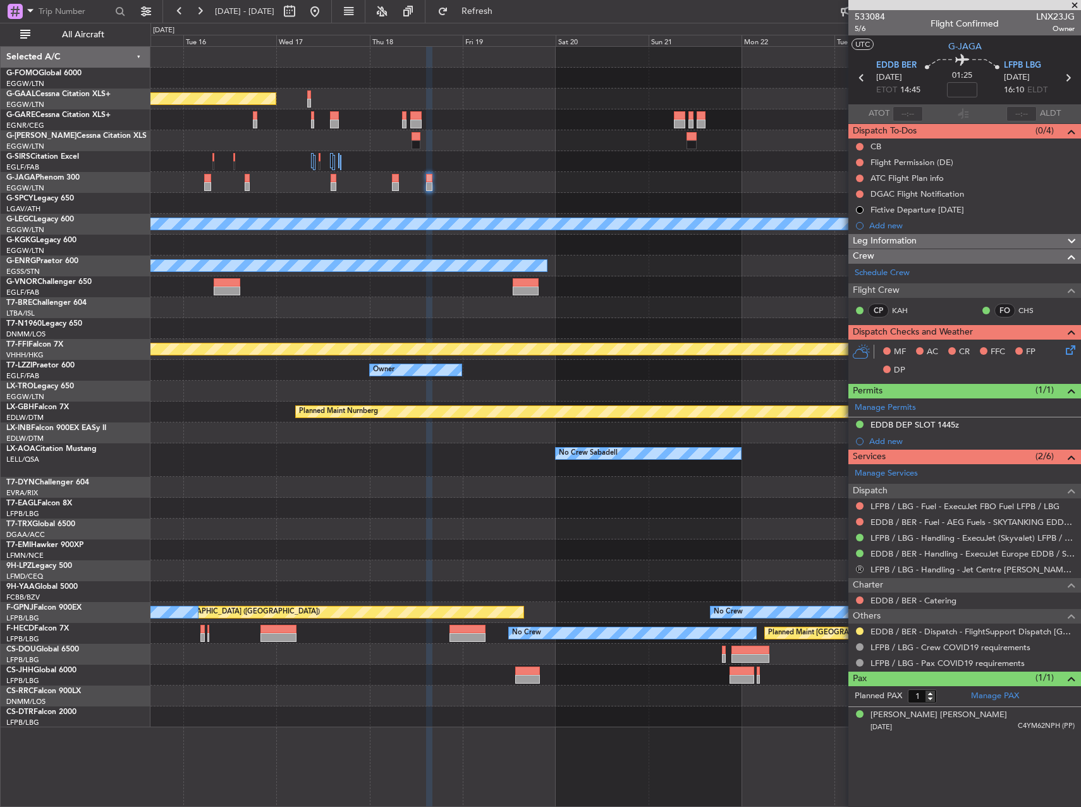
click at [859, 565] on button "R" at bounding box center [860, 569] width 8 height 8
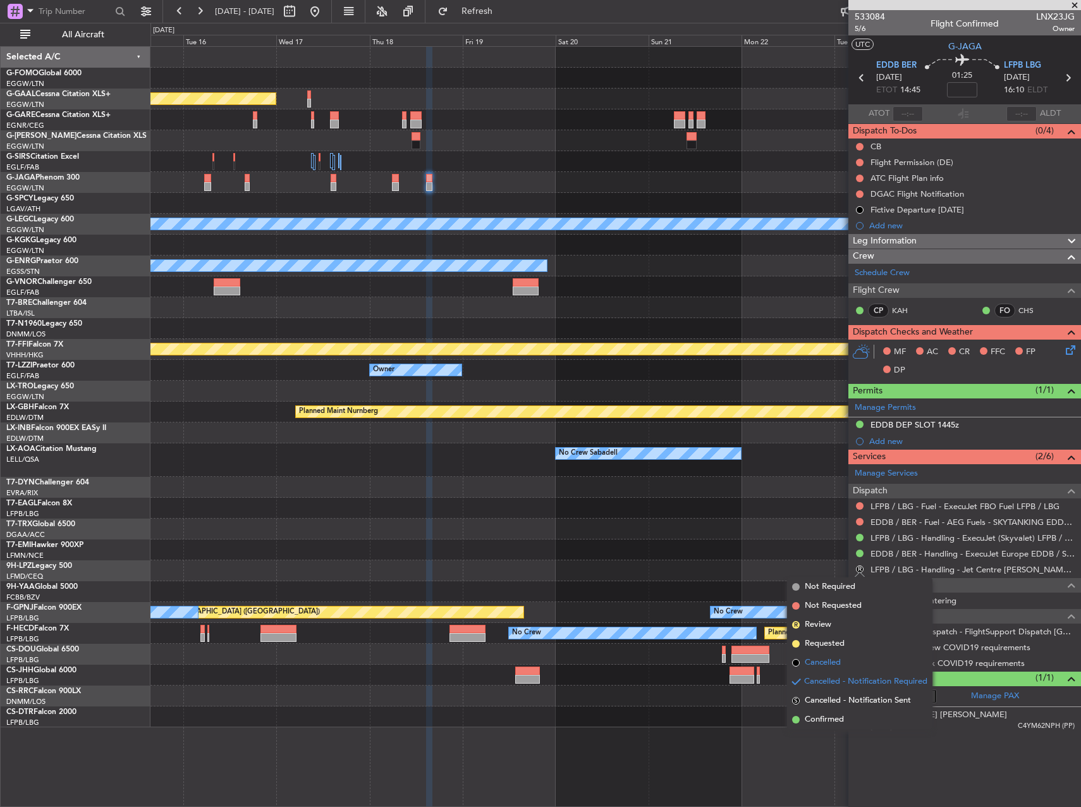
click at [827, 665] on span "Cancelled" at bounding box center [823, 662] width 36 height 13
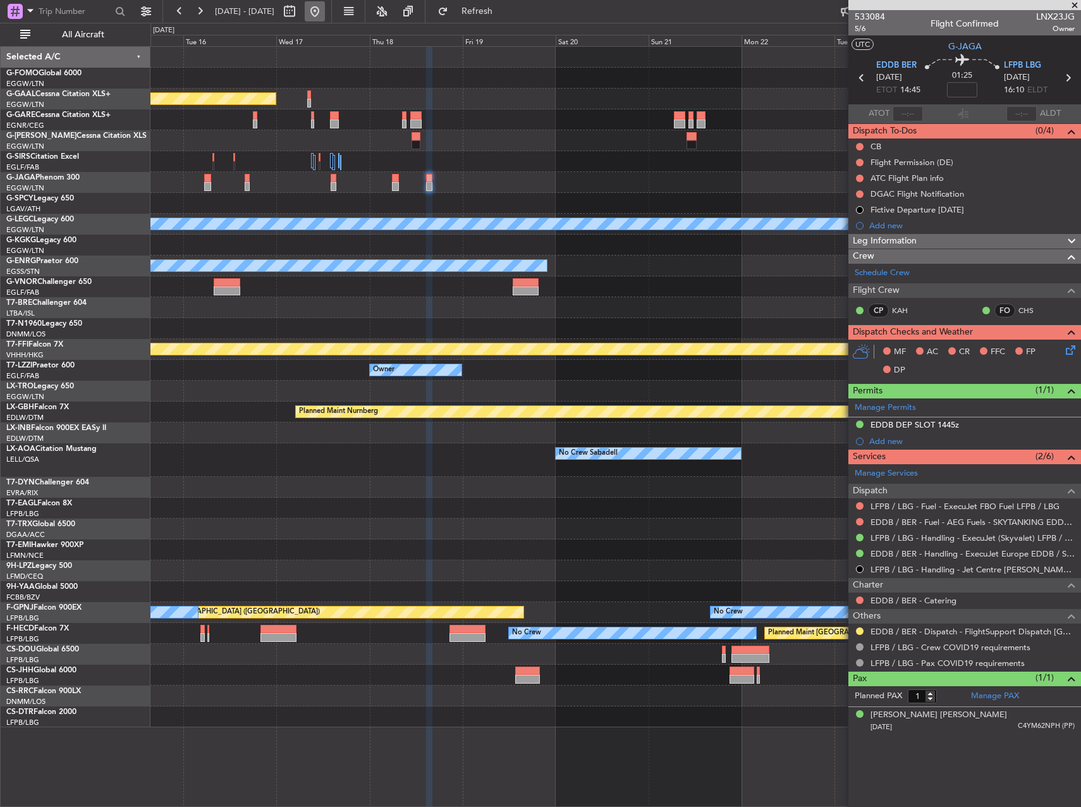
click at [325, 8] on button at bounding box center [315, 11] width 20 height 20
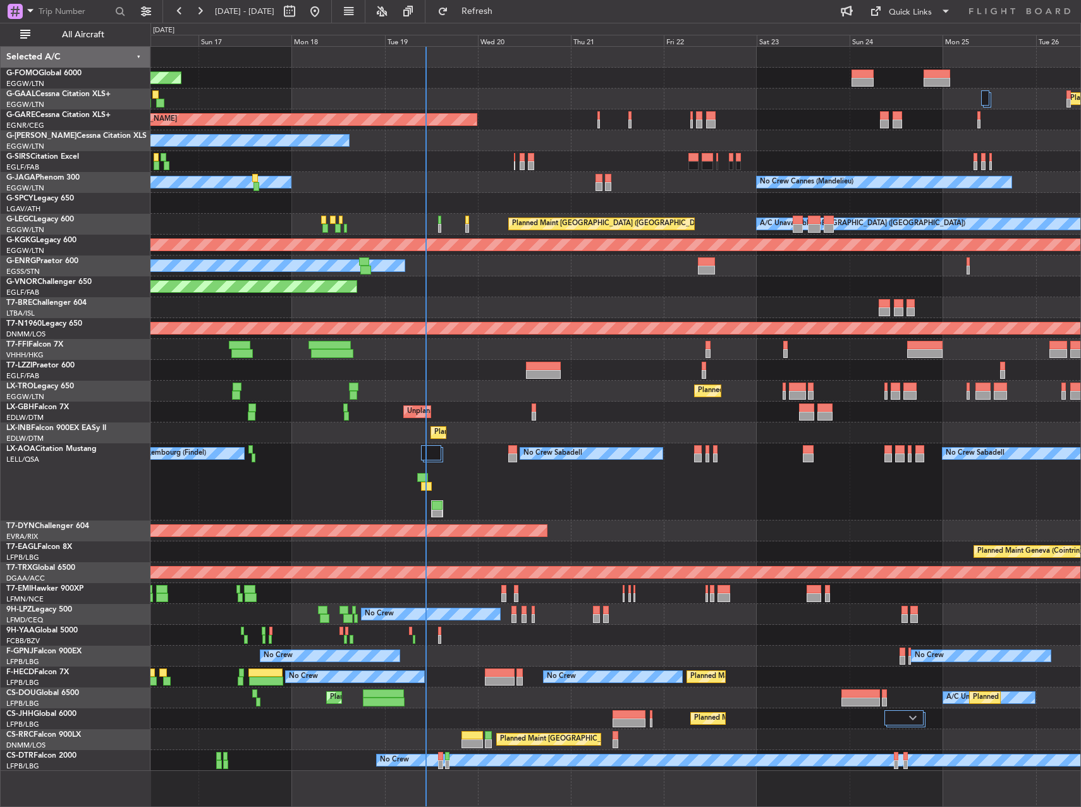
click at [433, 190] on div "Planned Maint Windsor Locks ([PERSON_NAME] Intl) Planned [GEOGRAPHIC_DATA] Plan…" at bounding box center [616, 409] width 930 height 724
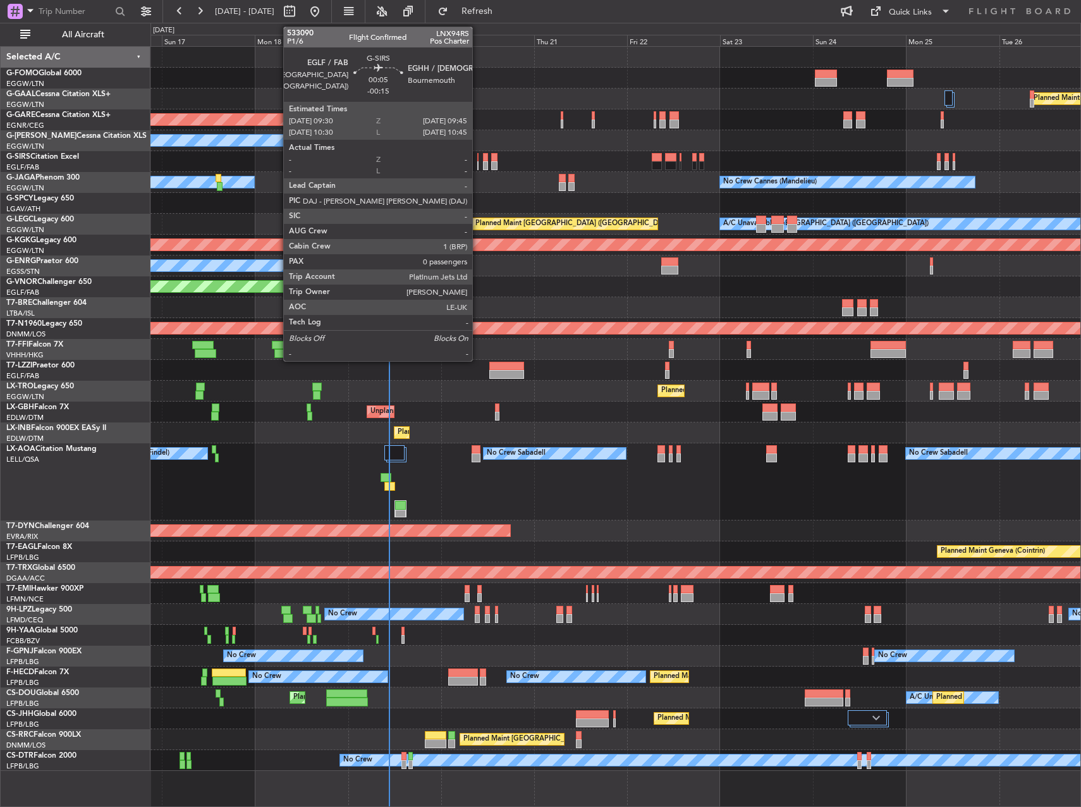
click at [478, 158] on div at bounding box center [477, 157] width 1 height 9
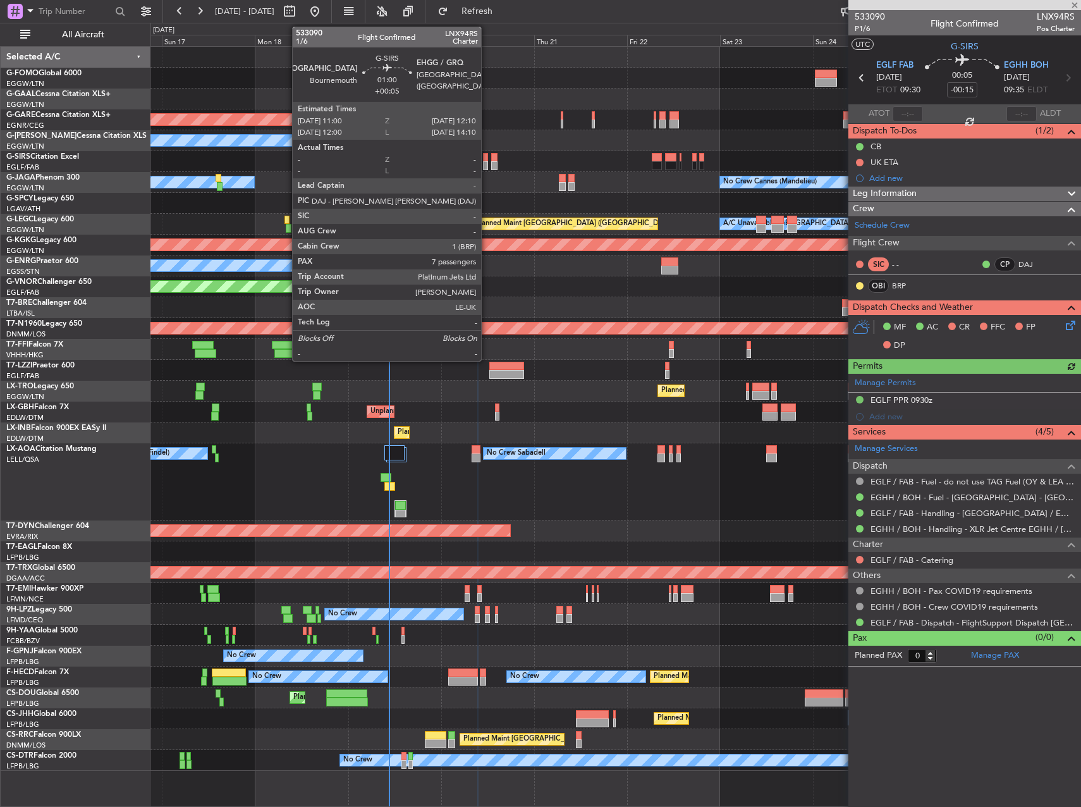
click at [487, 164] on div at bounding box center [485, 165] width 5 height 9
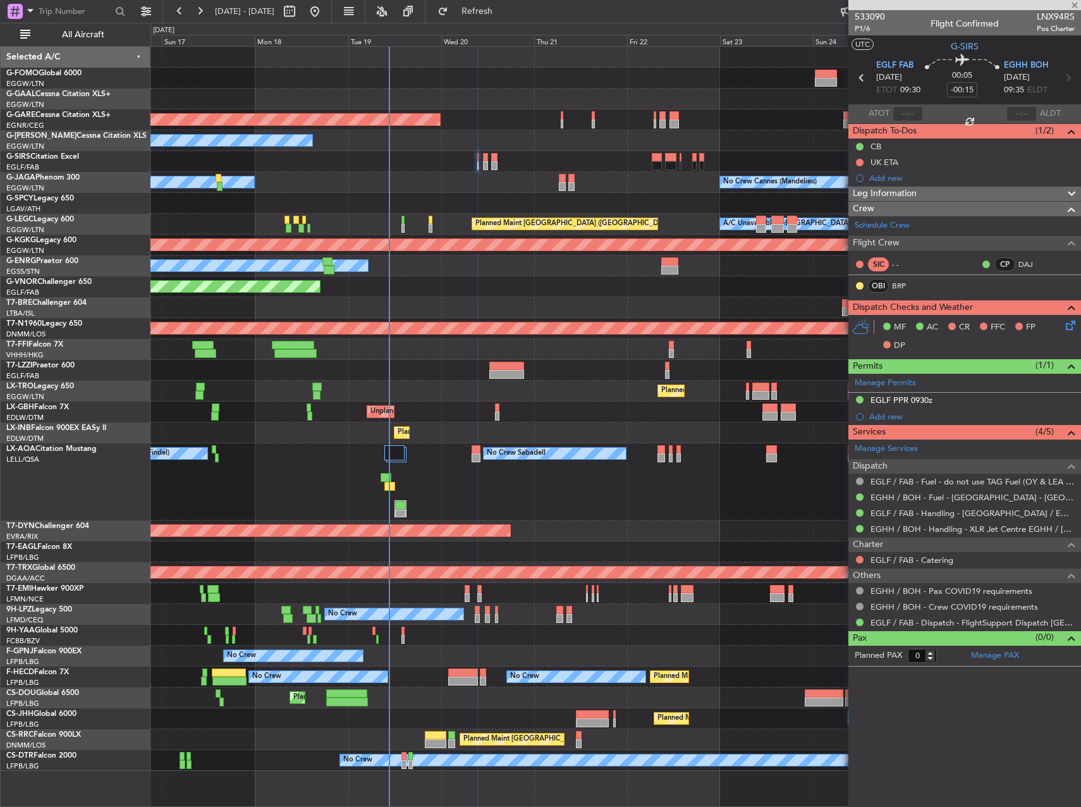
type input "+00:05"
type input "7"
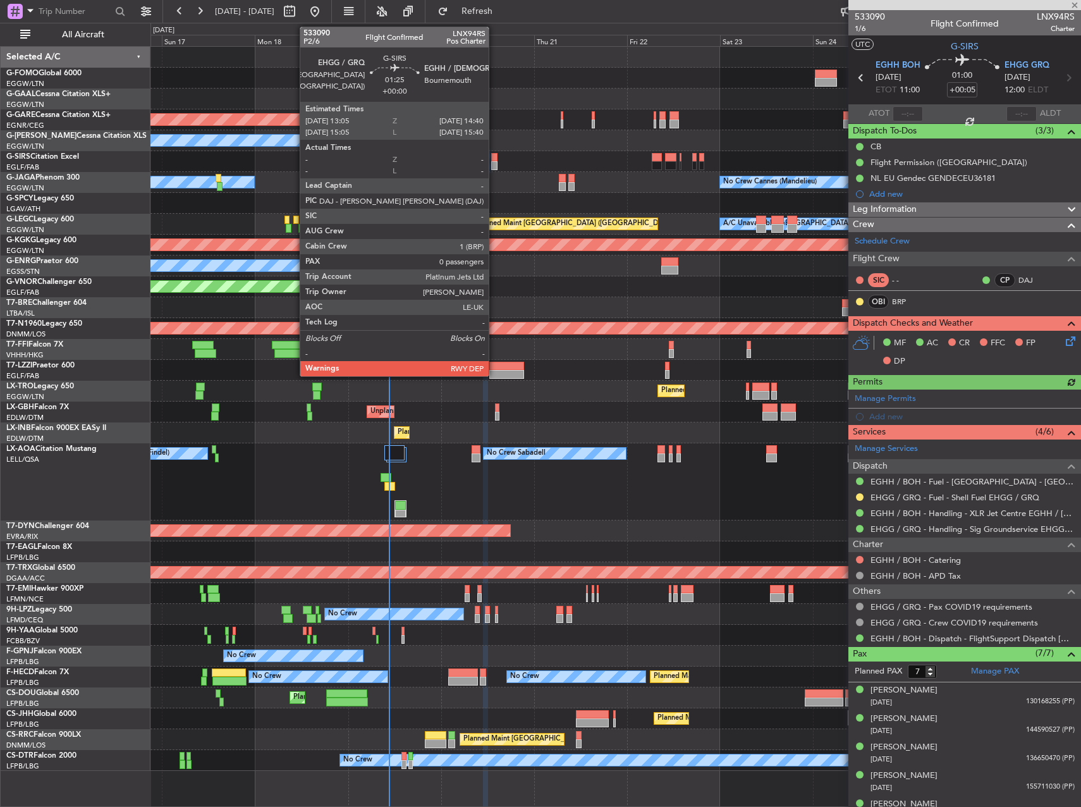
click at [495, 164] on div at bounding box center [494, 165] width 6 height 9
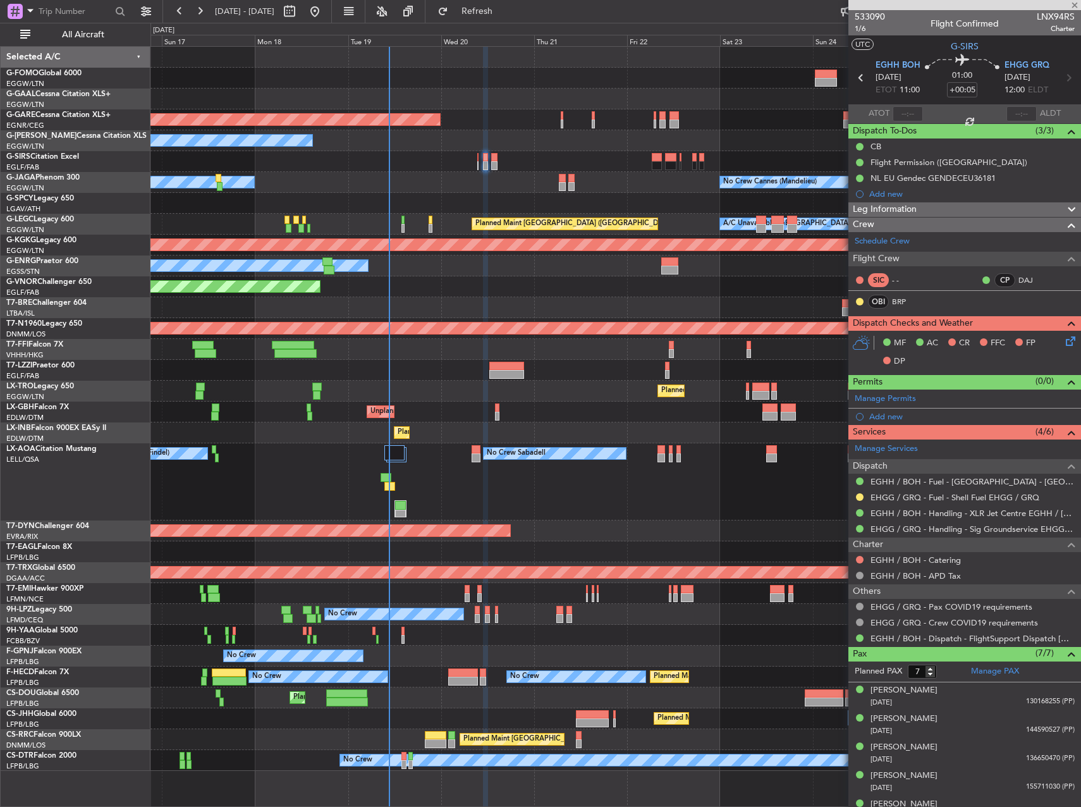
type input "0"
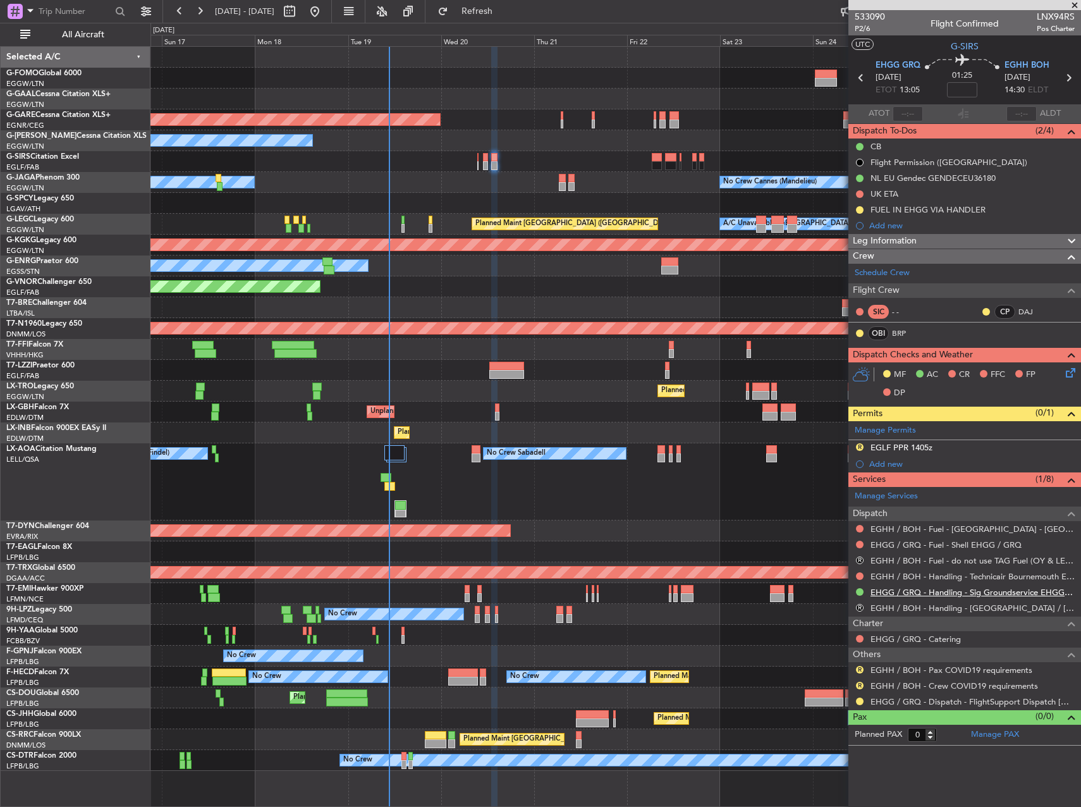
click at [938, 594] on link "EHGG / GRQ - Handling - Sig Groundservice EHGG / GRQ" at bounding box center [973, 592] width 204 height 11
click at [534, 23] on div "0 0 Sat 16 Sun 17 Mon 18 Tue 19 Wed 20 Thu 21 [DATE] Sat 23 Sun 24 Mon 25 Tue 26" at bounding box center [616, 34] width 930 height 23
click at [504, 15] on span "Refresh" at bounding box center [477, 11] width 53 height 9
click at [861, 607] on button "R" at bounding box center [860, 608] width 8 height 8
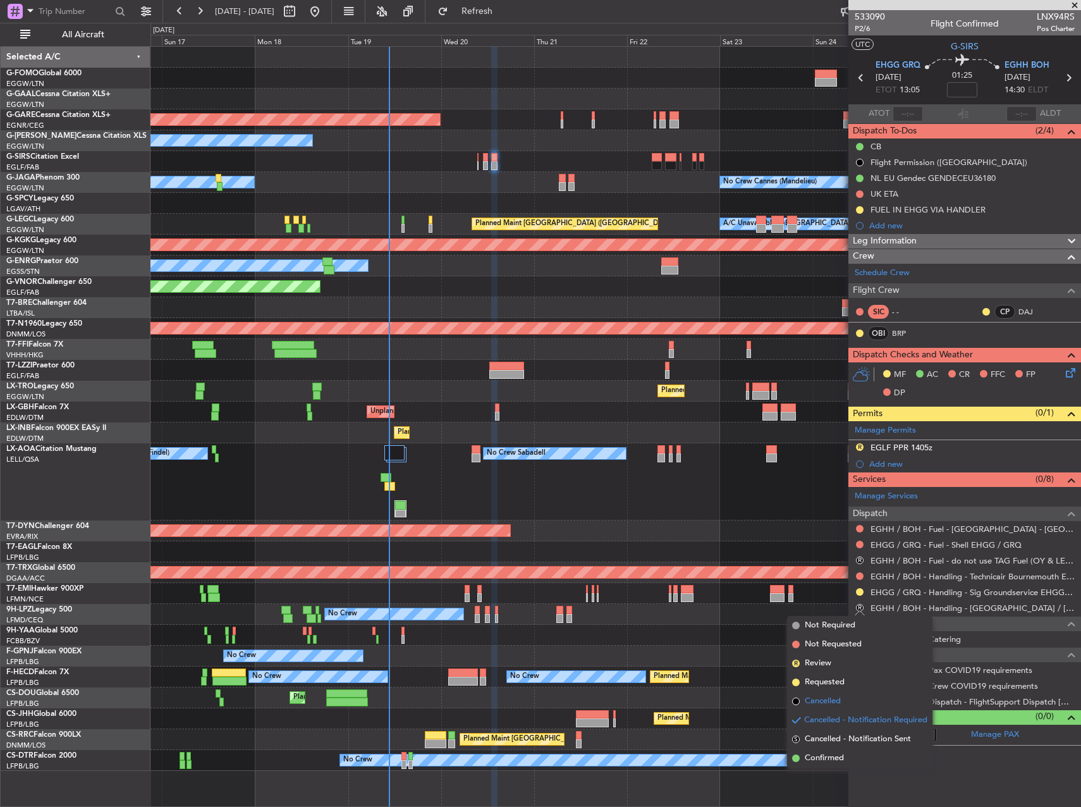
click at [853, 706] on li "Cancelled" at bounding box center [859, 701] width 145 height 19
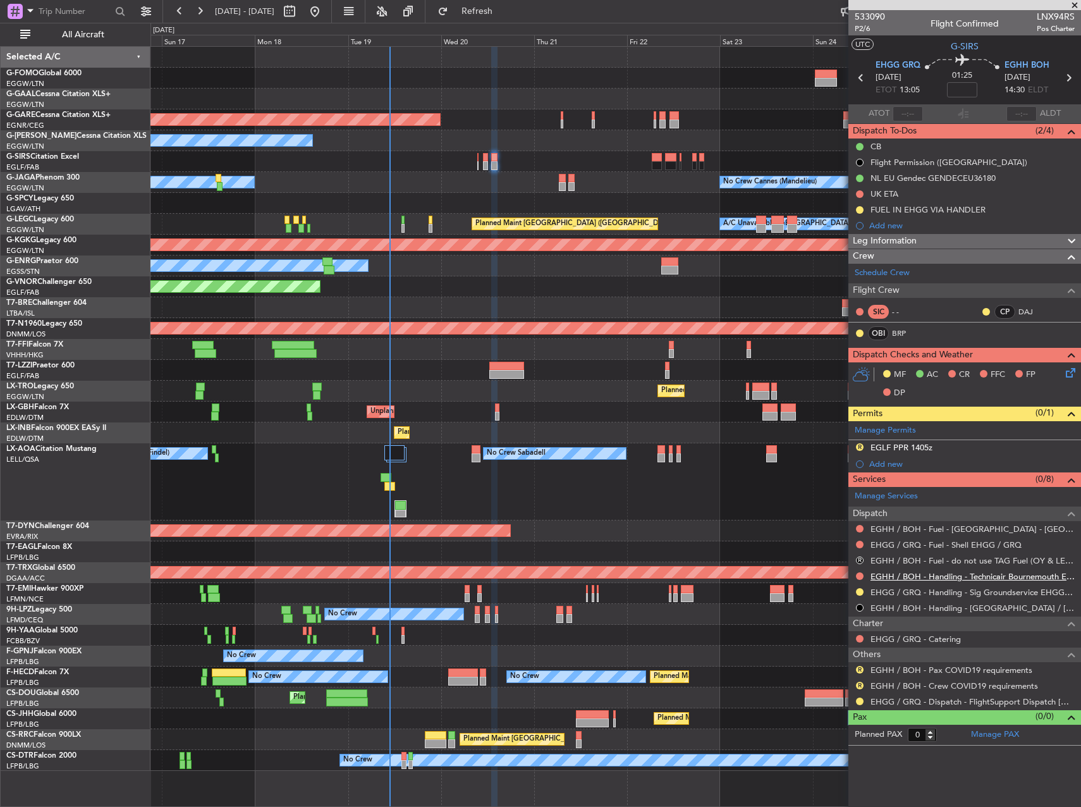
click at [923, 577] on link "EGHH / BOH - Handling - Technicair Bournemouth EGHH / [GEOGRAPHIC_DATA]" at bounding box center [973, 576] width 204 height 11
click at [1071, 431] on span at bounding box center [1070, 426] width 15 height 9
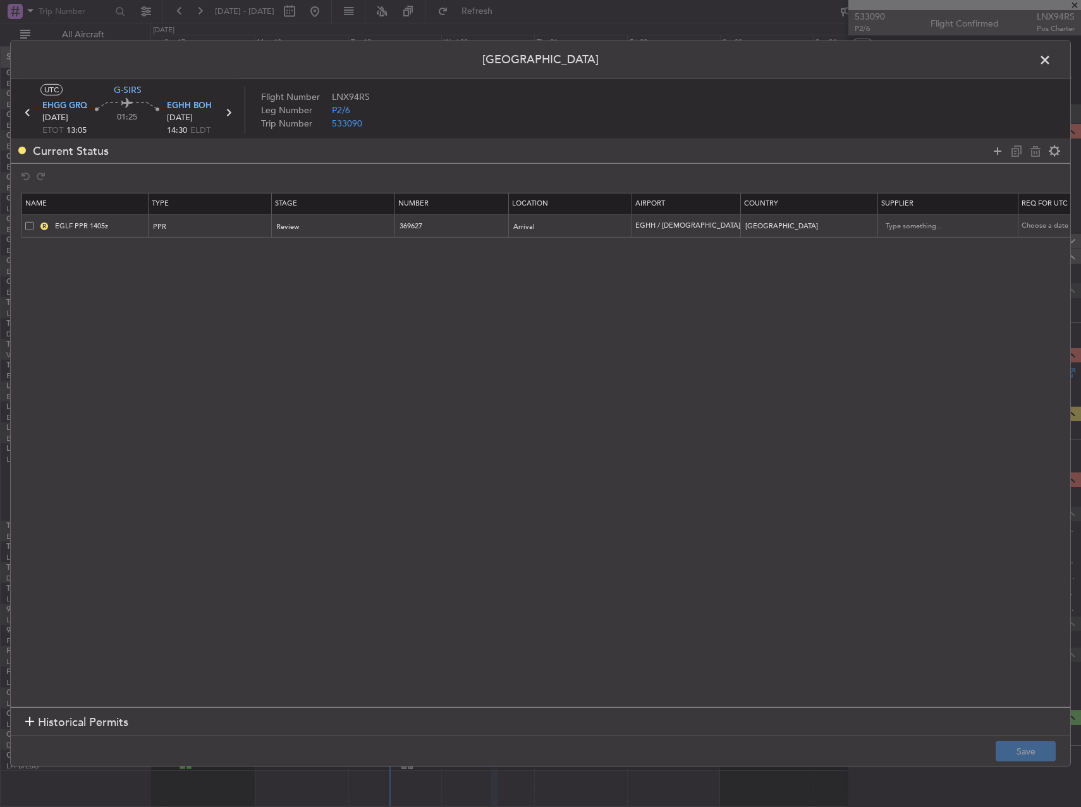
drag, startPoint x: 32, startPoint y: 226, endPoint x: 128, endPoint y: 221, distance: 96.3
click at [31, 226] on span at bounding box center [29, 225] width 8 height 8
click at [34, 221] on input "checkbox" at bounding box center [34, 221] width 0 height 0
click at [1032, 154] on icon at bounding box center [1035, 150] width 15 height 15
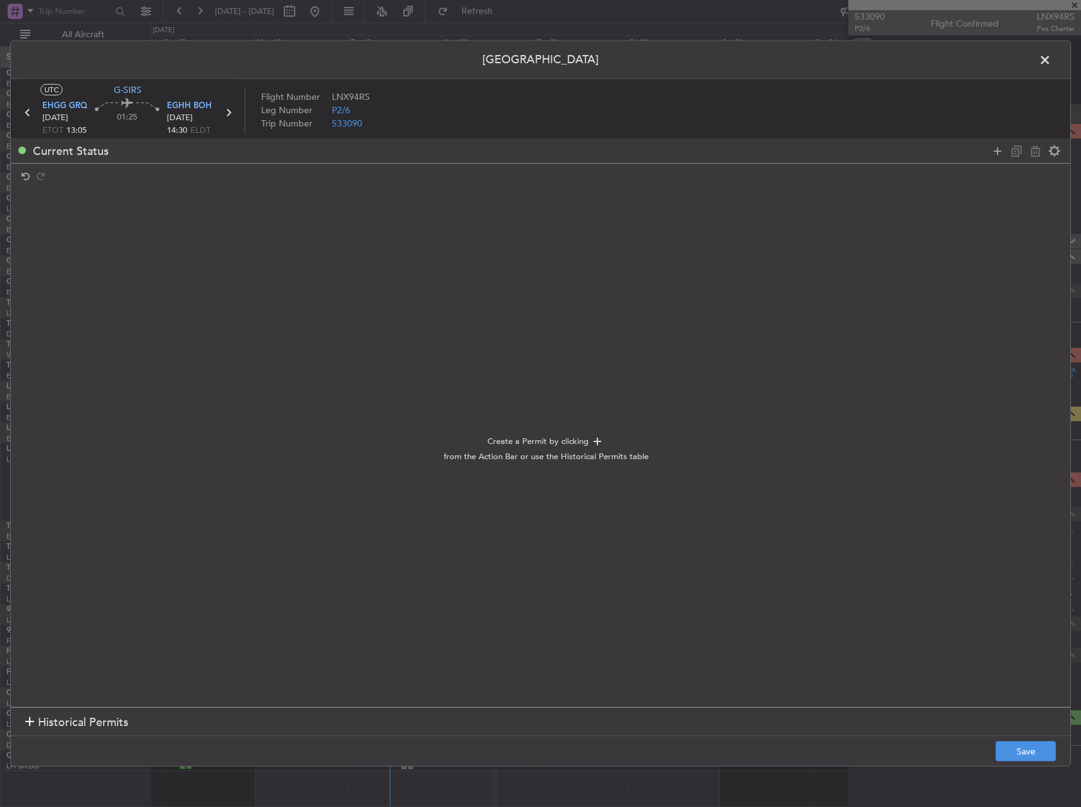
click at [1036, 738] on footer "Save" at bounding box center [541, 751] width 1060 height 30
click at [1038, 741] on button "Save" at bounding box center [1026, 751] width 60 height 20
click at [1052, 66] on span at bounding box center [1052, 63] width 0 height 25
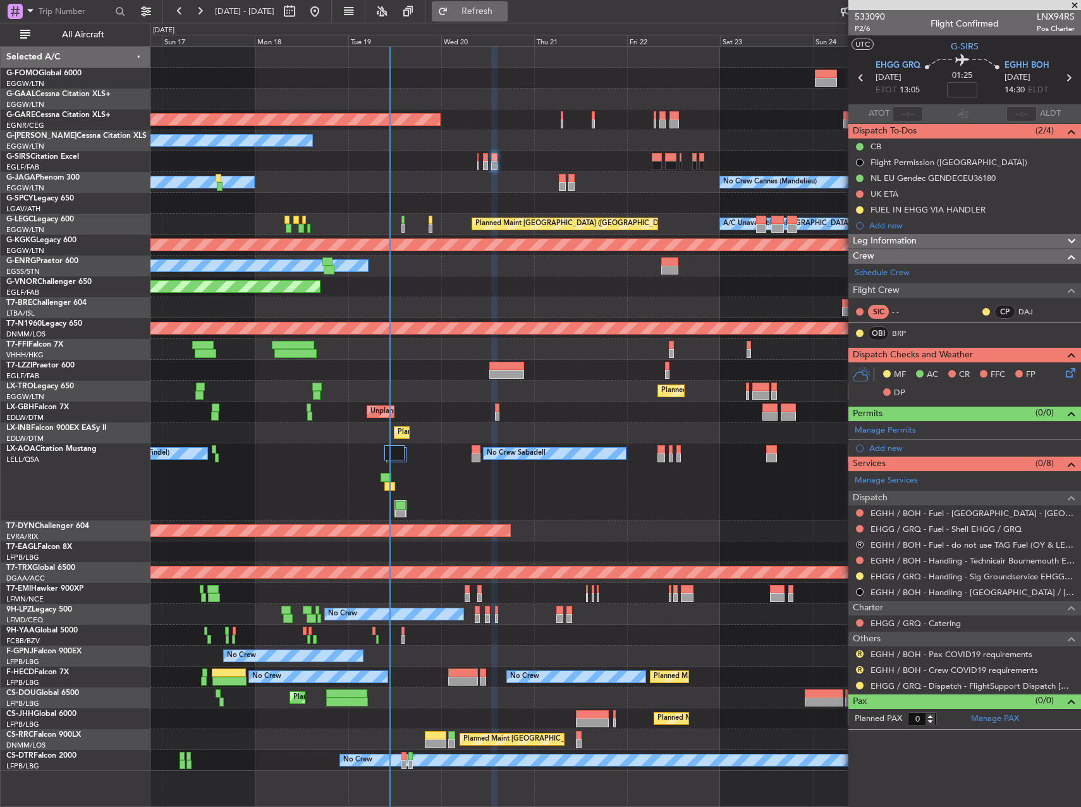
click at [503, 5] on button "Refresh" at bounding box center [470, 11] width 76 height 20
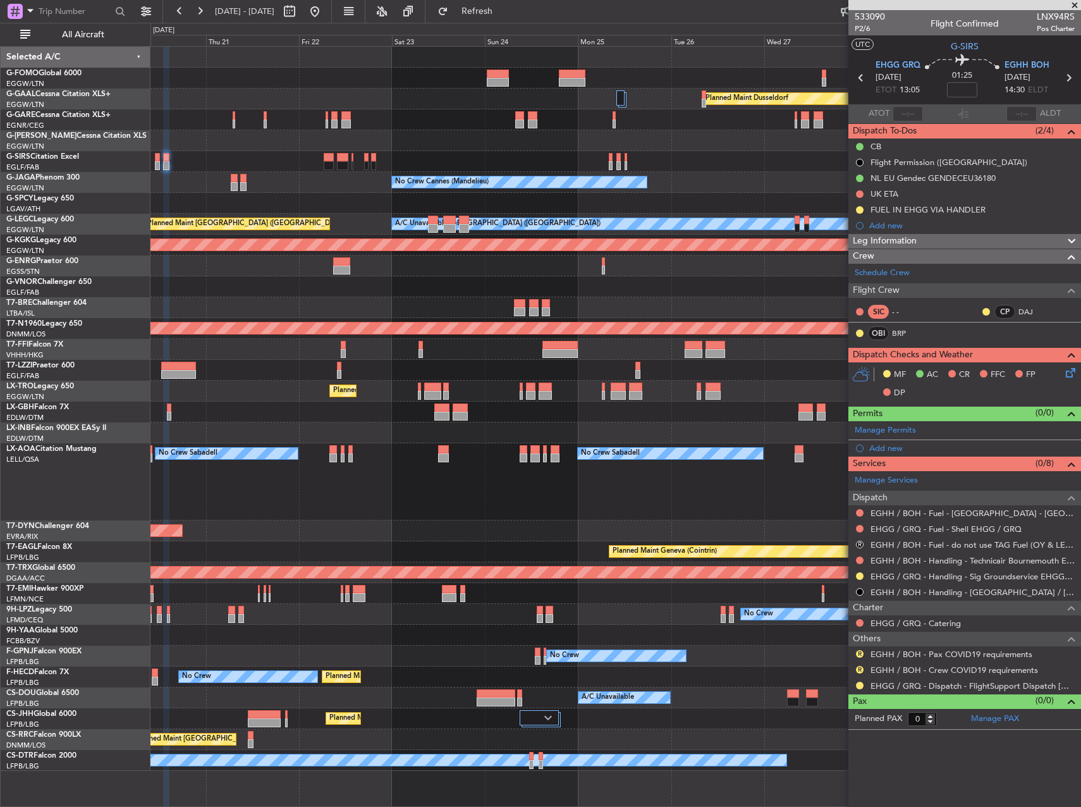
click at [419, 187] on div "Planned Maint Dusseldorf Unplanned Maint [PERSON_NAME] Owner No Crew Cannes ([G…" at bounding box center [616, 409] width 930 height 724
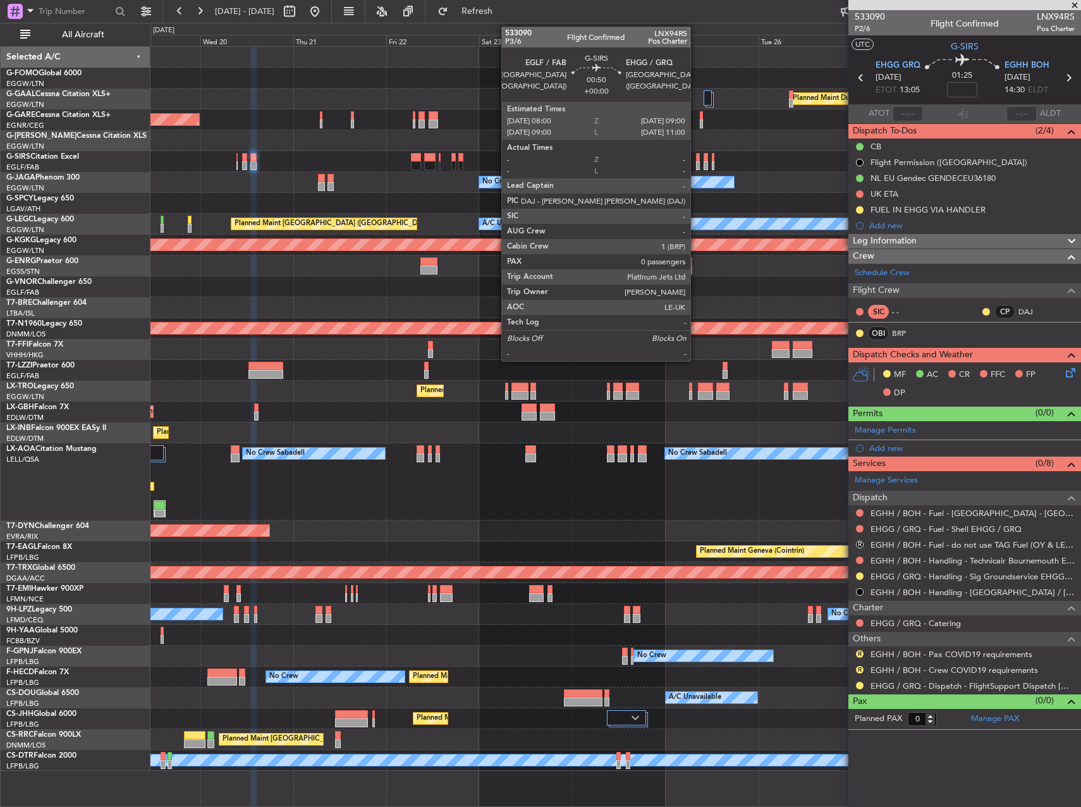
click at [696, 161] on div at bounding box center [698, 165] width 4 height 9
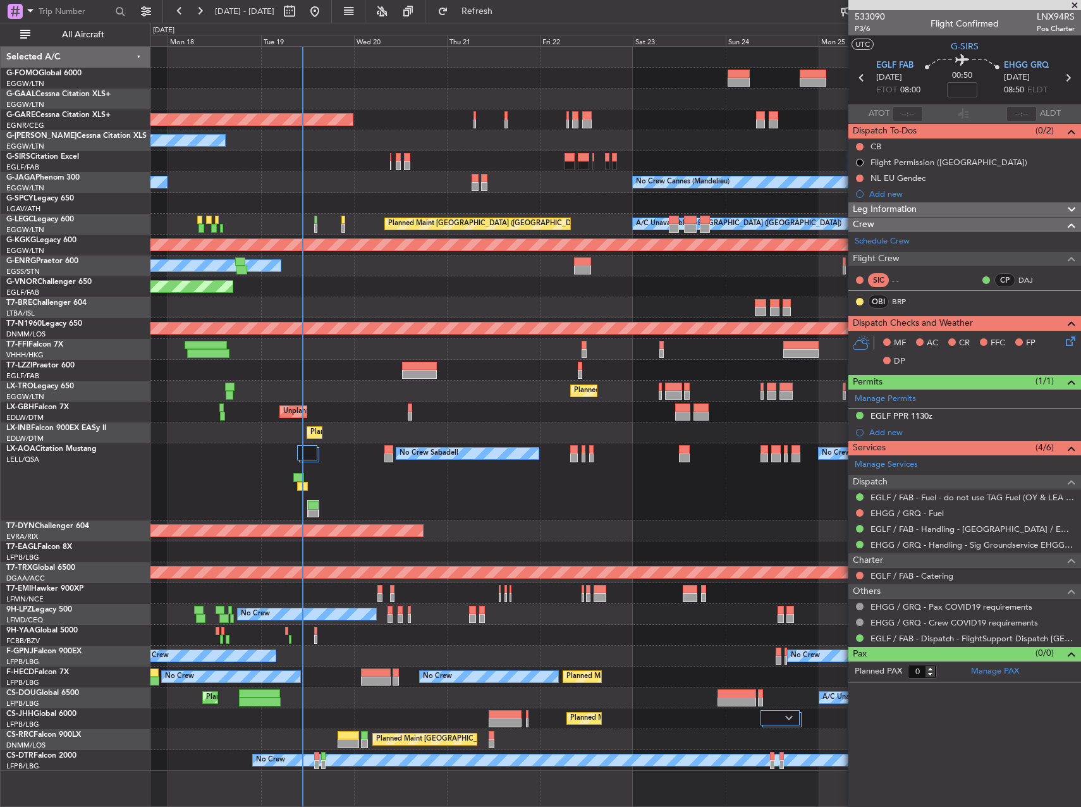
click at [686, 114] on div "Planned Maint Windsor Locks ([PERSON_NAME] Intl) Planned [GEOGRAPHIC_DATA] Unpl…" at bounding box center [616, 409] width 930 height 724
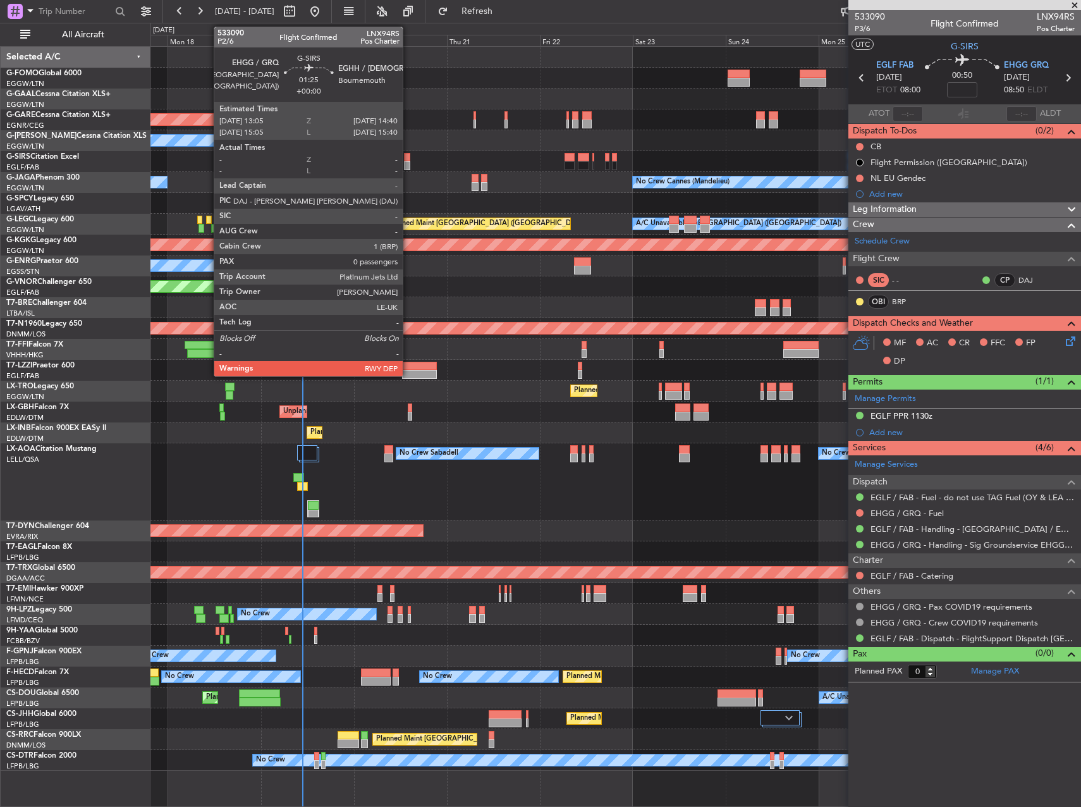
click at [409, 165] on div at bounding box center [407, 165] width 6 height 9
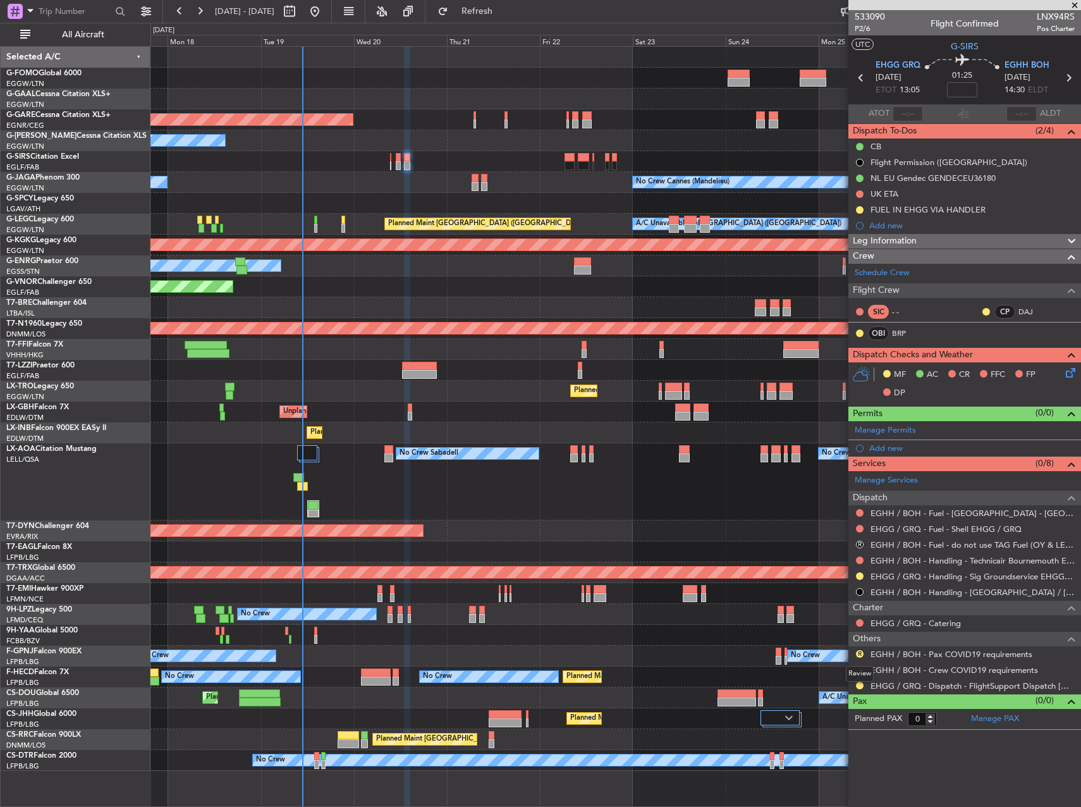
click at [860, 669] on div "Review" at bounding box center [860, 674] width 28 height 16
click at [859, 671] on button "R" at bounding box center [860, 670] width 8 height 8
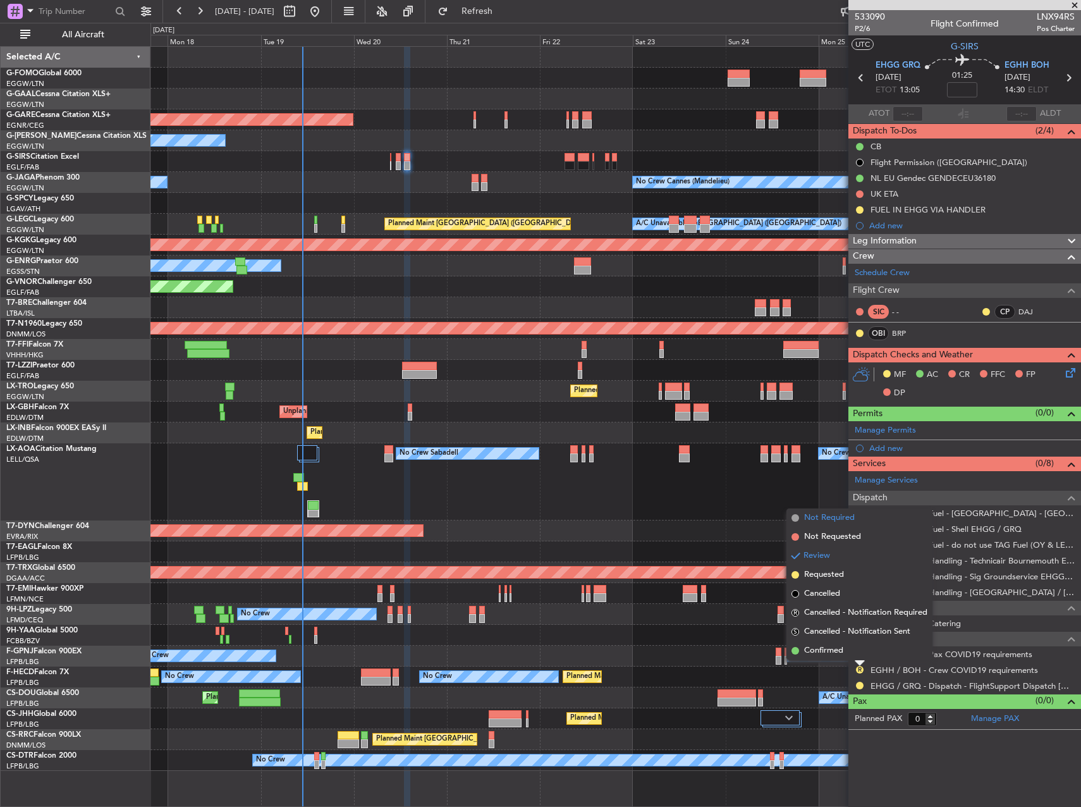
click at [806, 519] on span "Not Required" at bounding box center [829, 518] width 51 height 13
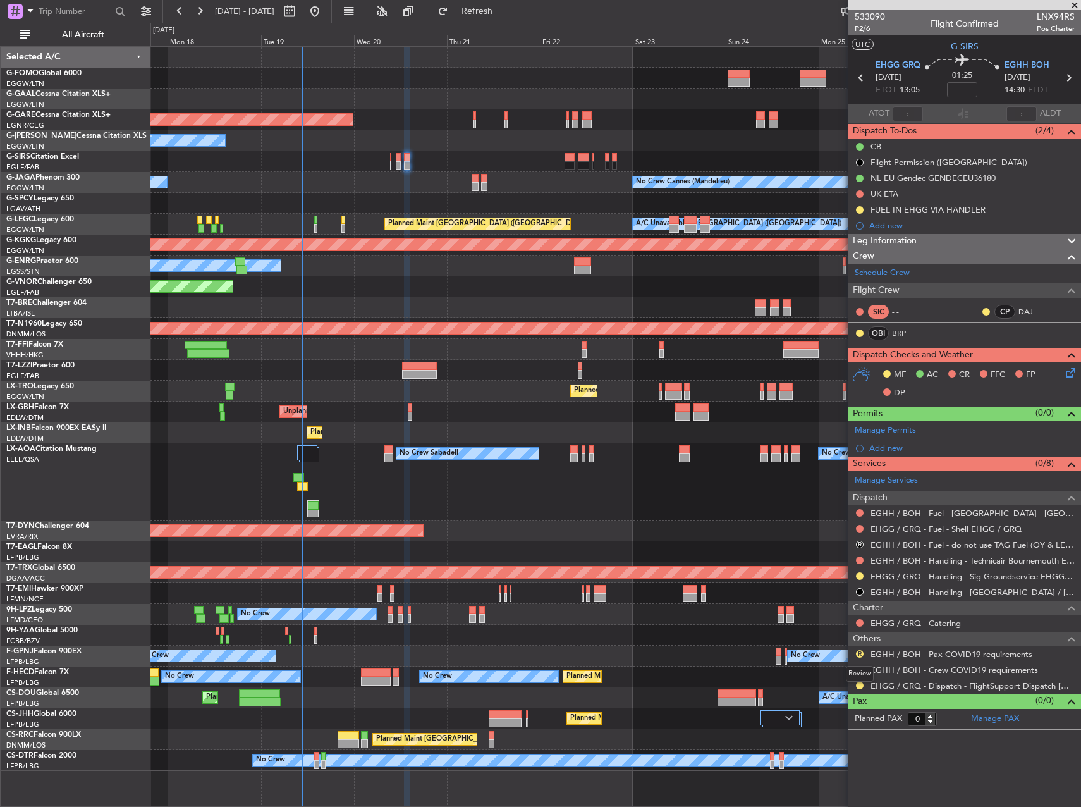
click at [860, 655] on button "R" at bounding box center [860, 654] width 8 height 8
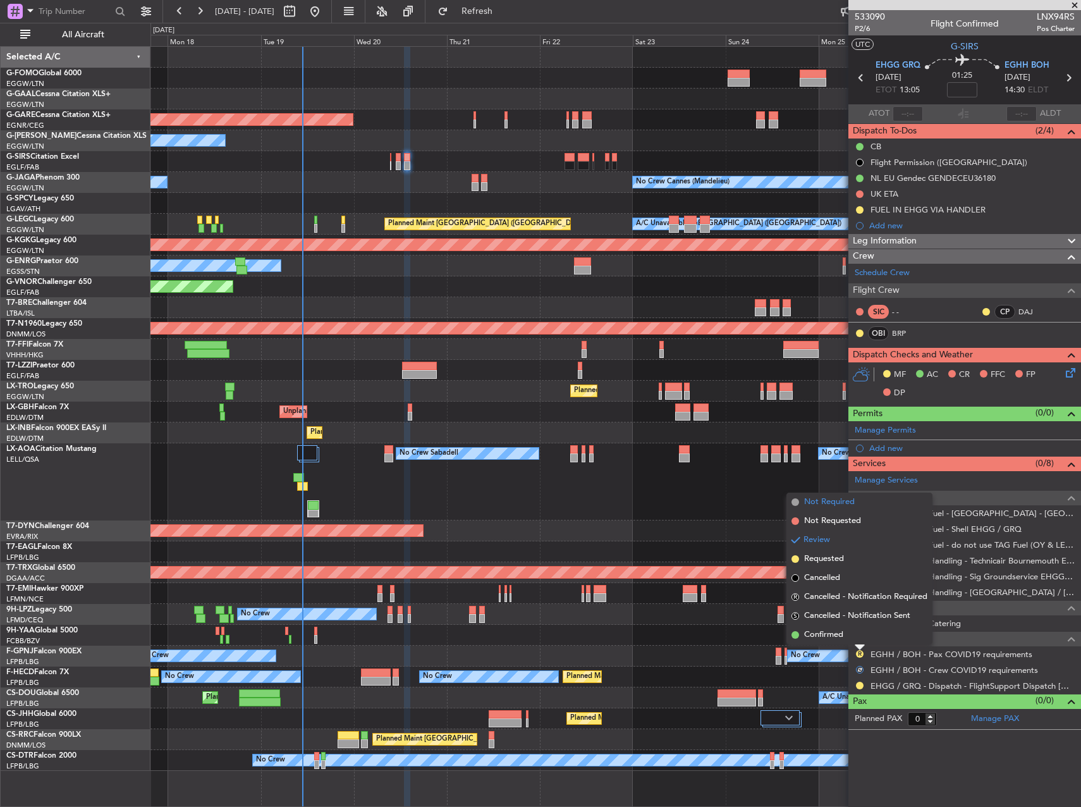
click at [830, 502] on span "Not Required" at bounding box center [829, 502] width 51 height 13
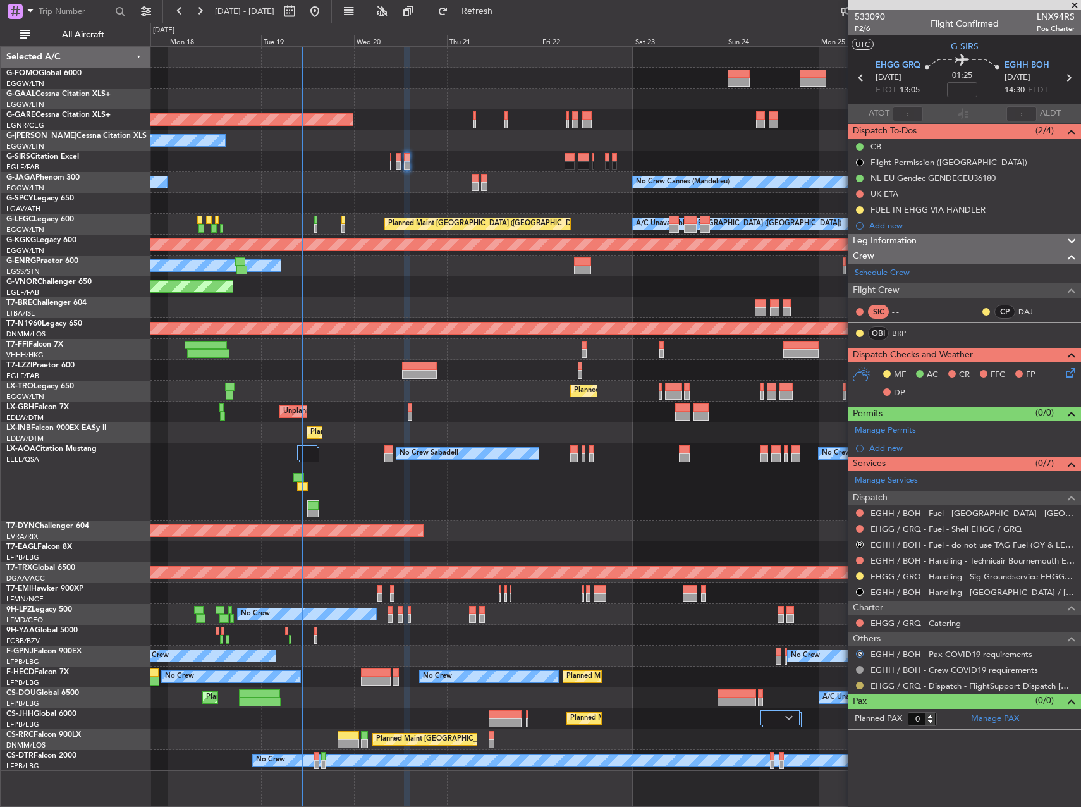
click at [860, 685] on button at bounding box center [860, 686] width 8 height 8
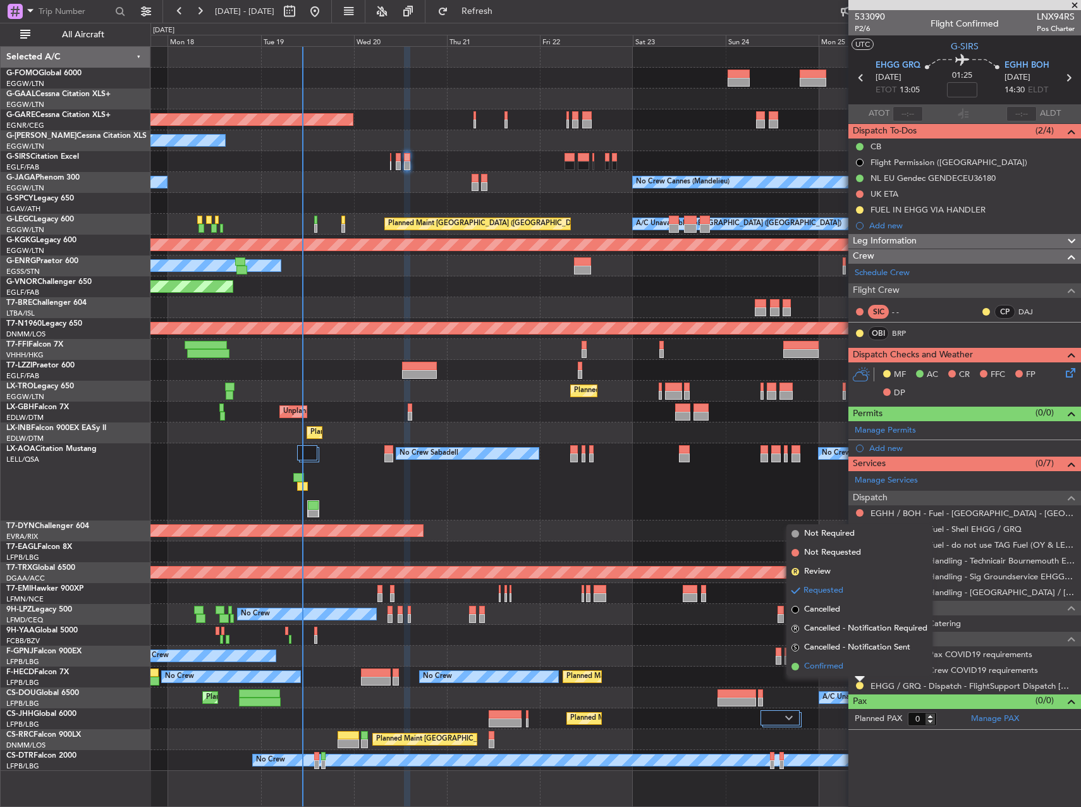
click at [854, 671] on li "Confirmed" at bounding box center [860, 666] width 146 height 19
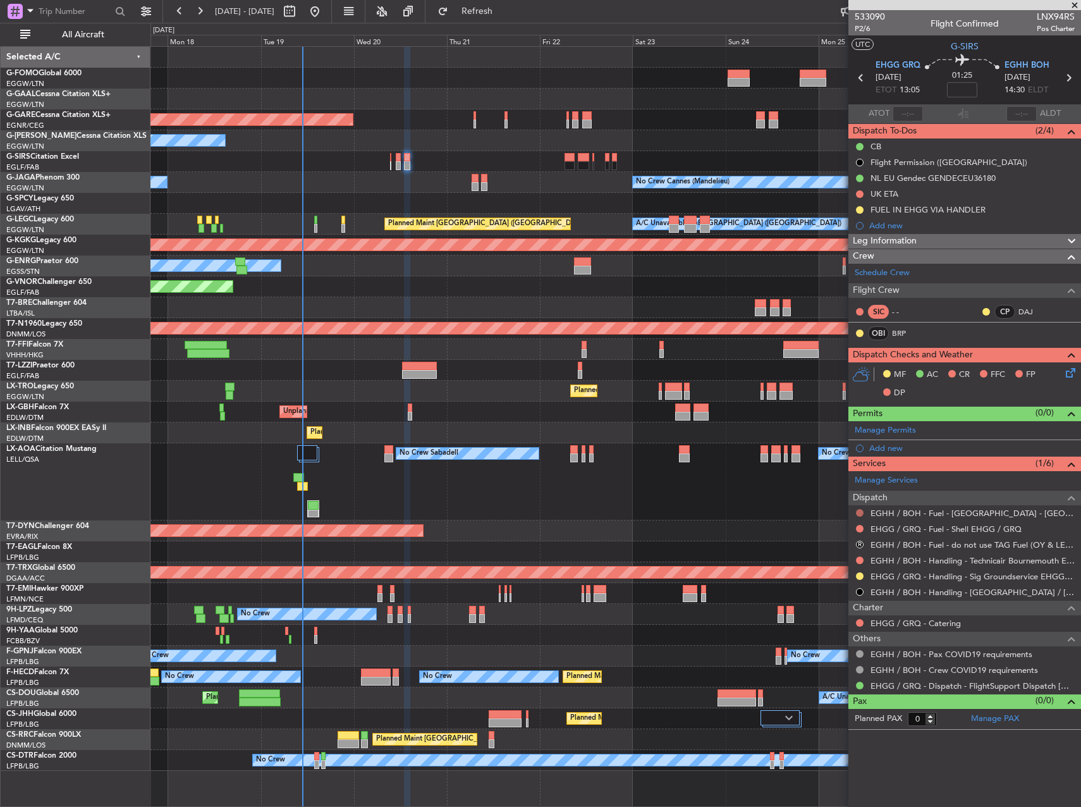
click at [858, 514] on button at bounding box center [860, 513] width 8 height 8
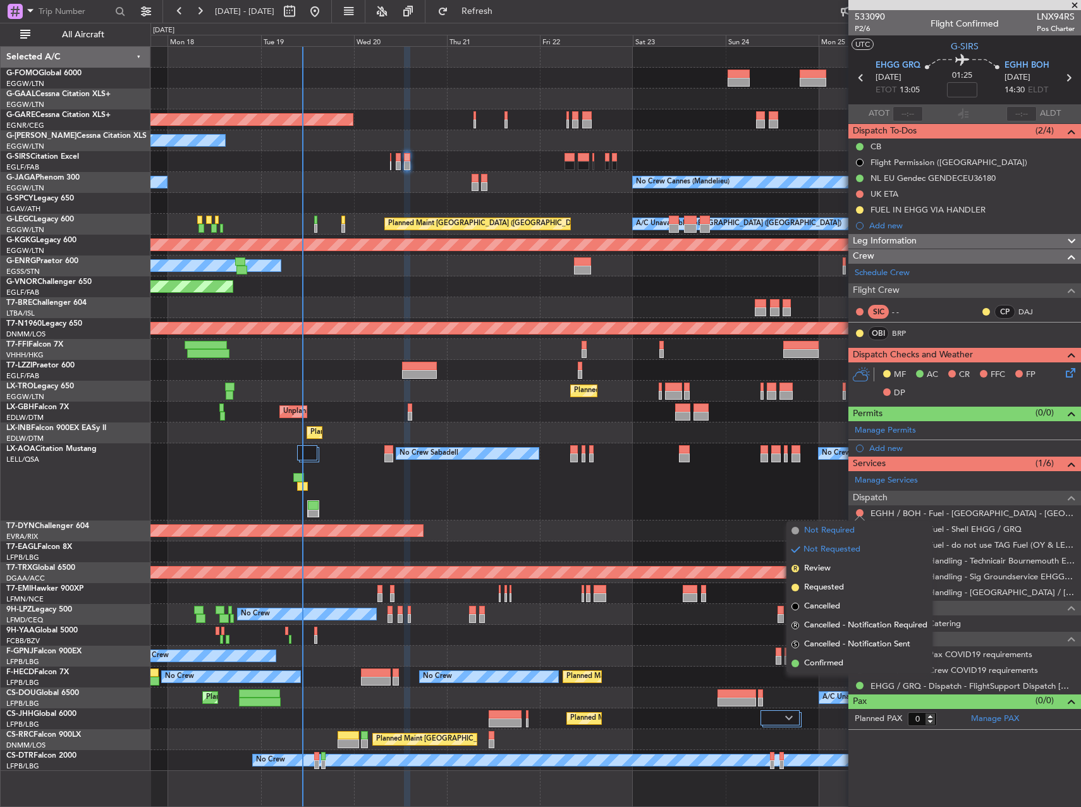
click at [857, 531] on li "Not Required" at bounding box center [860, 530] width 146 height 19
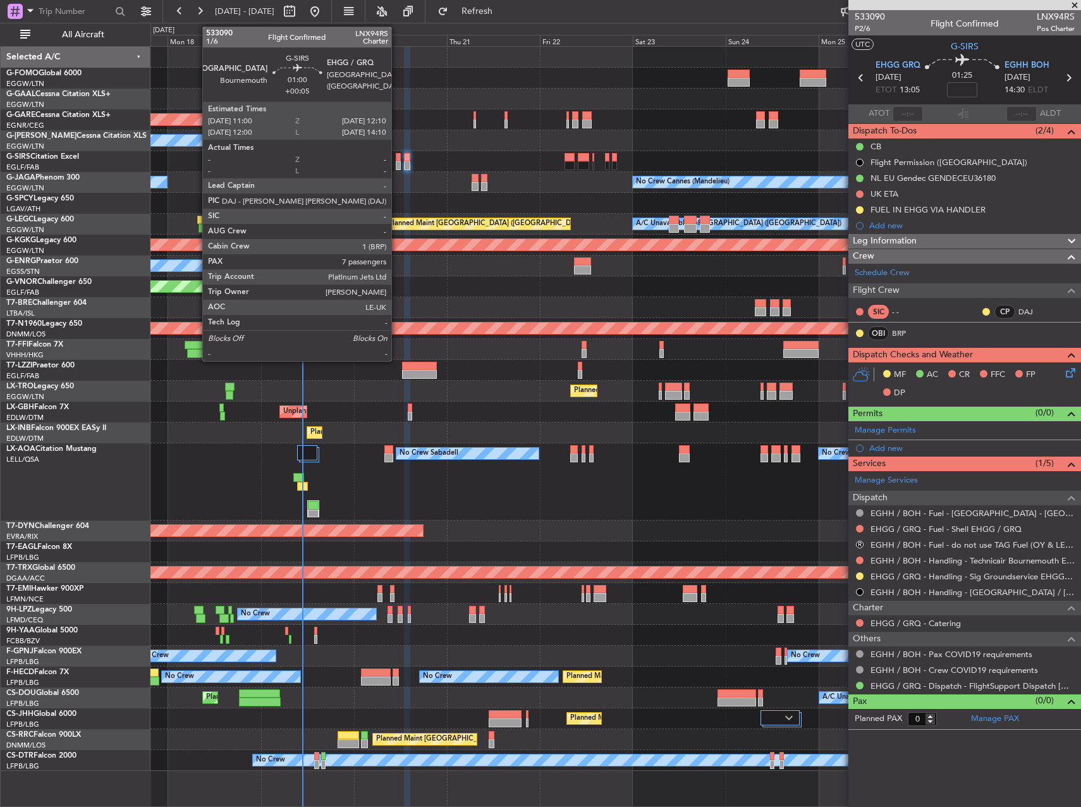
click at [398, 162] on div at bounding box center [398, 165] width 5 height 9
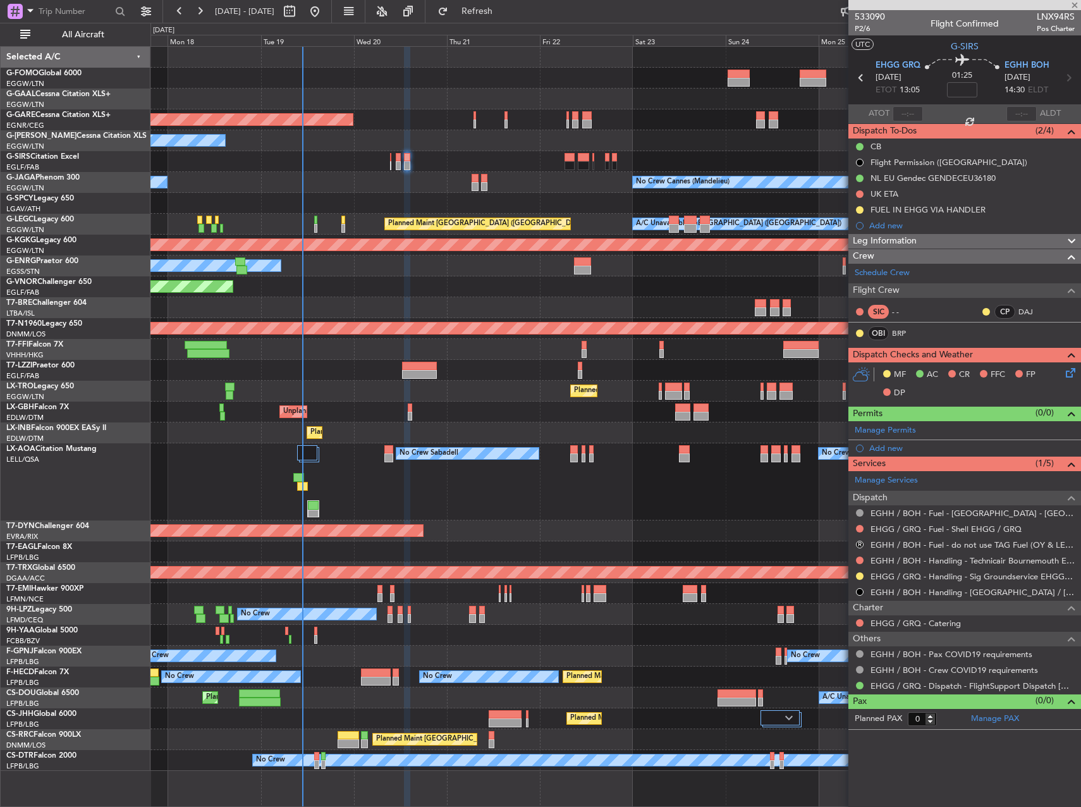
type input "+00:05"
type input "7"
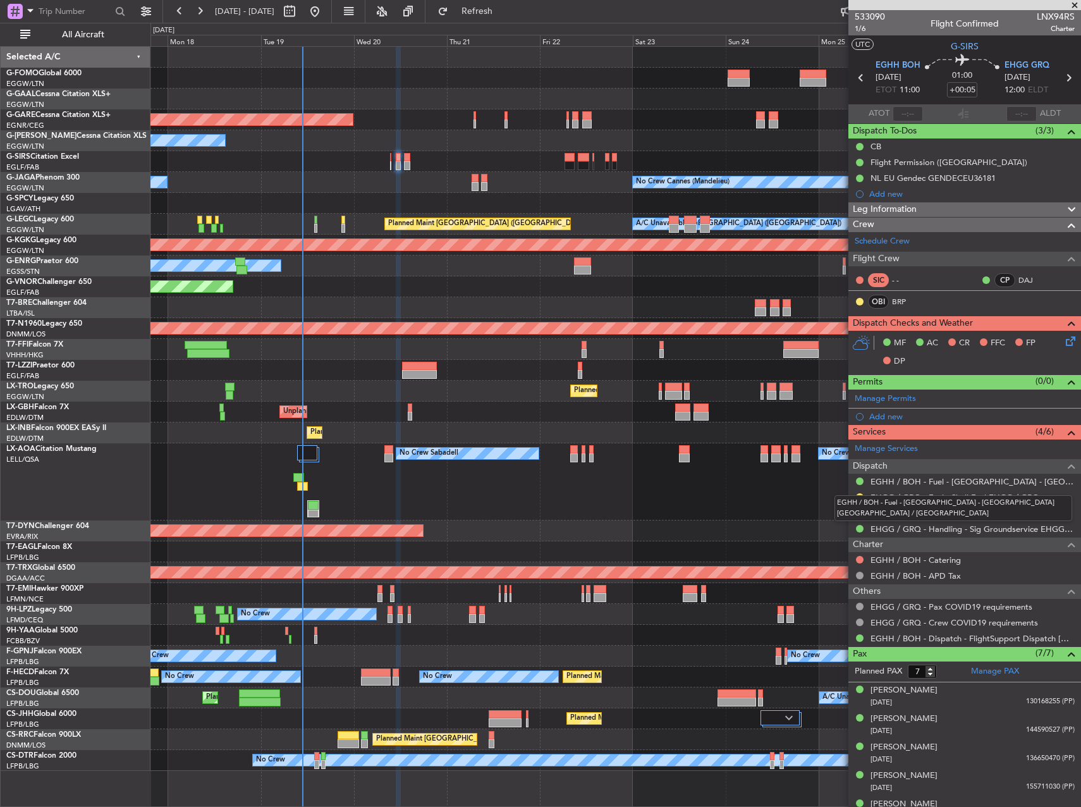
click at [950, 502] on div "EGHH / BOH - Fuel - Valcora - Bournemouth Airport Fuel EGHH / BOH" at bounding box center [954, 508] width 238 height 26
click at [988, 496] on link "EHGG / GRQ - Fuel - Shell Fuel EHGG / GRQ" at bounding box center [955, 497] width 169 height 11
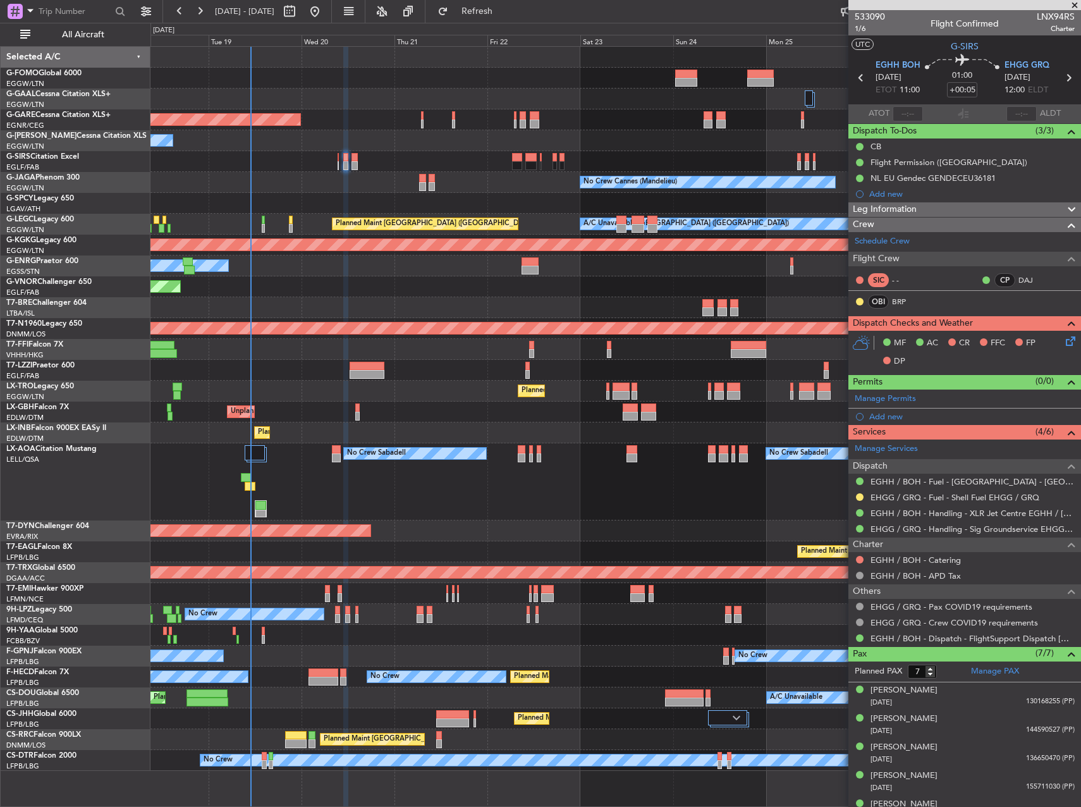
click at [594, 493] on div "No Crew Sabadell No Crew Sabadell No Crew Luxembourg (Findel)" at bounding box center [616, 481] width 930 height 77
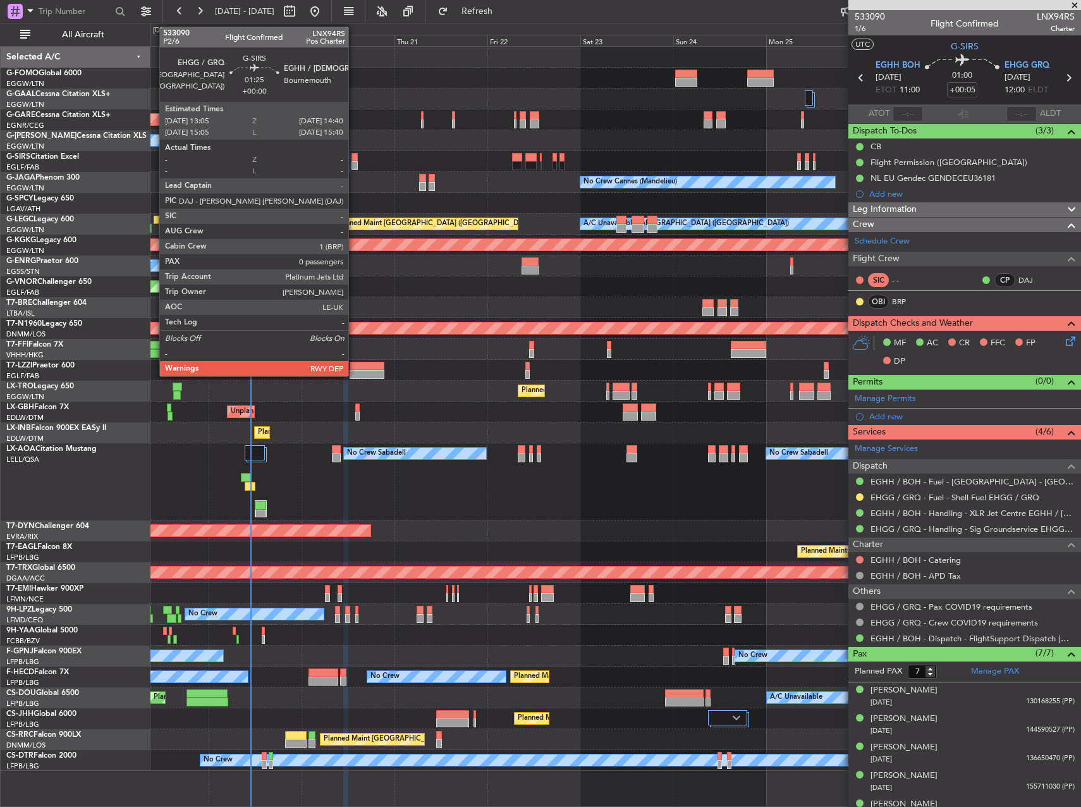
click at [354, 162] on div at bounding box center [355, 165] width 6 height 9
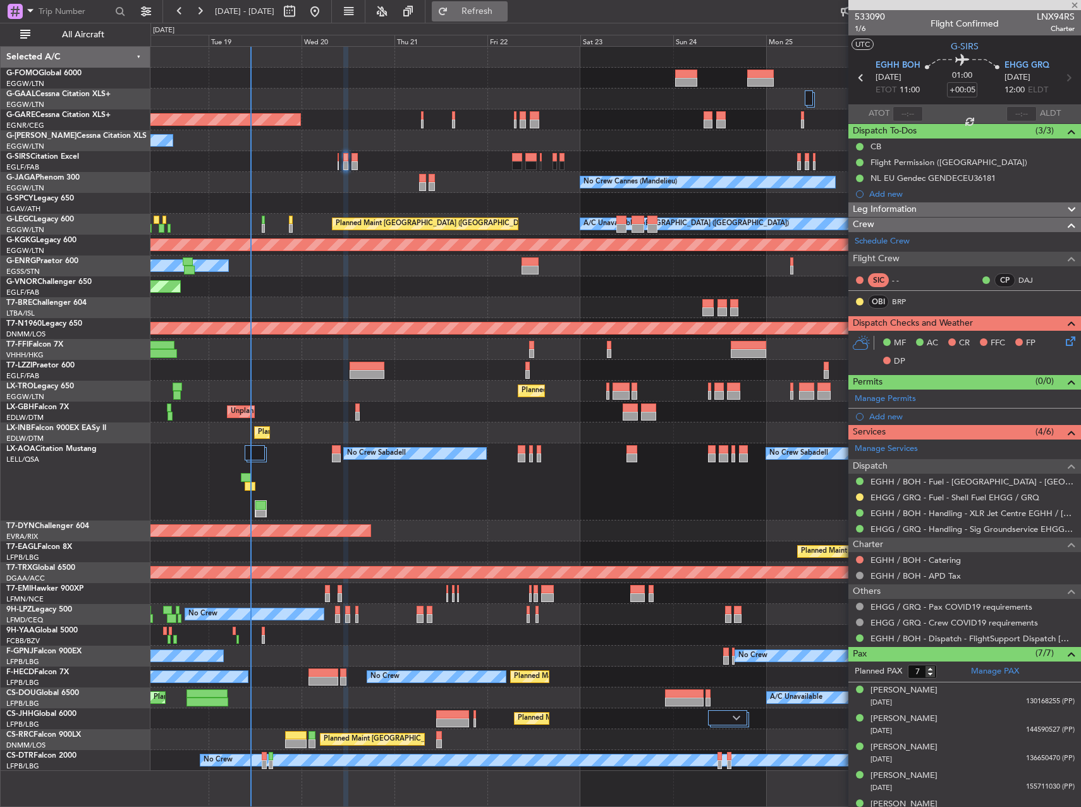
click at [504, 15] on span "Refresh" at bounding box center [477, 11] width 53 height 9
type input "0"
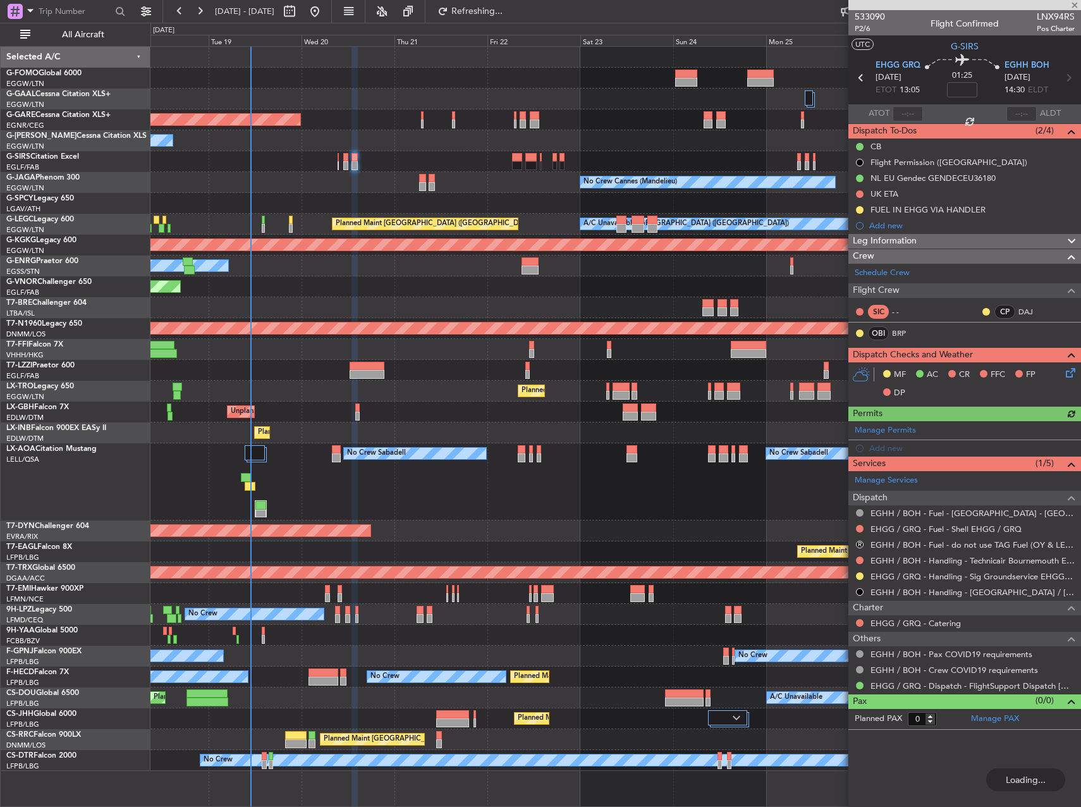
type input "+00:05"
type input "7"
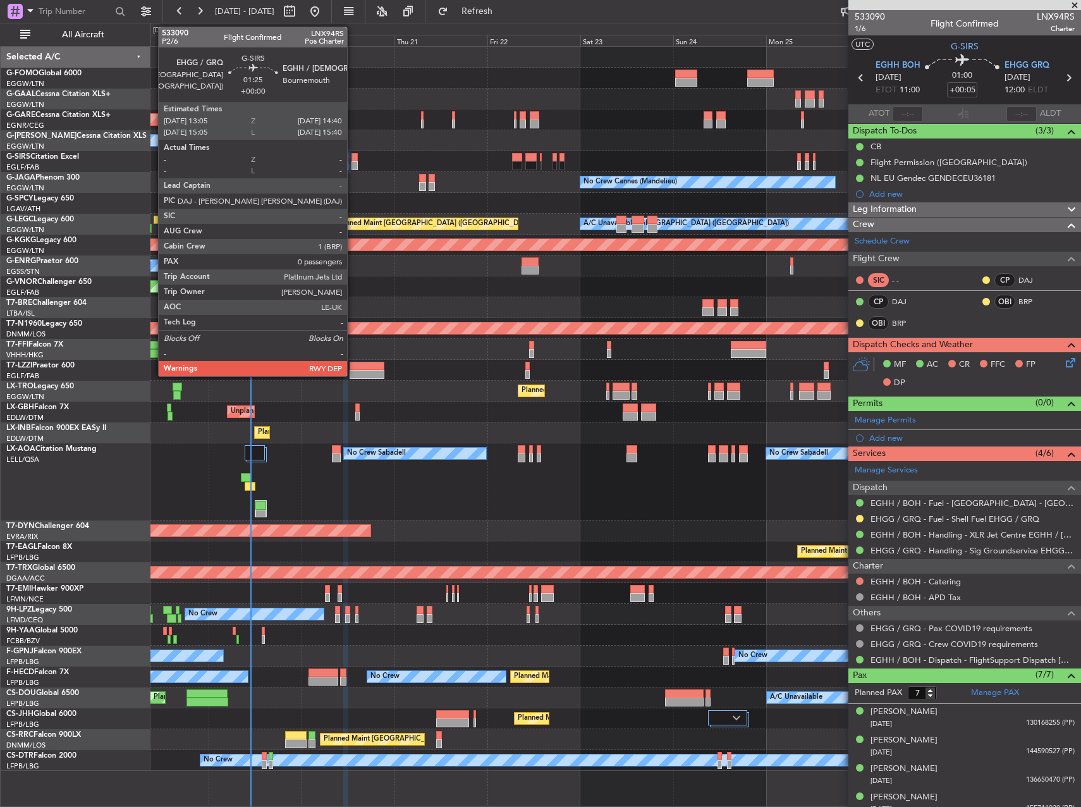
click at [353, 163] on div at bounding box center [355, 165] width 6 height 9
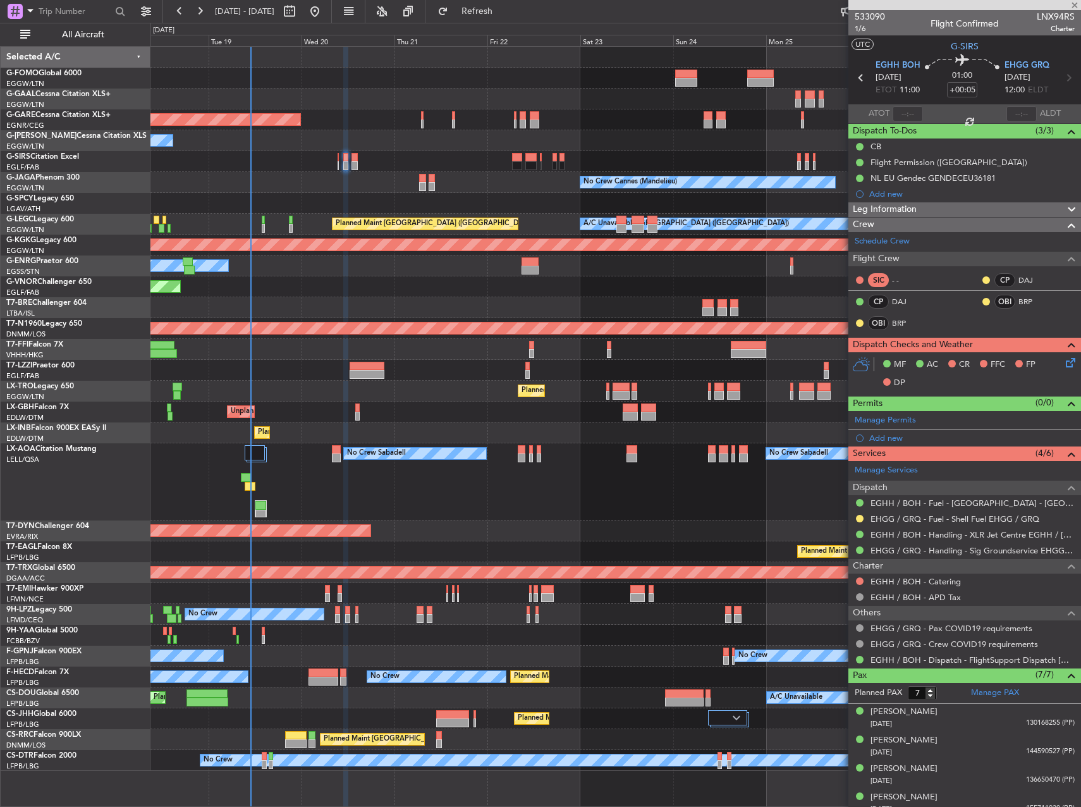
type input "0"
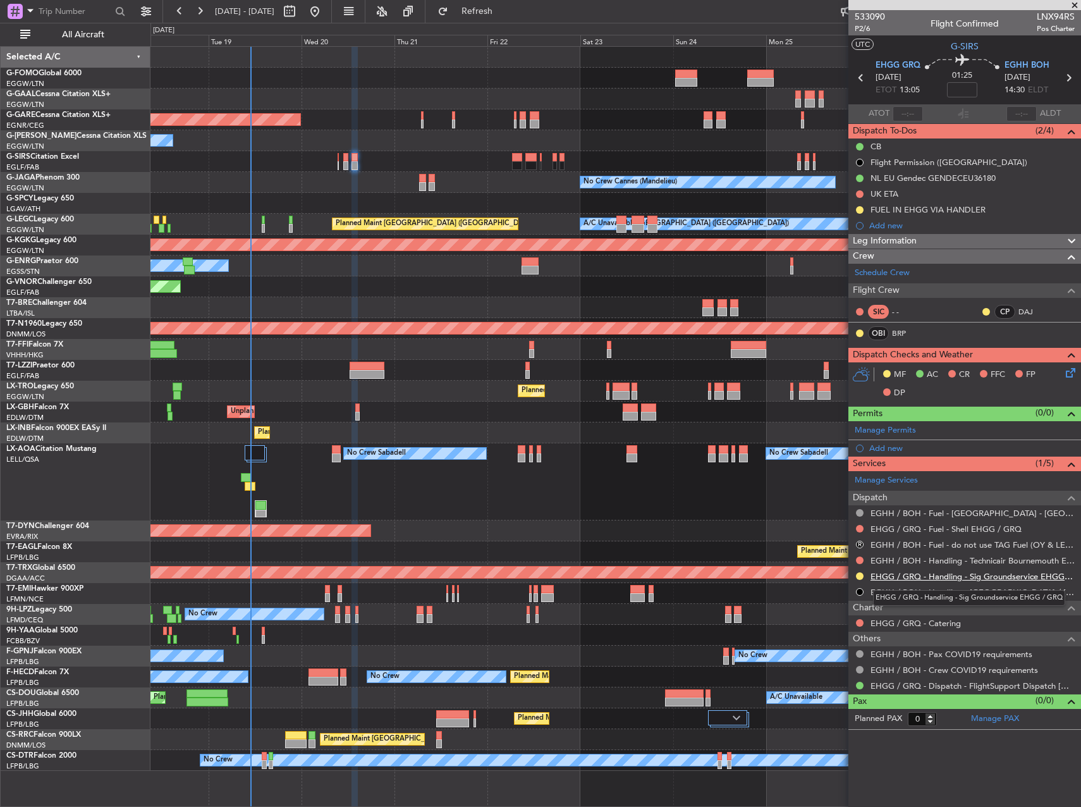
click at [1003, 579] on link "EHGG / GRQ - Handling - Sig Groundservice EHGG / GRQ" at bounding box center [973, 576] width 204 height 11
click at [975, 577] on link "EHGG / GRQ - Handling - Sig Groundservice EHGG / GRQ" at bounding box center [973, 576] width 204 height 11
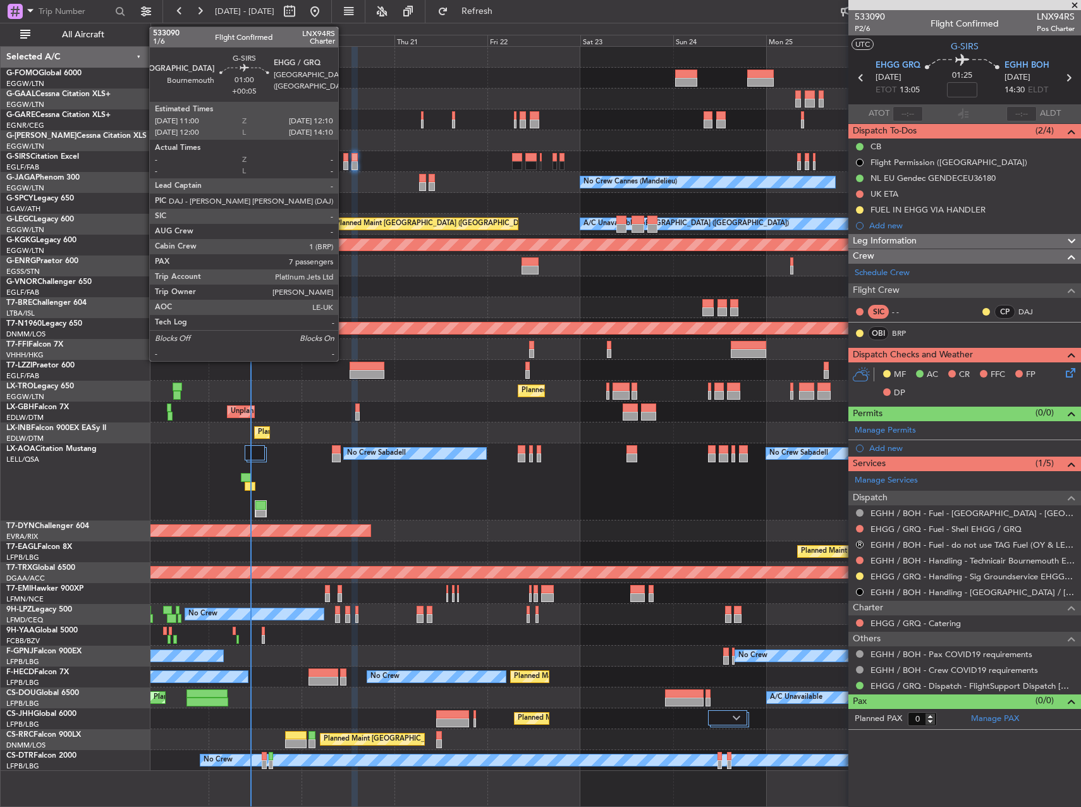
click at [344, 159] on div at bounding box center [345, 157] width 5 height 9
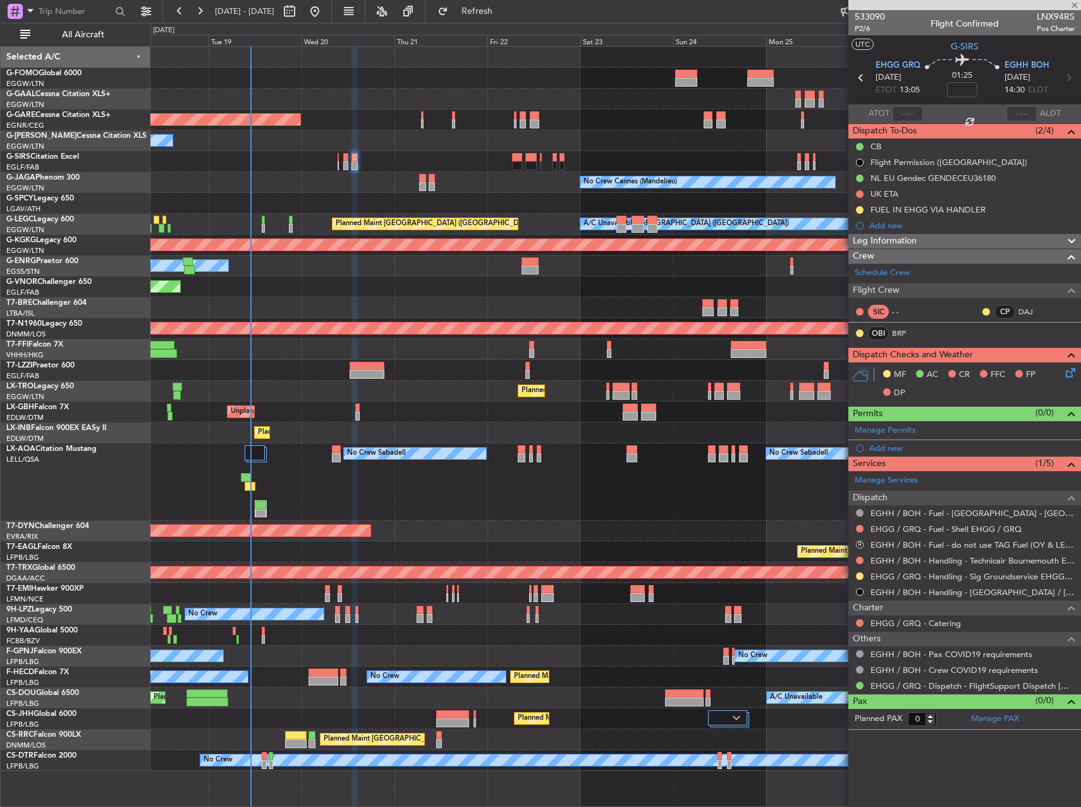
type input "+00:05"
type input "7"
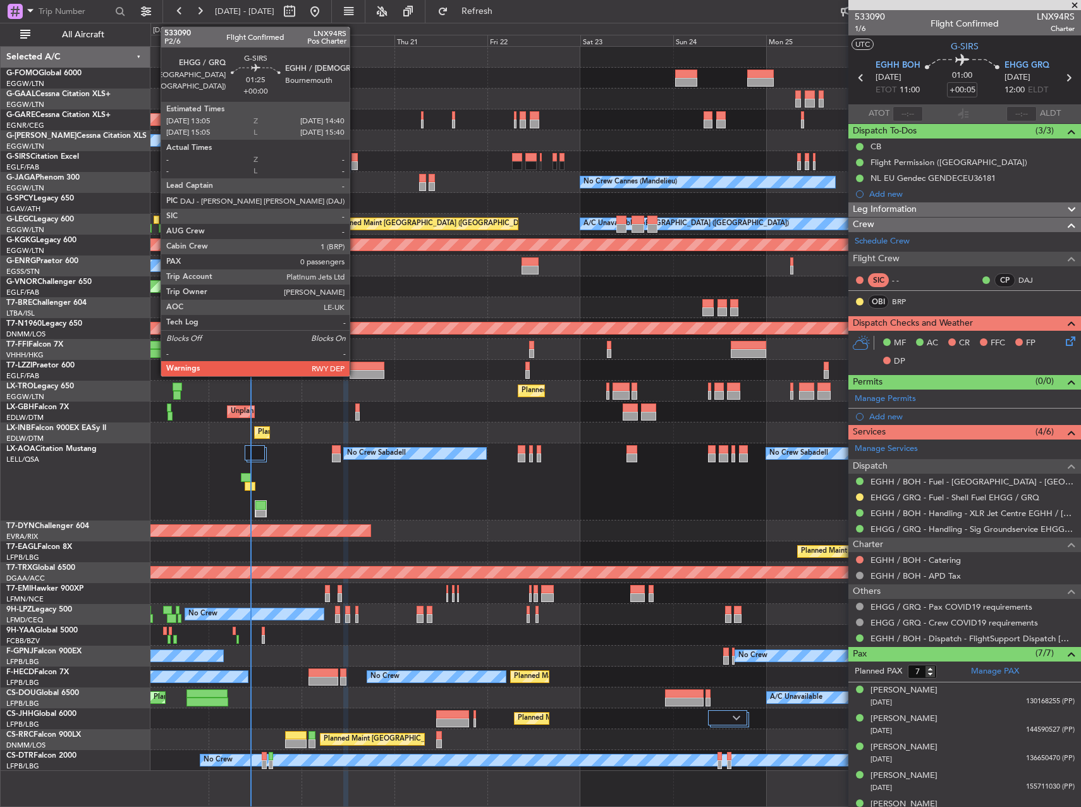
click at [355, 164] on div at bounding box center [355, 165] width 6 height 9
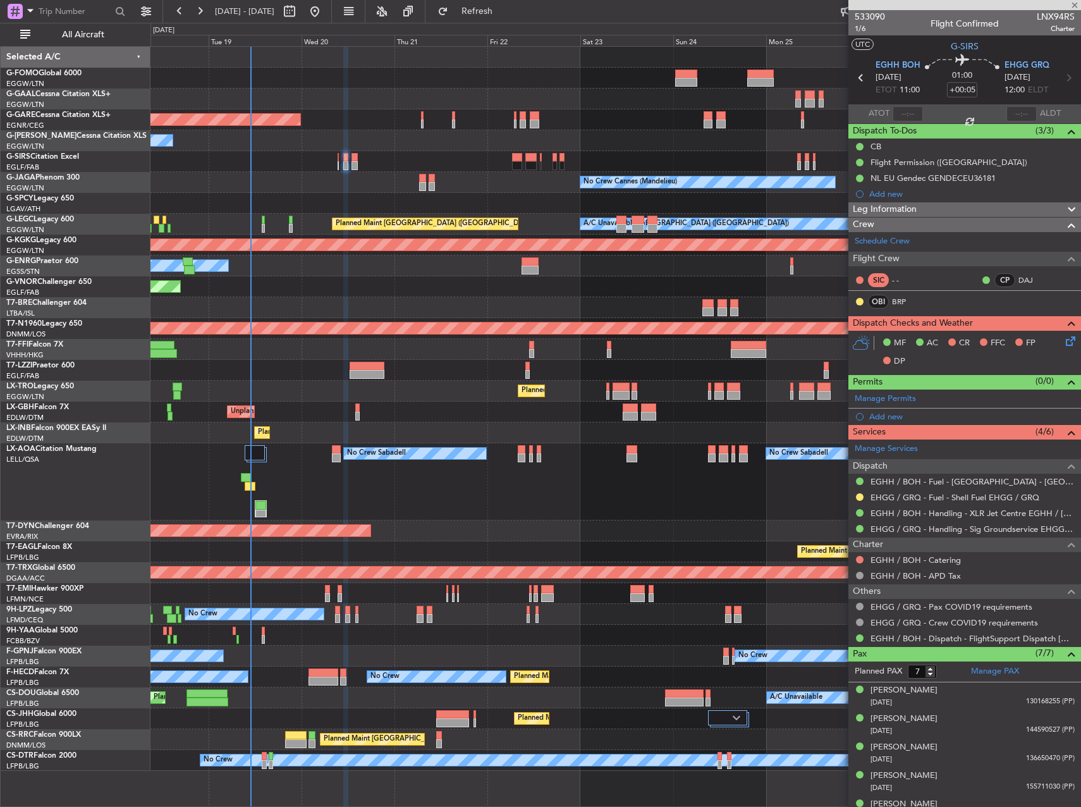
type input "0"
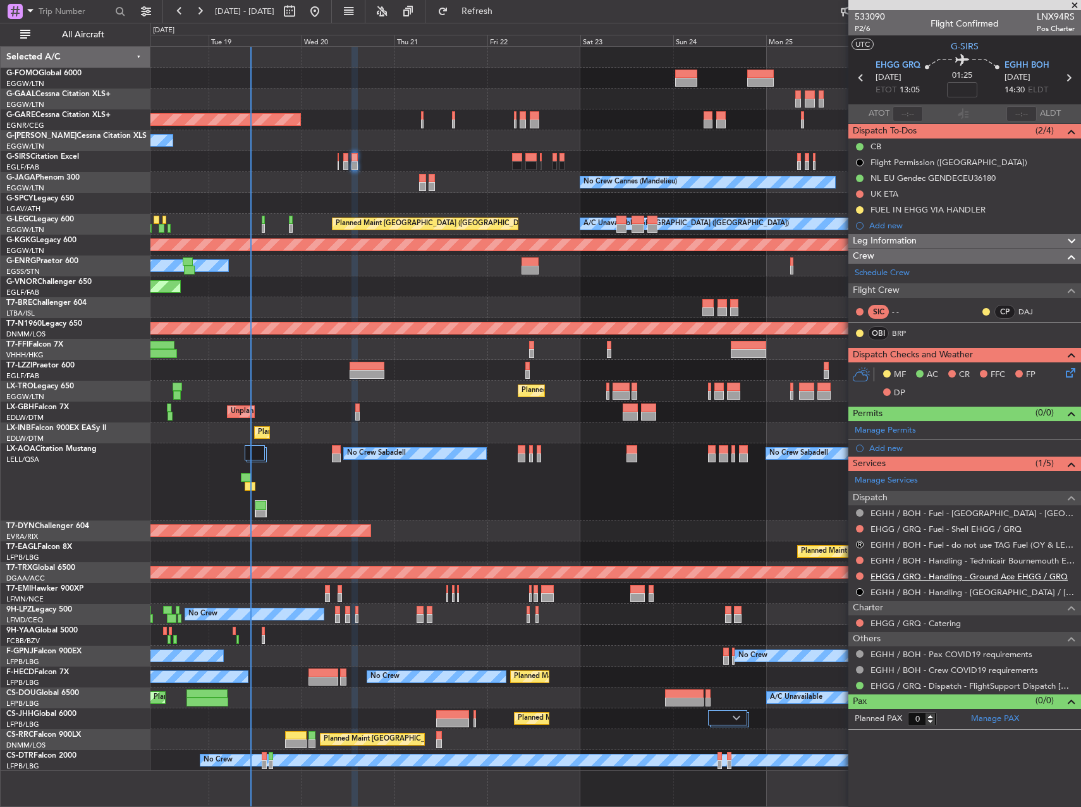
click at [1002, 573] on link "EHGG / GRQ - Handling - Ground Ace EHGG / GRQ" at bounding box center [969, 576] width 197 height 11
click at [426, 11] on fb-legs-stacking-toggle at bounding box center [410, 11] width 30 height 23
click at [498, 9] on span "Refresh" at bounding box center [477, 11] width 53 height 9
click at [858, 574] on div "Not Requested" at bounding box center [861, 580] width 54 height 16
click at [859, 577] on button at bounding box center [860, 576] width 8 height 8
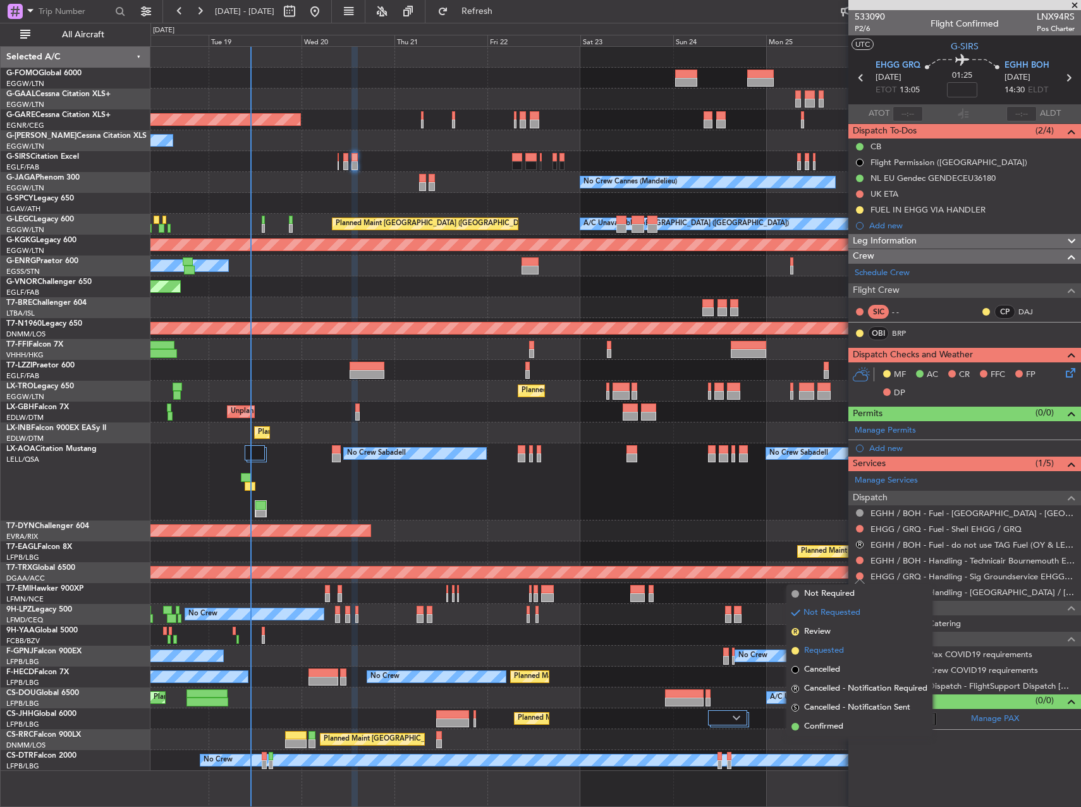
drag, startPoint x: 820, startPoint y: 641, endPoint x: 818, endPoint y: 650, distance: 9.2
click at [818, 650] on ul "Not Required Not Requested R Review Requested Cancelled R Cancelled - Notificat…" at bounding box center [860, 660] width 146 height 152
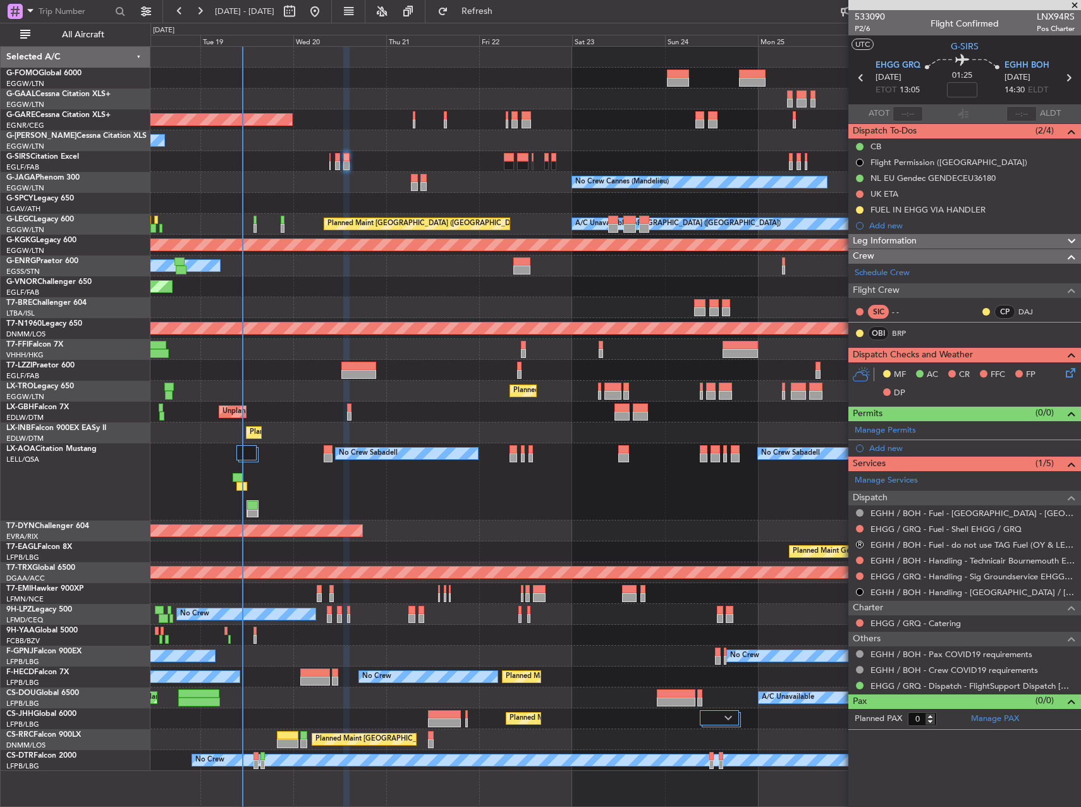
click at [810, 625] on div "Planned Maint Windsor Locks (Bradley Intl) Planned Maint Dusseldorf Unplanned M…" at bounding box center [616, 409] width 930 height 724
click at [861, 577] on button at bounding box center [860, 576] width 8 height 8
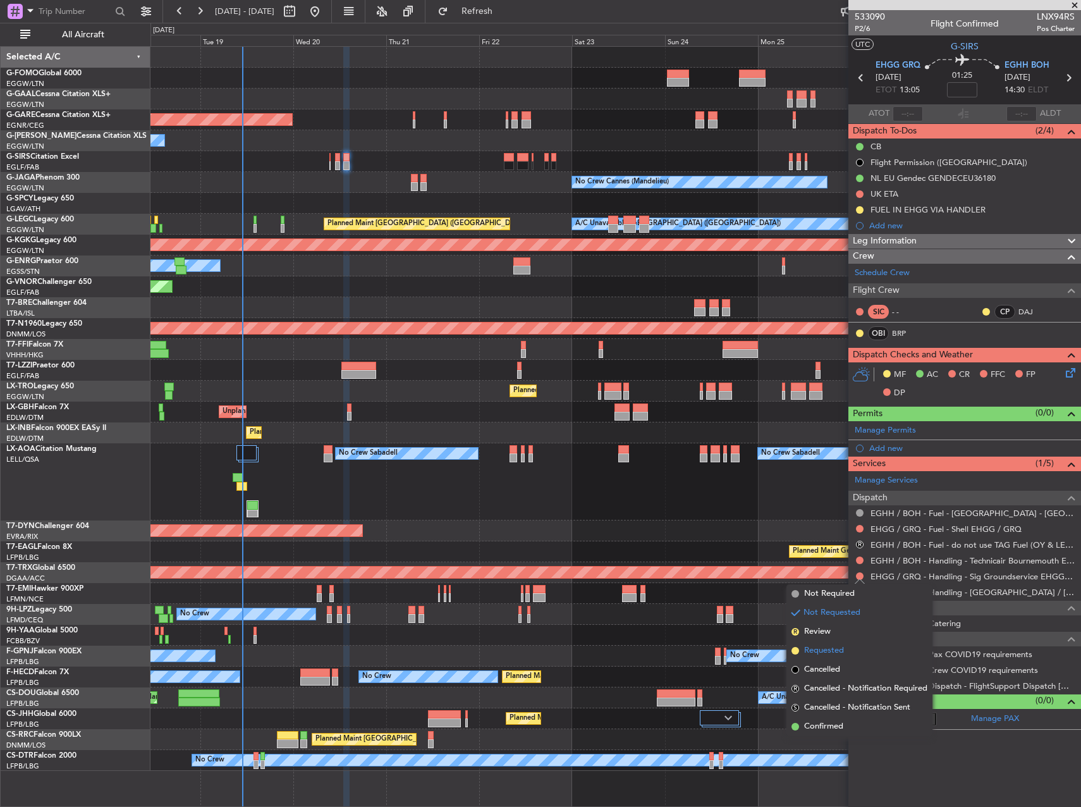
click at [824, 647] on span "Requested" at bounding box center [824, 650] width 40 height 13
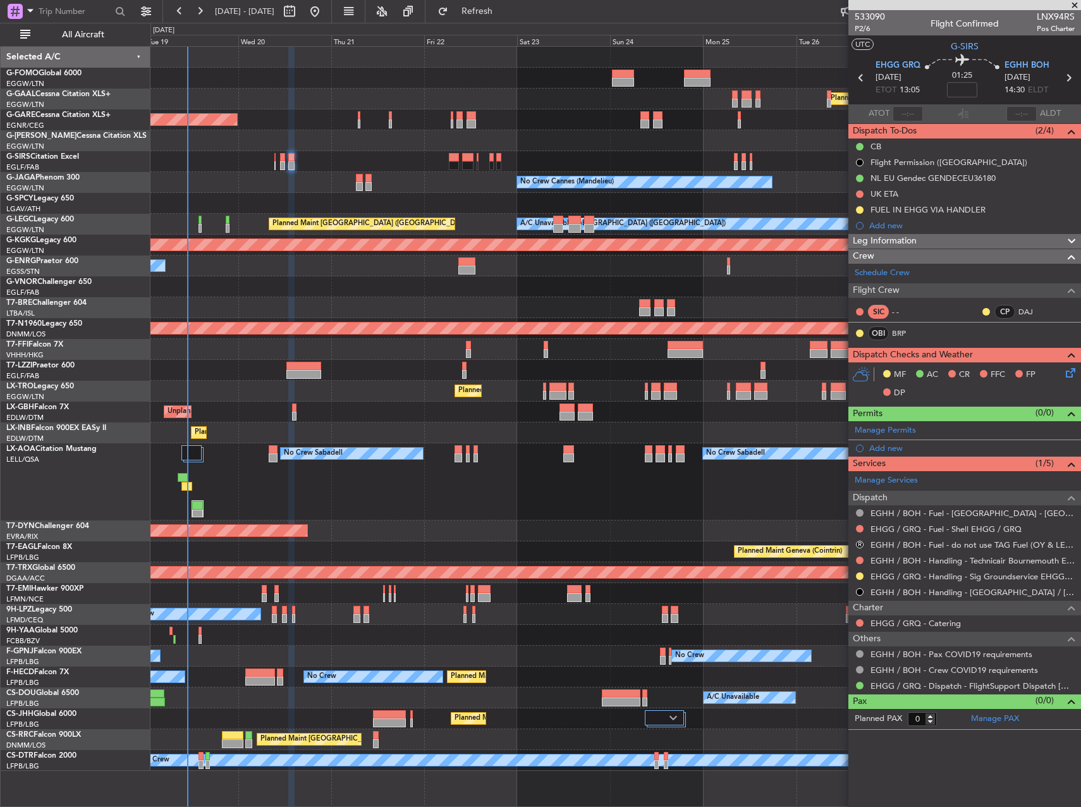
click at [546, 507] on div "Planned Maint Windsor Locks (Bradley Intl) Planned Maint Dusseldorf Unplanned M…" at bounding box center [616, 409] width 930 height 724
click at [899, 333] on link "BRP" at bounding box center [906, 333] width 28 height 11
click at [864, 28] on span "P2/6" at bounding box center [870, 28] width 30 height 11
click at [865, 30] on span "P2/6" at bounding box center [870, 28] width 30 height 11
click at [504, 8] on span "Refresh" at bounding box center [477, 11] width 53 height 9
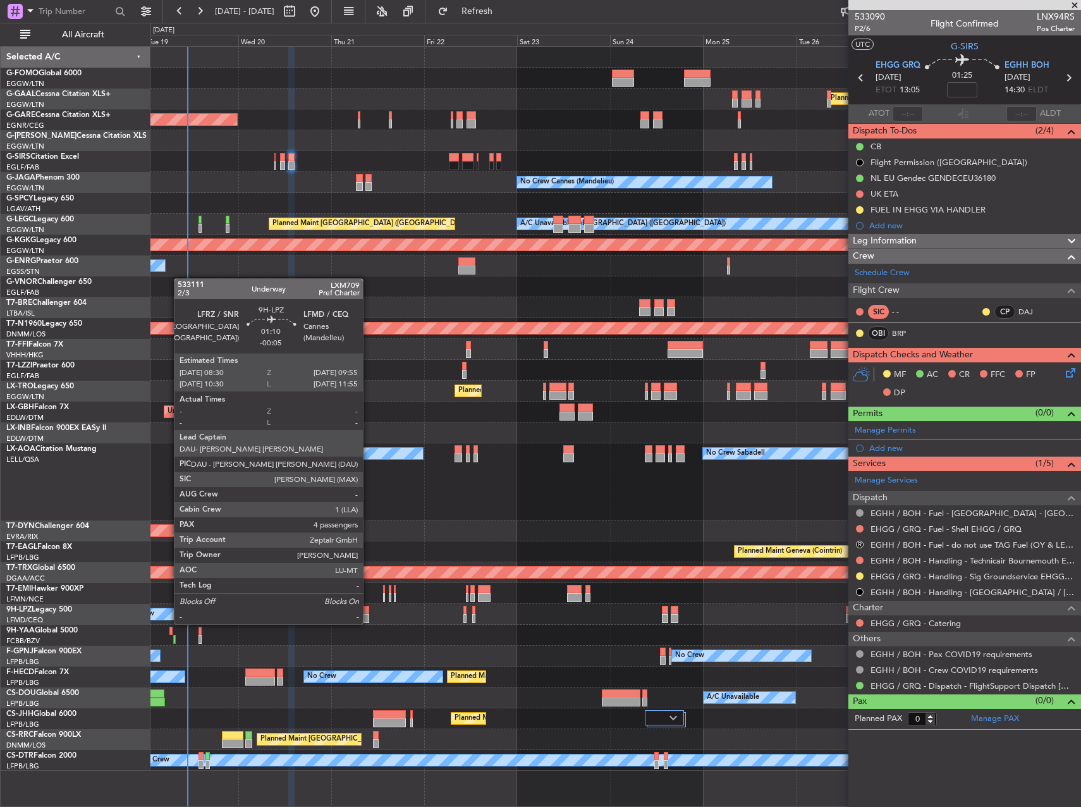
click at [369, 612] on div at bounding box center [367, 610] width 6 height 9
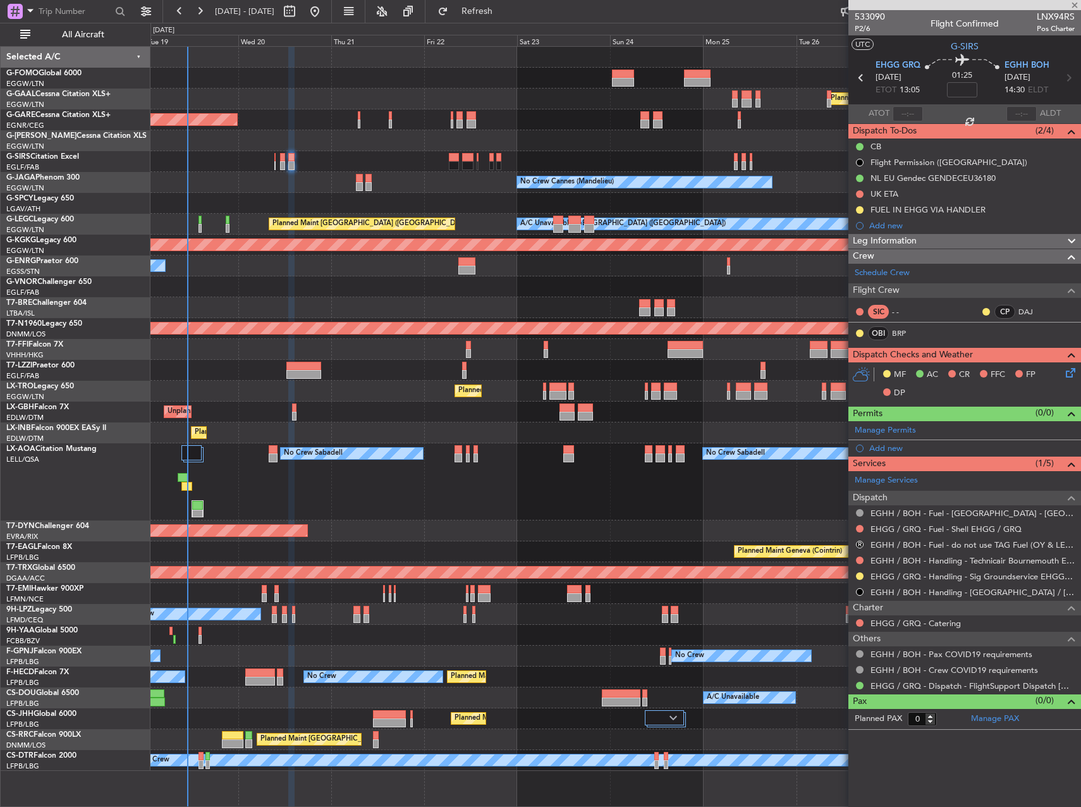
type input "-00:05"
type input "4"
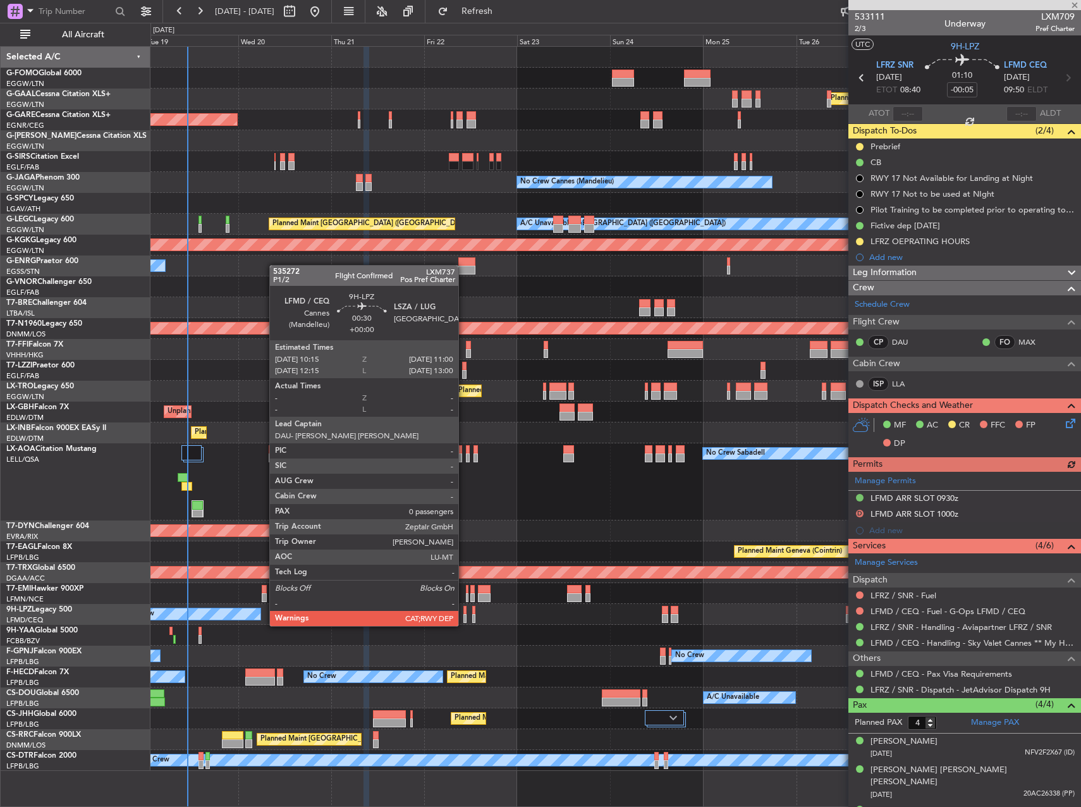
click at [464, 613] on div at bounding box center [465, 610] width 3 height 9
type input "0"
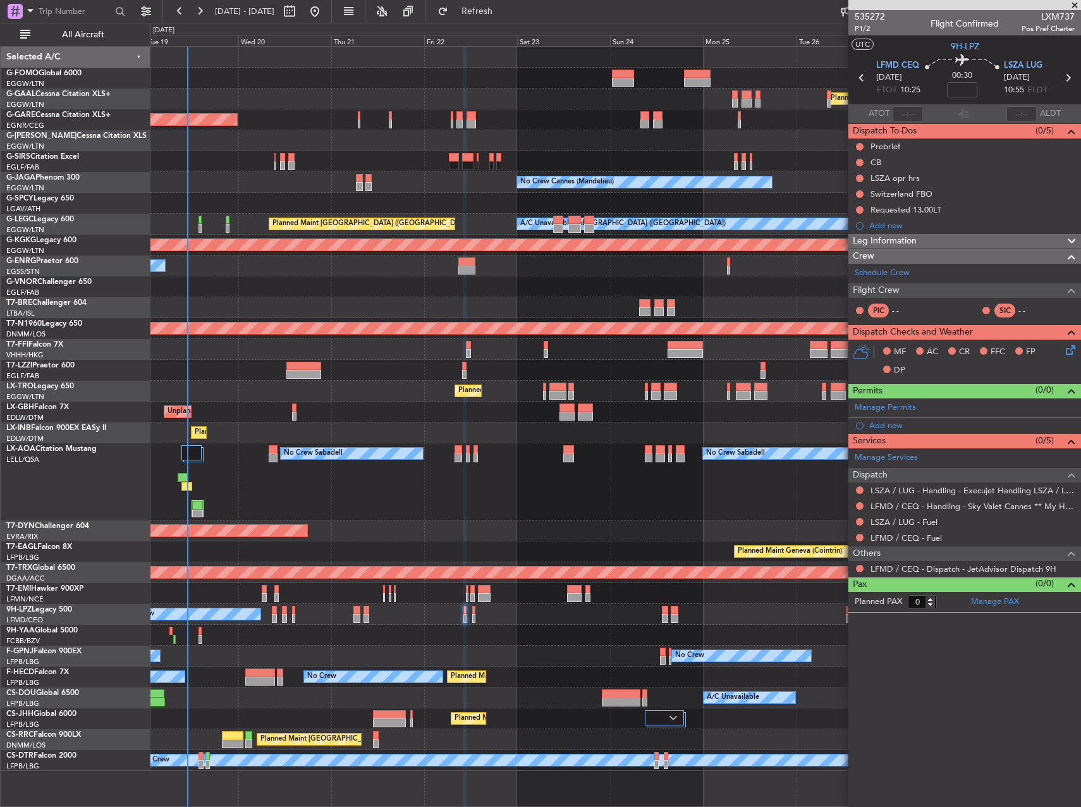
drag, startPoint x: 933, startPoint y: 509, endPoint x: 739, endPoint y: 533, distance: 194.9
click at [739, 533] on fb-app "19 Aug 2025 - 29 Aug 2025 Refresh Quick Links All Aircraft Planned Maint Windso…" at bounding box center [540, 408] width 1081 height 798
click at [959, 485] on link "LSZA / LUG - Handling - Execujet Handling LSZA / LUG" at bounding box center [973, 490] width 204 height 11
click at [504, 12] on span "Refresh" at bounding box center [477, 11] width 53 height 9
click at [974, 492] on link "LSZA / LUG - Handling - Execujet Handling LSZA / LUG" at bounding box center [973, 490] width 204 height 11
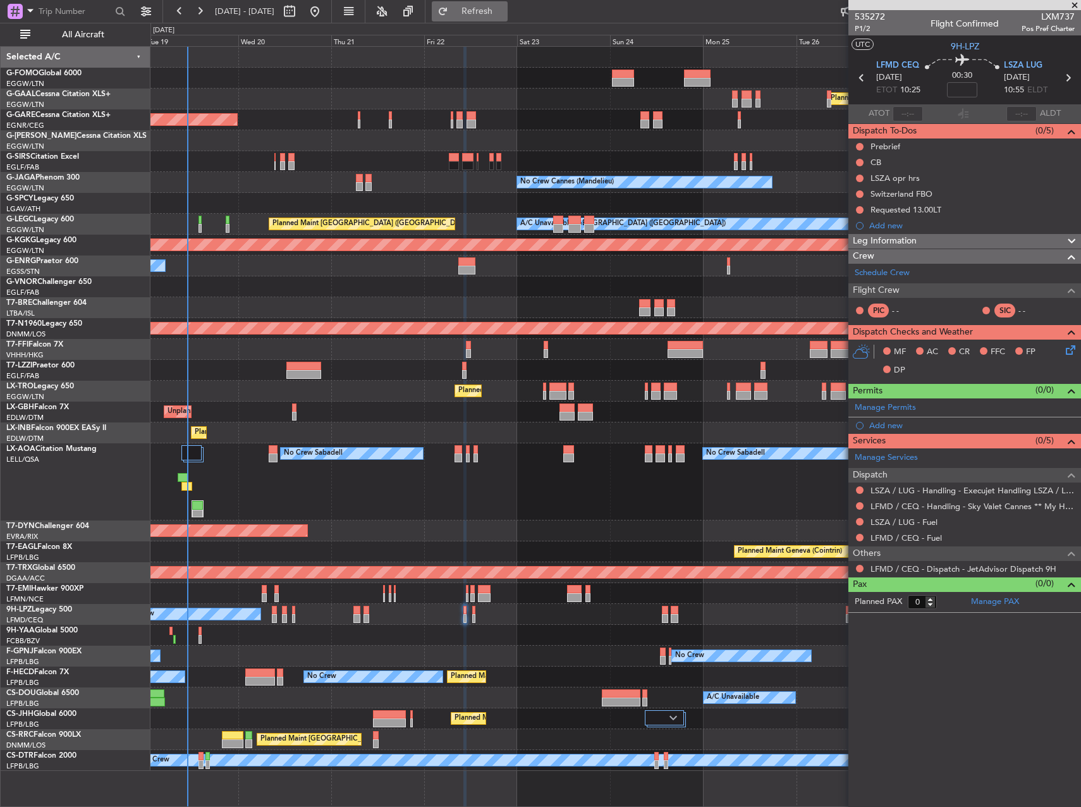
click at [508, 17] on button "Refresh" at bounding box center [470, 11] width 76 height 20
click at [901, 420] on div "Add new" at bounding box center [967, 425] width 194 height 11
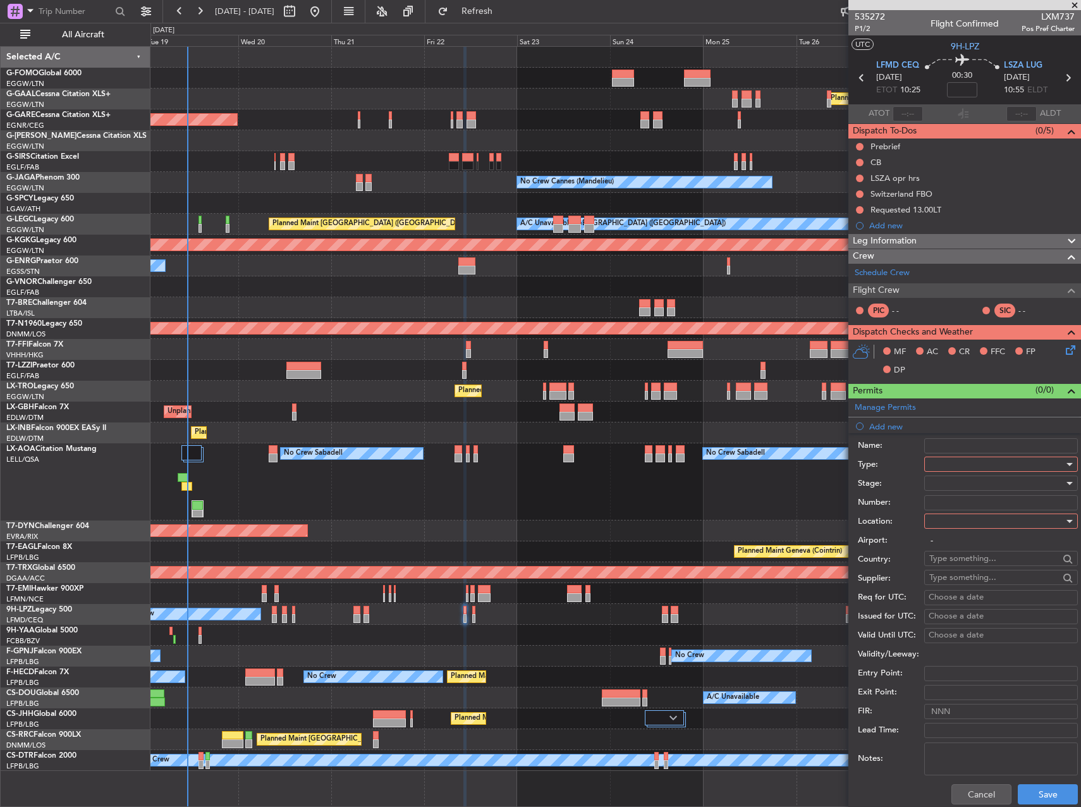
click at [989, 459] on div at bounding box center [997, 464] width 135 height 19
click at [987, 576] on span "Slot" at bounding box center [996, 583] width 133 height 19
click at [947, 488] on div at bounding box center [997, 483] width 135 height 19
click at [967, 562] on span "Requested" at bounding box center [996, 566] width 133 height 19
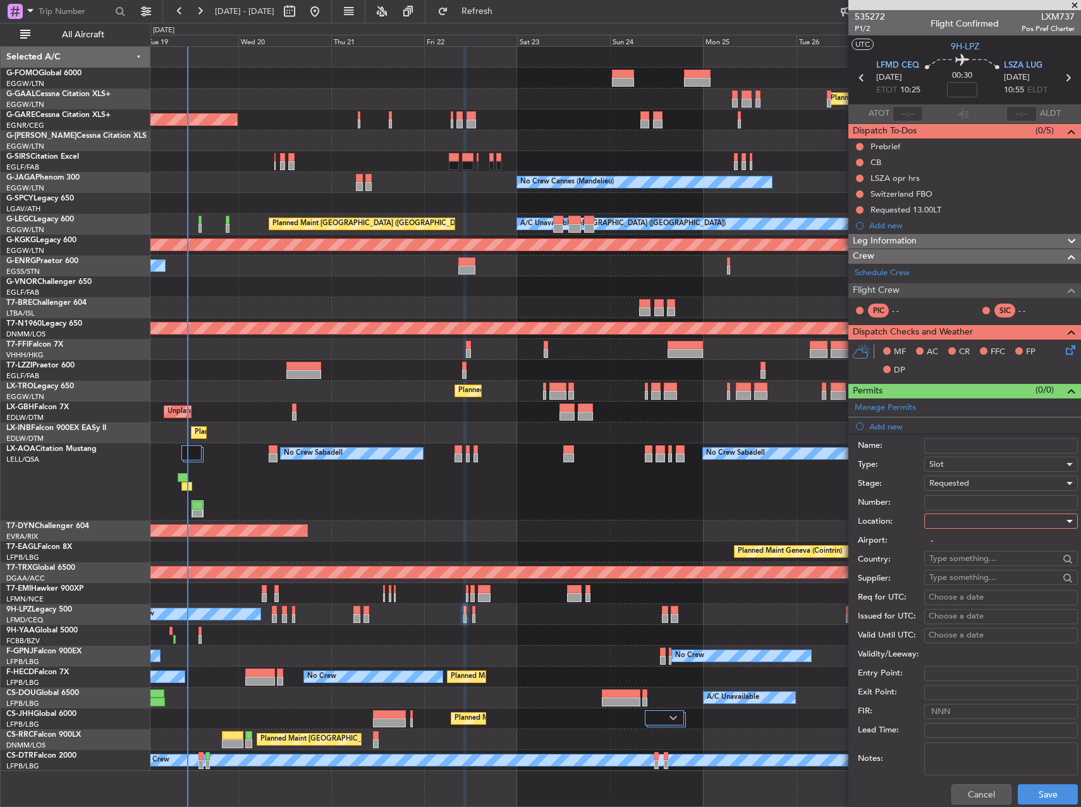
click at [959, 518] on div at bounding box center [997, 521] width 135 height 19
click at [959, 546] on span "Departure" at bounding box center [996, 547] width 133 height 19
type input "LFMD / CEQ"
click at [1045, 792] on button "Save" at bounding box center [1048, 794] width 60 height 20
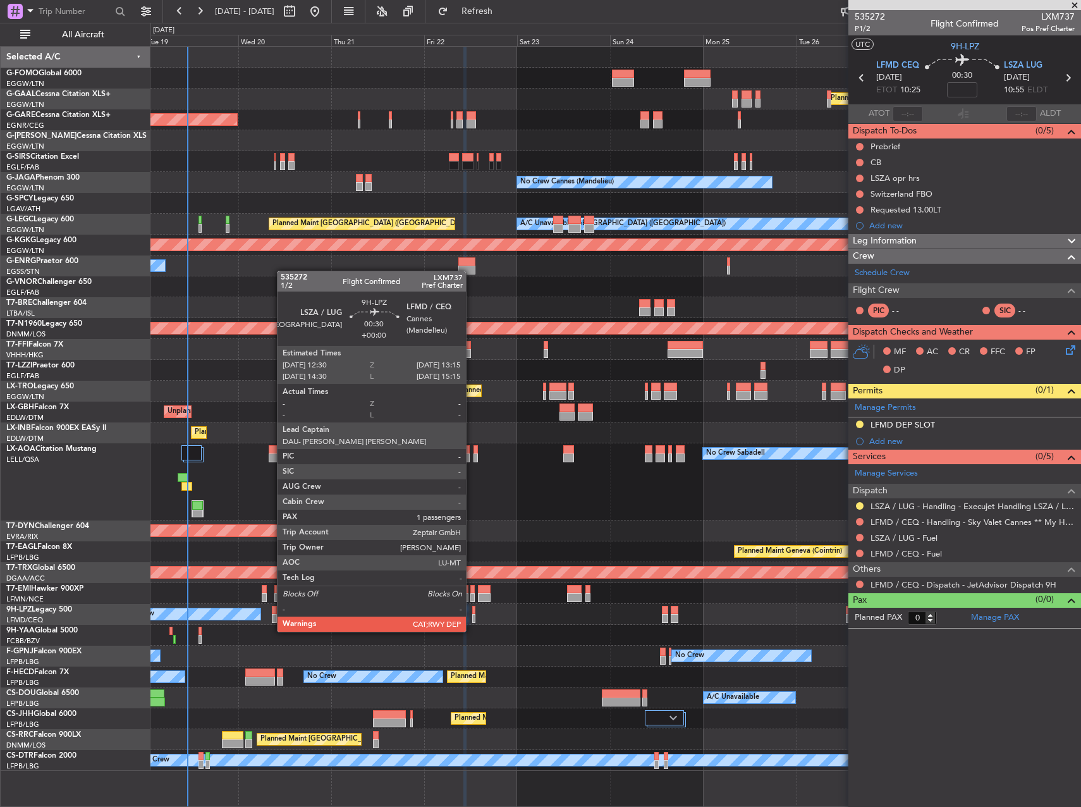
click at [472, 619] on div at bounding box center [473, 618] width 3 height 9
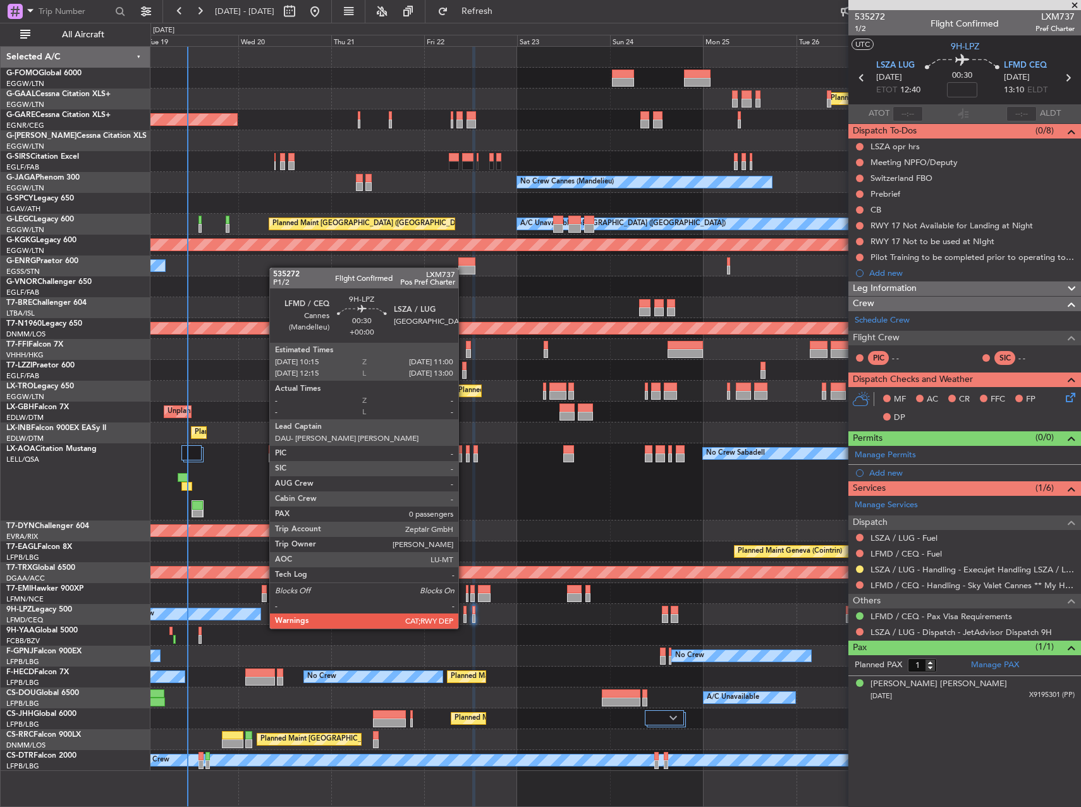
click at [464, 616] on div at bounding box center [465, 618] width 3 height 9
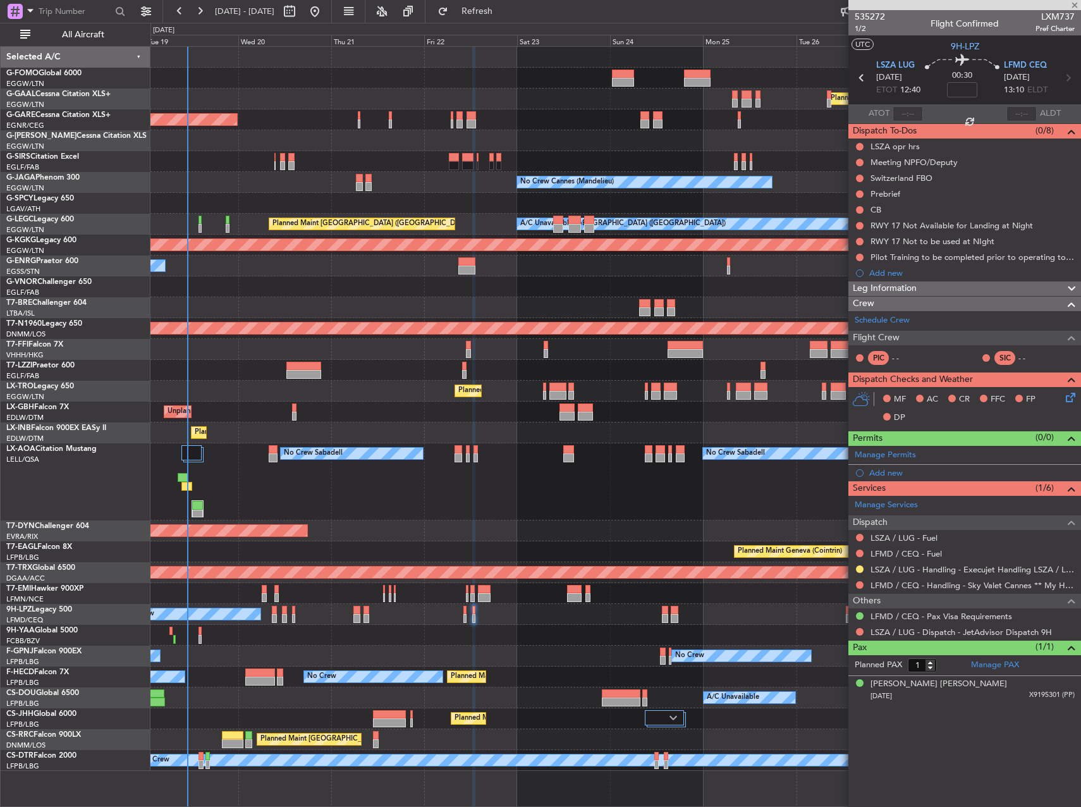
type input "0"
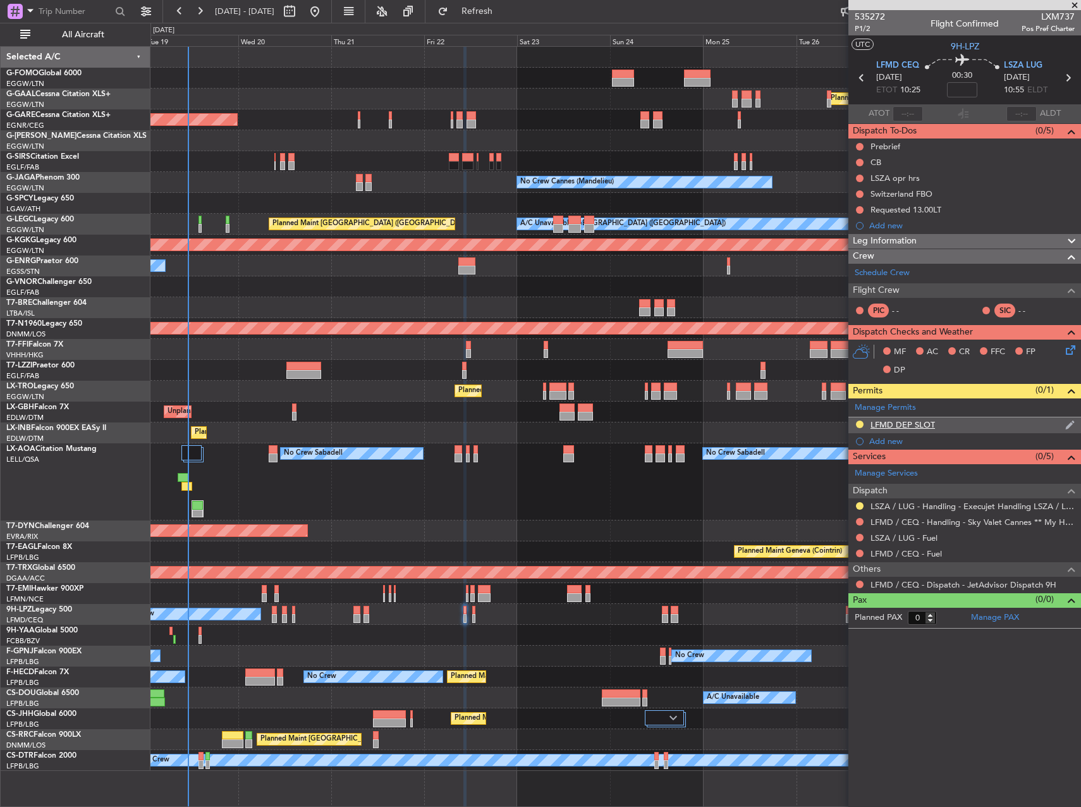
click at [931, 423] on div "LFMD DEP SLOT" at bounding box center [903, 424] width 65 height 11
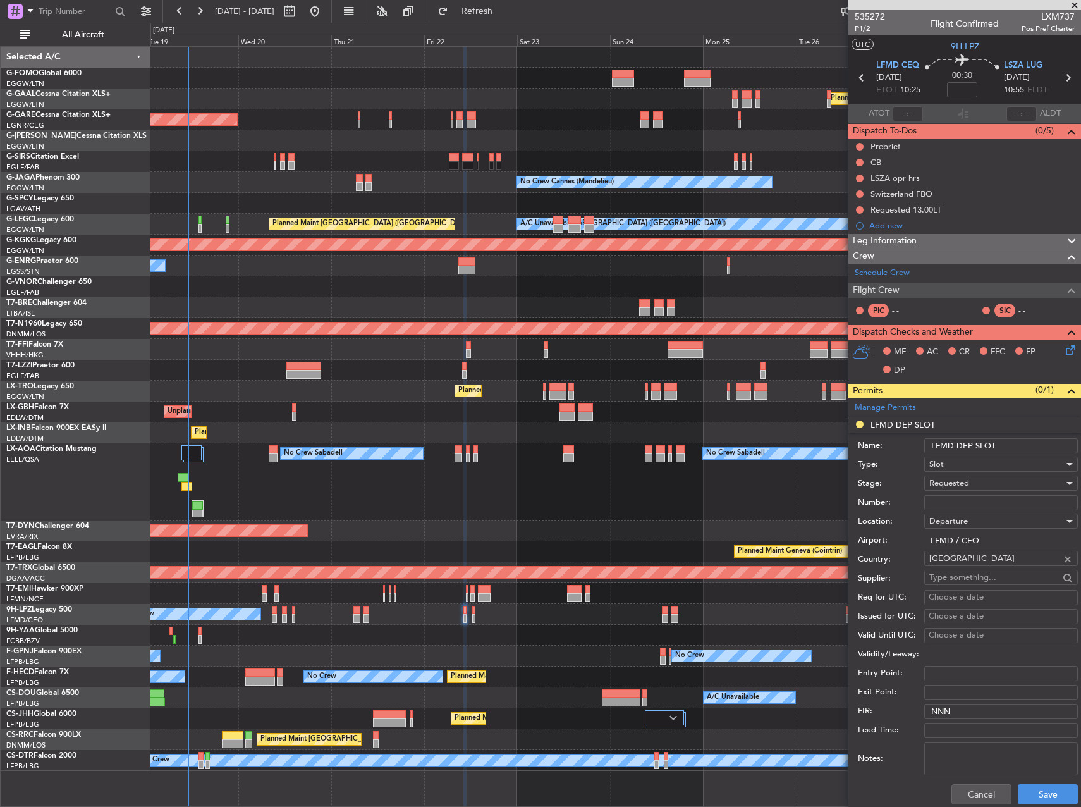
click at [1027, 449] on input "LFMD DEP SLOT" at bounding box center [1002, 445] width 154 height 15
type input "LFMD DEP SLOT 1015"
click at [1040, 791] on button "Save" at bounding box center [1048, 794] width 60 height 20
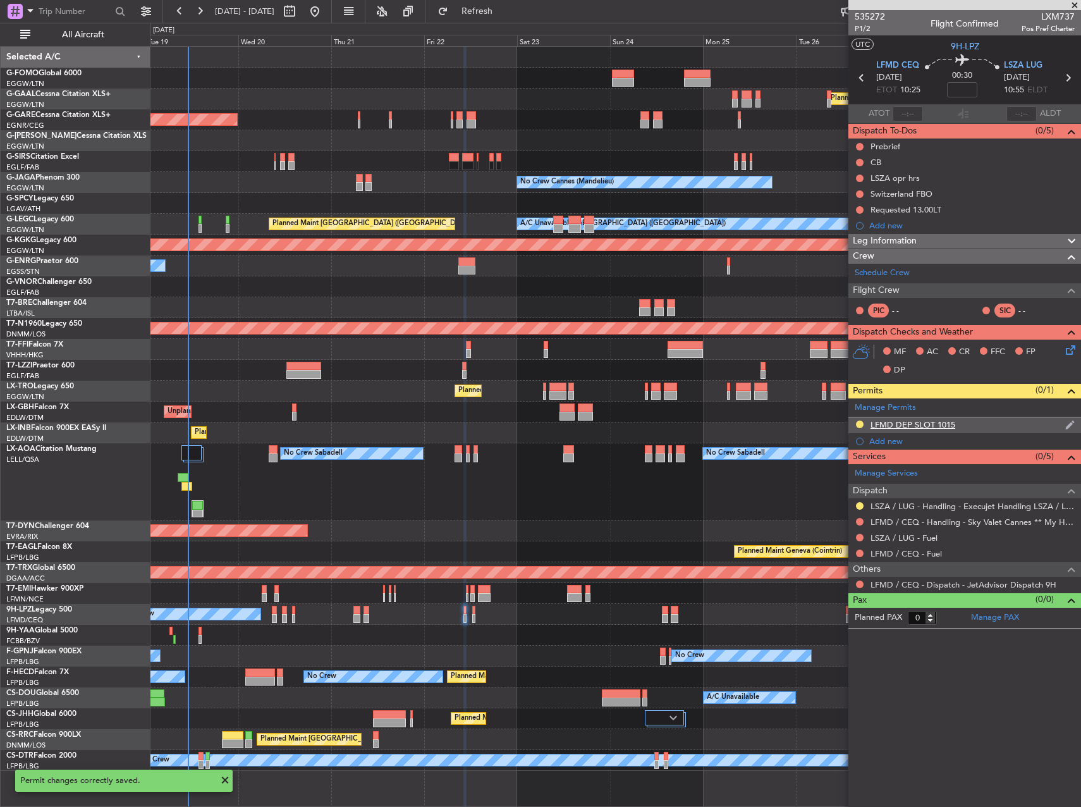
click at [960, 428] on div "LFMD DEP SLOT 1015" at bounding box center [965, 425] width 233 height 16
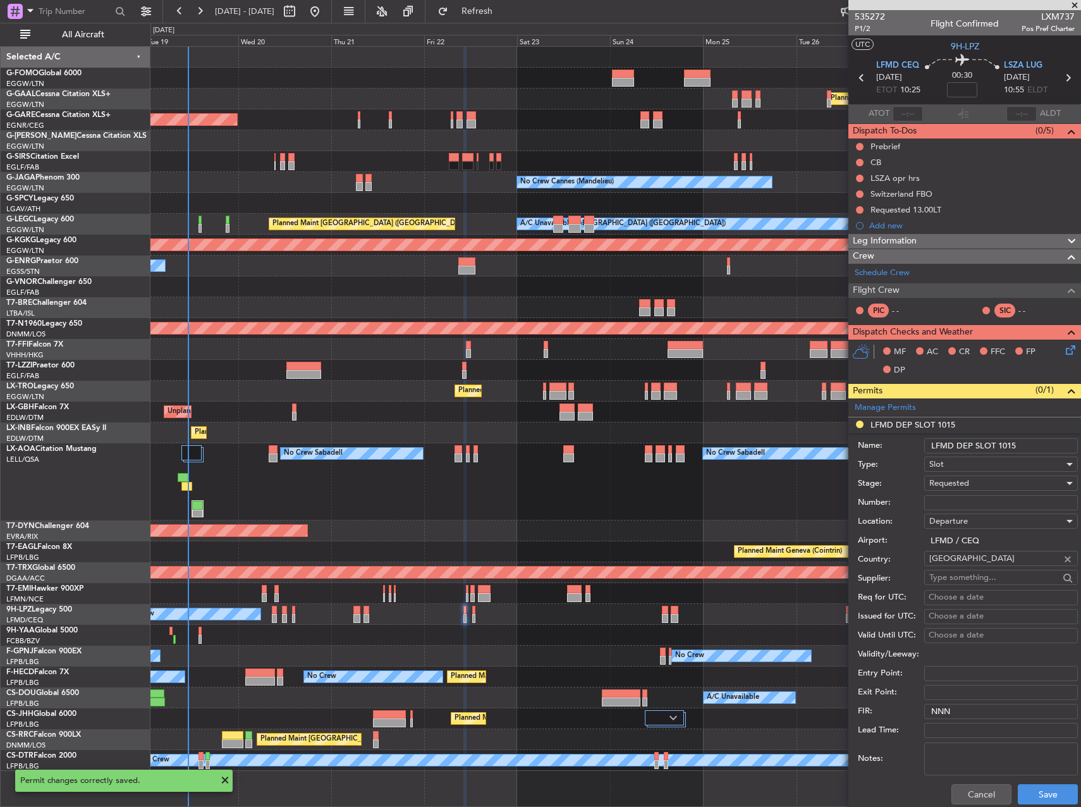
click at [1019, 448] on input "LFMD DEP SLOT 1015" at bounding box center [1002, 445] width 154 height 15
type input "LFMD DEP SLOT 1015Z"
click at [1050, 794] on button "Save" at bounding box center [1048, 794] width 60 height 20
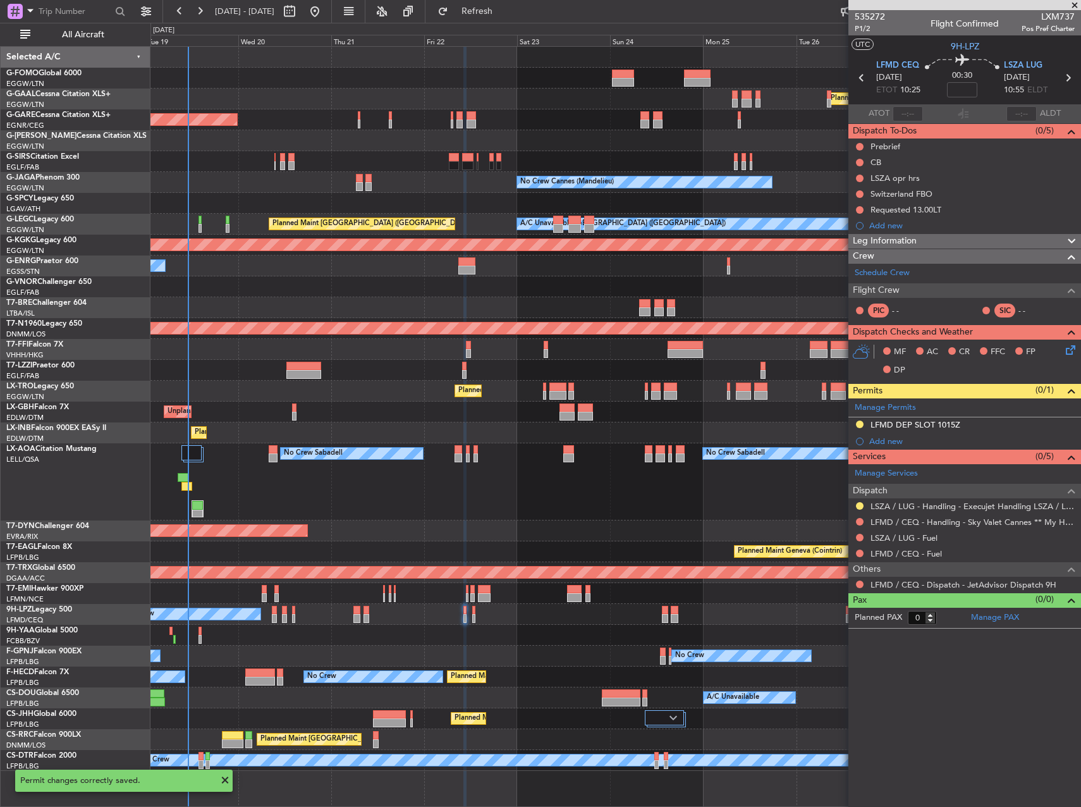
click at [864, 519] on div at bounding box center [860, 522] width 10 height 10
click at [861, 520] on button at bounding box center [860, 522] width 8 height 8
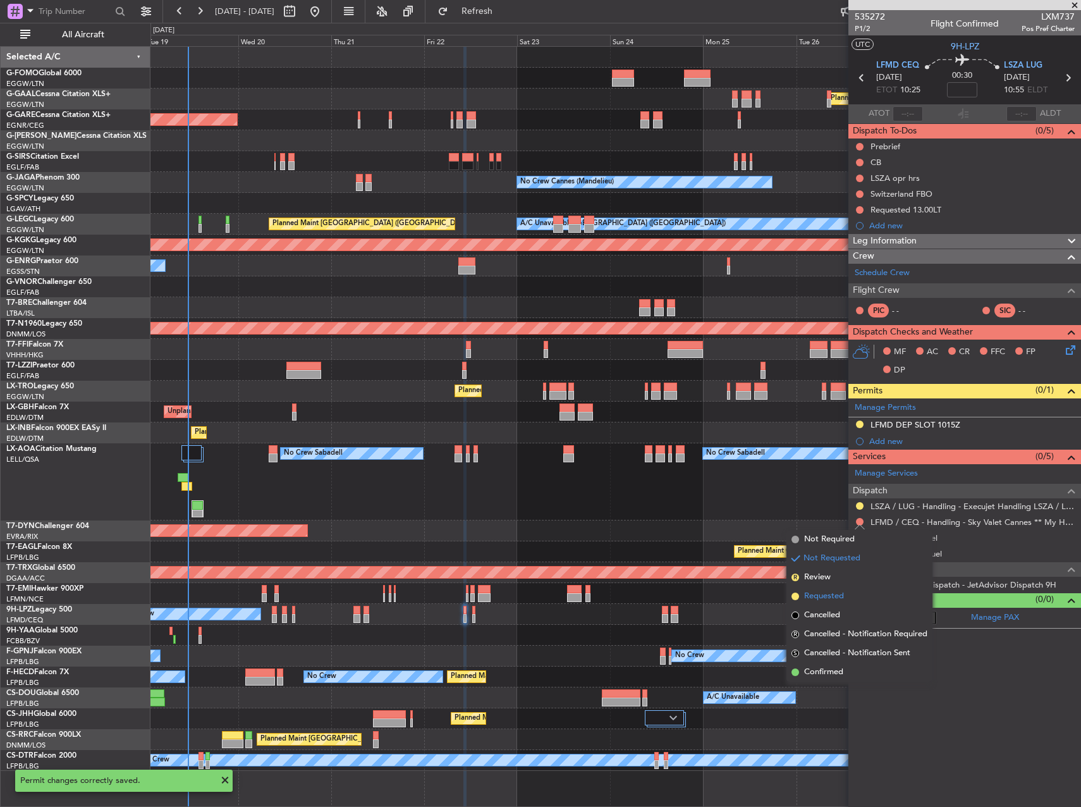
click at [823, 598] on span "Requested" at bounding box center [824, 596] width 40 height 13
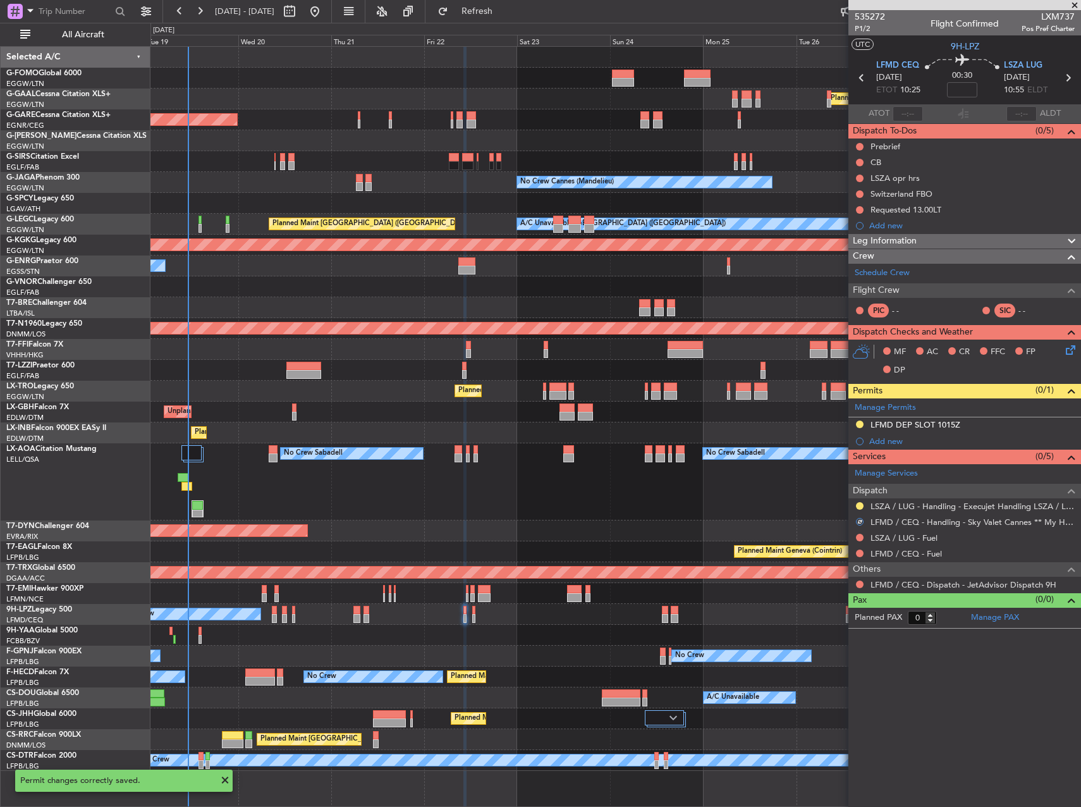
click at [861, 586] on button at bounding box center [860, 585] width 8 height 8
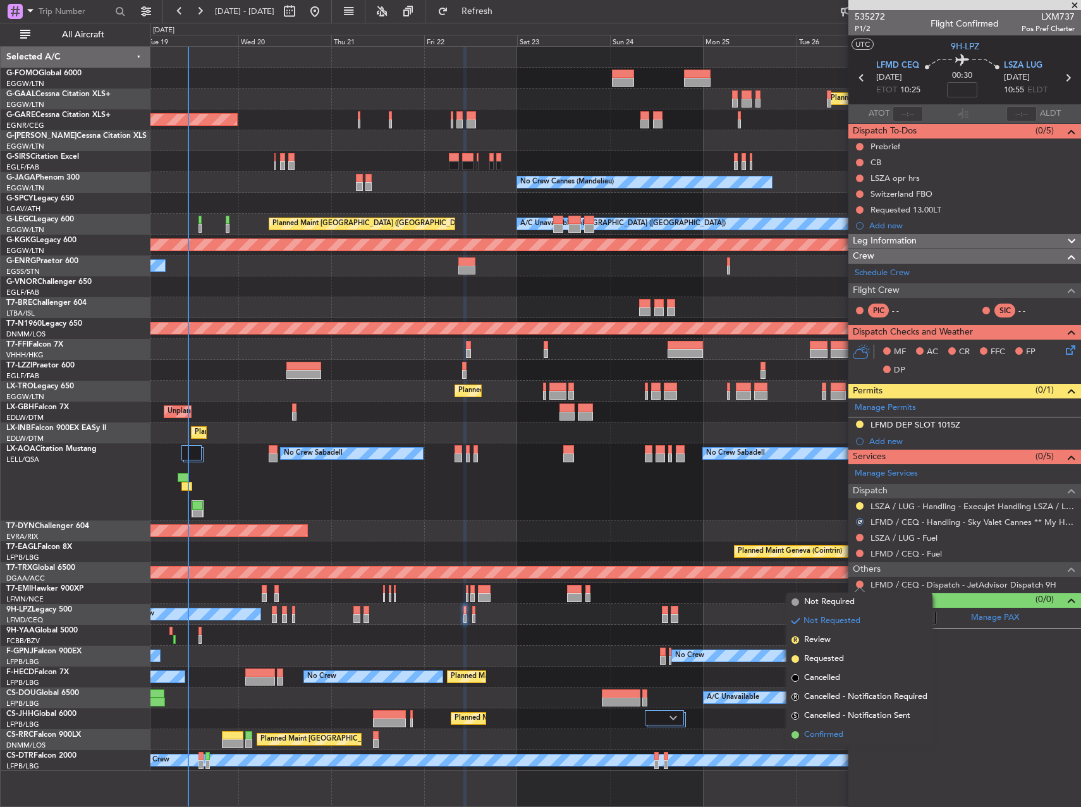
click at [824, 736] on span "Confirmed" at bounding box center [823, 735] width 39 height 13
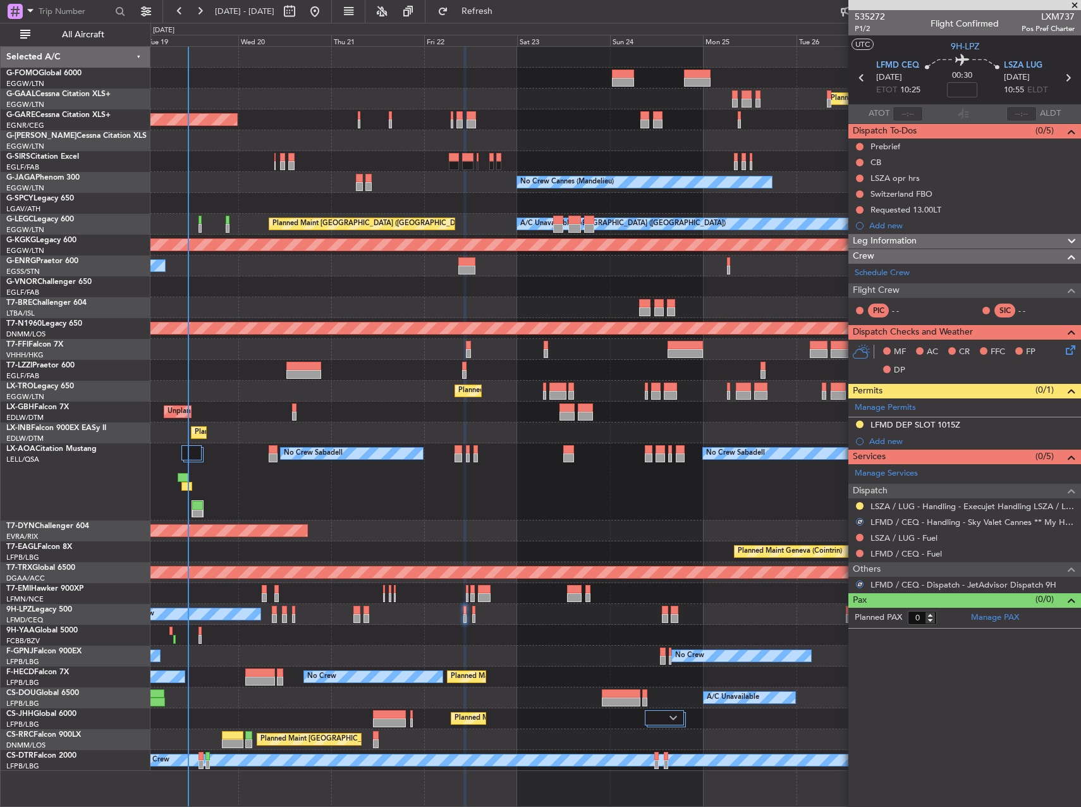
click at [564, 617] on div "No Crew No Crew" at bounding box center [616, 614] width 930 height 21
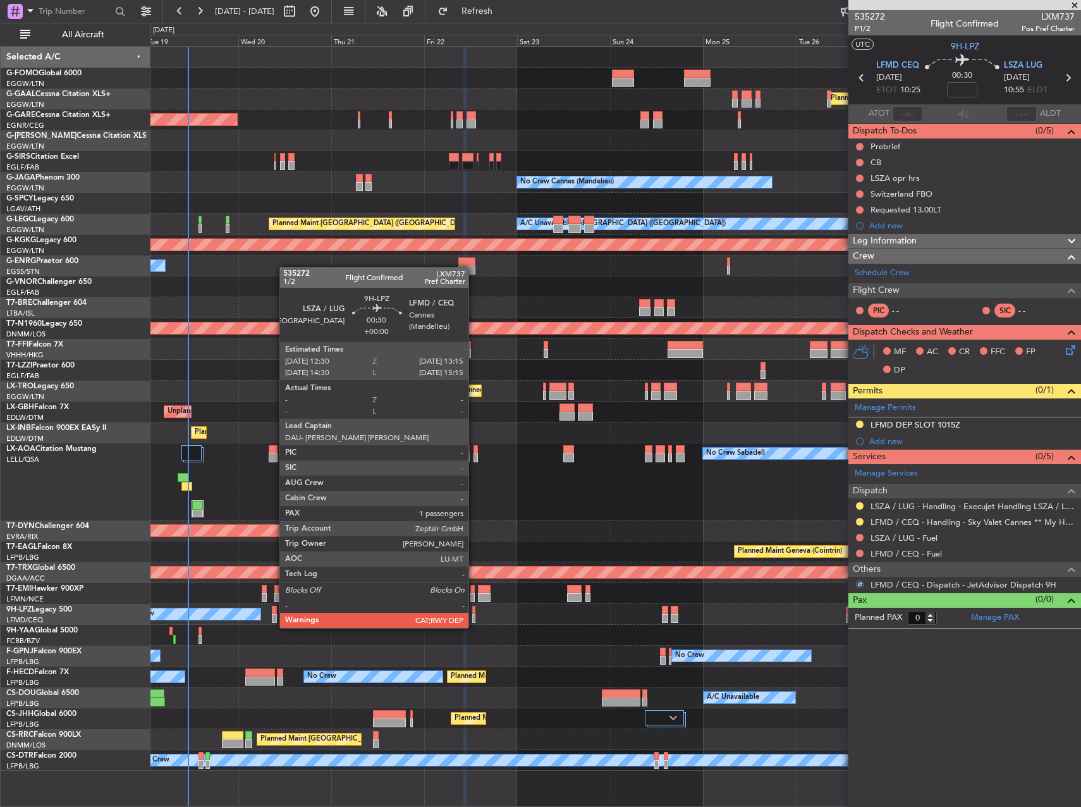
click at [474, 615] on div at bounding box center [473, 618] width 3 height 9
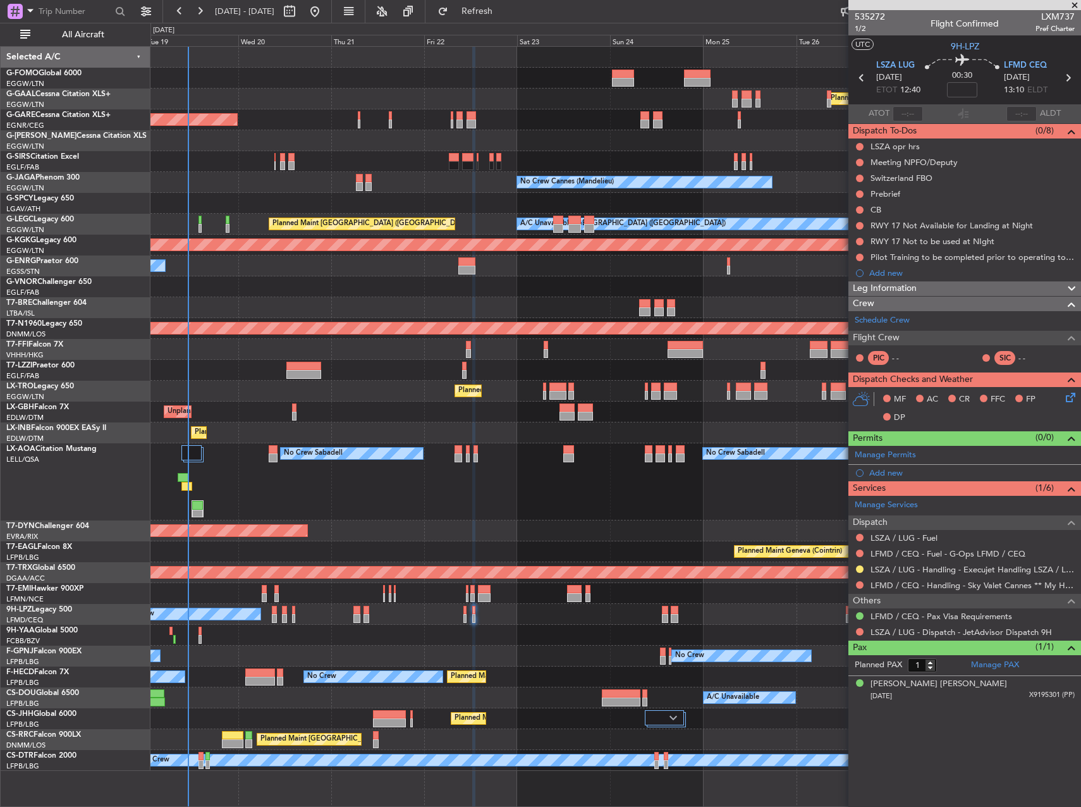
click at [1062, 16] on span "LXM737" at bounding box center [1055, 16] width 39 height 13
copy span "LXM737"
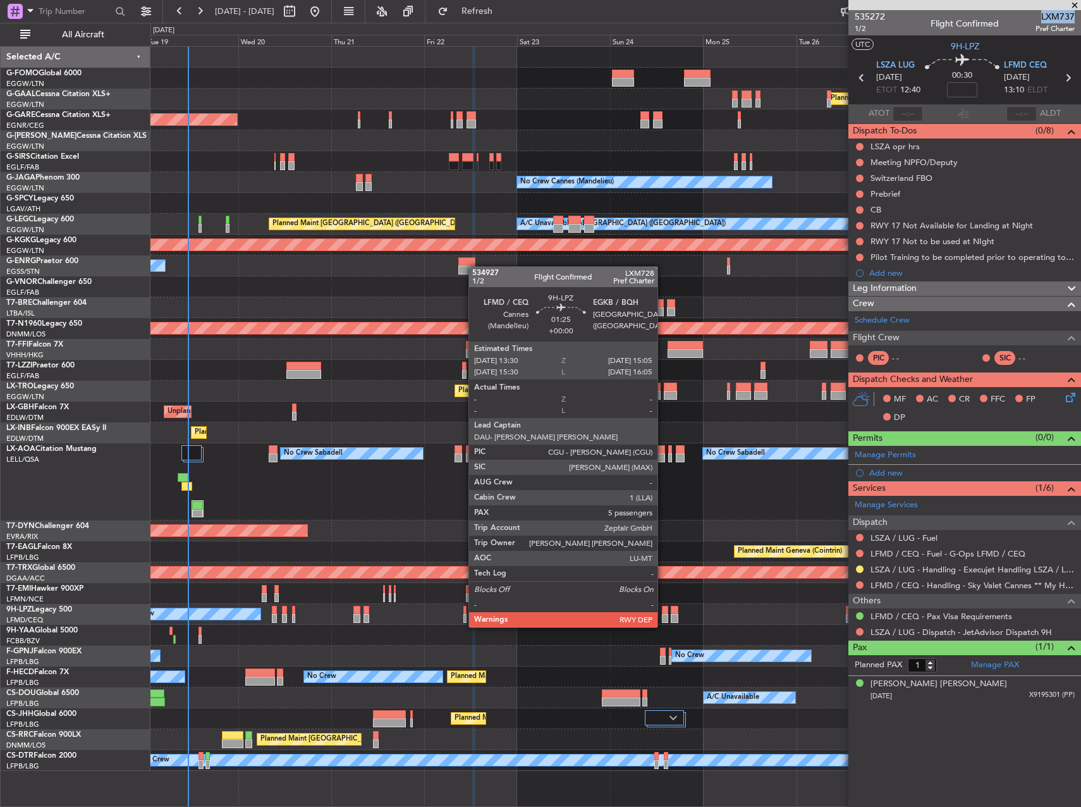
click at [663, 615] on div at bounding box center [665, 618] width 6 height 9
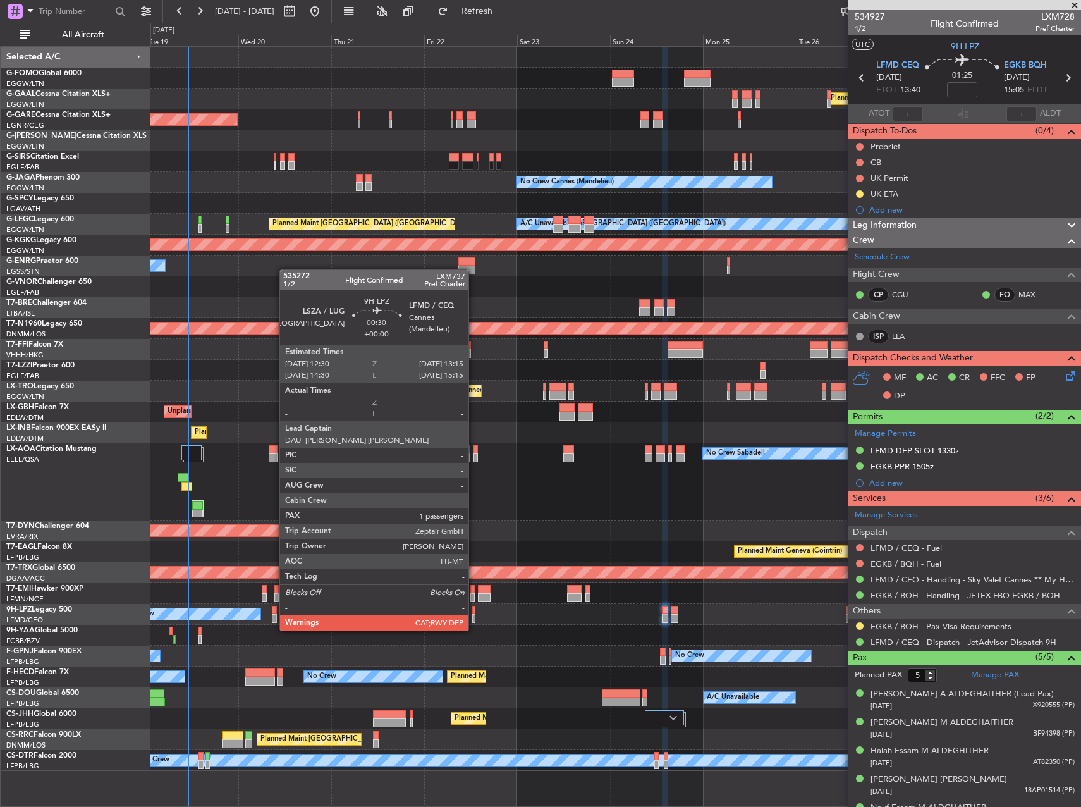
click at [474, 618] on div at bounding box center [473, 618] width 3 height 9
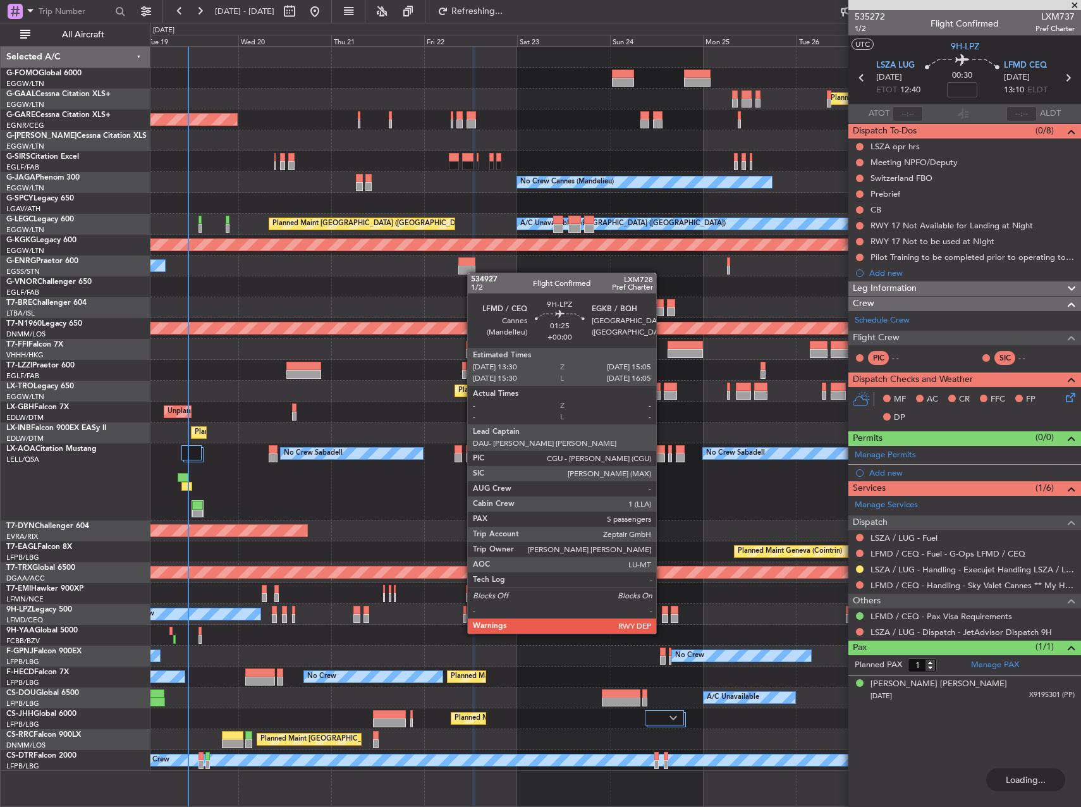
click at [662, 621] on div at bounding box center [665, 618] width 6 height 9
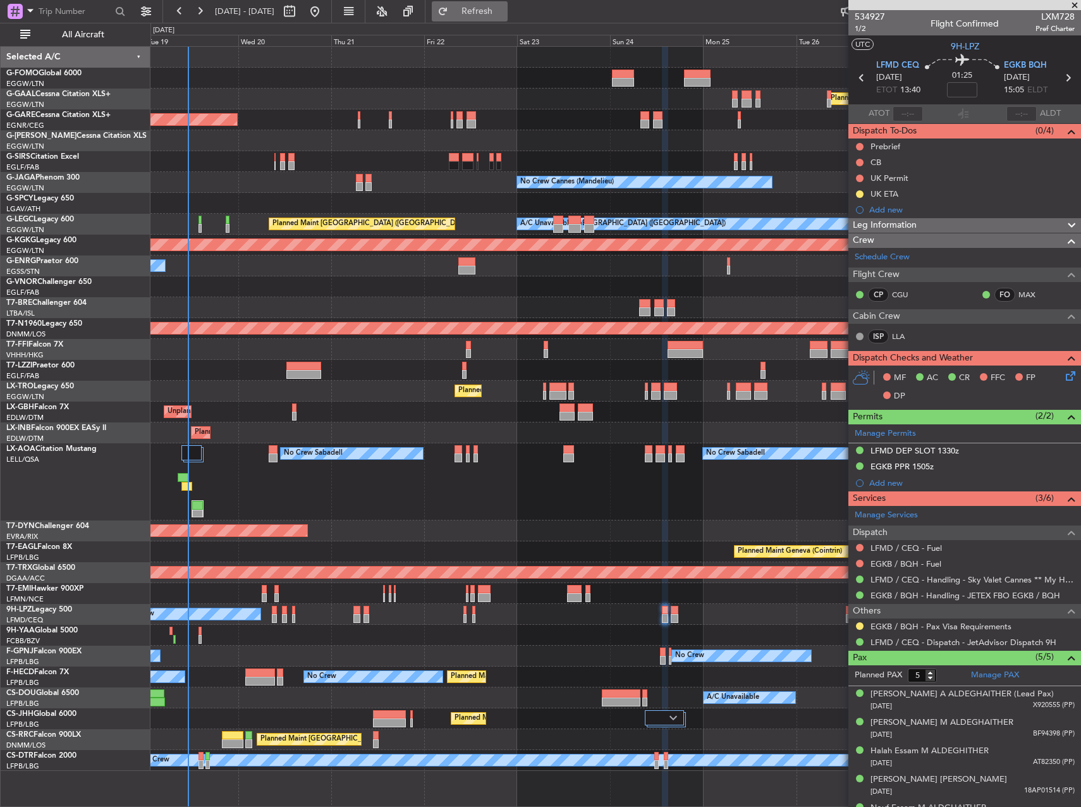
click at [504, 11] on span "Refresh" at bounding box center [477, 11] width 53 height 9
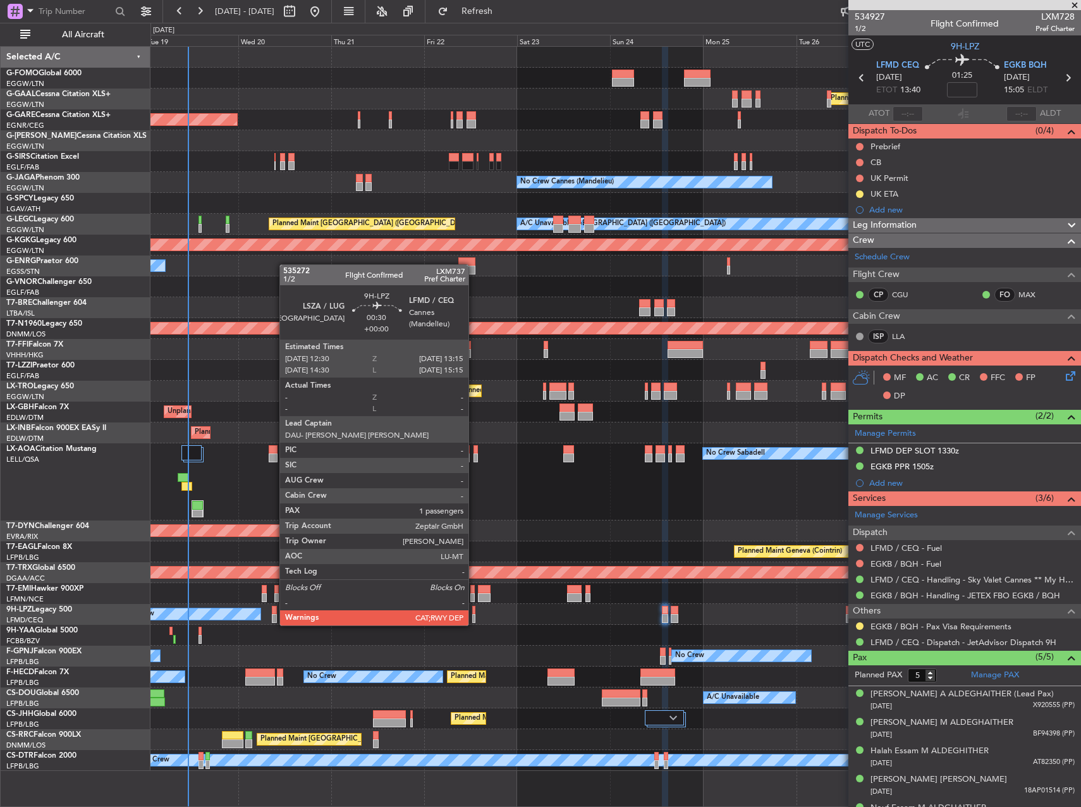
click at [474, 613] on div at bounding box center [473, 610] width 3 height 9
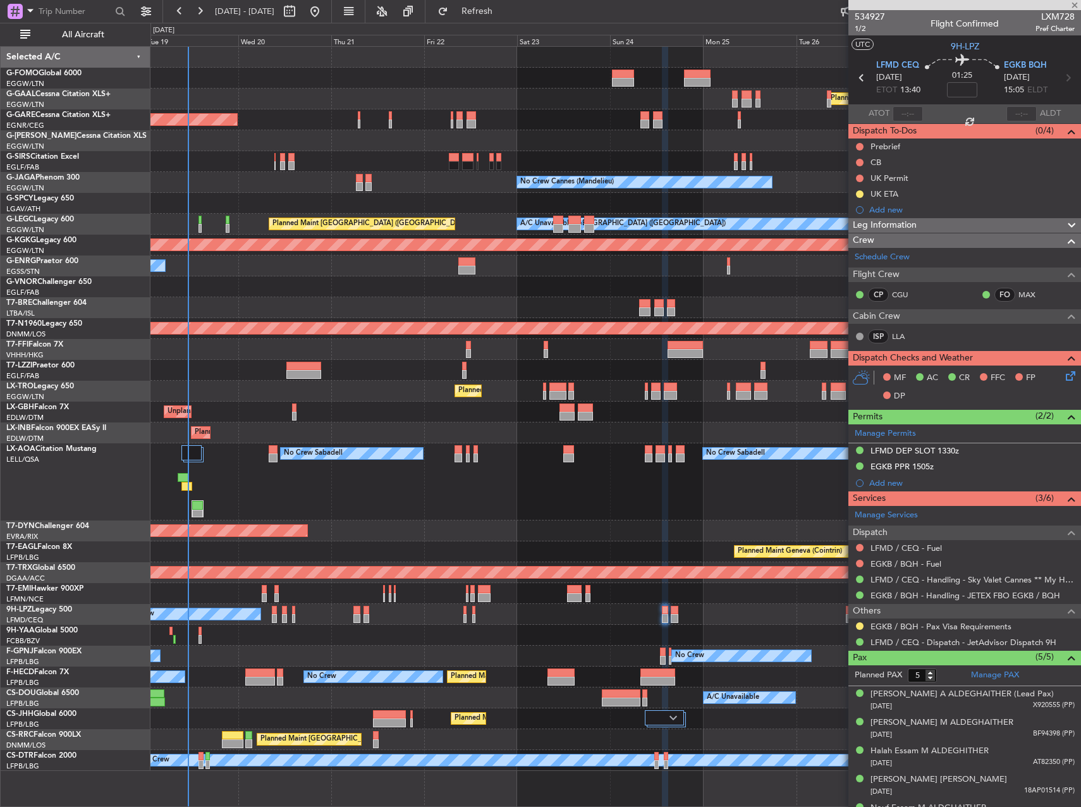
type input "1"
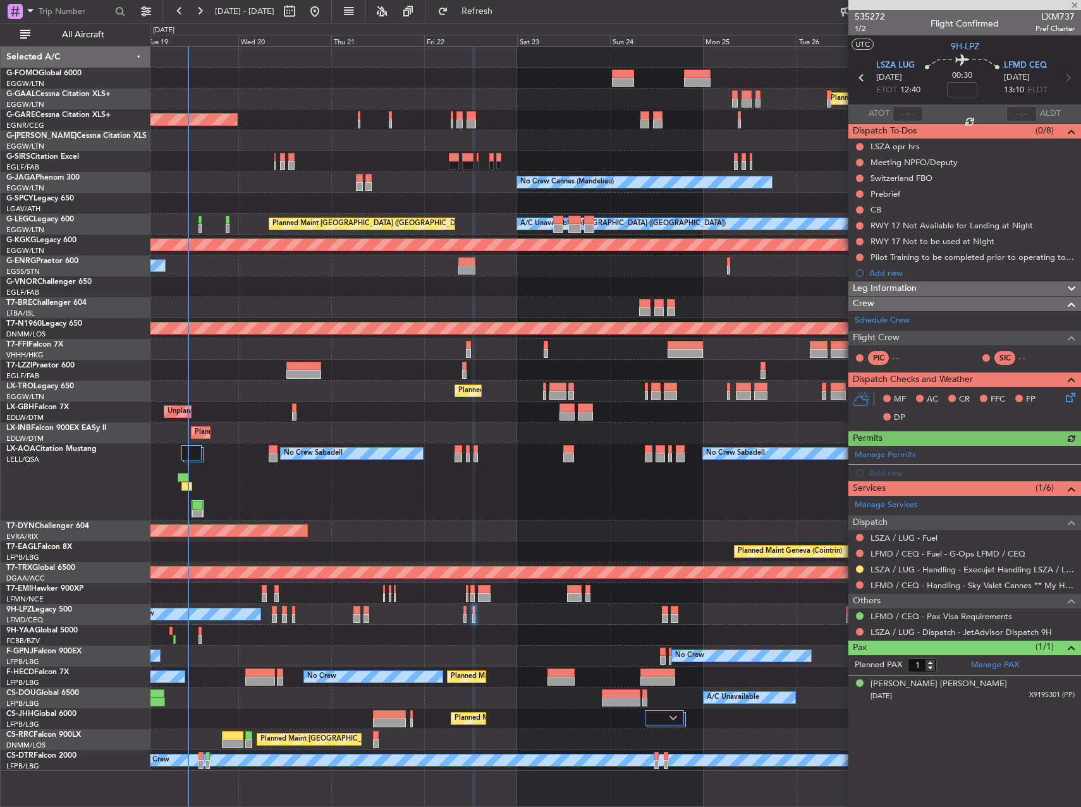
click at [857, 588] on div at bounding box center [860, 585] width 10 height 10
click at [859, 584] on button at bounding box center [860, 585] width 8 height 8
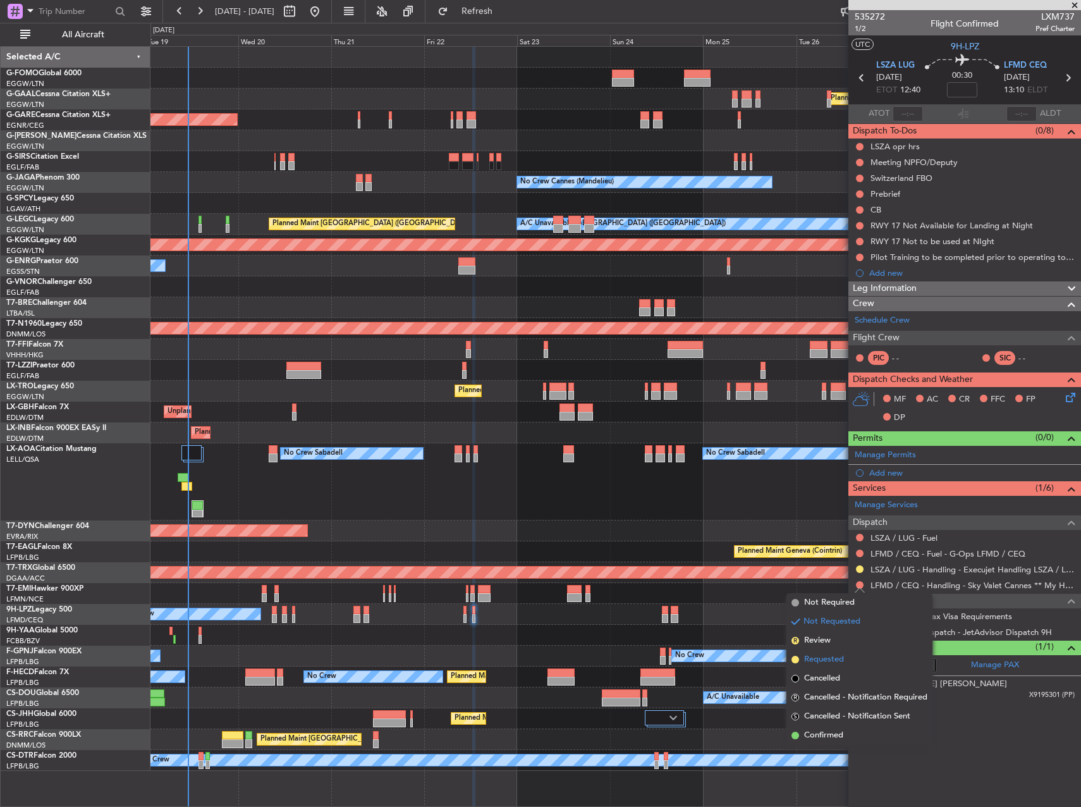
click at [824, 664] on span "Requested" at bounding box center [824, 659] width 40 height 13
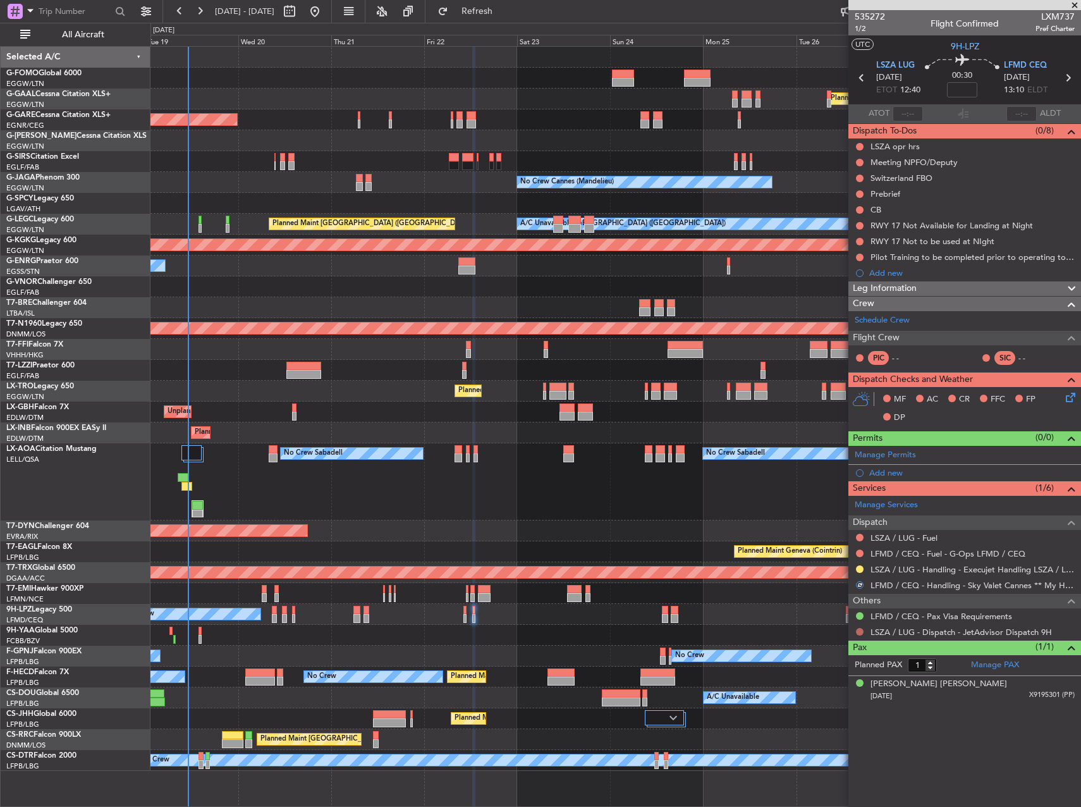
click at [860, 630] on button at bounding box center [860, 632] width 8 height 8
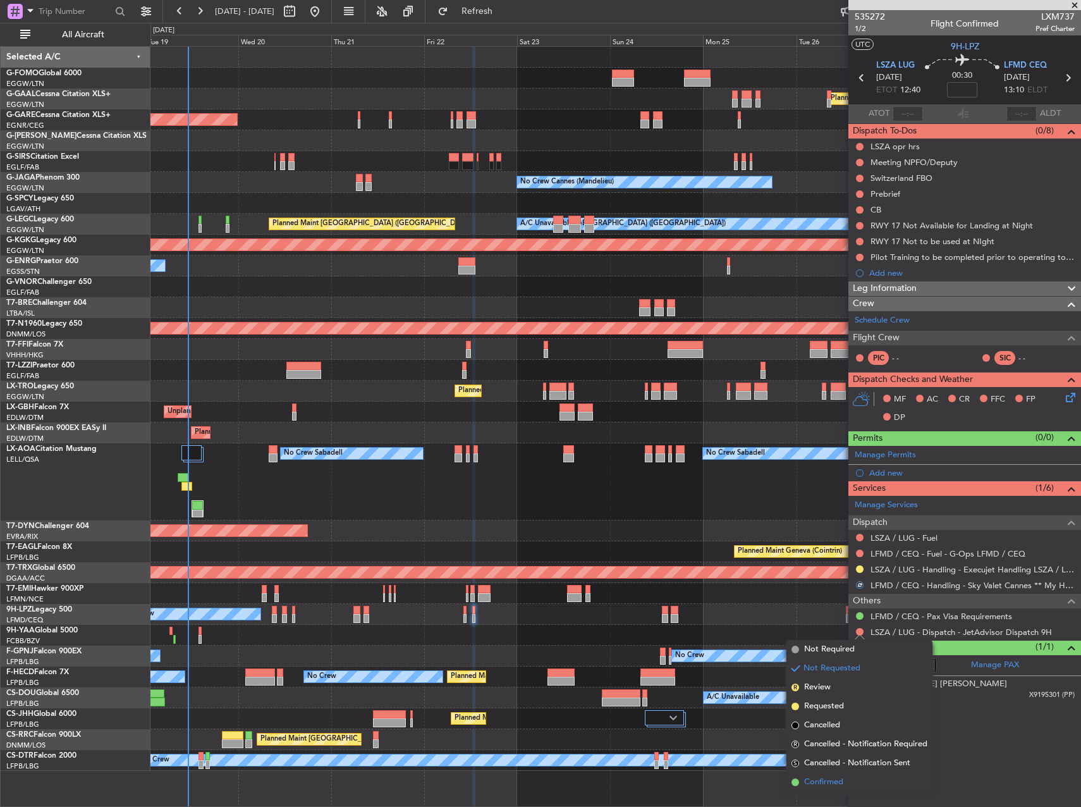
click at [843, 778] on span "Confirmed" at bounding box center [823, 782] width 39 height 13
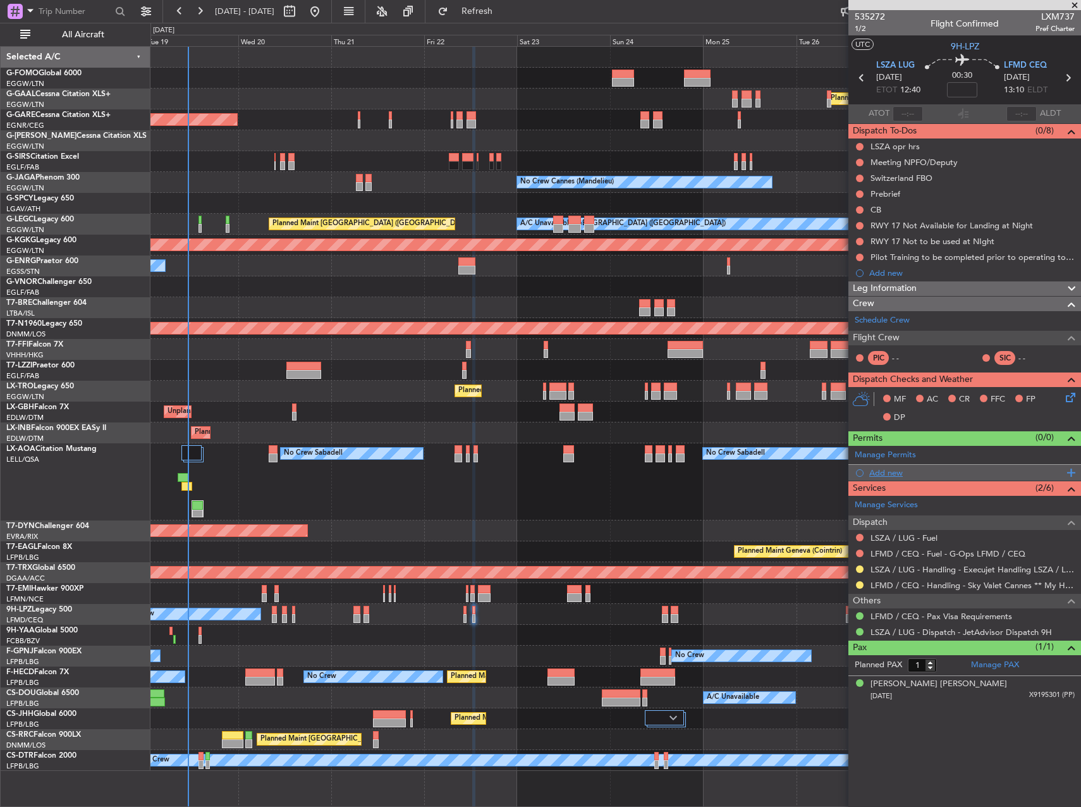
click at [883, 477] on div "Add new" at bounding box center [967, 472] width 194 height 11
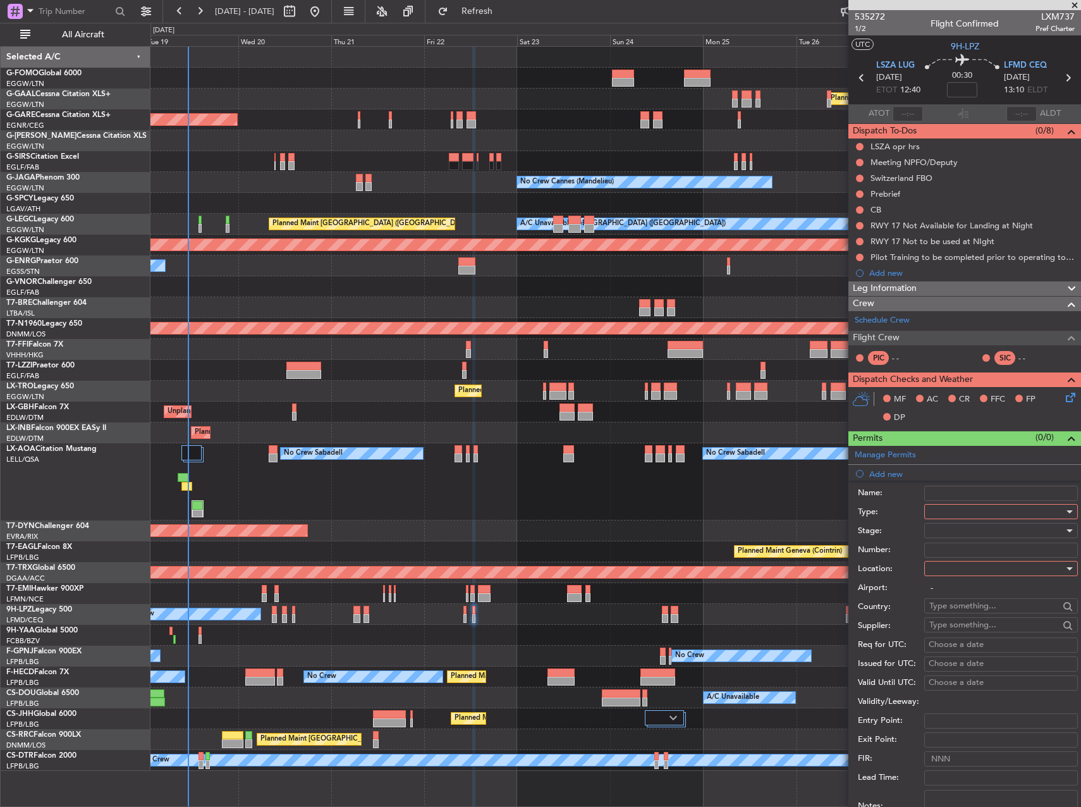
click at [966, 522] on div at bounding box center [997, 530] width 135 height 19
click at [966, 598] on span "Requested" at bounding box center [996, 593] width 133 height 19
click at [949, 517] on div at bounding box center [997, 511] width 135 height 19
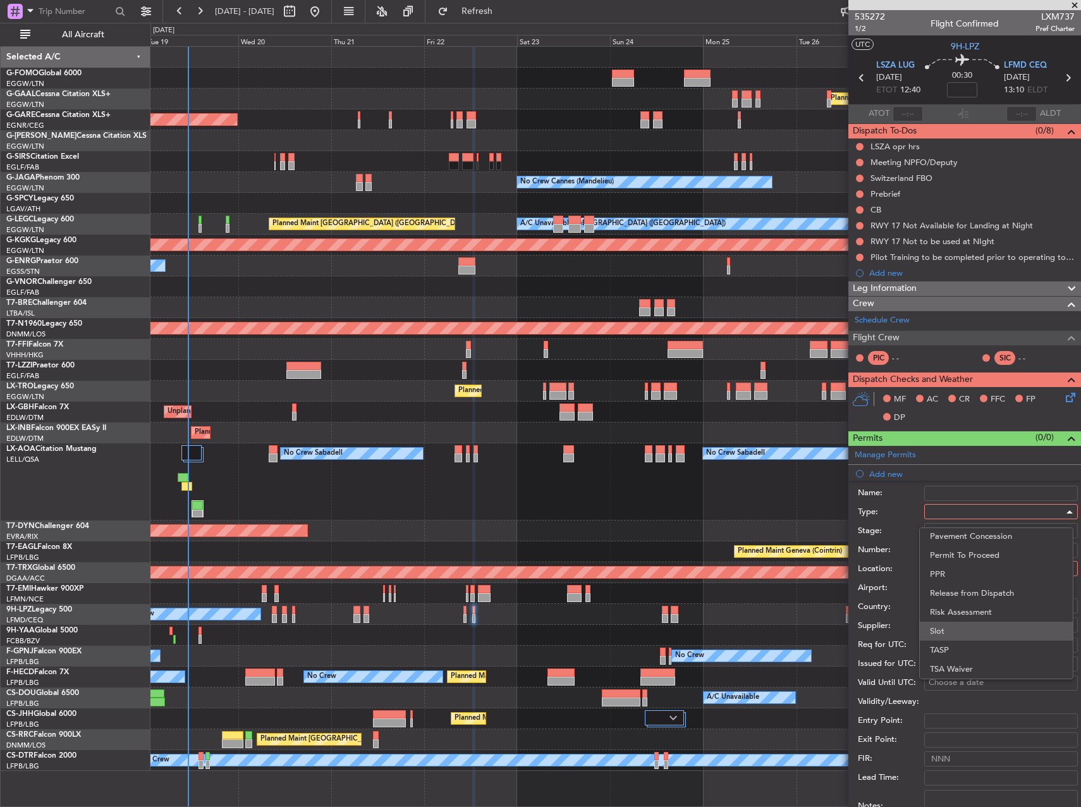
click at [959, 626] on span "Slot" at bounding box center [996, 631] width 133 height 19
click at [959, 563] on div at bounding box center [997, 568] width 135 height 19
drag, startPoint x: 973, startPoint y: 630, endPoint x: 968, endPoint y: 599, distance: 31.3
click at [973, 630] on span "Arrival" at bounding box center [996, 632] width 133 height 19
type input "LFMD / CEQ"
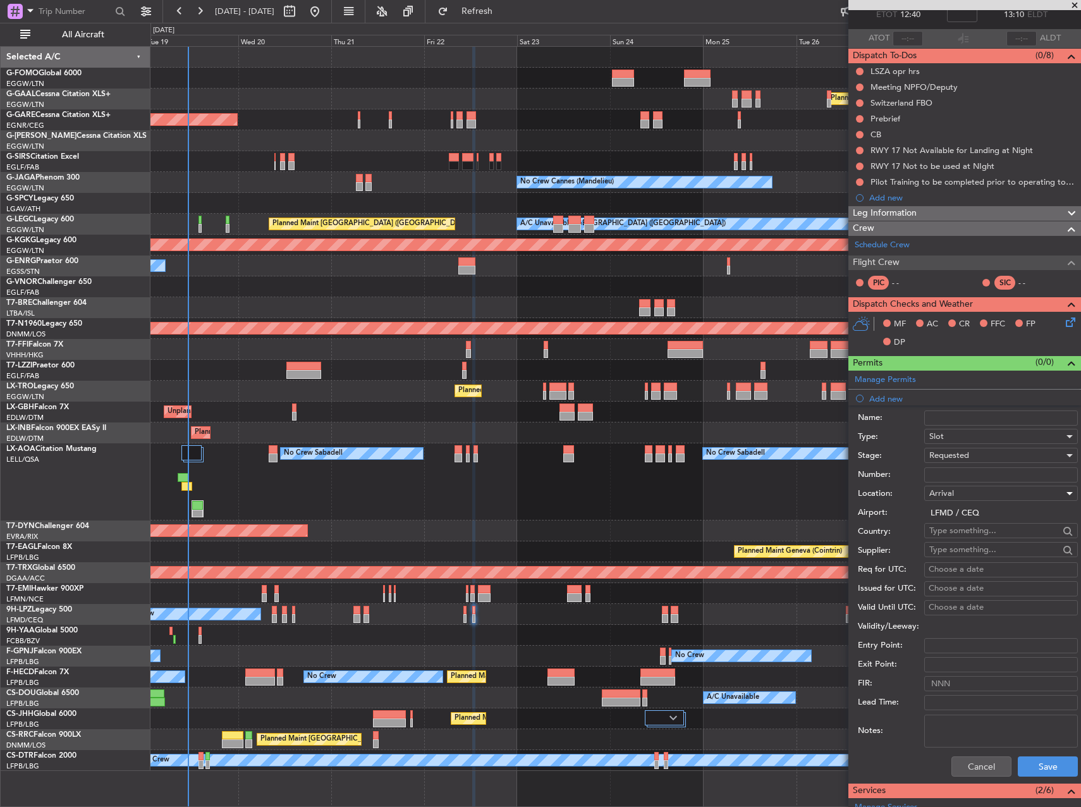
scroll to position [253, 0]
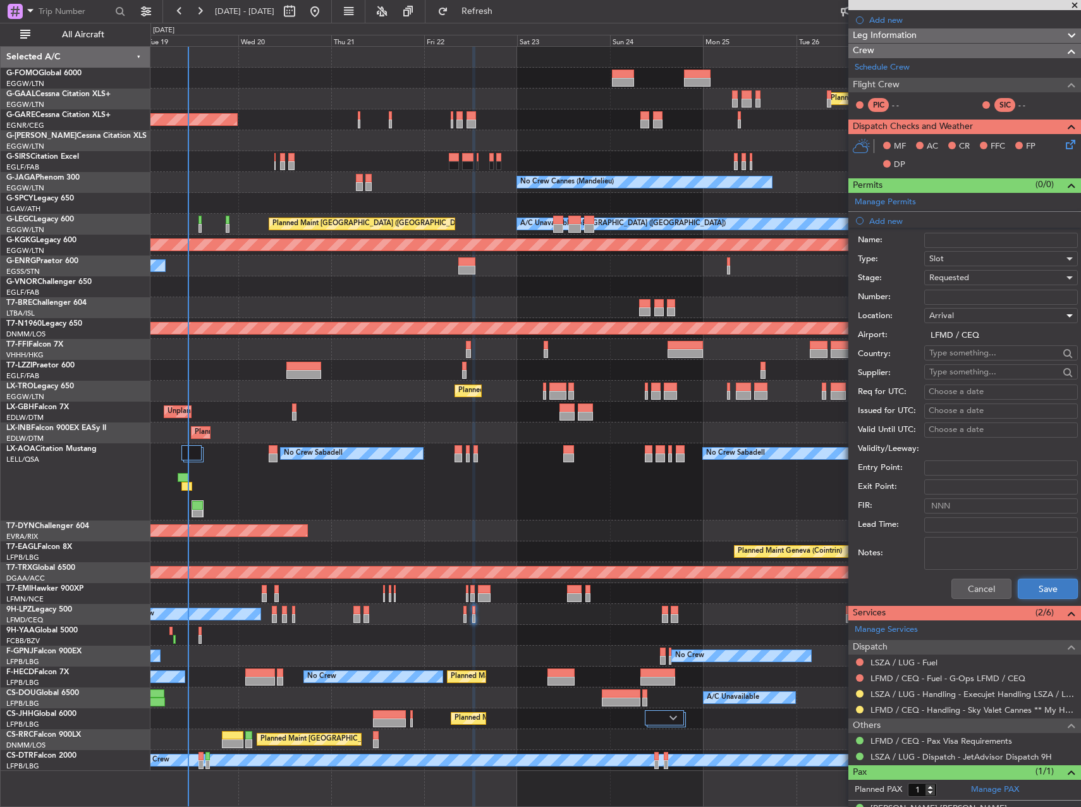
click at [1040, 583] on button "Save" at bounding box center [1048, 589] width 60 height 20
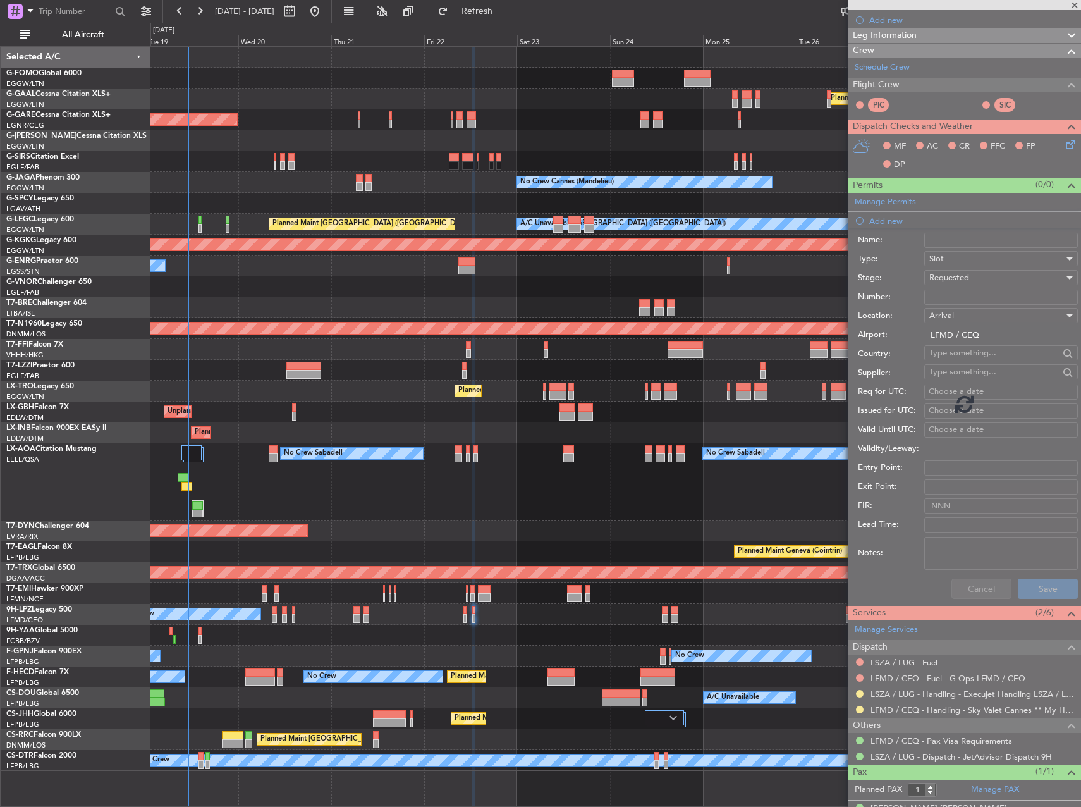
scroll to position [0, 0]
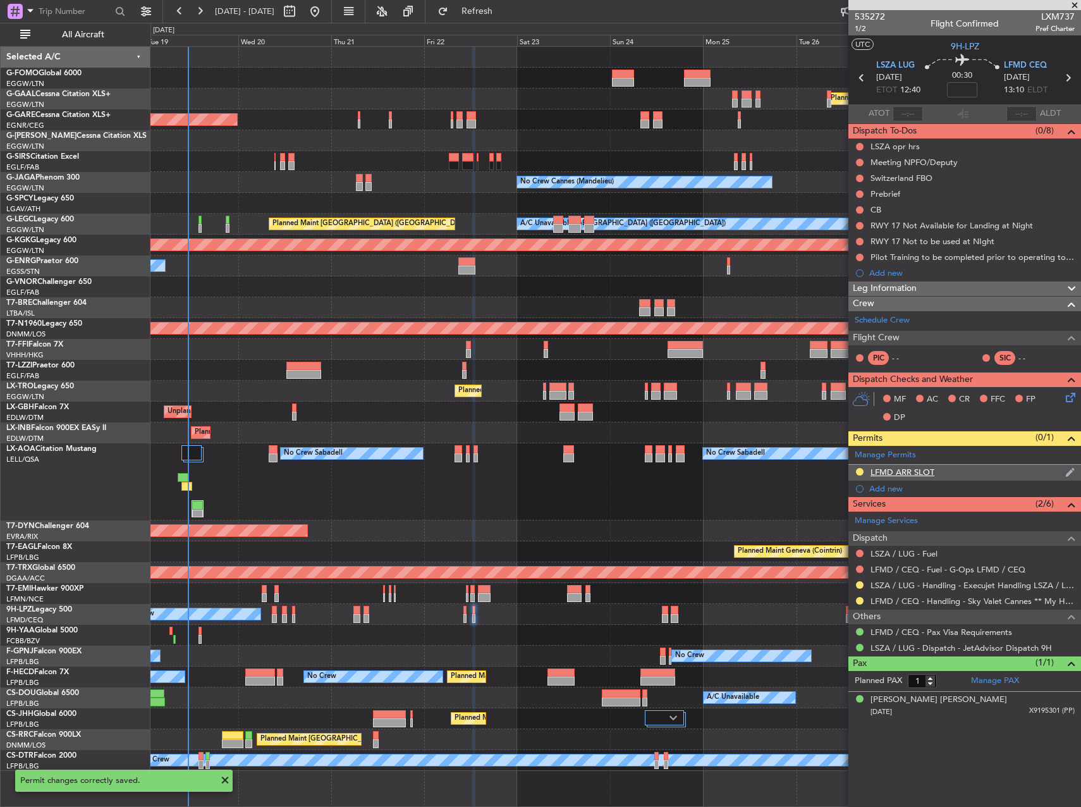
click at [912, 469] on div "LFMD ARR SLOT" at bounding box center [903, 472] width 64 height 11
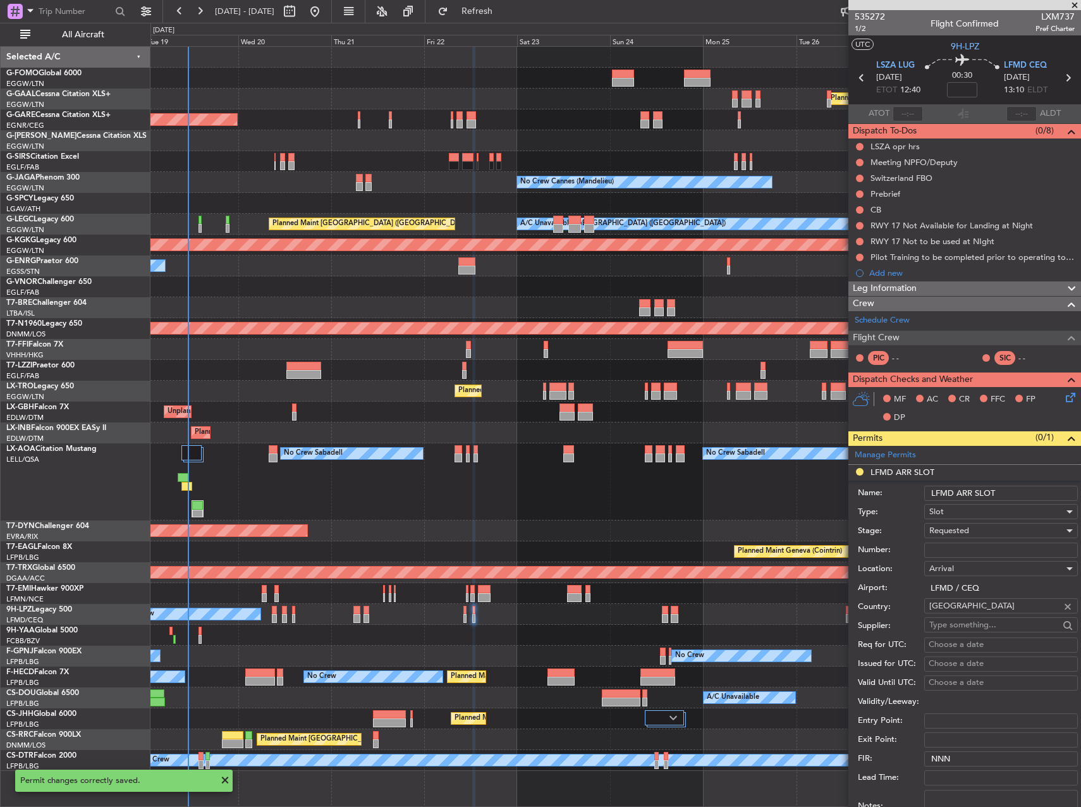
click at [1033, 498] on input "LFMD ARR SLOT" at bounding box center [1002, 493] width 154 height 15
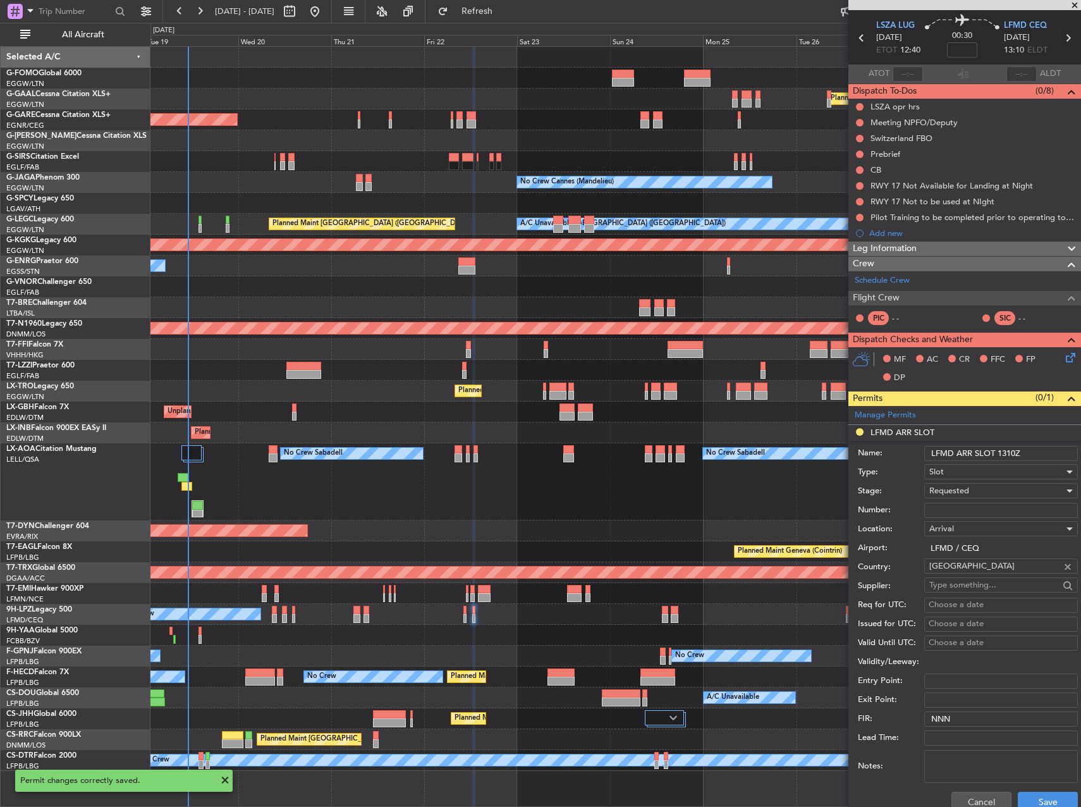
scroll to position [190, 0]
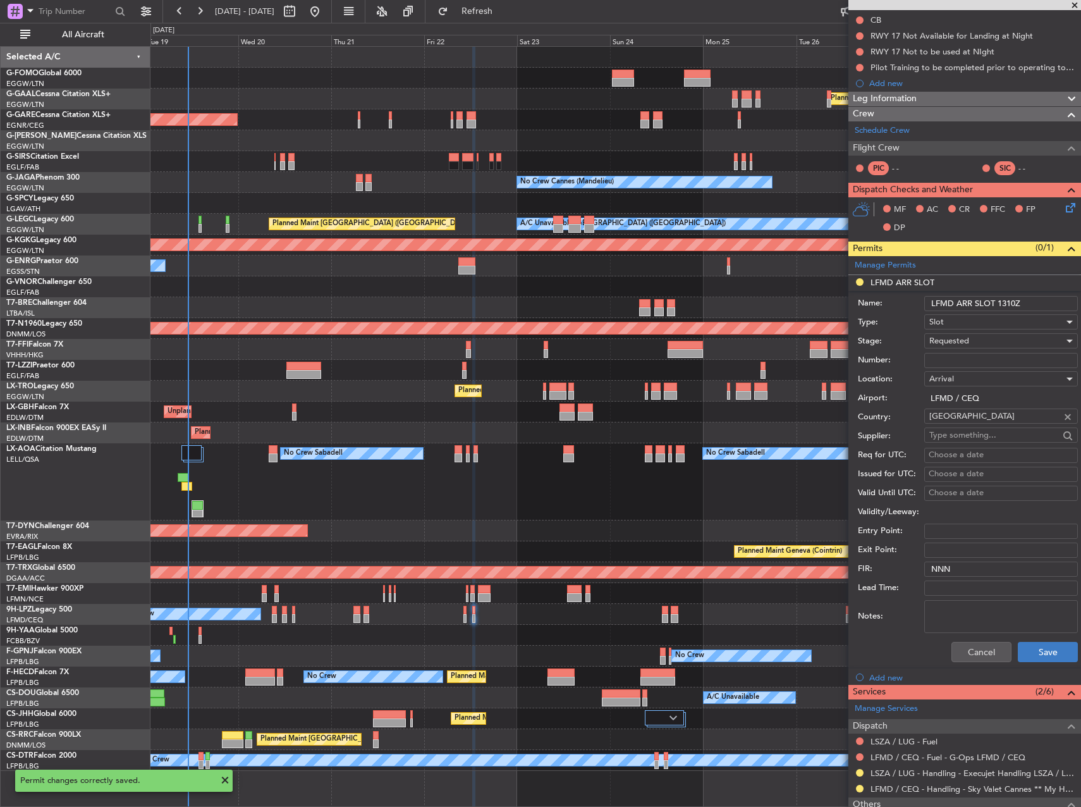
type input "LFMD ARR SLOT 1310Z"
click at [1035, 651] on button "Save" at bounding box center [1048, 652] width 60 height 20
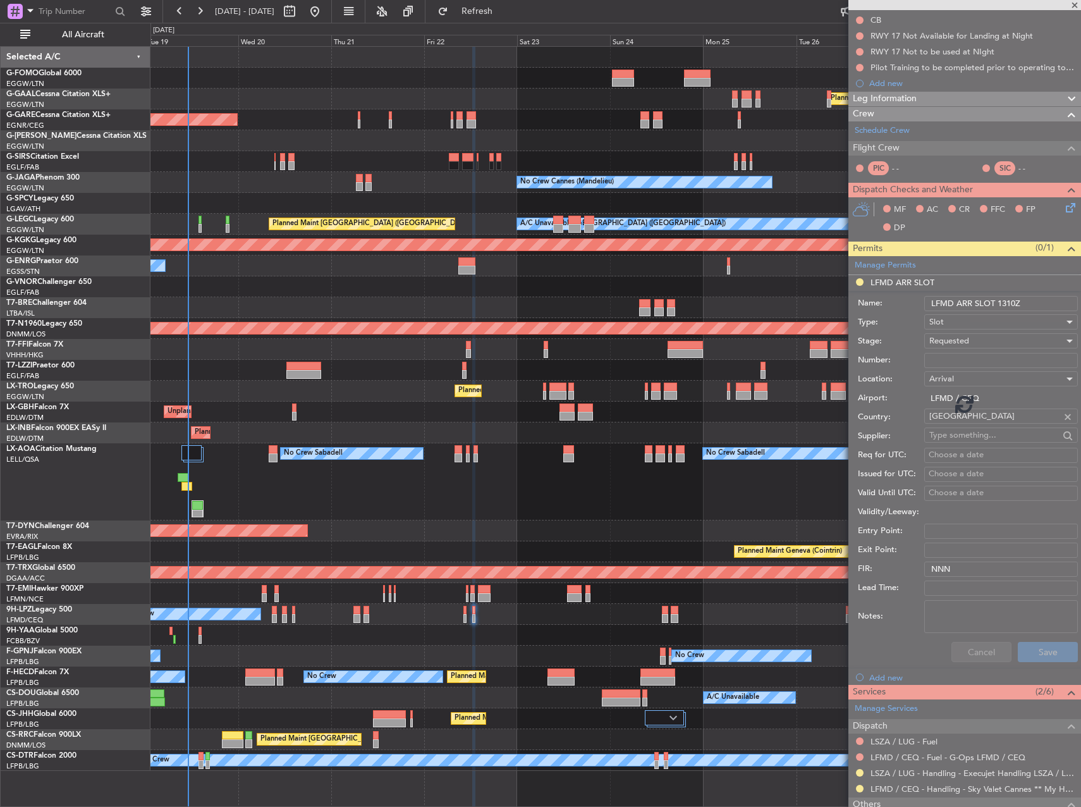
scroll to position [0, 0]
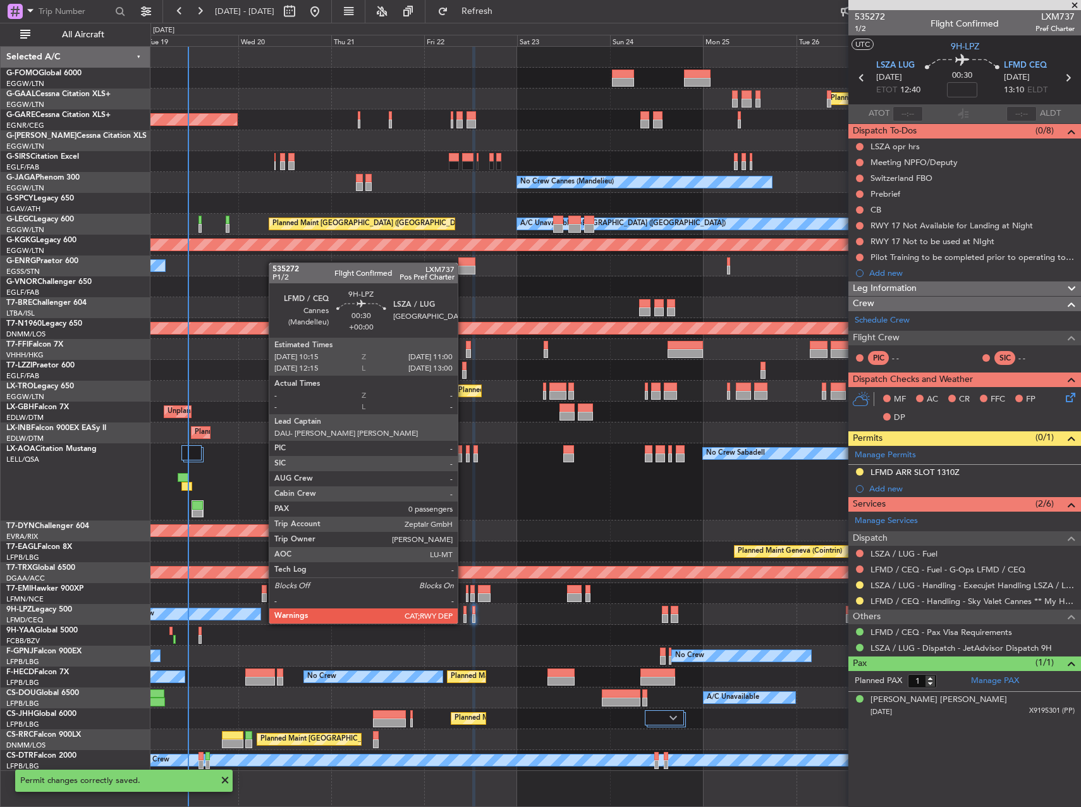
click at [464, 611] on div at bounding box center [465, 610] width 3 height 9
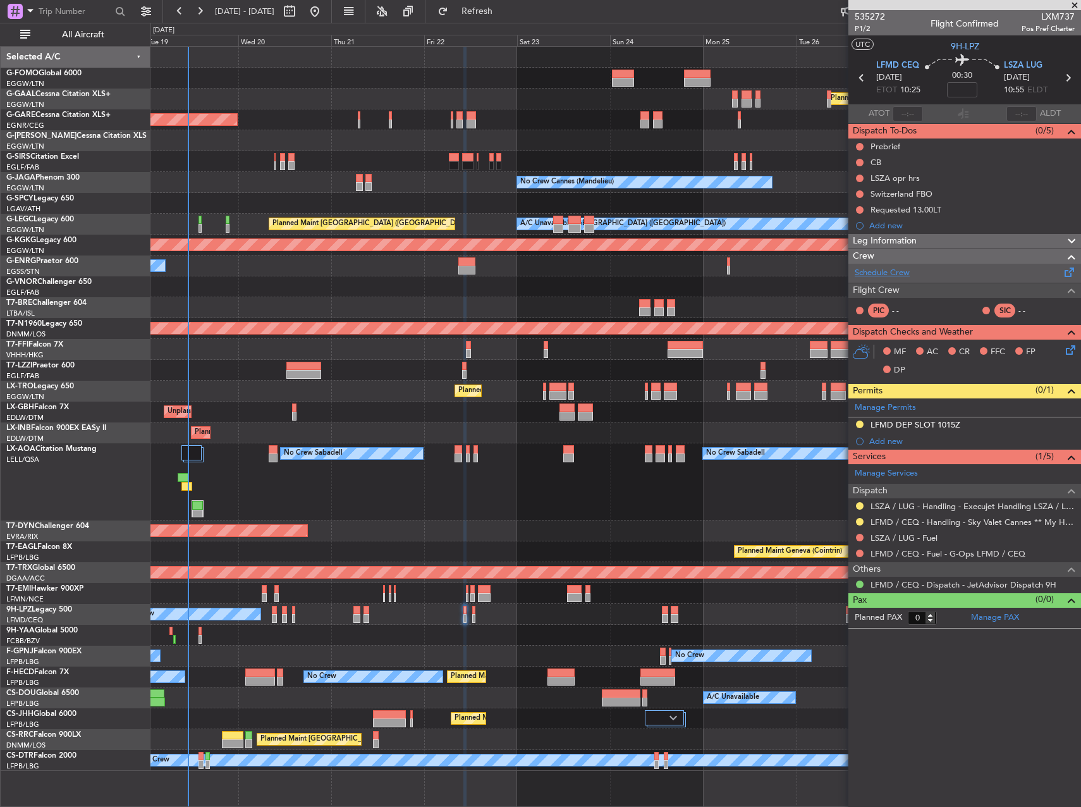
click at [887, 273] on link "Schedule Crew" at bounding box center [882, 273] width 55 height 13
click at [624, 477] on div "No Crew Sabadell No Crew Sabadell No Crew Luxembourg (Findel)" at bounding box center [616, 481] width 930 height 77
click at [489, 1] on fb-refresh-button "Refresh" at bounding box center [470, 11] width 89 height 23
click at [490, 3] on button "Refresh" at bounding box center [470, 11] width 76 height 20
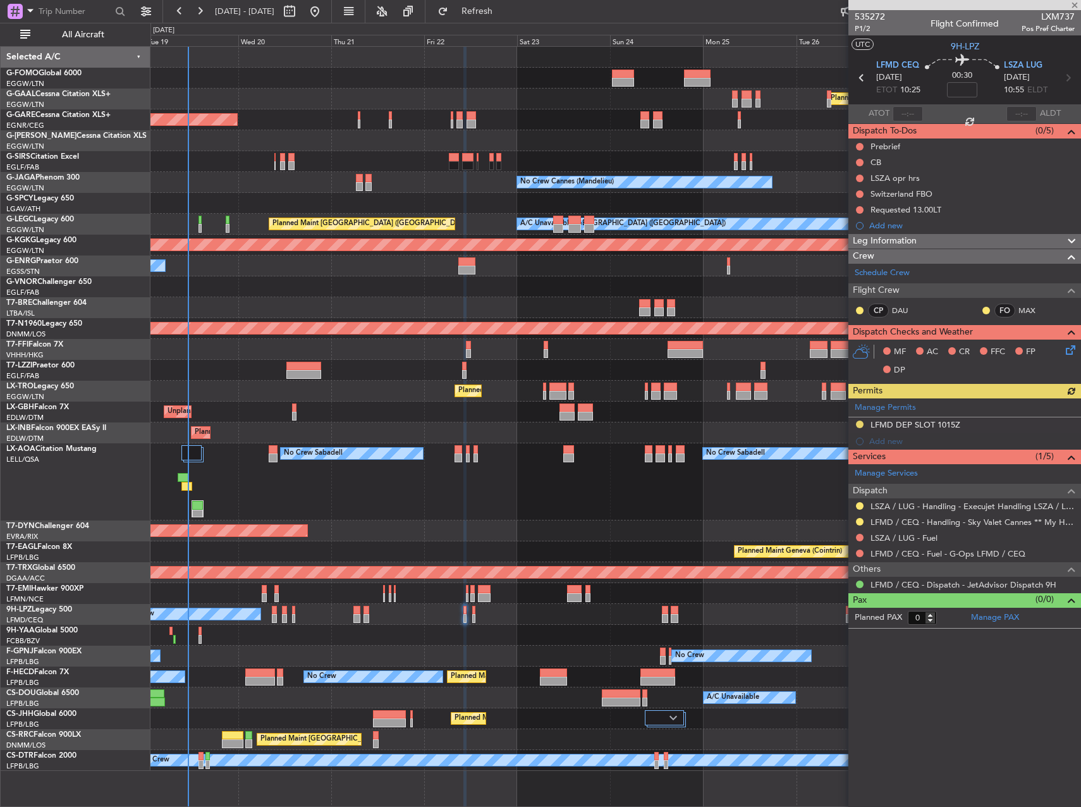
click at [731, 500] on div "No Crew Sabadell No Crew Sabadell No Crew Luxembourg (Findel)" at bounding box center [616, 481] width 930 height 77
click at [1002, 616] on link "Manage PAX" at bounding box center [995, 618] width 48 height 13
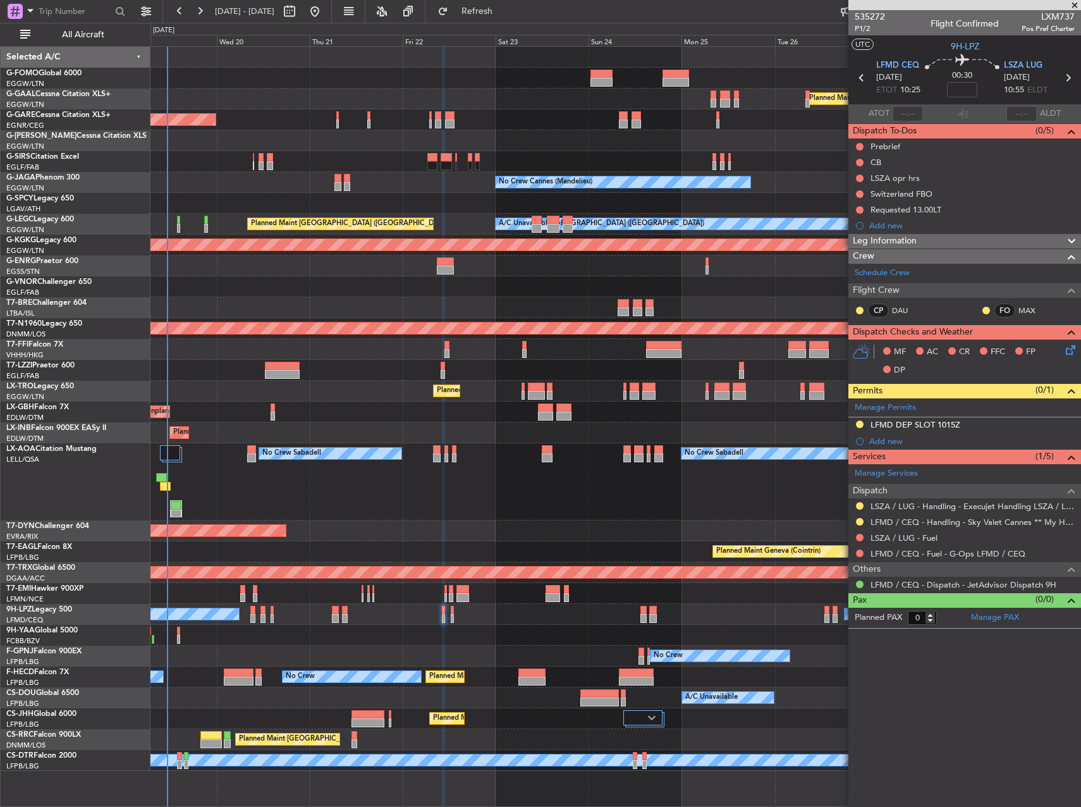
click at [636, 433] on div "Planned Maint Windsor Locks (Bradley Intl) Planned Maint Dusseldorf Unplanned M…" at bounding box center [616, 409] width 930 height 724
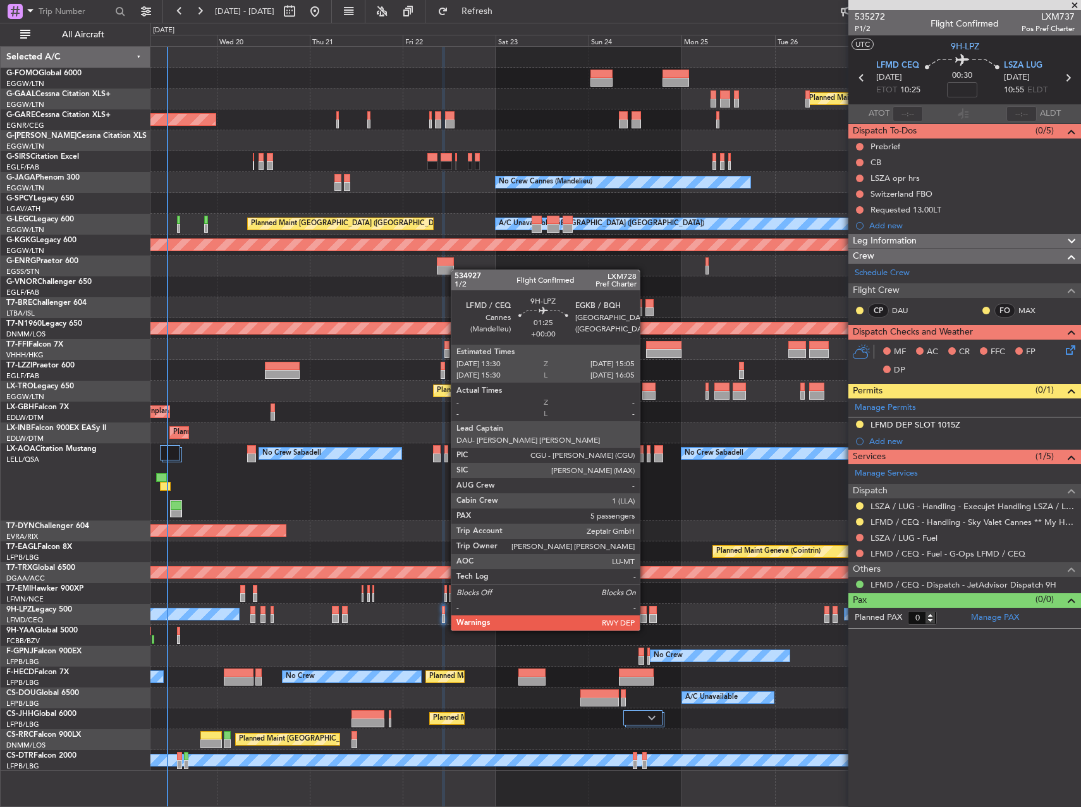
click at [646, 618] on div at bounding box center [644, 618] width 6 height 9
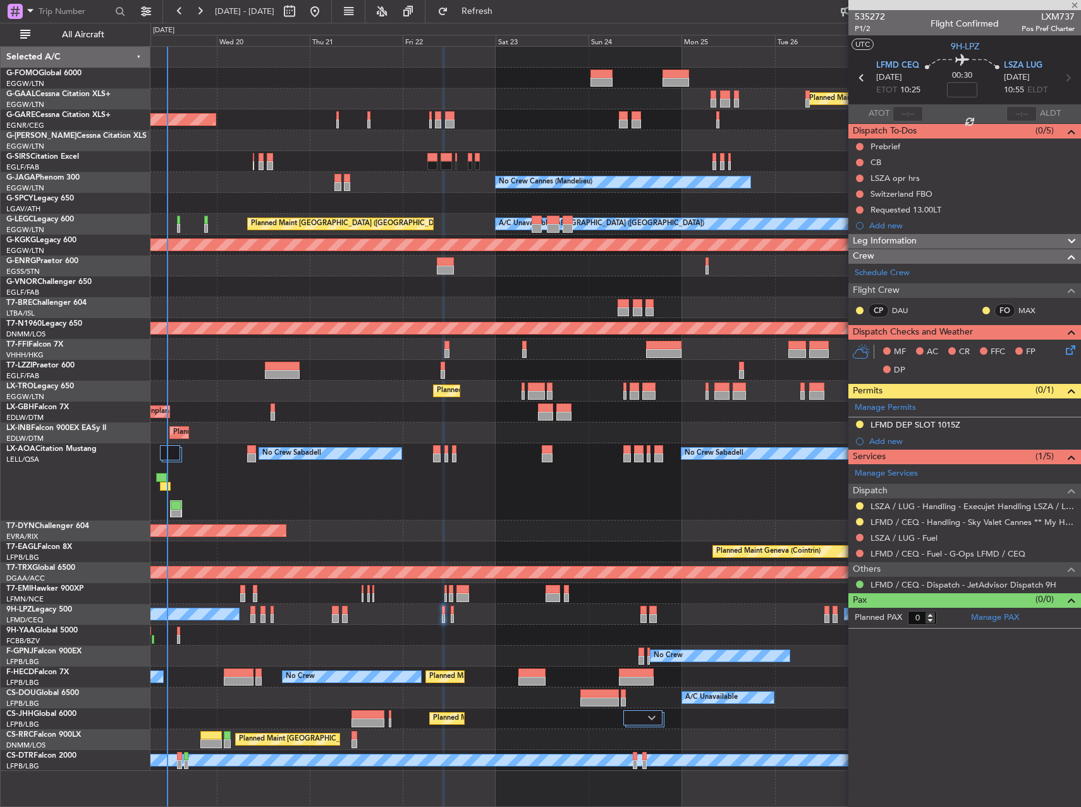
type input "5"
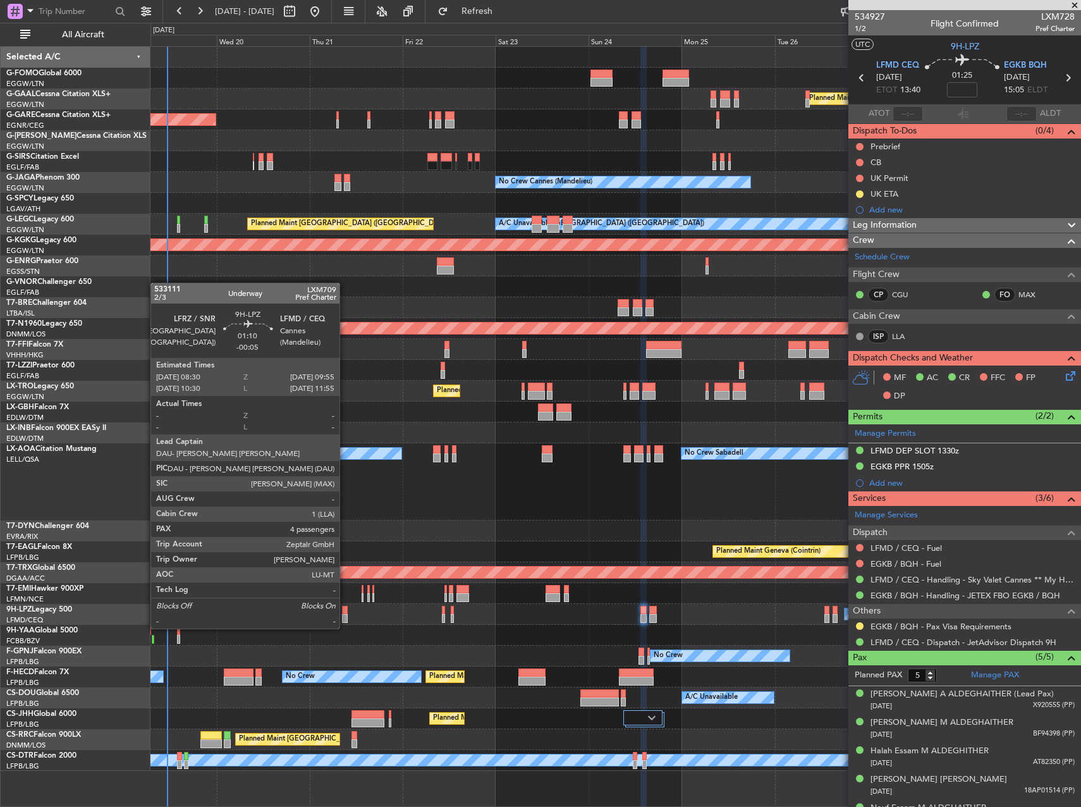
click at [345, 616] on div at bounding box center [345, 618] width 6 height 9
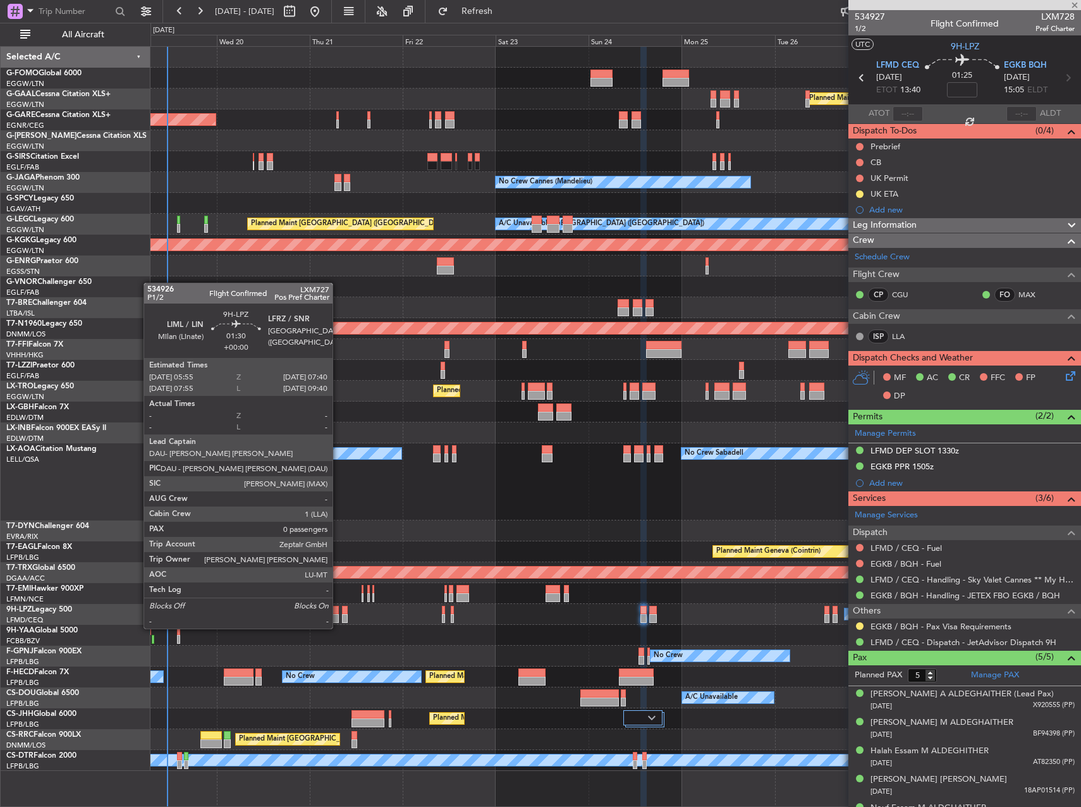
type input "-00:05"
type input "4"
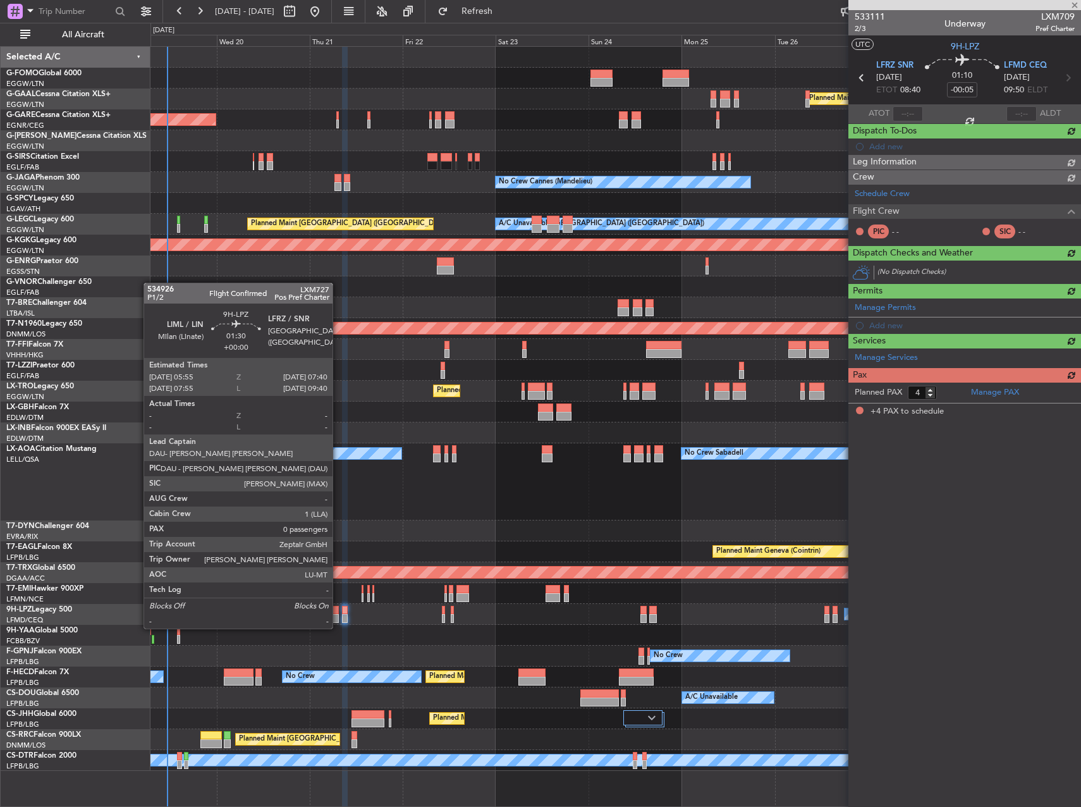
click at [338, 616] on div at bounding box center [335, 618] width 7 height 9
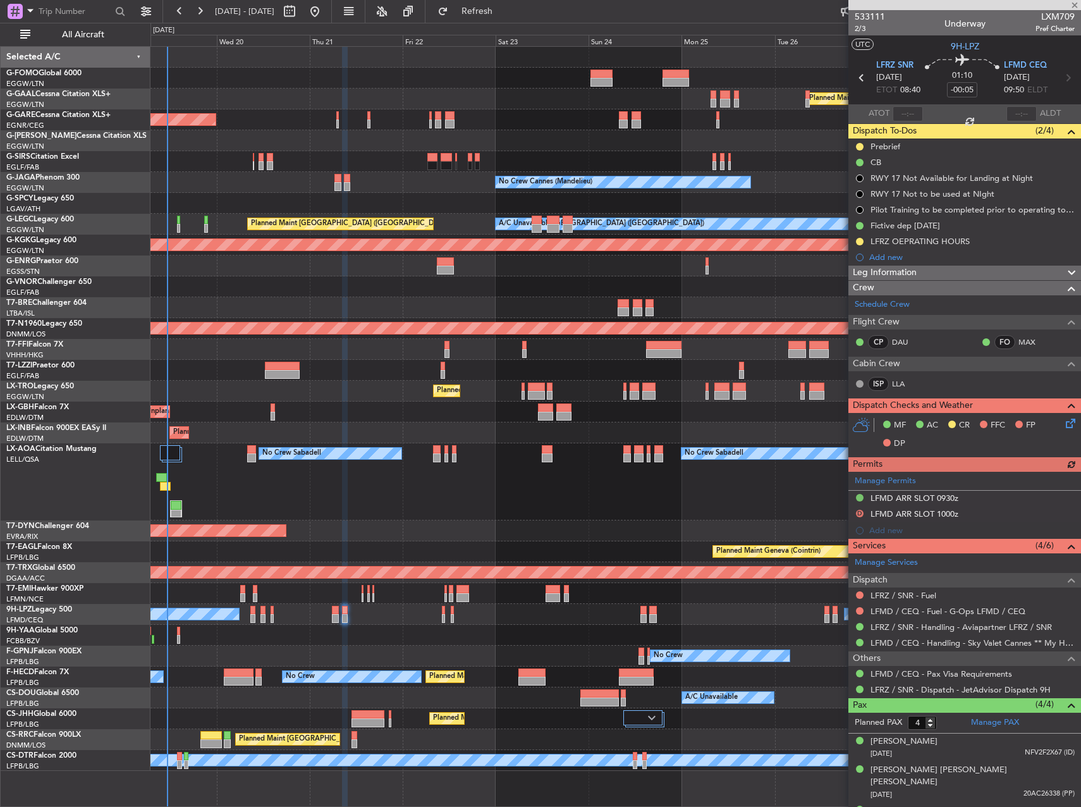
type input "0"
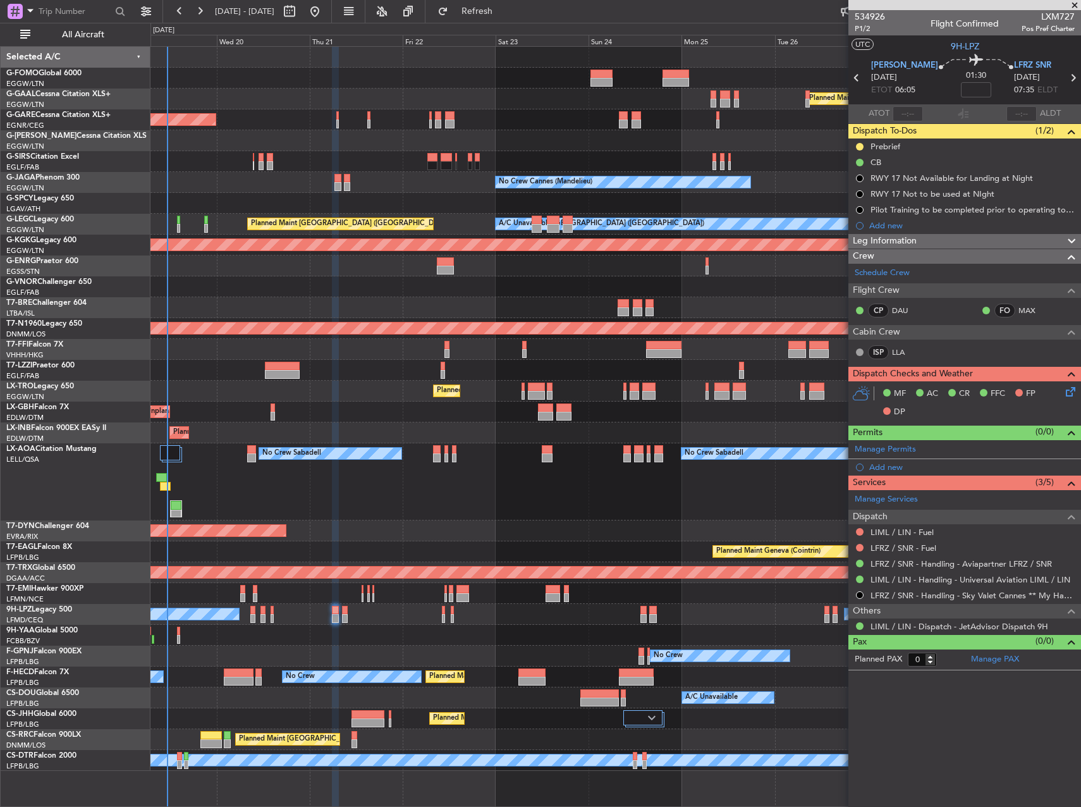
click at [421, 524] on div "Planned Maint Basel-Mulhouse" at bounding box center [616, 530] width 930 height 21
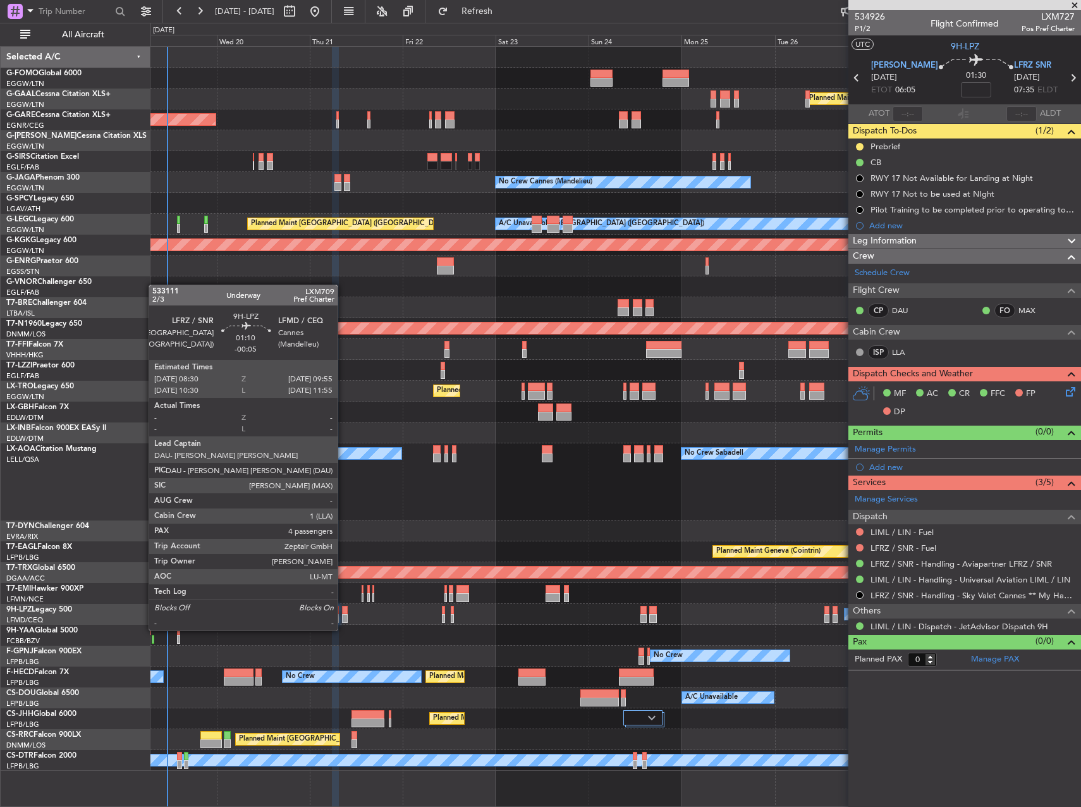
click at [343, 618] on div at bounding box center [345, 618] width 6 height 9
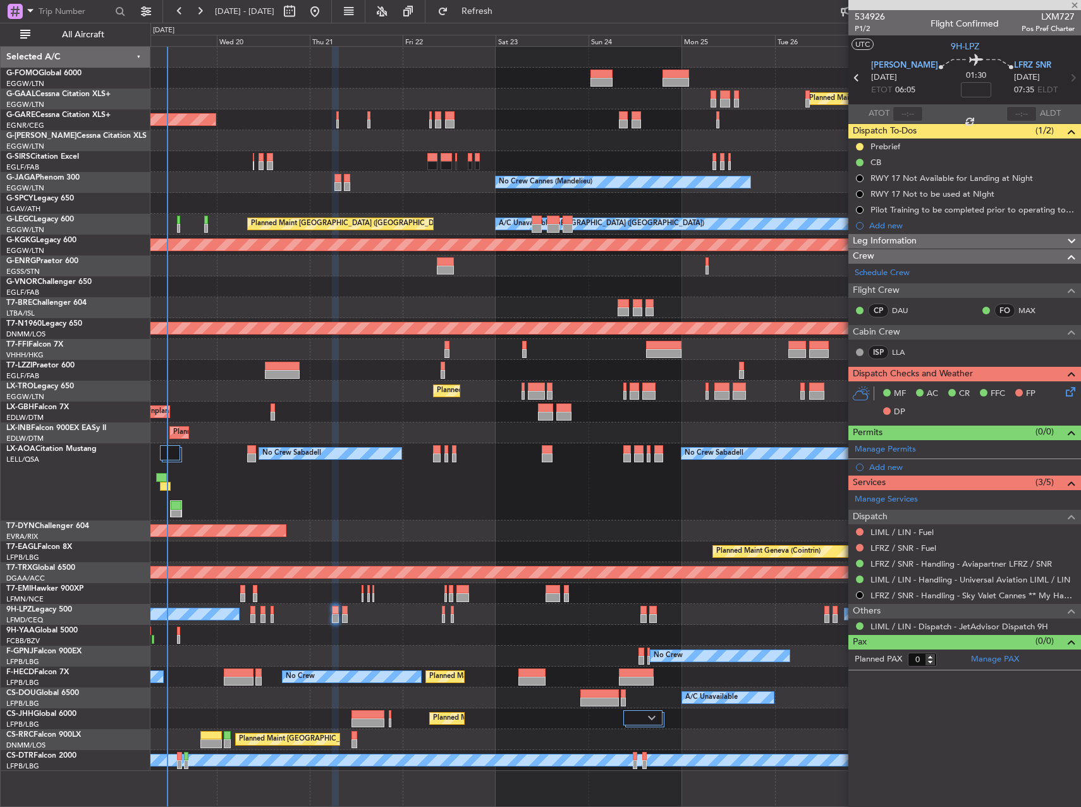
type input "-00:05"
type input "4"
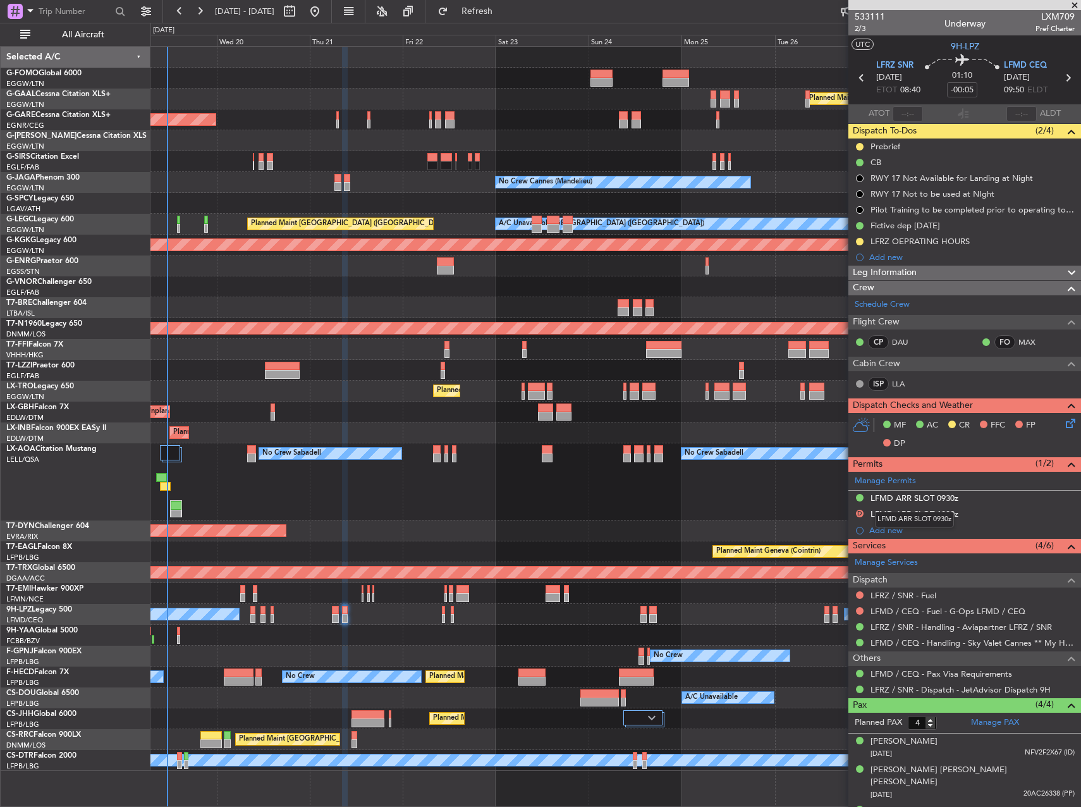
drag, startPoint x: 924, startPoint y: 499, endPoint x: 931, endPoint y: 507, distance: 10.3
click at [924, 499] on div "LFMD ARR SLOT 0930z" at bounding box center [915, 498] width 88 height 11
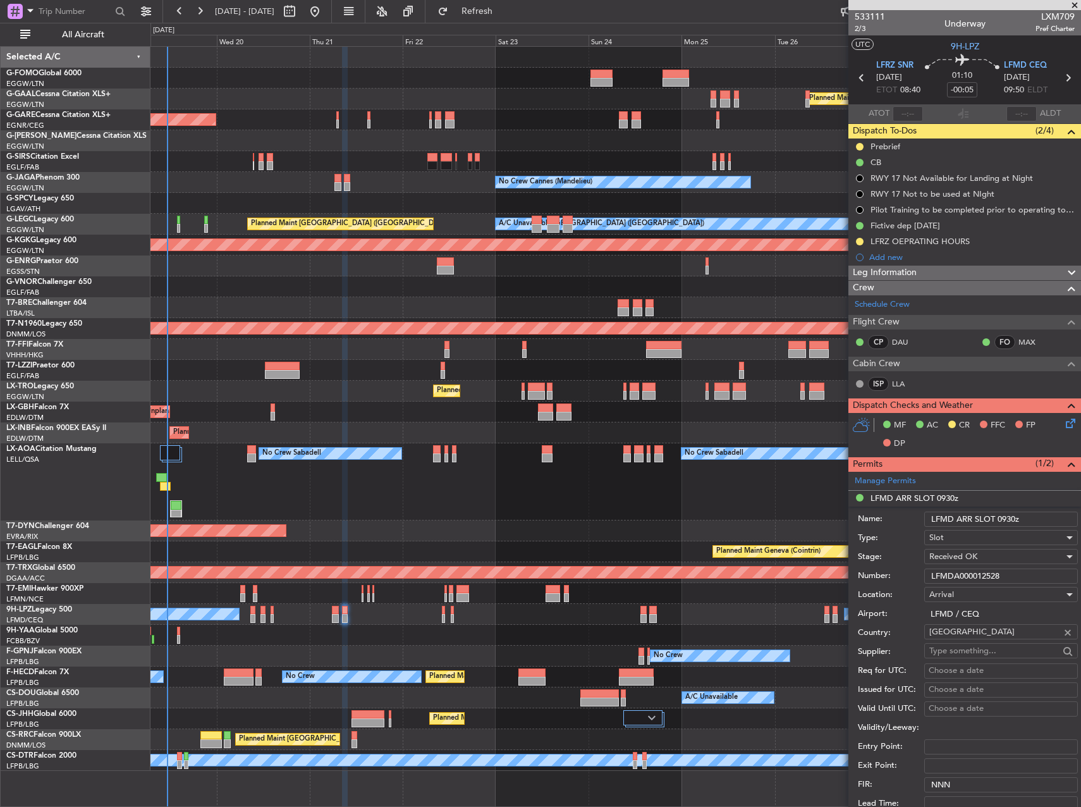
click at [984, 574] on input "LFMDA000012528" at bounding box center [1002, 576] width 154 height 15
paste input "text"
type input "LFMDA000012528"
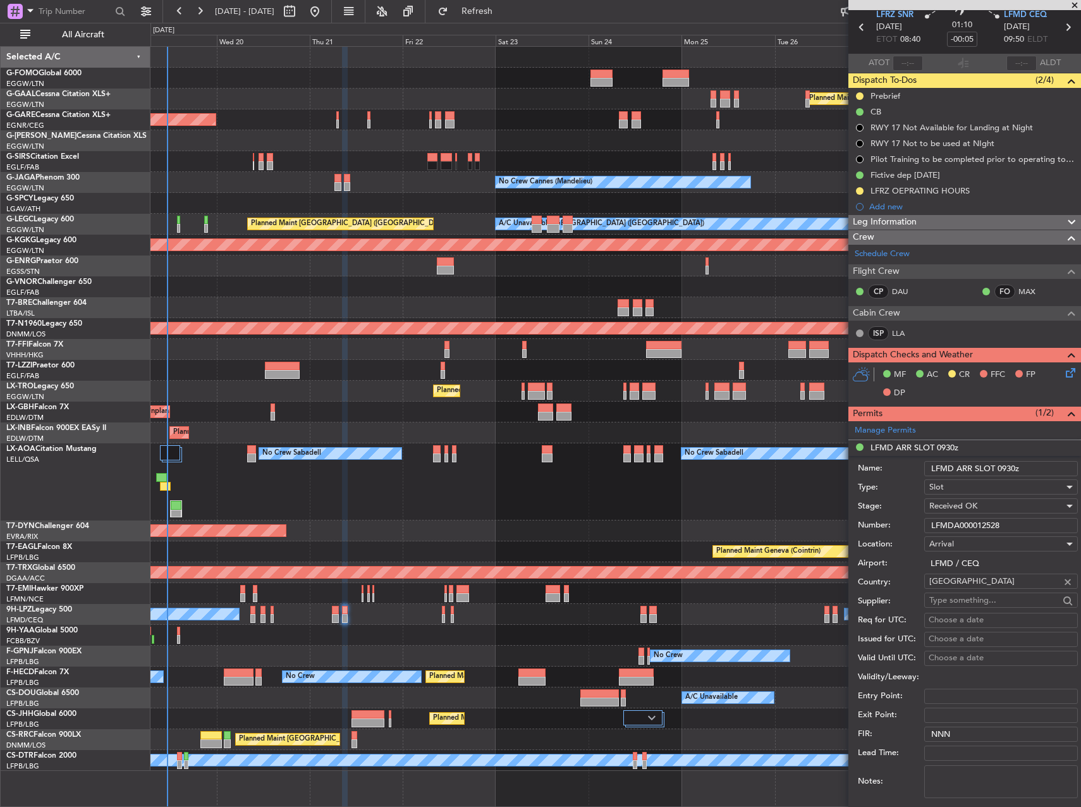
scroll to position [126, 0]
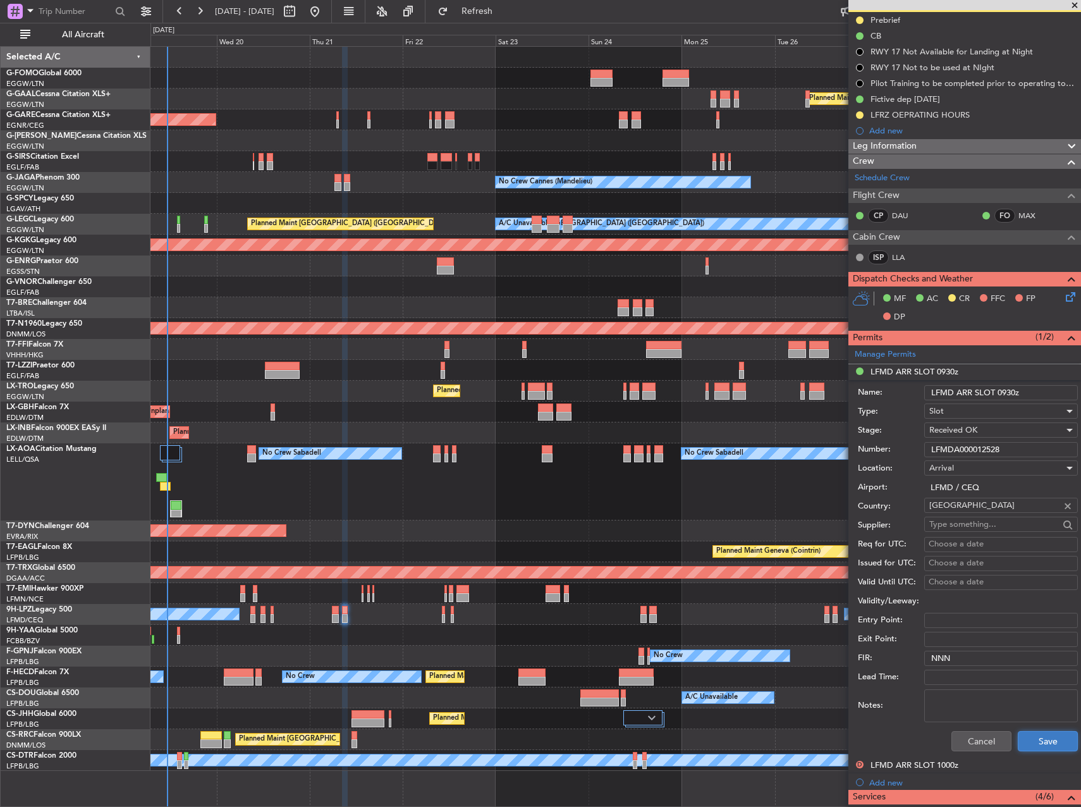
click at [1052, 739] on button "Save" at bounding box center [1048, 741] width 60 height 20
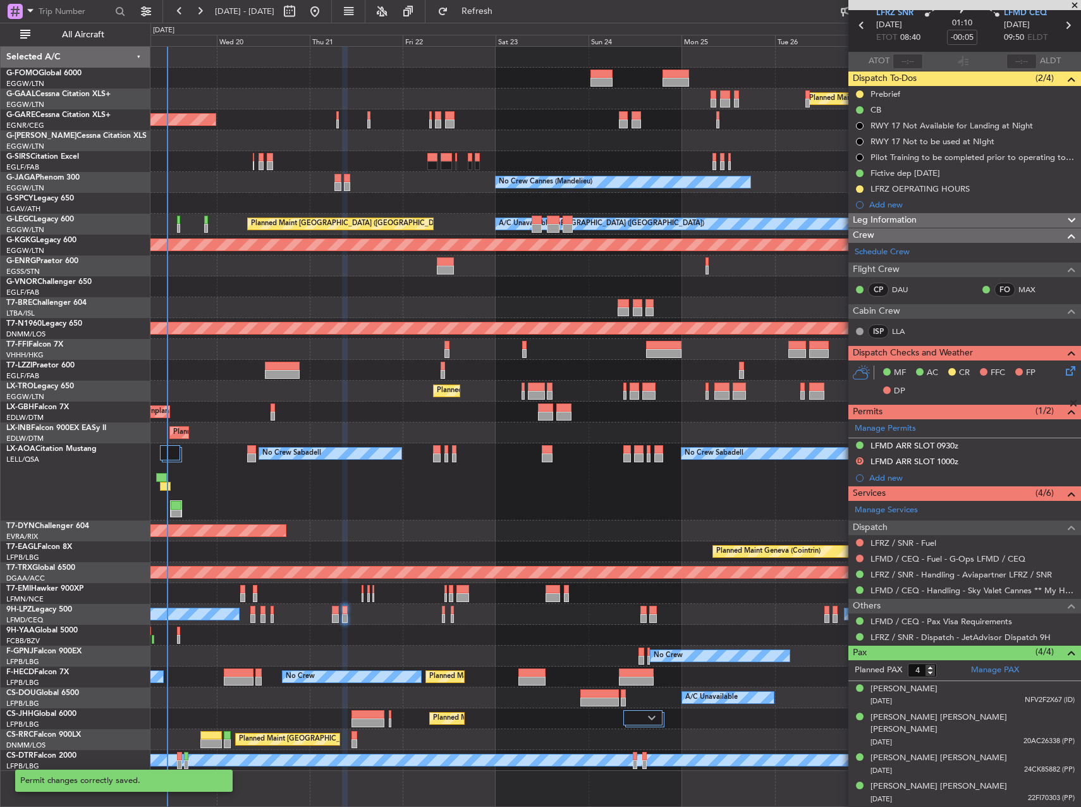
scroll to position [40, 0]
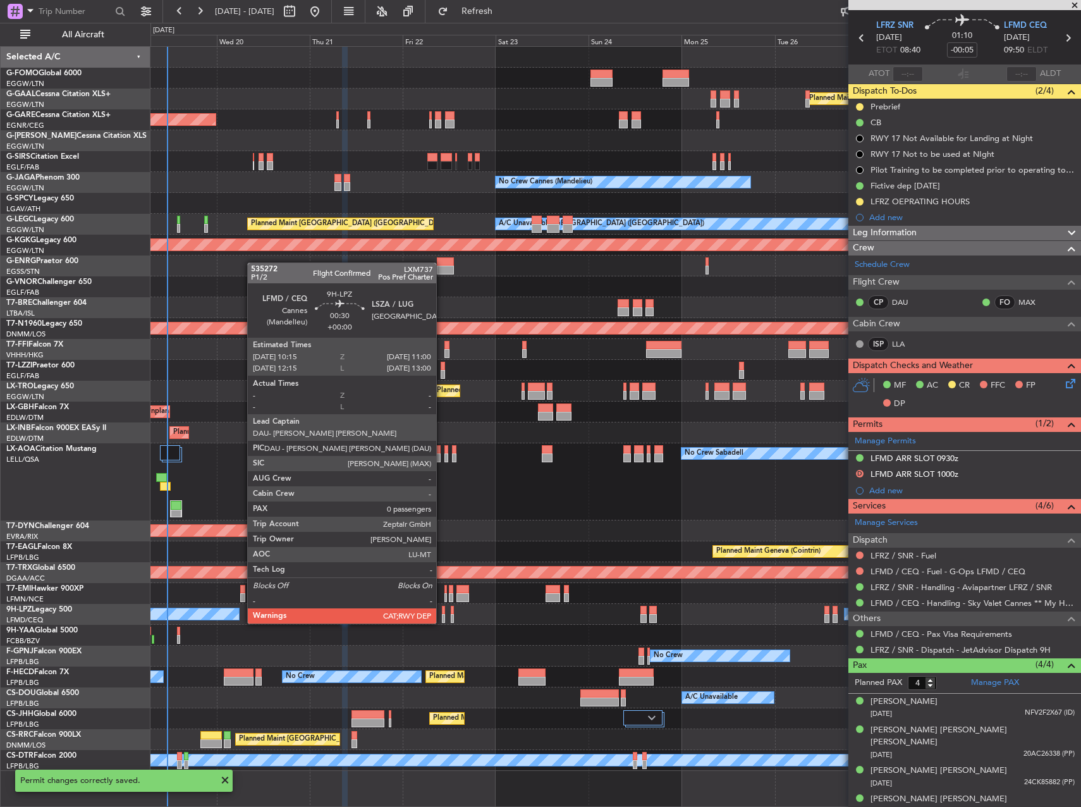
click at [442, 611] on div at bounding box center [443, 610] width 3 height 9
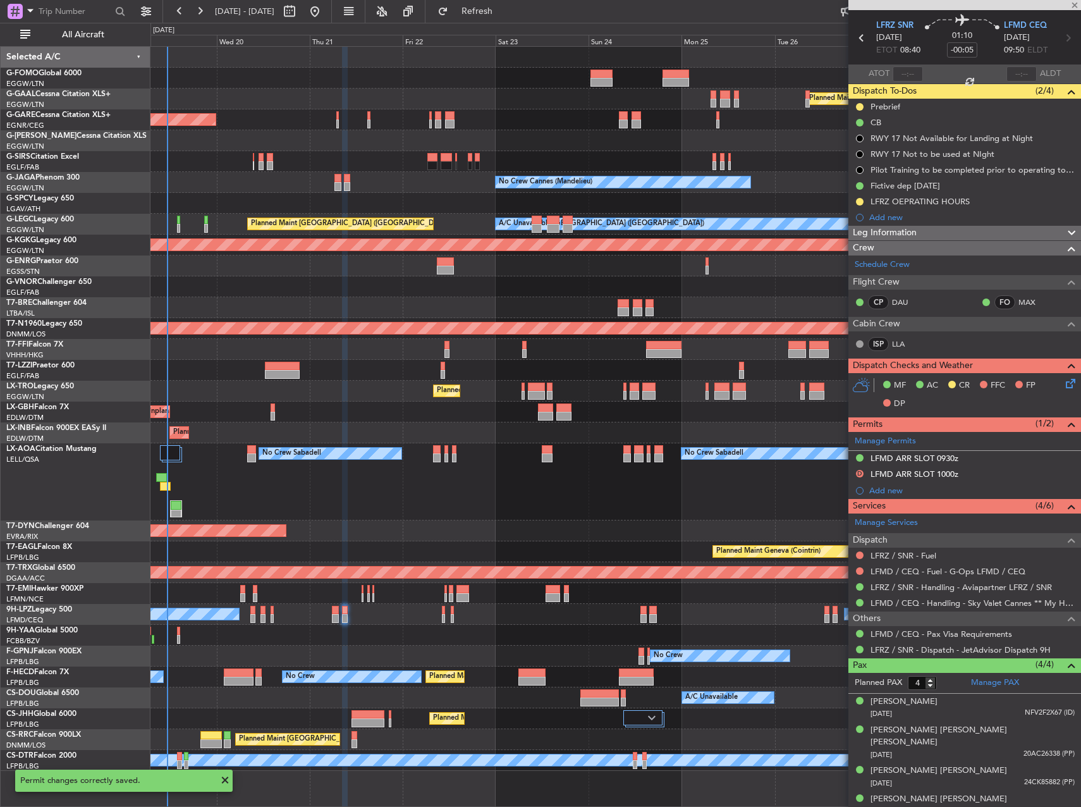
type input "0"
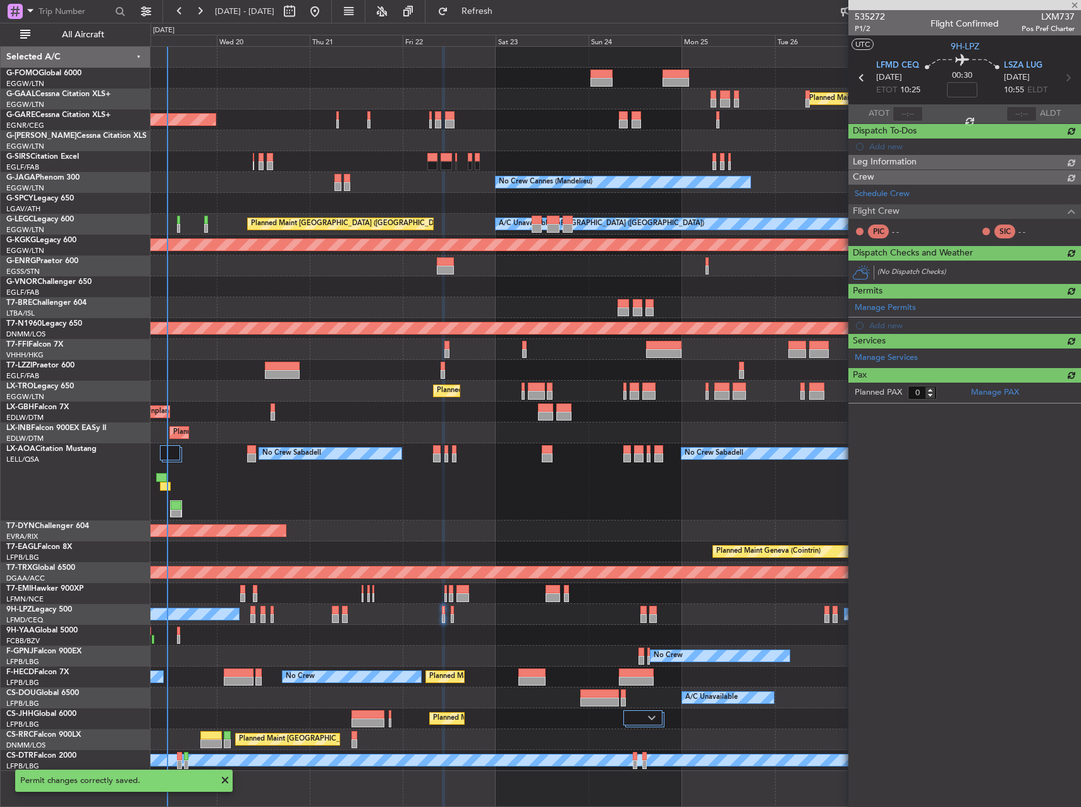
scroll to position [0, 0]
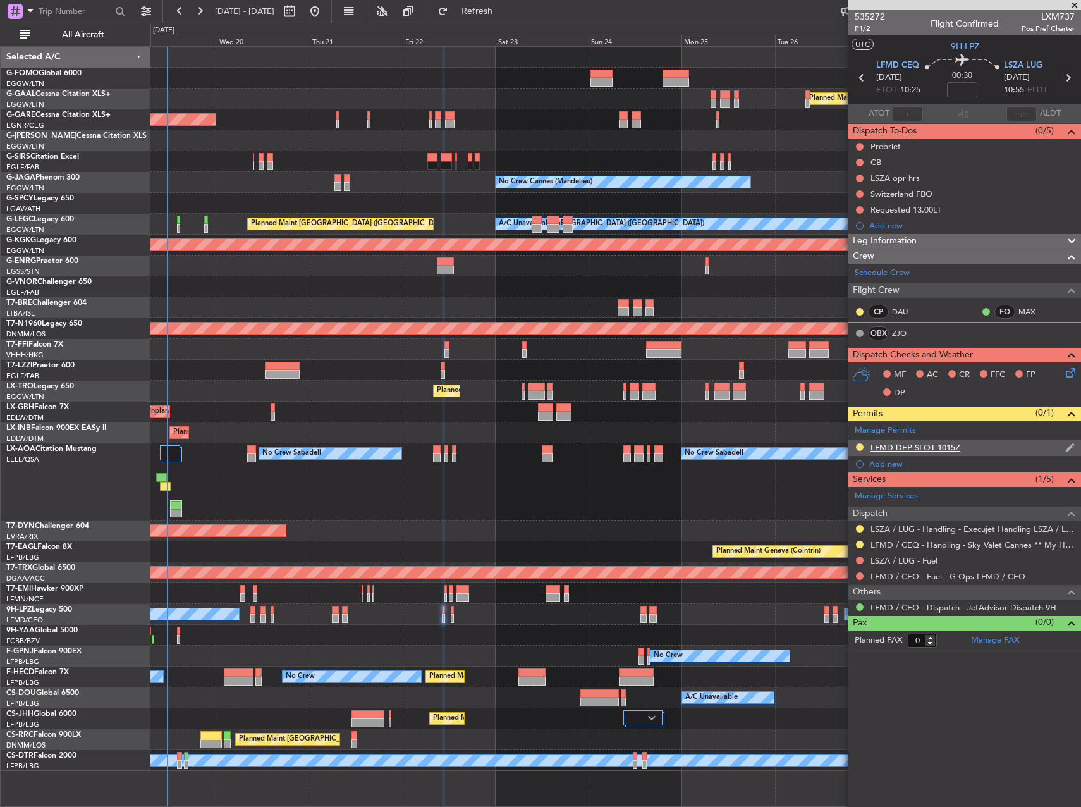
click at [948, 448] on div "LFMD DEP SLOT 1015Z" at bounding box center [916, 447] width 90 height 11
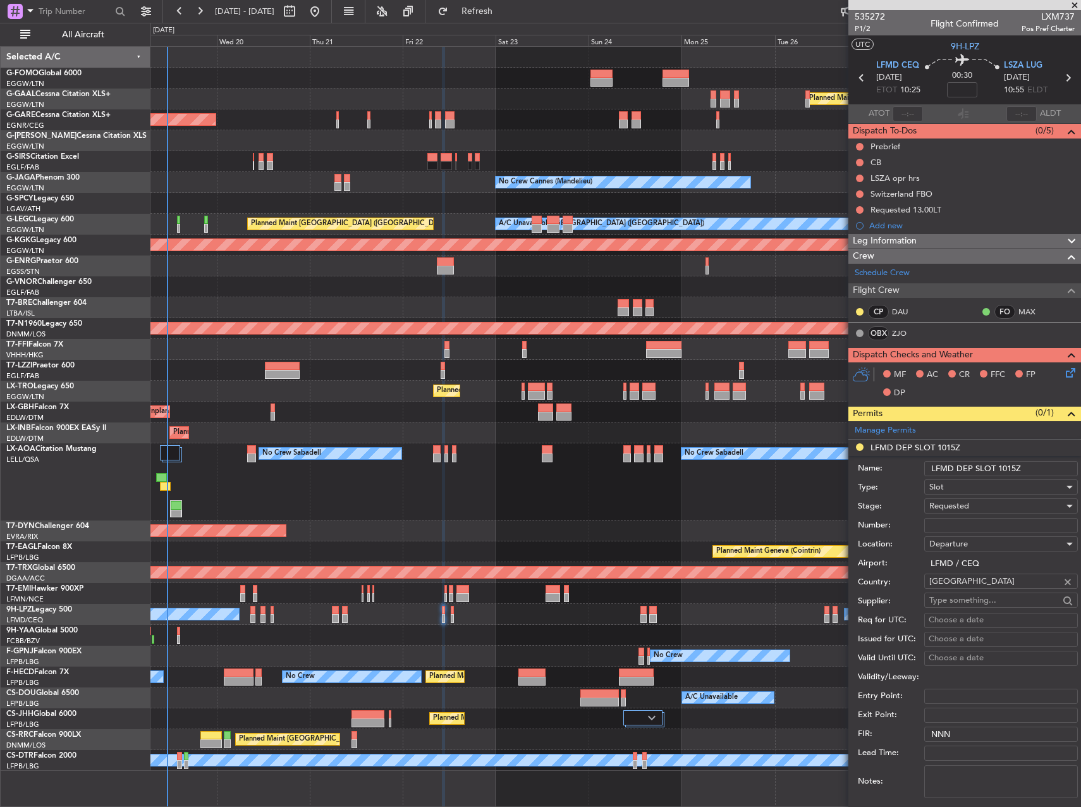
click at [1011, 464] on input "LFMD DEP SLOT 1015Z" at bounding box center [1002, 468] width 154 height 15
type input "LFMD DEP SLOT 1030Z"
click at [987, 533] on div "Number:" at bounding box center [968, 525] width 220 height 19
click at [985, 531] on input "Number:" at bounding box center [1002, 525] width 154 height 15
paste input "LFMDD000012529"
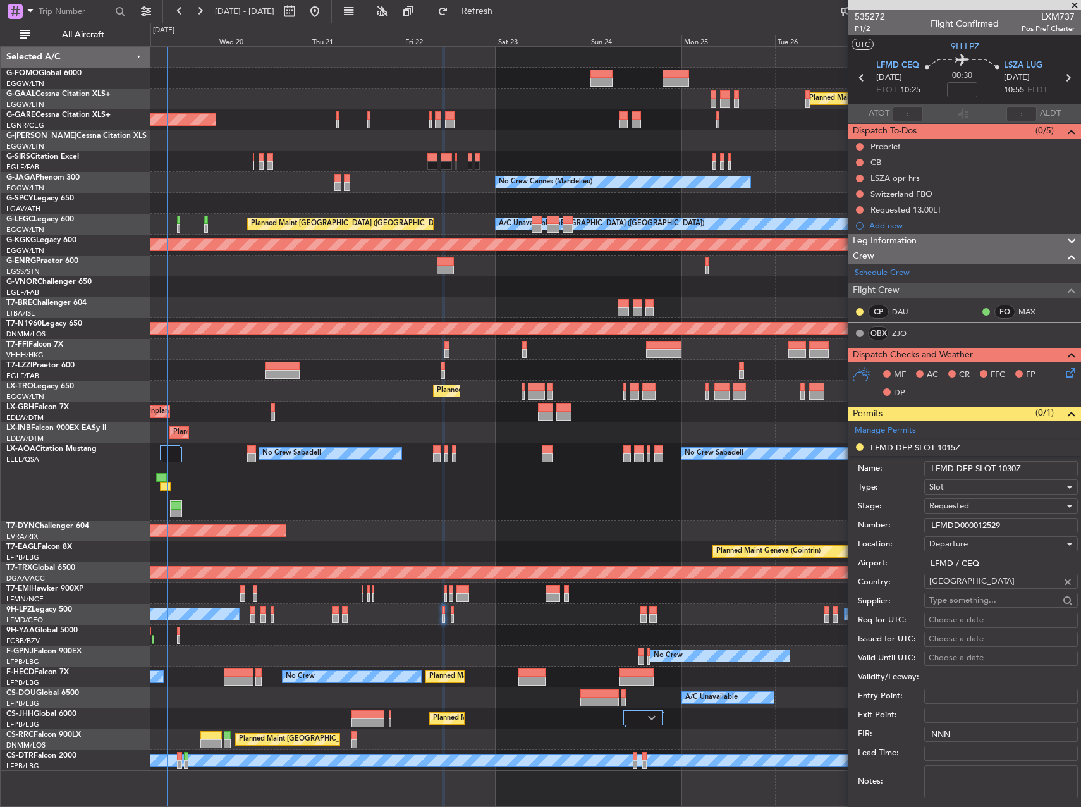
type input "LFMDD000012529"
click at [966, 506] on span "Requested" at bounding box center [950, 505] width 40 height 11
click at [968, 595] on span "Received OK" at bounding box center [996, 602] width 133 height 19
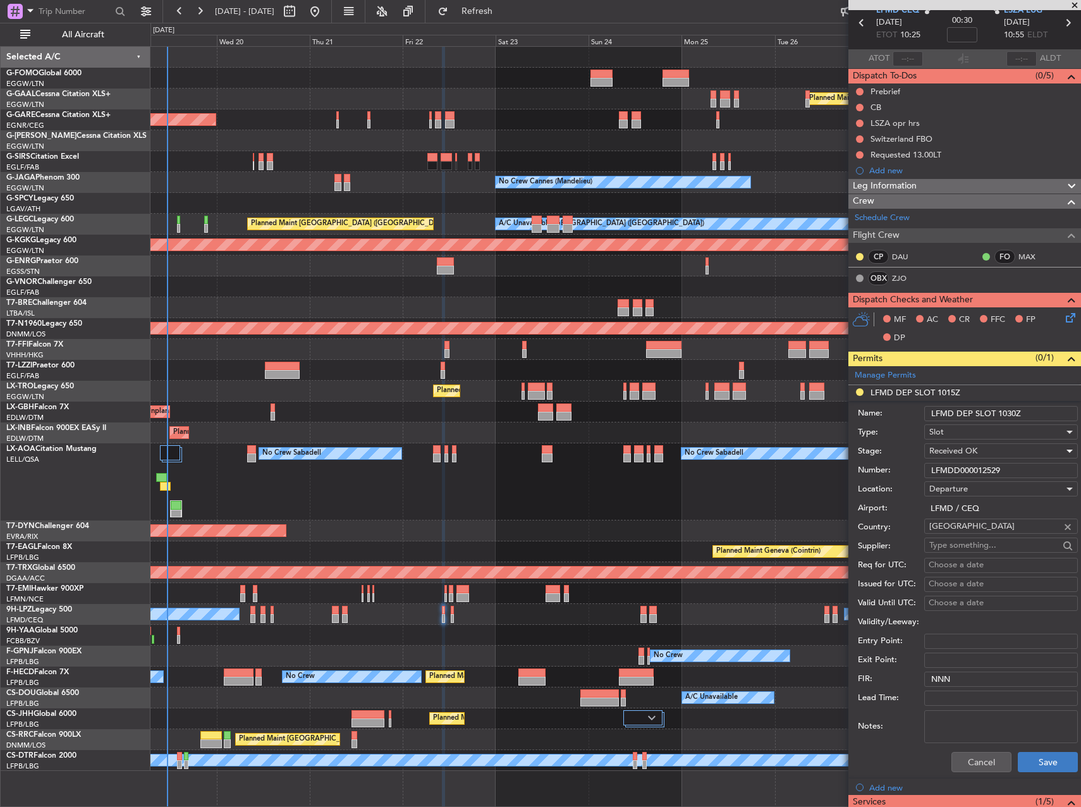
scroll to position [190, 0]
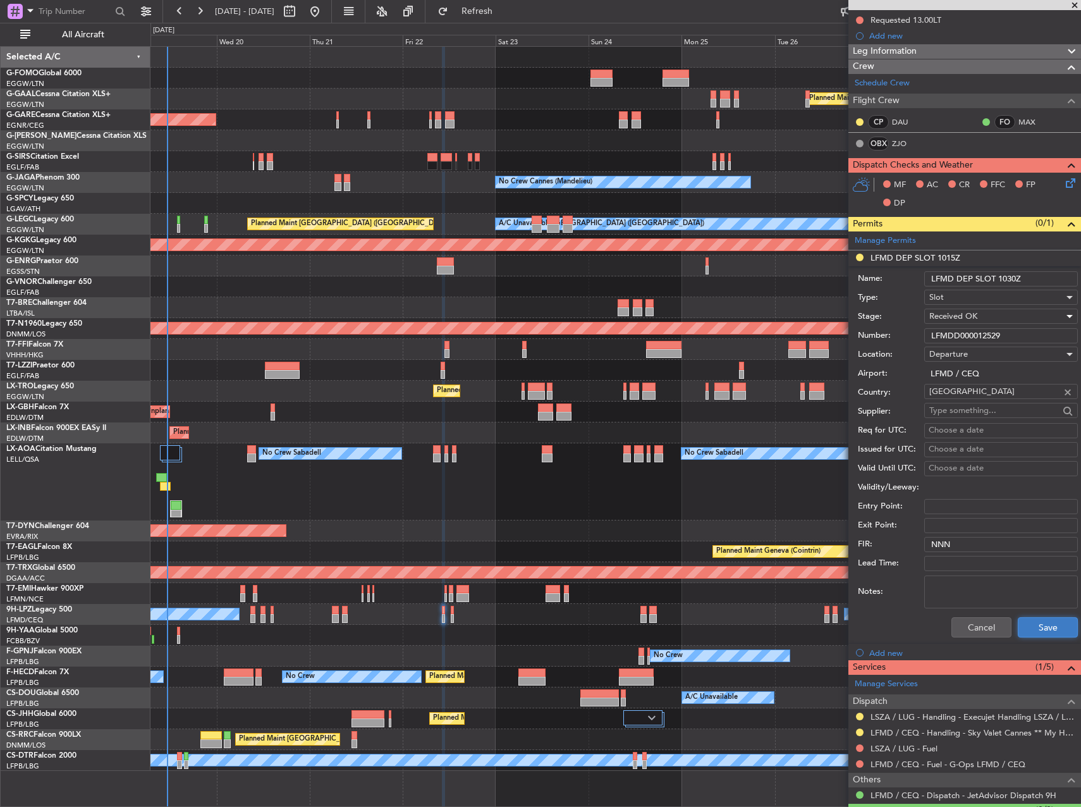
click at [1050, 624] on button "Save" at bounding box center [1048, 627] width 60 height 20
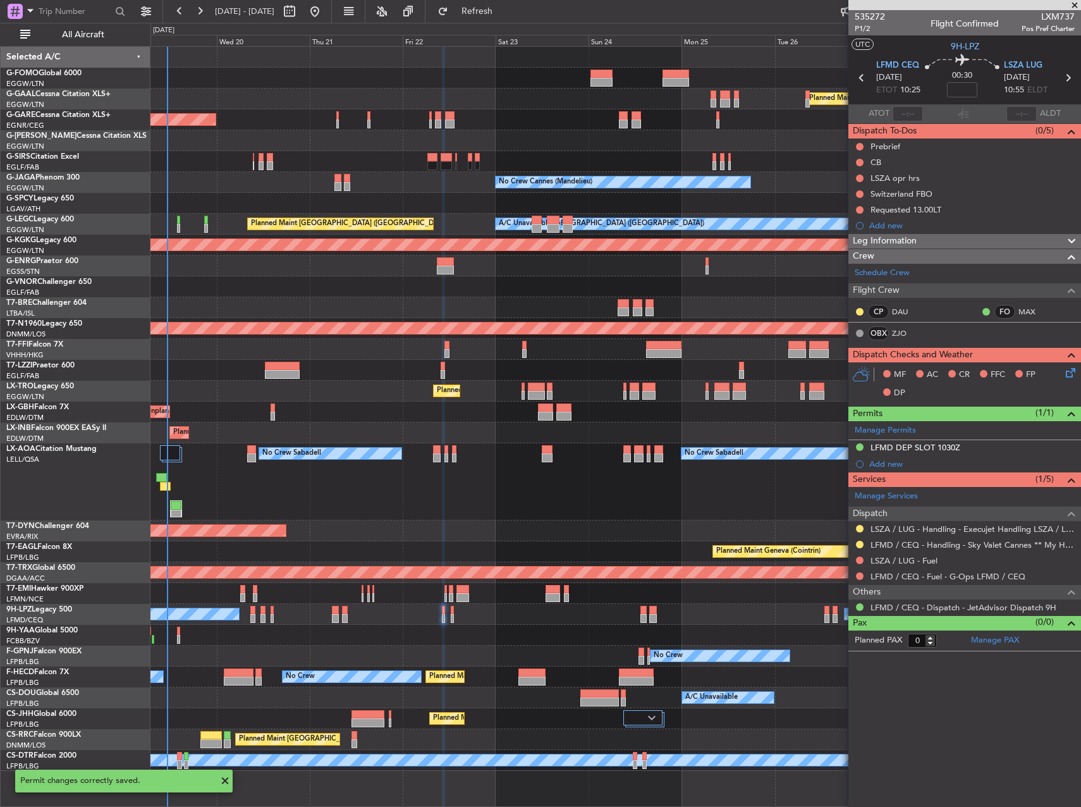
scroll to position [0, 0]
click at [678, 501] on div "No Crew Sabadell No Crew Sabadell No Crew Luxembourg (Findel)" at bounding box center [616, 481] width 930 height 77
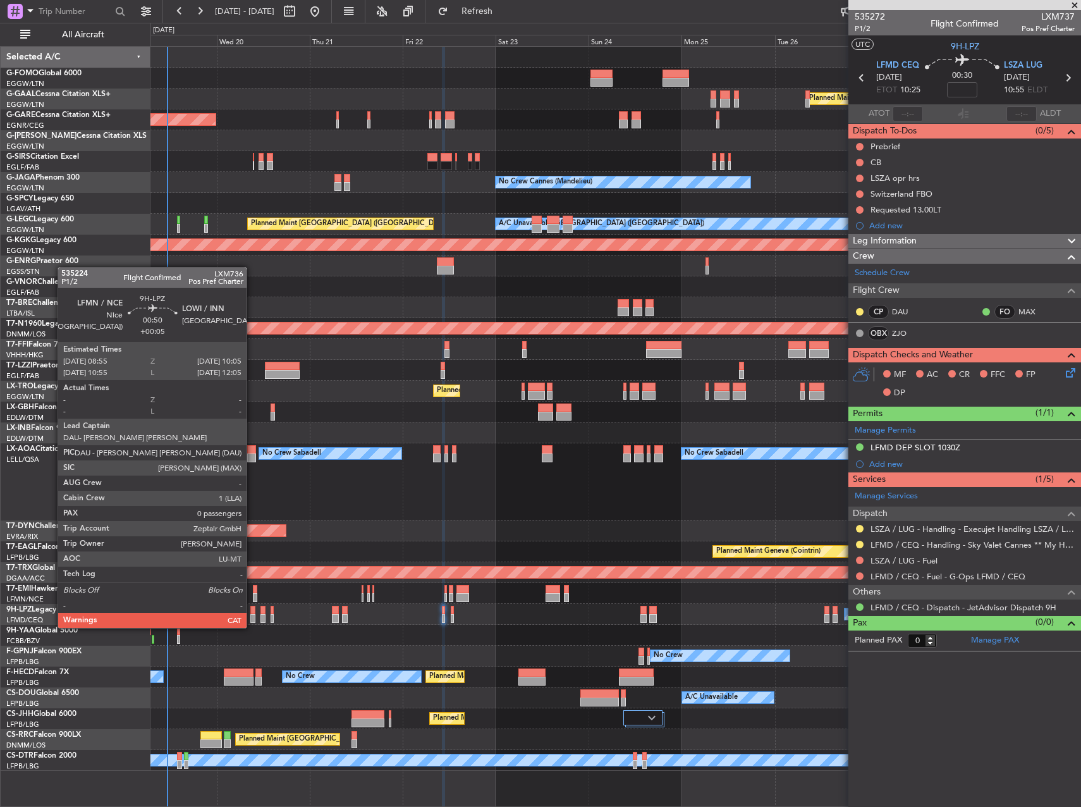
click at [252, 615] on div at bounding box center [252, 618] width 5 height 9
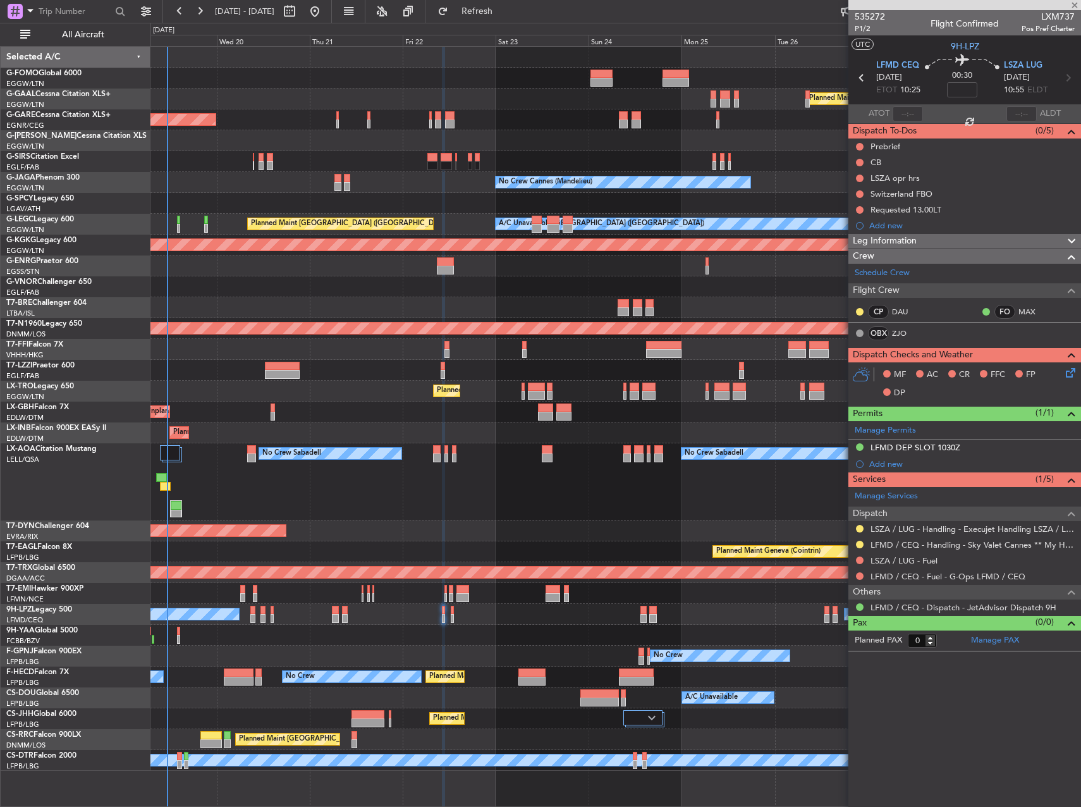
type input "+00:05"
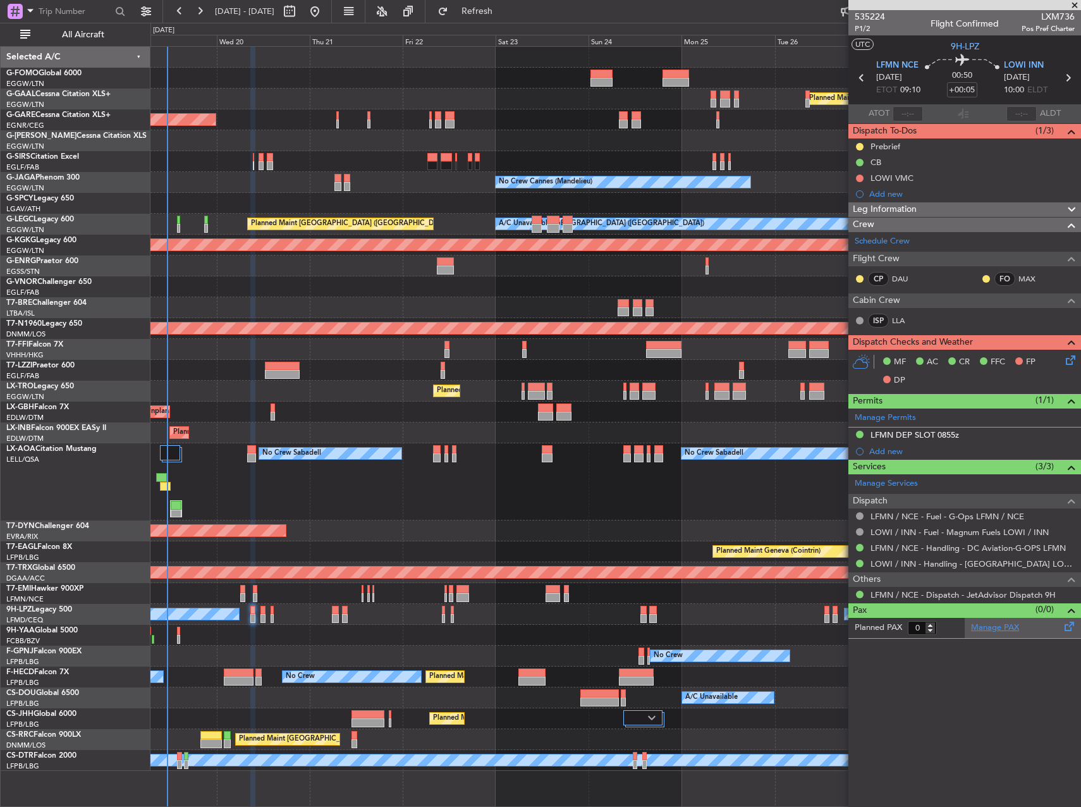
click at [1001, 628] on link "Manage PAX" at bounding box center [995, 628] width 48 height 13
click at [880, 241] on link "Schedule Crew" at bounding box center [882, 241] width 55 height 13
click at [899, 323] on link "LLA" at bounding box center [906, 320] width 28 height 11
click at [504, 15] on span "Refresh" at bounding box center [477, 11] width 53 height 9
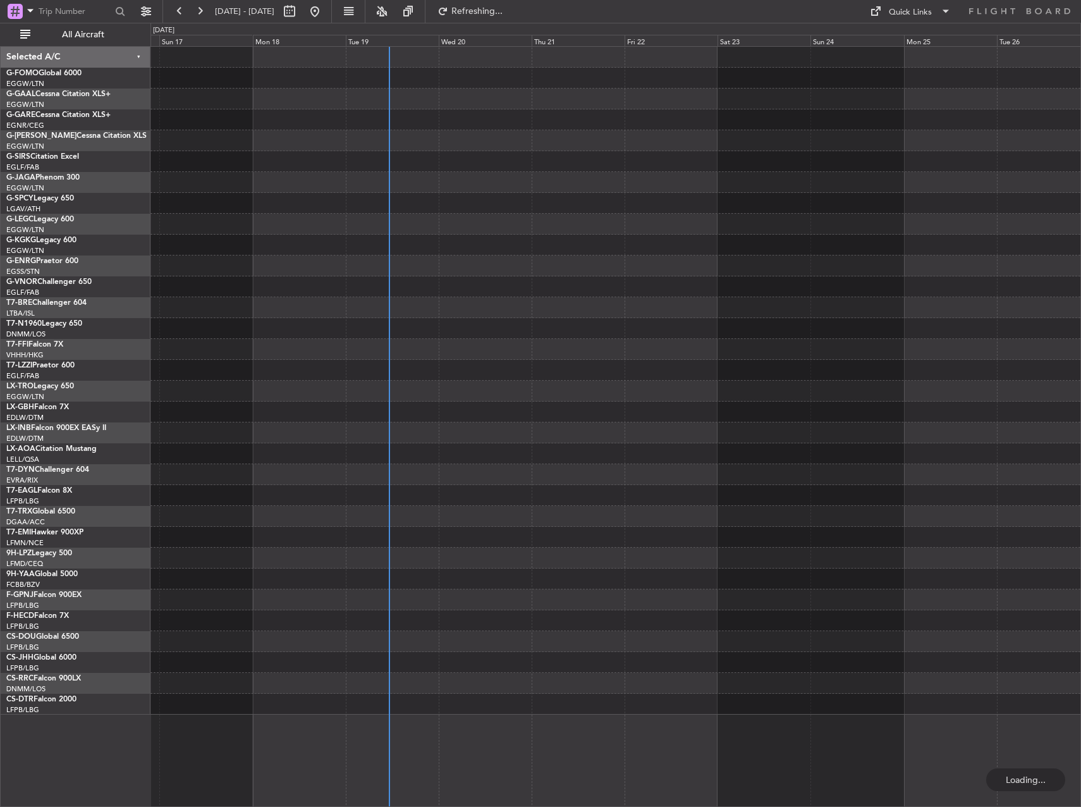
click at [342, 262] on div at bounding box center [616, 381] width 930 height 668
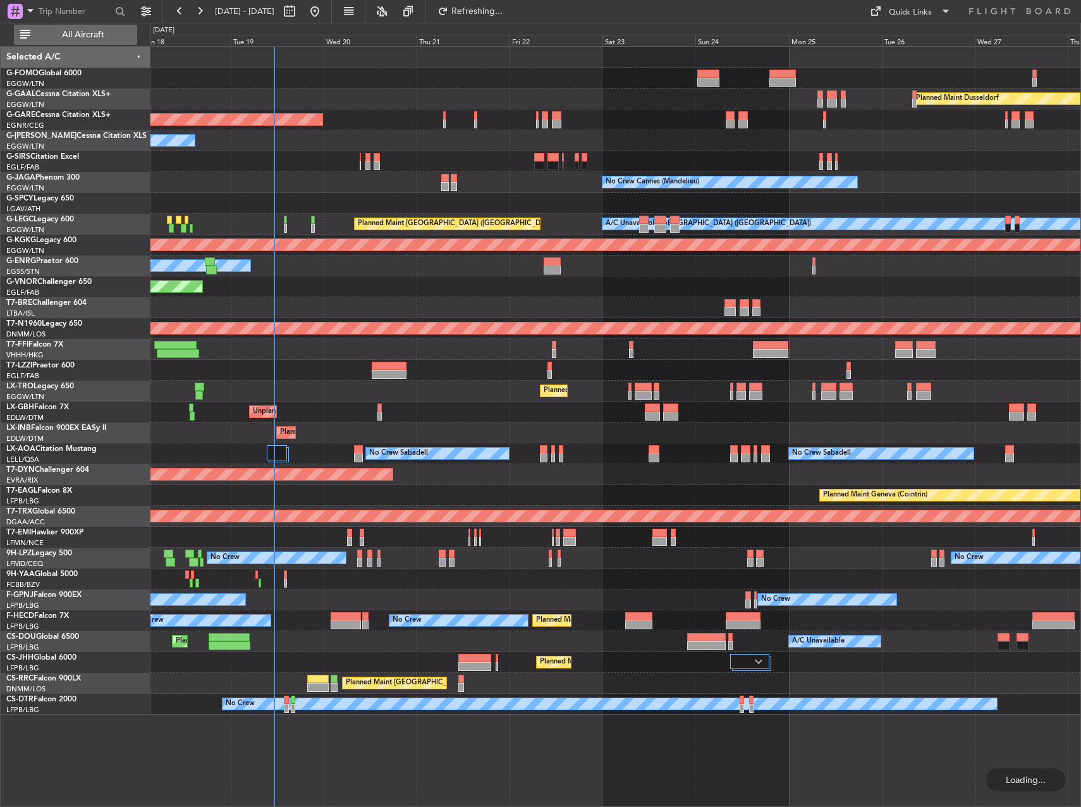
click at [101, 30] on span "All Aircraft" at bounding box center [83, 34] width 101 height 9
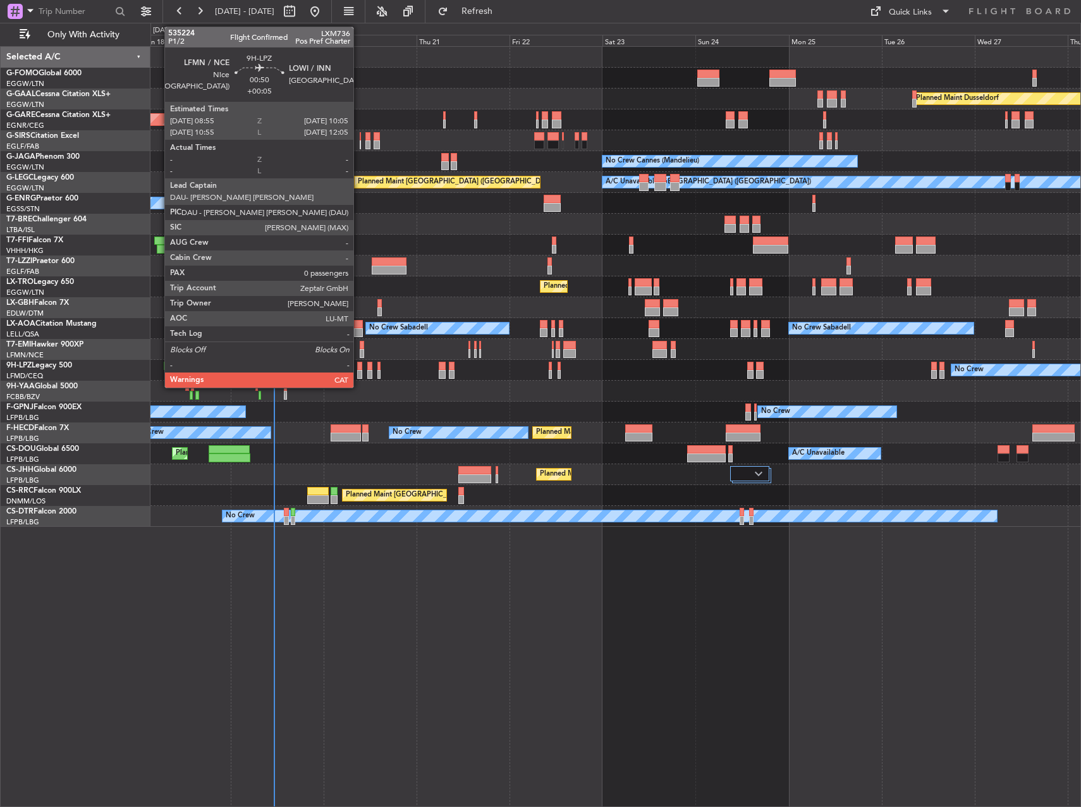
click at [359, 369] on div at bounding box center [359, 366] width 5 height 9
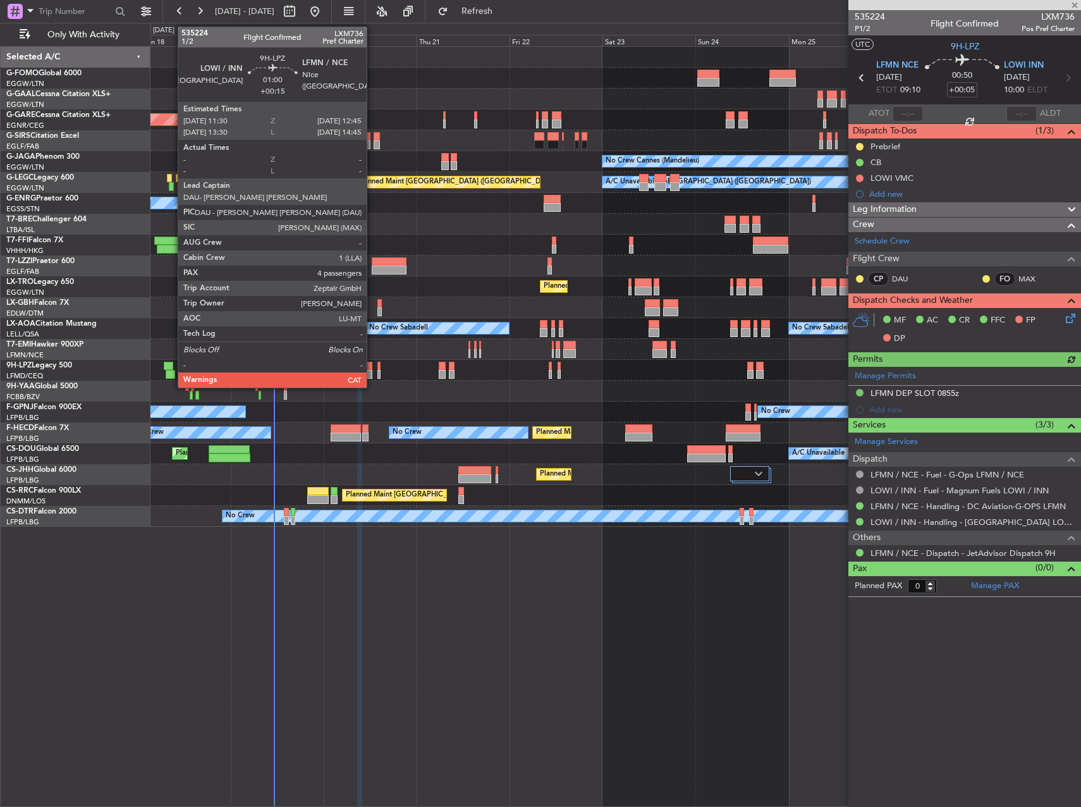
click at [373, 373] on div at bounding box center [369, 374] width 5 height 9
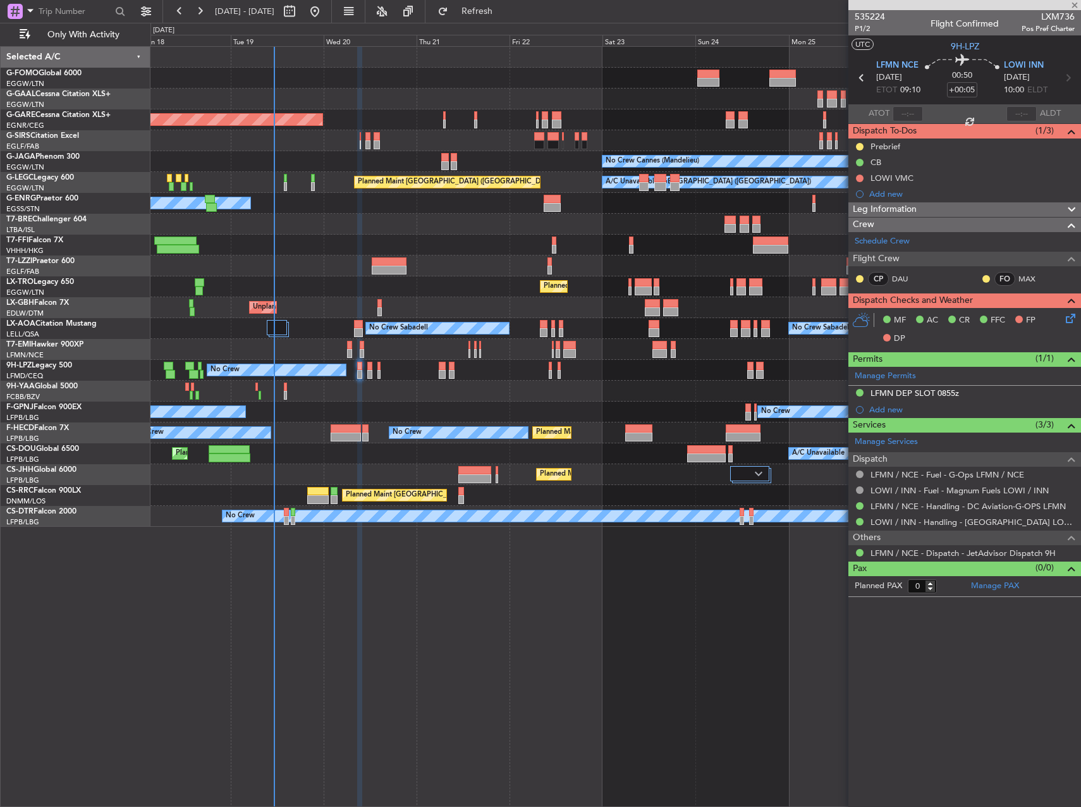
type input "+00:15"
type input "4"
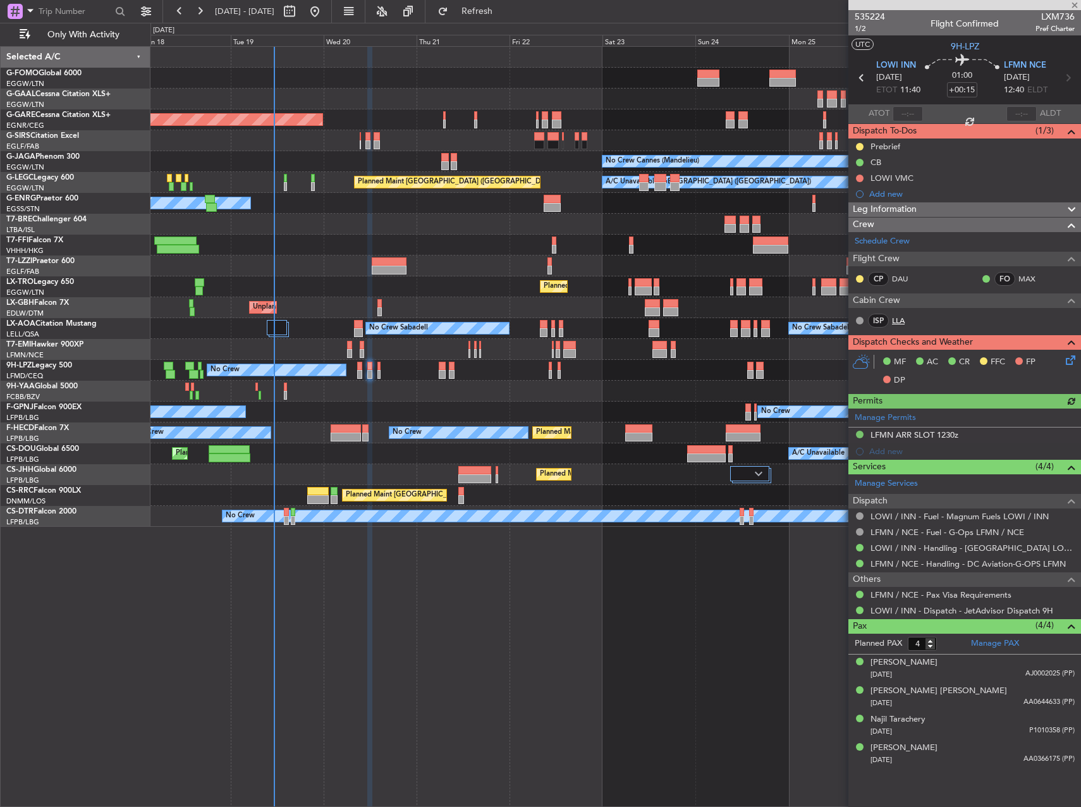
click at [902, 320] on link "LLA" at bounding box center [906, 320] width 28 height 11
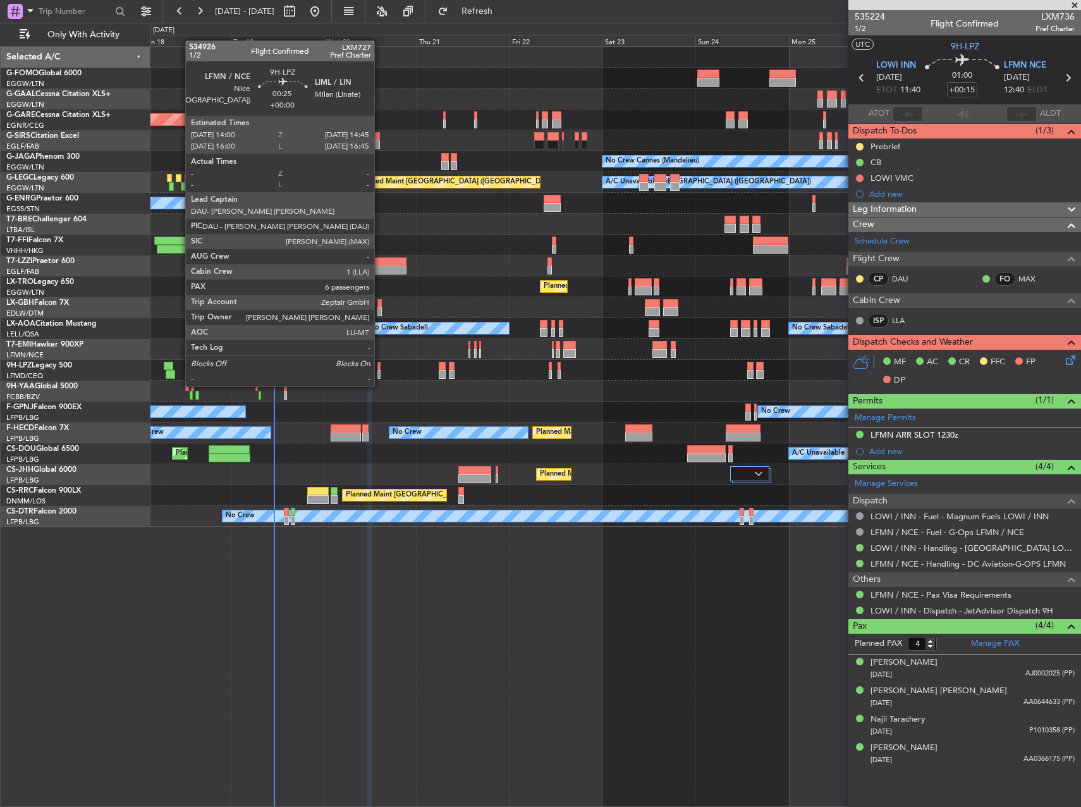
click at [380, 374] on div at bounding box center [379, 374] width 3 height 9
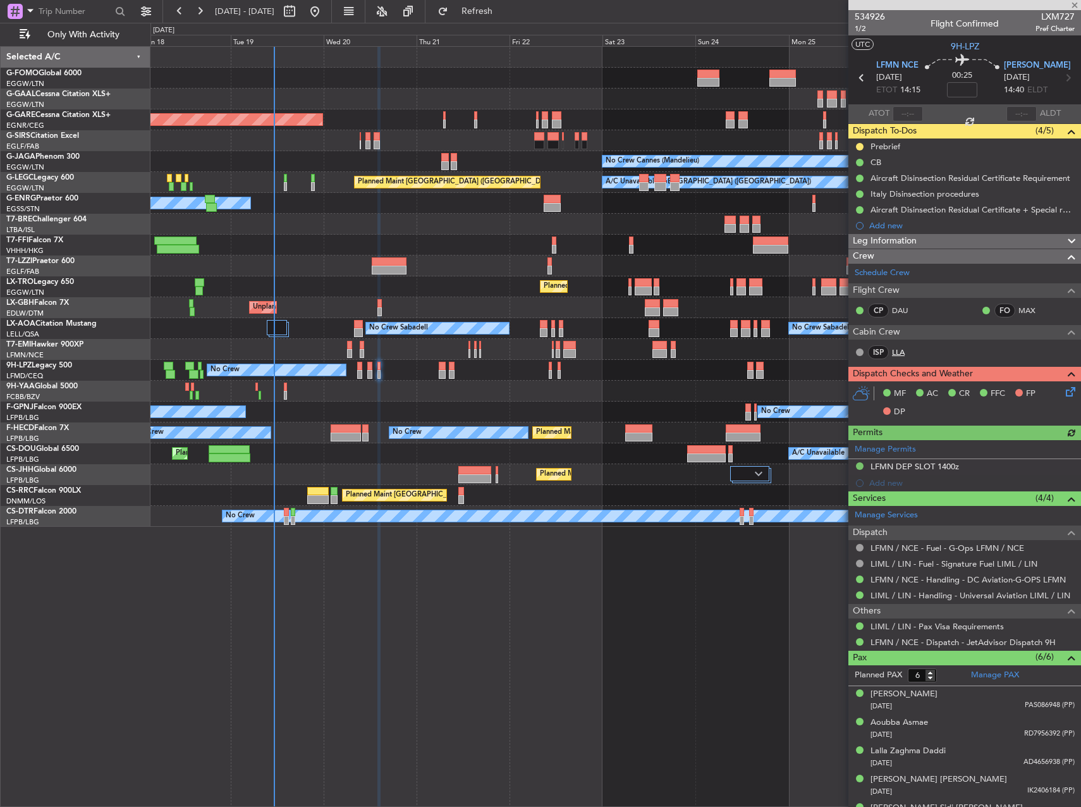
click at [901, 353] on link "LLA" at bounding box center [906, 352] width 28 height 11
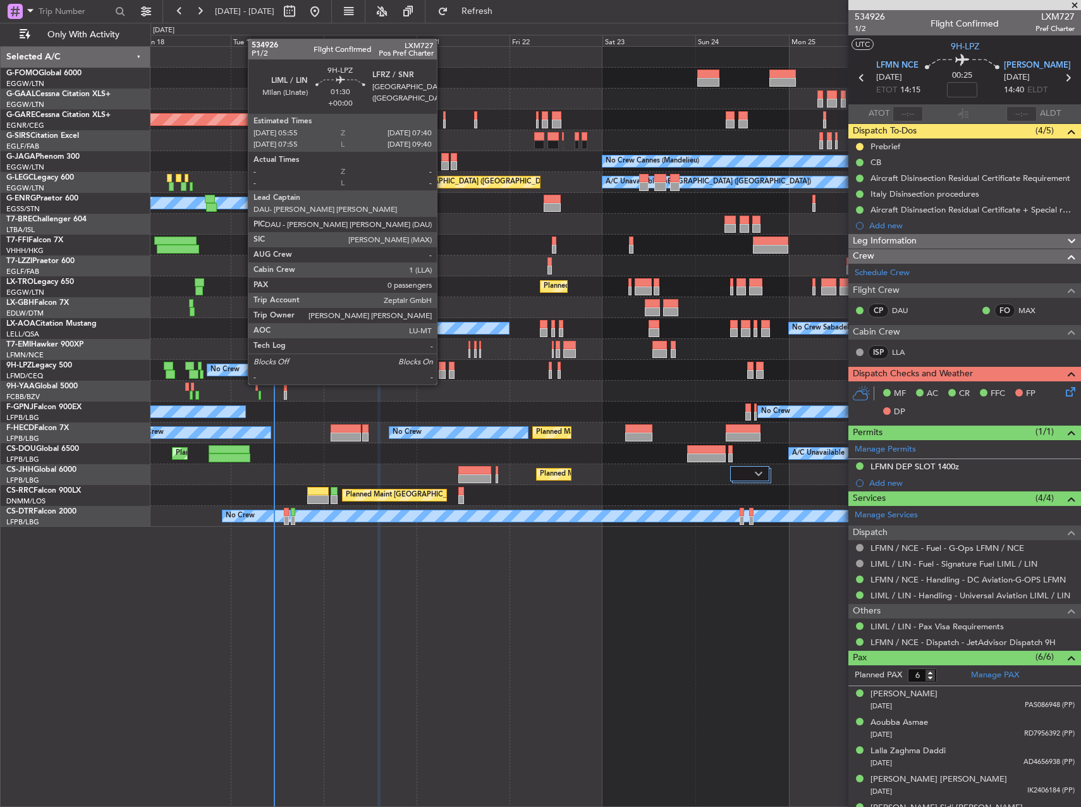
click at [443, 372] on div at bounding box center [442, 374] width 7 height 9
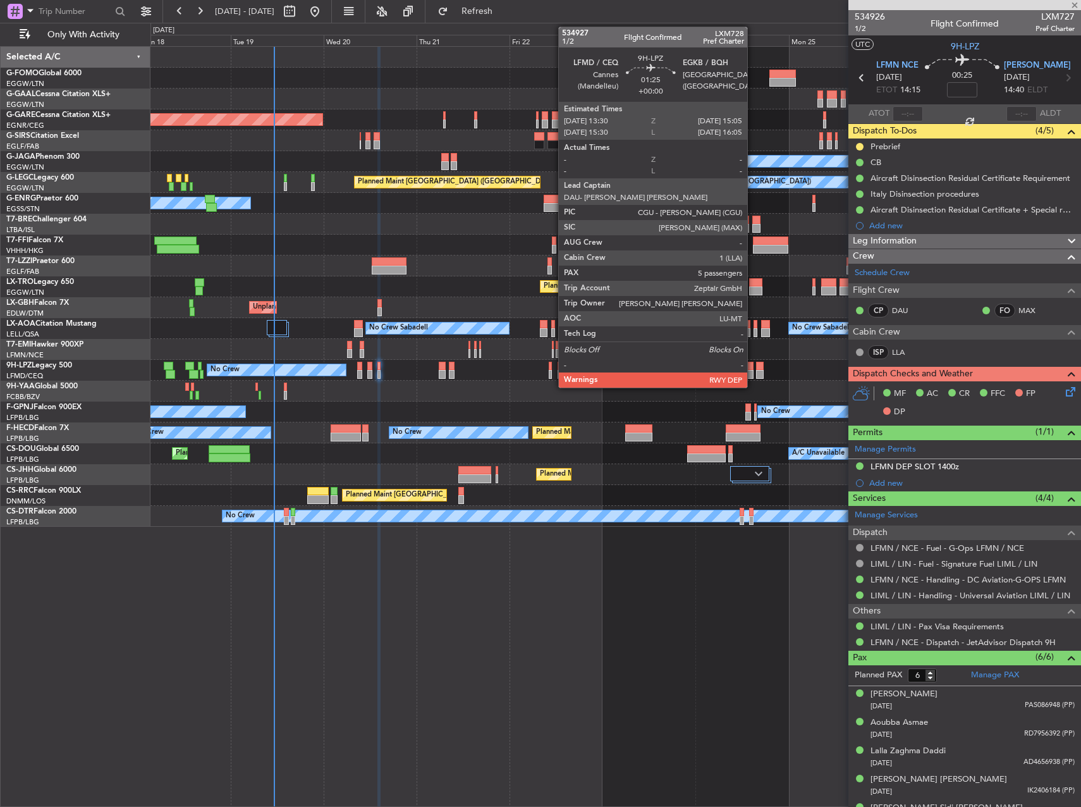
type input "0"
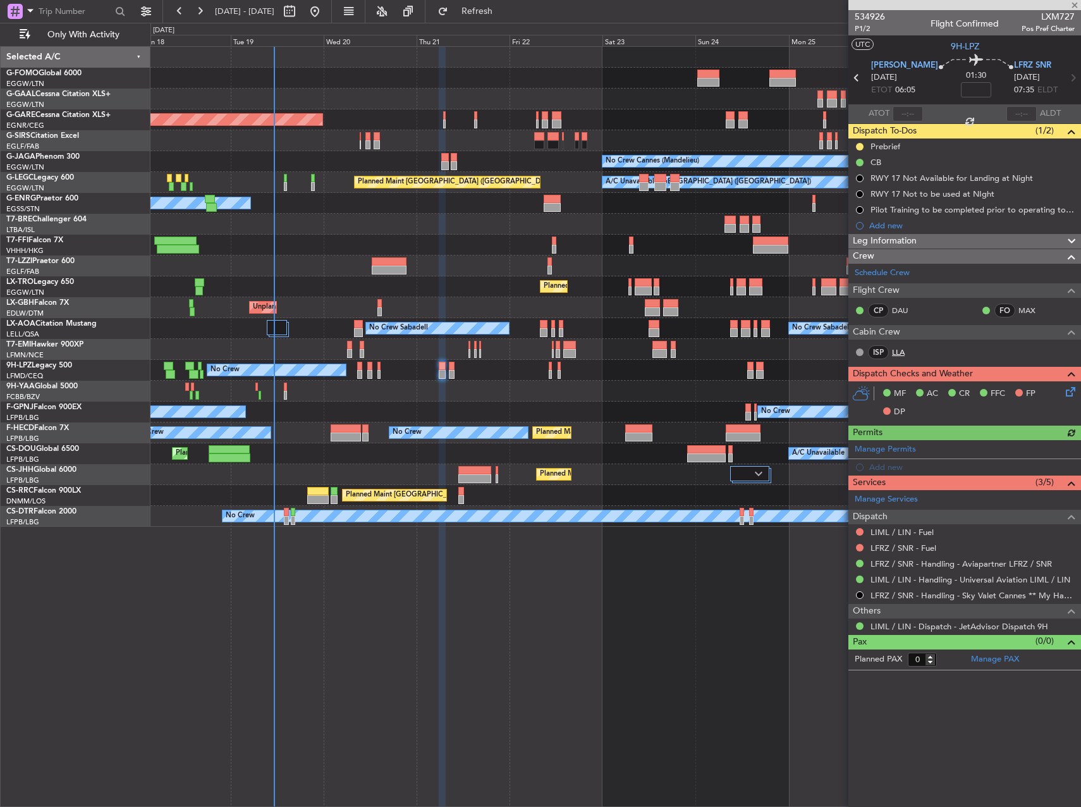
click at [898, 353] on link "LLA" at bounding box center [906, 352] width 28 height 11
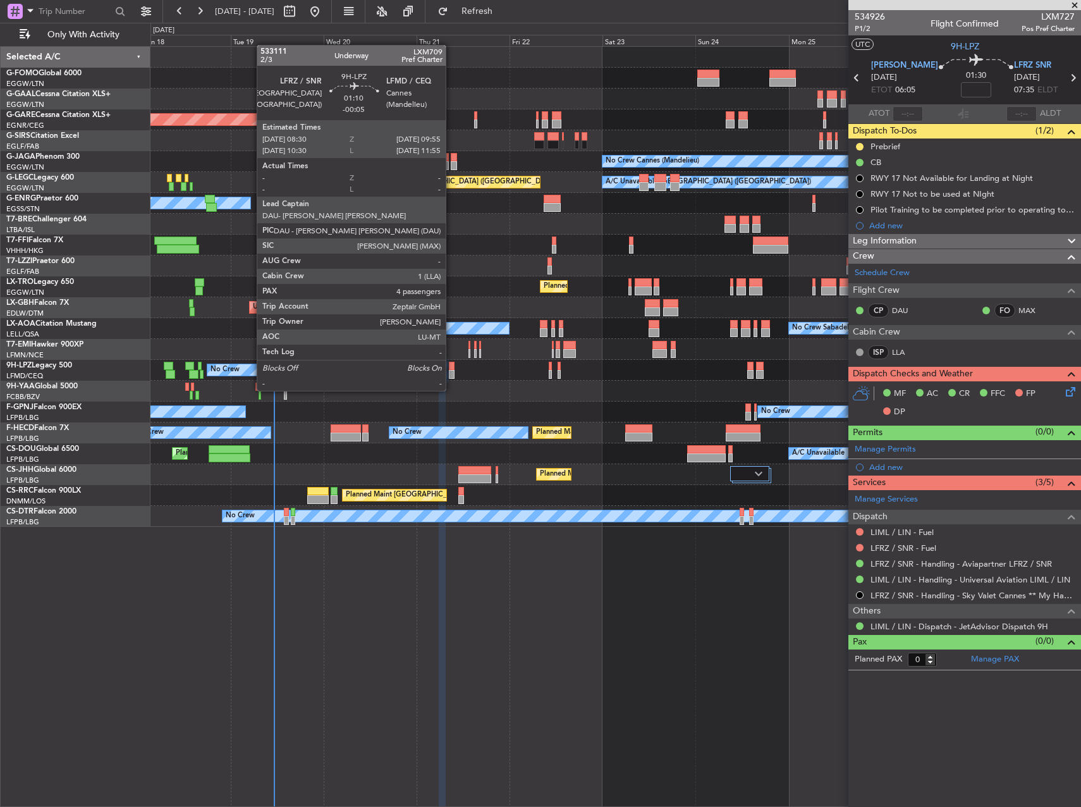
click at [452, 378] on div at bounding box center [452, 374] width 6 height 9
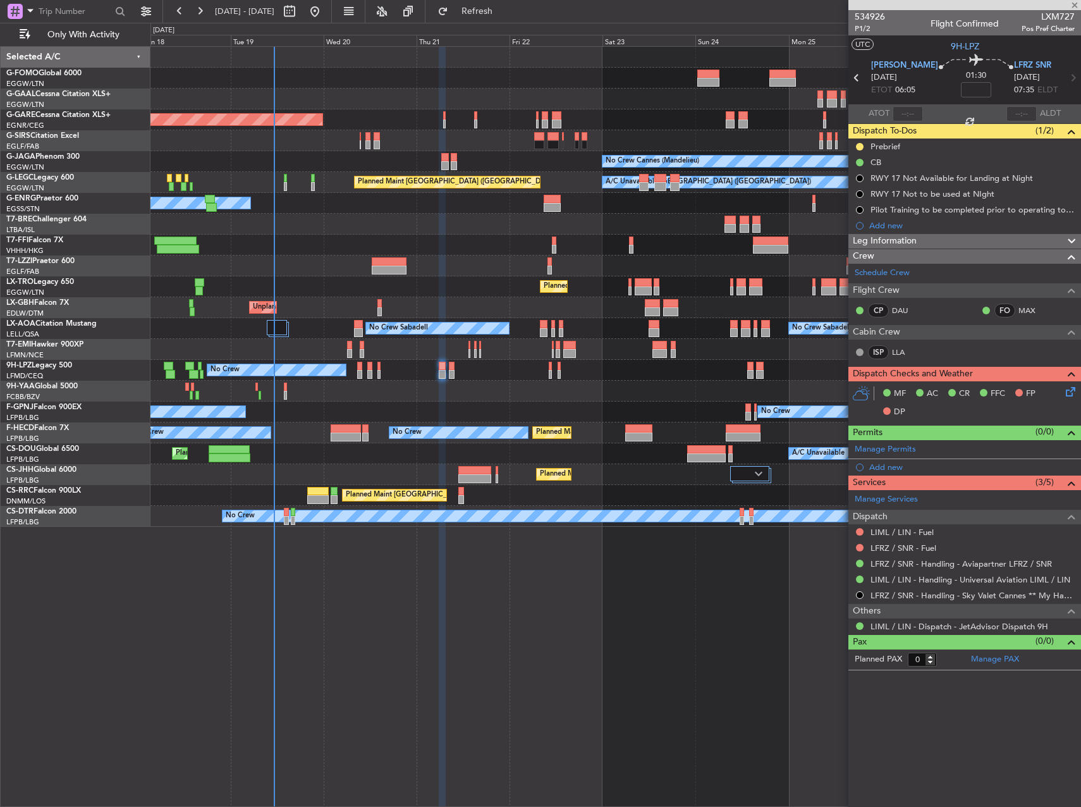
type input "-00:05"
type input "4"
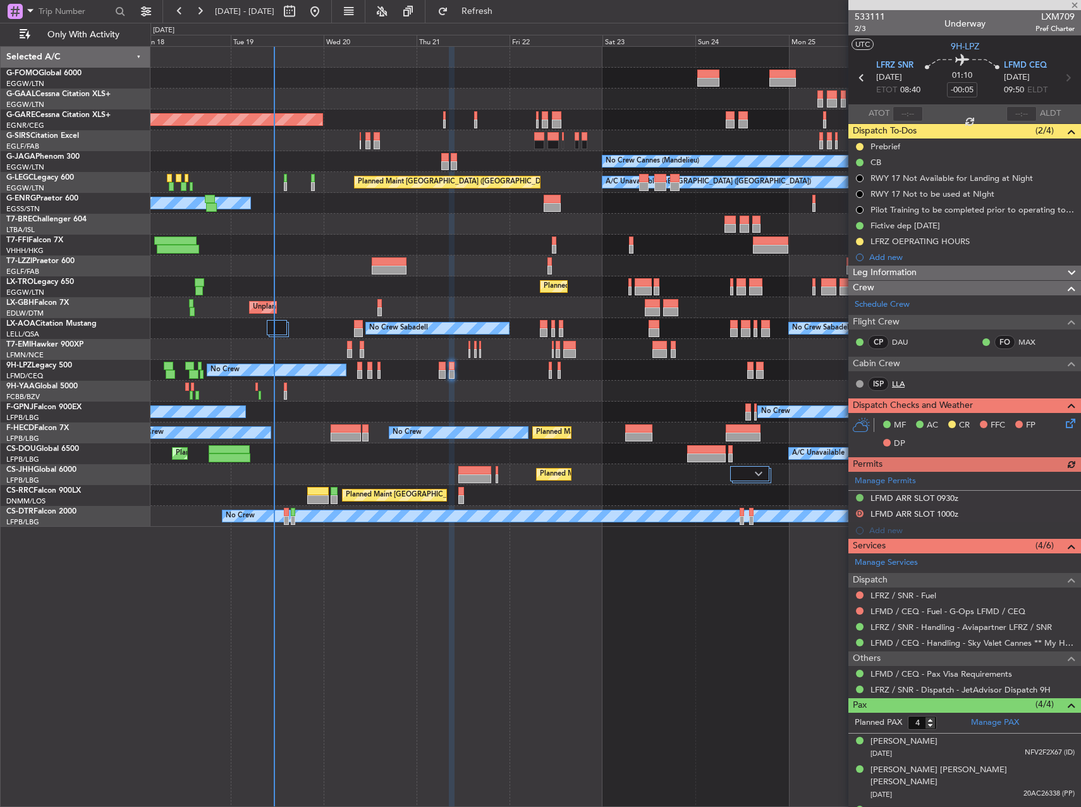
click at [902, 387] on link "LLA" at bounding box center [906, 383] width 28 height 11
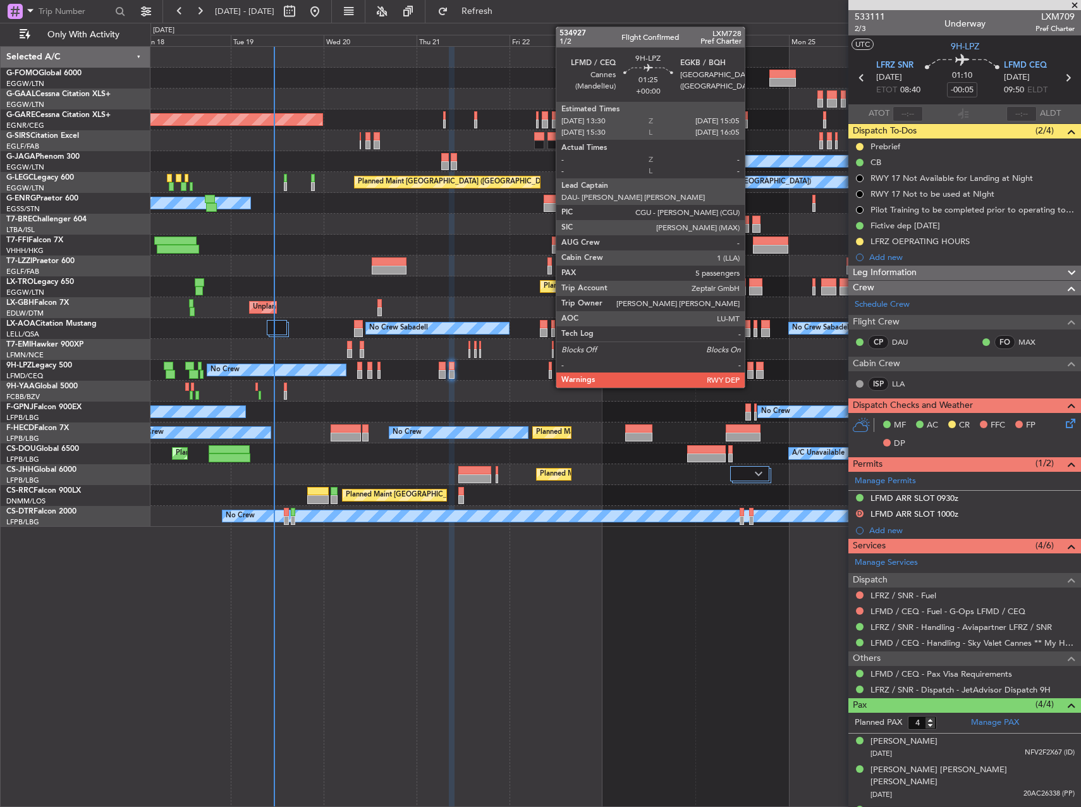
click at [751, 370] on div at bounding box center [751, 374] width 6 height 9
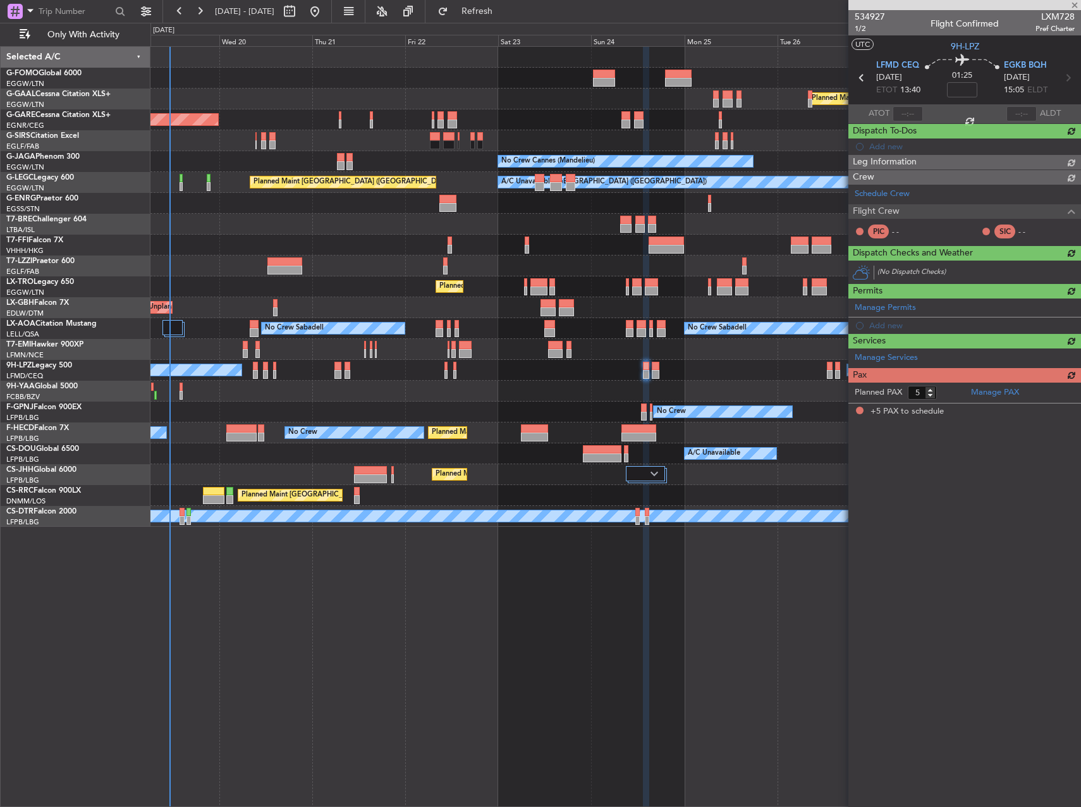
click at [610, 376] on div "No Crew No Crew" at bounding box center [616, 370] width 930 height 21
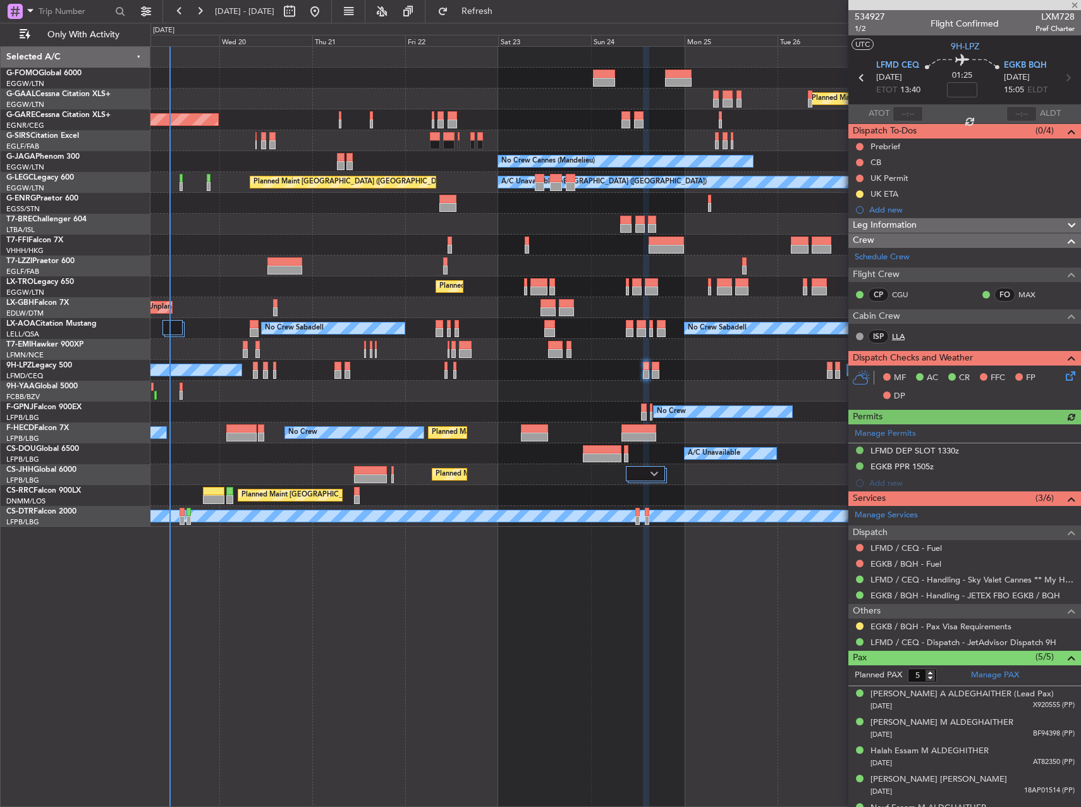
click at [902, 340] on link "LLA" at bounding box center [906, 336] width 28 height 11
click at [660, 371] on div "No Crew No Crew" at bounding box center [616, 370] width 930 height 21
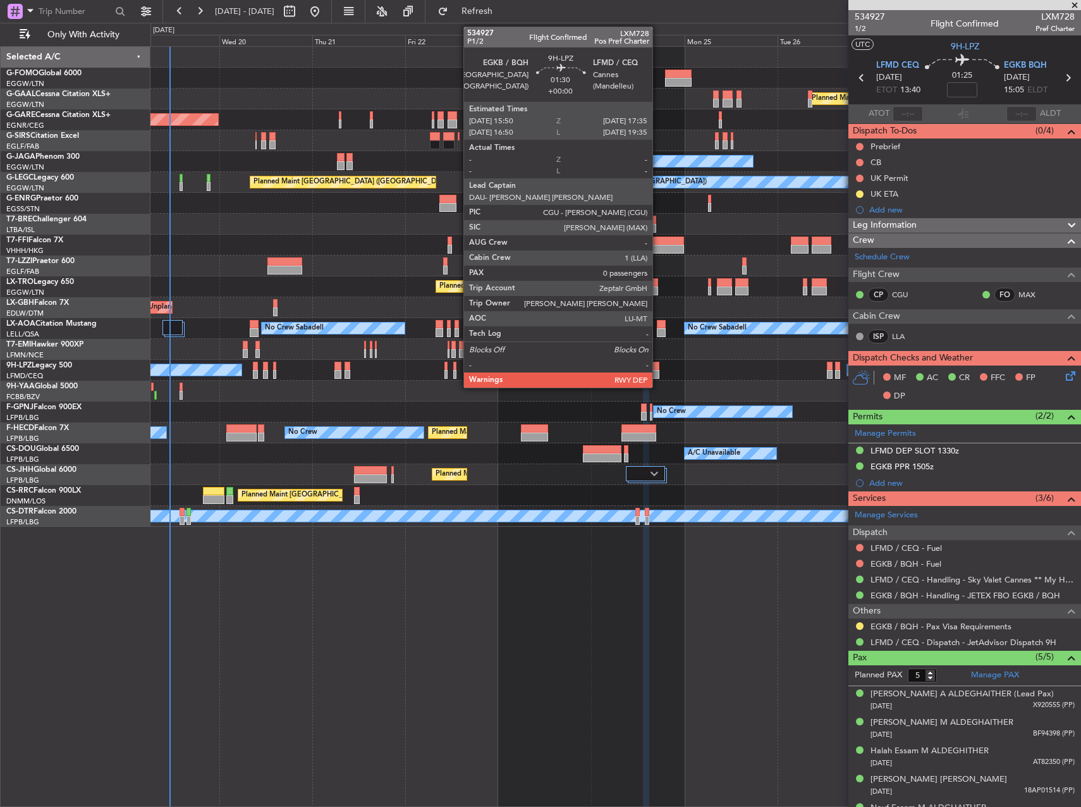
click at [658, 371] on div at bounding box center [655, 374] width 7 height 9
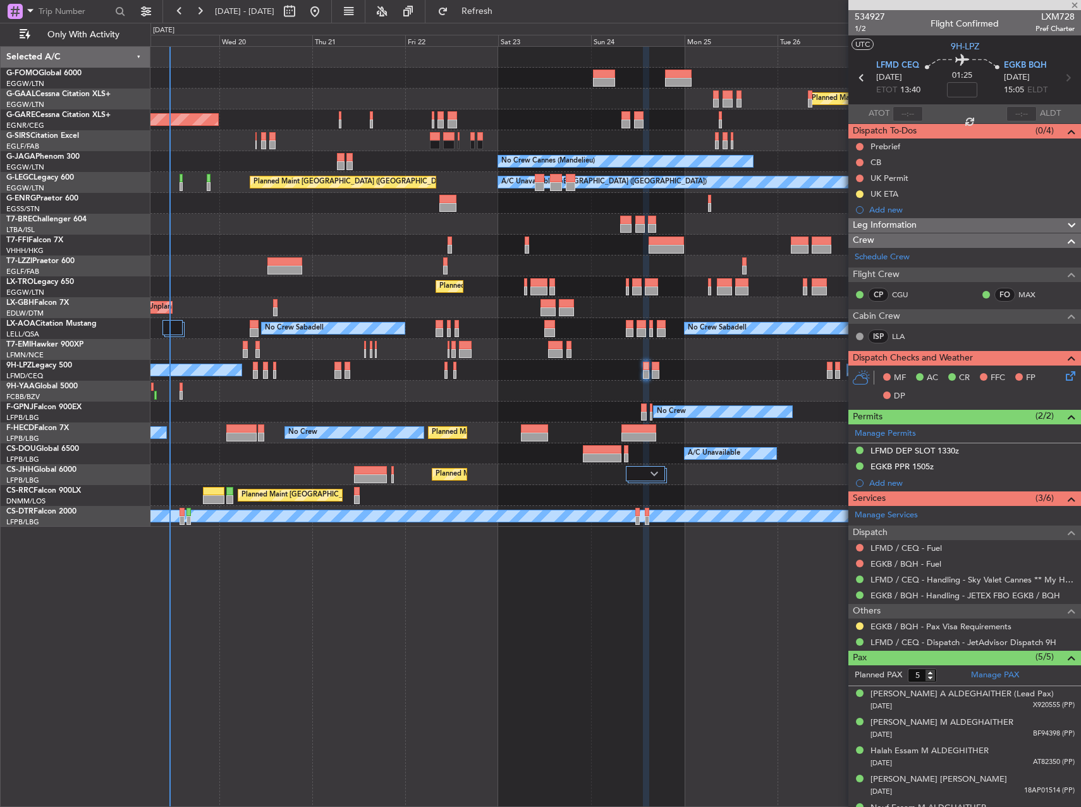
type input "0"
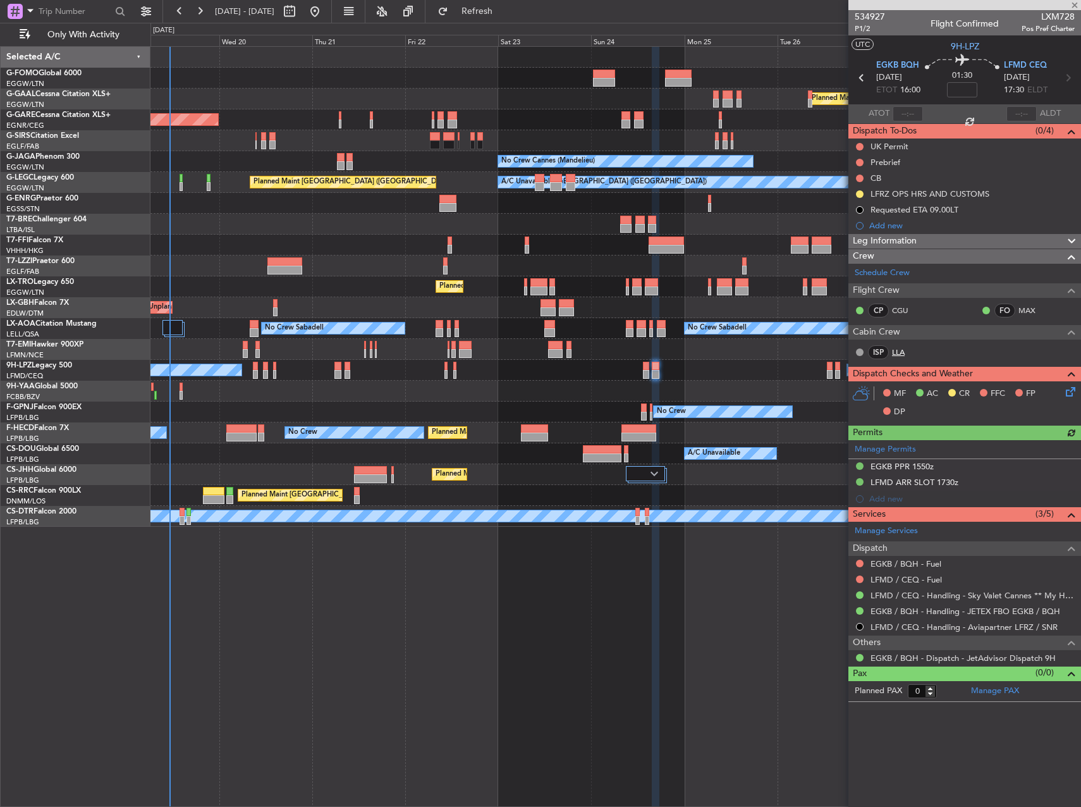
click at [900, 352] on link "LLA" at bounding box center [906, 352] width 28 height 11
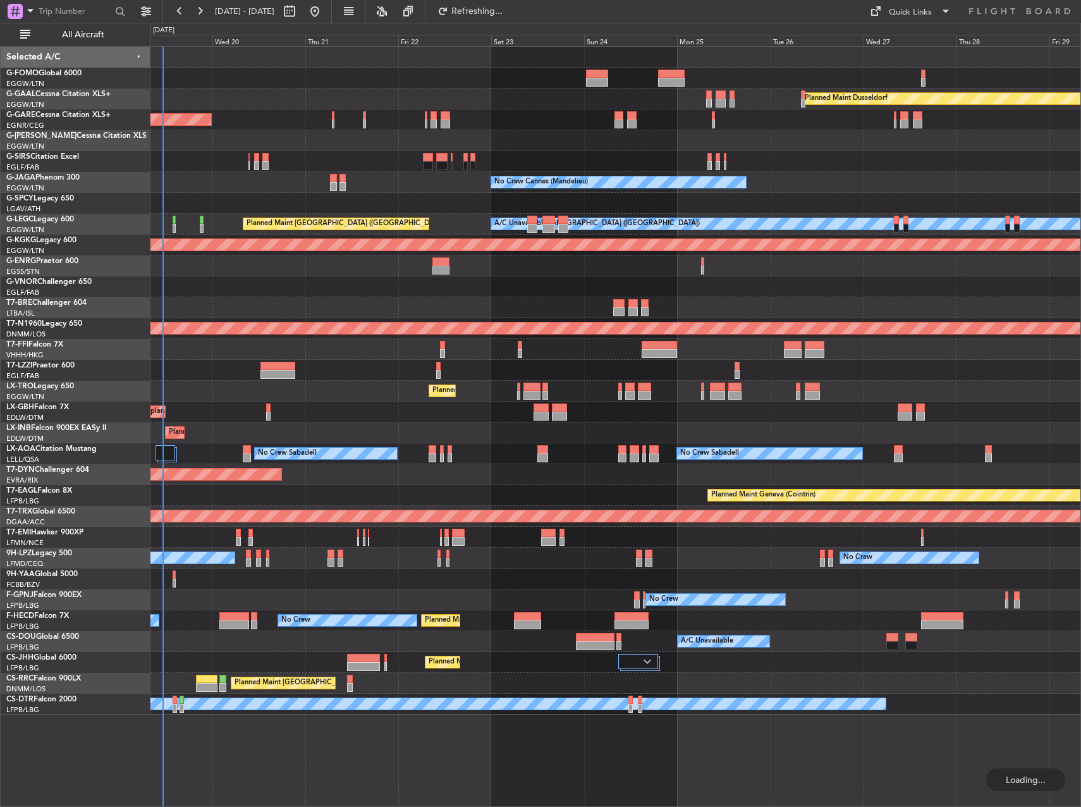
click at [237, 146] on div "Owner" at bounding box center [616, 140] width 930 height 21
click at [97, 39] on span "All Aircraft" at bounding box center [83, 34] width 101 height 9
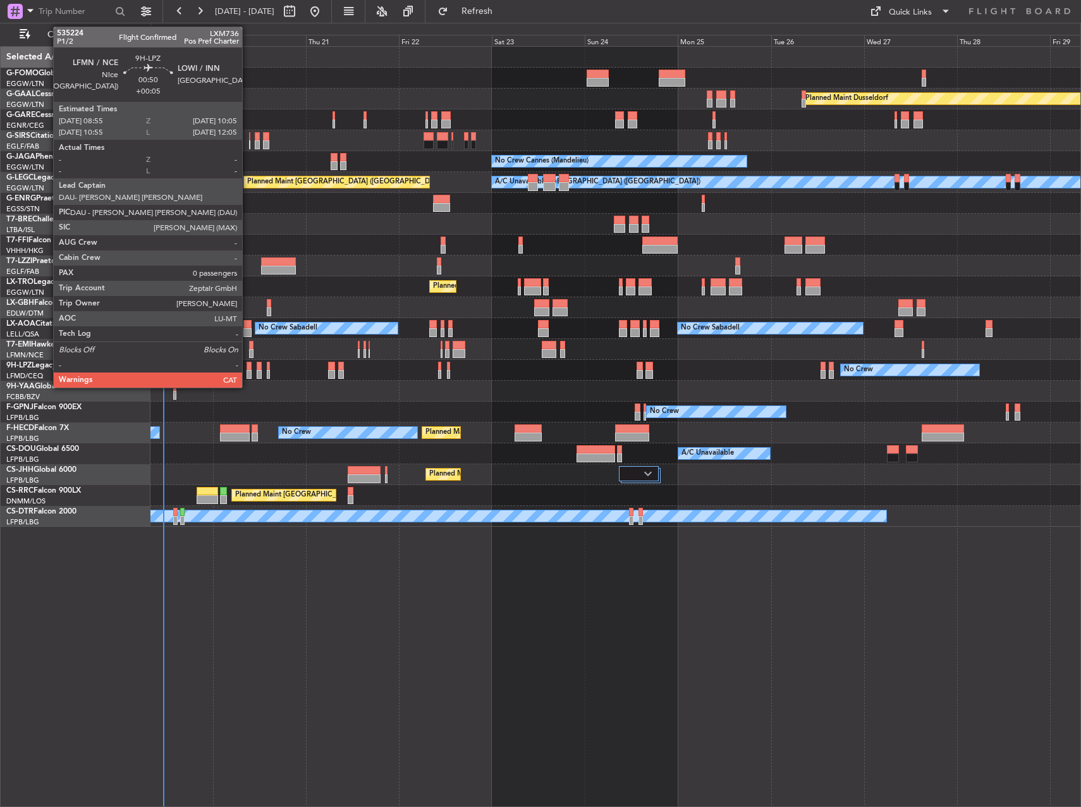
click at [248, 369] on div at bounding box center [249, 366] width 5 height 9
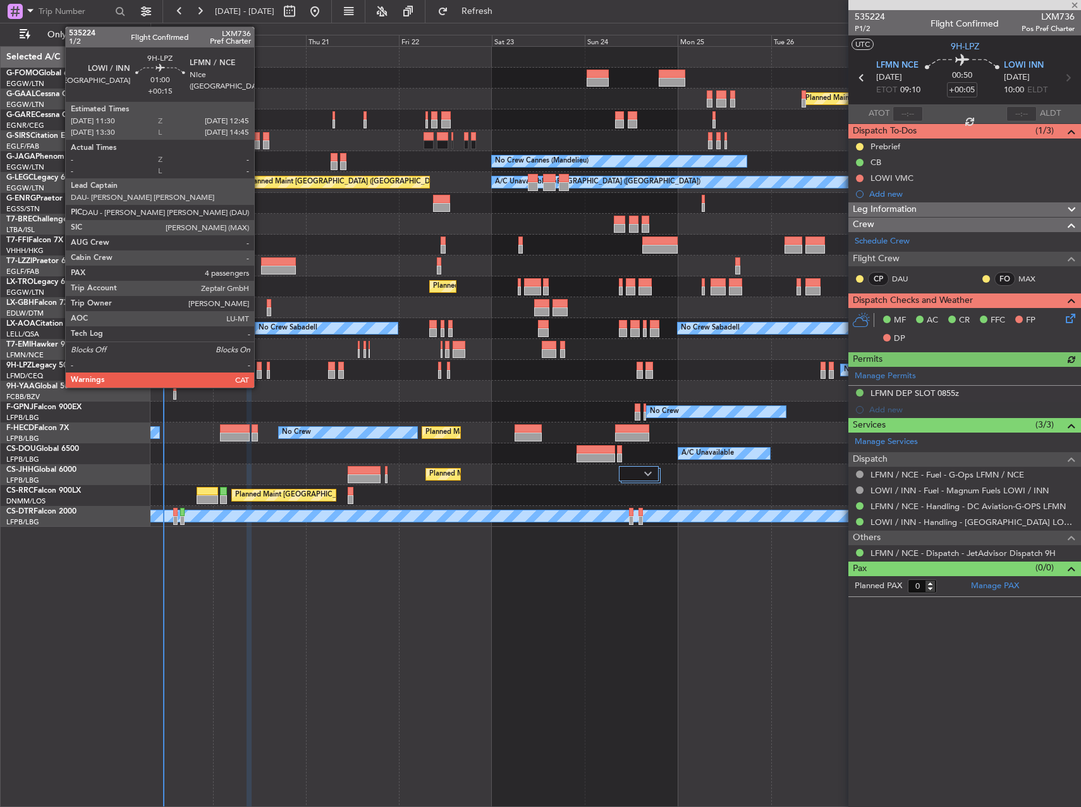
click at [260, 372] on div at bounding box center [259, 374] width 5 height 9
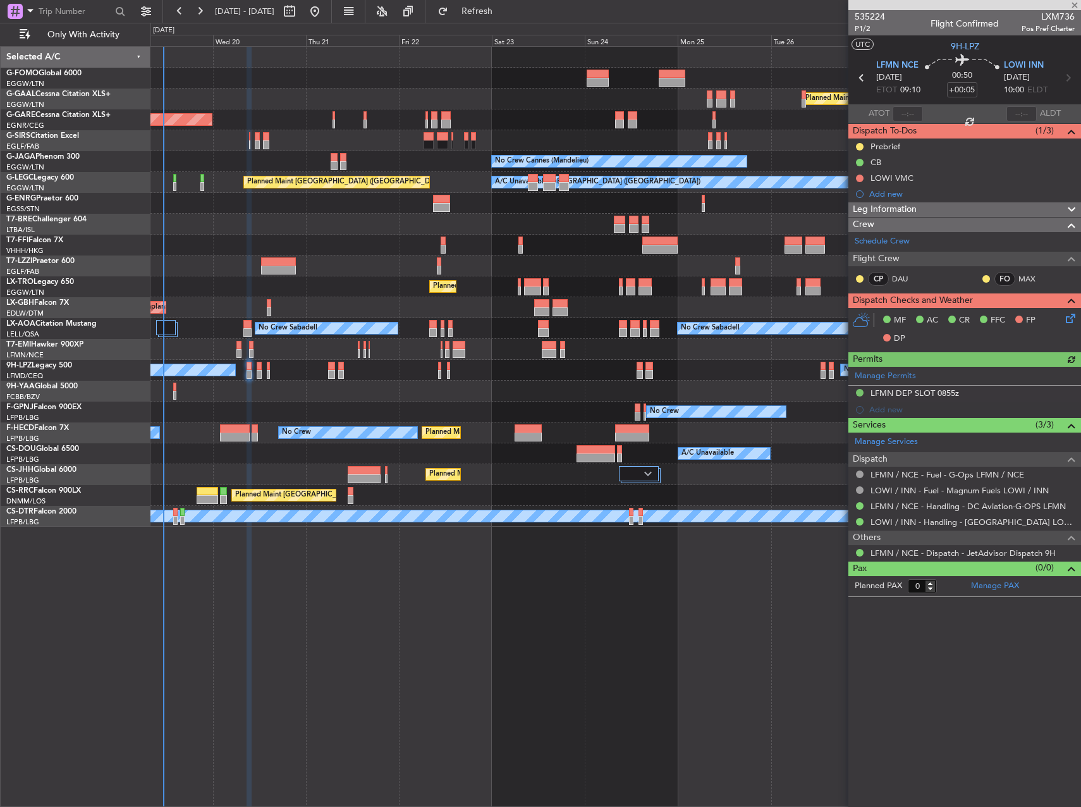
type input "+00:15"
type input "4"
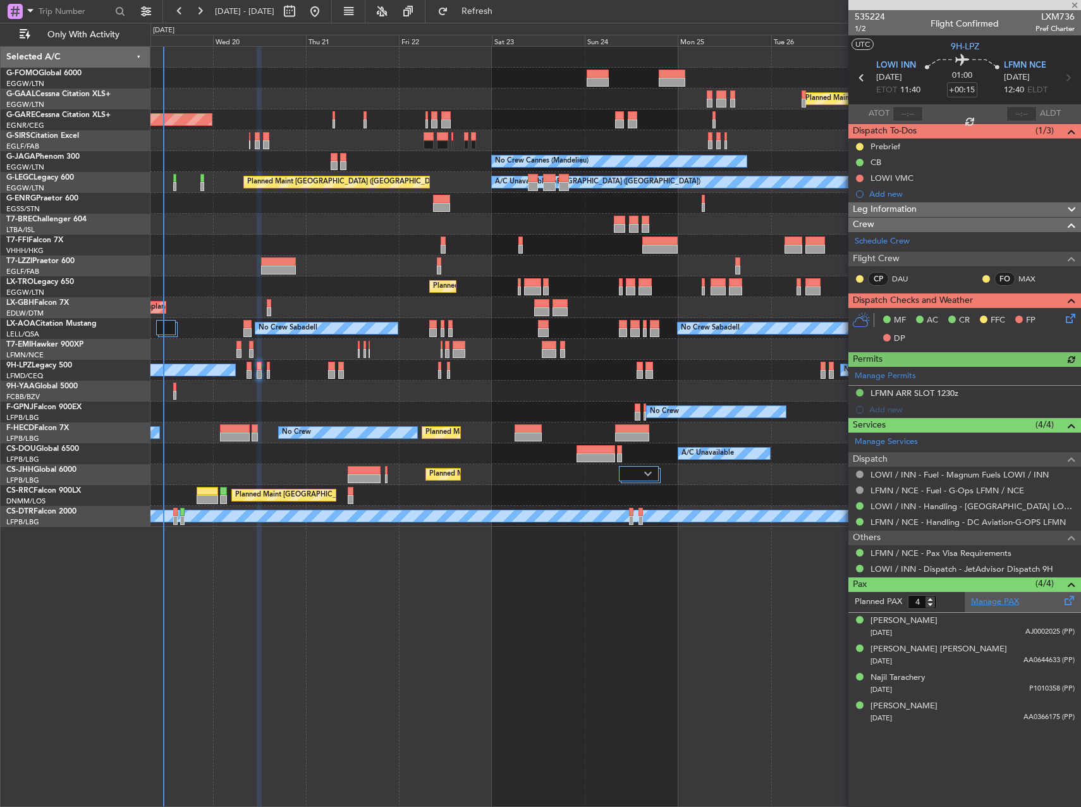
click at [999, 603] on link "Manage PAX" at bounding box center [995, 602] width 48 height 13
click at [504, 15] on span "Refresh" at bounding box center [477, 11] width 53 height 9
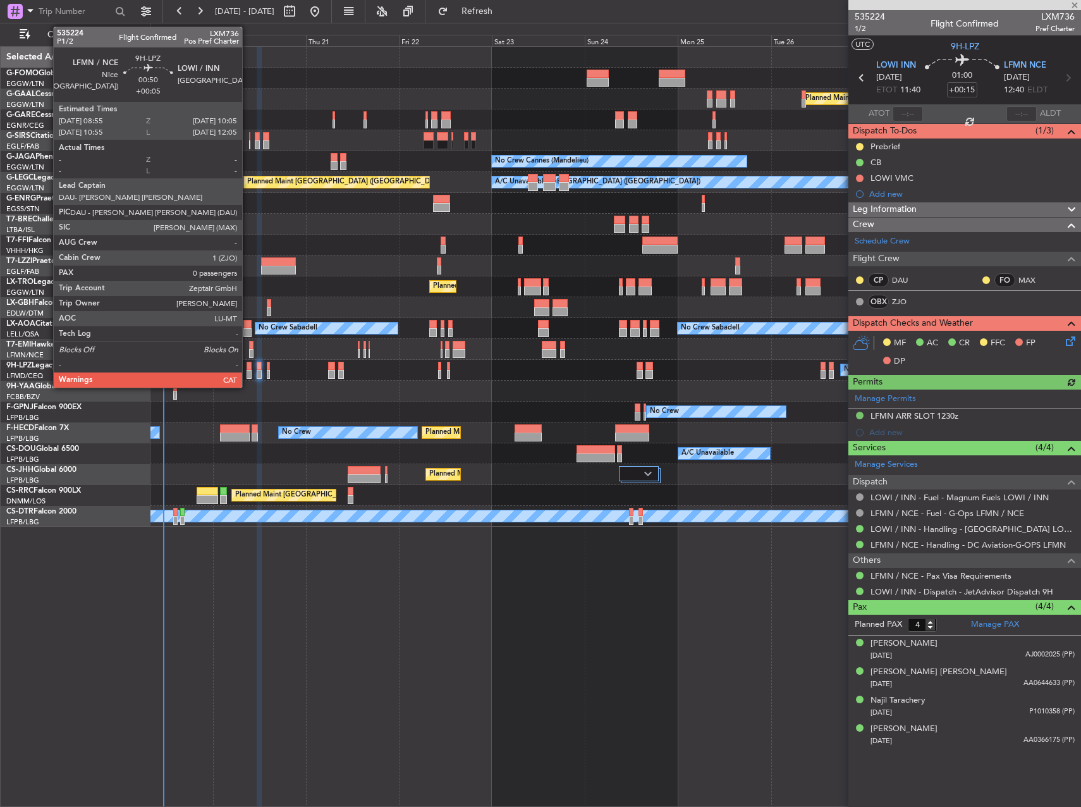
click at [248, 371] on div at bounding box center [249, 374] width 5 height 9
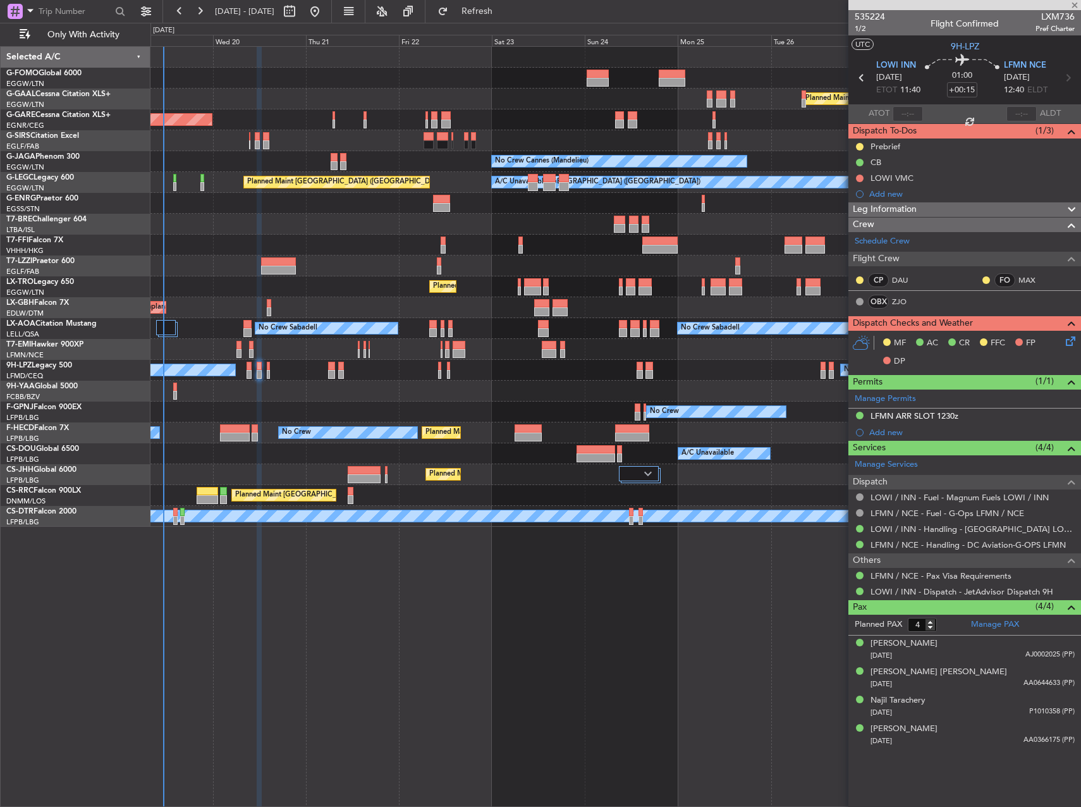
type input "+00:05"
type input "0"
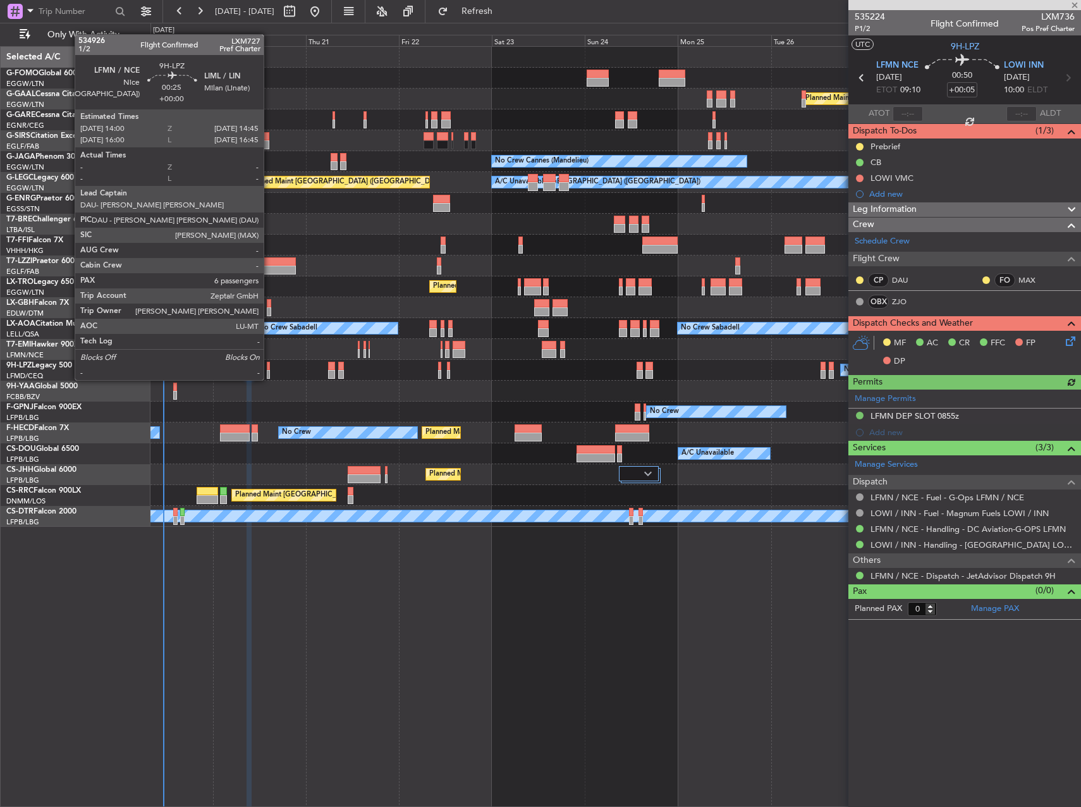
click at [269, 367] on div at bounding box center [268, 366] width 3 height 9
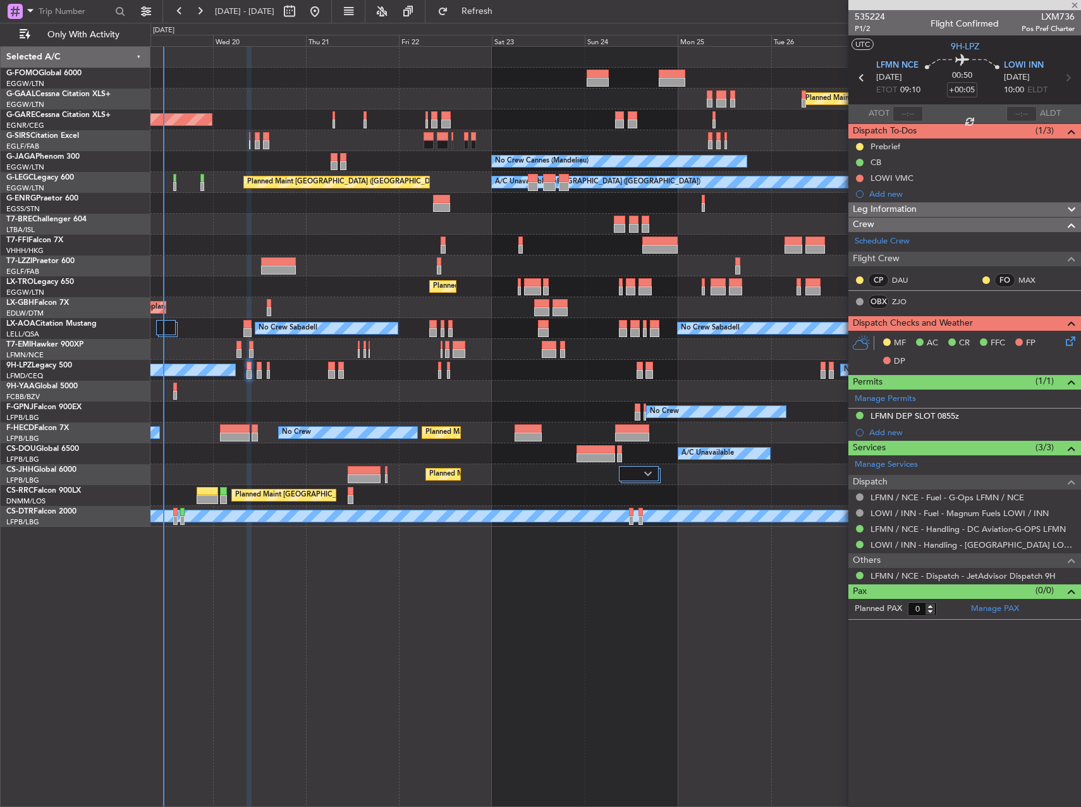
type input "6"
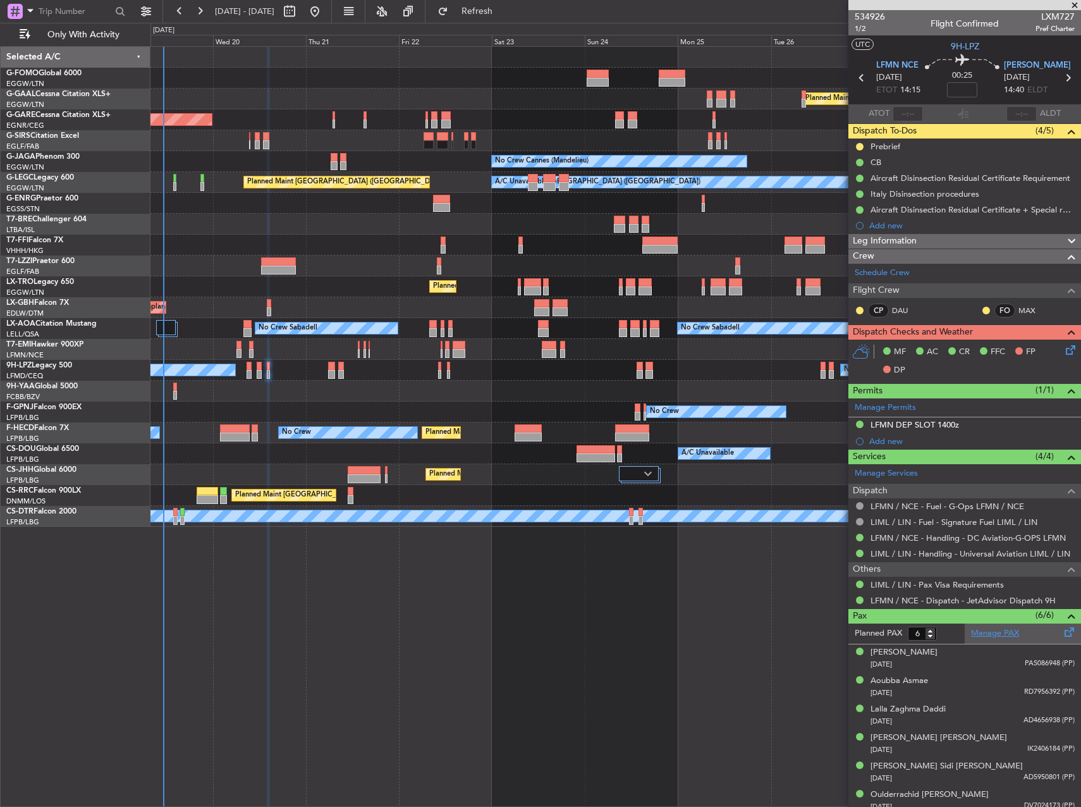
click at [990, 629] on link "Manage PAX" at bounding box center [995, 633] width 48 height 13
click at [504, 10] on span "Refresh" at bounding box center [477, 11] width 53 height 9
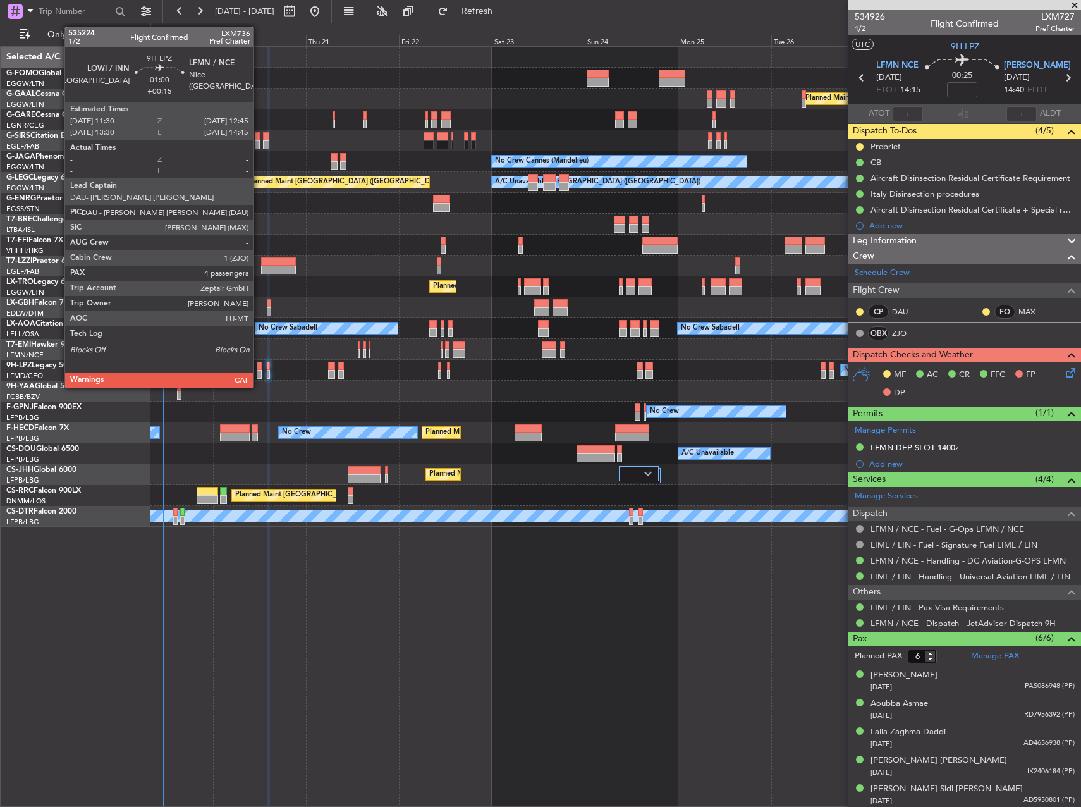
click at [259, 370] on div at bounding box center [259, 374] width 5 height 9
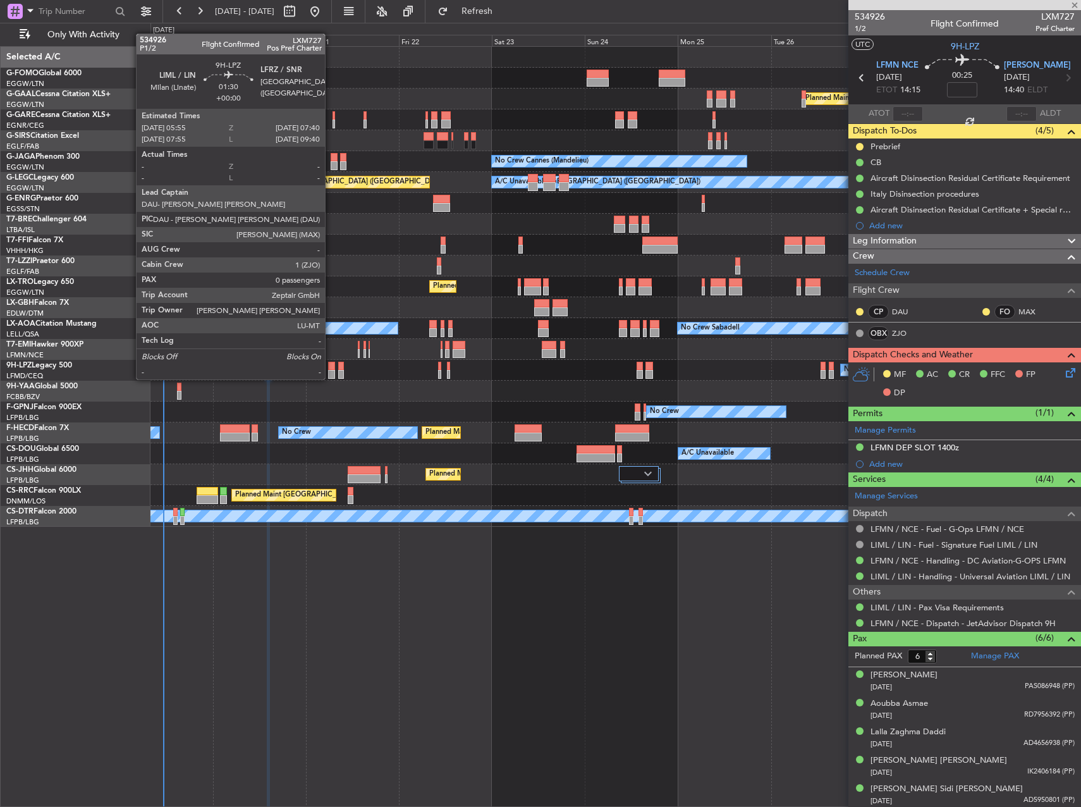
type input "+00:15"
type input "4"
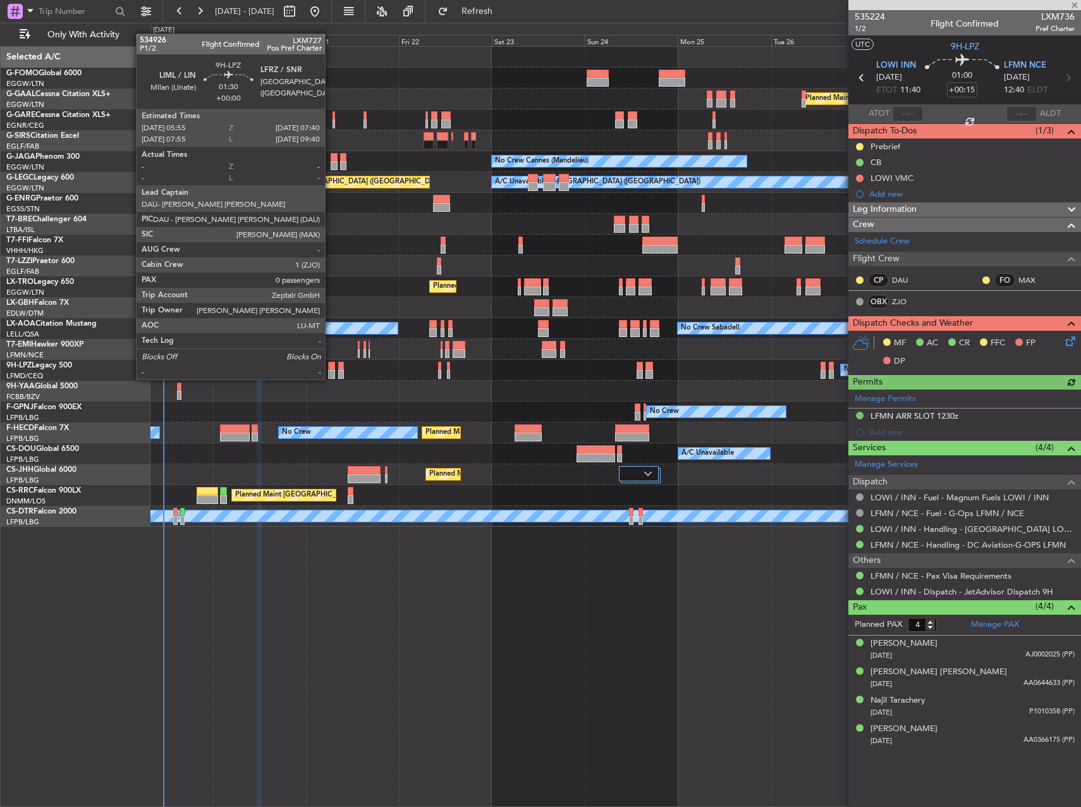
click at [331, 367] on div at bounding box center [331, 366] width 7 height 9
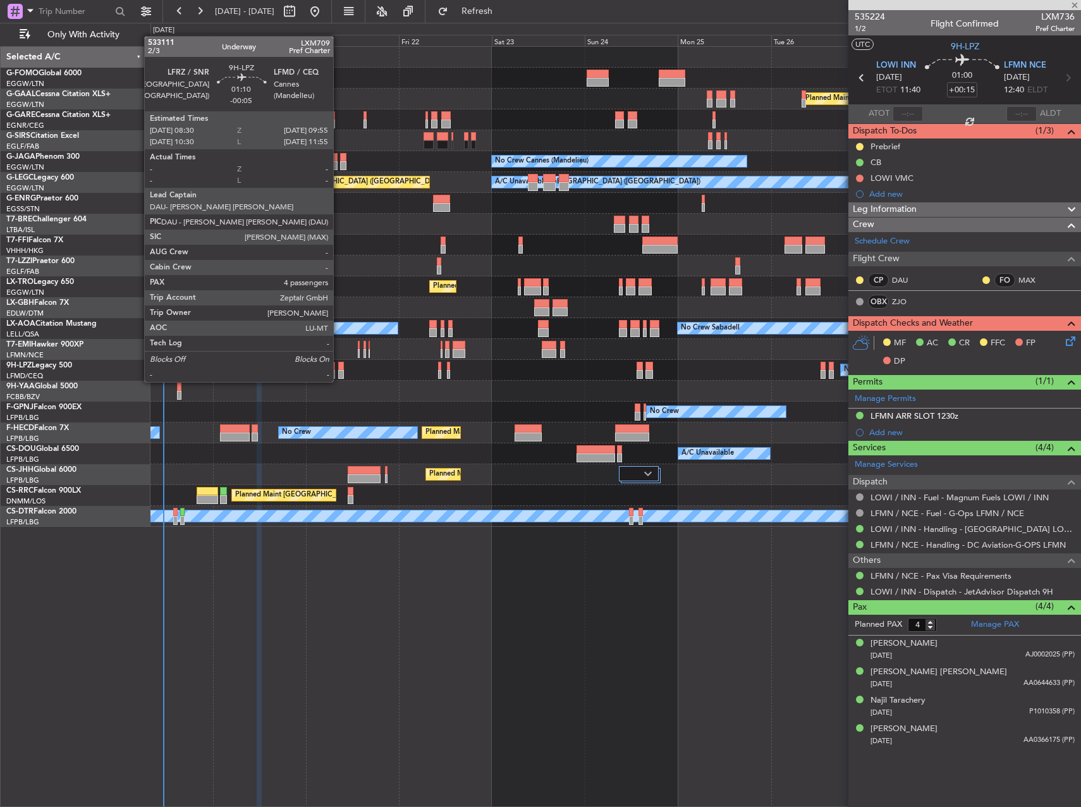
type input "0"
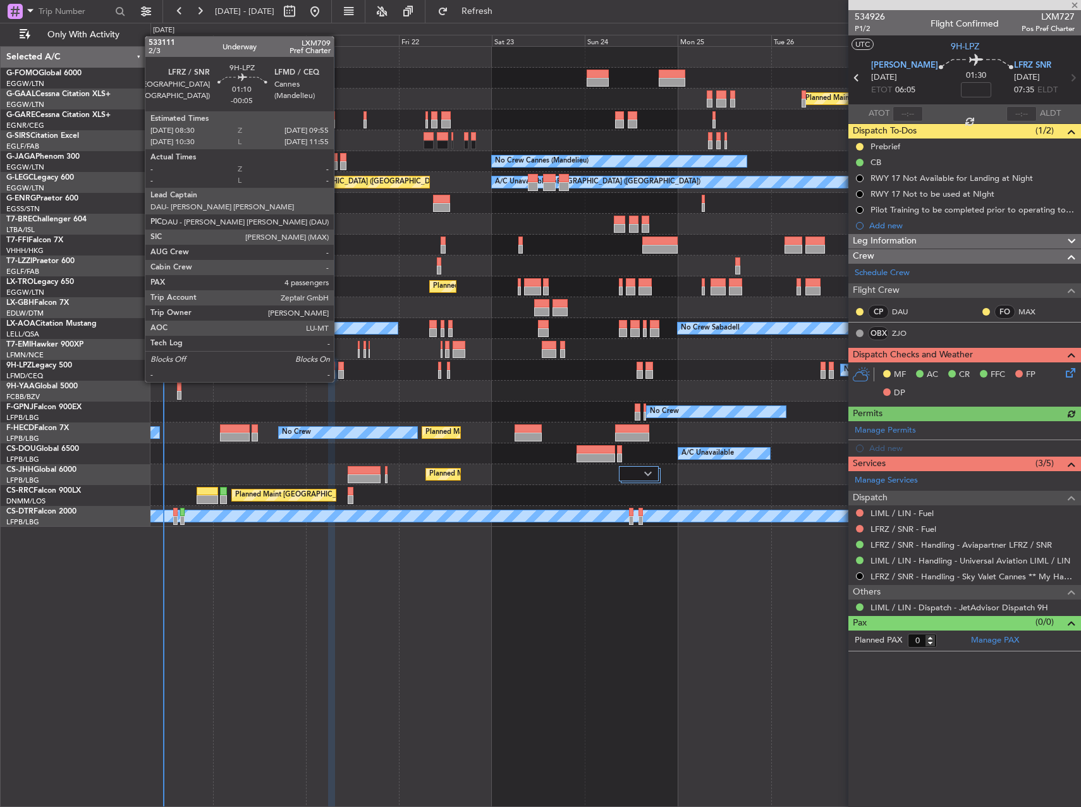
click at [340, 369] on div at bounding box center [341, 366] width 6 height 9
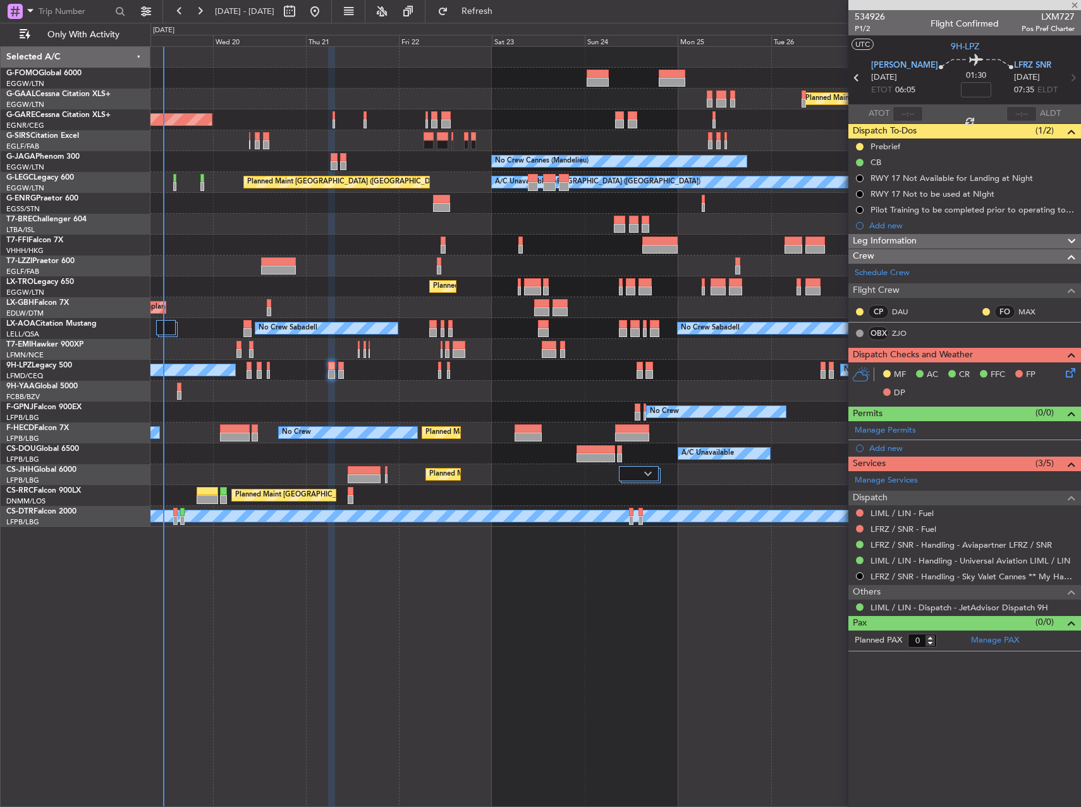
type input "-00:05"
type input "4"
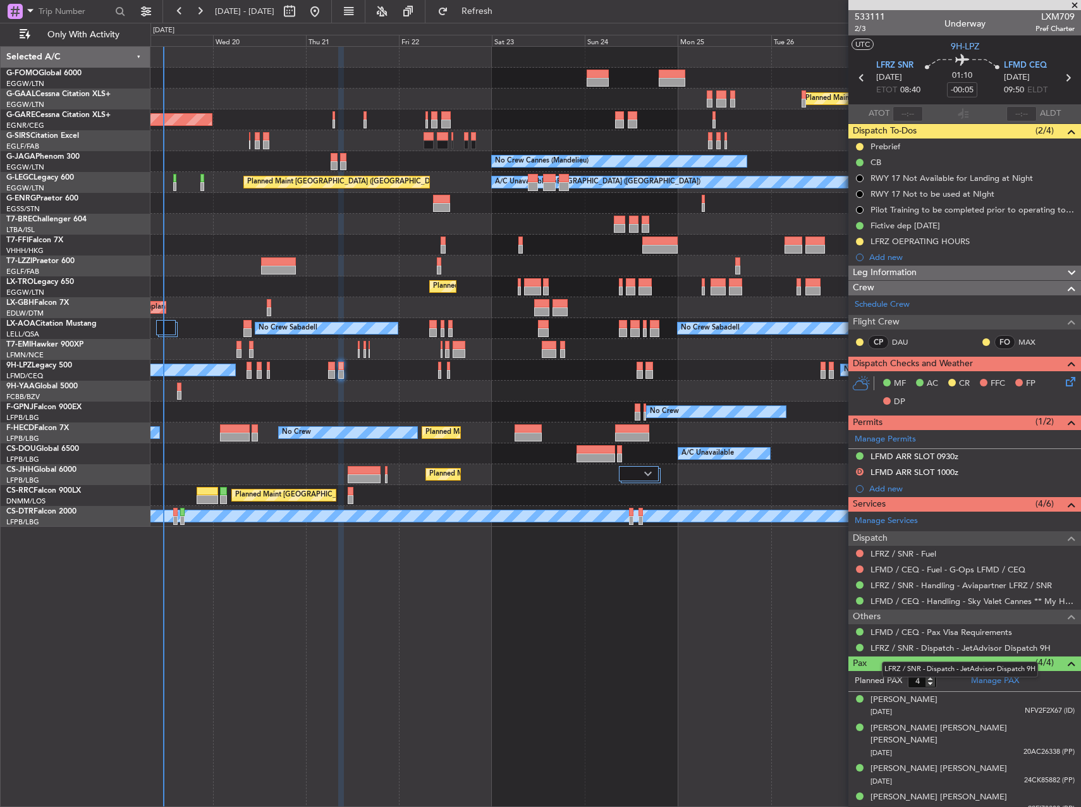
click at [1011, 681] on mat-tooltip-component "LFRZ / SNR - Dispatch - JetAdvisor Dispatch 9H" at bounding box center [960, 670] width 174 height 34
click at [994, 681] on link "Manage PAX" at bounding box center [995, 681] width 48 height 13
click at [514, 1] on fb-refresh-button "Refresh" at bounding box center [470, 11] width 89 height 23
click at [504, 7] on span "Refresh" at bounding box center [477, 11] width 53 height 9
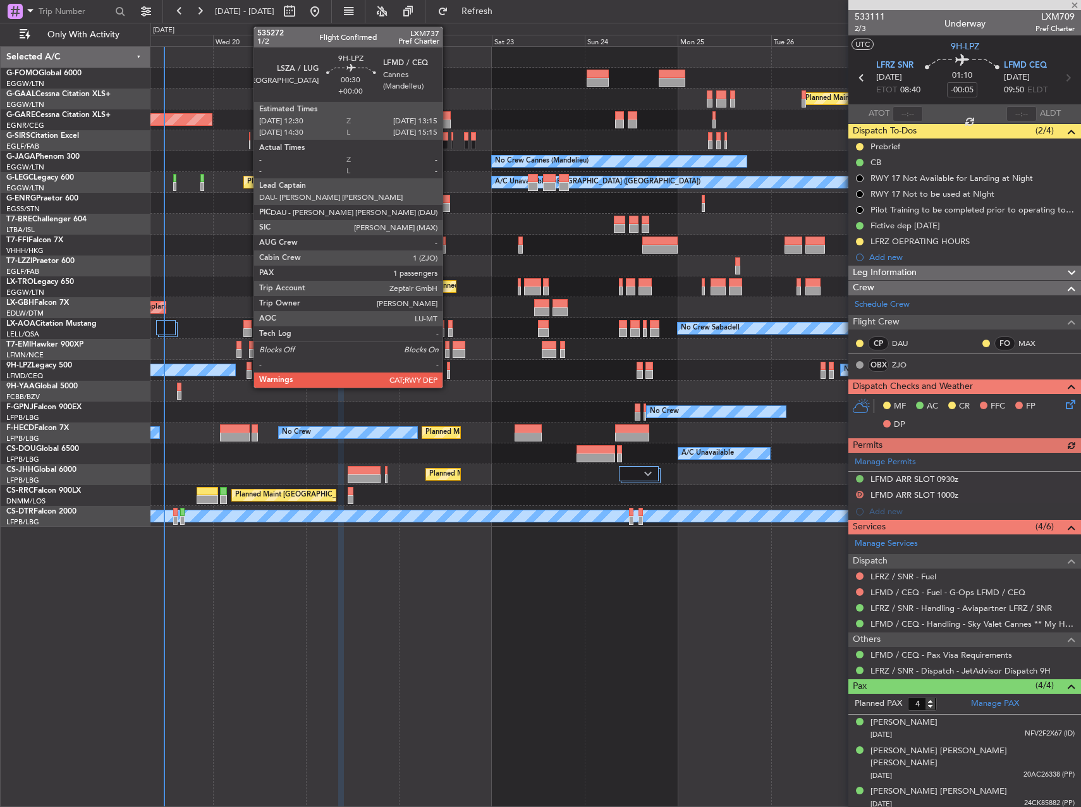
click at [448, 366] on div at bounding box center [448, 366] width 3 height 9
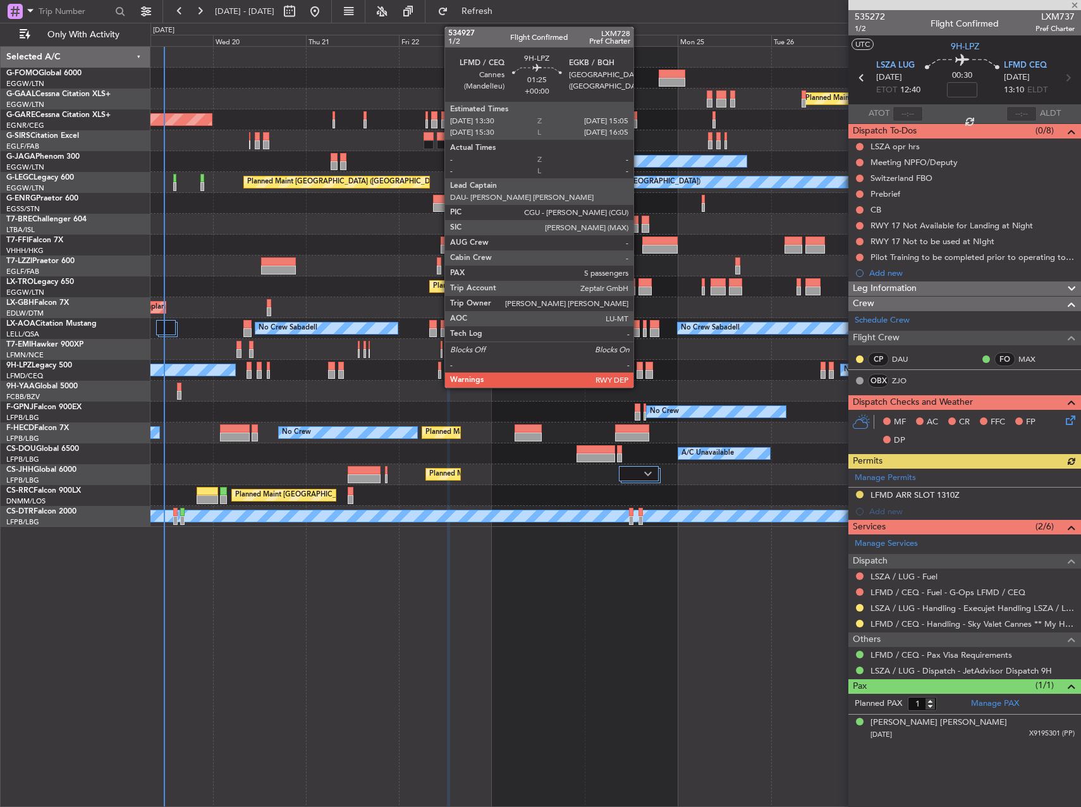
click at [639, 371] on div at bounding box center [640, 374] width 6 height 9
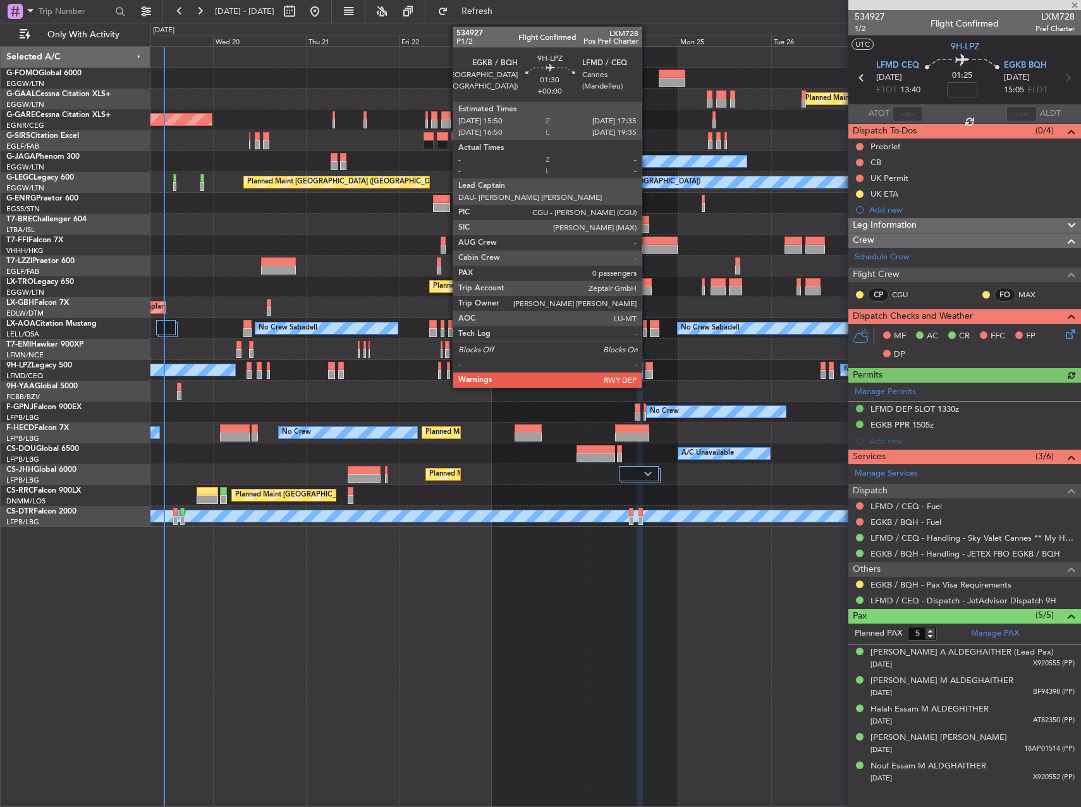
click at [648, 373] on div at bounding box center [649, 374] width 7 height 9
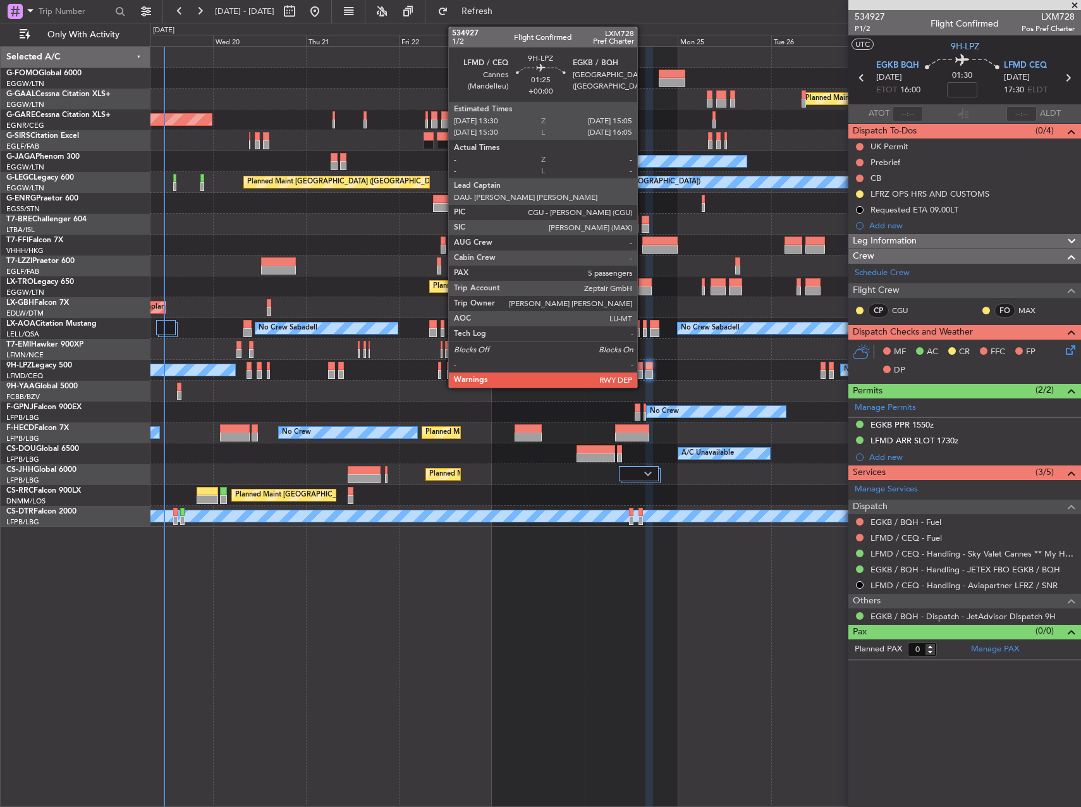
click at [643, 375] on div at bounding box center [640, 374] width 6 height 9
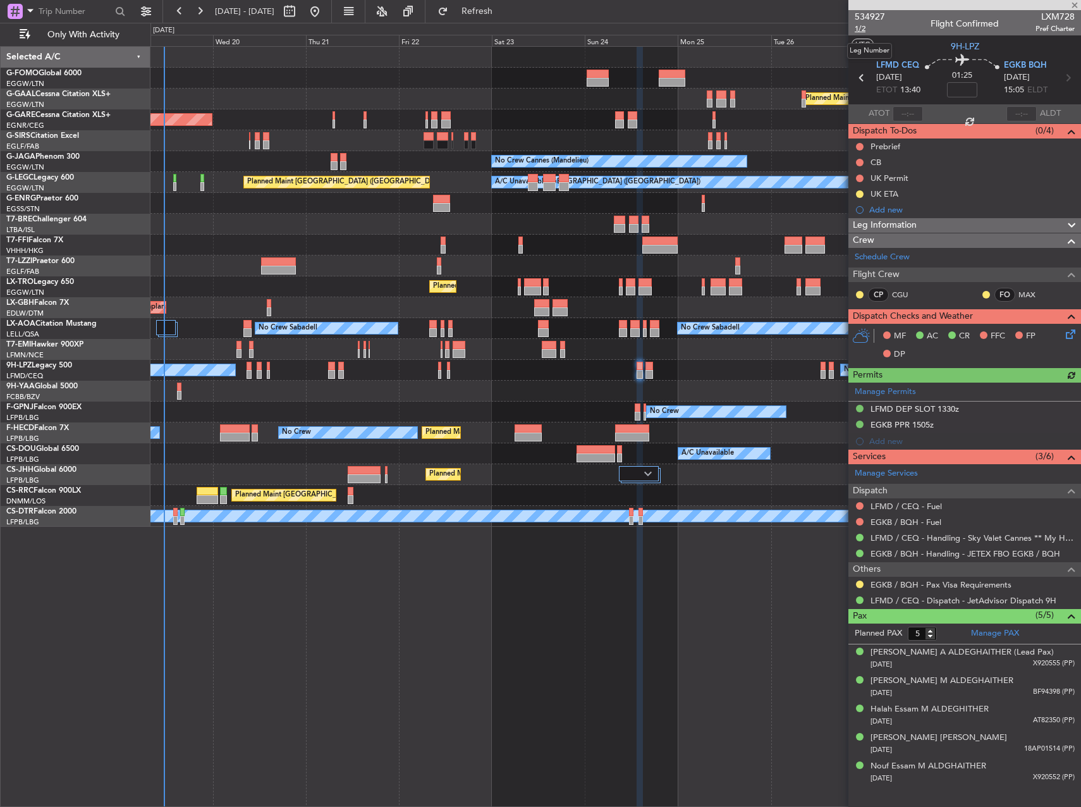
click at [861, 29] on span "1/2" at bounding box center [870, 28] width 30 height 11
click at [1007, 635] on link "Manage PAX" at bounding box center [995, 633] width 48 height 13
click at [504, 13] on span "Refresh" at bounding box center [477, 11] width 53 height 9
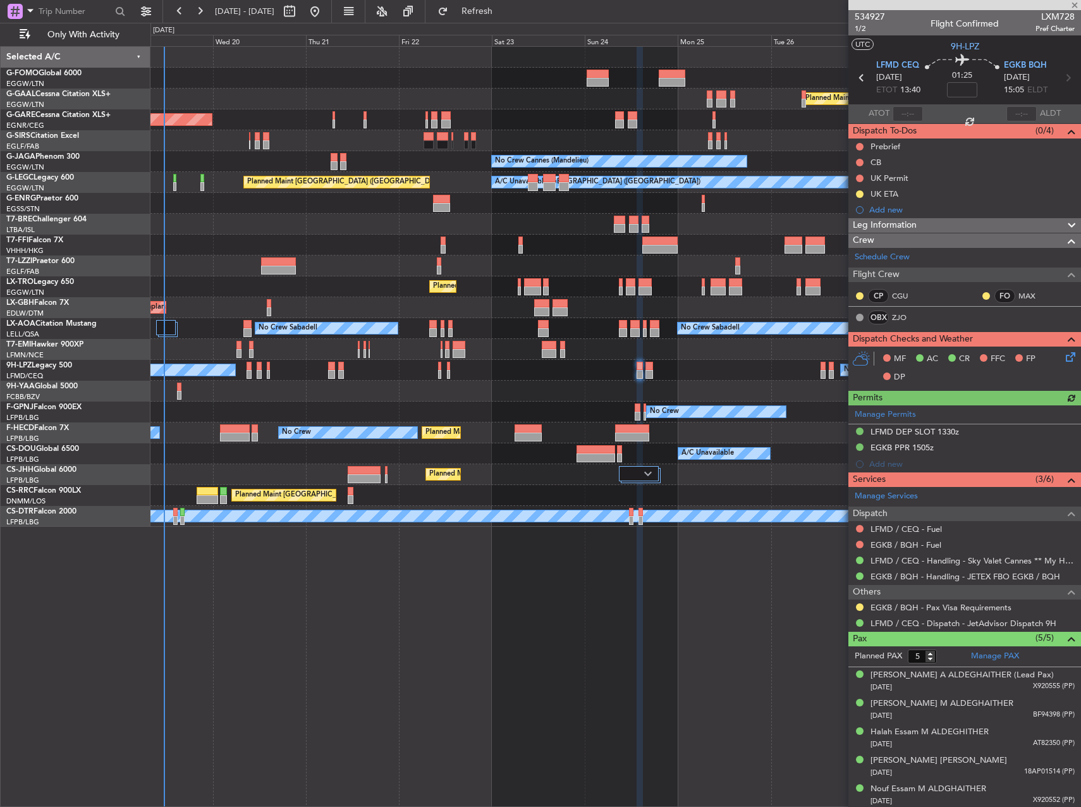
click at [533, 529] on div "Planned Maint Dusseldorf Unplanned Maint Chester No Crew Cannes (Mandelieu) Own…" at bounding box center [616, 426] width 931 height 761
click at [545, 536] on div "Planned Maint Dusseldorf Unplanned Maint Chester No Crew Cannes (Mandelieu) Own…" at bounding box center [616, 426] width 931 height 761
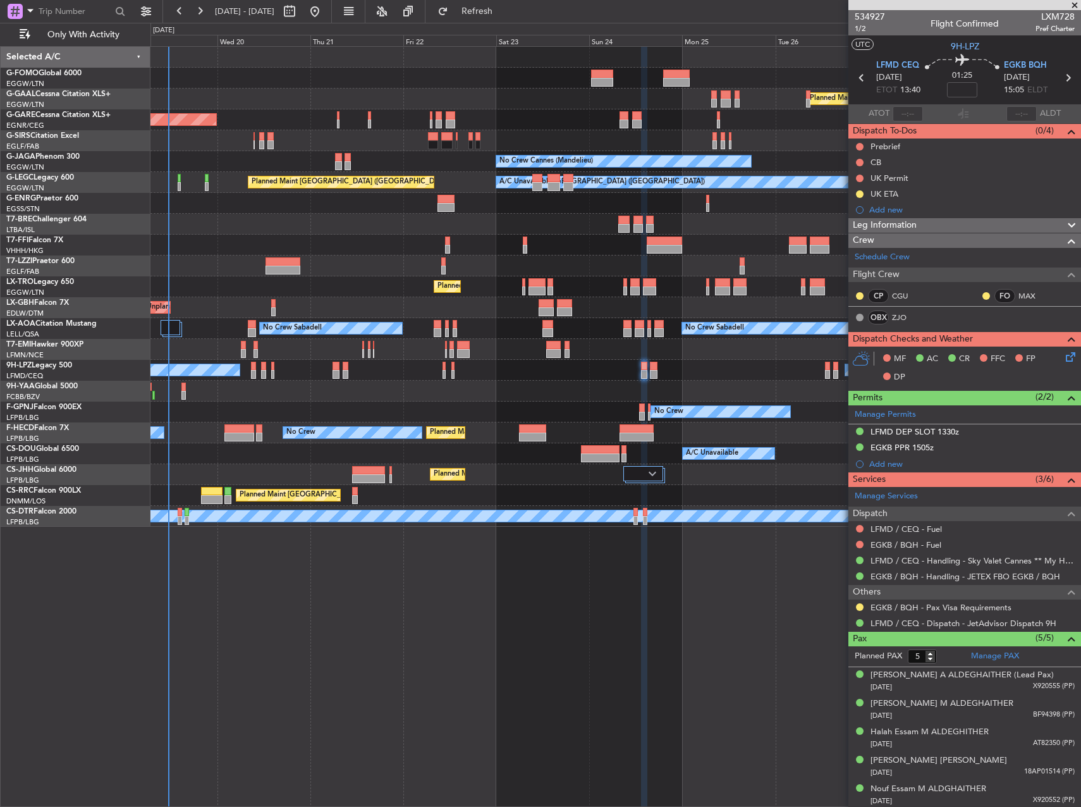
click at [685, 581] on div "Planned Maint Windsor Locks (Bradley Intl) Planned Maint Dusseldorf Unplanned M…" at bounding box center [616, 426] width 931 height 761
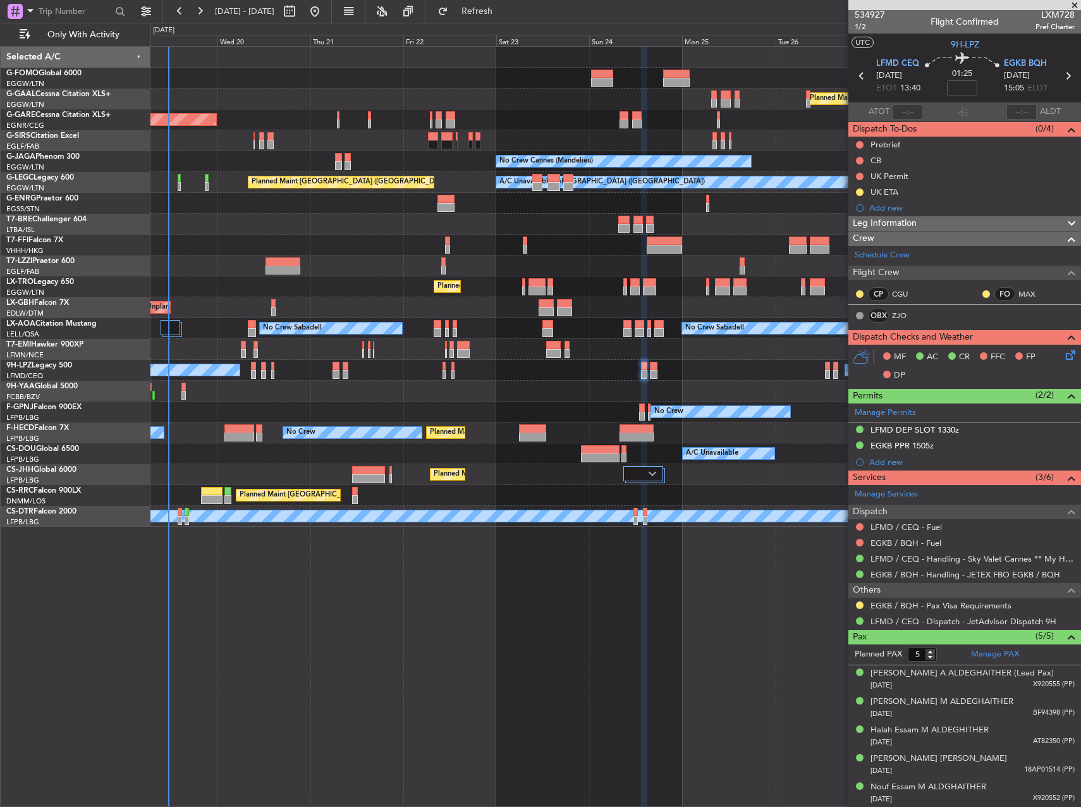
click at [705, 616] on div "Planned Maint Windsor Locks (Bradley Intl) Planned Maint Dusseldorf Unplanned M…" at bounding box center [616, 426] width 931 height 761
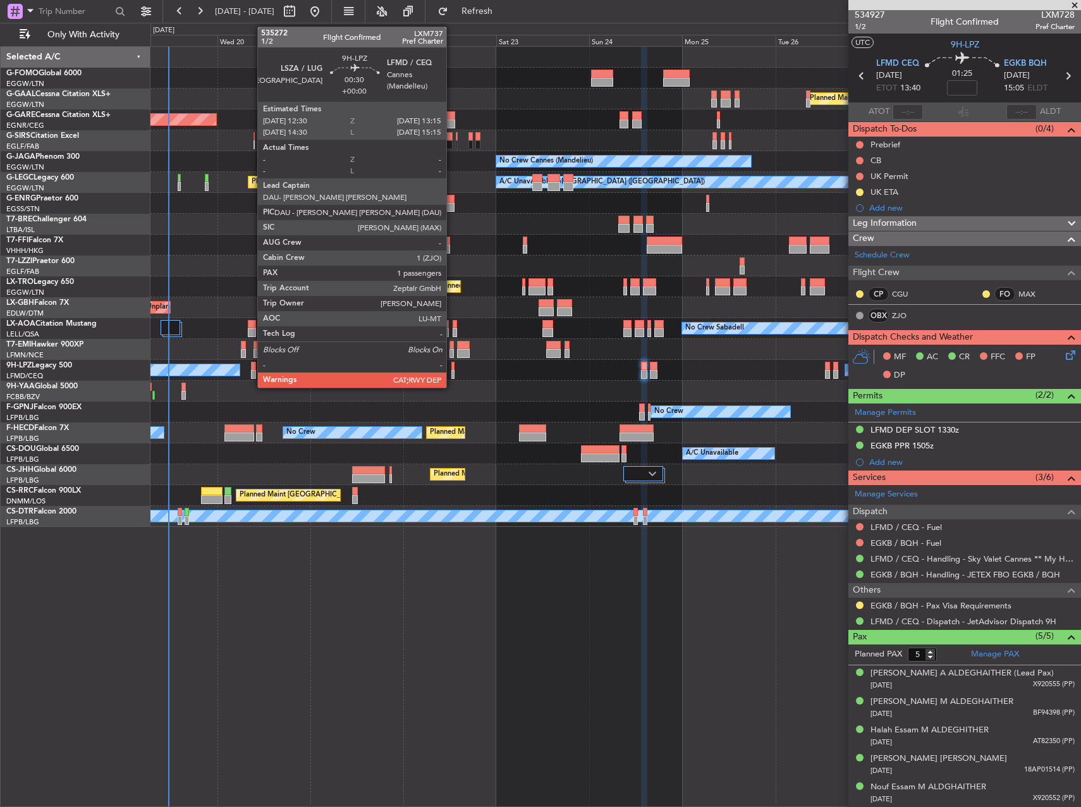
click at [452, 373] on div at bounding box center [453, 374] width 3 height 9
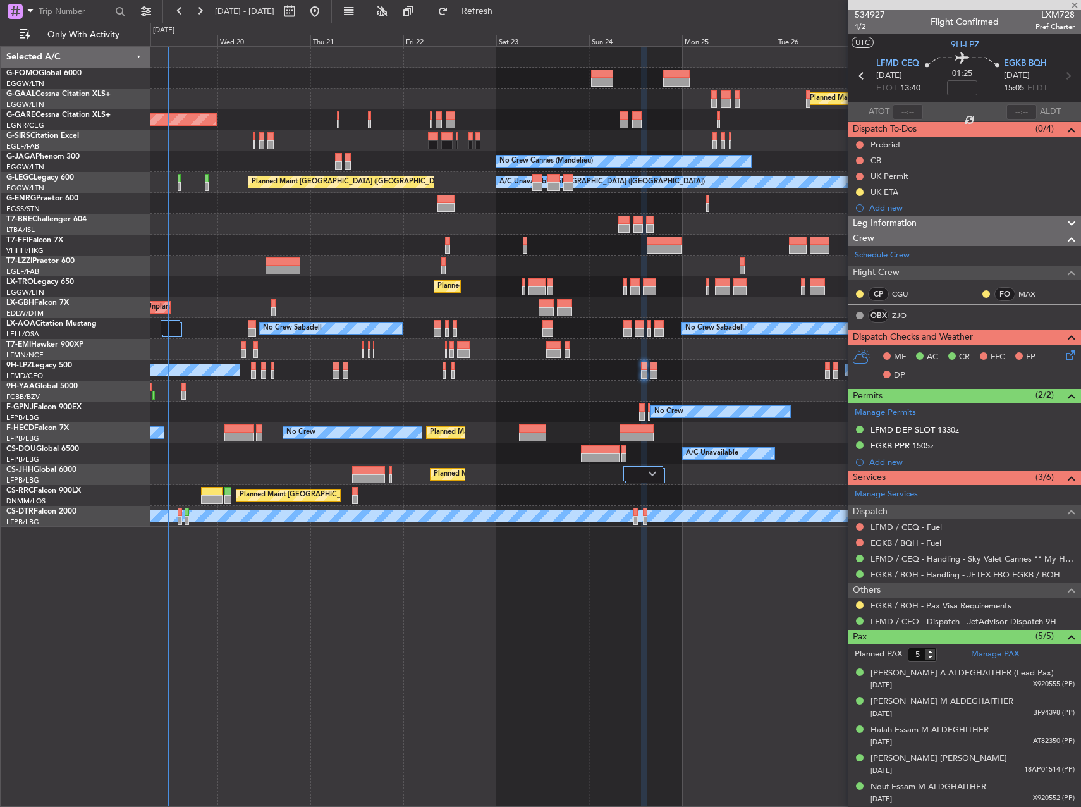
type input "1"
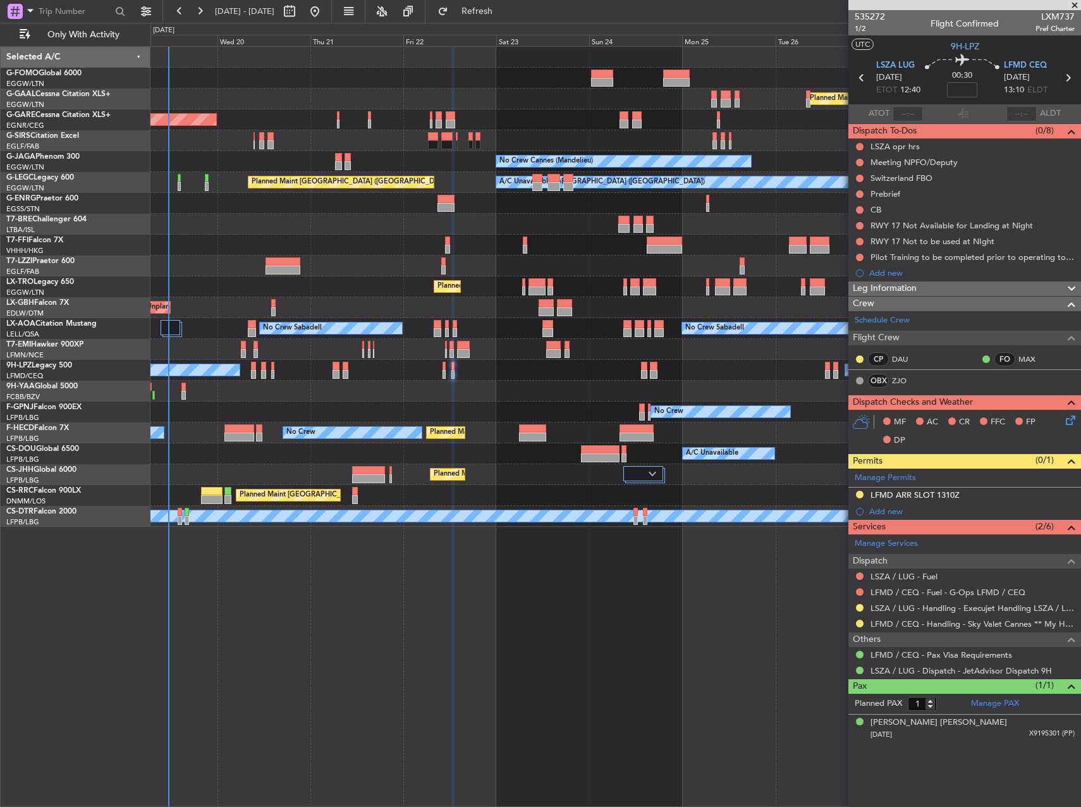
drag, startPoint x: 905, startPoint y: 492, endPoint x: 937, endPoint y: 531, distance: 50.3
click at [905, 493] on div "LFMD ARR SLOT 1310Z" at bounding box center [915, 495] width 89 height 11
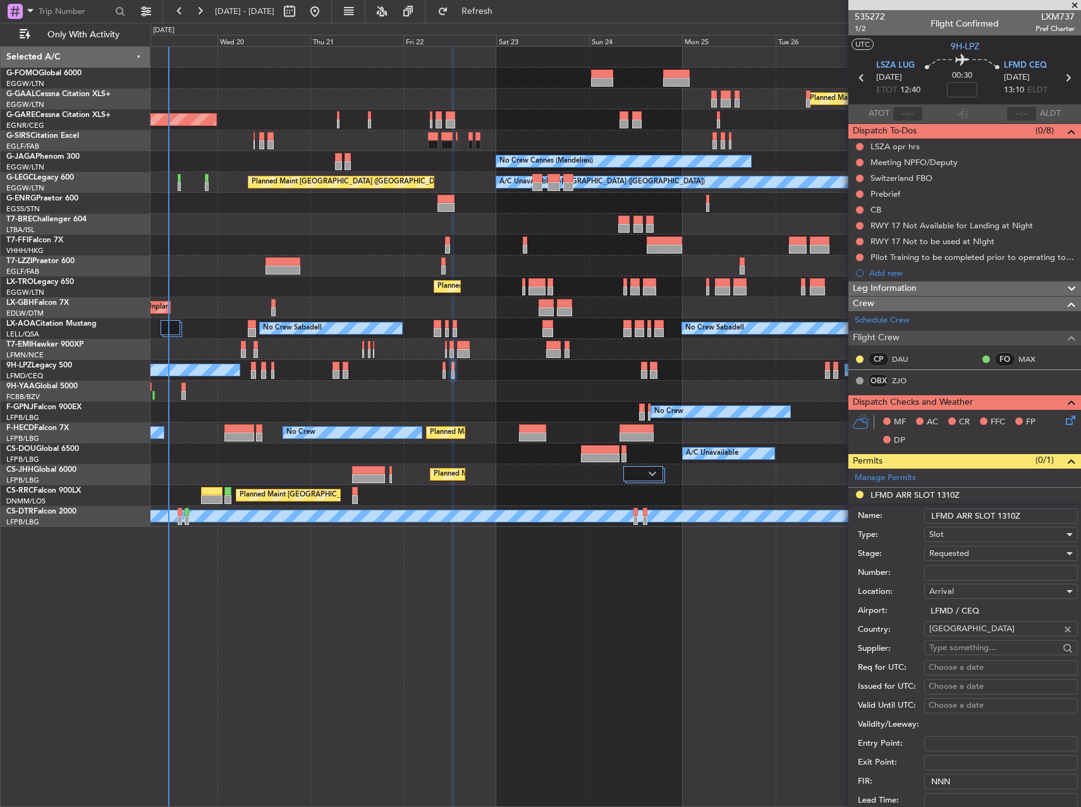
click at [965, 578] on input "Number:" at bounding box center [1002, 572] width 154 height 15
paste input "LFMDA000012933"
type input "LFMDA000012933"
click at [956, 555] on span "Requested" at bounding box center [950, 553] width 40 height 11
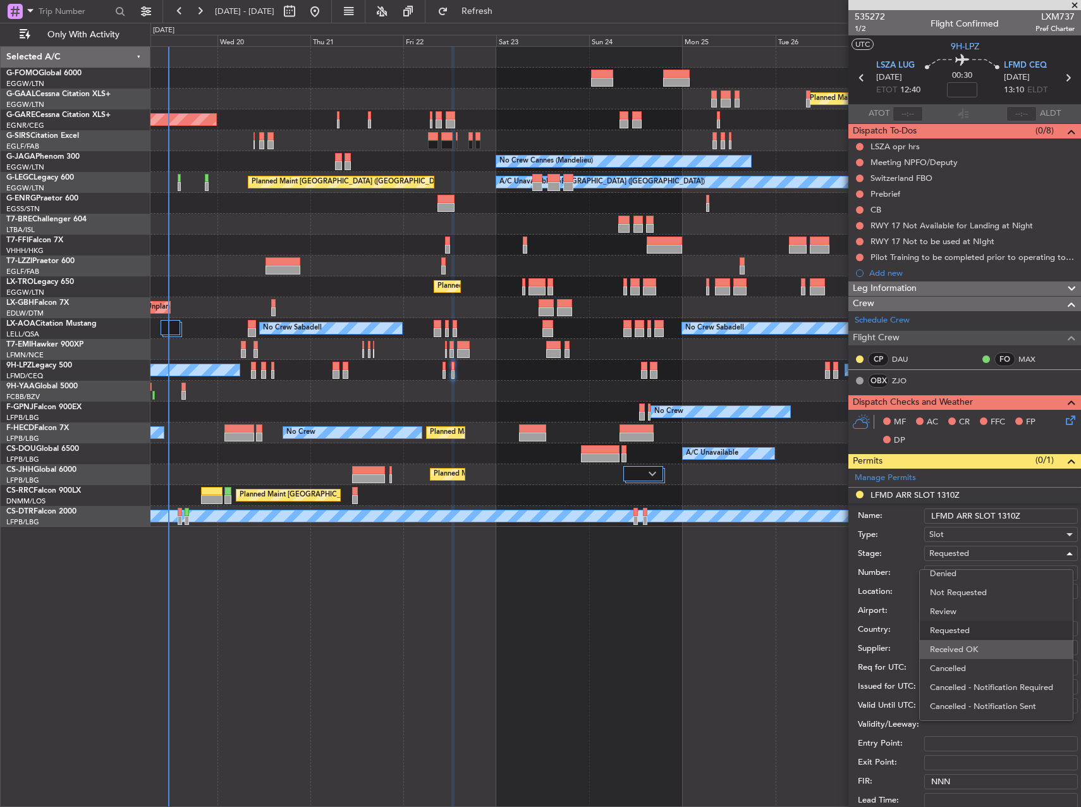
click at [983, 644] on span "Received OK" at bounding box center [996, 649] width 133 height 19
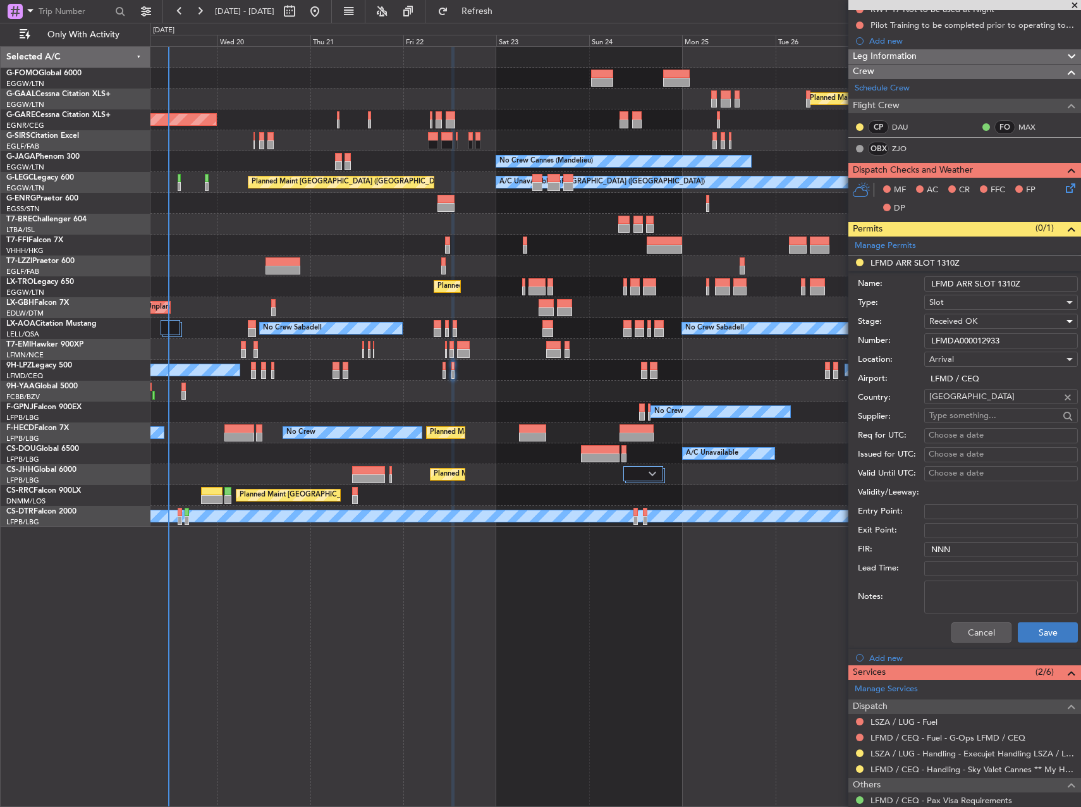
scroll to position [253, 0]
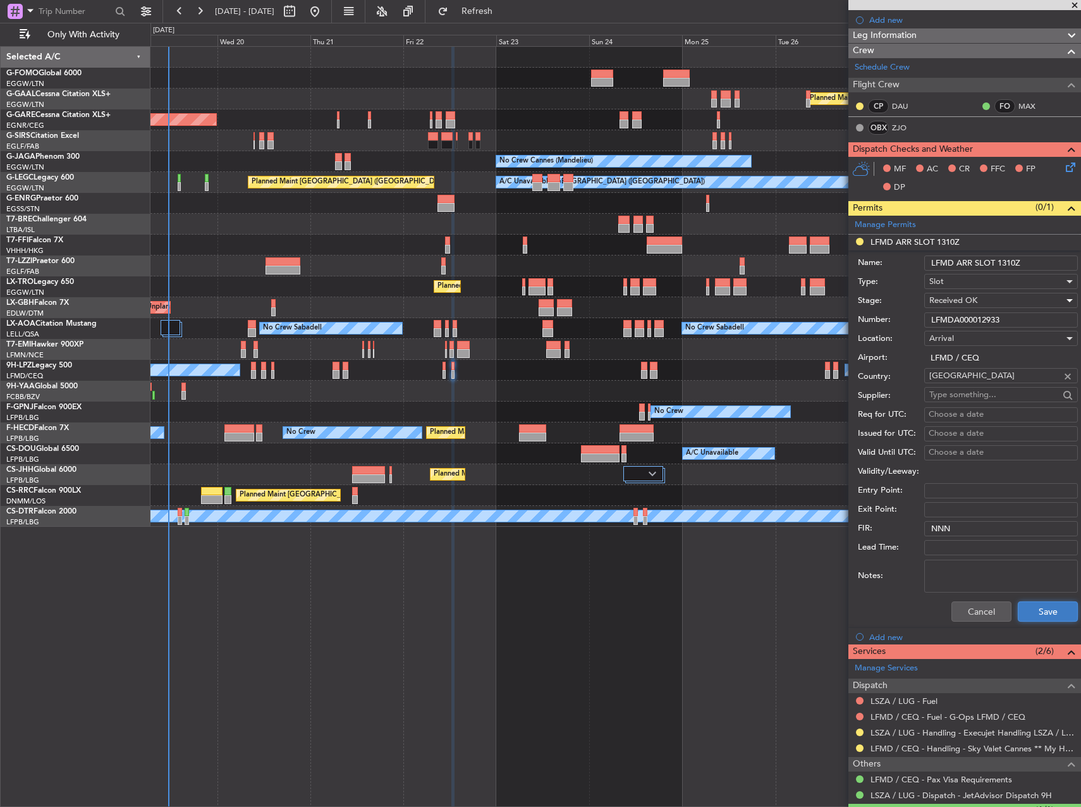
click at [1032, 620] on button "Save" at bounding box center [1048, 611] width 60 height 20
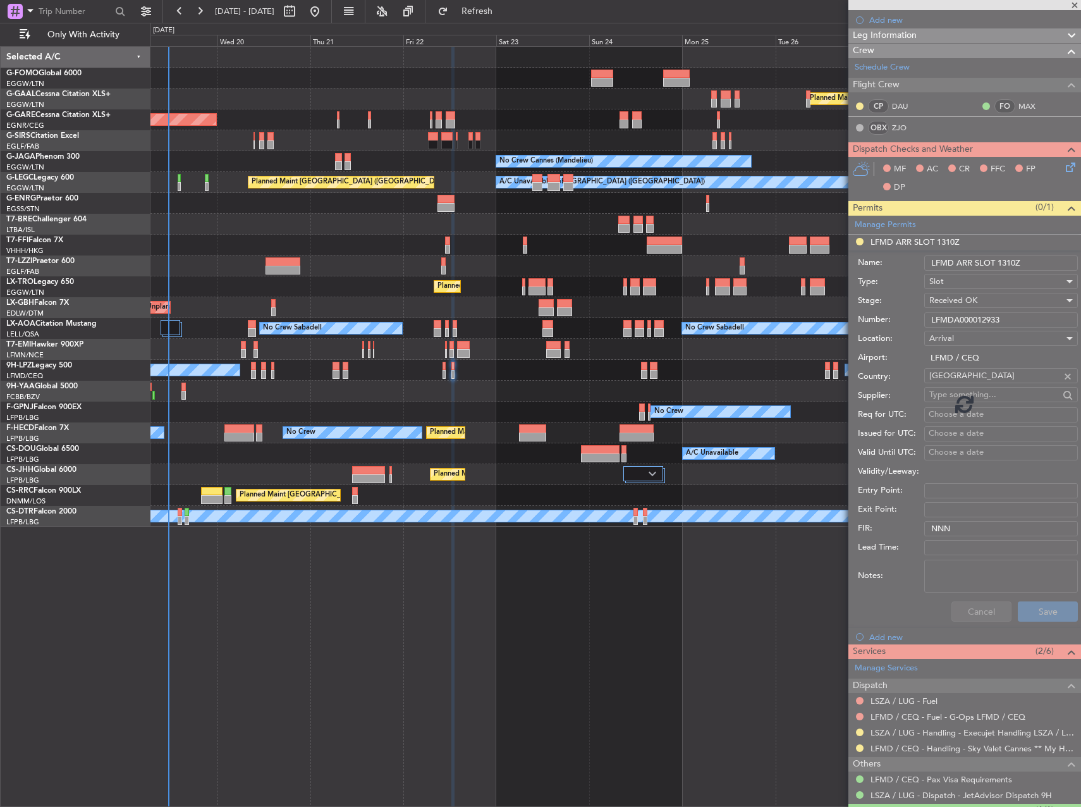
scroll to position [0, 0]
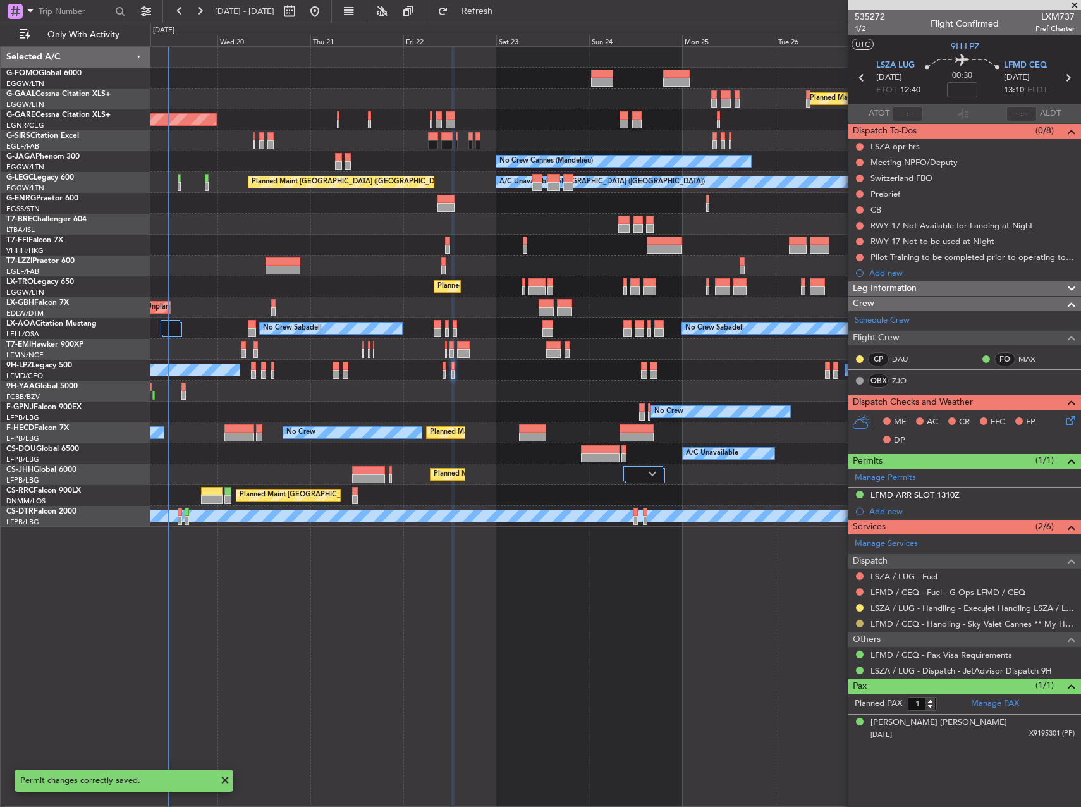
click at [859, 624] on button at bounding box center [860, 624] width 8 height 8
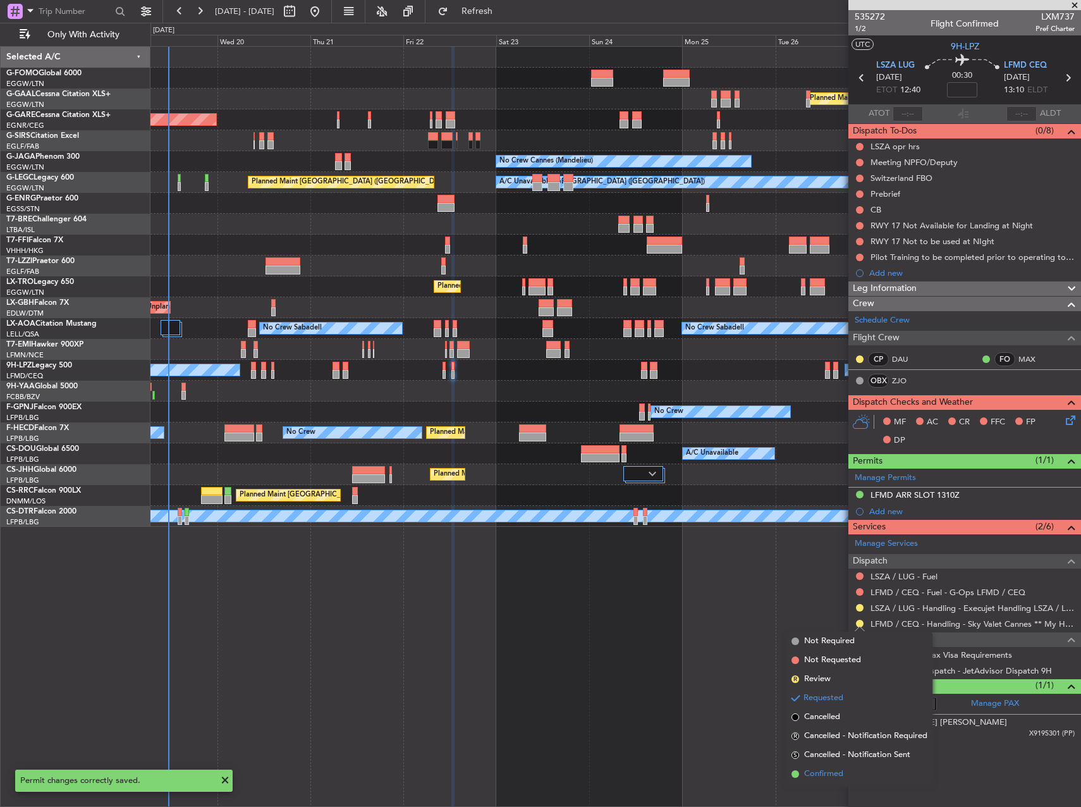
click at [849, 777] on li "Confirmed" at bounding box center [860, 774] width 146 height 19
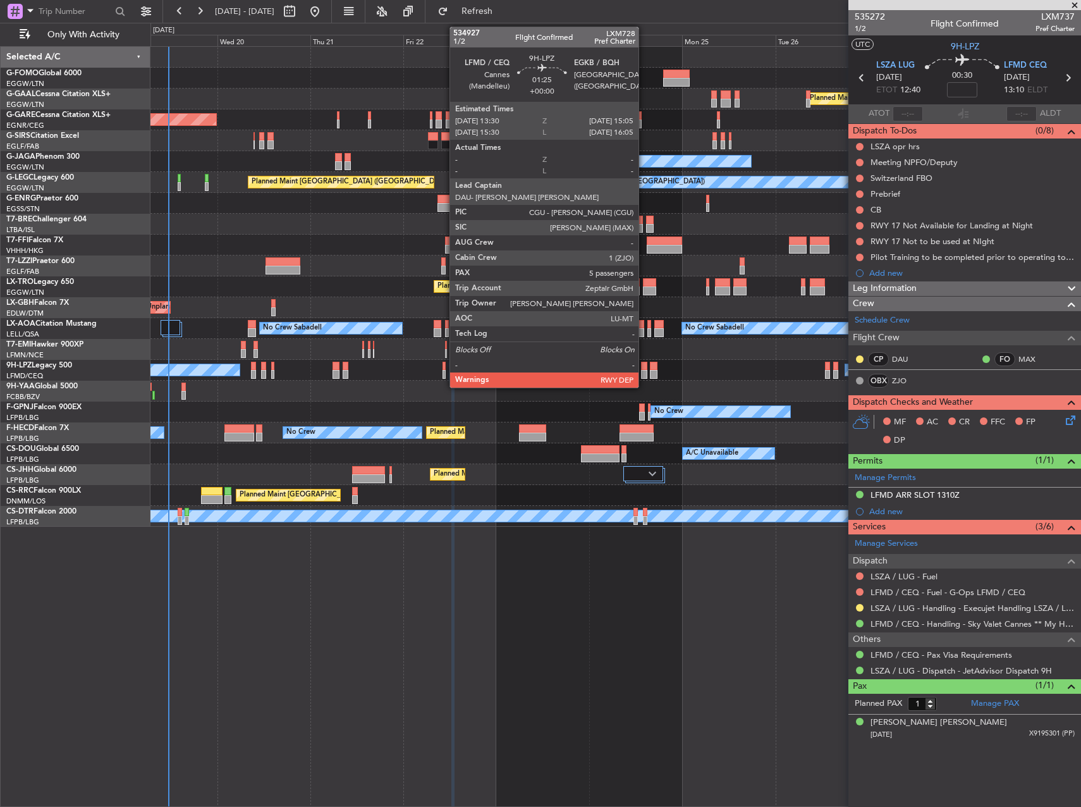
click at [644, 373] on div at bounding box center [644, 374] width 6 height 9
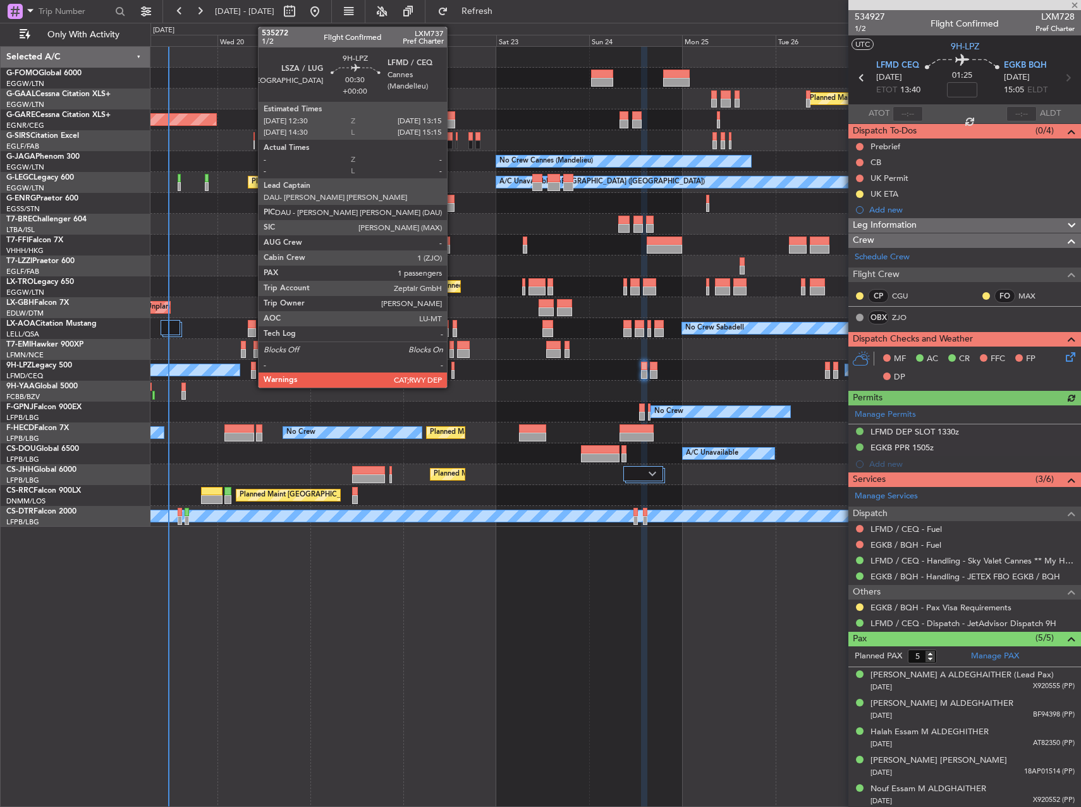
click at [453, 373] on div at bounding box center [453, 374] width 3 height 9
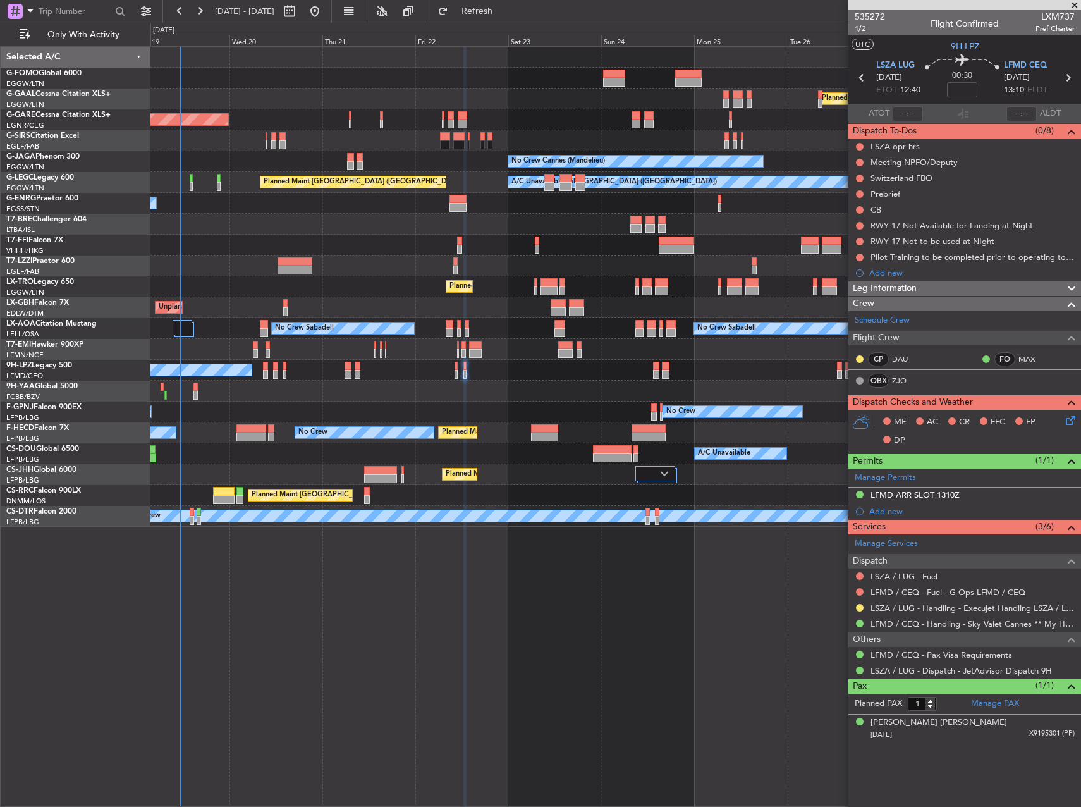
click at [612, 369] on div "No Crew No Crew" at bounding box center [616, 370] width 930 height 21
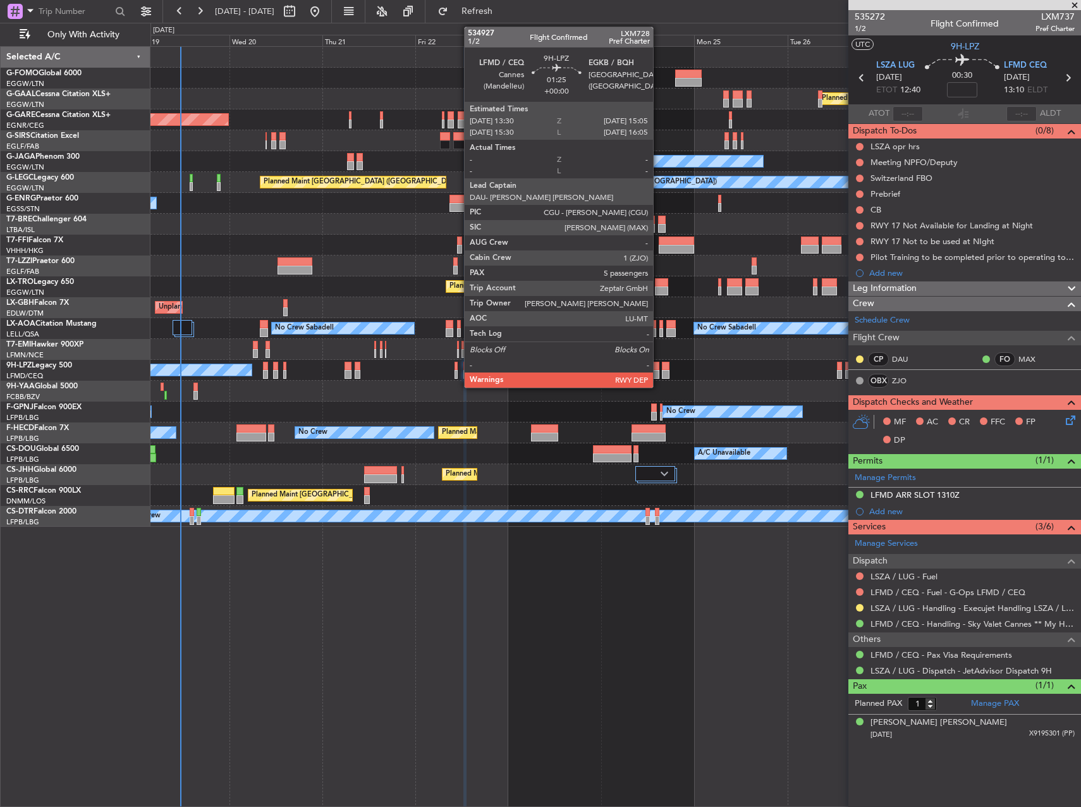
click at [659, 364] on div at bounding box center [656, 366] width 6 height 9
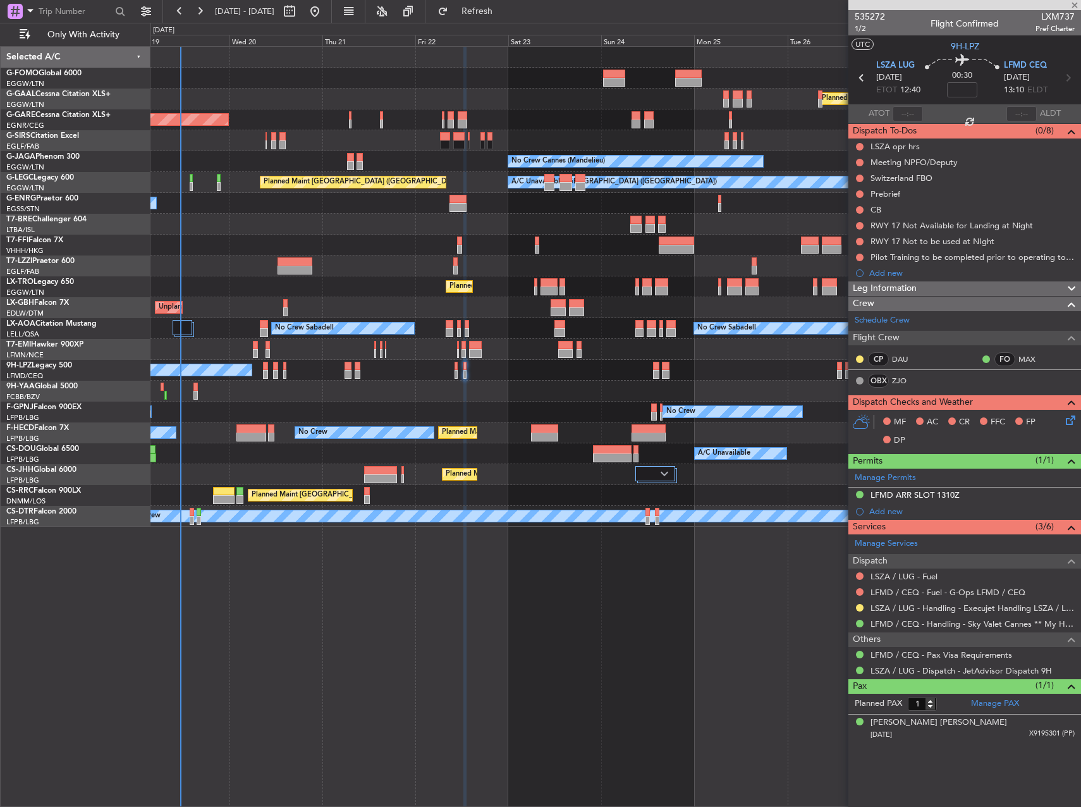
type input "5"
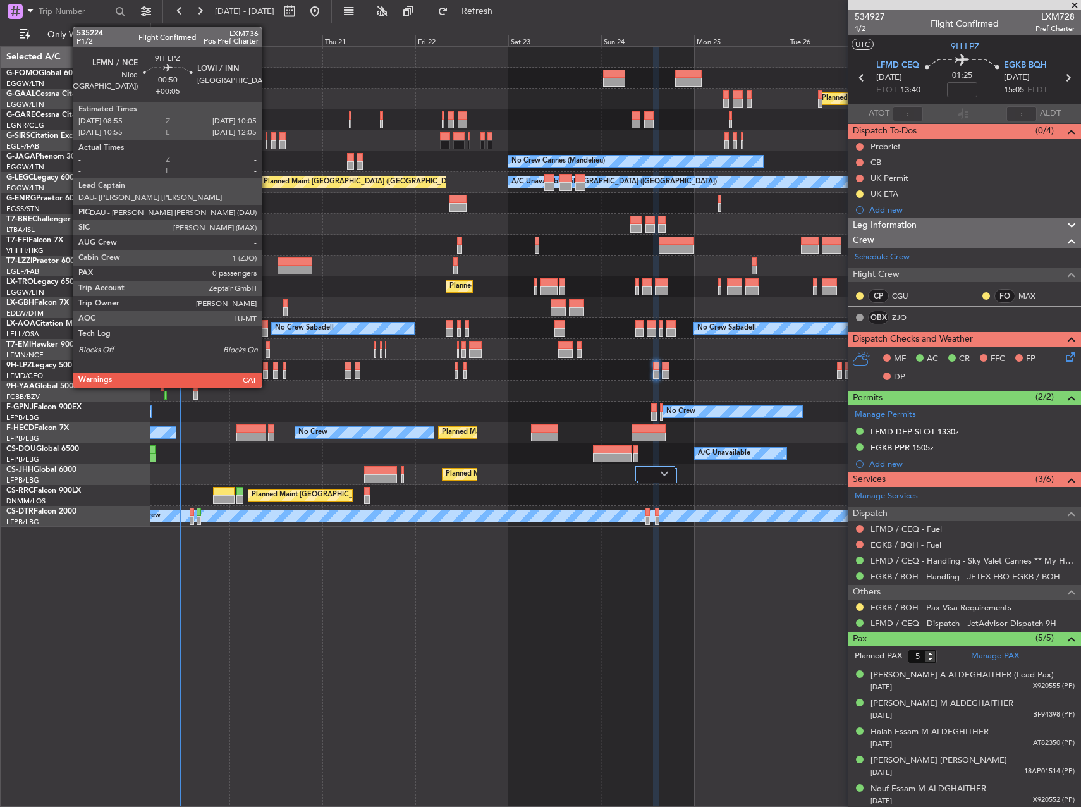
click at [268, 373] on div at bounding box center [265, 374] width 5 height 9
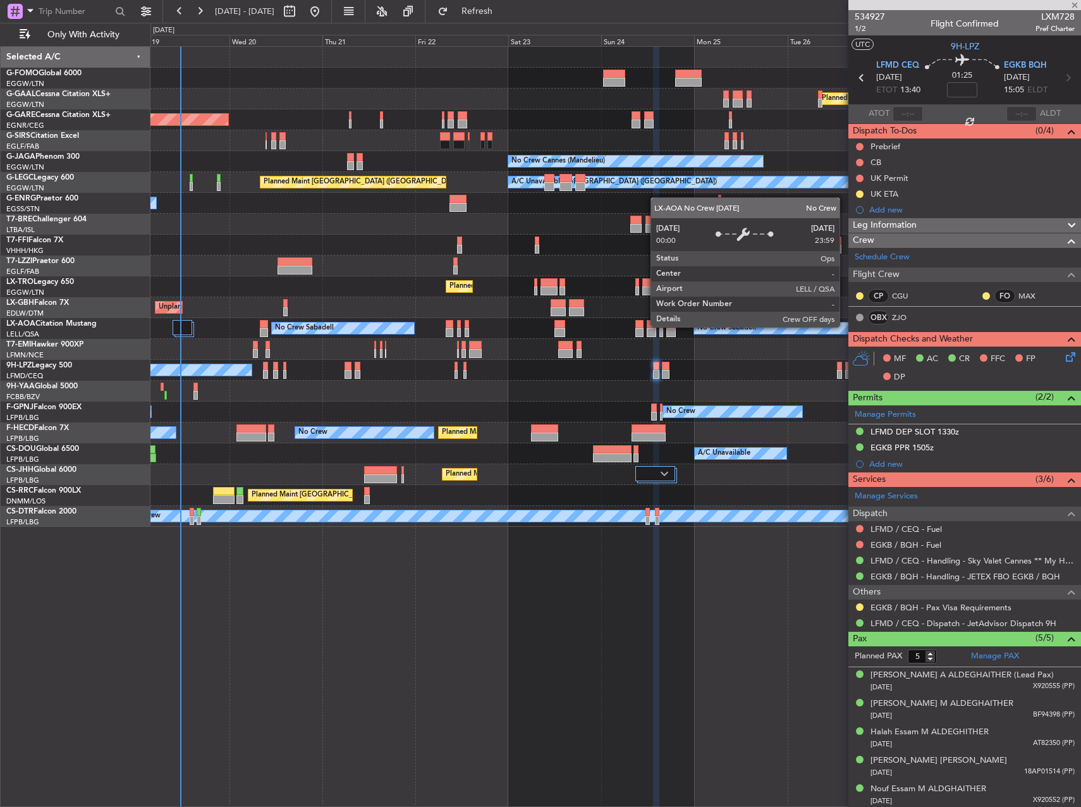
type input "+00:05"
type input "0"
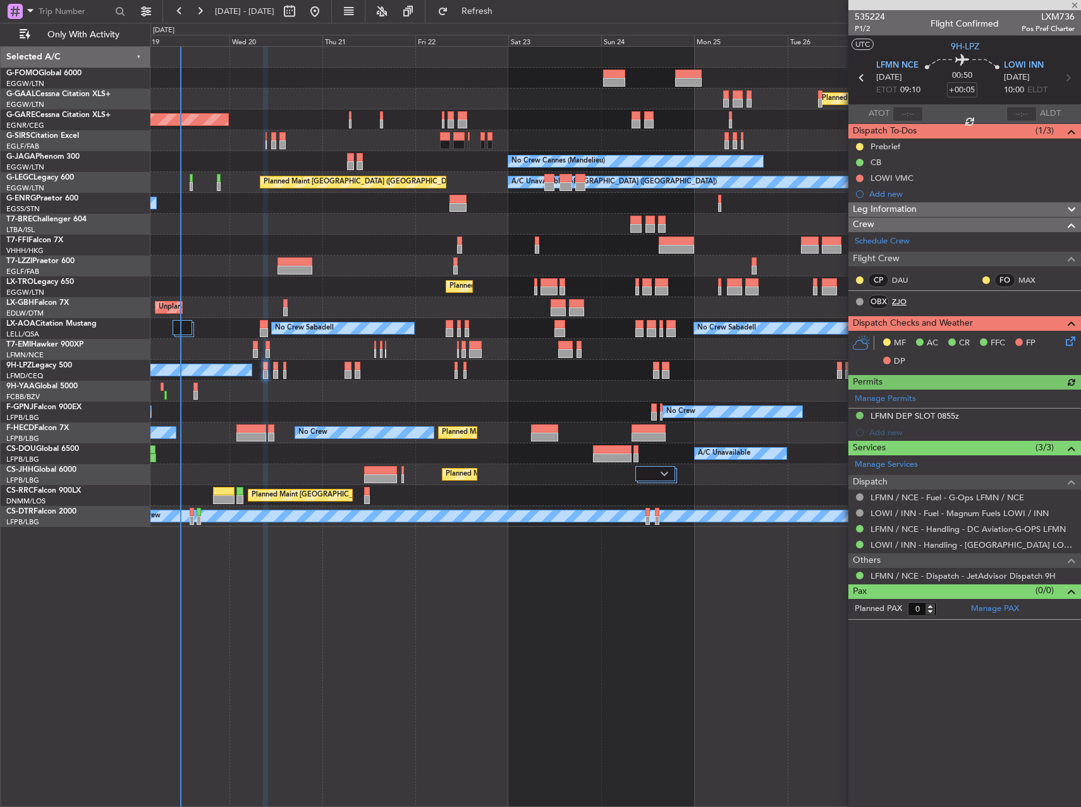
click at [902, 300] on link "ZJO" at bounding box center [906, 301] width 28 height 11
click at [504, 9] on span "Refresh" at bounding box center [477, 11] width 53 height 9
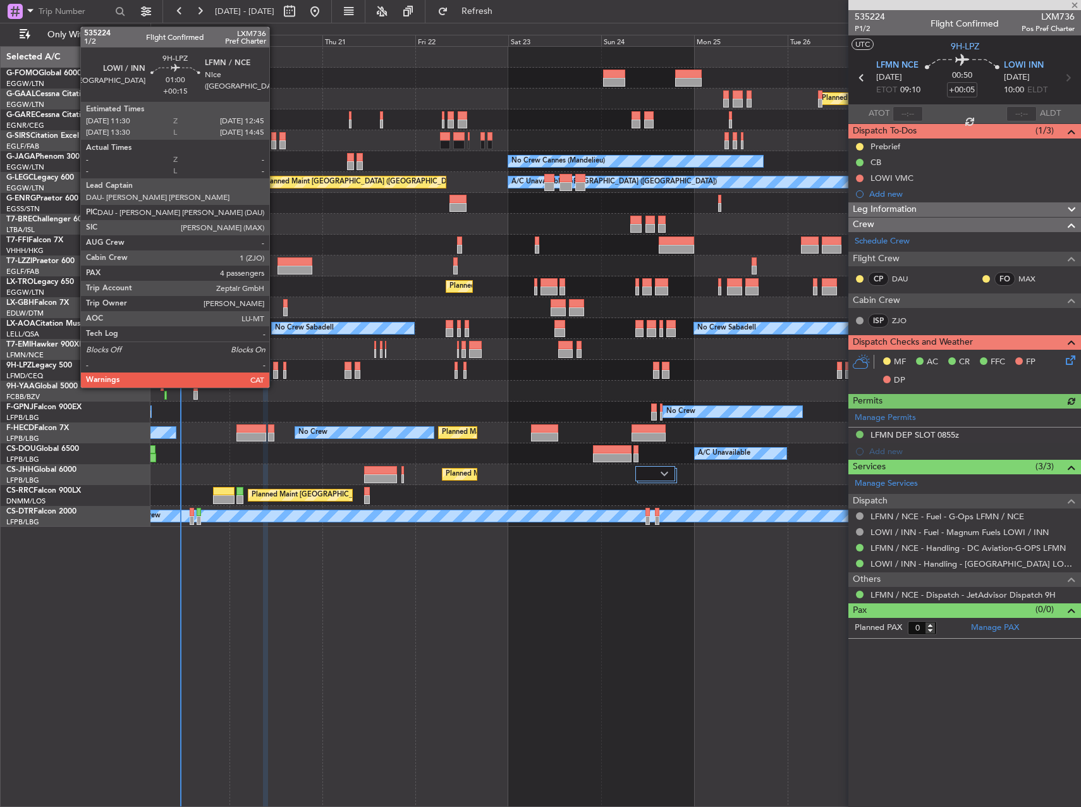
click at [275, 373] on div at bounding box center [275, 374] width 5 height 9
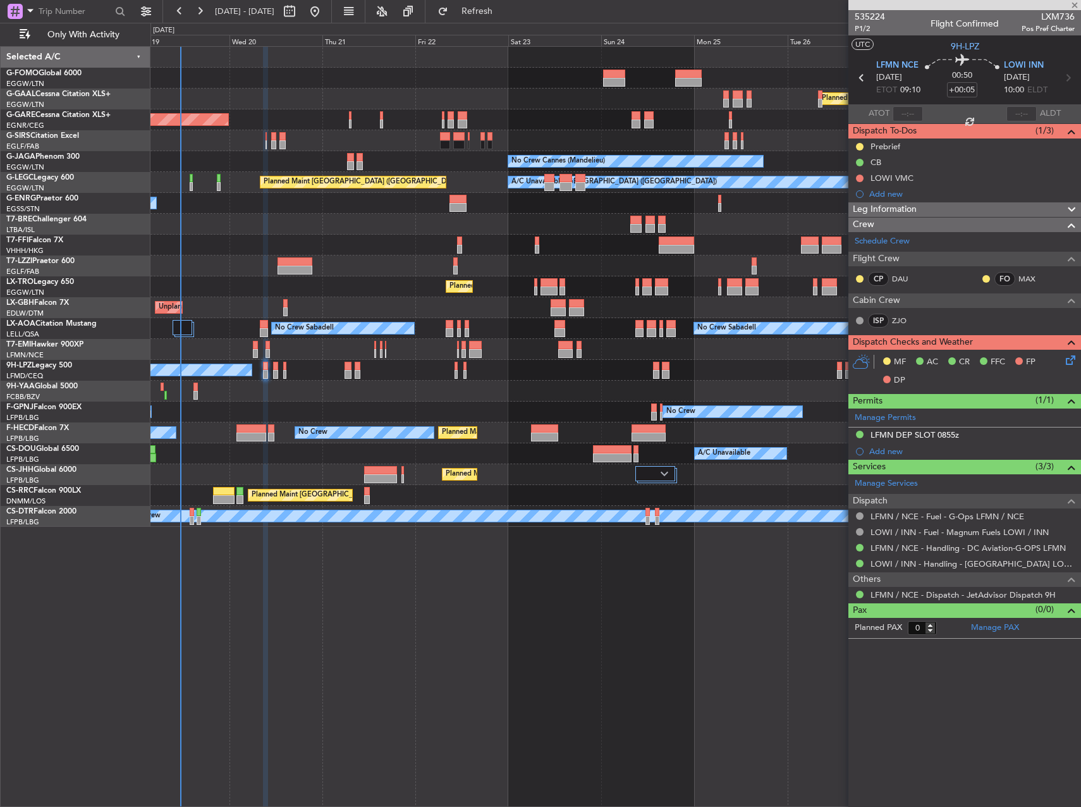
type input "+00:15"
type input "4"
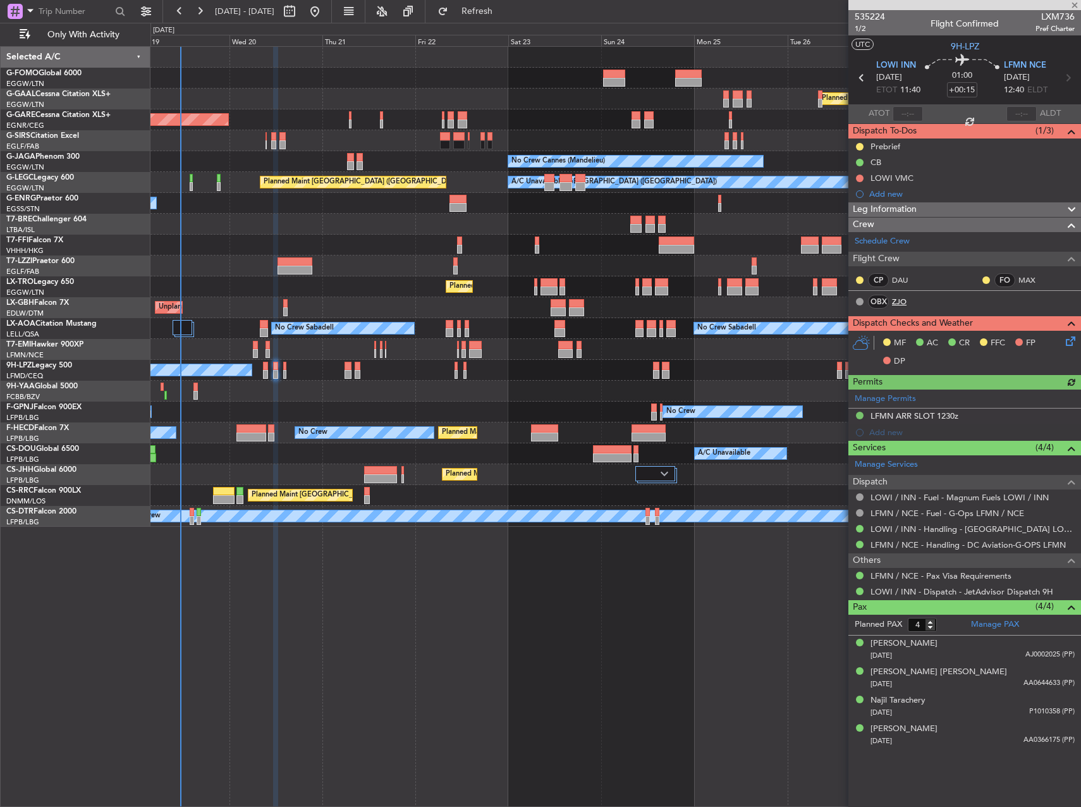
click at [901, 303] on link "ZJO" at bounding box center [906, 301] width 28 height 11
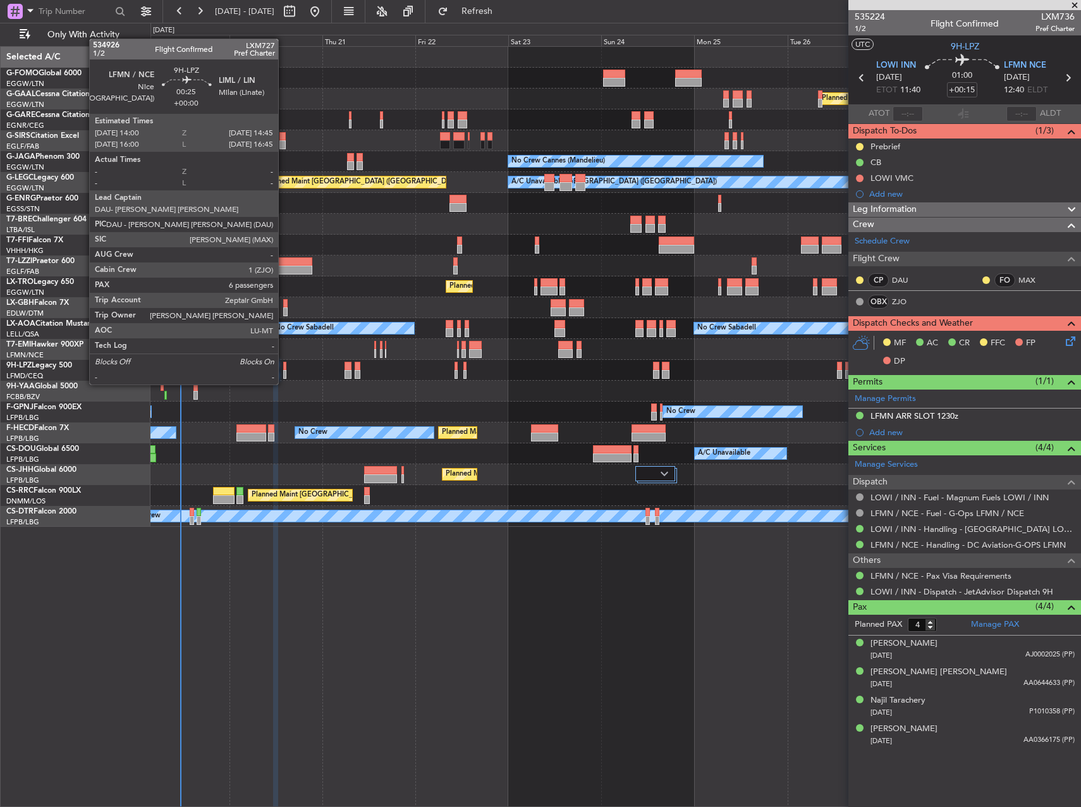
click at [284, 372] on div at bounding box center [284, 374] width 3 height 9
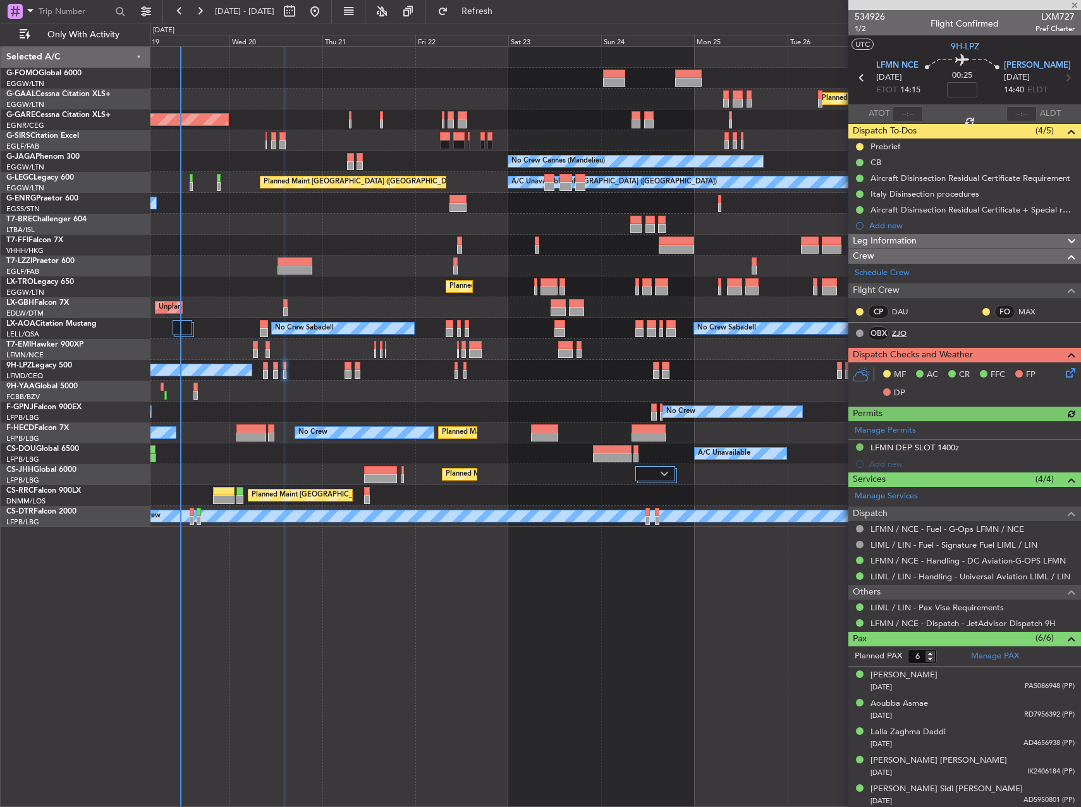
click at [903, 334] on link "ZJO" at bounding box center [906, 333] width 28 height 11
click at [865, 31] on mat-tooltip-component "Trip Number" at bounding box center [870, 40] width 63 height 34
click at [859, 30] on span "1/2" at bounding box center [870, 28] width 30 height 11
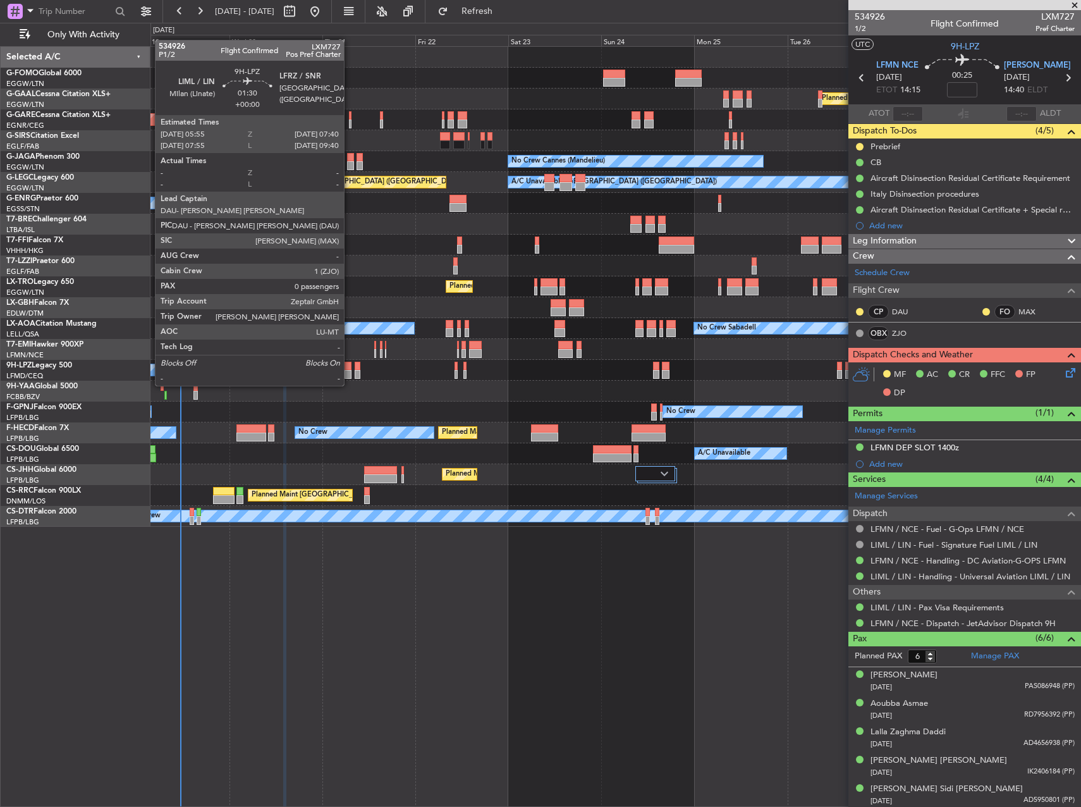
click at [350, 373] on div at bounding box center [348, 374] width 7 height 9
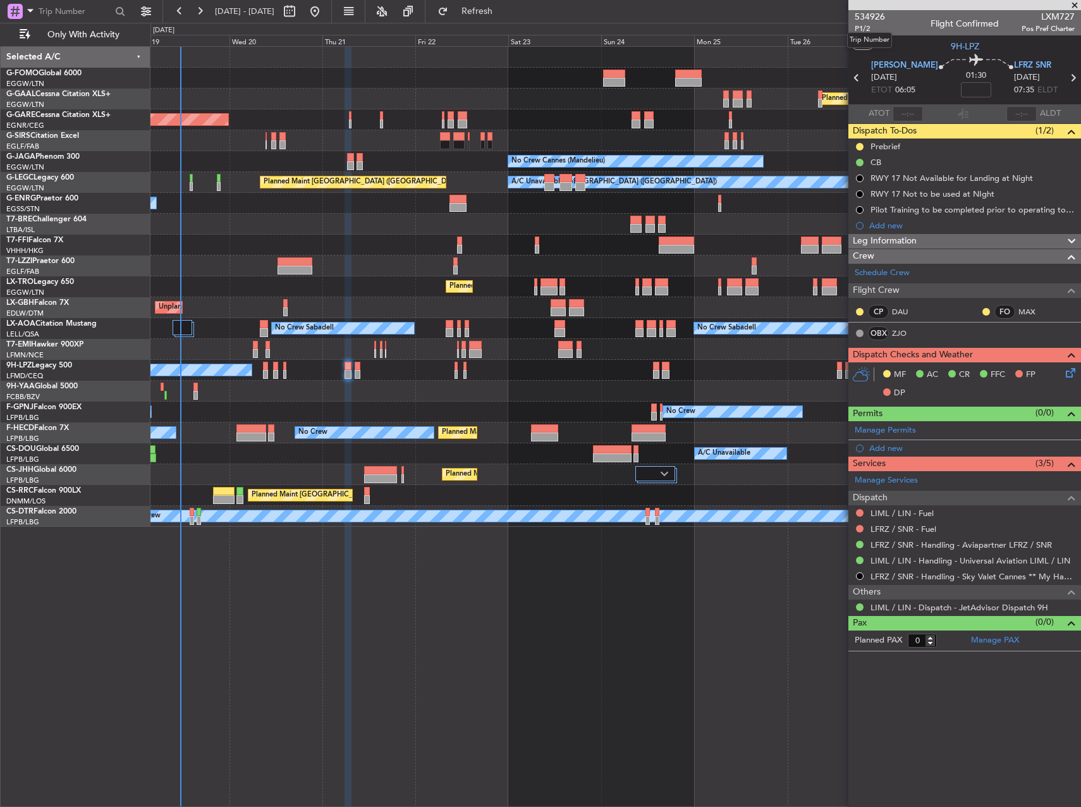
click at [864, 28] on mat-tooltip-component "Trip Number" at bounding box center [870, 40] width 63 height 34
click at [862, 31] on span "P1/2" at bounding box center [870, 28] width 30 height 11
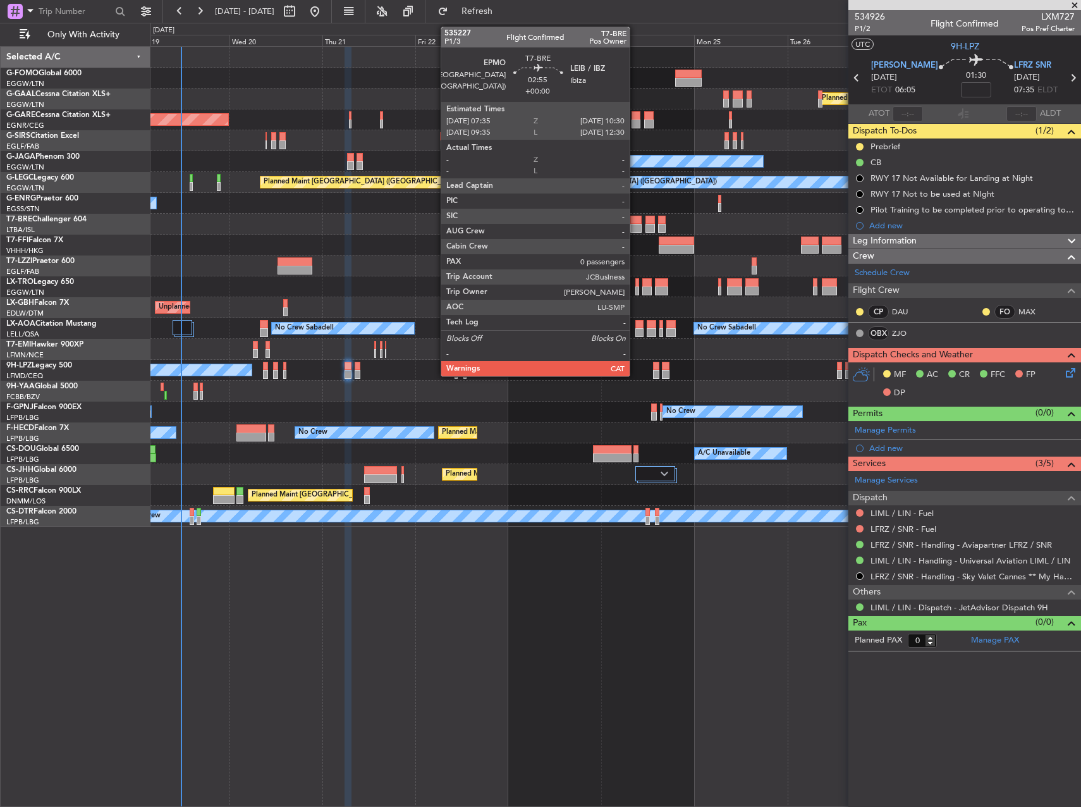
click at [636, 227] on div at bounding box center [636, 228] width 11 height 9
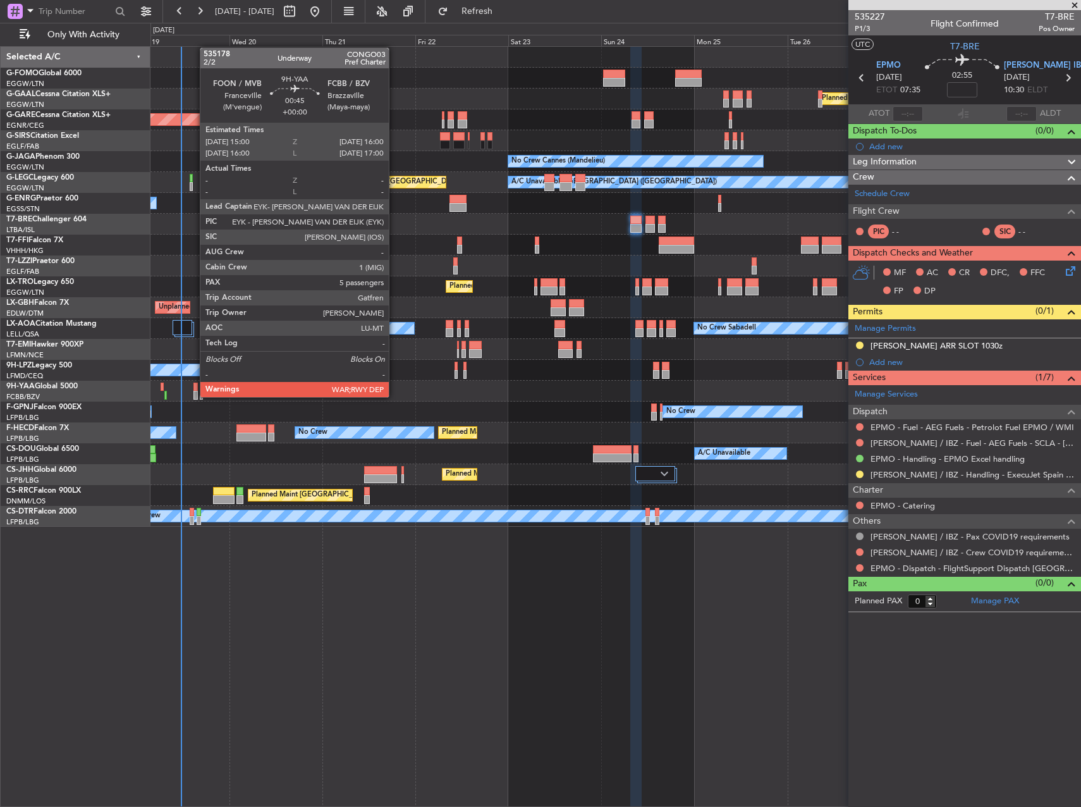
click at [194, 396] on div at bounding box center [196, 395] width 4 height 9
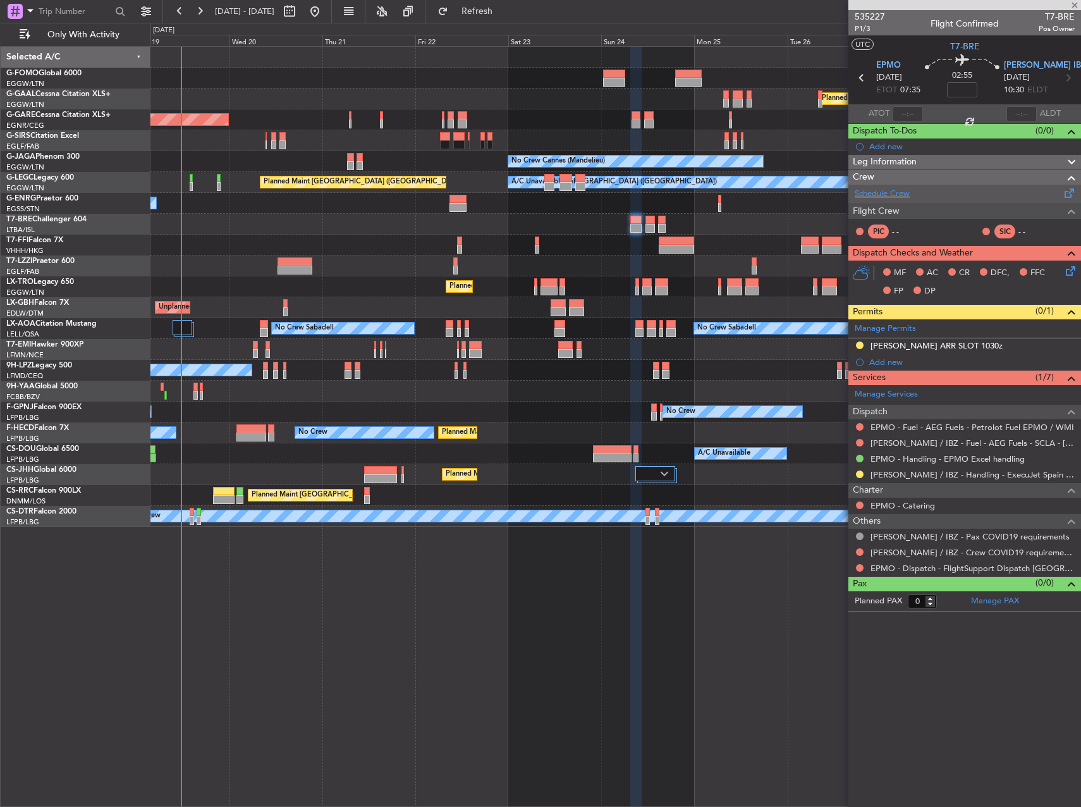
type input "5"
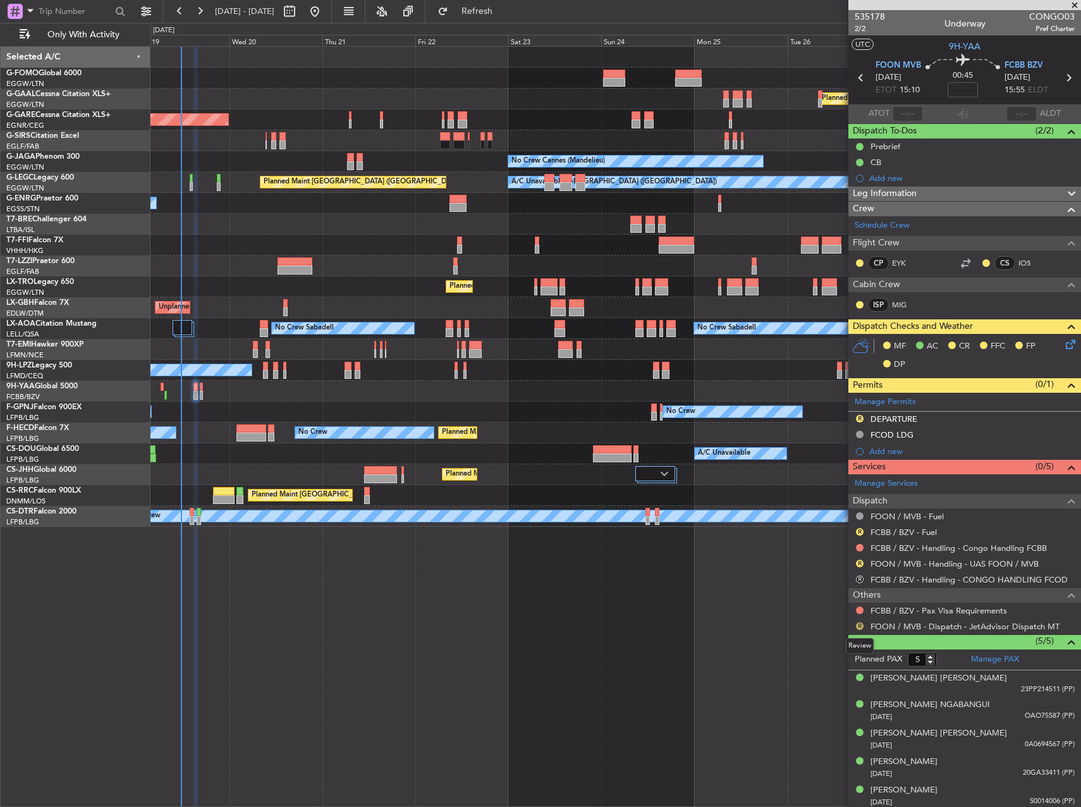
click at [858, 622] on button "R" at bounding box center [860, 626] width 8 height 8
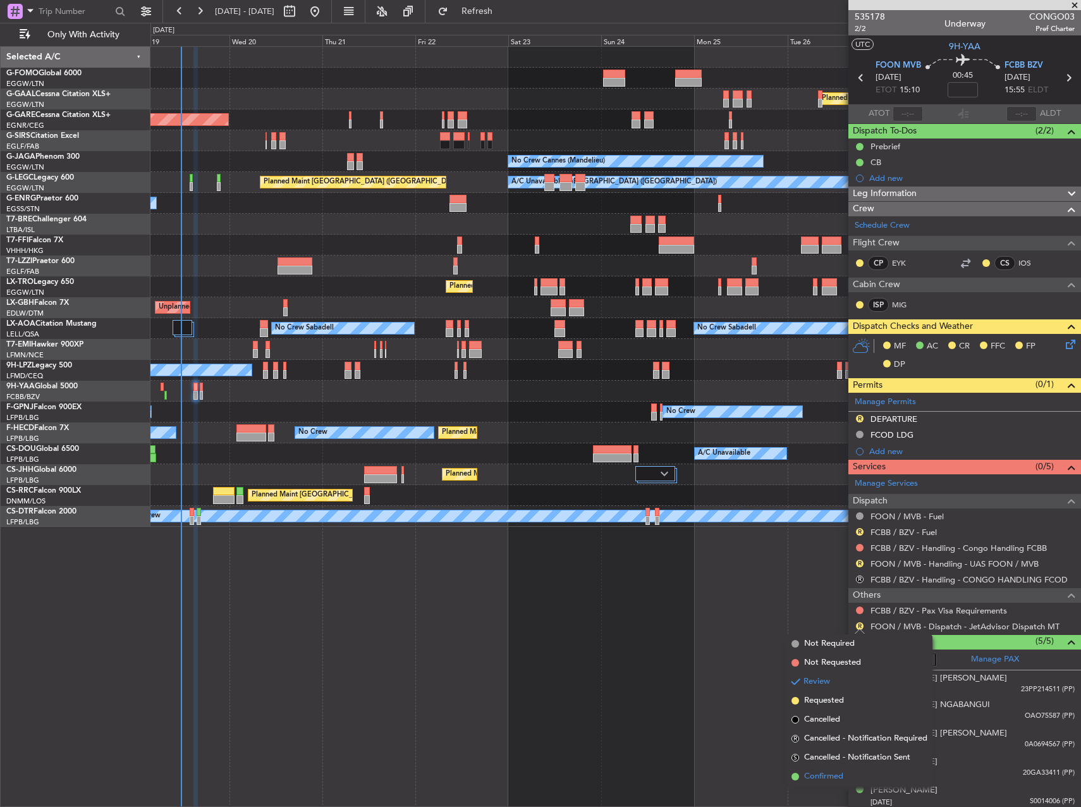
click at [816, 775] on span "Confirmed" at bounding box center [823, 776] width 39 height 13
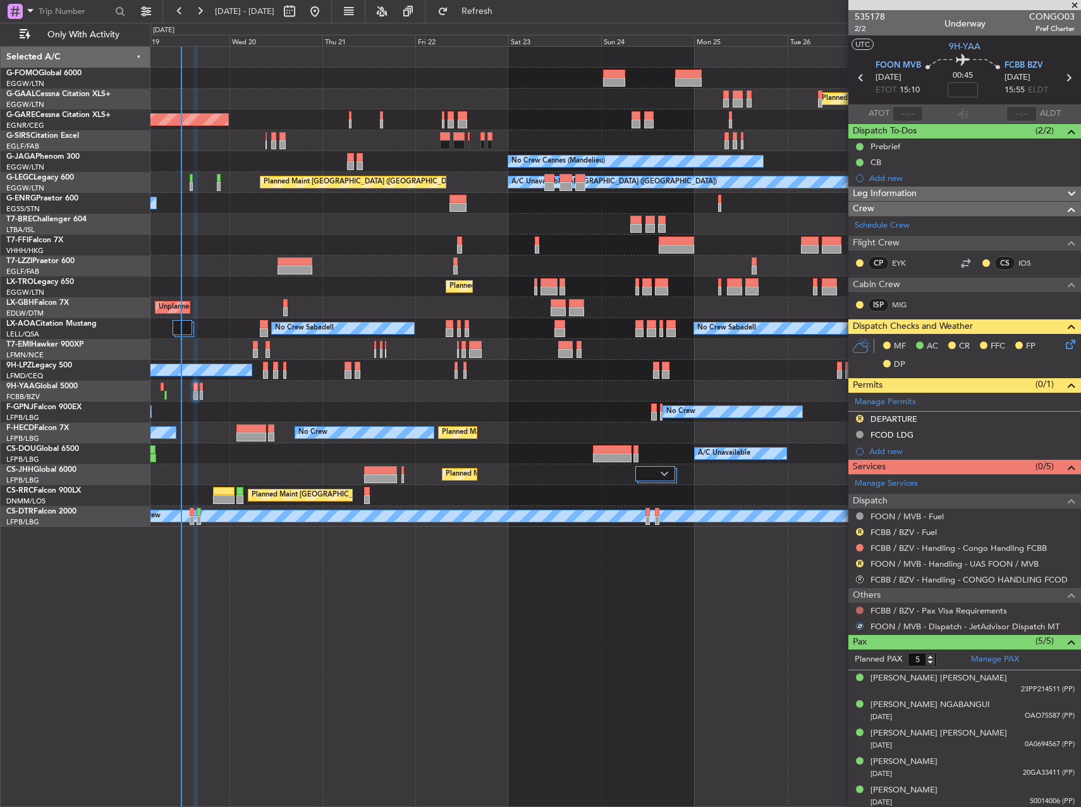
click at [861, 610] on button at bounding box center [860, 611] width 8 height 8
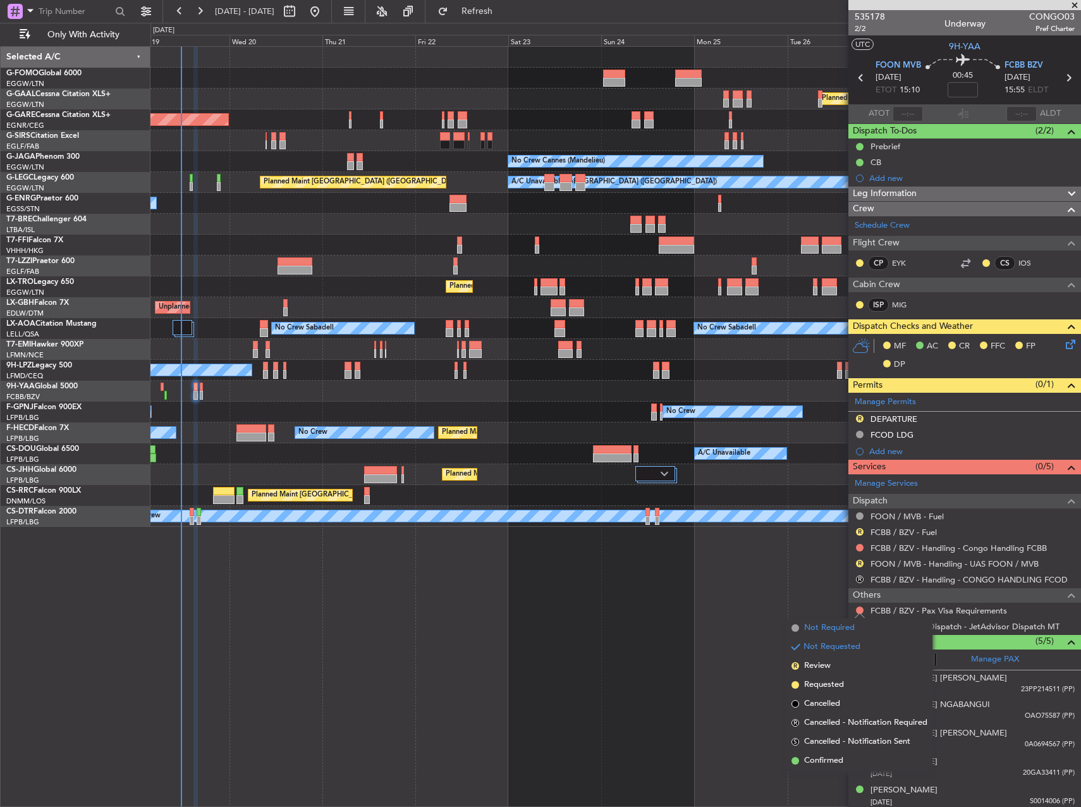
click at [839, 625] on span "Not Required" at bounding box center [829, 628] width 51 height 13
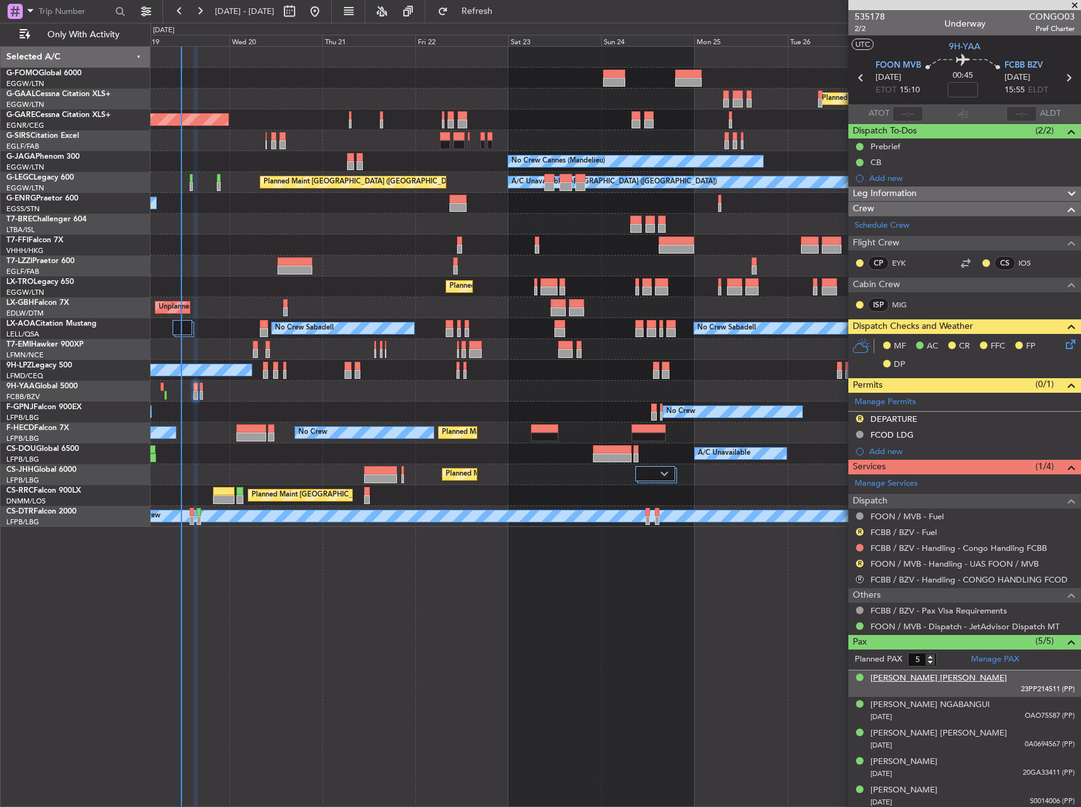
click at [955, 678] on div "CYRIAQUE ANDJOUA ONDIMBA" at bounding box center [939, 678] width 137 height 13
click at [898, 303] on link "MIG" at bounding box center [906, 304] width 28 height 11
click at [976, 191] on div "Leg Information" at bounding box center [965, 194] width 233 height 15
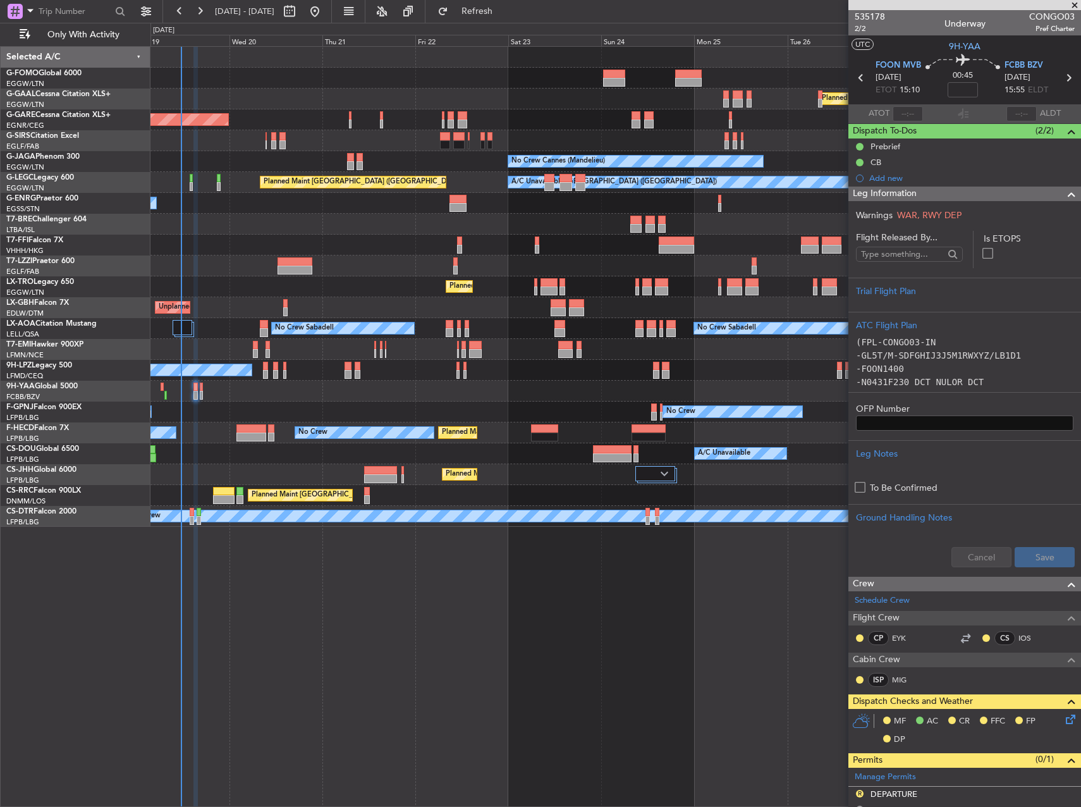
click at [976, 191] on div "Leg Information" at bounding box center [965, 194] width 233 height 15
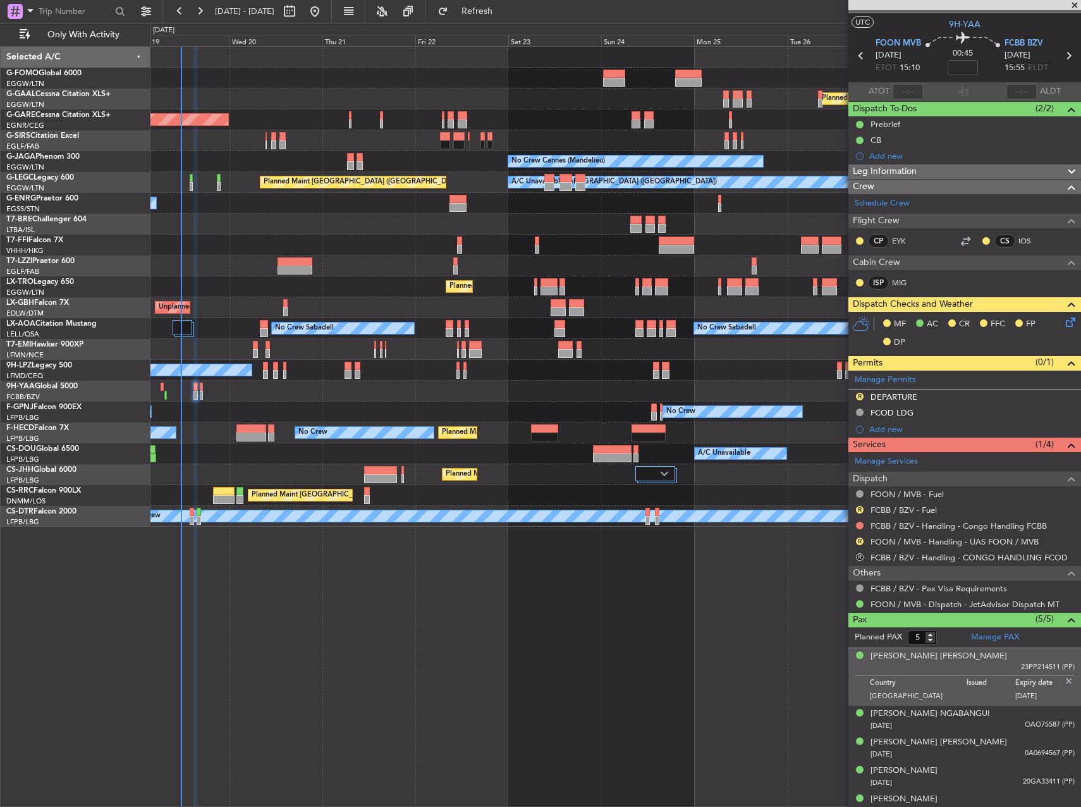
scroll to position [34, 0]
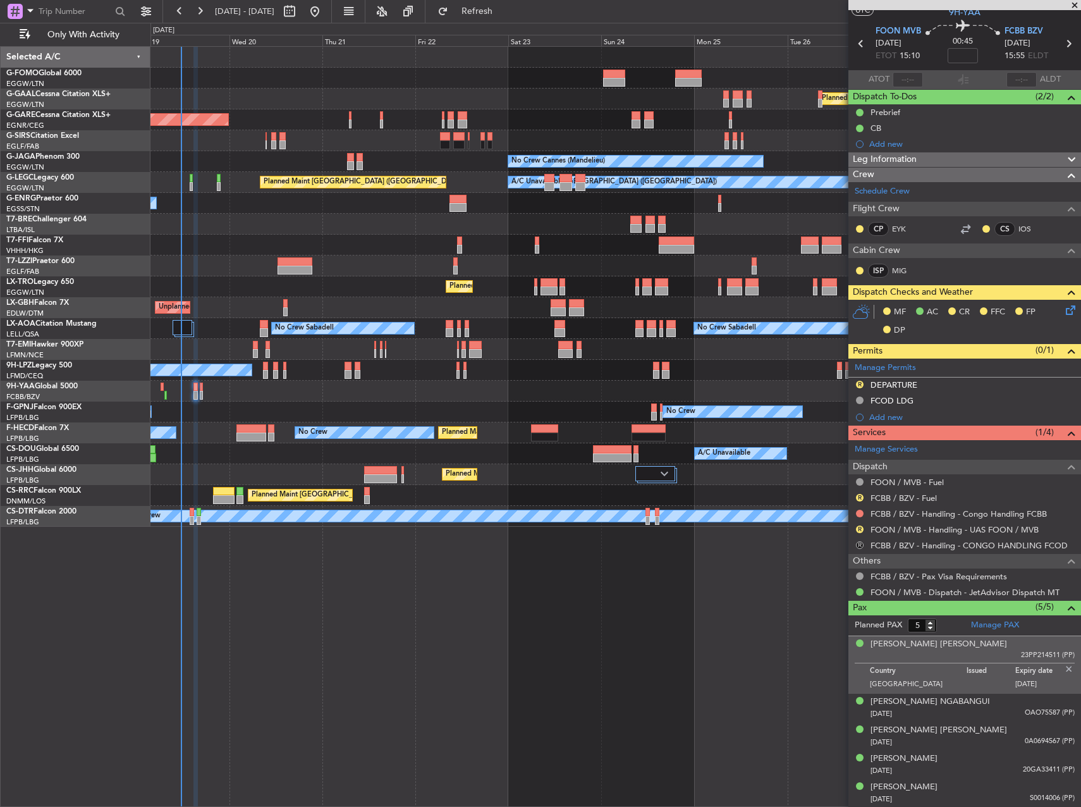
click at [860, 544] on button "R" at bounding box center [860, 545] width 8 height 8
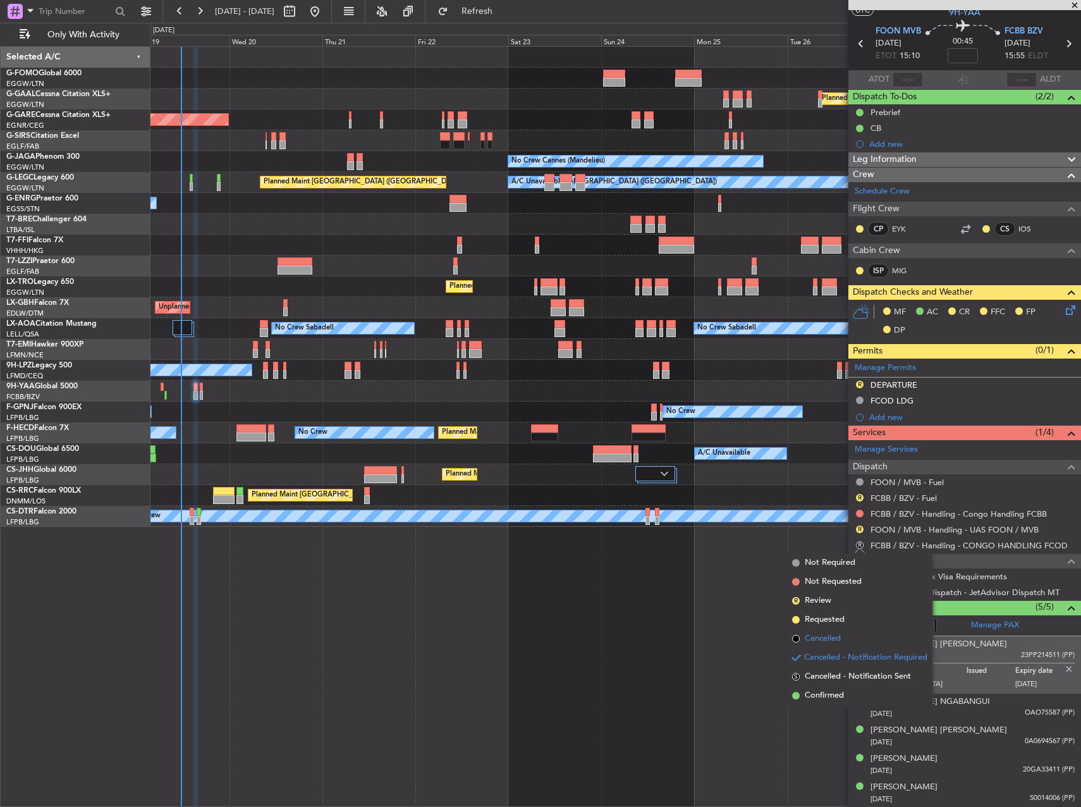
click at [816, 643] on span "Cancelled" at bounding box center [823, 638] width 36 height 13
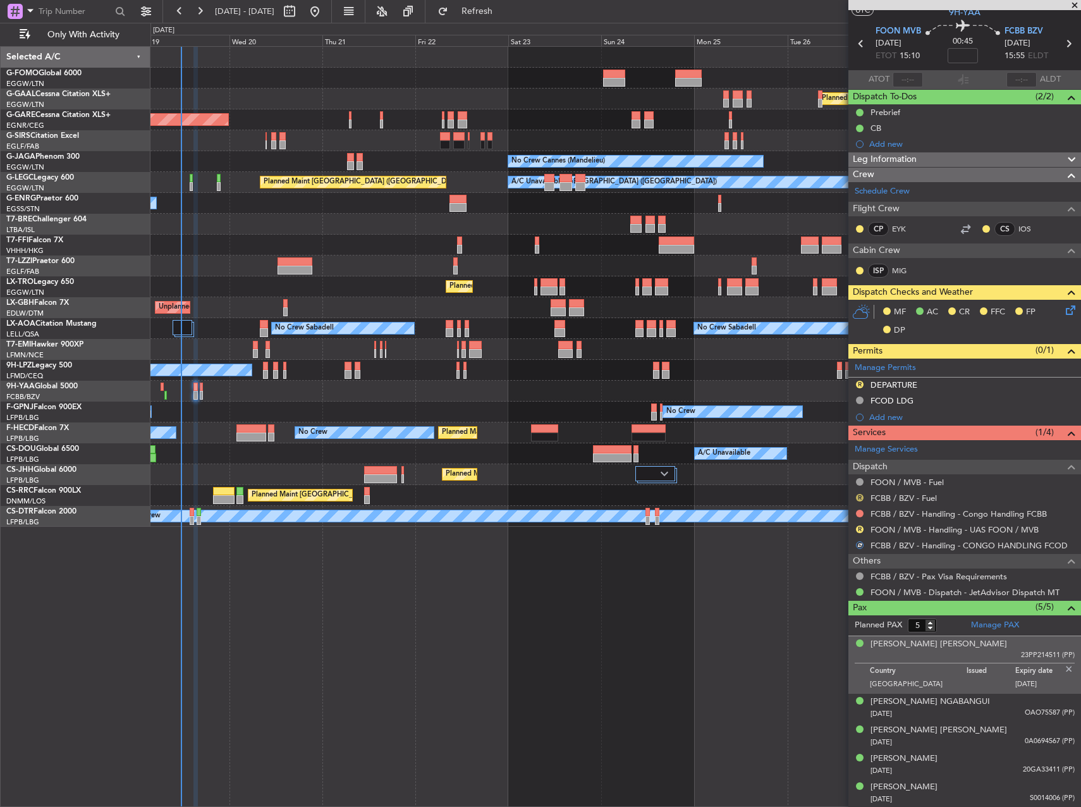
click at [862, 497] on button "R" at bounding box center [860, 498] width 8 height 8
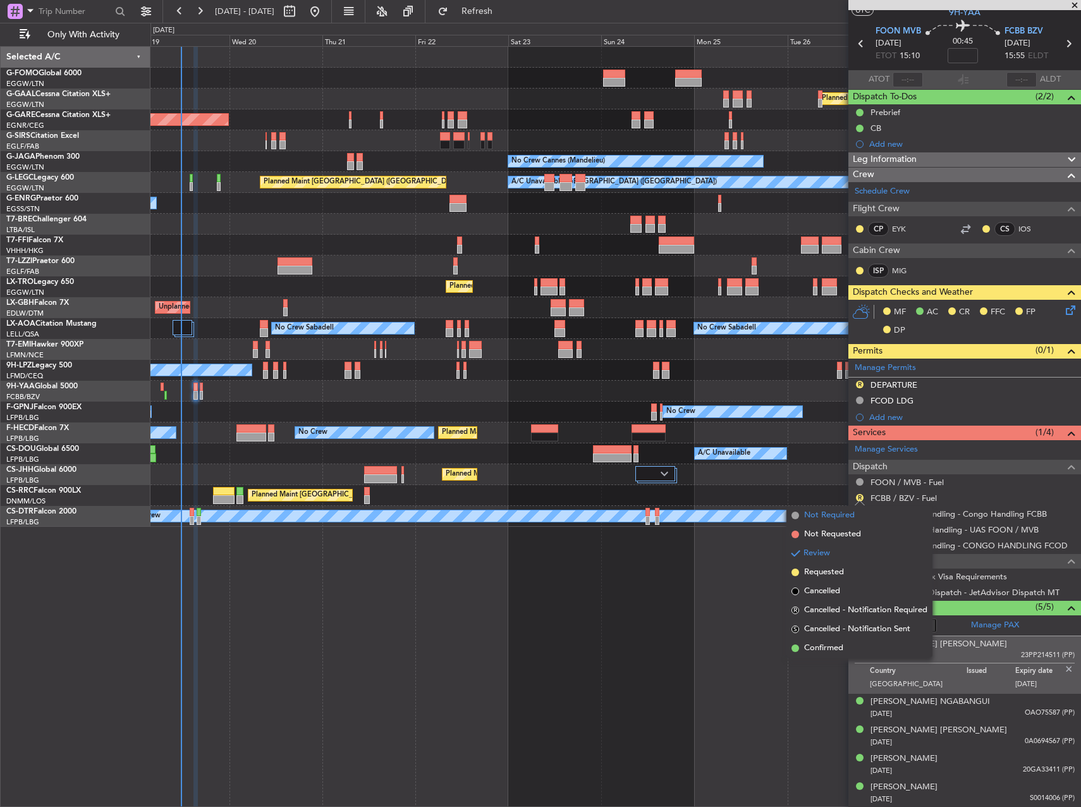
click at [819, 514] on span "Not Required" at bounding box center [829, 515] width 51 height 13
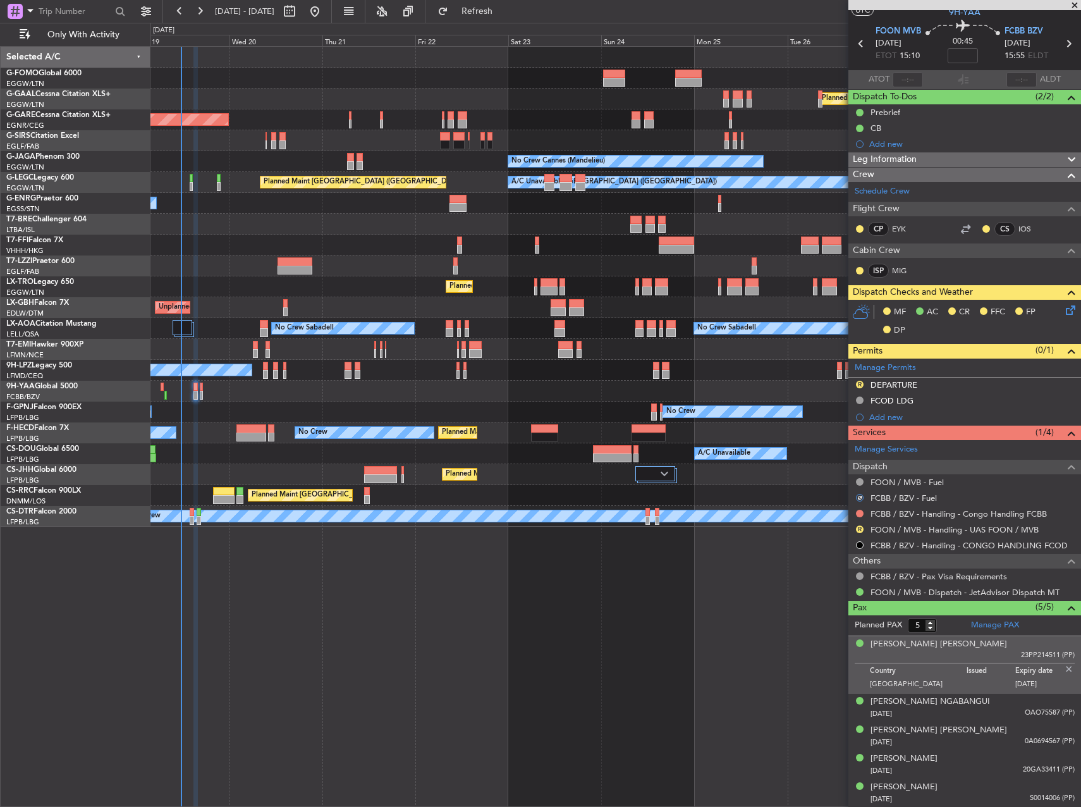
click at [864, 531] on div "R" at bounding box center [860, 529] width 10 height 10
click at [859, 514] on button at bounding box center [860, 514] width 8 height 8
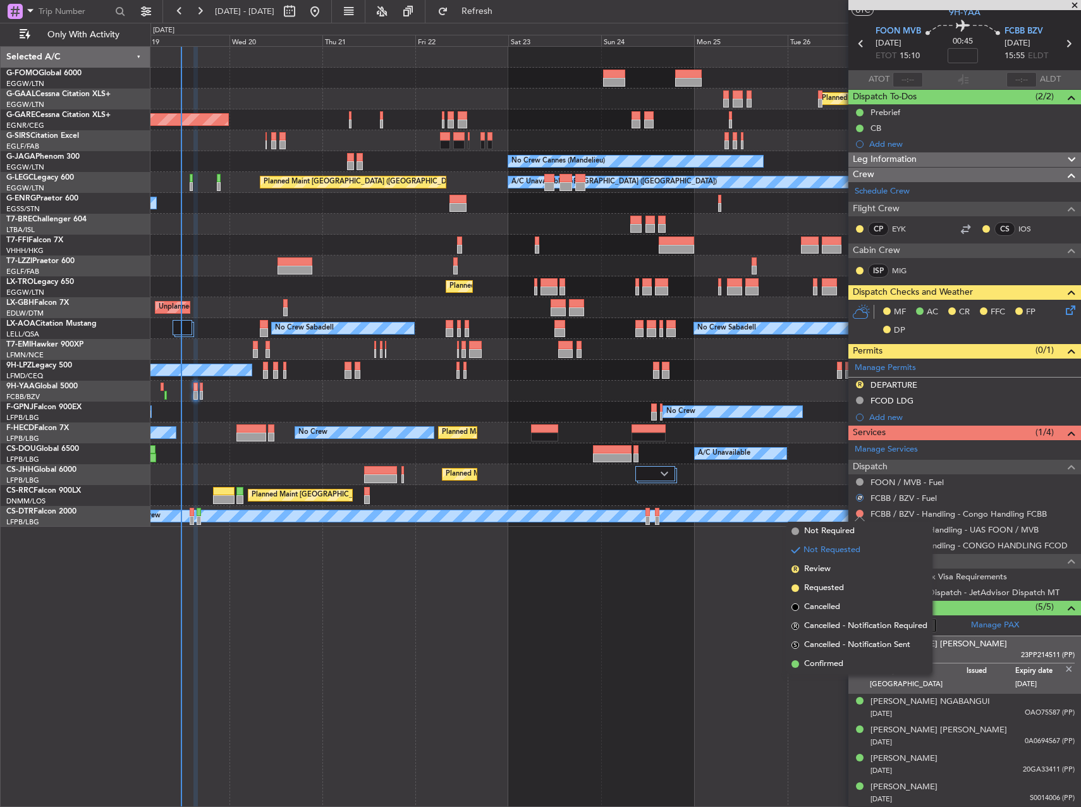
drag, startPoint x: 850, startPoint y: 663, endPoint x: 849, endPoint y: 650, distance: 12.7
click at [850, 660] on li "Confirmed" at bounding box center [860, 664] width 146 height 19
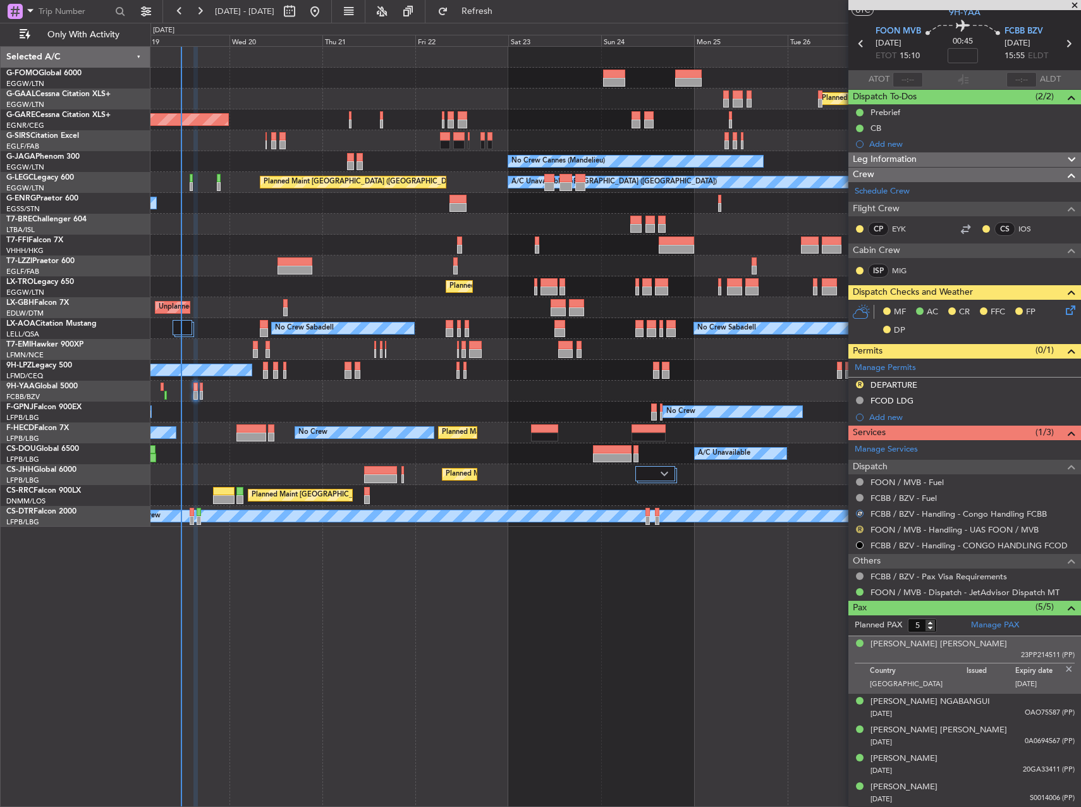
click at [859, 527] on button "R" at bounding box center [860, 530] width 8 height 8
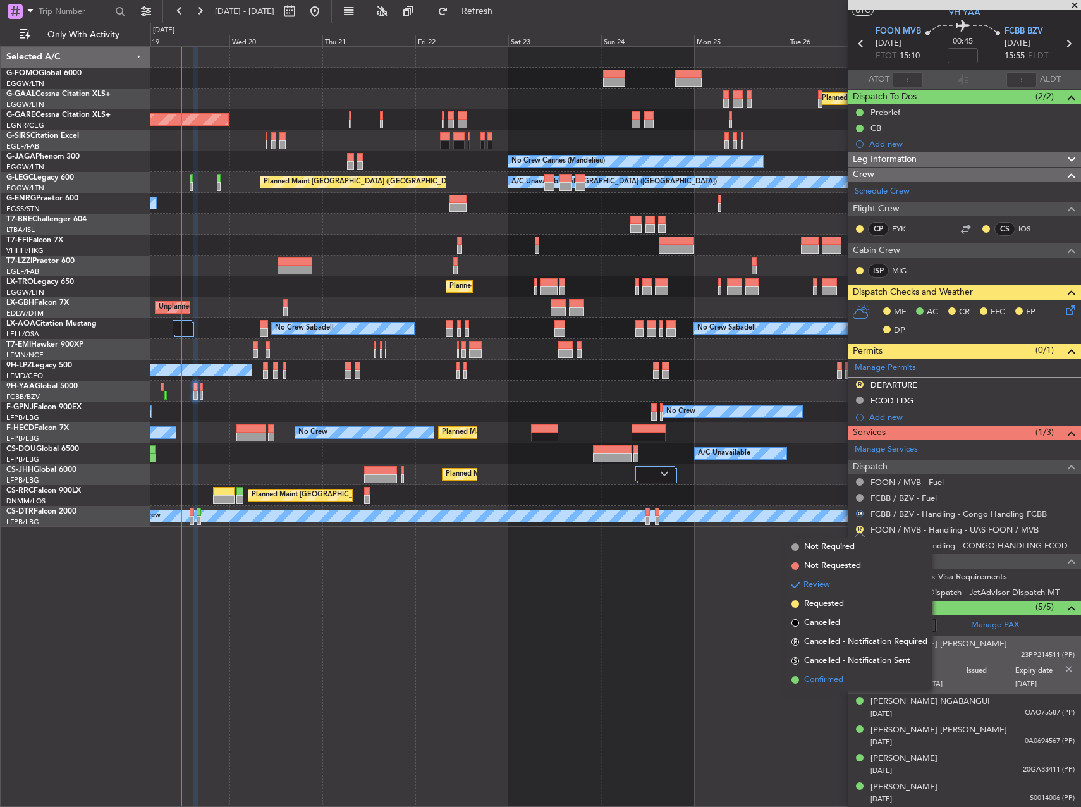
click at [847, 684] on li "Confirmed" at bounding box center [860, 679] width 146 height 19
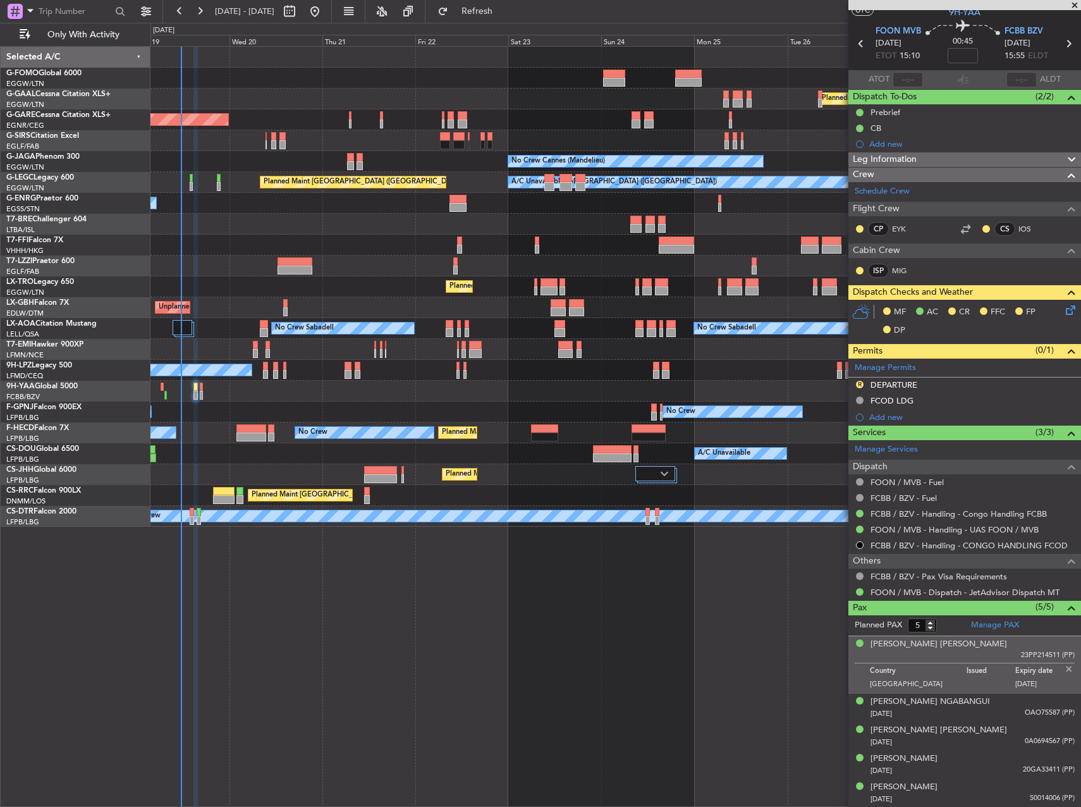
click at [674, 586] on div "Planned Maint Windsor Locks (Bradley Intl) Planned Maint Dusseldorf Unplanned M…" at bounding box center [616, 426] width 931 height 761
drag, startPoint x: 862, startPoint y: 383, endPoint x: 861, endPoint y: 403, distance: 19.6
click at [861, 383] on button "R" at bounding box center [860, 385] width 8 height 8
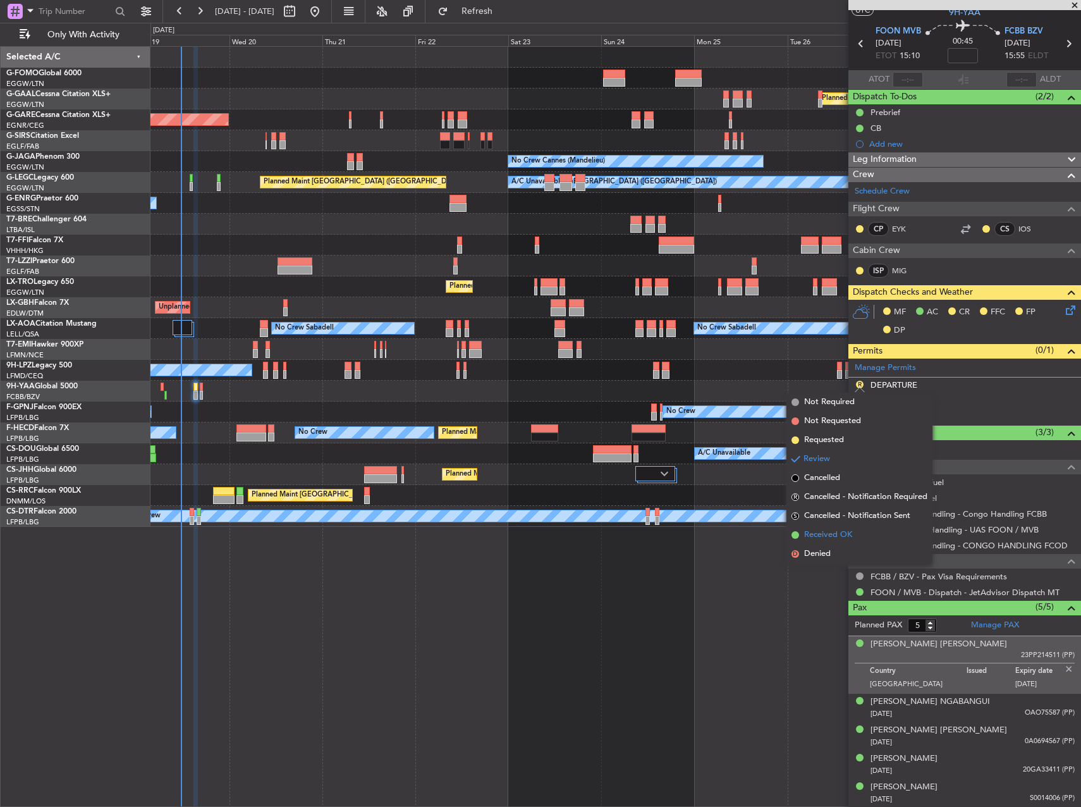
click at [863, 534] on li "Received OK" at bounding box center [860, 535] width 146 height 19
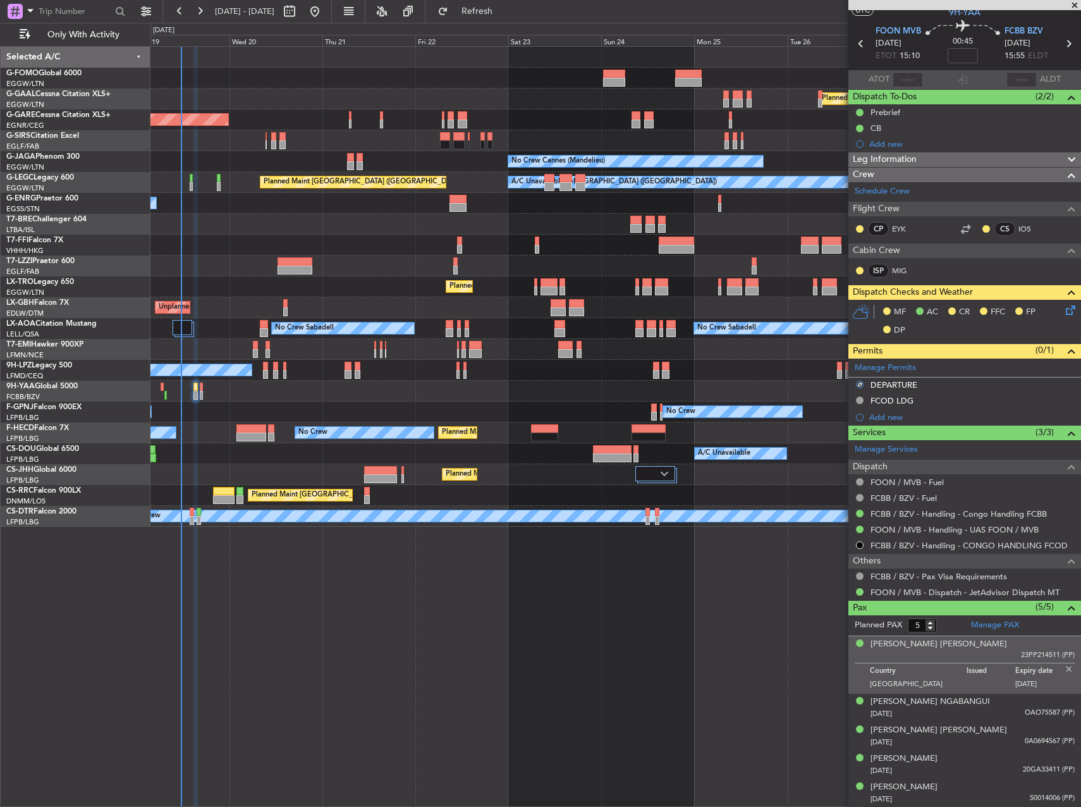
click at [699, 674] on div "Planned Maint Windsor Locks (Bradley Intl) Planned Maint Dusseldorf Unplanned M…" at bounding box center [616, 426] width 931 height 761
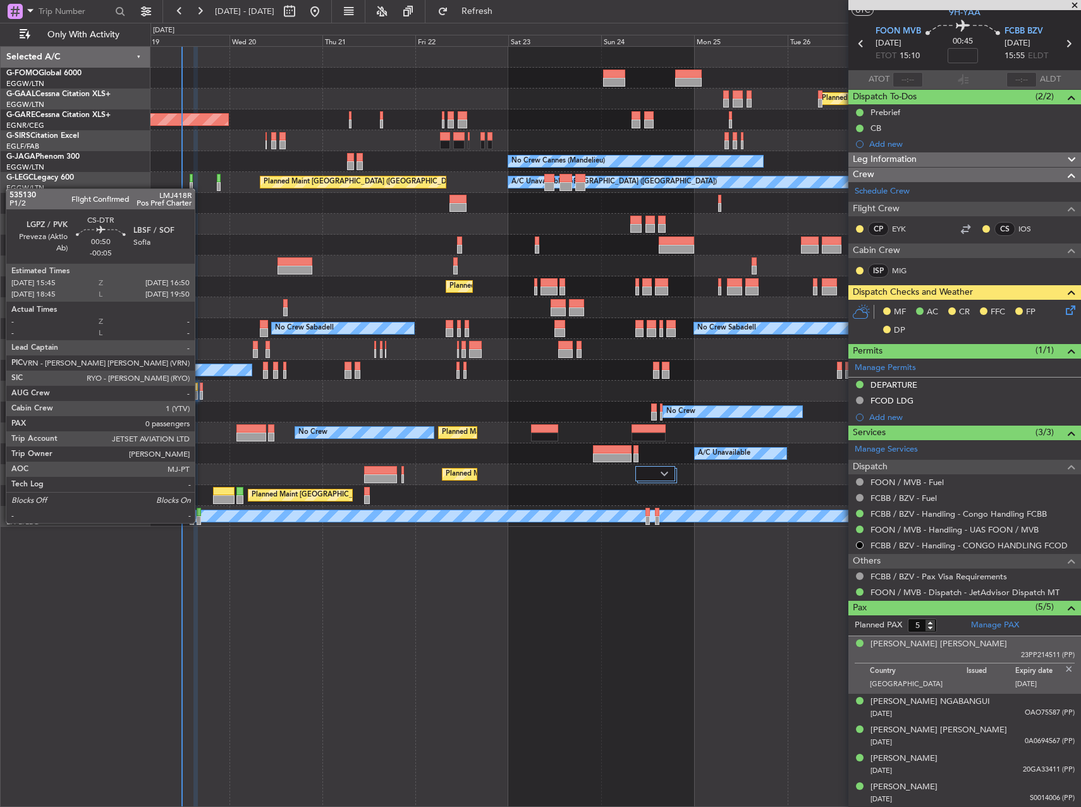
click at [200, 522] on div at bounding box center [199, 520] width 4 height 9
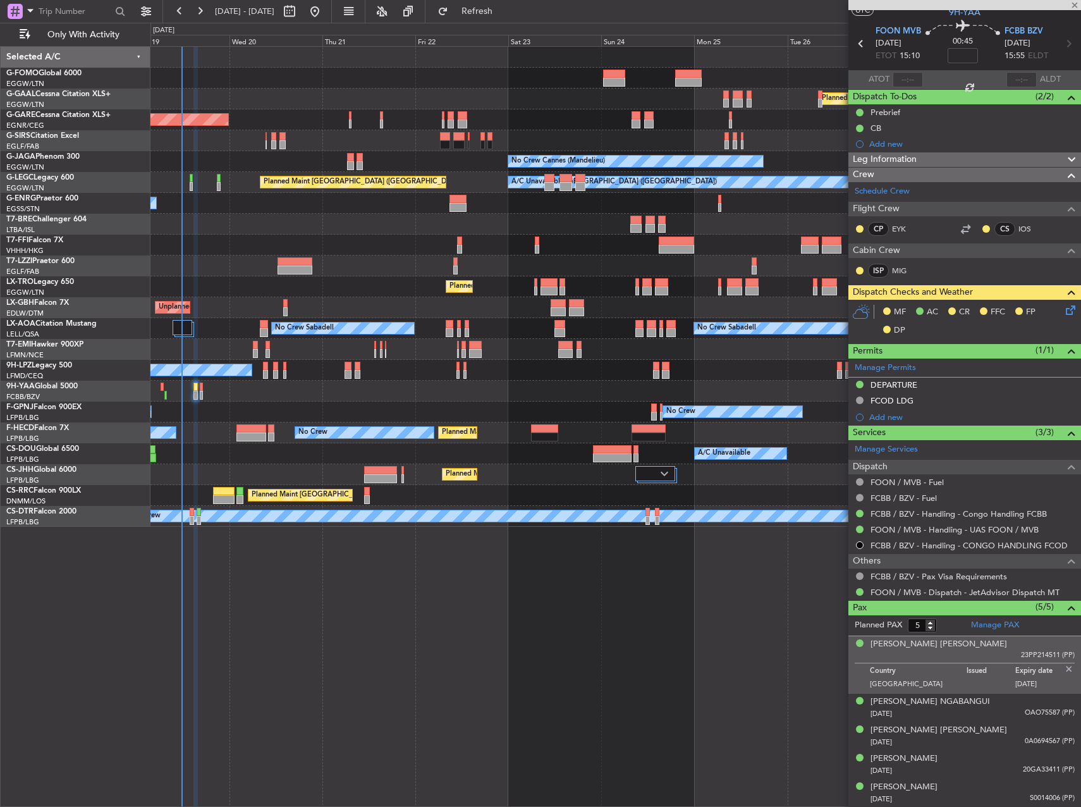
type input "-00:05"
type input "0"
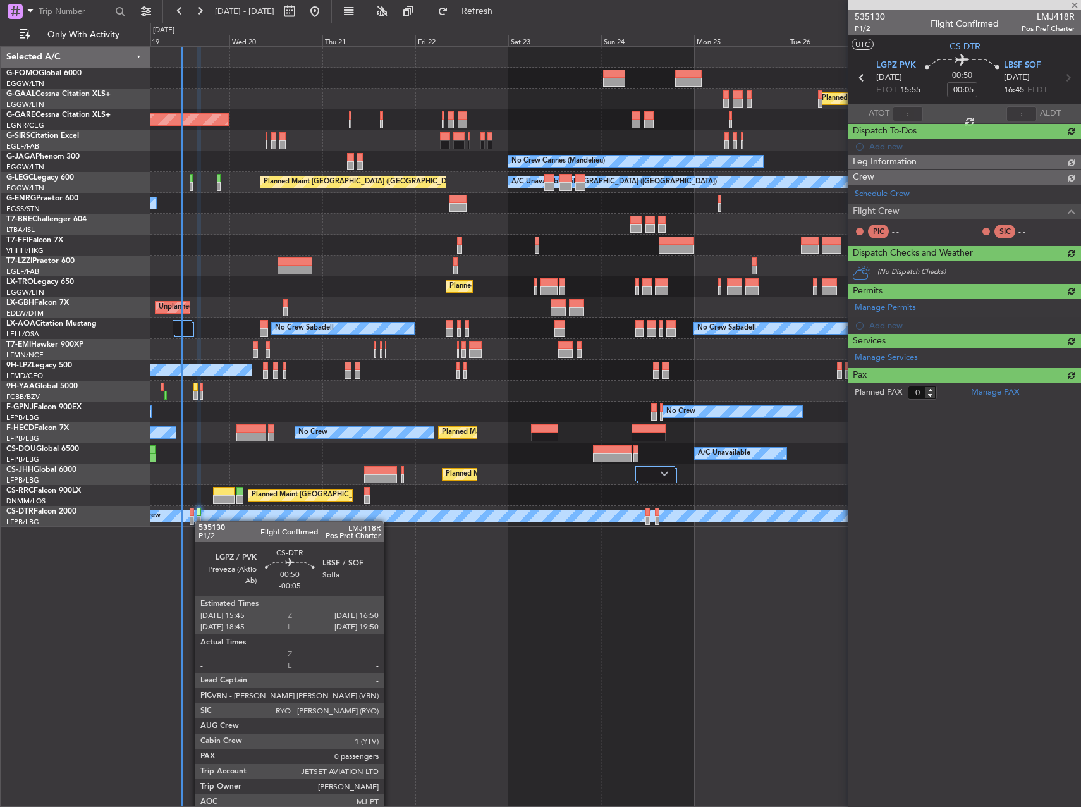
scroll to position [0, 0]
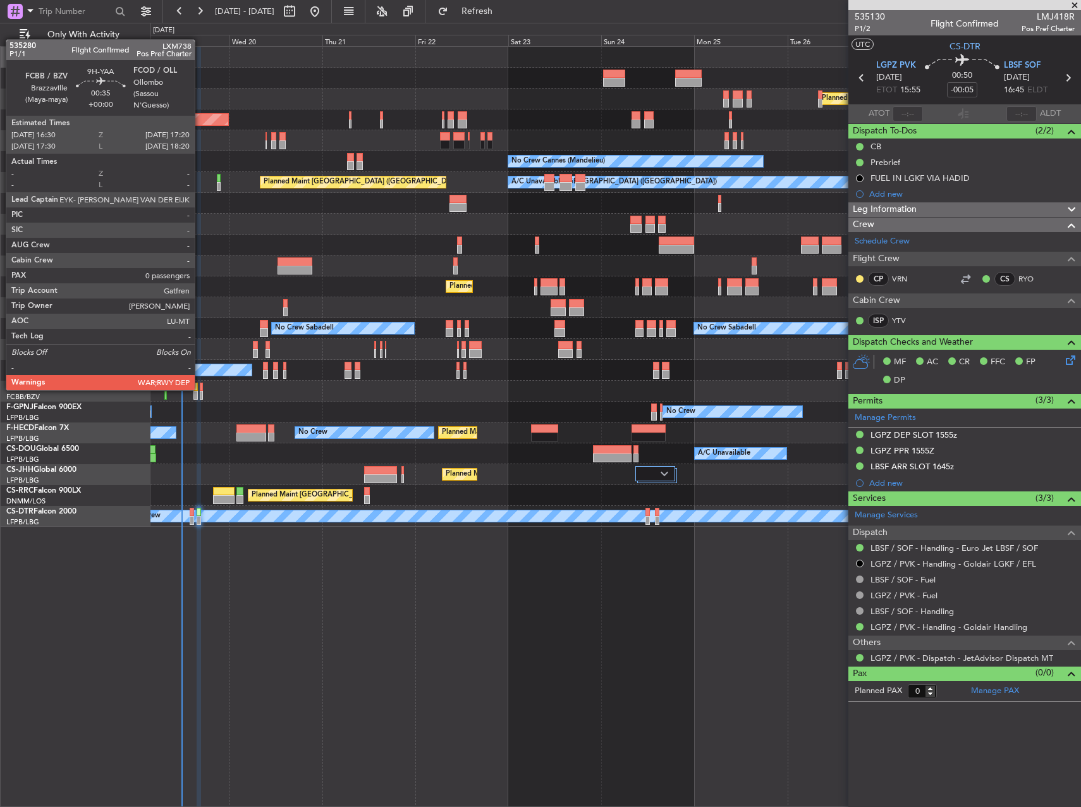
click at [200, 389] on div at bounding box center [202, 387] width 4 height 9
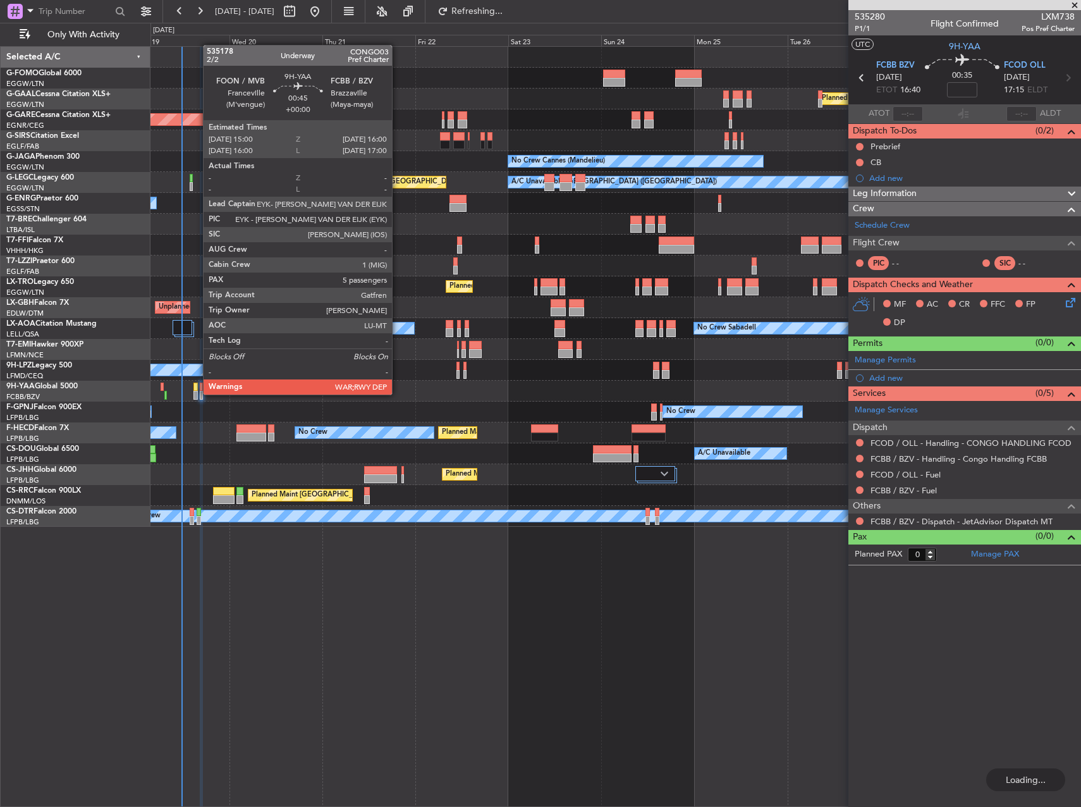
click at [197, 393] on div at bounding box center [196, 395] width 4 height 9
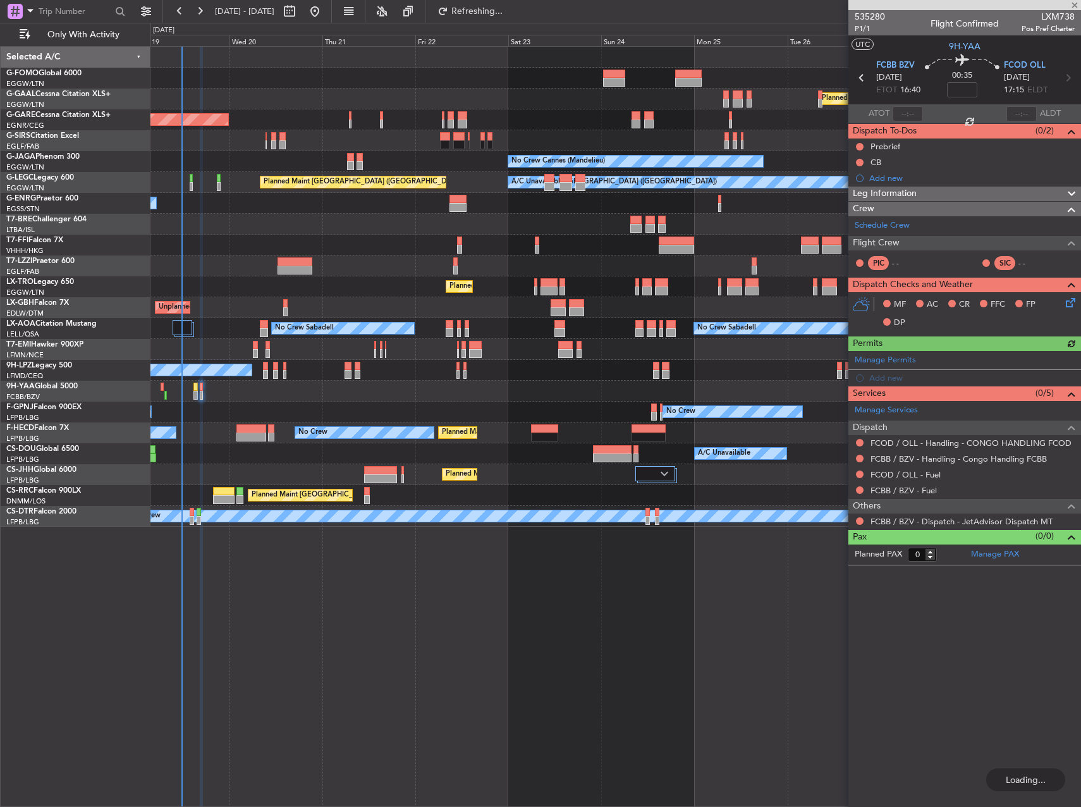
type input "5"
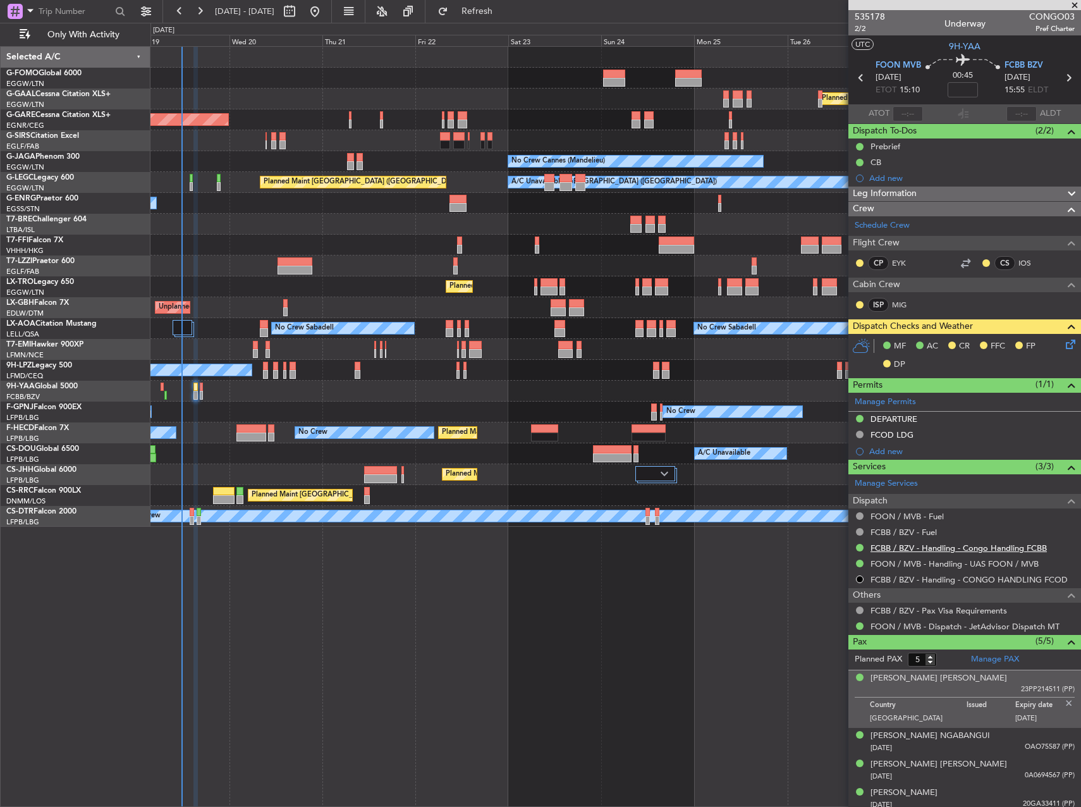
scroll to position [34, 0]
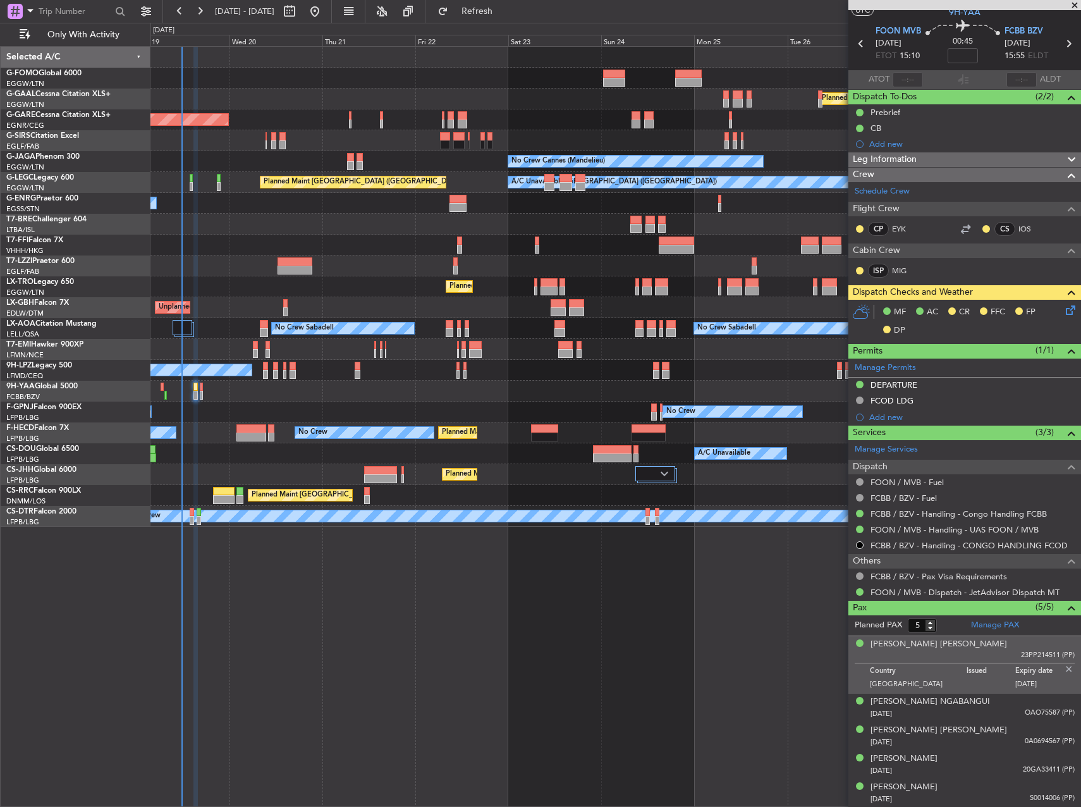
click at [1064, 308] on icon at bounding box center [1069, 308] width 10 height 10
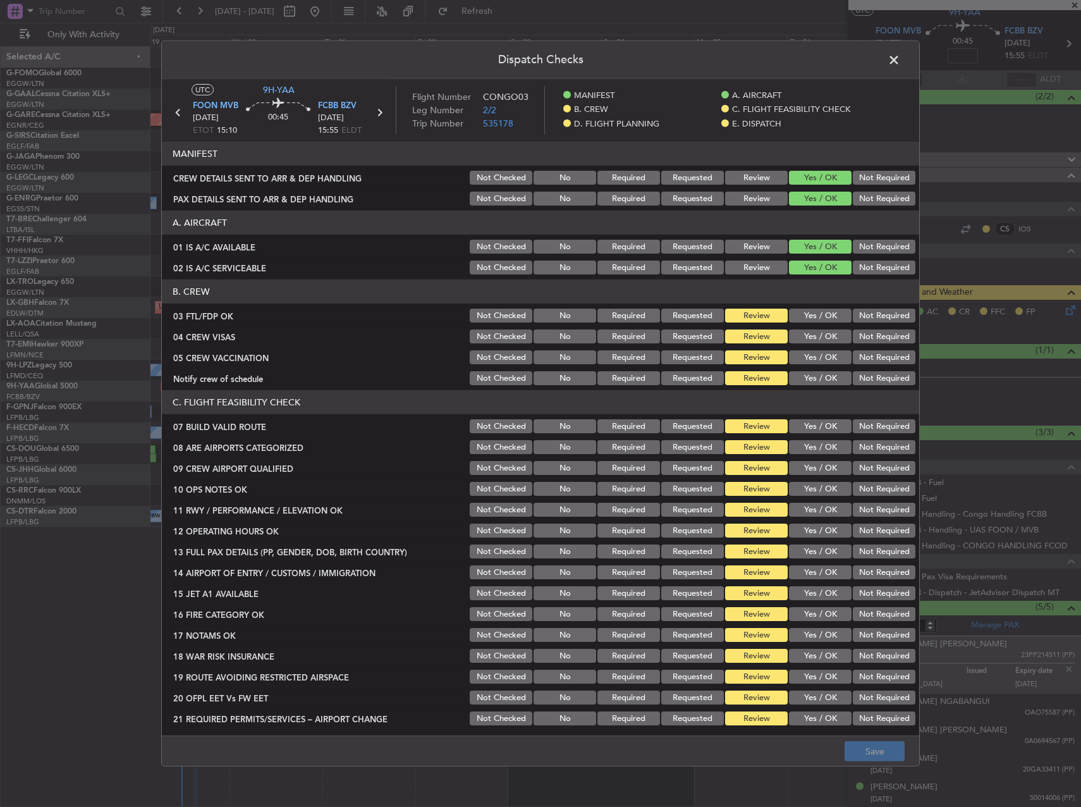
click at [798, 309] on button "Yes / OK" at bounding box center [820, 316] width 63 height 14
click at [809, 327] on section "B. CREW 03 FTL/FDP OK Not Checked No Required Requested Review Yes / OK Not Req…" at bounding box center [541, 334] width 758 height 108
click at [810, 333] on button "Yes / OK" at bounding box center [820, 337] width 63 height 14
click at [811, 357] on button "Yes / OK" at bounding box center [820, 357] width 63 height 14
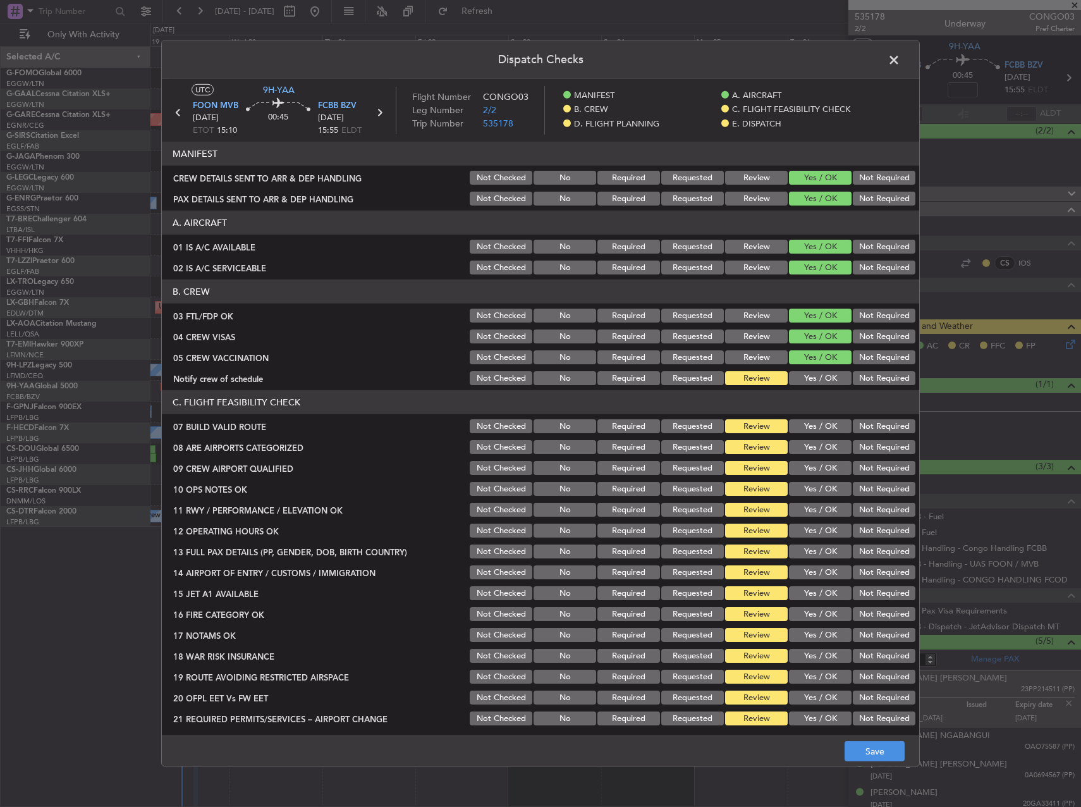
scroll to position [34, 0]
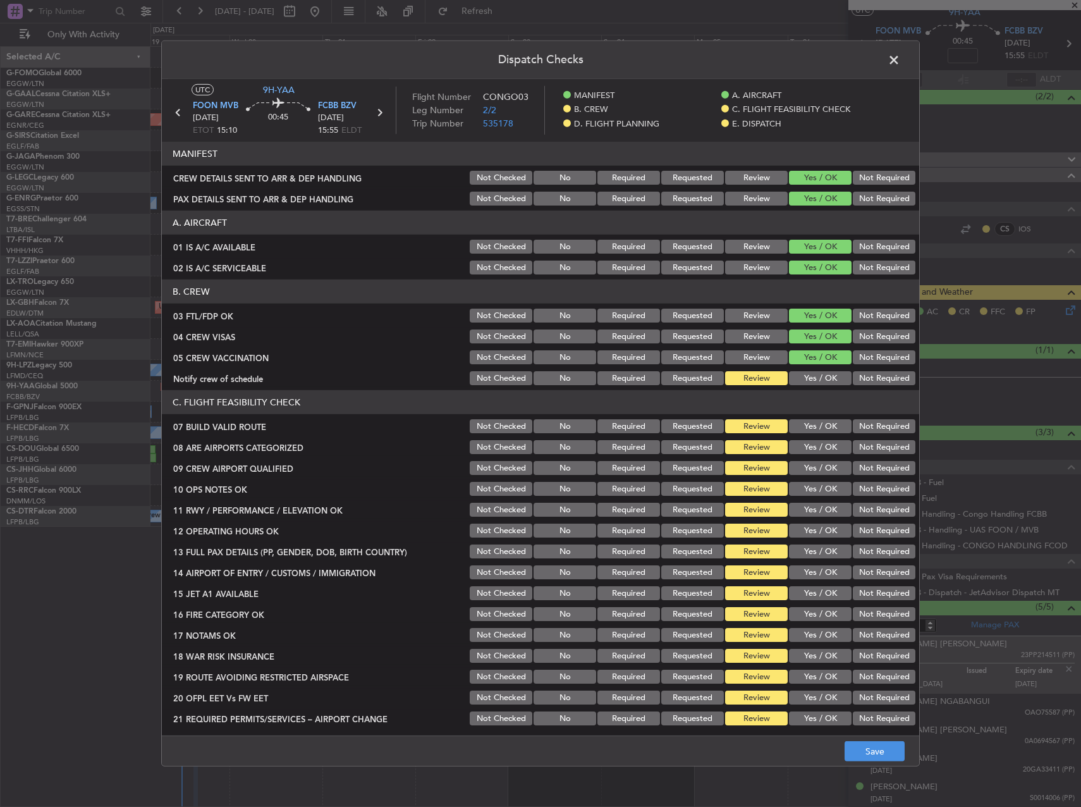
click at [827, 382] on button "Yes / OK" at bounding box center [820, 378] width 63 height 14
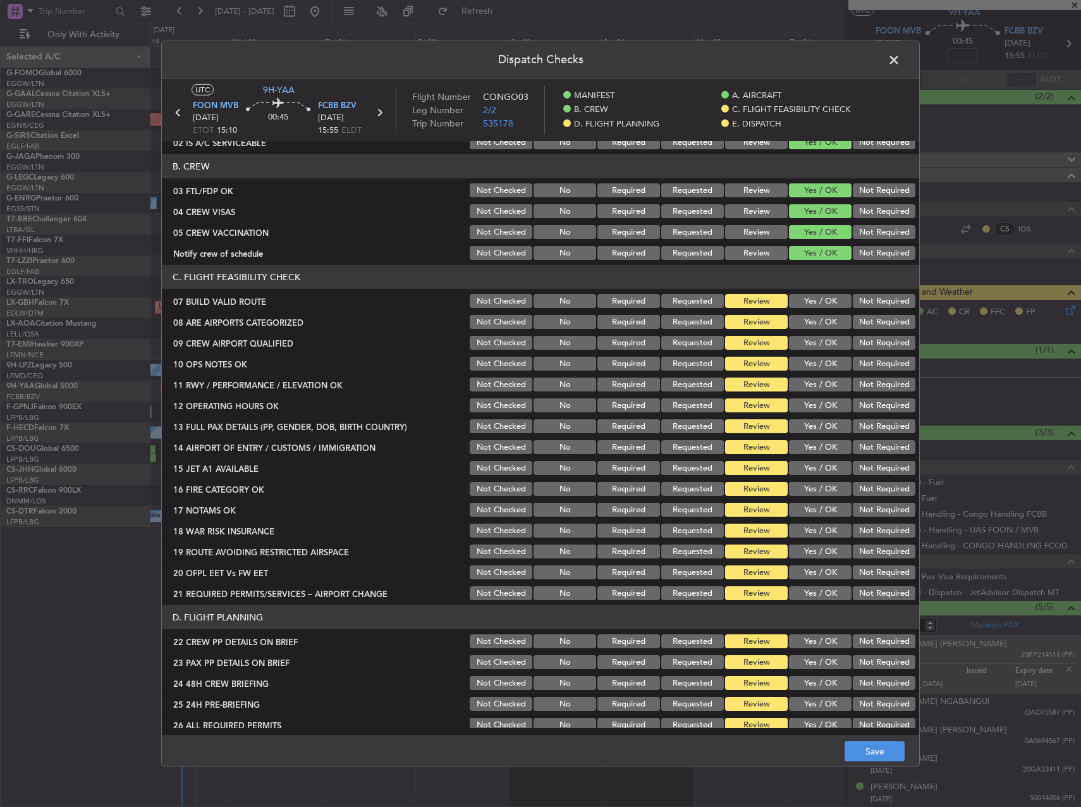
scroll to position [126, 0]
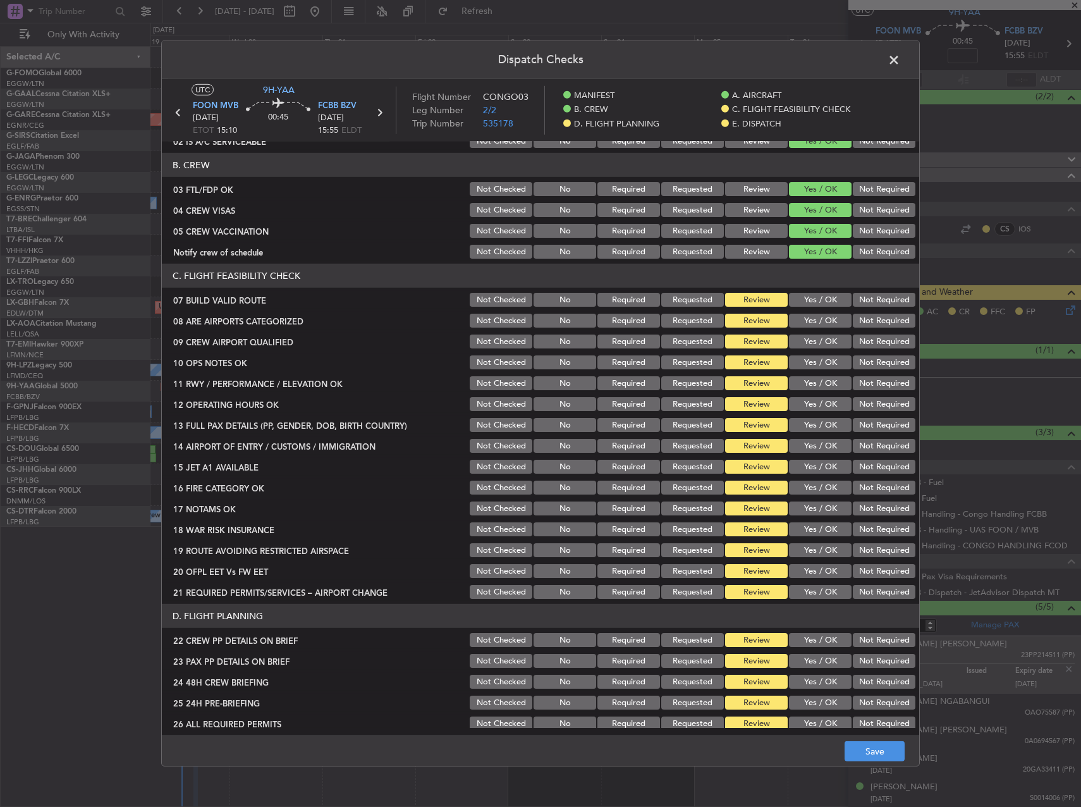
click at [792, 298] on button "Yes / OK" at bounding box center [820, 300] width 63 height 14
click at [801, 317] on button "Yes / OK" at bounding box center [820, 321] width 63 height 14
drag, startPoint x: 805, startPoint y: 347, endPoint x: 843, endPoint y: 343, distance: 38.1
click at [806, 347] on button "Yes / OK" at bounding box center [820, 342] width 63 height 14
click at [828, 366] on button "Yes / OK" at bounding box center [820, 362] width 63 height 14
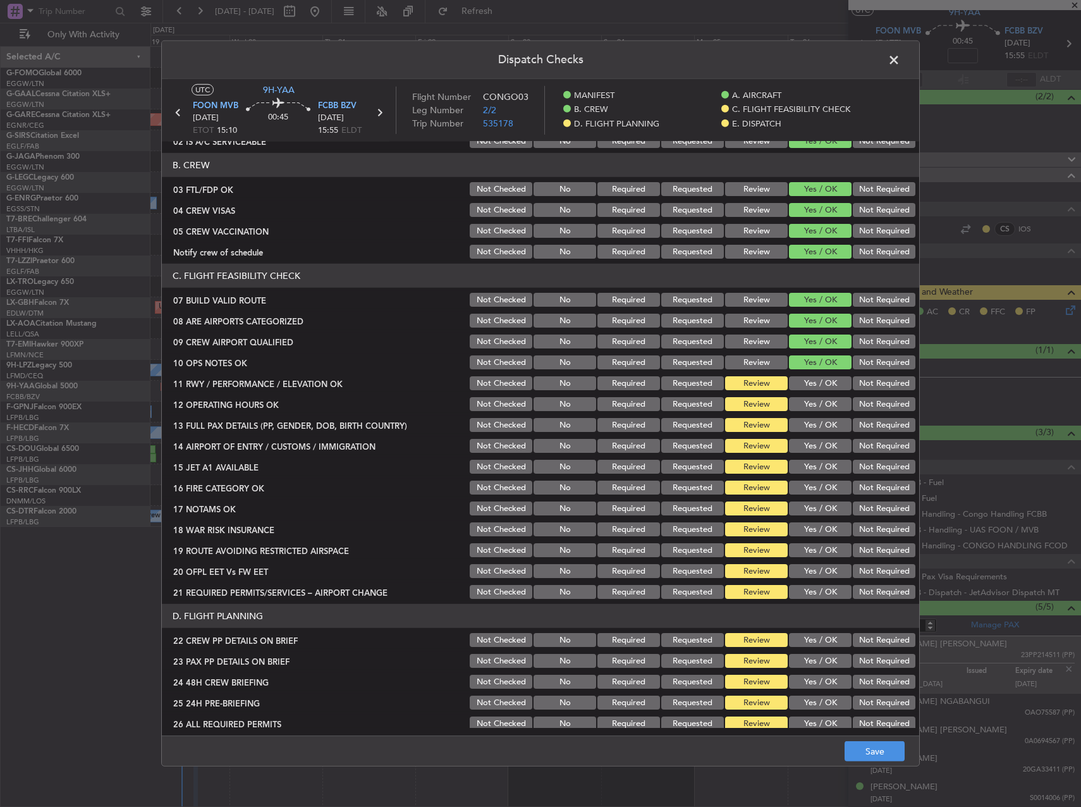
click at [827, 383] on button "Yes / OK" at bounding box center [820, 383] width 63 height 14
click at [822, 398] on button "Yes / OK" at bounding box center [820, 404] width 63 height 14
click at [820, 413] on div "Yes / OK" at bounding box center [819, 404] width 64 height 18
click at [820, 428] on button "Yes / OK" at bounding box center [820, 425] width 63 height 14
drag, startPoint x: 817, startPoint y: 440, endPoint x: 816, endPoint y: 450, distance: 10.1
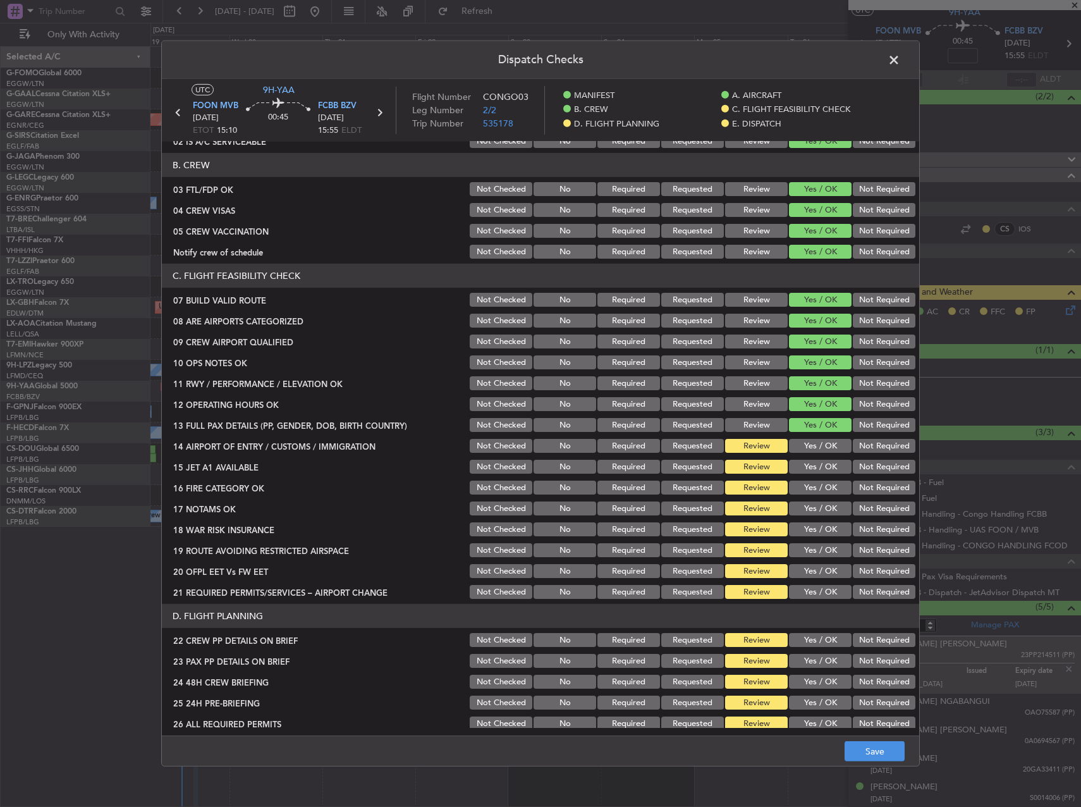
click at [816, 440] on button "Yes / OK" at bounding box center [820, 446] width 63 height 14
click at [815, 463] on button "Yes / OK" at bounding box center [820, 467] width 63 height 14
click at [813, 470] on button "Yes / OK" at bounding box center [820, 467] width 63 height 14
click at [813, 473] on button "Yes / OK" at bounding box center [820, 467] width 63 height 14
click at [812, 490] on button "Yes / OK" at bounding box center [820, 488] width 63 height 14
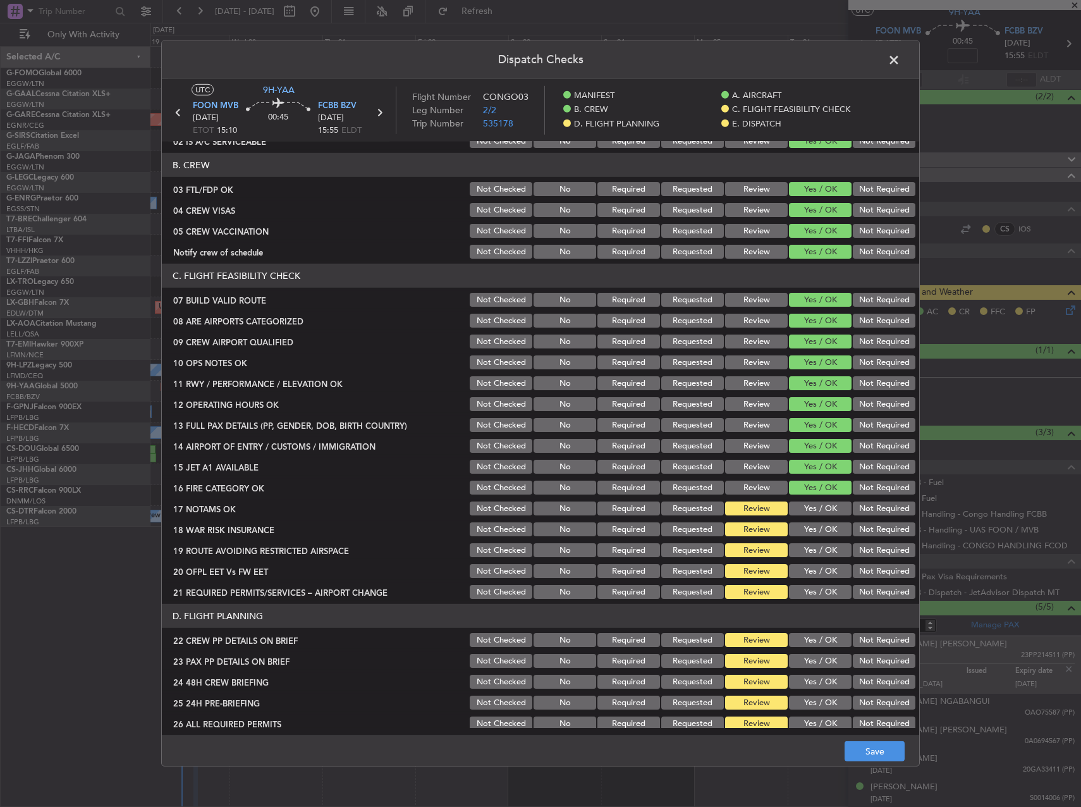
click at [809, 502] on button "Yes / OK" at bounding box center [820, 509] width 63 height 14
click at [817, 531] on button "Yes / OK" at bounding box center [820, 529] width 63 height 14
click at [820, 555] on button "Yes / OK" at bounding box center [820, 550] width 63 height 14
click at [822, 577] on button "Yes / OK" at bounding box center [820, 571] width 63 height 14
click at [823, 599] on div "Yes / OK" at bounding box center [819, 592] width 64 height 18
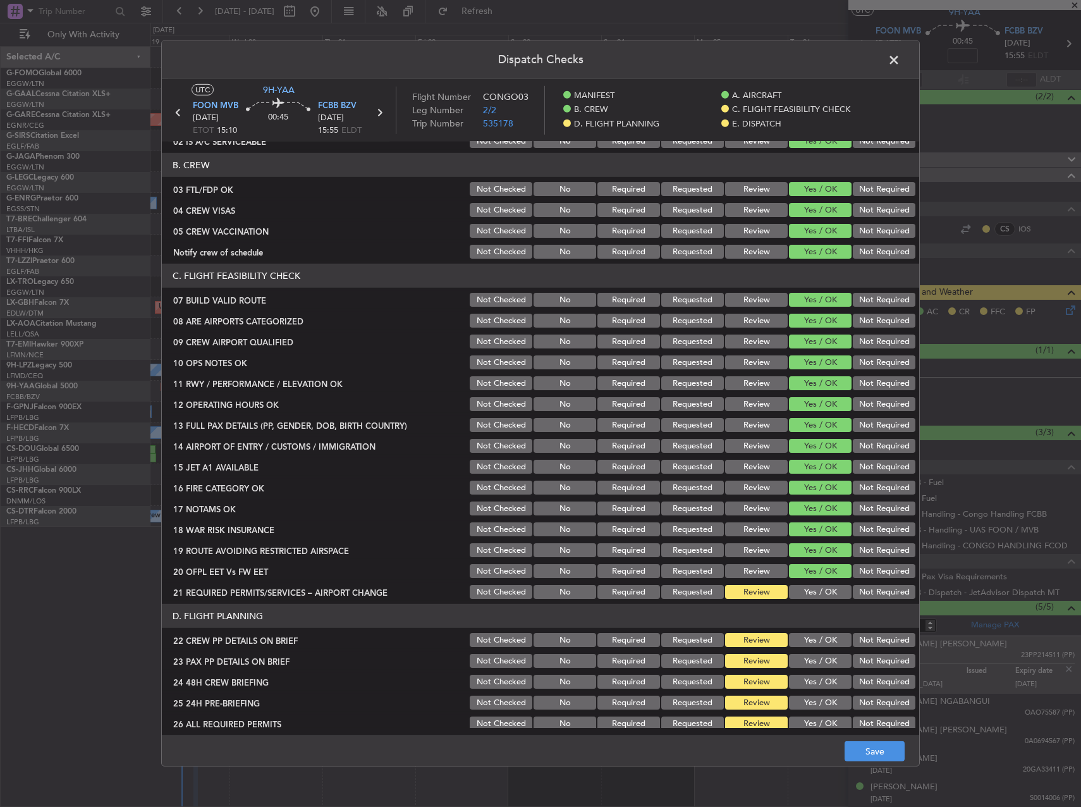
click at [819, 591] on button "Yes / OK" at bounding box center [820, 592] width 63 height 14
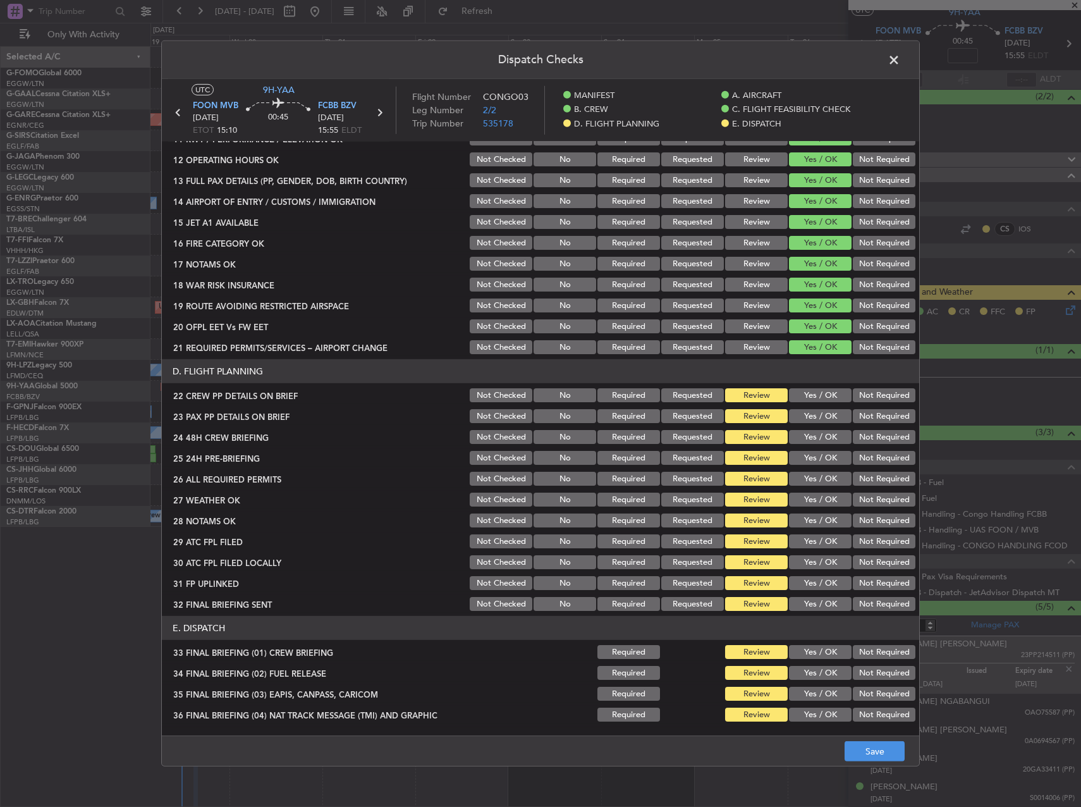
scroll to position [379, 0]
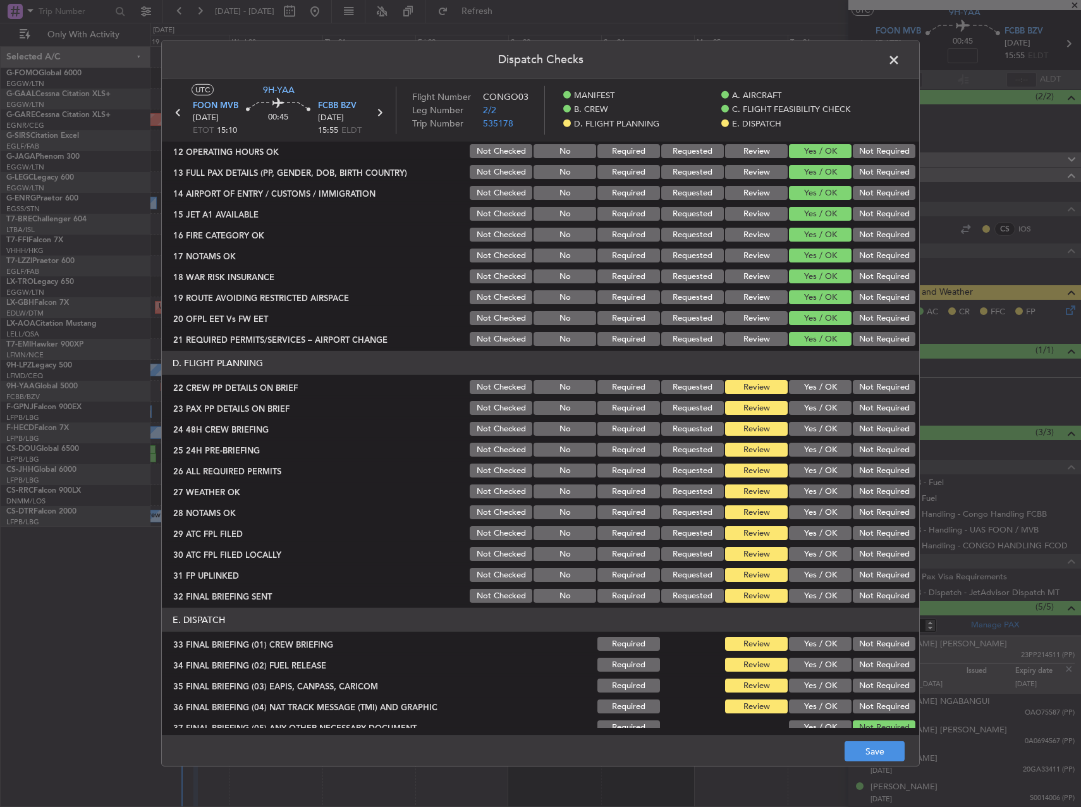
click at [807, 385] on button "Yes / OK" at bounding box center [820, 387] width 63 height 14
click at [806, 403] on button "Yes / OK" at bounding box center [820, 408] width 63 height 14
click at [811, 429] on button "Yes / OK" at bounding box center [820, 429] width 63 height 14
drag, startPoint x: 869, startPoint y: 450, endPoint x: 855, endPoint y: 459, distance: 16.8
click at [868, 452] on button "Not Required" at bounding box center [884, 450] width 63 height 14
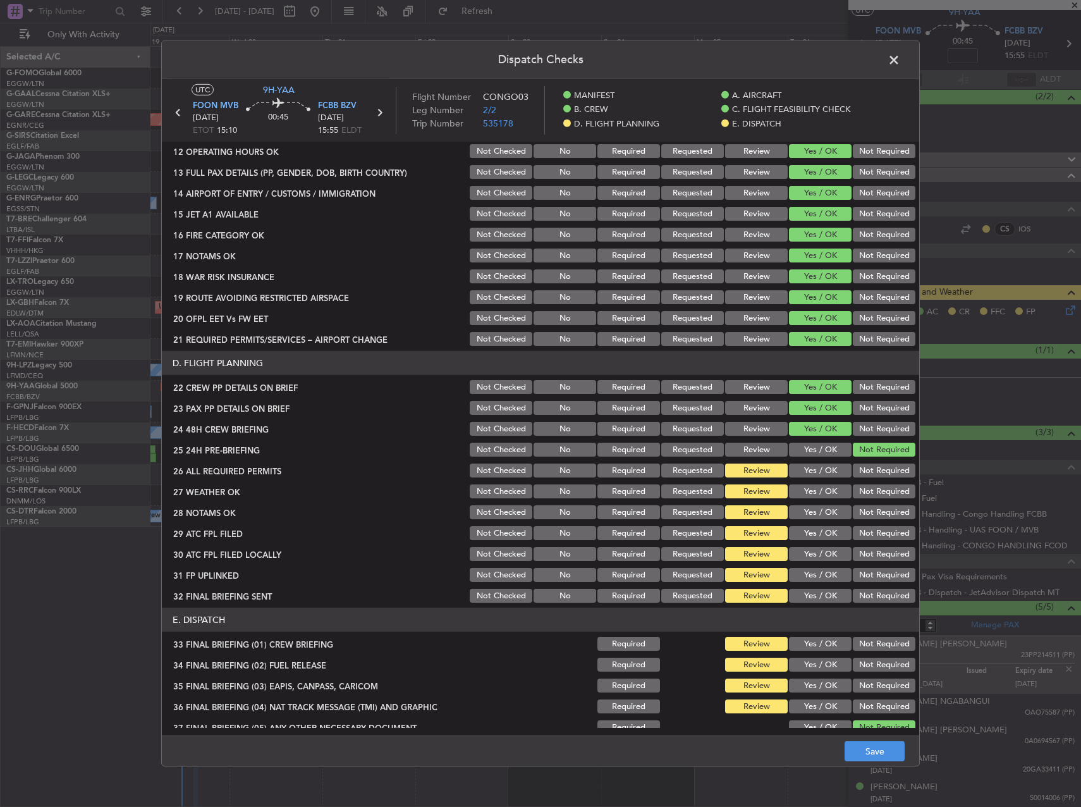
click at [795, 472] on button "Yes / OK" at bounding box center [820, 471] width 63 height 14
drag, startPoint x: 804, startPoint y: 488, endPoint x: 804, endPoint y: 504, distance: 15.8
click at [804, 489] on button "Yes / OK" at bounding box center [820, 491] width 63 height 14
drag, startPoint x: 805, startPoint y: 505, endPoint x: 807, endPoint y: 515, distance: 9.7
click at [805, 507] on button "Yes / OK" at bounding box center [820, 512] width 63 height 14
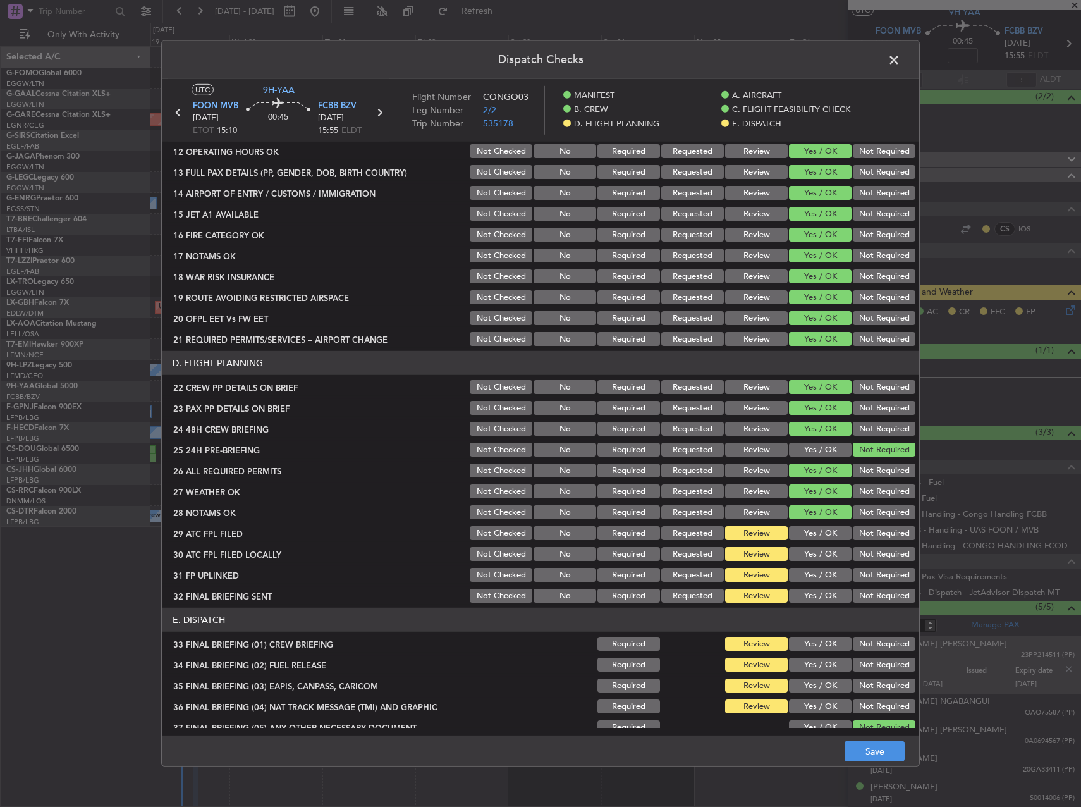
click at [813, 539] on button "Yes / OK" at bounding box center [820, 533] width 63 height 14
click at [859, 546] on div "Not Required" at bounding box center [883, 554] width 64 height 18
click at [860, 550] on button "Not Required" at bounding box center [884, 554] width 63 height 14
drag, startPoint x: 828, startPoint y: 572, endPoint x: 835, endPoint y: 582, distance: 13.2
click at [828, 572] on button "Yes / OK" at bounding box center [820, 575] width 63 height 14
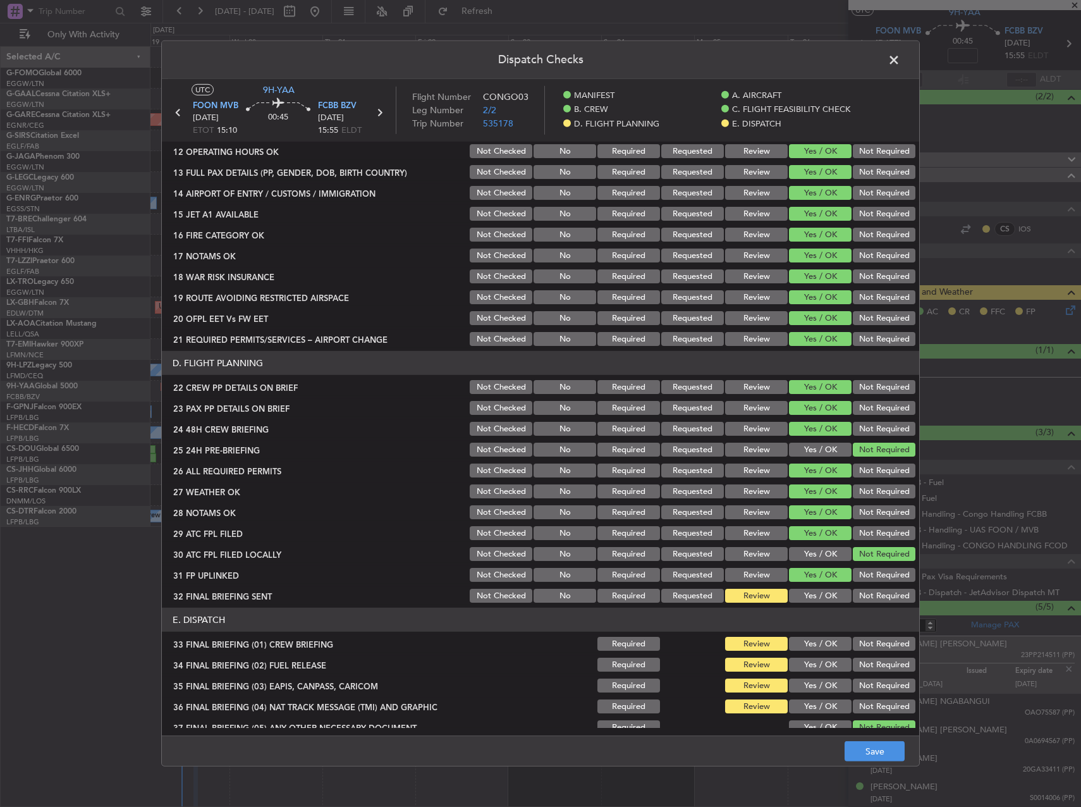
click at [863, 596] on button "Not Required" at bounding box center [884, 596] width 63 height 14
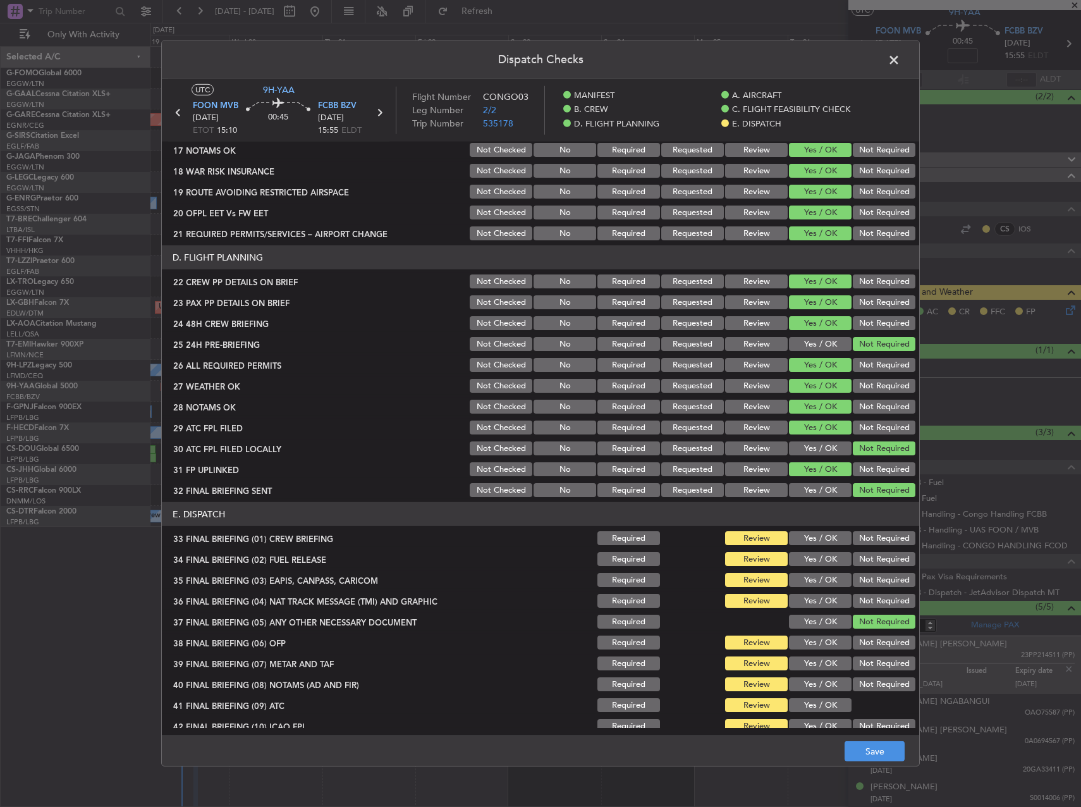
scroll to position [537, 0]
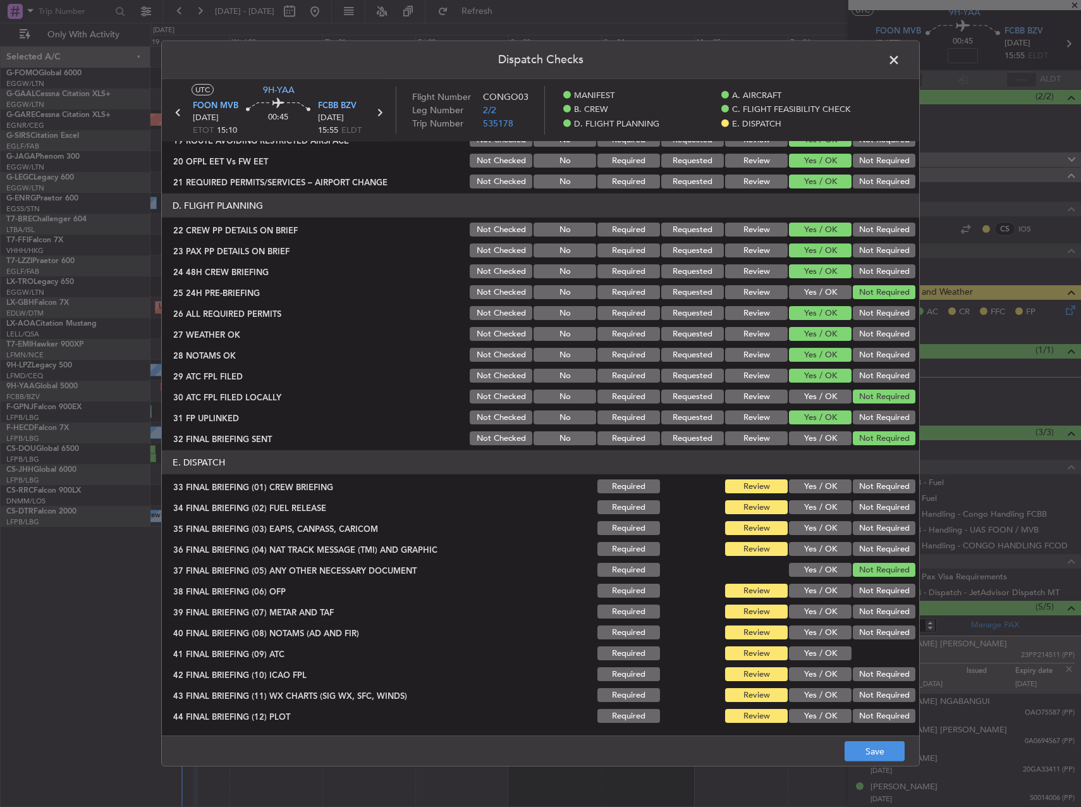
click at [811, 478] on div "Yes / OK" at bounding box center [819, 486] width 64 height 18
click at [811, 481] on button "Yes / OK" at bounding box center [820, 486] width 63 height 14
click at [815, 506] on button "Yes / OK" at bounding box center [820, 507] width 63 height 14
click at [865, 523] on button "Not Required" at bounding box center [884, 528] width 63 height 14
click at [870, 554] on button "Not Required" at bounding box center [884, 549] width 63 height 14
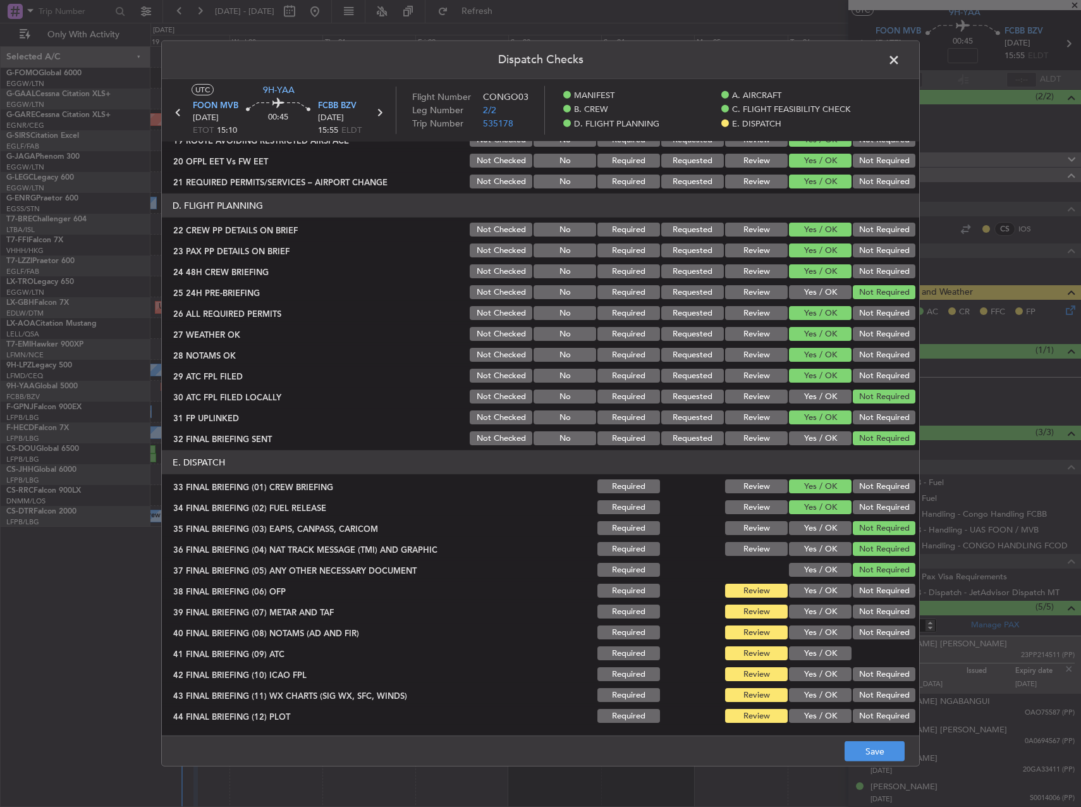
click at [820, 600] on div "Yes / OK" at bounding box center [819, 591] width 64 height 18
click at [818, 592] on button "Yes / OK" at bounding box center [820, 591] width 63 height 14
drag, startPoint x: 816, startPoint y: 602, endPoint x: 813, endPoint y: 615, distance: 13.8
click at [815, 607] on section "E. DISPATCH 33 FINAL BRIEFING (01) CREW BRIEFING Required Review Yes / OK Not R…" at bounding box center [541, 587] width 758 height 274
click at [812, 617] on button "Yes / OK" at bounding box center [820, 612] width 63 height 14
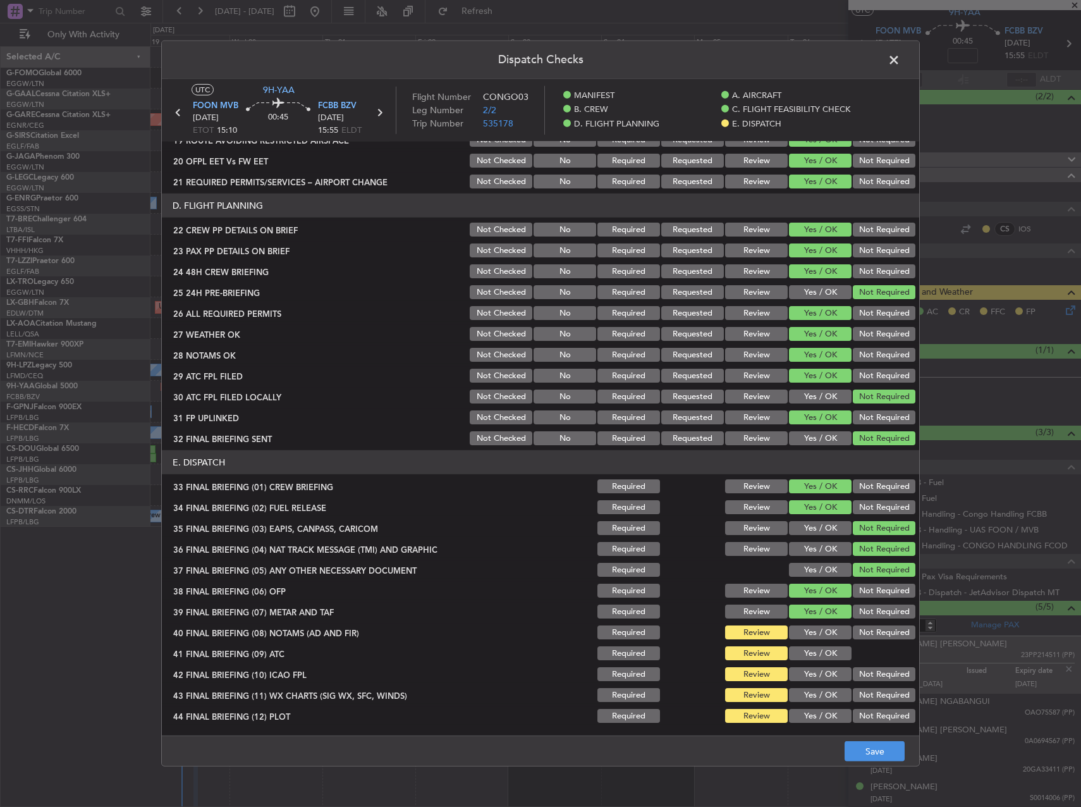
click at [809, 635] on button "Yes / OK" at bounding box center [820, 632] width 63 height 14
click at [809, 649] on button "Yes / OK" at bounding box center [820, 653] width 63 height 14
click at [853, 678] on button "Not Required" at bounding box center [884, 674] width 63 height 14
click at [819, 691] on button "Yes / OK" at bounding box center [820, 695] width 63 height 14
click at [821, 718] on button "Yes / OK" at bounding box center [820, 716] width 63 height 14
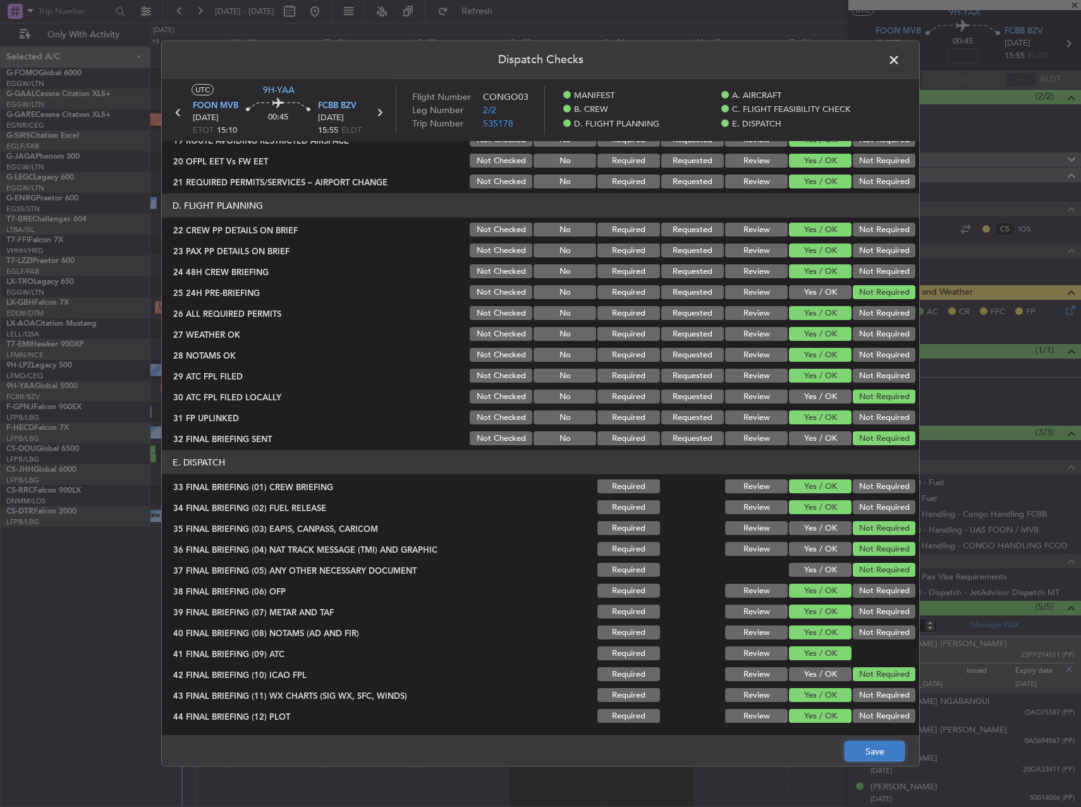
click at [868, 748] on button "Save" at bounding box center [875, 751] width 60 height 20
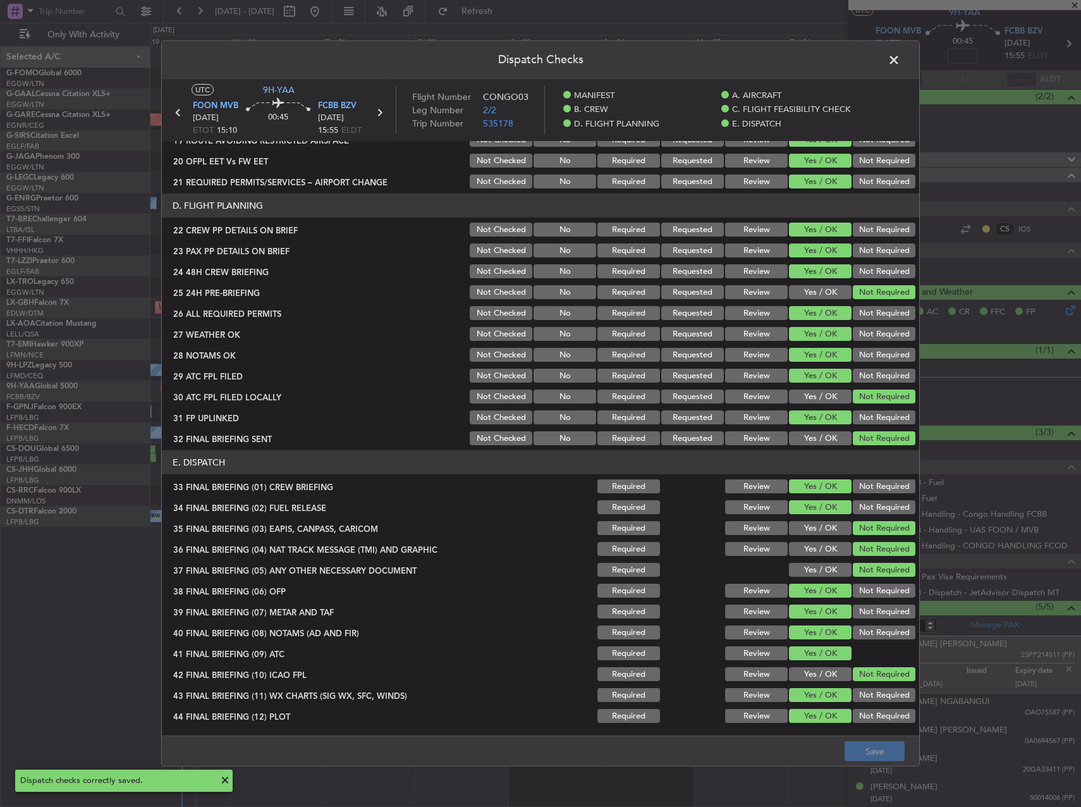
click at [901, 58] on span at bounding box center [901, 63] width 0 height 25
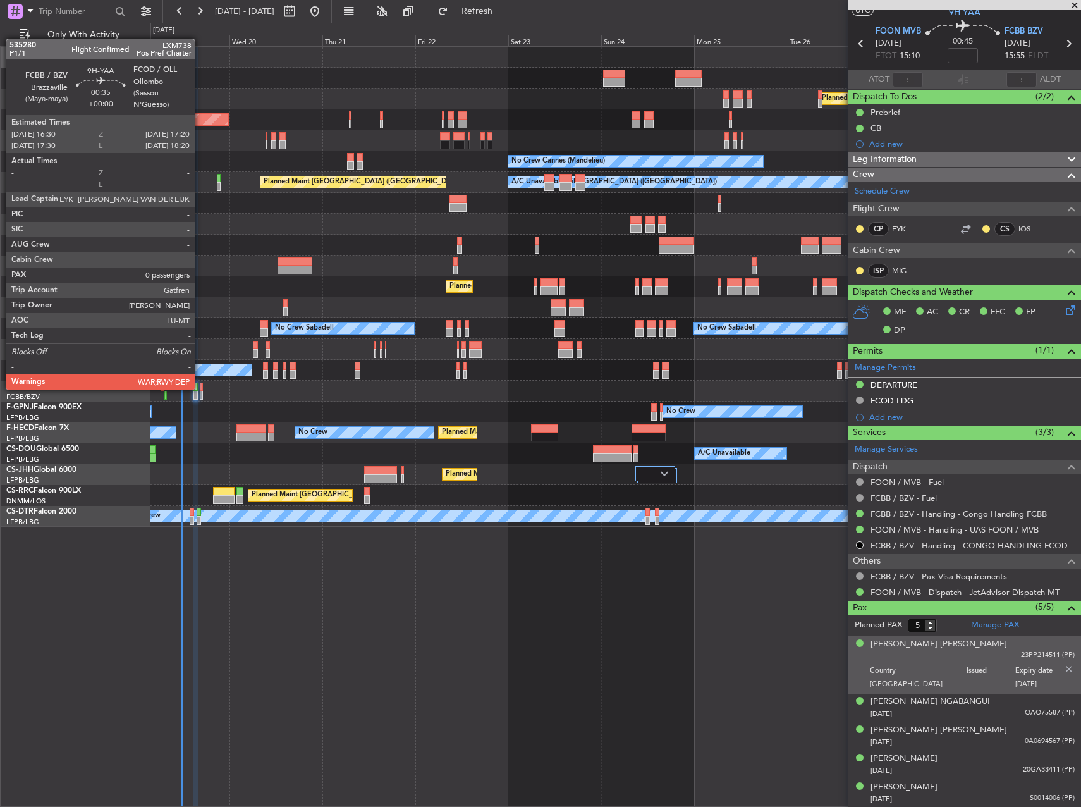
click at [200, 388] on div at bounding box center [202, 387] width 4 height 9
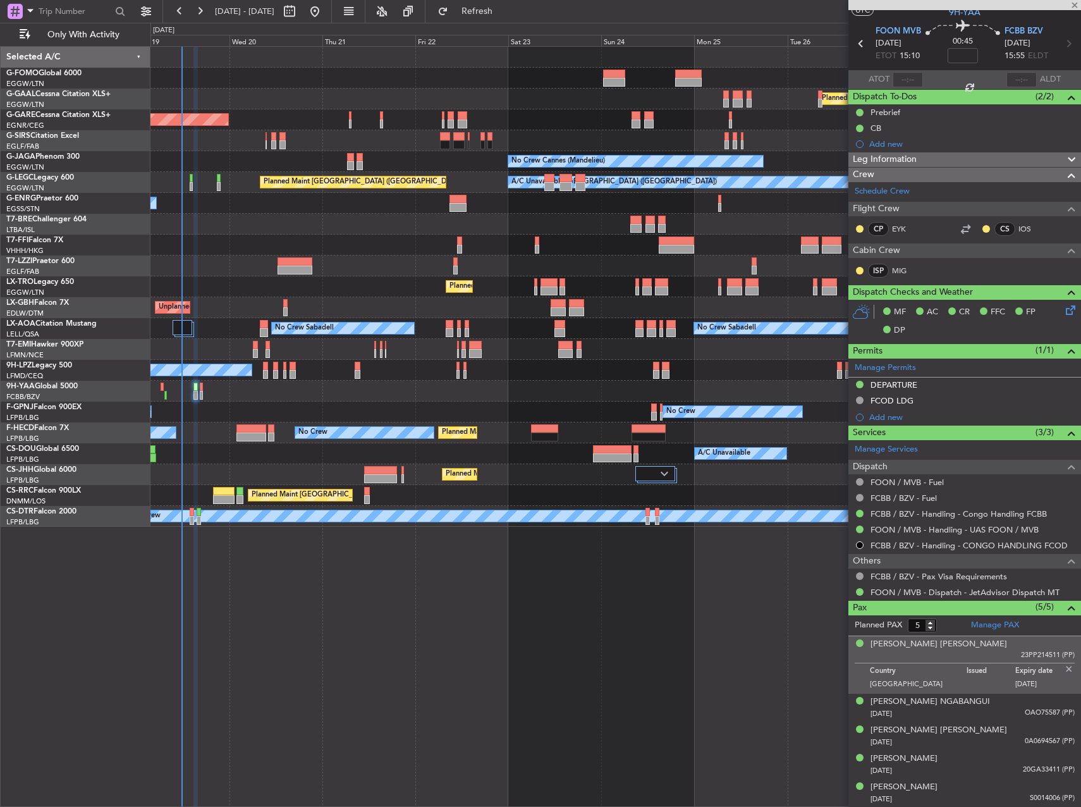
type input "0"
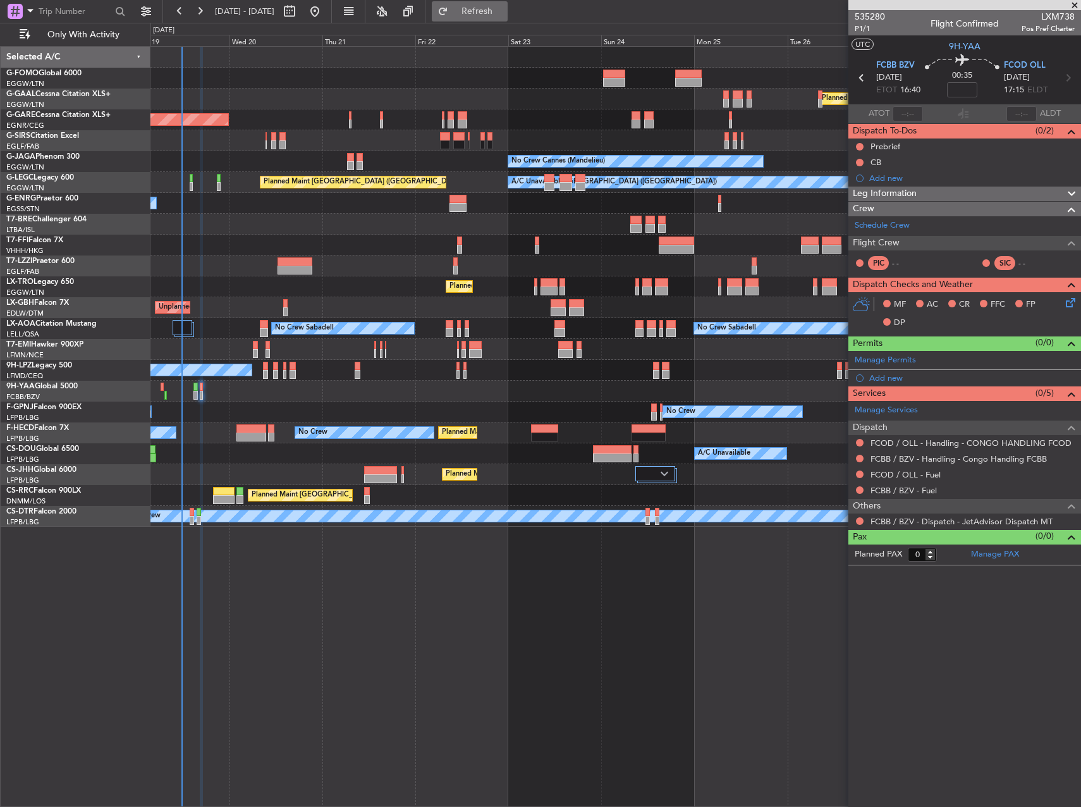
click at [504, 12] on span "Refresh" at bounding box center [477, 11] width 53 height 9
click at [906, 222] on link "Schedule Crew" at bounding box center [882, 225] width 55 height 13
click at [504, 14] on span "Refresh" at bounding box center [477, 11] width 53 height 9
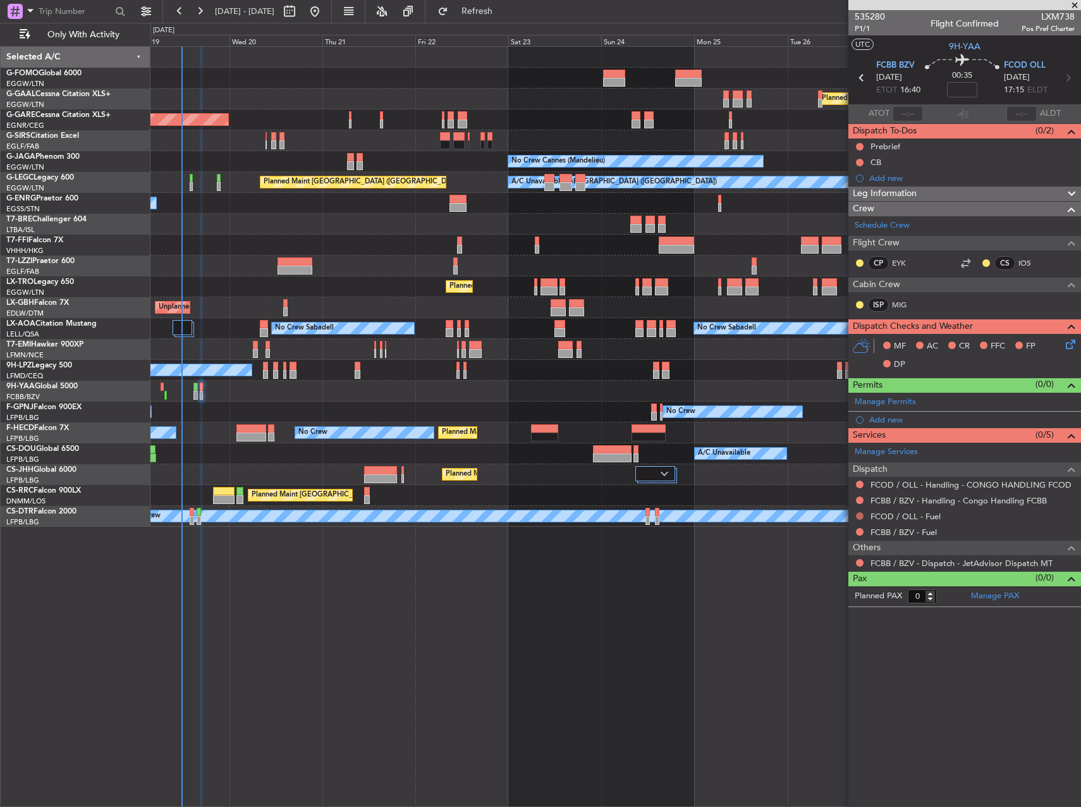
click at [857, 514] on button at bounding box center [860, 516] width 8 height 8
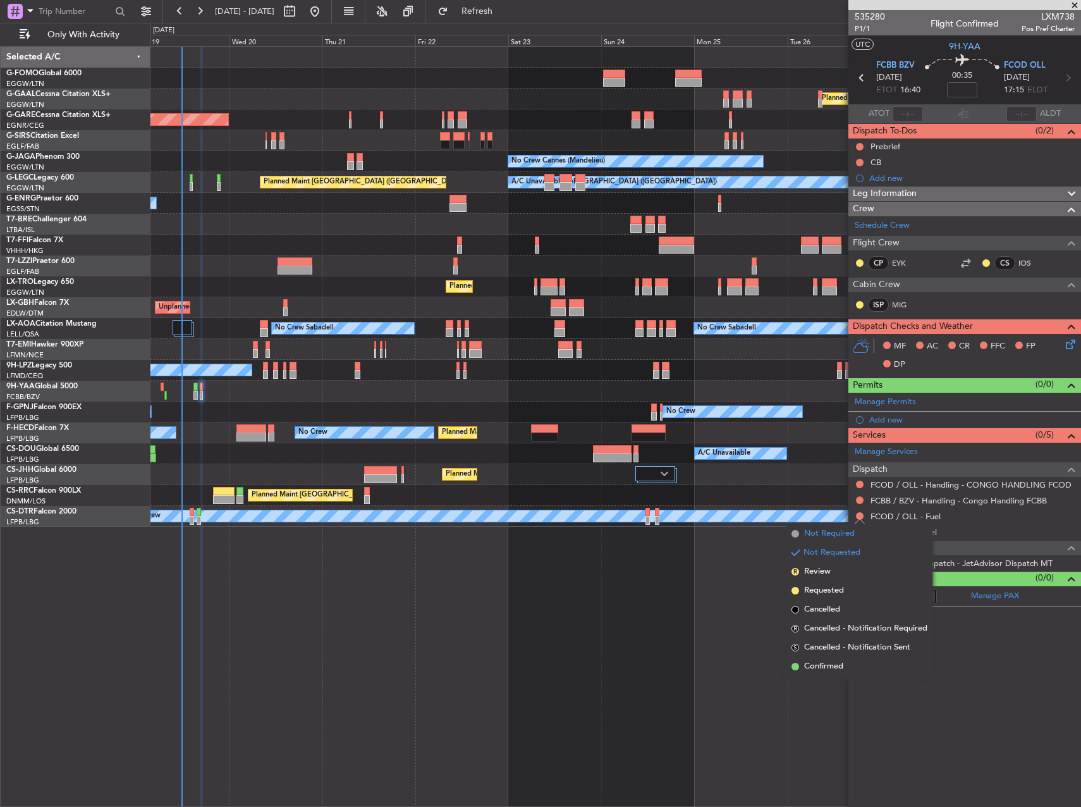
click at [846, 527] on span "Not Required" at bounding box center [829, 533] width 51 height 13
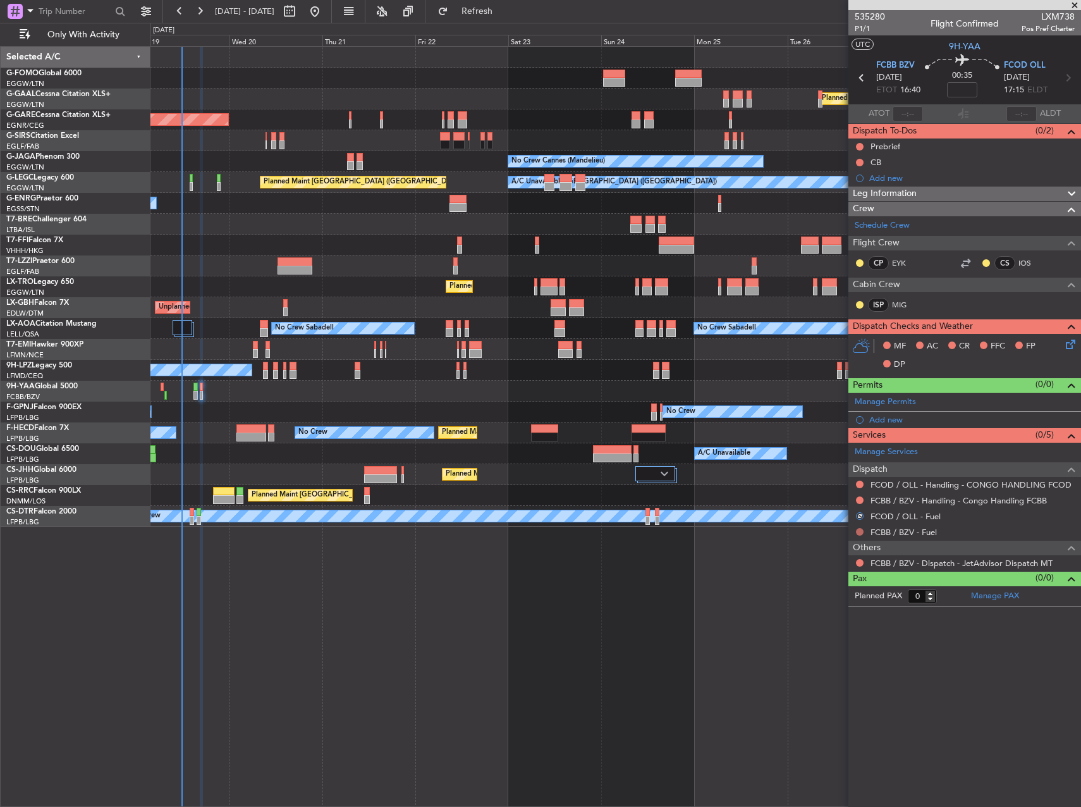
click at [858, 533] on button at bounding box center [860, 532] width 8 height 8
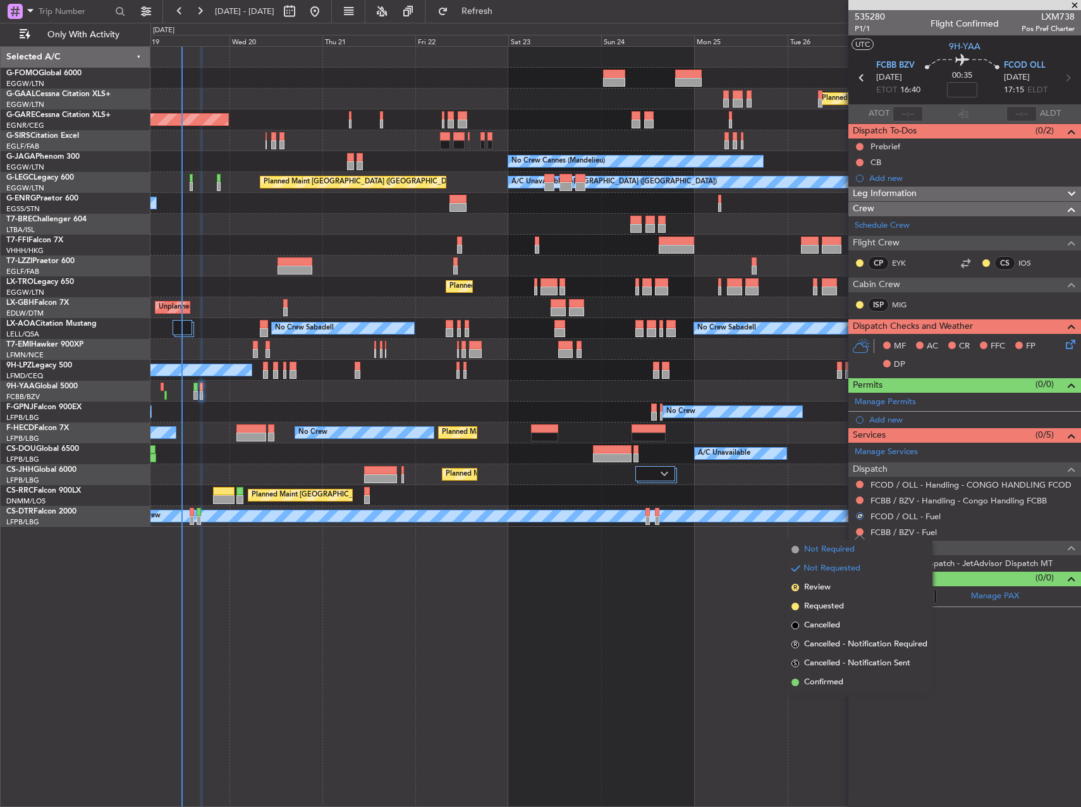
click at [841, 546] on span "Not Required" at bounding box center [829, 549] width 51 height 13
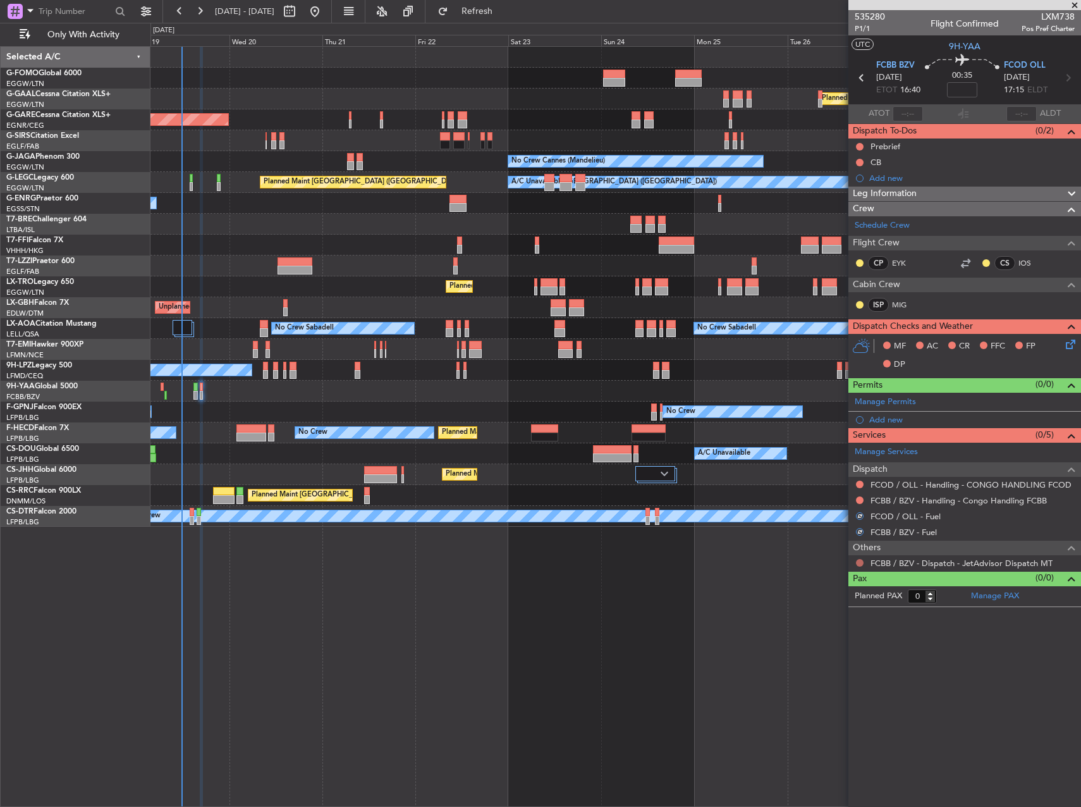
click at [858, 560] on button at bounding box center [860, 563] width 8 height 8
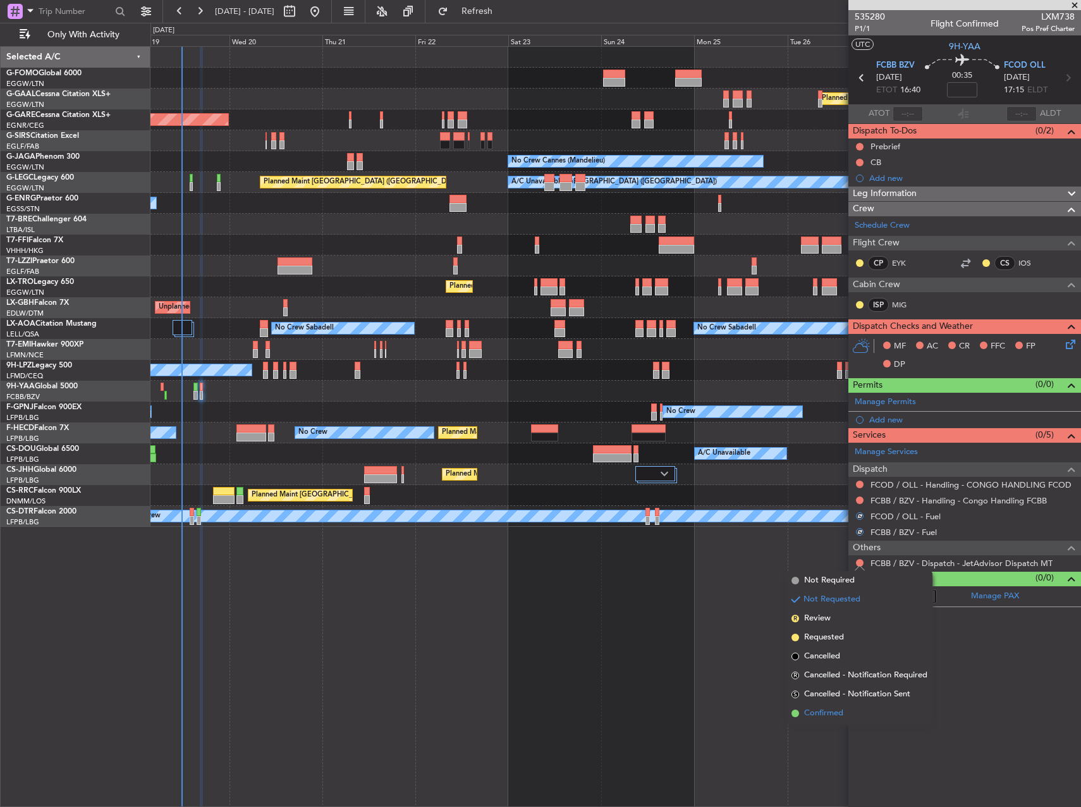
click at [852, 711] on li "Confirmed" at bounding box center [860, 713] width 146 height 19
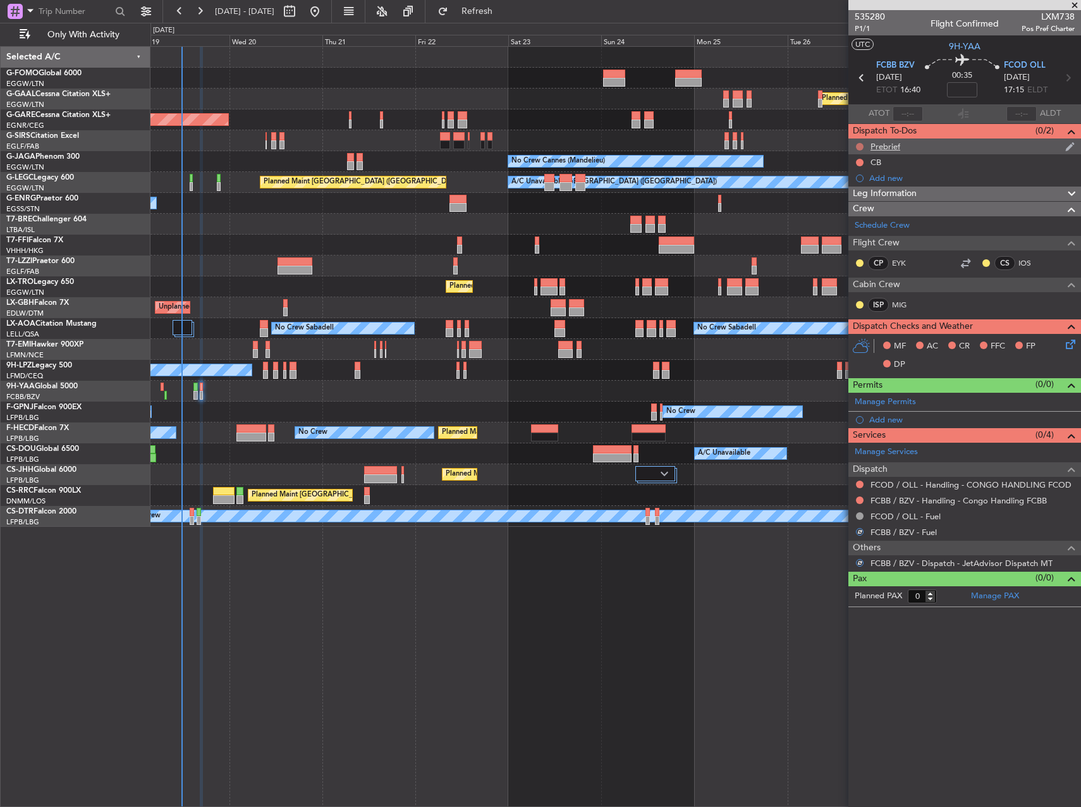
click at [857, 144] on button at bounding box center [860, 147] width 8 height 8
click at [863, 206] on span "Completed" at bounding box center [866, 202] width 42 height 13
click at [861, 162] on button at bounding box center [860, 163] width 8 height 8
click at [856, 219] on span "Completed" at bounding box center [866, 218] width 42 height 13
click at [752, 627] on div "Planned Maint Windsor Locks (Bradley Intl) Planned Maint Dusseldorf Unplanned M…" at bounding box center [616, 426] width 931 height 761
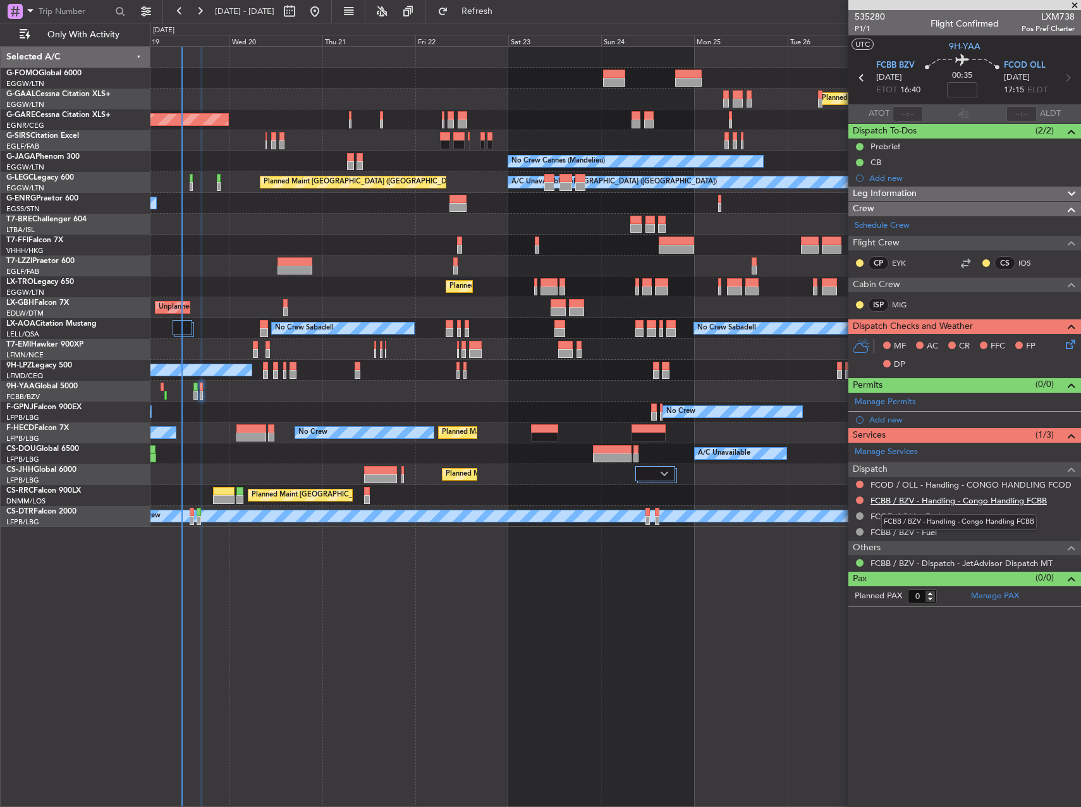
click at [949, 507] on mat-tooltip-component "FCBB / BZV - Handling - Congo Handling FCBB" at bounding box center [959, 522] width 173 height 34
click at [946, 503] on link "FCBB / BZV - Handling - Congo Handling FCBB" at bounding box center [959, 500] width 176 height 11
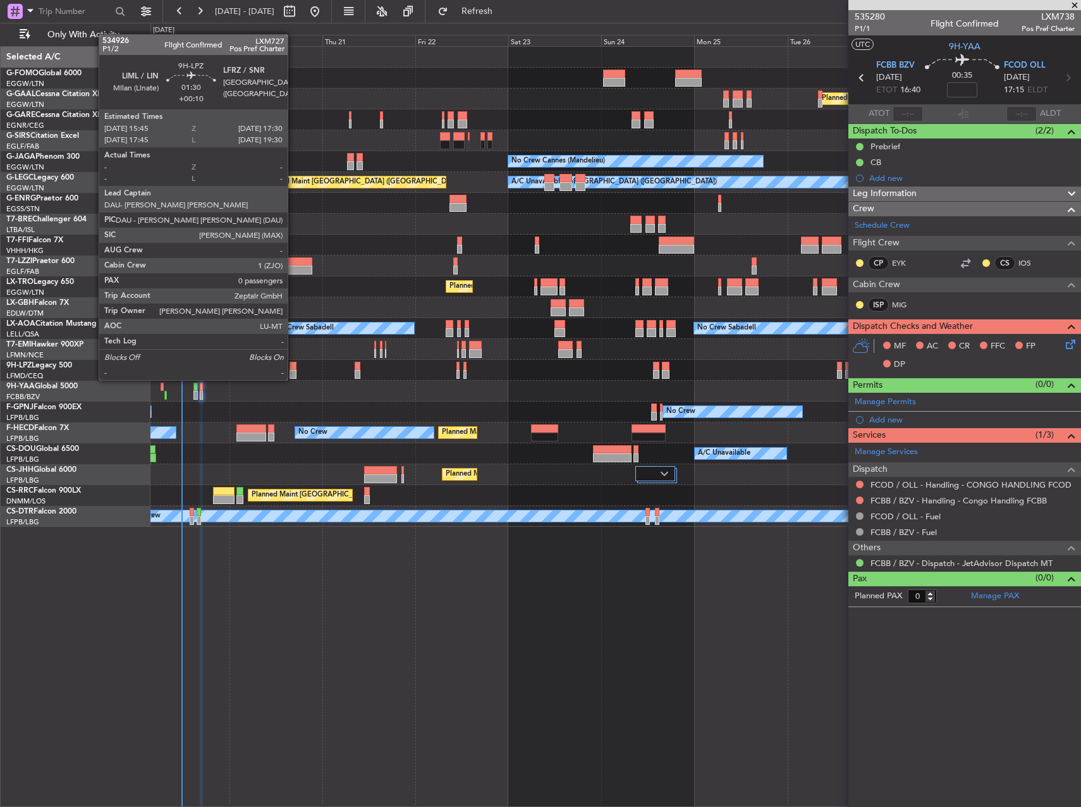
click at [293, 367] on div at bounding box center [293, 366] width 7 height 9
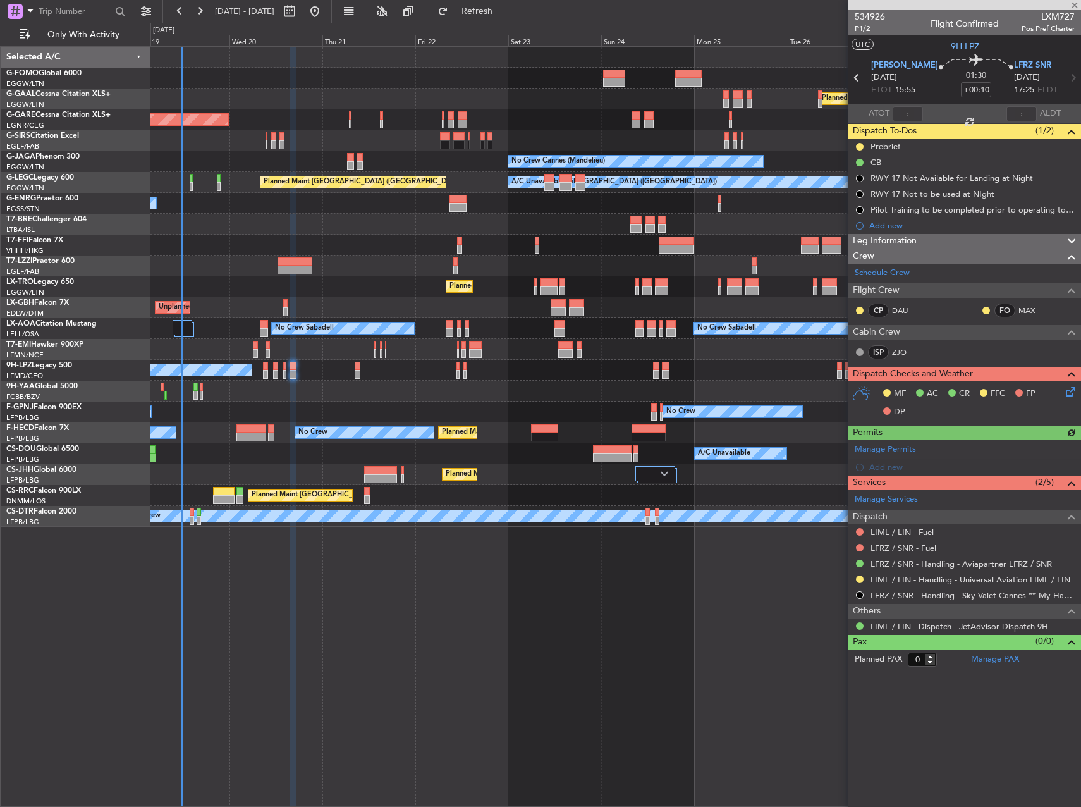
click at [362, 366] on div "No Crew No Crew" at bounding box center [616, 370] width 930 height 21
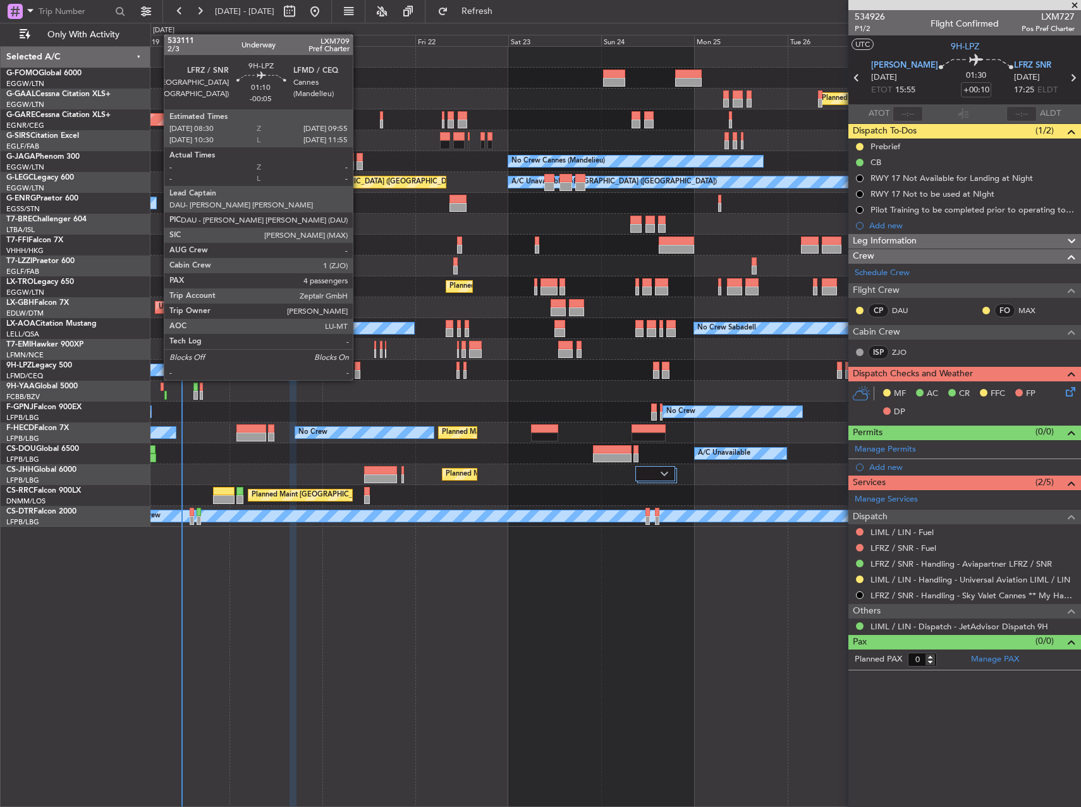
click at [359, 367] on div at bounding box center [358, 366] width 6 height 9
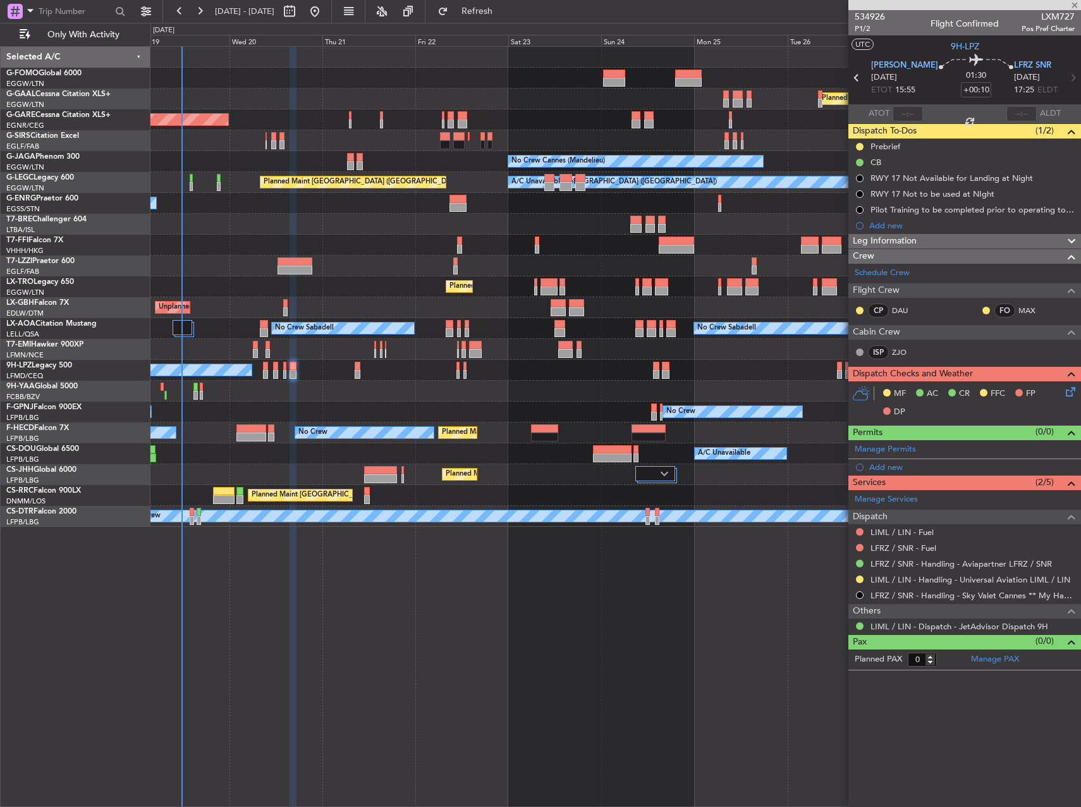
type input "-00:05"
type input "4"
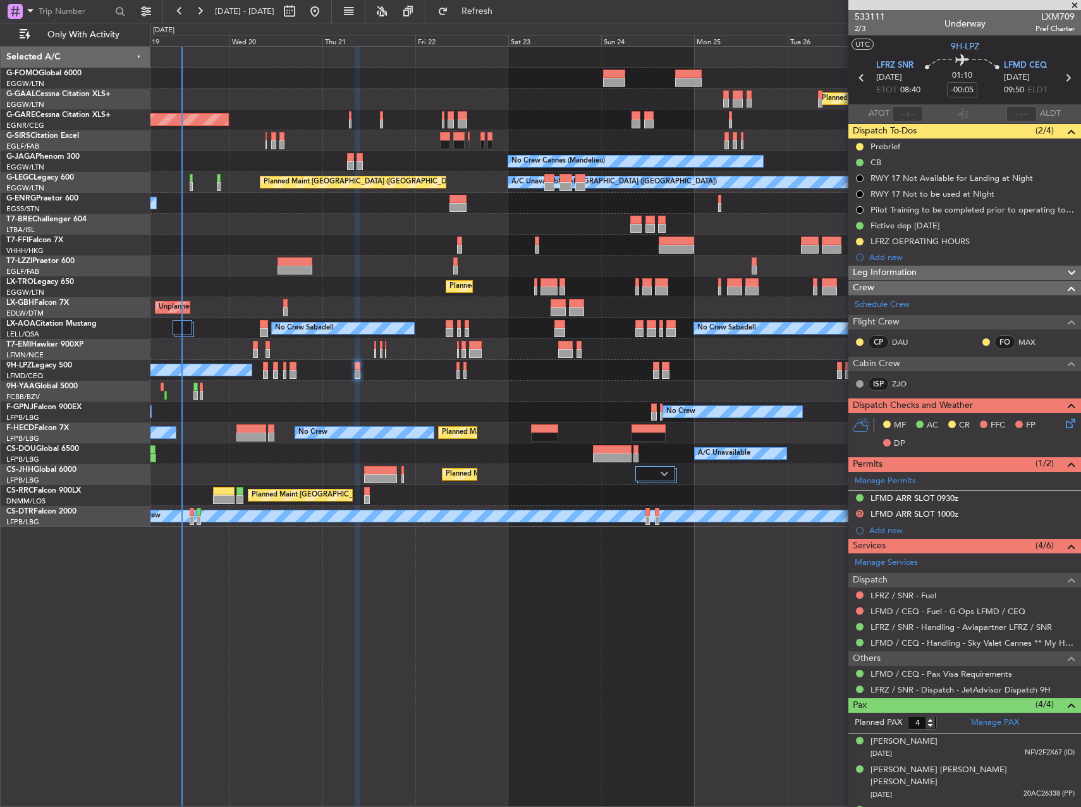
click at [476, 385] on div at bounding box center [616, 391] width 930 height 21
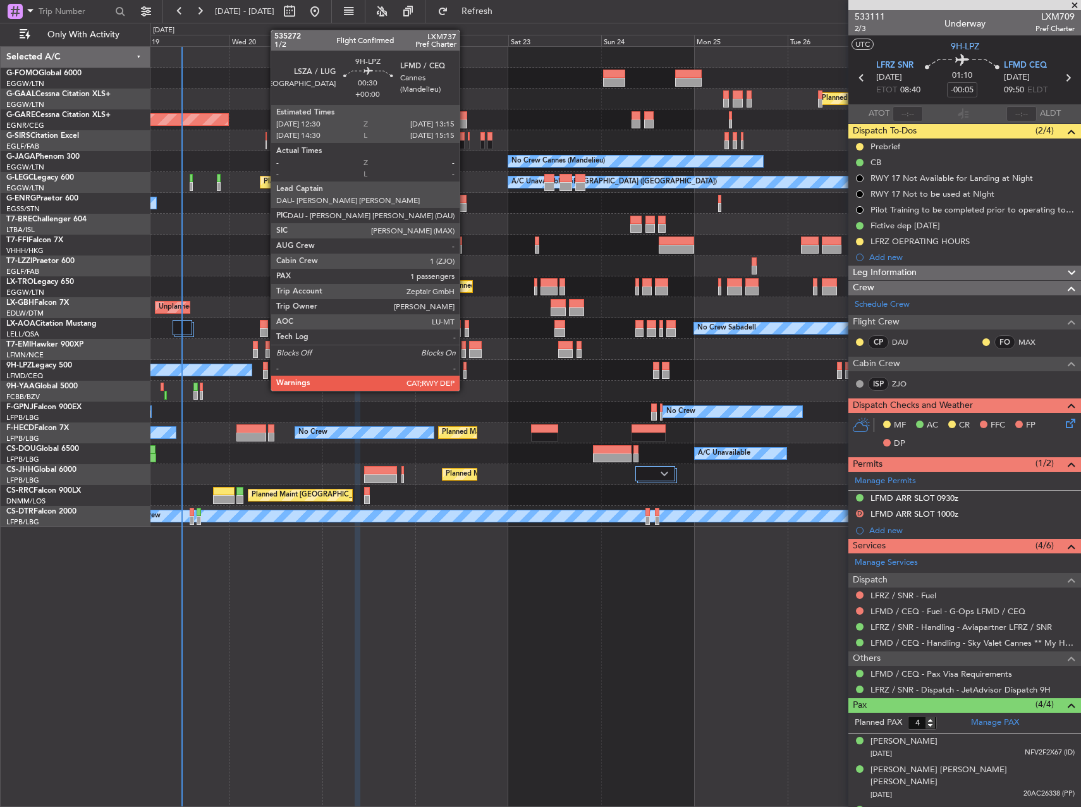
click at [465, 378] on div at bounding box center [465, 374] width 3 height 9
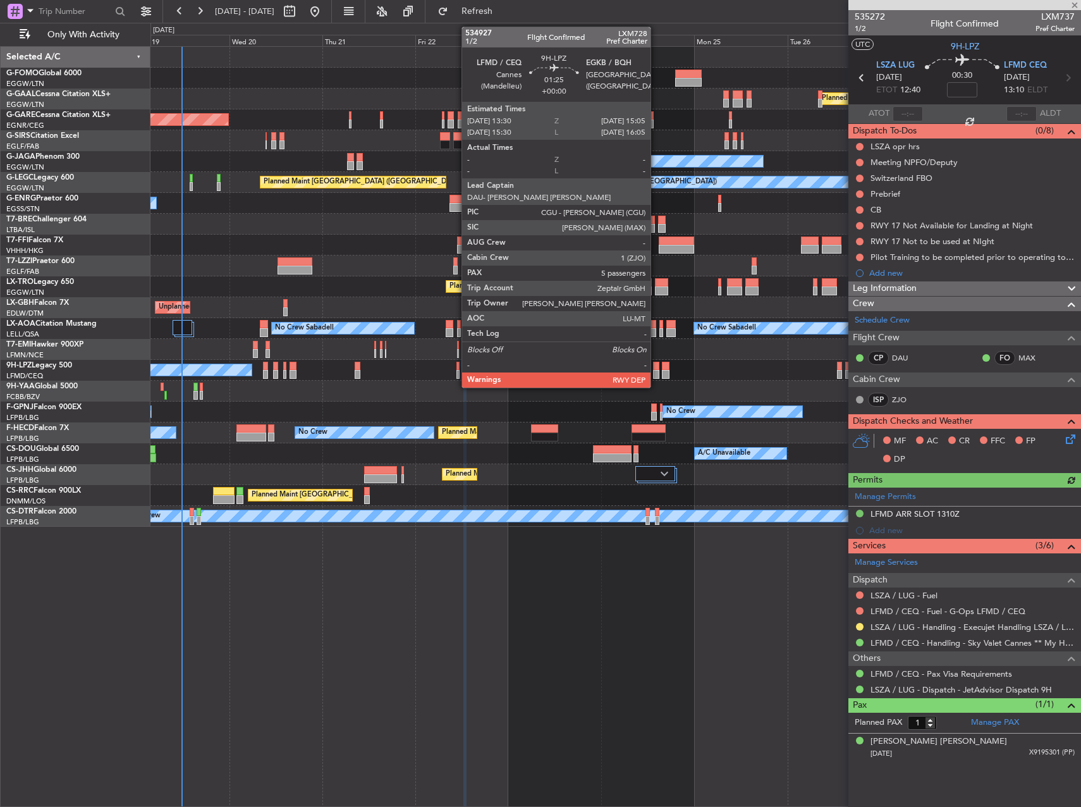
click at [656, 373] on div at bounding box center [656, 374] width 6 height 9
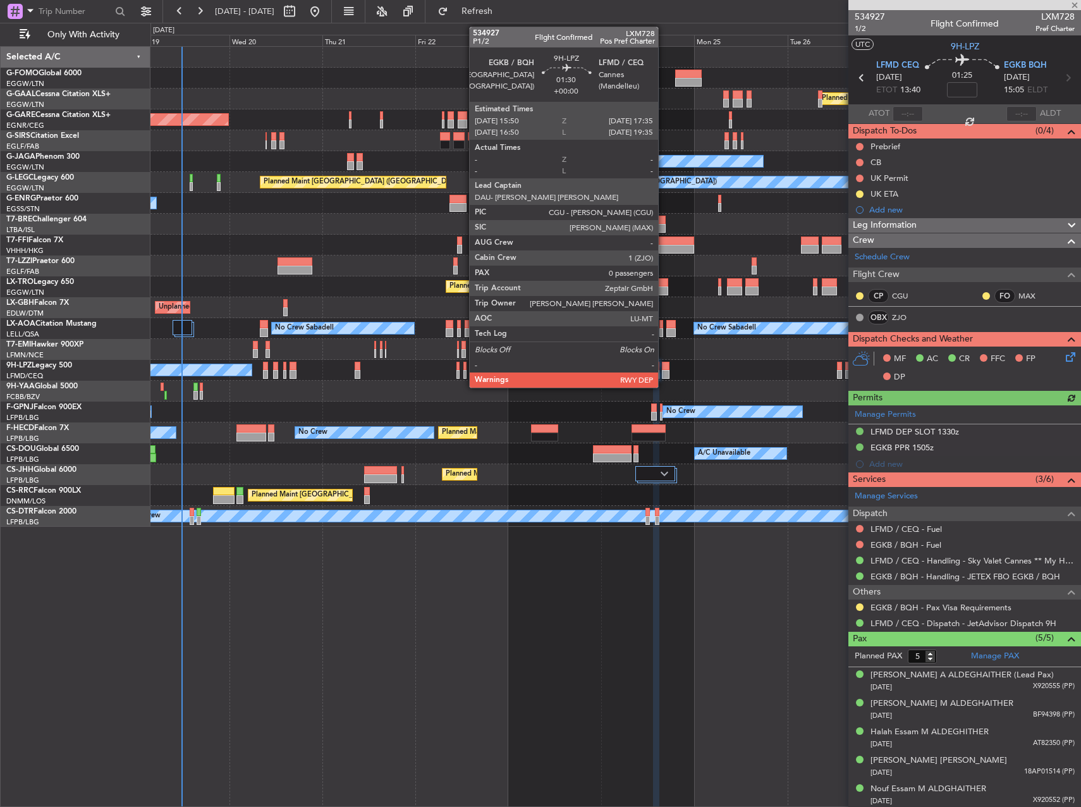
click at [664, 373] on div at bounding box center [665, 374] width 7 height 9
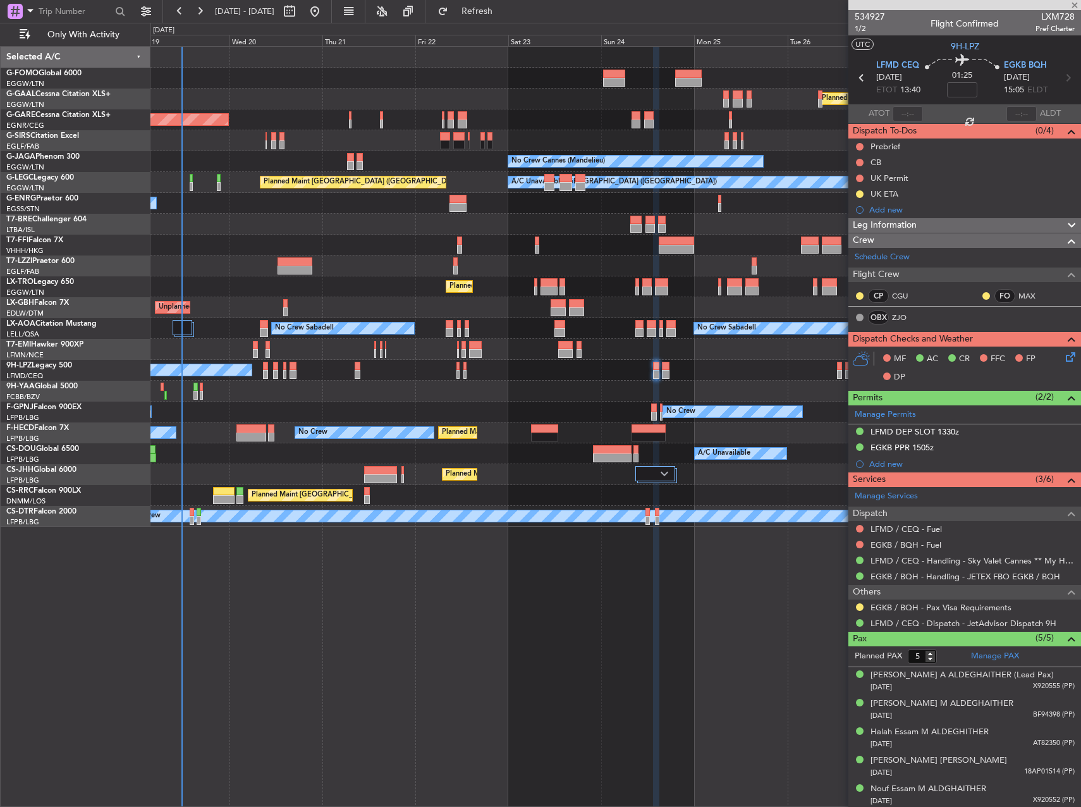
type input "0"
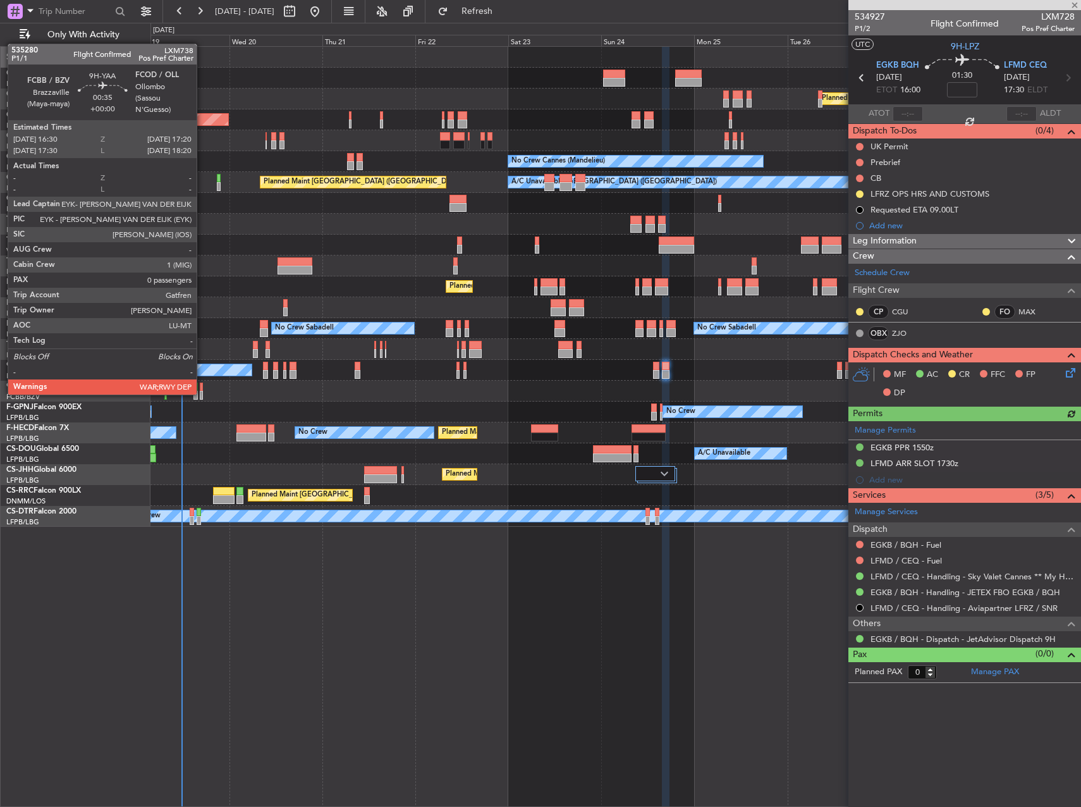
click at [202, 393] on div at bounding box center [202, 395] width 4 height 9
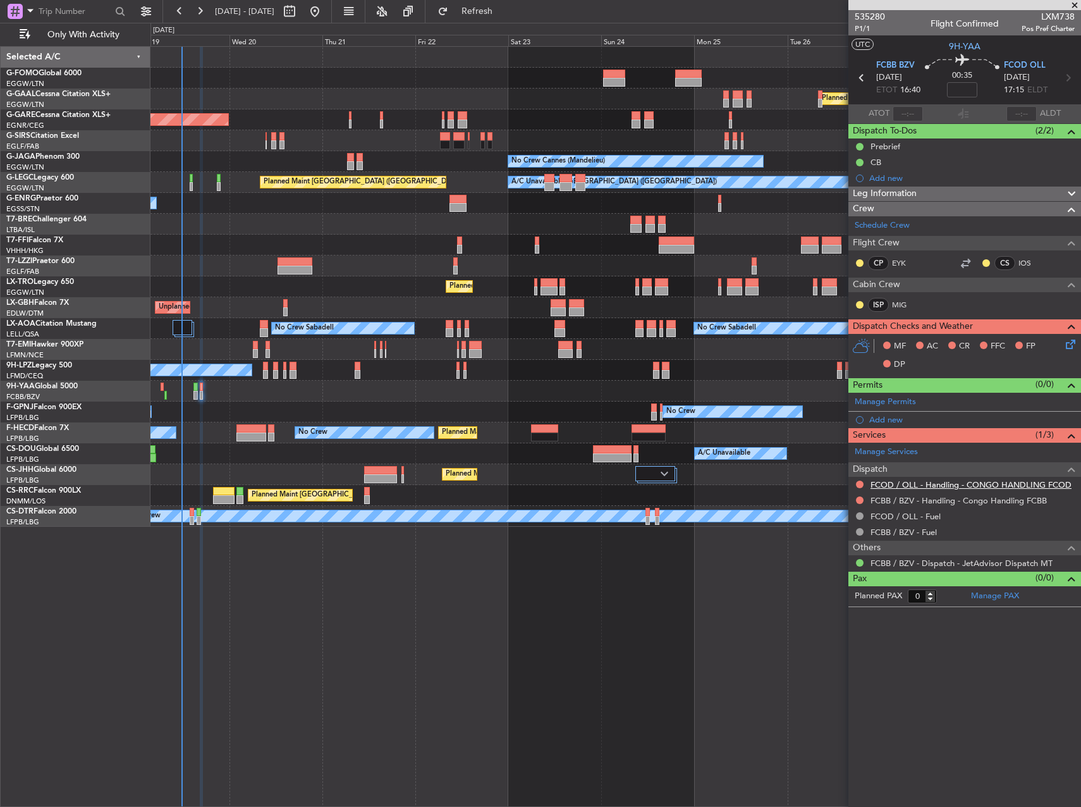
click at [1002, 487] on link "FCOD / OLL - Handling - CONGO HANDLING FCOD" at bounding box center [971, 484] width 201 height 11
click at [937, 499] on link "FCBB / BZV - Handling - Congo Handling FCBB" at bounding box center [959, 500] width 176 height 11
click at [504, 13] on span "Refresh" at bounding box center [477, 11] width 53 height 9
click at [858, 499] on button at bounding box center [860, 500] width 8 height 8
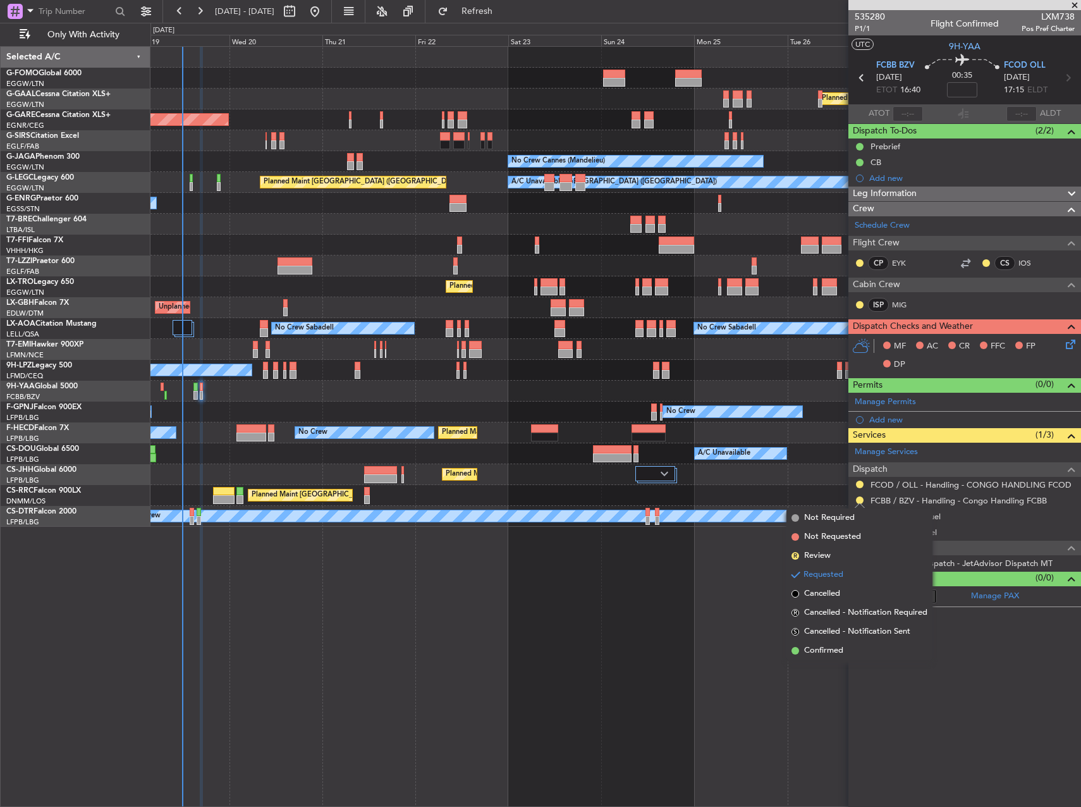
drag, startPoint x: 854, startPoint y: 655, endPoint x: 861, endPoint y: 591, distance: 63.7
click at [854, 655] on li "Confirmed" at bounding box center [860, 650] width 146 height 19
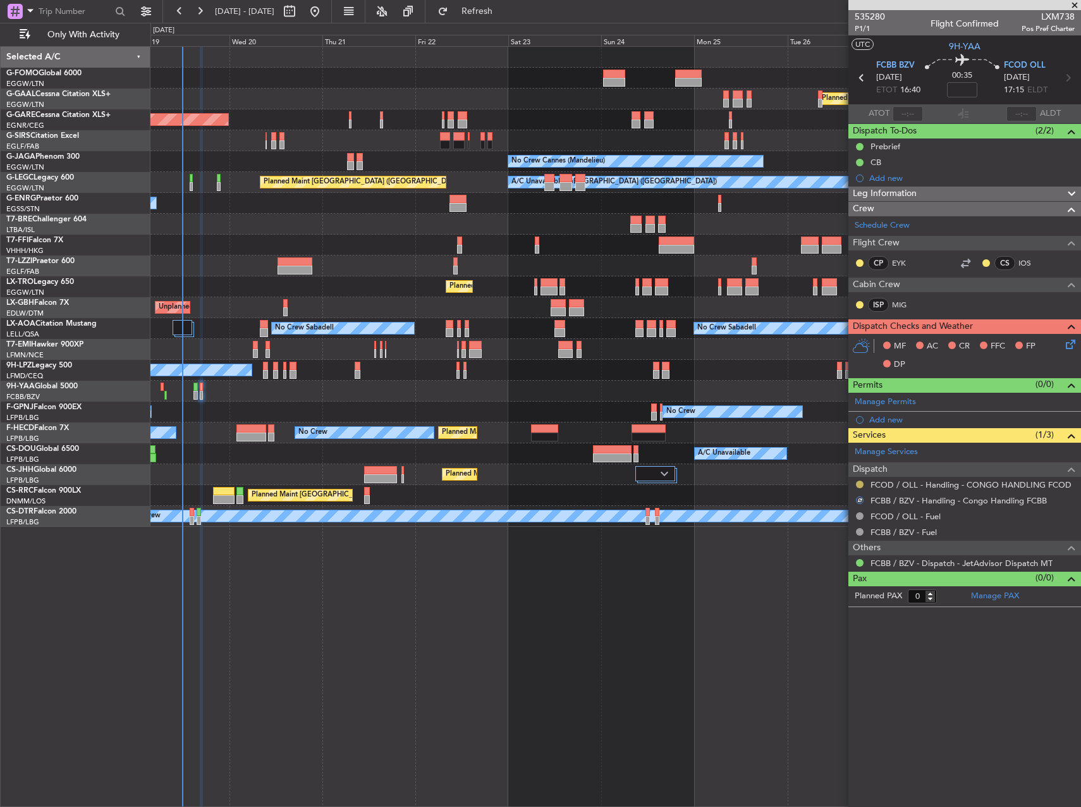
click at [861, 486] on button at bounding box center [860, 485] width 8 height 8
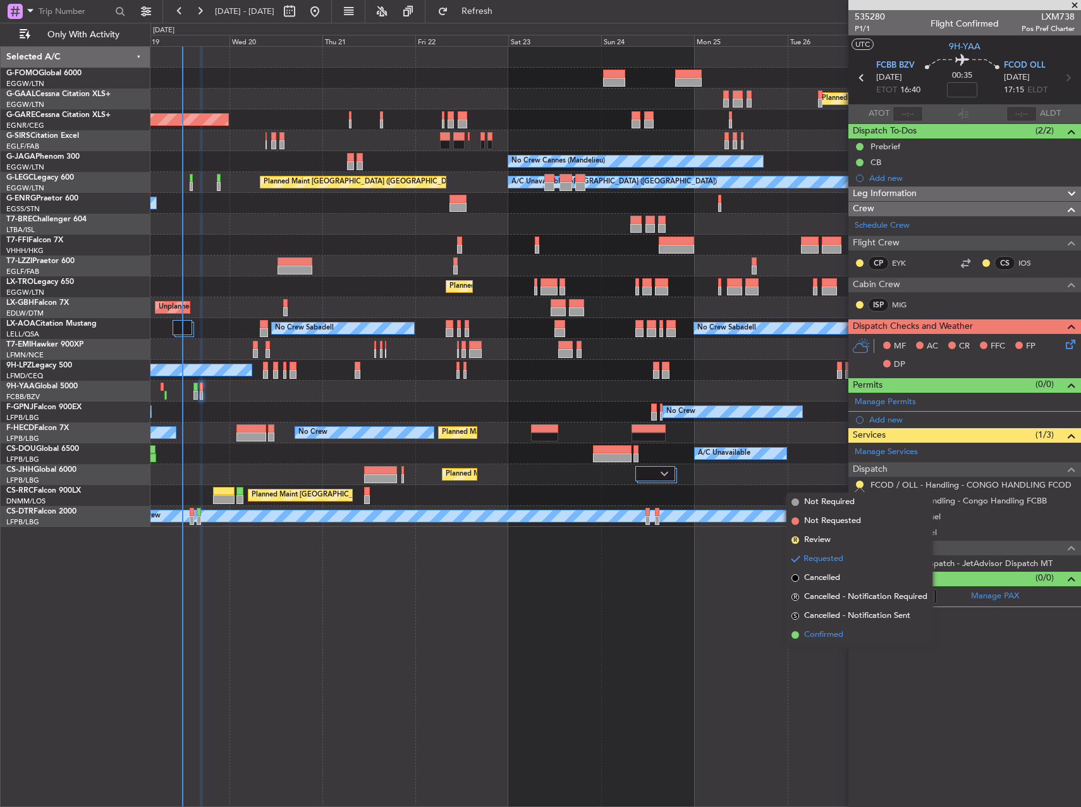
click at [856, 636] on li "Confirmed" at bounding box center [860, 634] width 146 height 19
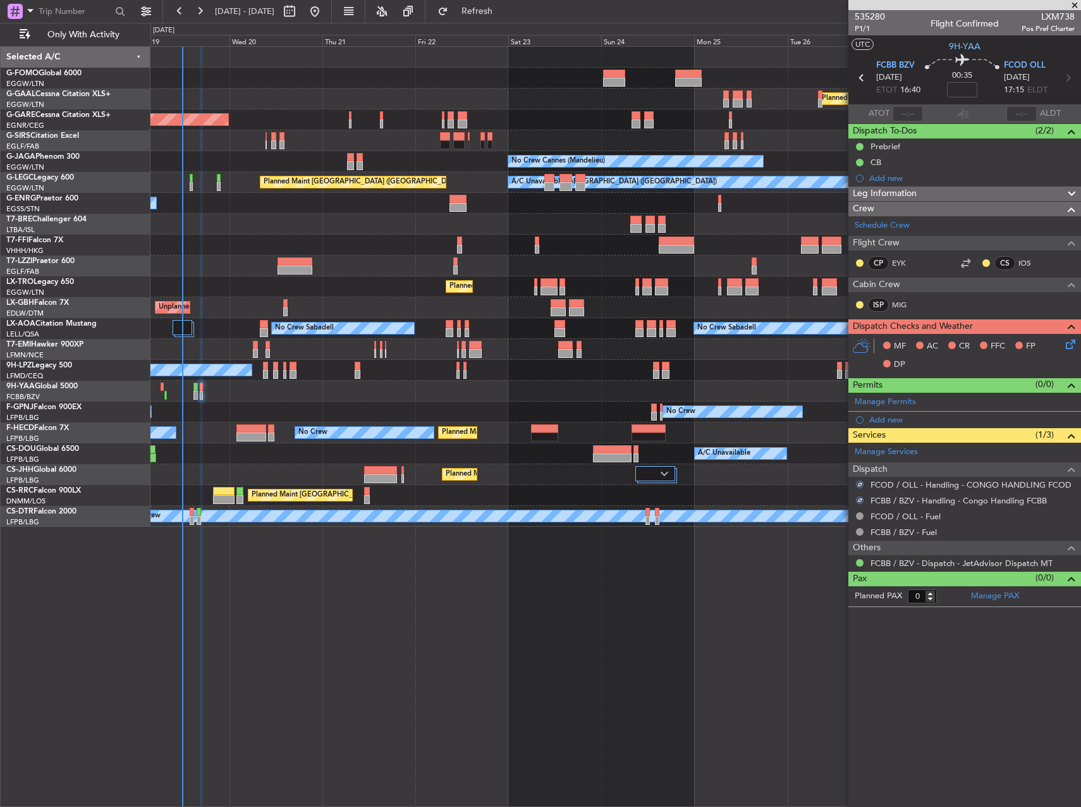
click at [1072, 340] on icon at bounding box center [1069, 342] width 10 height 10
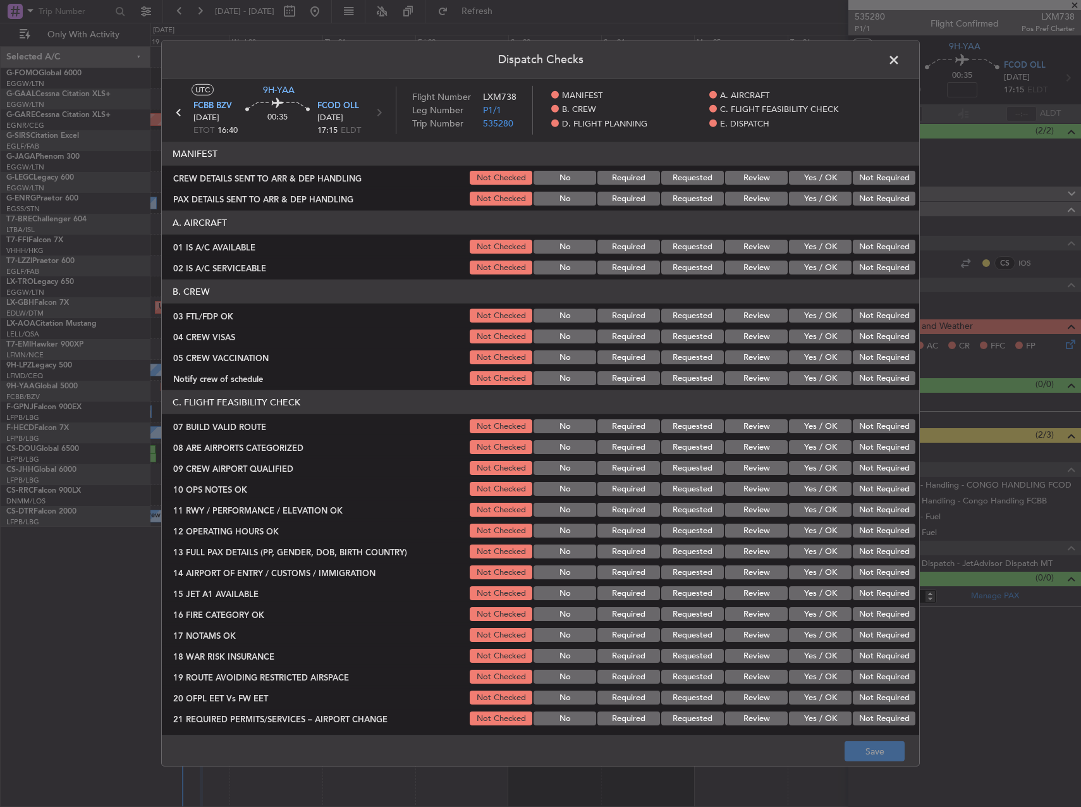
click at [801, 247] on button "Yes / OK" at bounding box center [820, 247] width 63 height 14
click at [798, 265] on button "Yes / OK" at bounding box center [820, 268] width 63 height 14
click at [814, 314] on button "Yes / OK" at bounding box center [820, 316] width 63 height 14
drag, startPoint x: 814, startPoint y: 326, endPoint x: 814, endPoint y: 337, distance: 10.8
click at [814, 330] on section "B. CREW 03 FTL/FDP OK Not Checked No Required Requested Review Yes / OK Not Req…" at bounding box center [541, 334] width 758 height 108
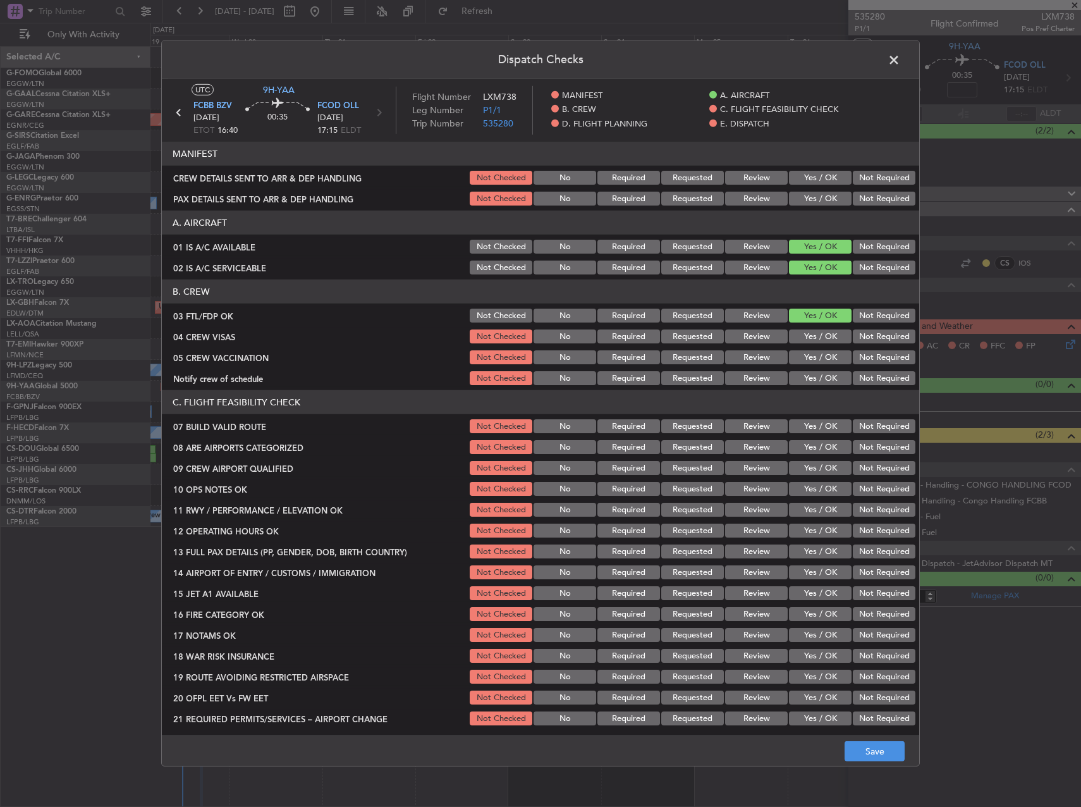
click at [814, 338] on button "Yes / OK" at bounding box center [820, 337] width 63 height 14
click at [814, 360] on button "Yes / OK" at bounding box center [820, 357] width 63 height 14
click at [814, 380] on button "Yes / OK" at bounding box center [820, 378] width 63 height 14
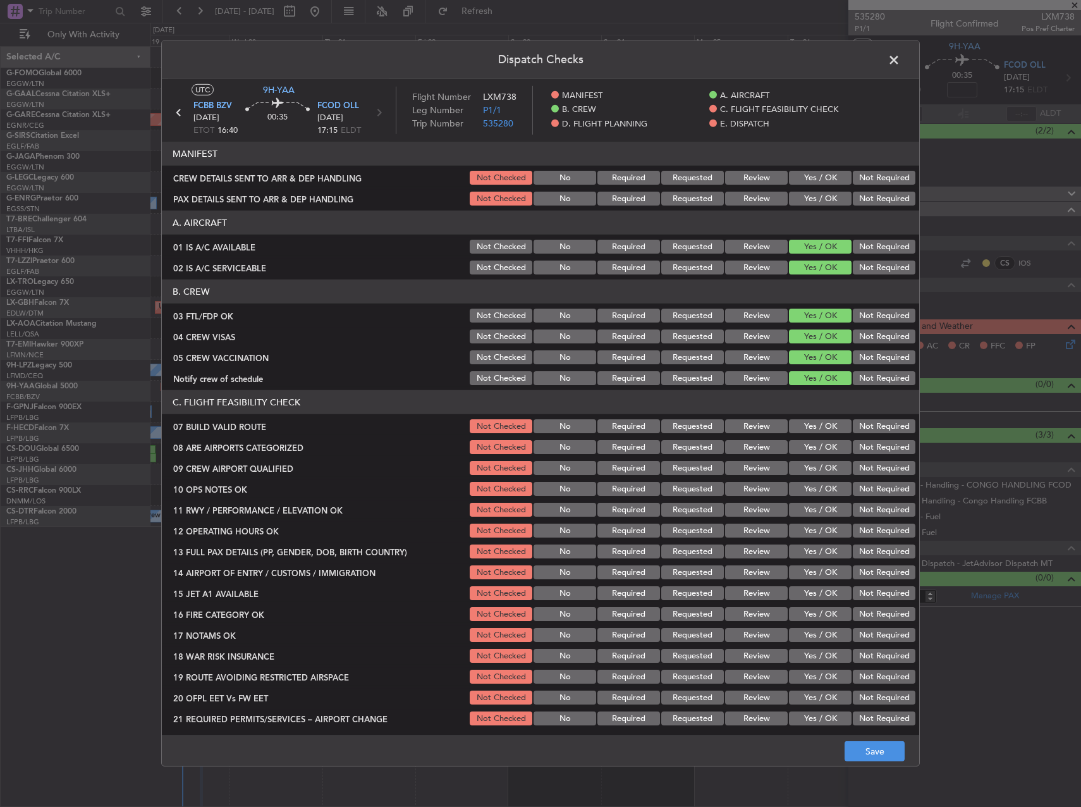
click at [811, 428] on button "Yes / OK" at bounding box center [820, 426] width 63 height 14
drag, startPoint x: 817, startPoint y: 447, endPoint x: 818, endPoint y: 470, distance: 23.4
click at [817, 450] on button "Yes / OK" at bounding box center [820, 447] width 63 height 14
click at [818, 470] on button "Yes / OK" at bounding box center [820, 468] width 63 height 14
click at [820, 490] on button "Yes / OK" at bounding box center [820, 489] width 63 height 14
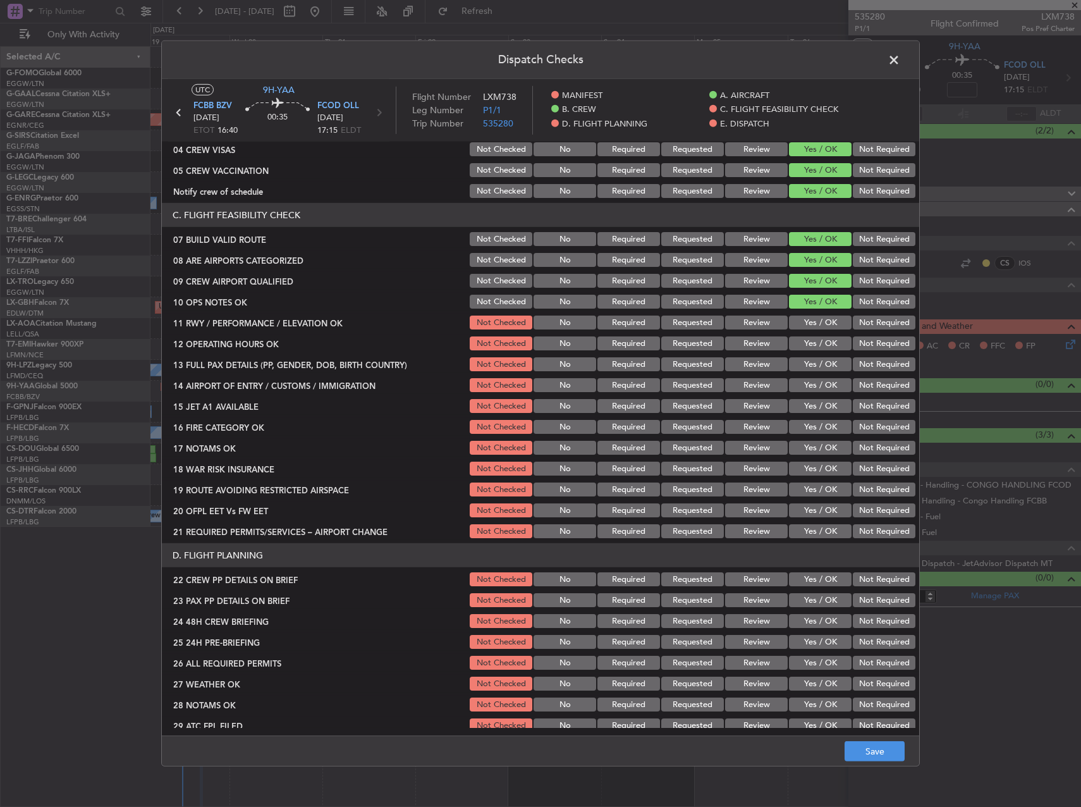
scroll to position [190, 0]
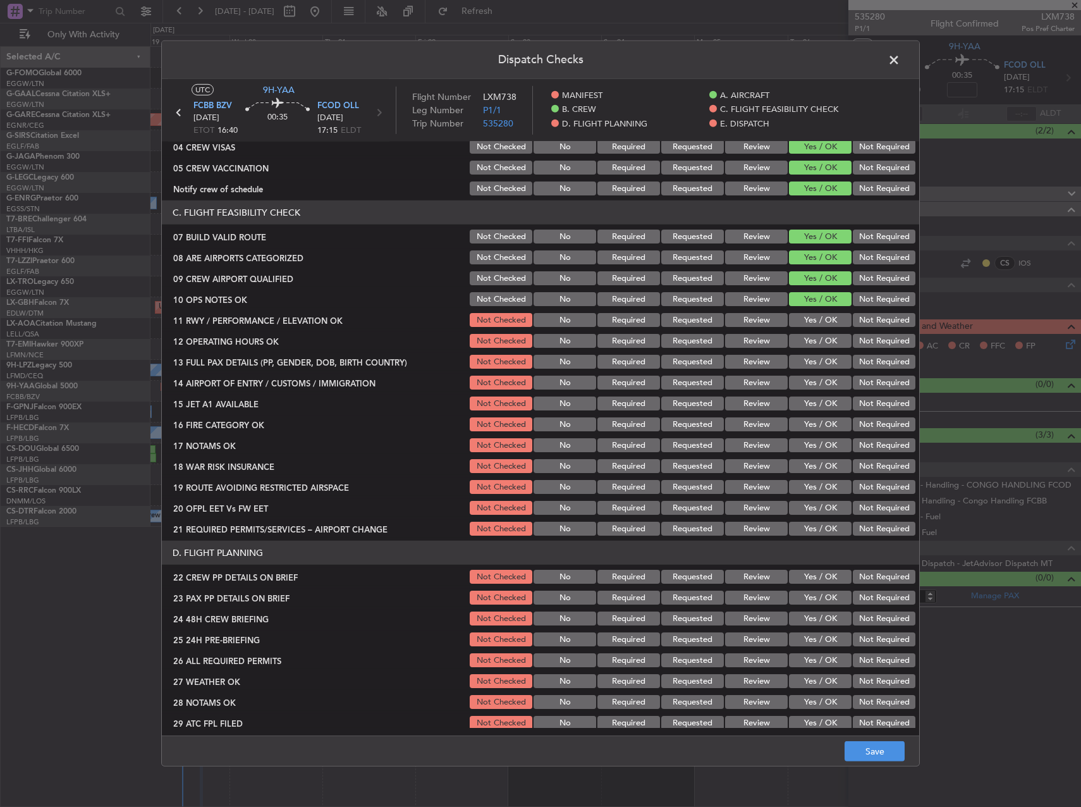
click at [816, 327] on div "Yes / OK" at bounding box center [819, 320] width 64 height 18
click at [815, 324] on button "Yes / OK" at bounding box center [820, 320] width 63 height 14
click at [813, 342] on button "Yes / OK" at bounding box center [820, 341] width 63 height 14
click at [814, 368] on button "Yes / OK" at bounding box center [820, 362] width 63 height 14
drag, startPoint x: 823, startPoint y: 389, endPoint x: 826, endPoint y: 395, distance: 6.5
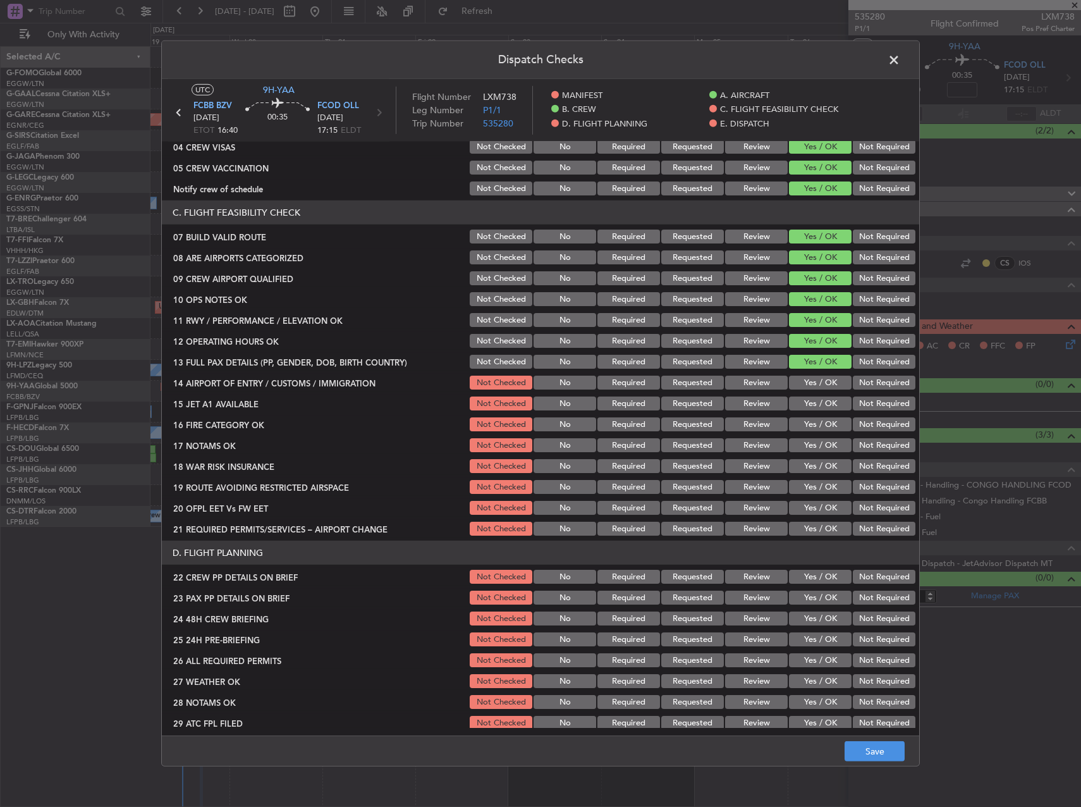
click at [825, 390] on div "Yes / OK" at bounding box center [819, 383] width 64 height 18
click at [830, 410] on button "Yes / OK" at bounding box center [820, 404] width 63 height 14
click at [822, 429] on button "Yes / OK" at bounding box center [820, 424] width 63 height 14
drag, startPoint x: 800, startPoint y: 373, endPoint x: 804, endPoint y: 394, distance: 22.0
click at [799, 373] on section "C. FLIGHT FEASIBILITY CHECK 07 BUILD VALID ROUTE Not Checked No Required Reques…" at bounding box center [541, 368] width 758 height 337
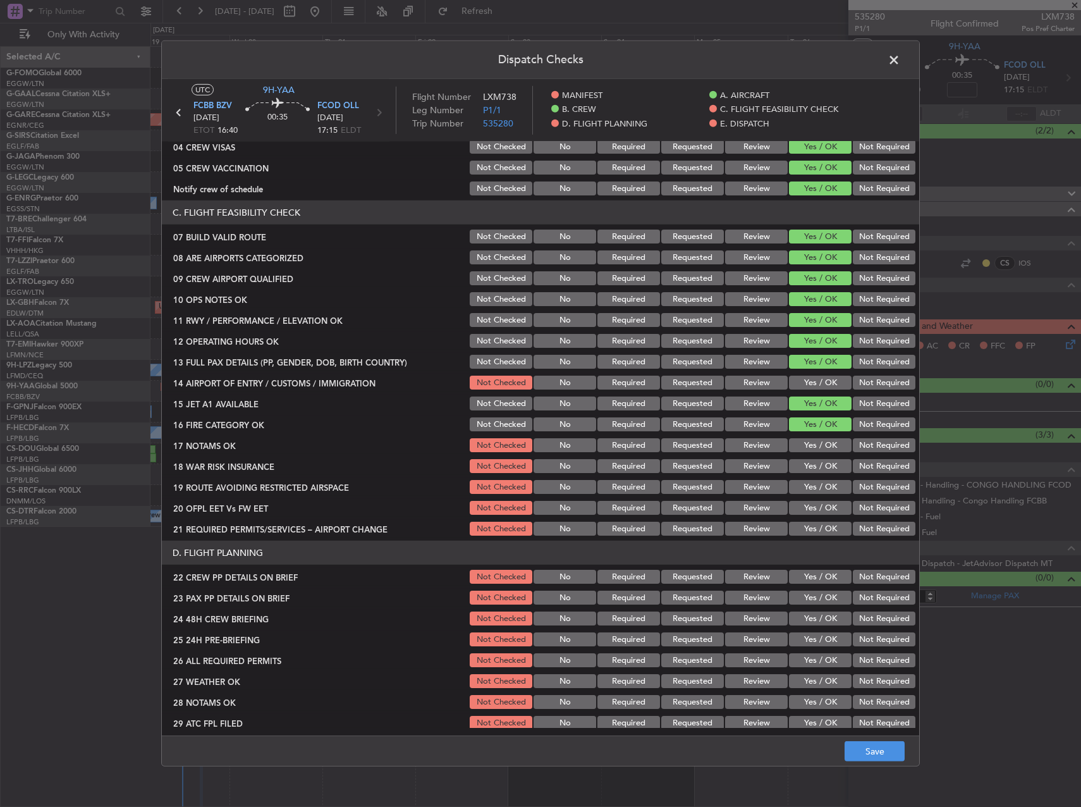
click at [804, 394] on section "C. FLIGHT FEASIBILITY CHECK 07 BUILD VALID ROUTE Not Checked No Required Reques…" at bounding box center [541, 368] width 758 height 337
click at [806, 383] on button "Yes / OK" at bounding box center [820, 383] width 63 height 14
drag, startPoint x: 806, startPoint y: 421, endPoint x: 810, endPoint y: 441, distance: 21.2
click at [806, 421] on button "Yes / OK" at bounding box center [820, 424] width 63 height 14
click at [810, 441] on button "Yes / OK" at bounding box center [820, 445] width 63 height 14
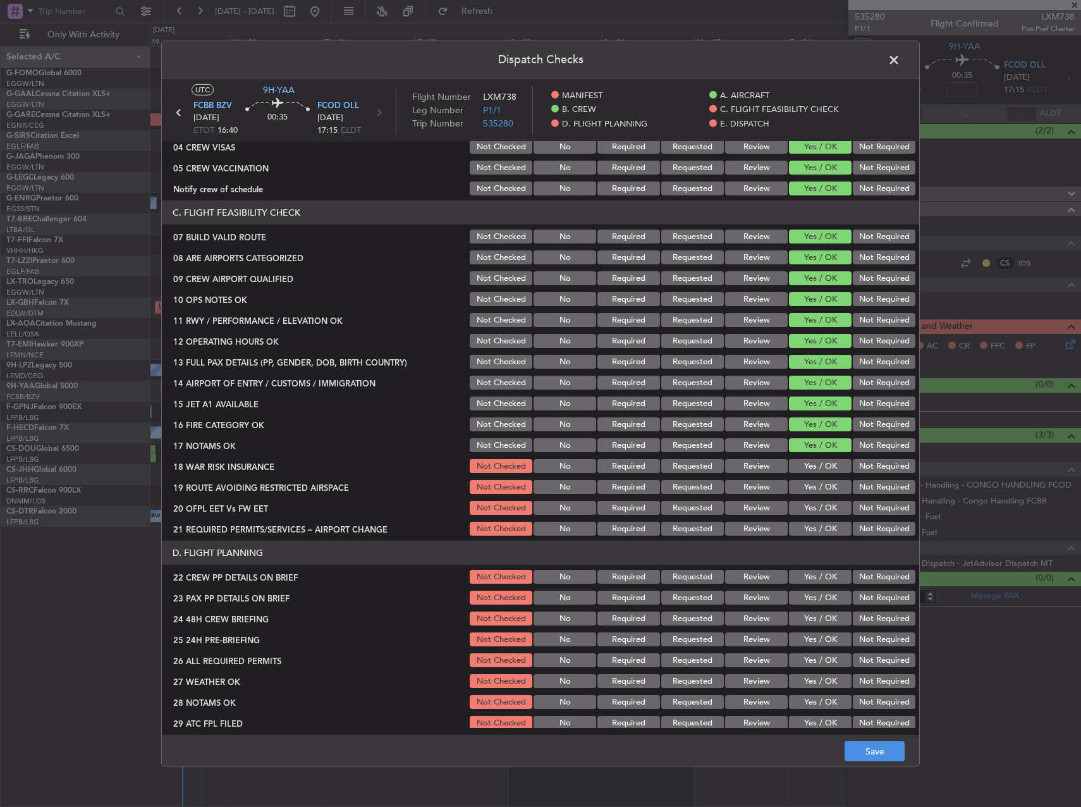
drag, startPoint x: 812, startPoint y: 469, endPoint x: 813, endPoint y: 477, distance: 8.3
click at [812, 470] on button "Yes / OK" at bounding box center [820, 466] width 63 height 14
click at [814, 486] on button "Yes / OK" at bounding box center [820, 487] width 63 height 14
click at [818, 508] on button "Yes / OK" at bounding box center [820, 508] width 63 height 14
click at [818, 521] on div "Yes / OK" at bounding box center [819, 529] width 64 height 18
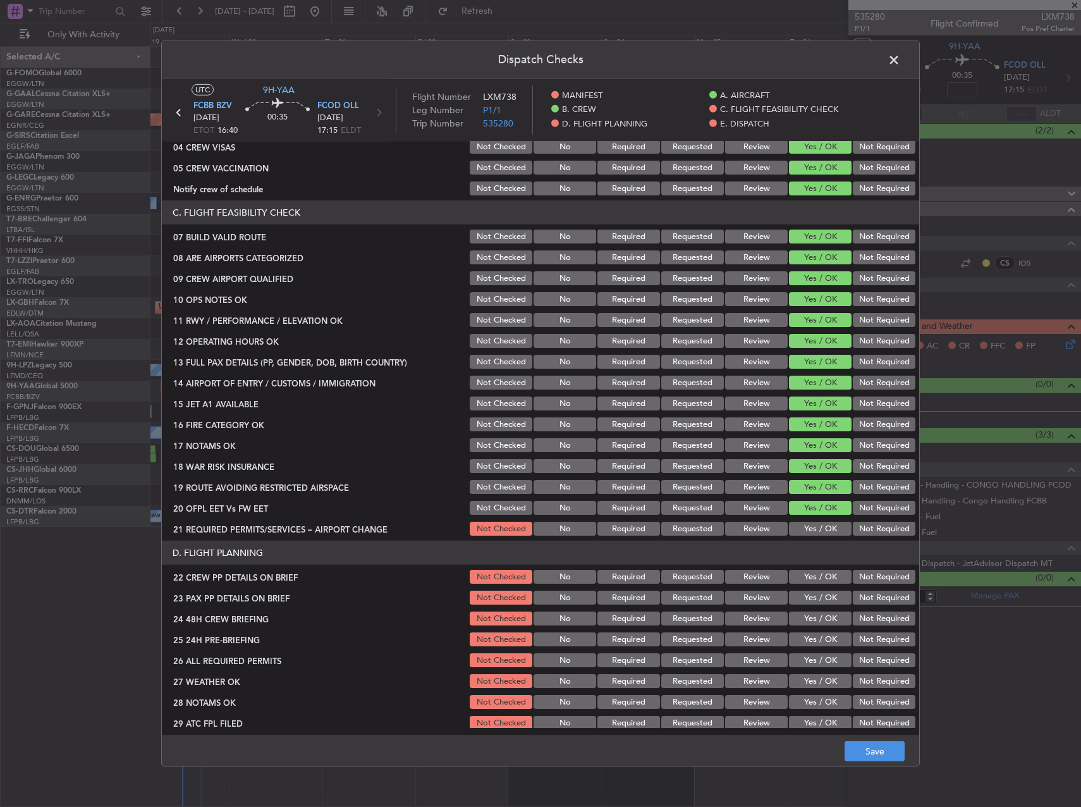
click at [822, 533] on button "Yes / OK" at bounding box center [820, 529] width 63 height 14
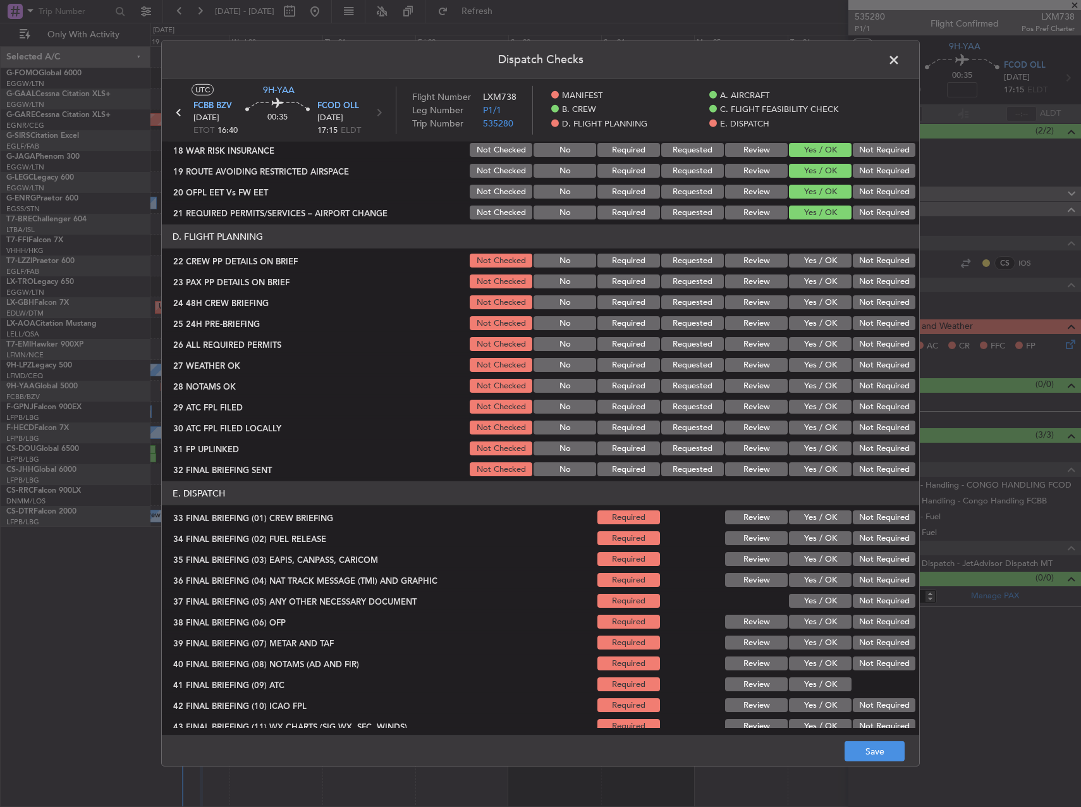
click at [804, 255] on button "Yes / OK" at bounding box center [820, 261] width 63 height 14
click at [810, 283] on button "Yes / OK" at bounding box center [820, 281] width 63 height 14
click at [818, 305] on button "Yes / OK" at bounding box center [820, 302] width 63 height 14
click at [870, 333] on section "D. FLIGHT PLANNING 22 CREW PP DETAILS ON BRIEF Not Checked No Required Requeste…" at bounding box center [541, 352] width 758 height 254
drag, startPoint x: 870, startPoint y: 333, endPoint x: 859, endPoint y: 326, distance: 11.9
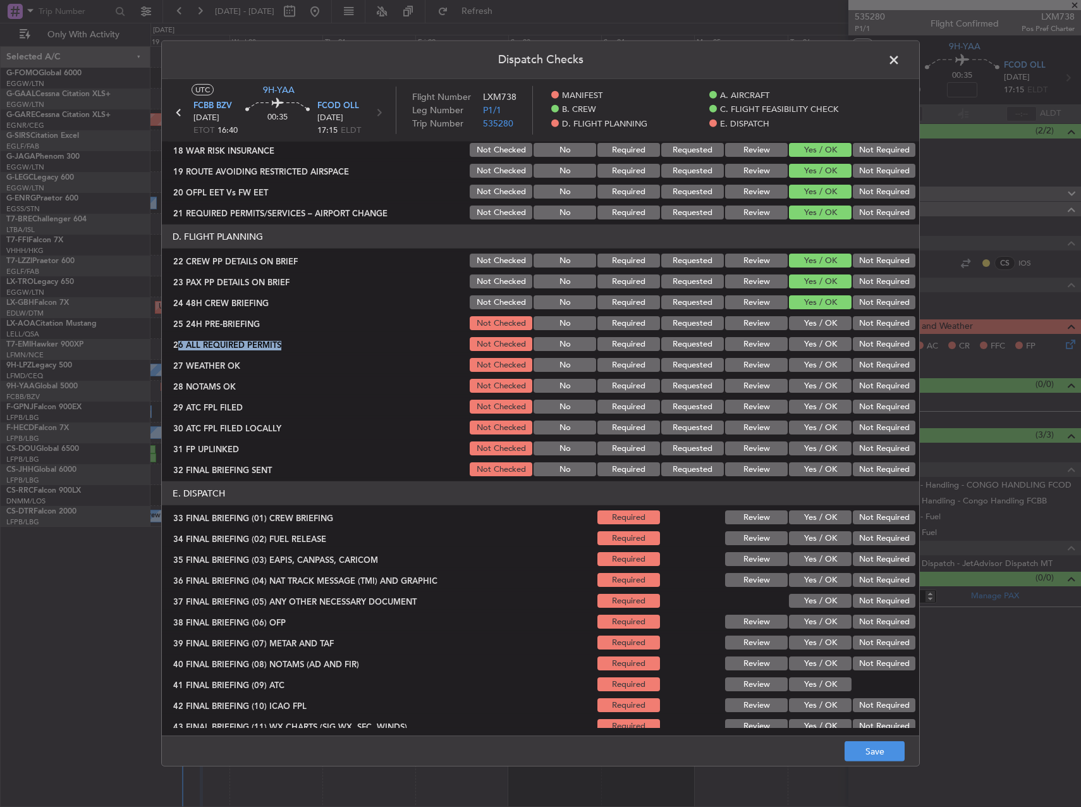
click at [859, 326] on button "Not Required" at bounding box center [884, 323] width 63 height 14
click at [813, 355] on section "D. FLIGHT PLANNING 22 CREW PP DETAILS ON BRIEF Not Checked No Required Requeste…" at bounding box center [541, 352] width 758 height 254
drag, startPoint x: 813, startPoint y: 348, endPoint x: 813, endPoint y: 360, distance: 11.4
click at [812, 349] on button "Yes / OK" at bounding box center [820, 344] width 63 height 14
click at [812, 362] on button "Yes / OK" at bounding box center [820, 365] width 63 height 14
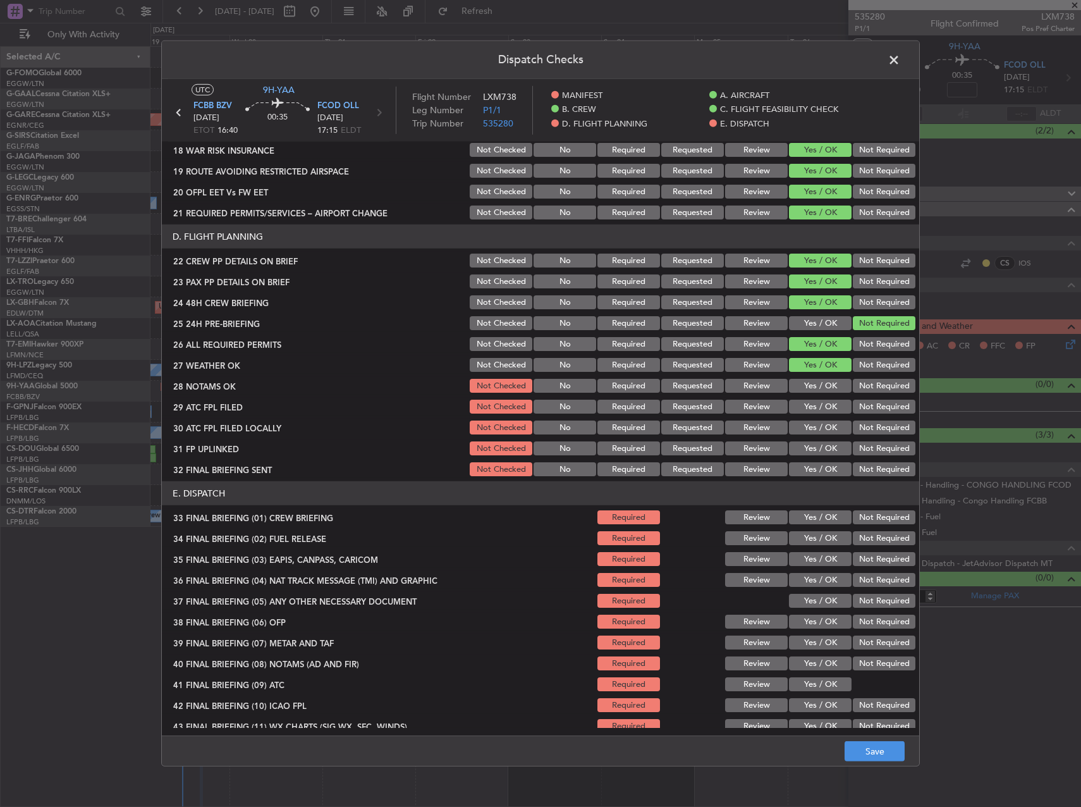
click at [813, 378] on div "Yes / OK" at bounding box center [819, 386] width 64 height 18
click at [813, 384] on button "Yes / OK" at bounding box center [820, 386] width 63 height 14
click at [816, 405] on button "Yes / OK" at bounding box center [820, 407] width 63 height 14
click at [868, 421] on button "Not Required" at bounding box center [884, 428] width 63 height 14
click at [863, 405] on button "Not Required" at bounding box center [884, 407] width 63 height 14
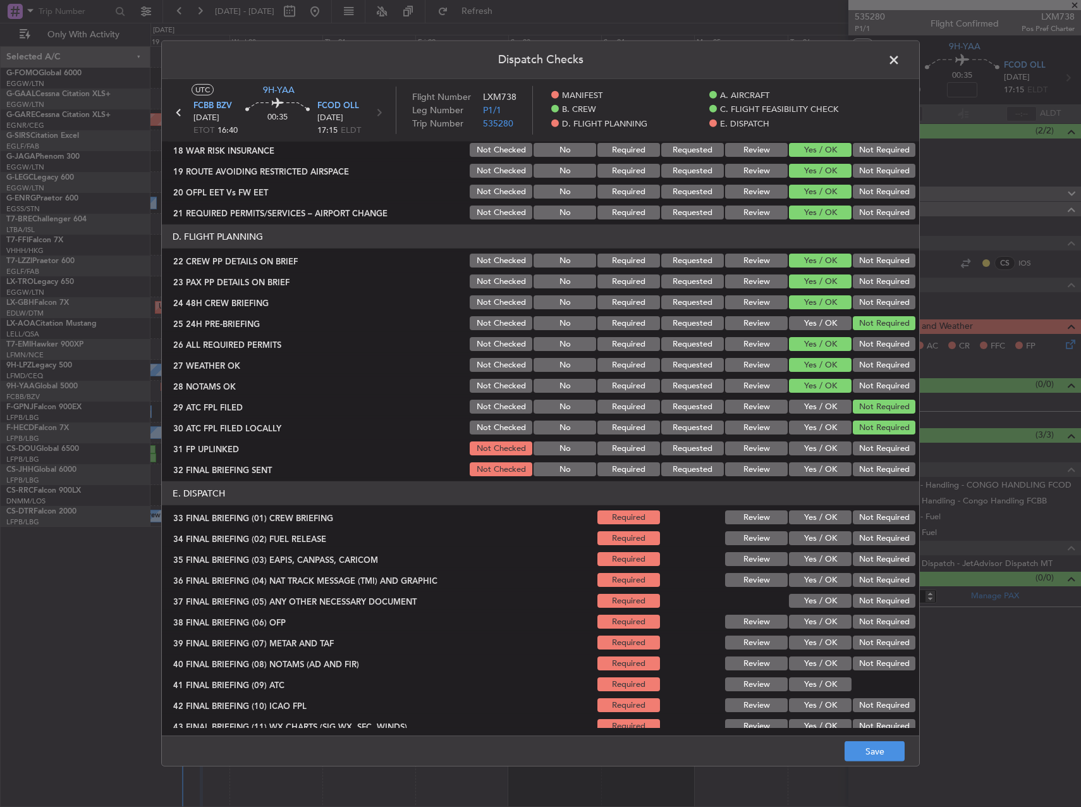
click at [822, 428] on button "Yes / OK" at bounding box center [820, 428] width 63 height 14
click at [824, 446] on button "Yes / OK" at bounding box center [820, 448] width 63 height 14
click at [871, 464] on button "Not Required" at bounding box center [884, 469] width 63 height 14
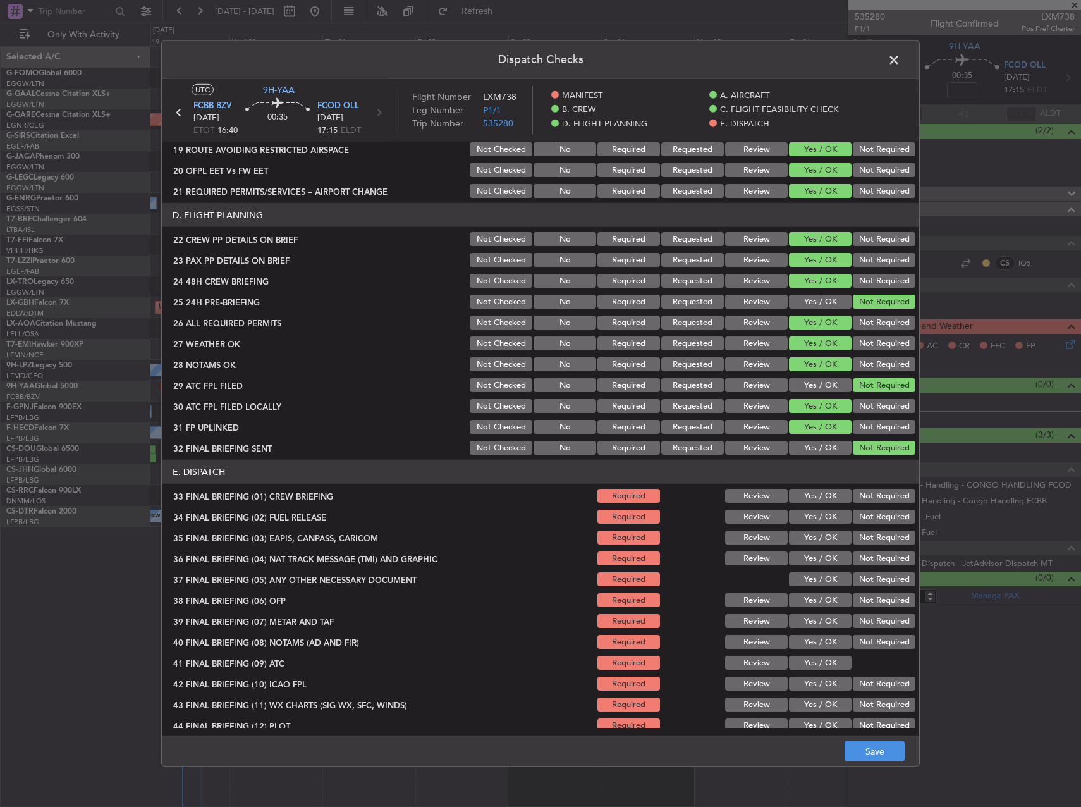
scroll to position [537, 0]
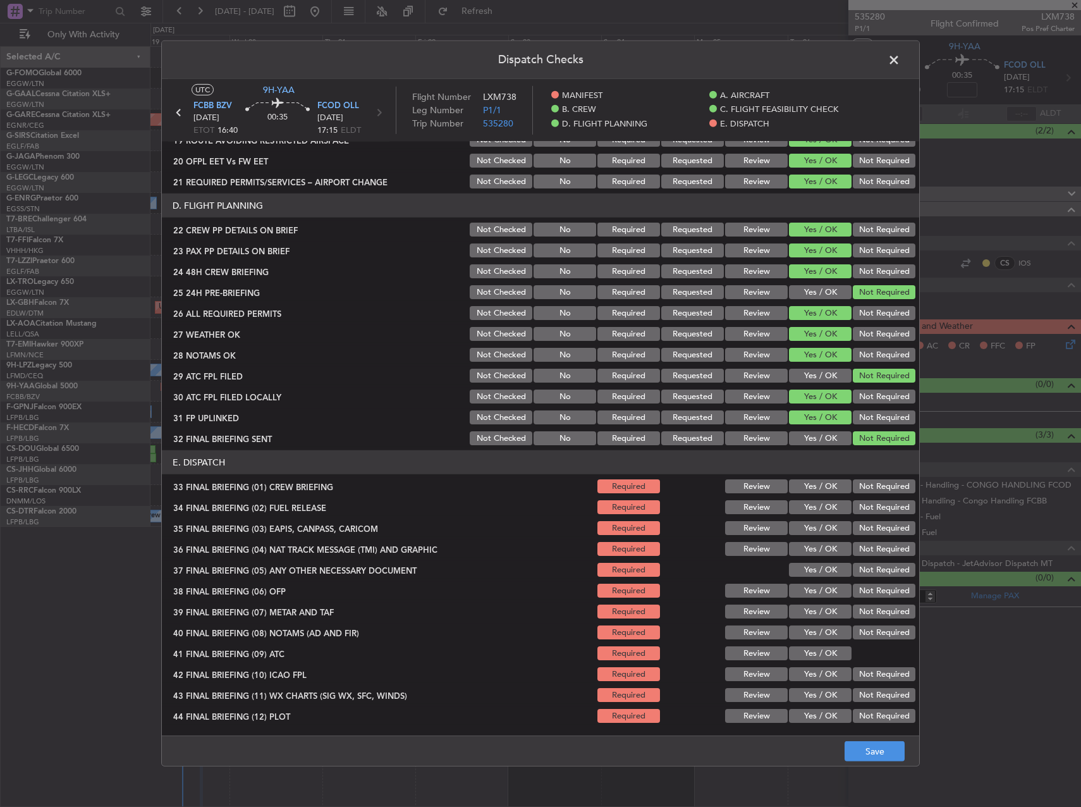
click at [818, 484] on button "Yes / OK" at bounding box center [820, 486] width 63 height 14
click at [809, 508] on button "Yes / OK" at bounding box center [820, 507] width 63 height 14
click at [863, 534] on button "Not Required" at bounding box center [884, 528] width 63 height 14
click at [863, 554] on button "Not Required" at bounding box center [884, 549] width 63 height 14
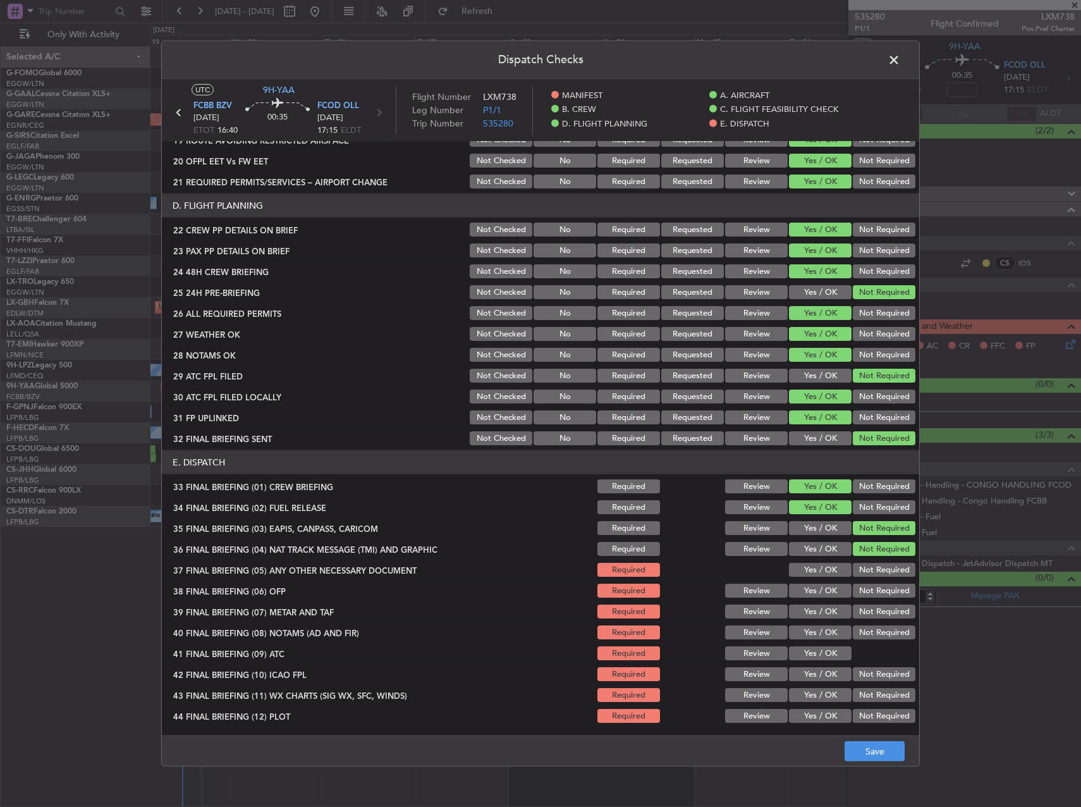
click at [862, 562] on div "Not Required" at bounding box center [883, 570] width 64 height 18
click at [853, 570] on button "Not Required" at bounding box center [884, 570] width 63 height 14
click at [811, 598] on div "Yes / OK" at bounding box center [819, 591] width 64 height 18
drag, startPoint x: 810, startPoint y: 588, endPoint x: 807, endPoint y: 598, distance: 9.8
click at [809, 588] on button "Yes / OK" at bounding box center [820, 591] width 63 height 14
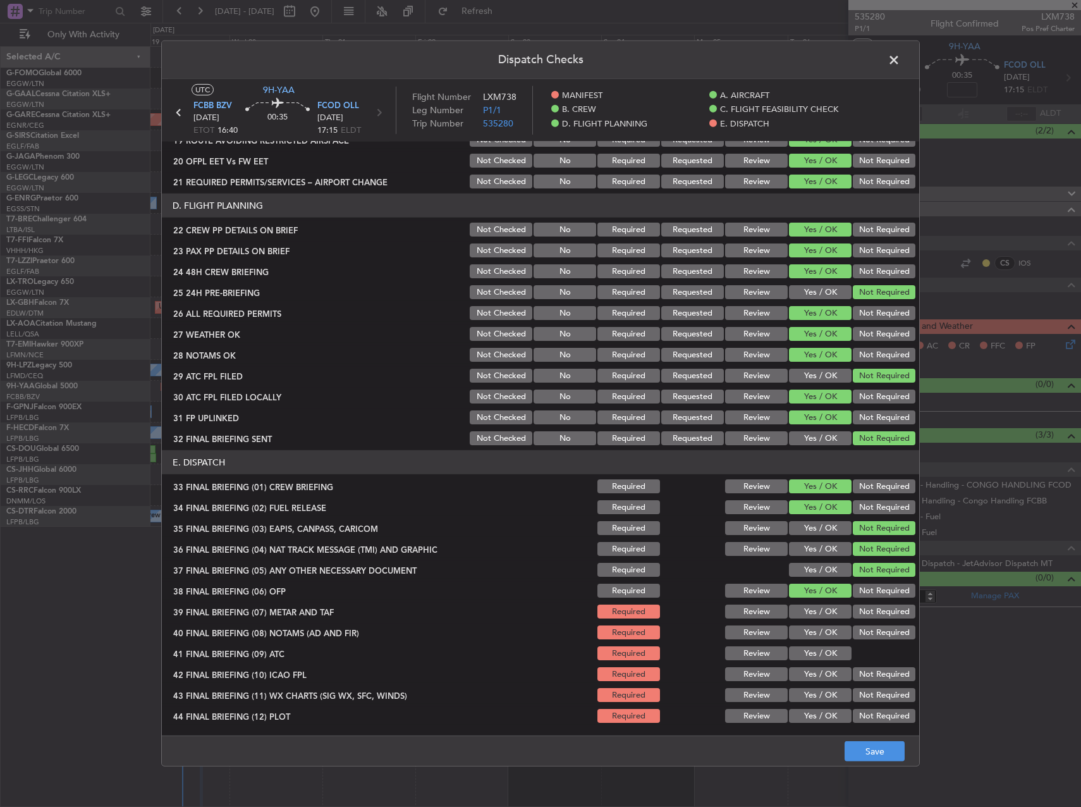
drag, startPoint x: 807, startPoint y: 598, endPoint x: 800, endPoint y: 606, distance: 10.3
click at [800, 606] on section "E. DISPATCH 33 FINAL BRIEFING (01) CREW BRIEFING Required Review Yes / OK Not R…" at bounding box center [541, 587] width 758 height 274
drag, startPoint x: 800, startPoint y: 606, endPoint x: 799, endPoint y: 616, distance: 10.1
click at [799, 616] on button "Yes / OK" at bounding box center [820, 612] width 63 height 14
click at [799, 633] on button "Yes / OK" at bounding box center [820, 632] width 63 height 14
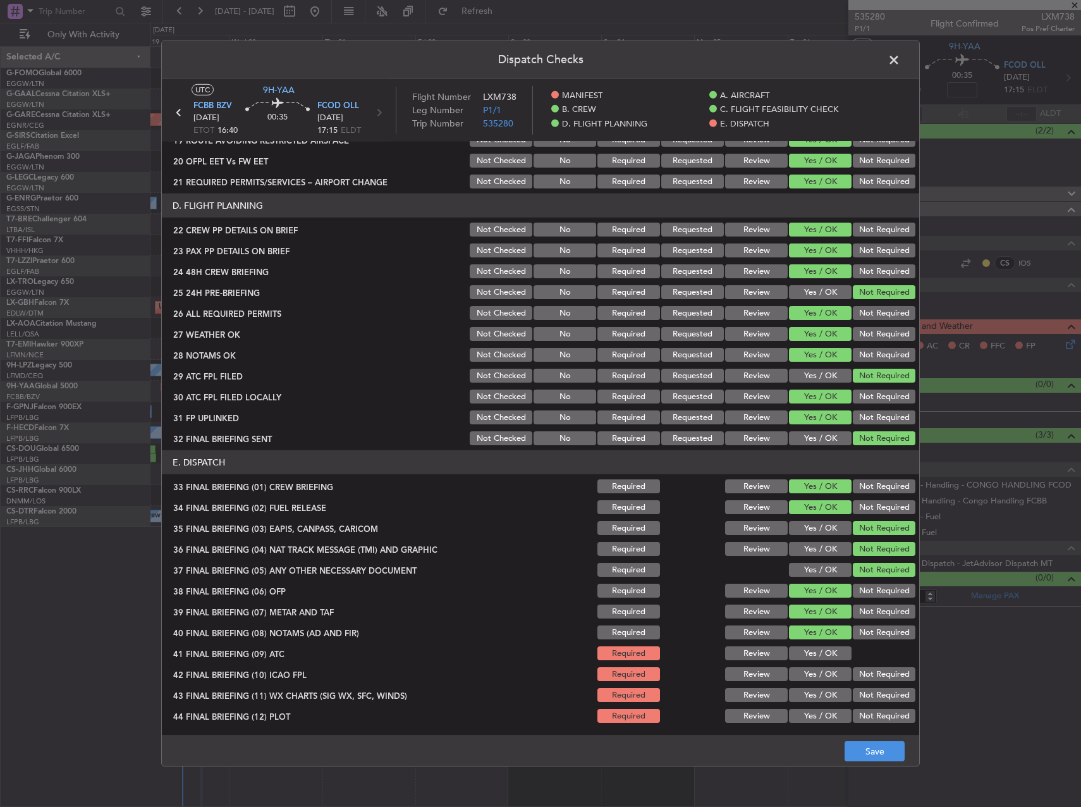
click at [802, 643] on section "E. DISPATCH 33 FINAL BRIEFING (01) CREW BRIEFING Required Review Yes / OK Not R…" at bounding box center [541, 587] width 758 height 274
click at [851, 650] on div at bounding box center [883, 653] width 64 height 18
click at [824, 654] on button "Yes / OK" at bounding box center [820, 653] width 63 height 14
click at [813, 669] on button "Yes / OK" at bounding box center [820, 674] width 63 height 14
click at [827, 691] on button "Yes / OK" at bounding box center [820, 695] width 63 height 14
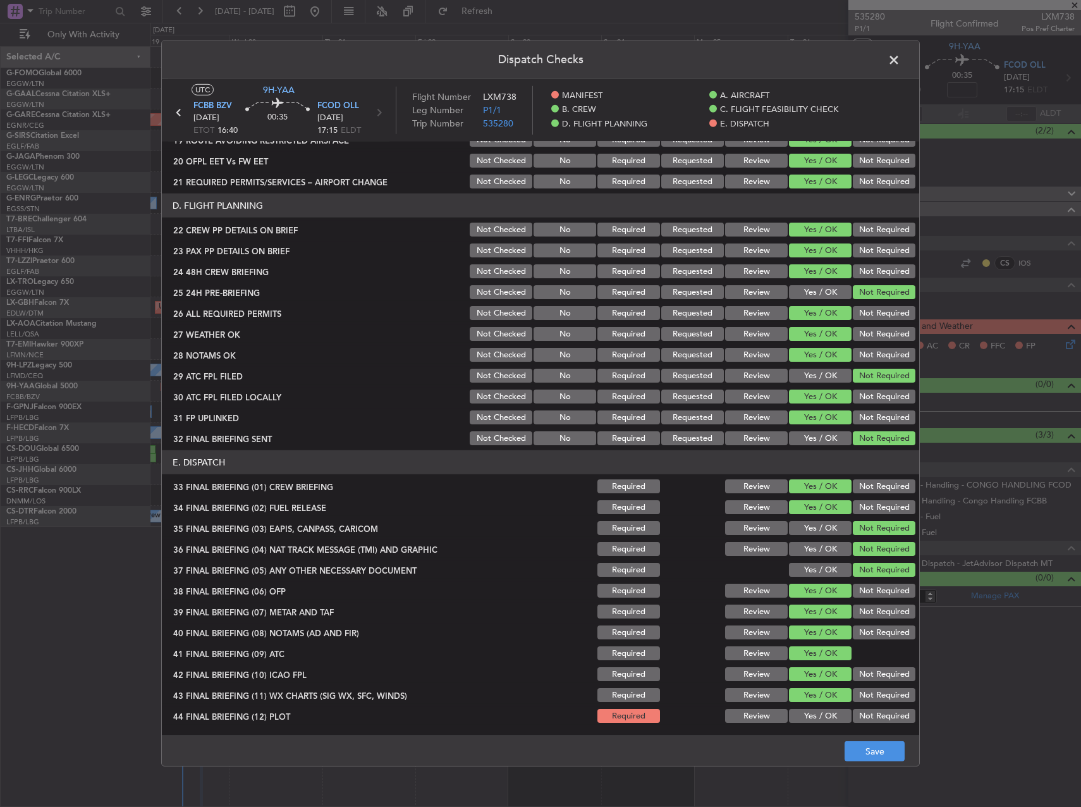
click at [825, 714] on button "Yes / OK" at bounding box center [820, 716] width 63 height 14
click at [888, 748] on button "Save" at bounding box center [875, 751] width 60 height 20
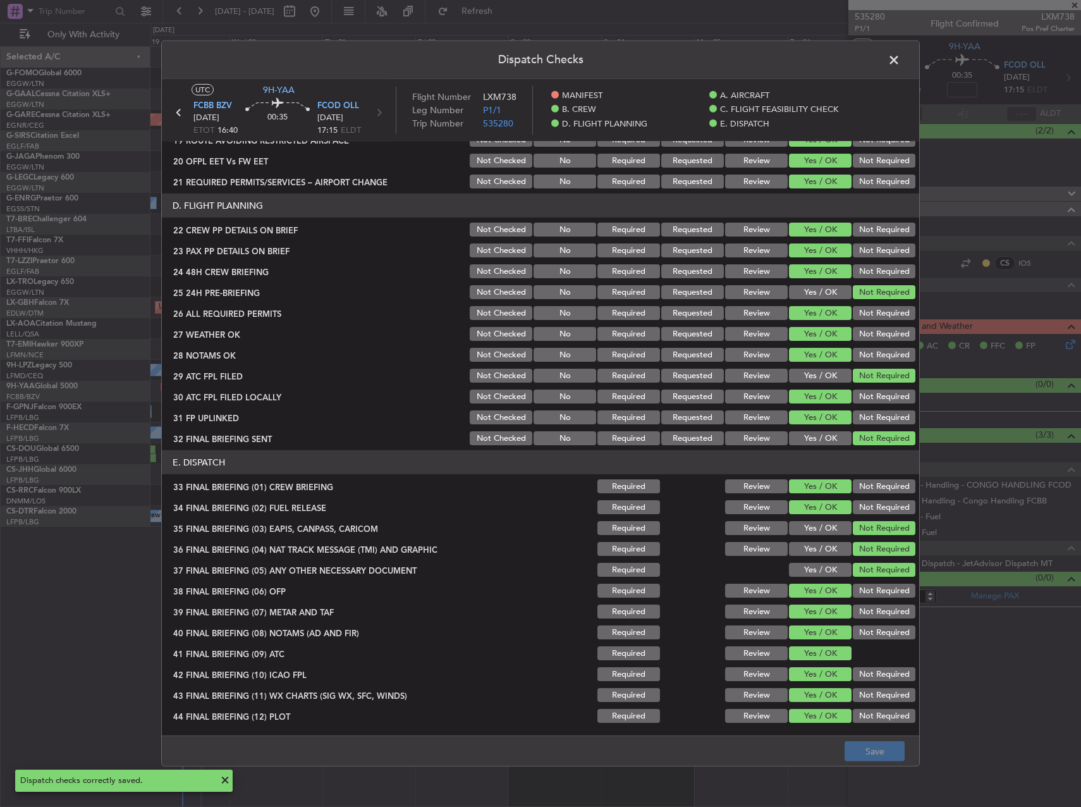
click at [901, 61] on span at bounding box center [901, 63] width 0 height 25
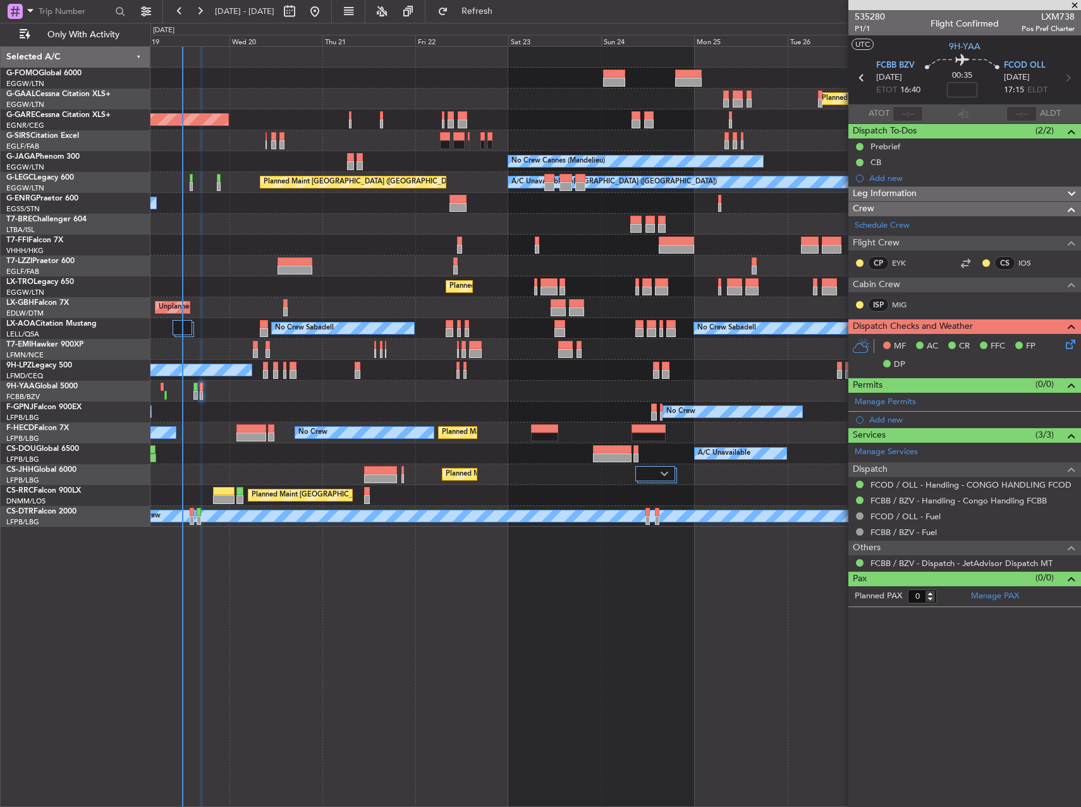
click at [477, 656] on div "Planned Maint Windsor Locks (Bradley Intl) Planned Maint Dusseldorf Unplanned M…" at bounding box center [616, 426] width 931 height 761
click at [867, 28] on span "P1/1" at bounding box center [870, 28] width 30 height 11
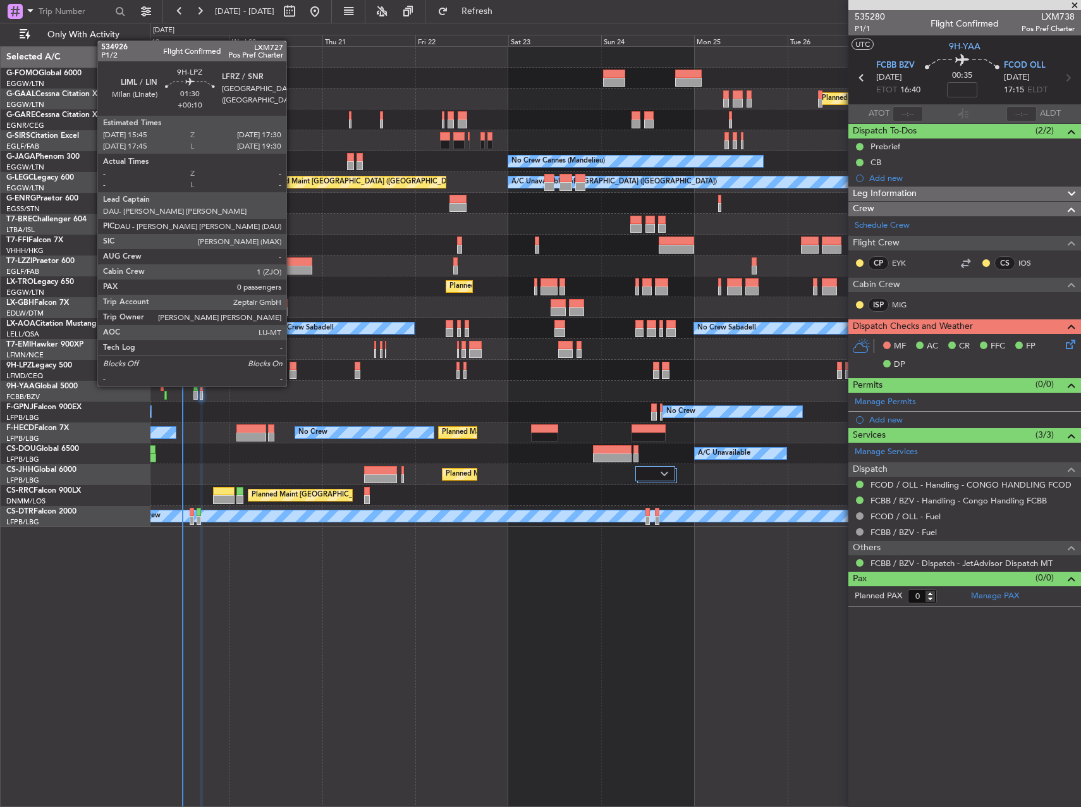
click at [292, 374] on div at bounding box center [293, 374] width 7 height 9
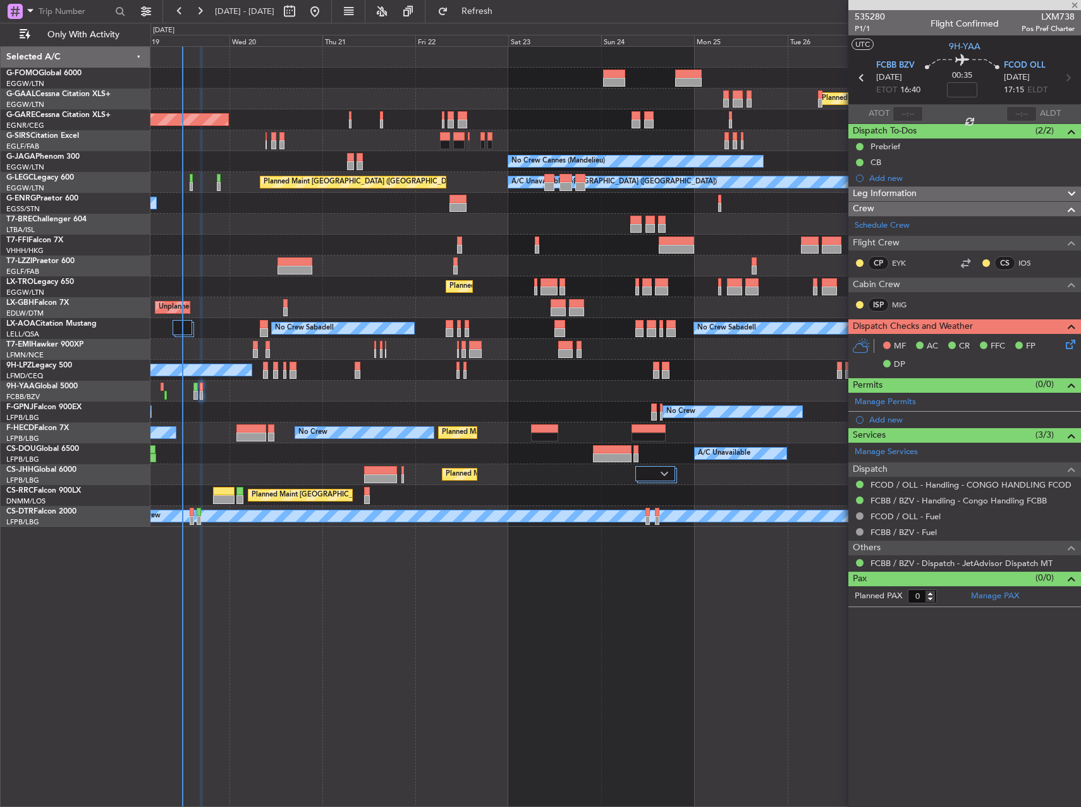
type input "+00:10"
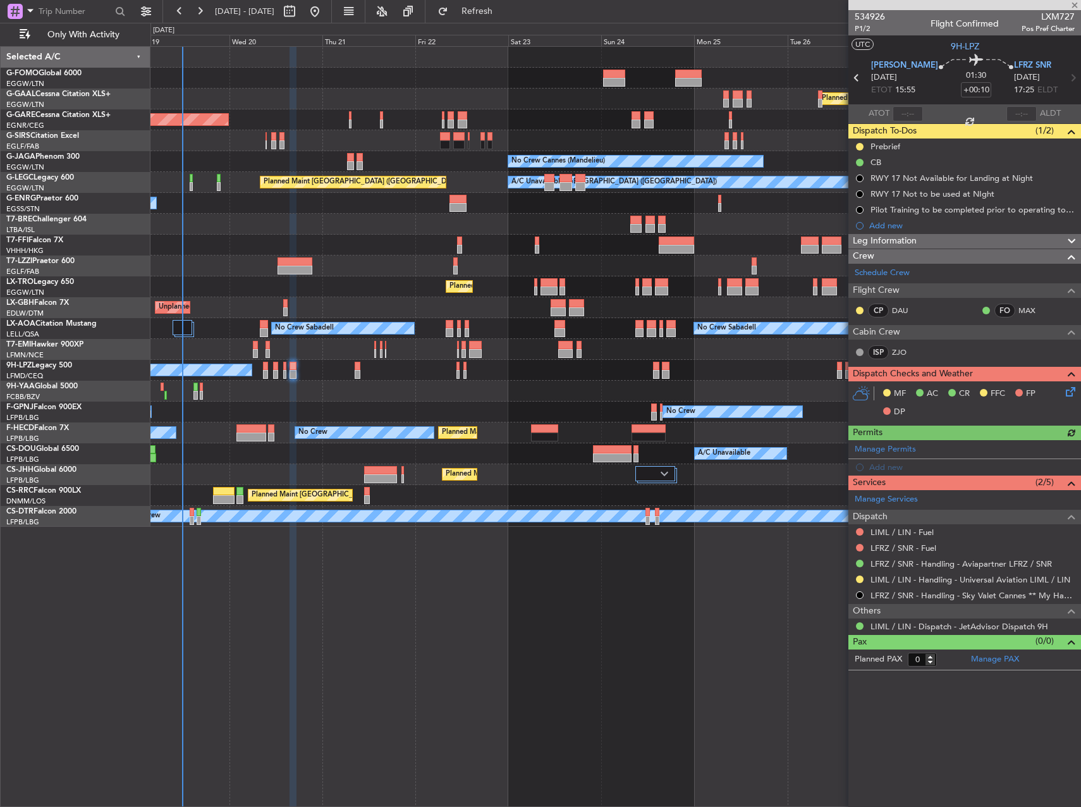
click at [481, 612] on div "Planned Maint Windsor Locks (Bradley Intl) Planned Maint Dusseldorf Unplanned M…" at bounding box center [616, 426] width 931 height 761
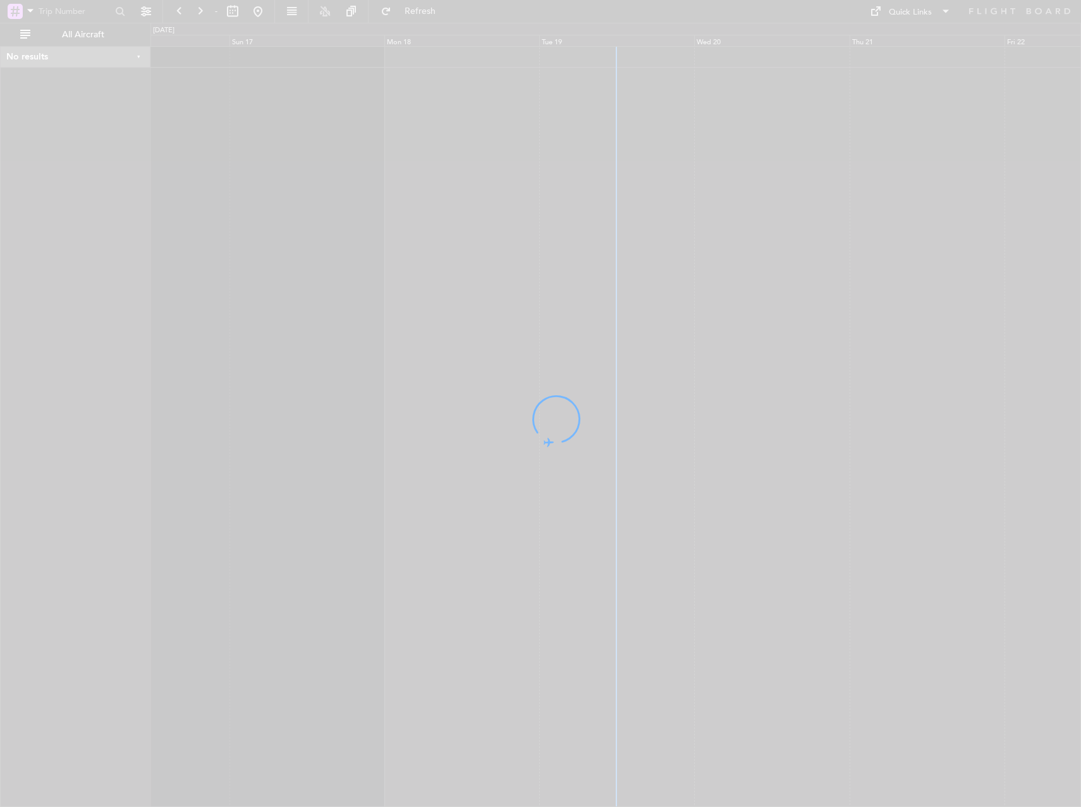
drag, startPoint x: 740, startPoint y: 220, endPoint x: 581, endPoint y: 203, distance: 160.3
click at [581, 203] on div at bounding box center [540, 403] width 1081 height 807
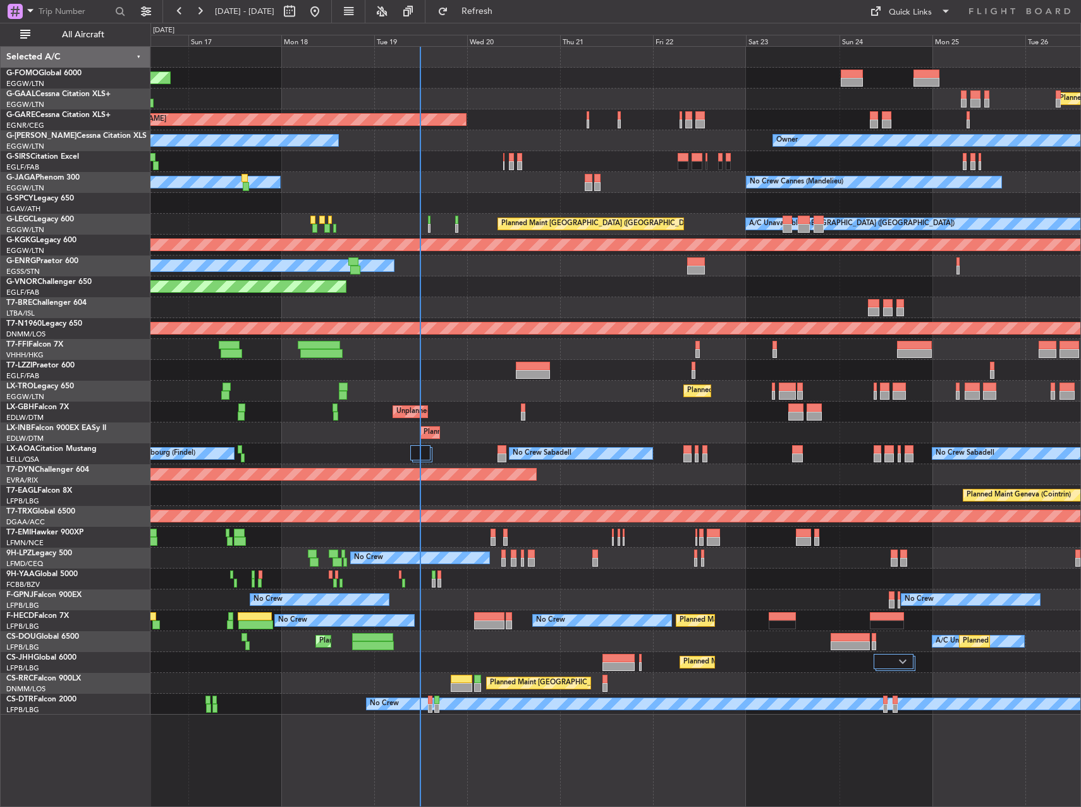
click at [541, 162] on div at bounding box center [616, 161] width 930 height 21
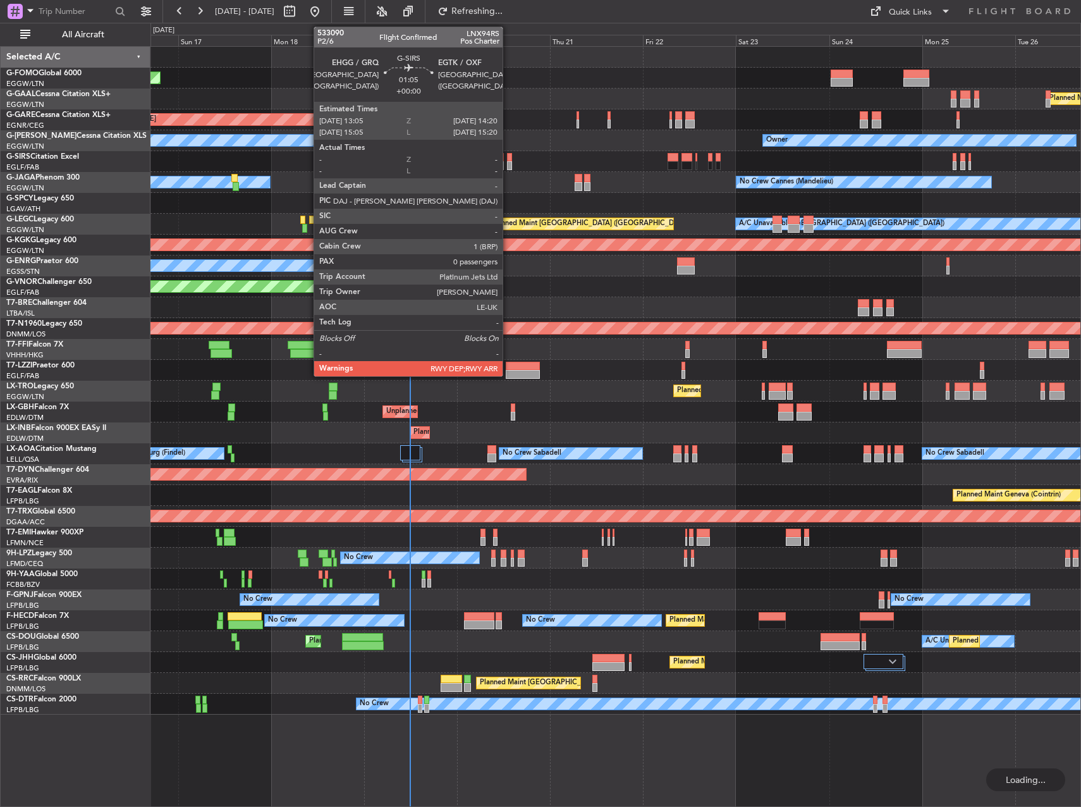
click at [508, 166] on div at bounding box center [509, 165] width 5 height 9
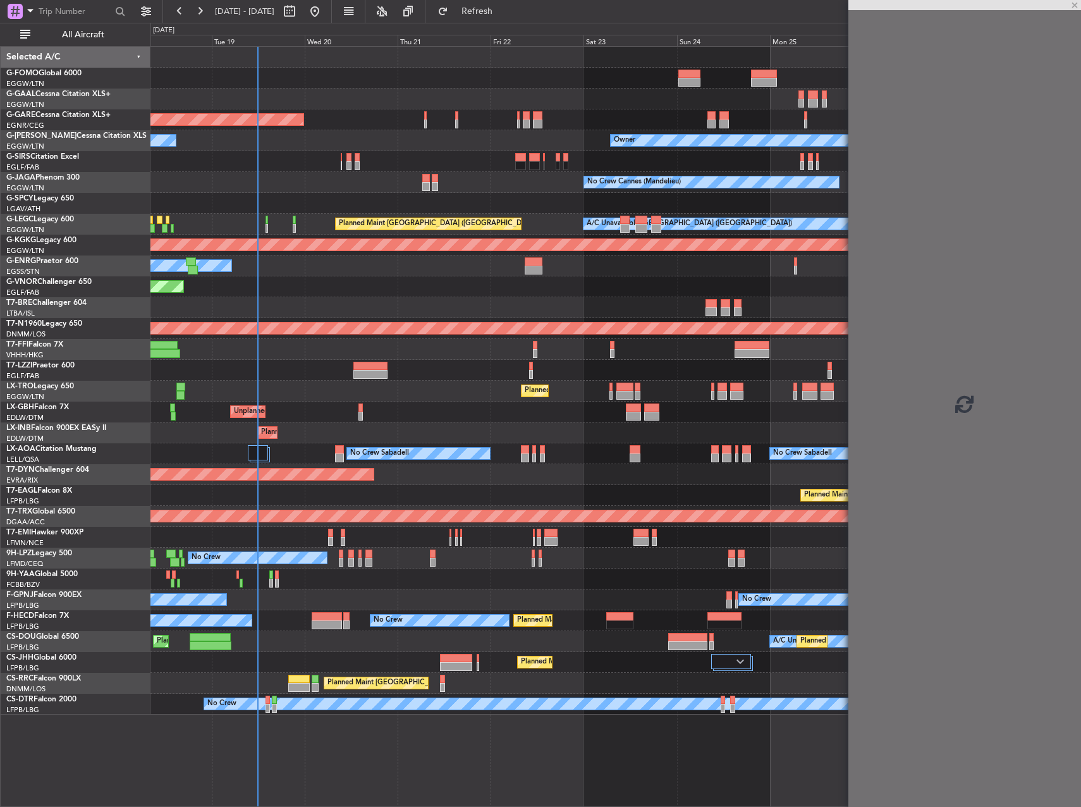
click at [545, 190] on div "No Crew Cannes (Mandelieu) Owner" at bounding box center [616, 182] width 930 height 21
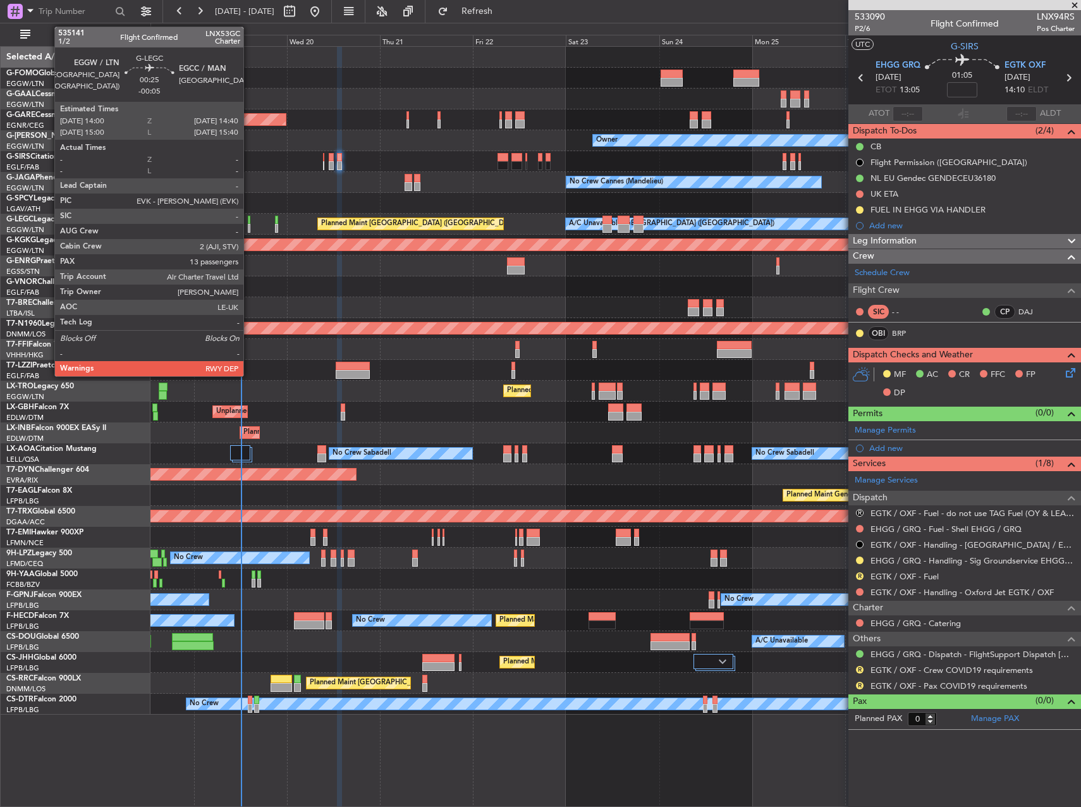
click at [249, 223] on div at bounding box center [249, 220] width 3 height 9
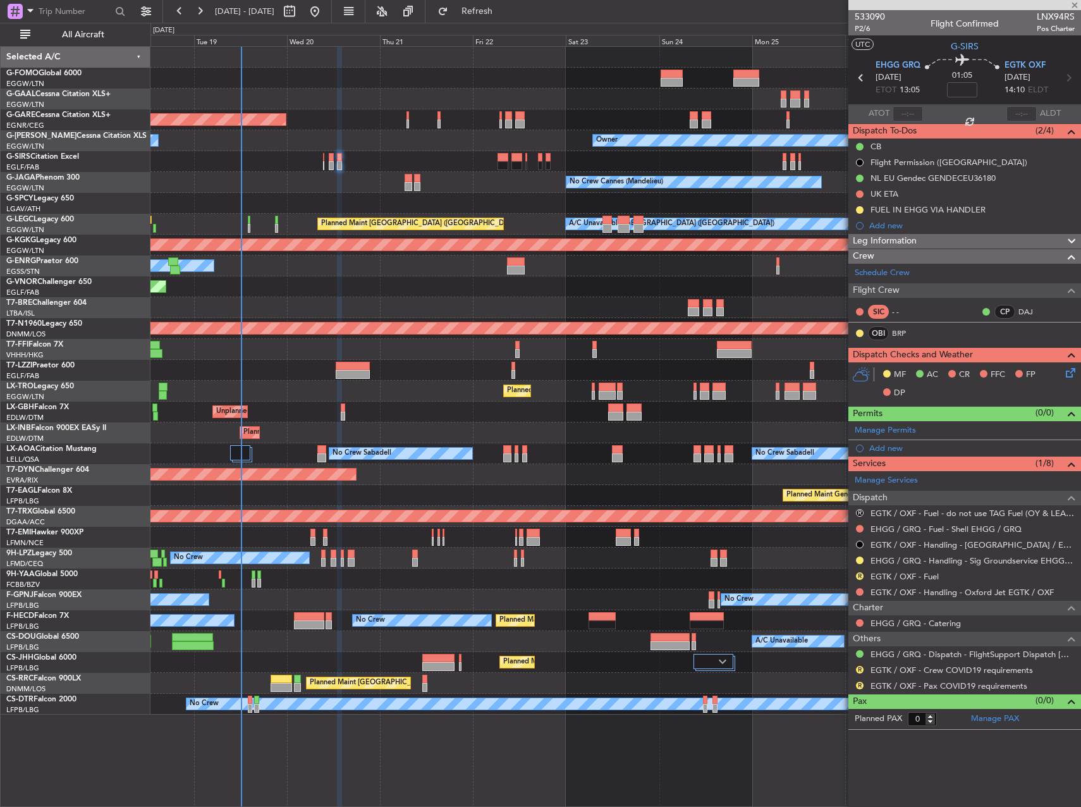
type input "-00:05"
type input "13"
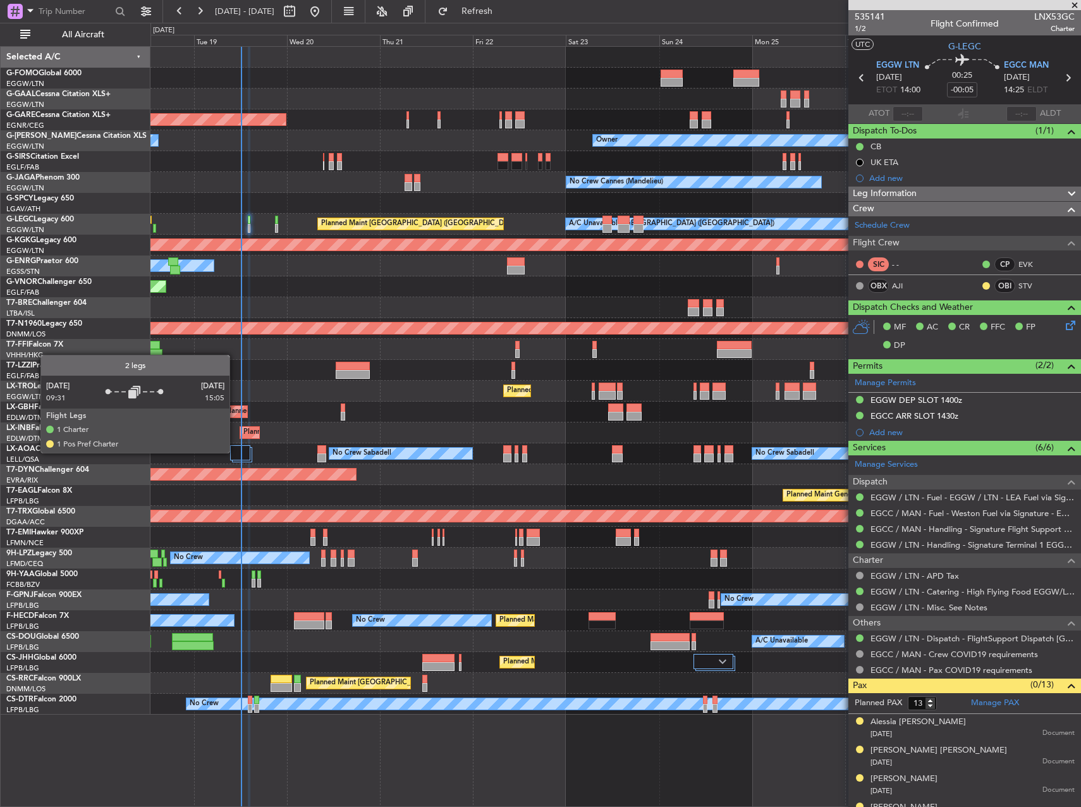
click at [235, 452] on div at bounding box center [240, 452] width 20 height 15
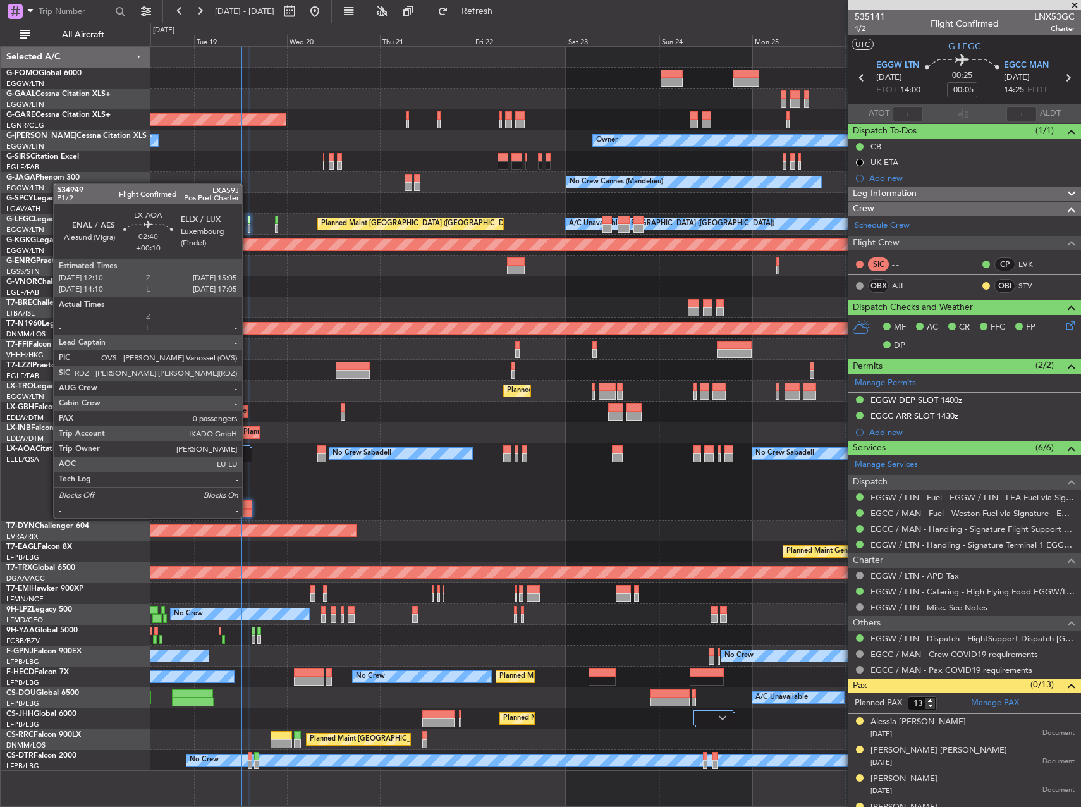
click at [248, 517] on div at bounding box center [245, 513] width 11 height 9
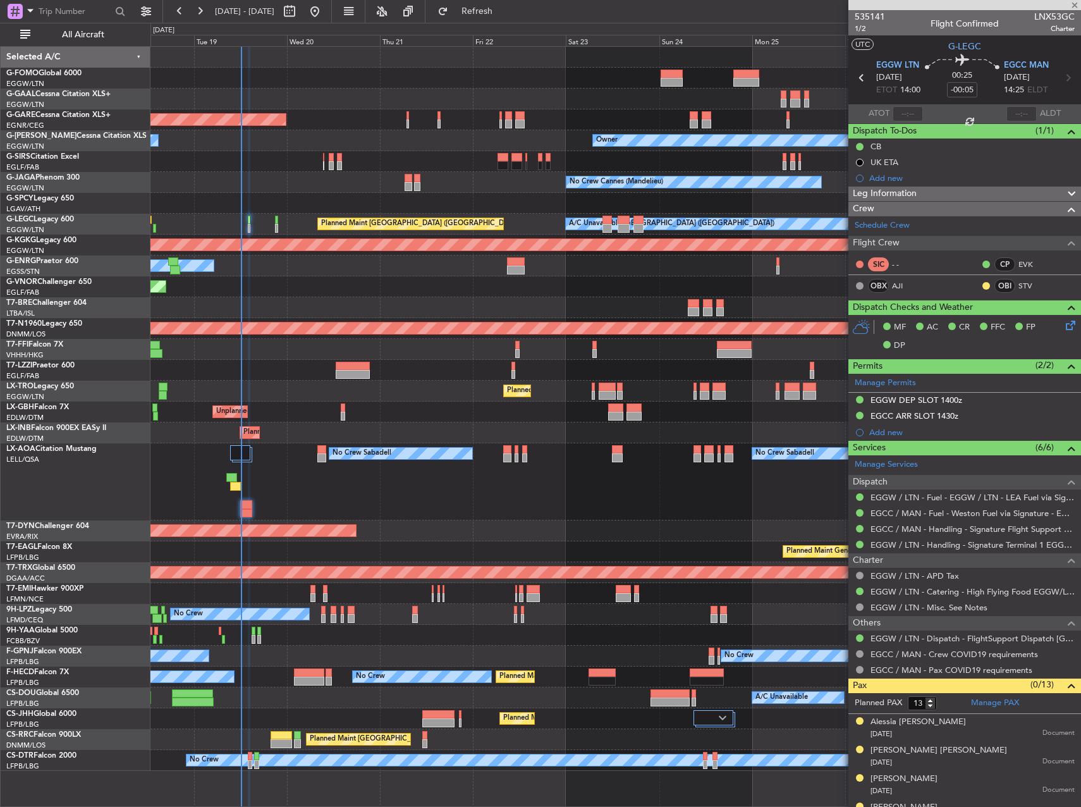
type input "+00:10"
type input "0"
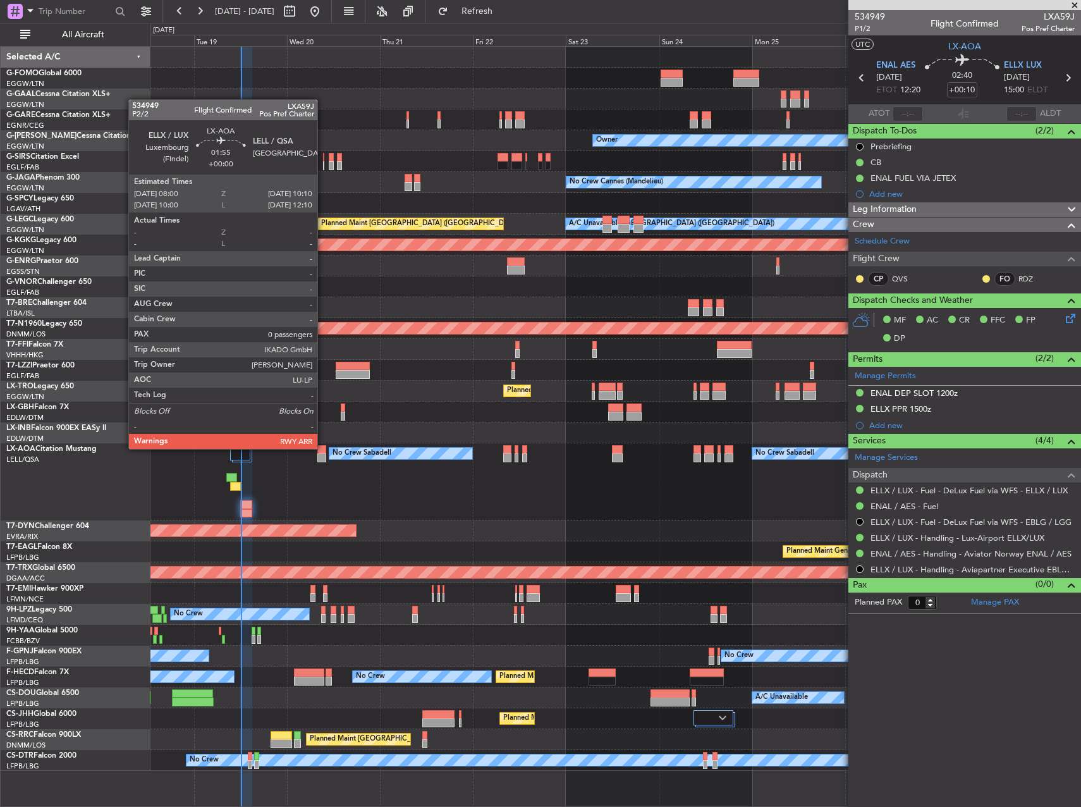
click at [323, 448] on div at bounding box center [321, 449] width 9 height 9
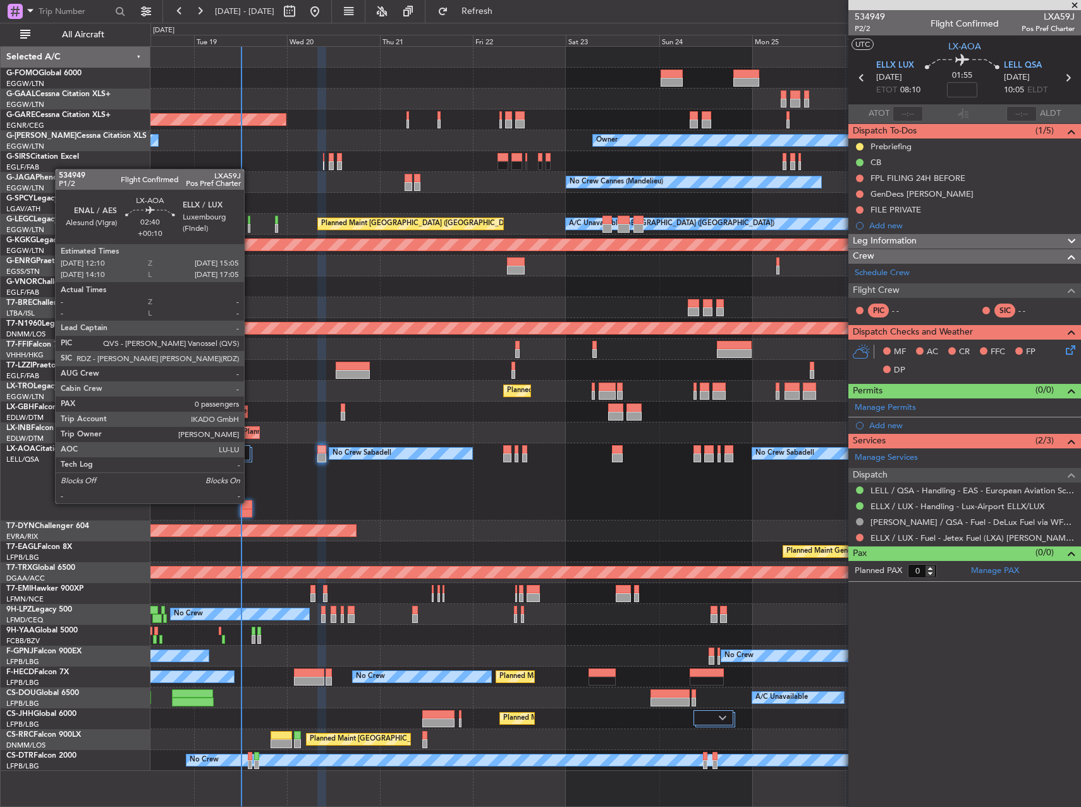
click at [250, 502] on div at bounding box center [245, 504] width 11 height 9
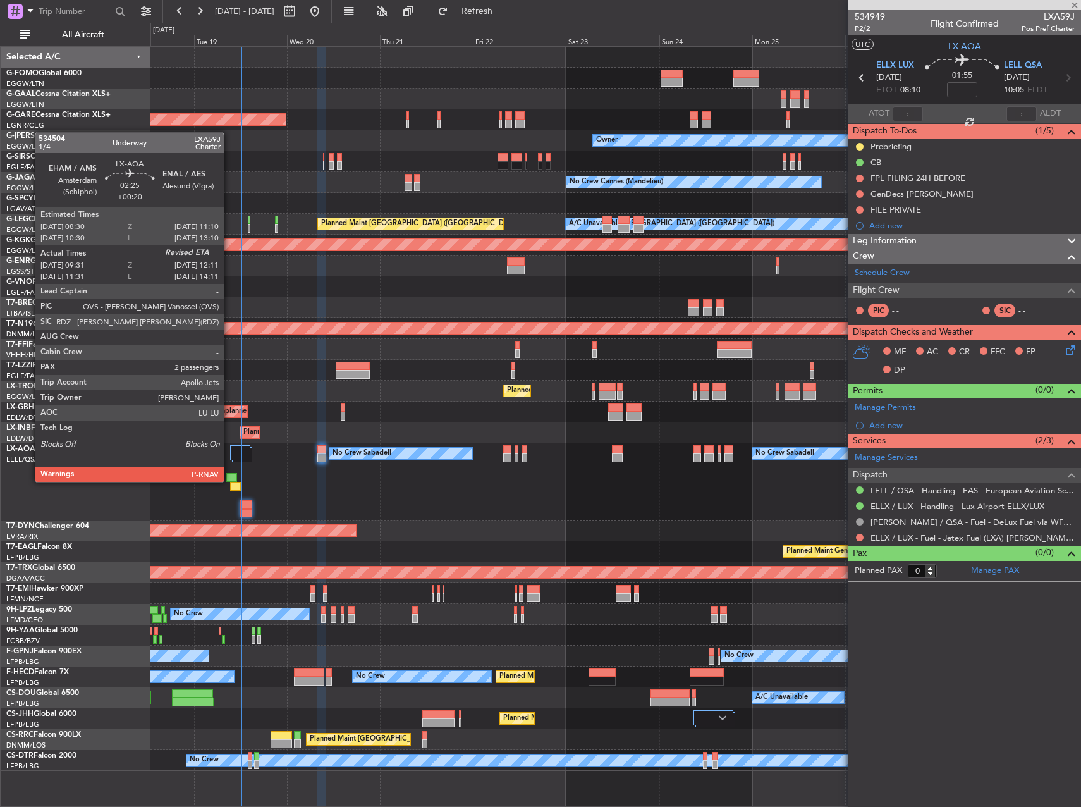
click at [230, 481] on div at bounding box center [231, 477] width 11 height 9
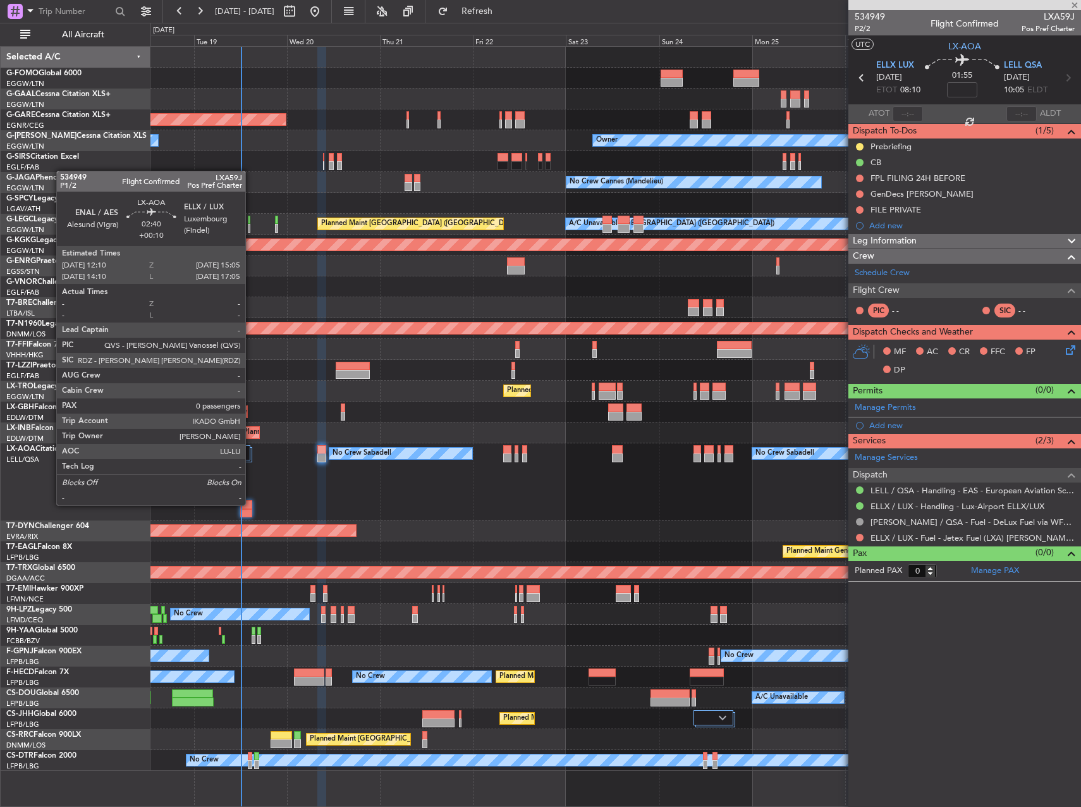
type input "+00:20"
type input "09:41"
type input "2"
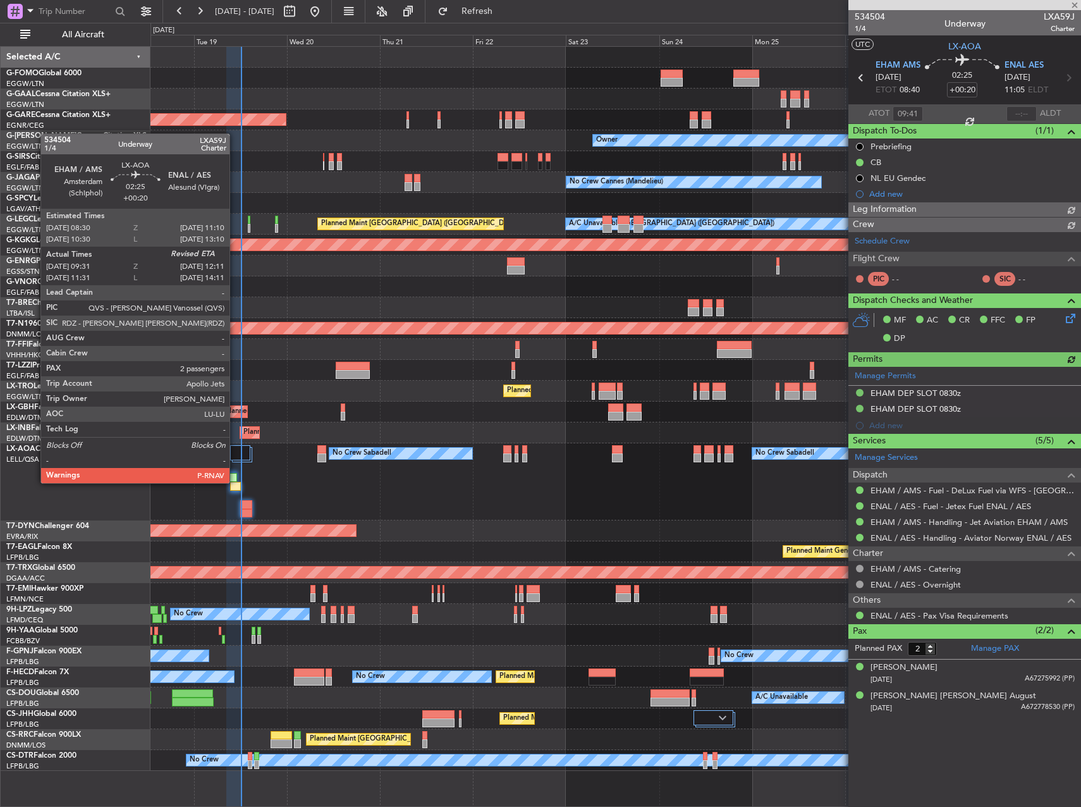
click at [235, 482] on div at bounding box center [235, 486] width 11 height 9
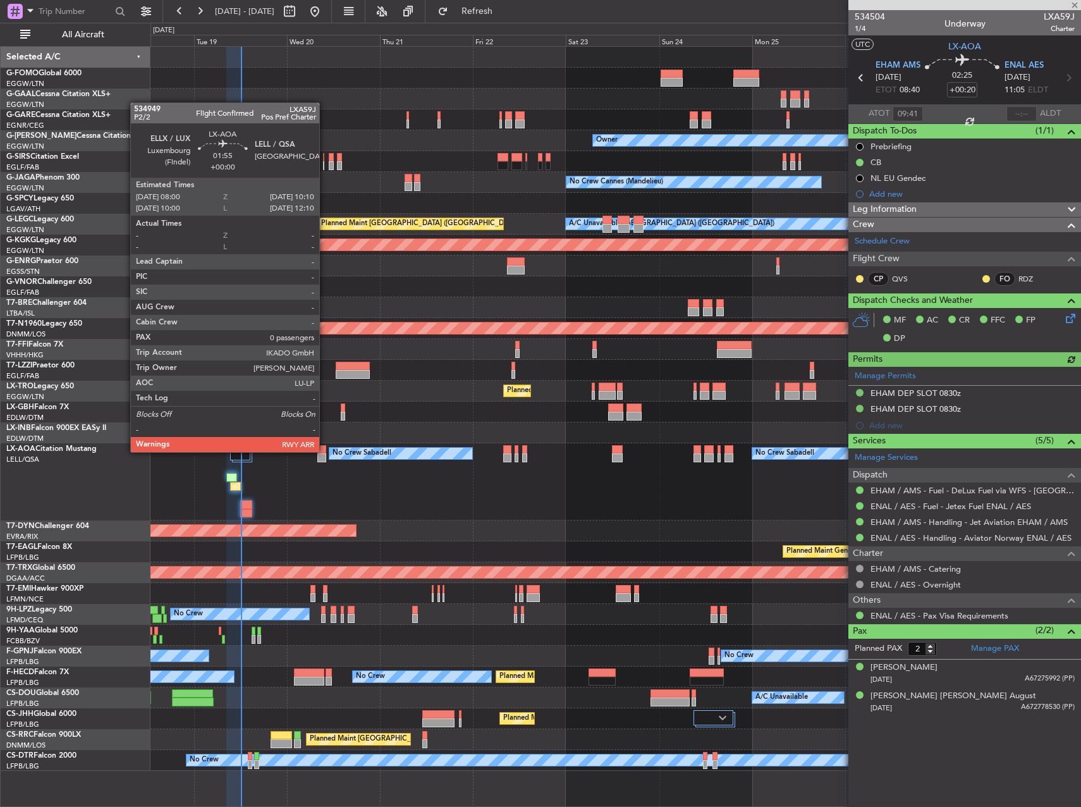
click at [325, 451] on div at bounding box center [321, 449] width 9 height 9
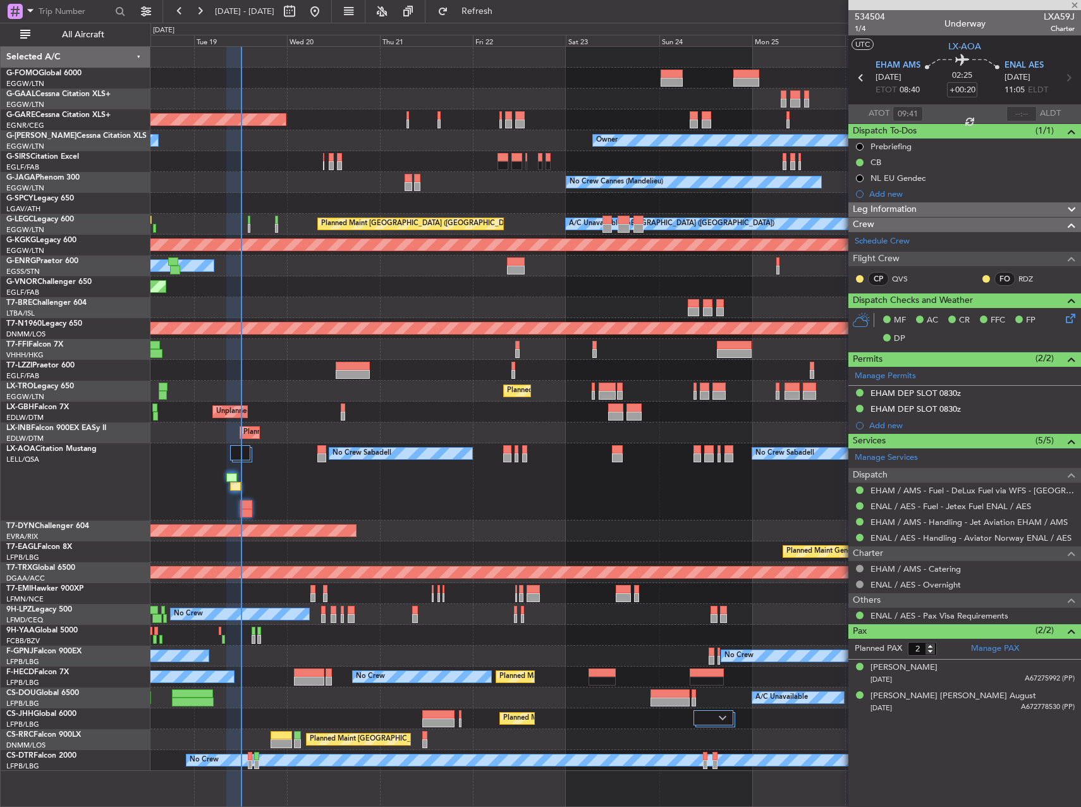
type input "0"
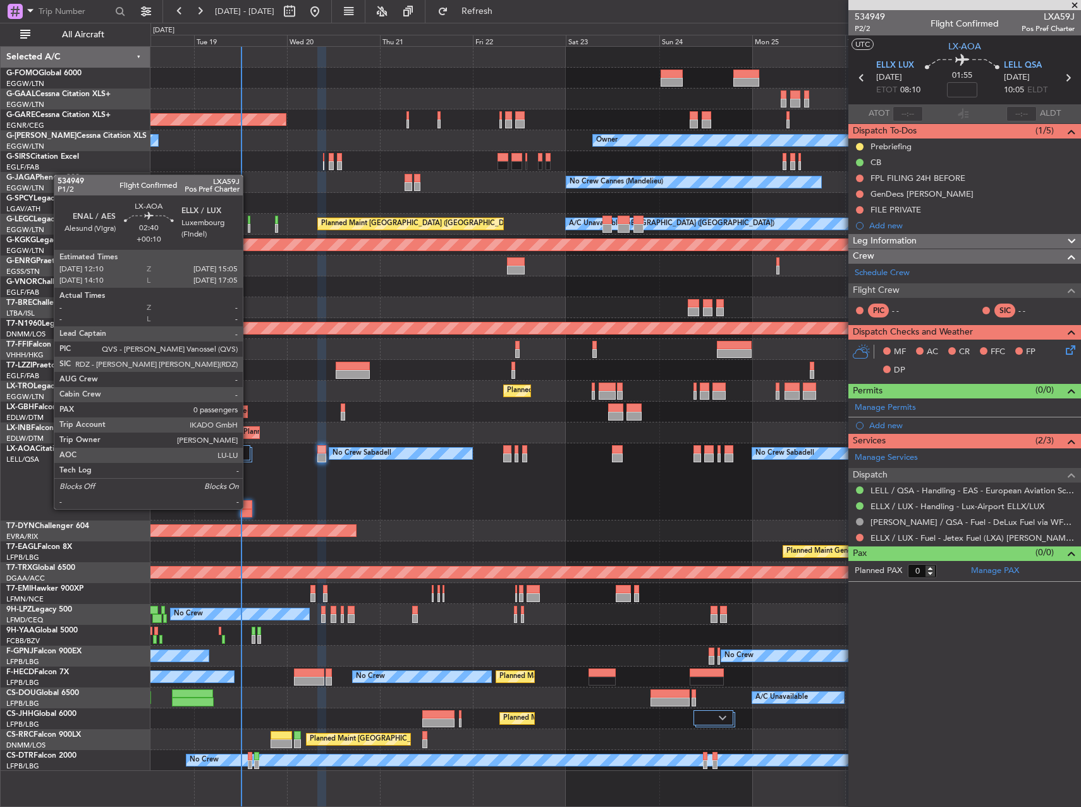
click at [248, 508] on div at bounding box center [245, 504] width 11 height 9
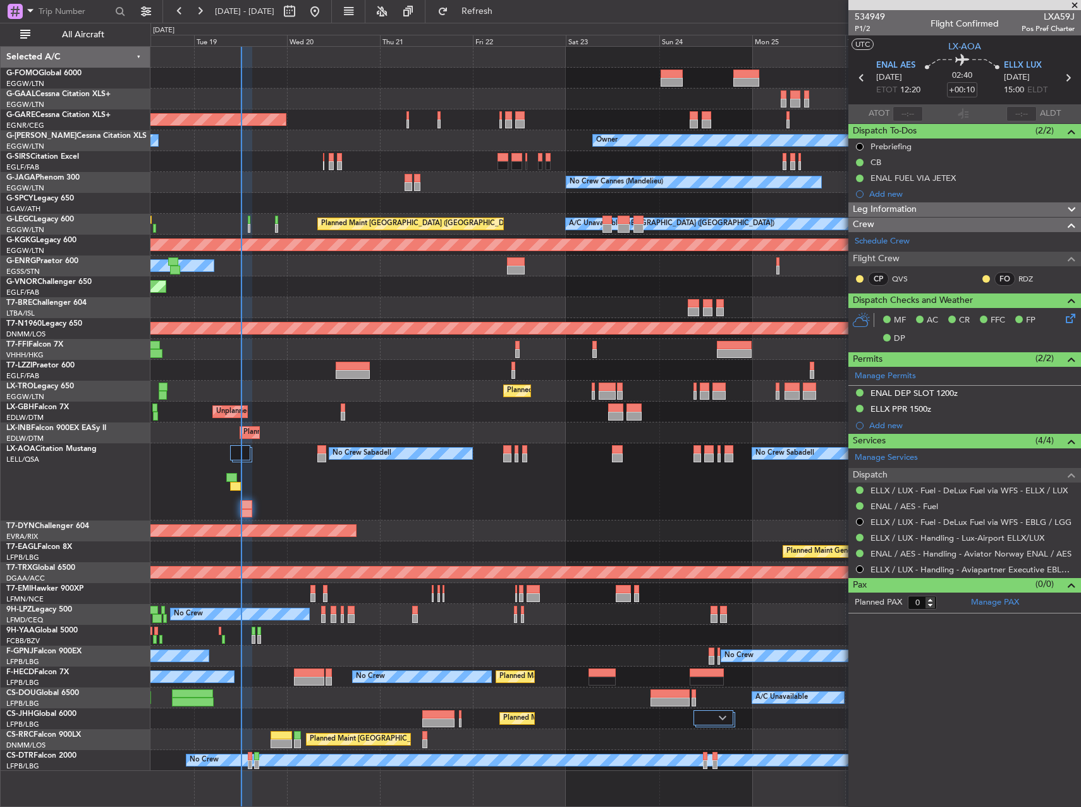
click at [307, 157] on div at bounding box center [616, 161] width 930 height 21
click at [67, 37] on span "All Aircraft" at bounding box center [83, 34] width 101 height 9
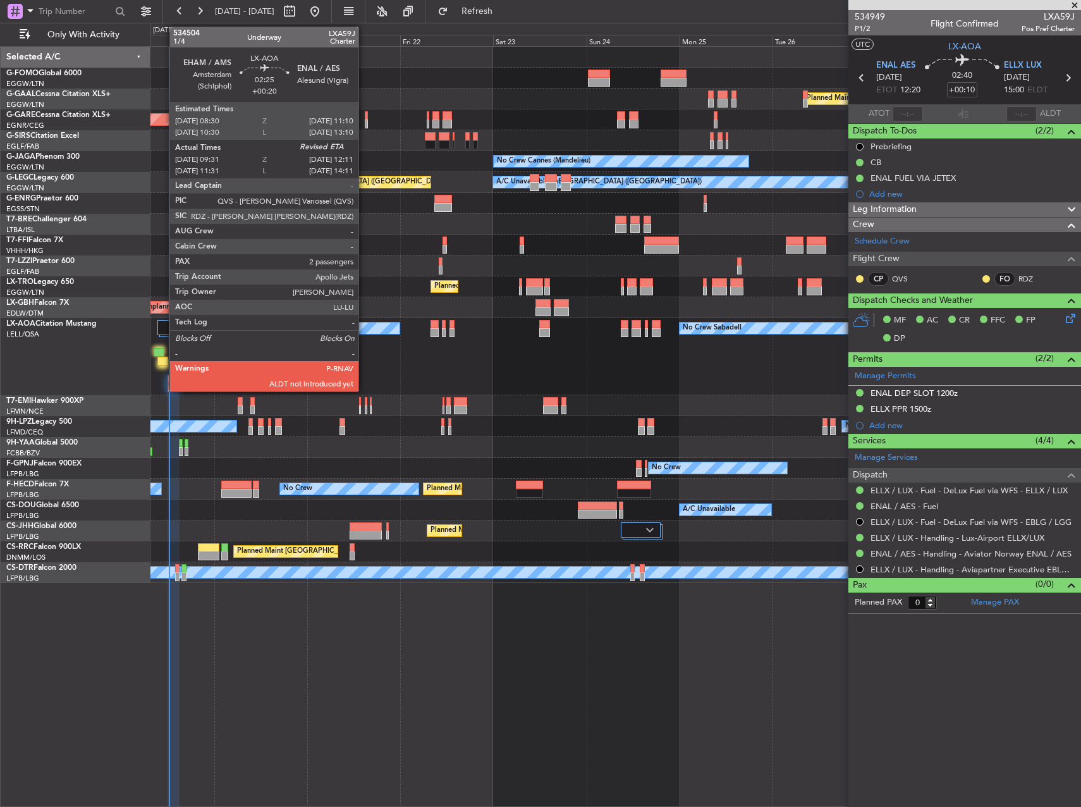
click at [163, 362] on div at bounding box center [162, 361] width 11 height 9
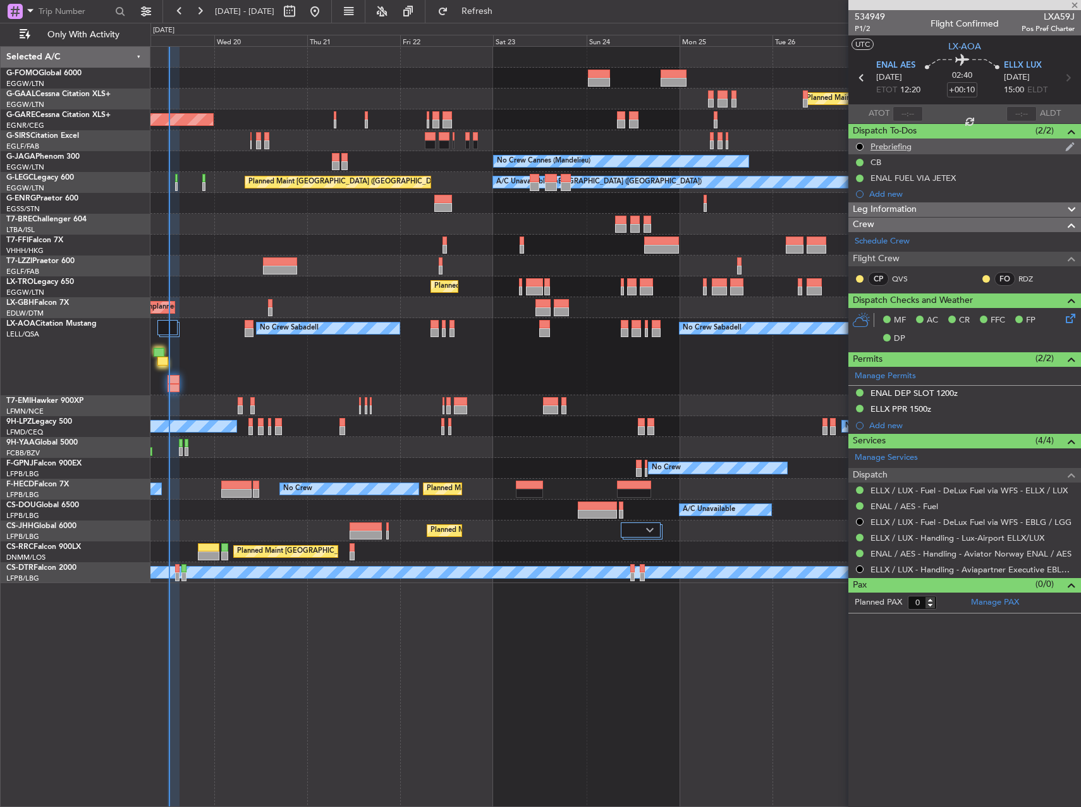
type input "+00:20"
type input "09:41"
type input "2"
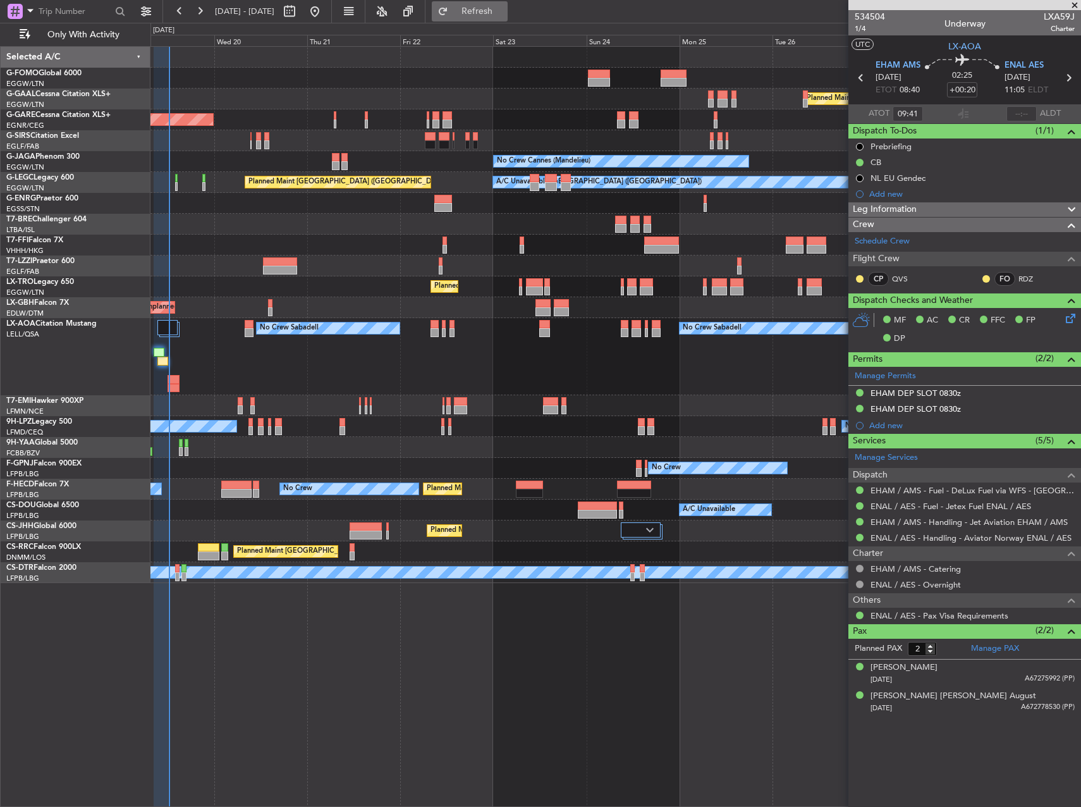
click at [505, 4] on button "Refresh" at bounding box center [470, 11] width 76 height 20
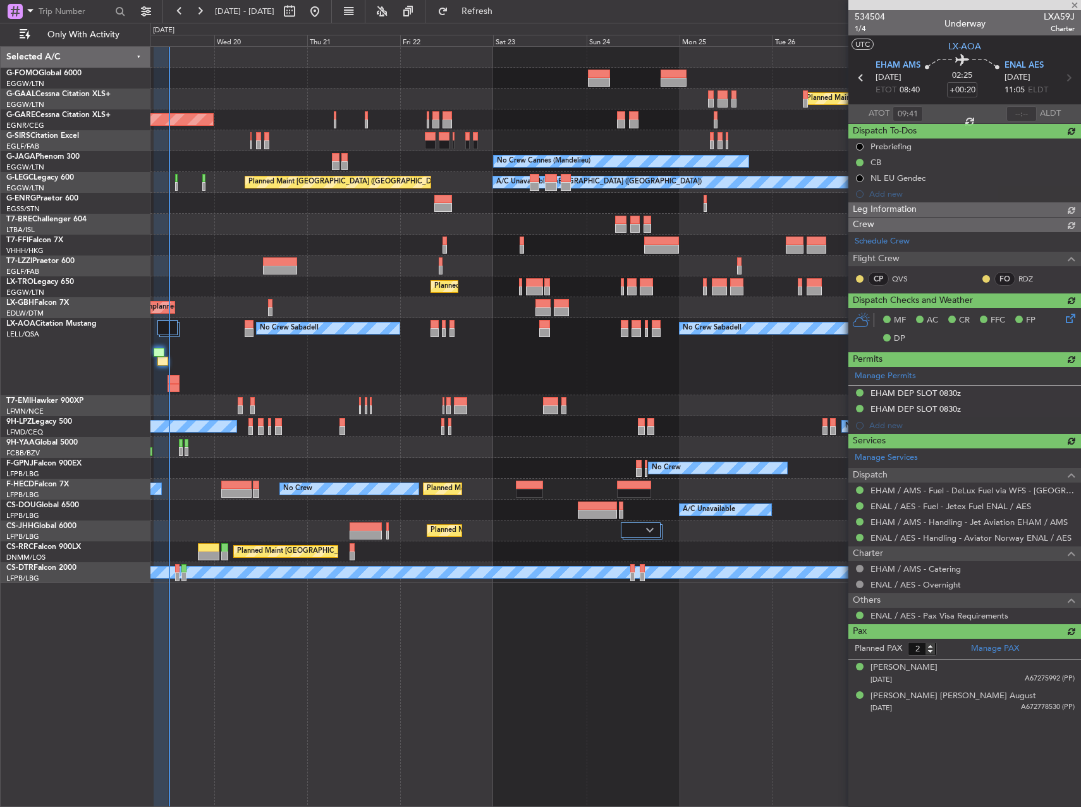
type input "11:51"
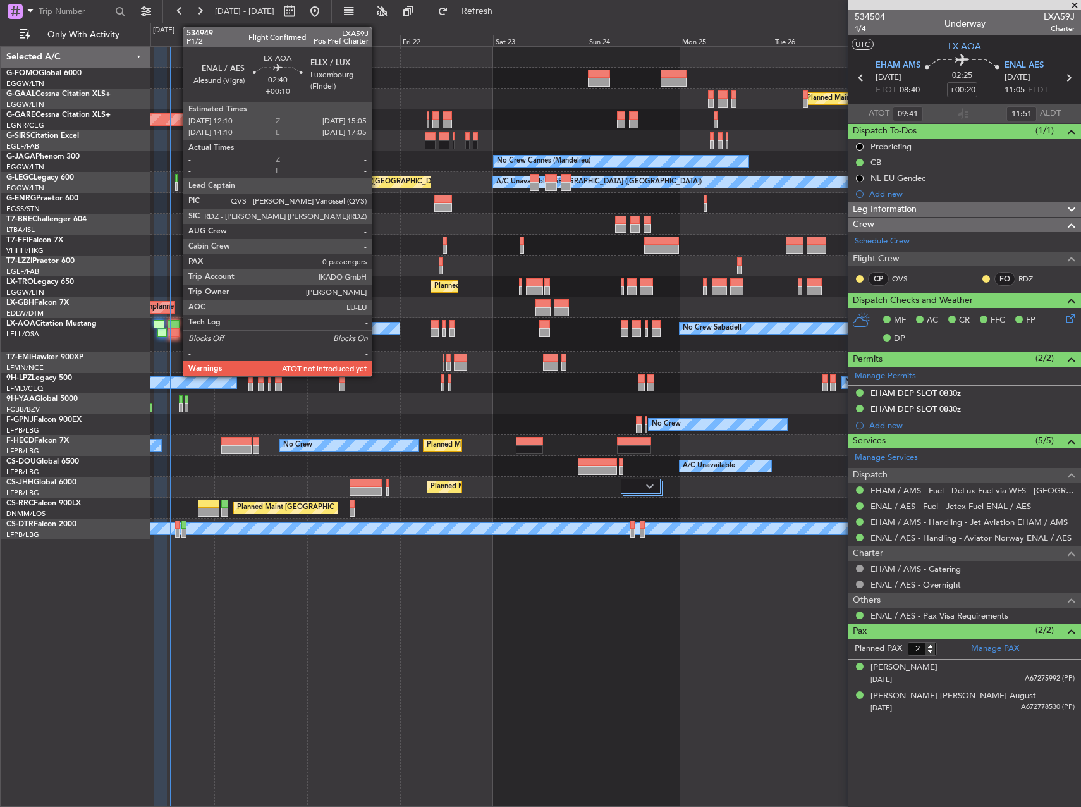
click at [176, 328] on div at bounding box center [173, 324] width 11 height 9
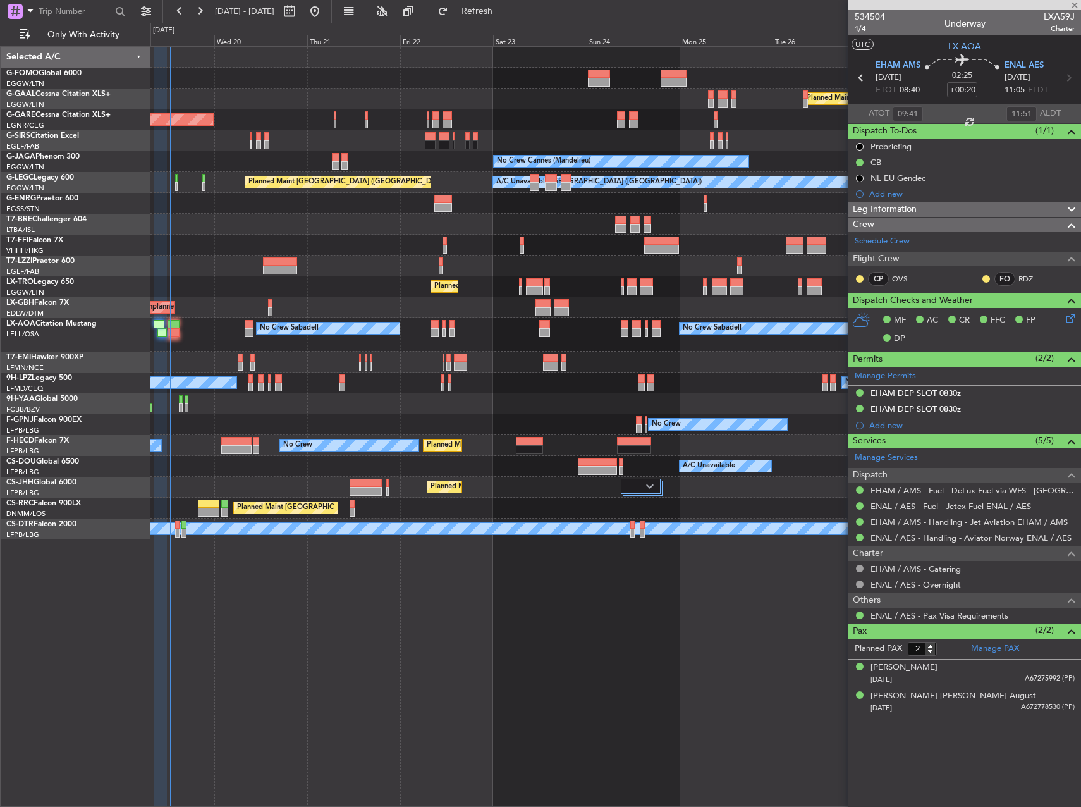
type input "+00:10"
type input "0"
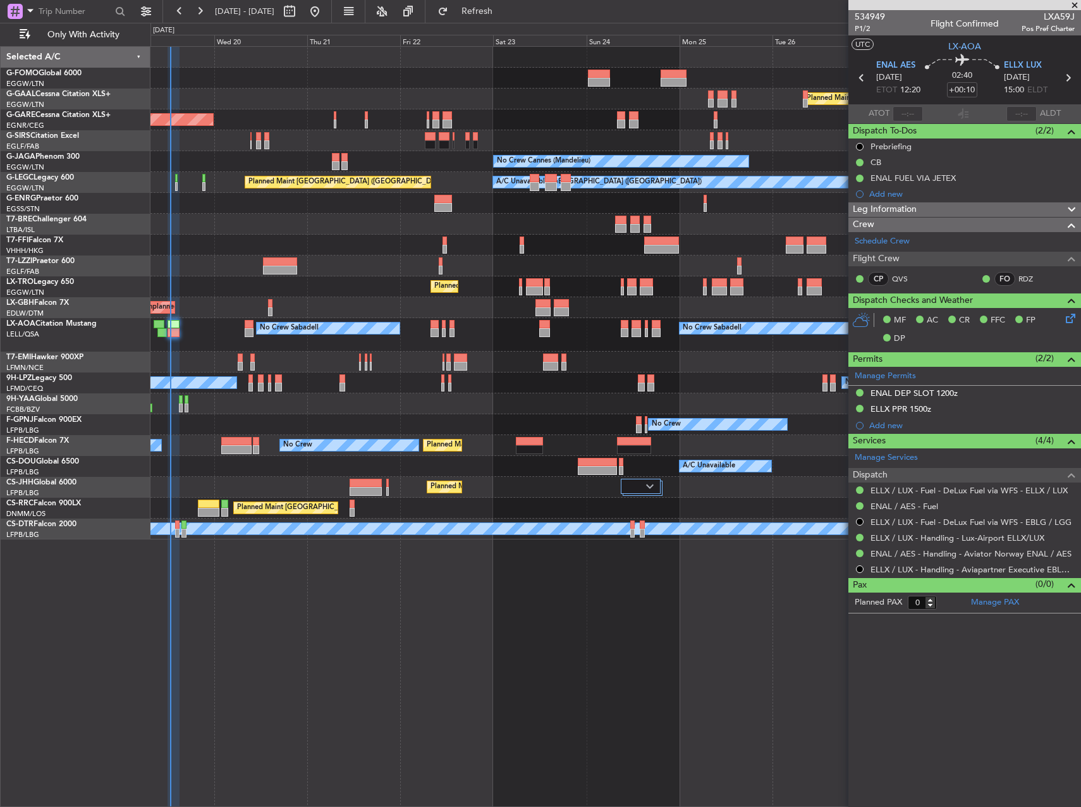
click at [555, 623] on div "Planned Maint Dusseldorf Unplanned Maint [PERSON_NAME] No Crew Cannes ([GEOGRAP…" at bounding box center [616, 426] width 931 height 761
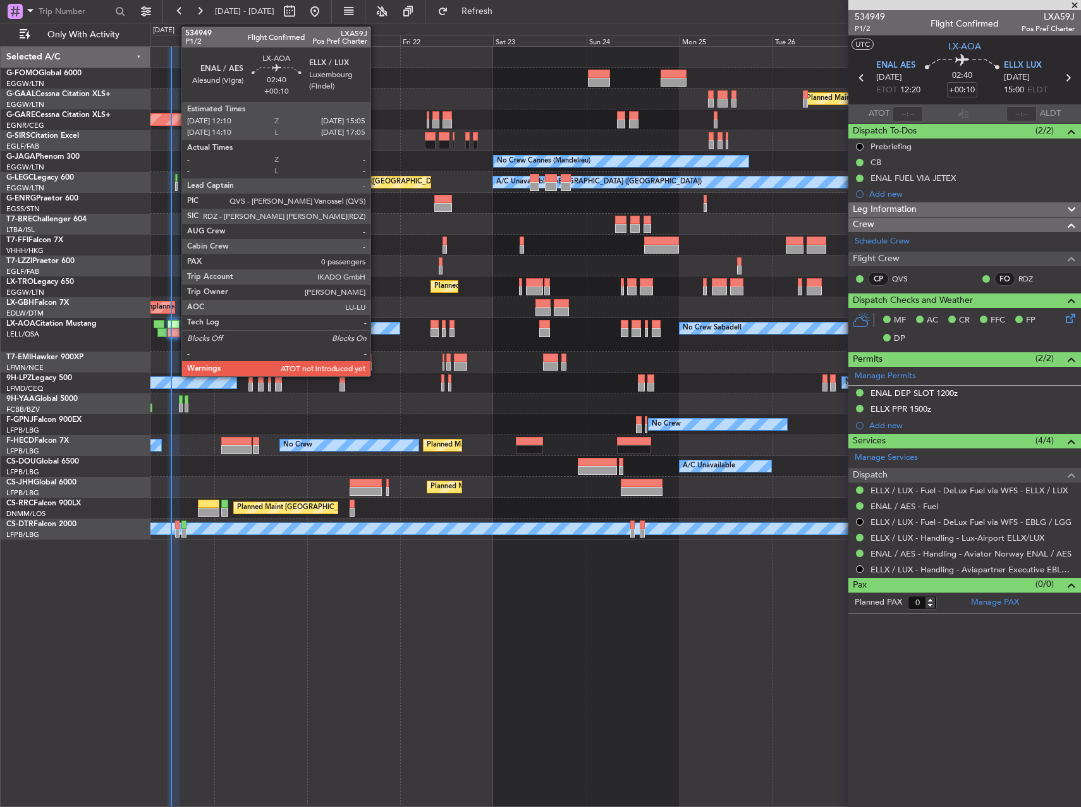
click at [175, 326] on div at bounding box center [173, 324] width 11 height 9
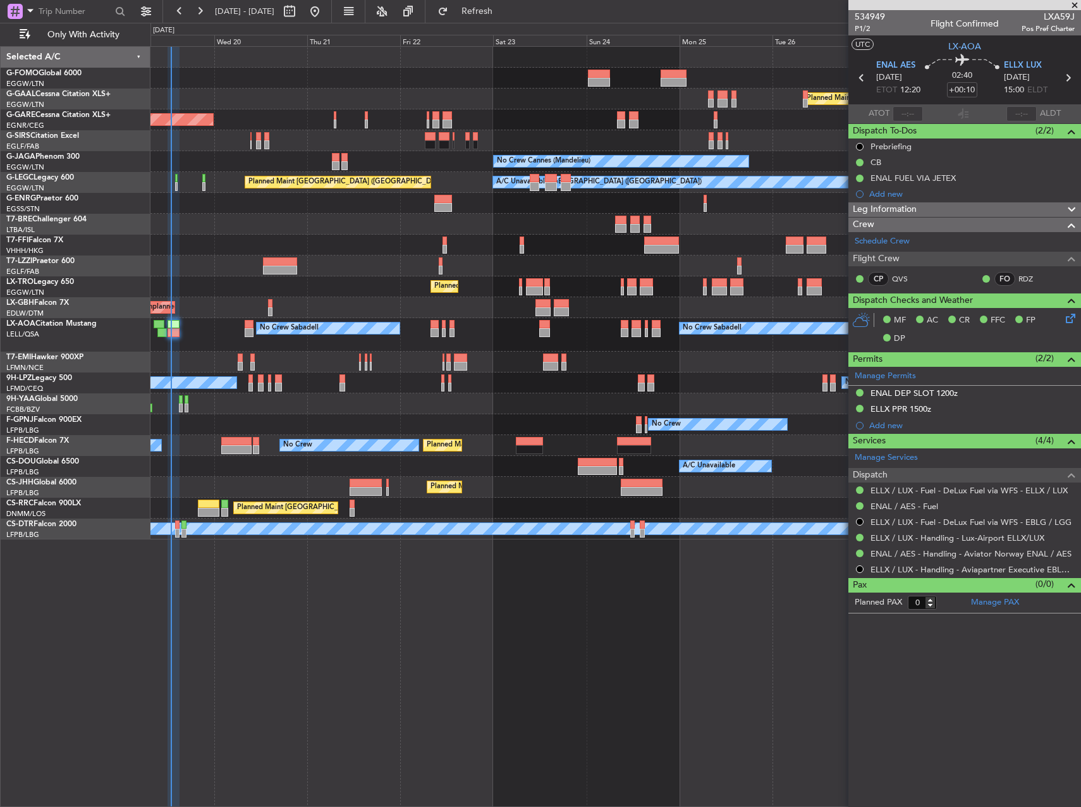
click at [219, 333] on div "No Crew Sabadell No Crew Sabadell No Crew Luxembourg (Findel)" at bounding box center [616, 335] width 930 height 34
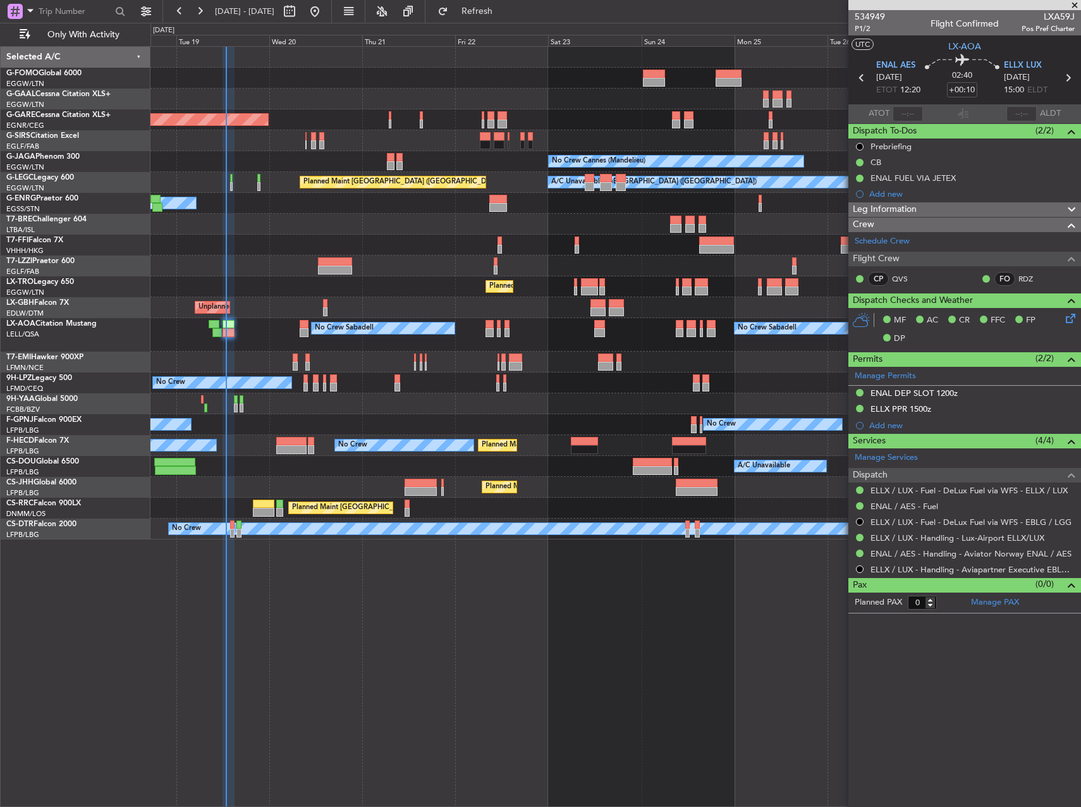
click at [309, 239] on div at bounding box center [616, 245] width 930 height 21
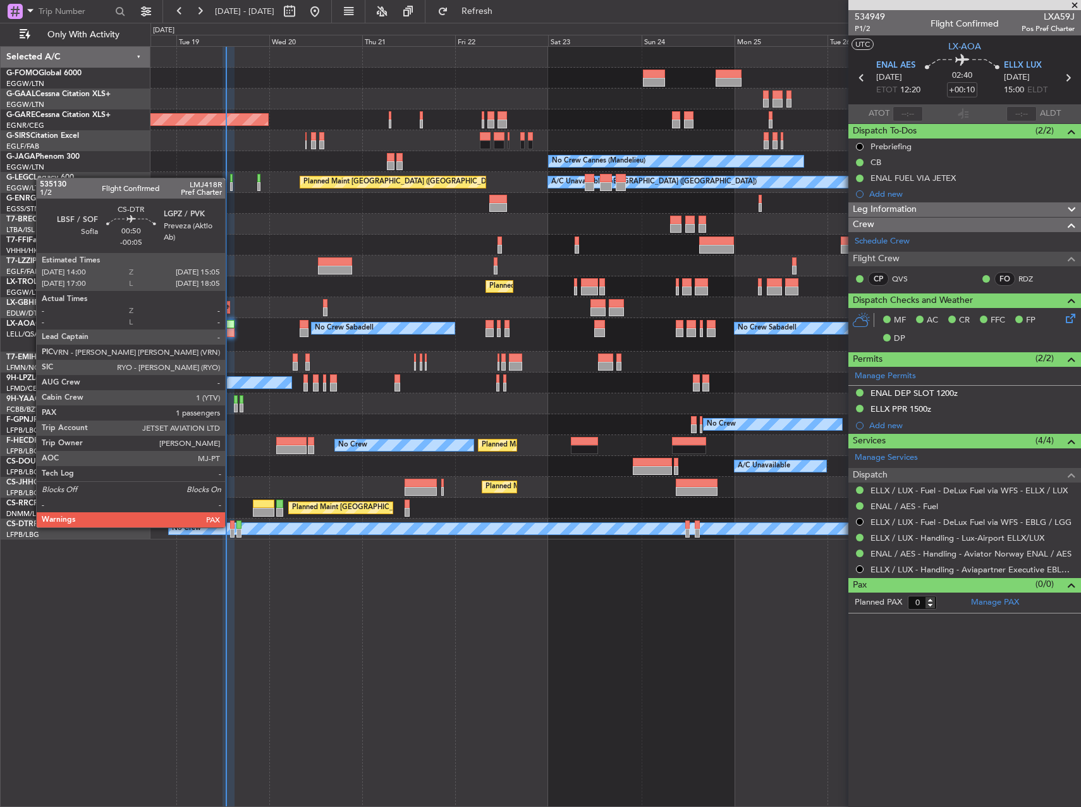
click at [231, 526] on div at bounding box center [232, 524] width 4 height 9
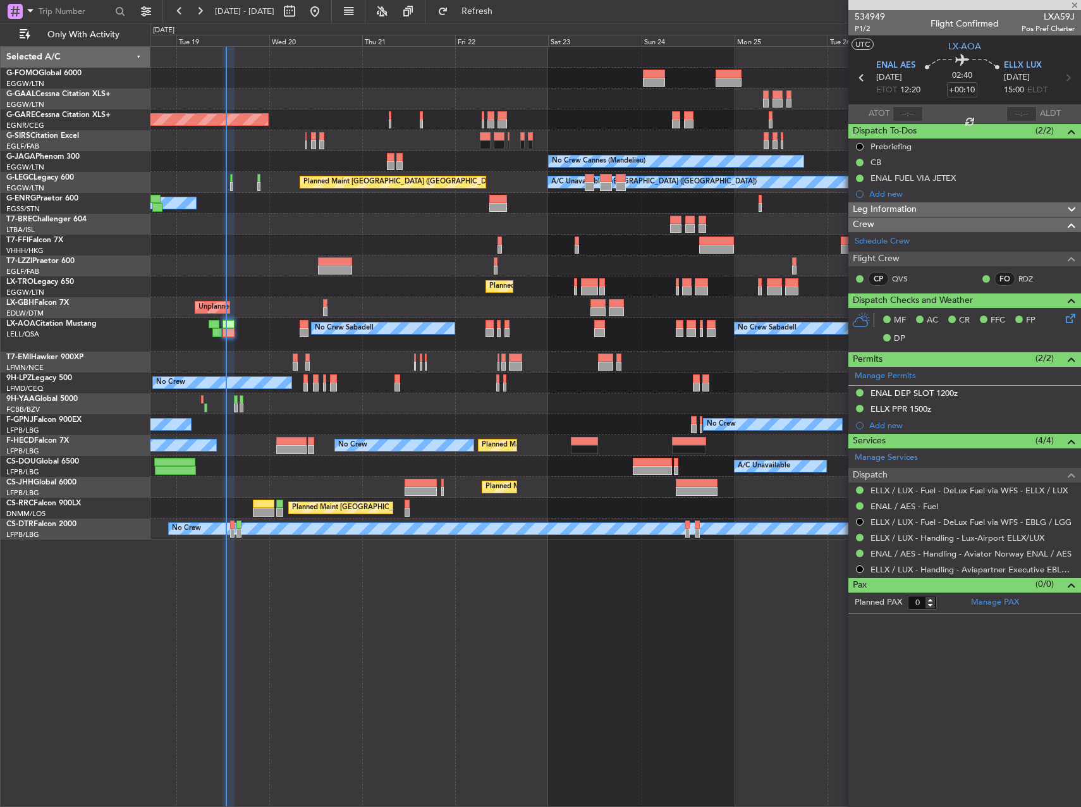
type input "-00:05"
type input "4"
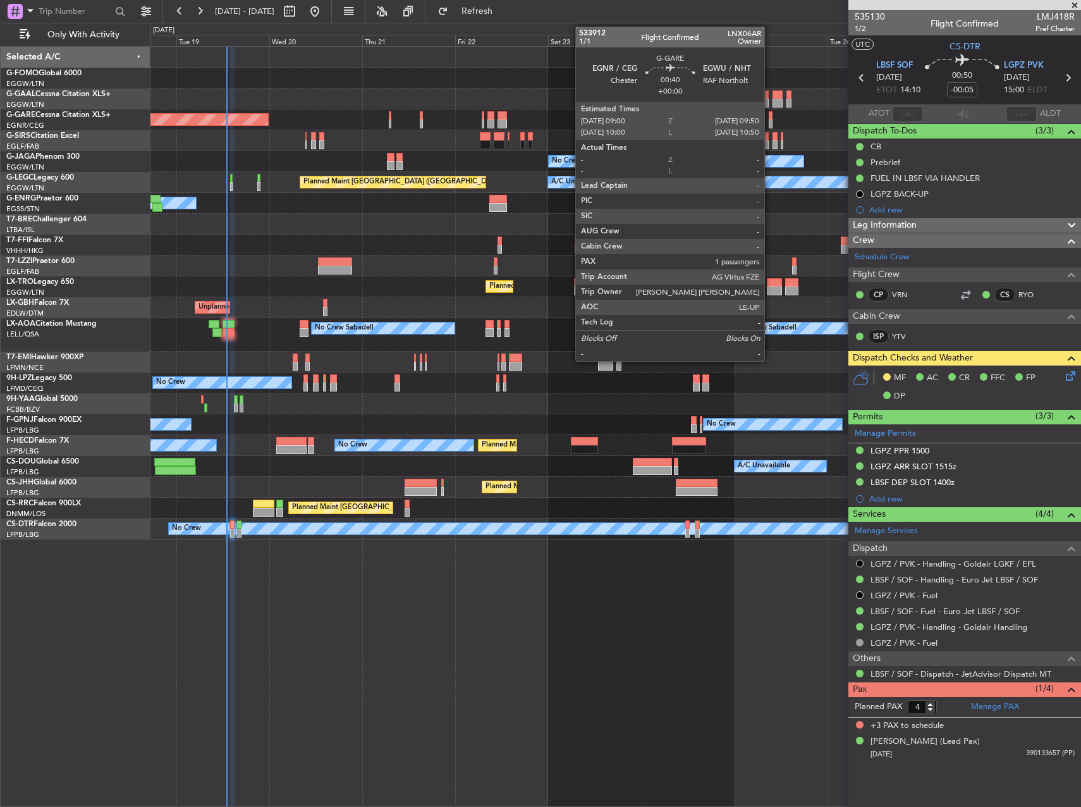
click at [770, 123] on div at bounding box center [771, 124] width 4 height 9
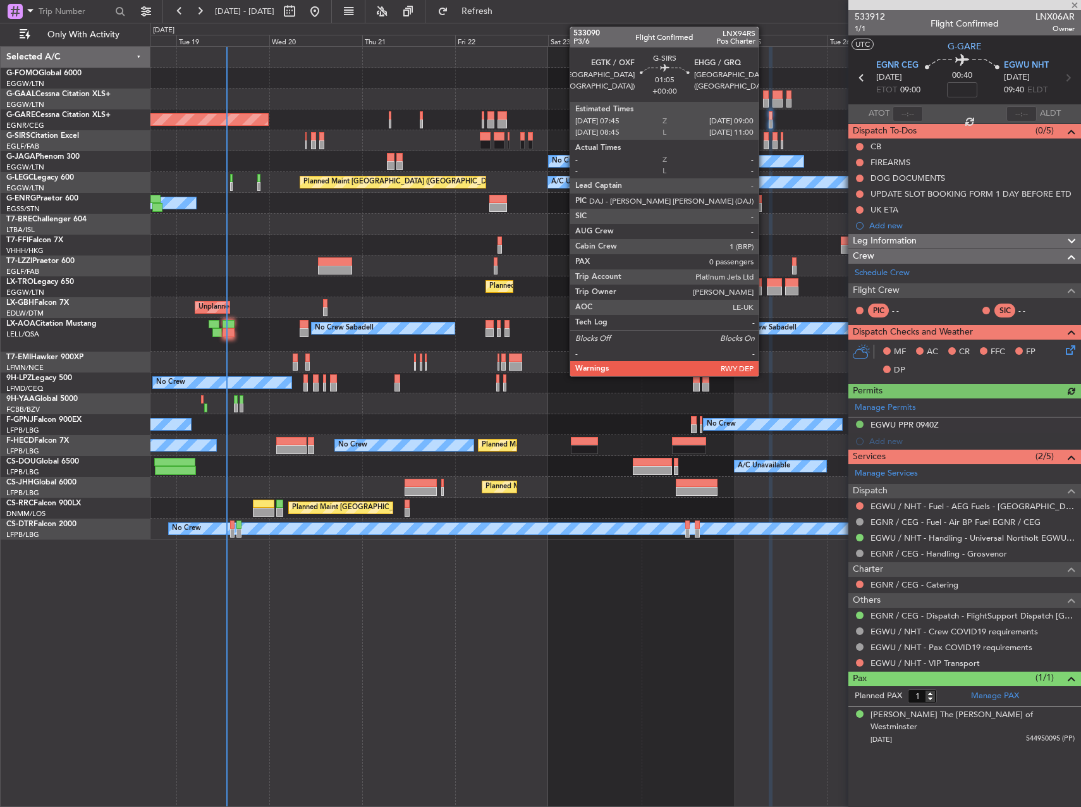
click at [765, 138] on div at bounding box center [766, 136] width 5 height 9
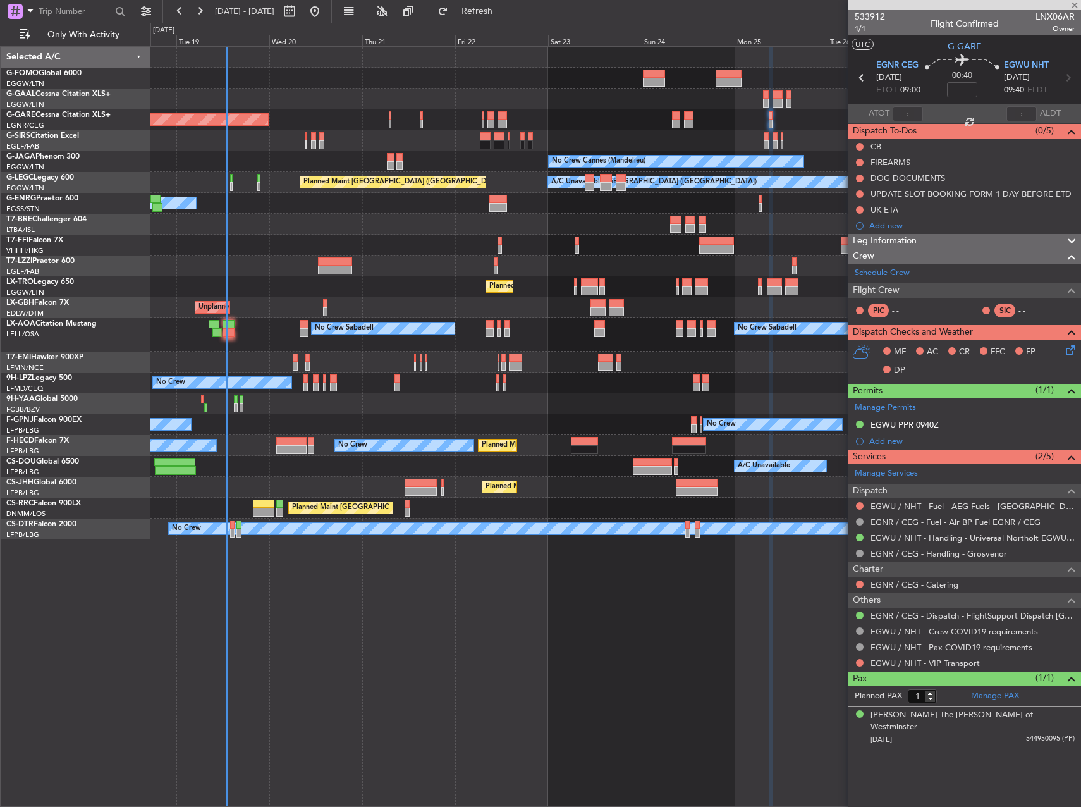
type input "0"
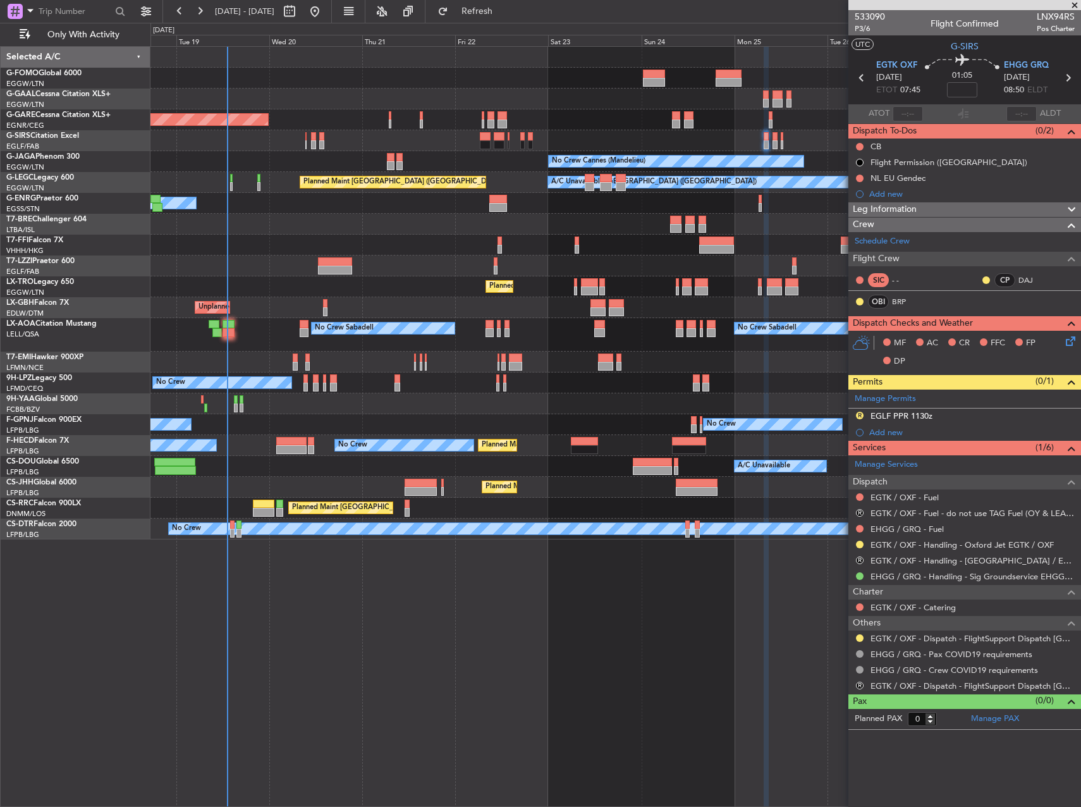
drag, startPoint x: 526, startPoint y: 13, endPoint x: 538, endPoint y: 24, distance: 17.0
click at [504, 13] on span "Refresh" at bounding box center [477, 11] width 53 height 9
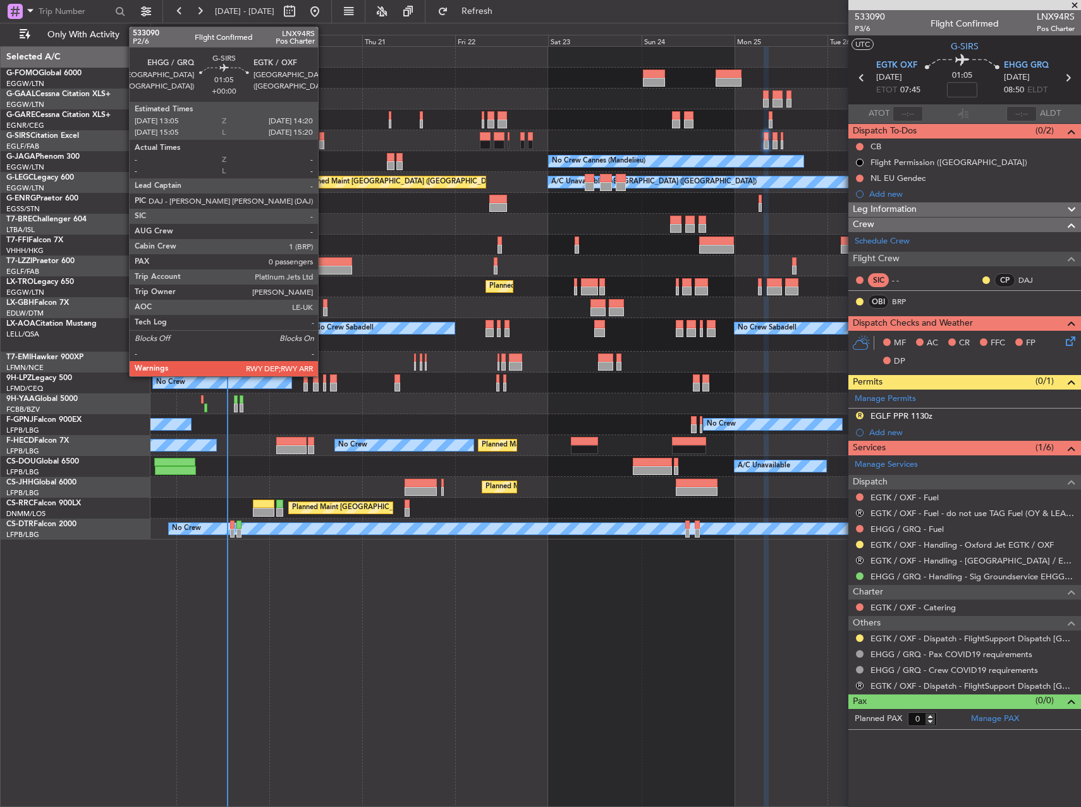
click at [324, 139] on div at bounding box center [321, 136] width 5 height 9
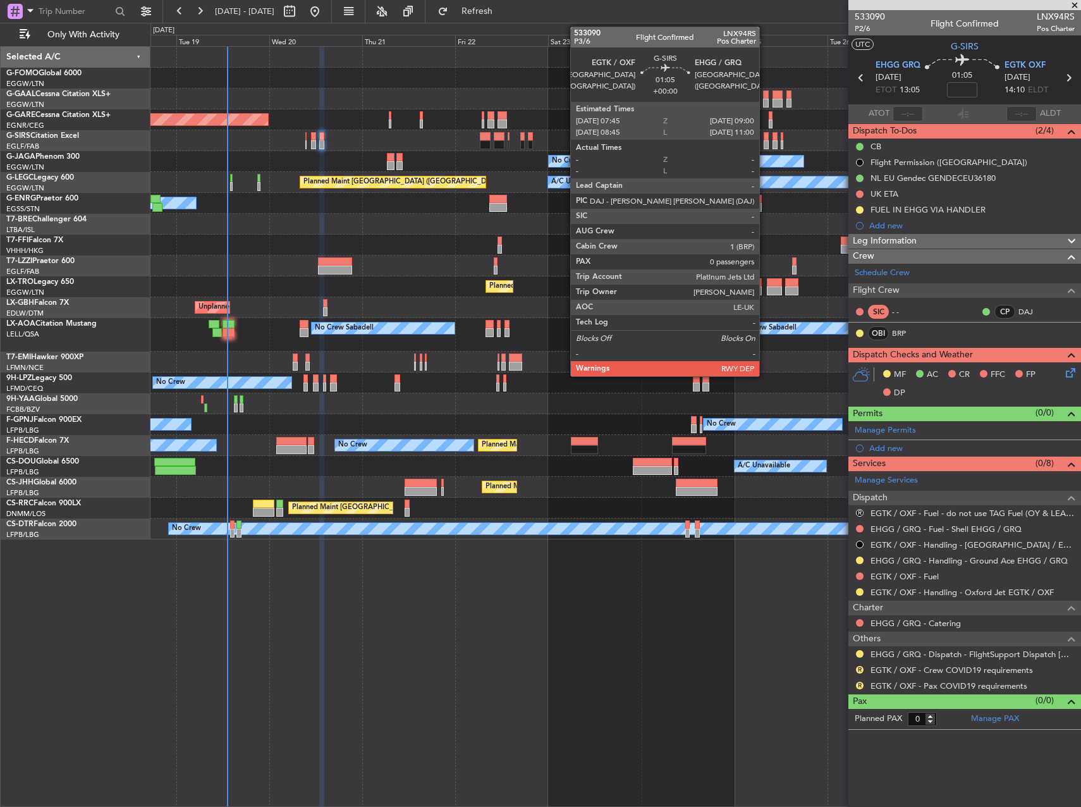
click at [765, 144] on div at bounding box center [766, 144] width 5 height 9
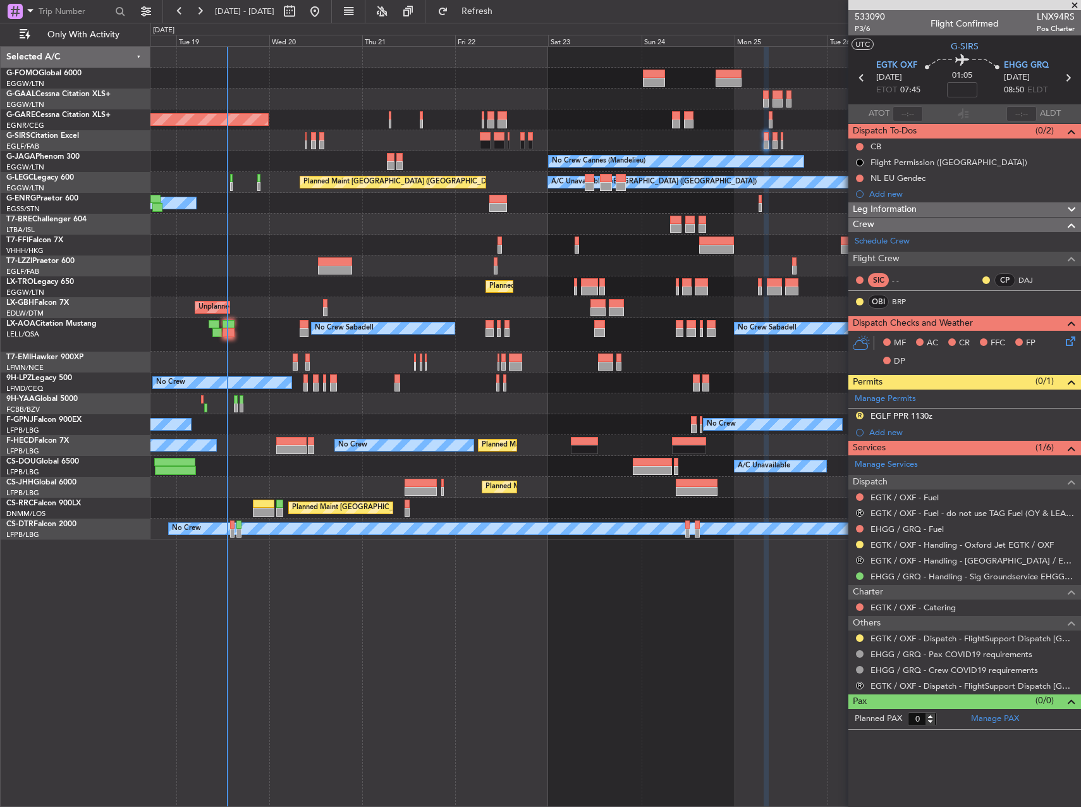
click at [746, 595] on div "Planned Maint Windsor Locks ([PERSON_NAME] Intl) Planned [GEOGRAPHIC_DATA] Unpl…" at bounding box center [616, 426] width 931 height 761
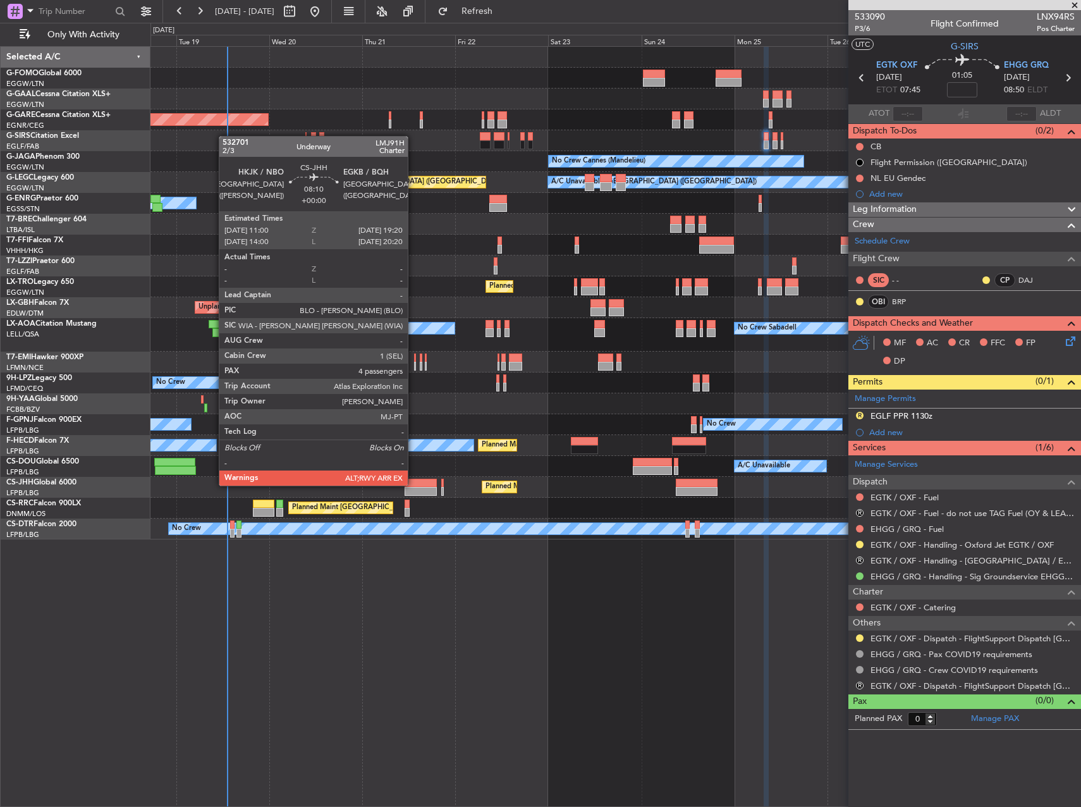
click at [414, 484] on div at bounding box center [421, 483] width 33 height 9
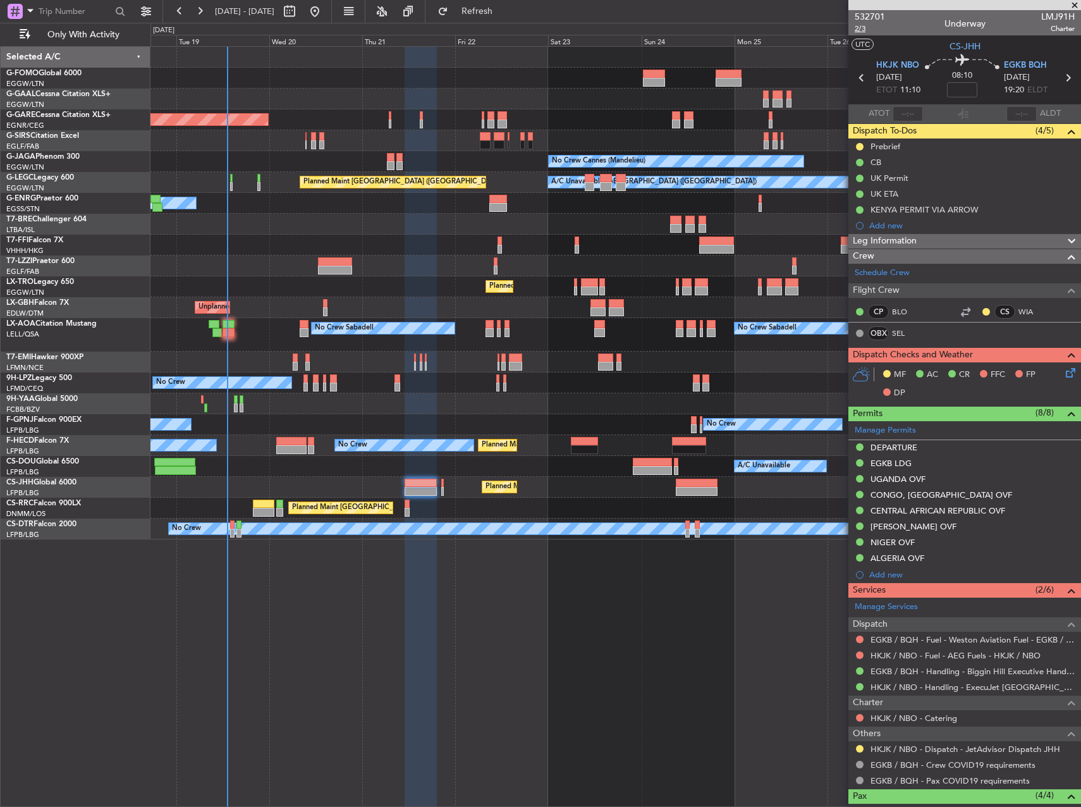
click at [861, 27] on span "2/3" at bounding box center [870, 28] width 30 height 11
click at [896, 329] on link "SEL" at bounding box center [906, 333] width 28 height 11
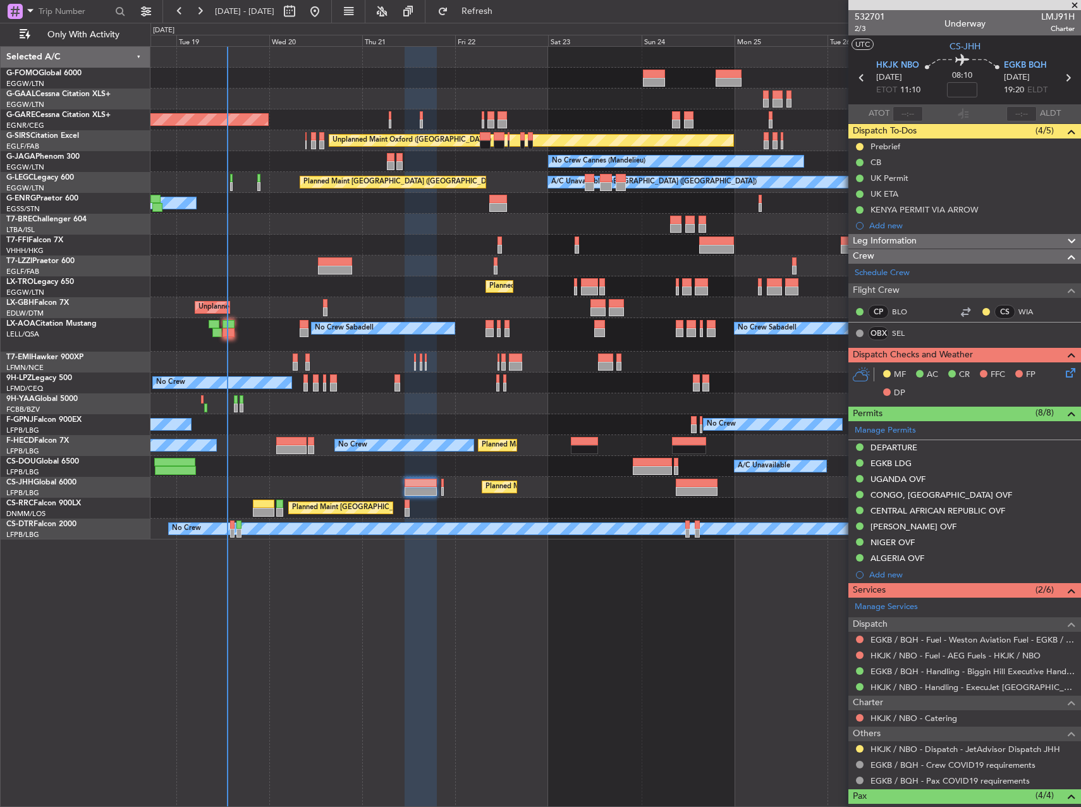
click at [496, 83] on div "Planned Maint Windsor Locks ([PERSON_NAME] Intl)" at bounding box center [616, 78] width 930 height 21
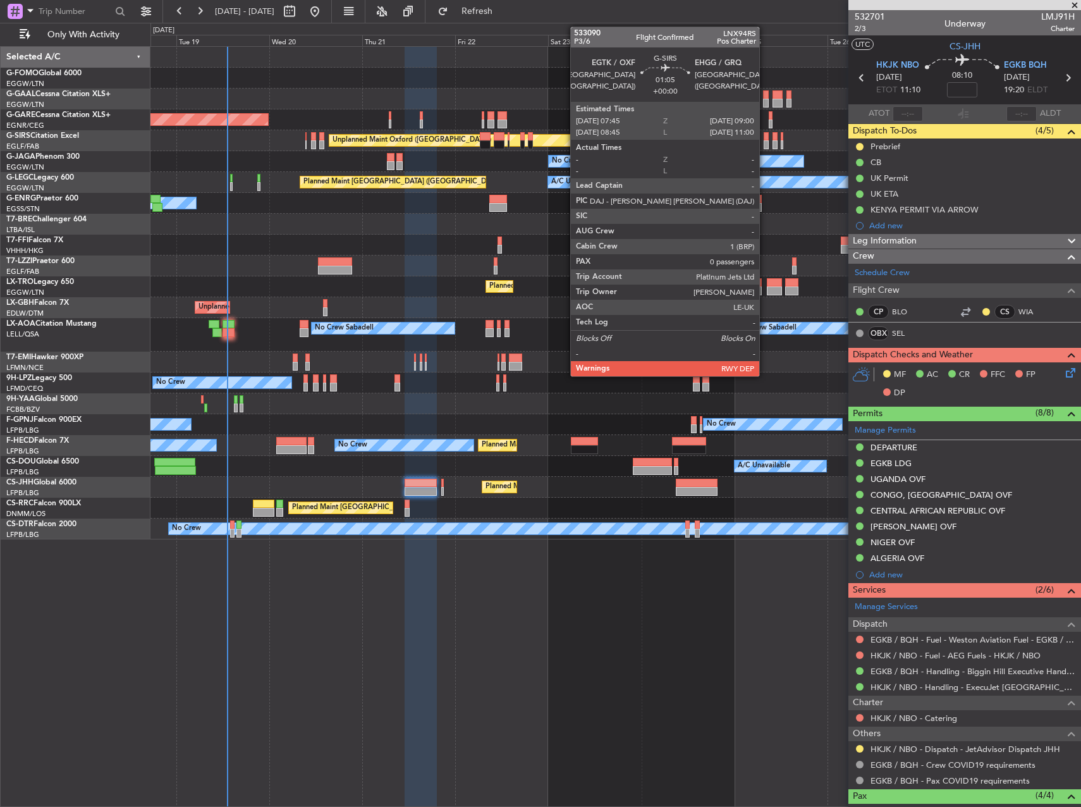
click at [765, 139] on div at bounding box center [766, 136] width 5 height 9
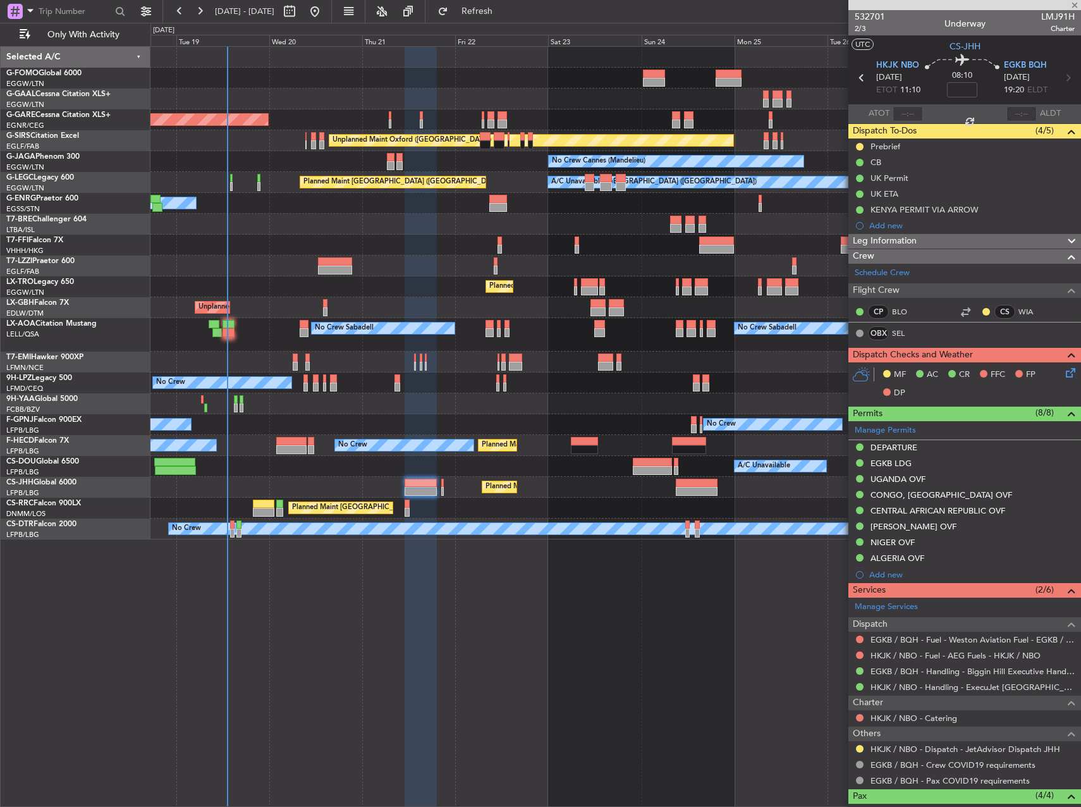
type input "0"
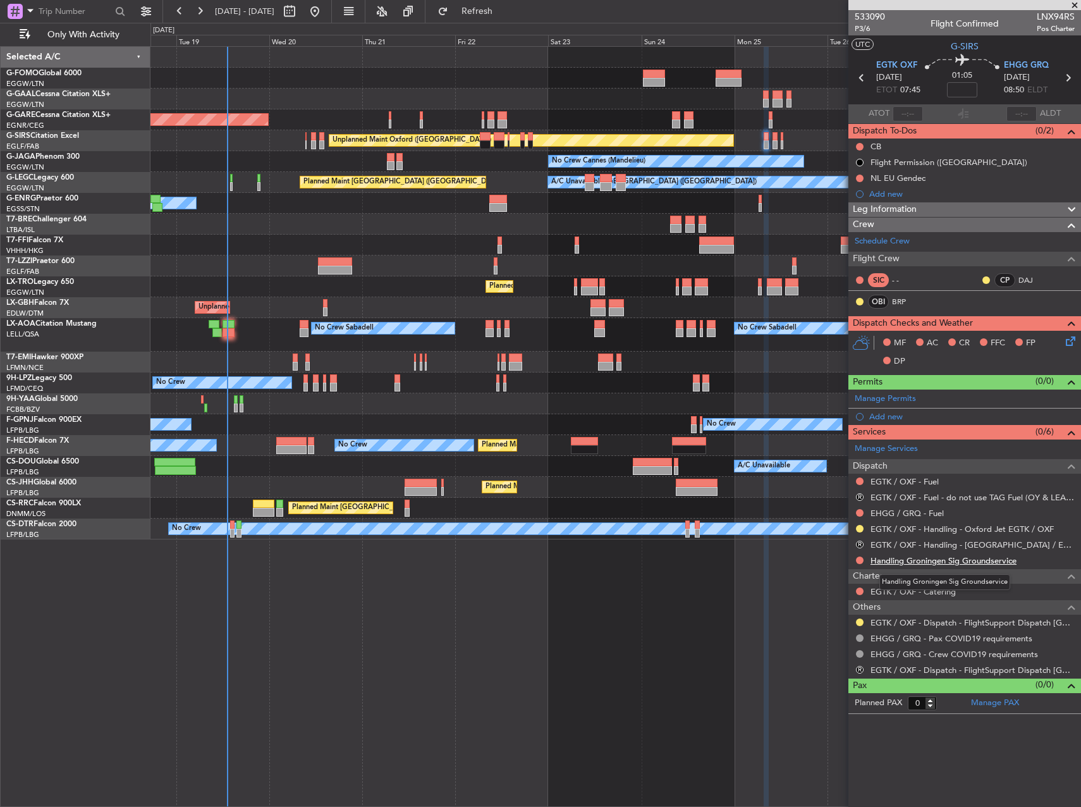
click at [950, 564] on body "[DATE] - [DATE] Refresh Quick Links Only With Activity Planned Maint Windsor Lo…" at bounding box center [540, 403] width 1081 height 807
drag, startPoint x: 950, startPoint y: 564, endPoint x: 921, endPoint y: 558, distance: 29.2
click at [921, 558] on link "Handling Groningen Sig Groundservice" at bounding box center [944, 560] width 146 height 11
click at [504, 13] on span "Refresh" at bounding box center [477, 11] width 53 height 9
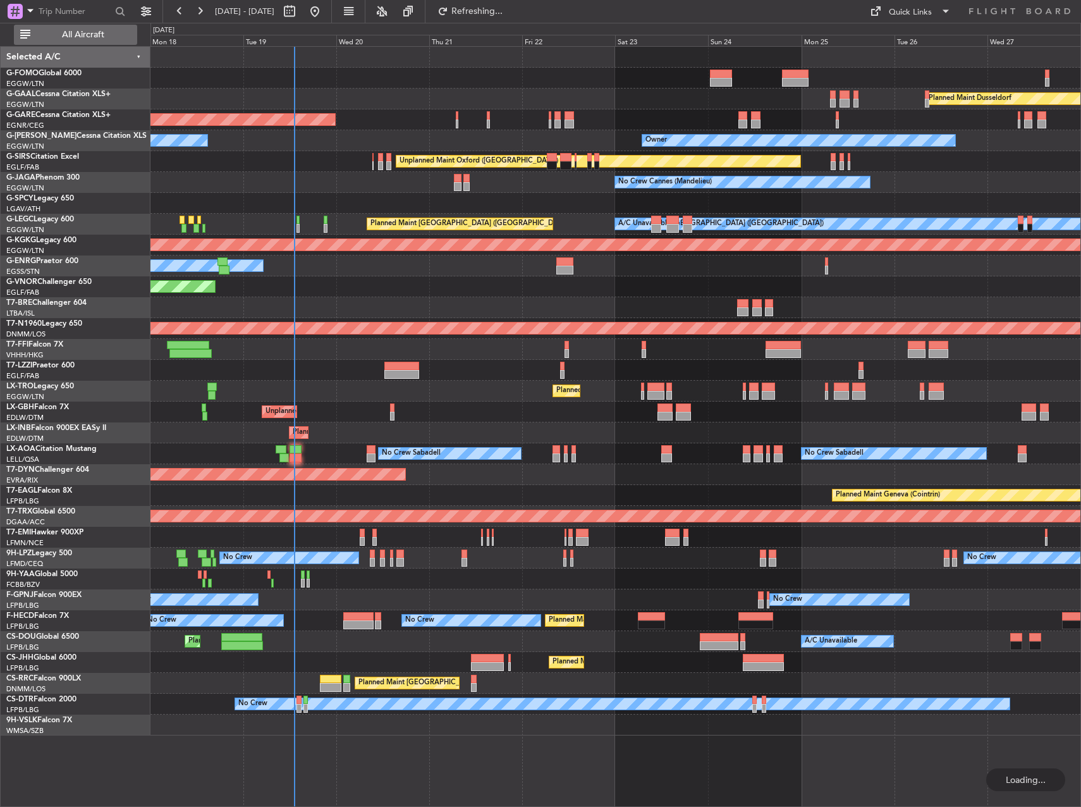
click at [84, 33] on span "All Aircraft" at bounding box center [83, 34] width 101 height 9
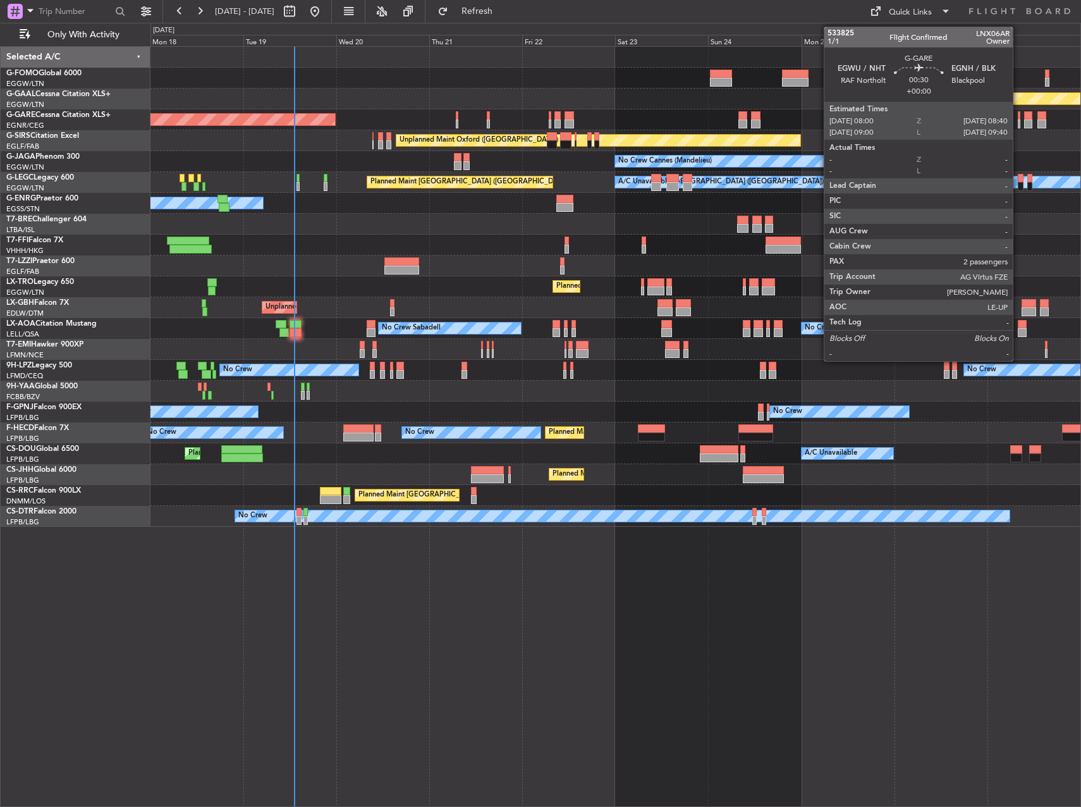
click at [1019, 117] on div at bounding box center [1019, 115] width 3 height 9
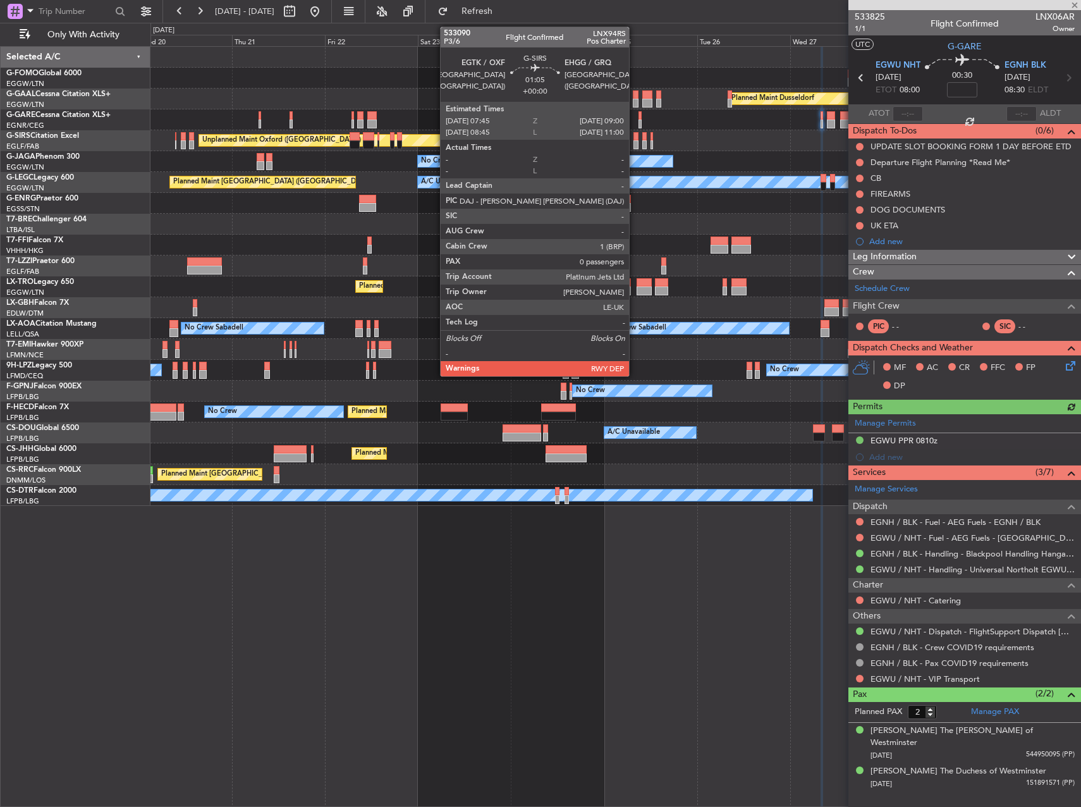
click at [635, 137] on div at bounding box center [636, 136] width 5 height 9
type input "0"
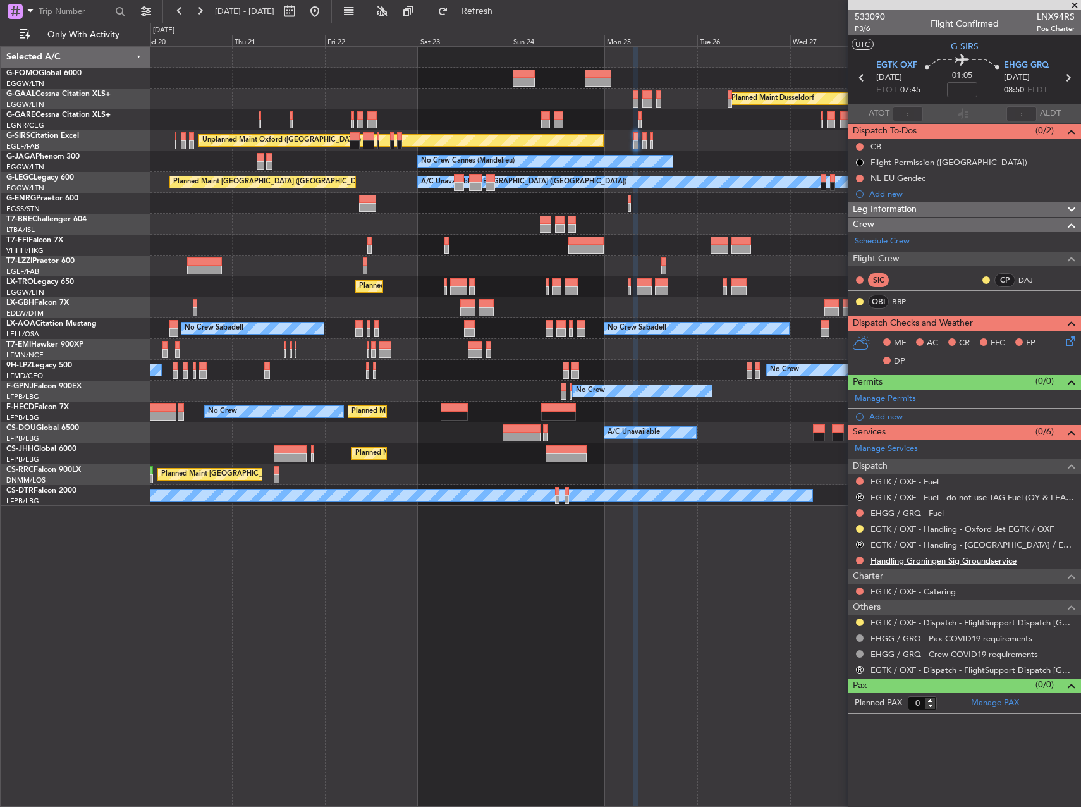
click at [912, 563] on link "Handling Groningen Sig Groundservice" at bounding box center [944, 560] width 146 height 11
click at [859, 563] on button at bounding box center [860, 561] width 8 height 8
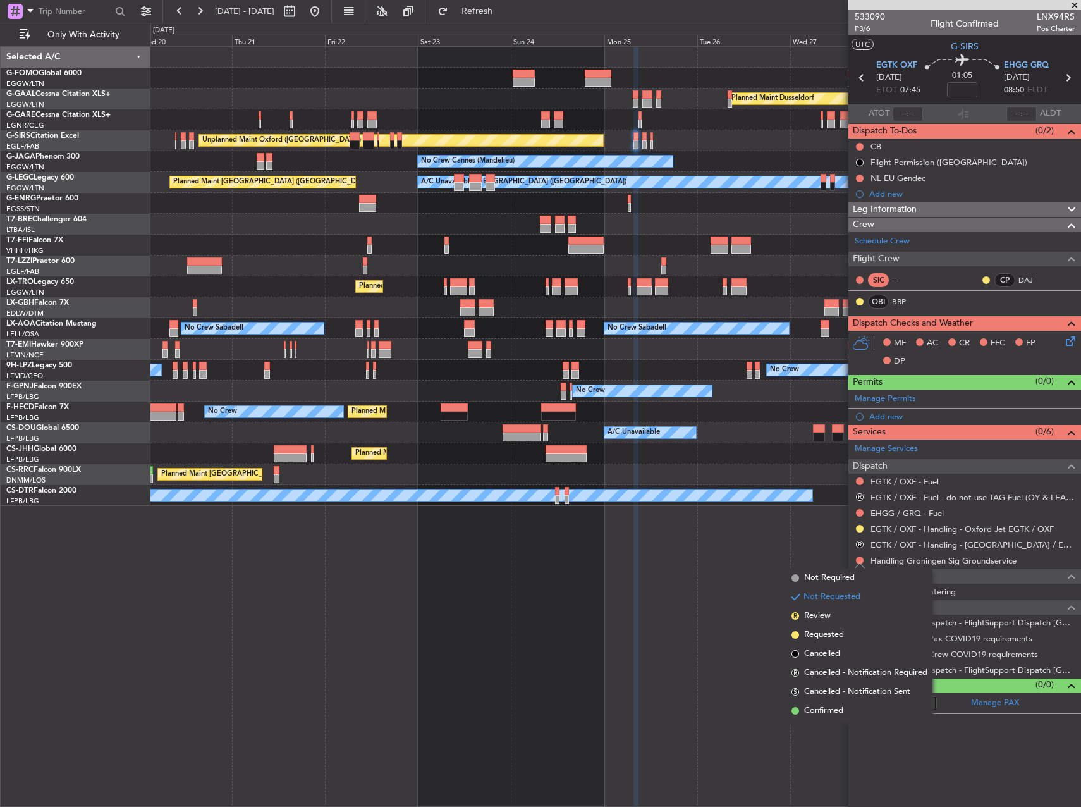
click at [692, 630] on div "Planned Maint Dusseldorf Unplanned Maint [PERSON_NAME] Unplanned Maint [GEOGRAP…" at bounding box center [616, 426] width 931 height 761
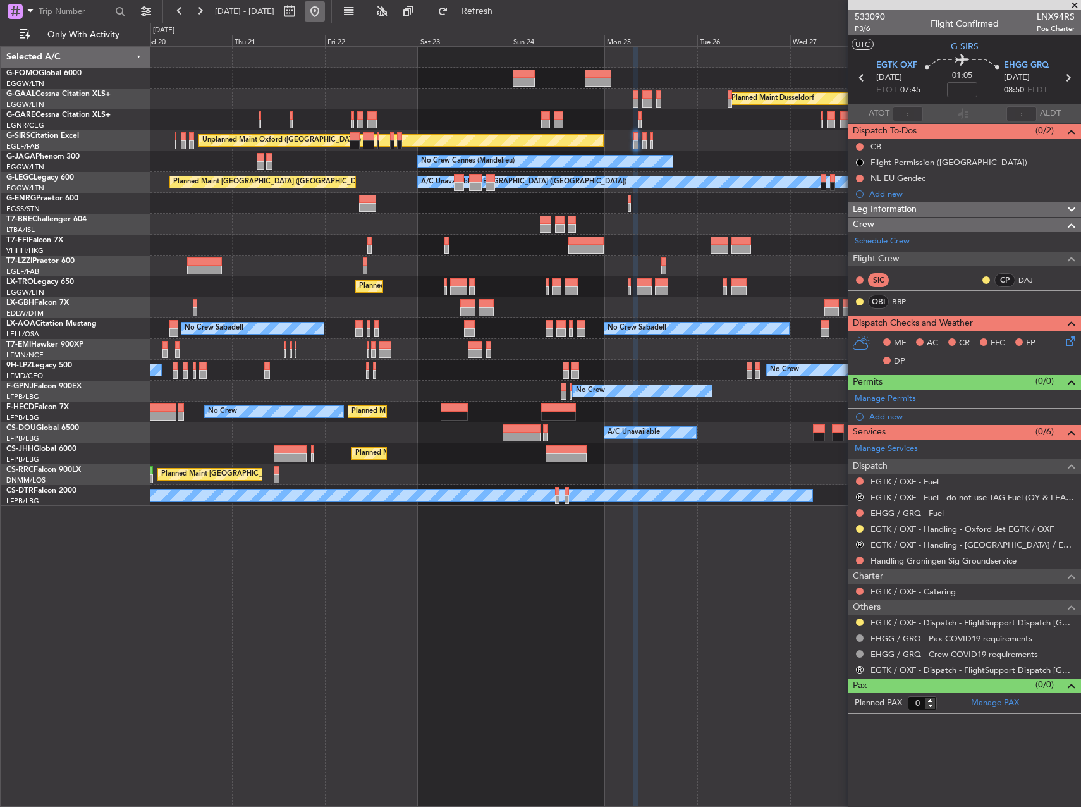
click at [325, 17] on button at bounding box center [315, 11] width 20 height 20
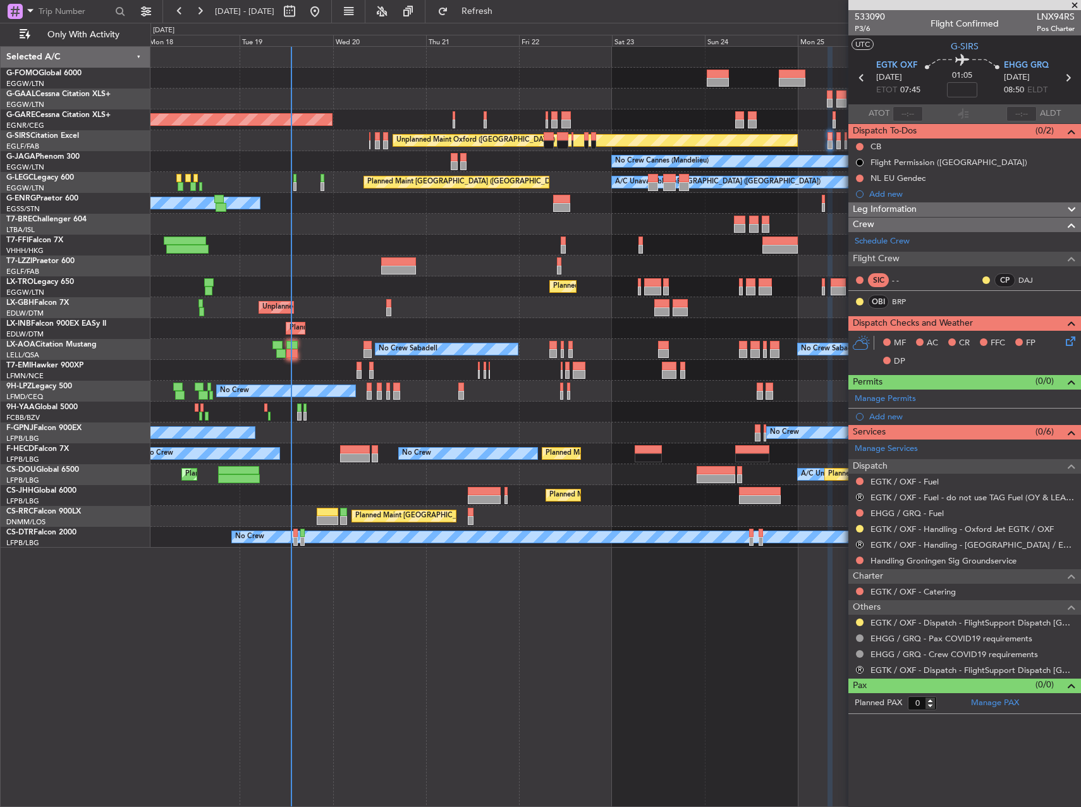
click at [329, 249] on div "Planned Maint Windsor Locks ([PERSON_NAME] Intl) Planned [GEOGRAPHIC_DATA] Unpl…" at bounding box center [616, 297] width 930 height 501
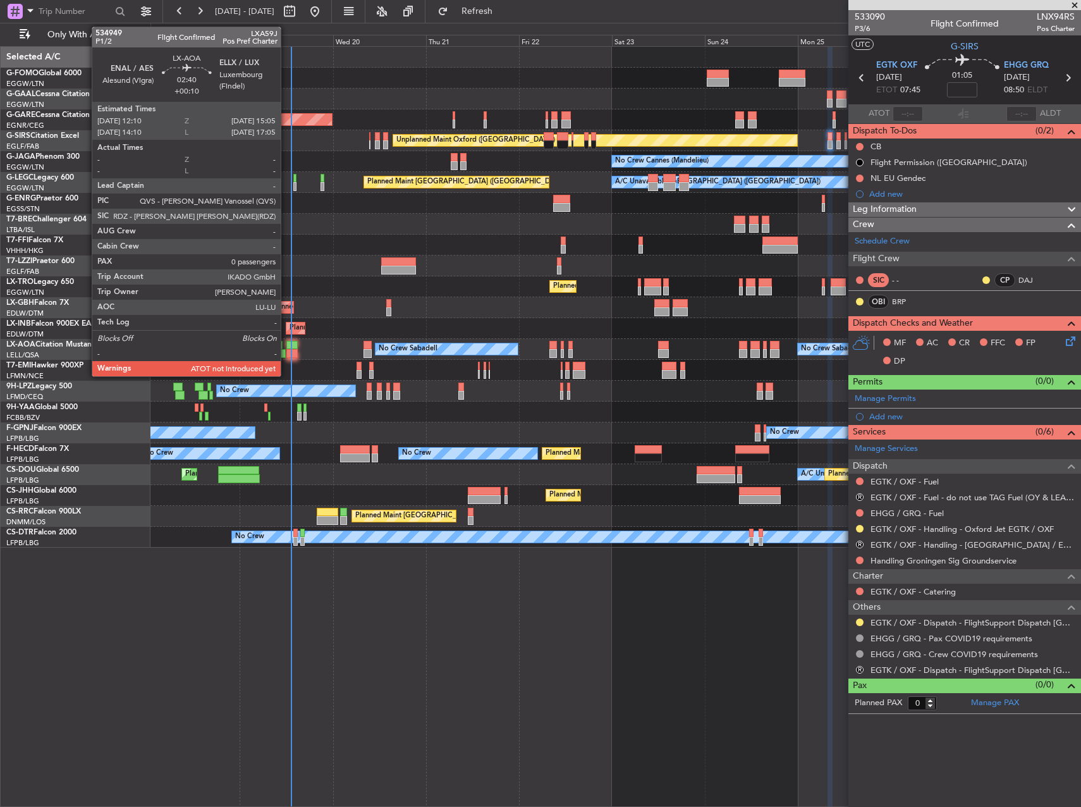
click at [286, 352] on div at bounding box center [291, 353] width 11 height 9
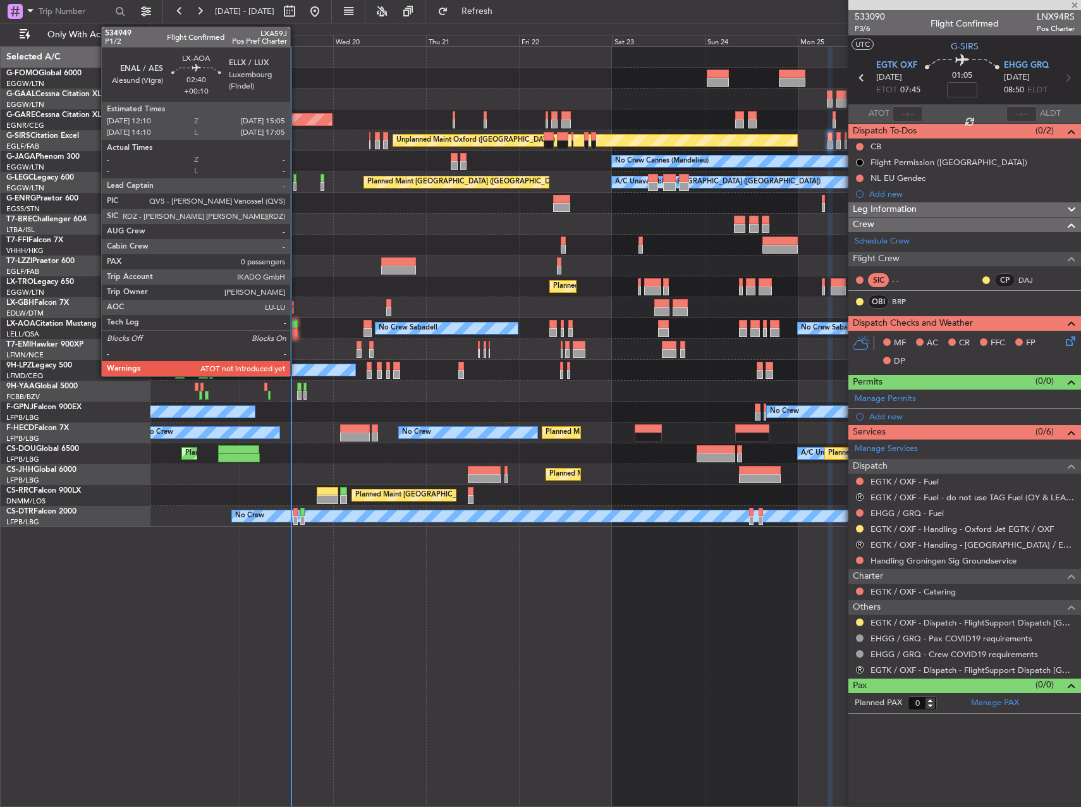
click at [296, 326] on div at bounding box center [291, 324] width 11 height 9
type input "+00:10"
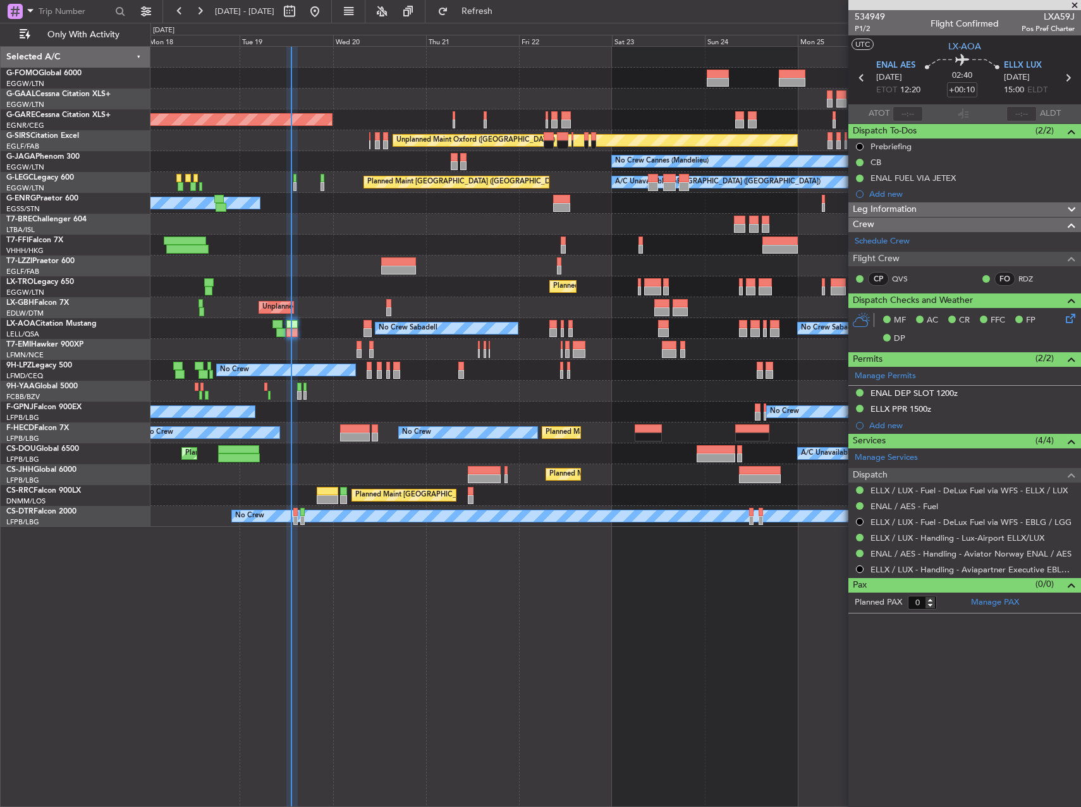
click at [689, 565] on div "Planned Maint Windsor Locks ([PERSON_NAME] Intl) Planned [GEOGRAPHIC_DATA] Unpl…" at bounding box center [616, 426] width 931 height 761
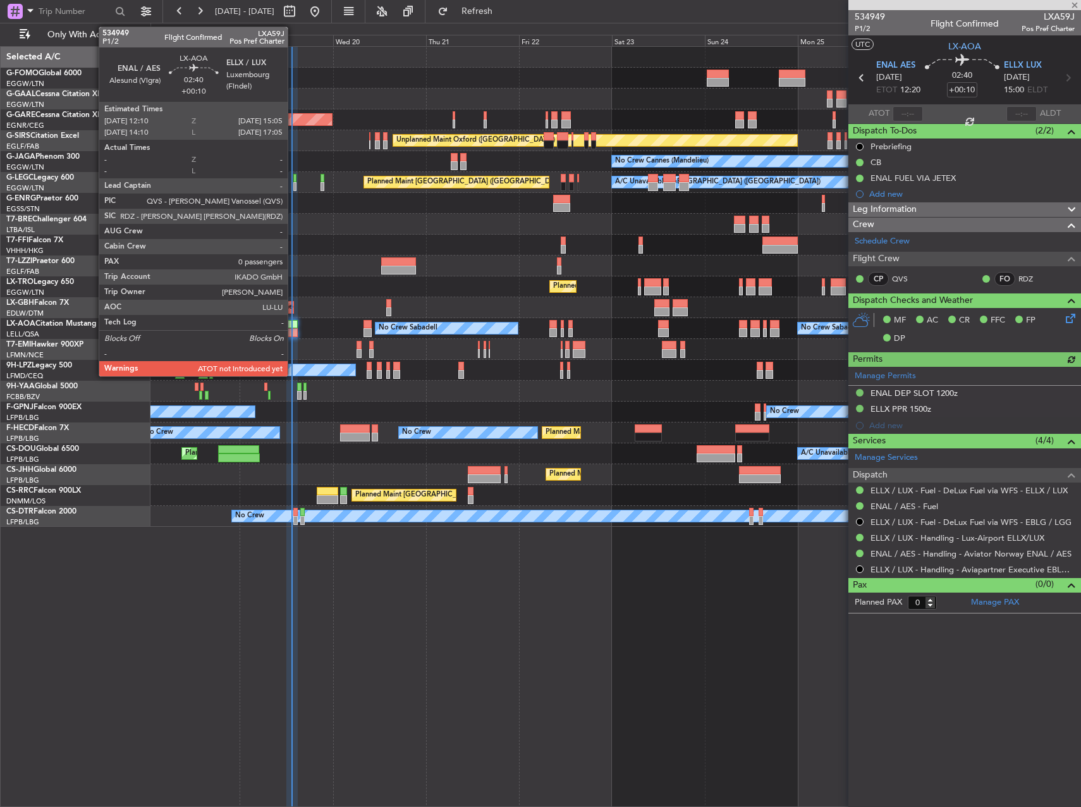
click at [293, 324] on div at bounding box center [291, 324] width 11 height 9
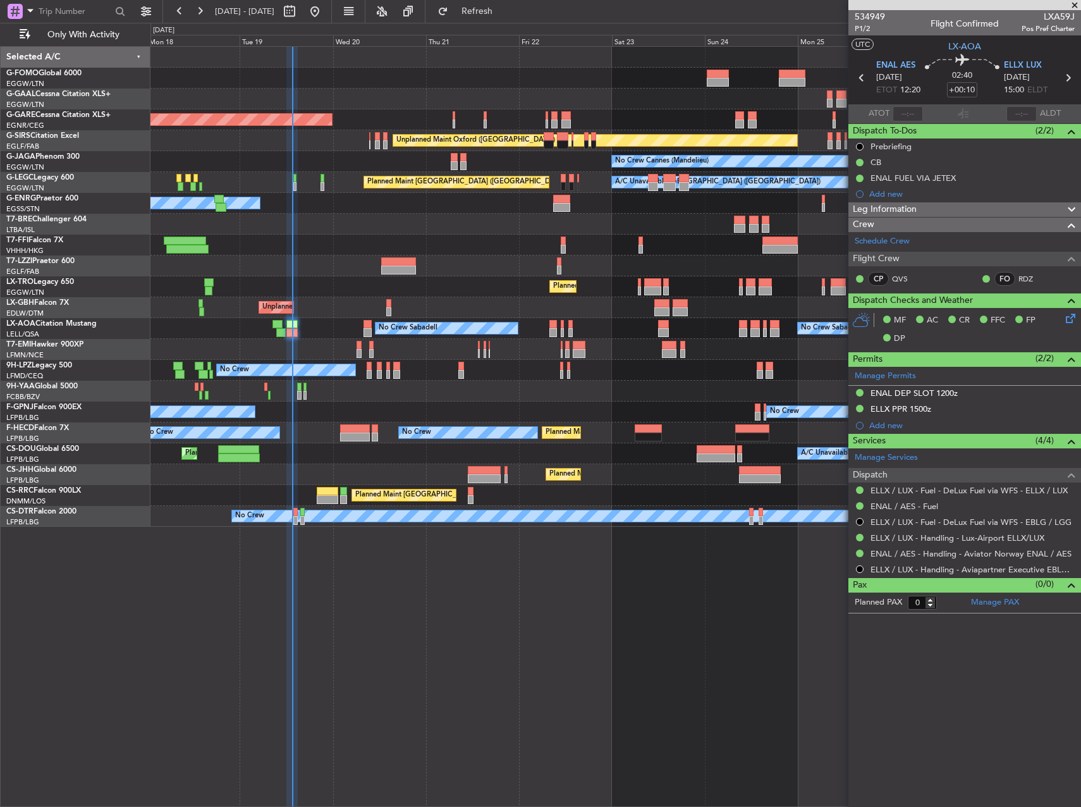
click at [136, 336] on div "Planned Maint Windsor Locks ([PERSON_NAME] Intl) Planned [GEOGRAPHIC_DATA] Unpl…" at bounding box center [540, 415] width 1081 height 784
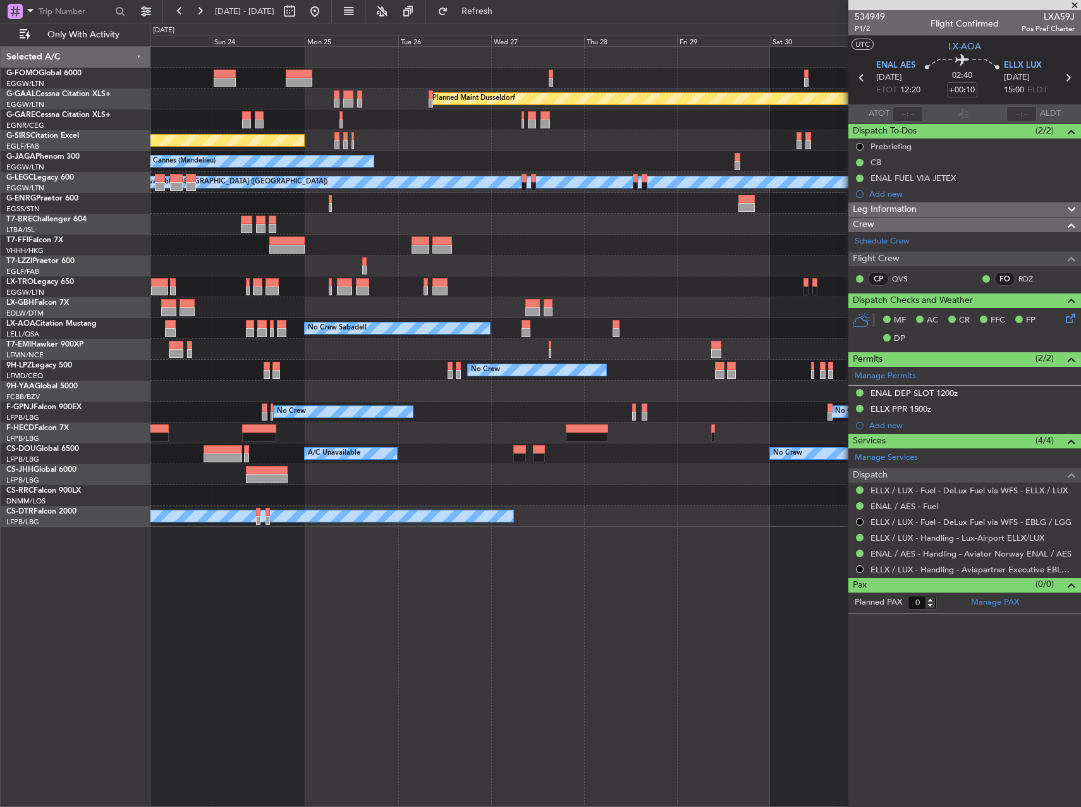
click at [144, 321] on div "Planned Maint Dusseldorf Unplanned Maint [GEOGRAPHIC_DATA] ([GEOGRAPHIC_DATA]) …" at bounding box center [540, 415] width 1081 height 784
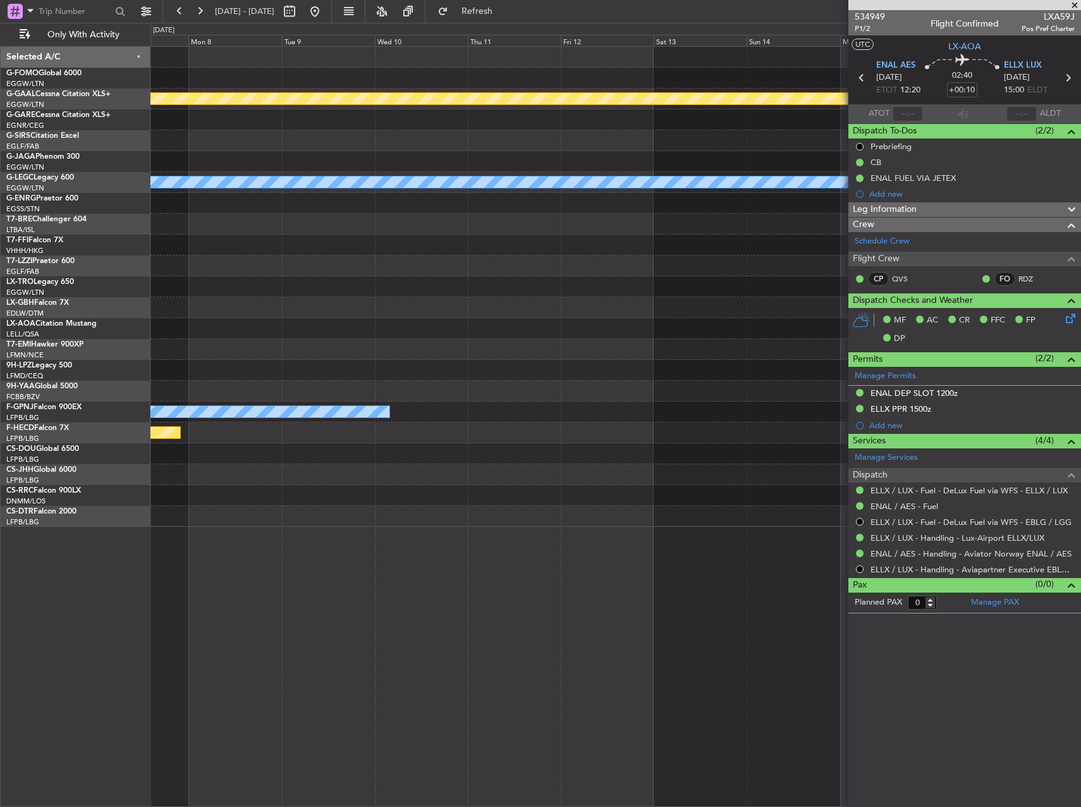
click at [0, 361] on div "Planned Maint Dusseldorf A/C Unavailable [GEOGRAPHIC_DATA] ([GEOGRAPHIC_DATA]) …" at bounding box center [540, 415] width 1081 height 784
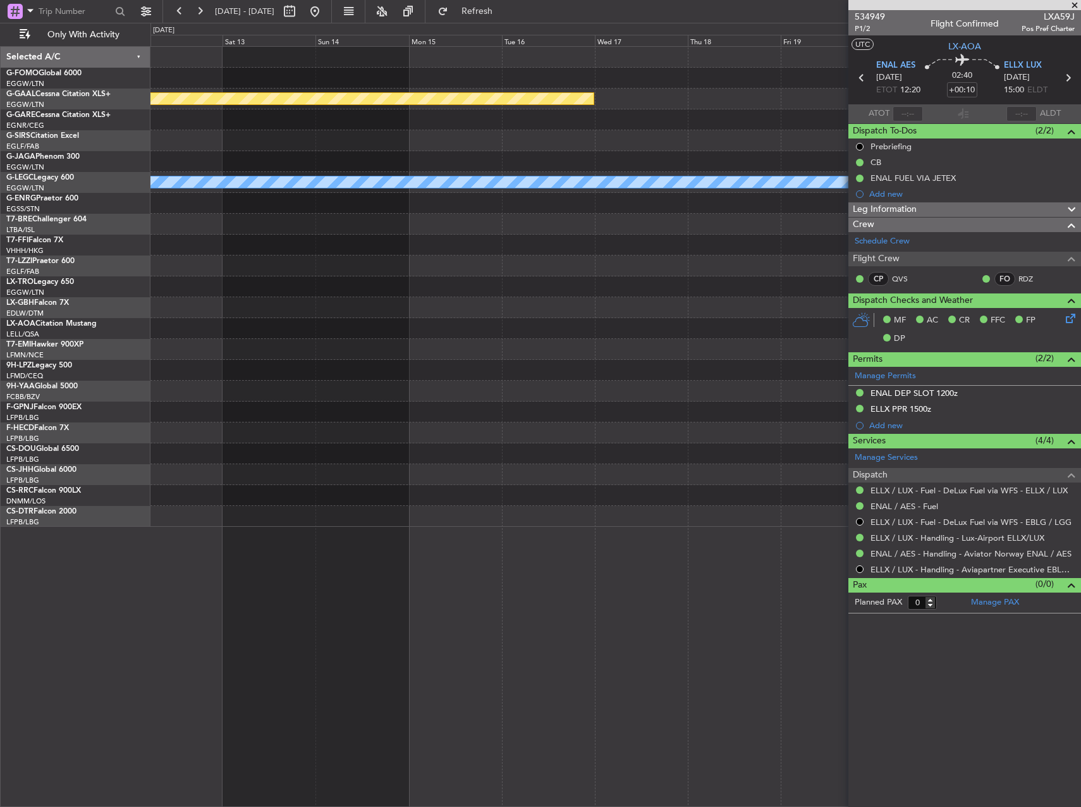
click at [0, 366] on html "[DATE] - [DATE] Refresh Quick Links Only With Activity Planned [GEOGRAPHIC_DATA…" at bounding box center [540, 403] width 1081 height 807
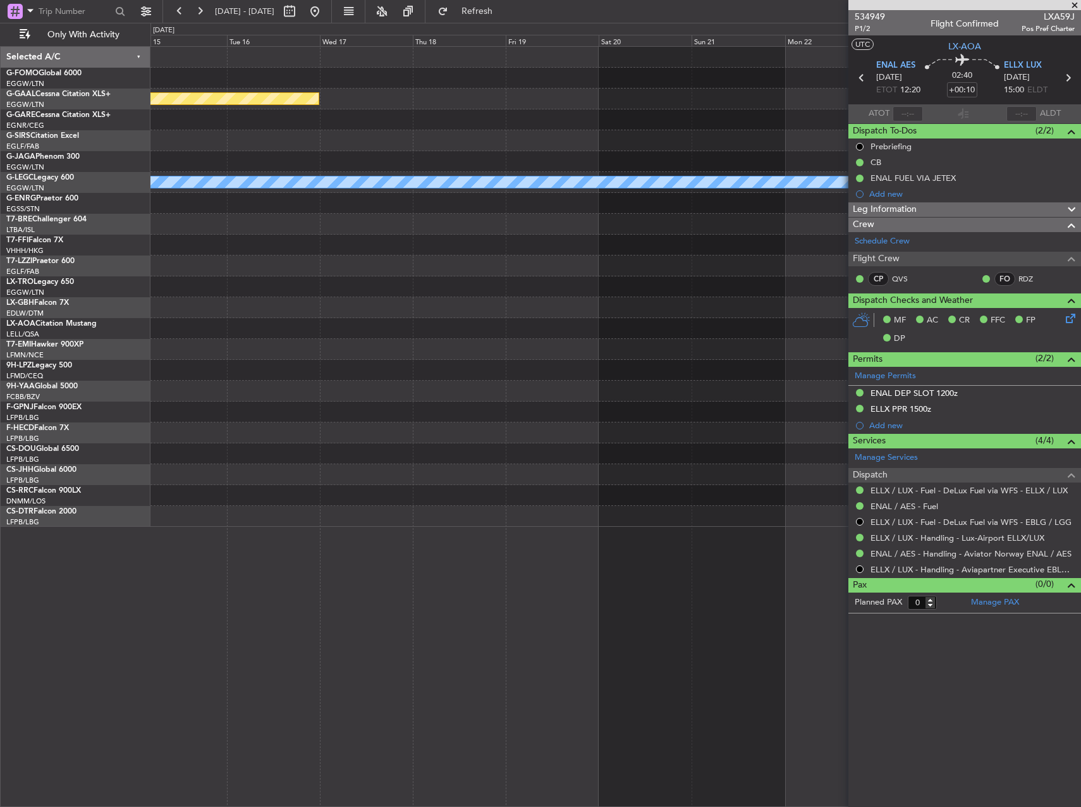
click at [58, 353] on div "Planned Maint Dusseldorf A/C Unavailable [GEOGRAPHIC_DATA] ([GEOGRAPHIC_DATA]) …" at bounding box center [540, 415] width 1081 height 784
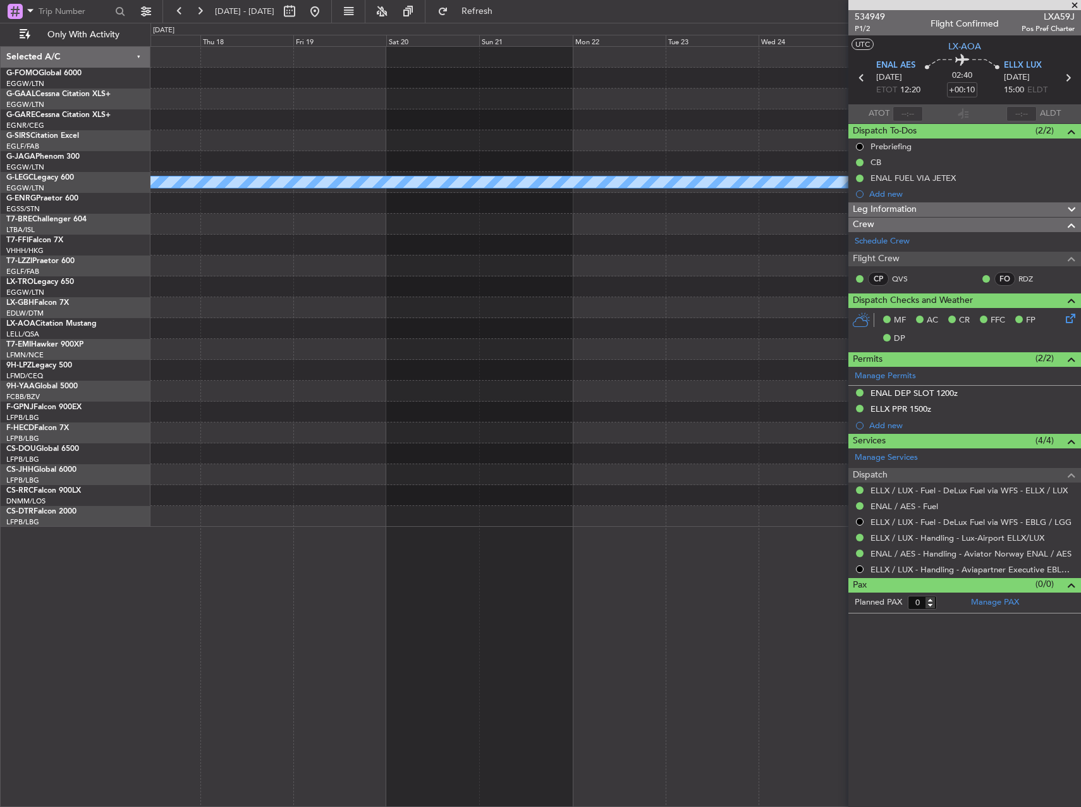
click at [23, 357] on div "Planned Maint Dusseldorf A/C Unavailable [GEOGRAPHIC_DATA] ([GEOGRAPHIC_DATA]) …" at bounding box center [540, 415] width 1081 height 784
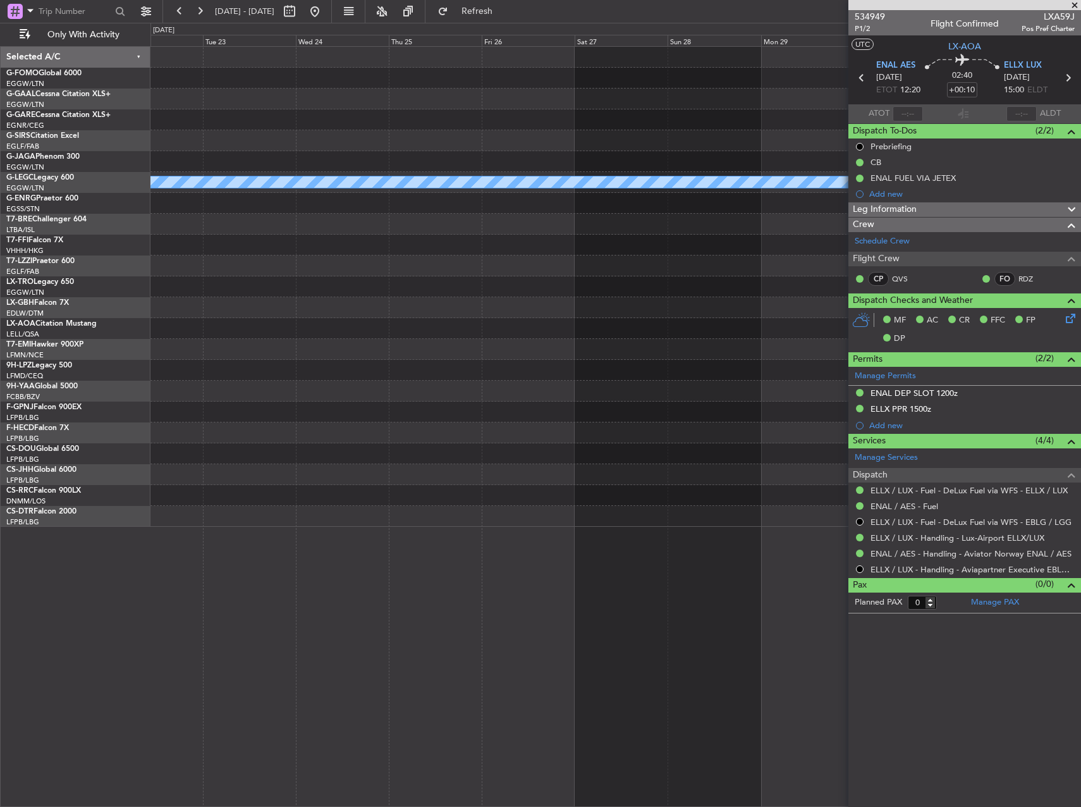
click at [92, 332] on div "A/C Unavailable [GEOGRAPHIC_DATA] ([GEOGRAPHIC_DATA]) Selected A/C G-FOMO Globa…" at bounding box center [540, 415] width 1081 height 784
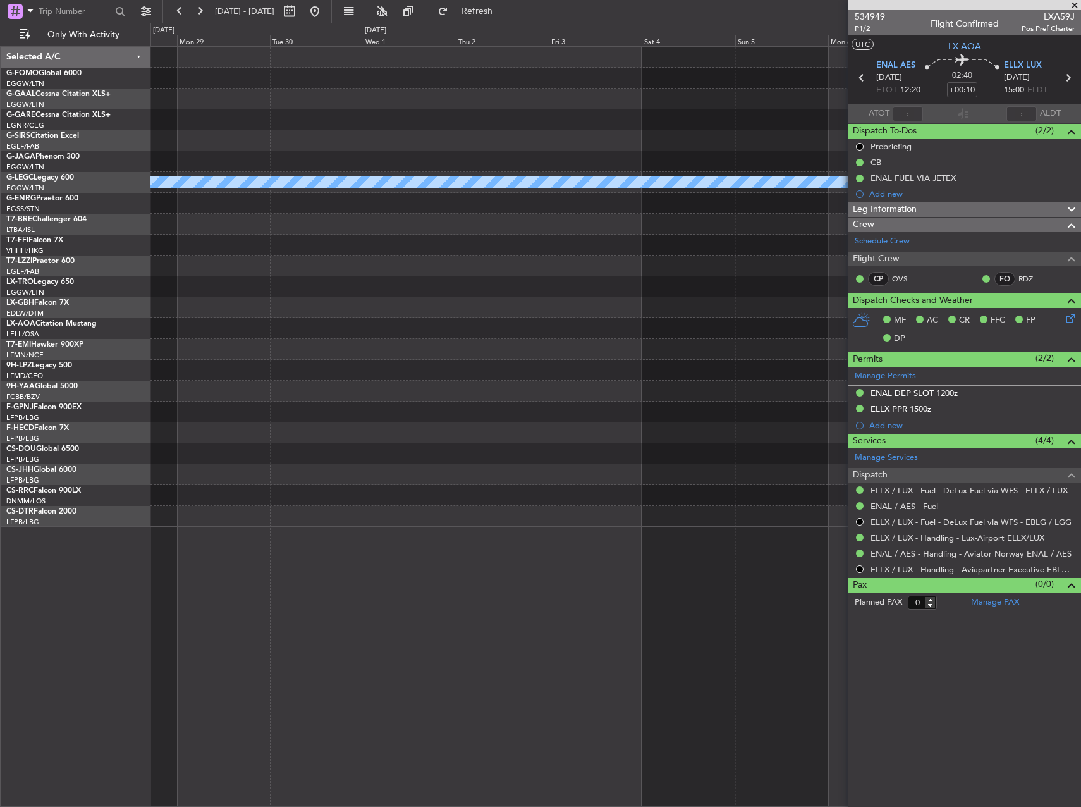
click at [91, 344] on div "A/C Unavailable [GEOGRAPHIC_DATA] ([GEOGRAPHIC_DATA]) Selected A/C G-FOMO Globa…" at bounding box center [540, 415] width 1081 height 784
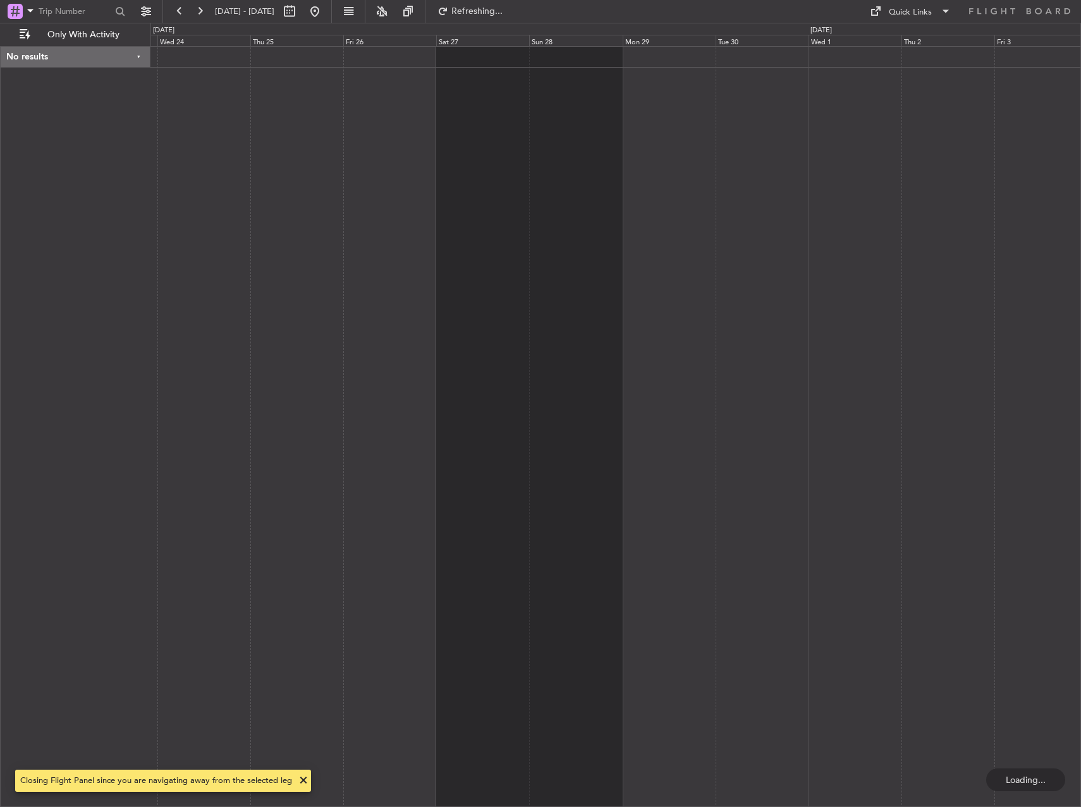
click at [856, 279] on div at bounding box center [616, 426] width 931 height 761
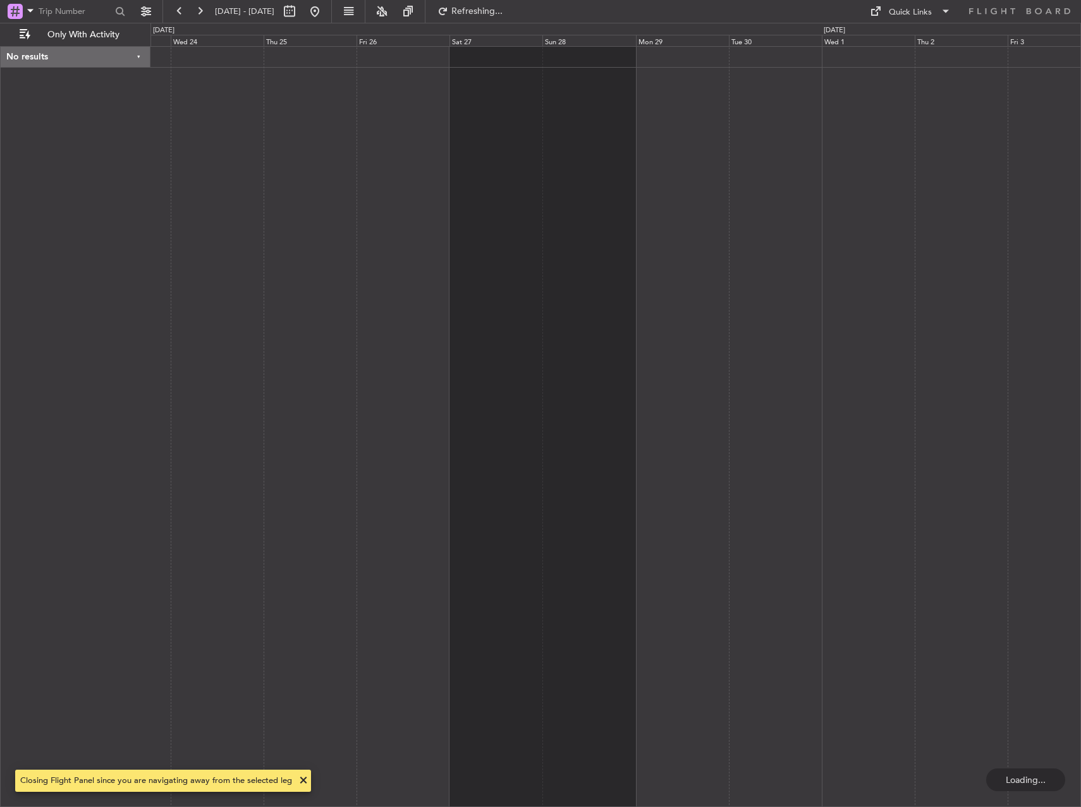
click at [839, 282] on div at bounding box center [616, 426] width 931 height 761
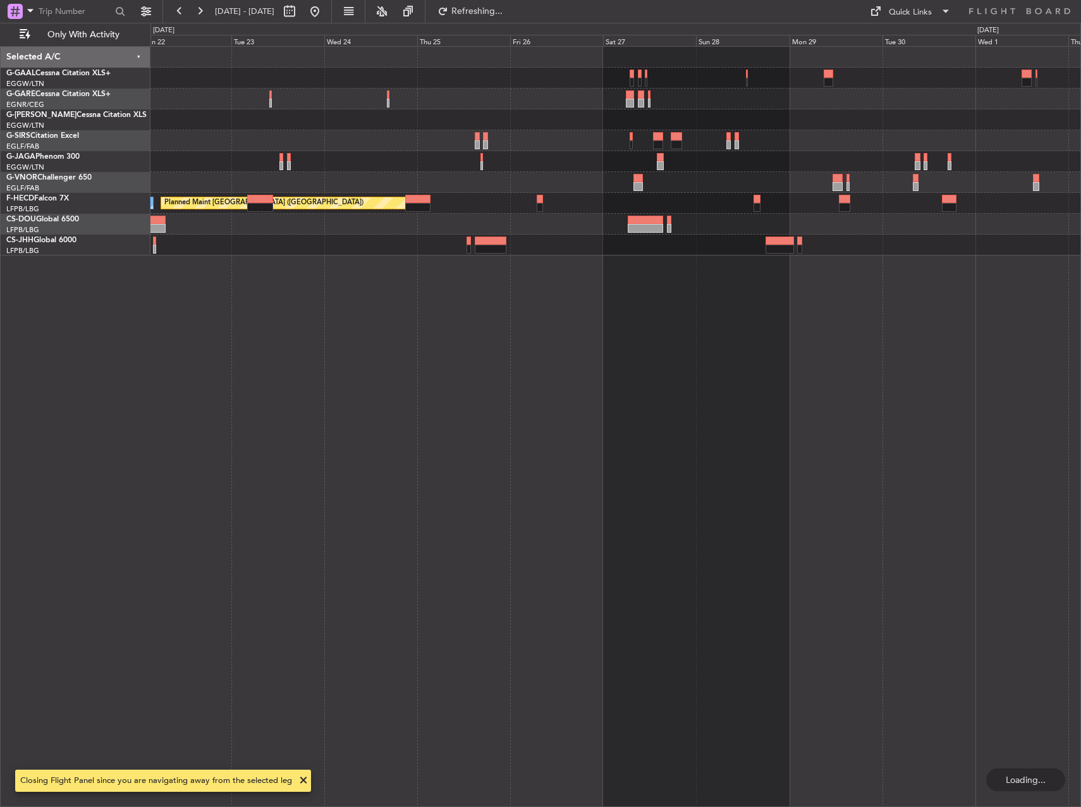
click at [585, 336] on div "Planned Maint [GEOGRAPHIC_DATA] ([GEOGRAPHIC_DATA]) No Crew" at bounding box center [616, 426] width 931 height 761
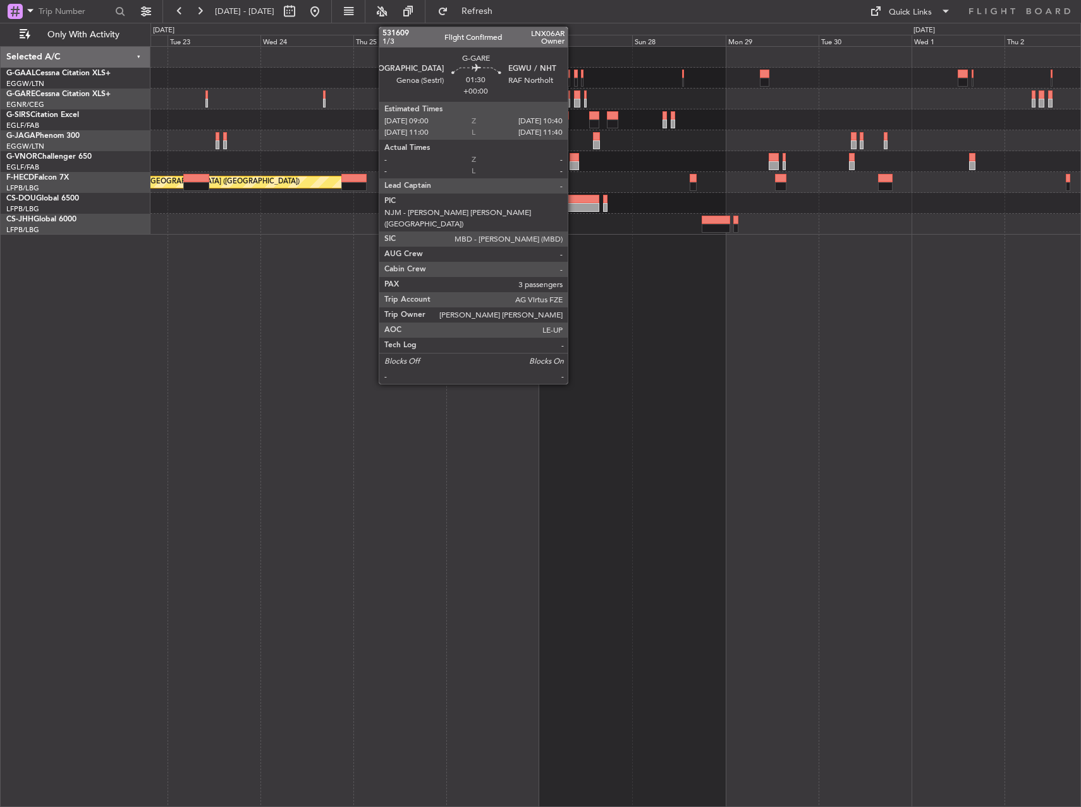
click at [574, 99] on div at bounding box center [577, 103] width 7 height 9
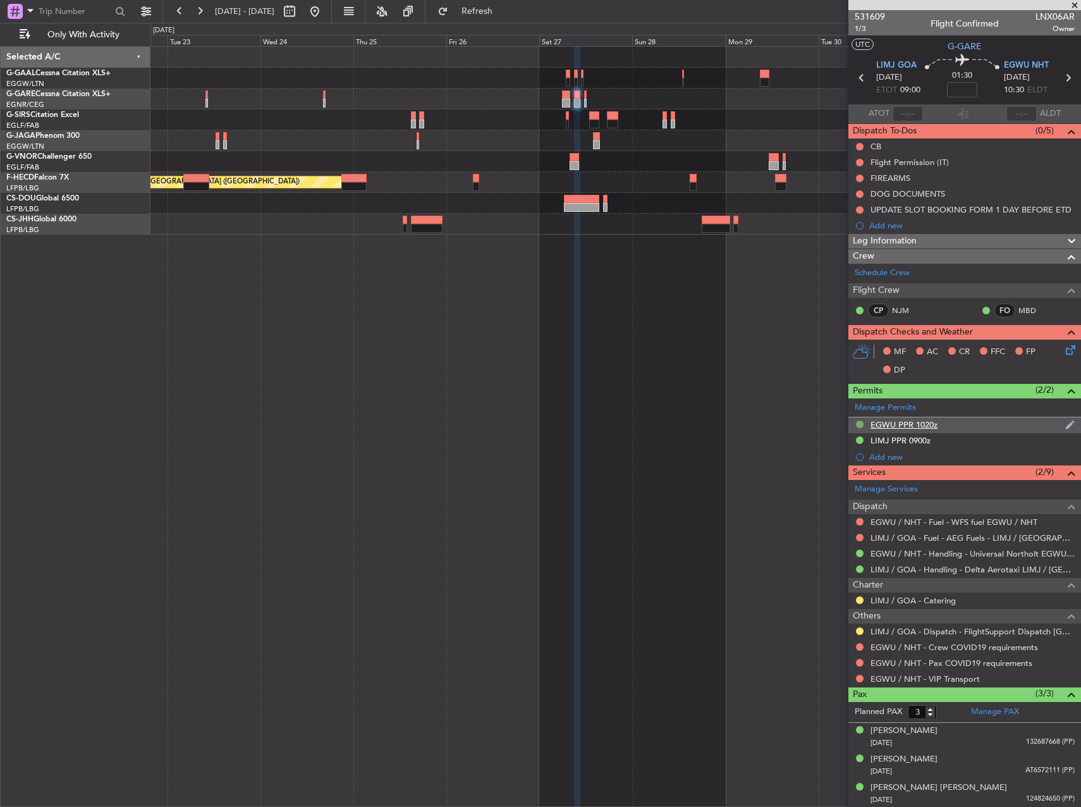
click at [863, 425] on button at bounding box center [860, 425] width 8 height 8
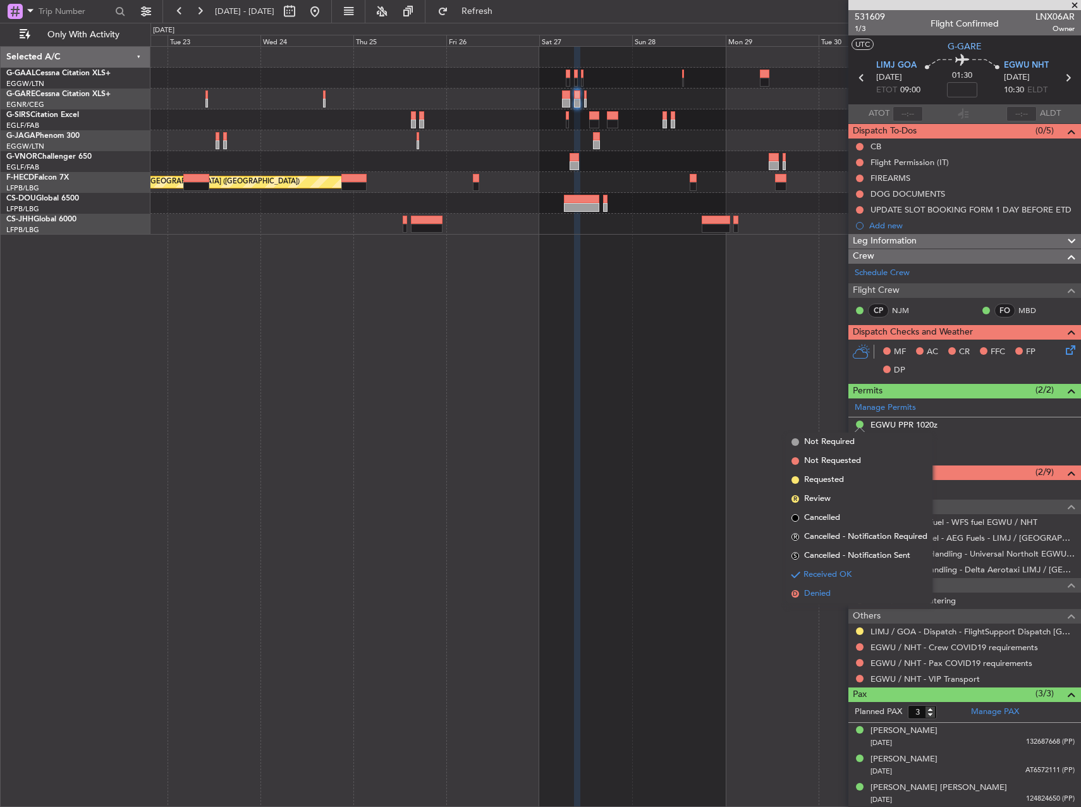
click at [835, 588] on li "D Denied" at bounding box center [860, 593] width 146 height 19
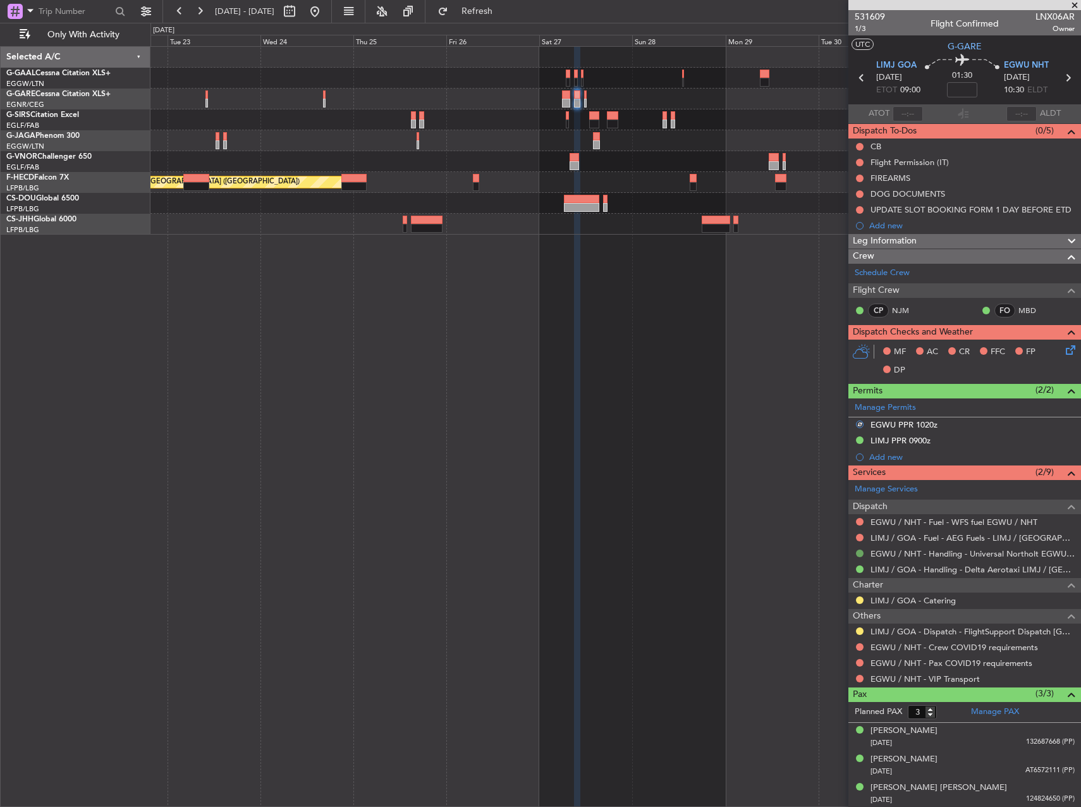
click at [861, 550] on button at bounding box center [860, 554] width 8 height 8
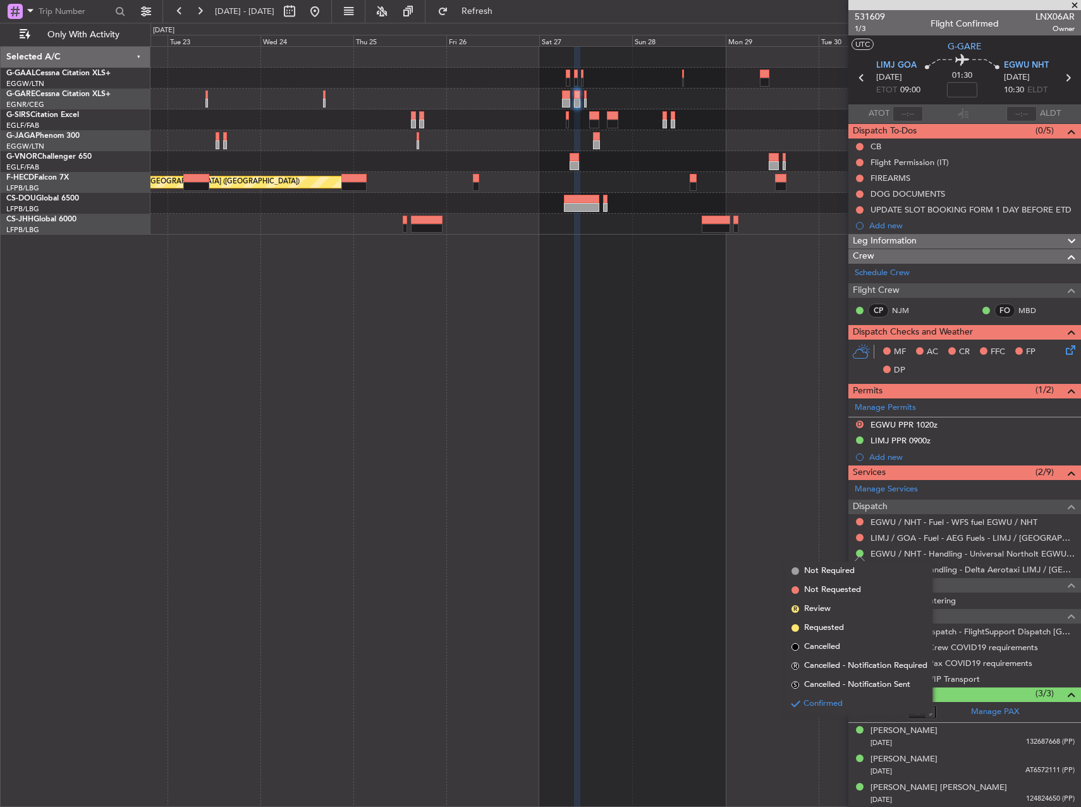
click at [660, 519] on div "Planned Maint [GEOGRAPHIC_DATA] ([GEOGRAPHIC_DATA]) No Crew" at bounding box center [616, 426] width 931 height 761
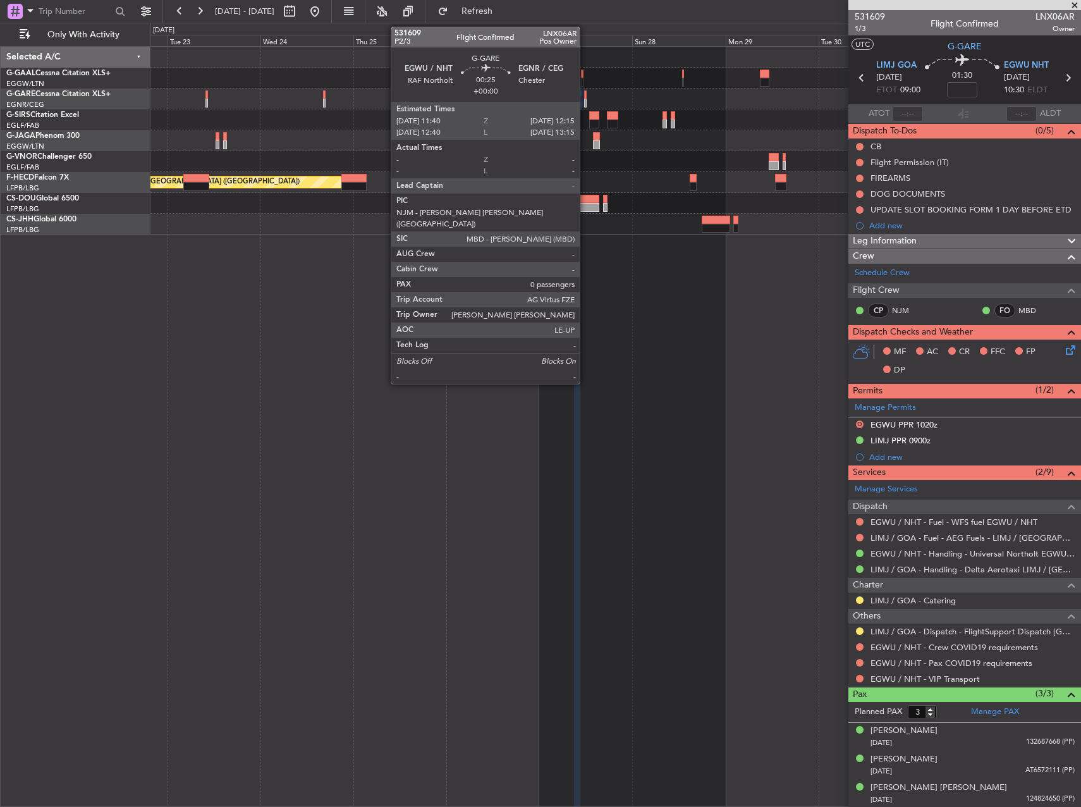
click at [586, 104] on div at bounding box center [585, 103] width 3 height 9
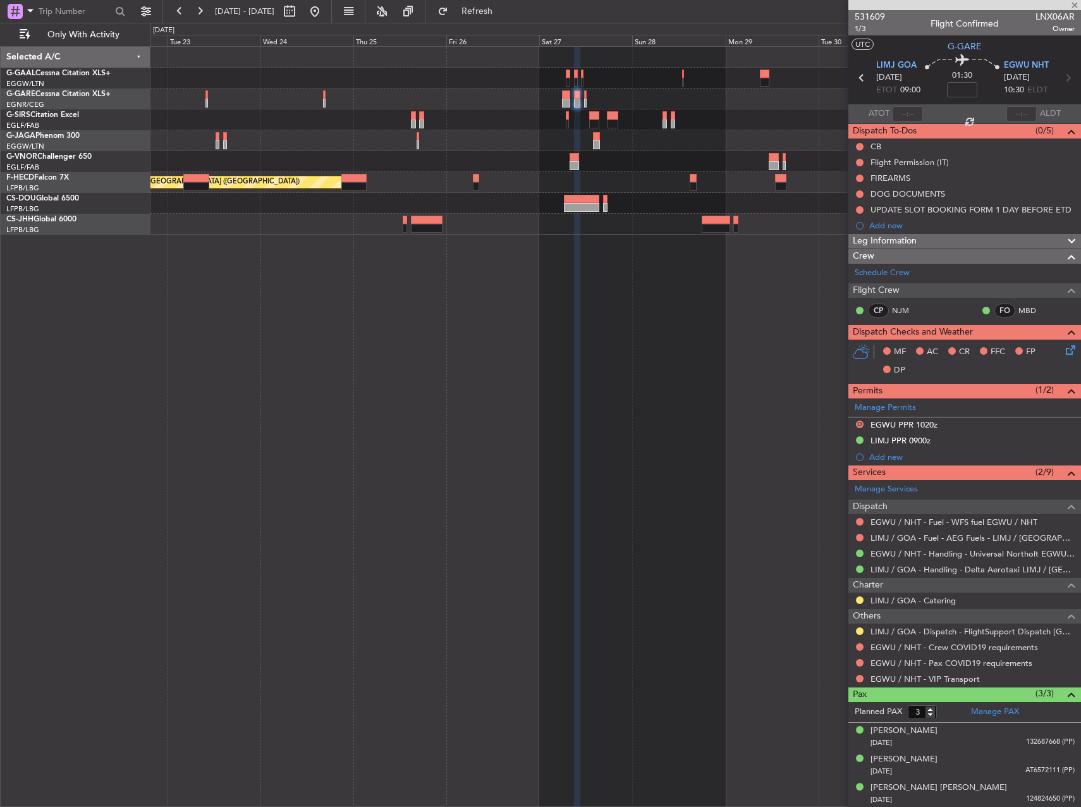
type input "0"
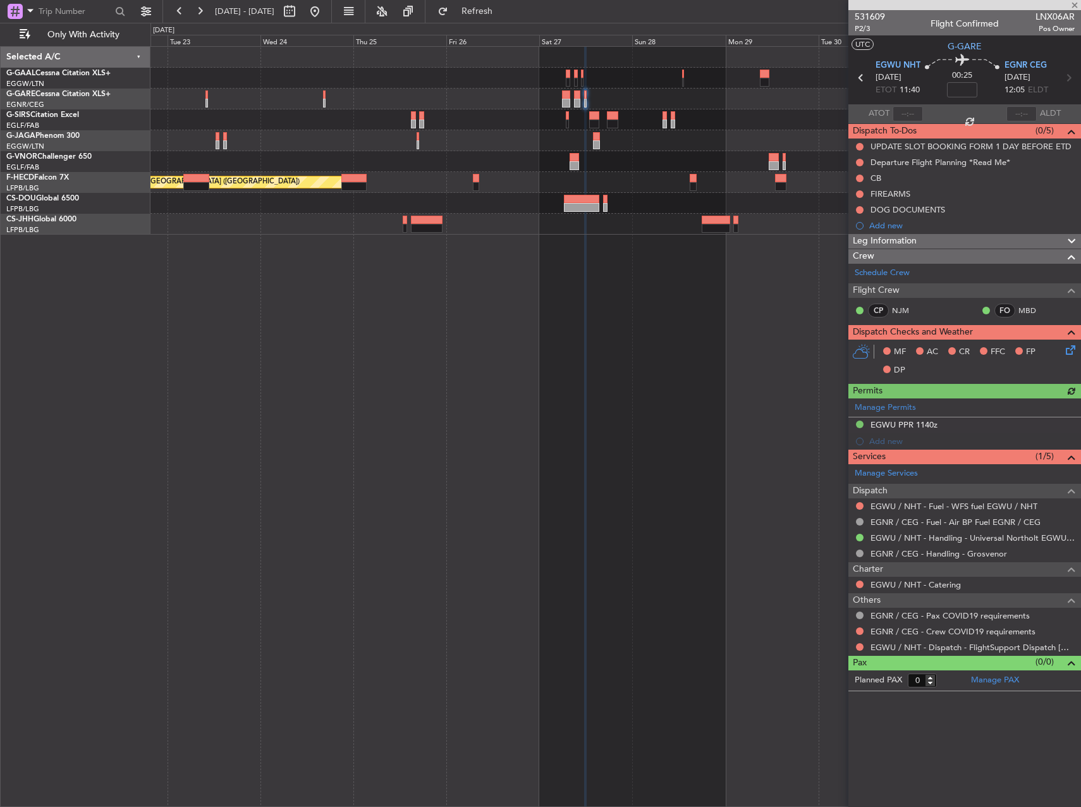
click at [859, 424] on div "Manage Permits EGWU PPR 1140z Add new" at bounding box center [965, 423] width 233 height 51
click at [859, 423] on button at bounding box center [860, 425] width 8 height 8
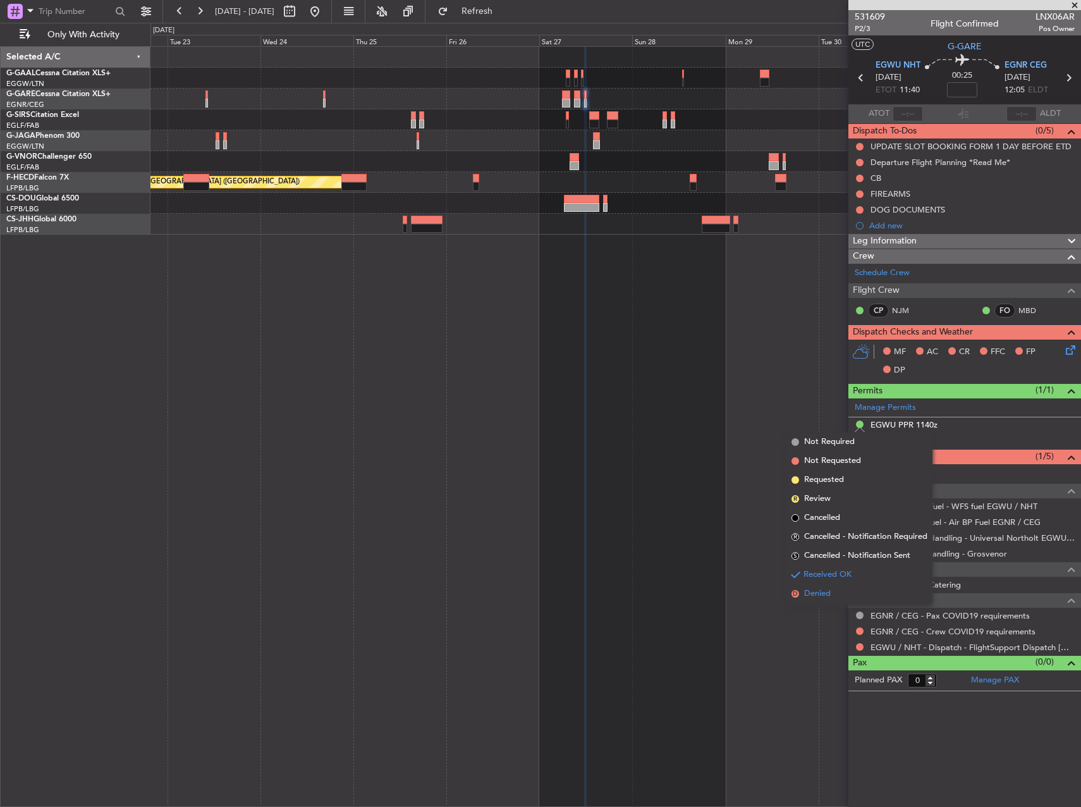
click at [824, 592] on span "Denied" at bounding box center [817, 594] width 27 height 13
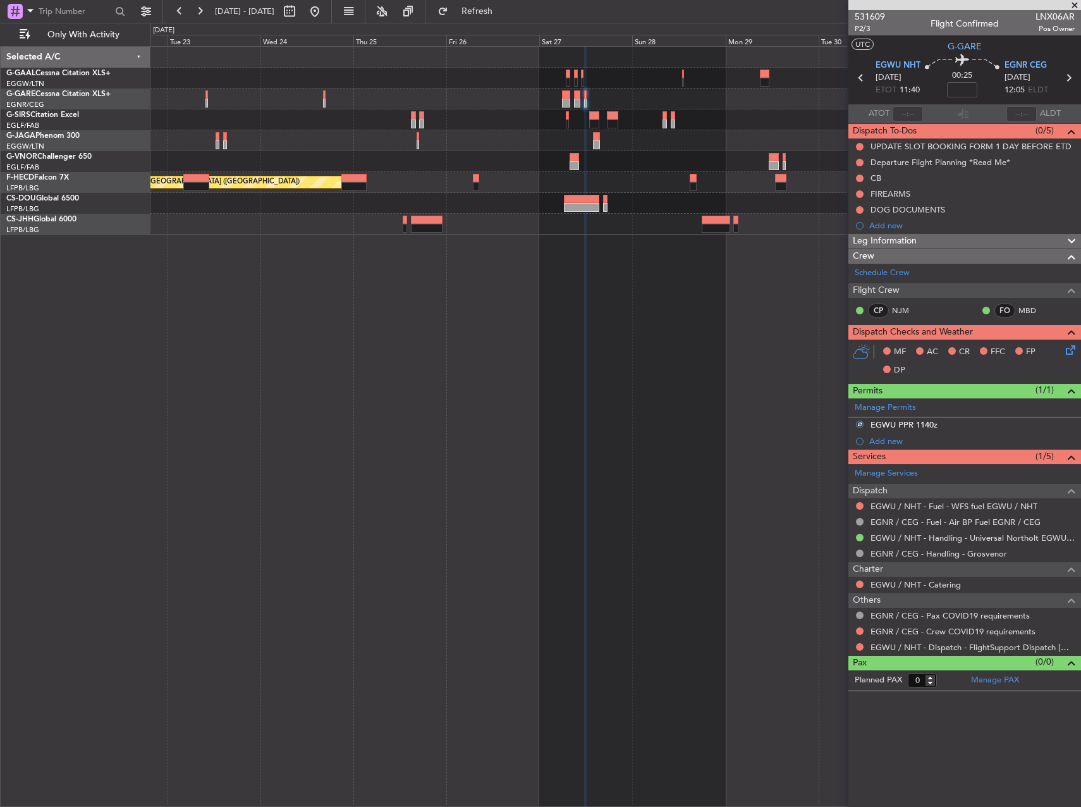
click at [631, 508] on div "Planned Maint [GEOGRAPHIC_DATA] ([GEOGRAPHIC_DATA]) No Crew" at bounding box center [616, 426] width 931 height 761
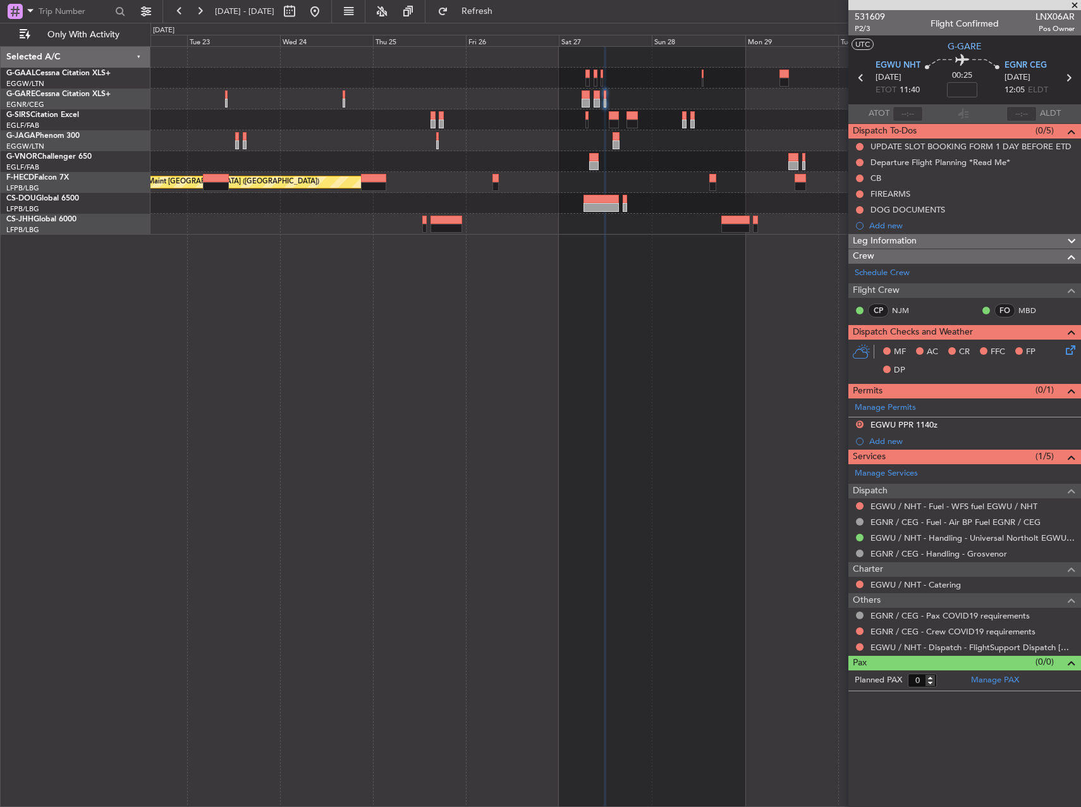
click at [376, 299] on div "Planned Maint [GEOGRAPHIC_DATA] ([GEOGRAPHIC_DATA]) No Crew" at bounding box center [616, 426] width 931 height 761
click at [325, 10] on button at bounding box center [315, 11] width 20 height 20
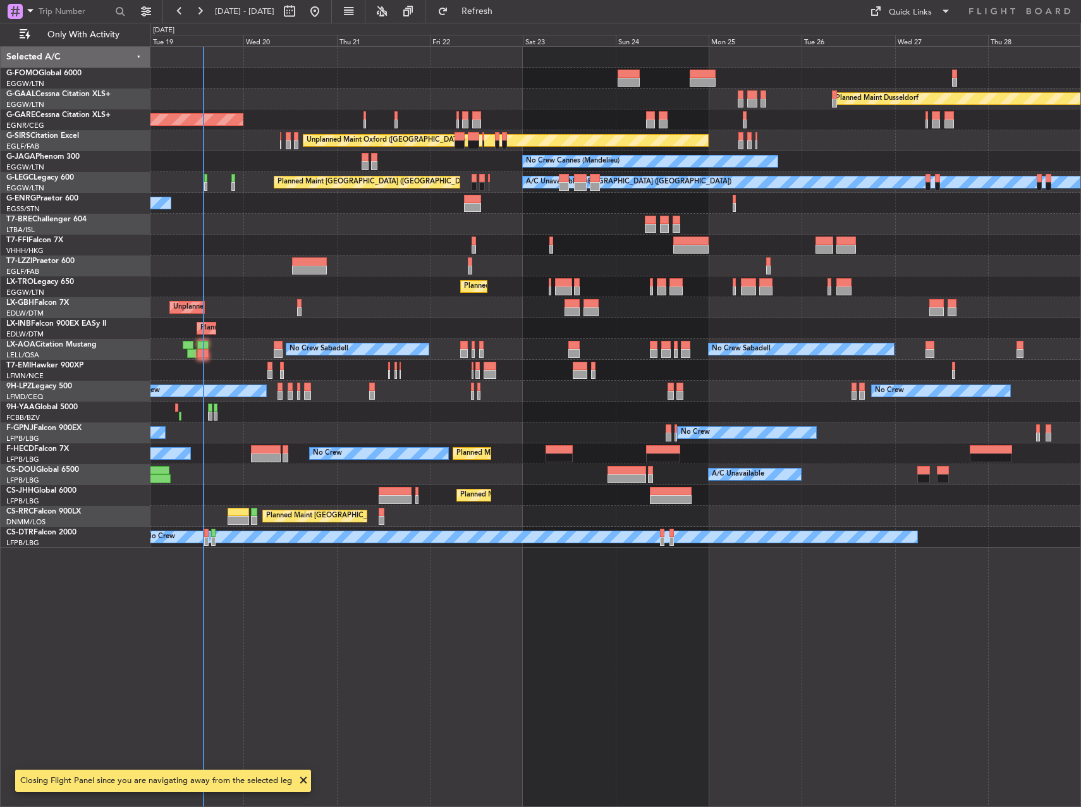
click at [231, 201] on div "Planned Maint Windsor Locks ([PERSON_NAME] Intl) Planned [GEOGRAPHIC_DATA] Unpl…" at bounding box center [616, 426] width 931 height 761
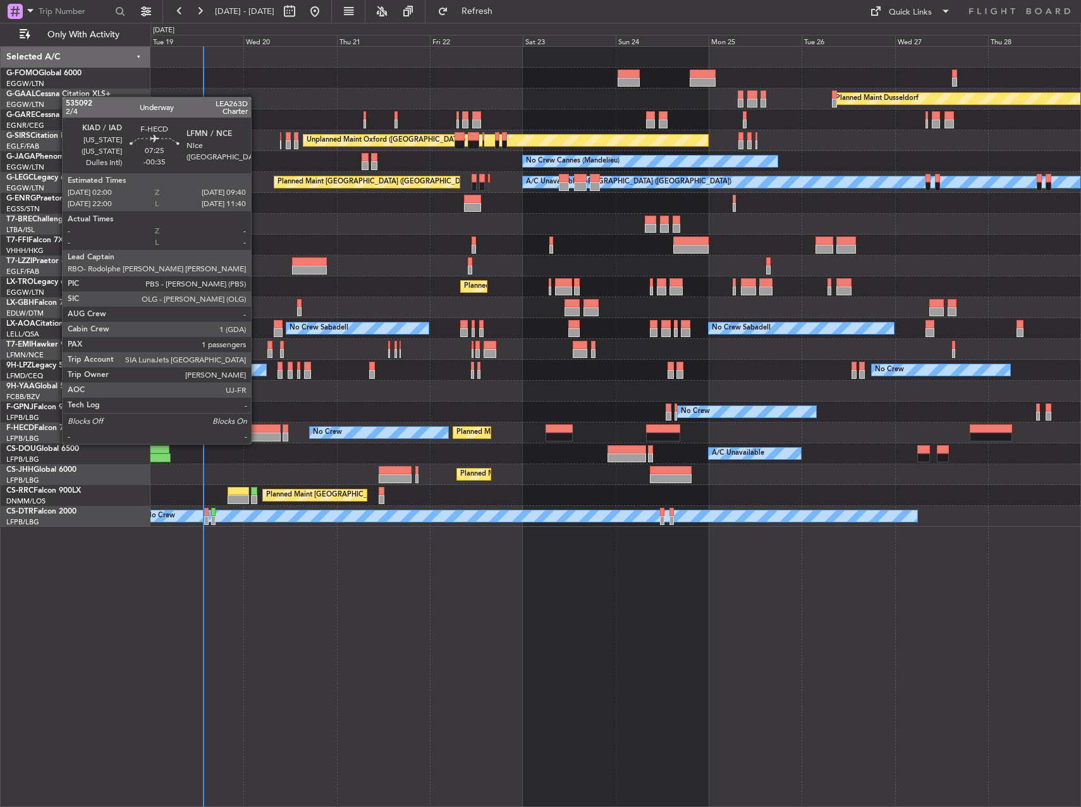
click at [257, 431] on div at bounding box center [266, 428] width 30 height 9
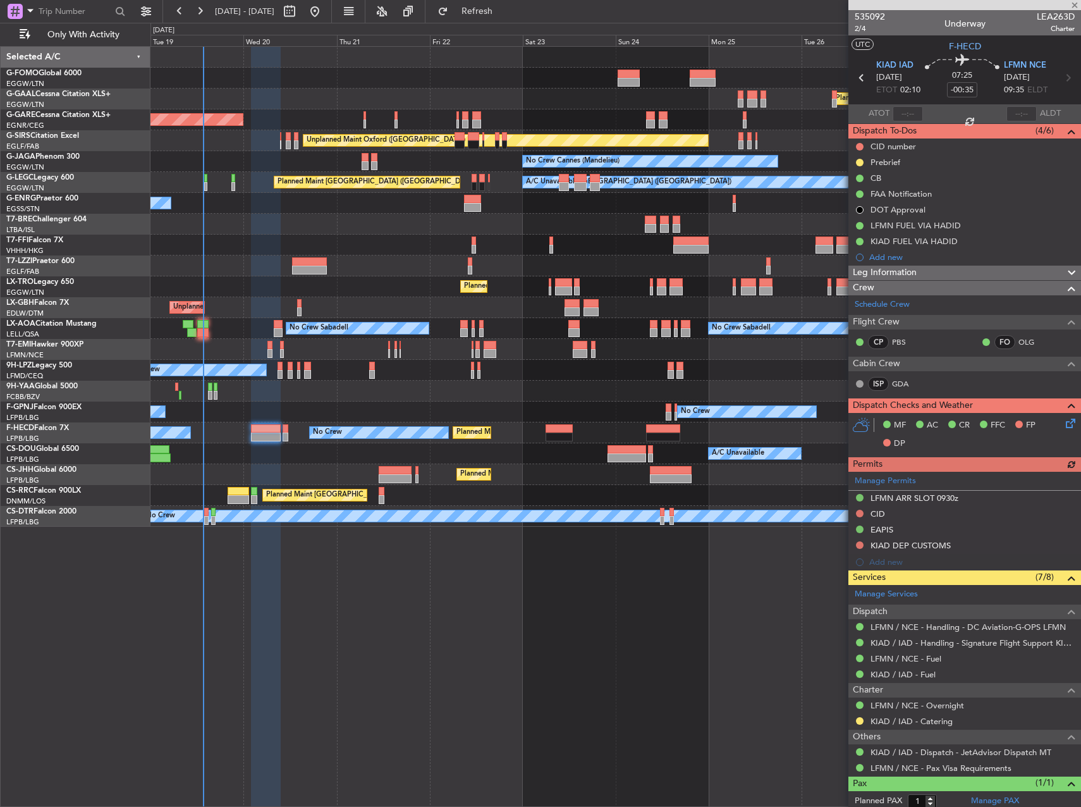
click at [859, 544] on div "Manage Permits LFMN ARR SLOT 0930z CID EAPIS KIAD DEP CUSTOMS Add new" at bounding box center [965, 521] width 233 height 99
click at [863, 541] on div at bounding box center [860, 545] width 10 height 10
click at [859, 543] on button at bounding box center [860, 545] width 8 height 8
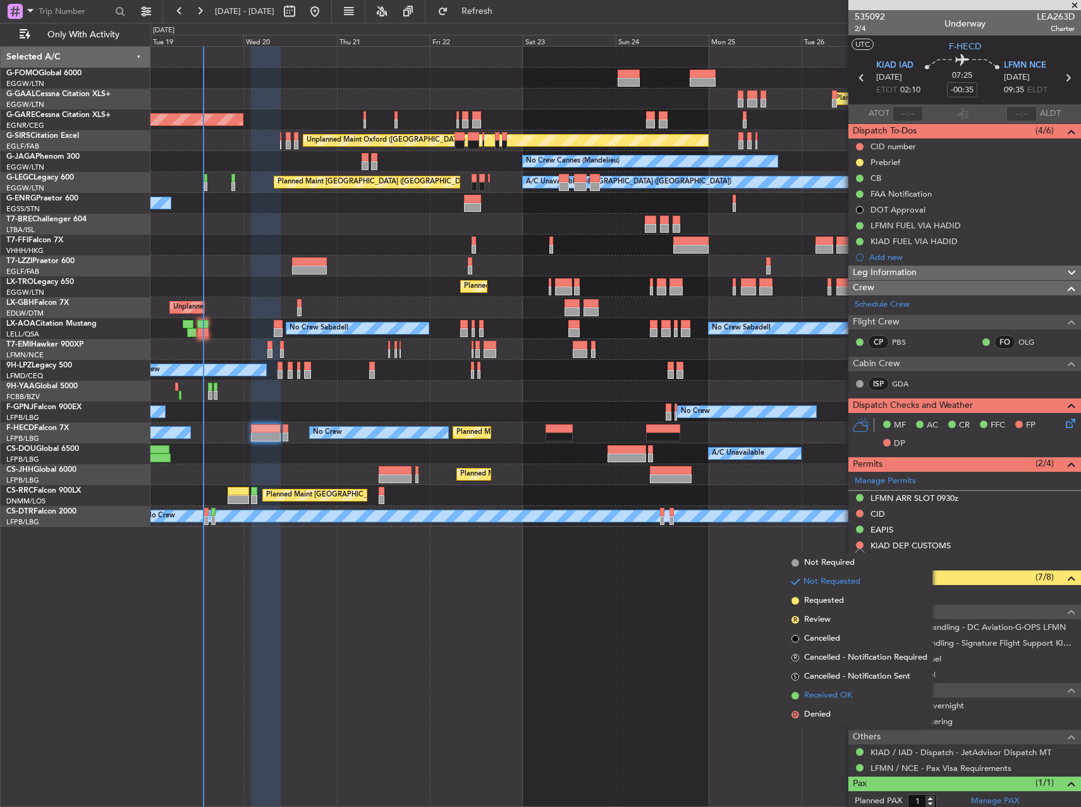
click at [831, 694] on span "Received OK" at bounding box center [828, 695] width 48 height 13
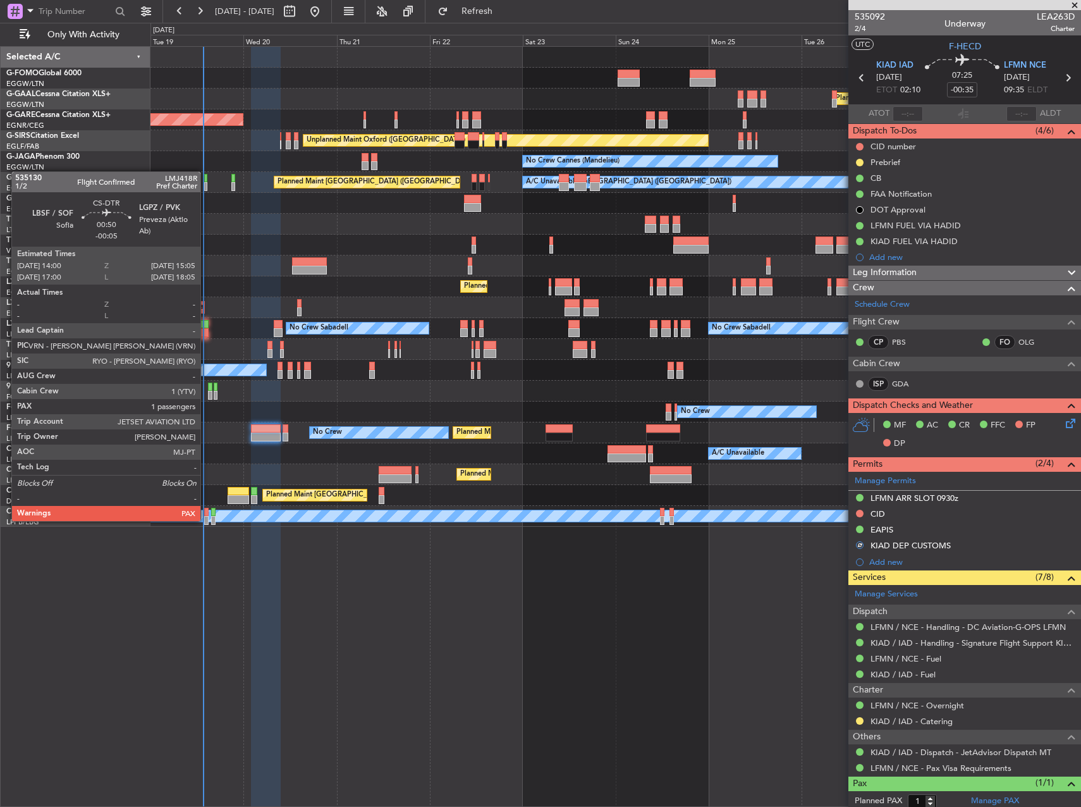
click at [206, 520] on div at bounding box center [206, 520] width 4 height 9
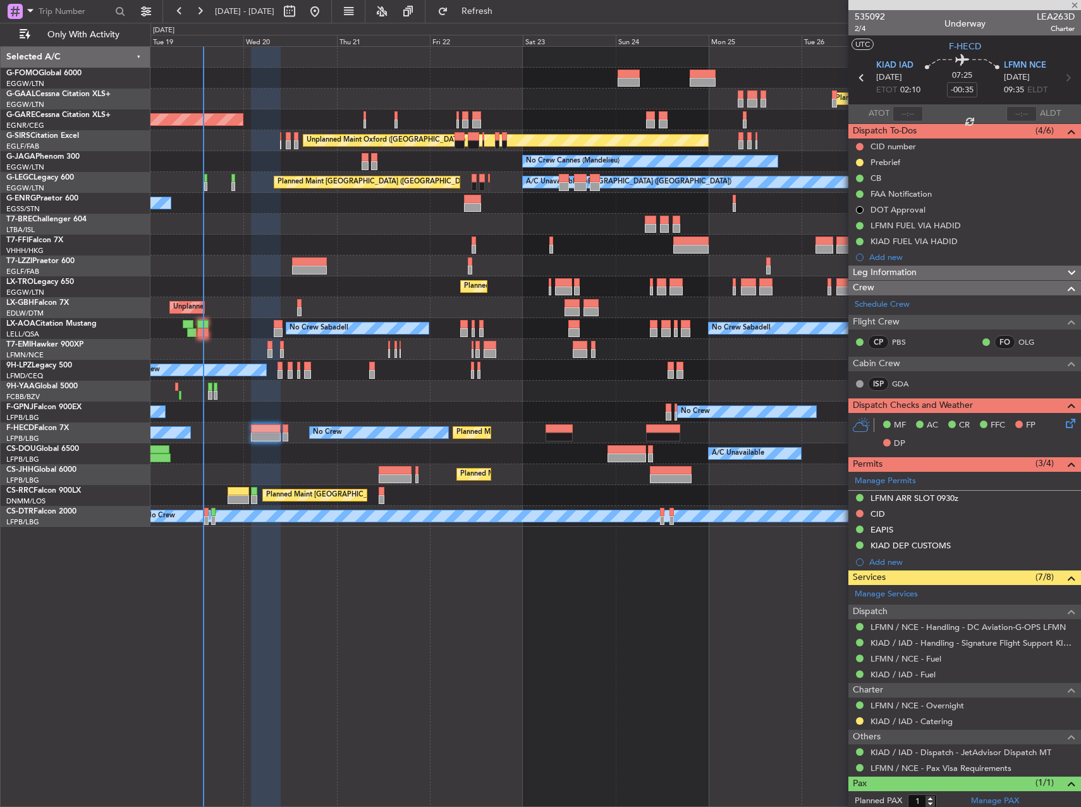
type input "-00:05"
type input "4"
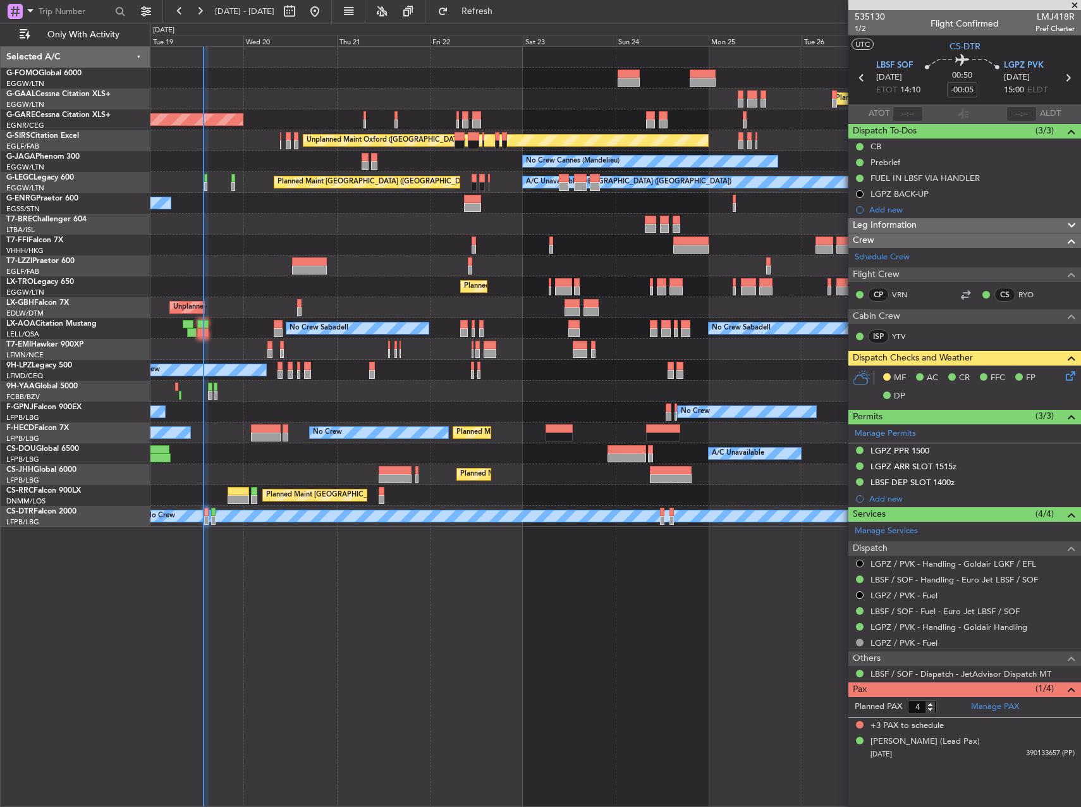
click at [1069, 378] on icon at bounding box center [1069, 374] width 10 height 10
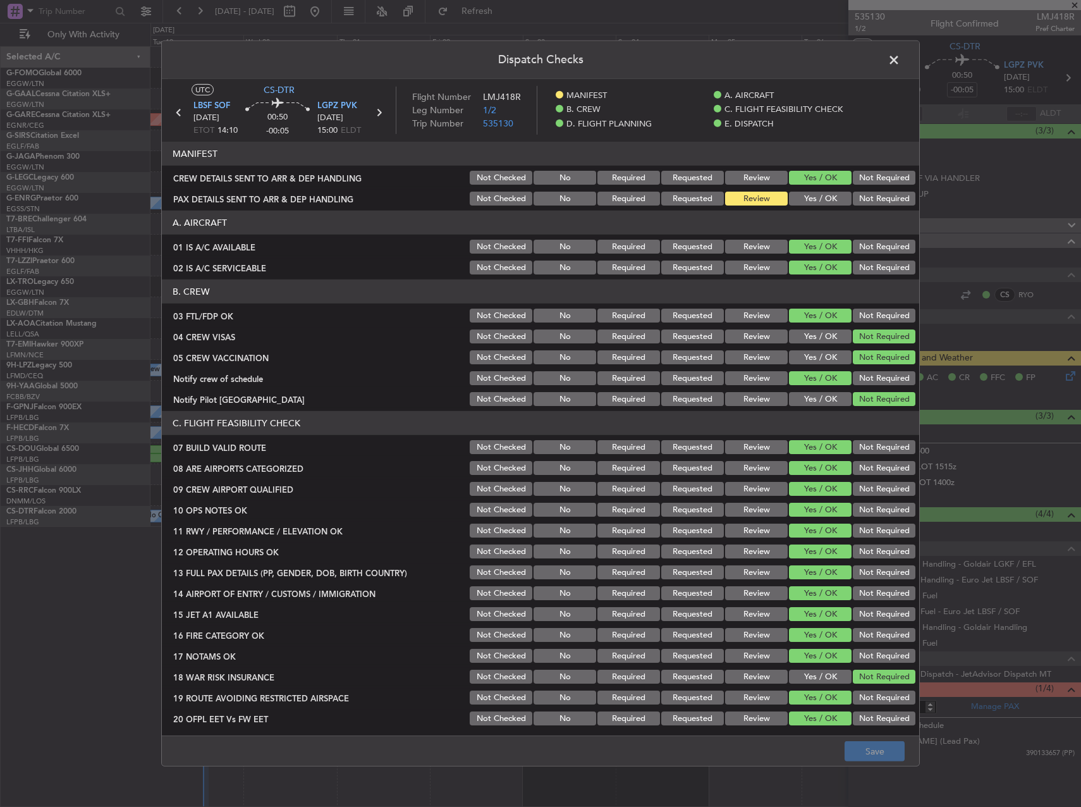
click at [819, 197] on button "Yes / OK" at bounding box center [820, 199] width 63 height 14
drag, startPoint x: 889, startPoint y: 754, endPoint x: 949, endPoint y: 681, distance: 94.3
click at [889, 752] on button "Save" at bounding box center [875, 751] width 60 height 20
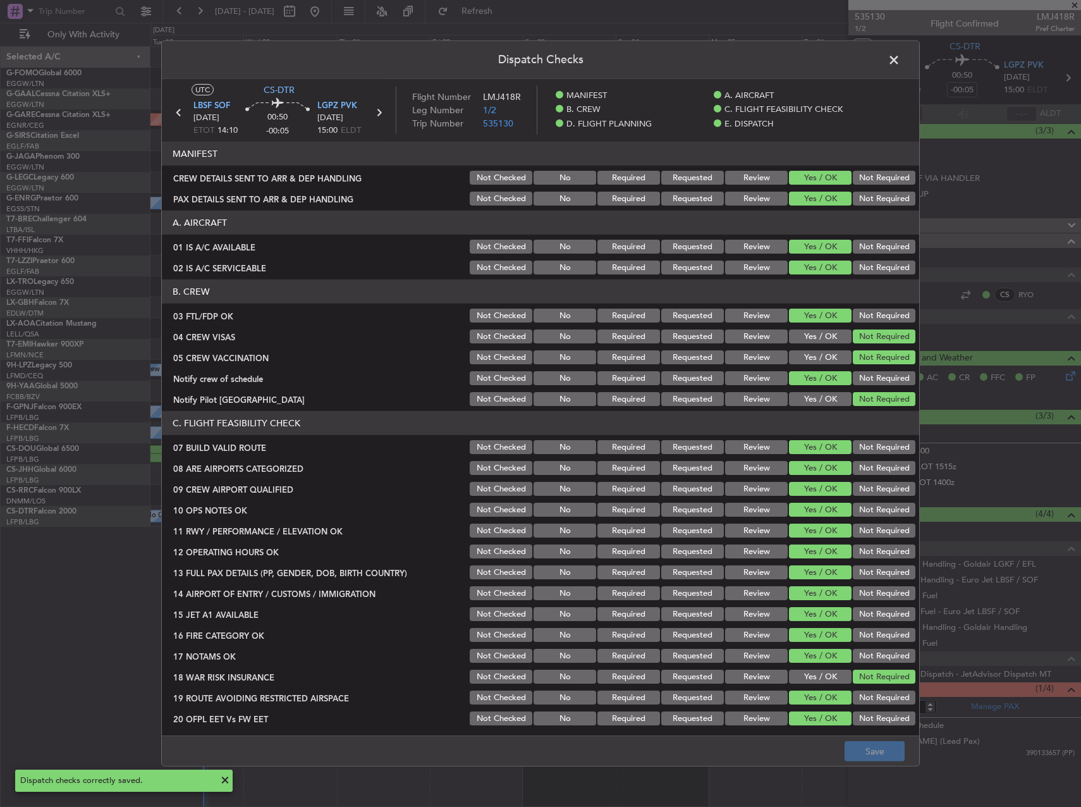
click at [901, 62] on span at bounding box center [901, 63] width 0 height 25
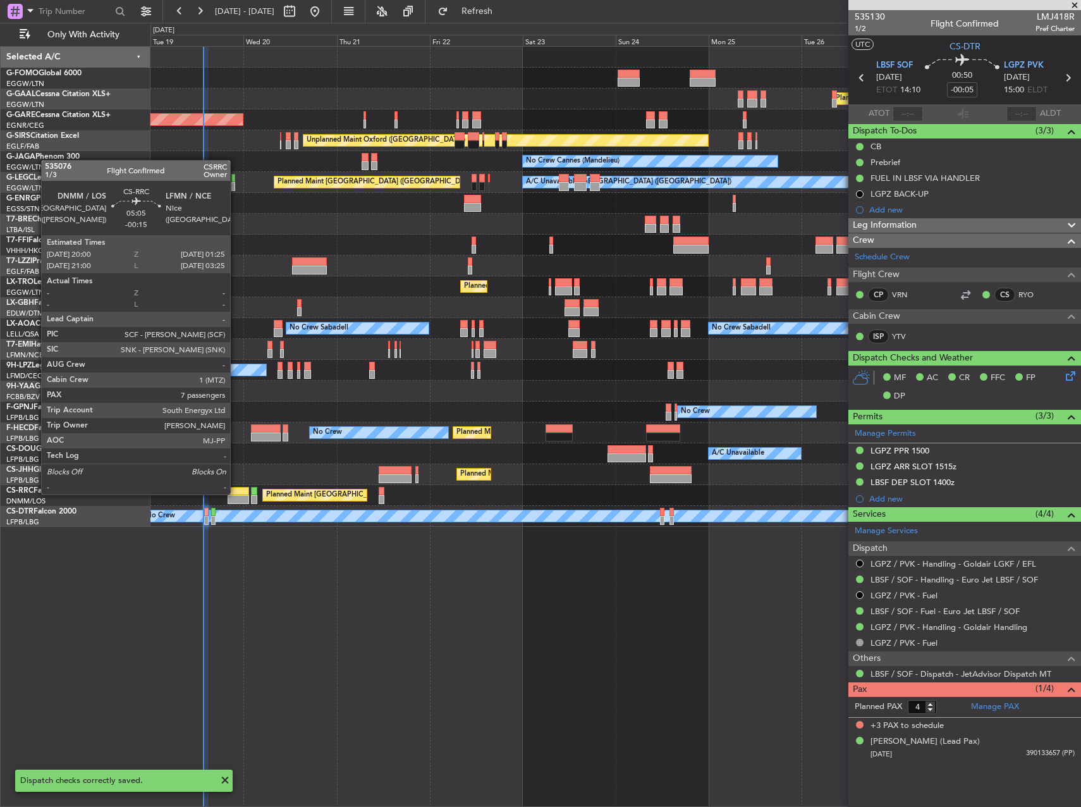
click at [236, 493] on div at bounding box center [239, 491] width 22 height 9
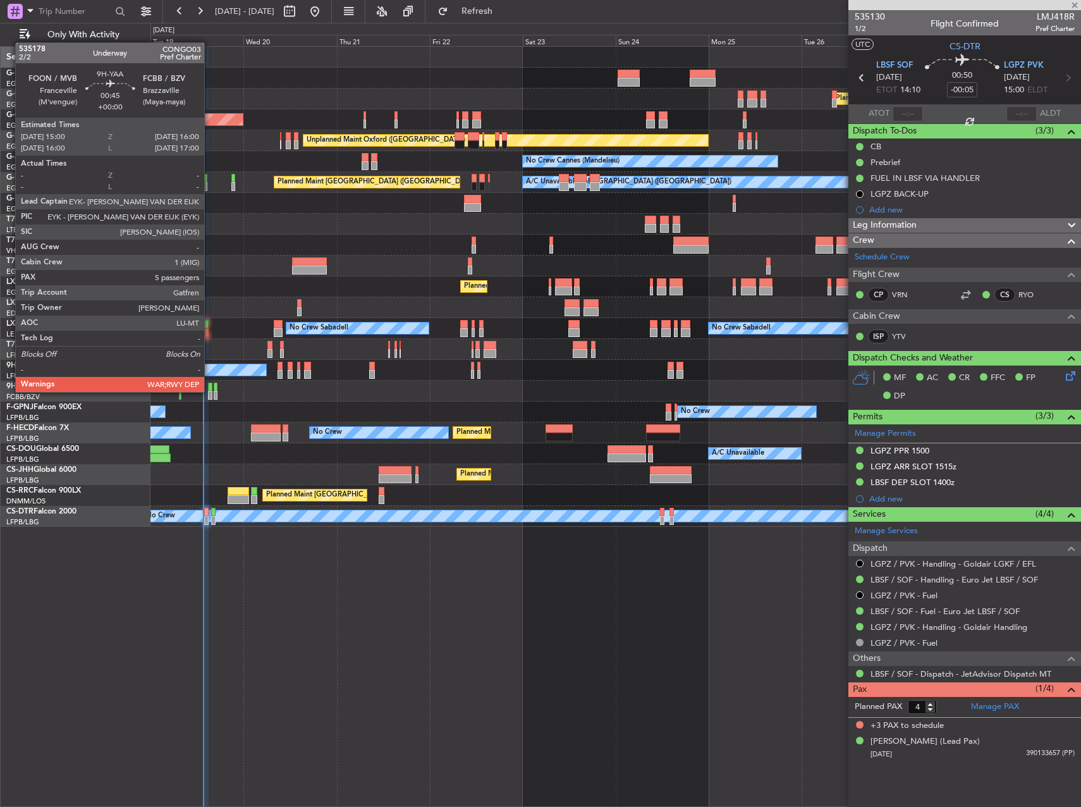
click at [210, 391] on div at bounding box center [210, 395] width 4 height 9
type input "-00:15"
type input "7"
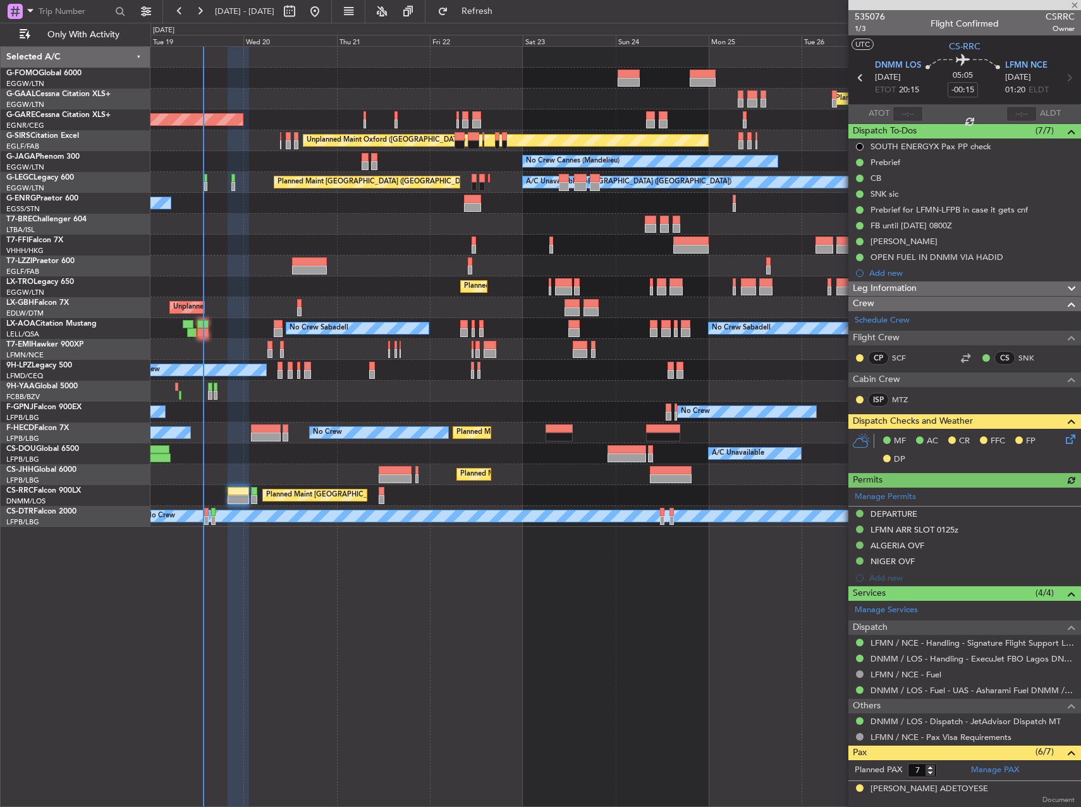
click at [210, 391] on div at bounding box center [210, 395] width 4 height 9
type input "5"
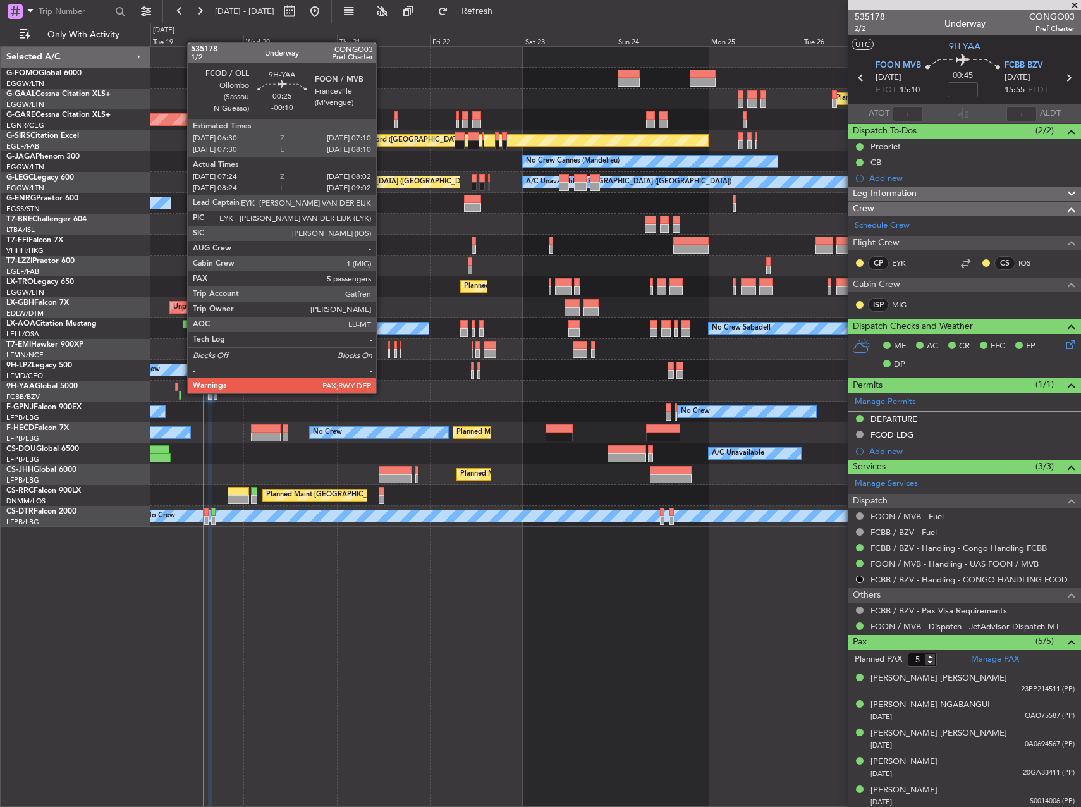
click at [181, 392] on div at bounding box center [180, 395] width 3 height 9
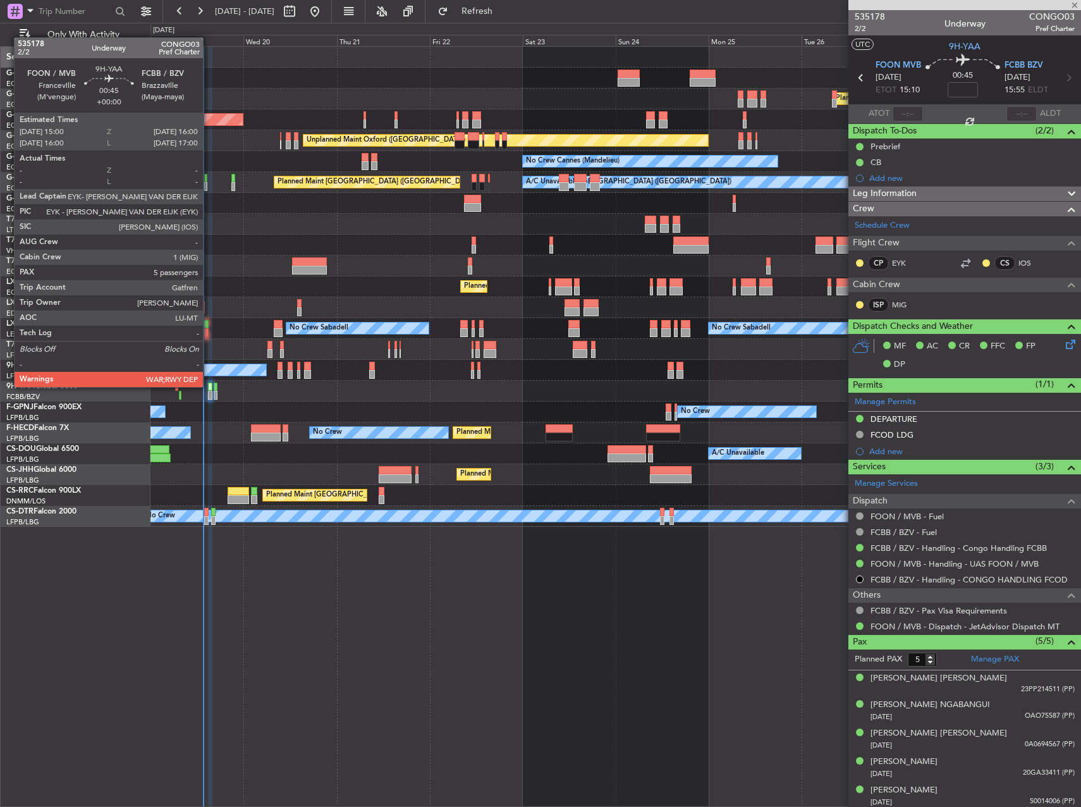
click at [209, 386] on div at bounding box center [210, 387] width 4 height 9
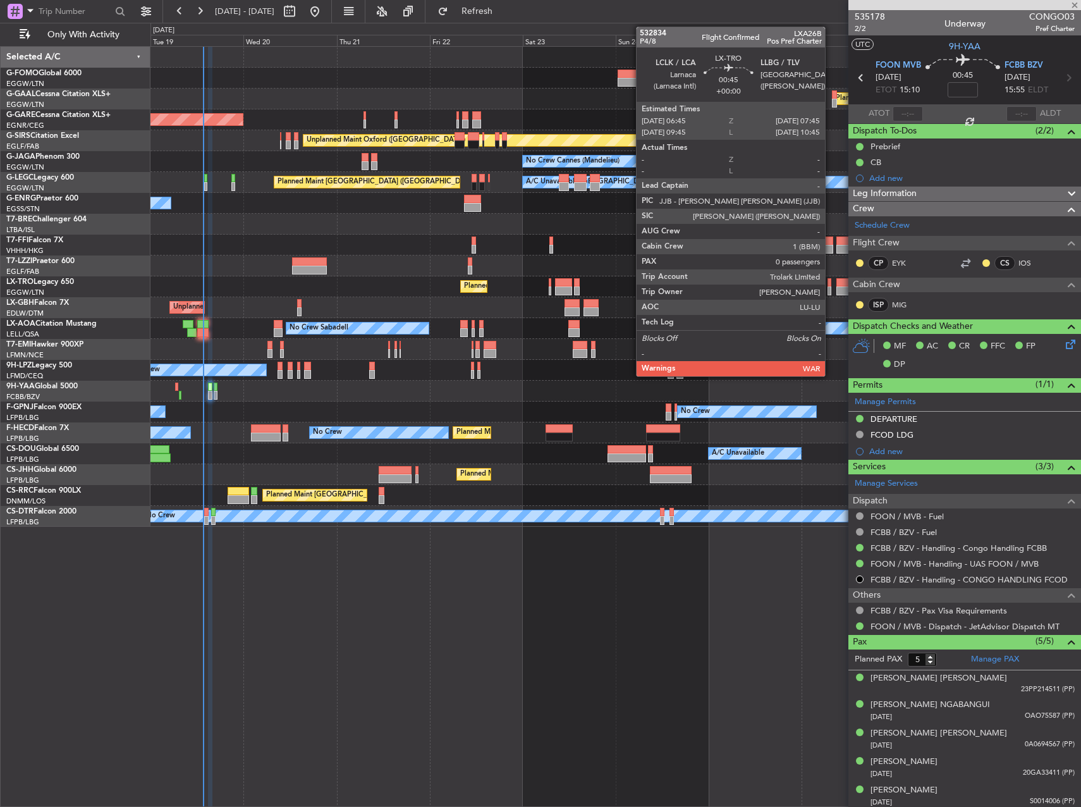
type input "-00:10"
type input "07:34"
type input "07:57"
type input "13"
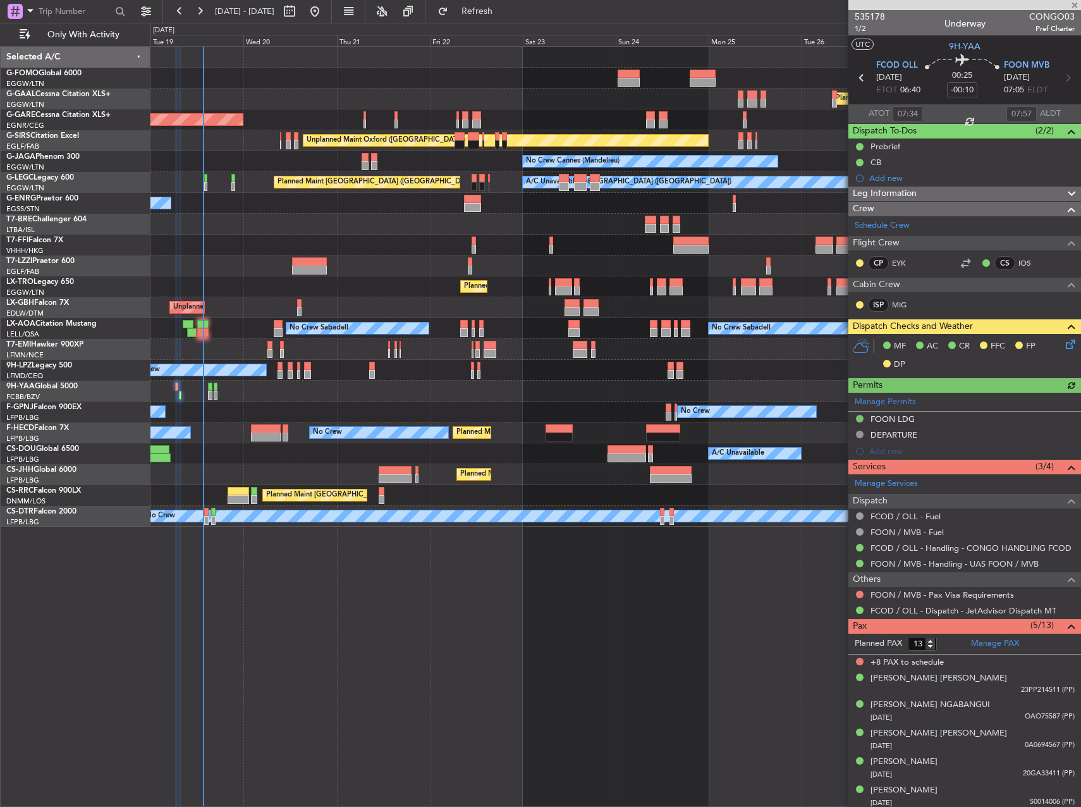
type input "5"
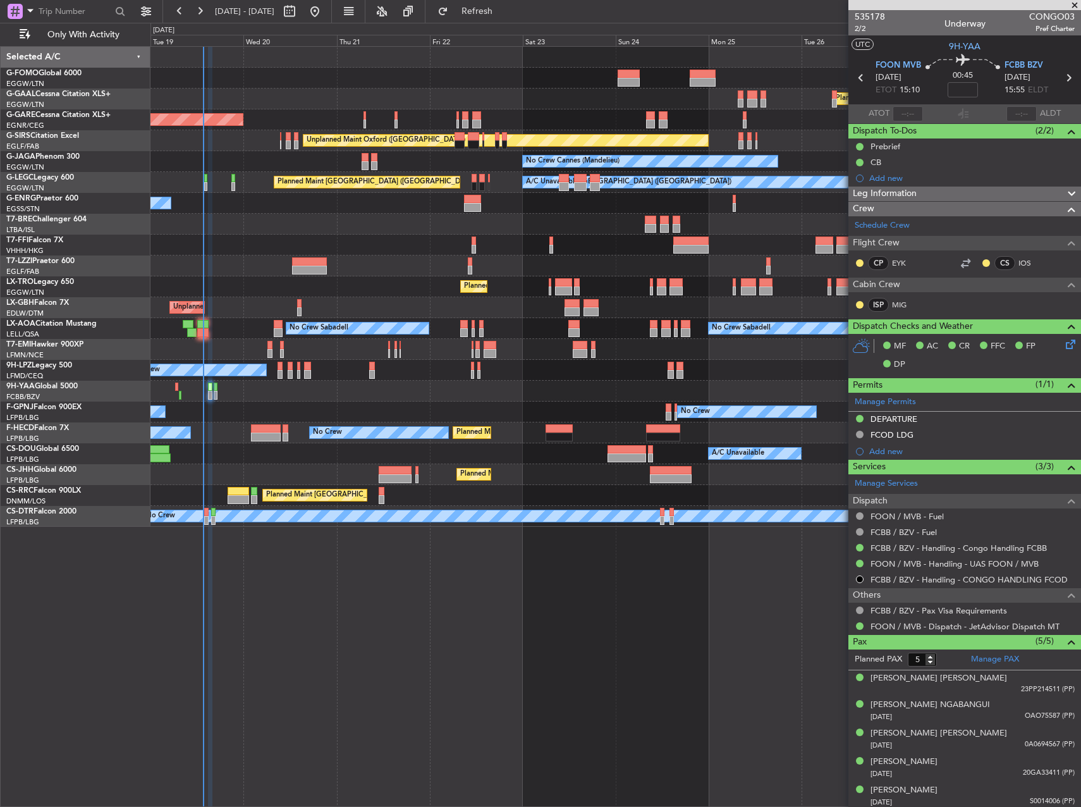
click at [570, 633] on div "Planned Maint Windsor Locks (Bradley Intl) Planned Maint Dusseldorf Unplanned M…" at bounding box center [616, 426] width 931 height 761
click at [863, 27] on mat-tooltip-component "Trip Number" at bounding box center [870, 40] width 63 height 34
click at [861, 30] on span "2/2" at bounding box center [870, 28] width 30 height 11
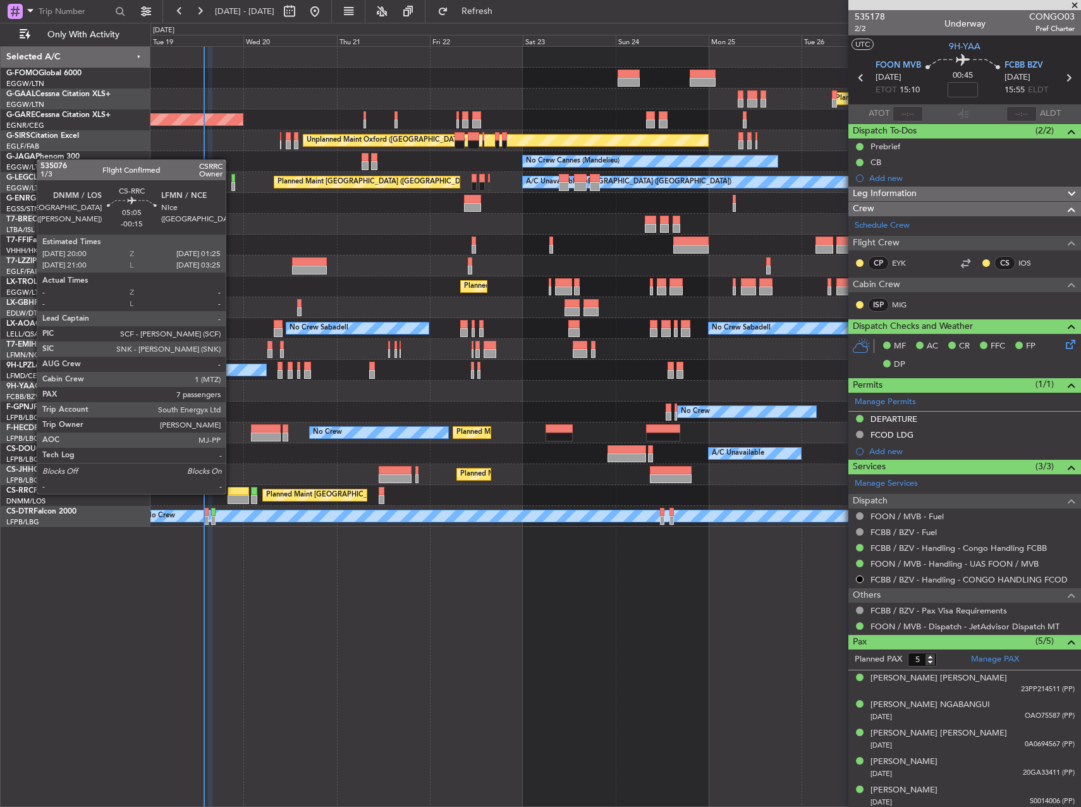
click at [231, 493] on div at bounding box center [239, 491] width 22 height 9
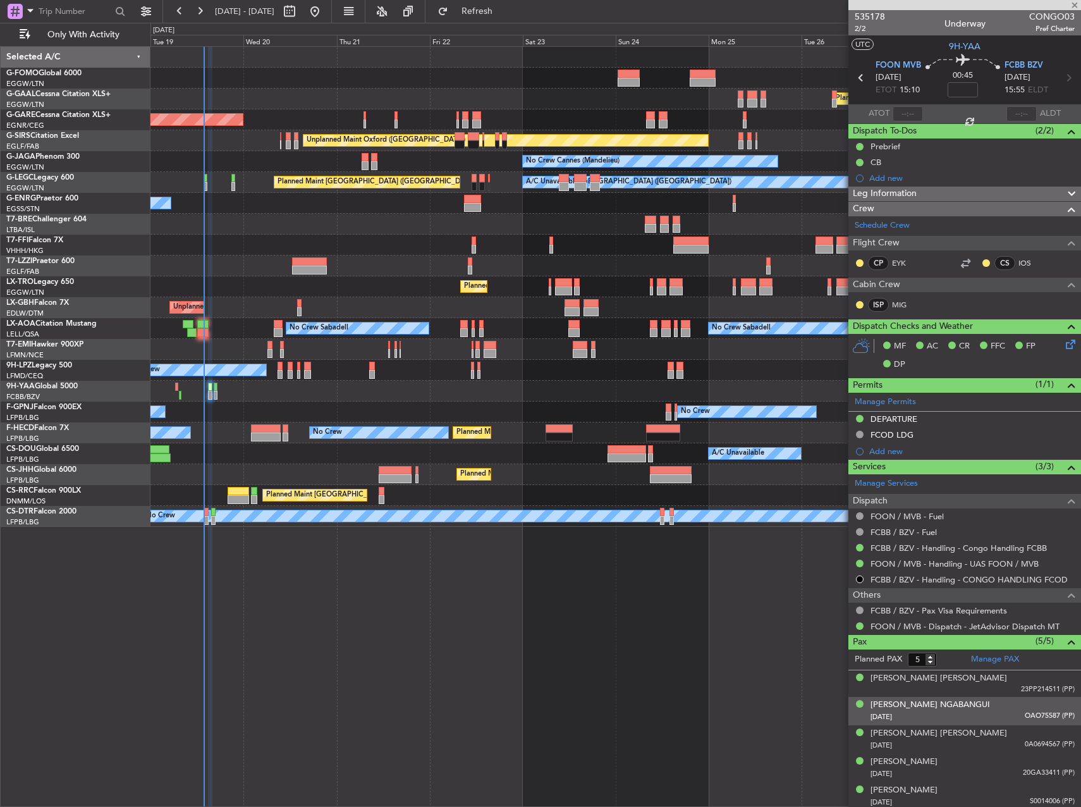
type input "-00:15"
type input "7"
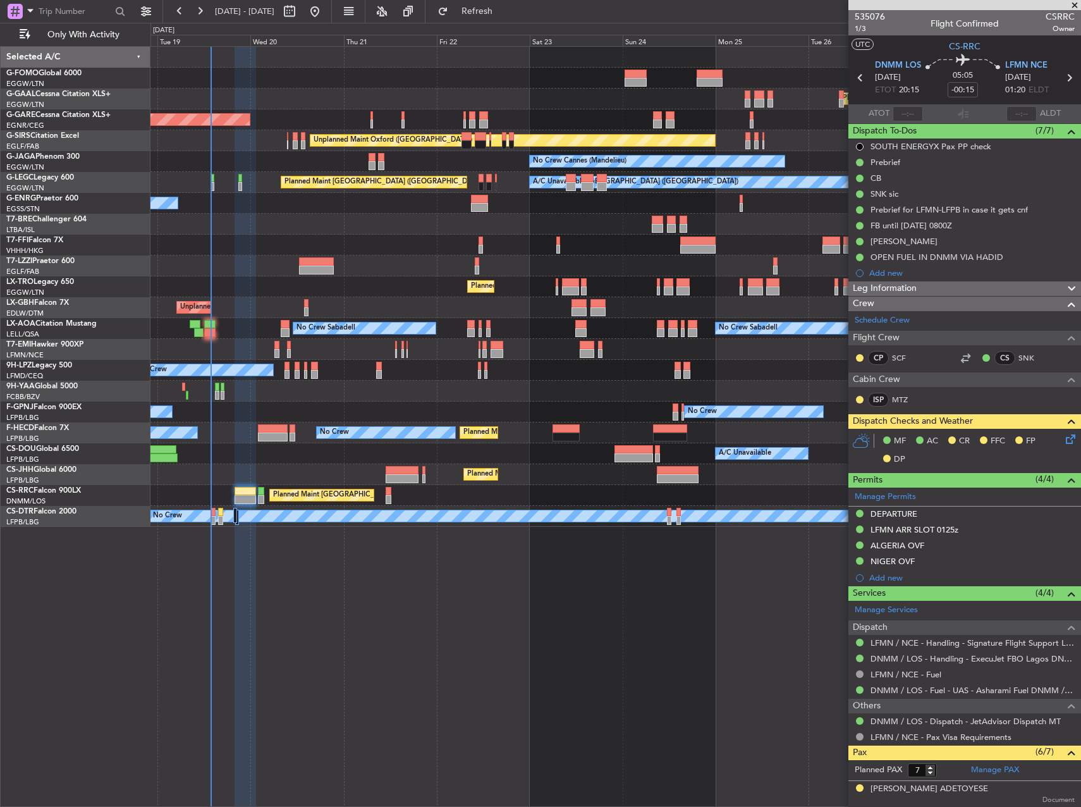
click at [221, 244] on div at bounding box center [616, 245] width 930 height 21
click at [504, 12] on span "Refresh" at bounding box center [477, 11] width 53 height 9
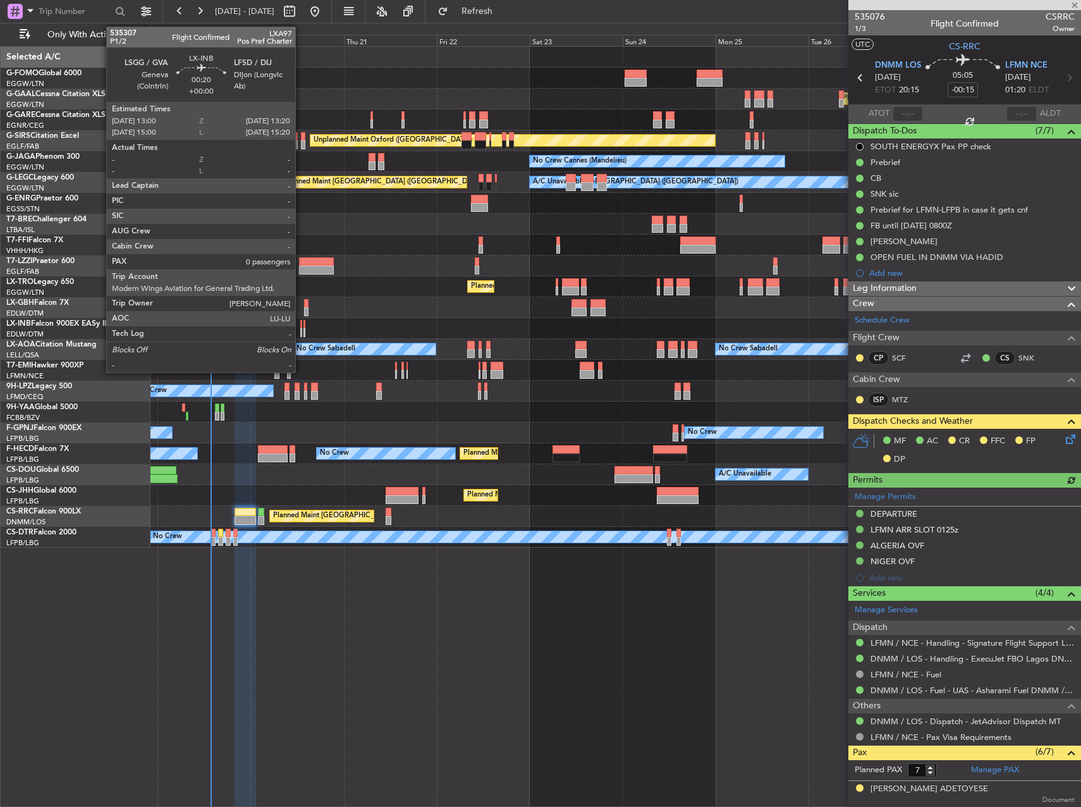
click at [301, 330] on div at bounding box center [301, 332] width 2 height 9
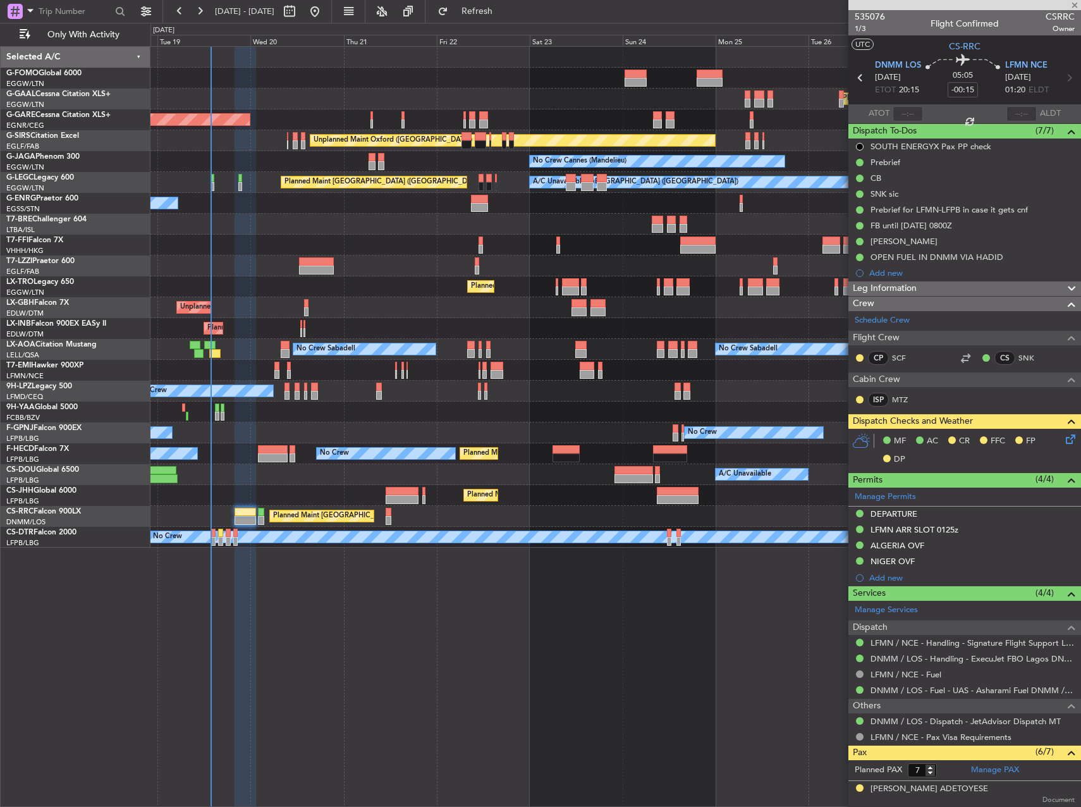
type input "0"
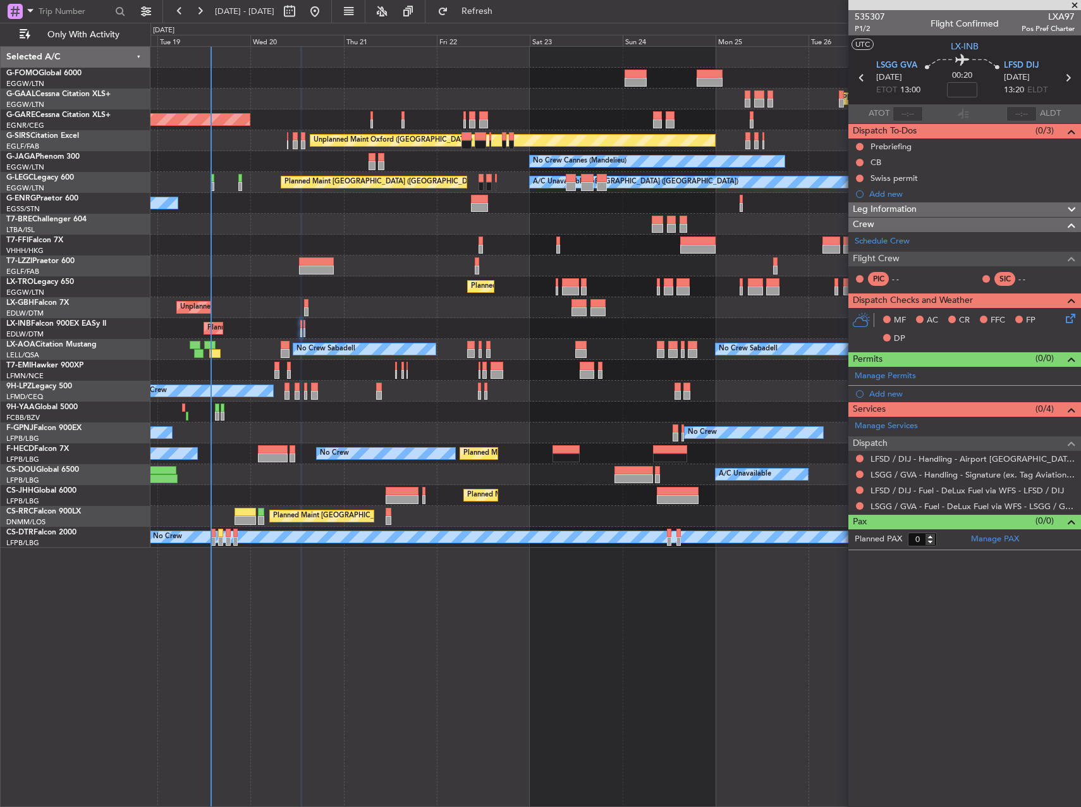
click at [1020, 72] on span "[DATE]" at bounding box center [1017, 77] width 26 height 13
click at [1020, 70] on span "LFSD DIJ" at bounding box center [1021, 65] width 35 height 13
click at [674, 648] on div "Planned Maint Windsor Locks (Bradley Intl) Planned Maint Dusseldorf Unplanned M…" at bounding box center [616, 426] width 931 height 761
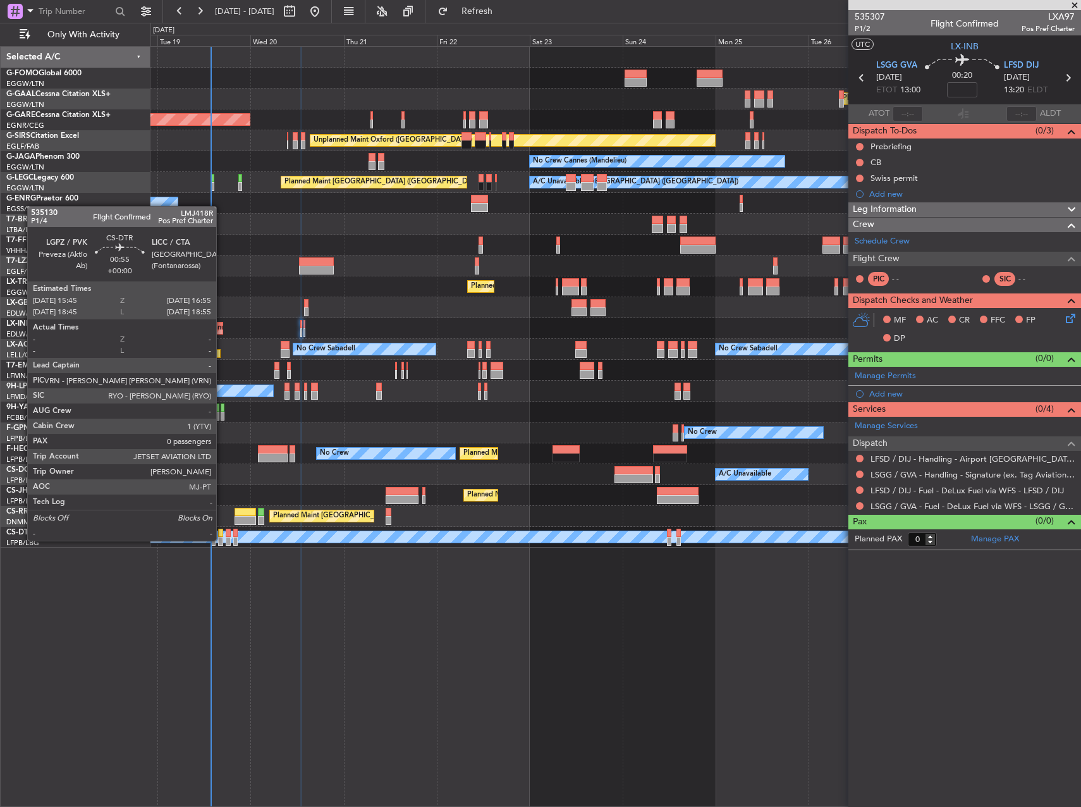
click at [222, 539] on div at bounding box center [220, 541] width 5 height 9
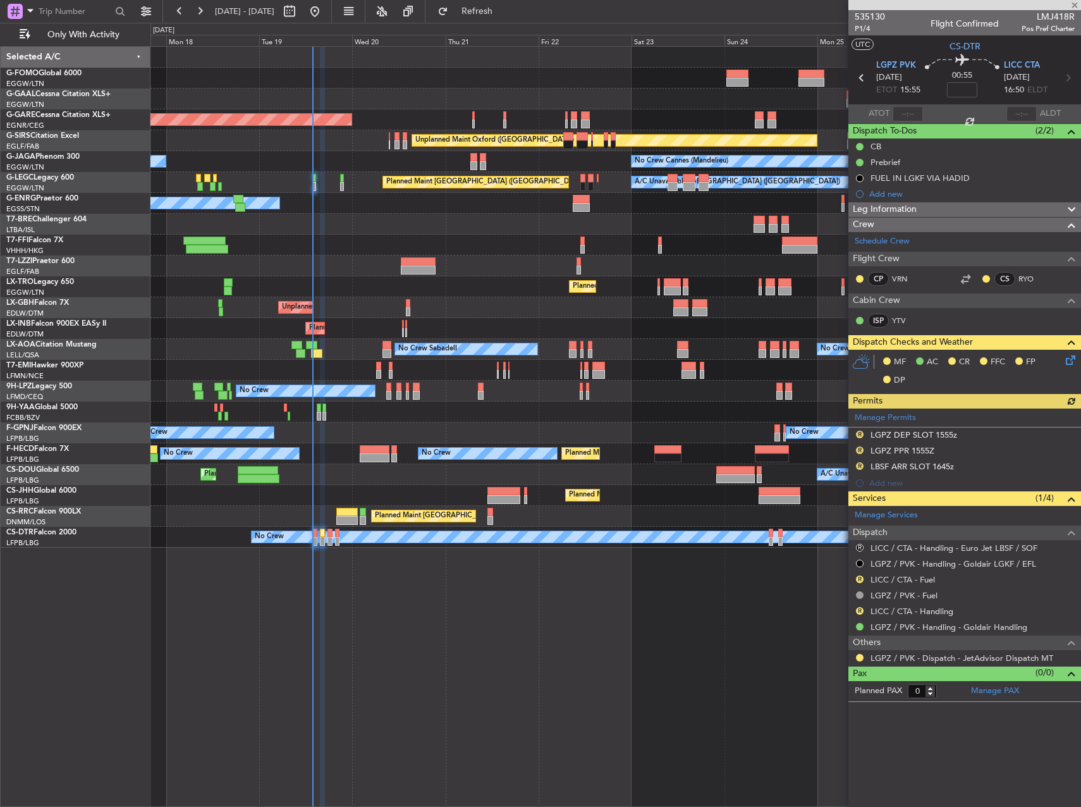
click at [441, 670] on div "Planned Maint Windsor Locks (Bradley Intl) Planned Maint Dusseldorf Unplanned M…" at bounding box center [616, 426] width 931 height 761
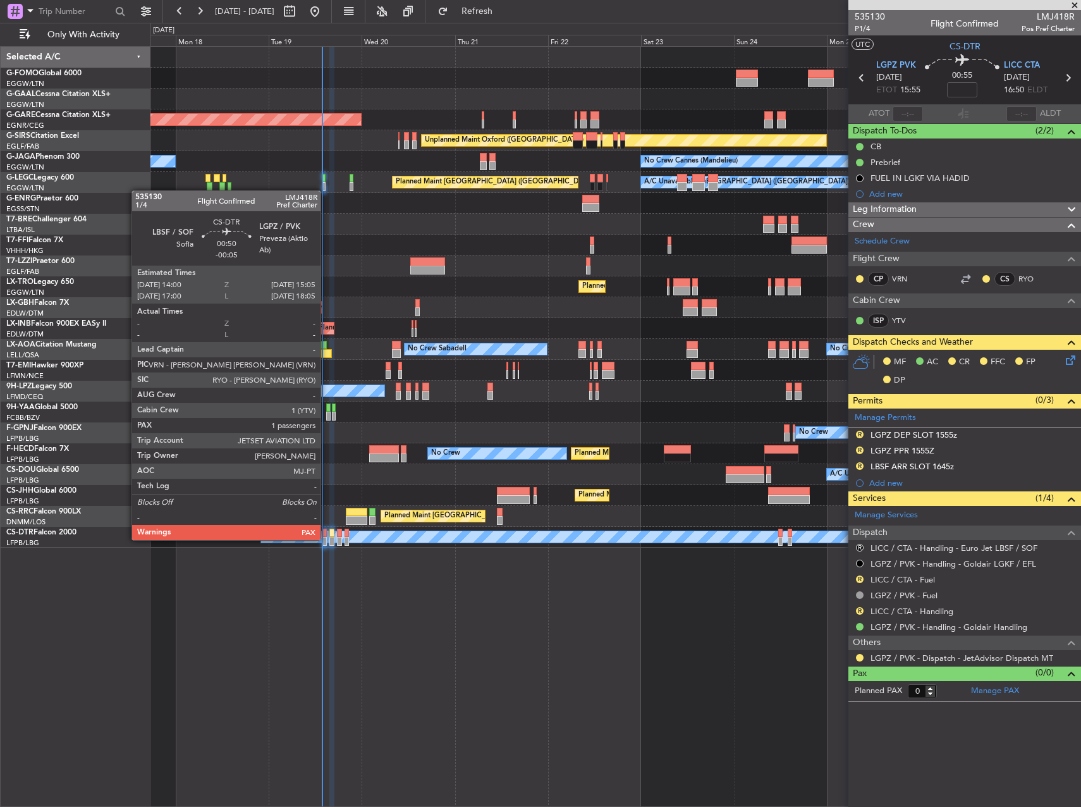
click at [326, 539] on div at bounding box center [325, 541] width 4 height 9
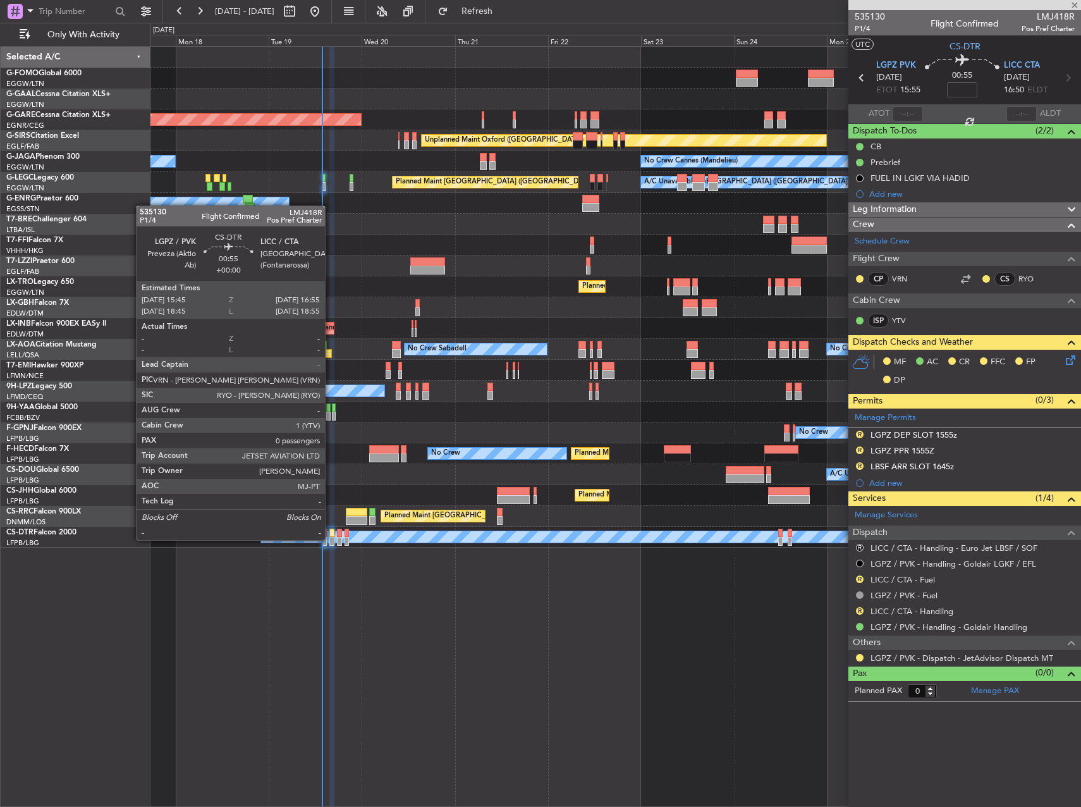
type input "-00:05"
type input "4"
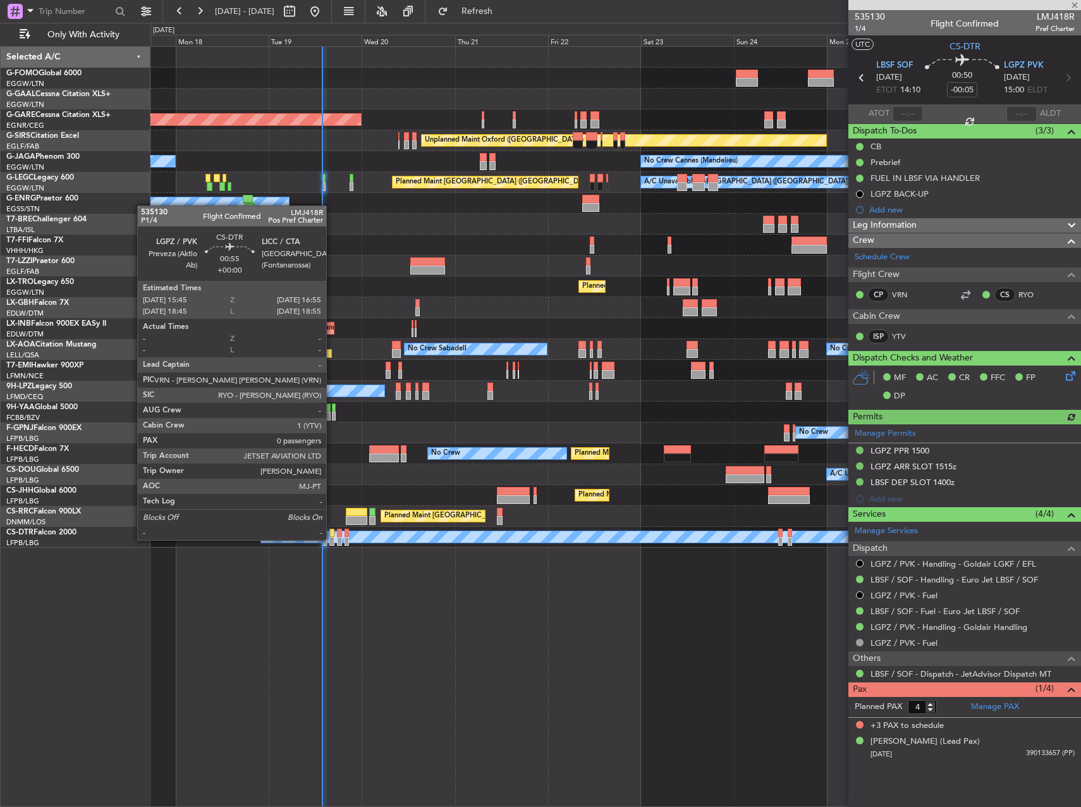
click at [332, 539] on div at bounding box center [332, 541] width 5 height 9
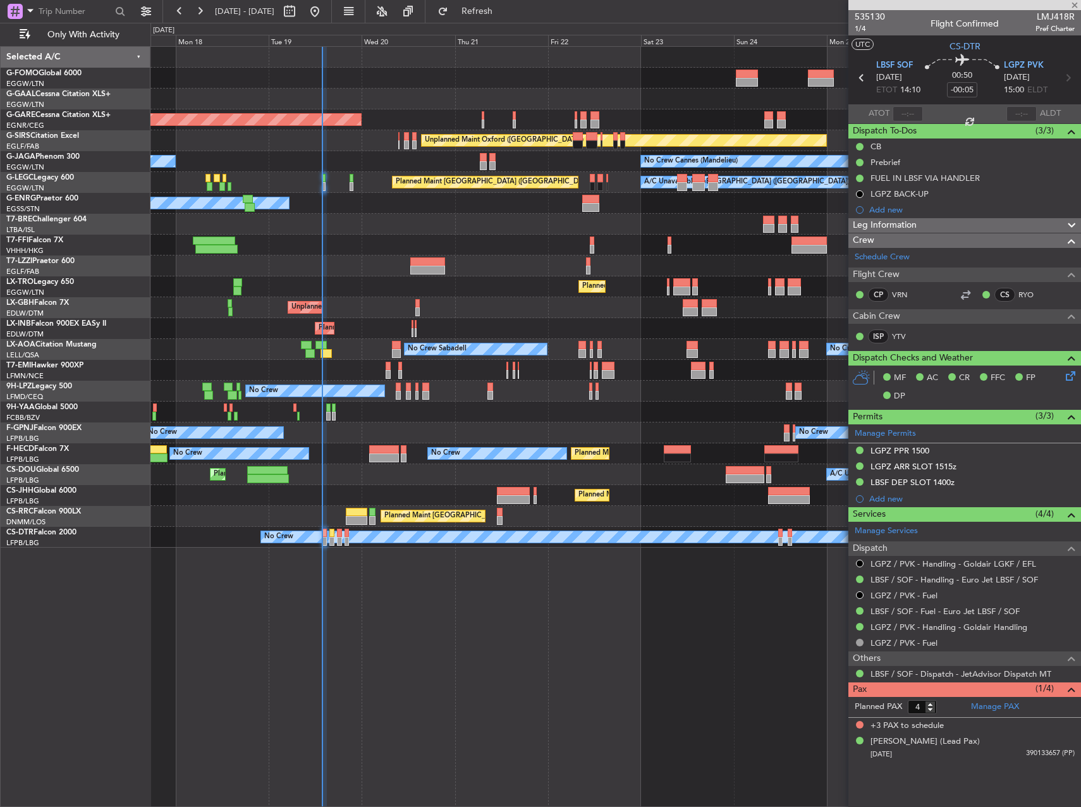
type input "0"
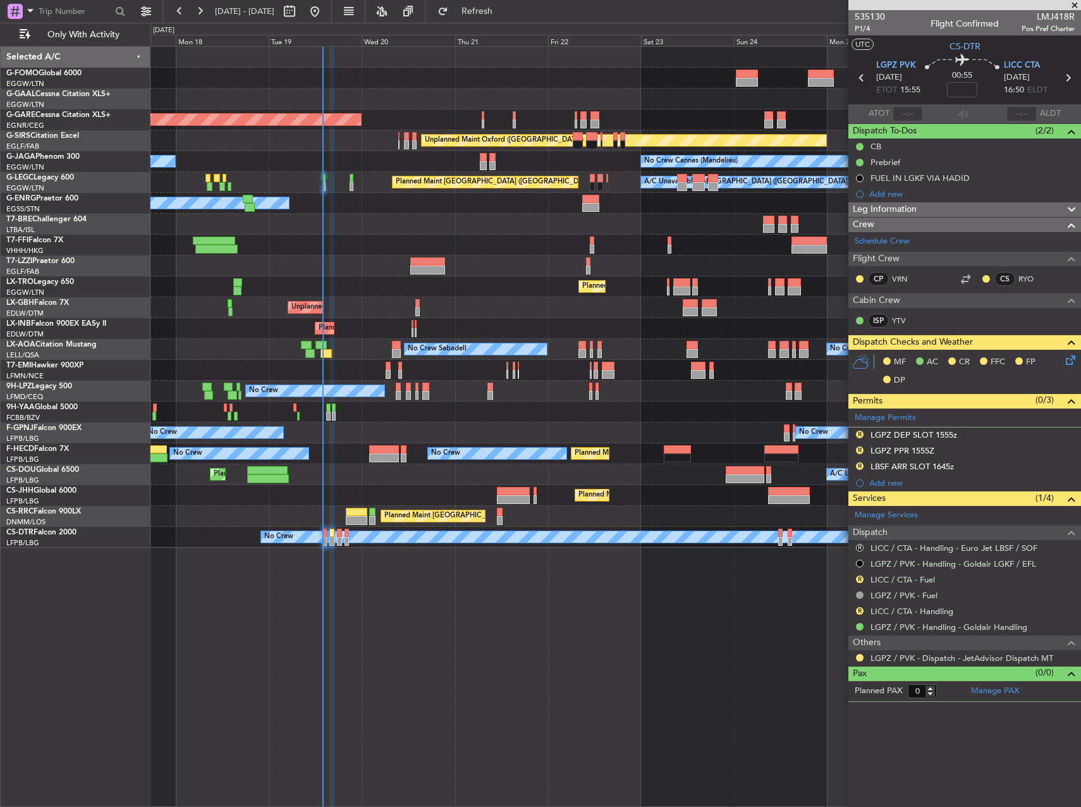
click at [498, 637] on div "Planned Maint Windsor Locks (Bradley Intl) Planned Maint Dusseldorf Unplanned M…" at bounding box center [616, 426] width 931 height 761
click at [504, 9] on span "Refresh" at bounding box center [477, 11] width 53 height 9
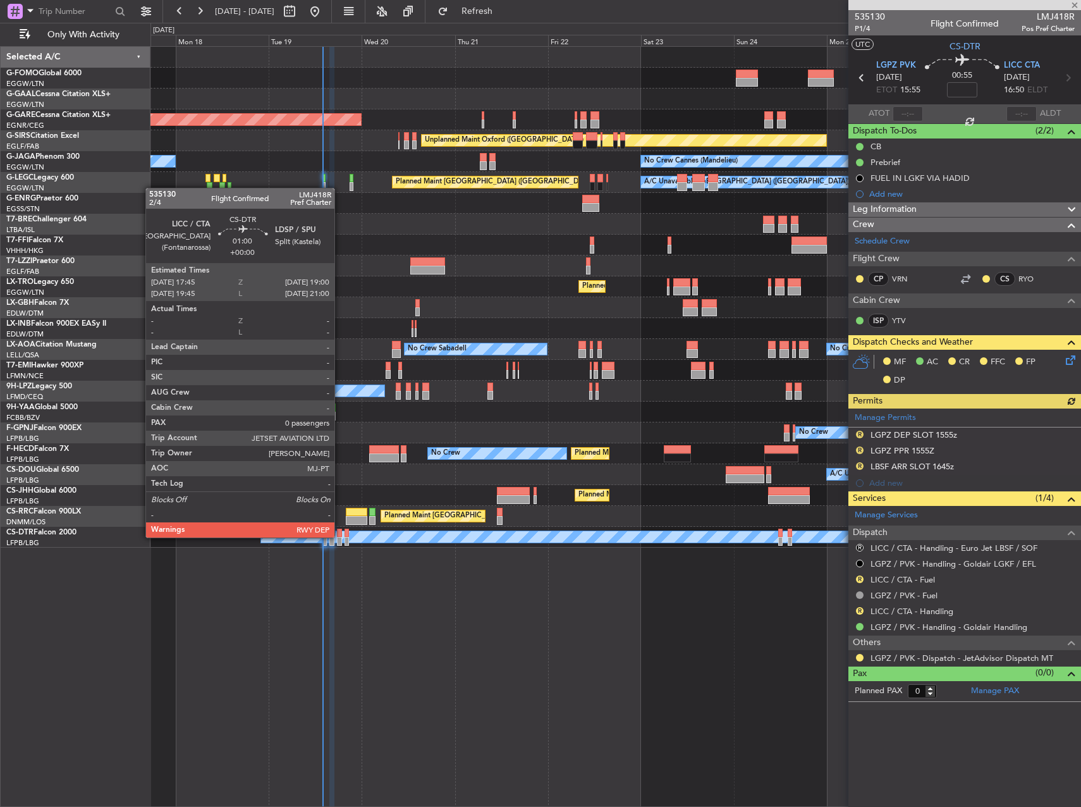
click at [340, 536] on div at bounding box center [339, 533] width 5 height 9
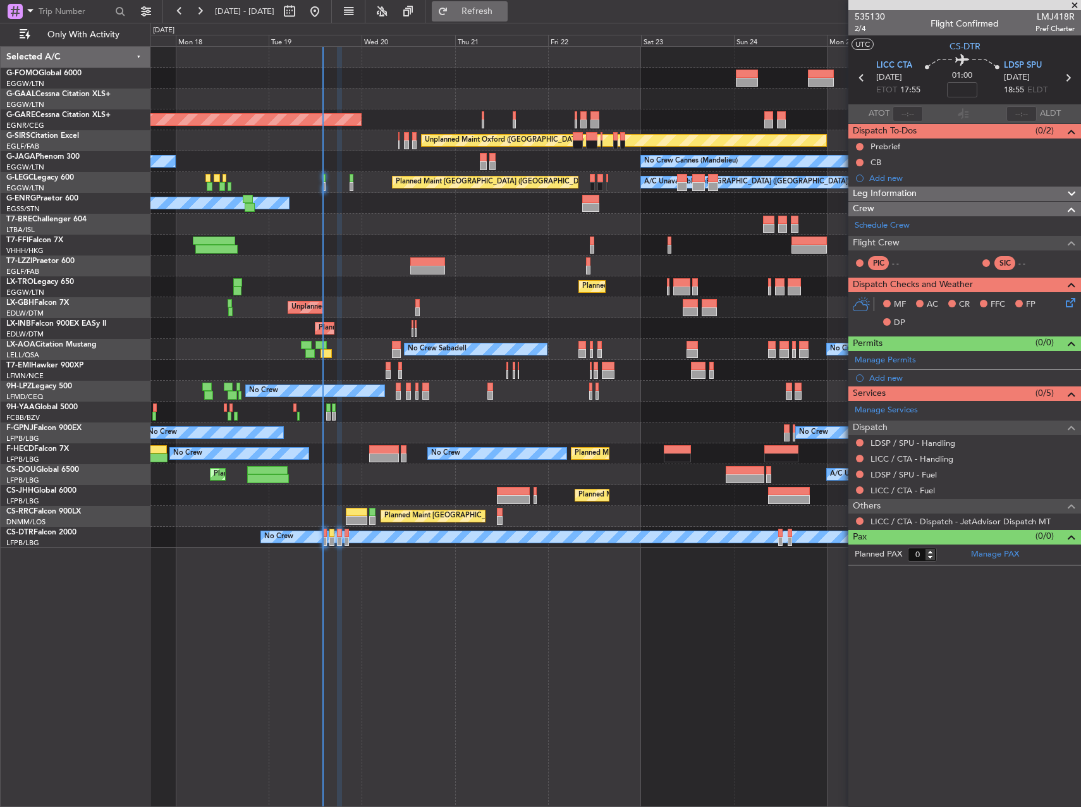
click at [508, 18] on button "Refresh" at bounding box center [470, 11] width 76 height 20
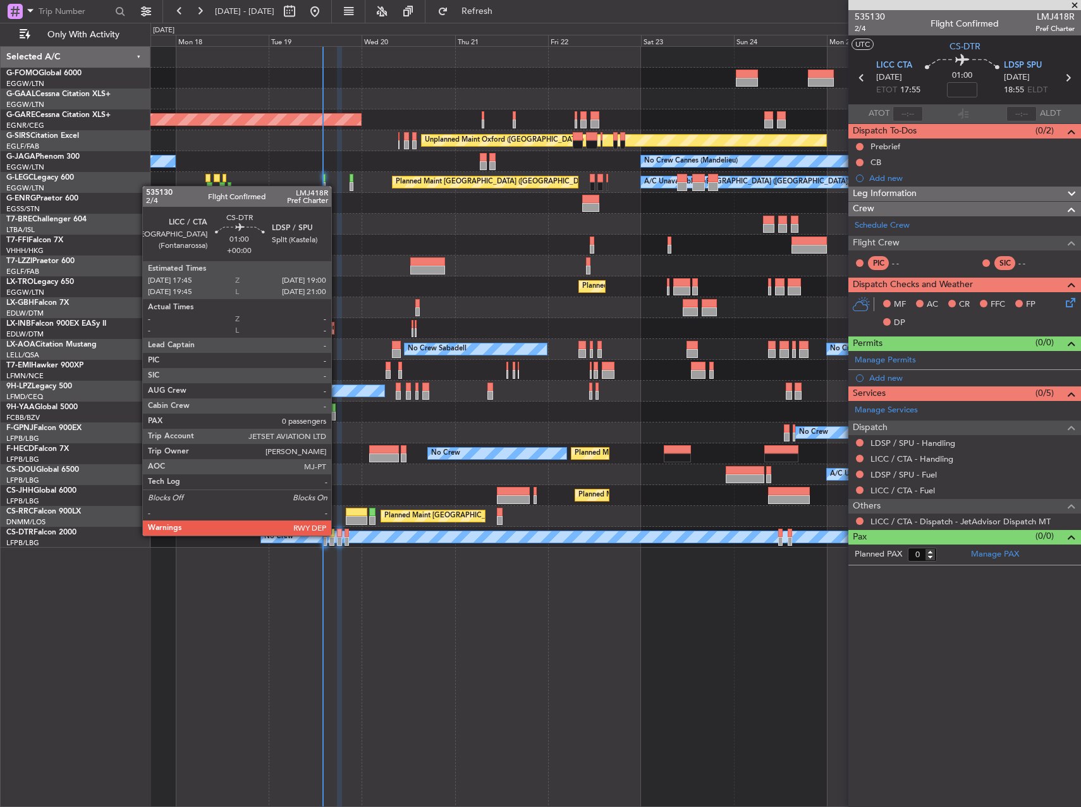
click at [337, 534] on div at bounding box center [339, 533] width 5 height 9
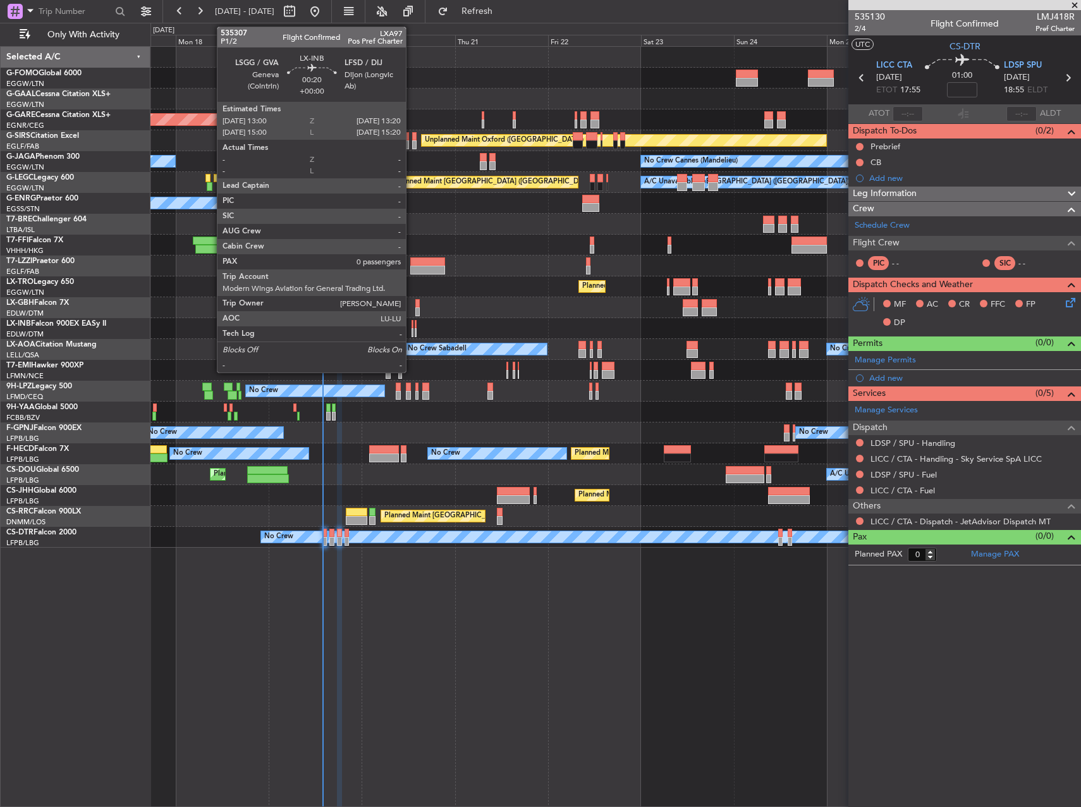
click at [412, 328] on div at bounding box center [413, 324] width 2 height 9
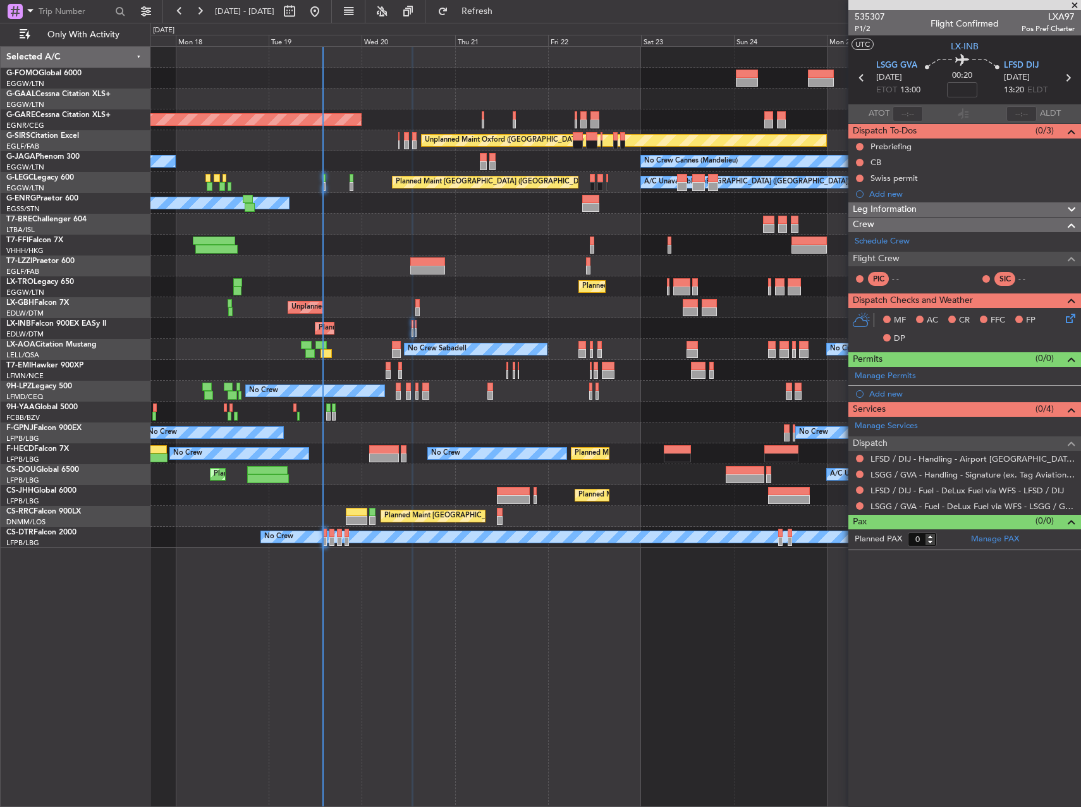
click at [1060, 18] on span "LXA97" at bounding box center [1048, 16] width 53 height 13
copy span "LXA97"
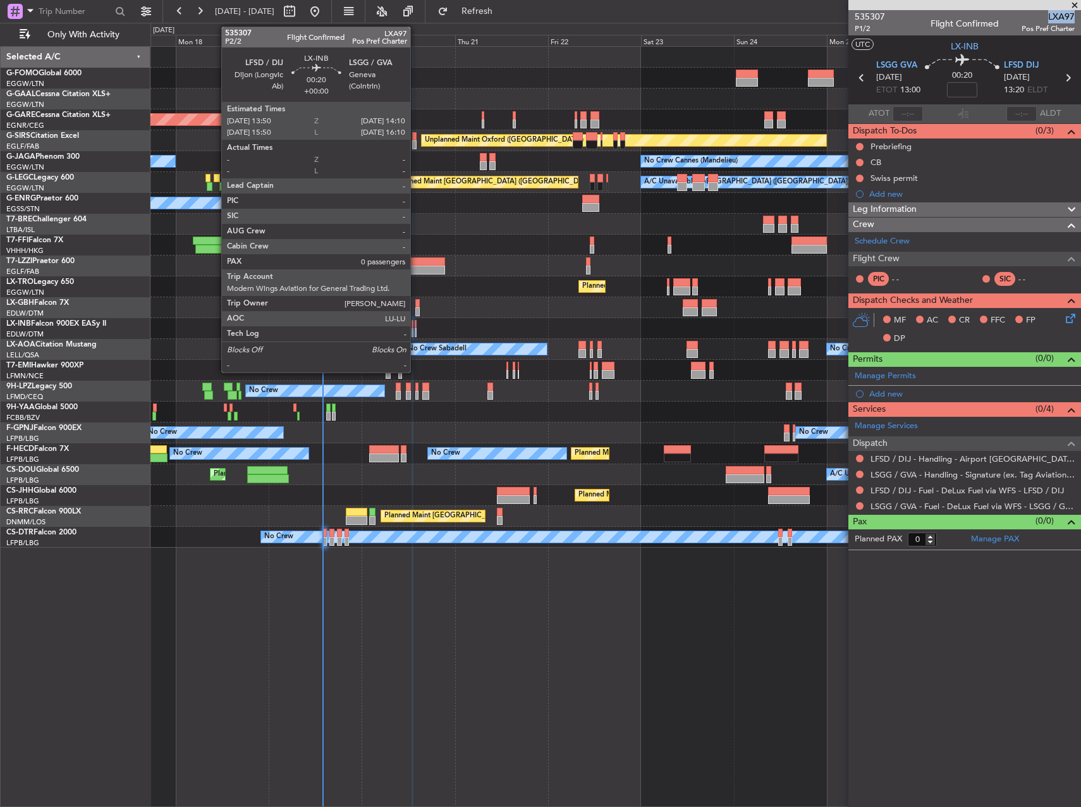
click at [416, 330] on div at bounding box center [416, 332] width 2 height 9
click at [412, 327] on div at bounding box center [413, 324] width 2 height 9
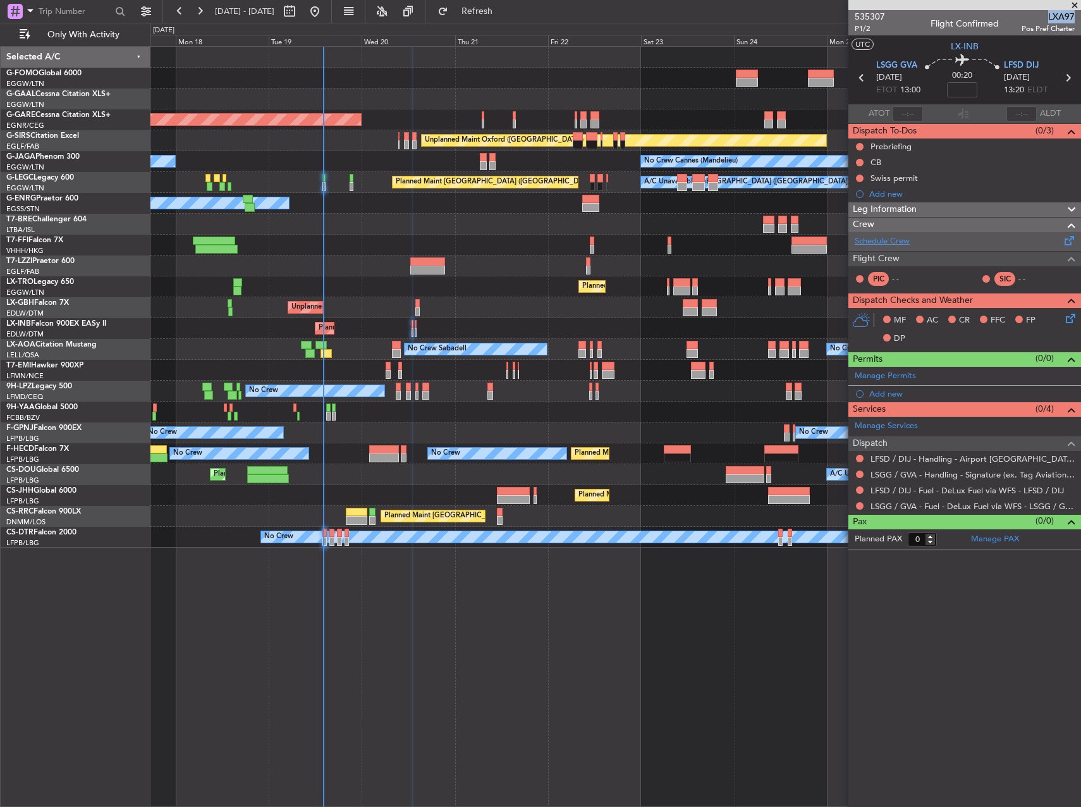
click at [894, 243] on link "Schedule Crew" at bounding box center [882, 241] width 55 height 13
click at [896, 63] on span "LSGG GVA" at bounding box center [897, 65] width 41 height 13
click at [964, 213] on div "Leg Information" at bounding box center [965, 209] width 233 height 15
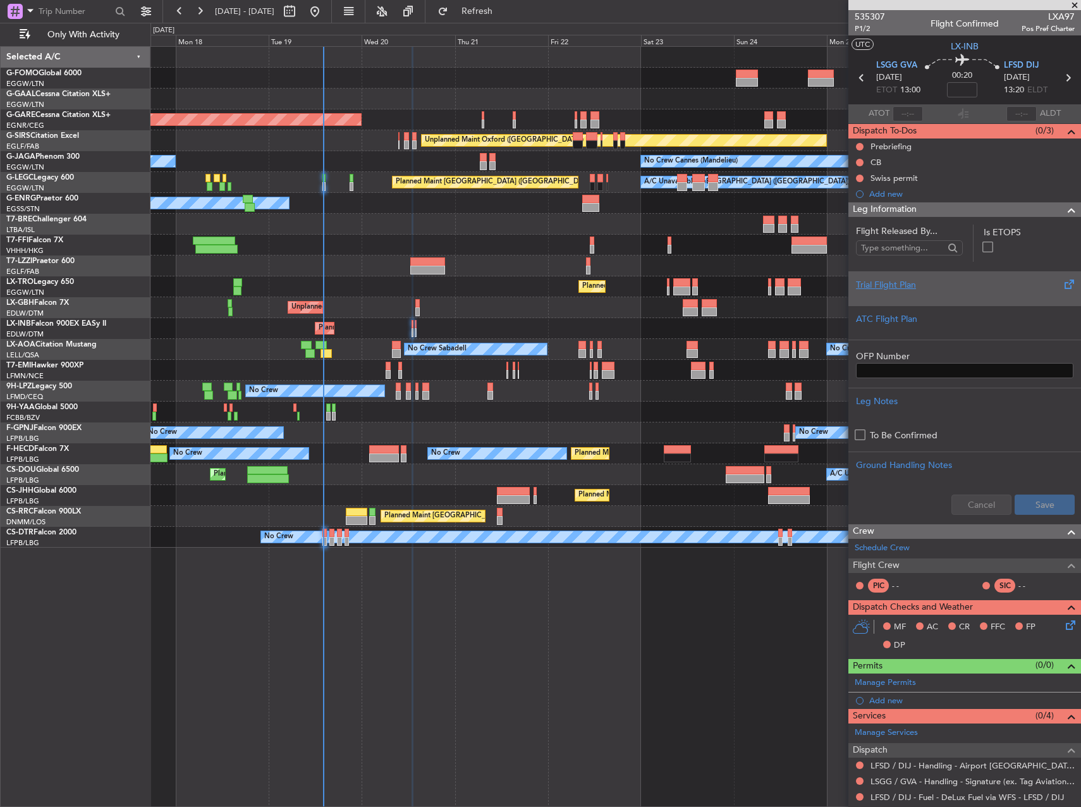
click at [951, 290] on div "Trial Flight Plan" at bounding box center [965, 284] width 218 height 13
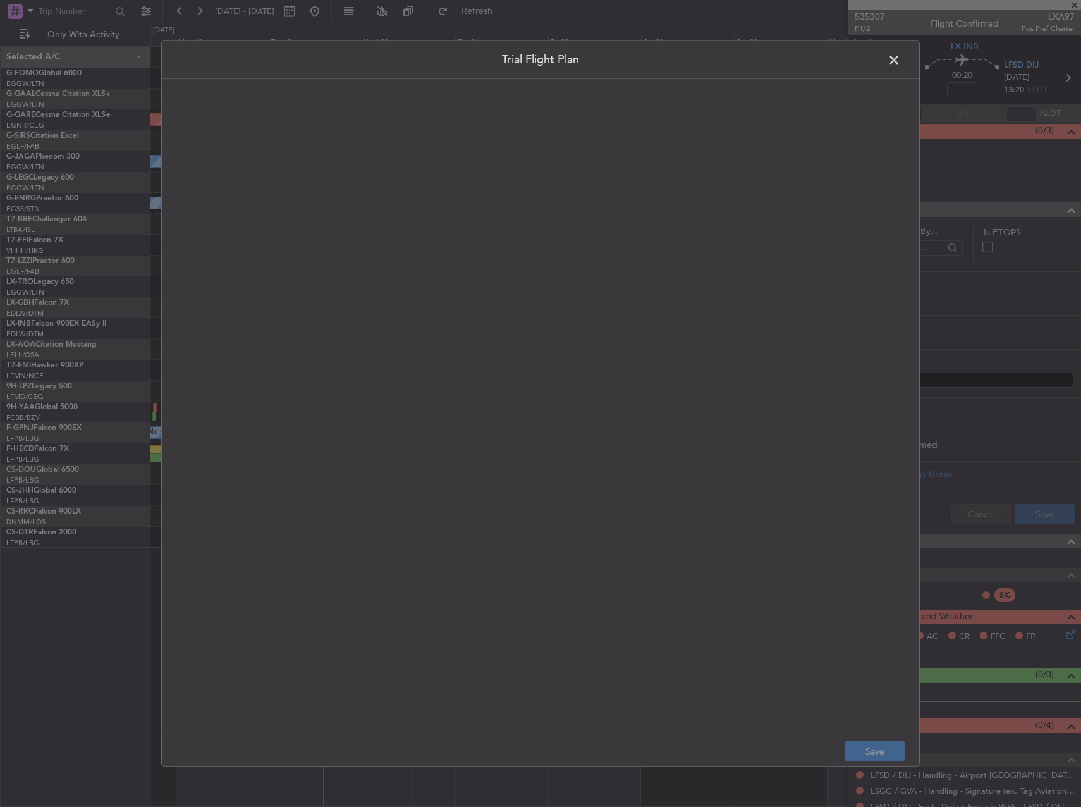
click at [664, 221] on quill-editor at bounding box center [541, 394] width 732 height 605
click at [607, 219] on div at bounding box center [540, 421] width 731 height 603
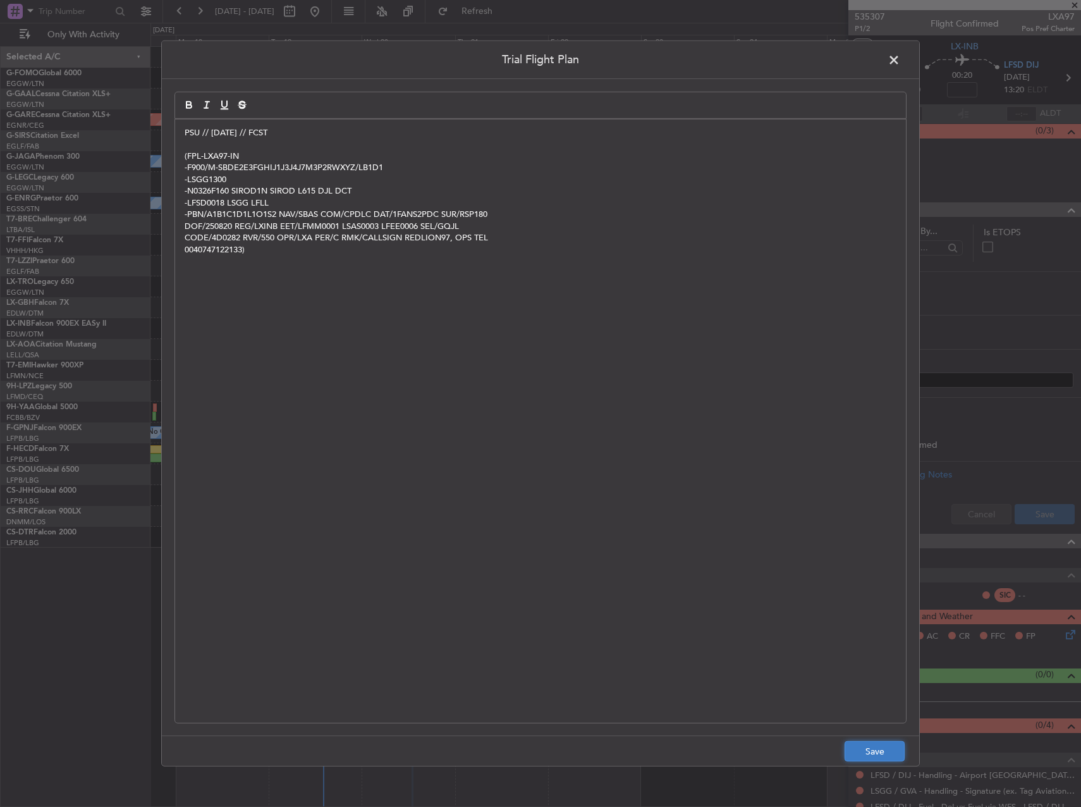
click at [862, 744] on button "Save" at bounding box center [875, 751] width 60 height 20
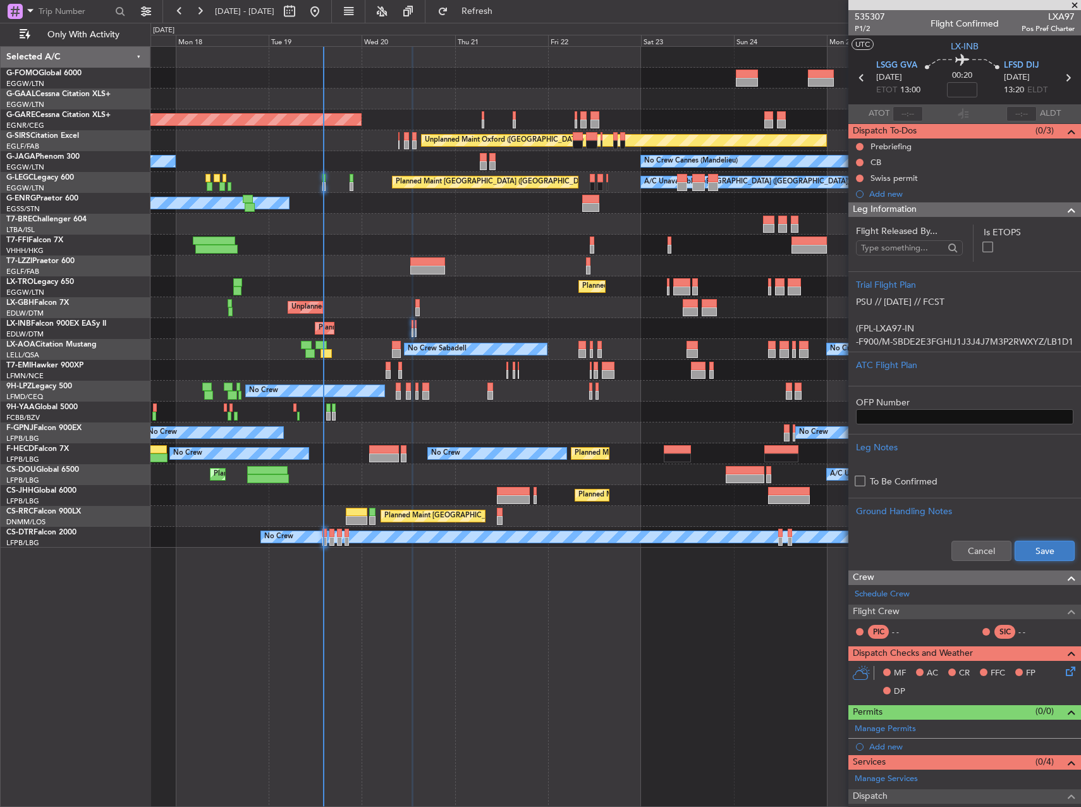
click at [1028, 554] on button "Save" at bounding box center [1045, 551] width 60 height 20
click at [860, 147] on button at bounding box center [860, 147] width 8 height 8
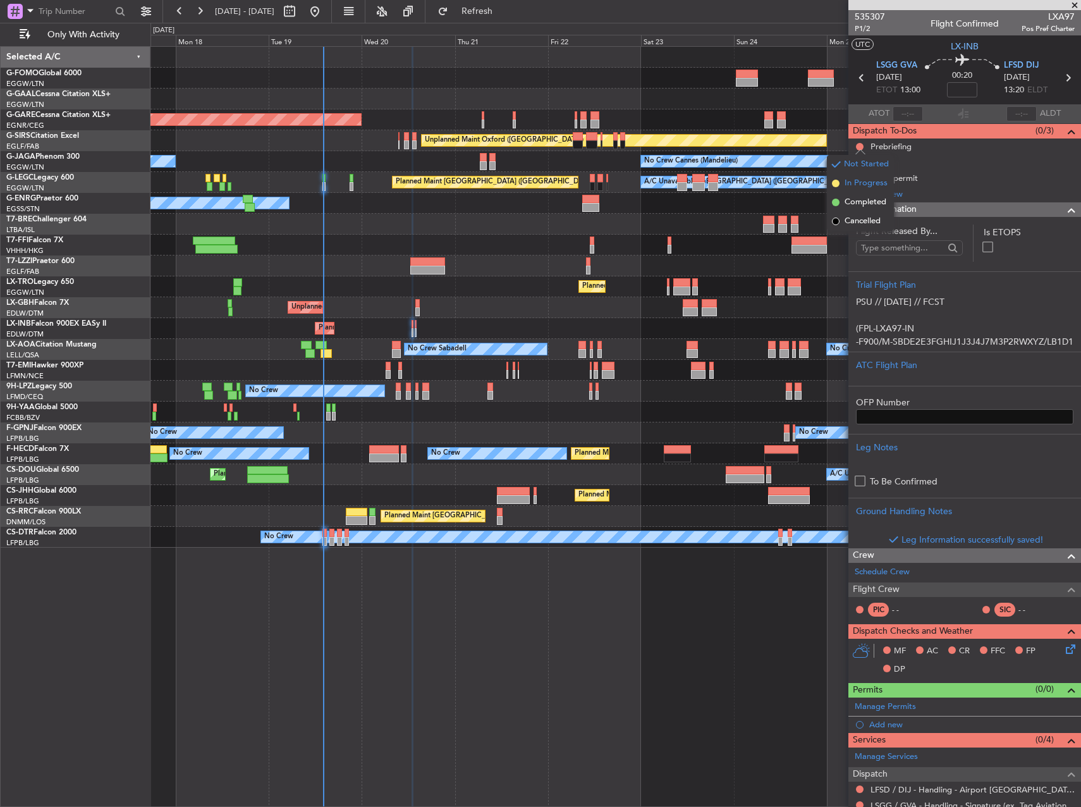
click at [860, 188] on span "In Progress" at bounding box center [866, 183] width 43 height 13
click at [863, 164] on button at bounding box center [860, 163] width 8 height 8
click at [862, 216] on span "Completed" at bounding box center [866, 218] width 42 height 13
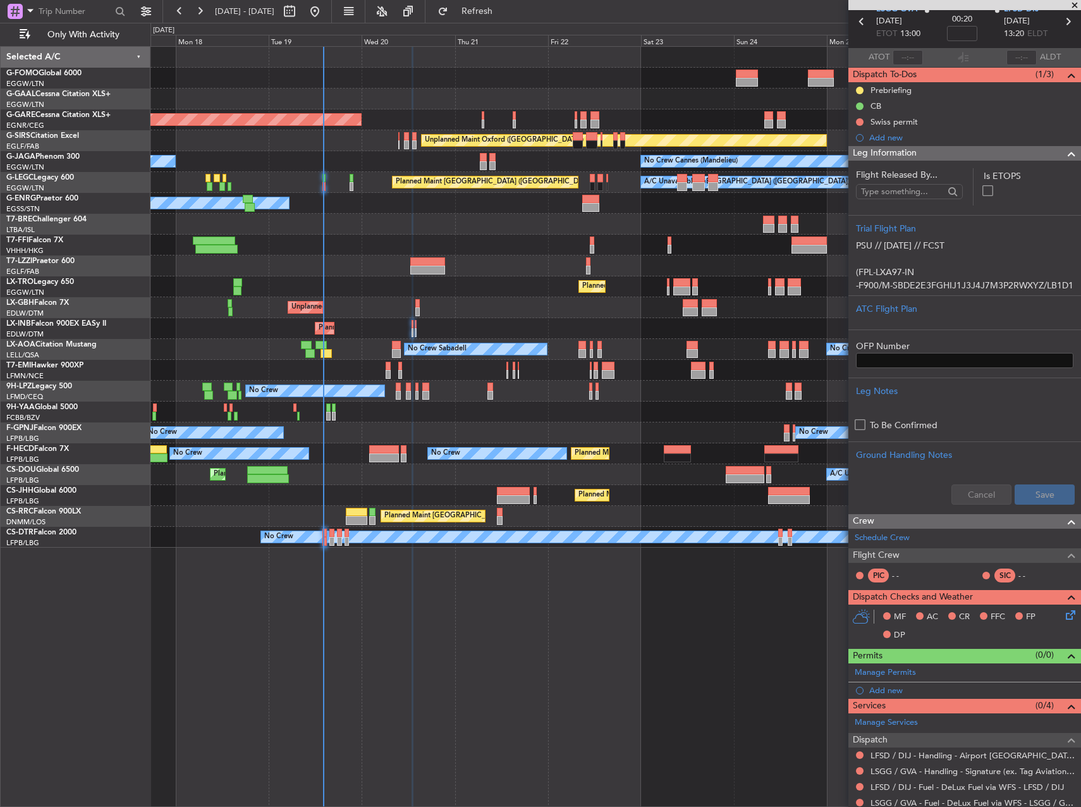
scroll to position [95, 0]
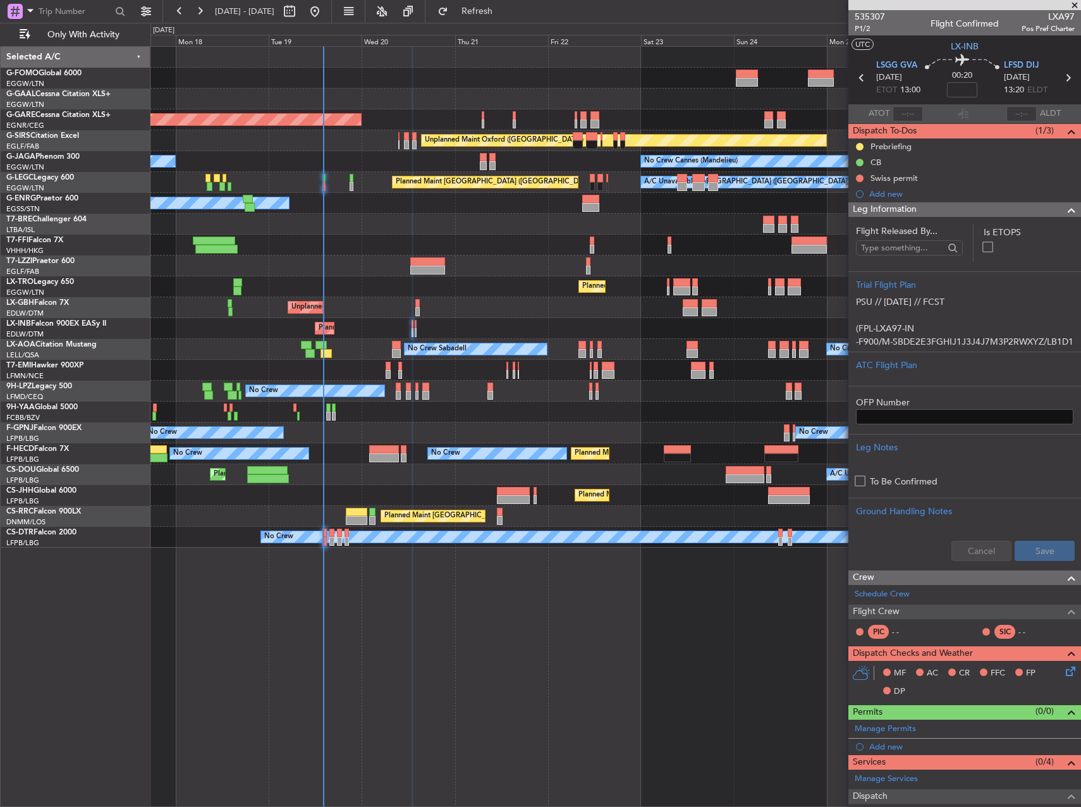
scroll to position [95, 0]
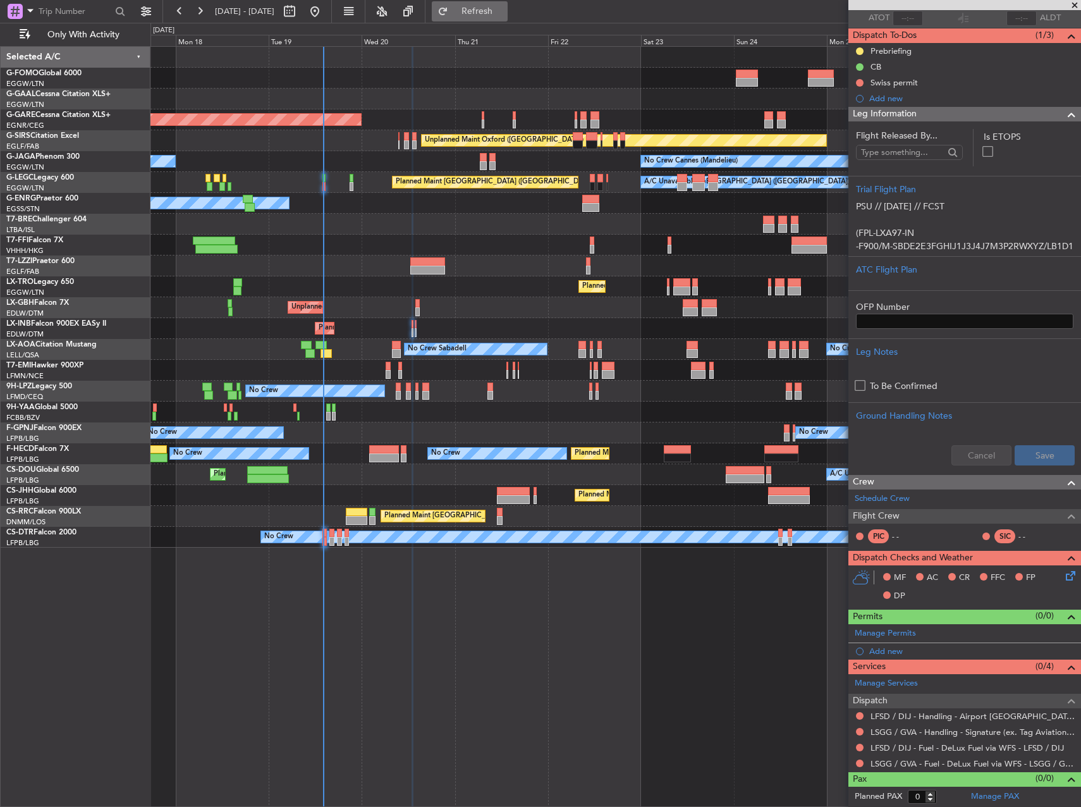
click at [504, 7] on span "Refresh" at bounding box center [477, 11] width 53 height 9
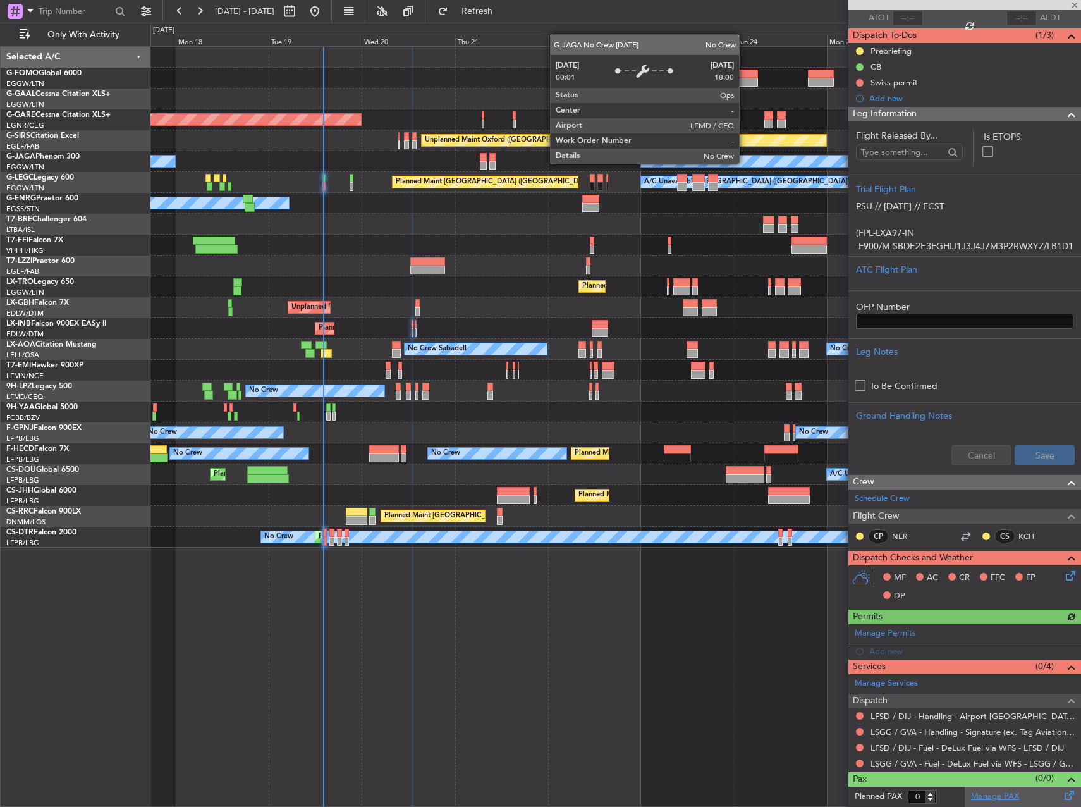
click at [1001, 795] on link "Manage PAX" at bounding box center [995, 797] width 48 height 13
click at [504, 15] on span "Refresh" at bounding box center [477, 11] width 53 height 9
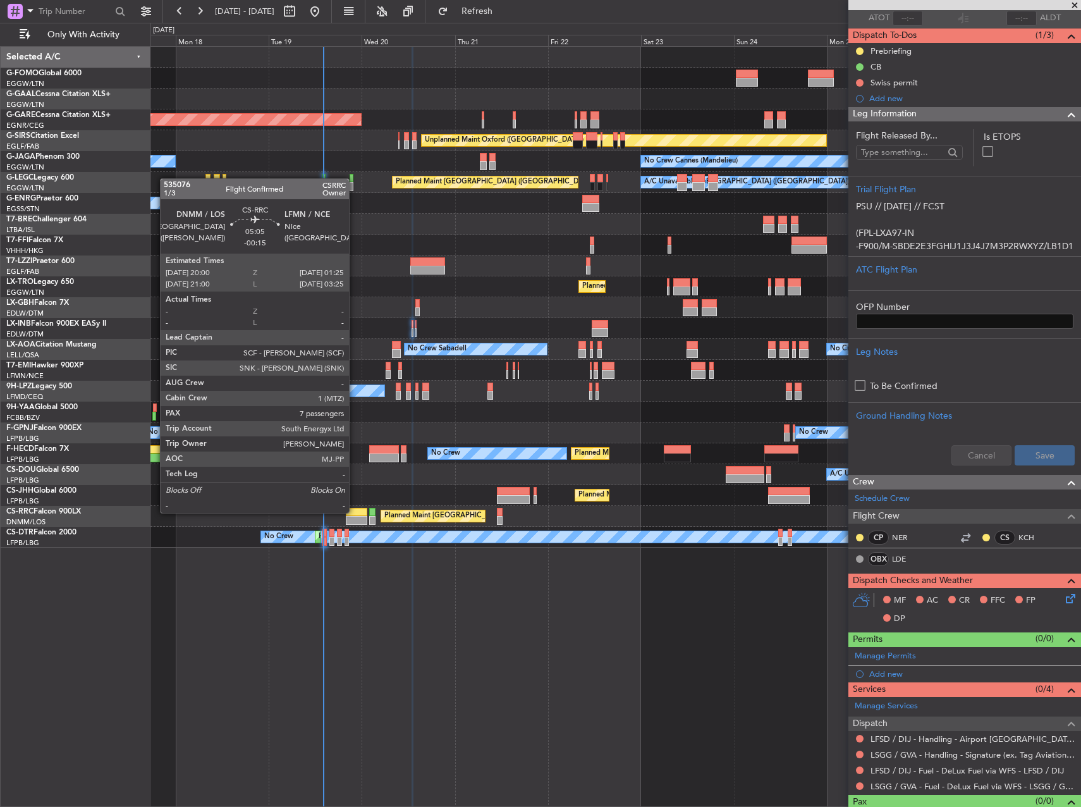
click at [355, 512] on div at bounding box center [357, 512] width 22 height 9
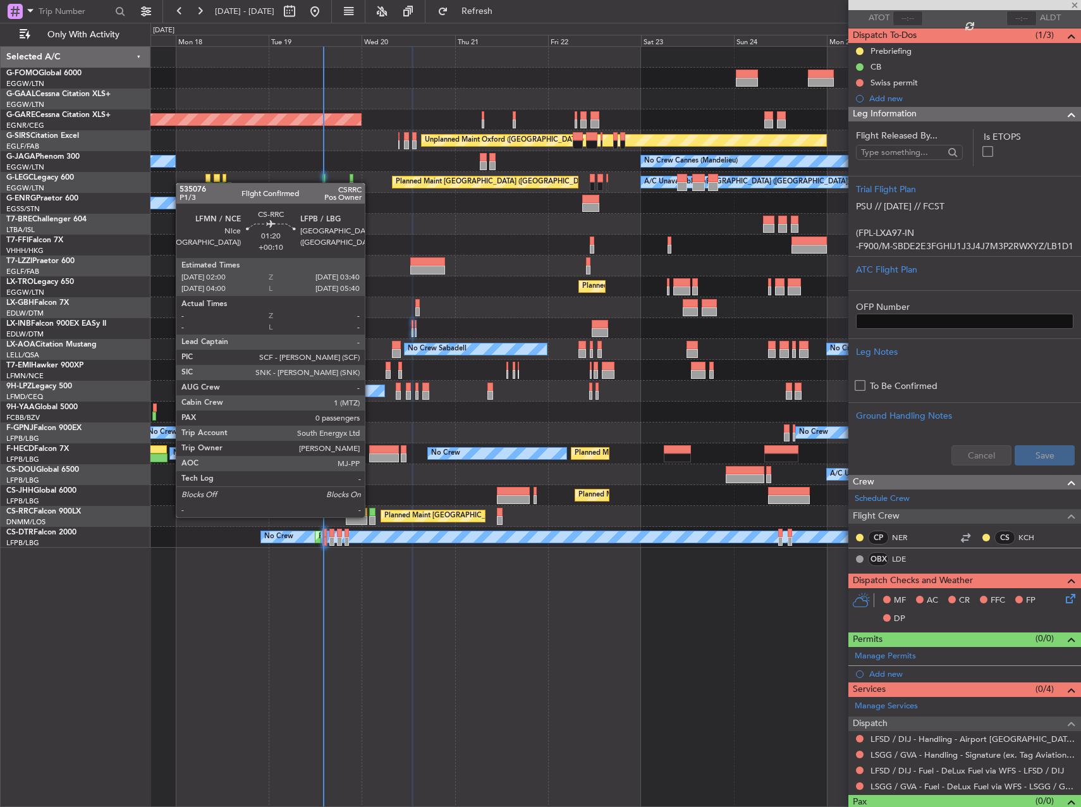
type input "-00:15"
type input "7"
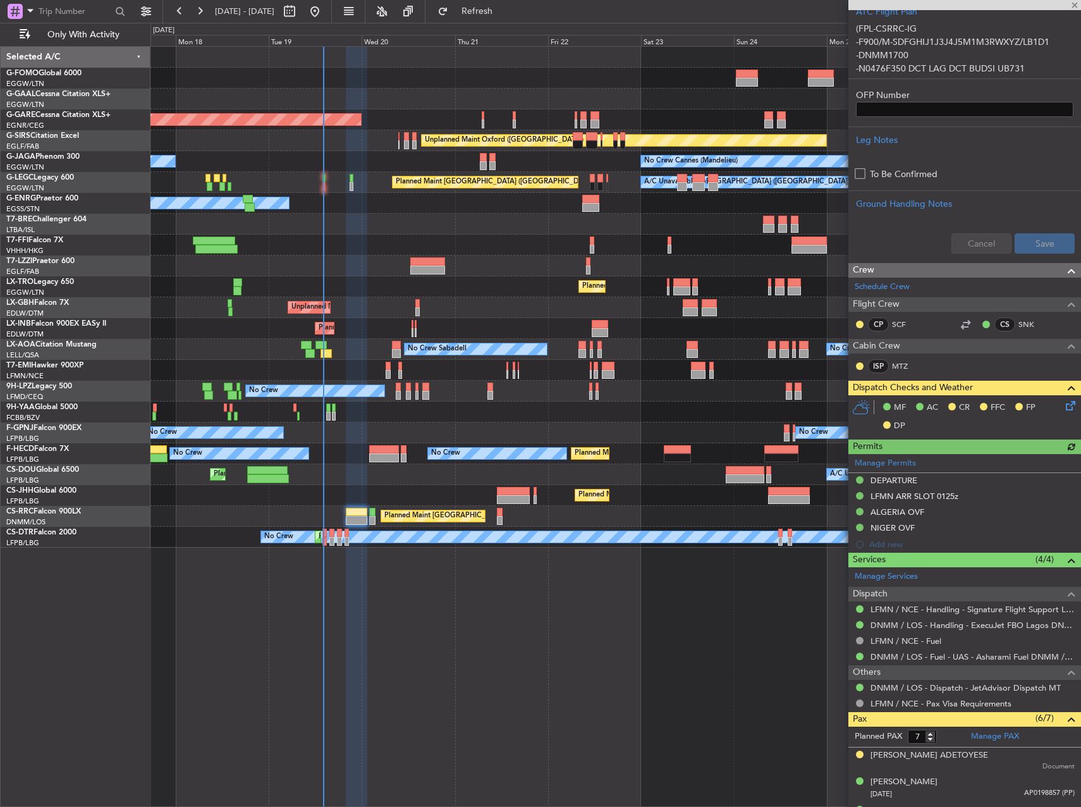
scroll to position [506, 0]
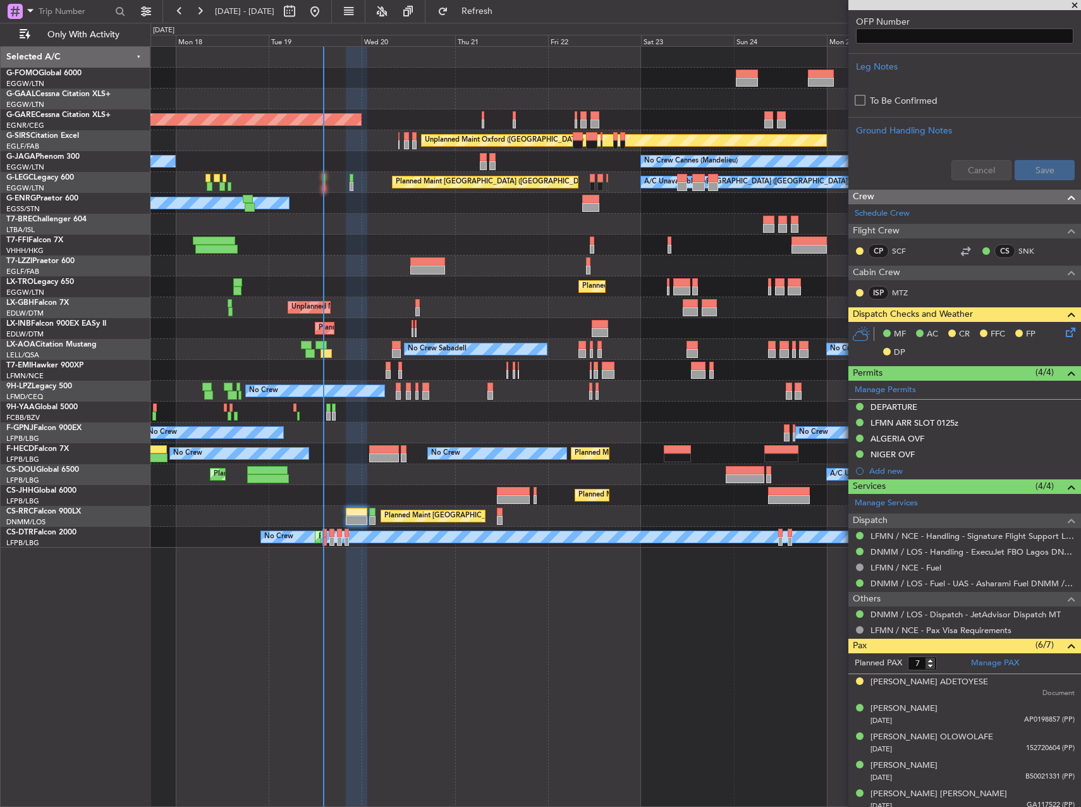
click at [362, 367] on div at bounding box center [616, 370] width 930 height 21
click at [361, 371] on div at bounding box center [616, 370] width 930 height 21
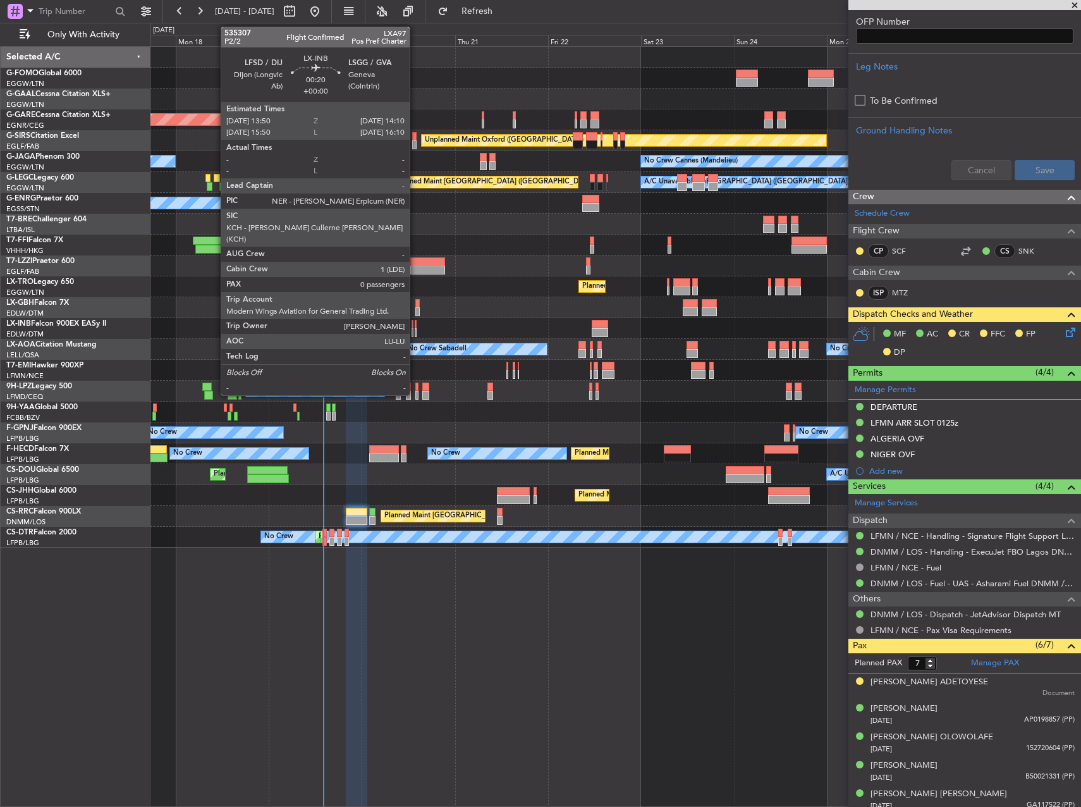
click at [416, 329] on div at bounding box center [416, 332] width 2 height 9
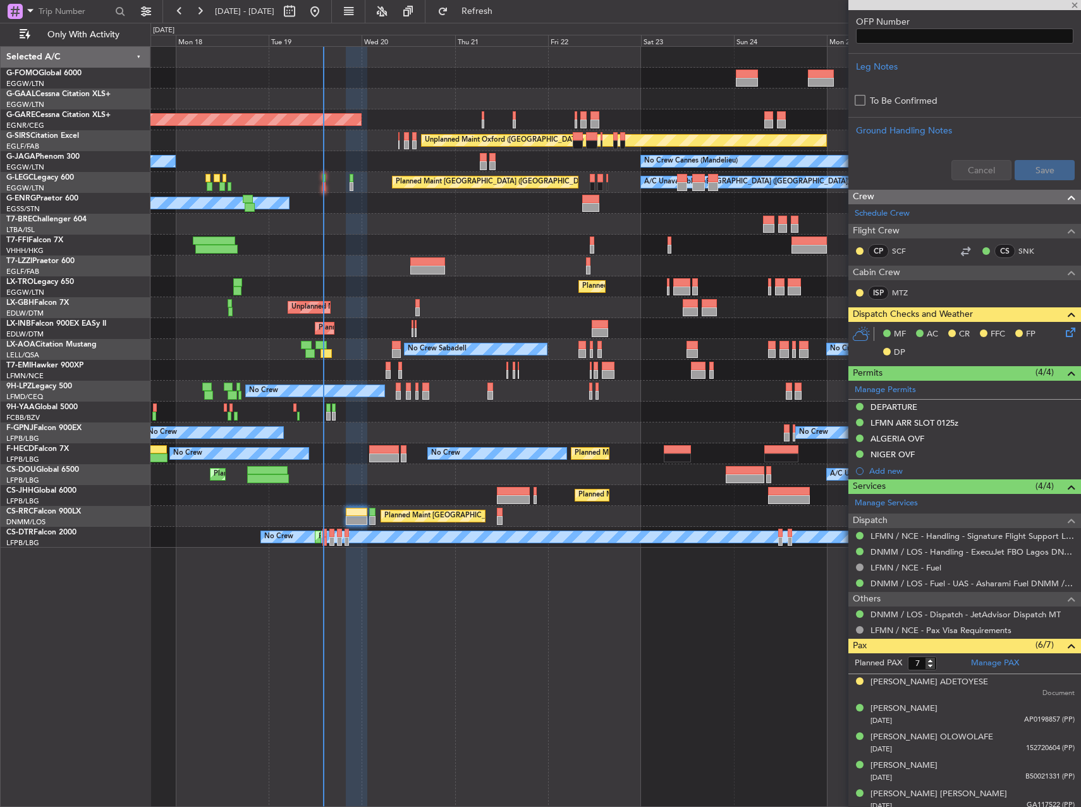
type input "0"
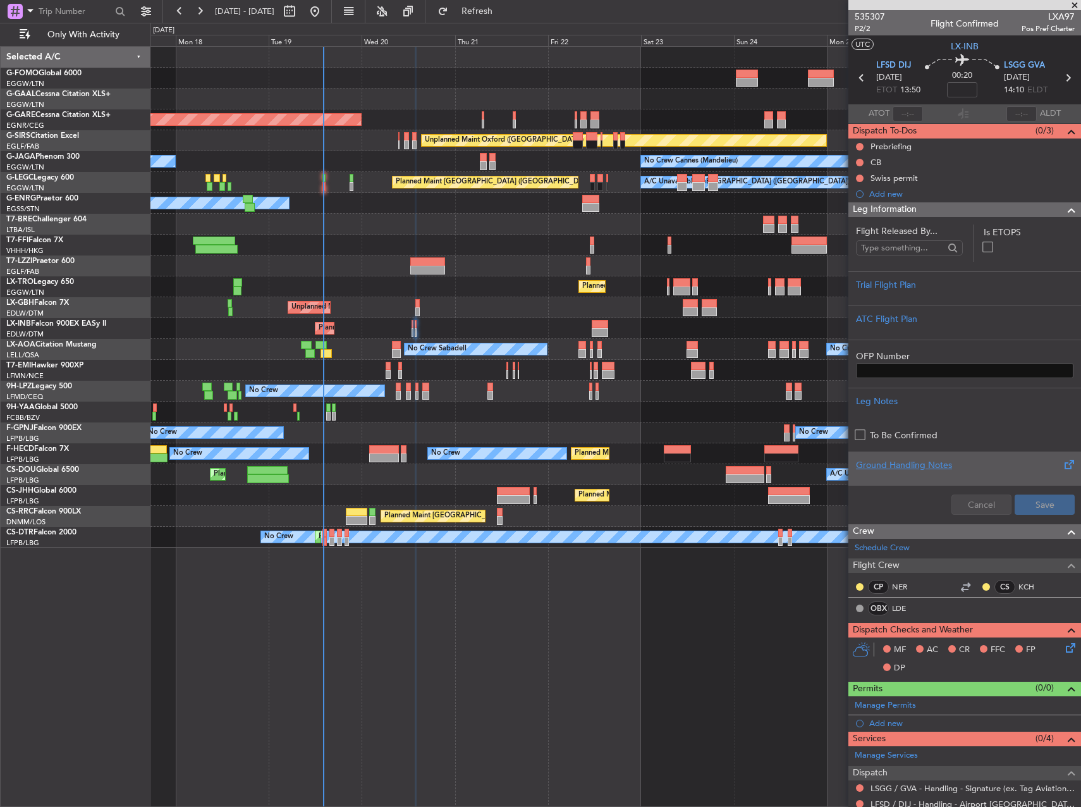
scroll to position [72, 0]
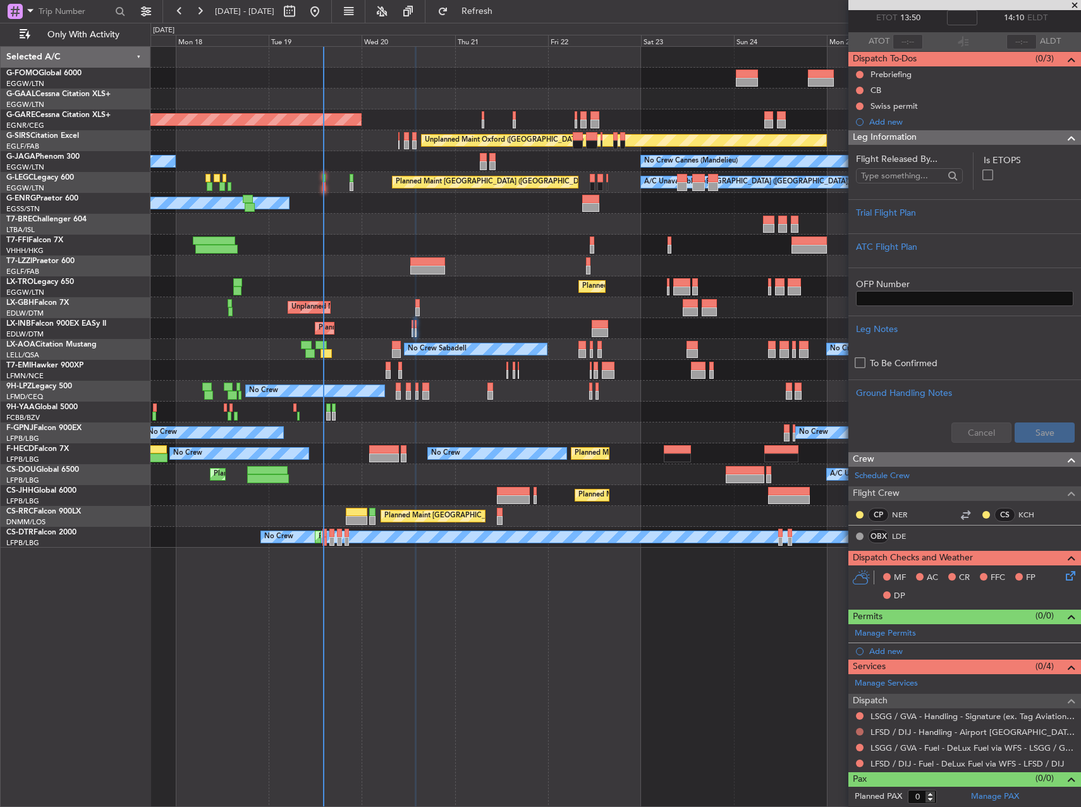
click at [860, 731] on button at bounding box center [860, 732] width 8 height 8
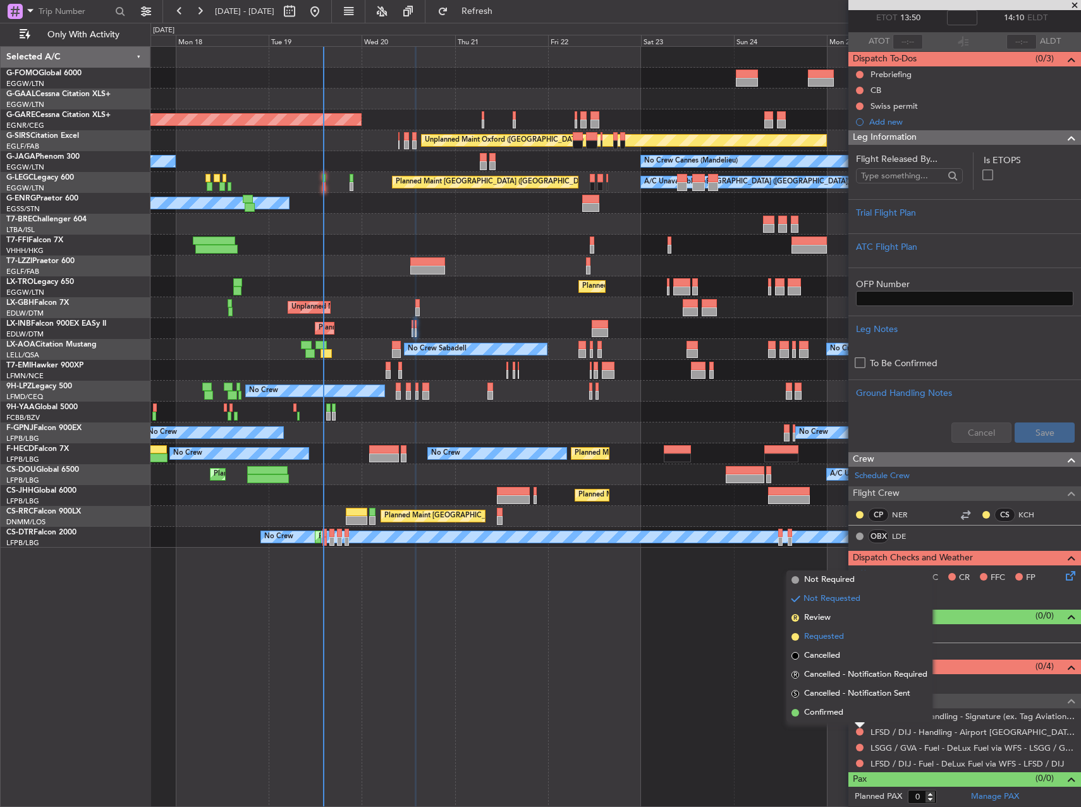
click at [820, 632] on span "Requested" at bounding box center [824, 637] width 40 height 13
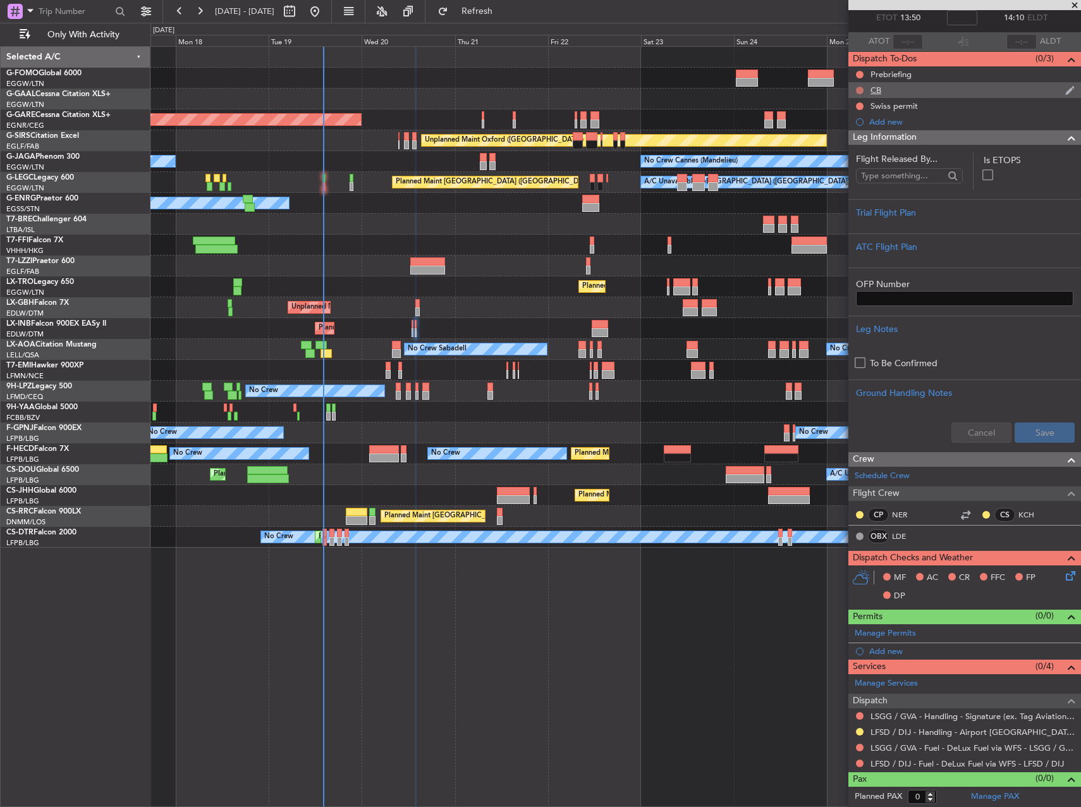
click at [859, 87] on button at bounding box center [860, 91] width 8 height 8
click at [865, 144] on span "Completed" at bounding box center [866, 146] width 42 height 13
click at [861, 73] on button at bounding box center [860, 75] width 8 height 8
click at [855, 113] on span "In Progress" at bounding box center [866, 111] width 43 height 13
click at [1066, 577] on icon at bounding box center [1069, 574] width 10 height 10
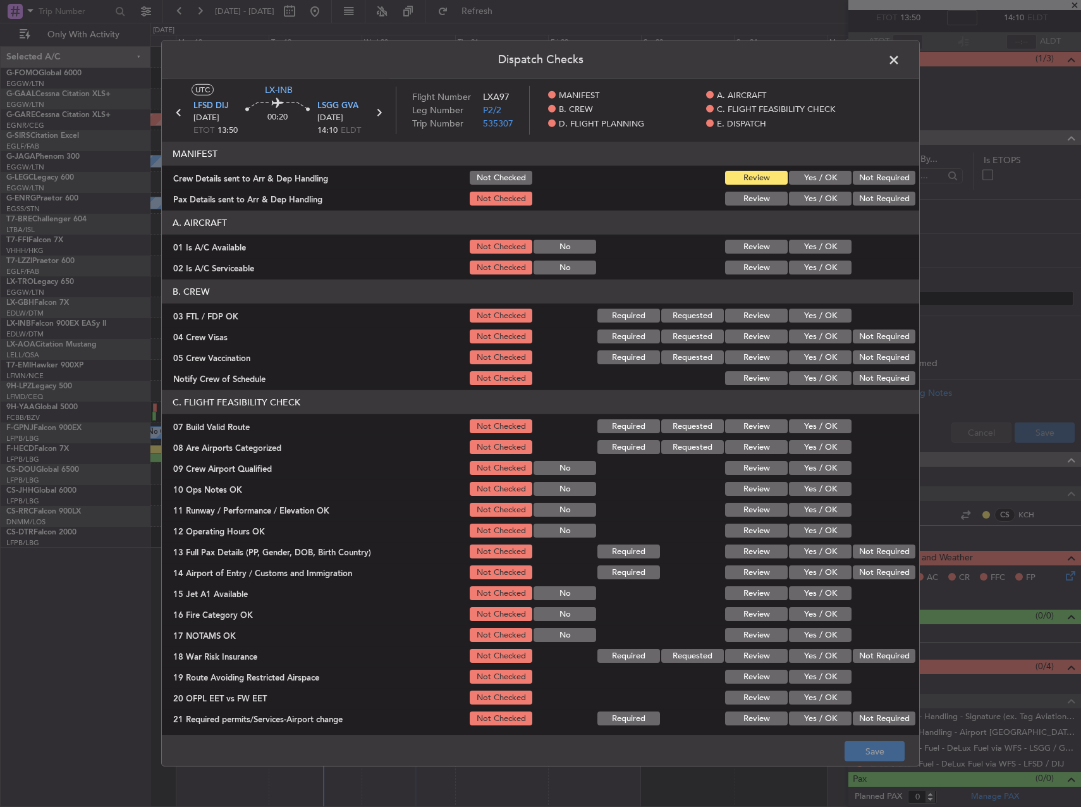
click at [792, 249] on button "Yes / OK" at bounding box center [820, 247] width 63 height 14
click at [802, 266] on button "Yes / OK" at bounding box center [820, 268] width 63 height 14
click at [798, 316] on button "Yes / OK" at bounding box center [820, 316] width 63 height 14
click at [865, 332] on button "Not Required" at bounding box center [884, 337] width 63 height 14
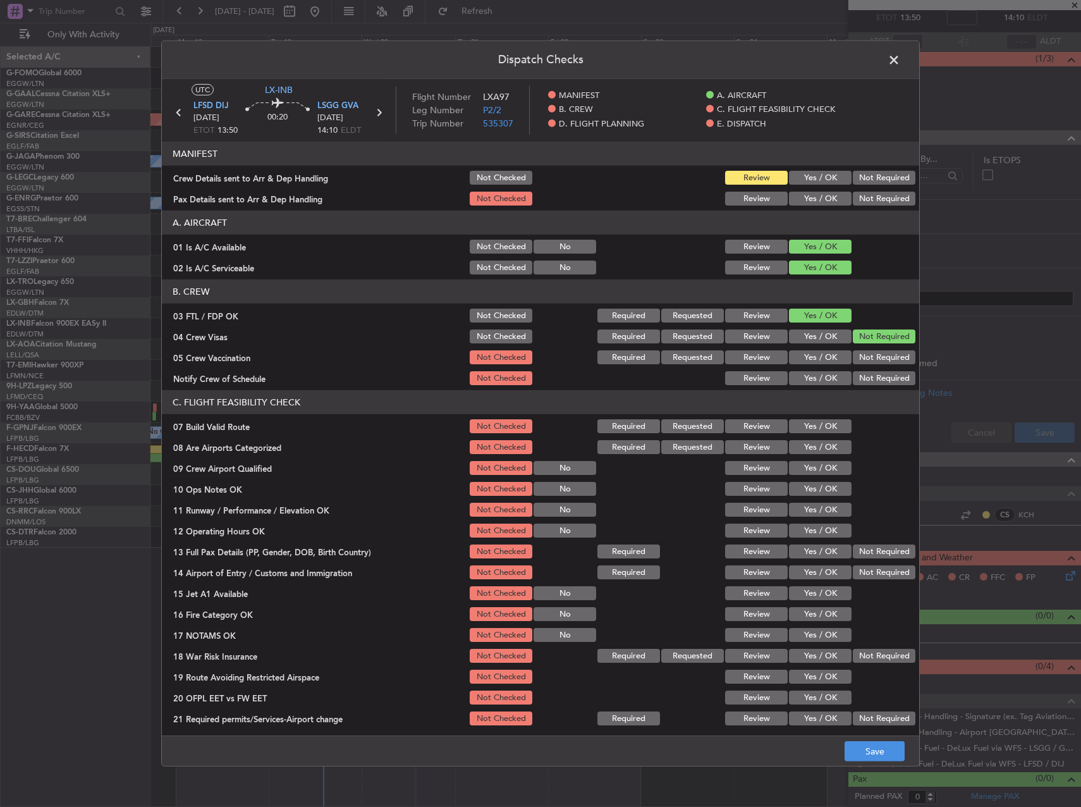
click at [864, 355] on button "Not Required" at bounding box center [884, 357] width 63 height 14
click at [818, 380] on button "Yes / OK" at bounding box center [820, 378] width 63 height 14
drag, startPoint x: 799, startPoint y: 424, endPoint x: 798, endPoint y: 435, distance: 11.5
click at [799, 424] on button "Yes / OK" at bounding box center [820, 426] width 63 height 14
click at [798, 444] on button "Yes / OK" at bounding box center [820, 447] width 63 height 14
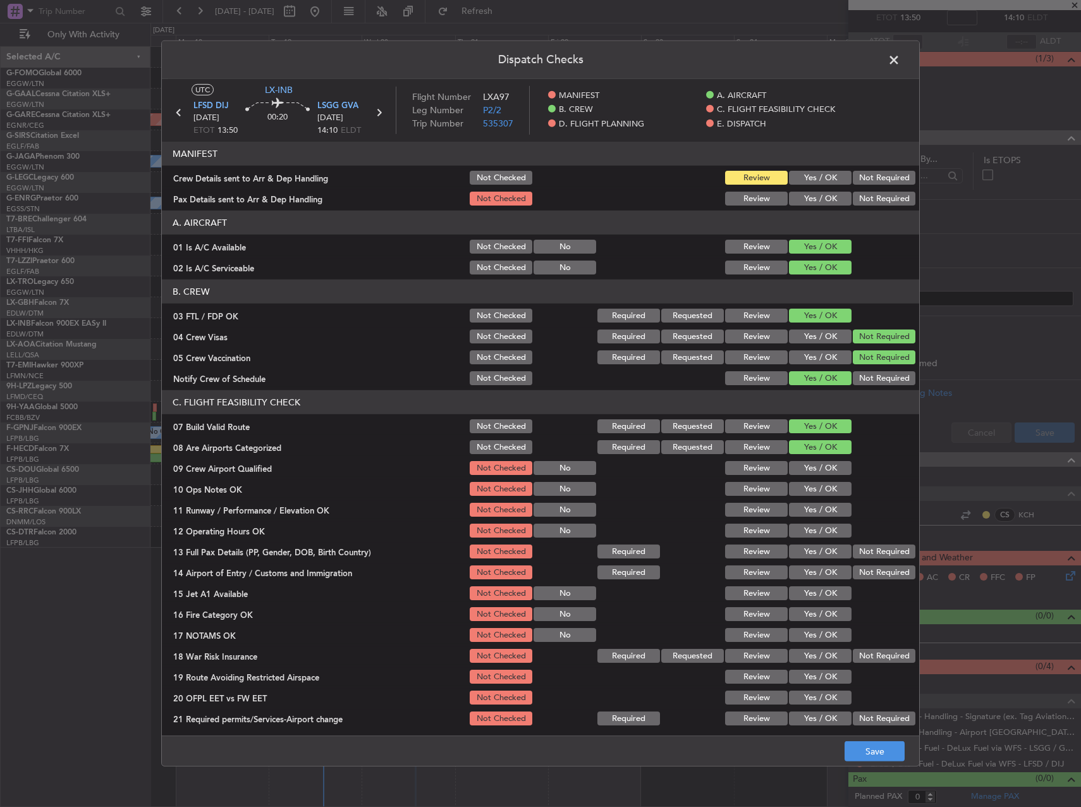
click at [801, 462] on button "Yes / OK" at bounding box center [820, 468] width 63 height 14
click at [804, 489] on button "Yes / OK" at bounding box center [820, 489] width 63 height 14
click at [806, 508] on button "Yes / OK" at bounding box center [820, 510] width 63 height 14
drag, startPoint x: 807, startPoint y: 521, endPoint x: 810, endPoint y: 531, distance: 10.4
click at [808, 524] on section "C. FLIGHT FEASIBILITY CHECK 07 Build Valid Route Not Checked Required Requested…" at bounding box center [541, 558] width 758 height 337
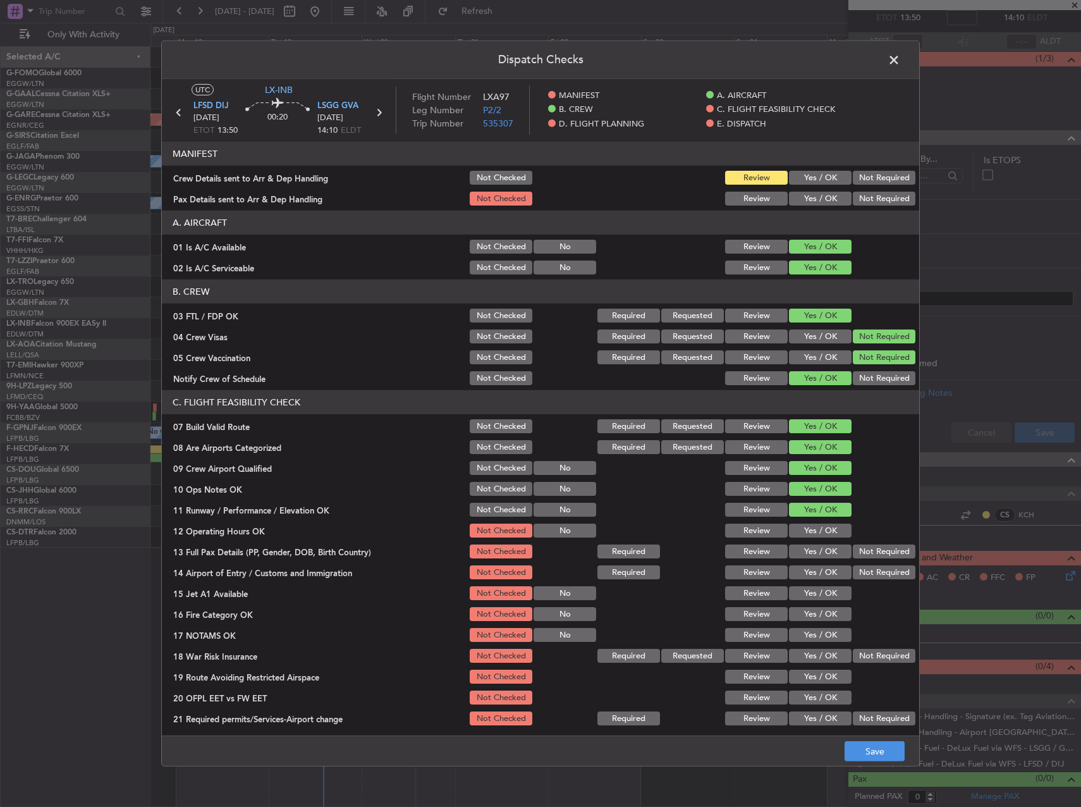
click at [810, 531] on button "Yes / OK" at bounding box center [820, 531] width 63 height 14
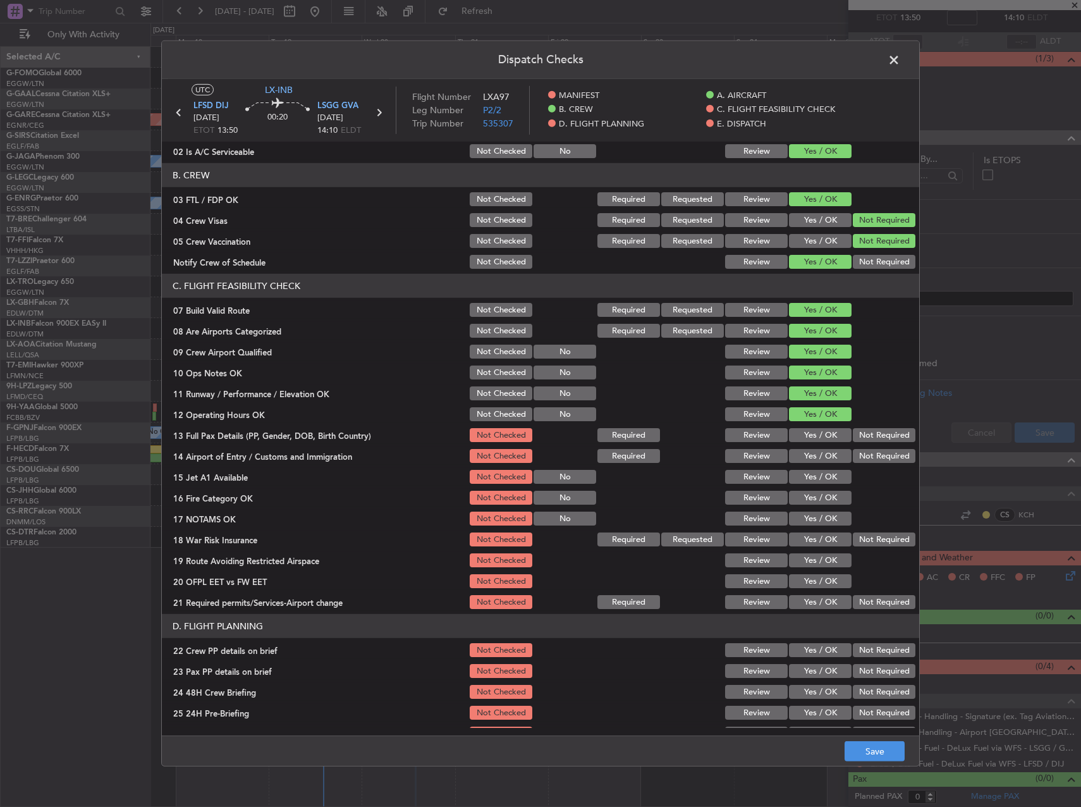
scroll to position [126, 0]
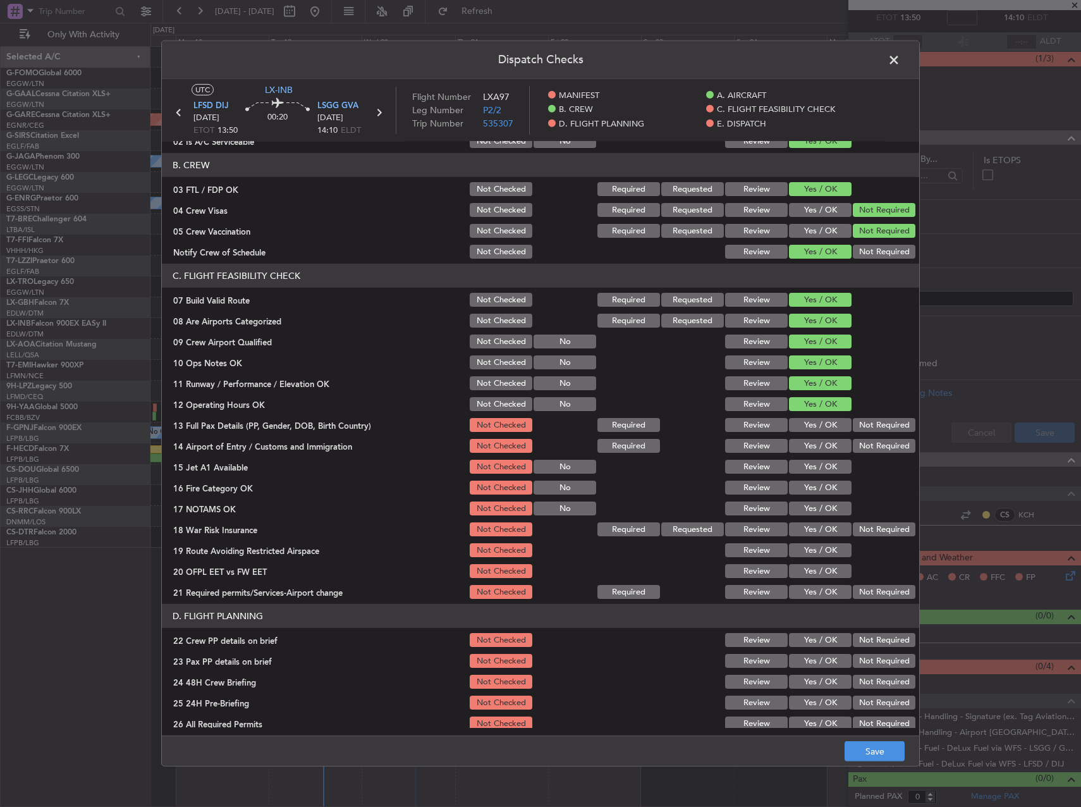
click at [816, 427] on button "Yes / OK" at bounding box center [820, 425] width 63 height 14
click at [817, 438] on div "Yes / OK" at bounding box center [819, 446] width 64 height 18
click at [815, 457] on section "C. FLIGHT FEASIBILITY CHECK 07 Build Valid Route Not Checked Required Requested…" at bounding box center [541, 432] width 758 height 337
drag, startPoint x: 814, startPoint y: 472, endPoint x: 814, endPoint y: 457, distance: 14.5
click at [814, 469] on button "Yes / OK" at bounding box center [820, 467] width 63 height 14
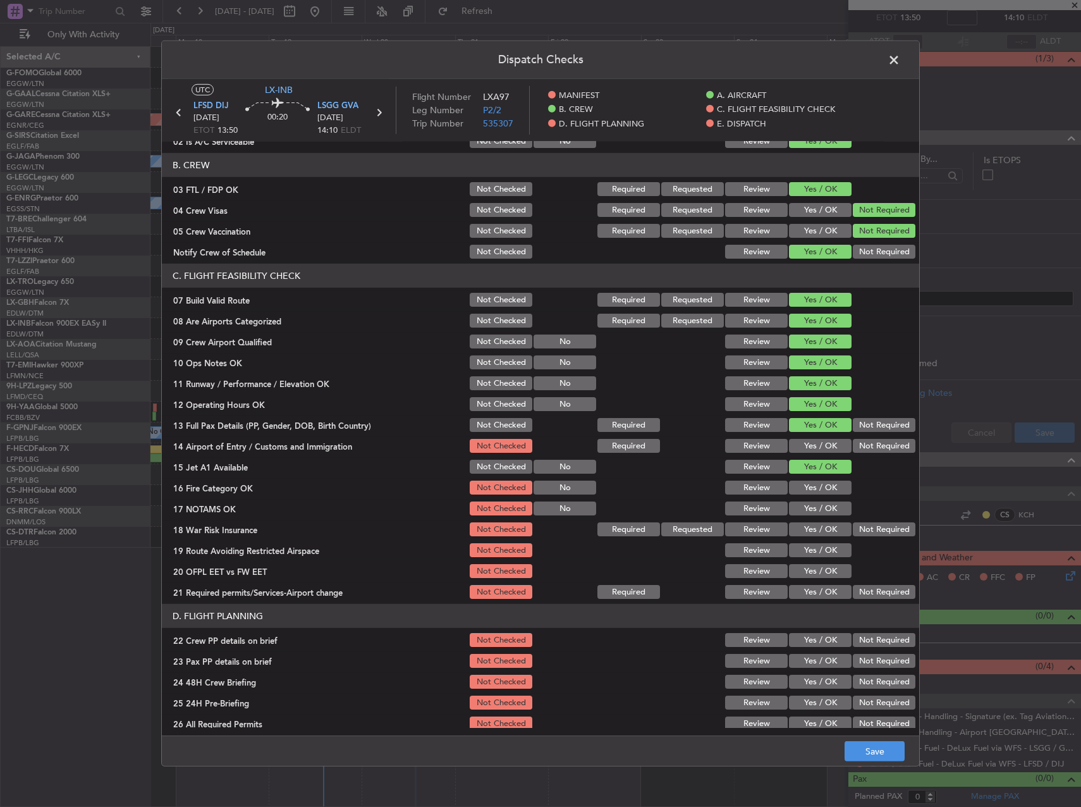
click at [812, 445] on button "Yes / OK" at bounding box center [820, 446] width 63 height 14
click at [812, 480] on div "Yes / OK" at bounding box center [819, 488] width 64 height 18
click at [813, 504] on button "Yes / OK" at bounding box center [820, 509] width 63 height 14
click at [817, 519] on section "C. FLIGHT FEASIBILITY CHECK 07 Build Valid Route Not Checked Required Requested…" at bounding box center [541, 432] width 758 height 337
click at [817, 496] on div "Yes / OK" at bounding box center [819, 488] width 64 height 18
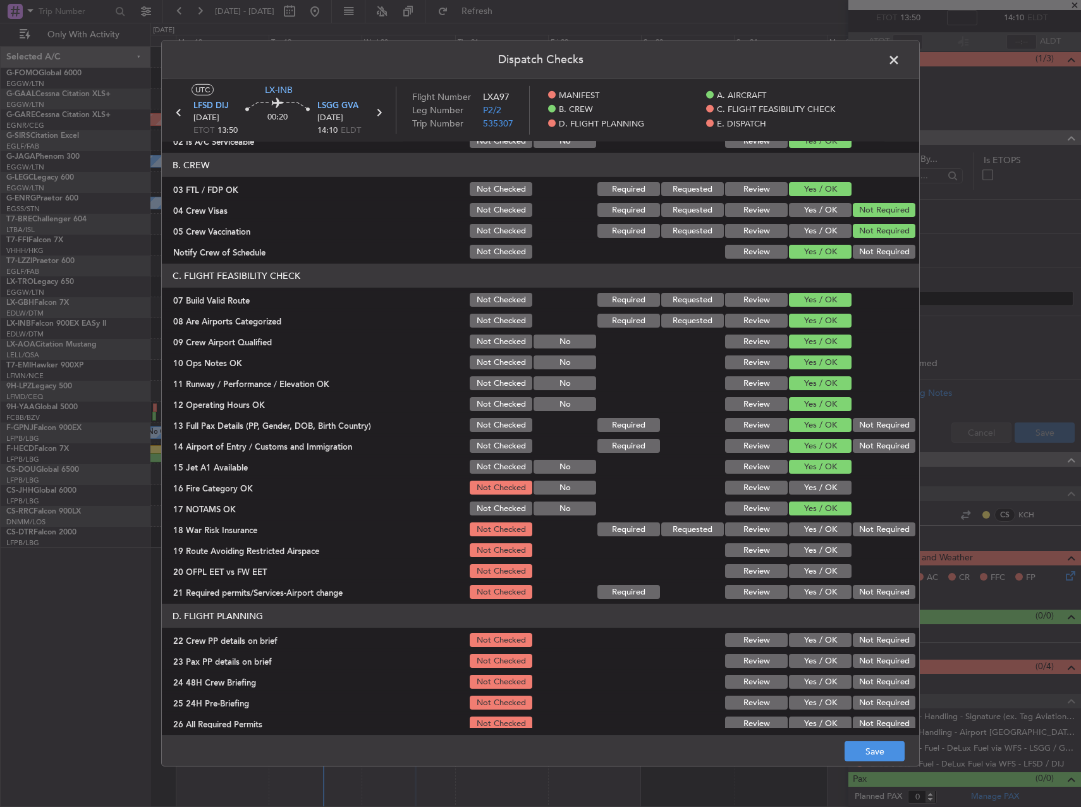
click at [817, 493] on button "Yes / OK" at bounding box center [820, 488] width 63 height 14
click at [859, 521] on div "Not Required" at bounding box center [883, 529] width 64 height 18
click at [859, 527] on button "Not Required" at bounding box center [884, 529] width 63 height 14
click at [833, 544] on button "Yes / OK" at bounding box center [820, 550] width 63 height 14
click at [822, 562] on section "C. FLIGHT FEASIBILITY CHECK 07 Build Valid Route Not Checked Required Requested…" at bounding box center [541, 432] width 758 height 337
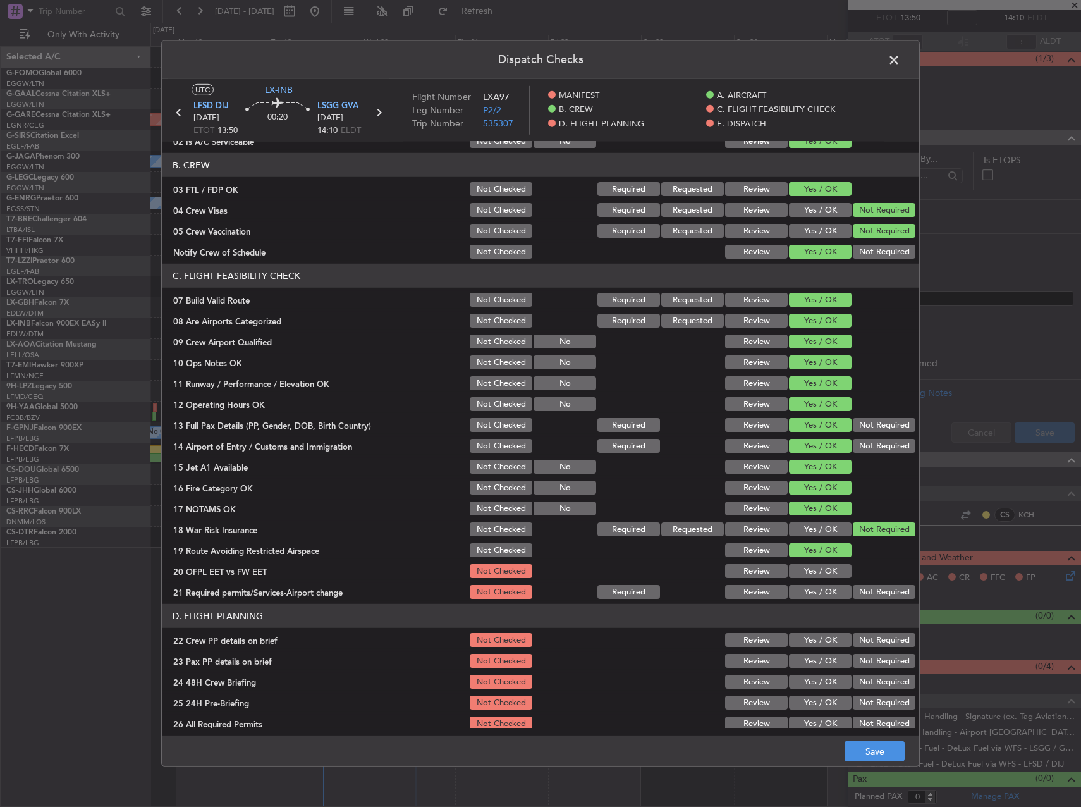
click at [822, 577] on button "Yes / OK" at bounding box center [820, 571] width 63 height 14
click at [820, 591] on button "Yes / OK" at bounding box center [820, 592] width 63 height 14
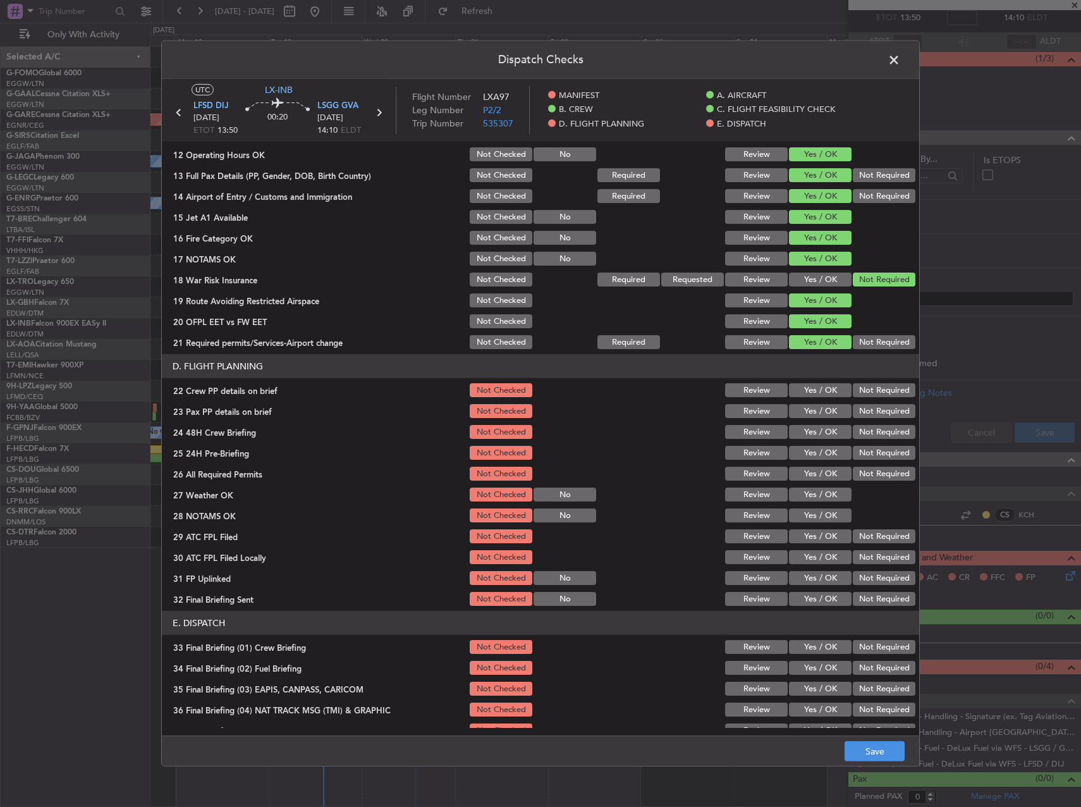
scroll to position [379, 0]
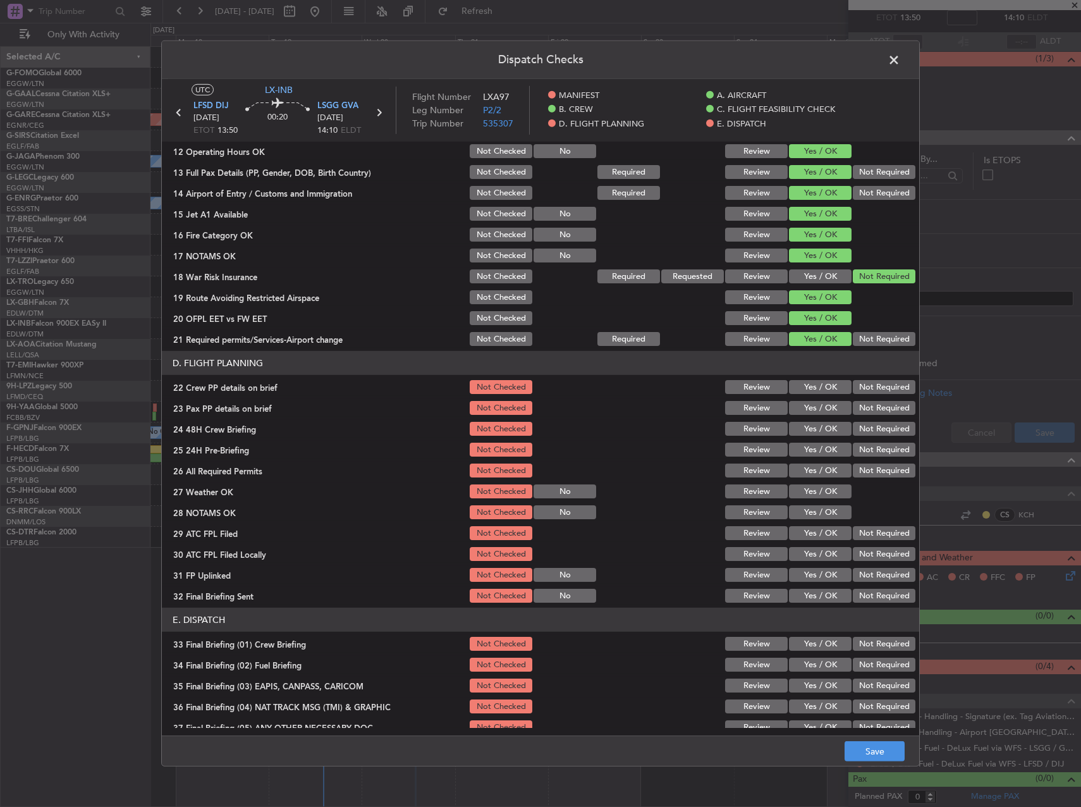
click at [815, 386] on button "Yes / OK" at bounding box center [820, 387] width 63 height 14
click at [815, 406] on button "Yes / OK" at bounding box center [820, 408] width 63 height 14
drag, startPoint x: 820, startPoint y: 428, endPoint x: 848, endPoint y: 440, distance: 30.9
click at [820, 428] on button "Yes / OK" at bounding box center [820, 429] width 63 height 14
click at [866, 450] on button "Not Required" at bounding box center [884, 450] width 63 height 14
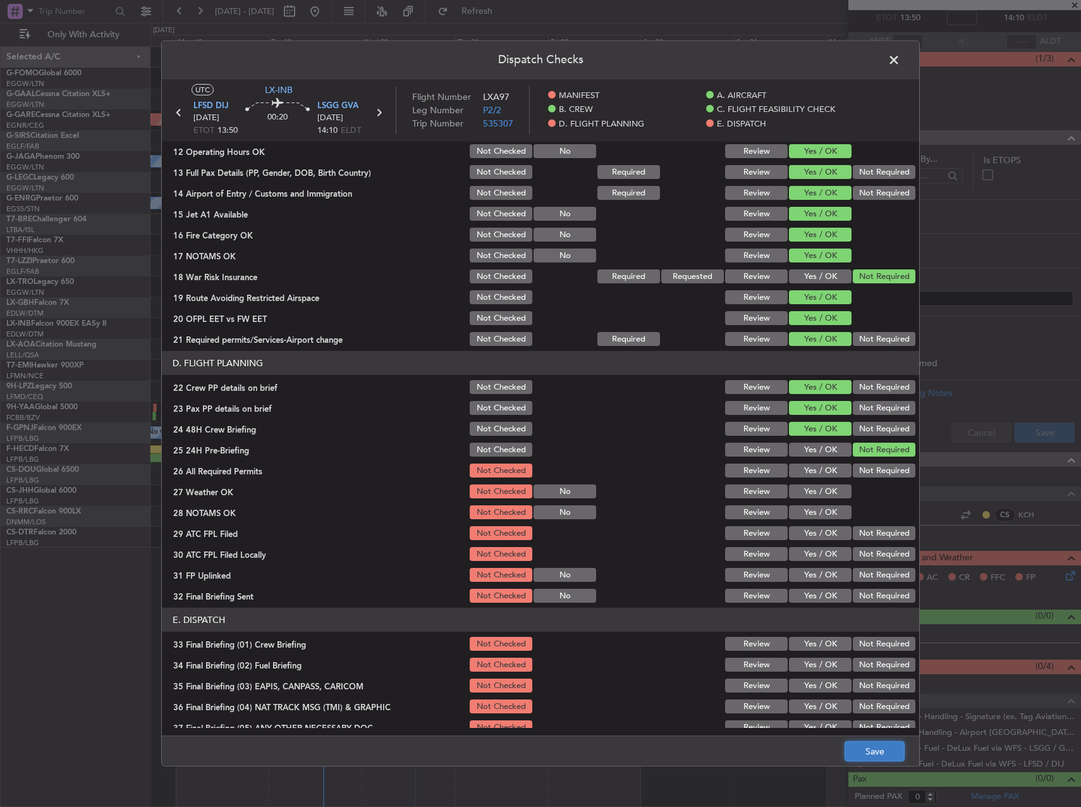
click at [870, 749] on button "Save" at bounding box center [875, 751] width 60 height 20
click at [901, 58] on span at bounding box center [901, 63] width 0 height 25
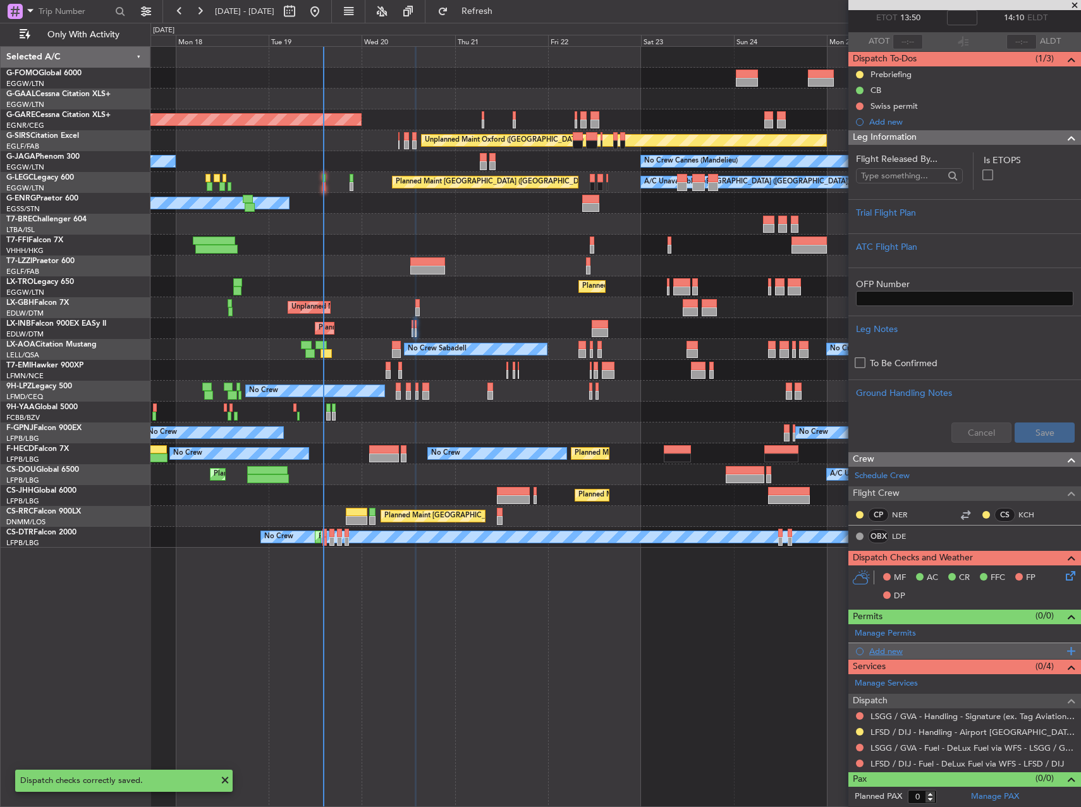
click at [878, 649] on div "Add new" at bounding box center [967, 651] width 194 height 11
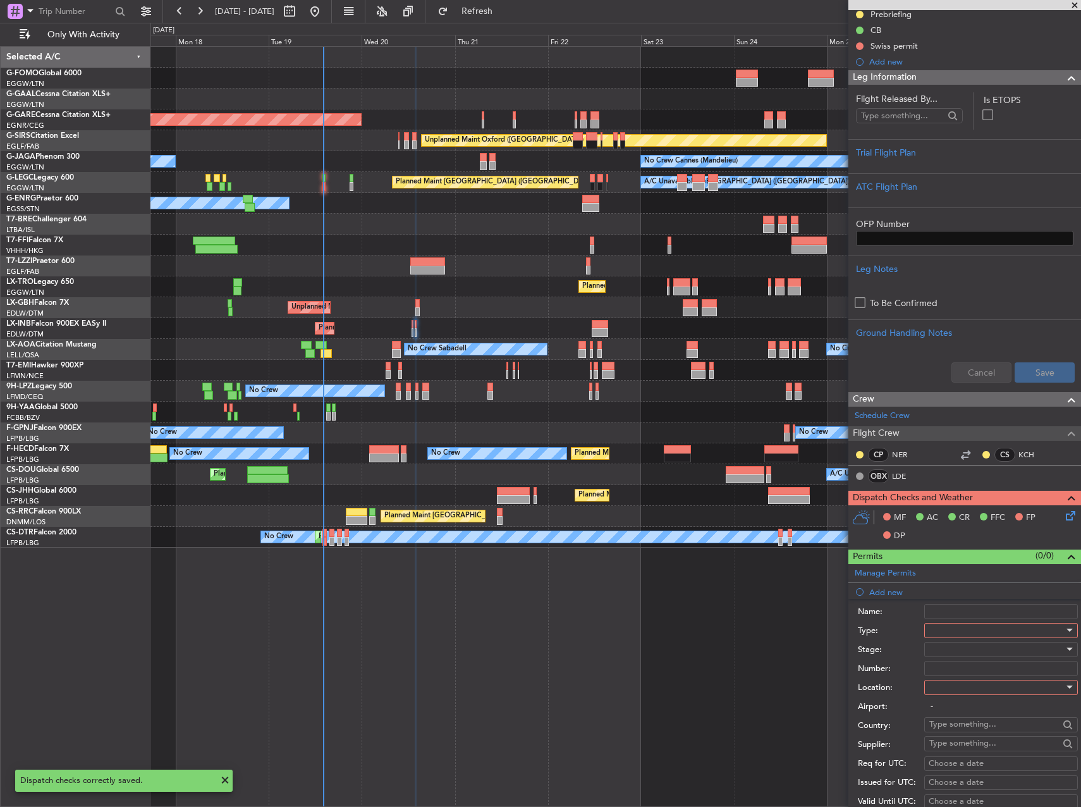
scroll to position [199, 0]
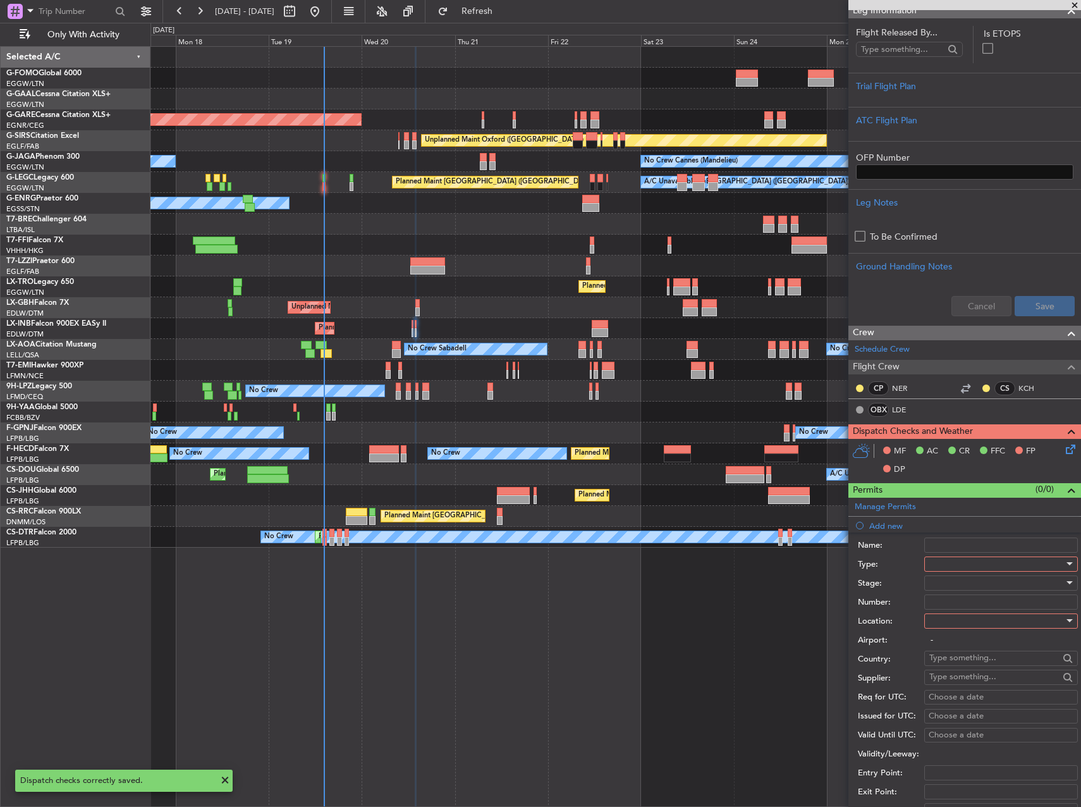
click at [947, 565] on div at bounding box center [997, 564] width 135 height 19
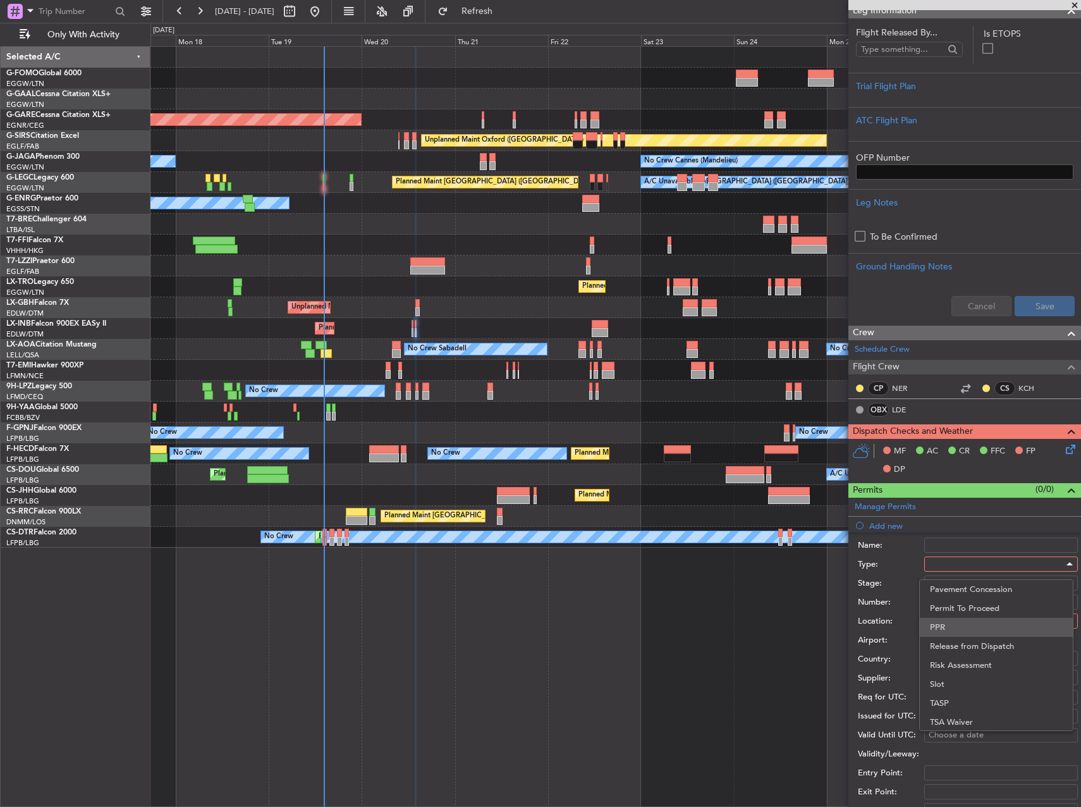
scroll to position [381, 0]
click at [954, 622] on span "PPR" at bounding box center [996, 626] width 133 height 19
click at [954, 588] on div at bounding box center [997, 583] width 135 height 19
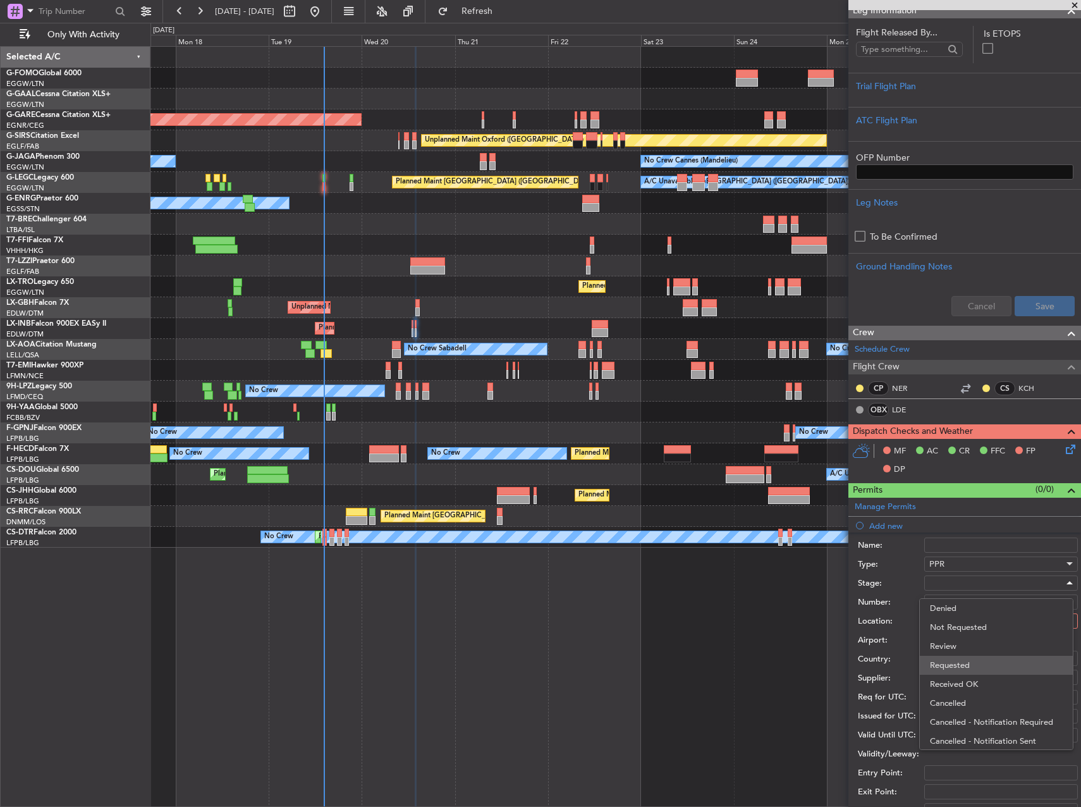
click at [965, 673] on span "Requested" at bounding box center [996, 665] width 133 height 19
click at [961, 619] on div at bounding box center [997, 621] width 135 height 19
click at [966, 684] on span "Arrival" at bounding box center [996, 684] width 133 height 19
type input "LSGG / GVA"
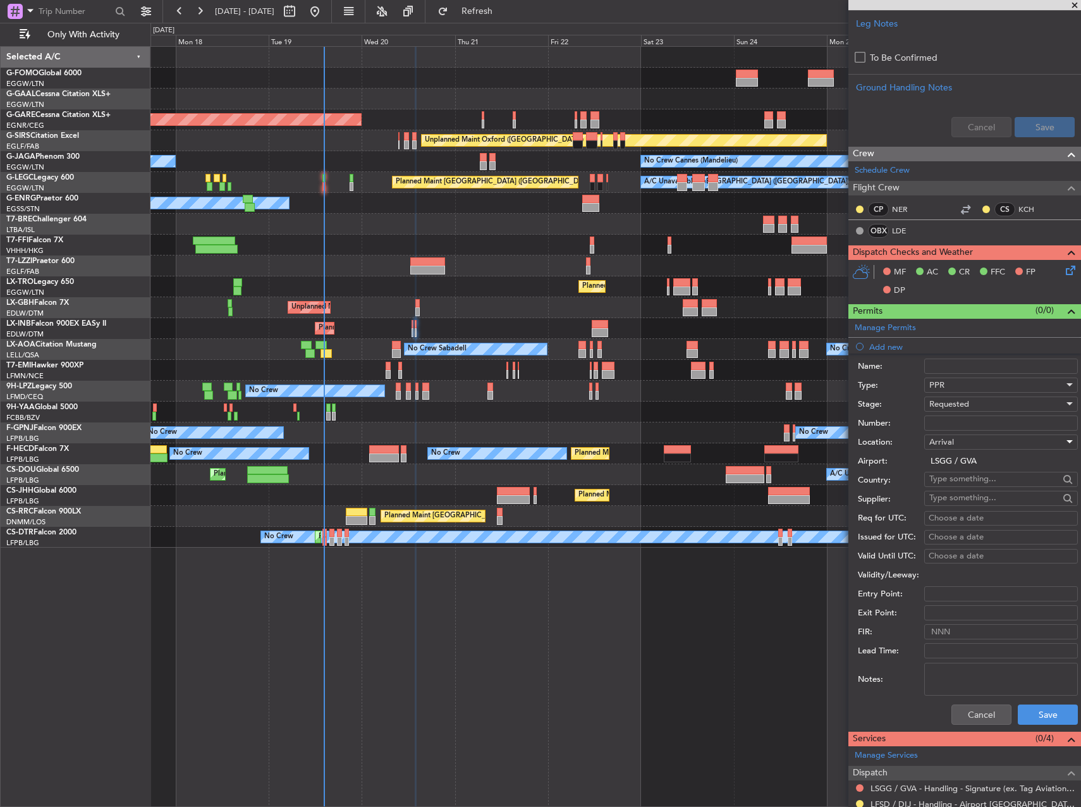
scroll to position [450, 0]
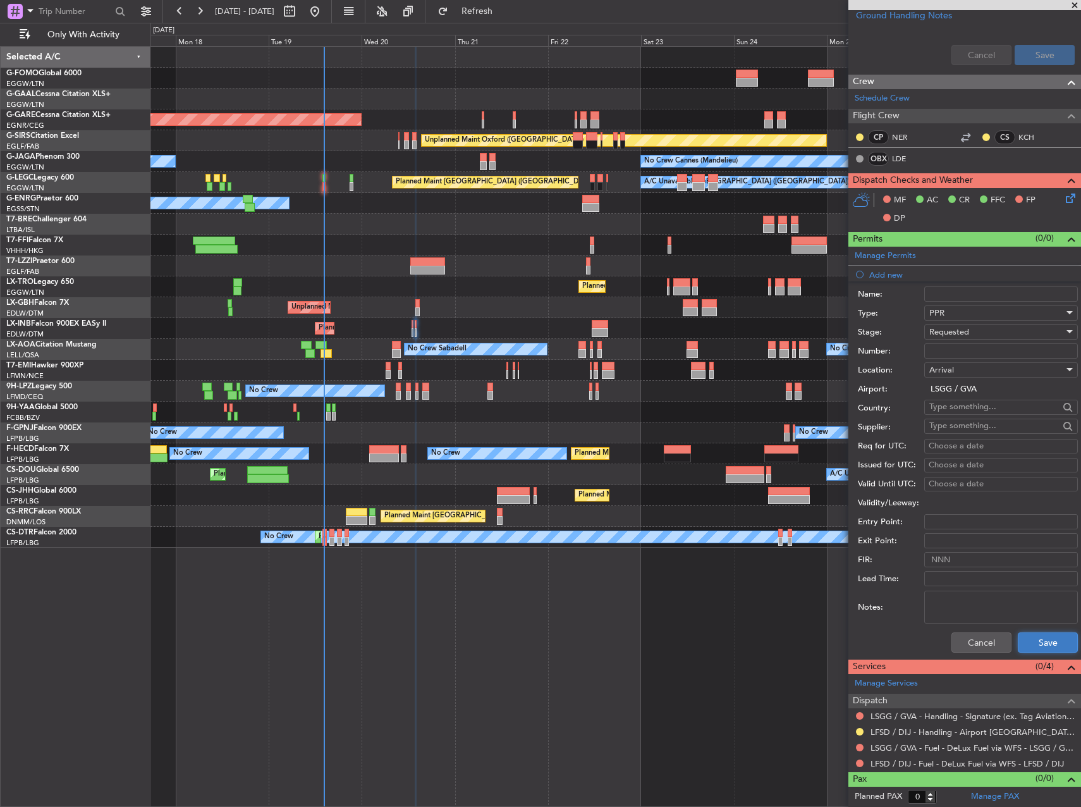
click at [1039, 646] on button "Save" at bounding box center [1048, 642] width 60 height 20
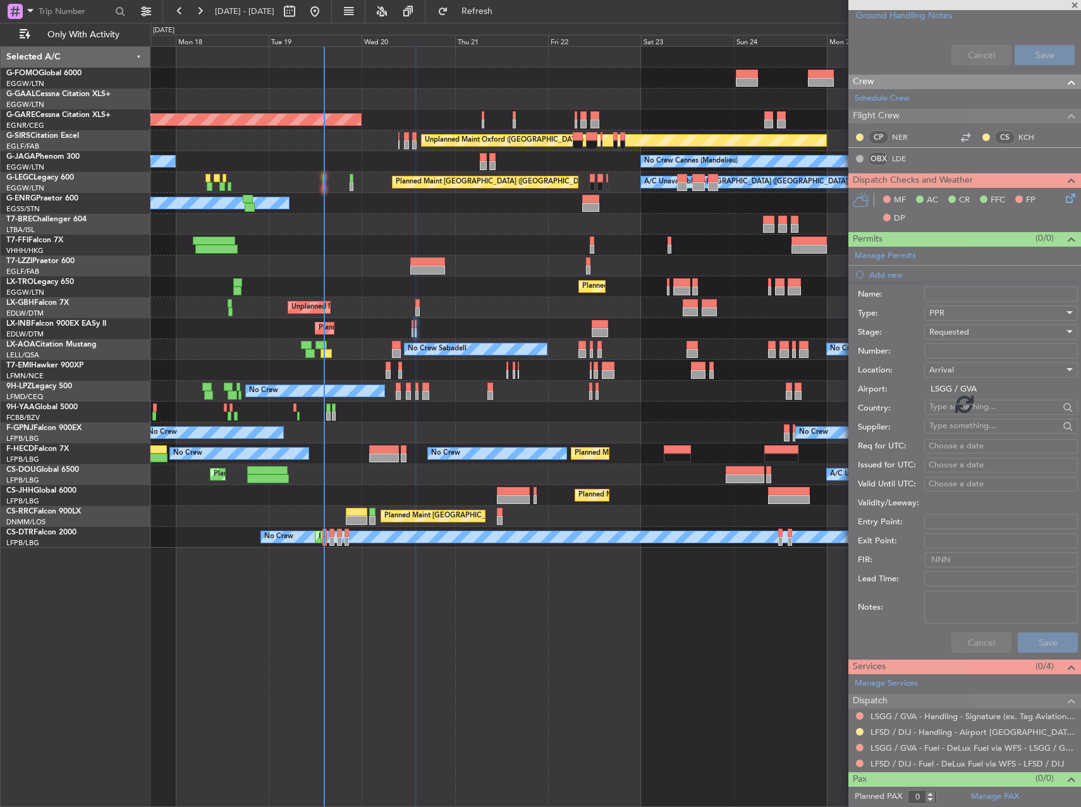
scroll to position [88, 0]
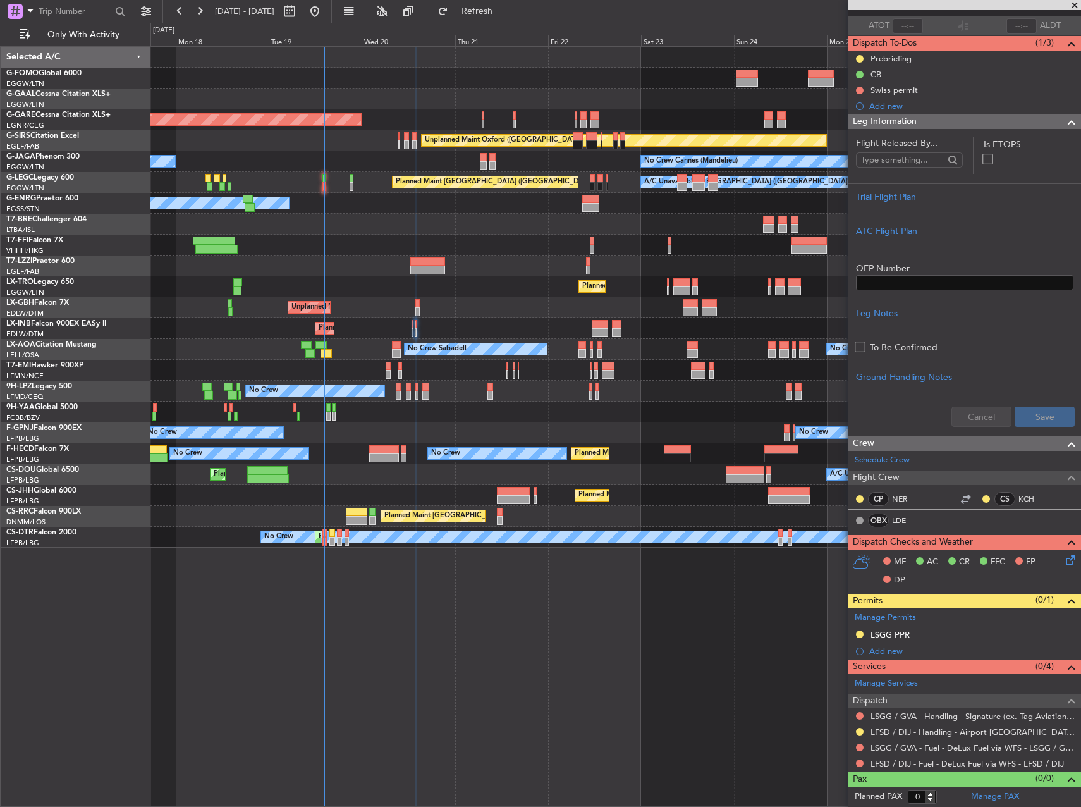
click at [622, 686] on div "Planned Maint Windsor Locks ([PERSON_NAME] Intl) Planned [GEOGRAPHIC_DATA] Unpl…" at bounding box center [616, 426] width 931 height 761
click at [954, 718] on link "LSGG / GVA - Handling - Signature (ex. Tag Aviation) LSGG / GVA" at bounding box center [973, 716] width 204 height 11
click at [903, 632] on div "LSGG PPR" at bounding box center [890, 634] width 39 height 11
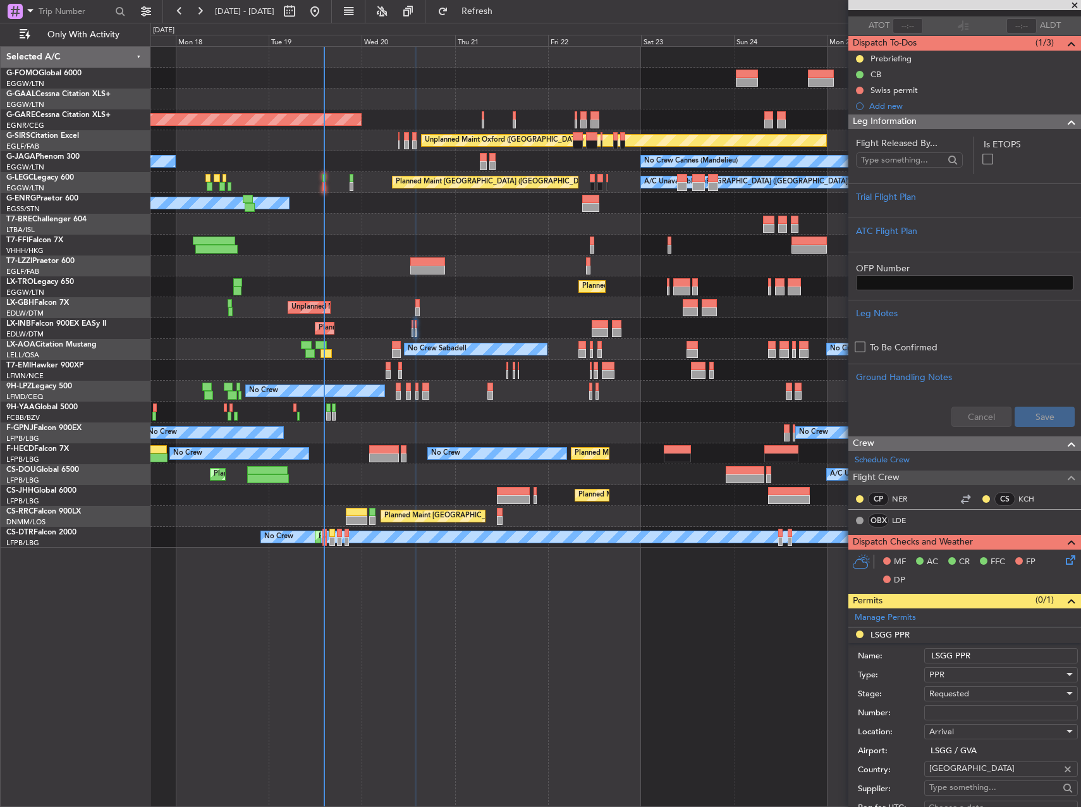
click at [992, 655] on input "LSGG PPR" at bounding box center [1002, 655] width 154 height 15
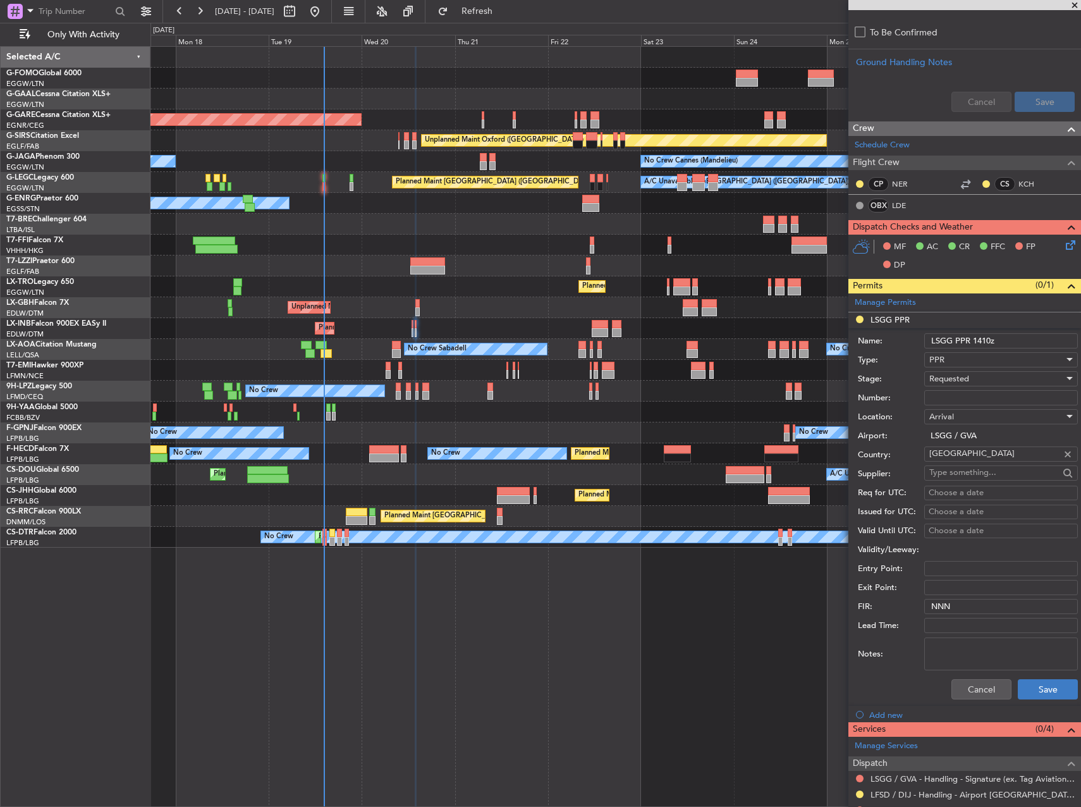
scroll to position [404, 0]
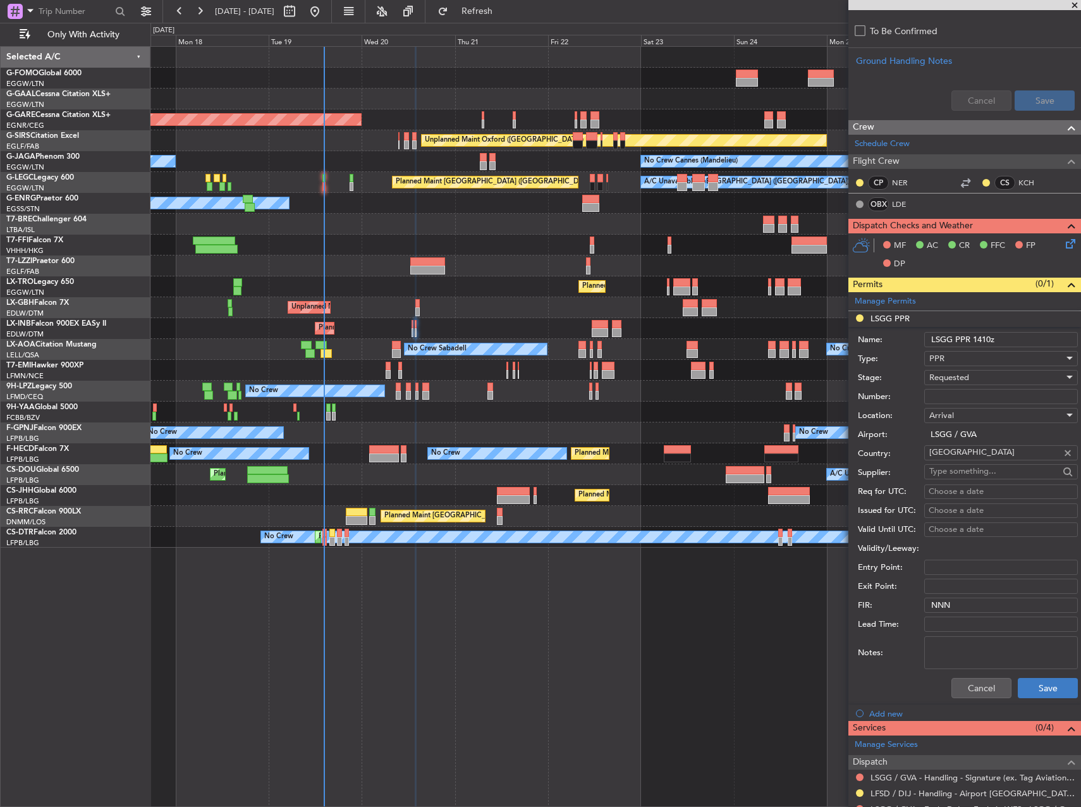
type input "LSGG PPR 1410z"
click at [1033, 689] on button "Save" at bounding box center [1048, 688] width 60 height 20
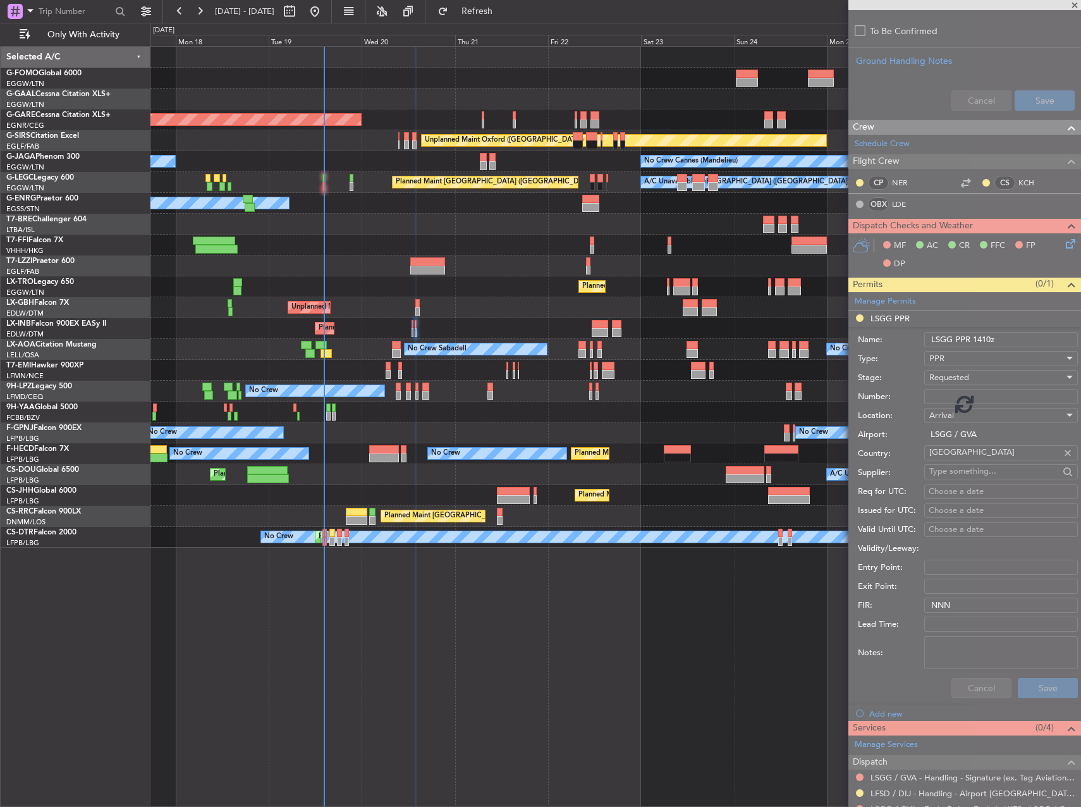
scroll to position [88, 0]
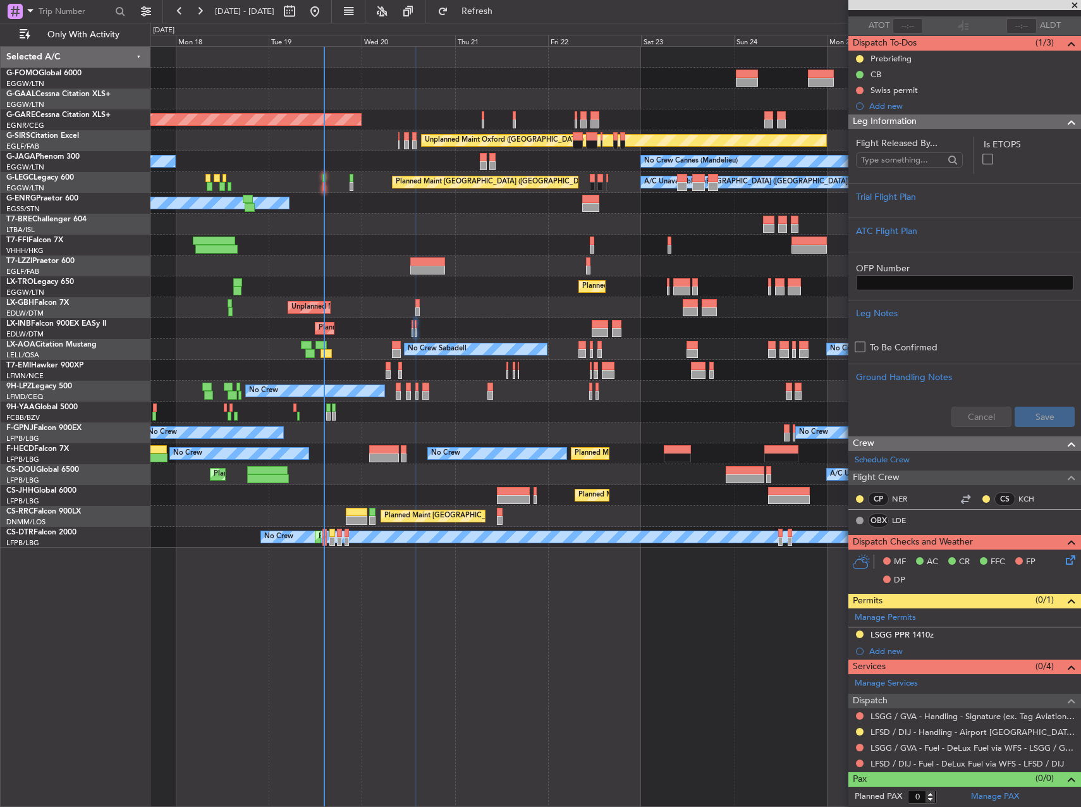
click at [717, 651] on div "Planned Maint Windsor Locks ([PERSON_NAME] Intl) Planned [GEOGRAPHIC_DATA] Unpl…" at bounding box center [616, 426] width 931 height 761
click at [493, 16] on button "Refresh" at bounding box center [470, 11] width 76 height 20
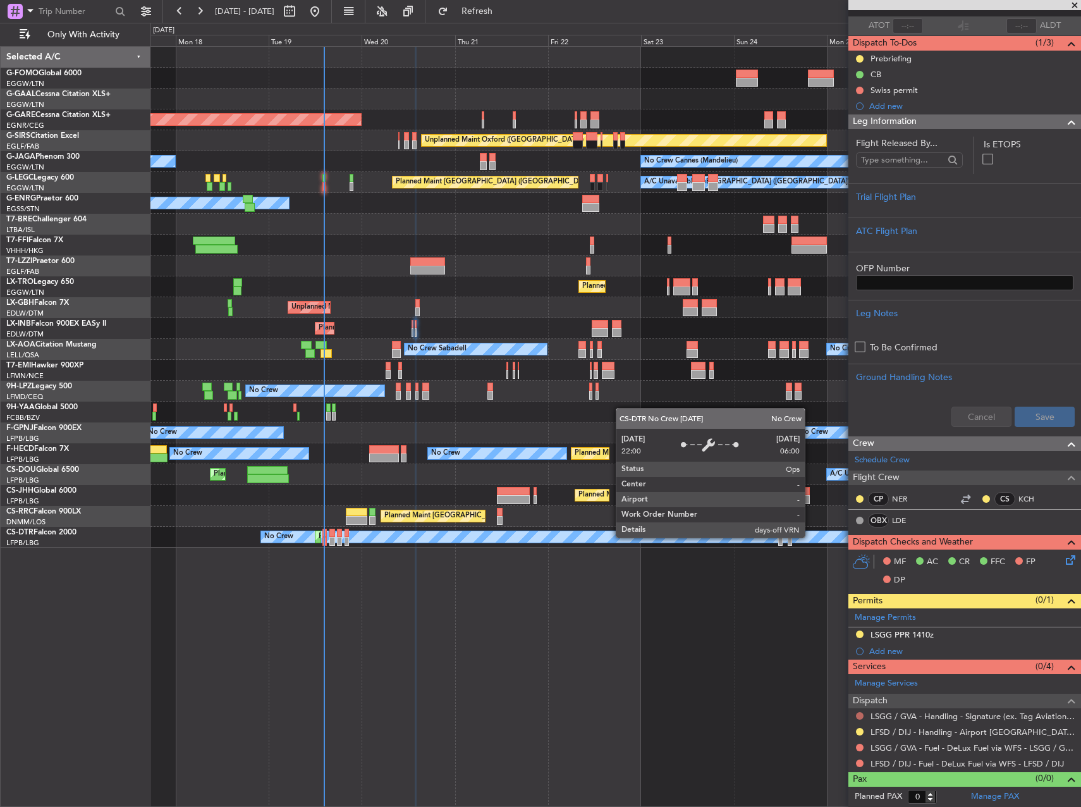
click at [858, 715] on button at bounding box center [860, 716] width 8 height 8
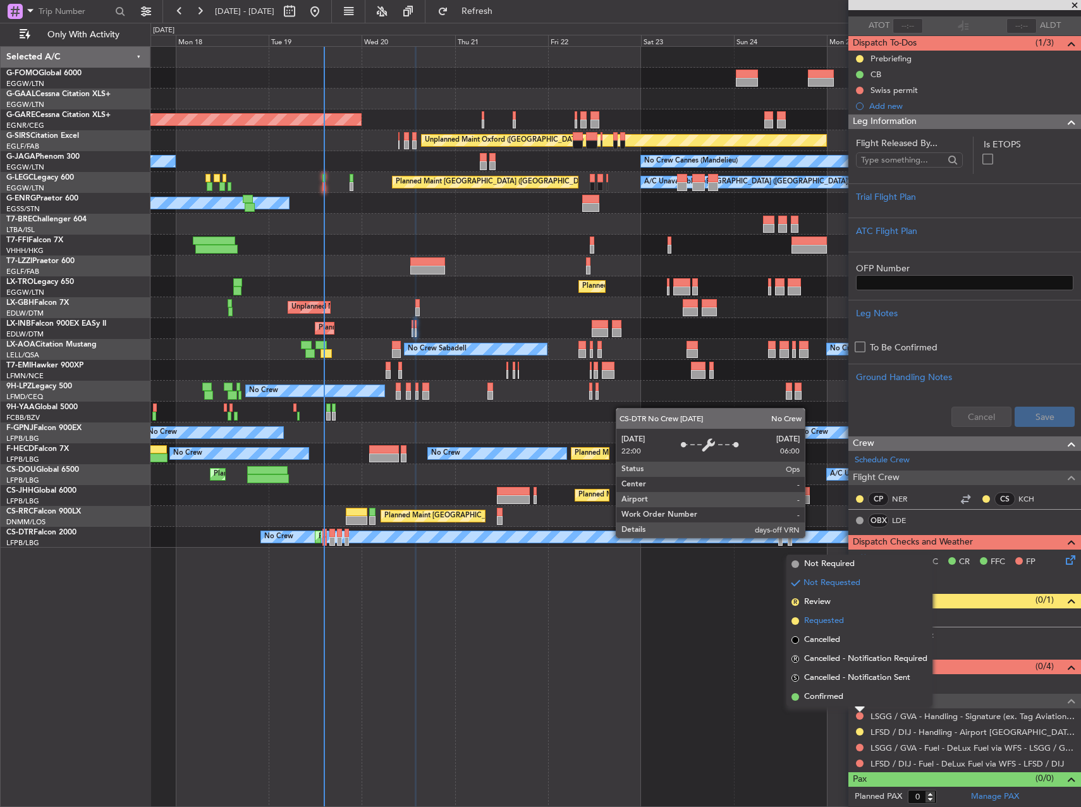
click at [815, 619] on span "Requested" at bounding box center [824, 621] width 40 height 13
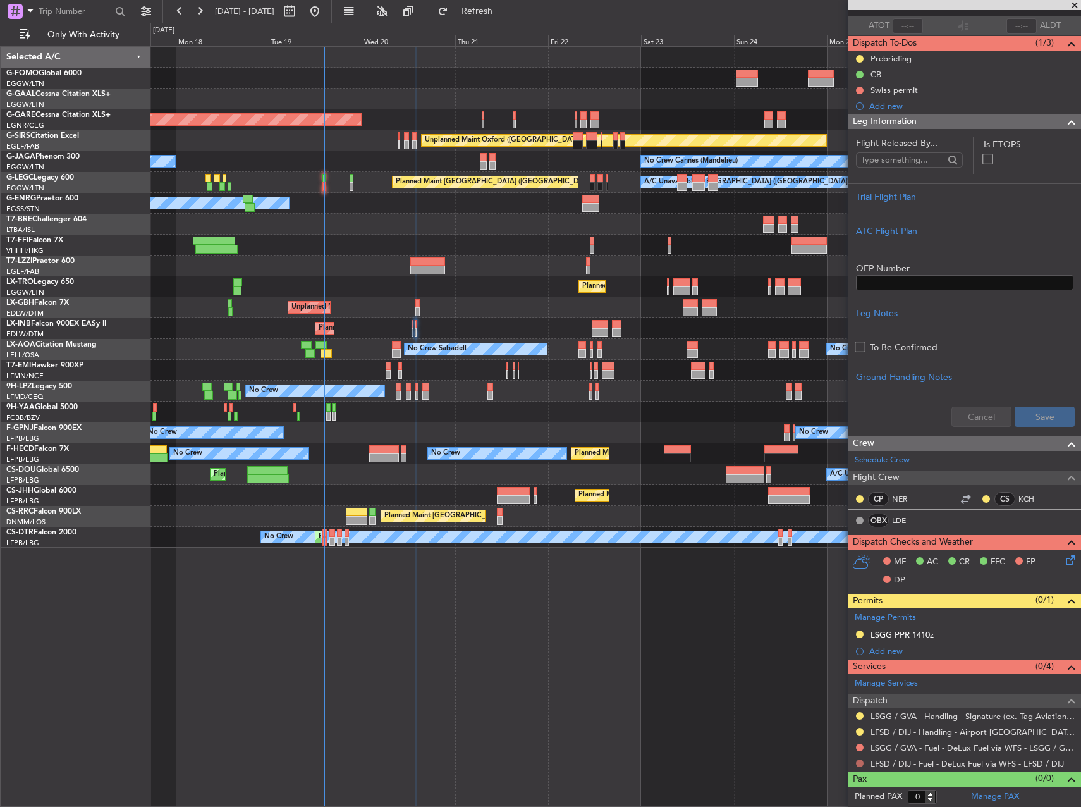
click at [861, 765] on button at bounding box center [860, 764] width 8 height 8
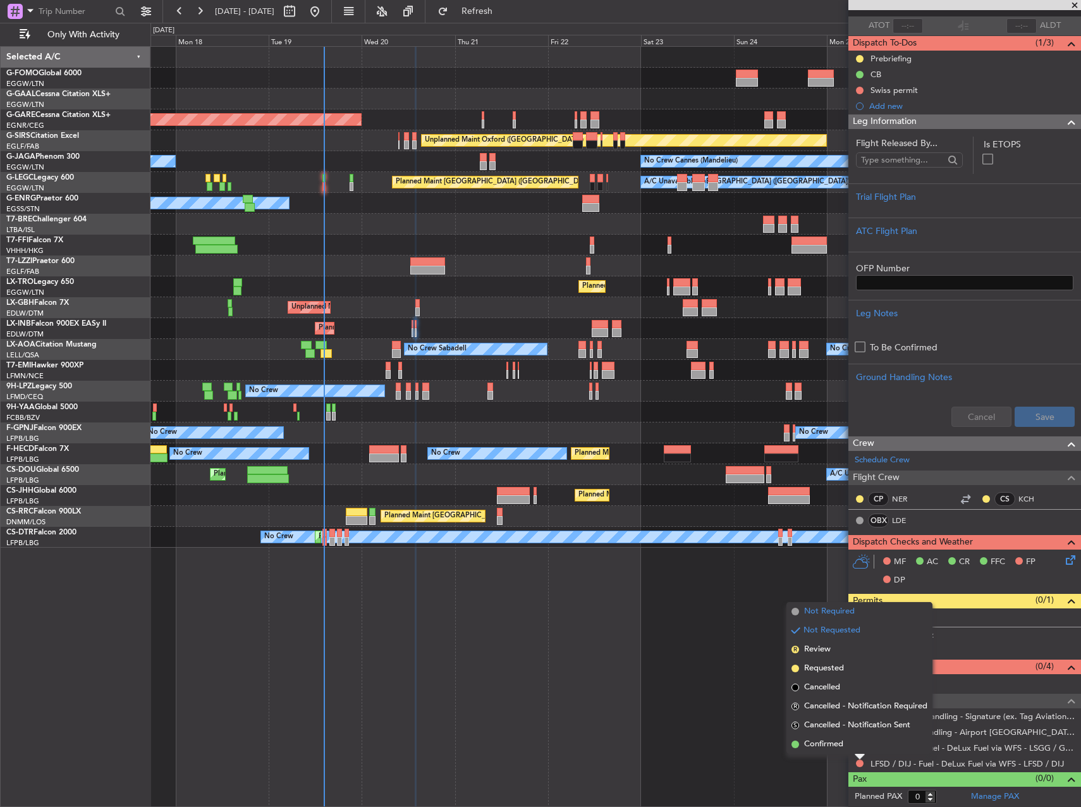
click at [818, 617] on span "Not Required" at bounding box center [829, 611] width 51 height 13
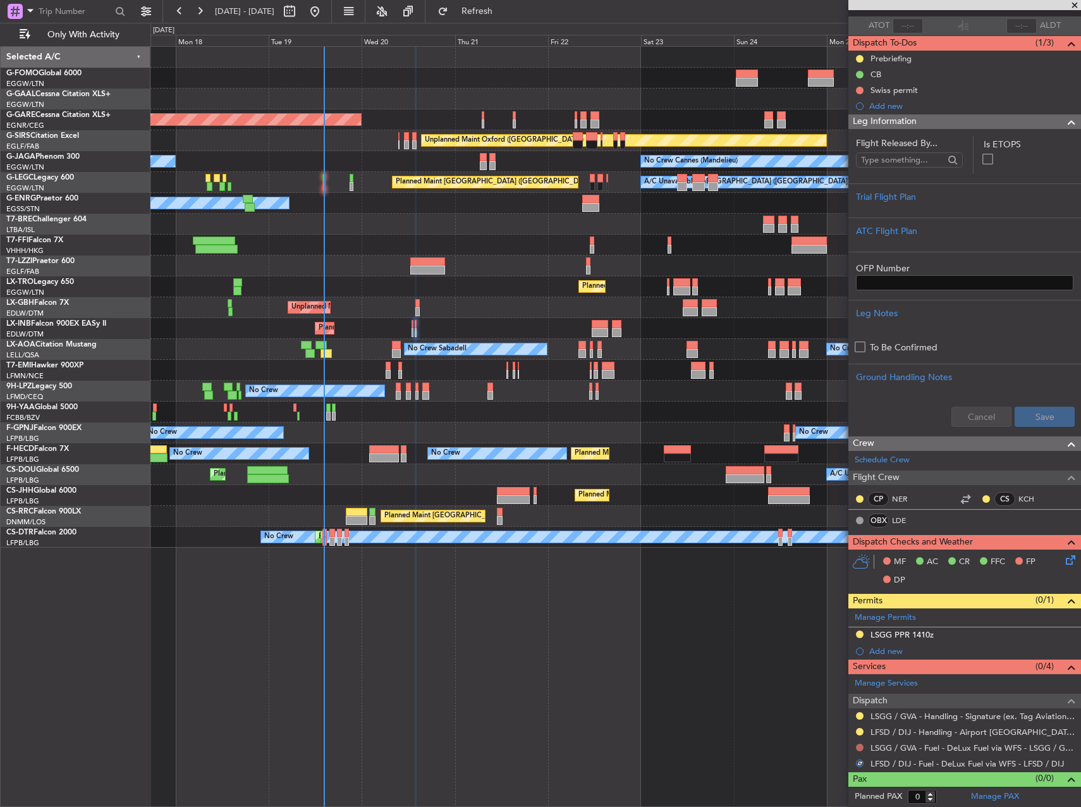
click at [863, 746] on button at bounding box center [860, 748] width 8 height 8
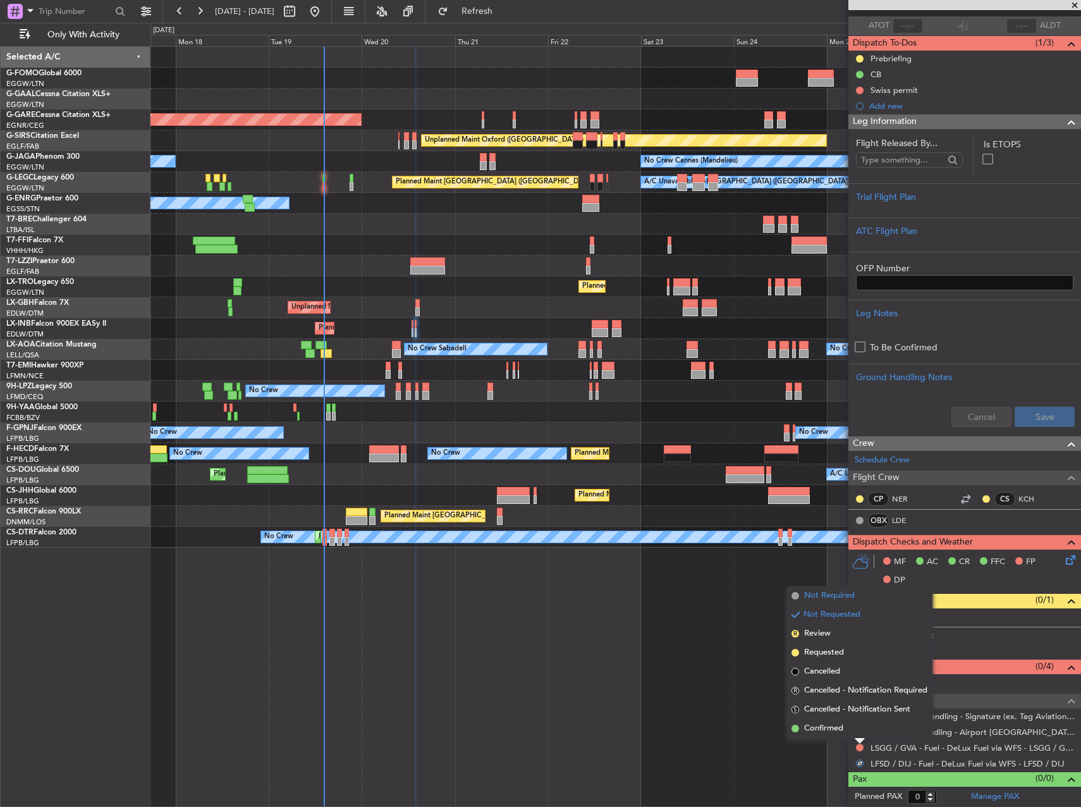
click at [838, 595] on span "Not Required" at bounding box center [829, 595] width 51 height 13
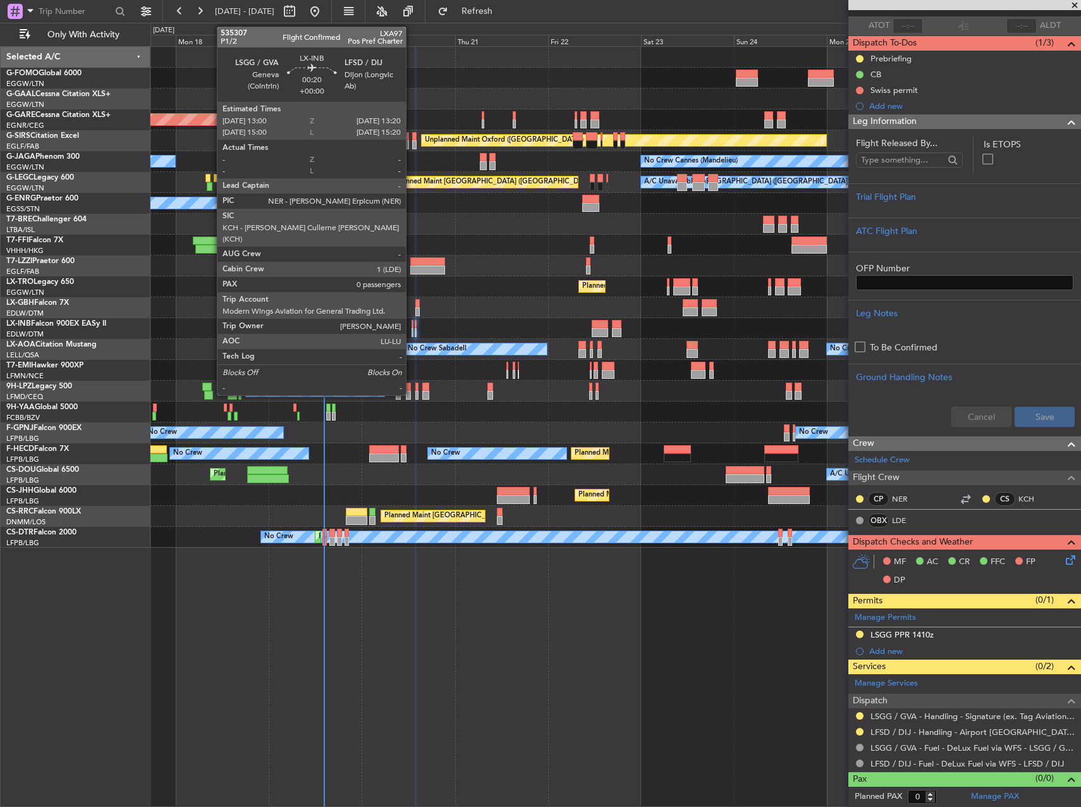
click at [412, 331] on div at bounding box center [413, 332] width 2 height 9
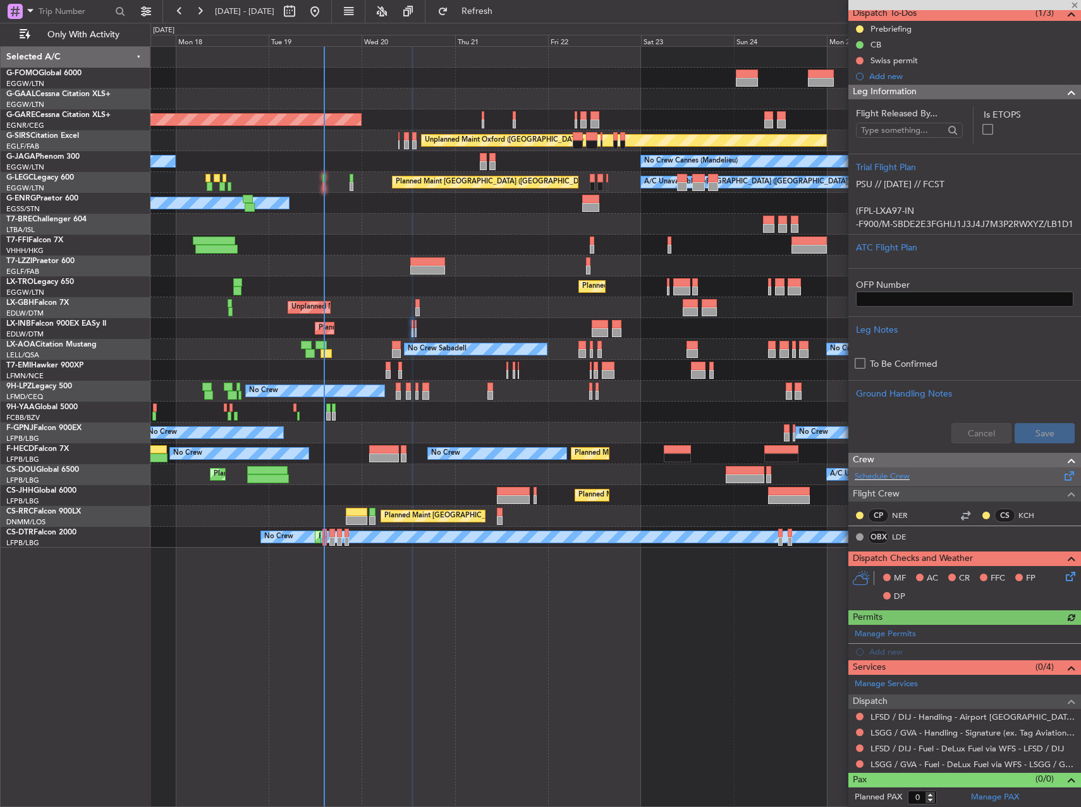
scroll to position [118, 0]
click at [861, 731] on button at bounding box center [860, 732] width 8 height 8
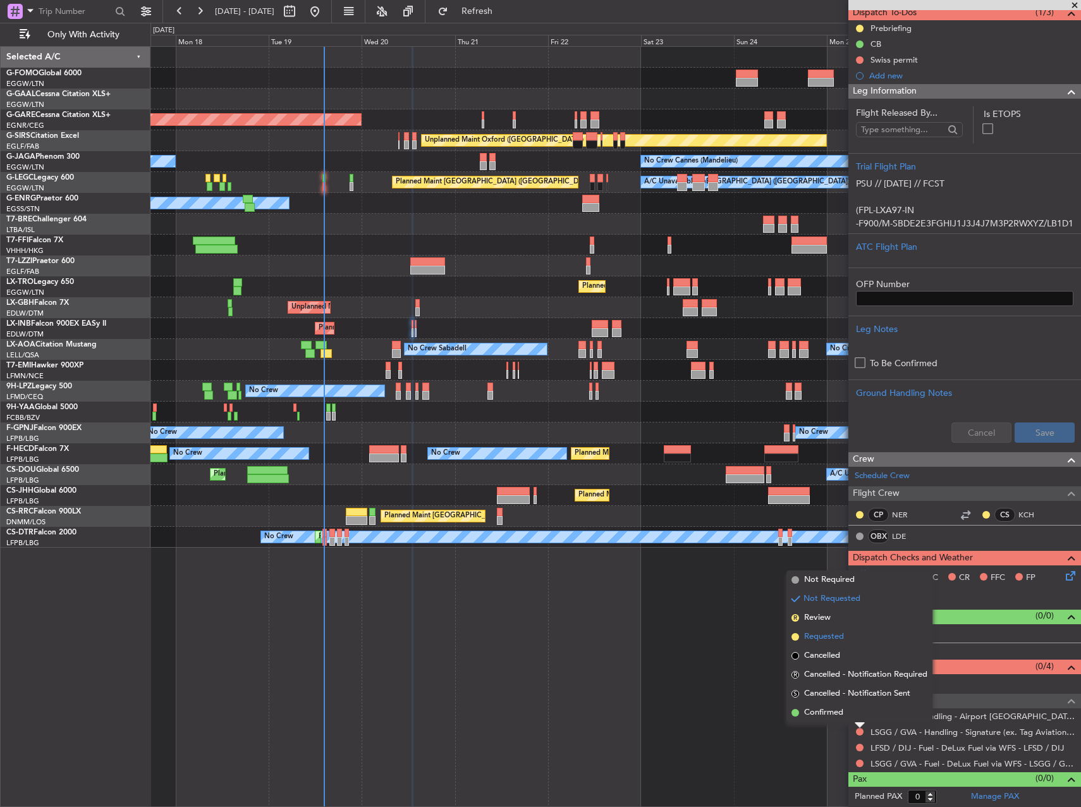
click at [821, 634] on span "Requested" at bounding box center [824, 637] width 40 height 13
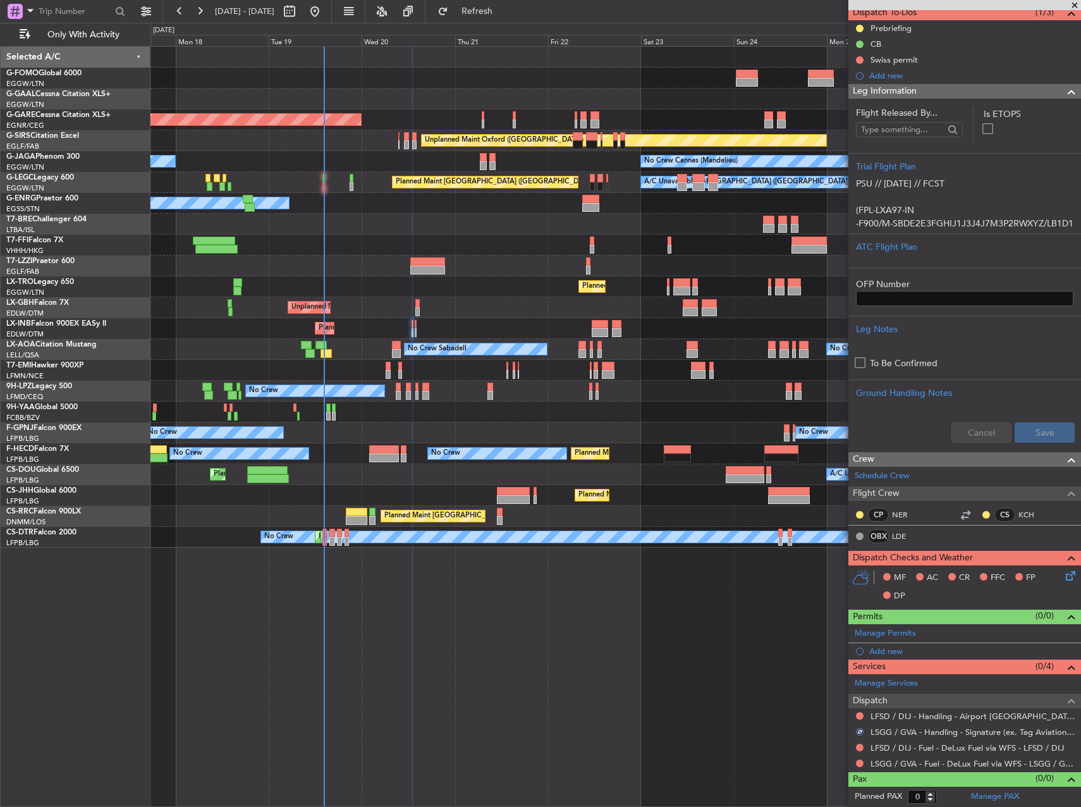
click at [864, 718] on div at bounding box center [860, 716] width 10 height 10
click at [861, 717] on button at bounding box center [860, 716] width 8 height 8
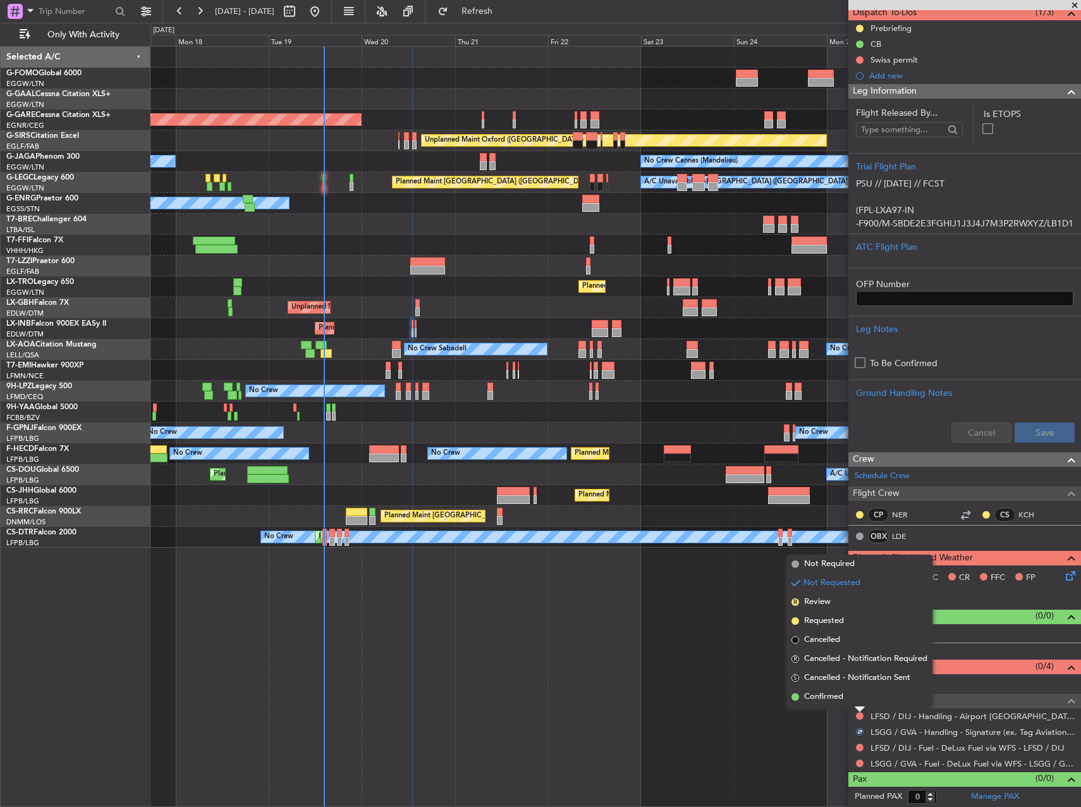
drag, startPoint x: 825, startPoint y: 624, endPoint x: 834, endPoint y: 647, distance: 25.0
click at [825, 624] on span "Requested" at bounding box center [824, 621] width 40 height 13
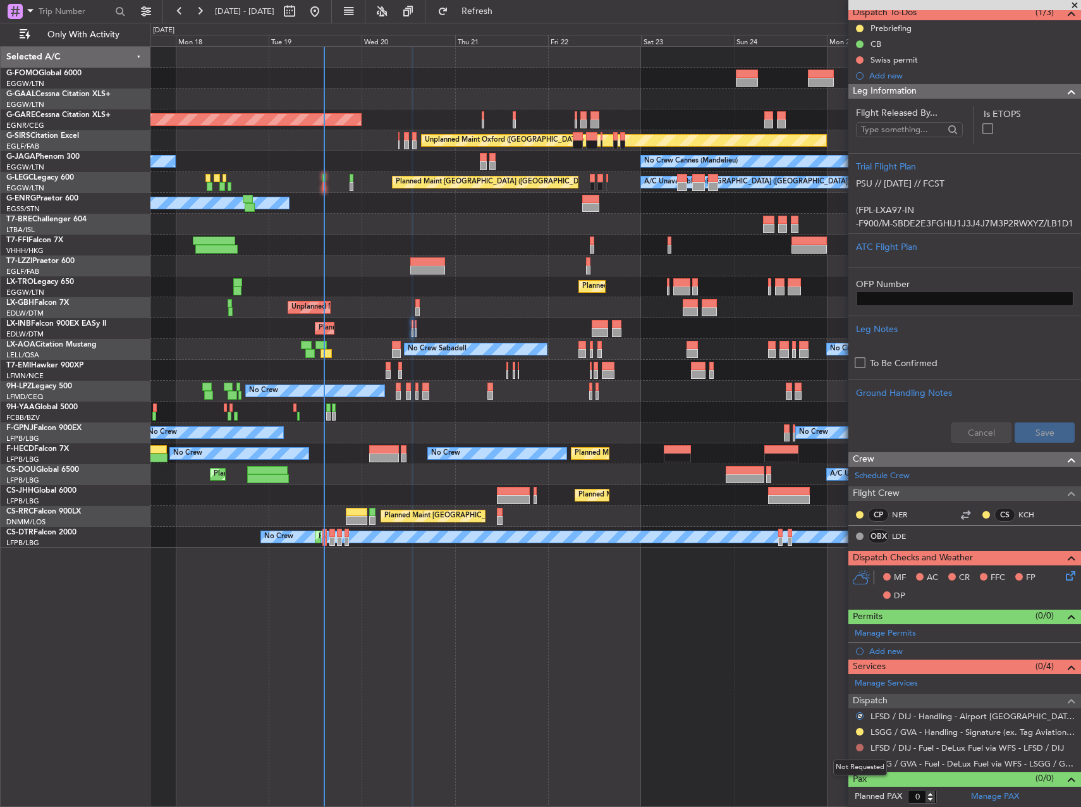
click at [860, 748] on button at bounding box center [860, 748] width 8 height 8
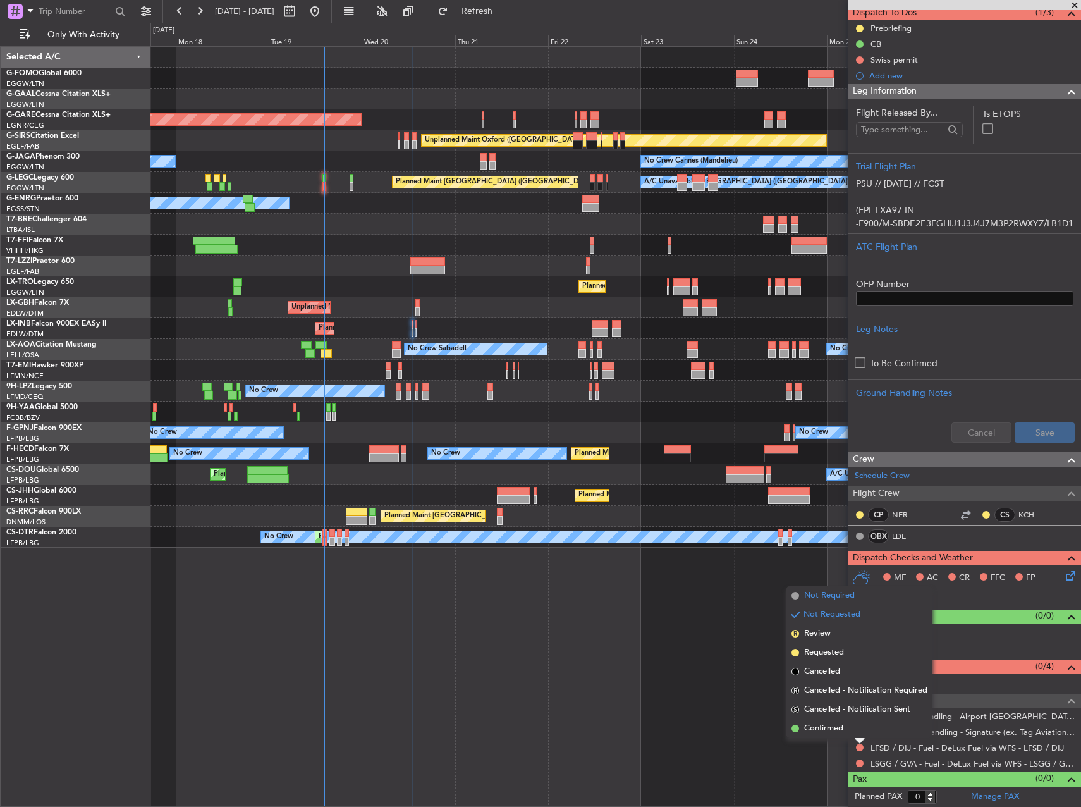
click at [815, 592] on span "Not Required" at bounding box center [829, 595] width 51 height 13
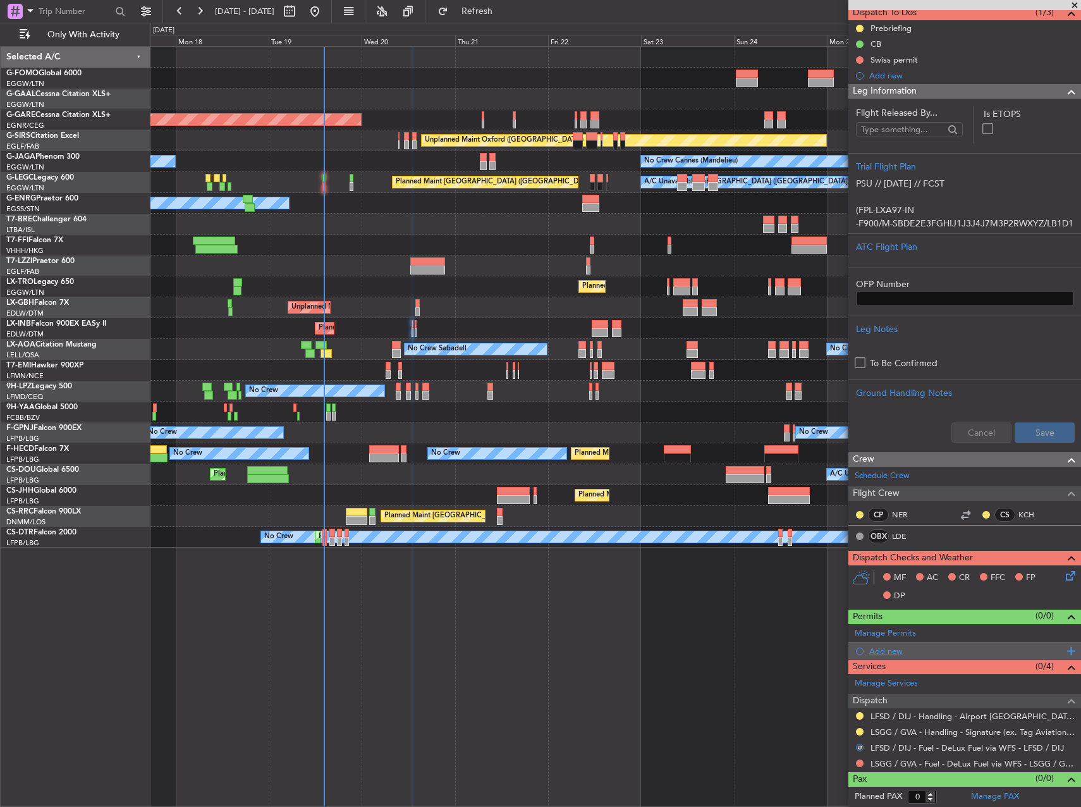
click at [896, 648] on div "Add new" at bounding box center [967, 651] width 194 height 11
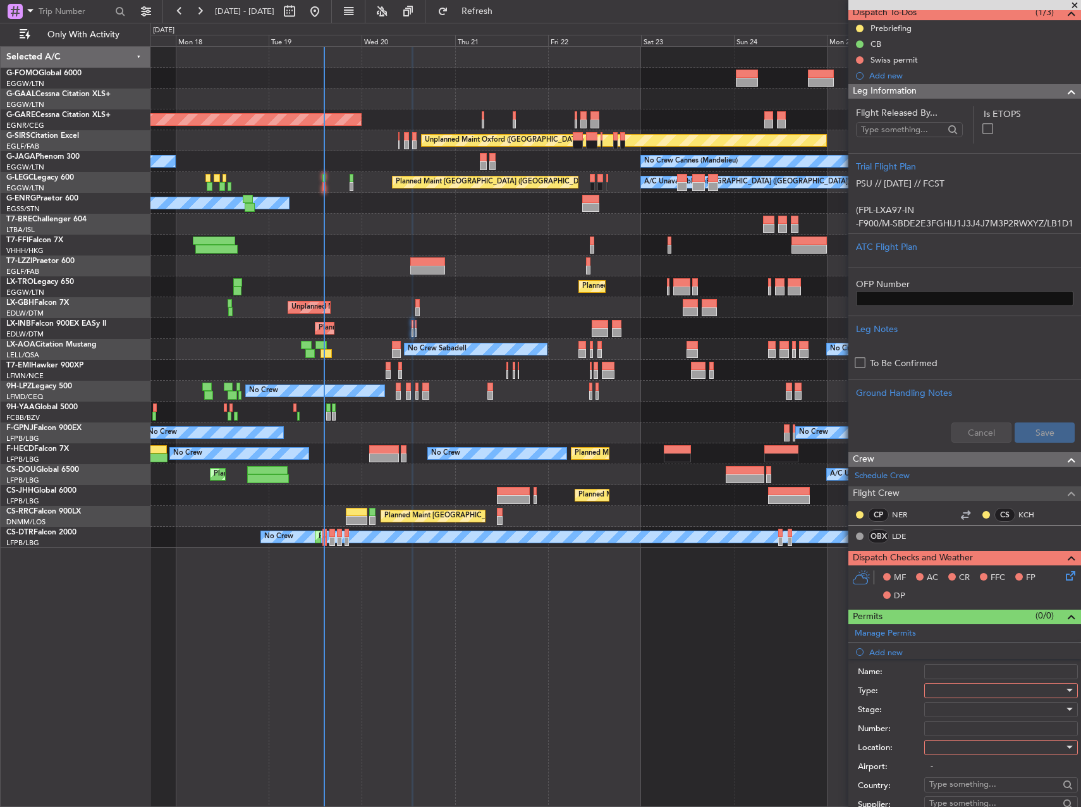
click at [990, 698] on div at bounding box center [997, 690] width 135 height 19
click at [994, 755] on span "PPR" at bounding box center [996, 752] width 133 height 19
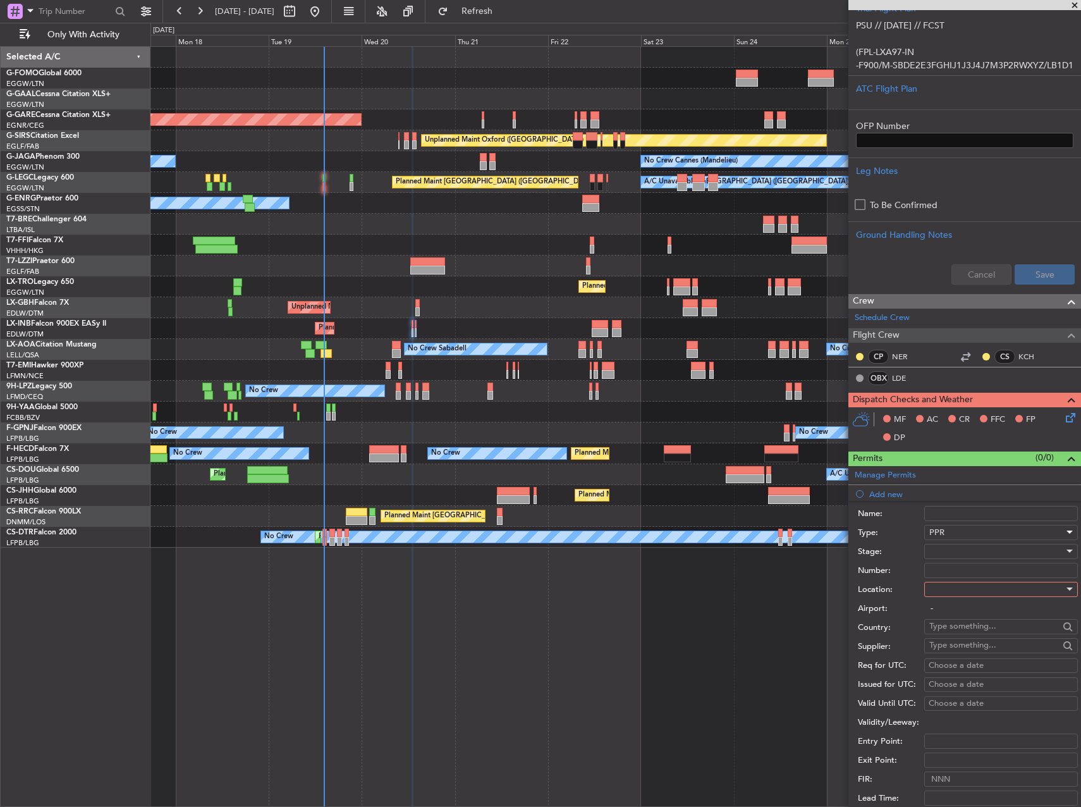
scroll to position [434, 0]
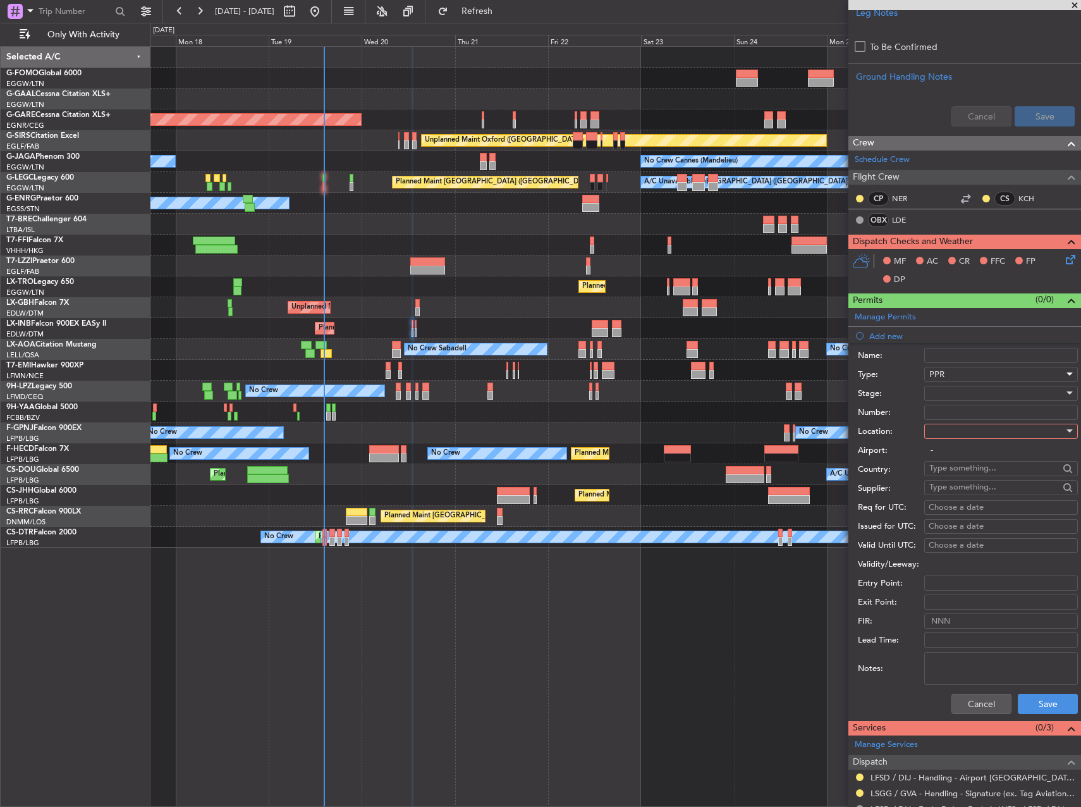
click at [952, 438] on div at bounding box center [997, 431] width 135 height 19
click at [954, 464] on span "Departure" at bounding box center [996, 456] width 133 height 19
type input "LSGG / GVA"
click at [971, 409] on input "Number:" at bounding box center [1002, 412] width 154 height 15
click at [964, 397] on div at bounding box center [997, 393] width 135 height 19
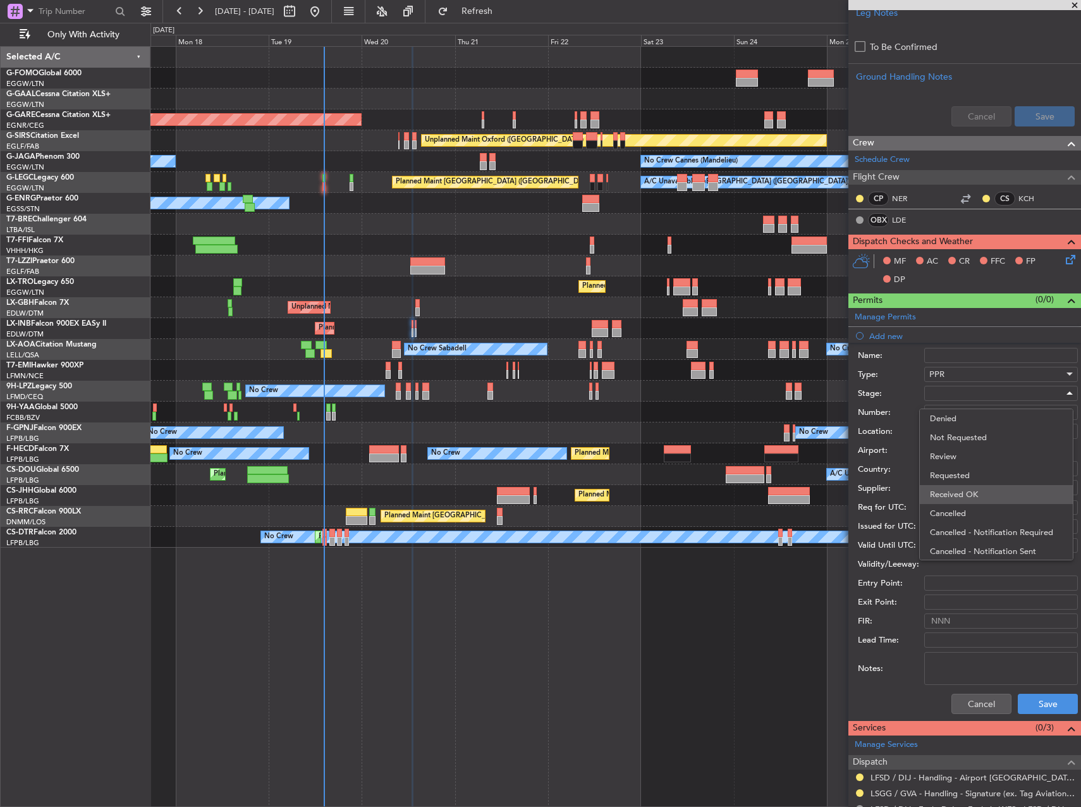
click at [970, 487] on span "Received OK" at bounding box center [996, 494] width 133 height 19
click at [953, 403] on div "Number:" at bounding box center [968, 412] width 220 height 19
click at [949, 395] on span "Received OK" at bounding box center [954, 393] width 48 height 11
click at [959, 461] on span "Requested" at bounding box center [996, 455] width 133 height 19
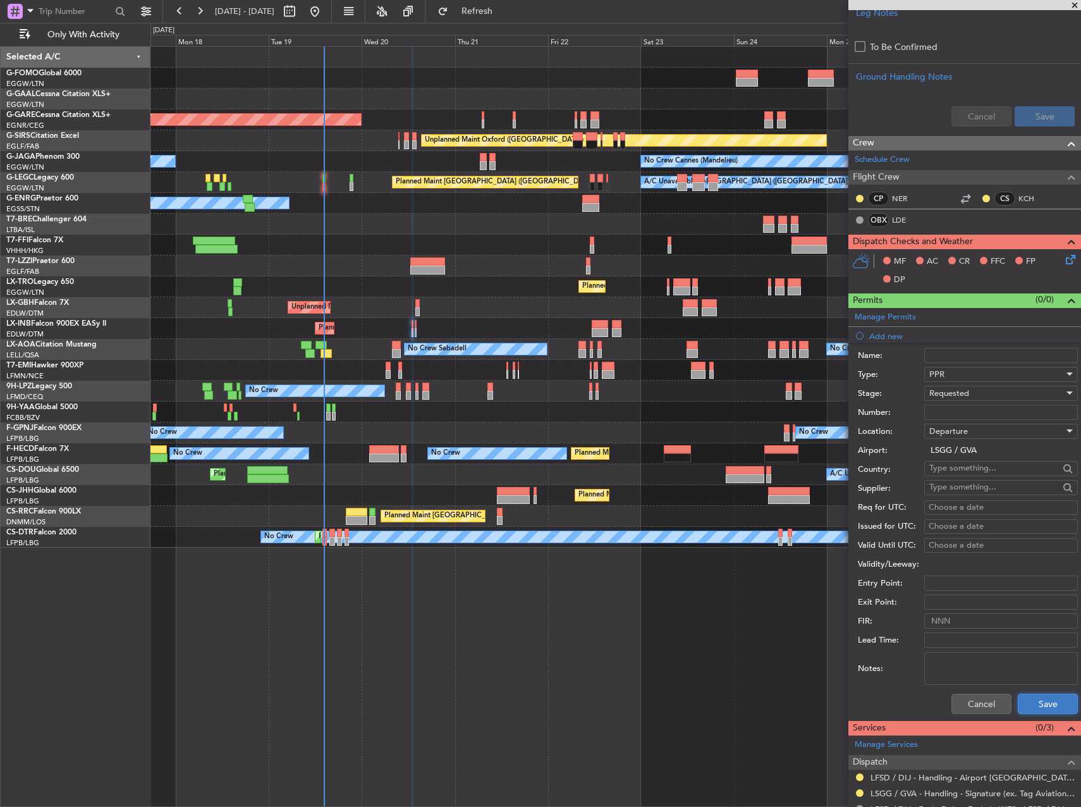
click at [1049, 708] on button "Save" at bounding box center [1048, 704] width 60 height 20
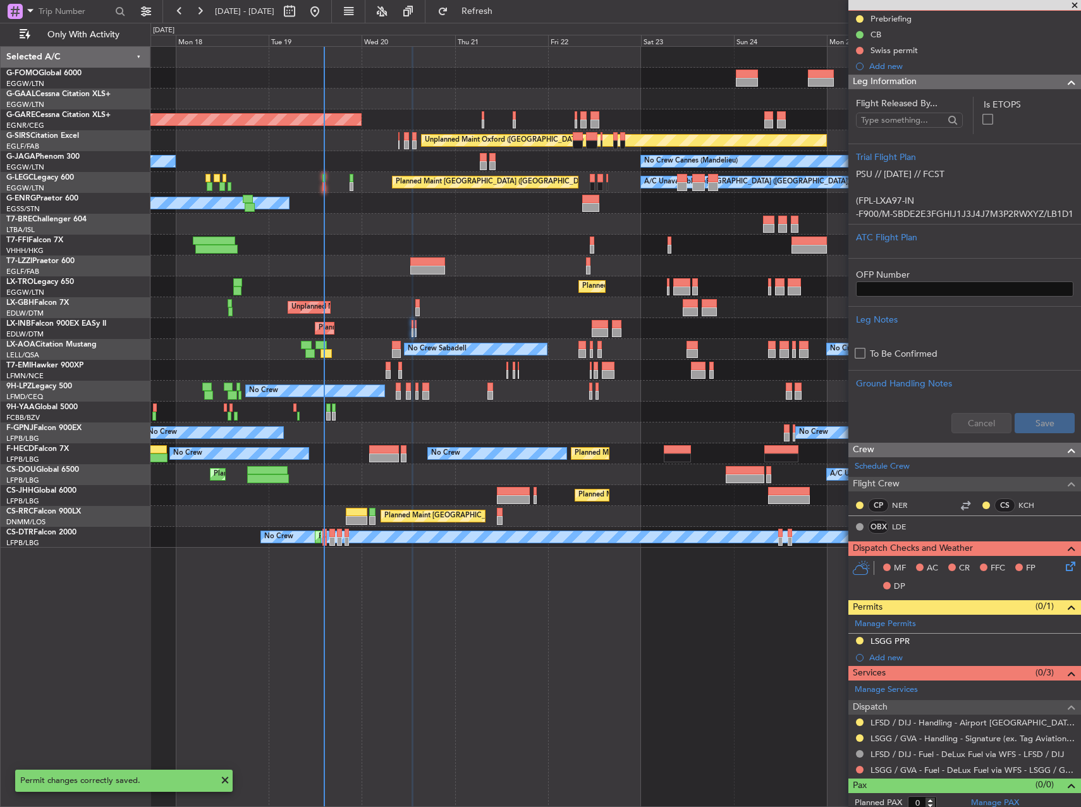
scroll to position [134, 0]
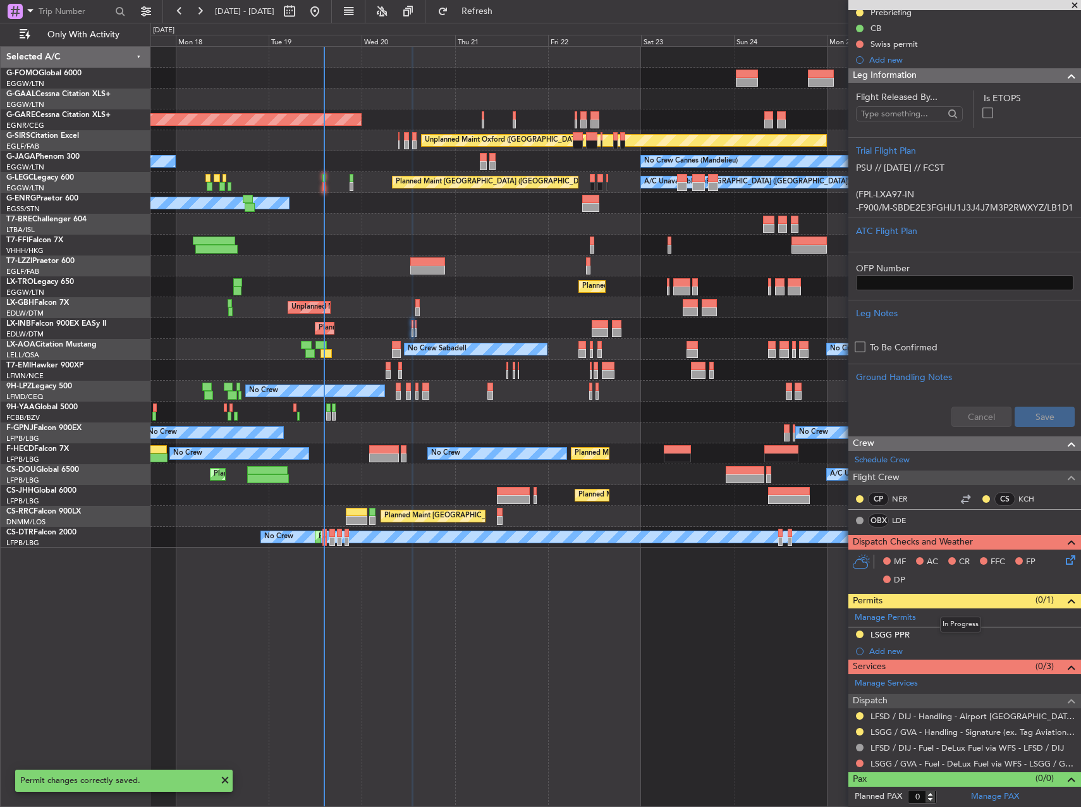
click at [948, 633] on mat-tooltip-component "In Progress" at bounding box center [961, 625] width 59 height 34
click at [890, 631] on div "LSGG PPR" at bounding box center [890, 634] width 39 height 11
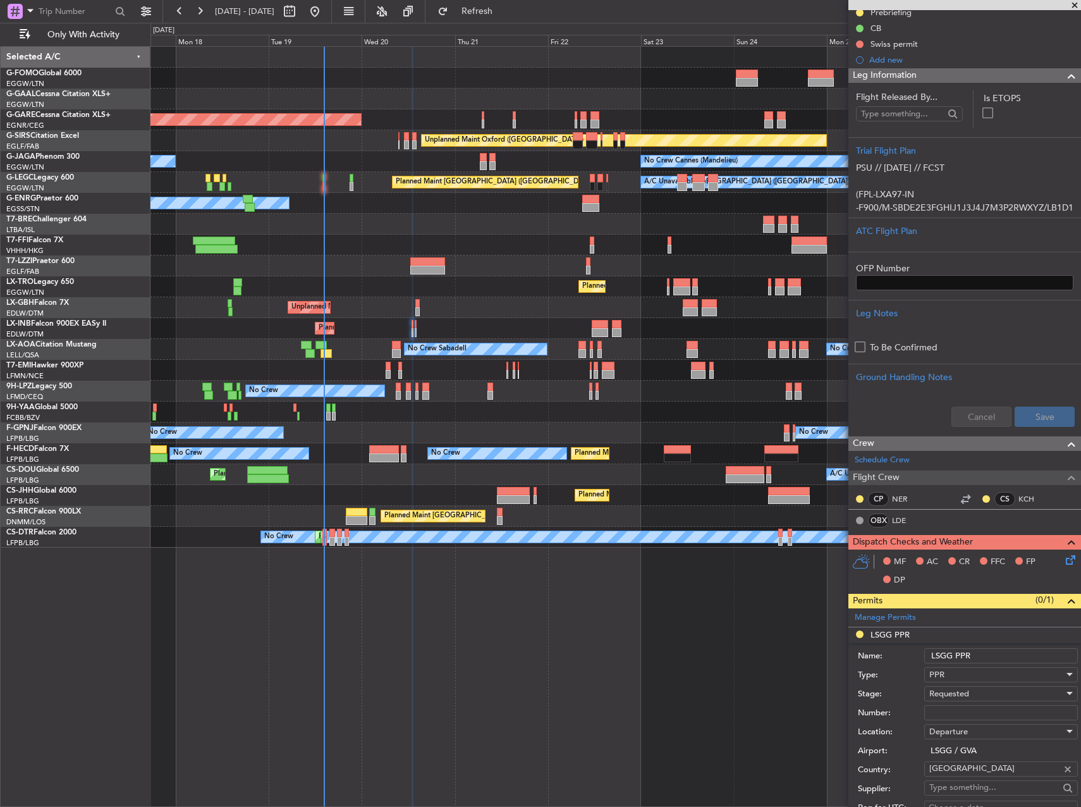
click at [1018, 663] on input "LSGG PPR" at bounding box center [1002, 655] width 154 height 15
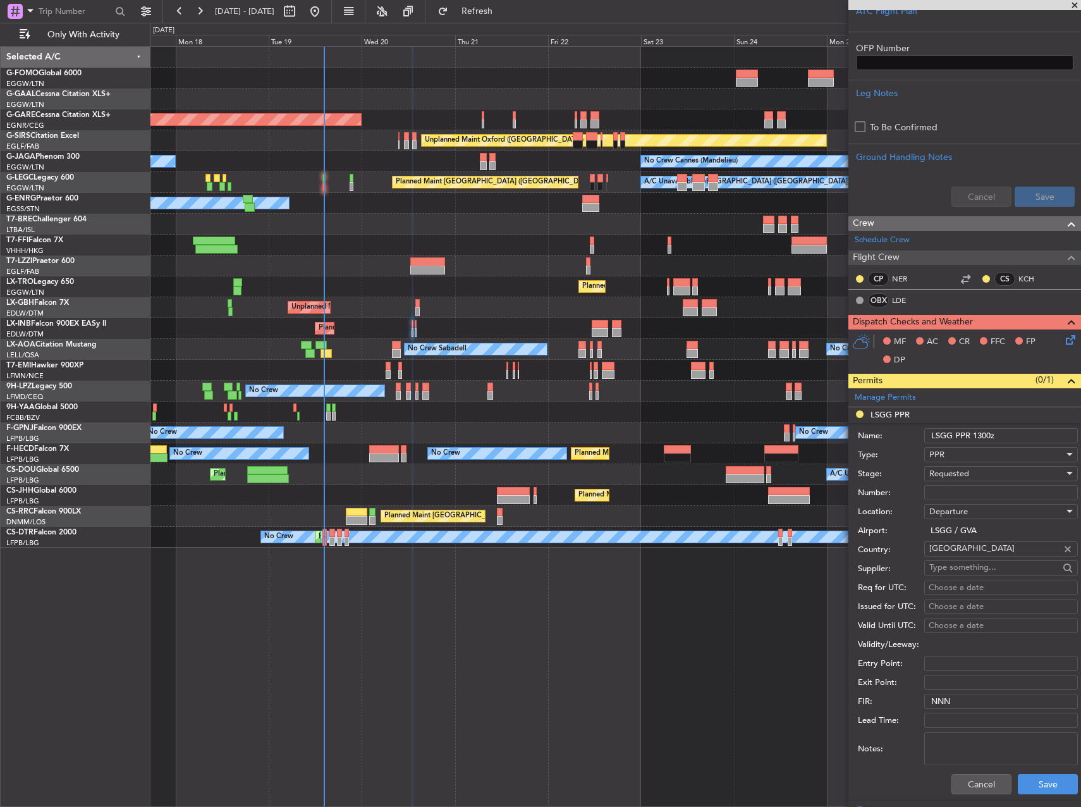
scroll to position [450, 0]
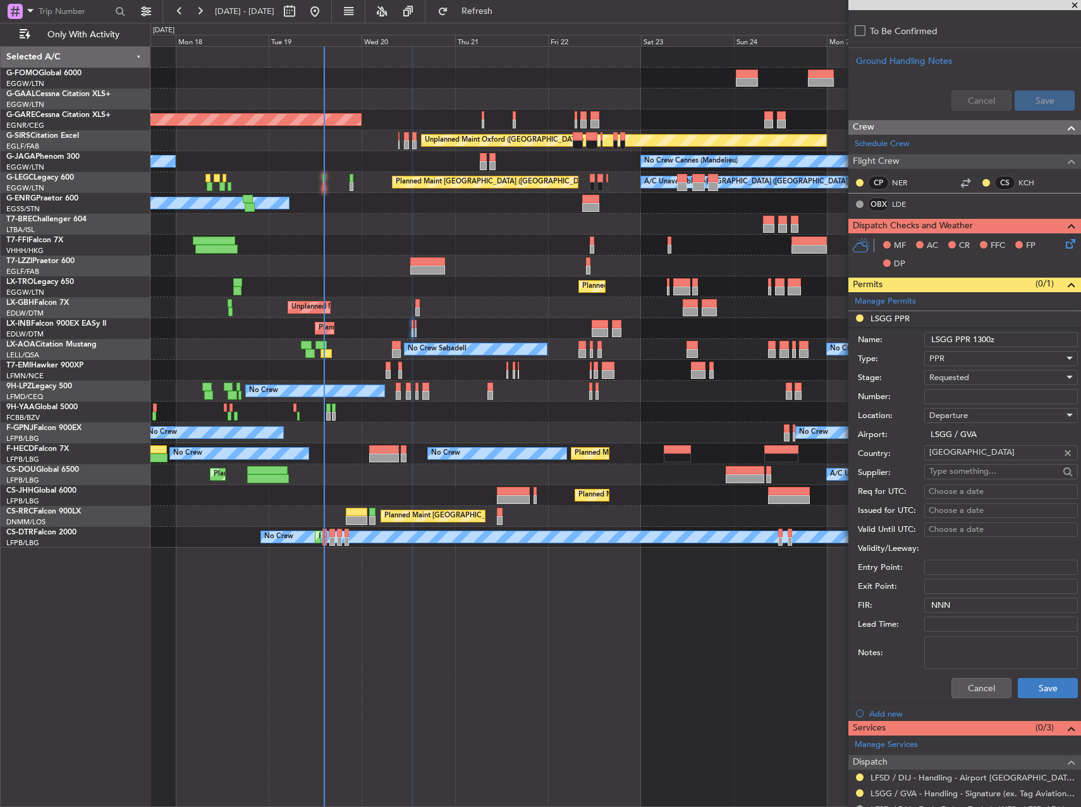
type input "LSGG PPR 1300z"
click at [1045, 691] on button "Save" at bounding box center [1048, 688] width 60 height 20
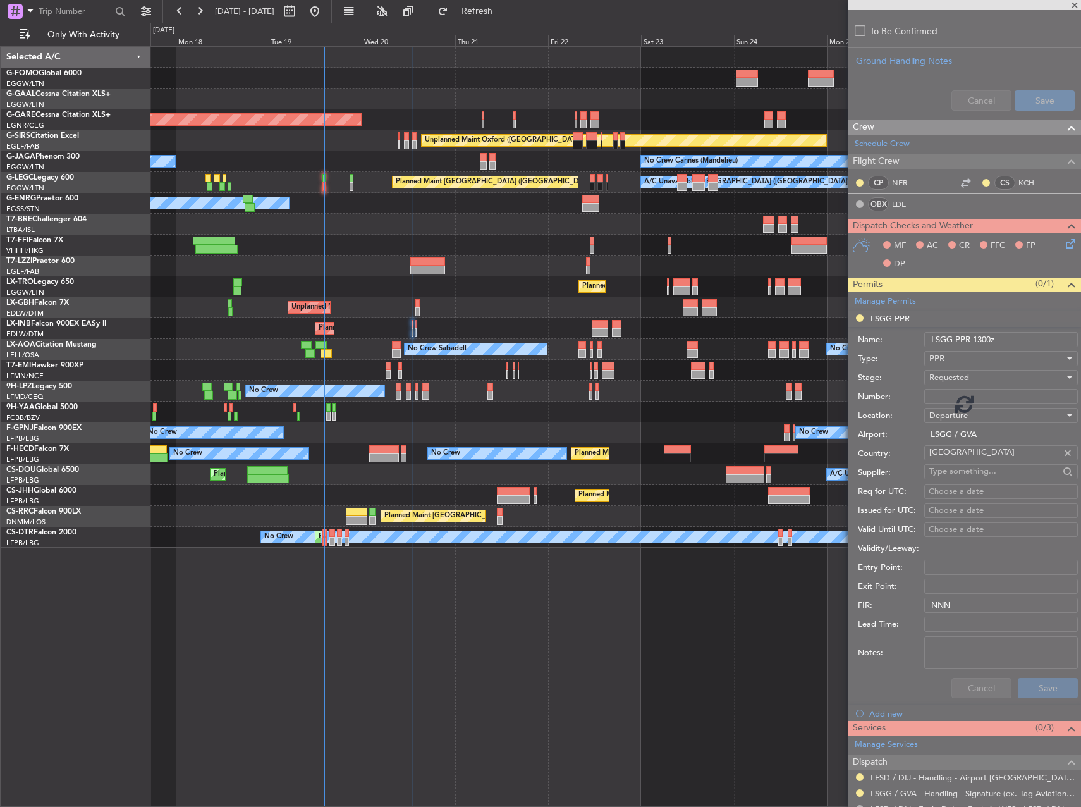
scroll to position [134, 0]
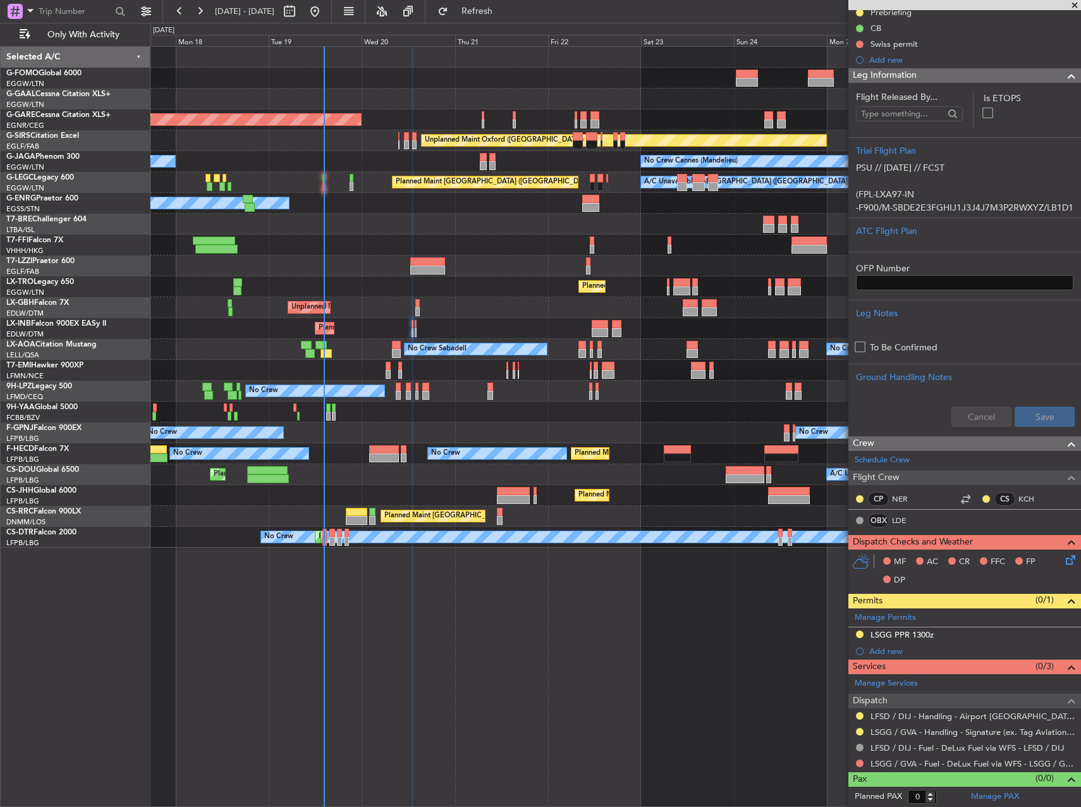
click at [1064, 558] on icon at bounding box center [1069, 558] width 10 height 10
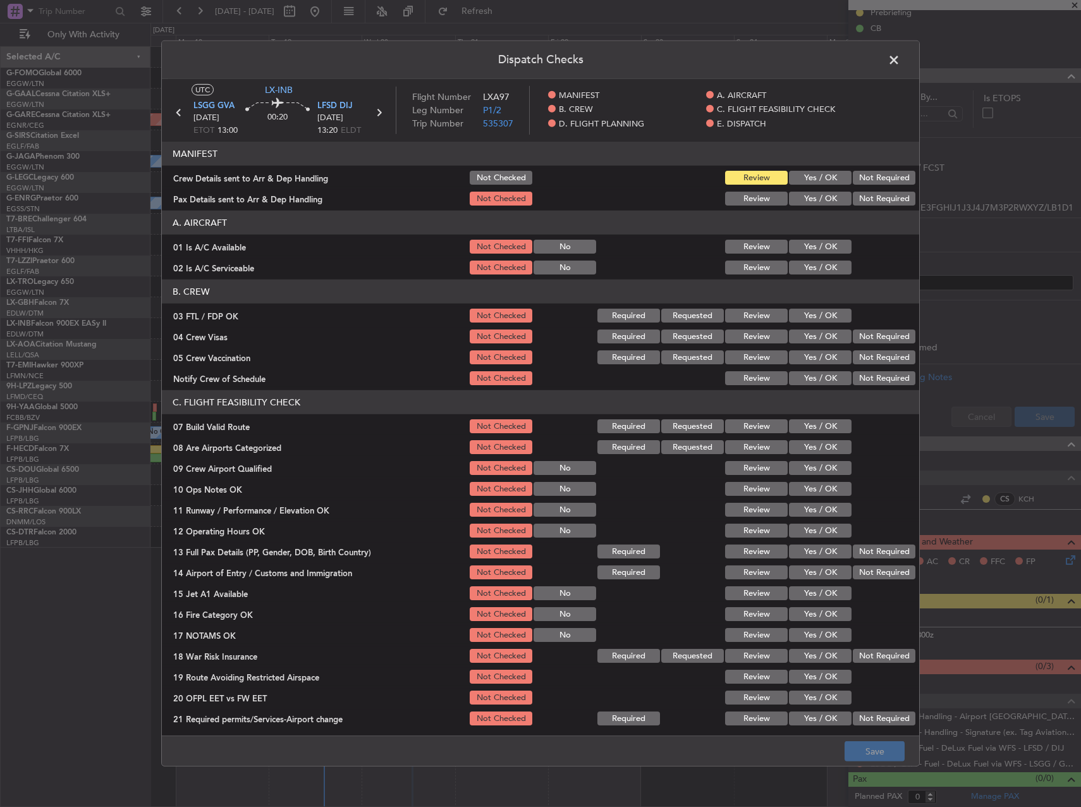
click at [799, 247] on button "Yes / OK" at bounding box center [820, 247] width 63 height 14
click at [801, 265] on button "Yes / OK" at bounding box center [820, 268] width 63 height 14
drag, startPoint x: 801, startPoint y: 307, endPoint x: 804, endPoint y: 317, distance: 10.6
click at [802, 310] on div "Yes / OK" at bounding box center [819, 316] width 64 height 18
drag, startPoint x: 804, startPoint y: 317, endPoint x: 876, endPoint y: 338, distance: 74.6
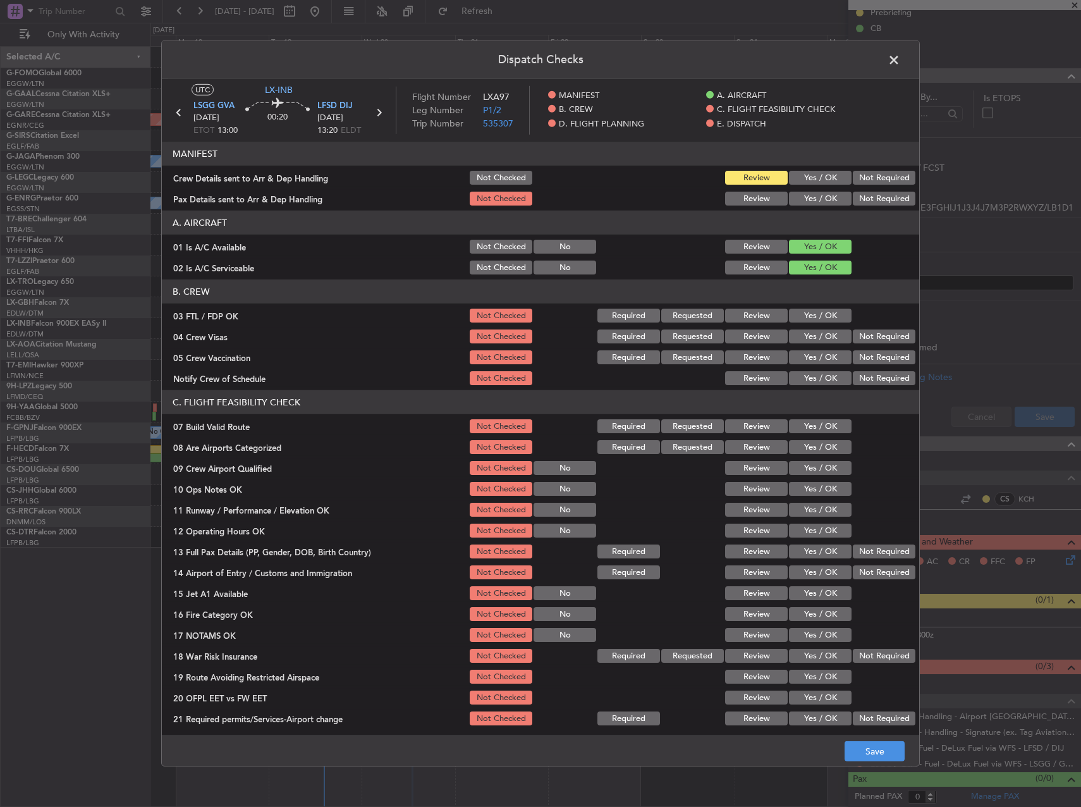
click at [804, 318] on button "Yes / OK" at bounding box center [820, 316] width 63 height 14
click at [876, 338] on button "Not Required" at bounding box center [884, 337] width 63 height 14
click at [870, 353] on button "Not Required" at bounding box center [884, 357] width 63 height 14
click at [817, 378] on button "Yes / OK" at bounding box center [820, 378] width 63 height 14
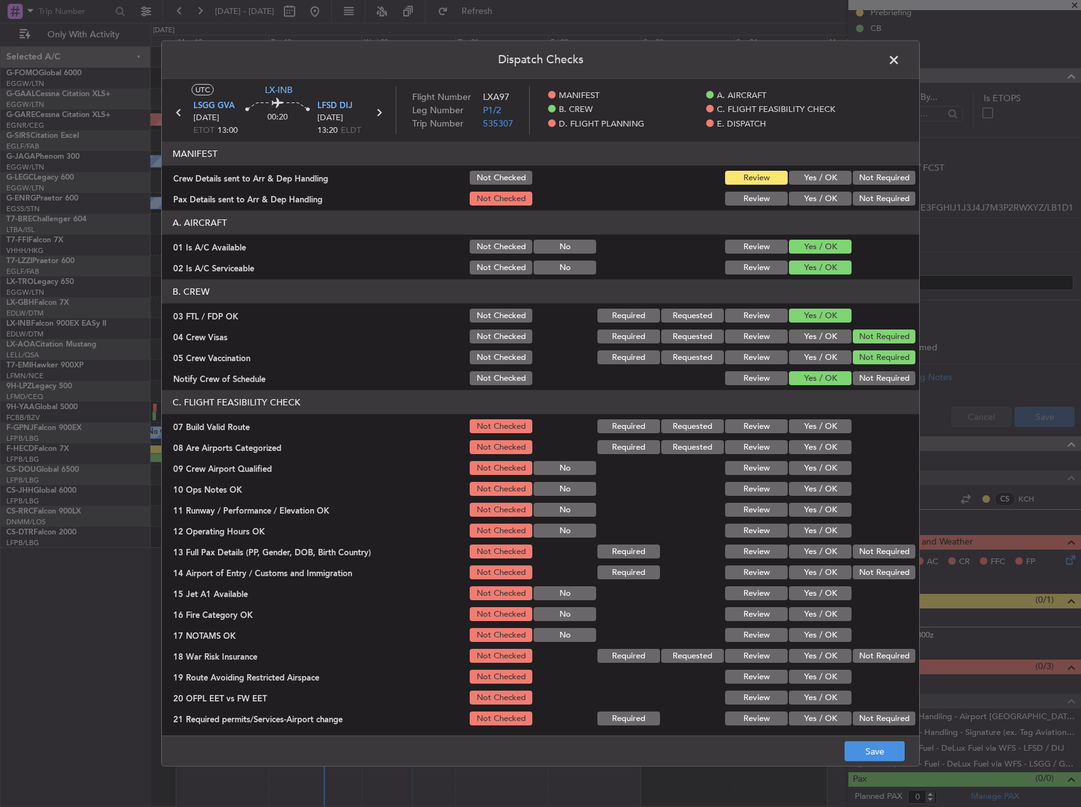
drag, startPoint x: 808, startPoint y: 429, endPoint x: 809, endPoint y: 447, distance: 17.1
click at [808, 430] on button "Yes / OK" at bounding box center [820, 426] width 63 height 14
click at [809, 447] on button "Yes / OK" at bounding box center [820, 447] width 63 height 14
click at [812, 465] on button "Yes / OK" at bounding box center [820, 468] width 63 height 14
click at [816, 483] on button "Yes / OK" at bounding box center [820, 489] width 63 height 14
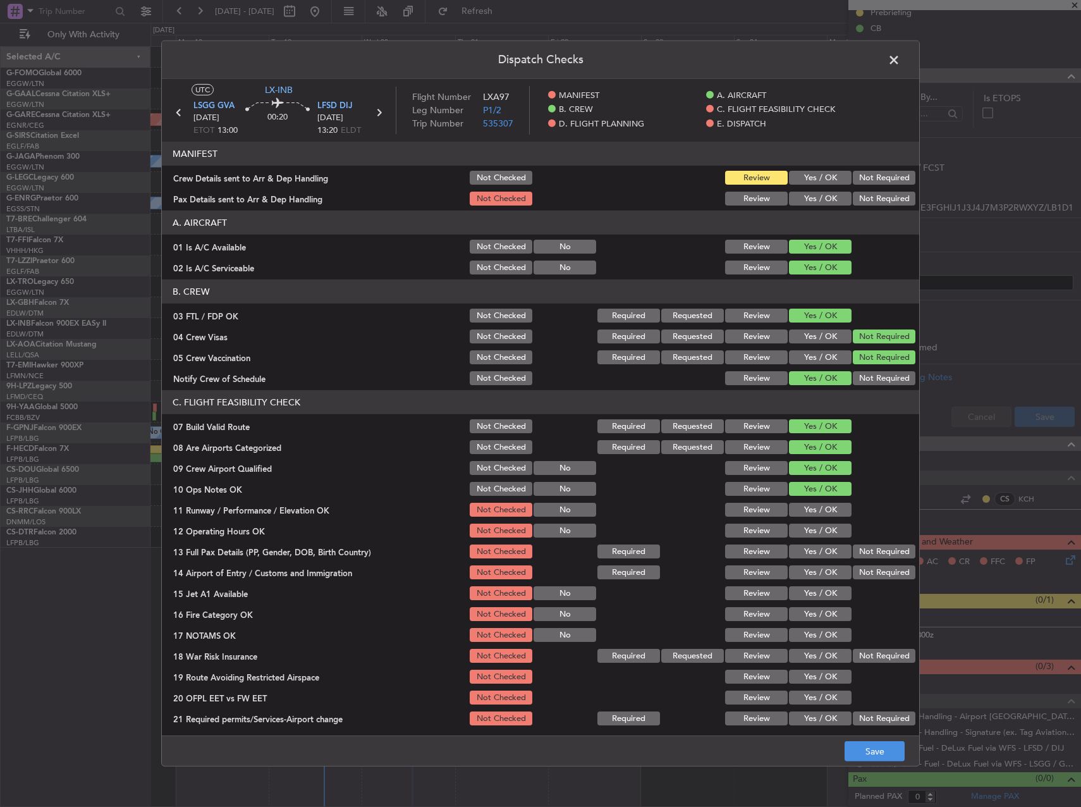
click at [819, 505] on button "Yes / OK" at bounding box center [820, 510] width 63 height 14
click at [818, 520] on section "C. FLIGHT FEASIBILITY CHECK 07 Build Valid Route Not Checked Required Requested…" at bounding box center [541, 558] width 758 height 337
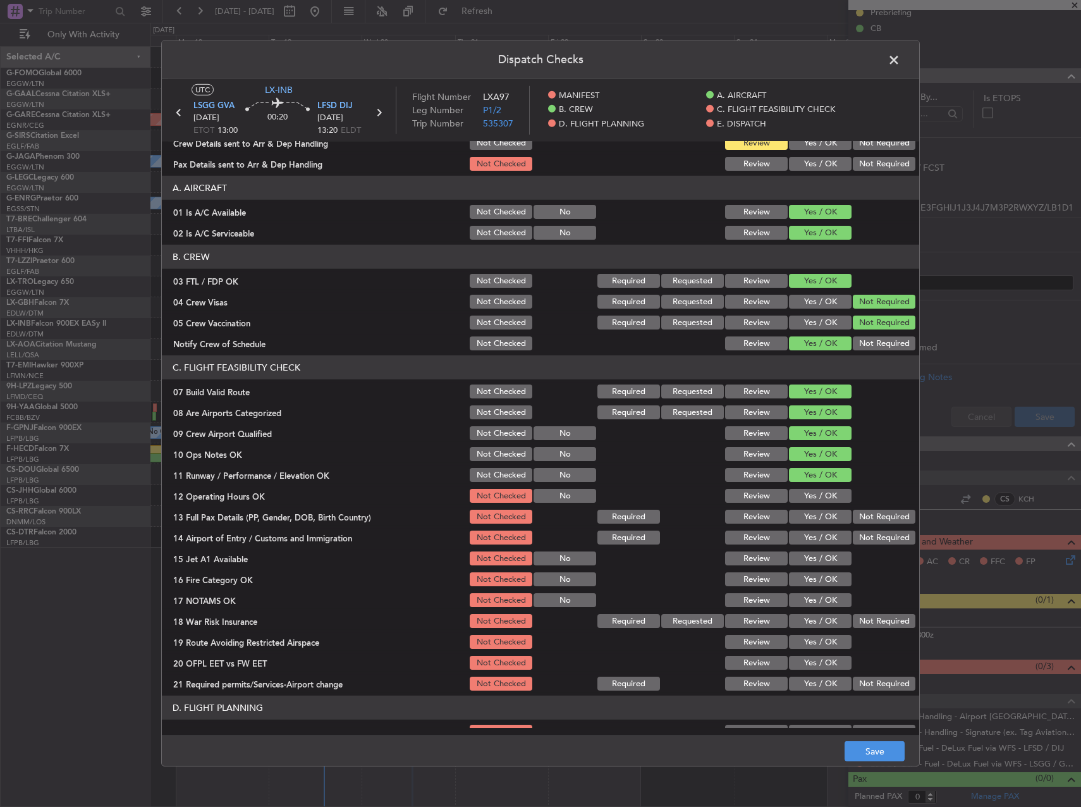
scroll to position [63, 0]
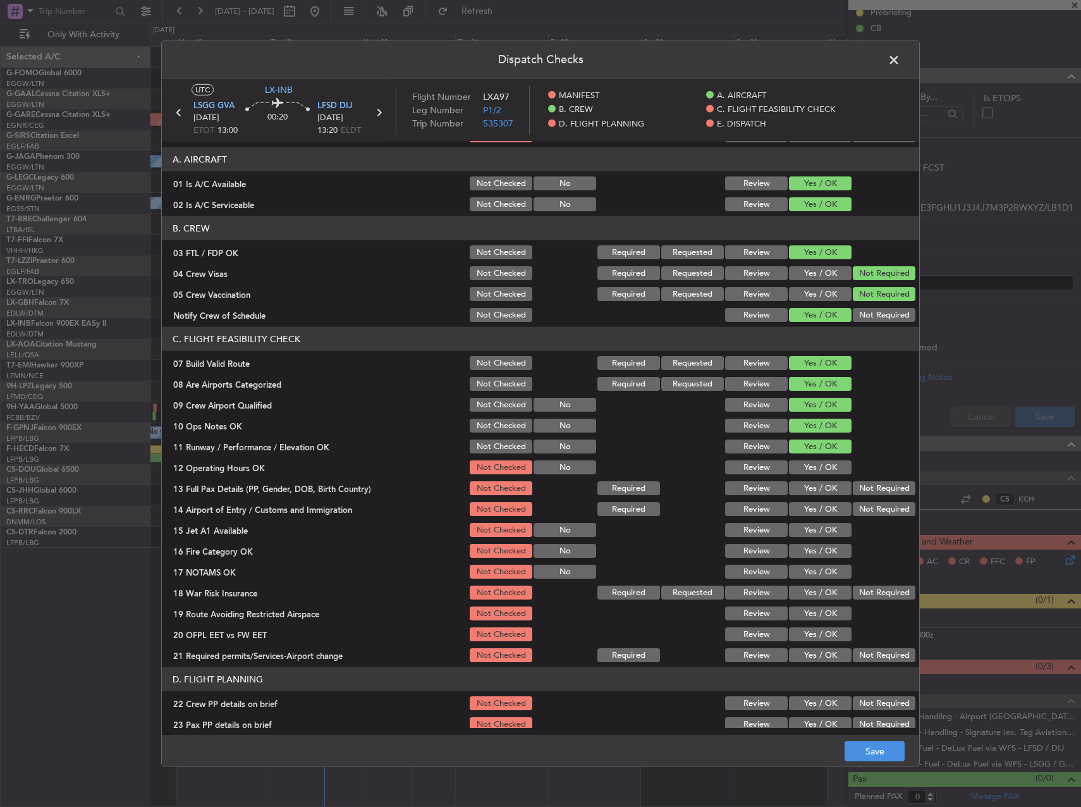
click at [801, 472] on button "Yes / OK" at bounding box center [820, 467] width 63 height 14
drag, startPoint x: 806, startPoint y: 484, endPoint x: 811, endPoint y: 495, distance: 12.5
click at [806, 486] on button "Yes / OK" at bounding box center [820, 488] width 63 height 14
click at [811, 519] on section "C. FLIGHT FEASIBILITY CHECK 07 Build Valid Route Not Checked Required Requested…" at bounding box center [541, 495] width 758 height 337
click at [805, 506] on button "Yes / OK" at bounding box center [820, 509] width 63 height 14
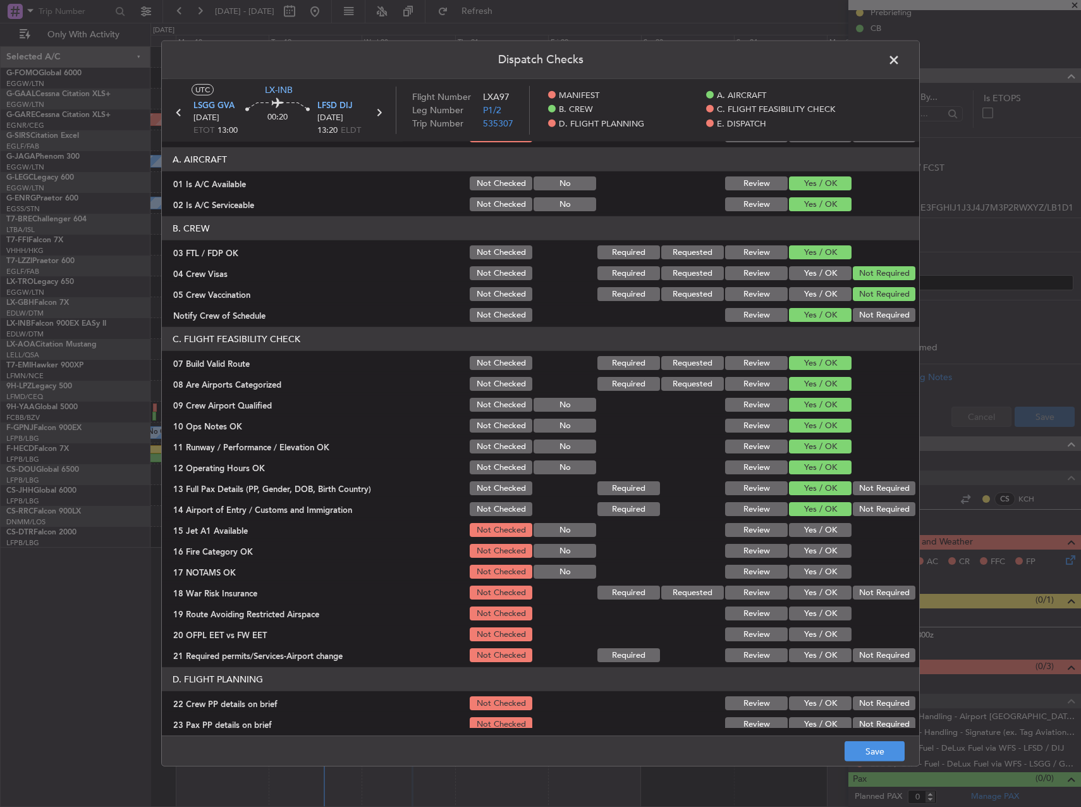
click at [810, 523] on section "C. FLIGHT FEASIBILITY CHECK 07 Build Valid Route Not Checked Required Requested…" at bounding box center [541, 495] width 758 height 337
click at [811, 528] on button "Yes / OK" at bounding box center [820, 530] width 63 height 14
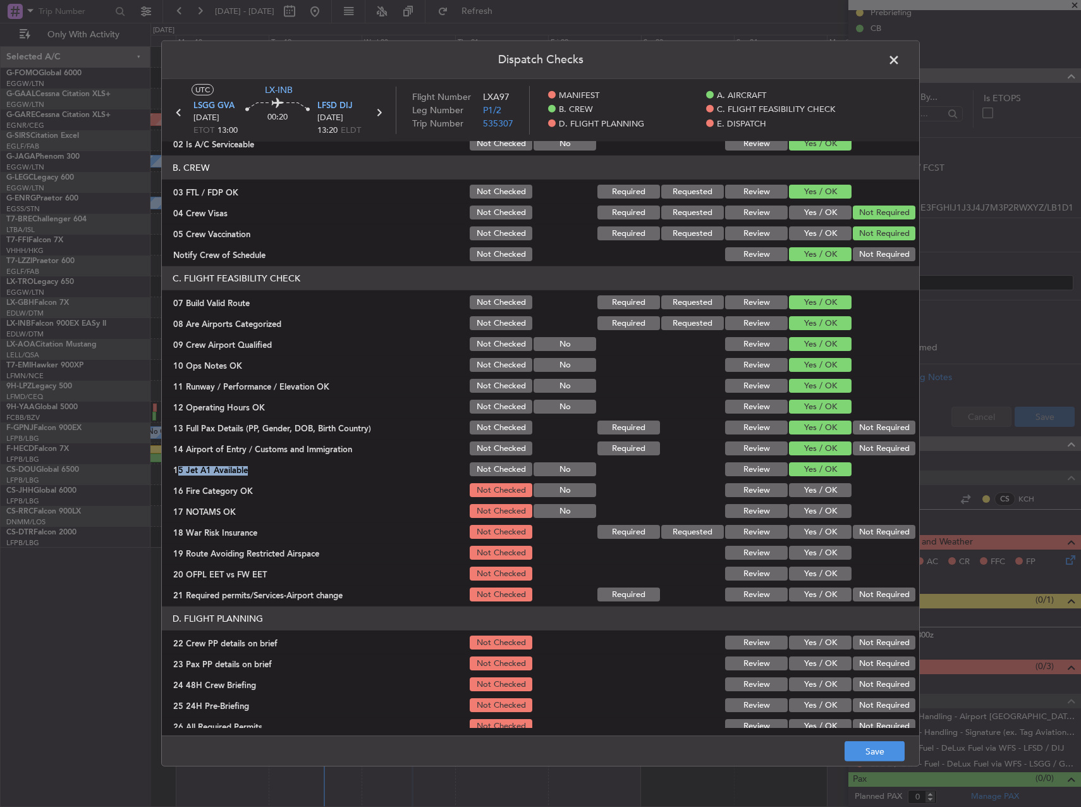
scroll to position [190, 0]
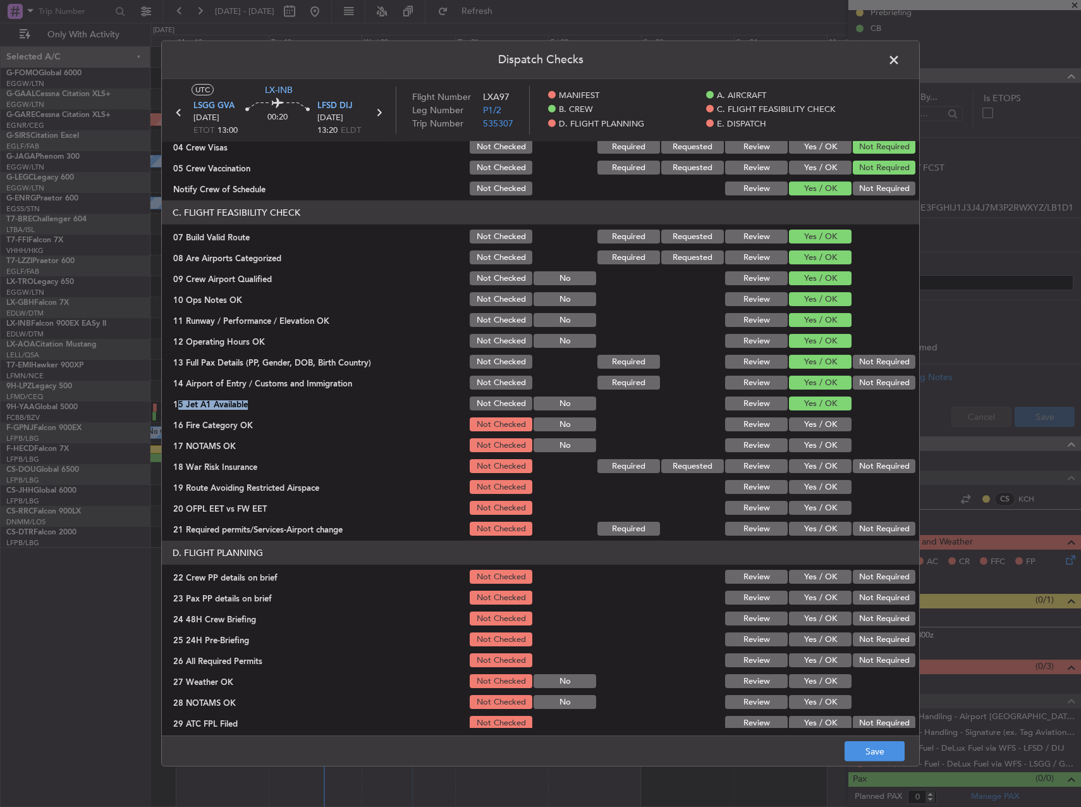
drag, startPoint x: 813, startPoint y: 422, endPoint x: 813, endPoint y: 429, distance: 7.0
click at [813, 423] on button "Yes / OK" at bounding box center [820, 424] width 63 height 14
click at [808, 450] on button "Yes / OK" at bounding box center [820, 445] width 63 height 14
click at [859, 469] on button "Not Required" at bounding box center [884, 466] width 63 height 14
click at [800, 500] on div "Yes / OK" at bounding box center [819, 508] width 64 height 18
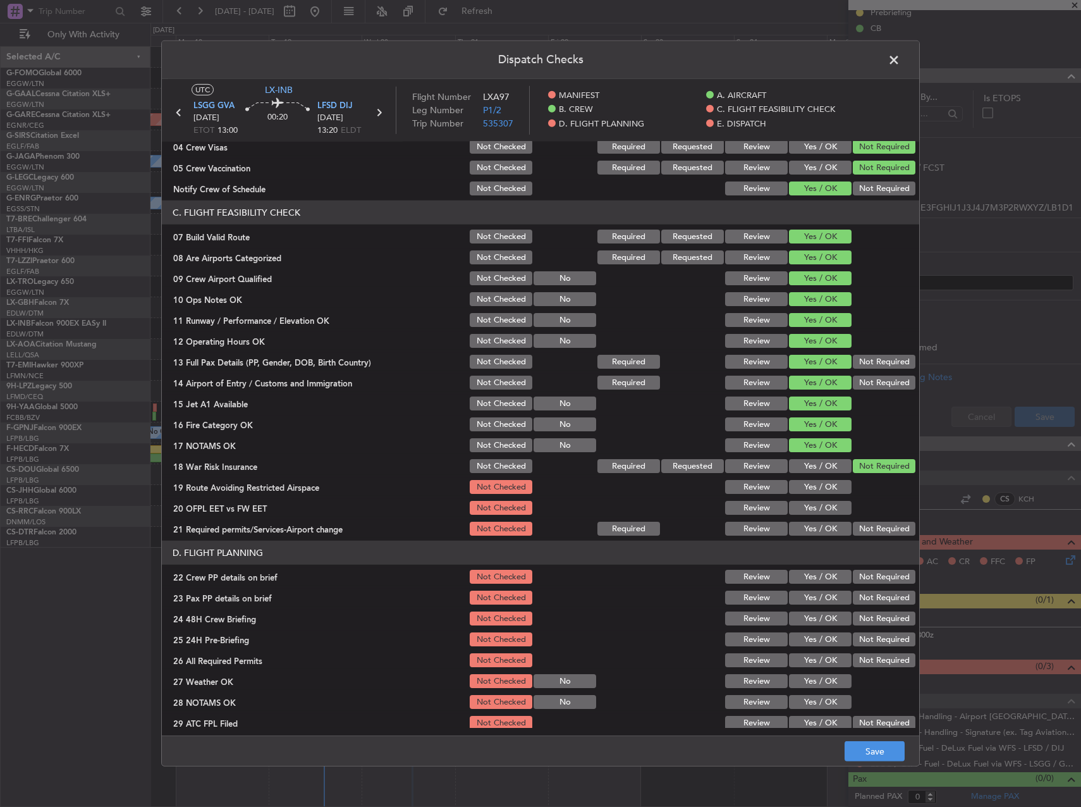
click at [804, 490] on button "Yes / OK" at bounding box center [820, 487] width 63 height 14
click at [804, 510] on button "Yes / OK" at bounding box center [820, 508] width 63 height 14
click at [805, 534] on button "Yes / OK" at bounding box center [820, 529] width 63 height 14
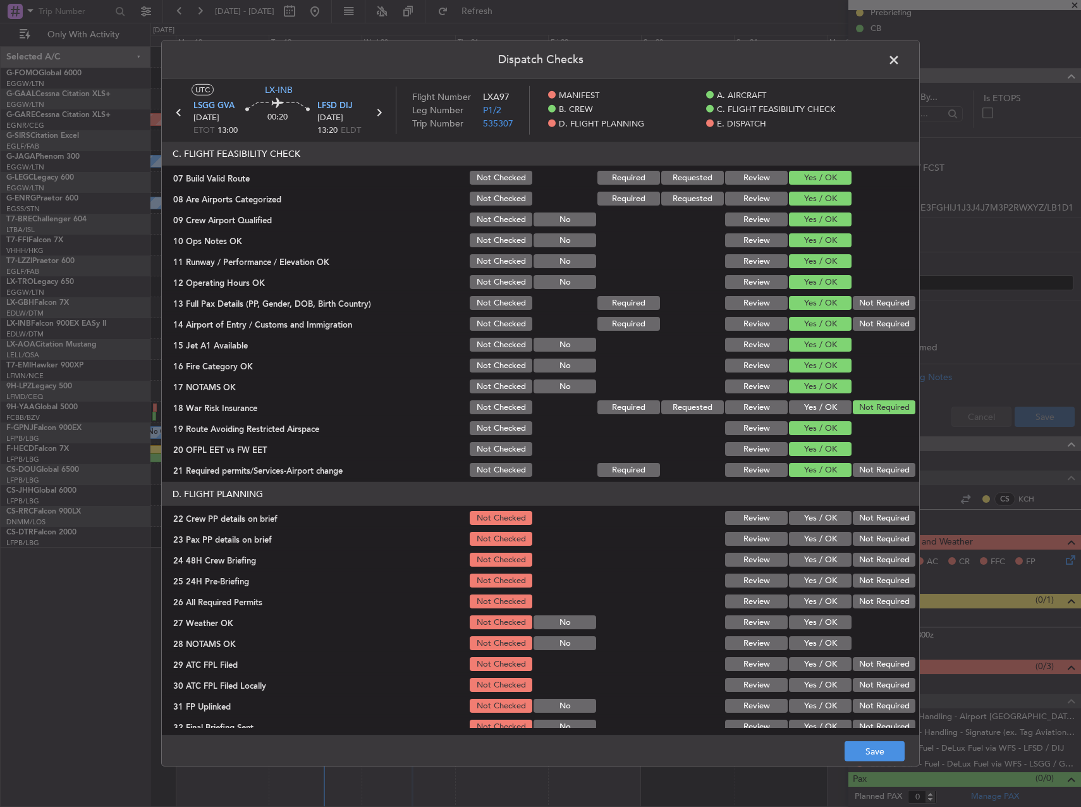
scroll to position [316, 0]
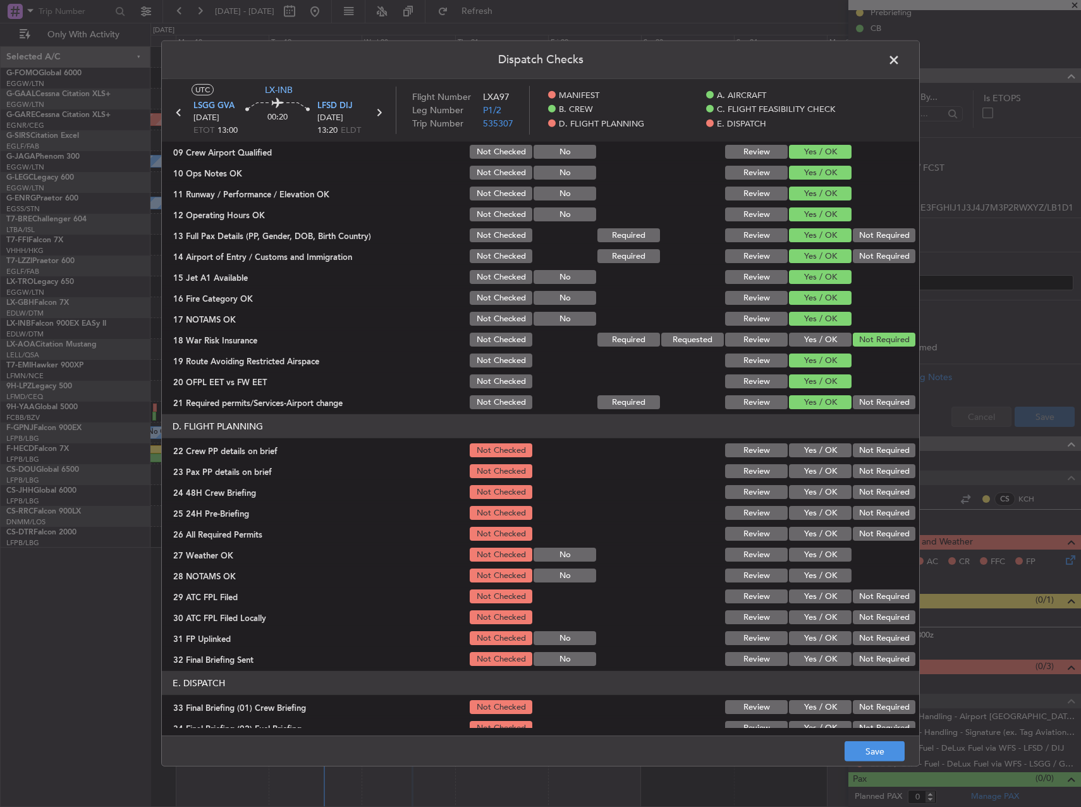
click at [808, 459] on div "Yes / OK" at bounding box center [819, 450] width 64 height 18
click at [804, 447] on button "Yes / OK" at bounding box center [820, 450] width 63 height 14
click at [812, 481] on section "D. FLIGHT PLANNING 22 Crew PP details on brief Not Checked Review Yes / OK Not …" at bounding box center [541, 541] width 758 height 254
click at [808, 474] on button "Yes / OK" at bounding box center [820, 471] width 63 height 14
drag, startPoint x: 810, startPoint y: 489, endPoint x: 841, endPoint y: 505, distance: 34.2
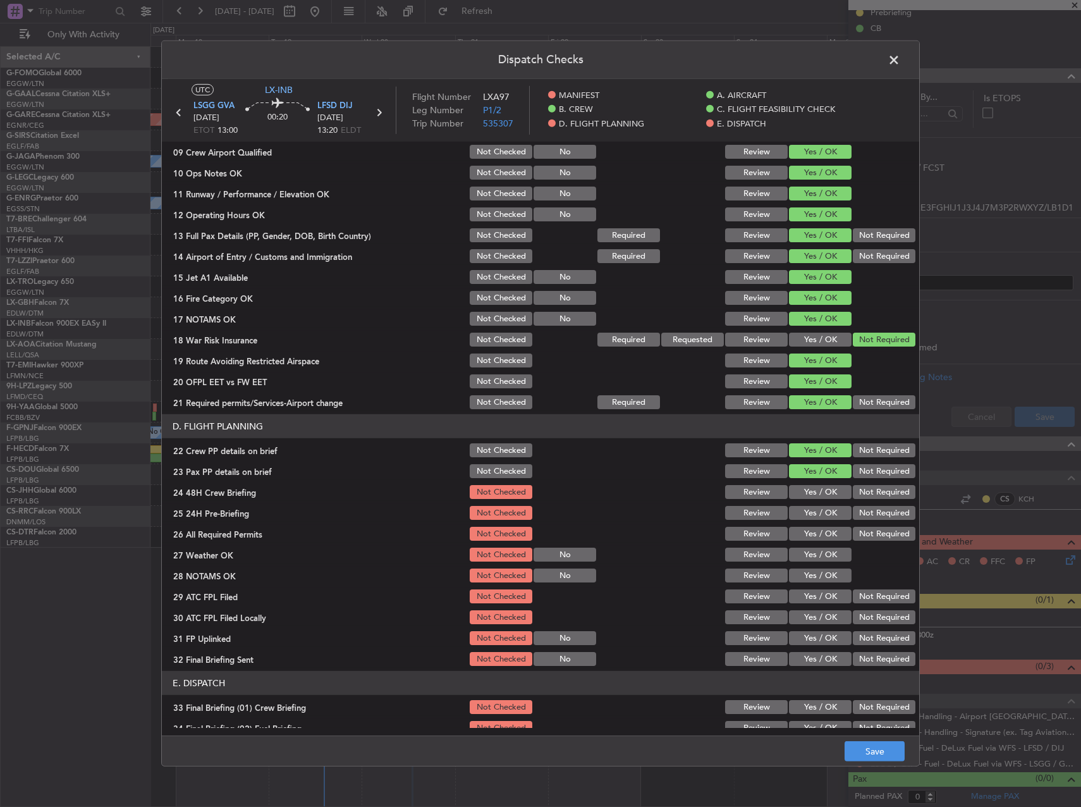
click at [811, 489] on button "Yes / OK" at bounding box center [820, 492] width 63 height 14
click at [868, 516] on button "Not Required" at bounding box center [884, 513] width 63 height 14
click at [875, 741] on button "Save" at bounding box center [875, 751] width 60 height 20
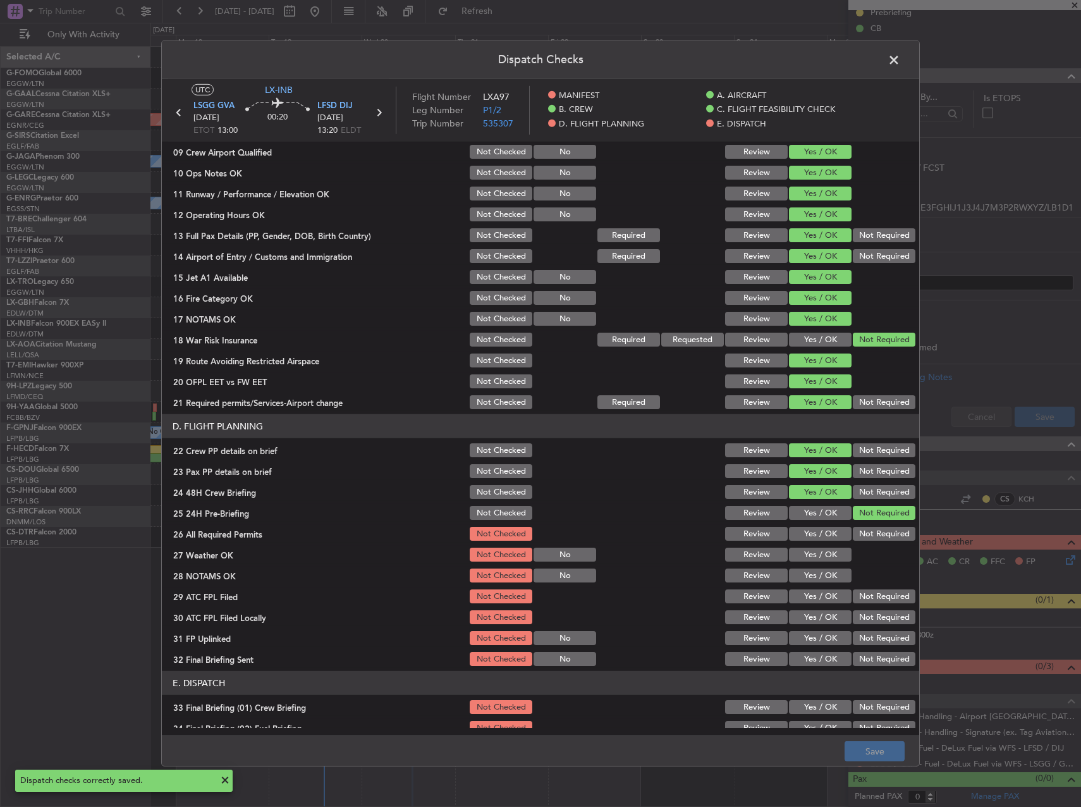
click at [901, 59] on span at bounding box center [901, 63] width 0 height 25
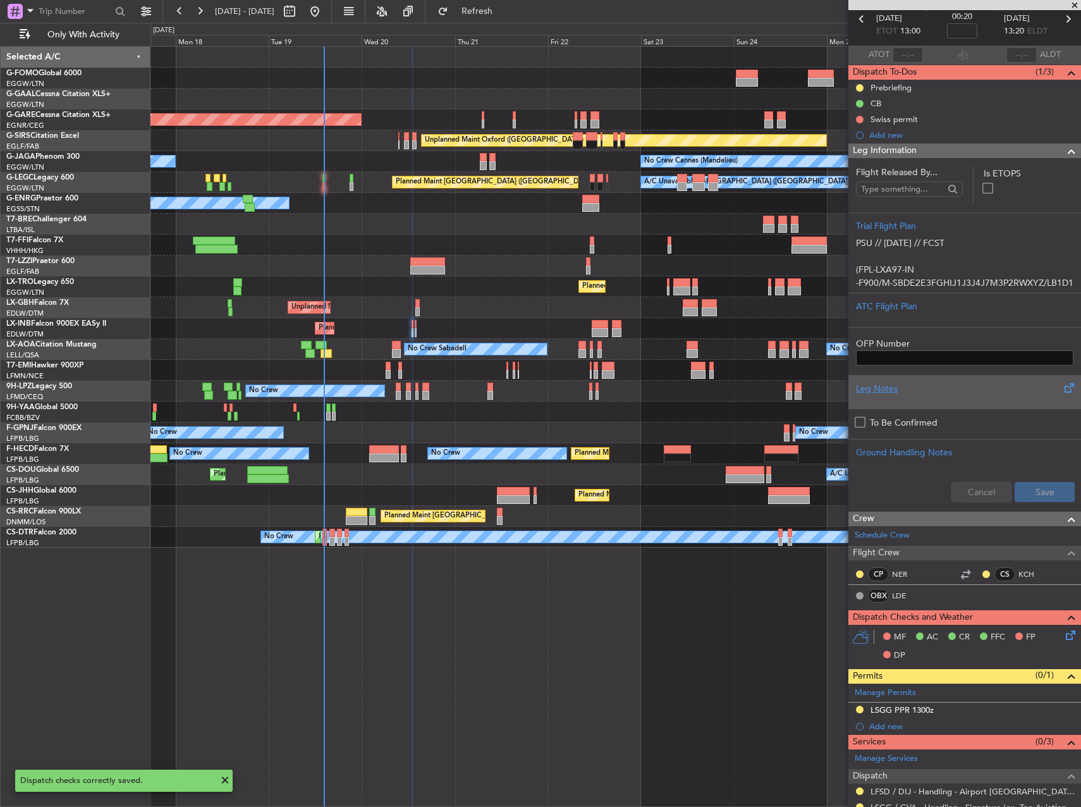
scroll to position [0, 0]
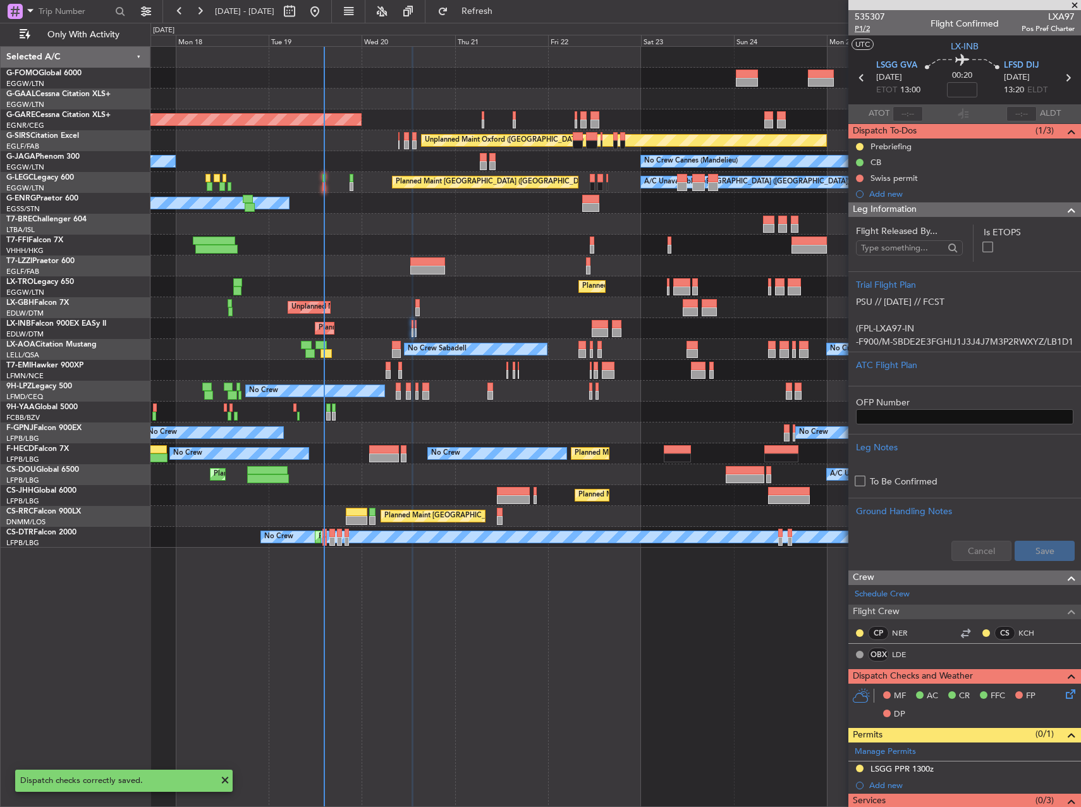
click at [865, 29] on span "P1/2" at bounding box center [870, 28] width 30 height 11
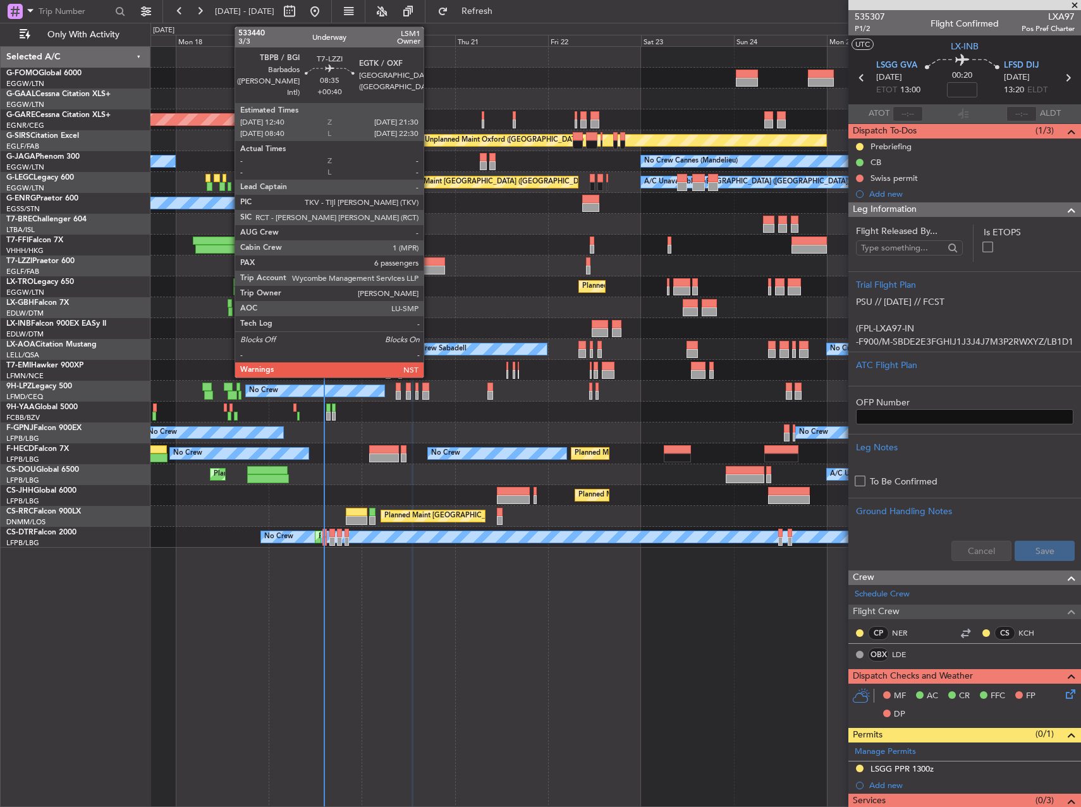
click at [429, 268] on div at bounding box center [427, 270] width 35 height 9
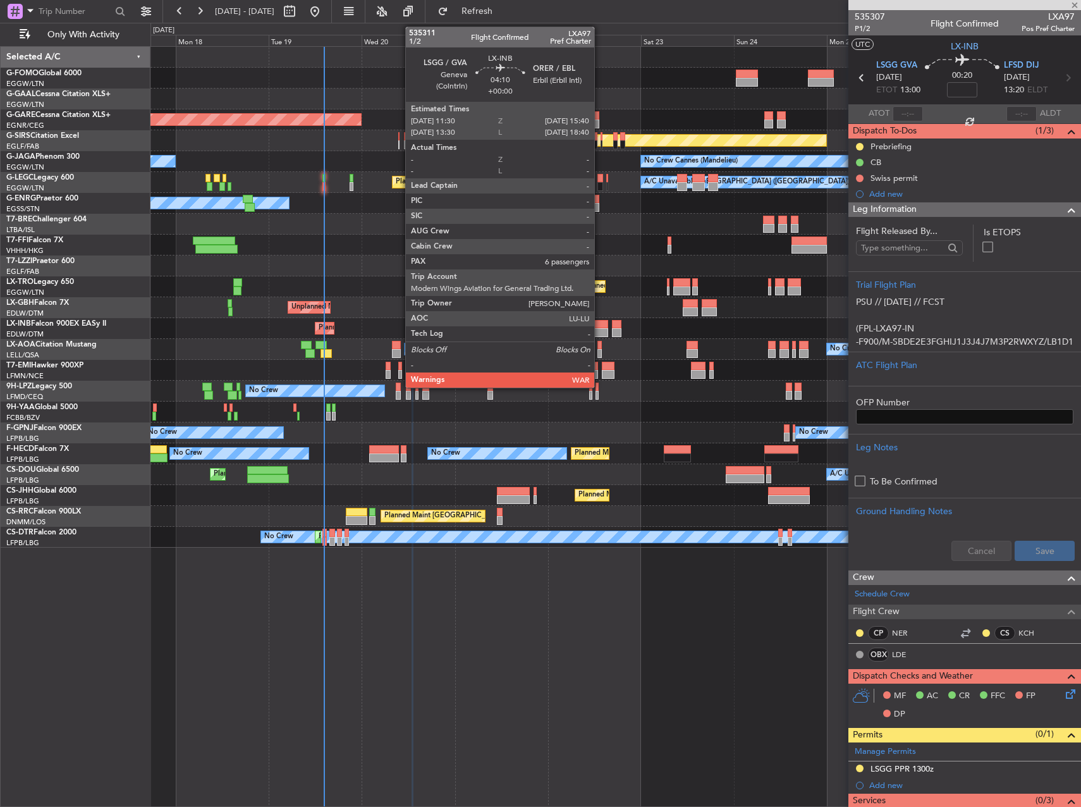
type input "+00:40"
type input "6"
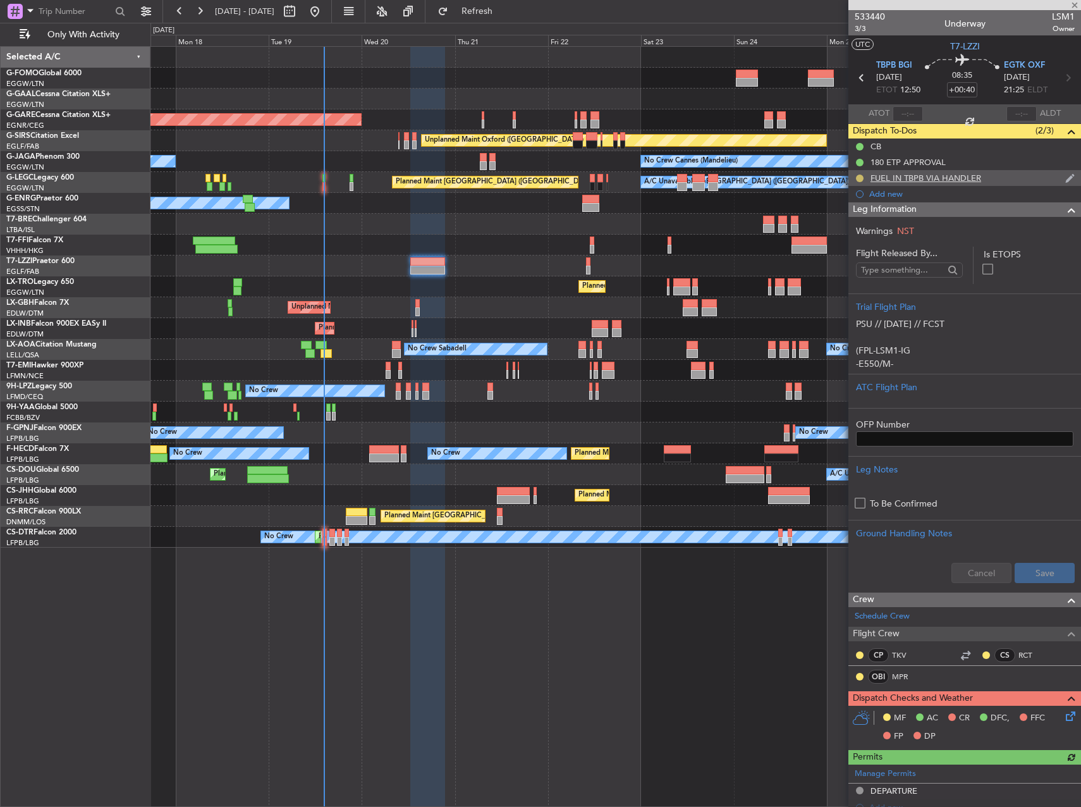
click at [859, 179] on button at bounding box center [860, 179] width 8 height 8
click at [853, 233] on span "Completed" at bounding box center [865, 234] width 42 height 13
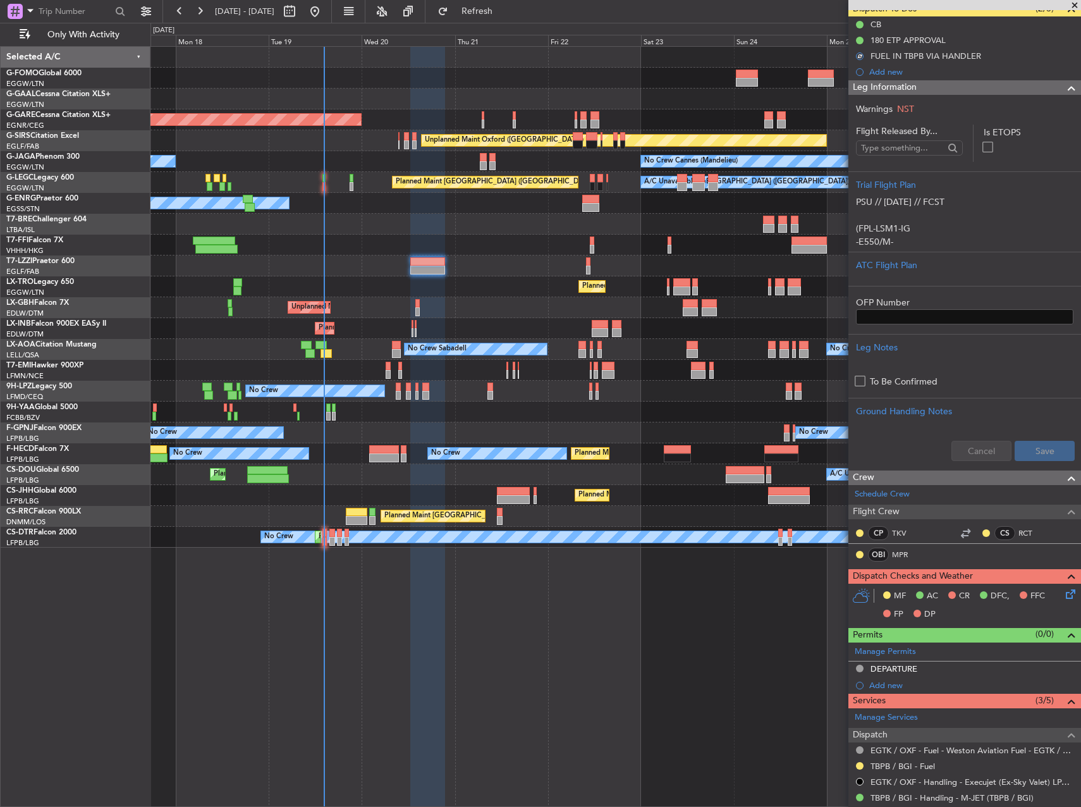
scroll to position [436, 0]
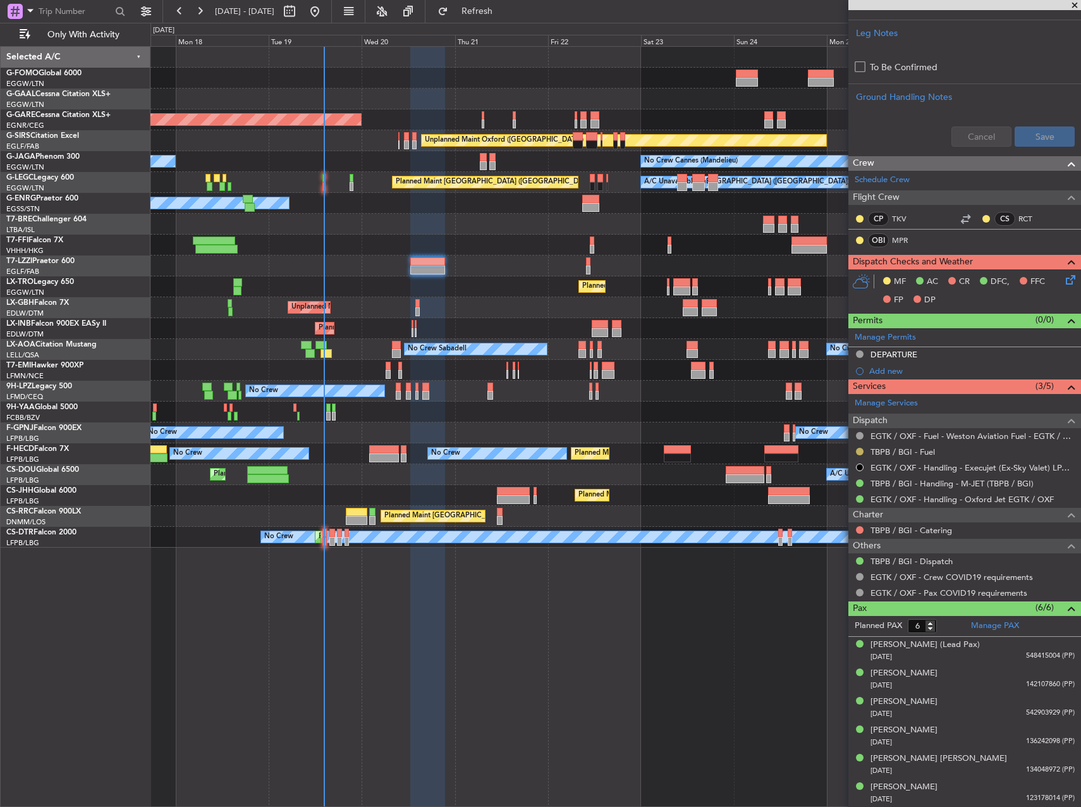
click at [861, 453] on button at bounding box center [860, 452] width 8 height 8
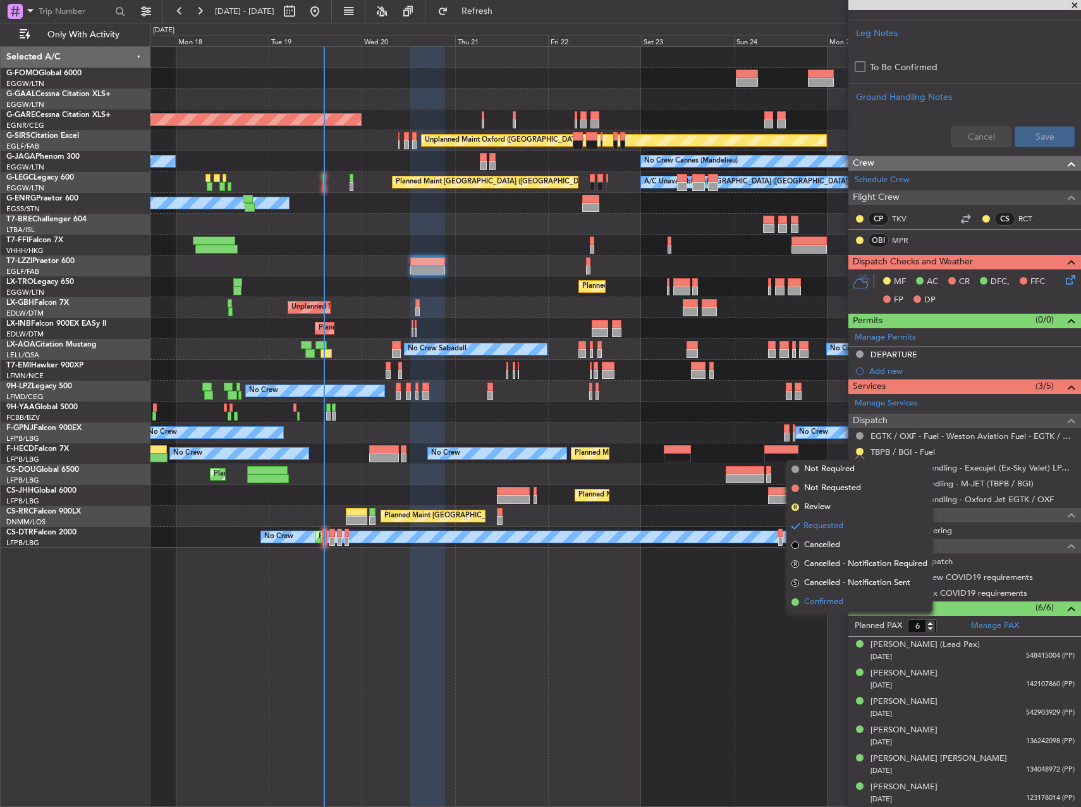
click at [846, 596] on li "Confirmed" at bounding box center [860, 602] width 146 height 19
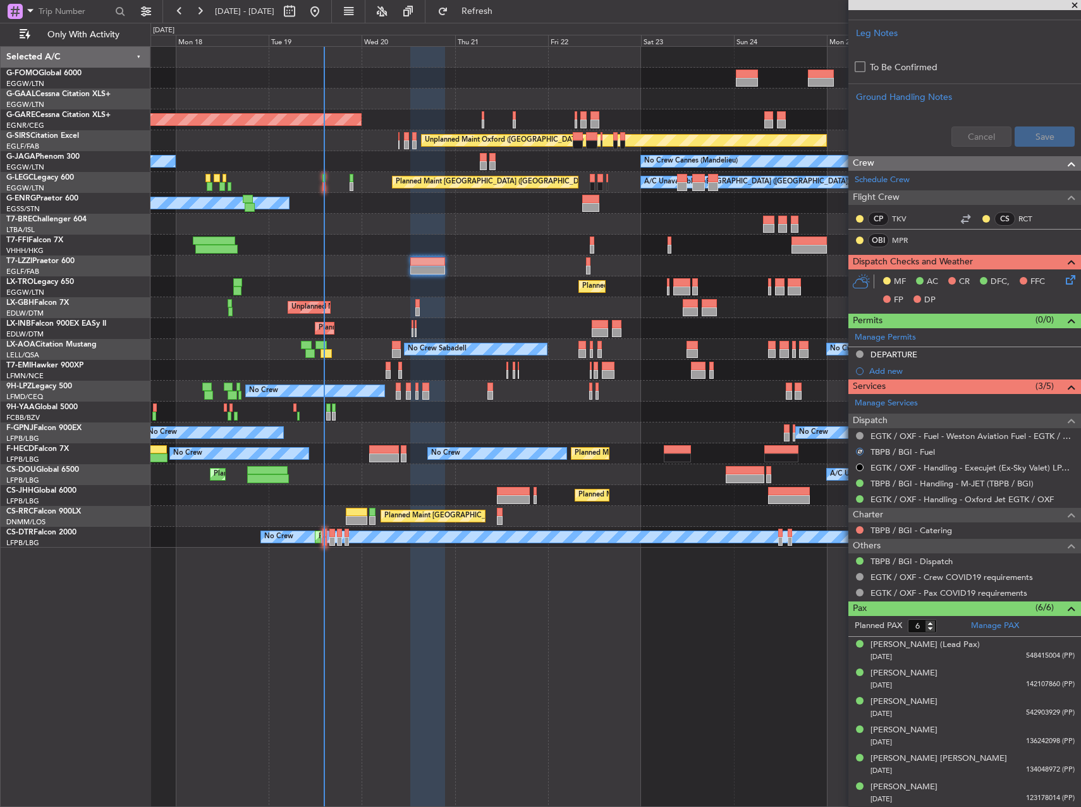
click at [590, 560] on div "Planned Maint Windsor Locks (Bradley Intl) Planned Maint Dusseldorf Unplanned M…" at bounding box center [616, 426] width 931 height 761
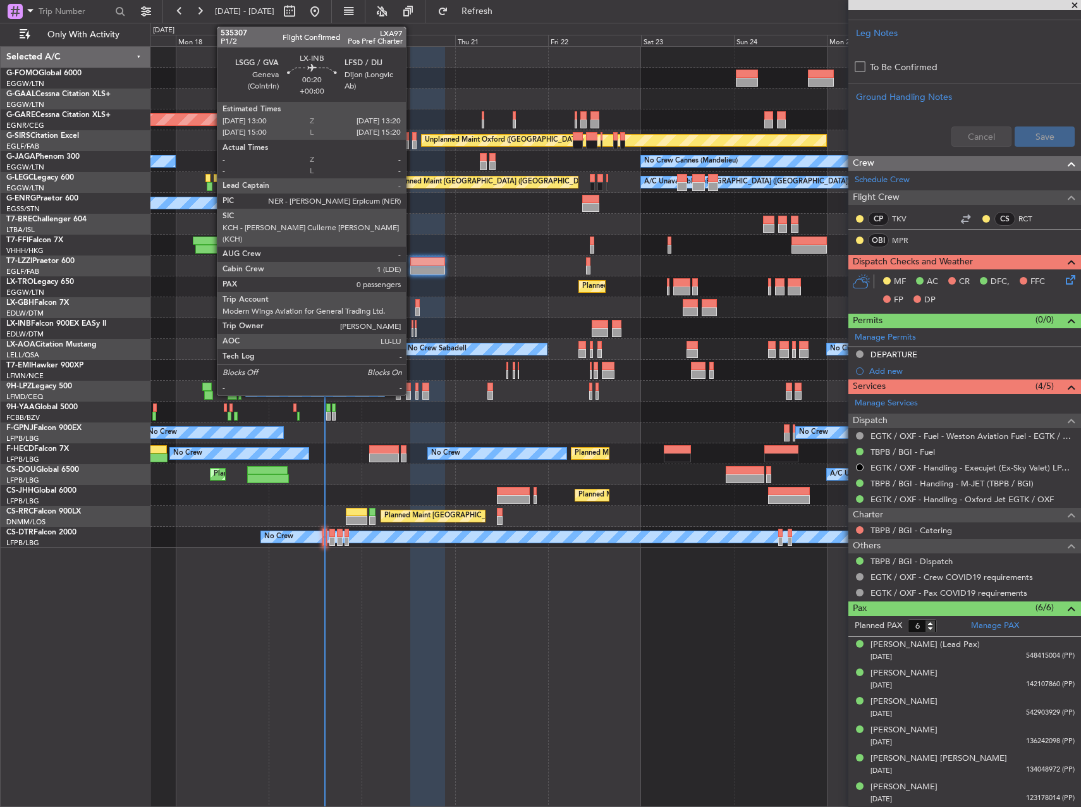
click at [412, 323] on div at bounding box center [413, 324] width 2 height 9
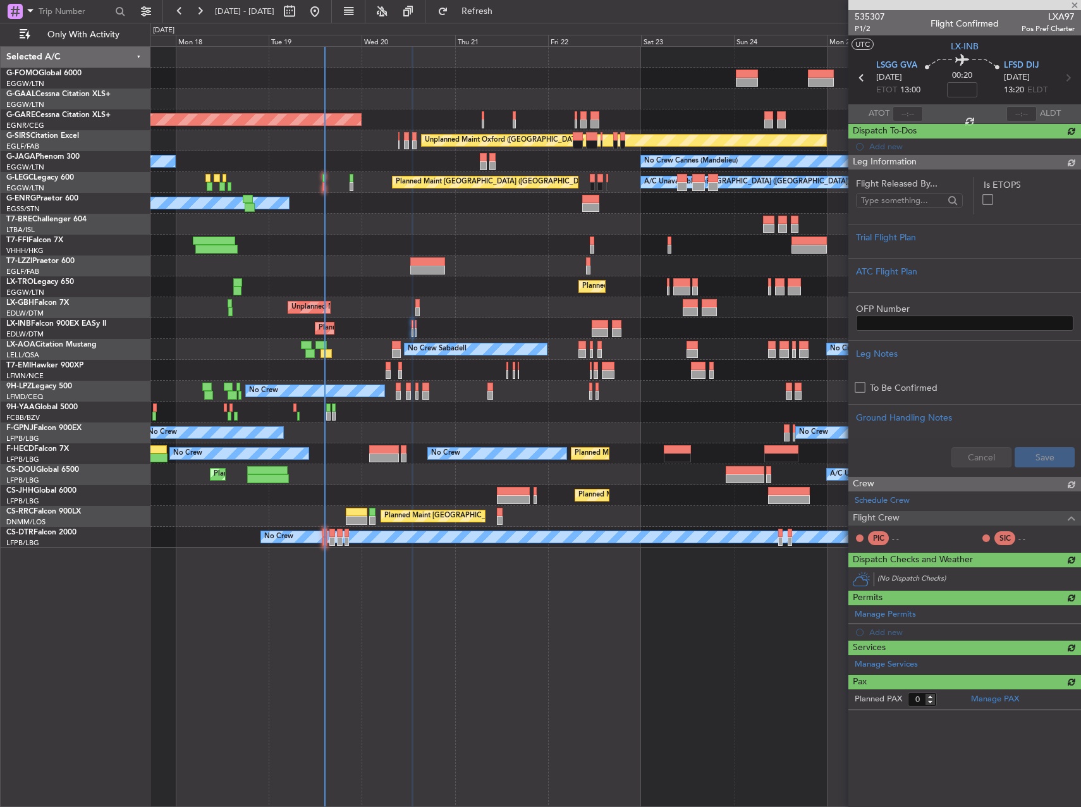
scroll to position [0, 0]
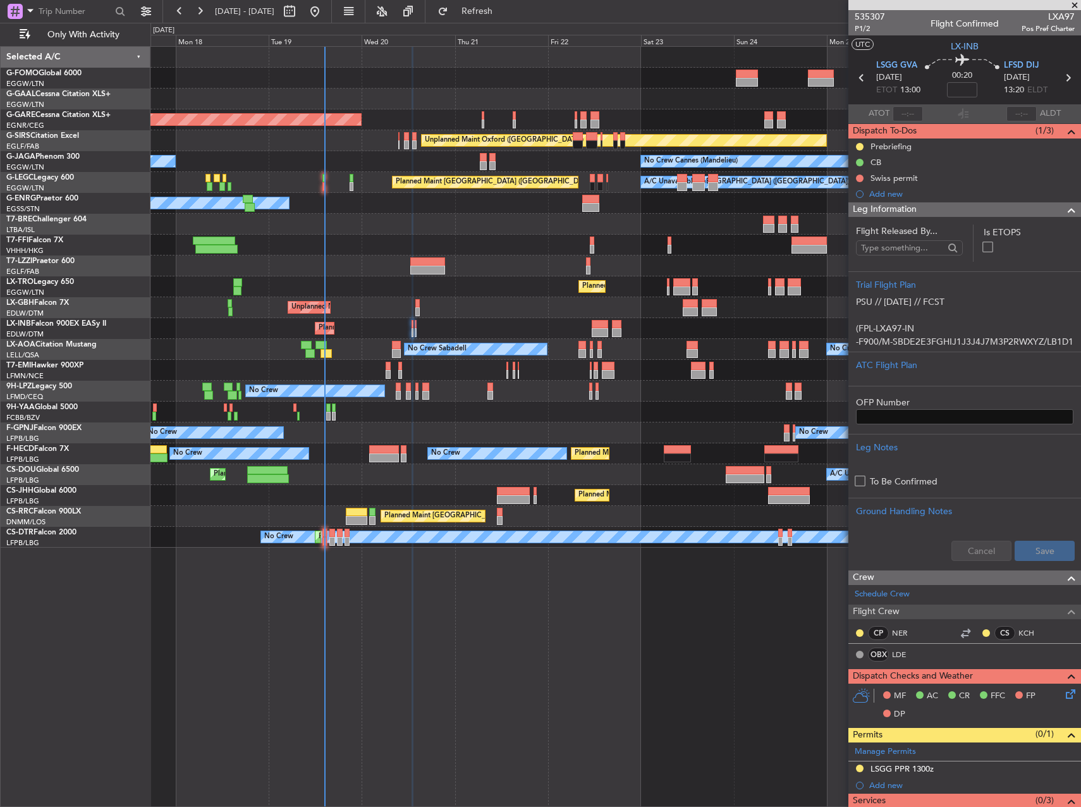
click at [639, 420] on div at bounding box center [616, 412] width 930 height 21
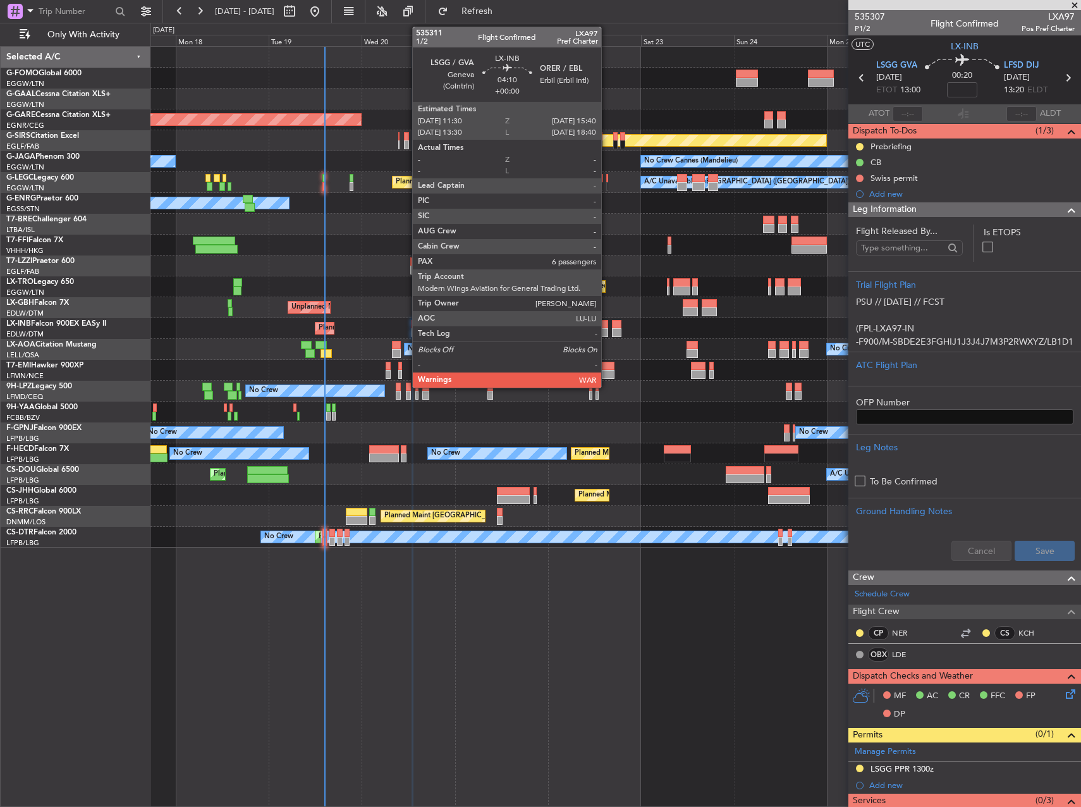
click at [607, 332] on div at bounding box center [600, 332] width 16 height 9
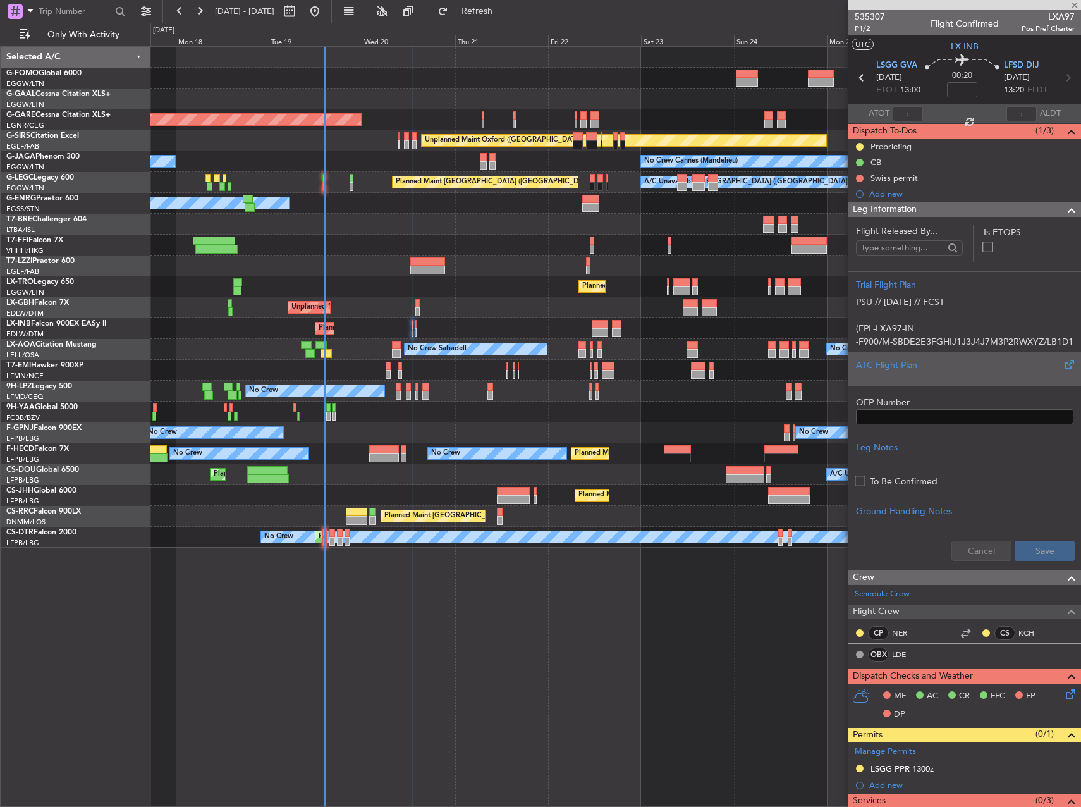
type input "6"
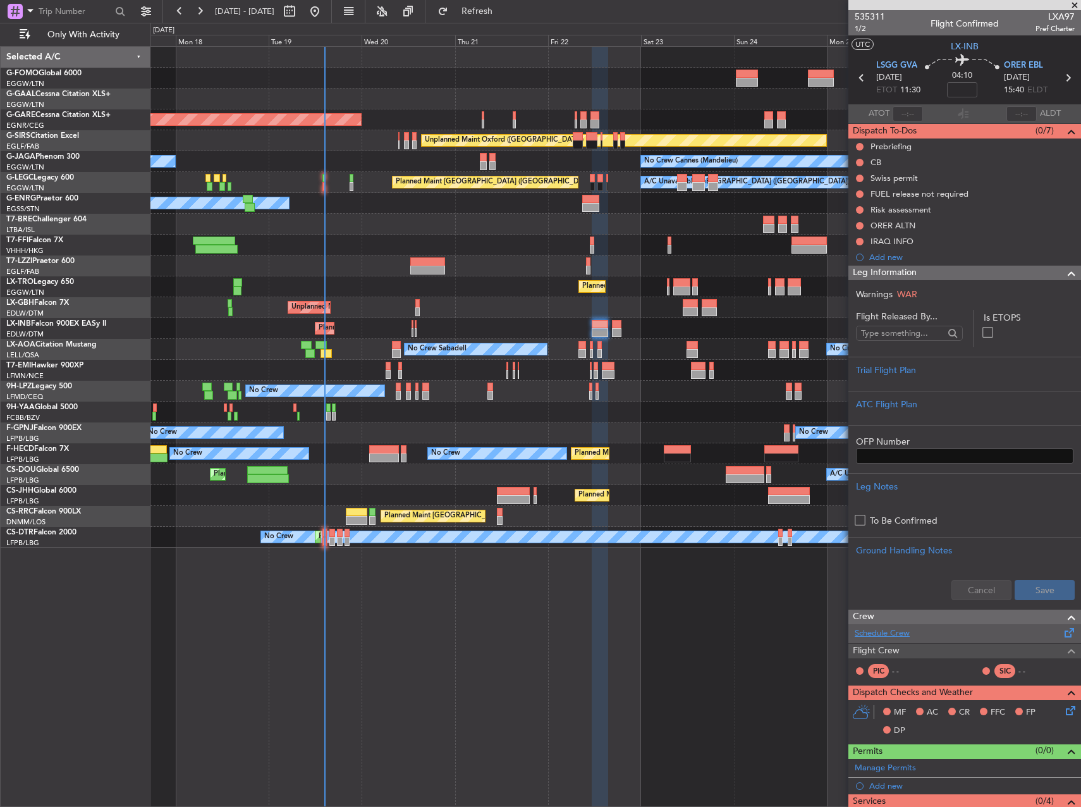
click at [908, 634] on link "Schedule Crew" at bounding box center [882, 633] width 55 height 13
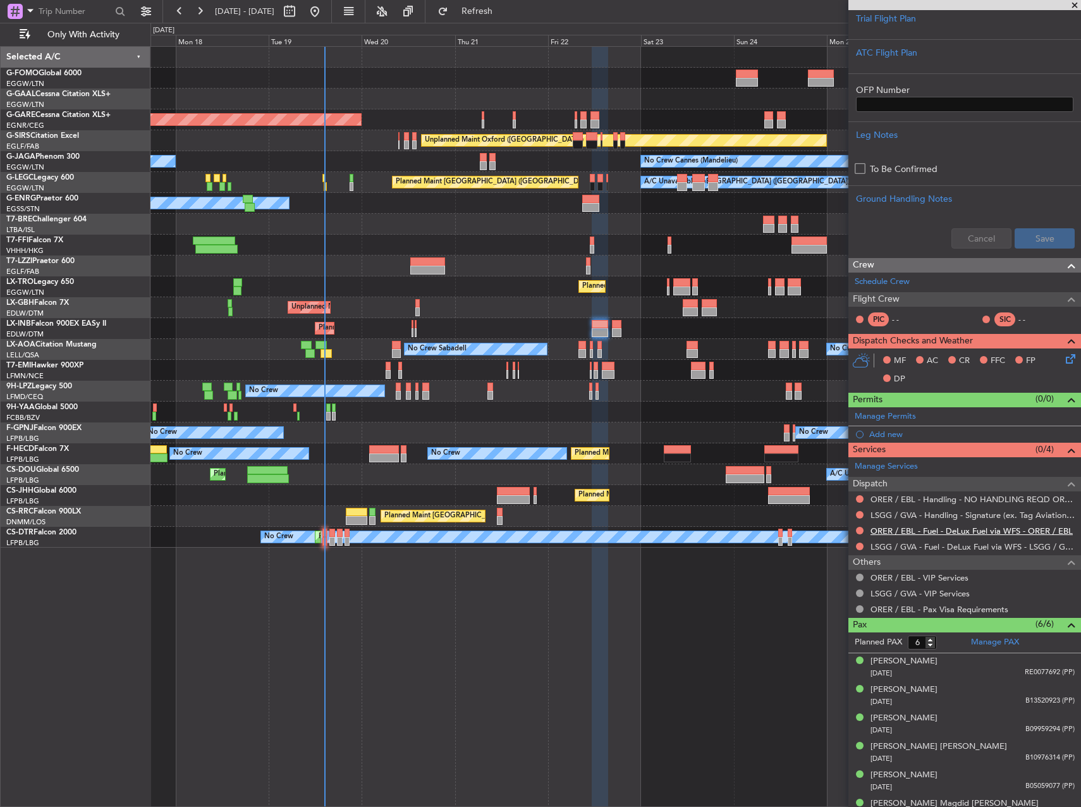
scroll to position [368, 0]
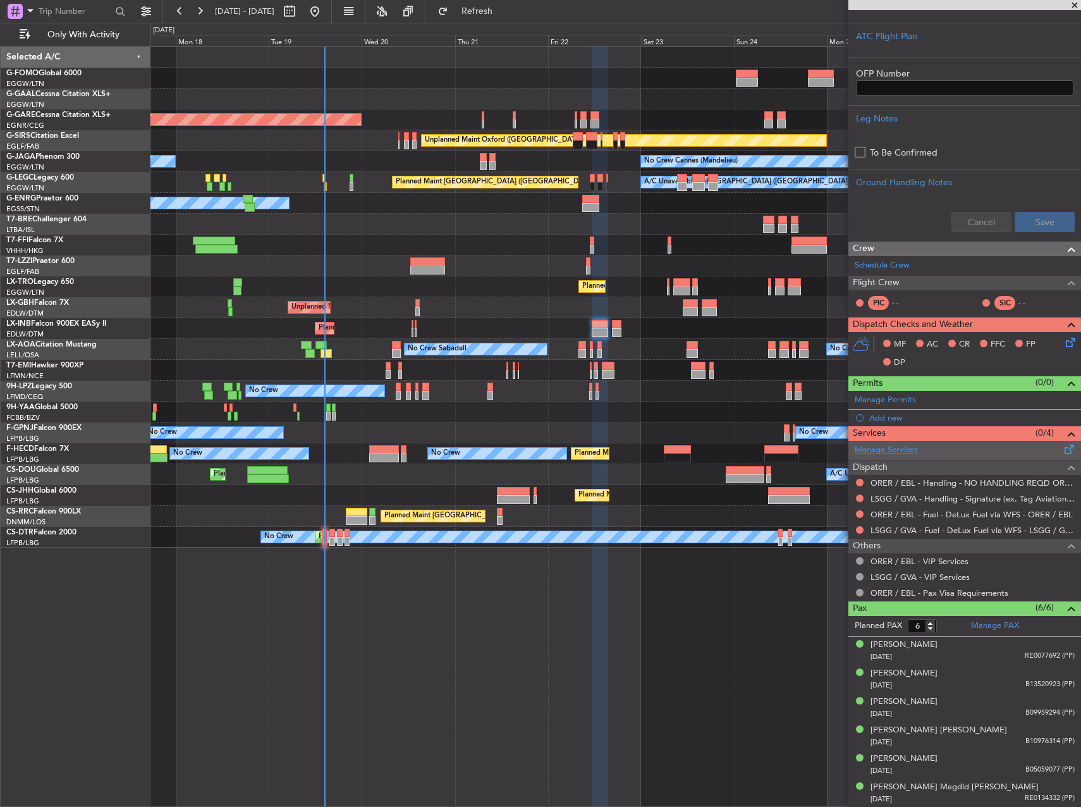
click at [898, 453] on link "Manage Services" at bounding box center [886, 450] width 63 height 13
click at [1005, 627] on link "Manage PAX" at bounding box center [995, 626] width 48 height 13
click at [500, 15] on span "Refresh" at bounding box center [477, 11] width 53 height 9
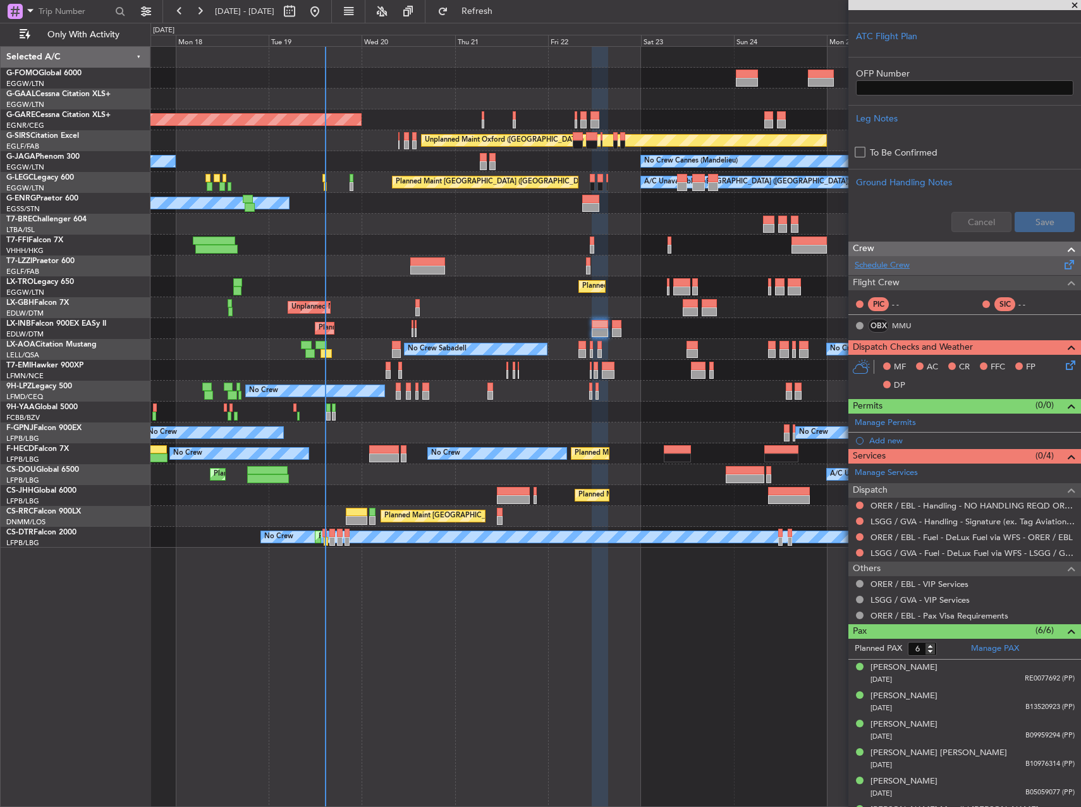
click at [887, 262] on link "Schedule Crew" at bounding box center [882, 265] width 55 height 13
click at [901, 322] on link "MMU" at bounding box center [906, 325] width 28 height 11
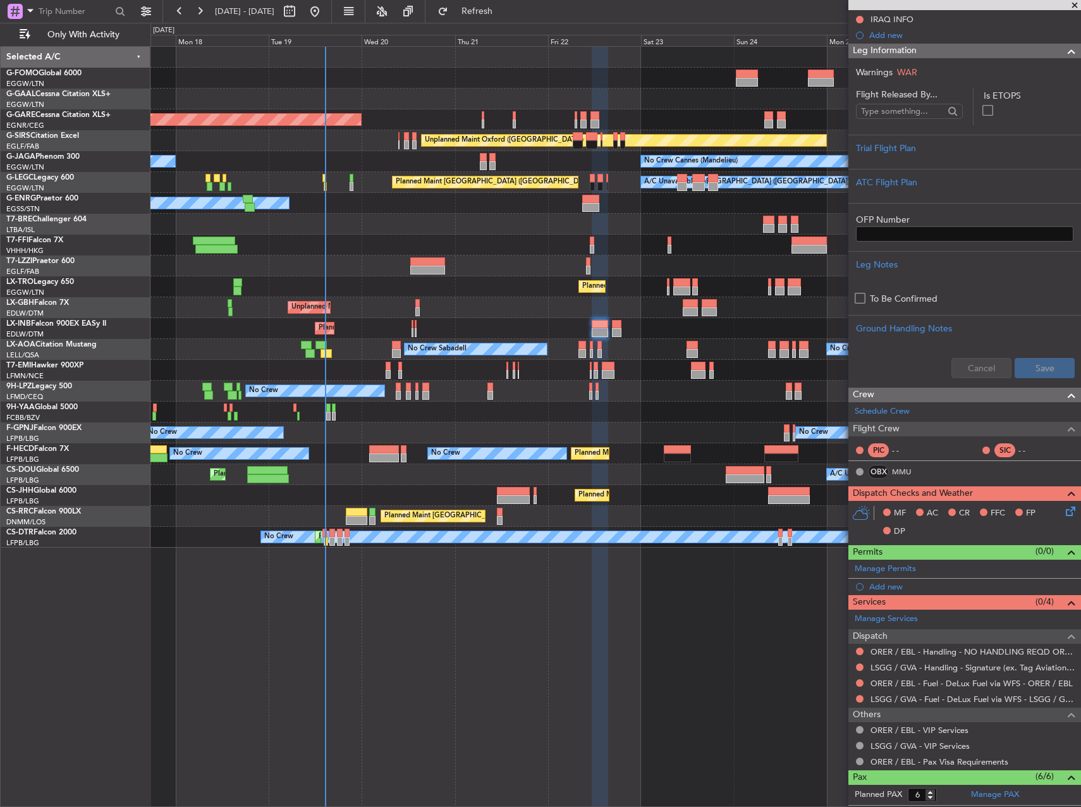
scroll to position [115, 0]
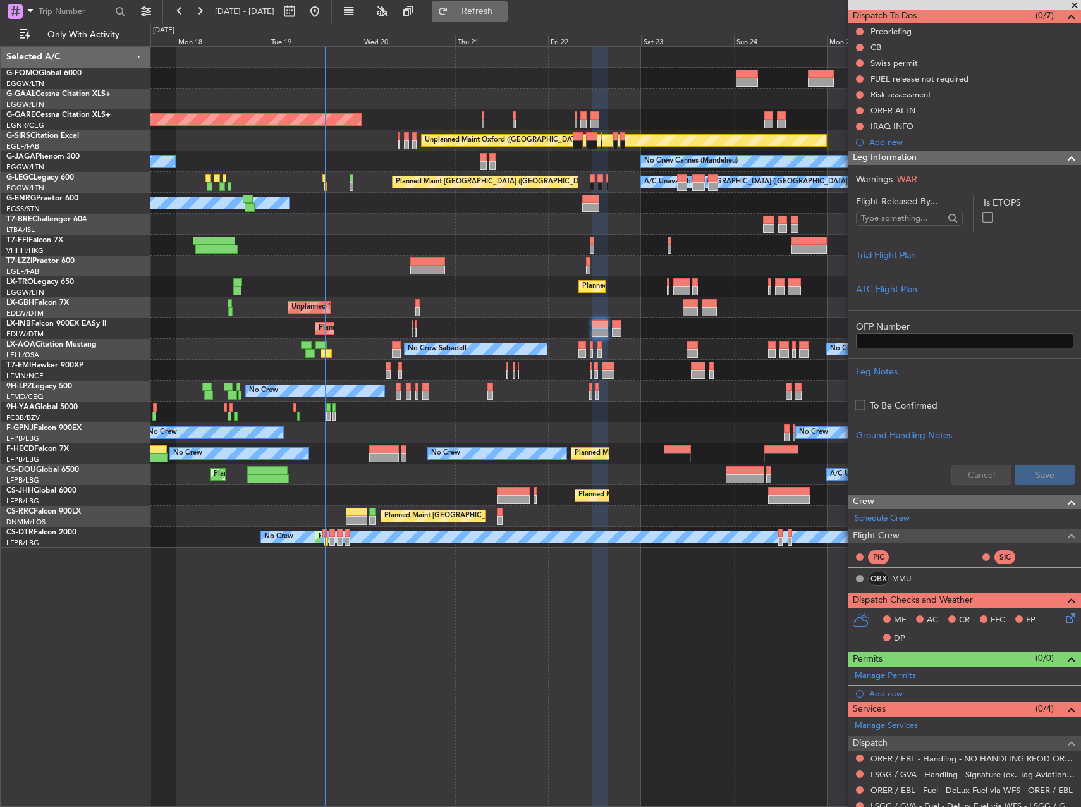
click at [503, 13] on span "Refresh" at bounding box center [477, 11] width 53 height 9
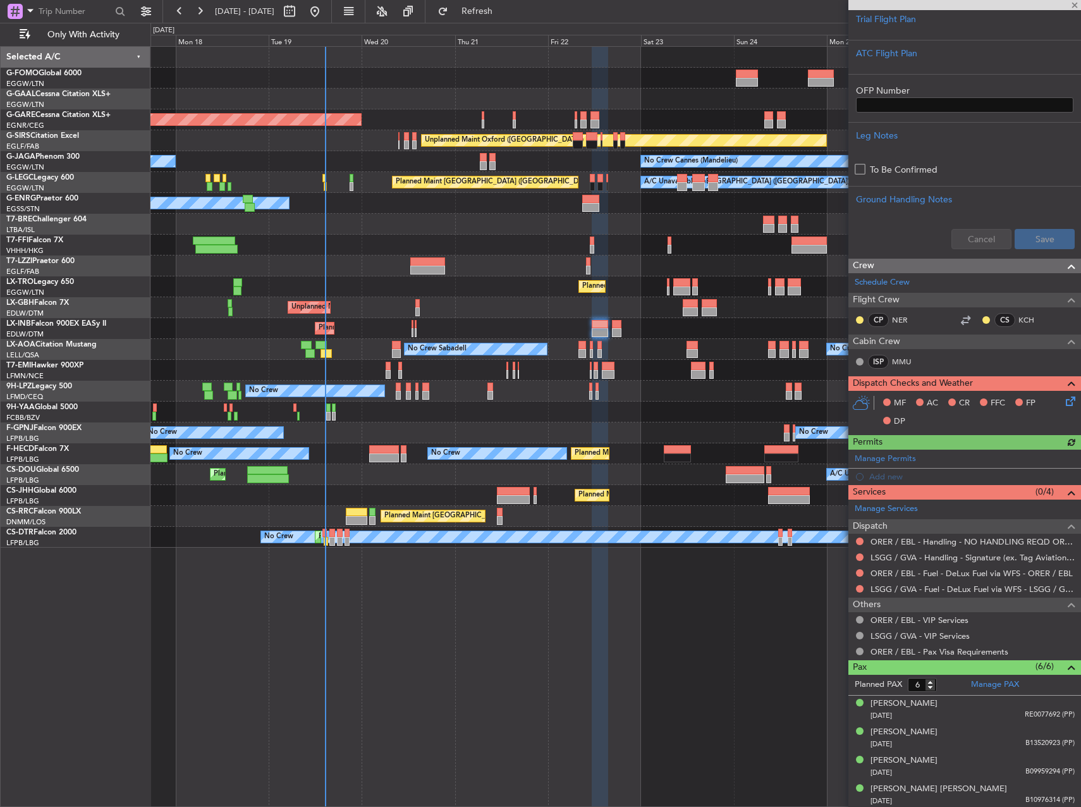
scroll to position [379, 0]
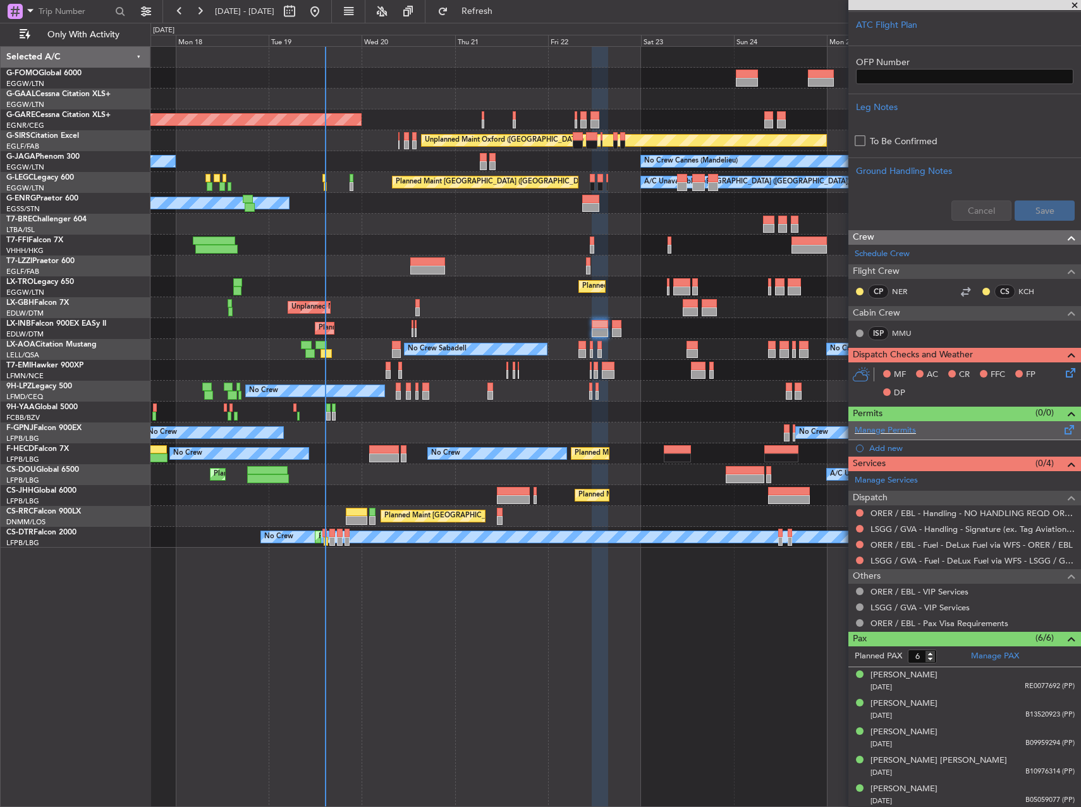
click at [1063, 431] on span at bounding box center [1070, 426] width 15 height 9
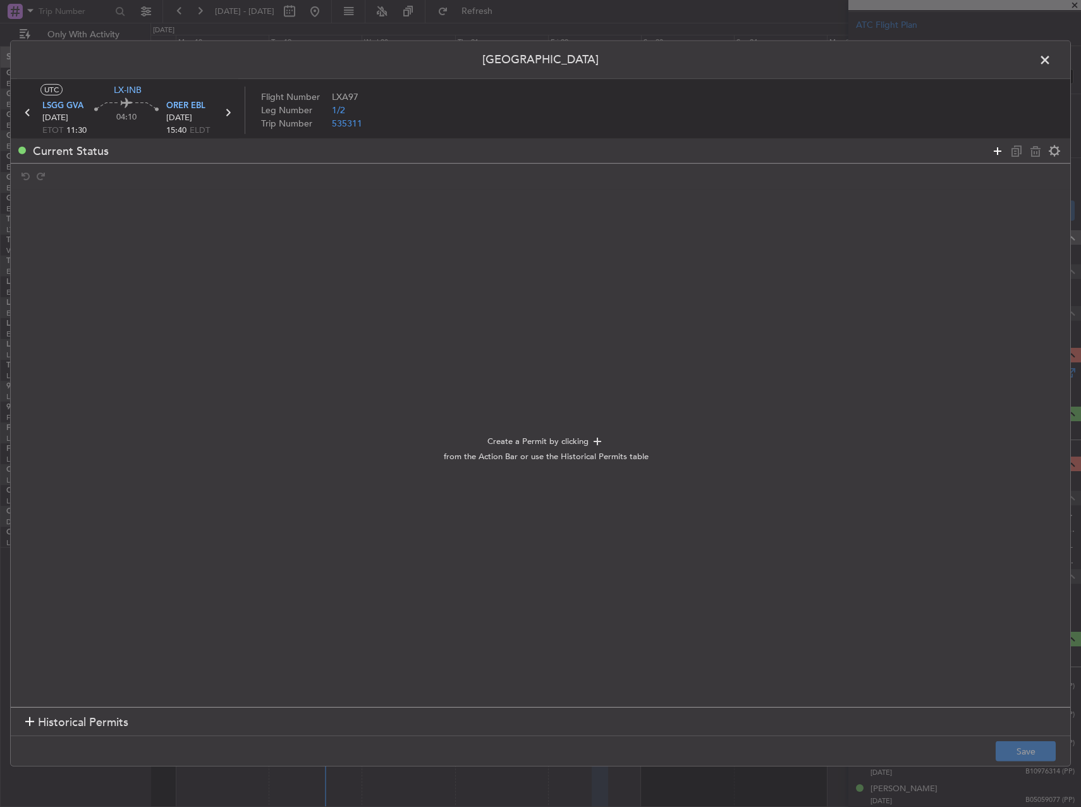
click at [994, 149] on icon at bounding box center [997, 150] width 15 height 15
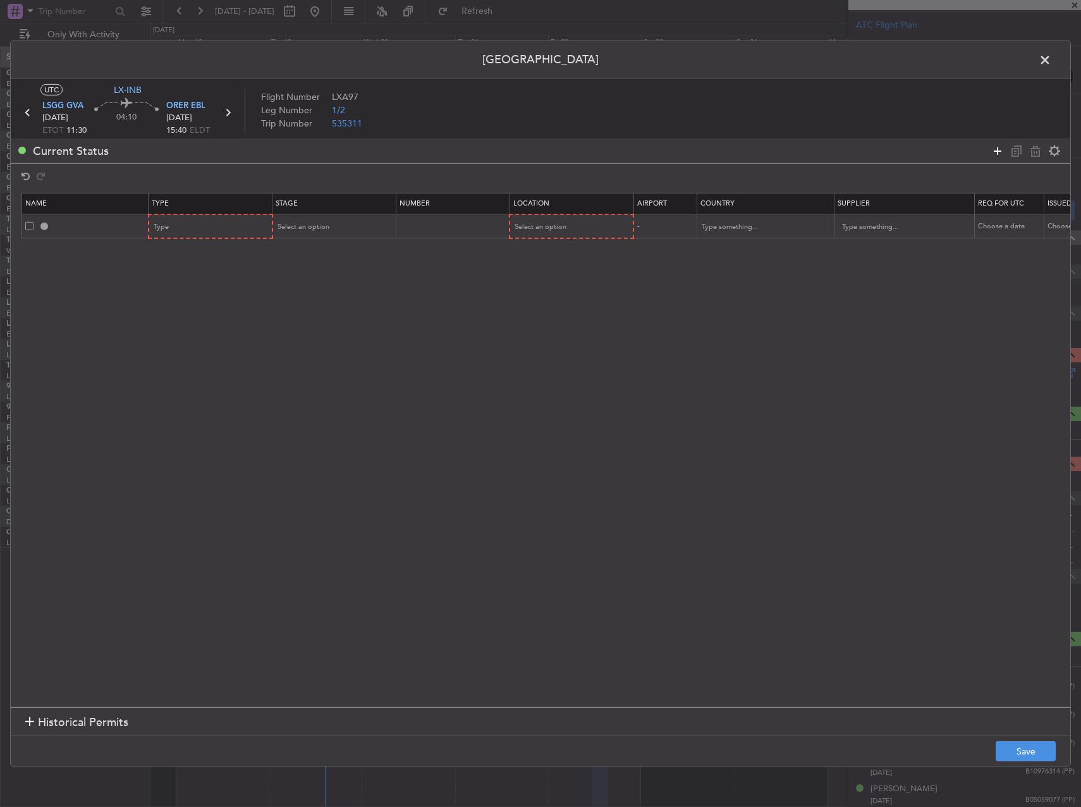
click at [994, 149] on icon at bounding box center [997, 150] width 15 height 15
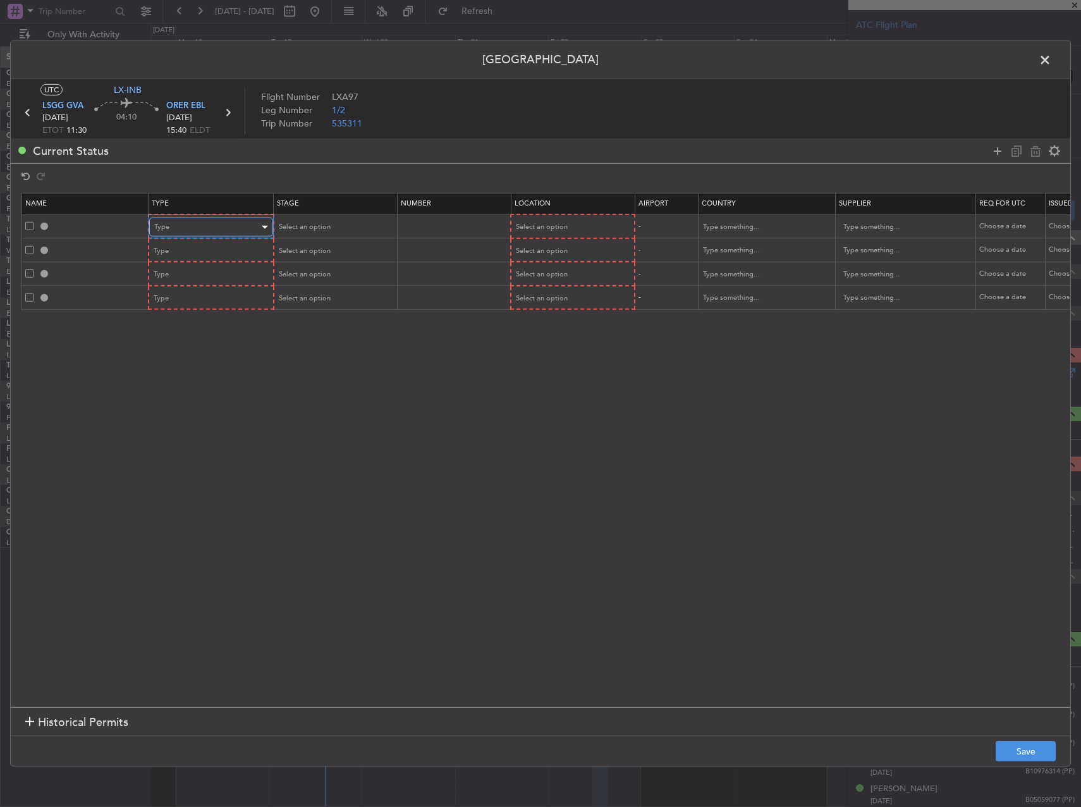
click at [202, 224] on div "Type" at bounding box center [206, 227] width 105 height 19
click at [203, 299] on span "PPR" at bounding box center [211, 290] width 113 height 19
click at [202, 256] on div "Type" at bounding box center [206, 251] width 105 height 19
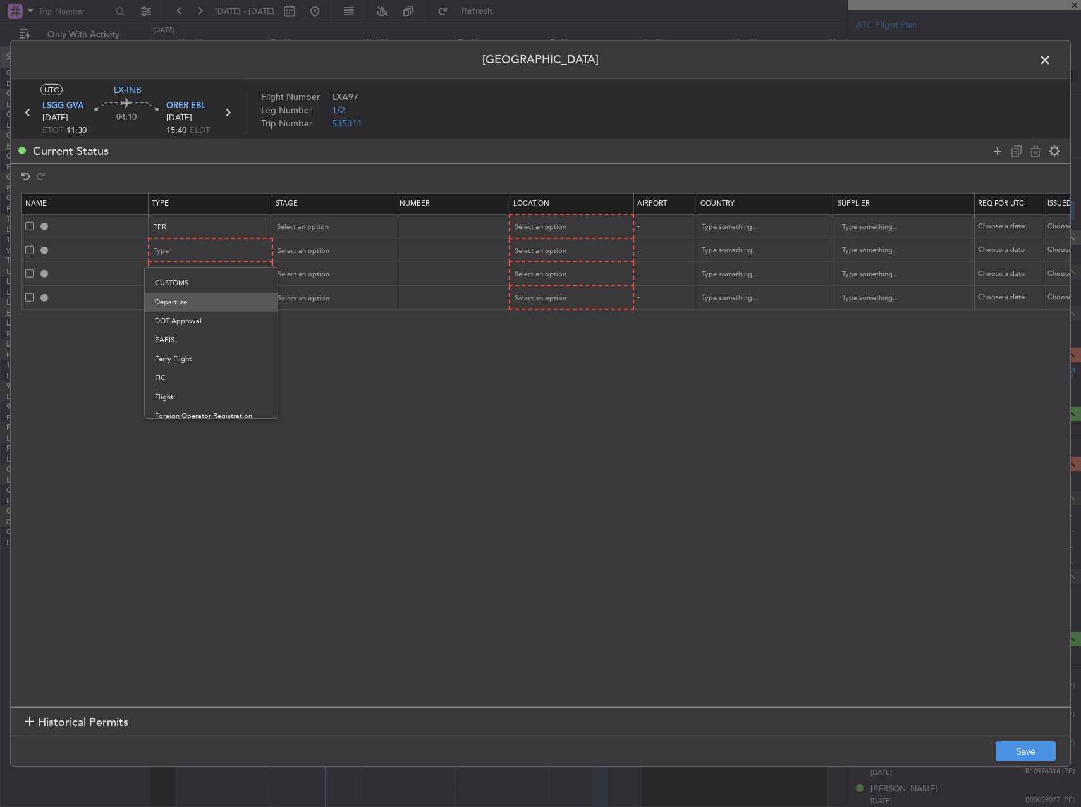
click at [185, 294] on span "Departure" at bounding box center [211, 302] width 113 height 19
click at [185, 283] on div "Type" at bounding box center [206, 274] width 105 height 19
click at [192, 403] on span "PPR" at bounding box center [211, 402] width 113 height 19
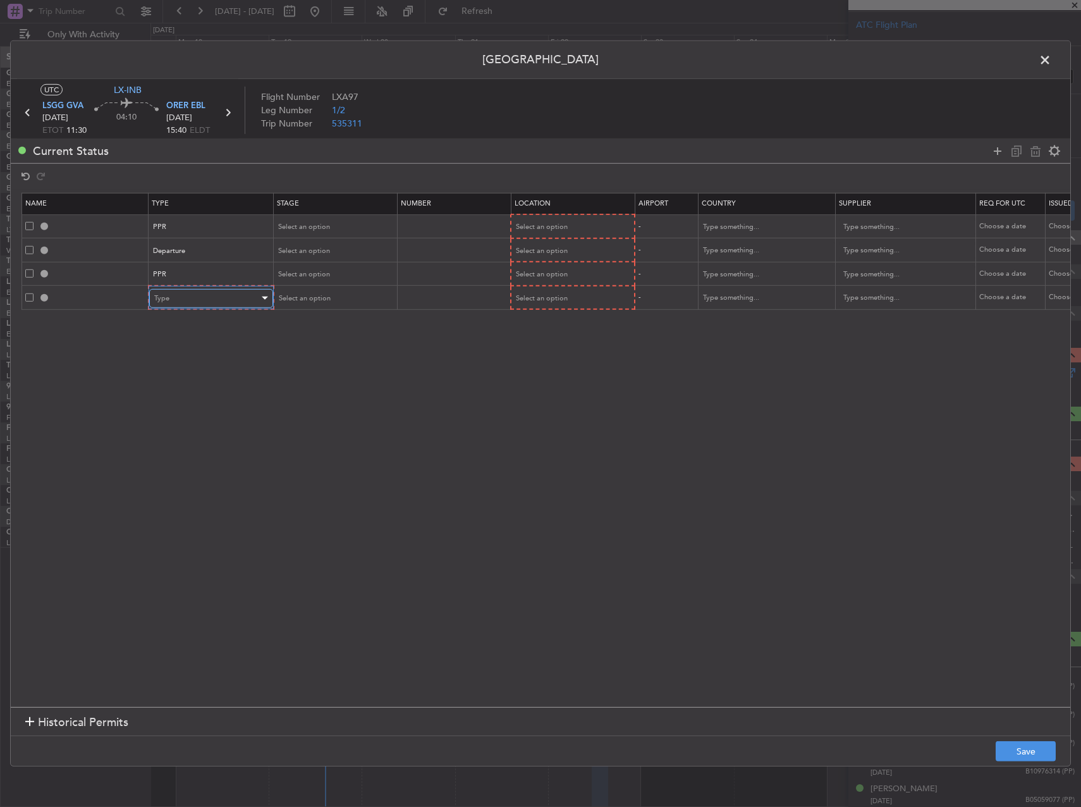
click at [200, 305] on div "Type" at bounding box center [206, 298] width 105 height 19
click at [204, 436] on span "Landing" at bounding box center [211, 437] width 113 height 19
click at [1000, 151] on icon at bounding box center [997, 150] width 15 height 15
click at [207, 320] on div "Type" at bounding box center [206, 321] width 105 height 19
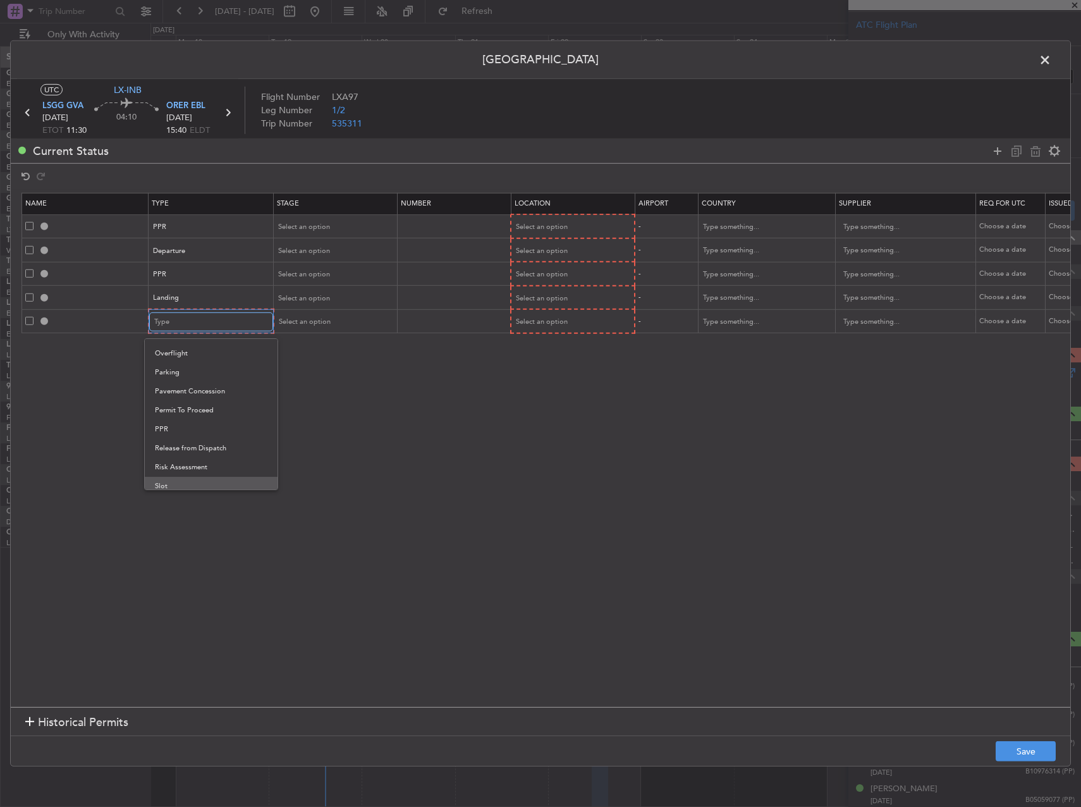
scroll to position [317, 0]
click at [188, 377] on span "Overflight" at bounding box center [211, 372] width 113 height 19
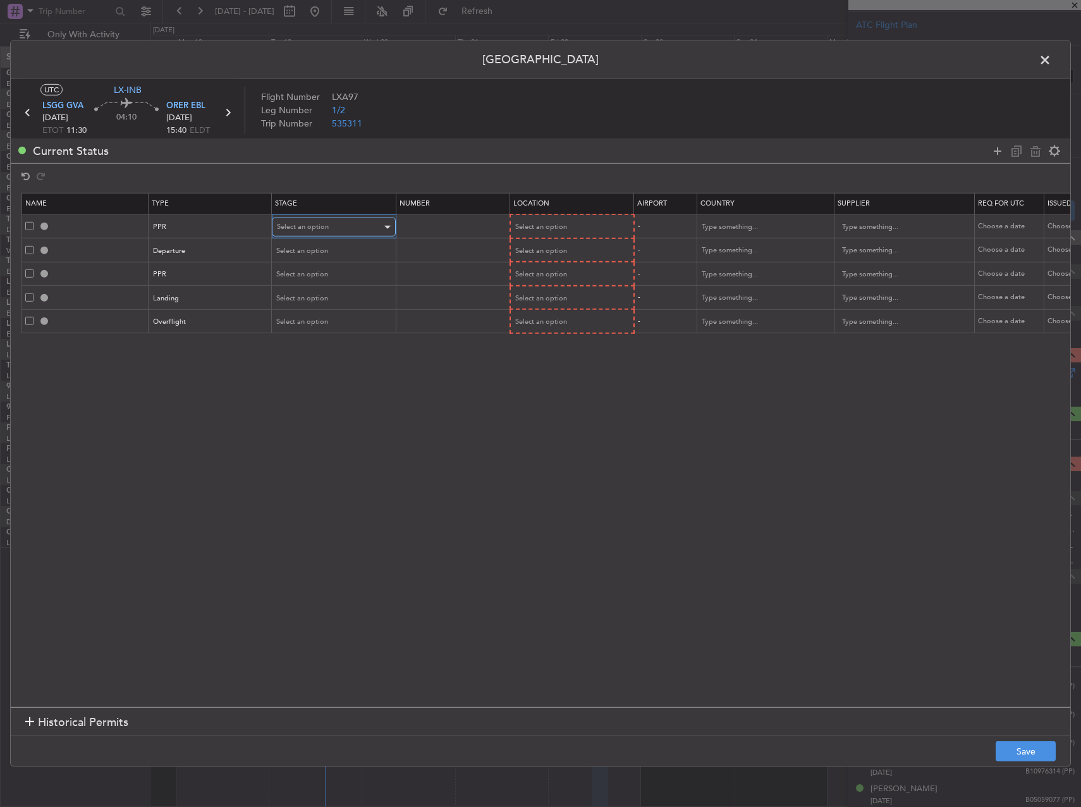
click at [326, 229] on span "Select an option" at bounding box center [303, 226] width 52 height 9
click at [325, 307] on span "Requested" at bounding box center [334, 310] width 113 height 19
click at [317, 252] on span "Select an option" at bounding box center [303, 250] width 52 height 9
click at [310, 312] on span "Review" at bounding box center [334, 314] width 113 height 19
click at [310, 312] on div "Select an option" at bounding box center [333, 321] width 123 height 19
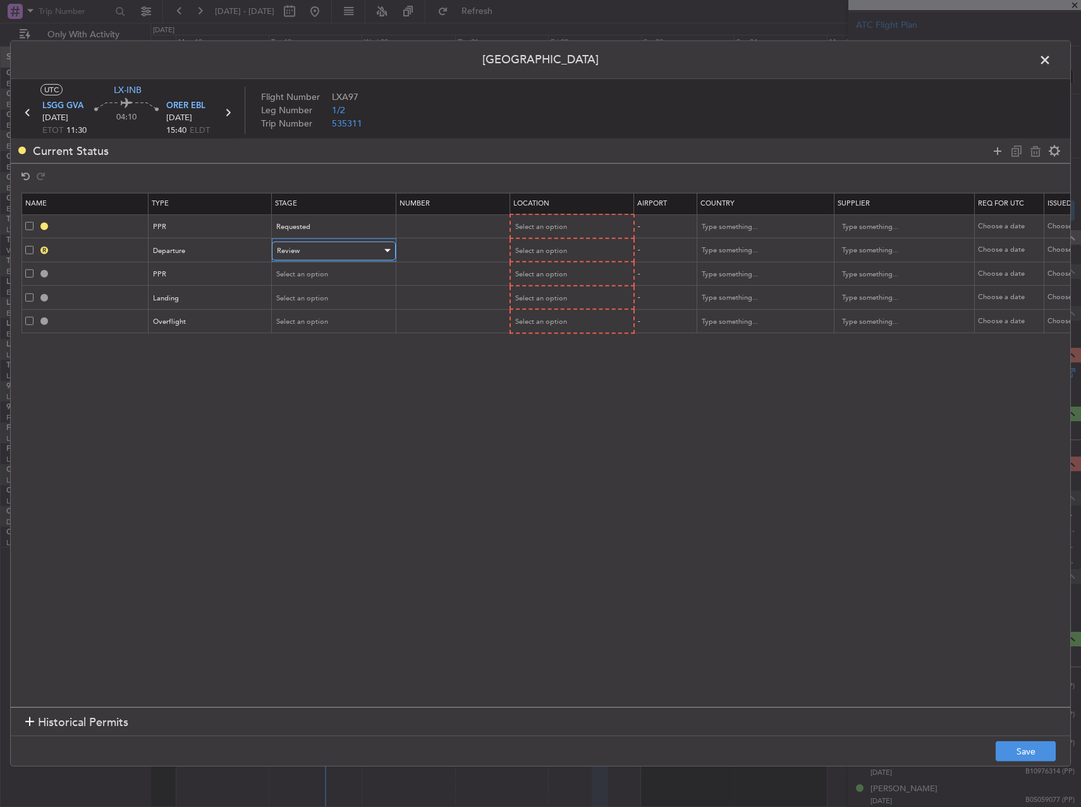
drag, startPoint x: 310, startPoint y: 312, endPoint x: 299, endPoint y: 247, distance: 65.5
click at [299, 247] on span "Review" at bounding box center [288, 250] width 23 height 9
click at [307, 338] on span "Requested" at bounding box center [334, 333] width 113 height 19
click at [305, 269] on span "Select an option" at bounding box center [303, 273] width 52 height 9
click at [305, 356] on span "Requested" at bounding box center [334, 357] width 113 height 19
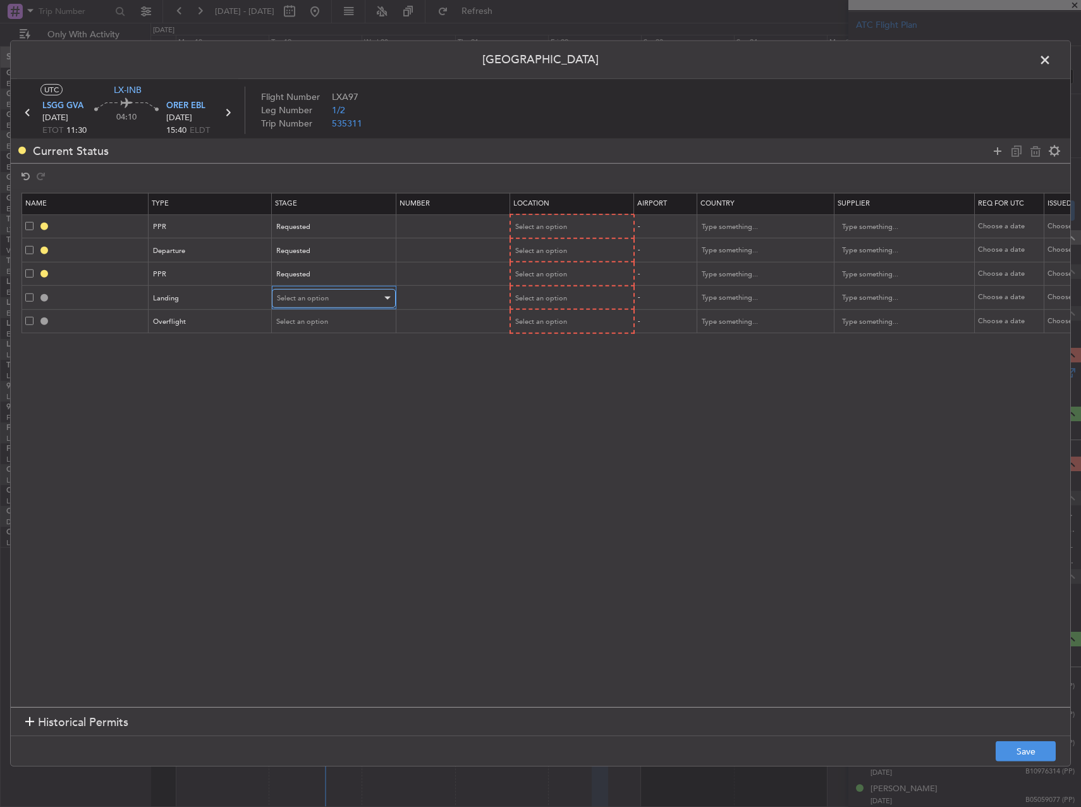
click at [300, 290] on div "Select an option" at bounding box center [329, 298] width 105 height 19
click at [292, 383] on span "Requested" at bounding box center [334, 381] width 113 height 19
click at [295, 327] on div "Select an option" at bounding box center [329, 321] width 105 height 19
drag, startPoint x: 323, startPoint y: 403, endPoint x: 393, endPoint y: 339, distance: 95.3
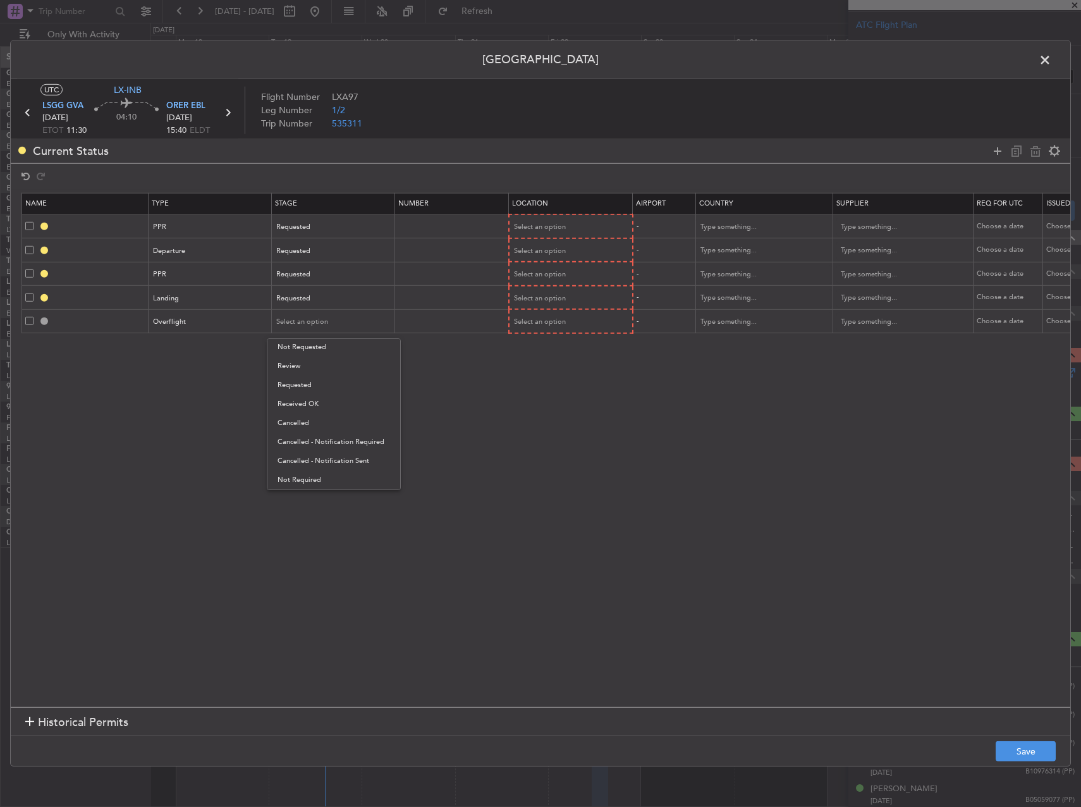
click at [323, 402] on span "Received OK" at bounding box center [334, 404] width 113 height 19
click at [546, 239] on mat-form-field "Select an option" at bounding box center [571, 250] width 123 height 23
click at [545, 225] on span "Select an option" at bounding box center [541, 226] width 52 height 9
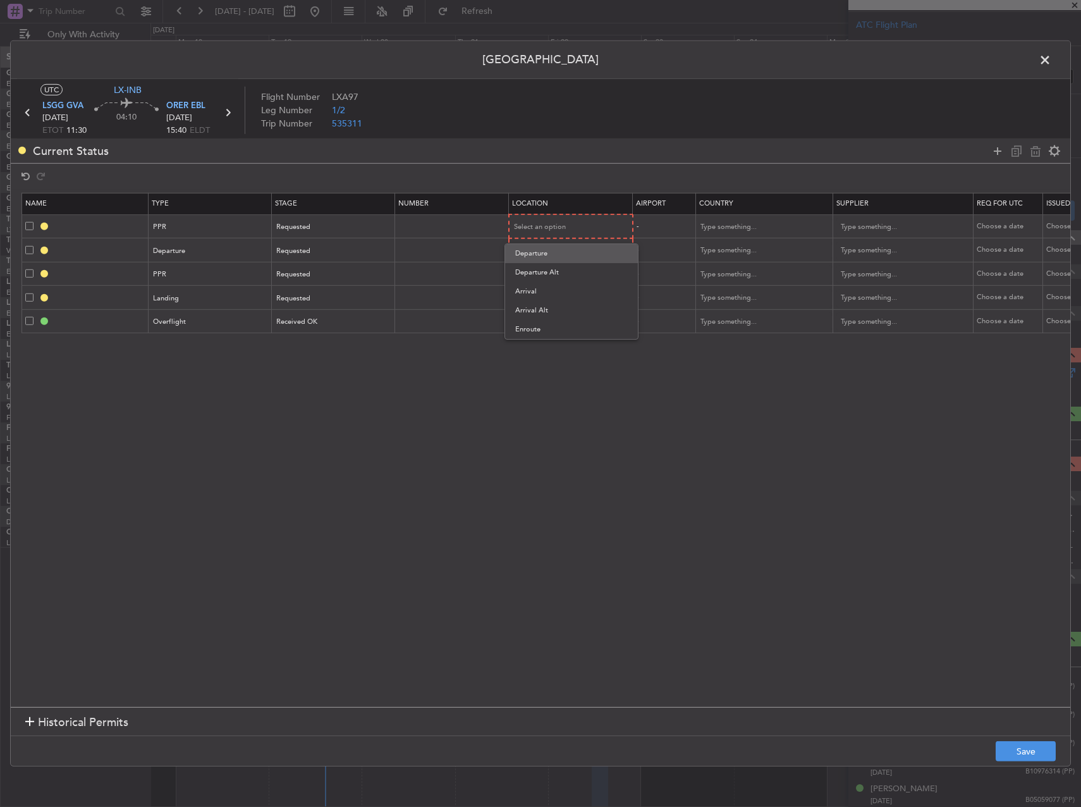
click at [546, 251] on span "Departure" at bounding box center [571, 253] width 113 height 19
click at [553, 244] on div "Select an option" at bounding box center [567, 250] width 105 height 19
click at [230, 246] on div at bounding box center [540, 403] width 1081 height 807
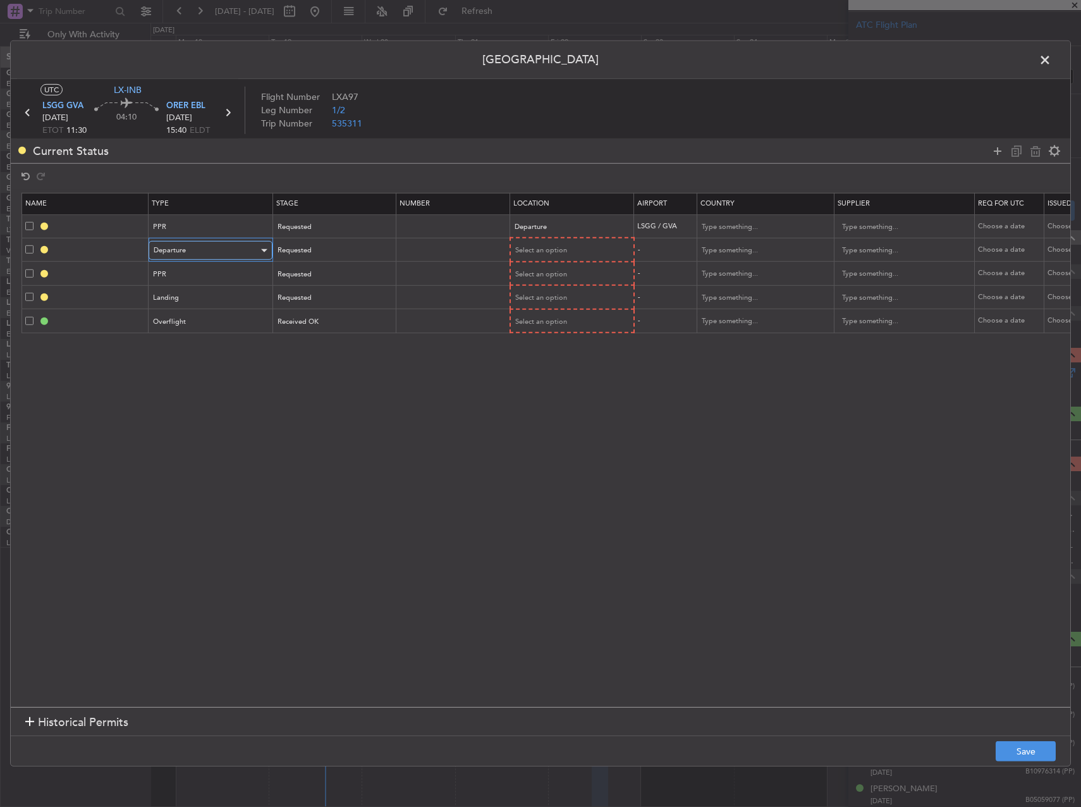
click at [221, 247] on div "Departure" at bounding box center [206, 250] width 105 height 19
click at [216, 293] on span "Landing" at bounding box center [210, 294] width 113 height 19
click at [553, 253] on span "Select an option" at bounding box center [541, 249] width 52 height 9
click at [542, 317] on span "Arrival" at bounding box center [571, 314] width 113 height 19
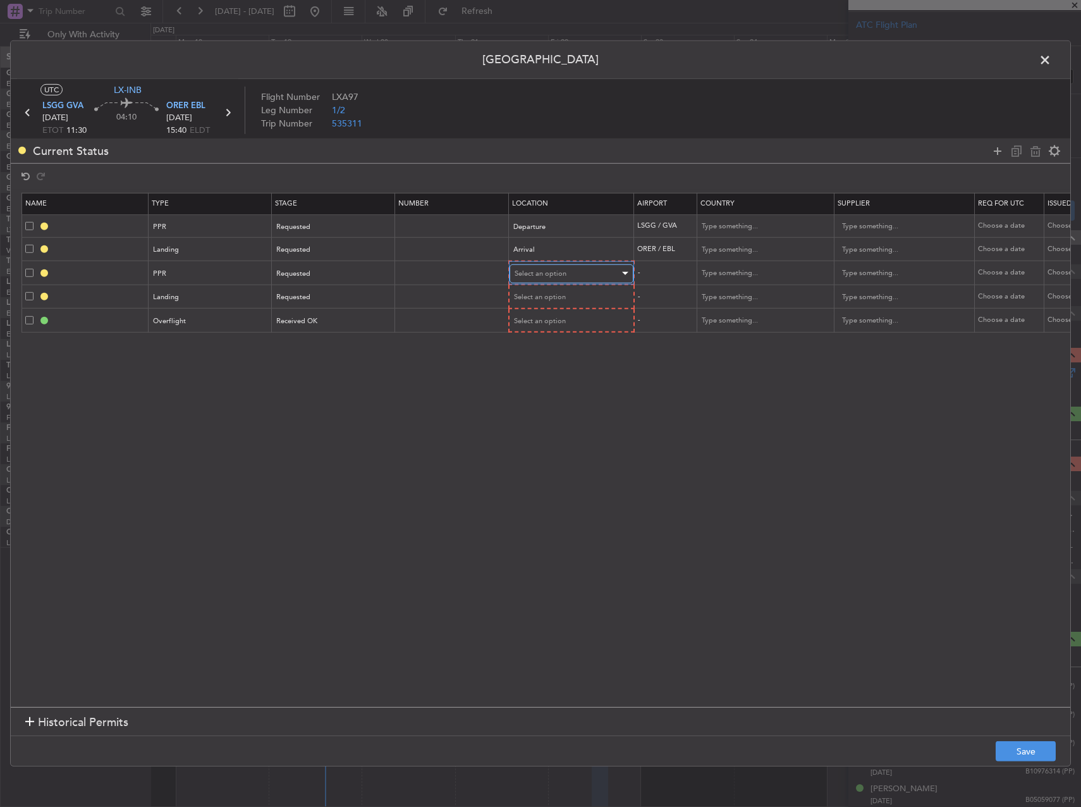
click at [547, 276] on span "Select an option" at bounding box center [541, 273] width 52 height 9
click at [541, 331] on span "Arrival" at bounding box center [571, 337] width 113 height 19
click at [533, 297] on span "Select an option" at bounding box center [541, 296] width 52 height 9
click at [436, 376] on div at bounding box center [540, 403] width 1081 height 807
click at [203, 249] on div "Landing" at bounding box center [206, 249] width 105 height 19
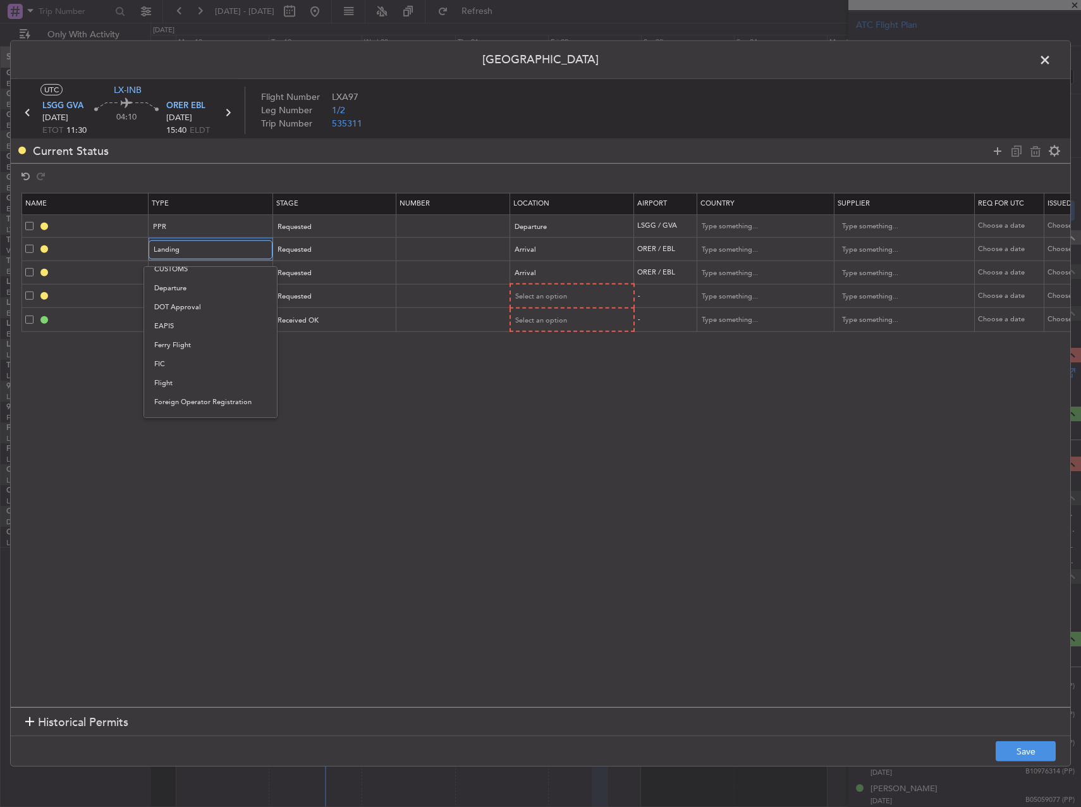
scroll to position [128, 0]
click at [192, 298] on span "Departure" at bounding box center [210, 300] width 113 height 19
drag, startPoint x: 391, startPoint y: 376, endPoint x: 548, endPoint y: 326, distance: 164.4
click at [397, 374] on section "Name Type Stage Number Location Airport Country Supplier Req For Utc Issued For…" at bounding box center [541, 448] width 1060 height 517
click at [651, 252] on td "ORER / EBL" at bounding box center [664, 249] width 63 height 23
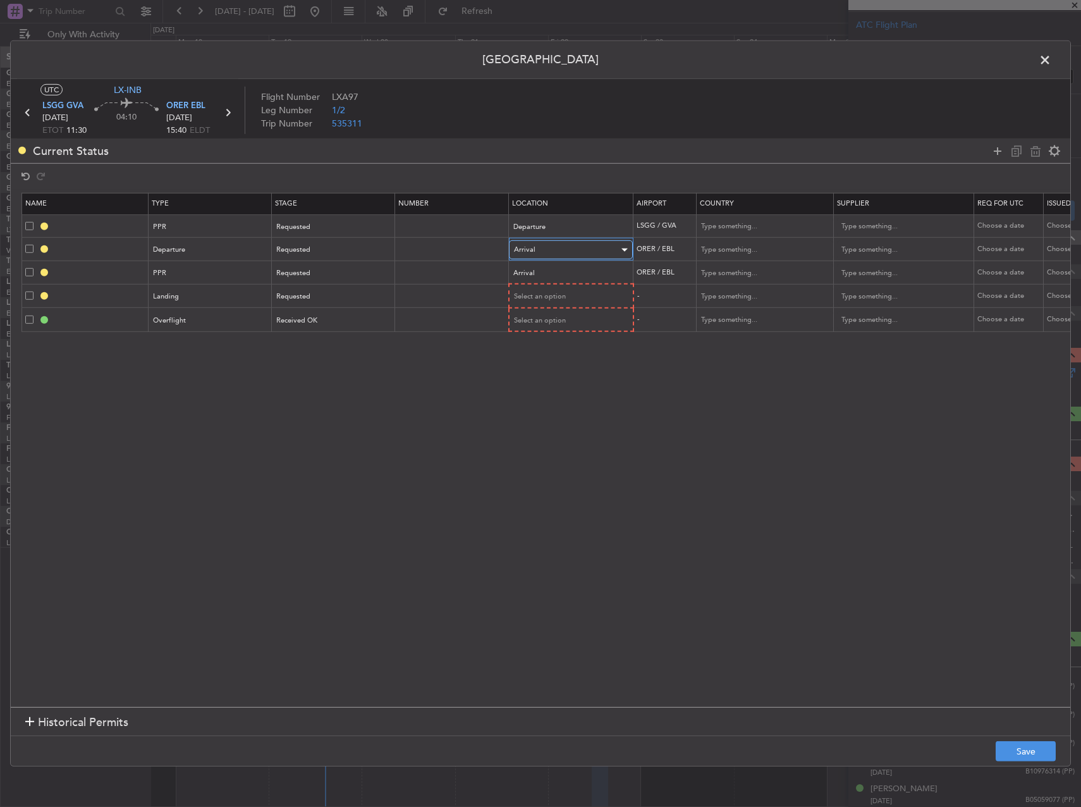
click at [540, 250] on div "Arrival" at bounding box center [566, 249] width 105 height 19
click at [536, 280] on span "Departure" at bounding box center [571, 276] width 113 height 19
click at [602, 412] on section "Name Type Stage Number Location Airport Country Supplier Req For Utc Issued For…" at bounding box center [541, 448] width 1060 height 517
click at [566, 297] on div "Select an option" at bounding box center [567, 296] width 105 height 19
click at [552, 359] on span "Arrival" at bounding box center [571, 361] width 113 height 19
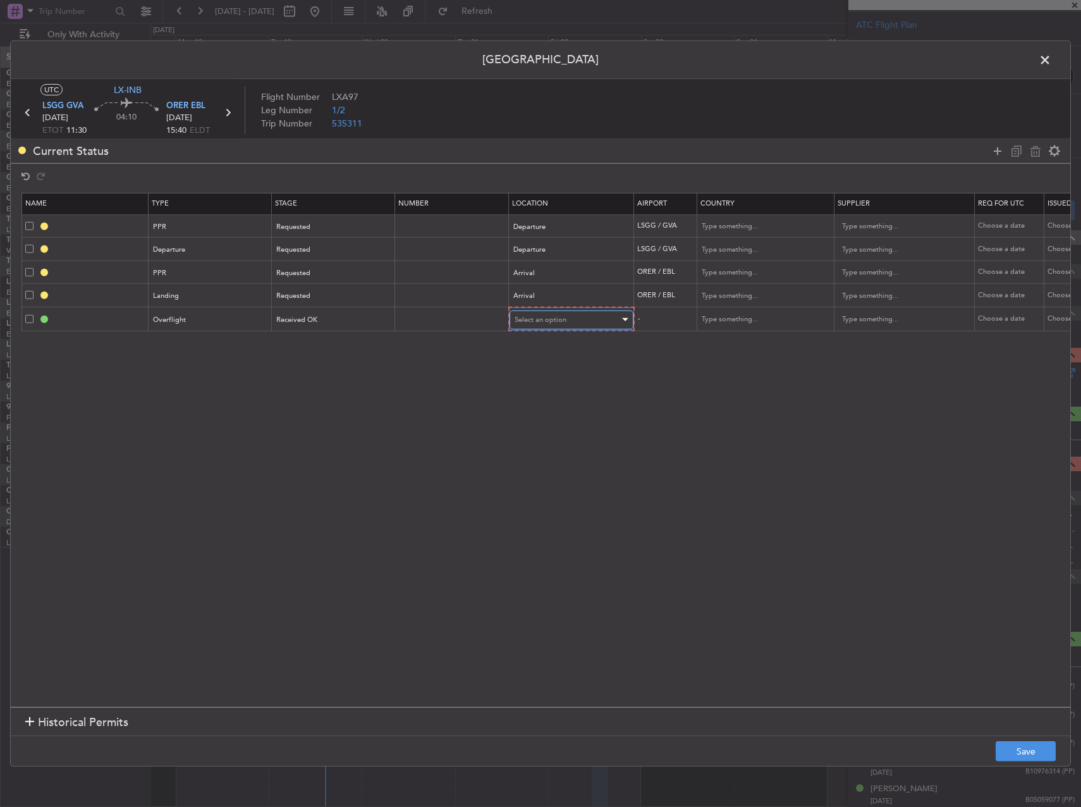
click at [558, 316] on span "Select an option" at bounding box center [541, 319] width 52 height 9
click at [545, 417] on span "Enroute" at bounding box center [571, 421] width 113 height 19
click at [758, 324] on input "text" at bounding box center [758, 318] width 114 height 19
click at [734, 343] on span "[GEOGRAPHIC_DATA]" at bounding box center [765, 339] width 118 height 19
type input "[GEOGRAPHIC_DATA]"
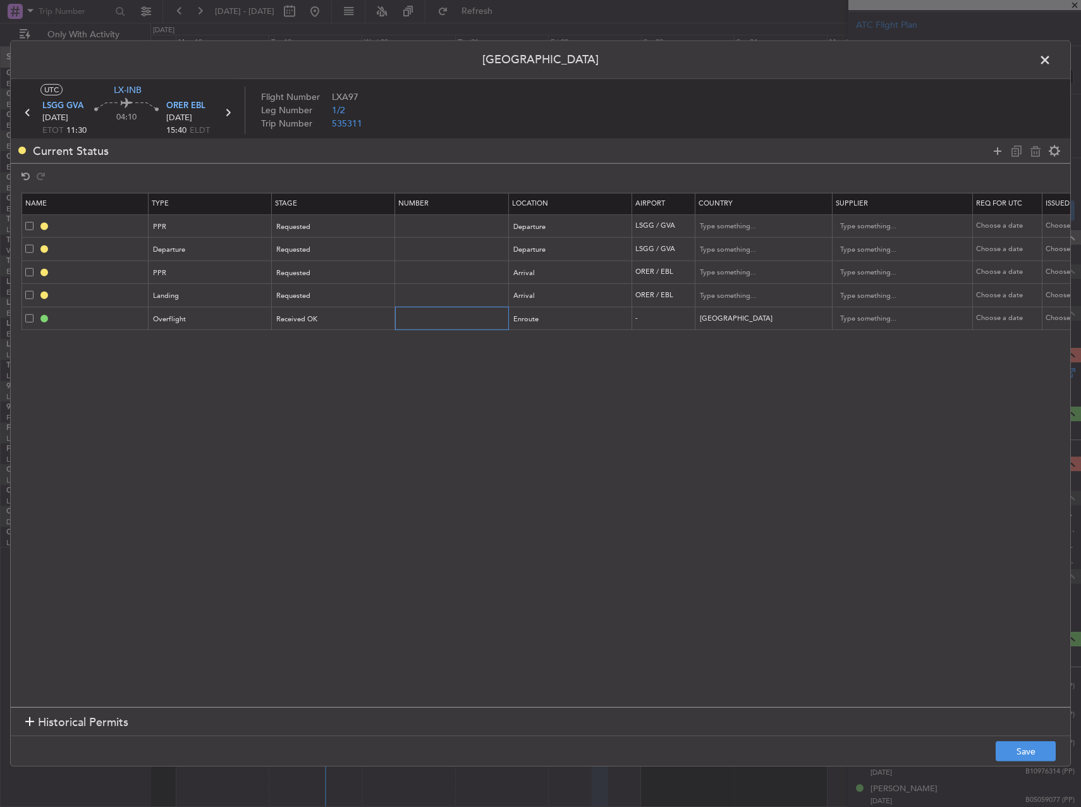
click at [444, 321] on input "text" at bounding box center [453, 318] width 110 height 11
type input "ECAC BUSINESS FLT"
click at [1009, 744] on button "Save" at bounding box center [1026, 751] width 60 height 20
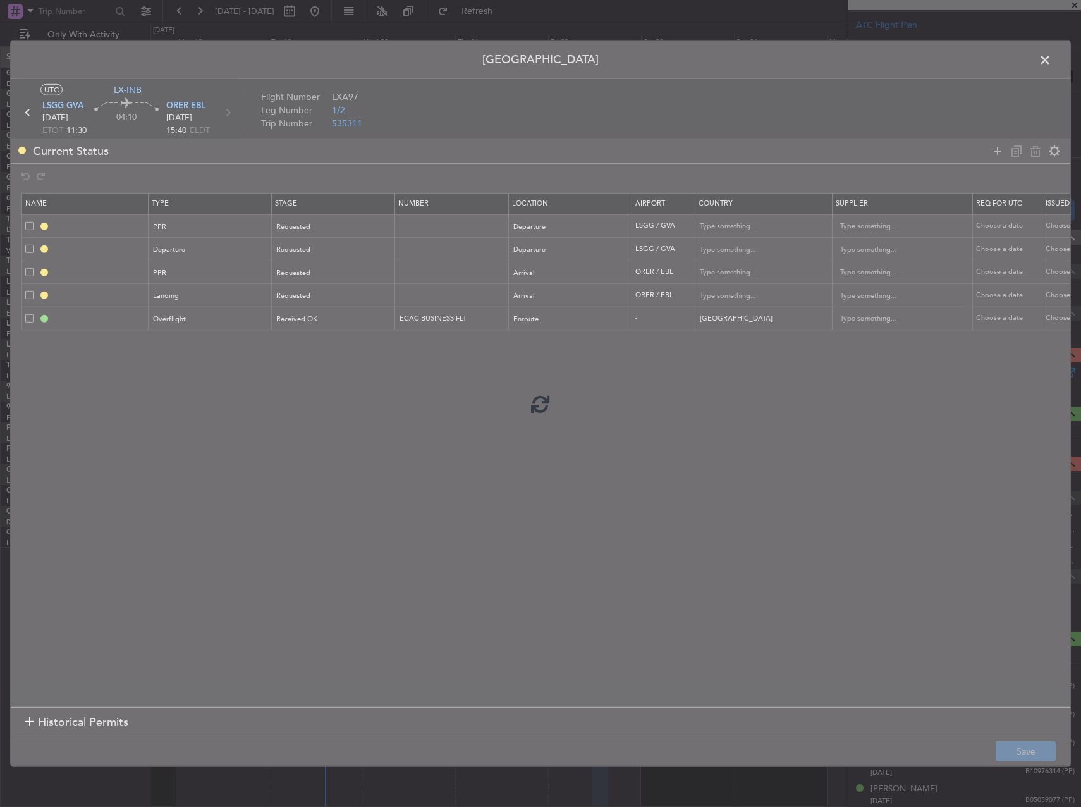
type input "LSGG PPR"
type input "[GEOGRAPHIC_DATA]"
type input "NNN"
type input "DEPARTURE"
type input "[GEOGRAPHIC_DATA]"
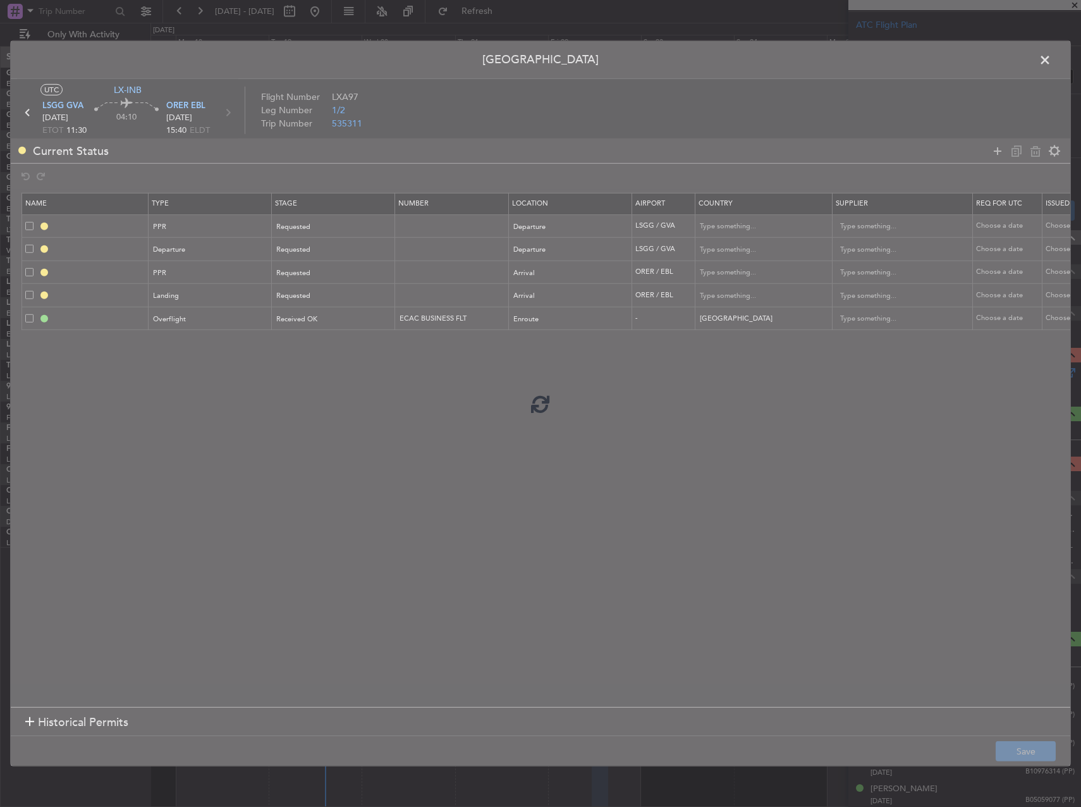
type input "NNN"
type input "ORER PPR"
type input "[GEOGRAPHIC_DATA]"
type input "NNN"
type input "1"
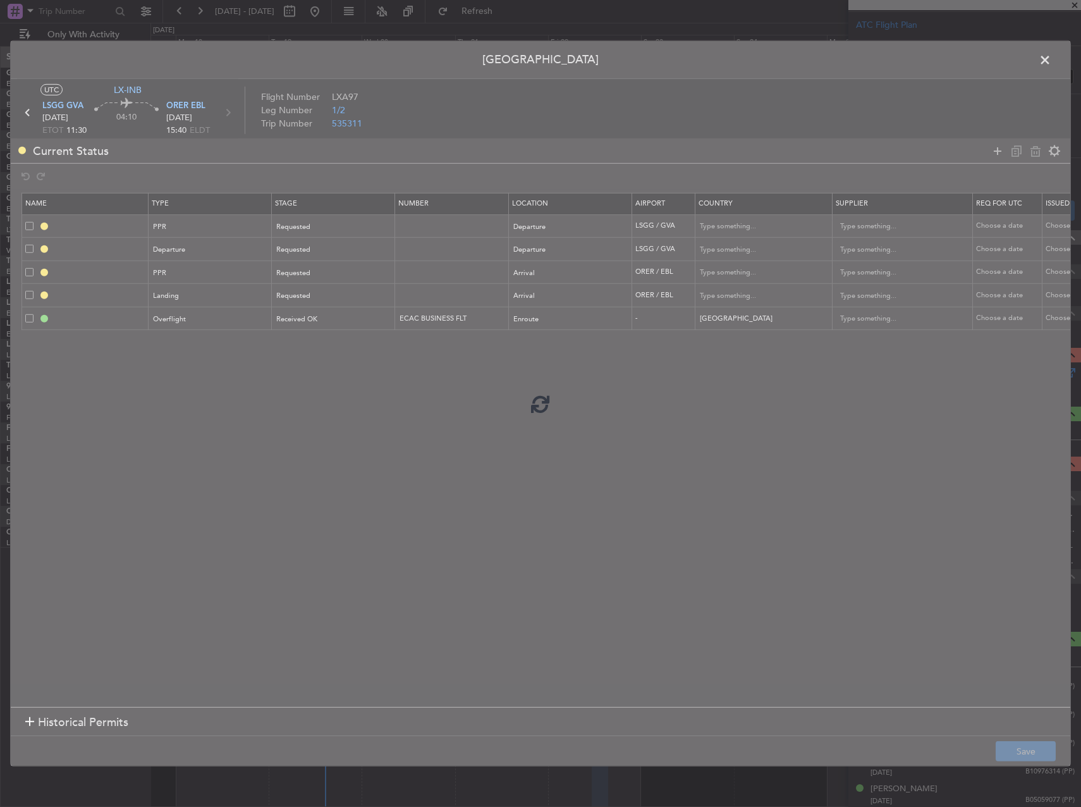
type input "ORER LDG"
type input "[GEOGRAPHIC_DATA]"
type input "NNN"
type input "1"
type input "TURKEY OVF"
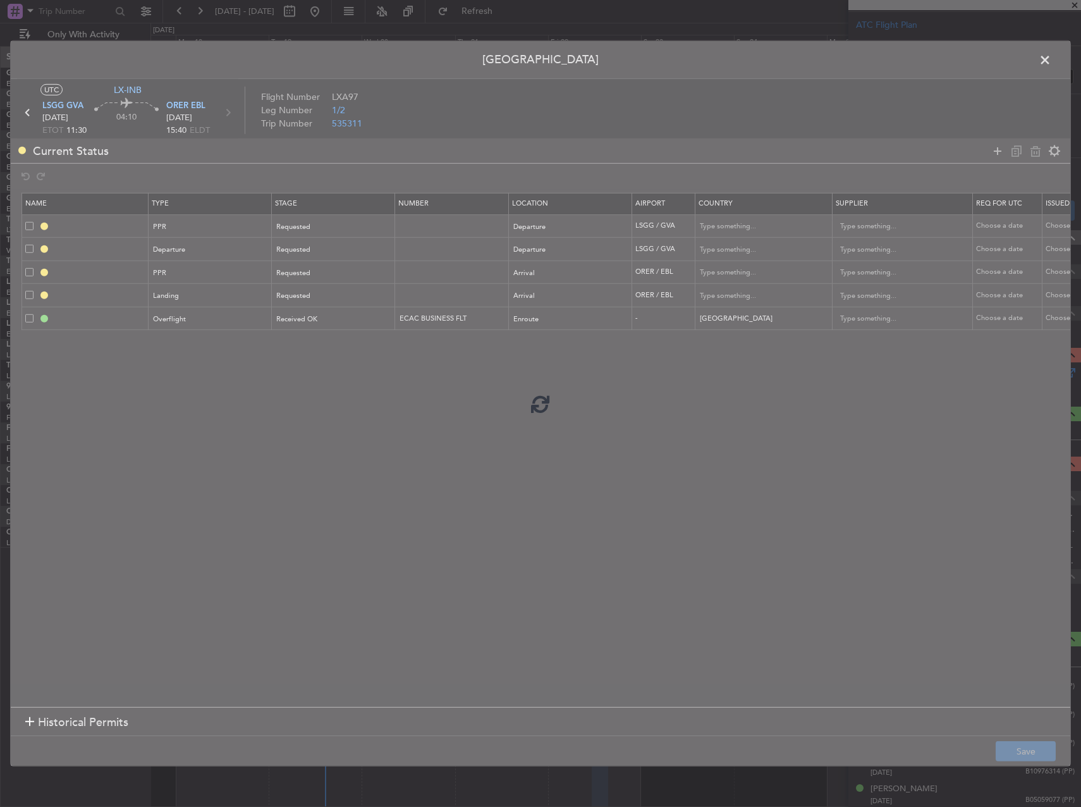
type input "NNN"
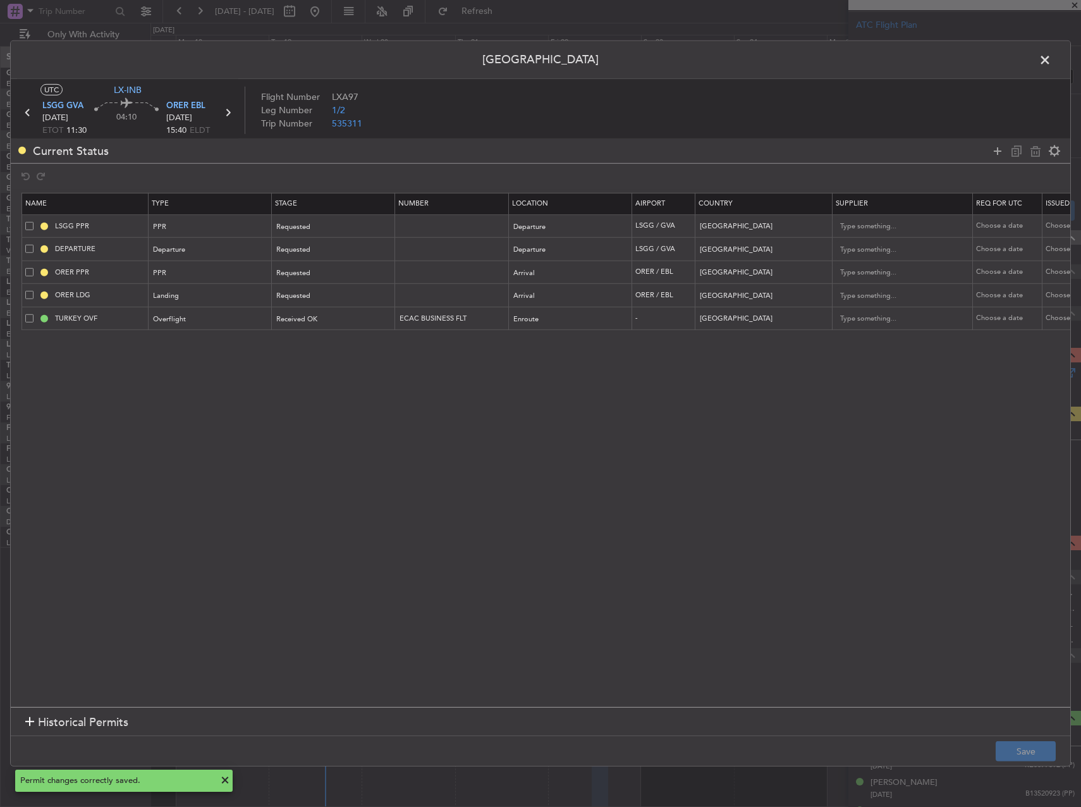
click at [1052, 56] on span at bounding box center [1052, 63] width 0 height 25
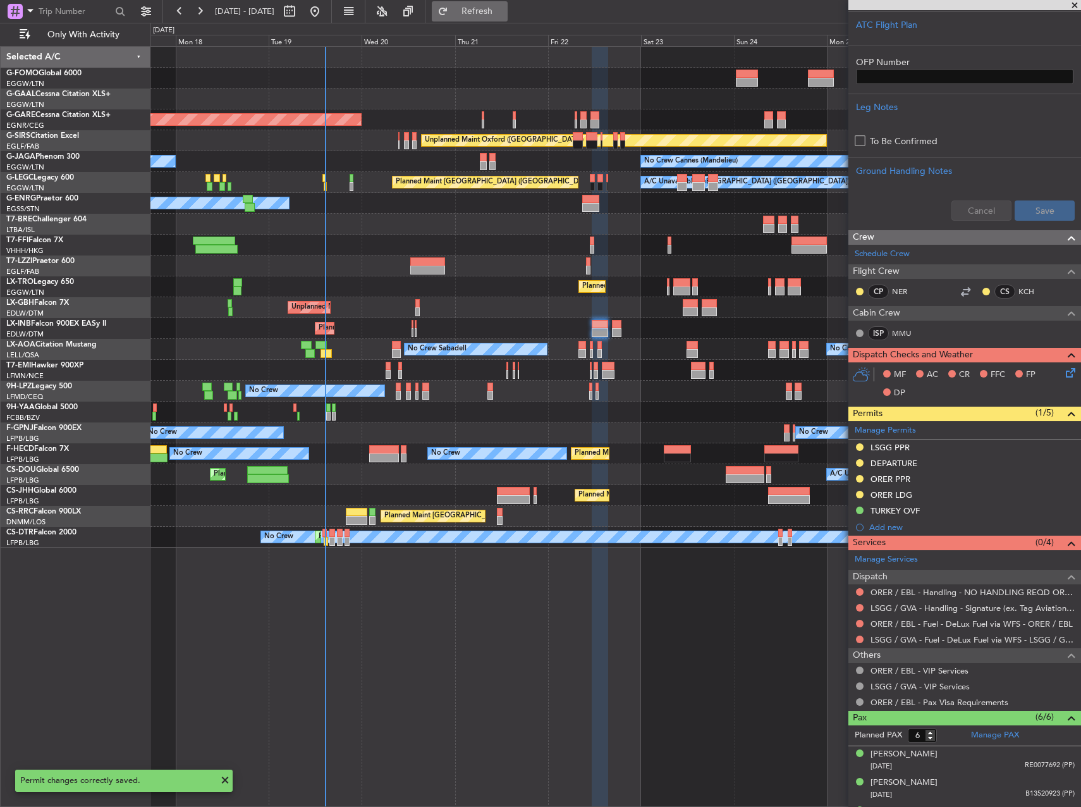
click at [504, 9] on span "Refresh" at bounding box center [477, 11] width 53 height 9
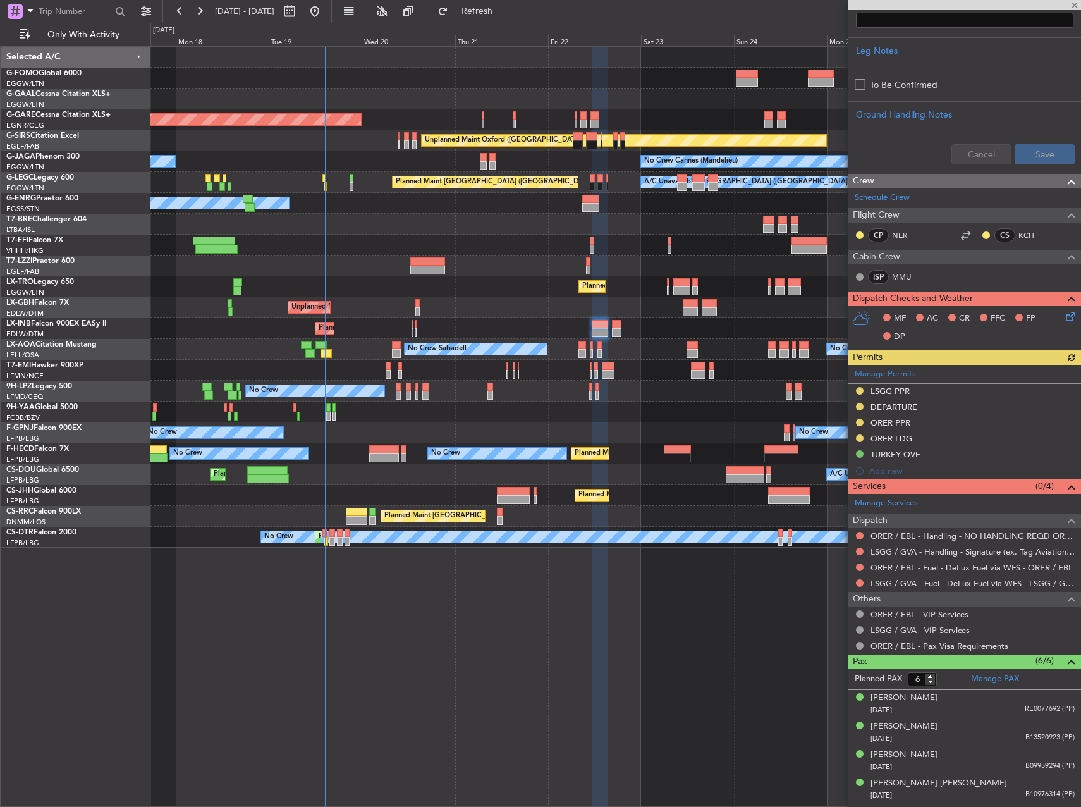
scroll to position [443, 0]
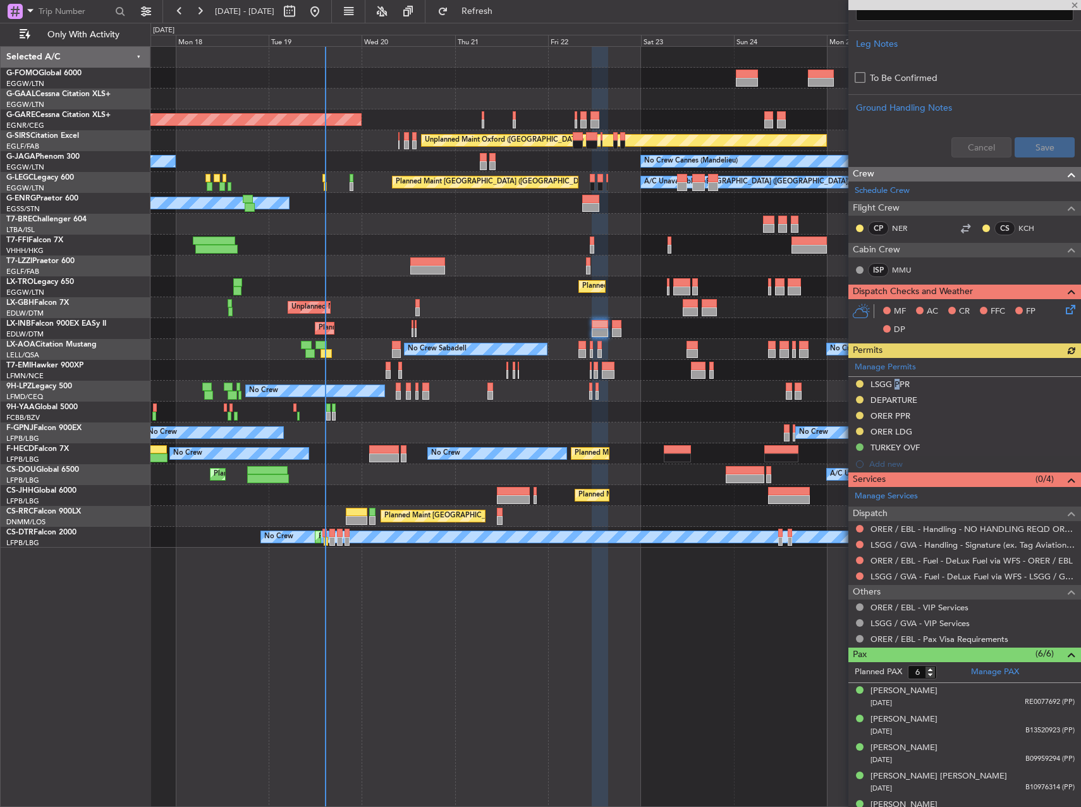
click at [894, 388] on div "Manage Permits LSGG PPR DEPARTURE ORER PPR ORER LDG TURKEY OVF Add new" at bounding box center [965, 415] width 233 height 114
click at [895, 386] on div "LSGG PPR" at bounding box center [890, 384] width 39 height 11
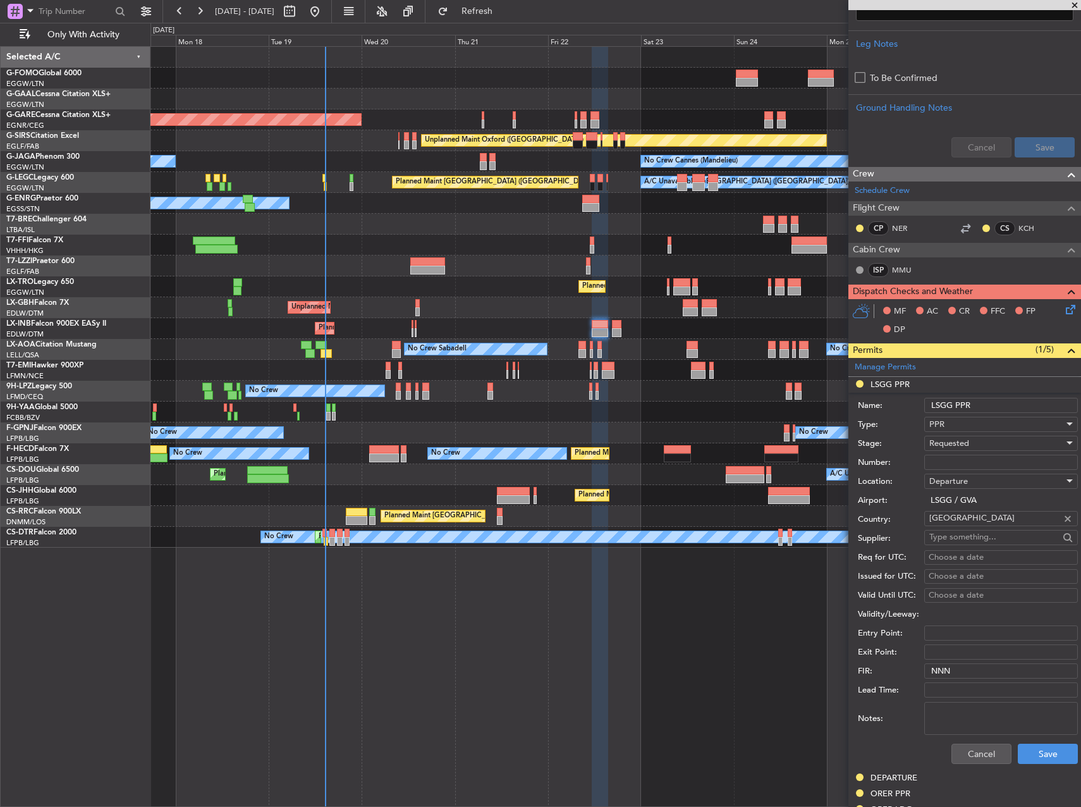
click at [1004, 402] on input "LSGG PPR" at bounding box center [1002, 405] width 154 height 15
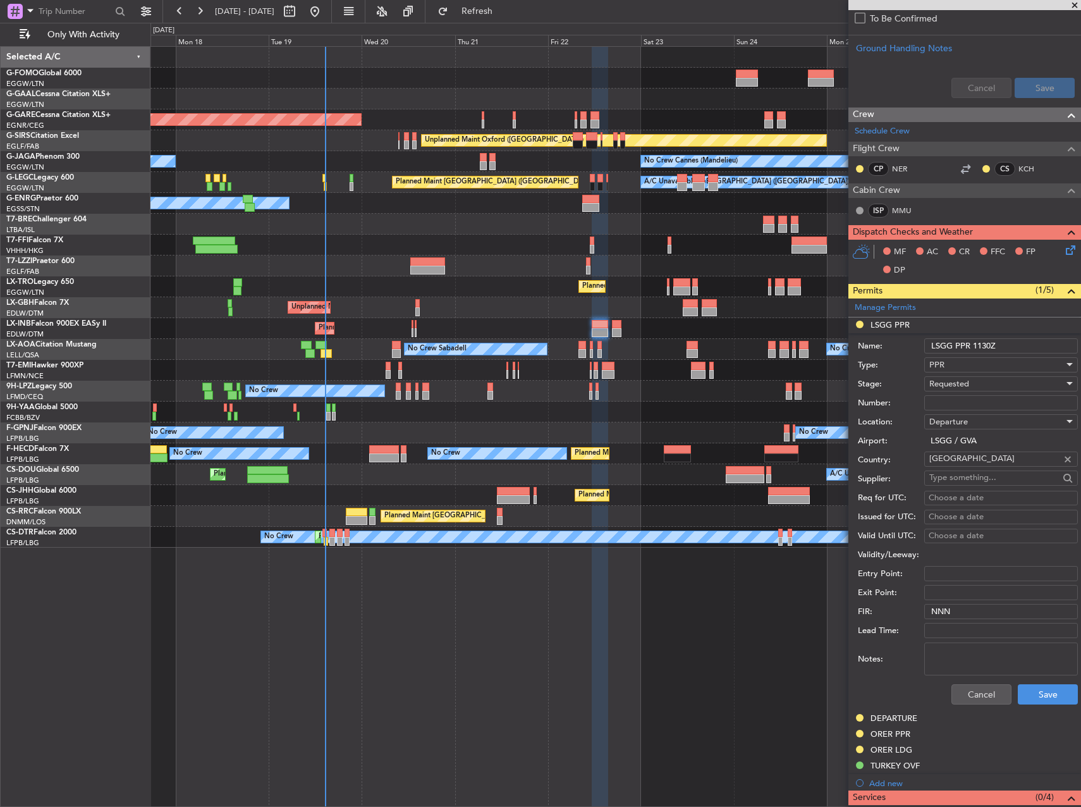
scroll to position [569, 0]
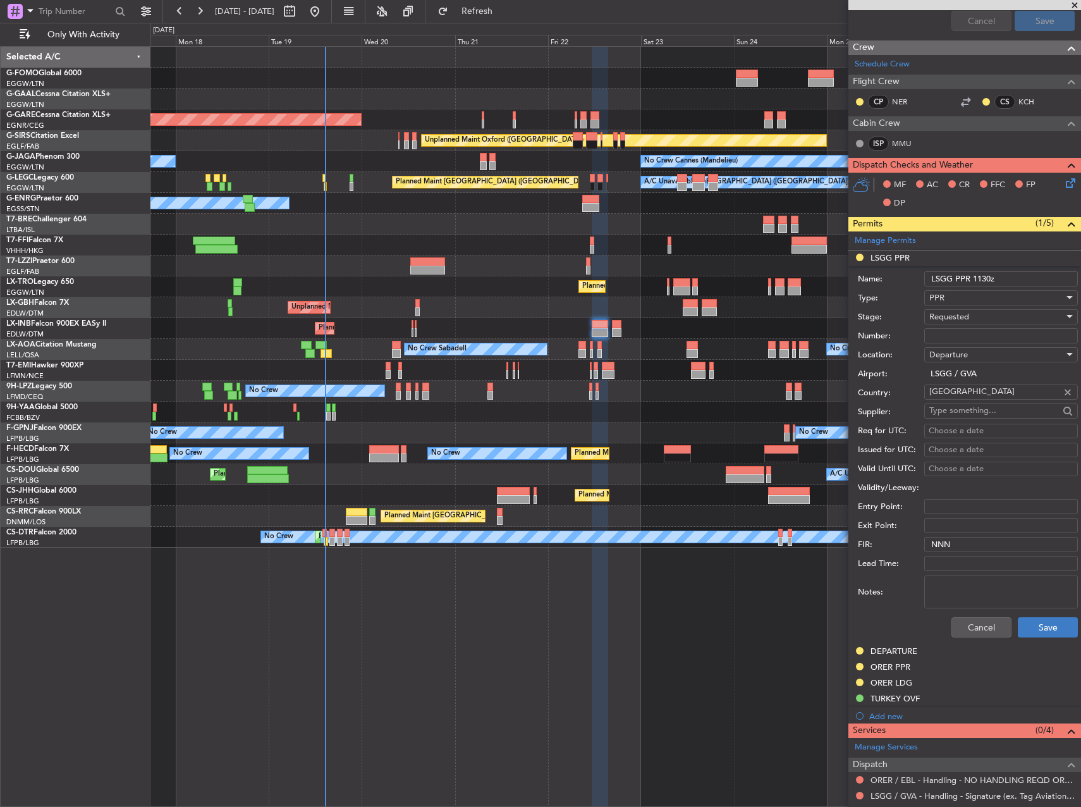
type input "LSGG PPR 1130z"
click at [1030, 627] on button "Save" at bounding box center [1048, 627] width 60 height 20
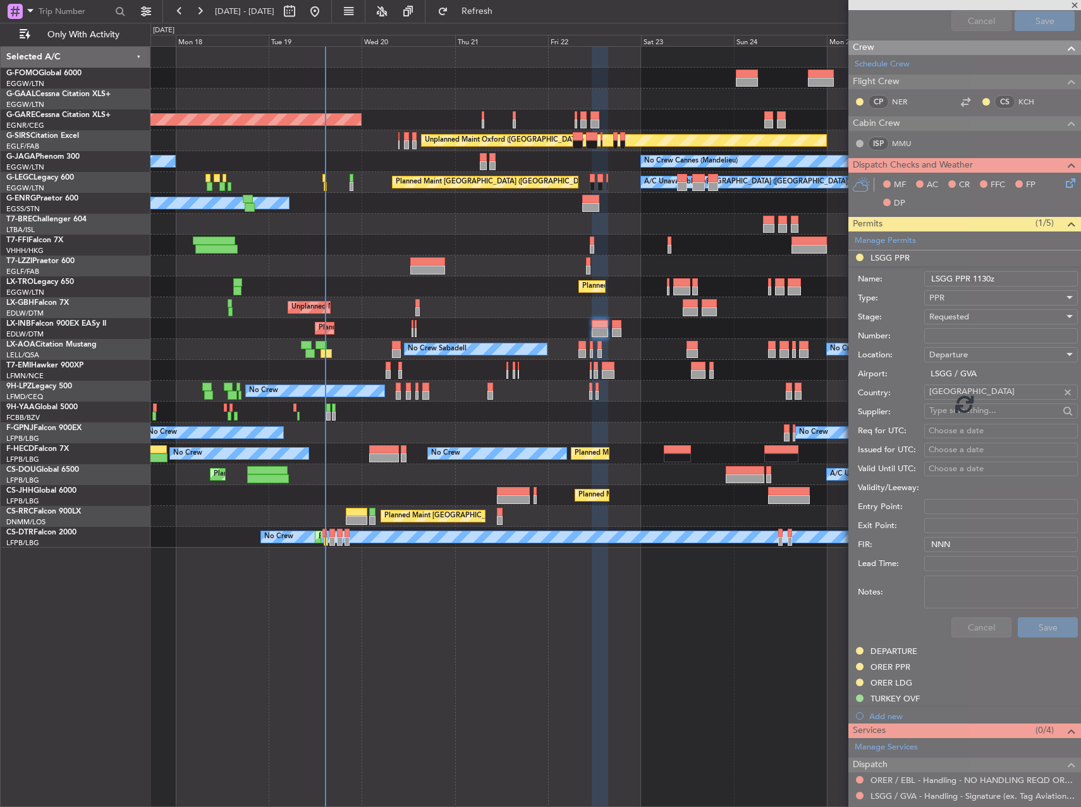
scroll to position [489, 0]
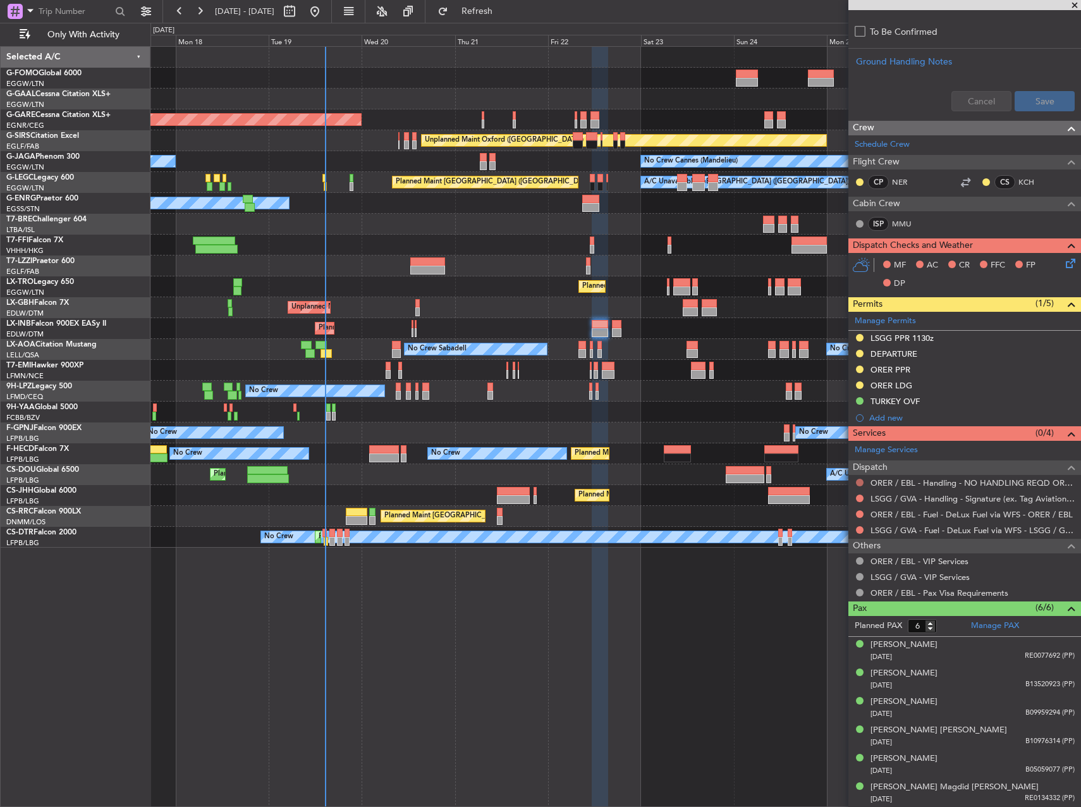
click at [861, 483] on button at bounding box center [860, 483] width 8 height 8
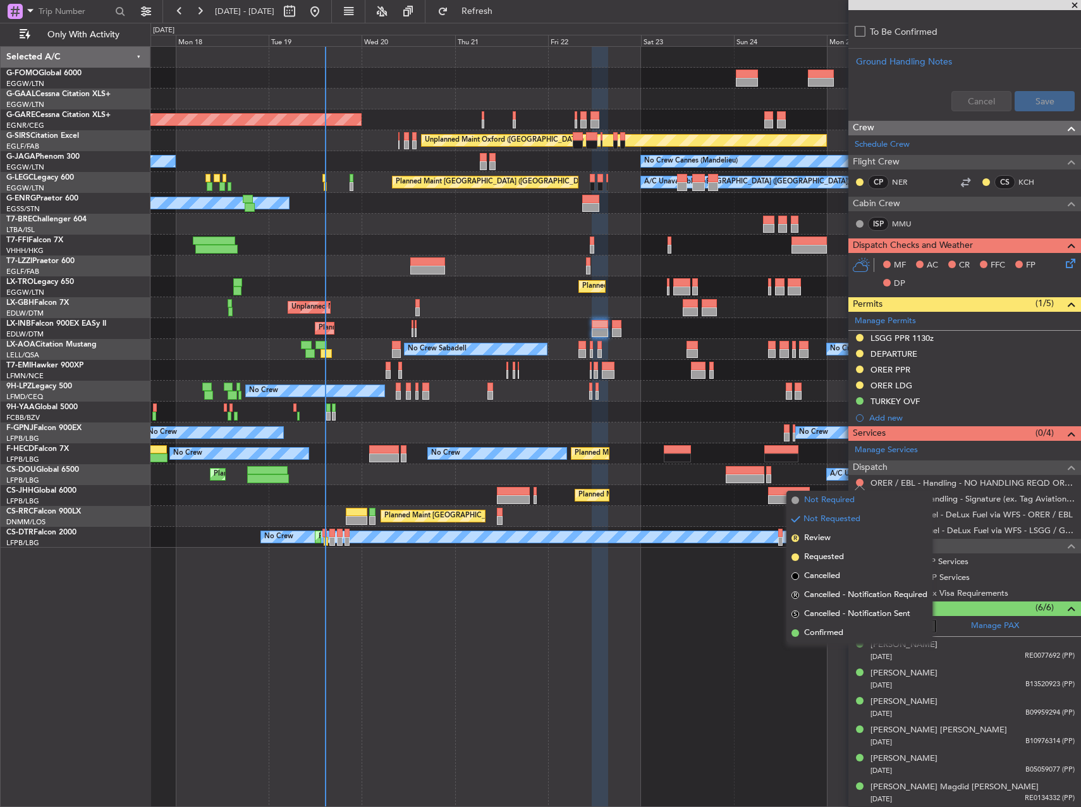
drag, startPoint x: 852, startPoint y: 505, endPoint x: 810, endPoint y: 508, distance: 41.8
click at [810, 508] on li "Not Required" at bounding box center [860, 500] width 146 height 19
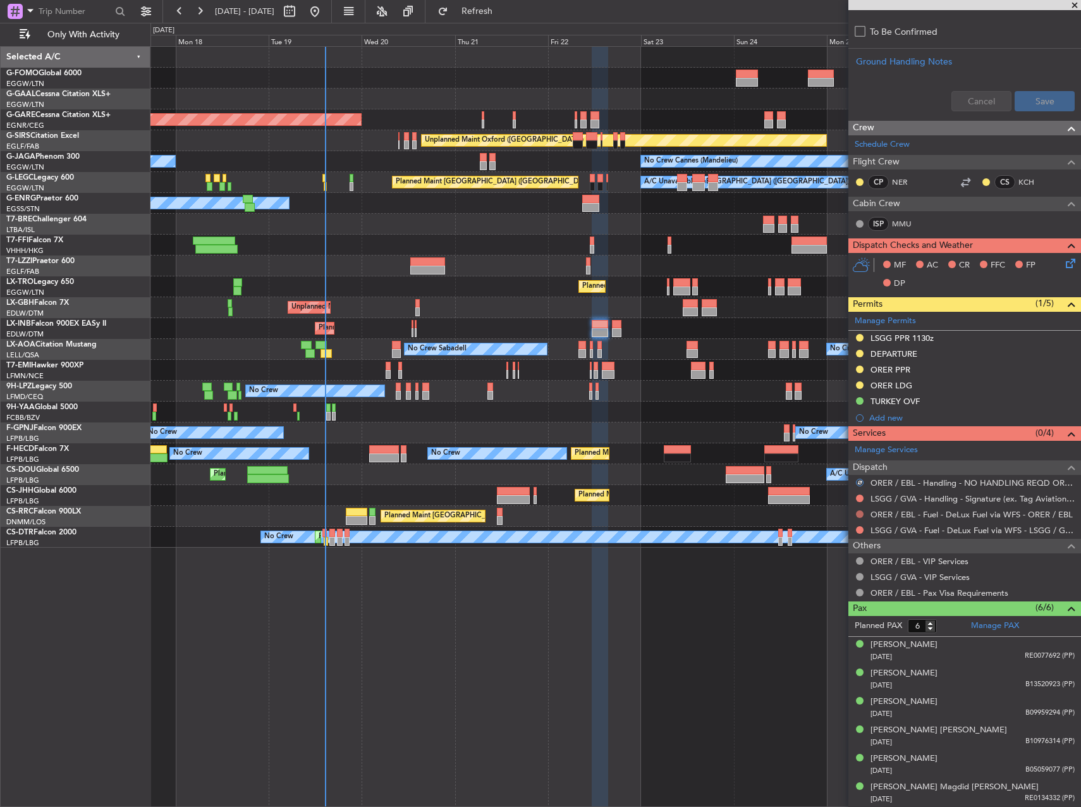
click at [860, 516] on button at bounding box center [860, 514] width 8 height 8
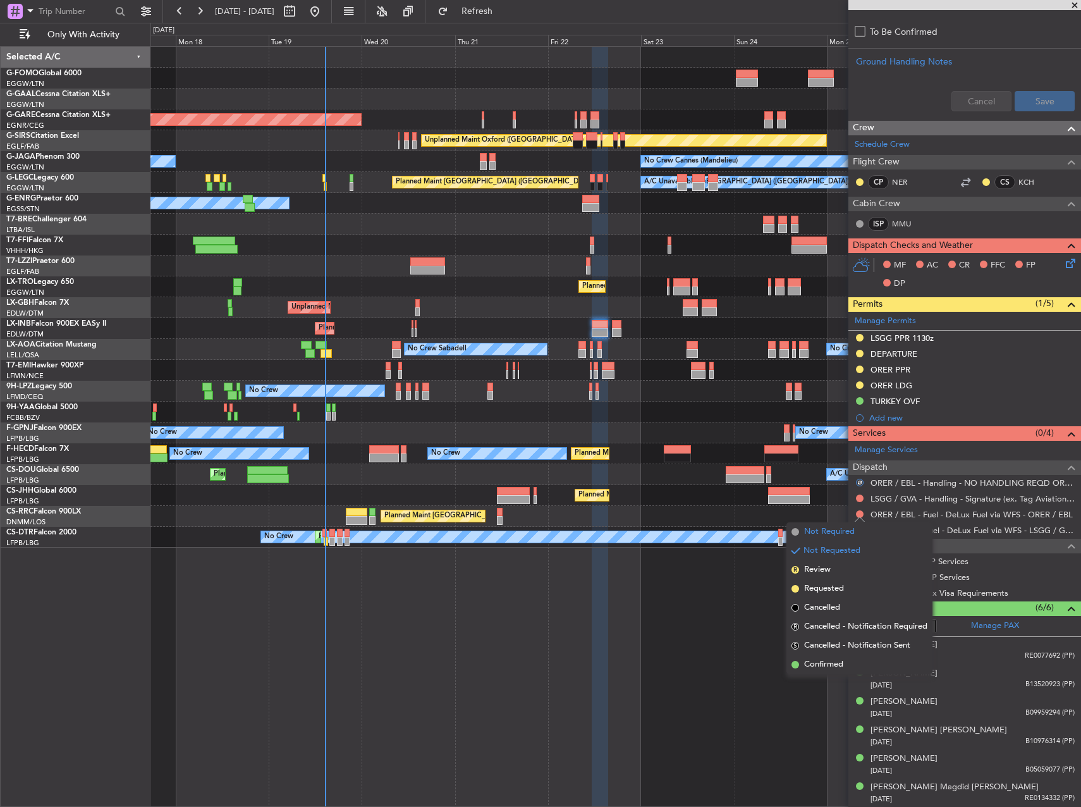
click at [858, 526] on li "Not Required" at bounding box center [860, 531] width 146 height 19
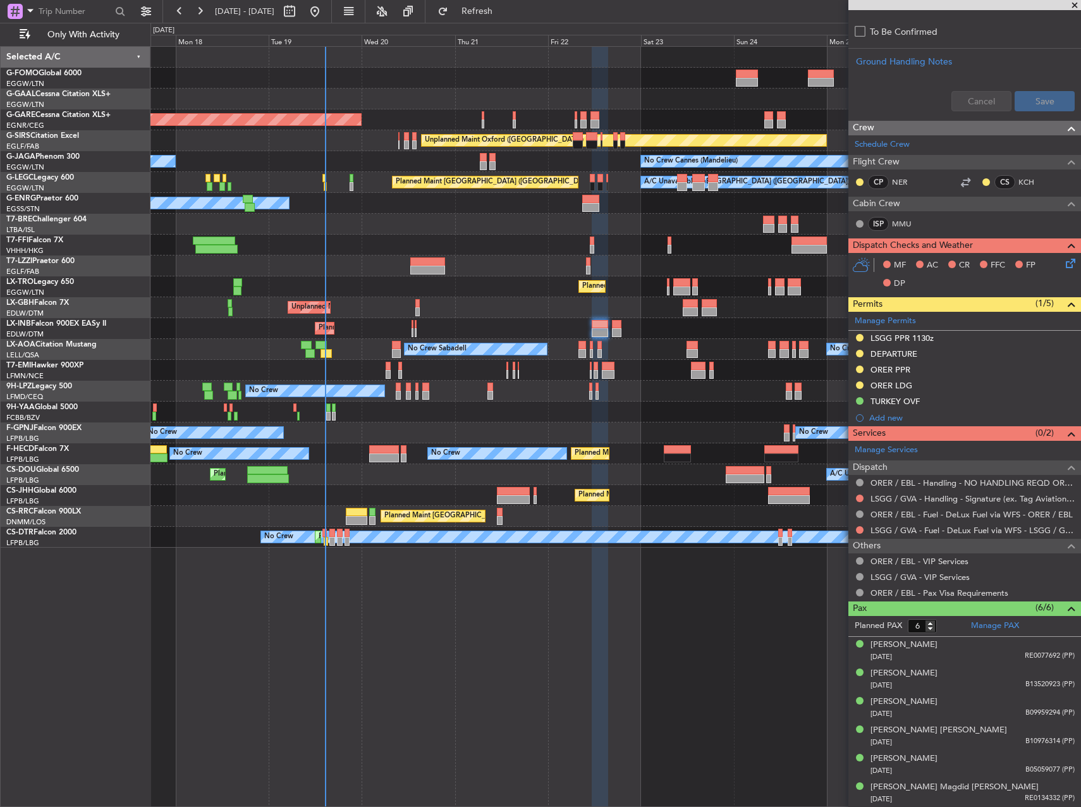
click at [681, 607] on div "Planned Maint Windsor Locks (Bradley Intl) Planned Maint Dusseldorf Unplanned M…" at bounding box center [616, 426] width 931 height 761
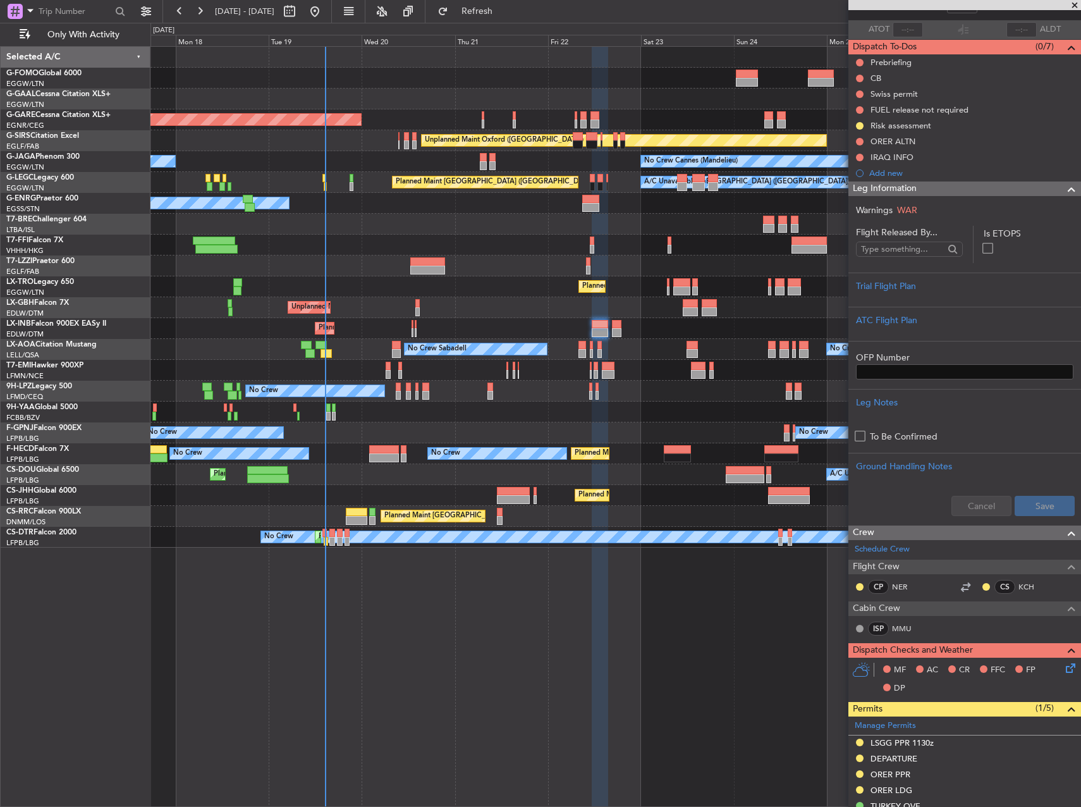
scroll to position [46, 0]
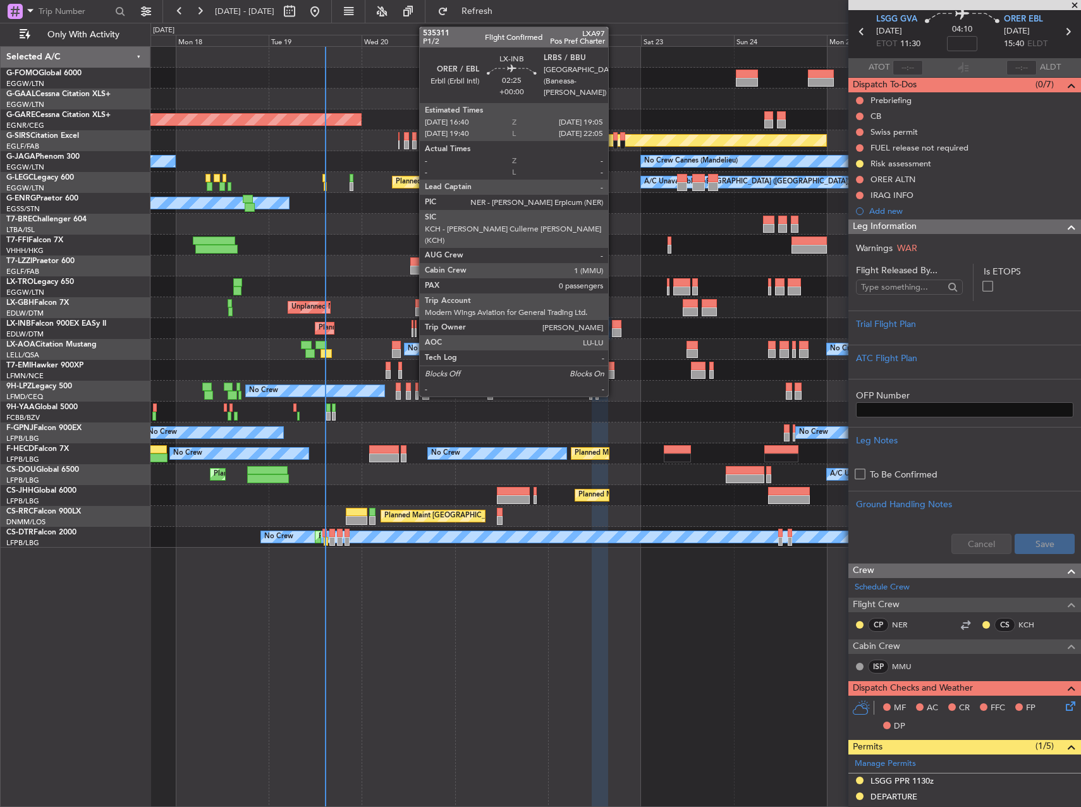
click at [614, 330] on div at bounding box center [616, 332] width 9 height 9
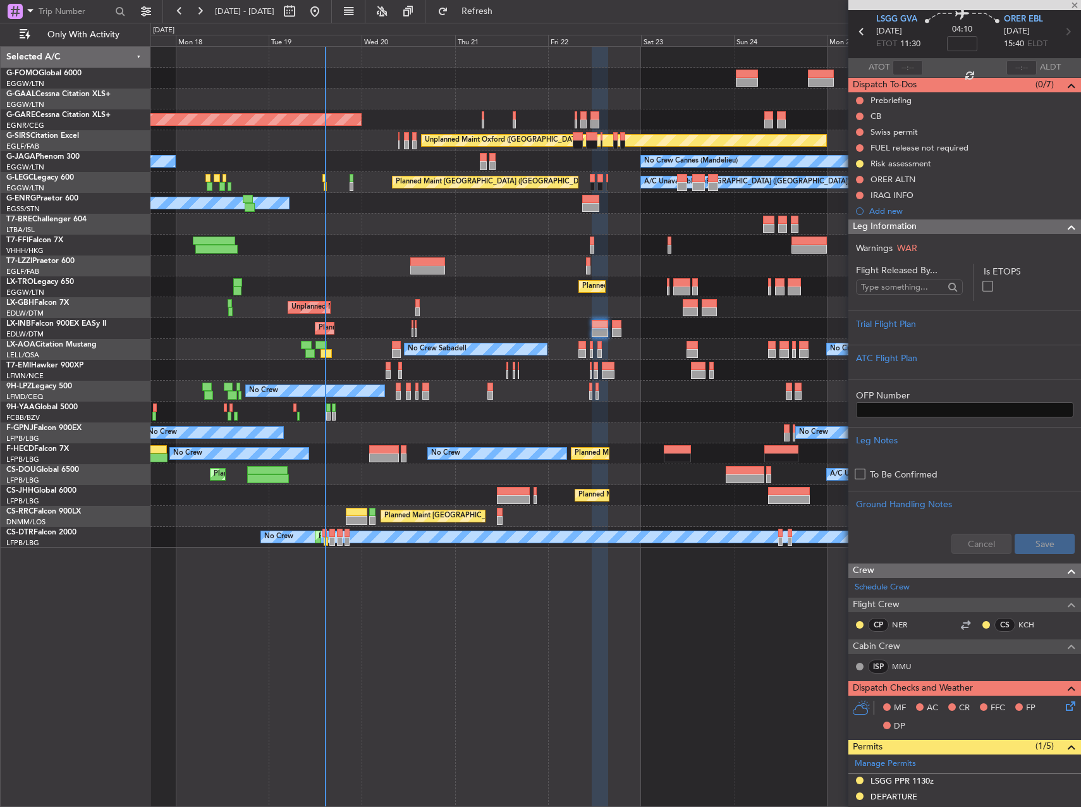
type input "0"
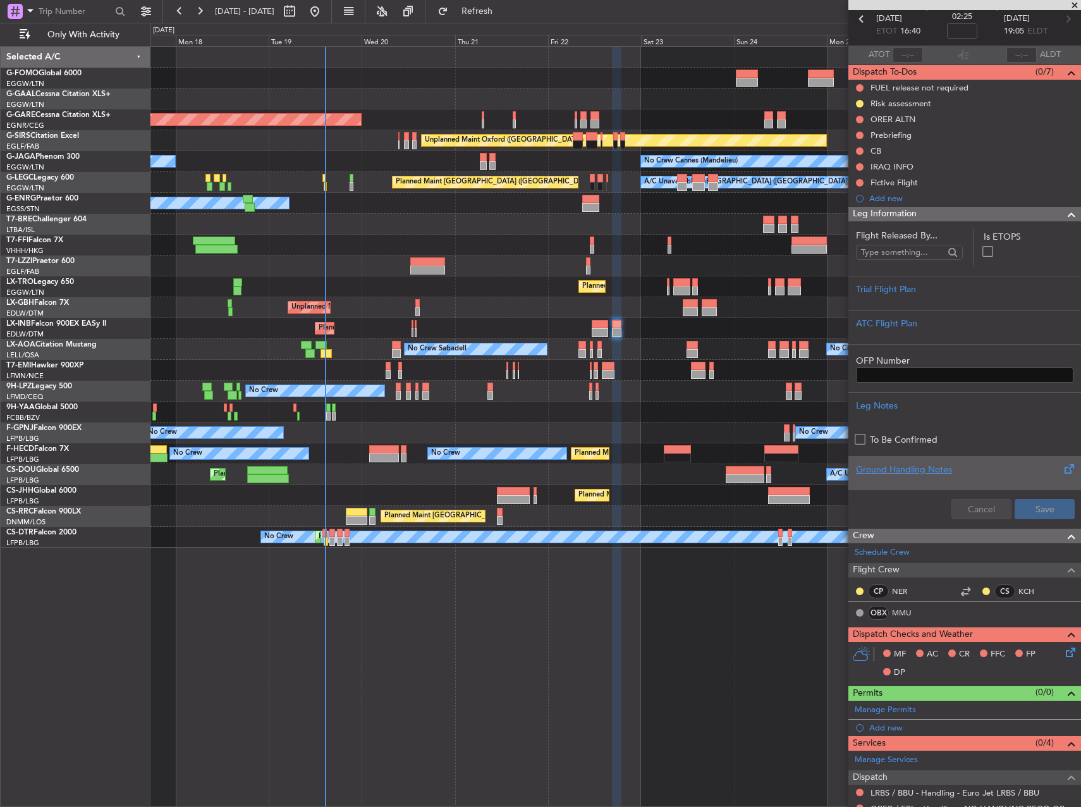
scroll to position [135, 0]
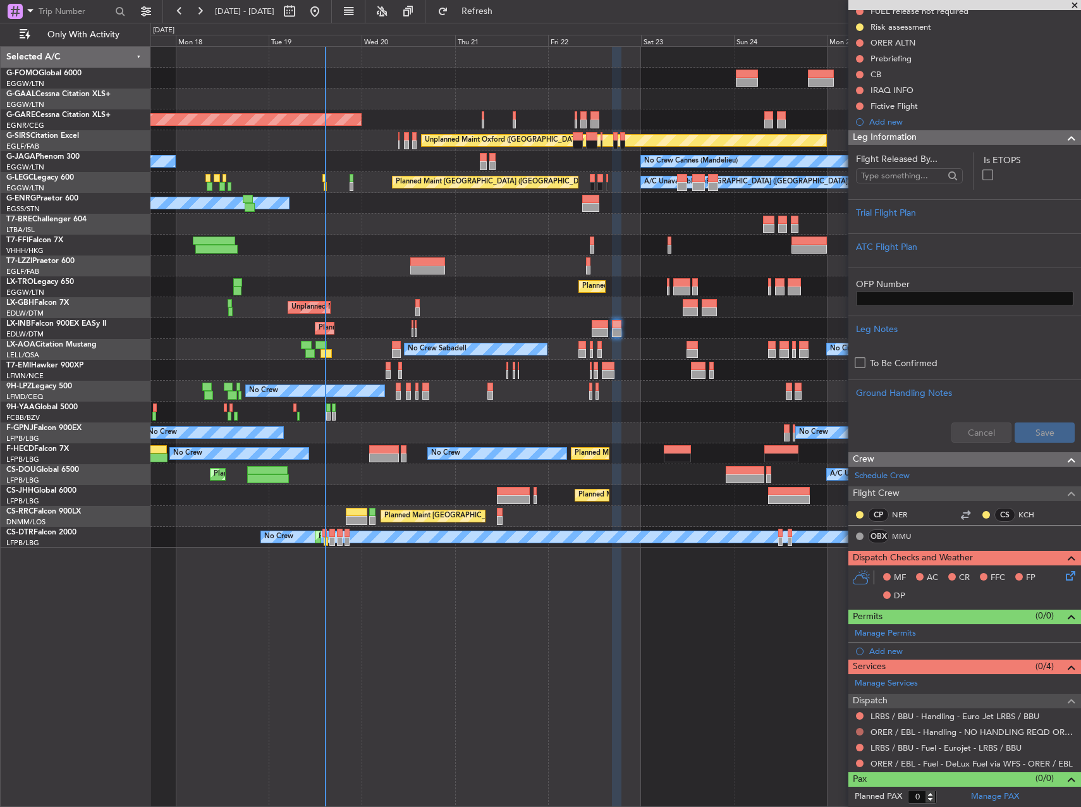
click at [856, 730] on button at bounding box center [860, 732] width 8 height 8
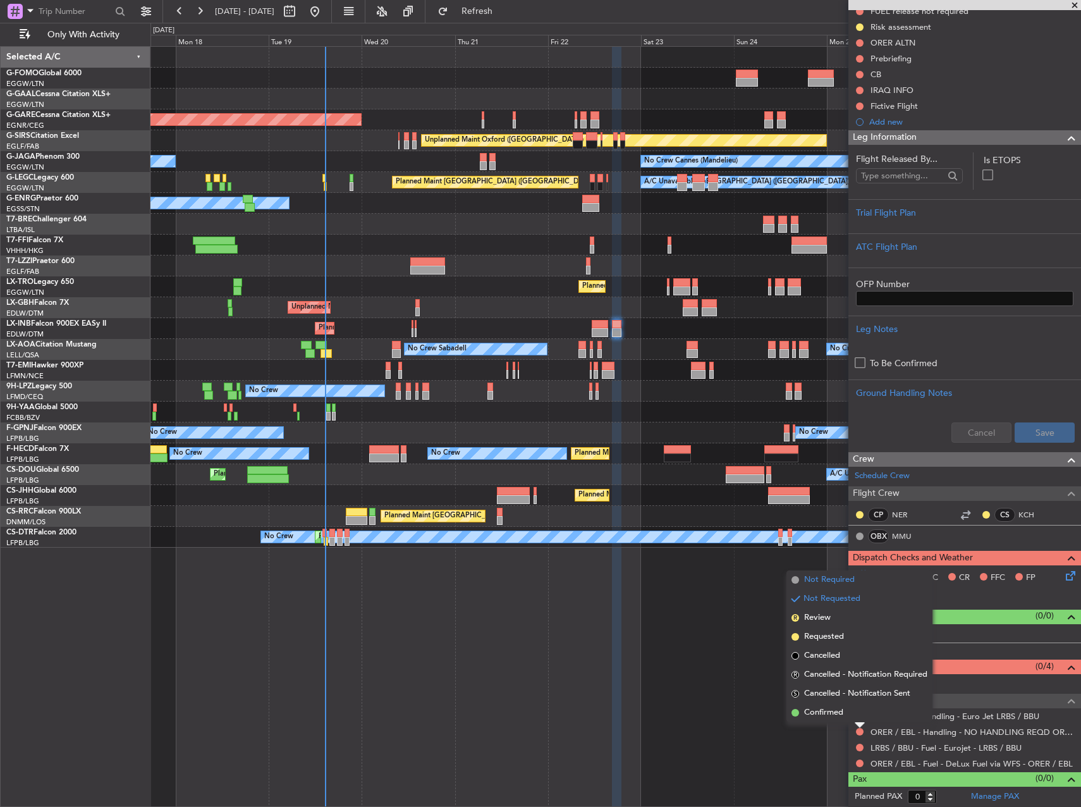
click at [836, 584] on span "Not Required" at bounding box center [829, 580] width 51 height 13
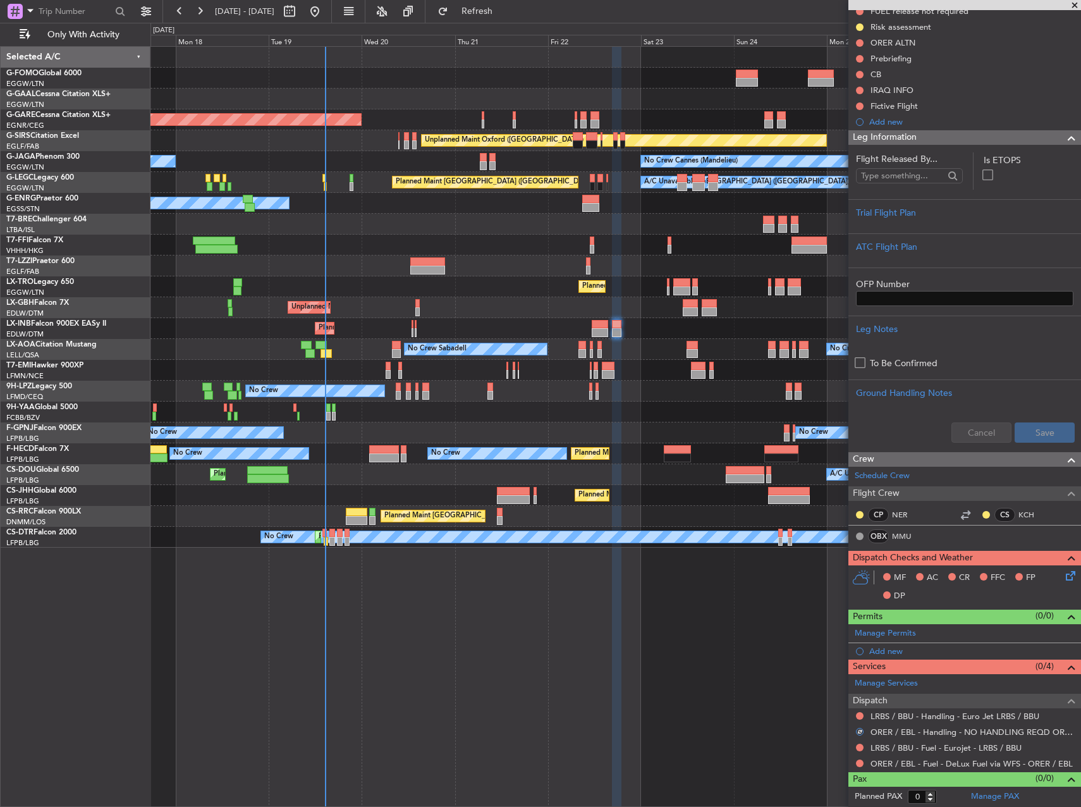
click at [836, 584] on div "Planned Maint Windsor Locks (Bradley Intl) Planned Maint Dusseldorf Unplanned M…" at bounding box center [616, 426] width 931 height 761
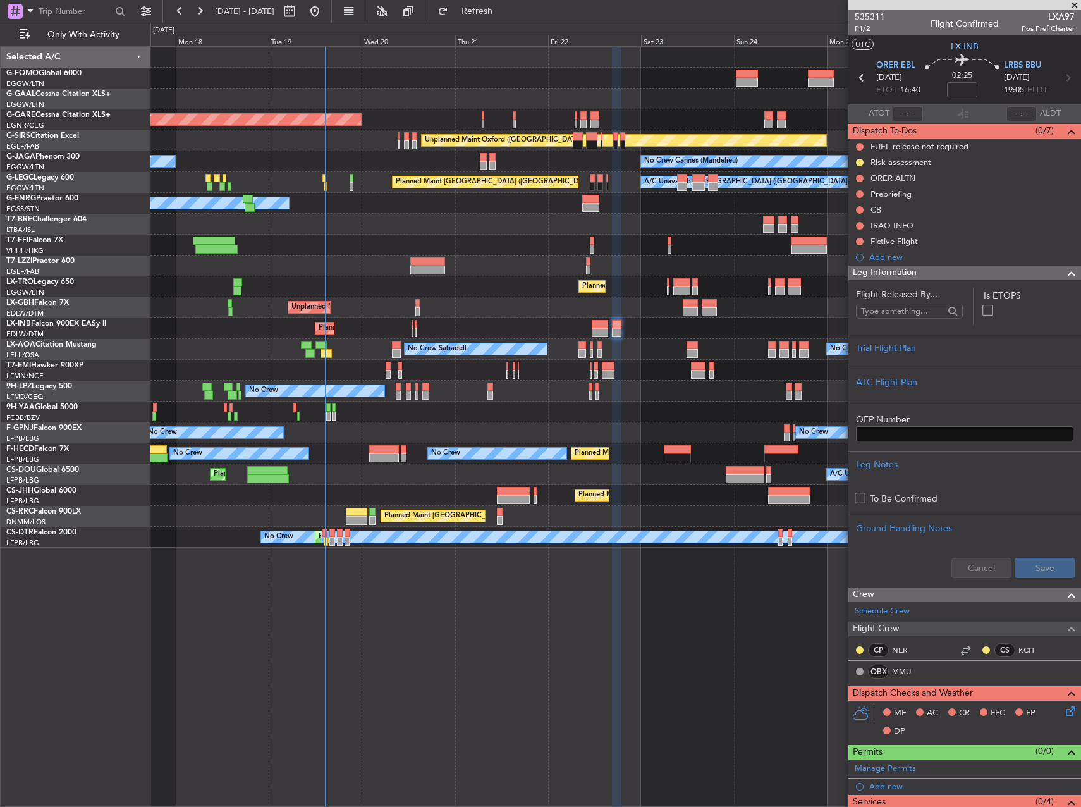
scroll to position [135, 0]
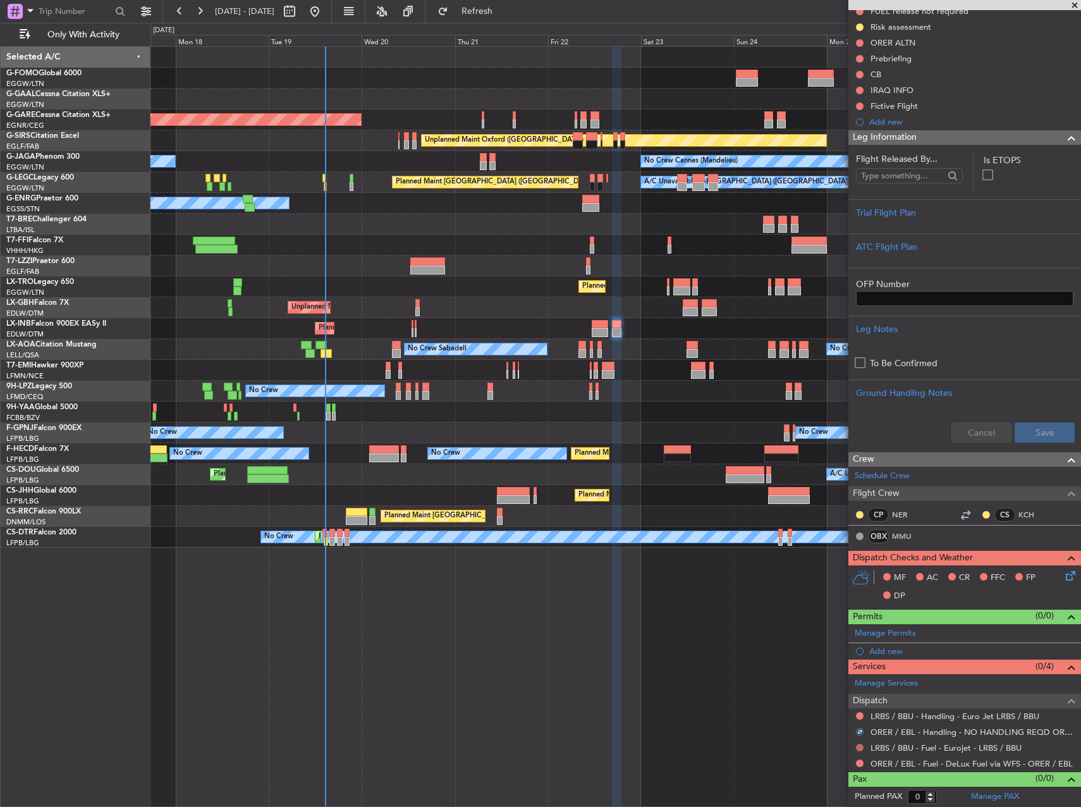
click at [861, 746] on button at bounding box center [860, 748] width 8 height 8
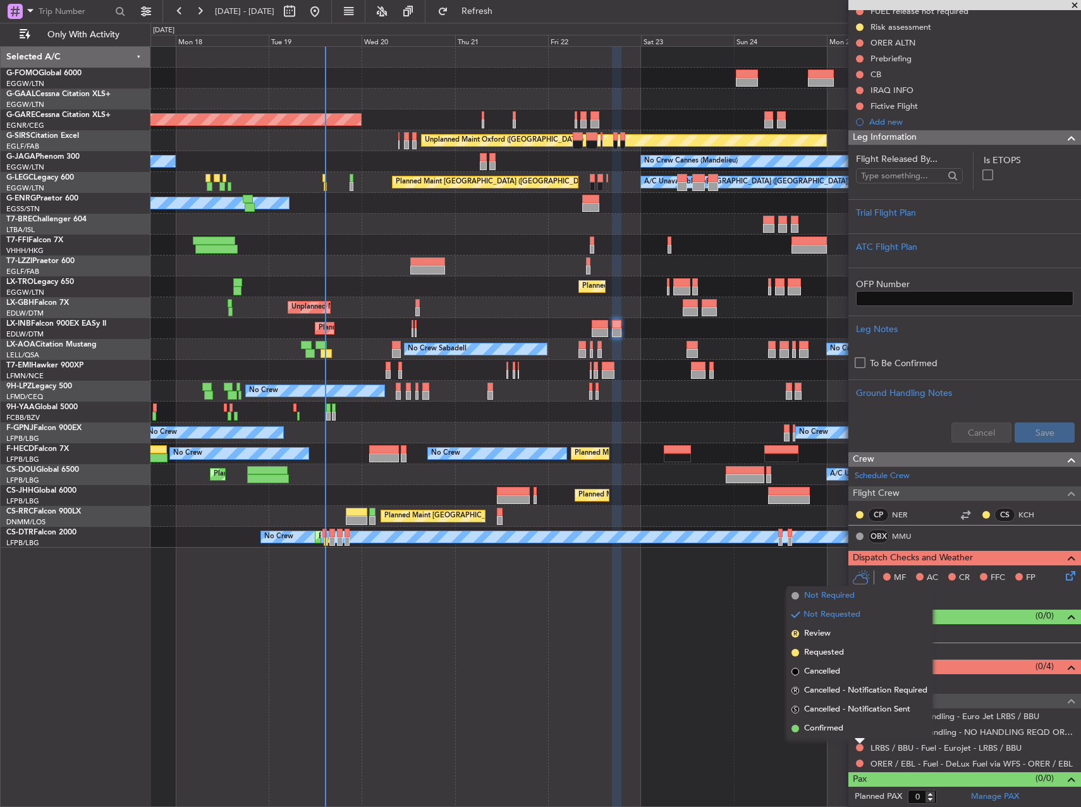
click at [832, 599] on span "Not Required" at bounding box center [829, 595] width 51 height 13
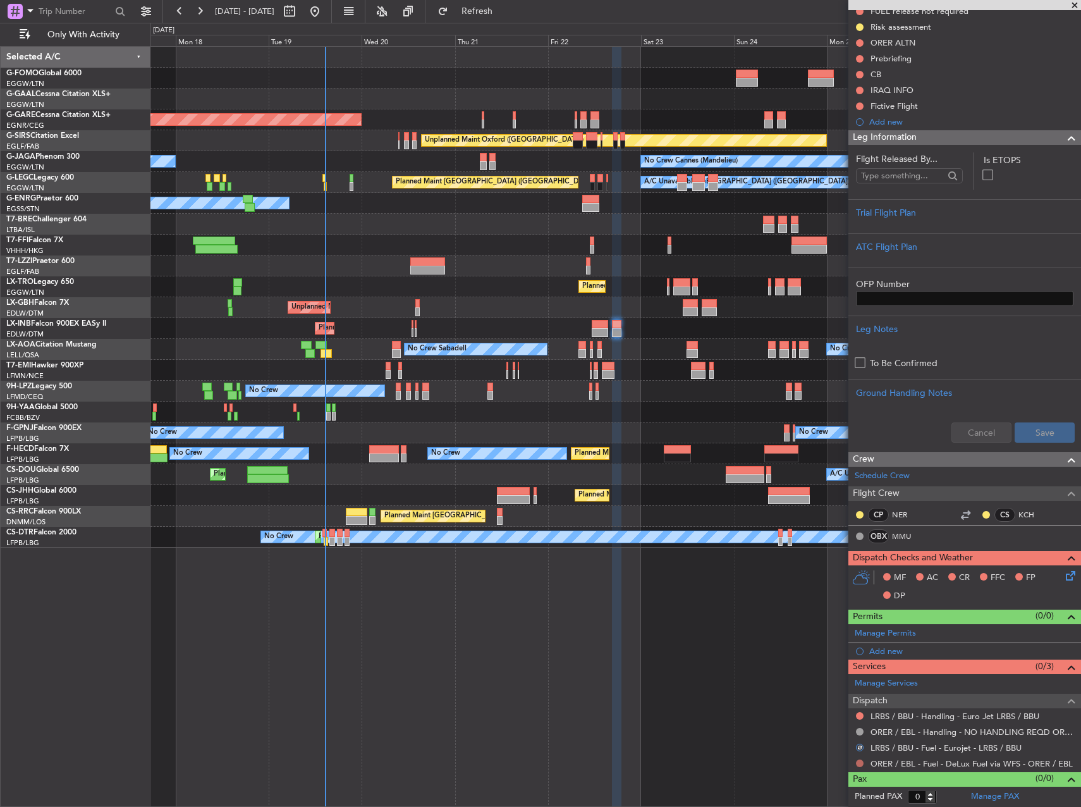
click at [863, 765] on button at bounding box center [860, 764] width 8 height 8
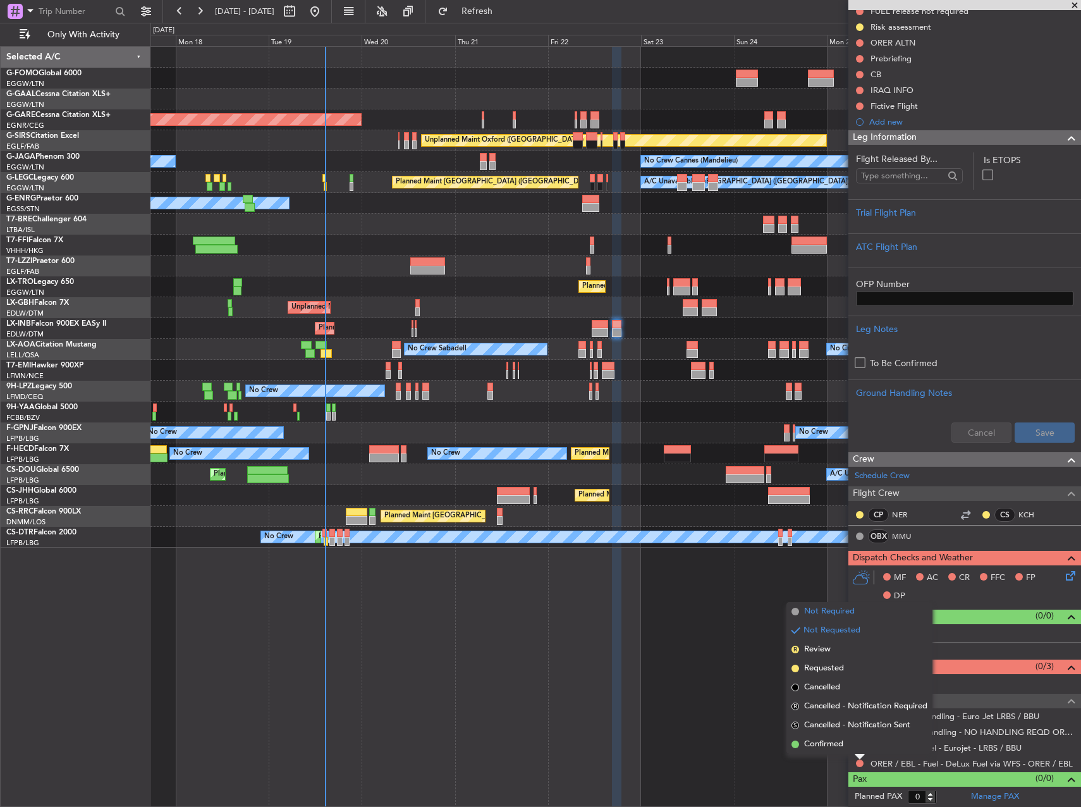
click at [858, 608] on li "Not Required" at bounding box center [860, 611] width 146 height 19
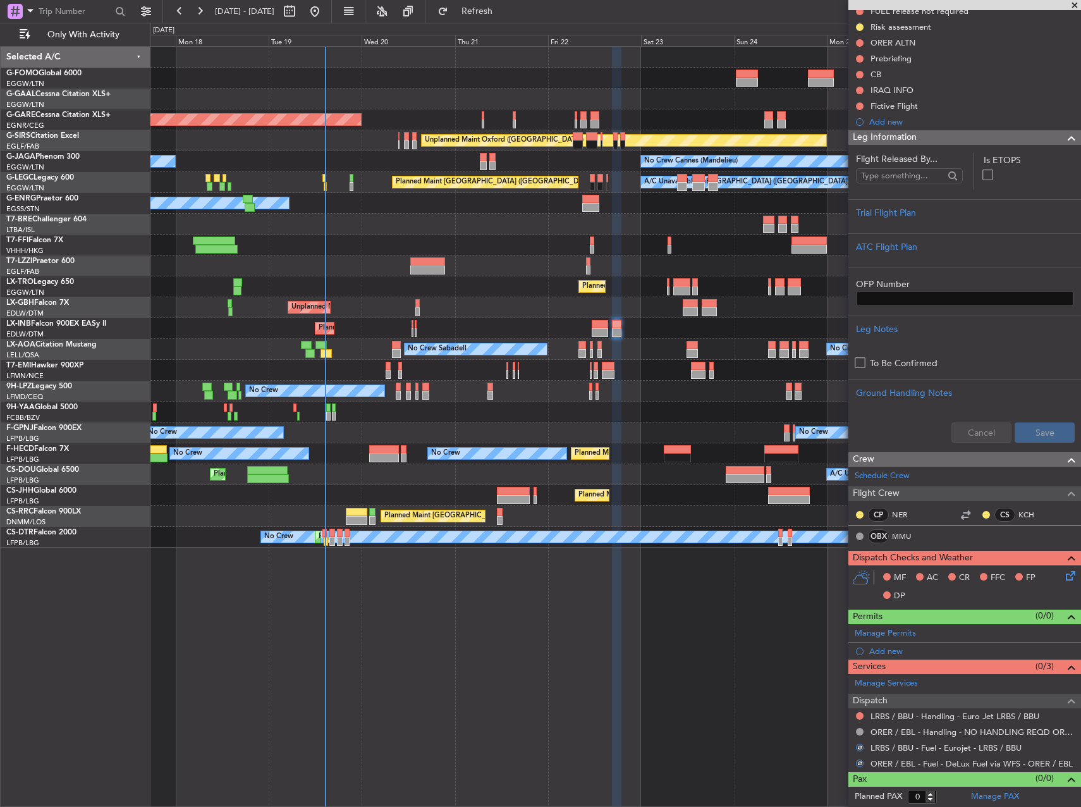
click at [732, 640] on div "Planned Maint Windsor Locks ([PERSON_NAME] Intl) Planned [GEOGRAPHIC_DATA] Unpl…" at bounding box center [616, 426] width 931 height 761
click at [859, 717] on button at bounding box center [860, 716] width 8 height 8
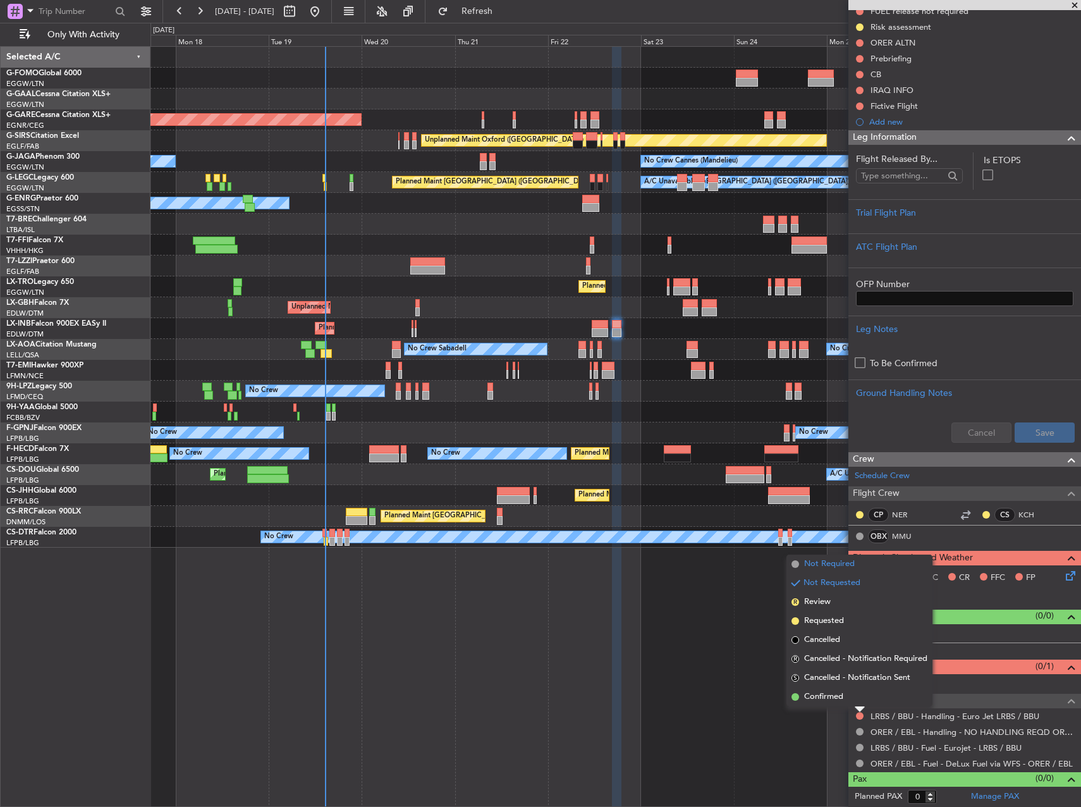
click at [827, 564] on span "Not Required" at bounding box center [829, 564] width 51 height 13
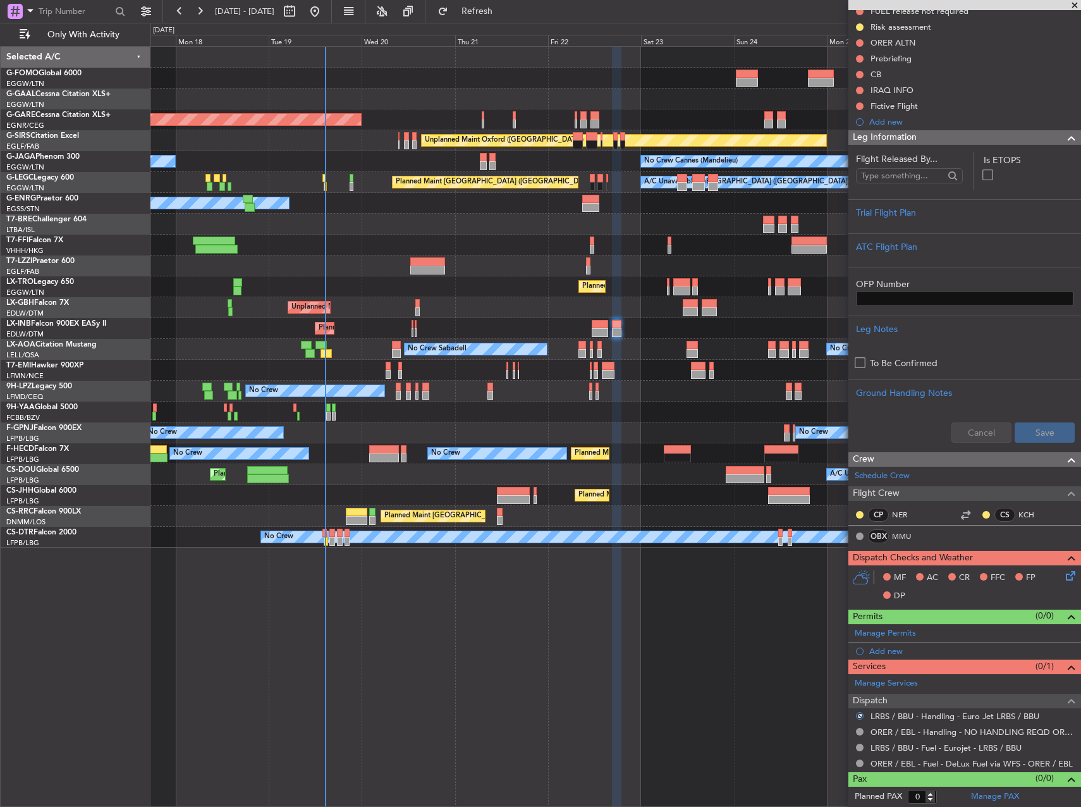
click at [726, 620] on div "Planned Maint Windsor Locks ([PERSON_NAME] Intl) Planned [GEOGRAPHIC_DATA] Unpl…" at bounding box center [616, 426] width 931 height 761
click at [707, 399] on div "No Crew No Crew No Crew" at bounding box center [616, 391] width 930 height 21
click at [490, 3] on button "Refresh" at bounding box center [470, 11] width 76 height 20
click at [904, 532] on link "MMU" at bounding box center [906, 536] width 28 height 11
click at [508, 18] on button "Refresh" at bounding box center [470, 11] width 76 height 20
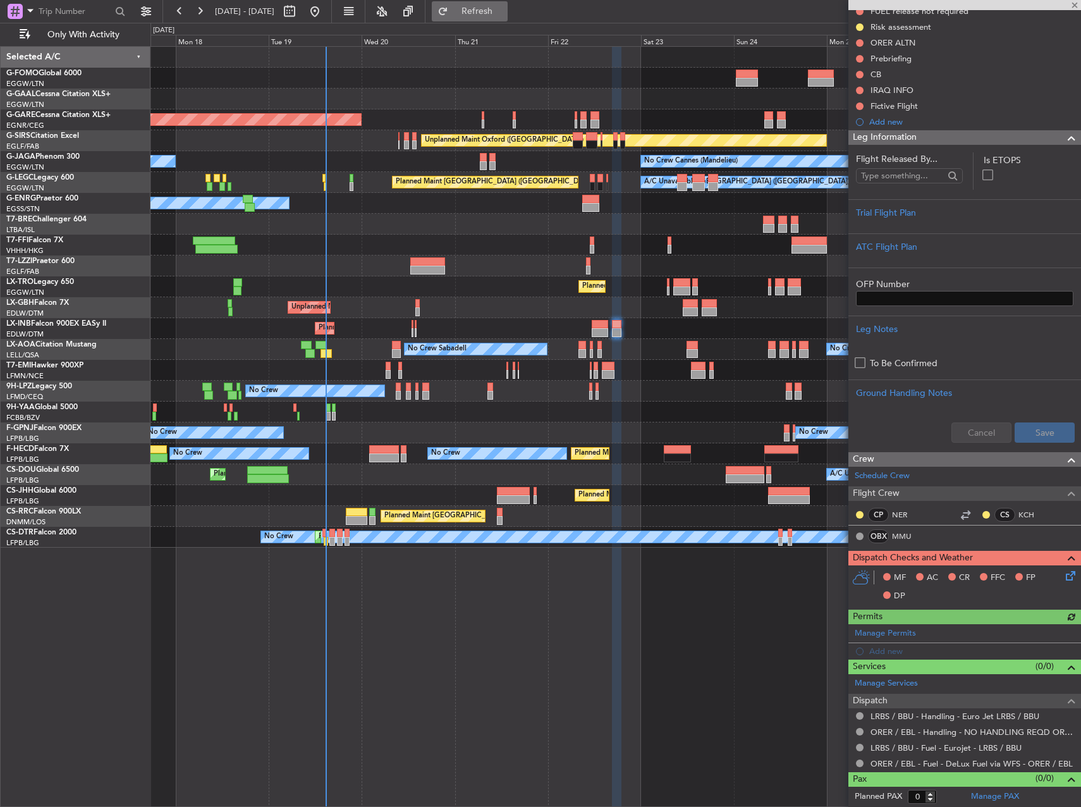
click at [504, 14] on span "Refresh" at bounding box center [477, 11] width 53 height 9
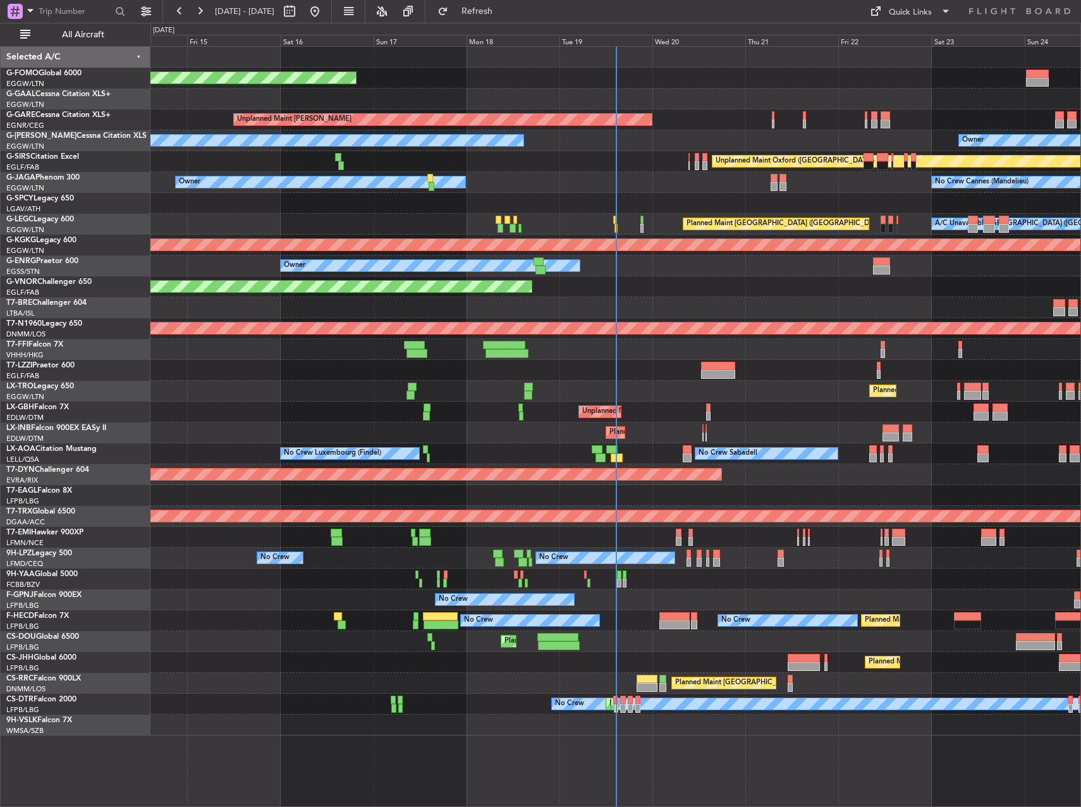
click at [601, 321] on div "Planned Maint Windsor Locks ([PERSON_NAME] Intl) Planned [GEOGRAPHIC_DATA] Unpl…" at bounding box center [616, 391] width 930 height 689
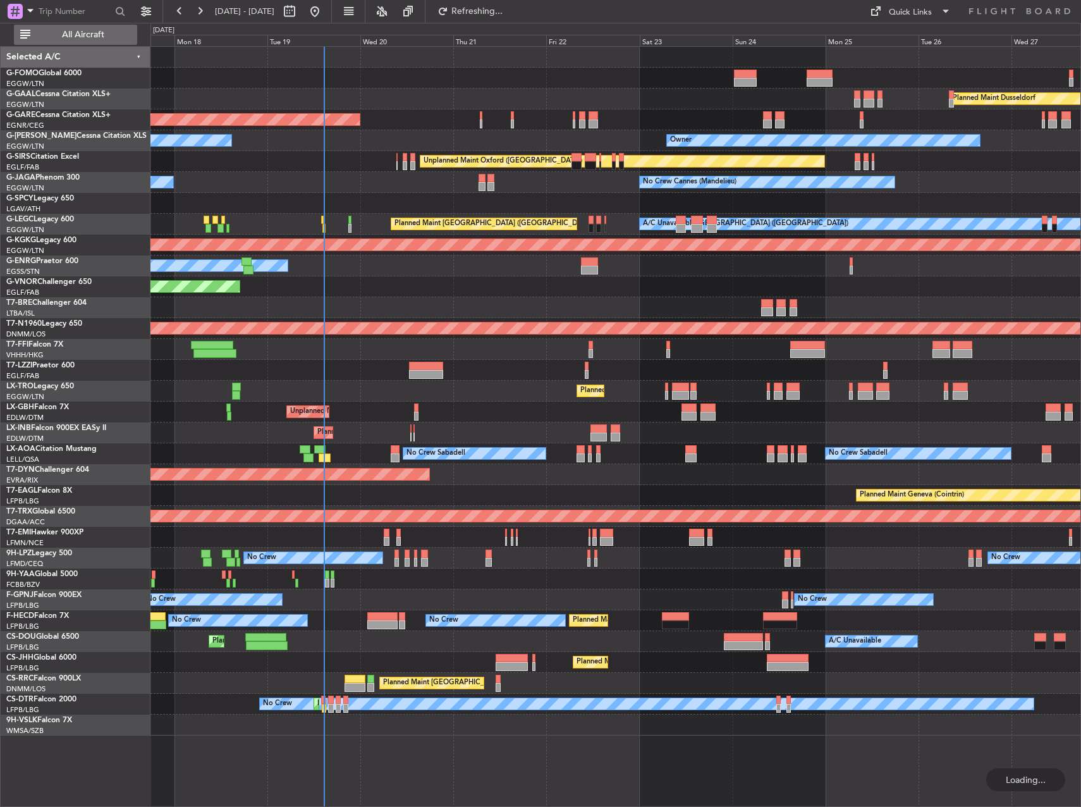
click at [95, 32] on span "All Aircraft" at bounding box center [83, 34] width 101 height 9
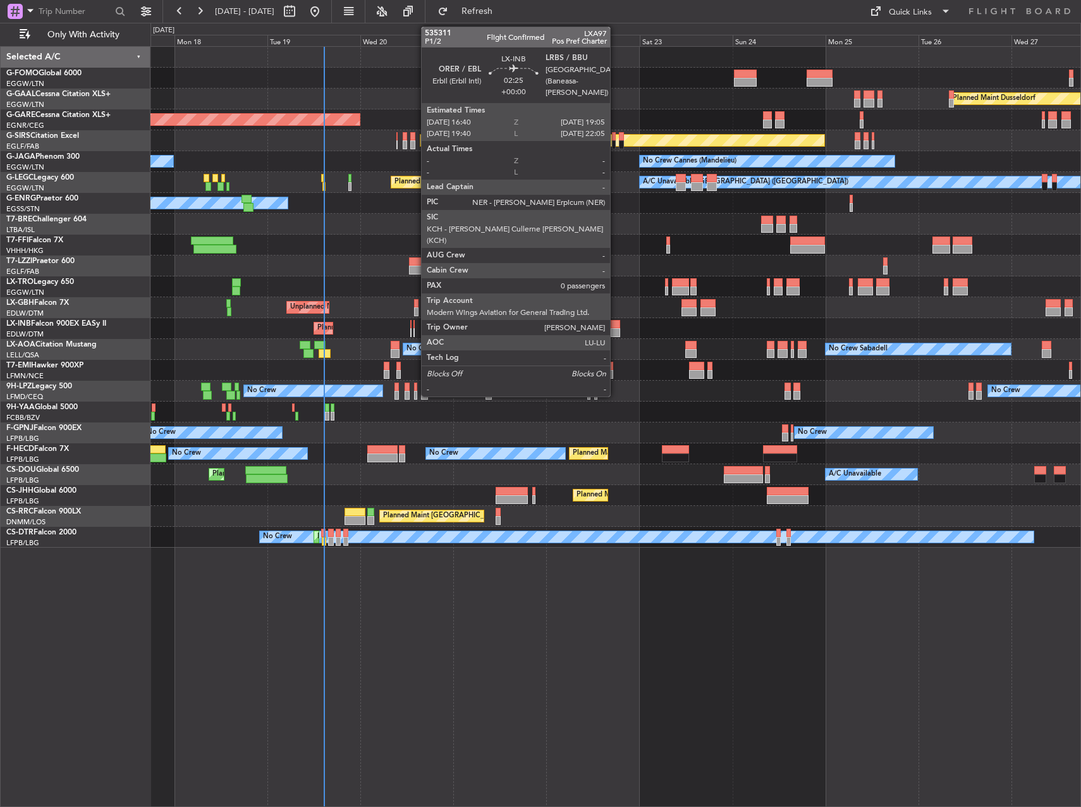
click at [616, 331] on div at bounding box center [615, 332] width 9 height 9
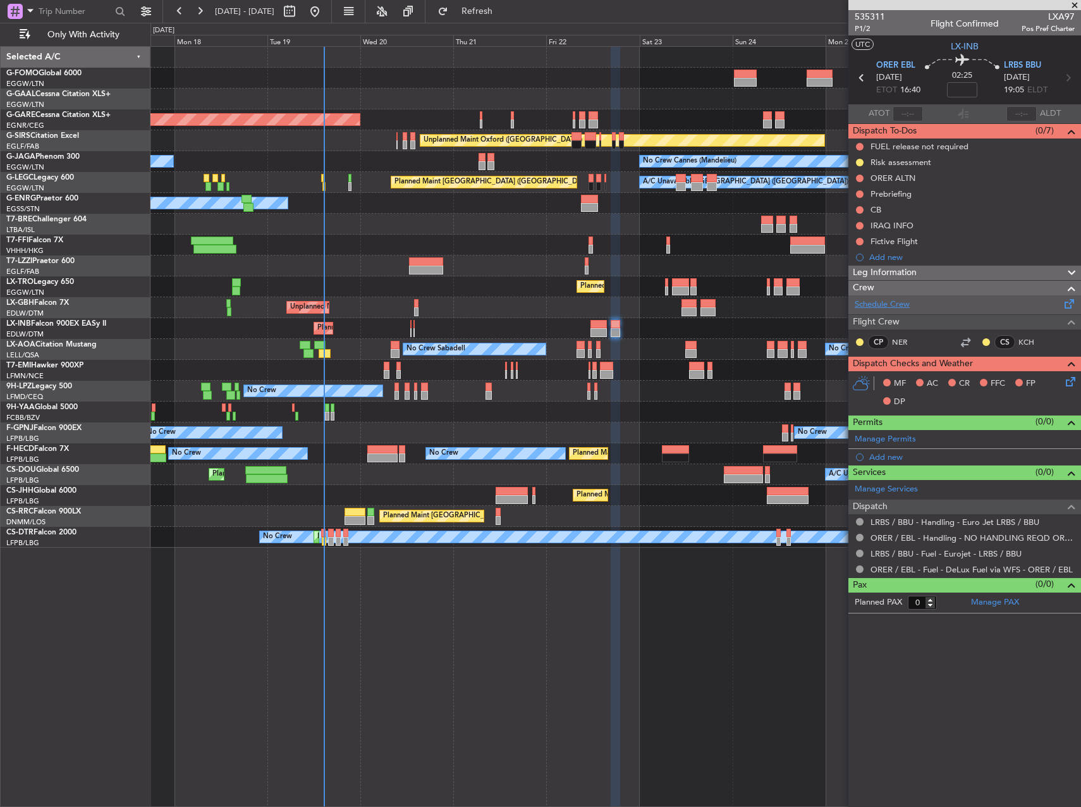
click at [903, 301] on link "Schedule Crew" at bounding box center [882, 305] width 55 height 13
click at [504, 7] on span "Refresh" at bounding box center [477, 11] width 53 height 9
click at [958, 269] on div "Leg Information" at bounding box center [965, 273] width 233 height 15
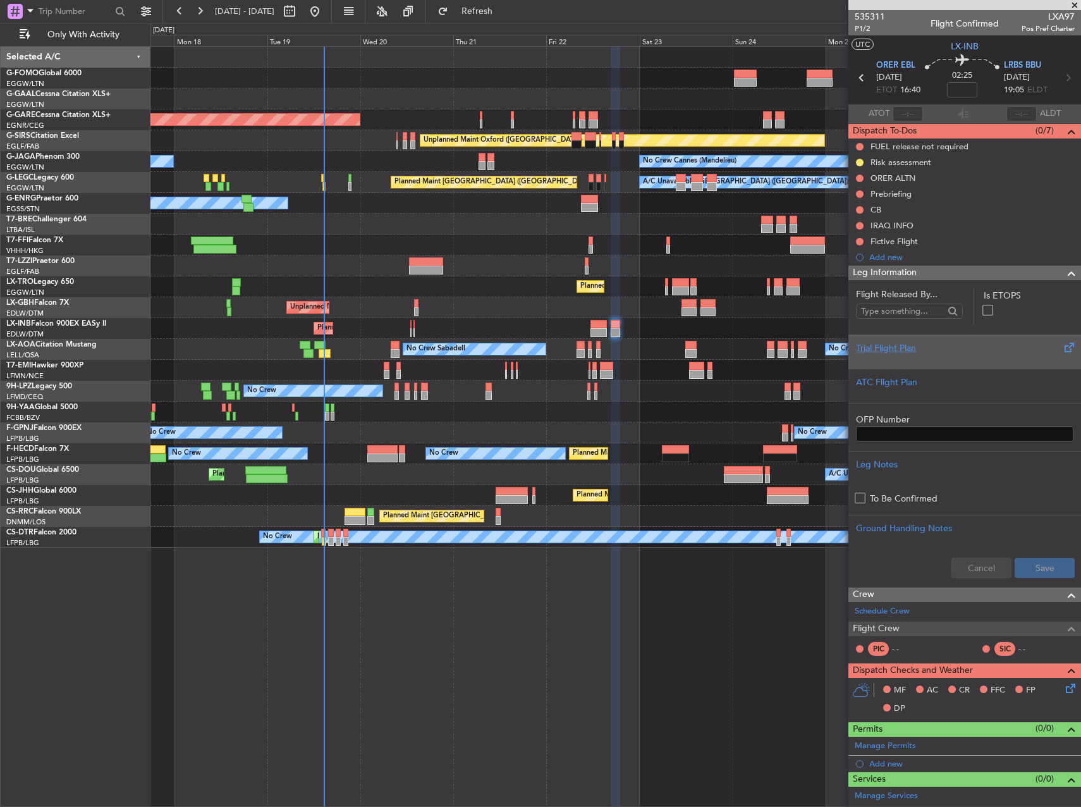
click at [929, 356] on div at bounding box center [965, 359] width 218 height 8
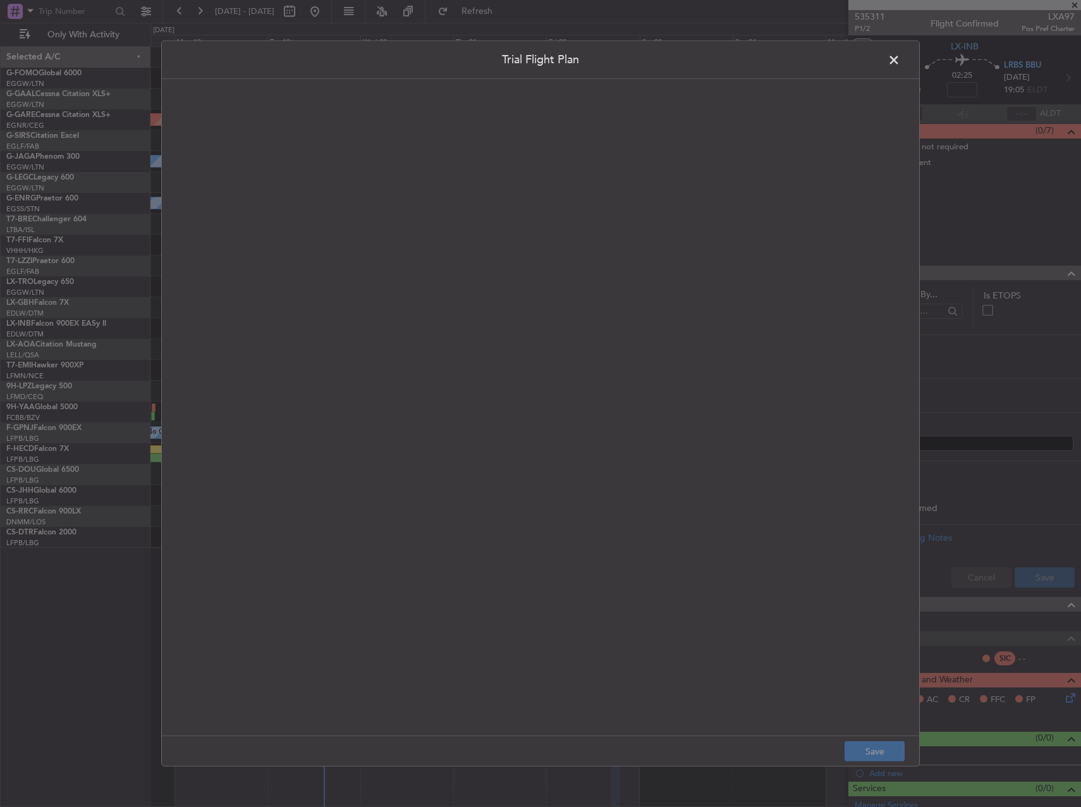
click at [493, 215] on quill-editor at bounding box center [541, 394] width 732 height 605
click at [485, 215] on div at bounding box center [540, 421] width 731 height 603
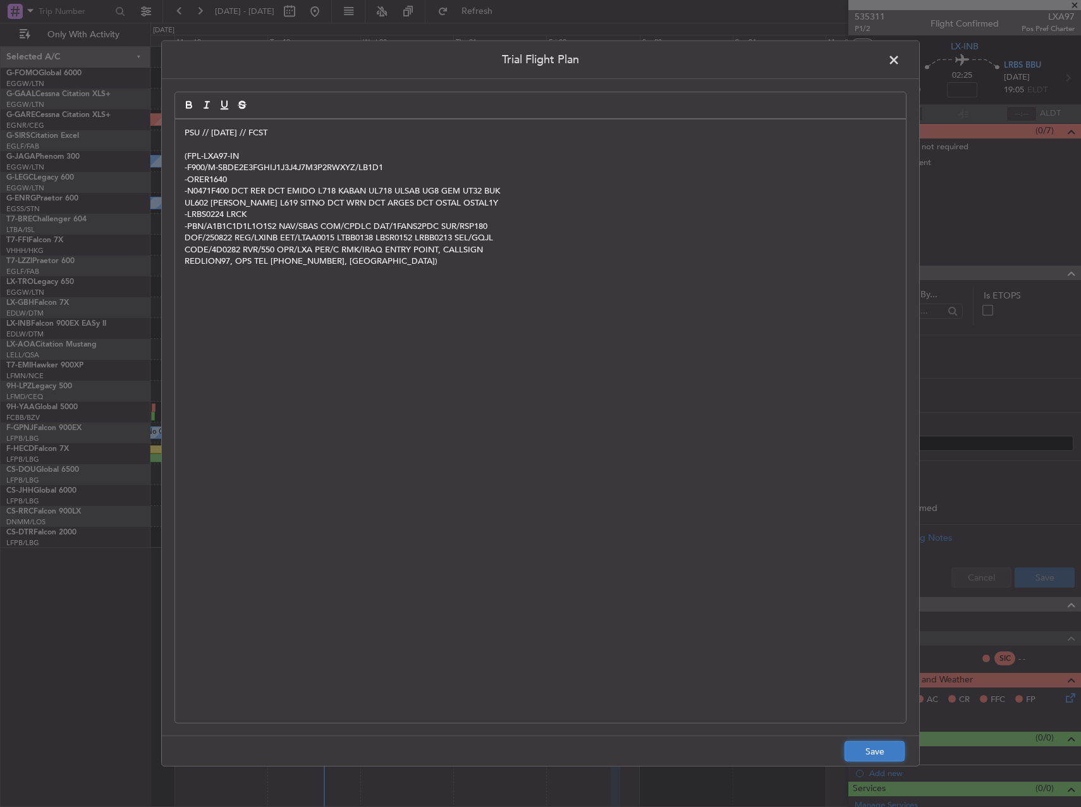
click at [881, 760] on button "Save" at bounding box center [875, 751] width 60 height 20
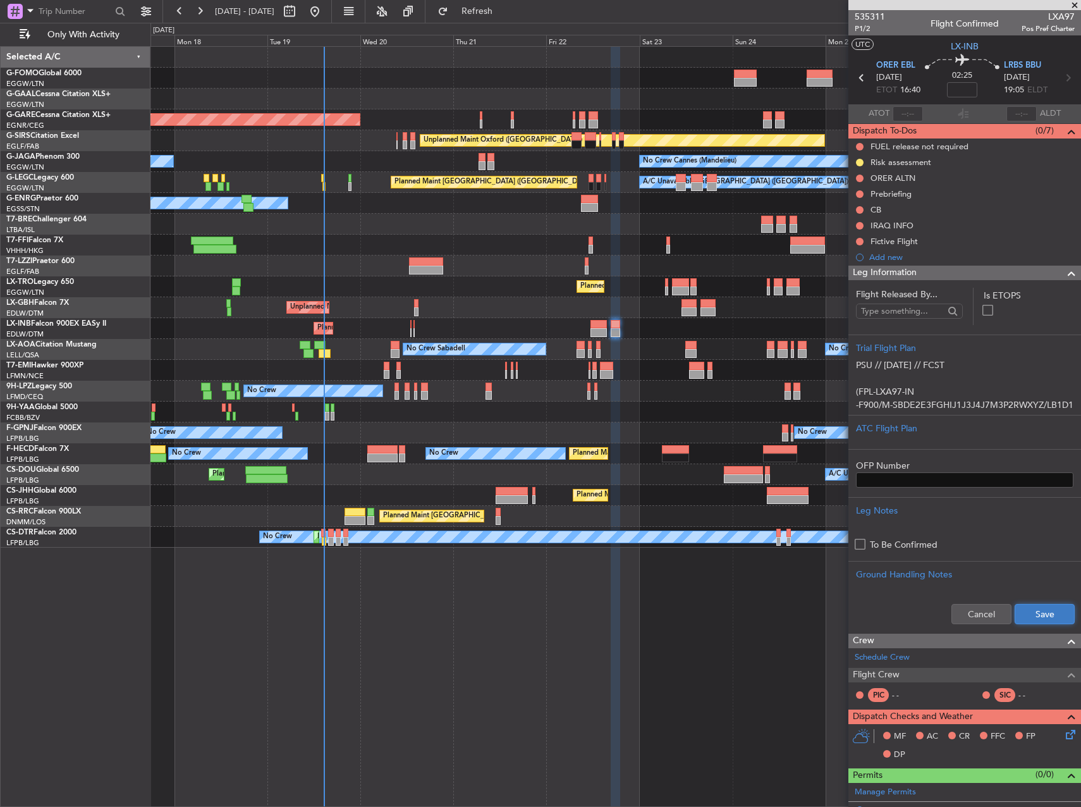
click at [1029, 610] on button "Save" at bounding box center [1045, 614] width 60 height 20
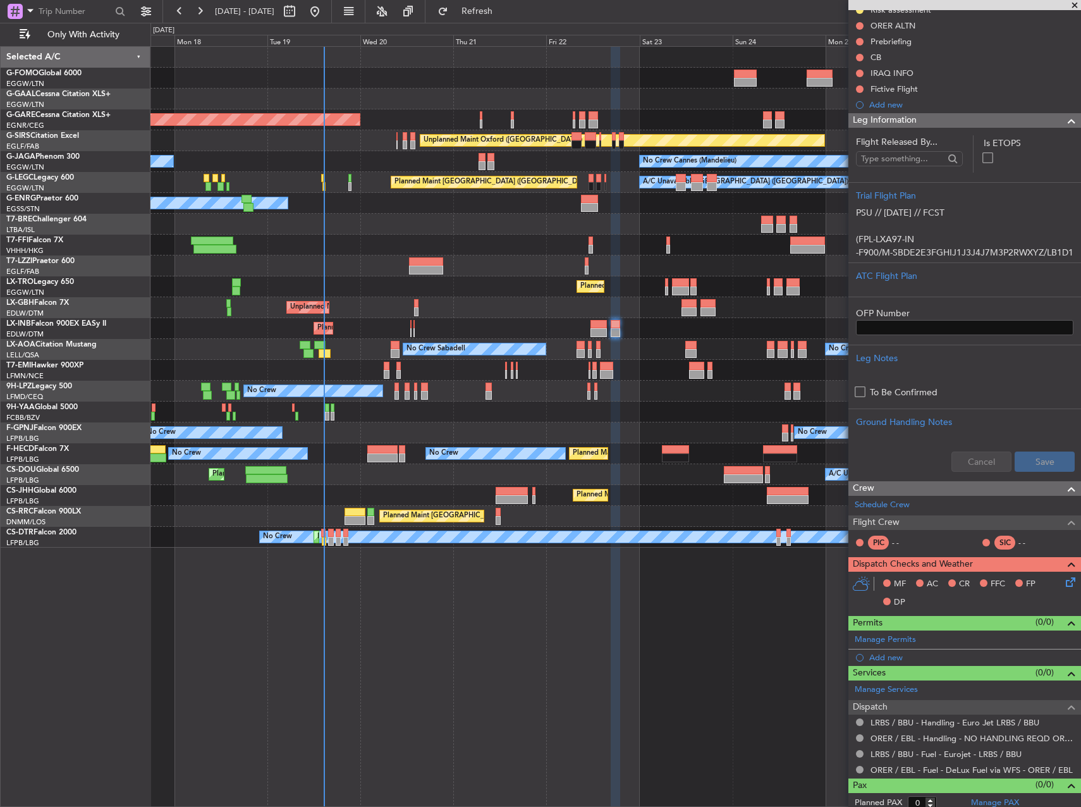
scroll to position [159, 0]
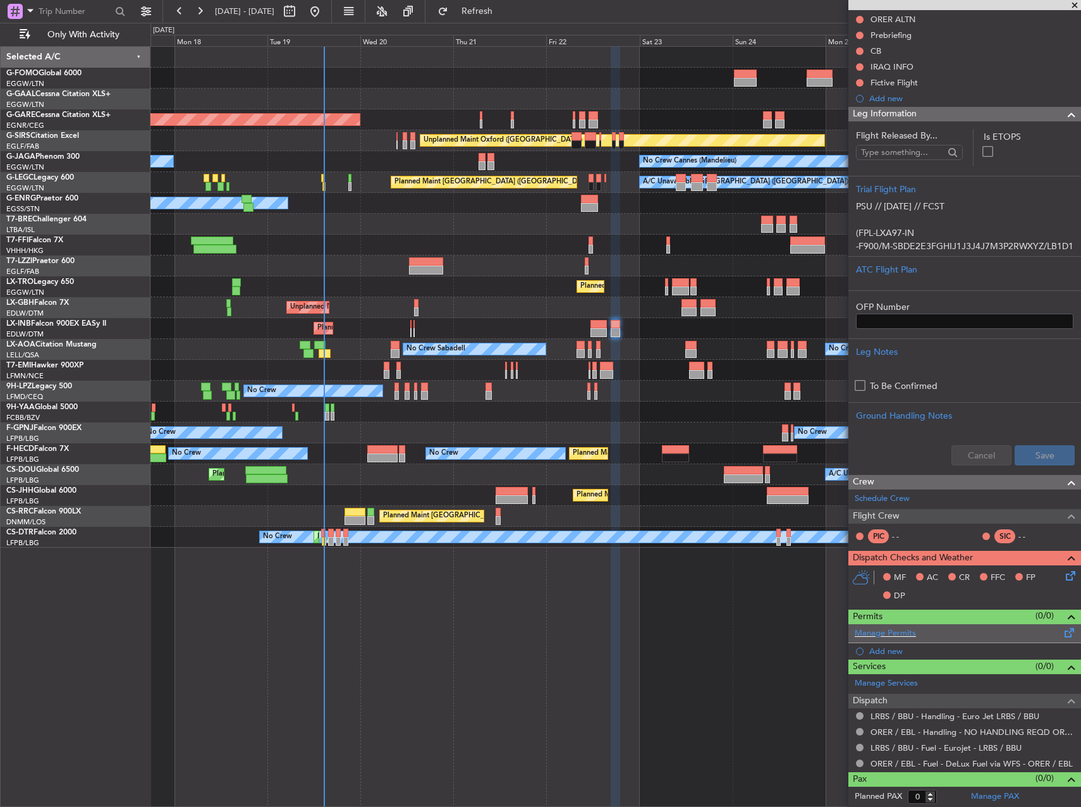
click at [1063, 630] on span at bounding box center [1070, 629] width 15 height 9
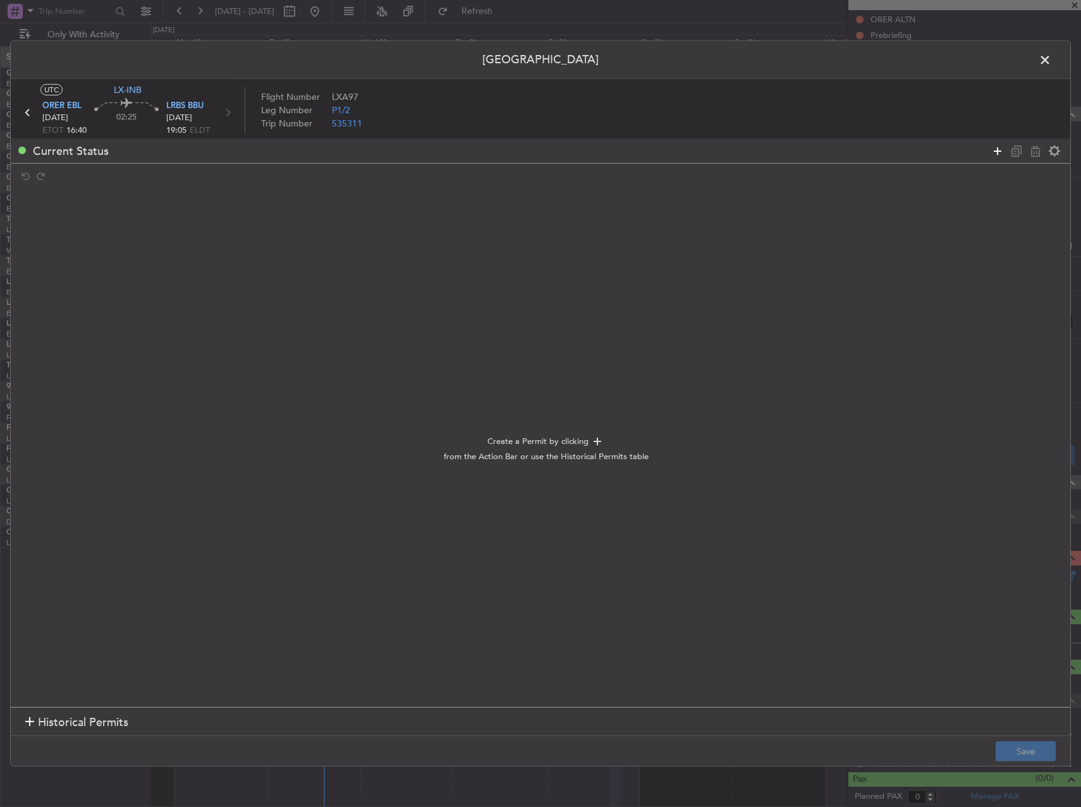
click at [996, 154] on icon at bounding box center [997, 150] width 15 height 15
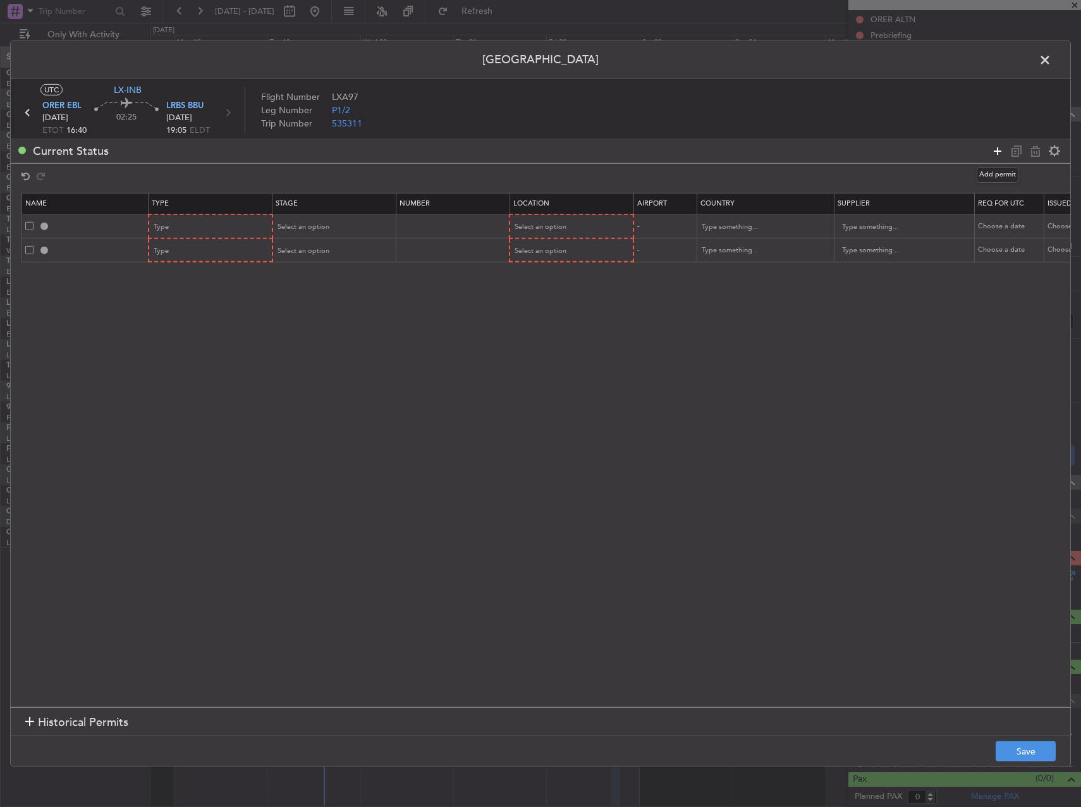
click at [996, 154] on icon at bounding box center [997, 150] width 15 height 15
click at [242, 231] on div "Type" at bounding box center [206, 227] width 105 height 19
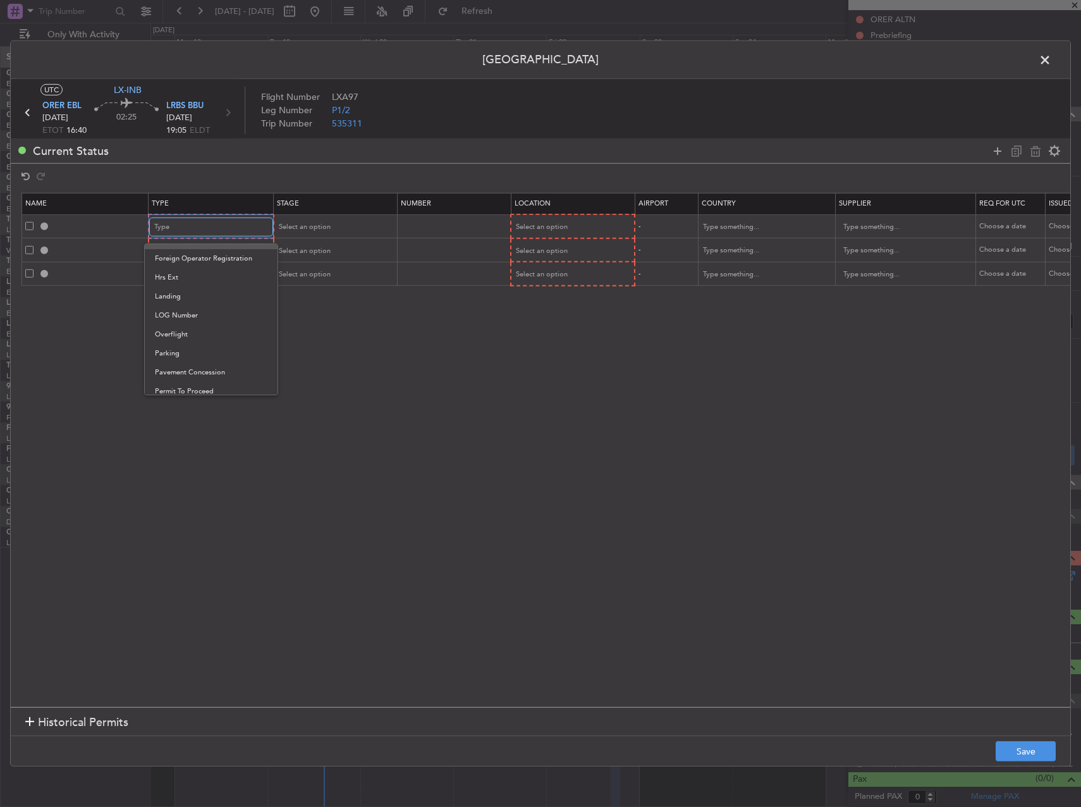
scroll to position [381, 0]
drag, startPoint x: 187, startPoint y: 293, endPoint x: 189, endPoint y: 275, distance: 18.5
click at [187, 293] on span "PPR" at bounding box center [211, 290] width 113 height 19
click at [194, 252] on div "Type" at bounding box center [206, 251] width 105 height 19
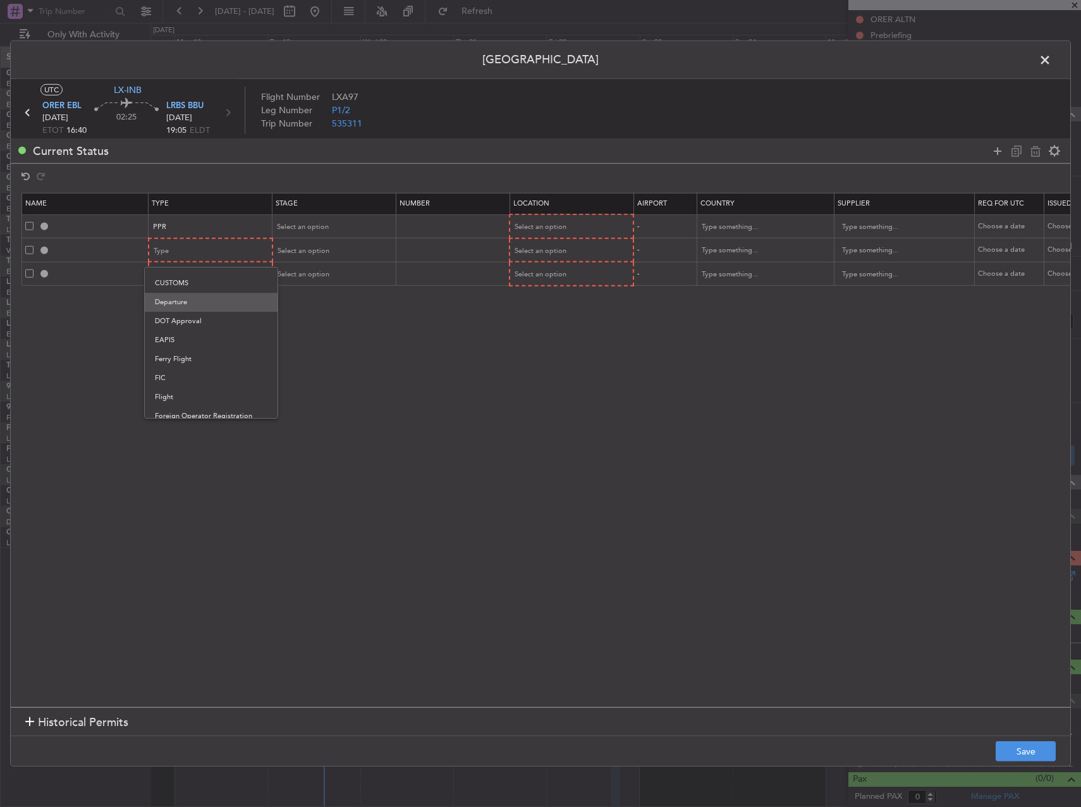
click at [195, 305] on span "Departure" at bounding box center [211, 302] width 113 height 19
click at [200, 283] on div "Type" at bounding box center [206, 274] width 105 height 19
click at [203, 386] on span "Overflight" at bounding box center [211, 388] width 113 height 19
click at [568, 225] on div "Select an option" at bounding box center [567, 227] width 105 height 19
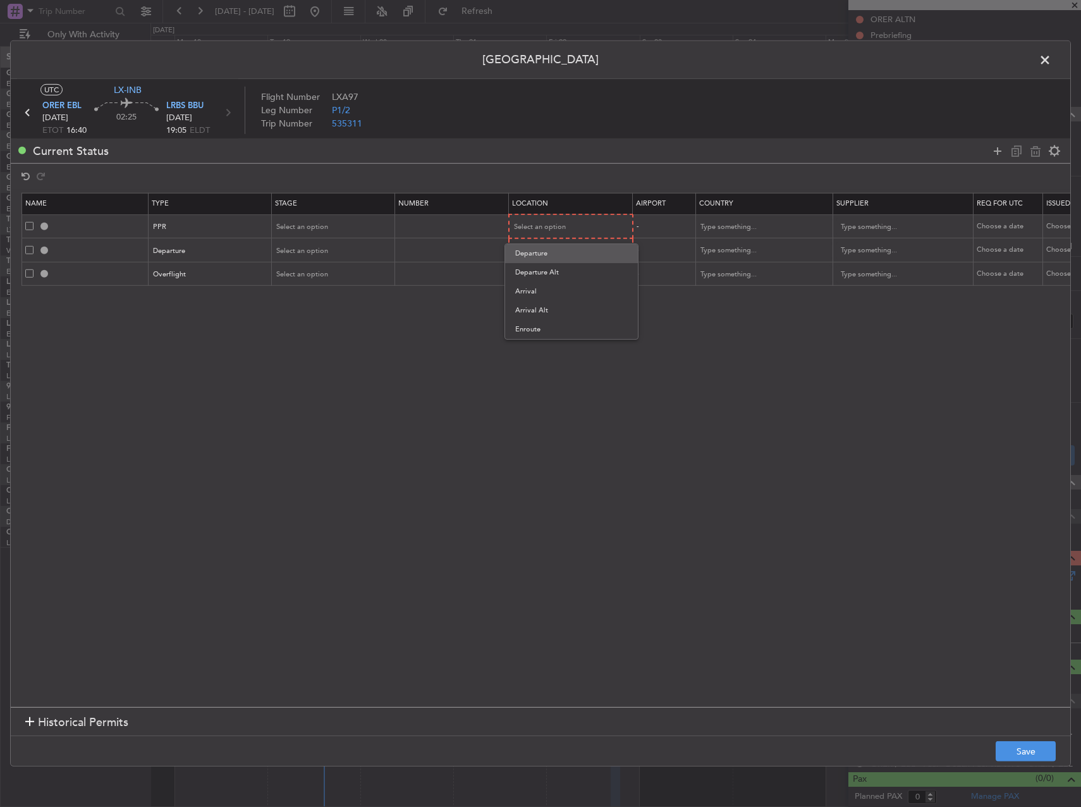
click at [538, 254] on span "Departure" at bounding box center [571, 253] width 113 height 19
click at [538, 249] on span "Select an option" at bounding box center [541, 249] width 52 height 9
click at [543, 274] on span "Departure" at bounding box center [571, 277] width 113 height 19
click at [543, 274] on span "Select an option" at bounding box center [541, 273] width 52 height 9
click at [540, 374] on span "Enroute" at bounding box center [571, 375] width 113 height 19
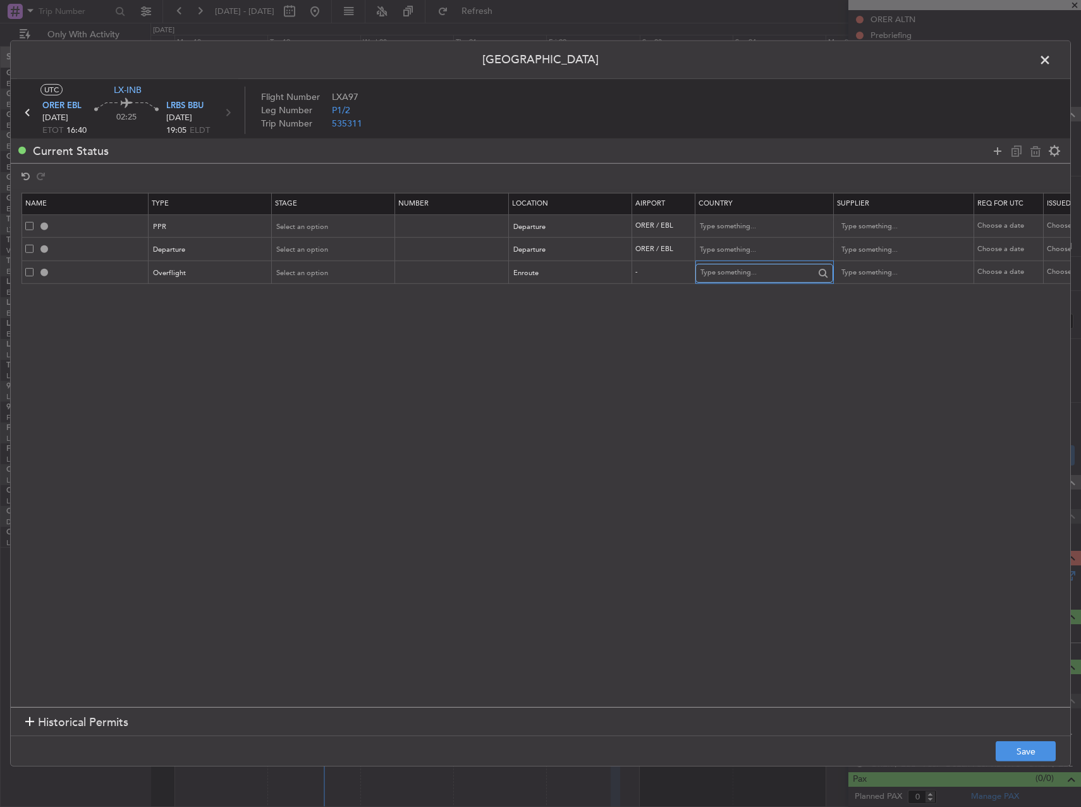
click at [760, 269] on input "text" at bounding box center [758, 272] width 114 height 19
click at [761, 290] on span "[GEOGRAPHIC_DATA]" at bounding box center [765, 293] width 118 height 19
type input "[GEOGRAPHIC_DATA]"
click at [345, 221] on div "Select an option" at bounding box center [329, 227] width 105 height 19
click at [343, 315] on span "Requested" at bounding box center [334, 309] width 113 height 19
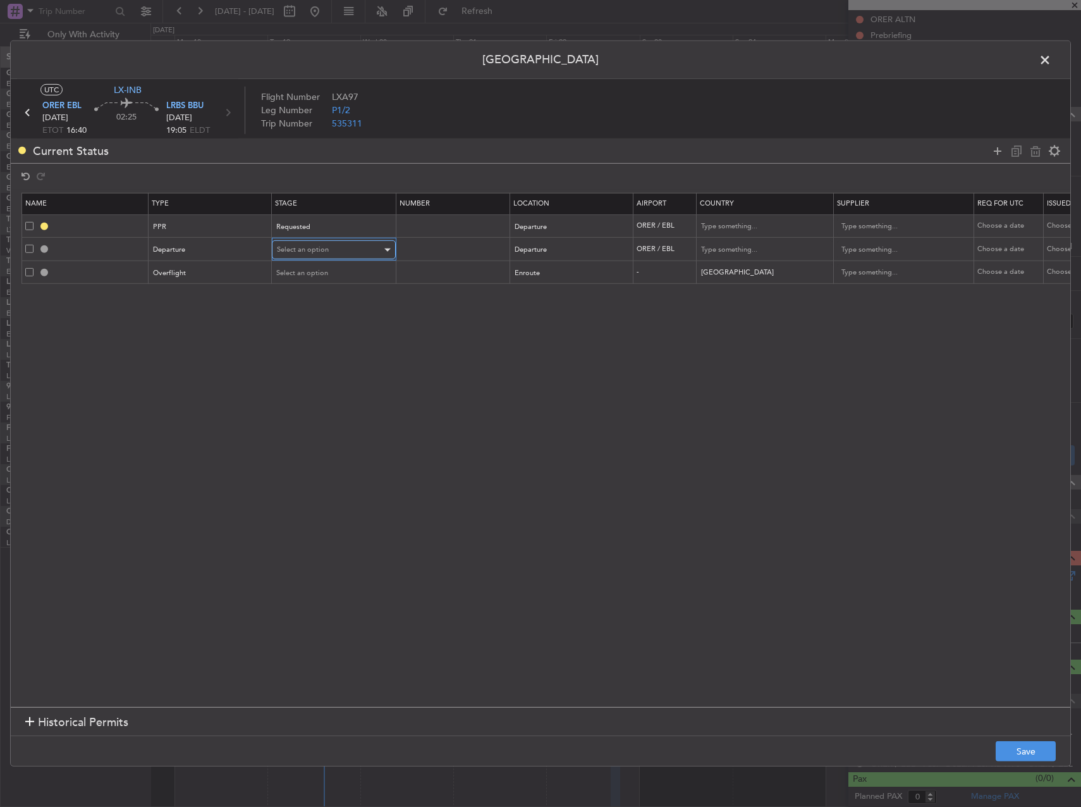
click at [325, 250] on span "Select an option" at bounding box center [303, 249] width 52 height 9
drag, startPoint x: 348, startPoint y: 337, endPoint x: 345, endPoint y: 314, distance: 23.5
click at [347, 336] on span "Requested" at bounding box center [334, 333] width 113 height 19
click at [338, 276] on div "Select an option" at bounding box center [329, 273] width 105 height 19
click at [352, 376] on span "Received OK" at bounding box center [334, 375] width 113 height 19
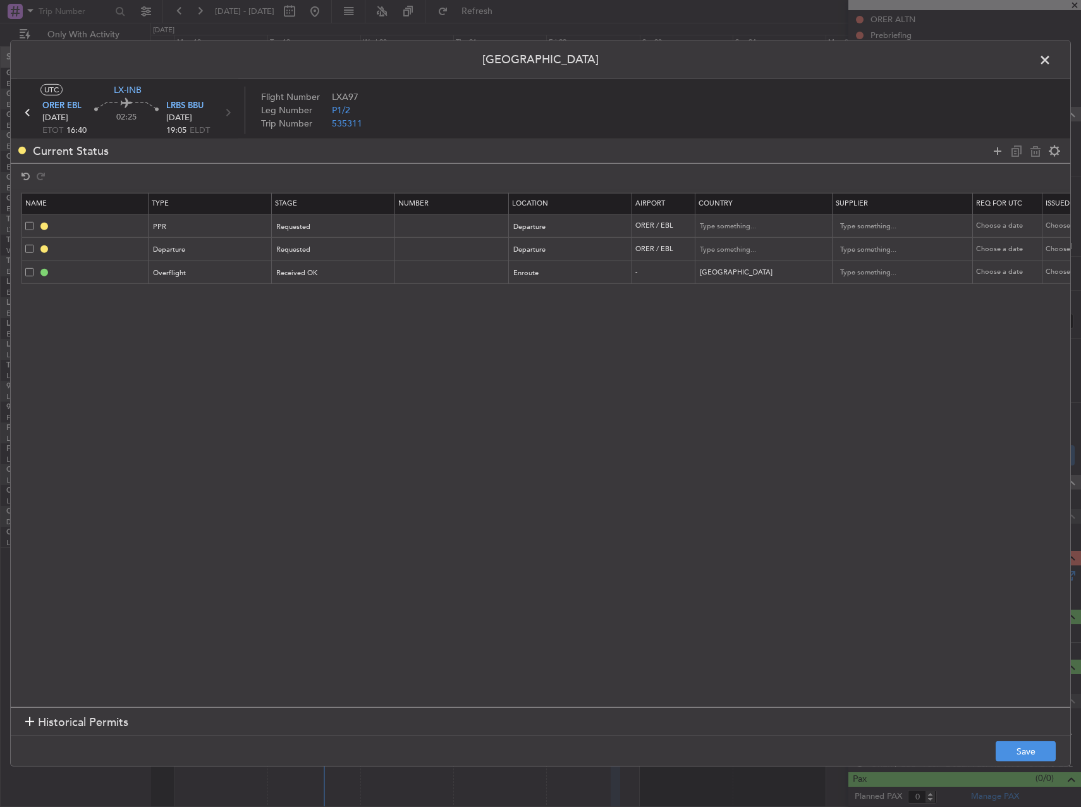
click at [428, 280] on td at bounding box center [452, 272] width 114 height 23
click at [429, 274] on input "text" at bounding box center [453, 272] width 110 height 11
type input "ECAC BUSINESS FLT"
click at [1021, 746] on button "Save" at bounding box center [1026, 751] width 60 height 20
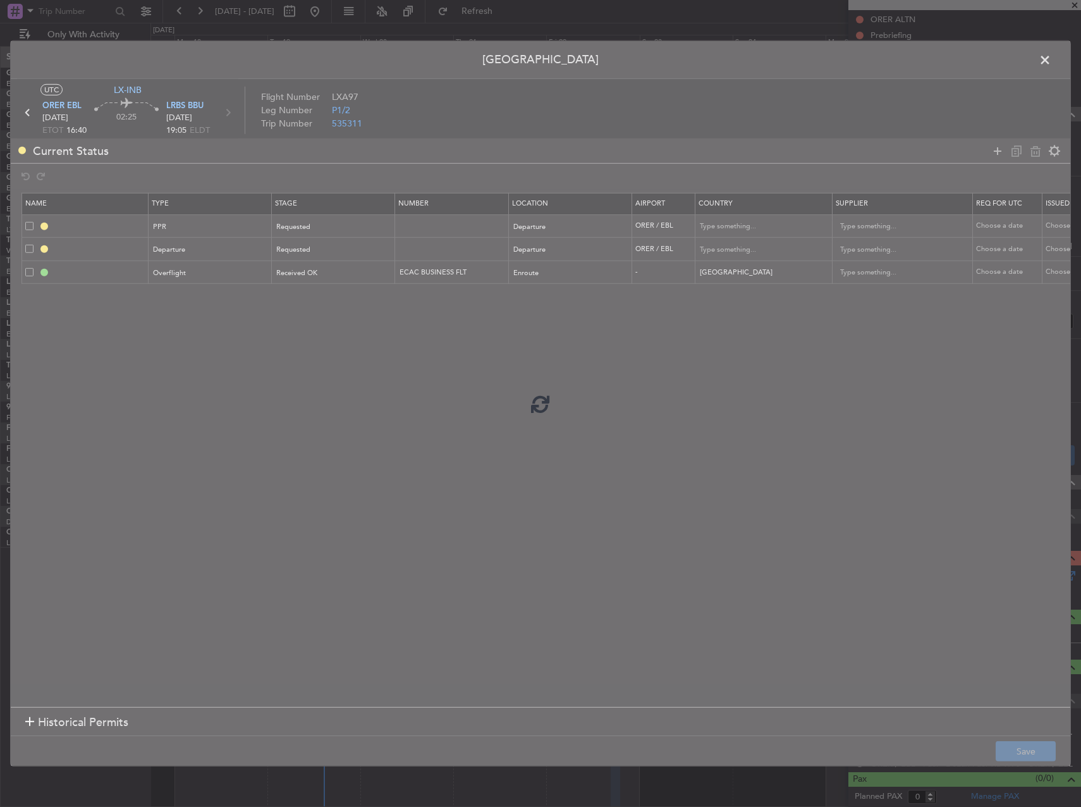
type input "ORER PPR"
type input "[GEOGRAPHIC_DATA]"
type input "NNN"
type input "1"
type input "DEPARTURE"
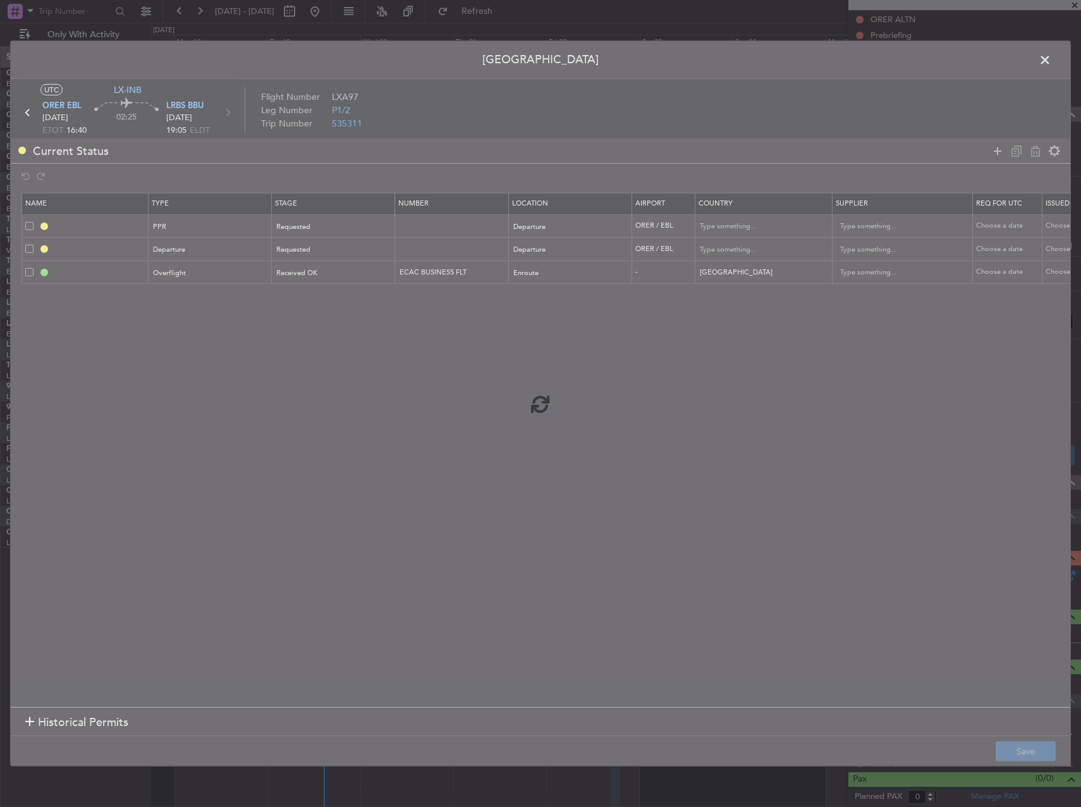
type input "[GEOGRAPHIC_DATA]"
type input "NNN"
type input "1"
type input "TURKEY OVF"
type input "NNN"
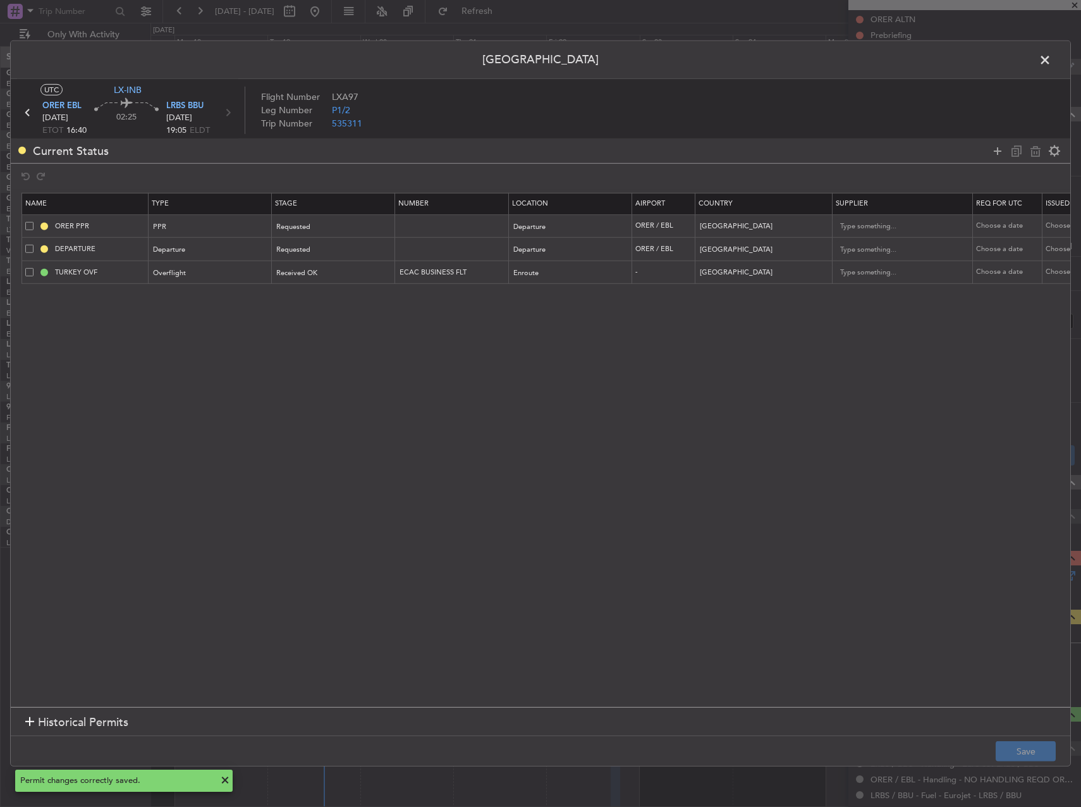
click at [1052, 61] on span at bounding box center [1052, 63] width 0 height 25
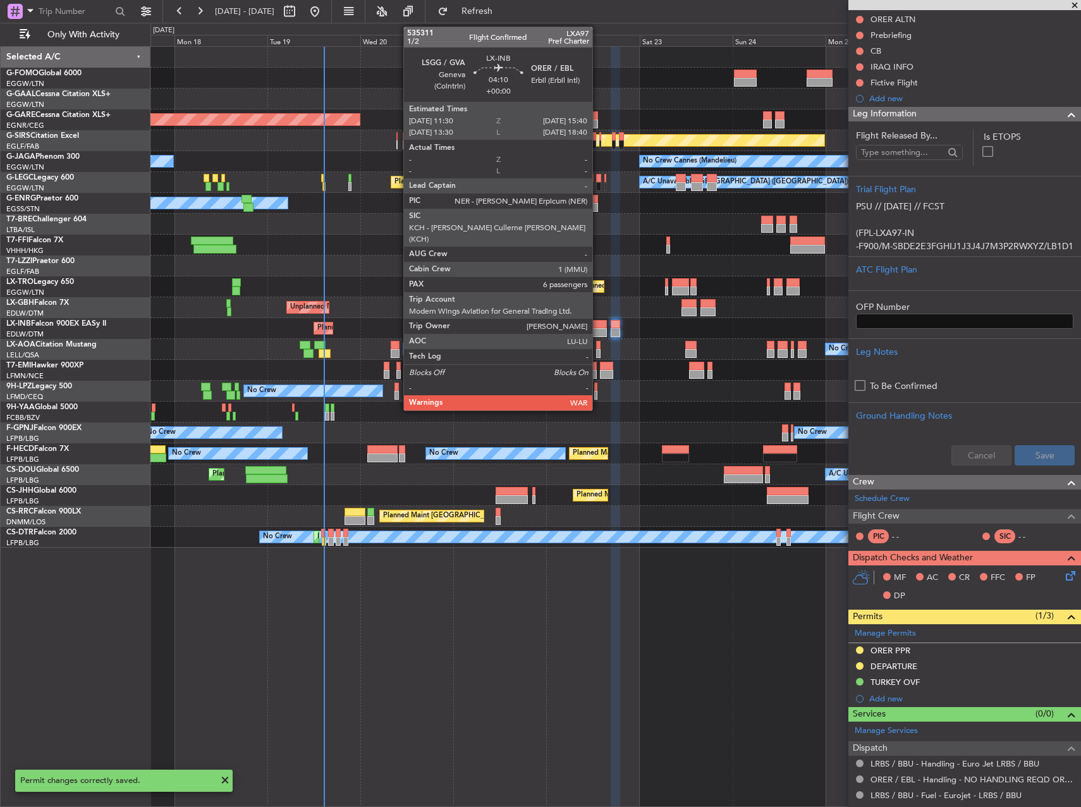
click at [598, 331] on div at bounding box center [599, 332] width 16 height 9
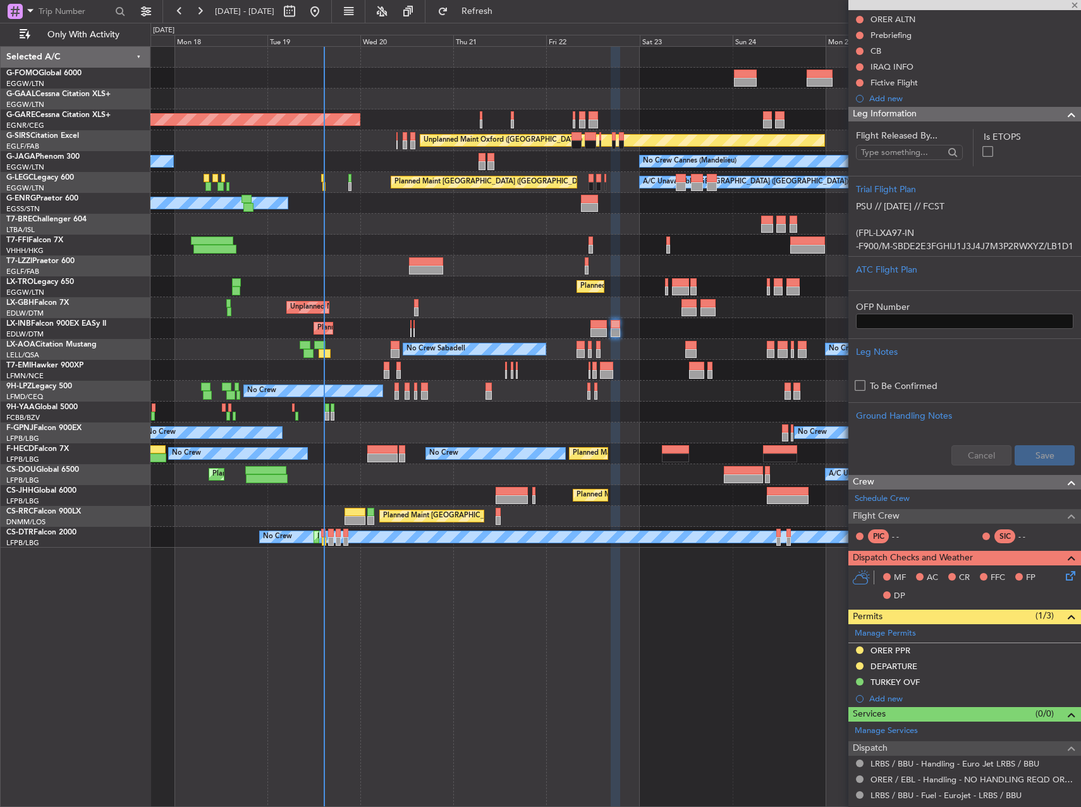
type input "6"
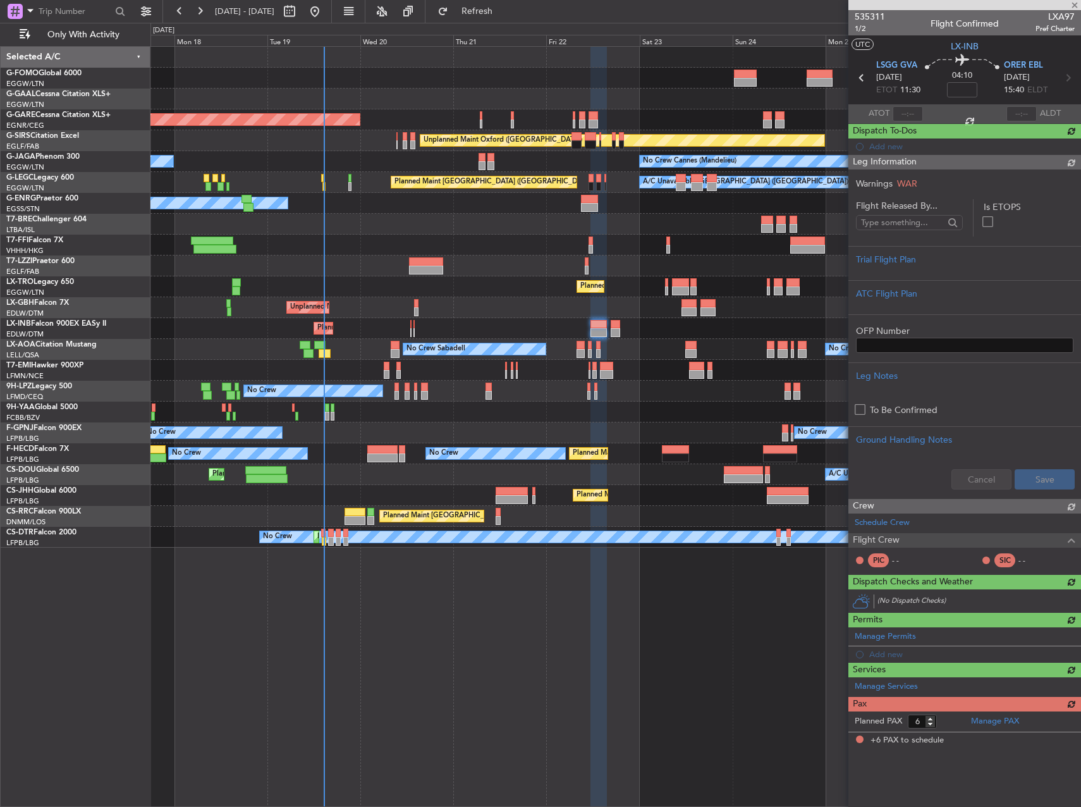
scroll to position [0, 0]
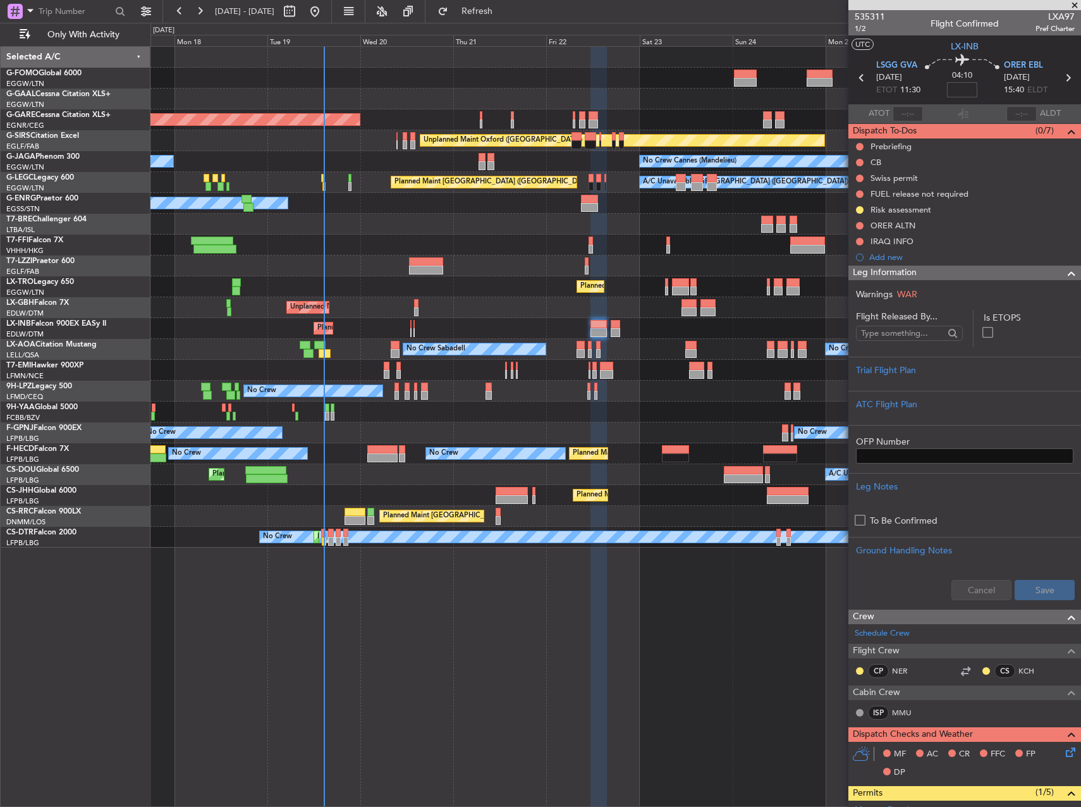
click at [966, 92] on input at bounding box center [962, 89] width 30 height 15
click at [675, 213] on div "Owner" at bounding box center [616, 203] width 930 height 21
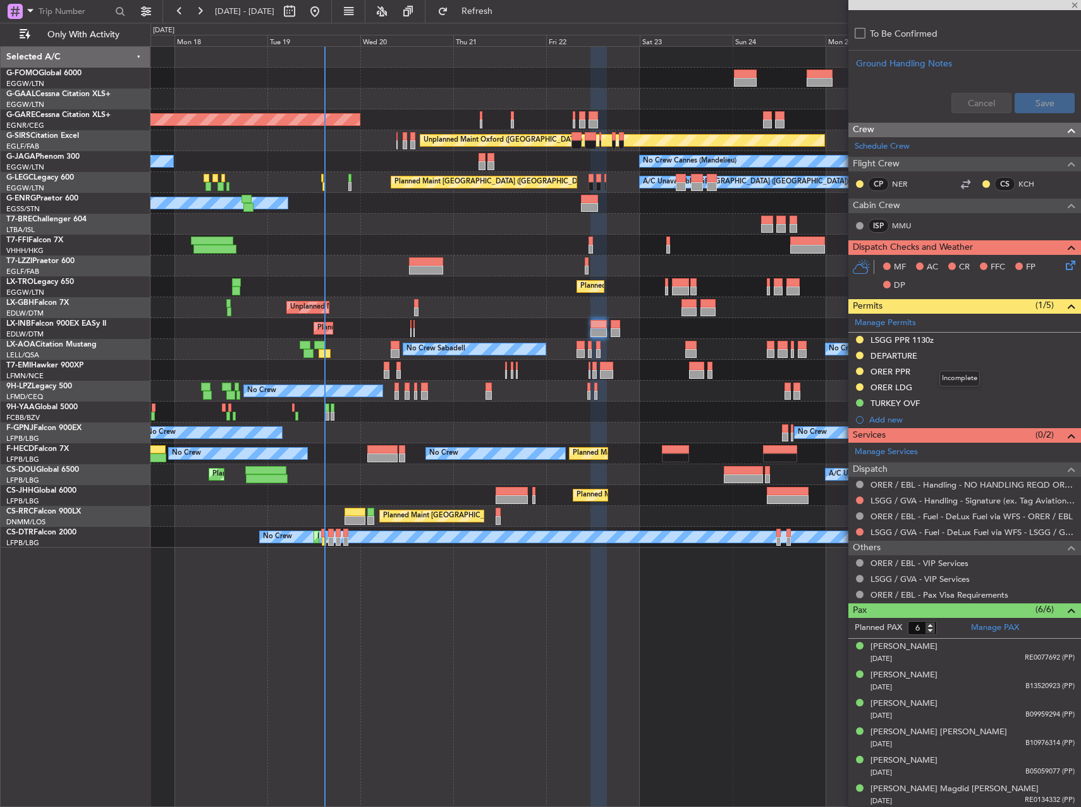
scroll to position [489, 0]
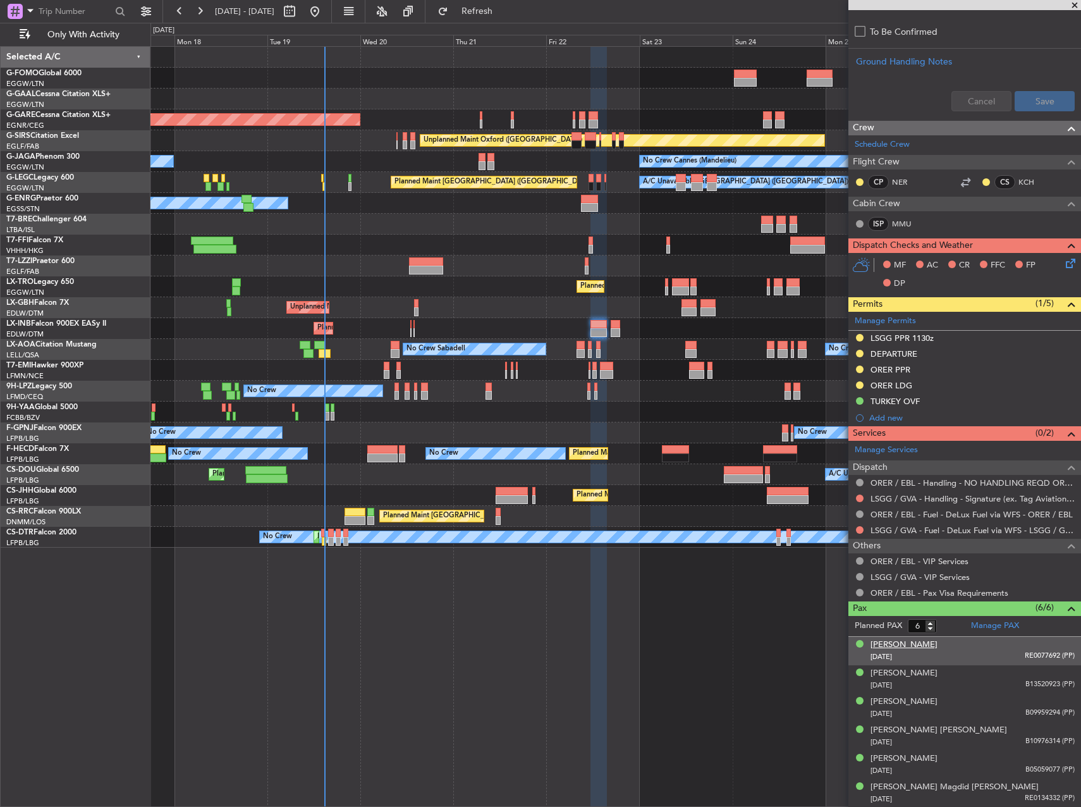
type input "-00:15"
click at [924, 646] on div "[PERSON_NAME]" at bounding box center [904, 645] width 67 height 13
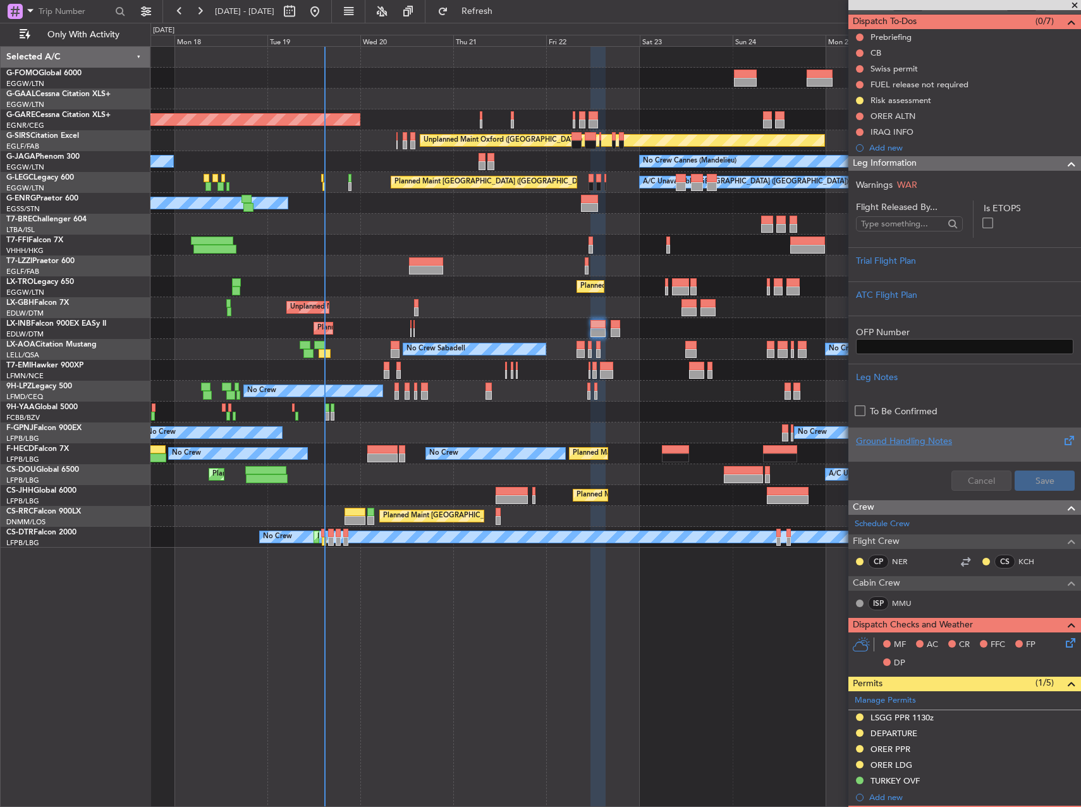
scroll to position [0, 0]
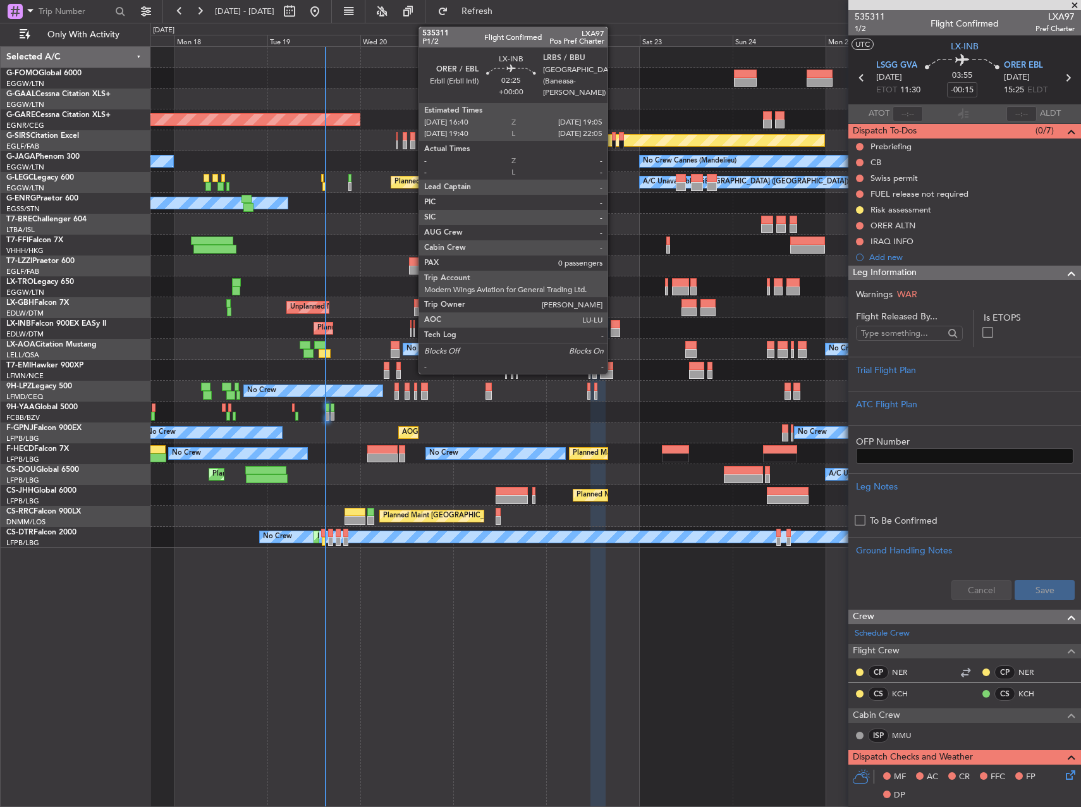
click at [613, 330] on div at bounding box center [615, 332] width 9 height 9
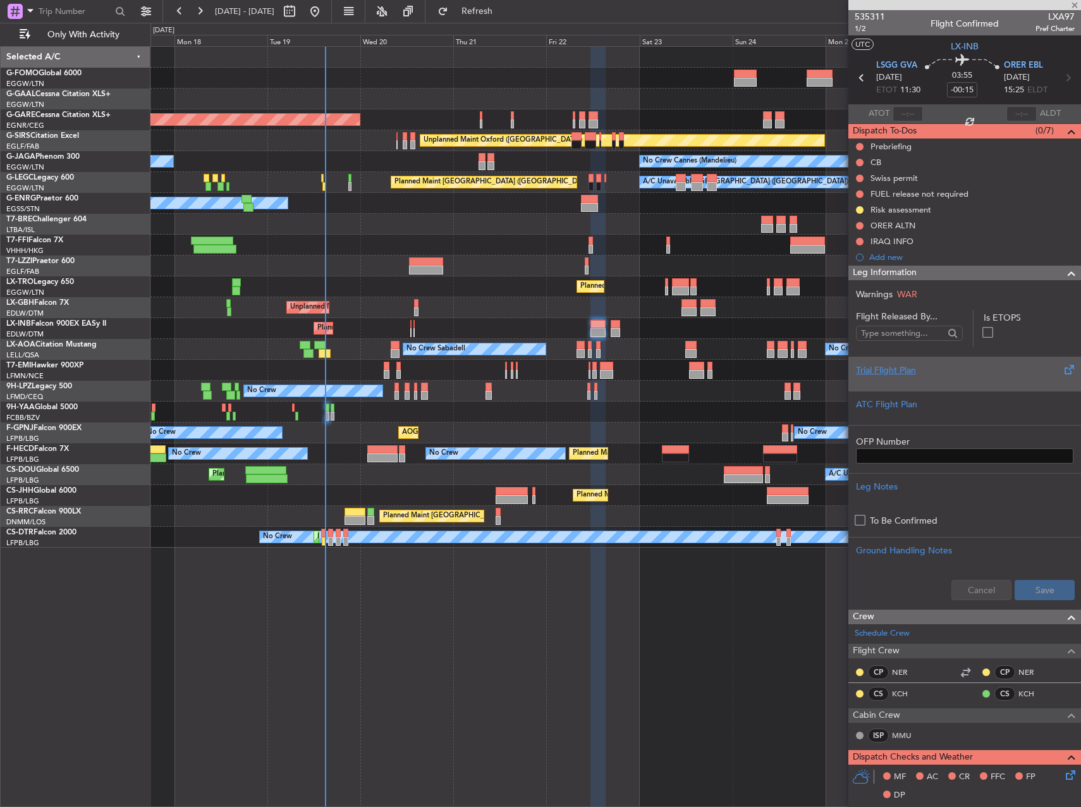
type input "0"
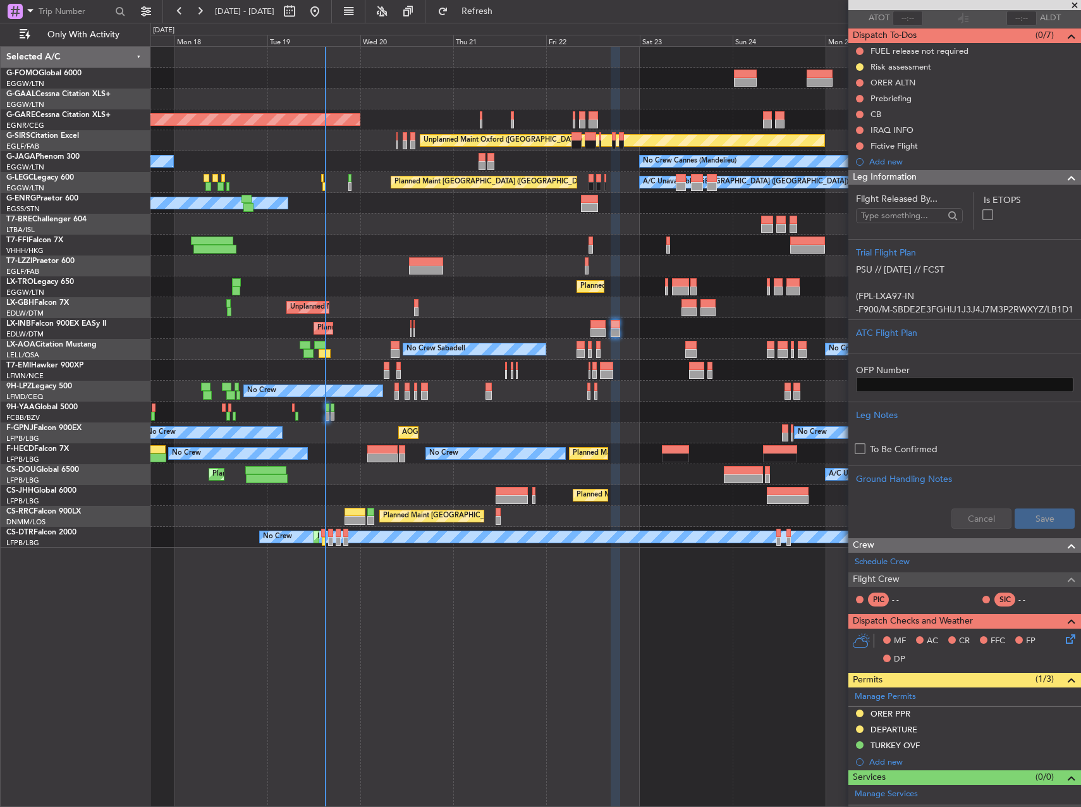
scroll to position [206, 0]
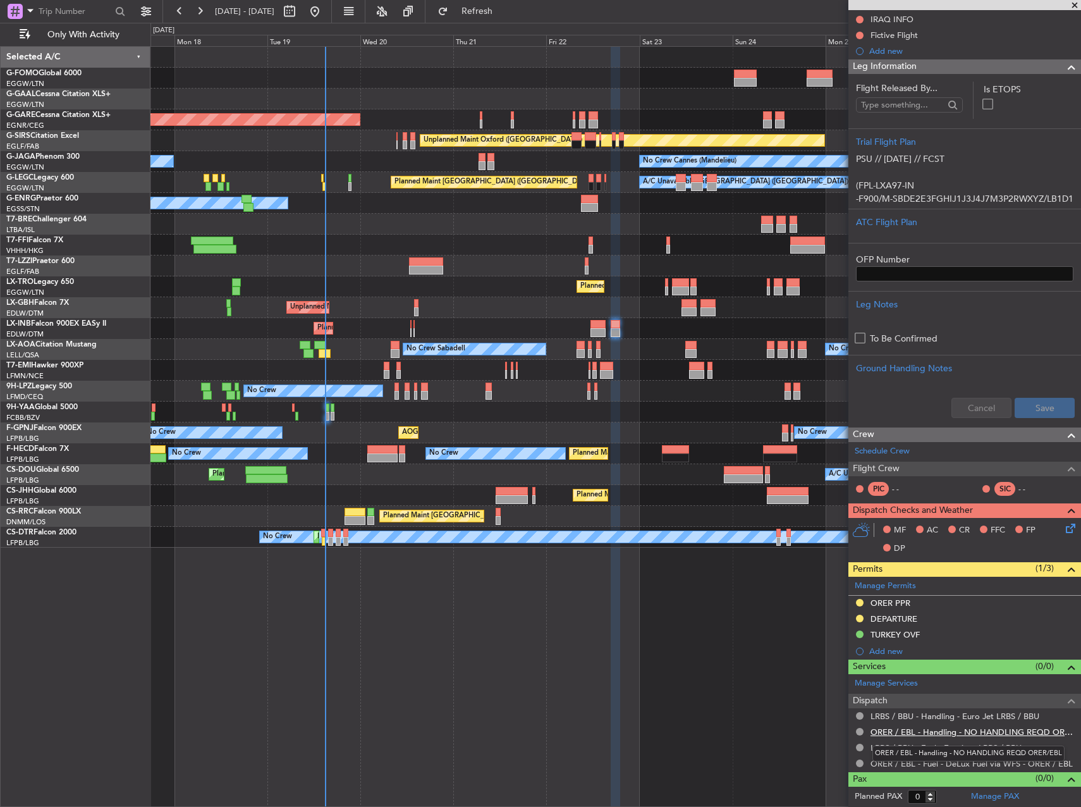
click at [937, 730] on link "ORER / EBL - Handling - NO HANDLING REQD ORER/EBL" at bounding box center [973, 732] width 204 height 11
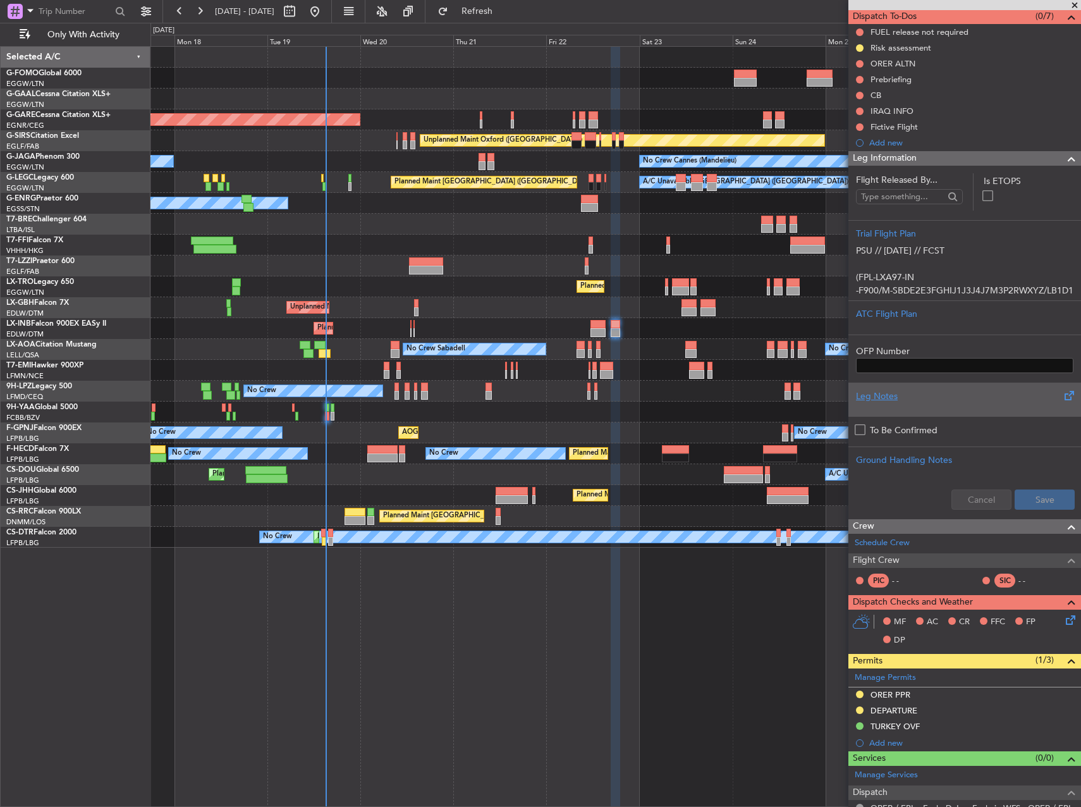
scroll to position [0, 0]
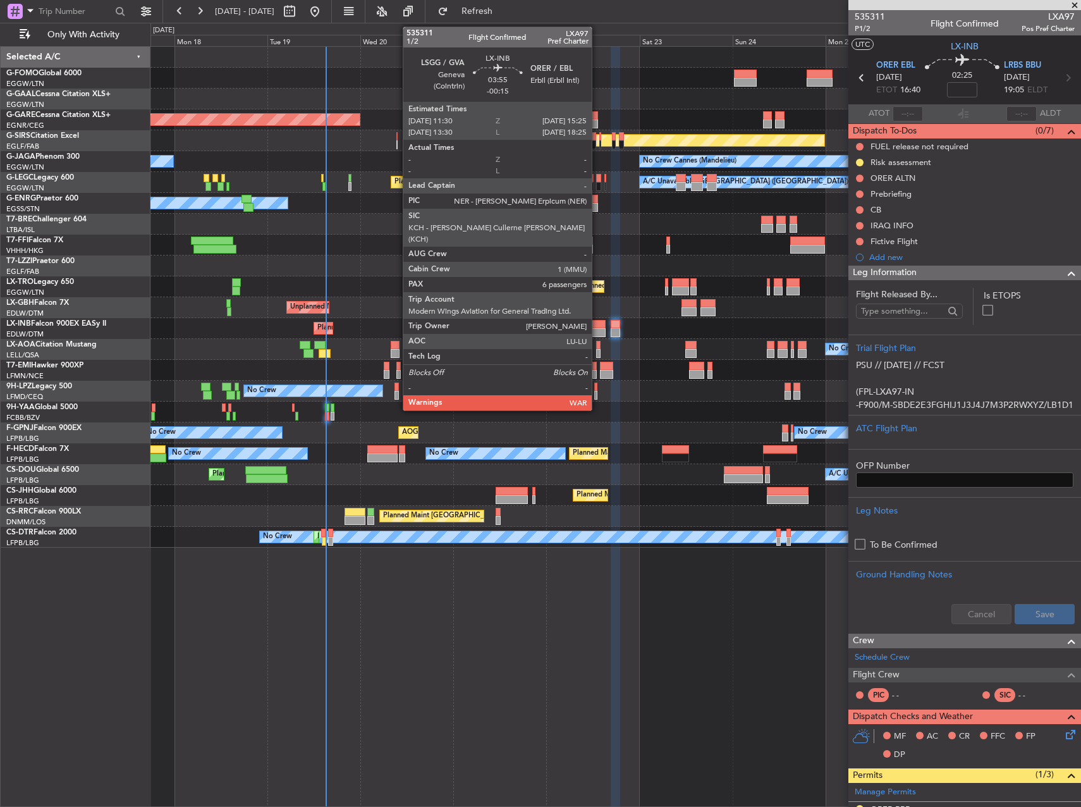
click at [598, 328] on div at bounding box center [599, 324] width 16 height 9
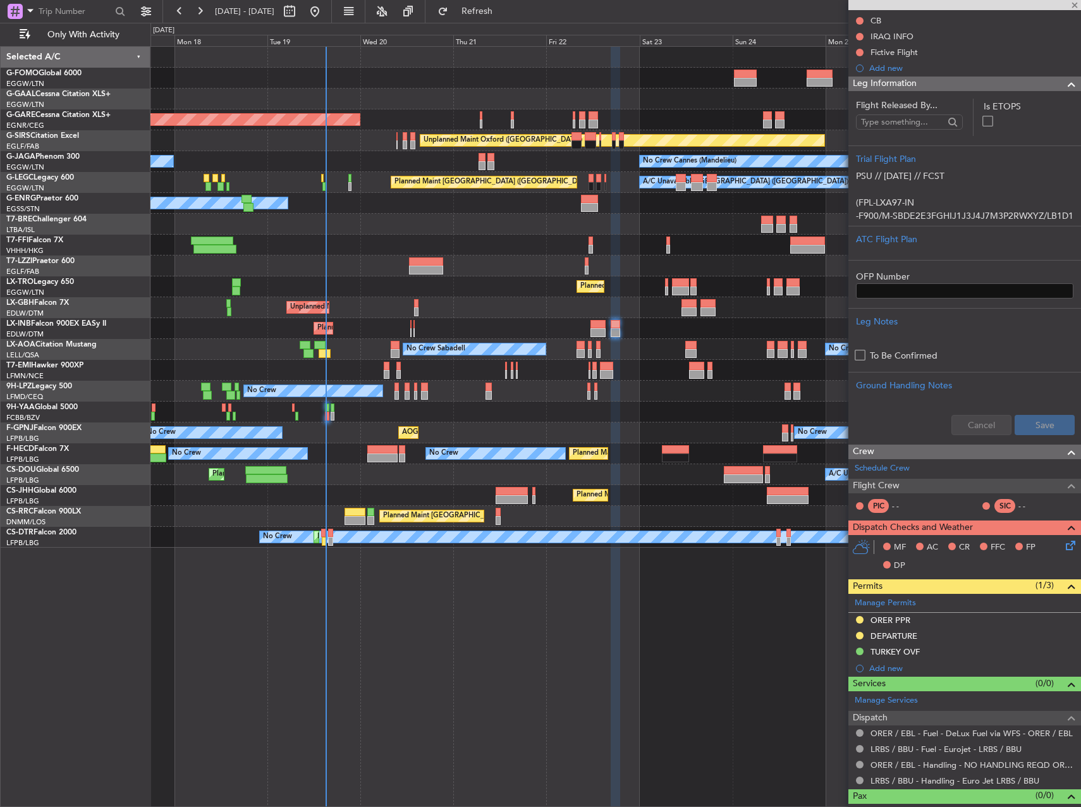
scroll to position [206, 0]
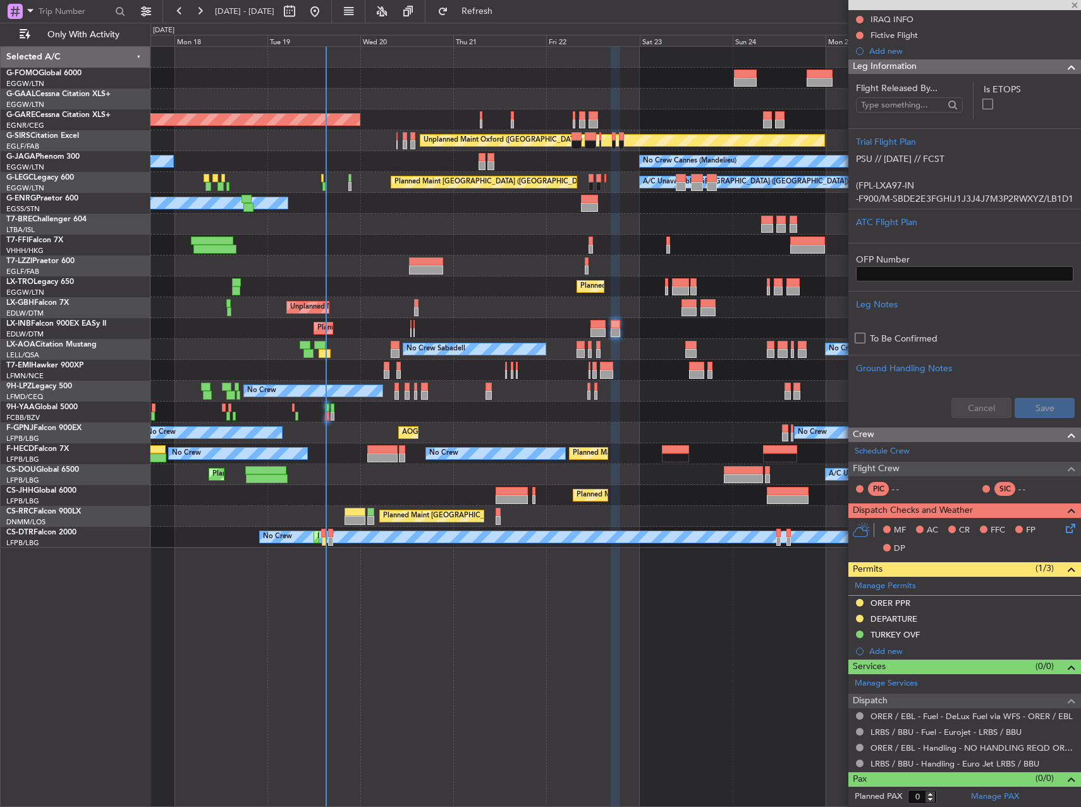
type input "-00:15"
type input "6"
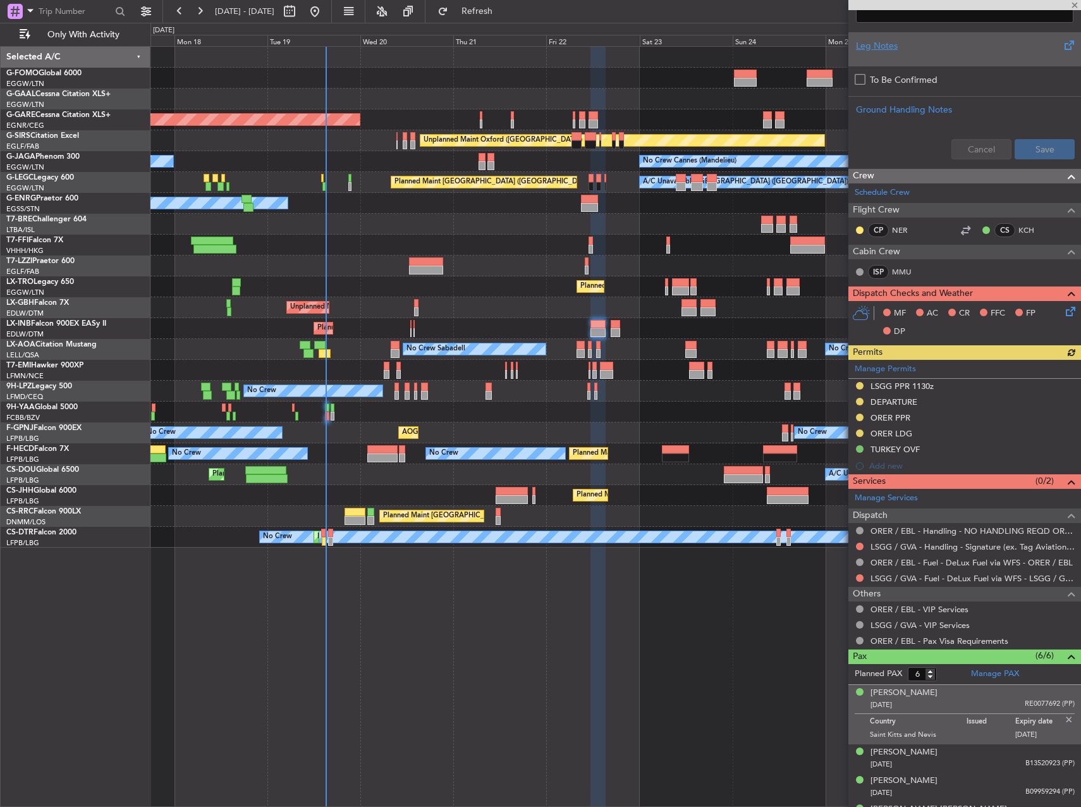
scroll to position [443, 0]
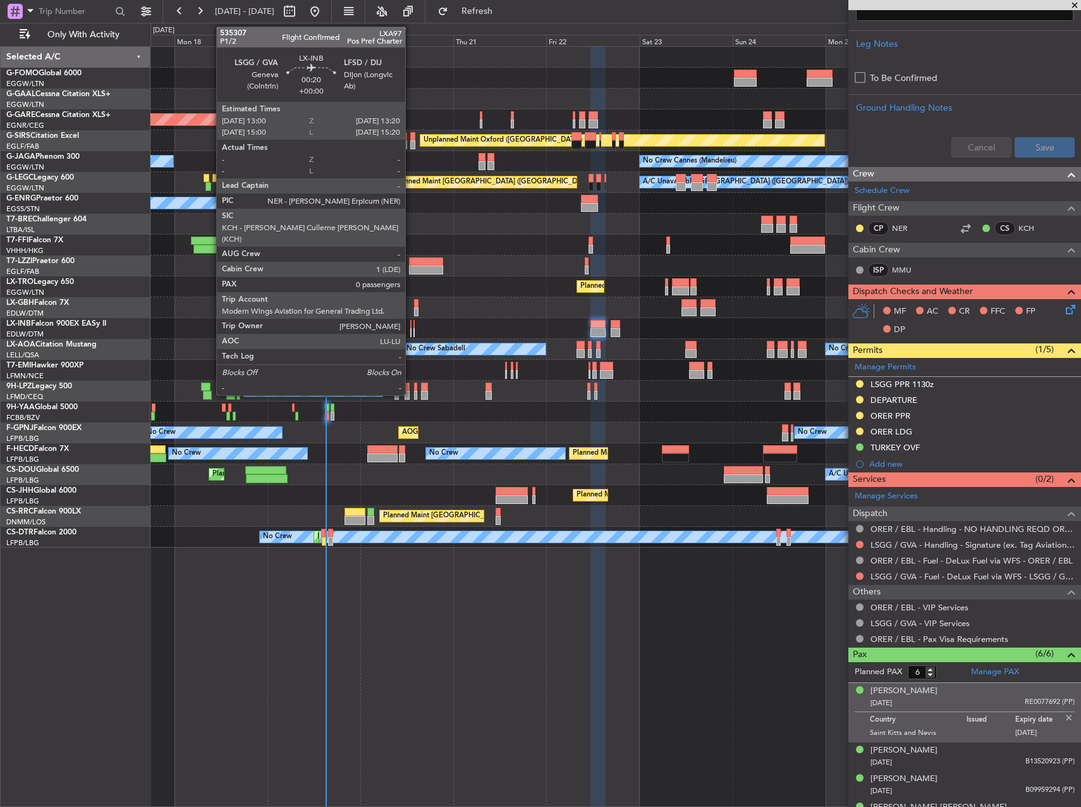
click at [411, 329] on div at bounding box center [411, 332] width 2 height 9
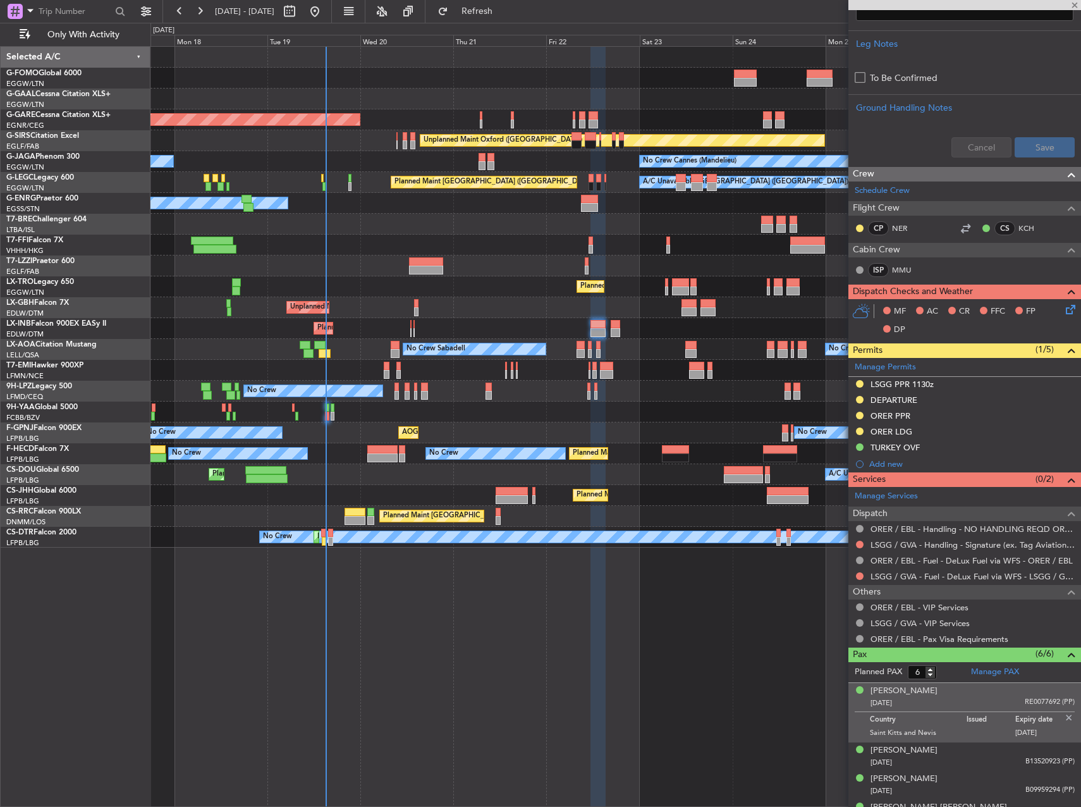
type input "0"
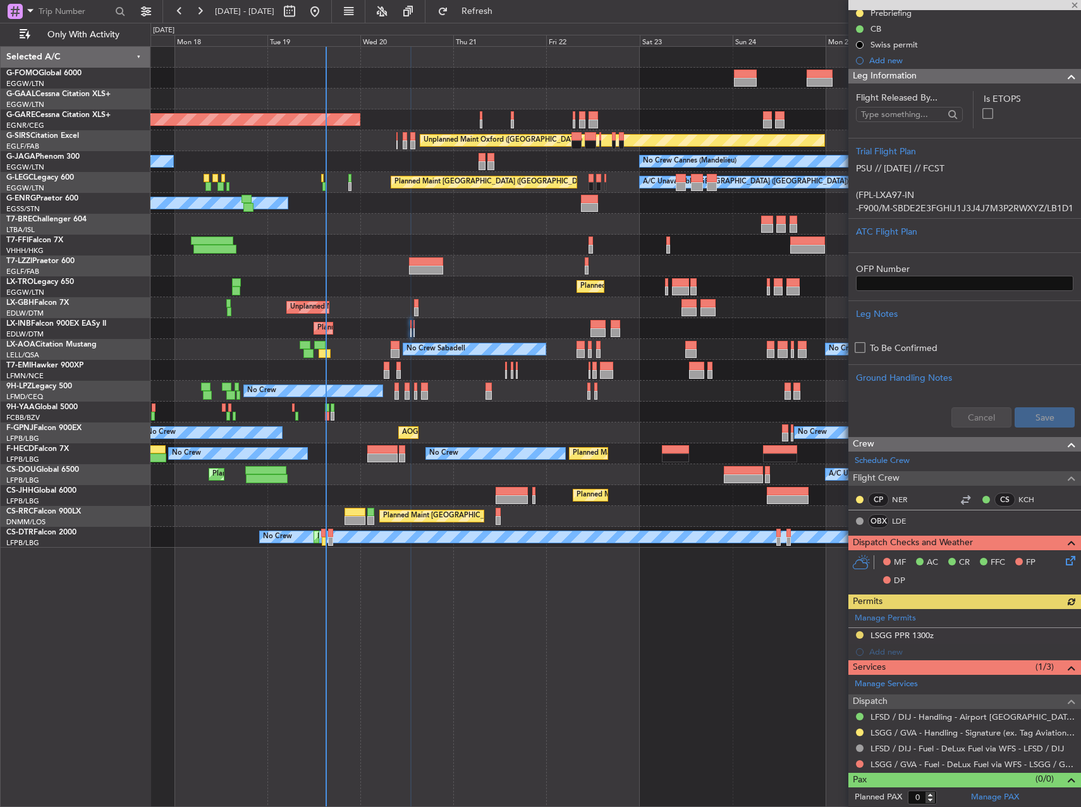
scroll to position [134, 0]
click at [954, 766] on link "LSGG / GVA - Fuel - DeLux Fuel via WFS - LSGG / GVA" at bounding box center [973, 763] width 204 height 11
click at [952, 732] on link "LSGG / GVA - Handling - Signature (ex. Tag Aviation) LSGG / GVA" at bounding box center [973, 732] width 204 height 11
click at [952, 765] on link "LSGG / GVA - Fuel - DeLux Fuel via WFS - LSGG / GVA" at bounding box center [973, 763] width 204 height 11
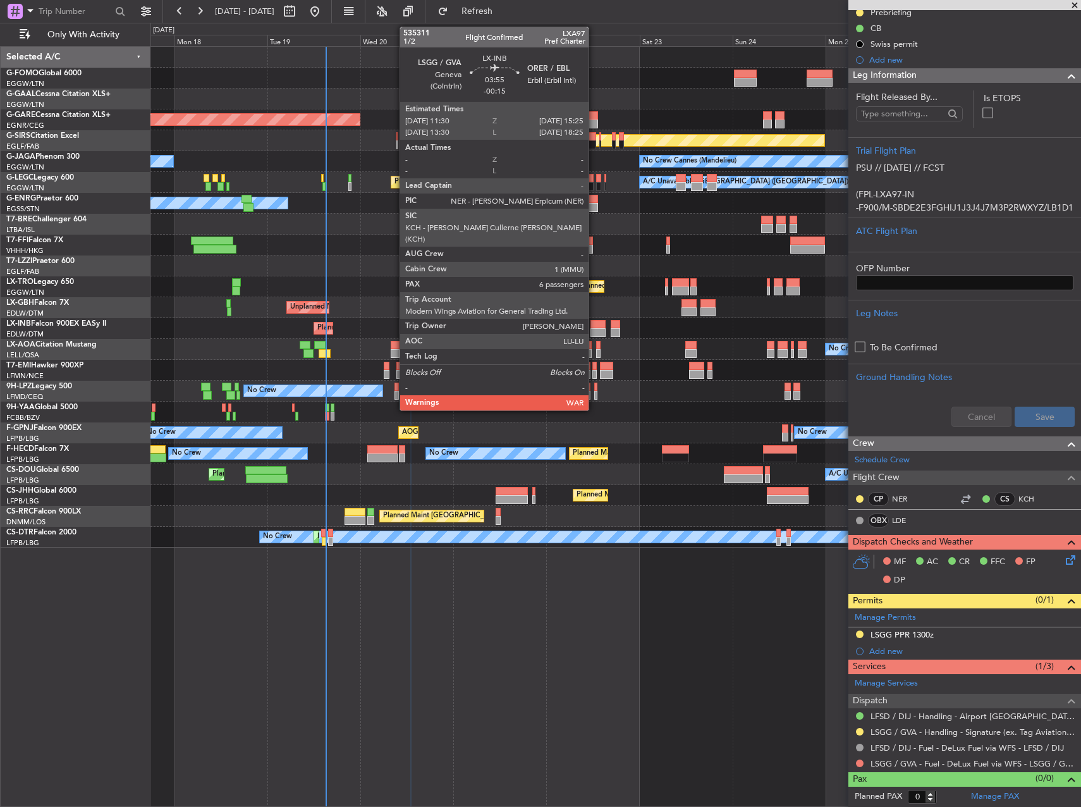
click at [594, 324] on div at bounding box center [599, 324] width 16 height 9
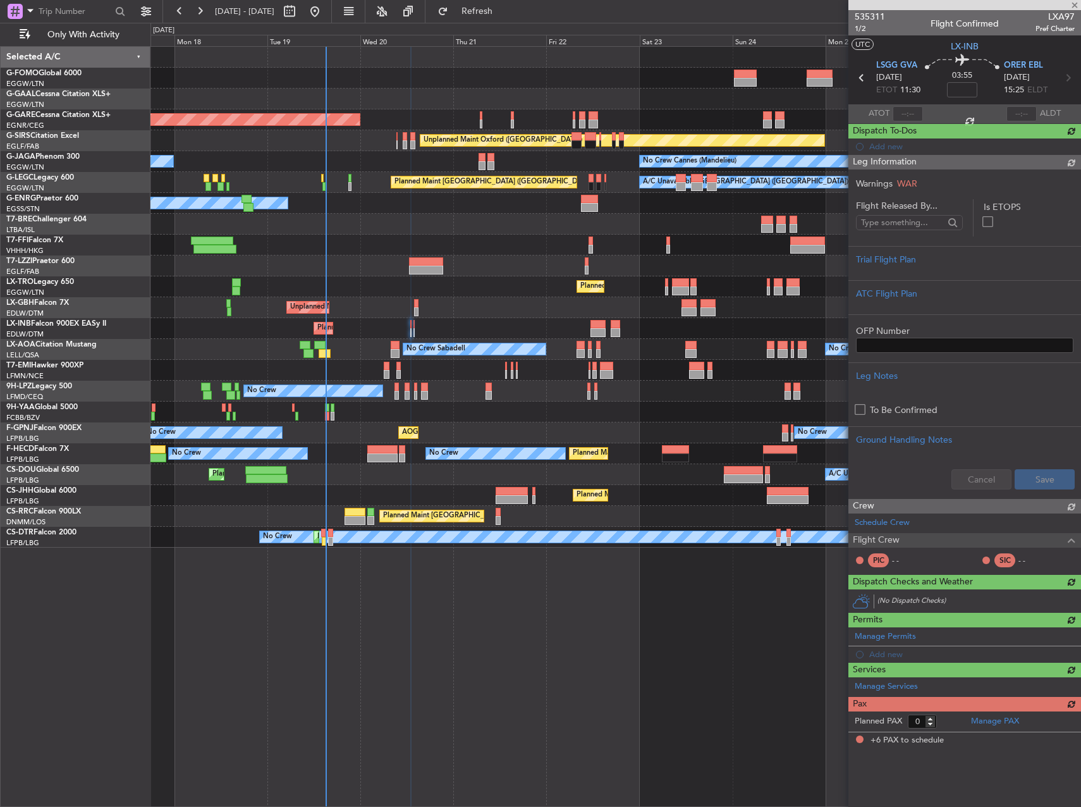
type input "-00:15"
type input "6"
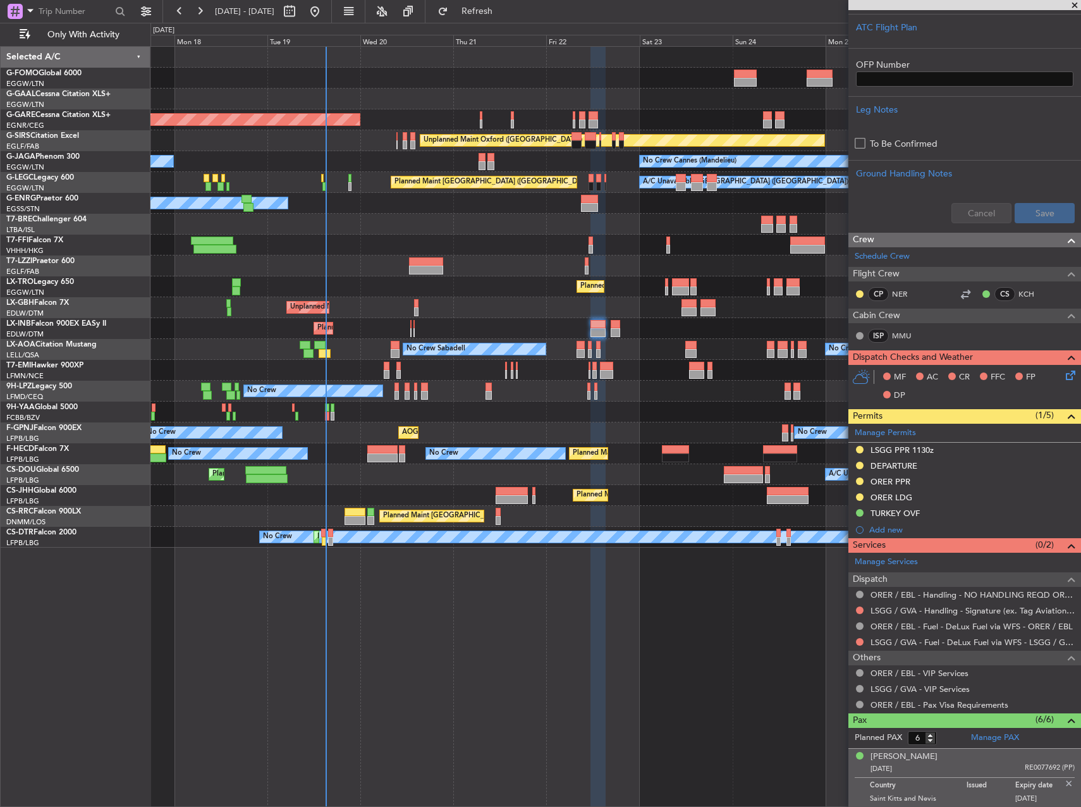
scroll to position [443, 0]
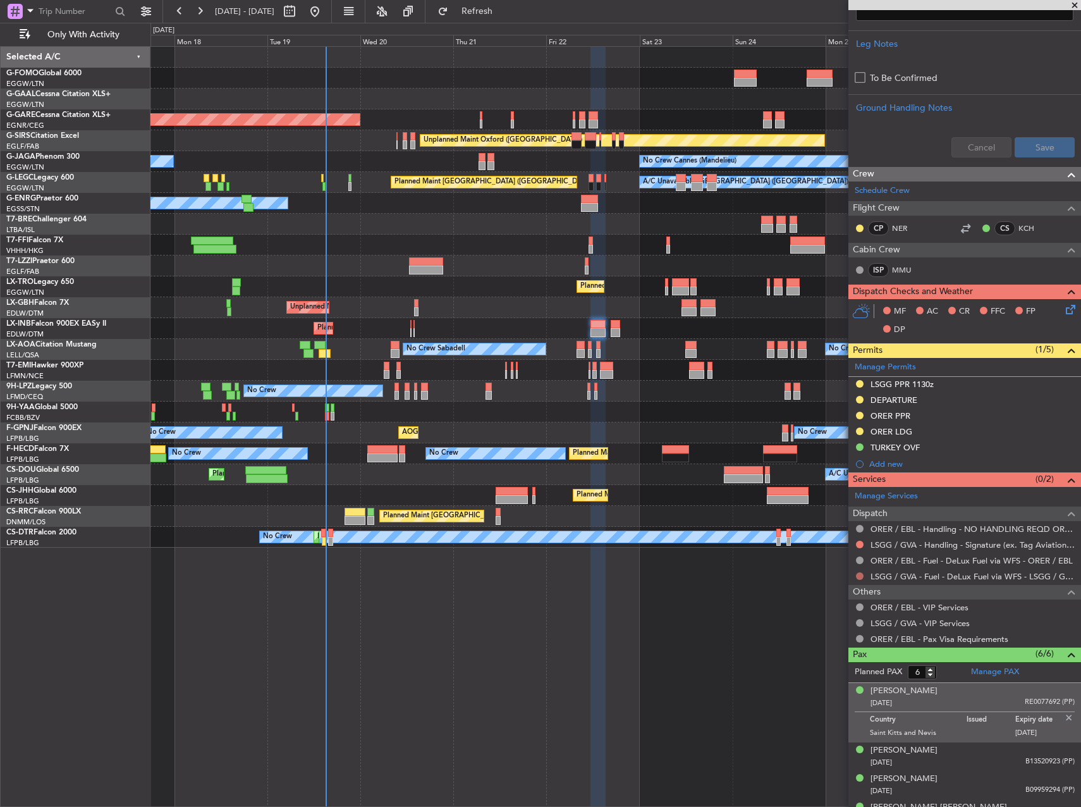
click at [859, 578] on button at bounding box center [860, 576] width 8 height 8
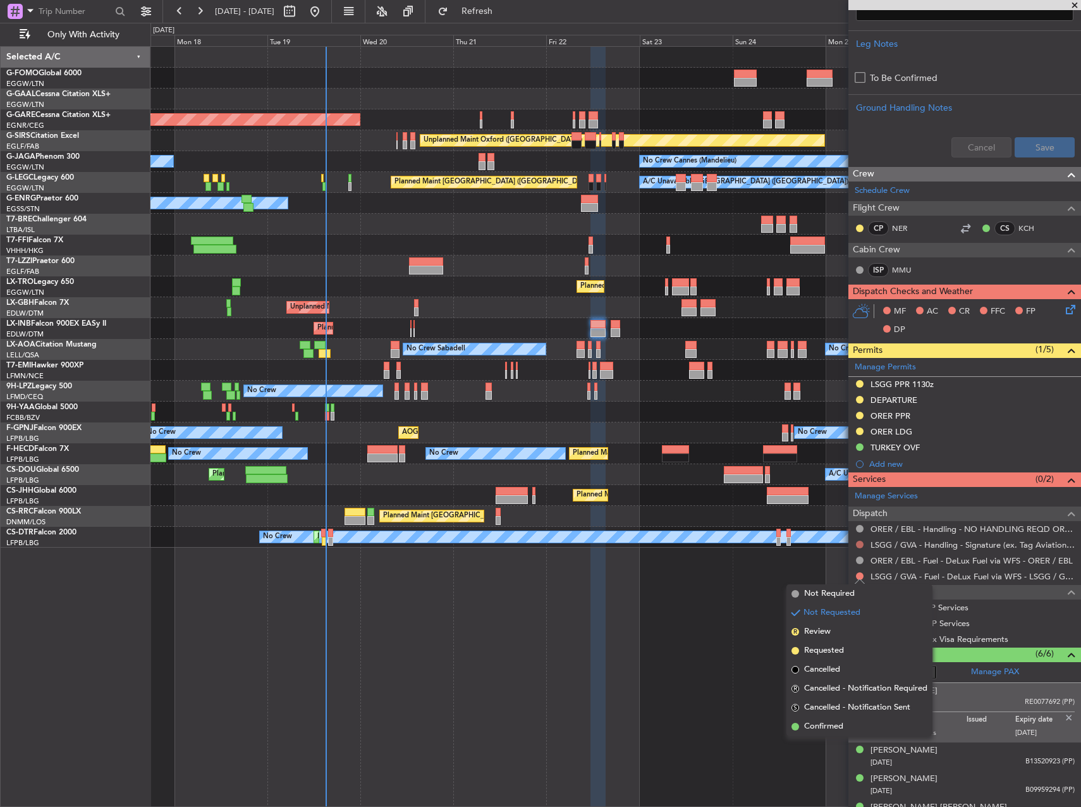
click at [858, 546] on div at bounding box center [860, 544] width 10 height 10
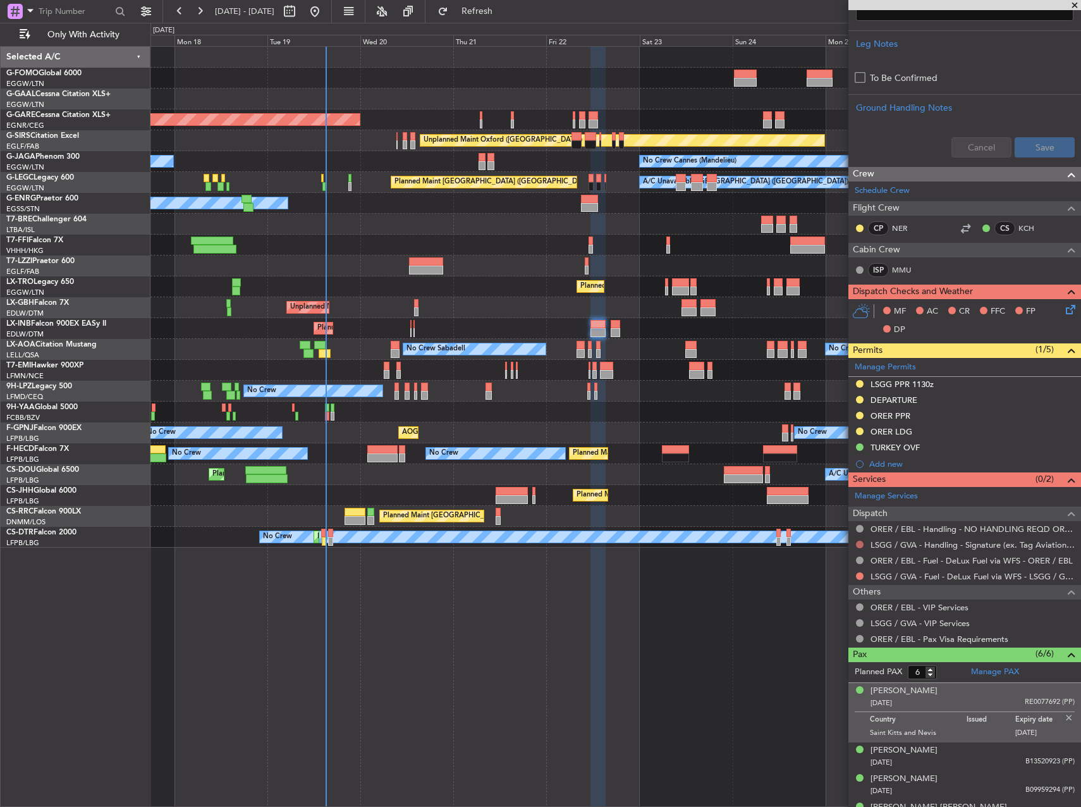
click at [859, 543] on button at bounding box center [860, 545] width 8 height 8
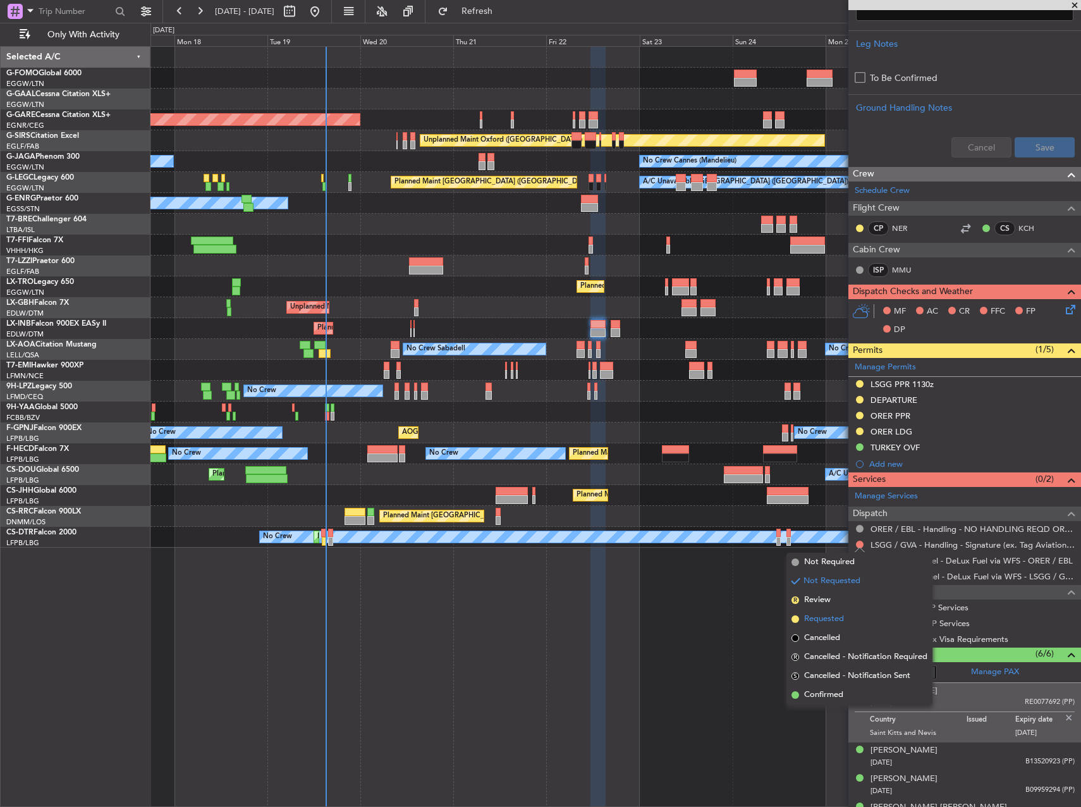
click at [824, 623] on span "Requested" at bounding box center [824, 619] width 40 height 13
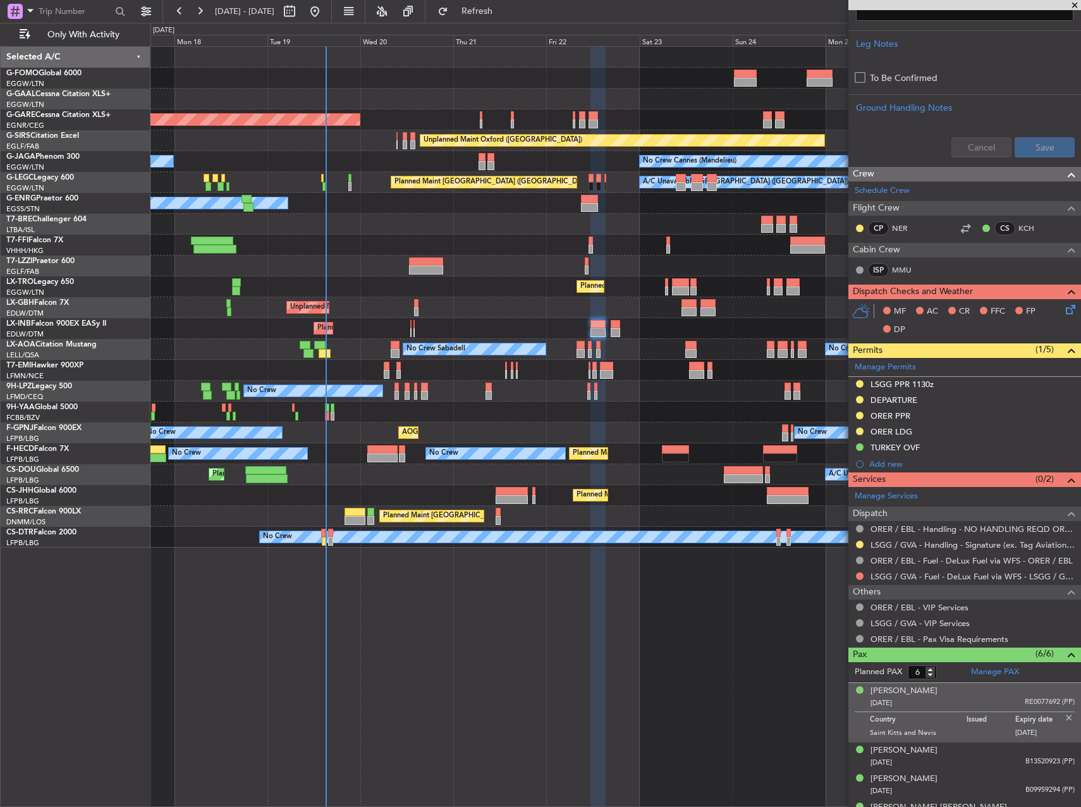
click at [372, 677] on div "Planned Maint Windsor Locks ([PERSON_NAME] Intl) Planned [GEOGRAPHIC_DATA] Unpl…" at bounding box center [616, 426] width 931 height 761
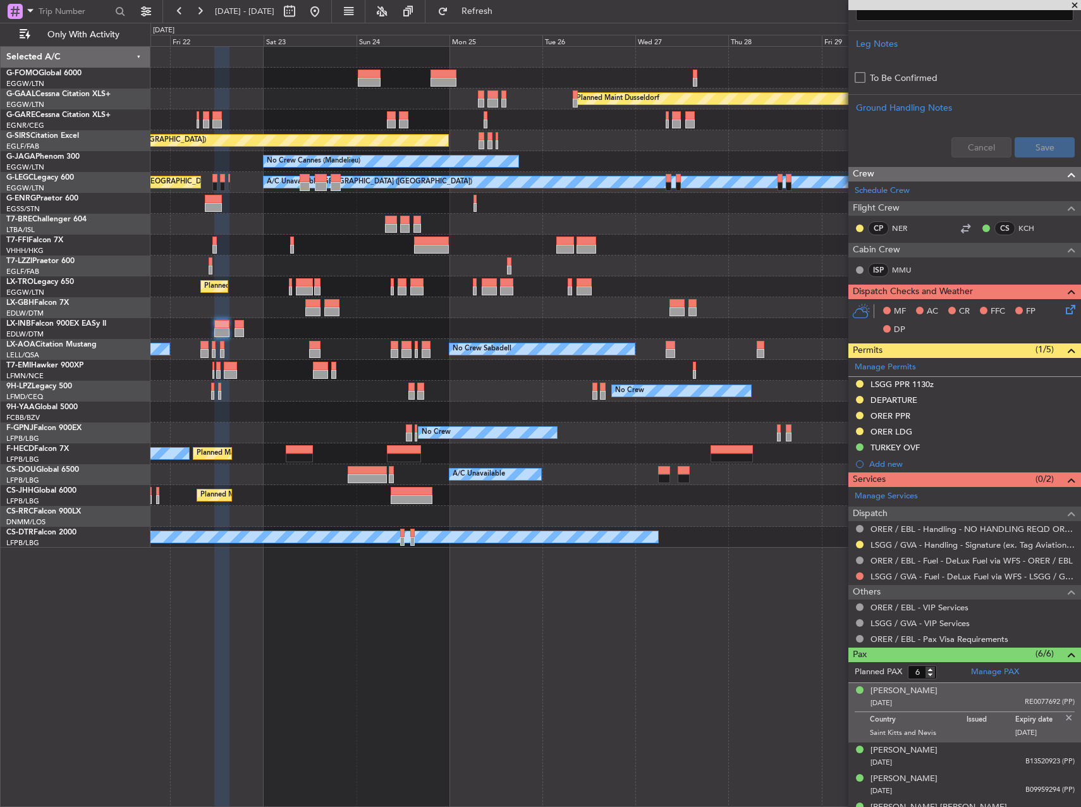
click at [245, 675] on div "Planned Maint Dusseldorf Unplanned Maint [PERSON_NAME] Unplanned Maint [GEOGRAP…" at bounding box center [616, 426] width 931 height 761
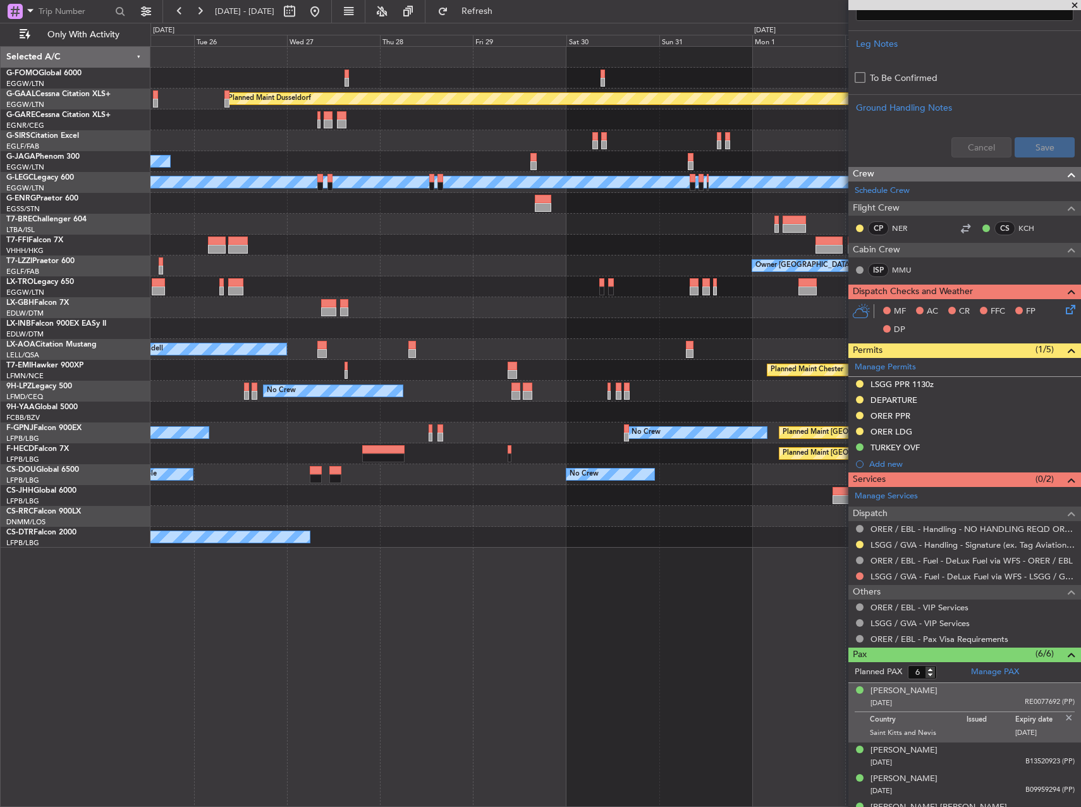
click at [398, 663] on div "Planned Maint Dusseldorf Unplanned Maint [GEOGRAPHIC_DATA] ([GEOGRAPHIC_DATA]) …" at bounding box center [616, 426] width 931 height 761
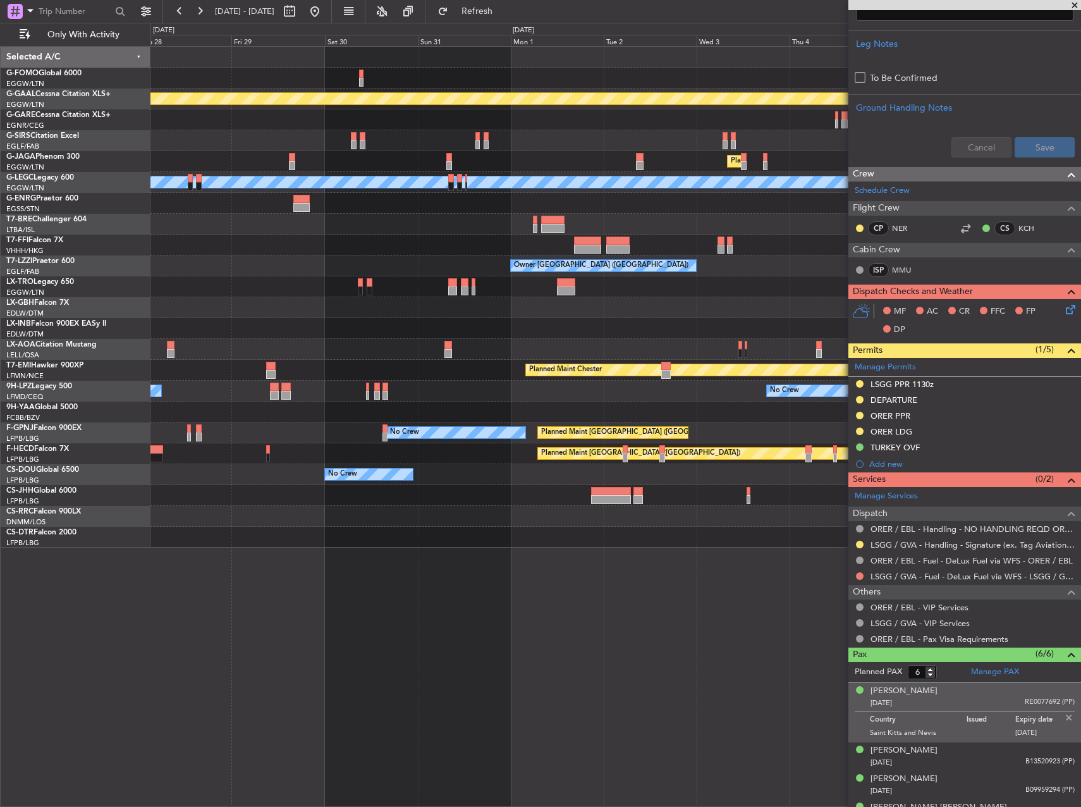
click at [256, 641] on div "Planned Maint Dusseldorf Planned Maint [GEOGRAPHIC_DATA] ([GEOGRAPHIC_DATA]) No…" at bounding box center [616, 426] width 931 height 761
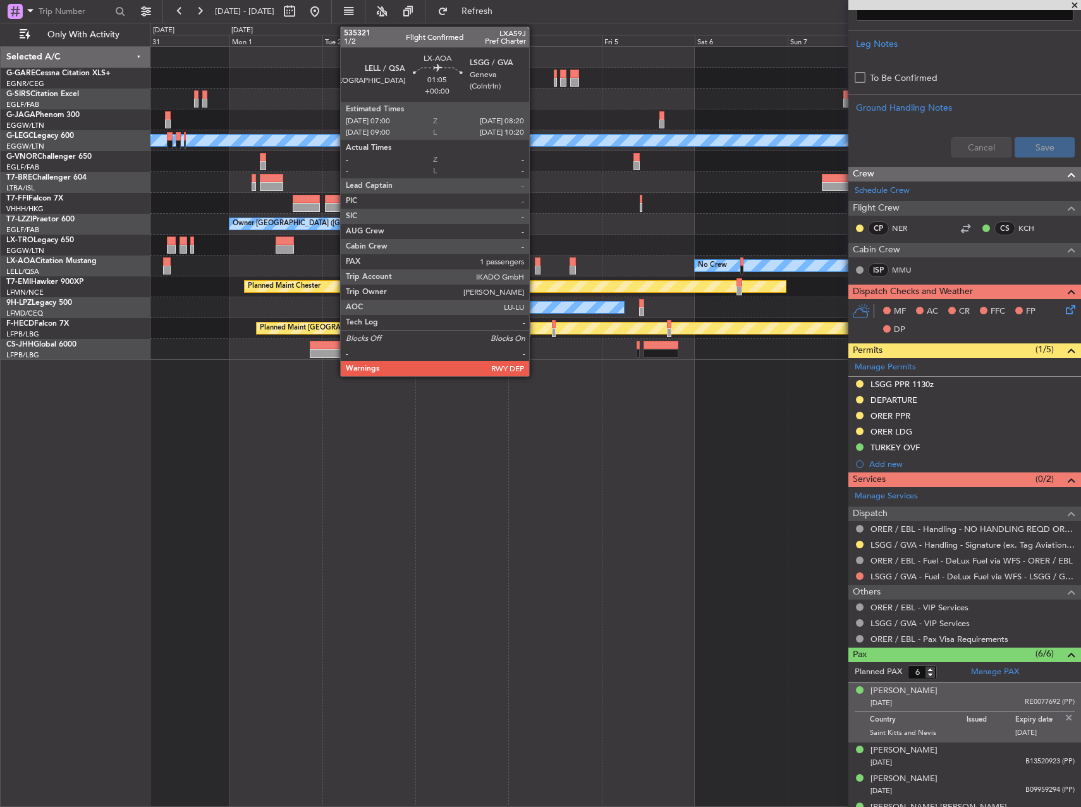
click at [535, 260] on div at bounding box center [538, 261] width 6 height 9
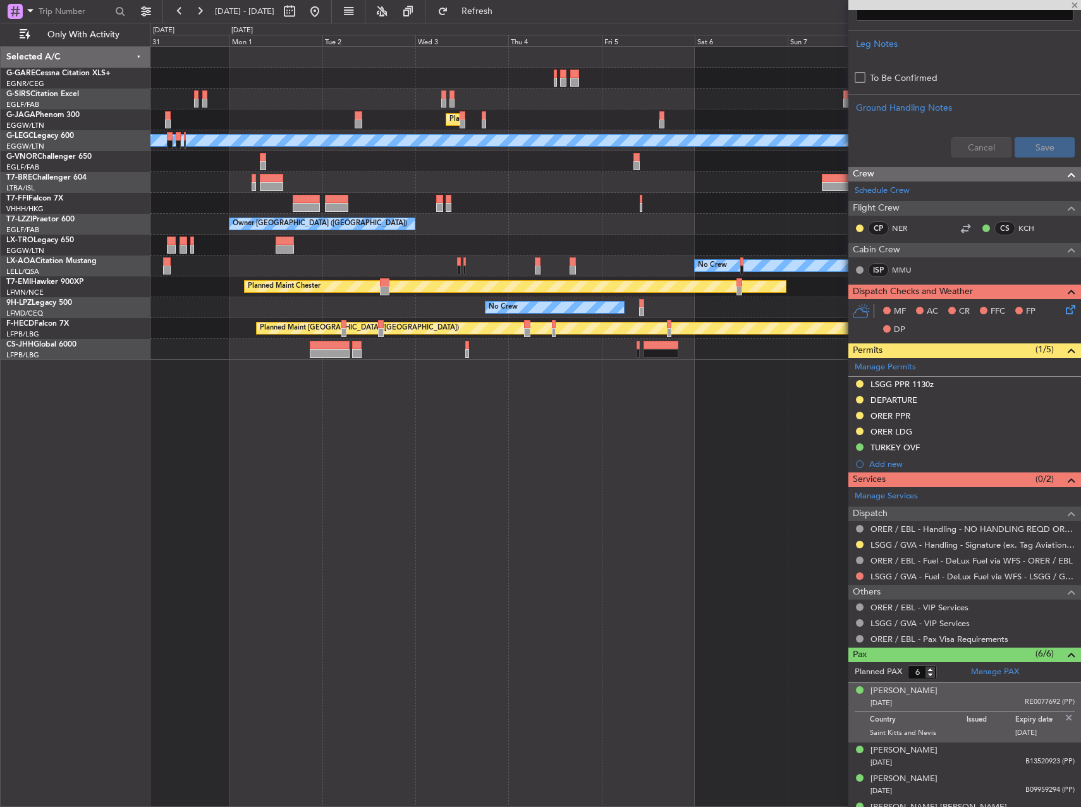
type input "1"
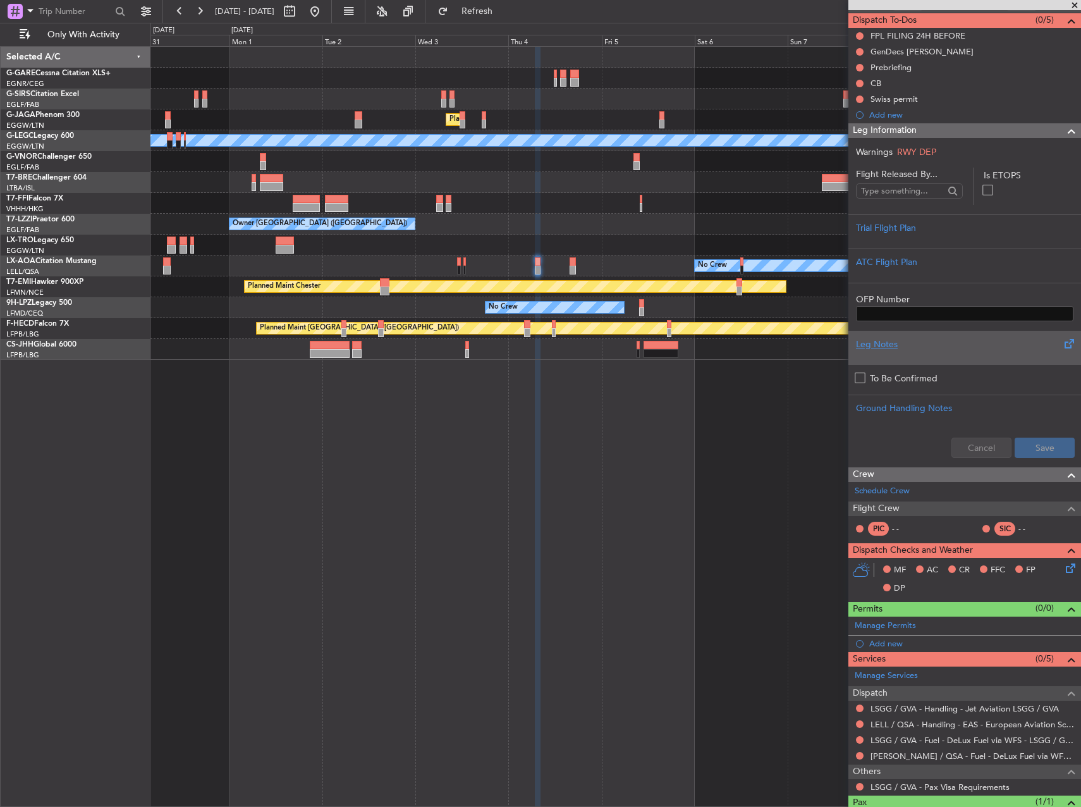
scroll to position [163, 0]
